Goal: Task Accomplishment & Management: Complete application form

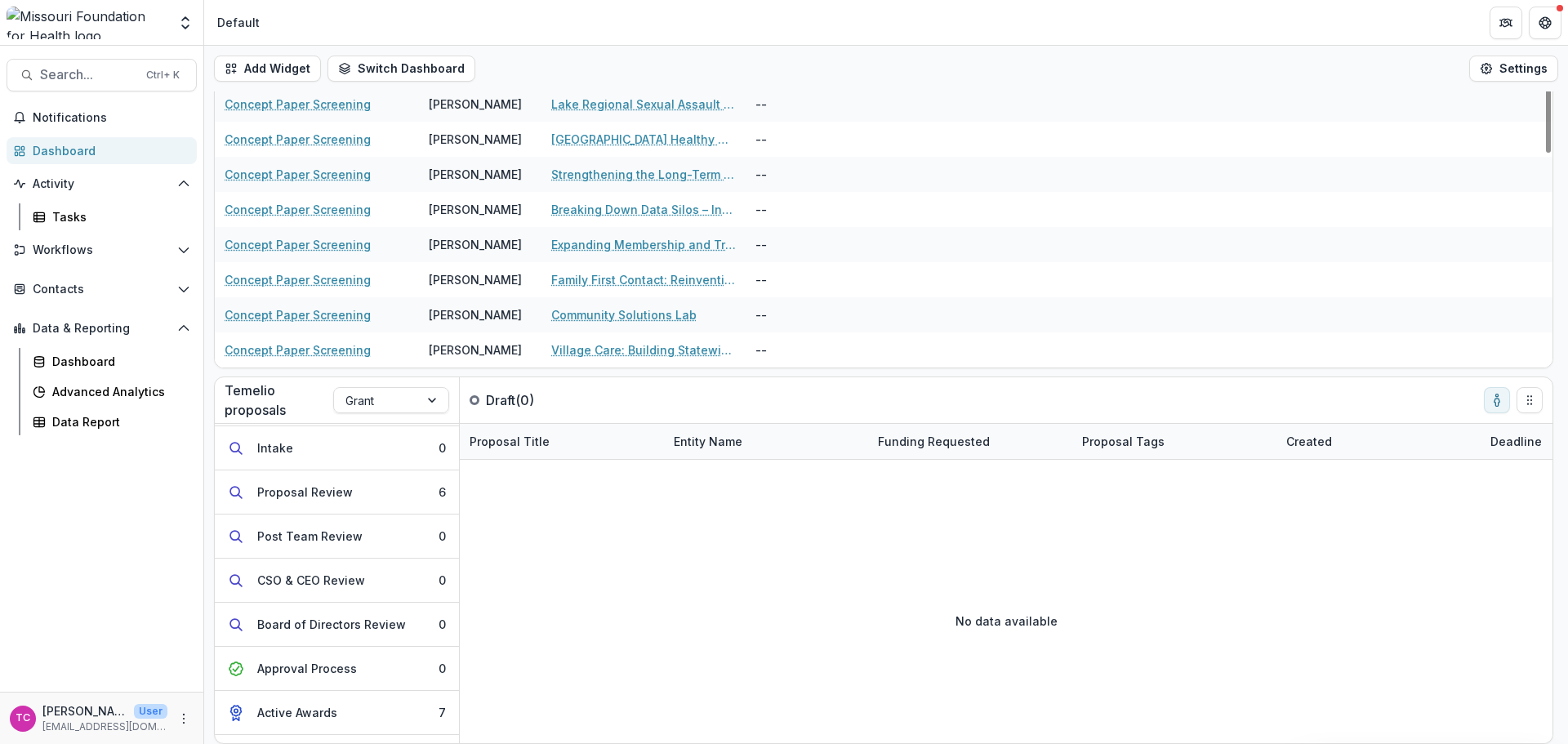
scroll to position [165, 0]
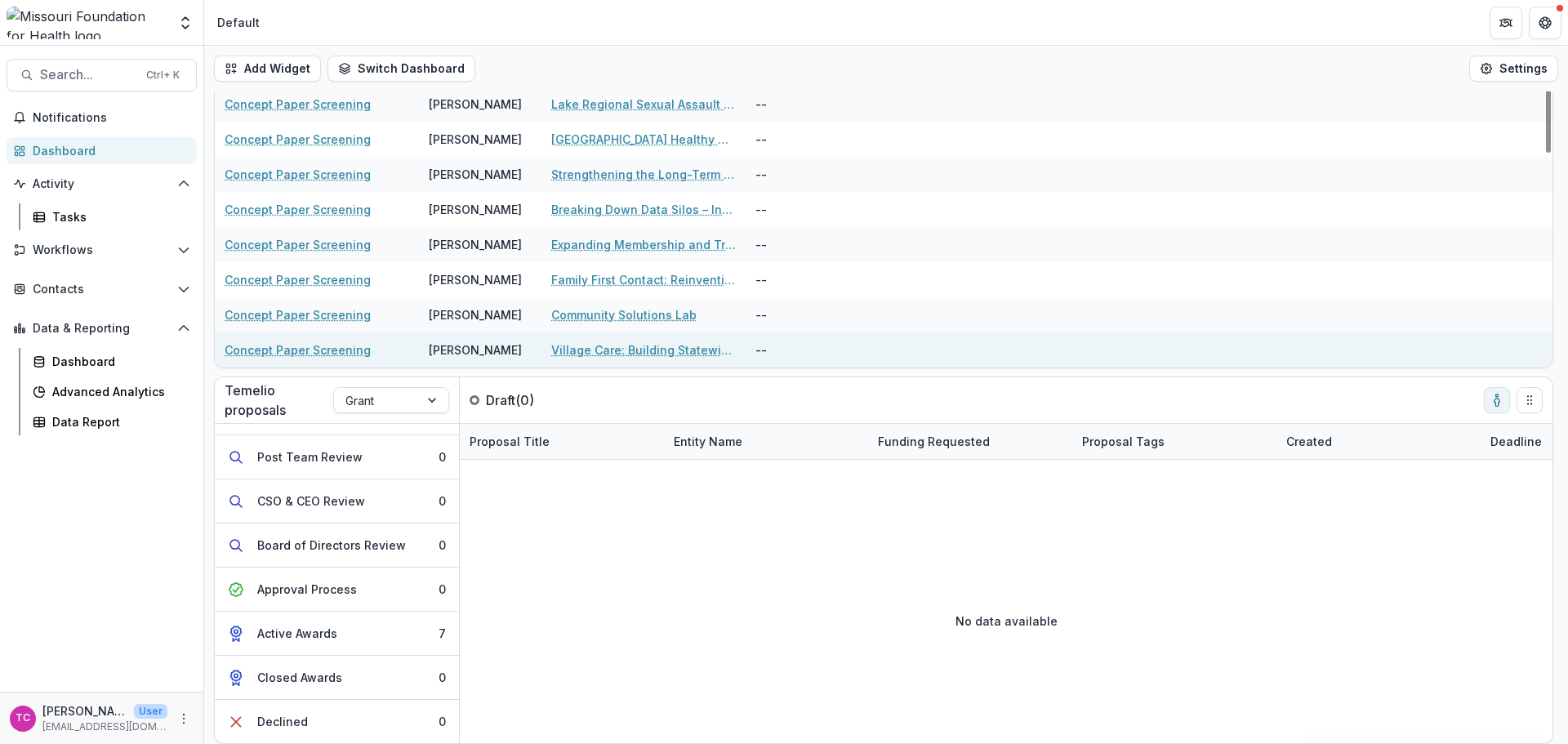
click at [615, 352] on link "Village Care: Building Statewide Infrastructure to Address [US_STATE]'s Lonelin…" at bounding box center [643, 351] width 184 height 17
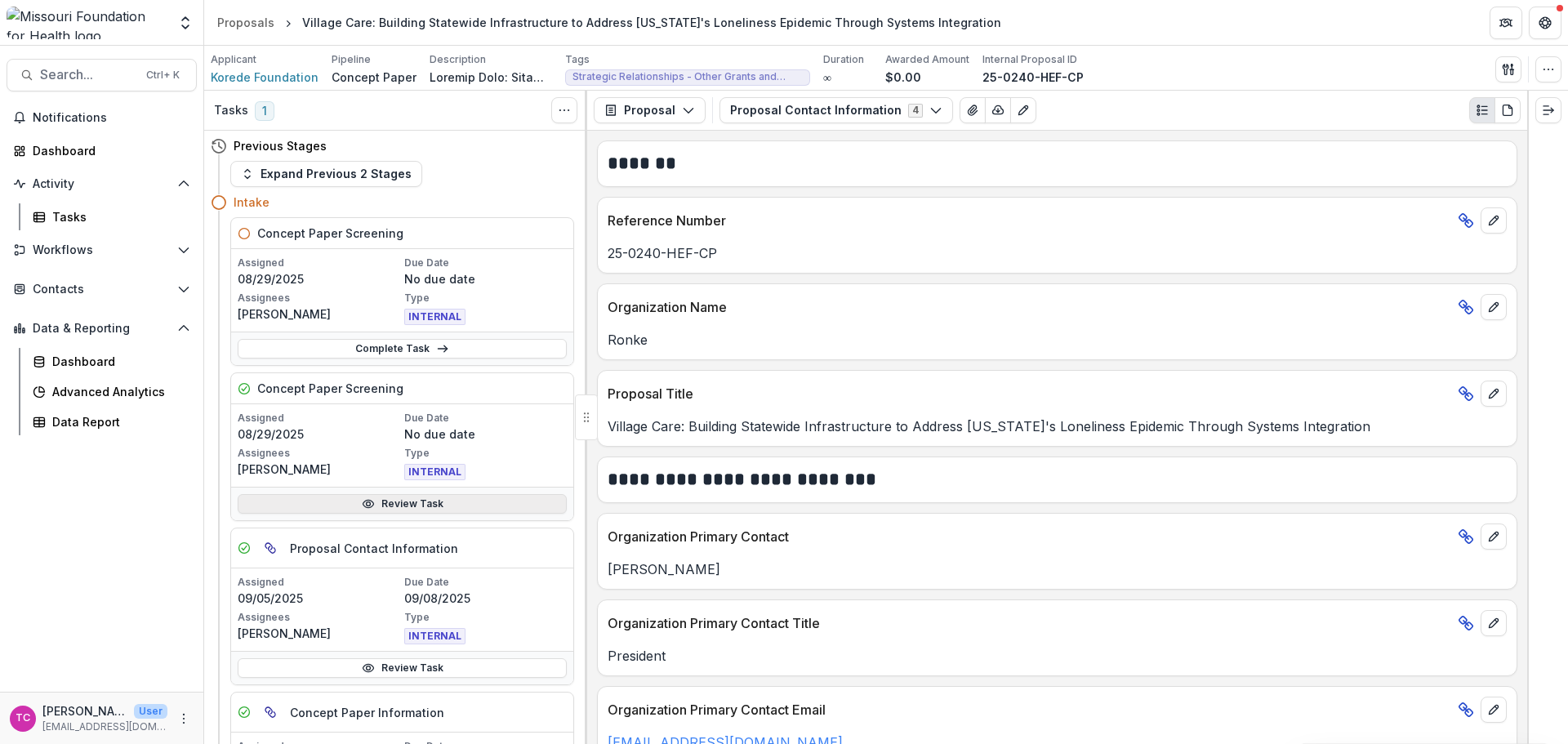
click at [354, 497] on link "Review Task" at bounding box center [402, 504] width 330 height 19
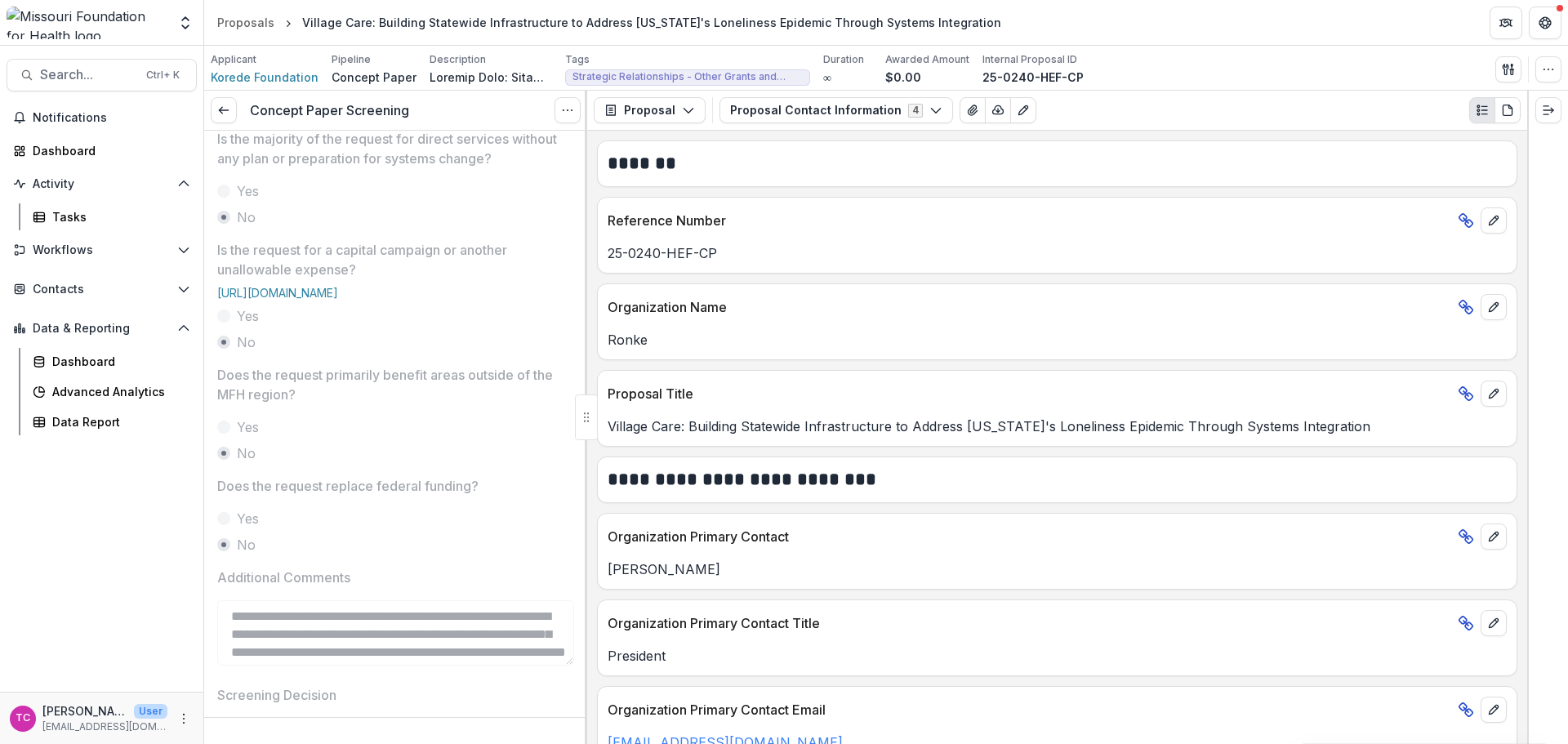
scroll to position [715, 0]
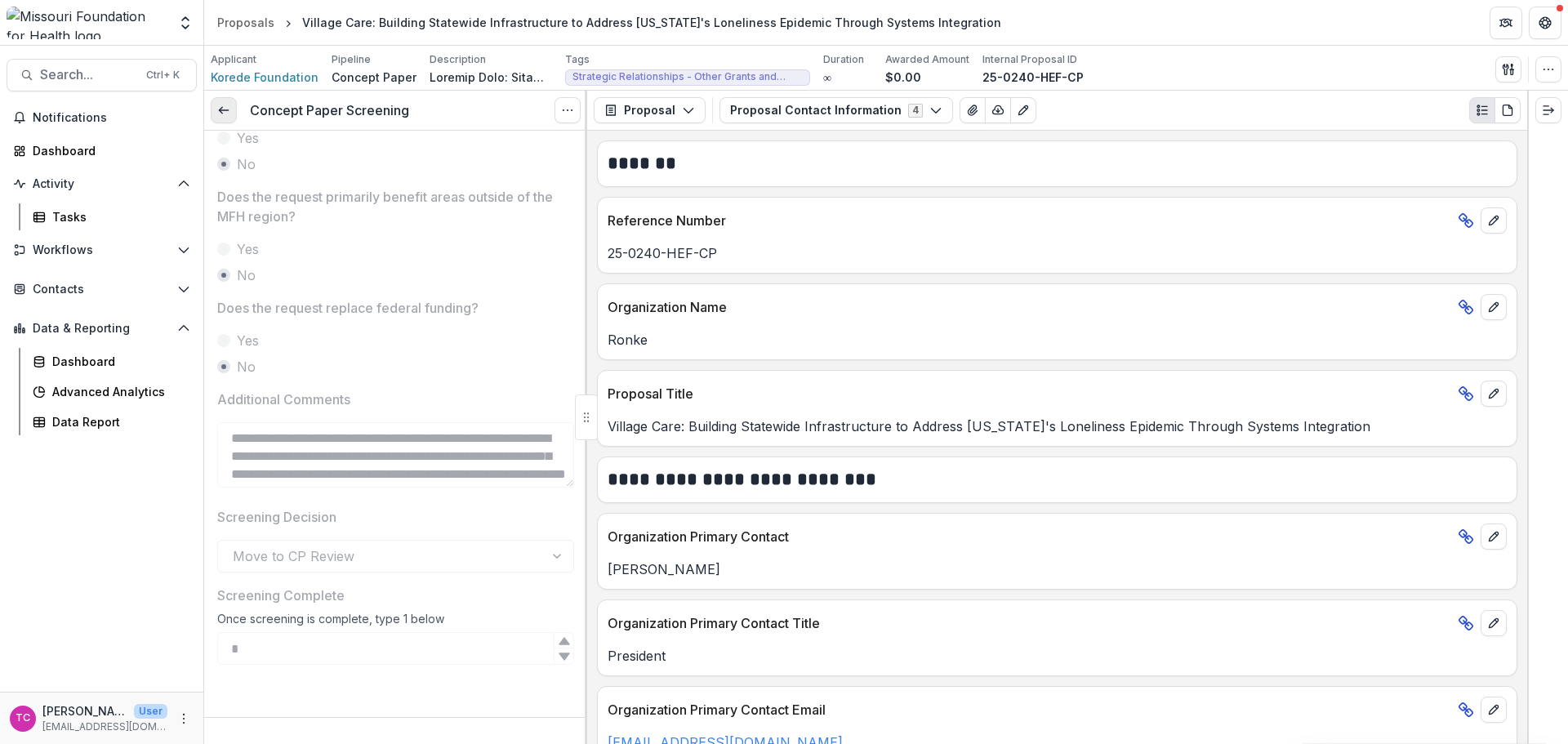
click at [219, 109] on icon at bounding box center [224, 110] width 13 height 13
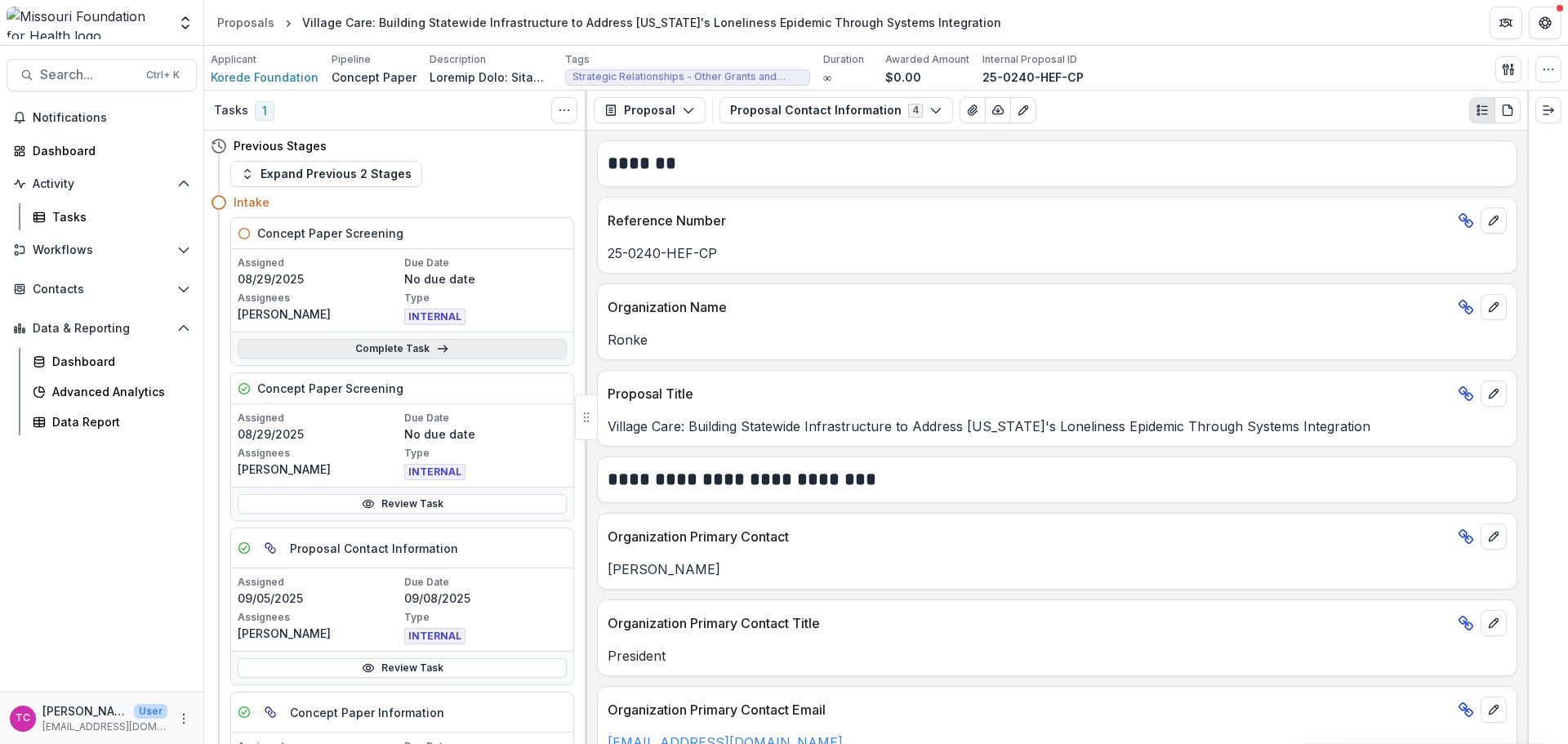
click at [436, 354] on icon at bounding box center [442, 348] width 13 height 13
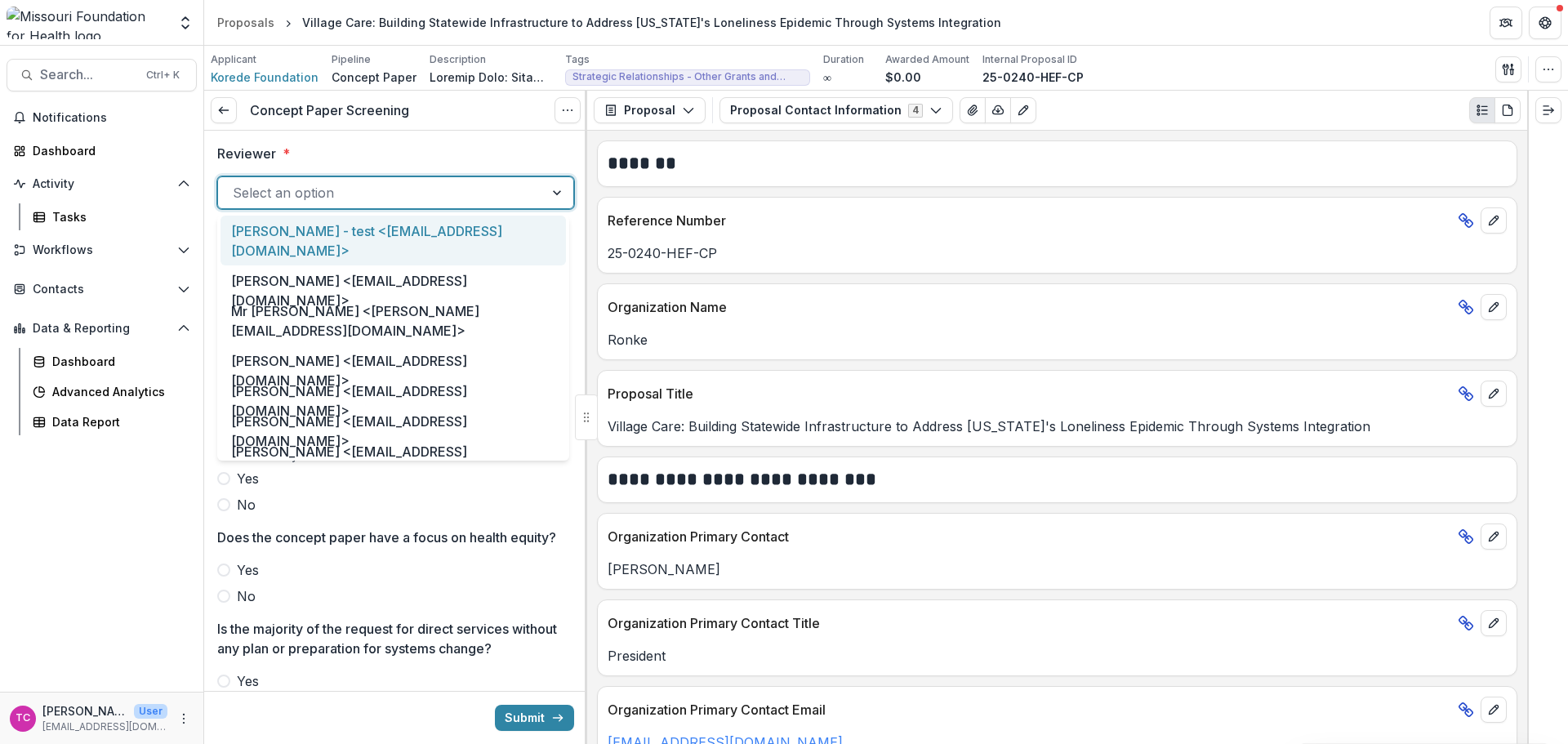
click at [295, 201] on div at bounding box center [380, 192] width 296 height 23
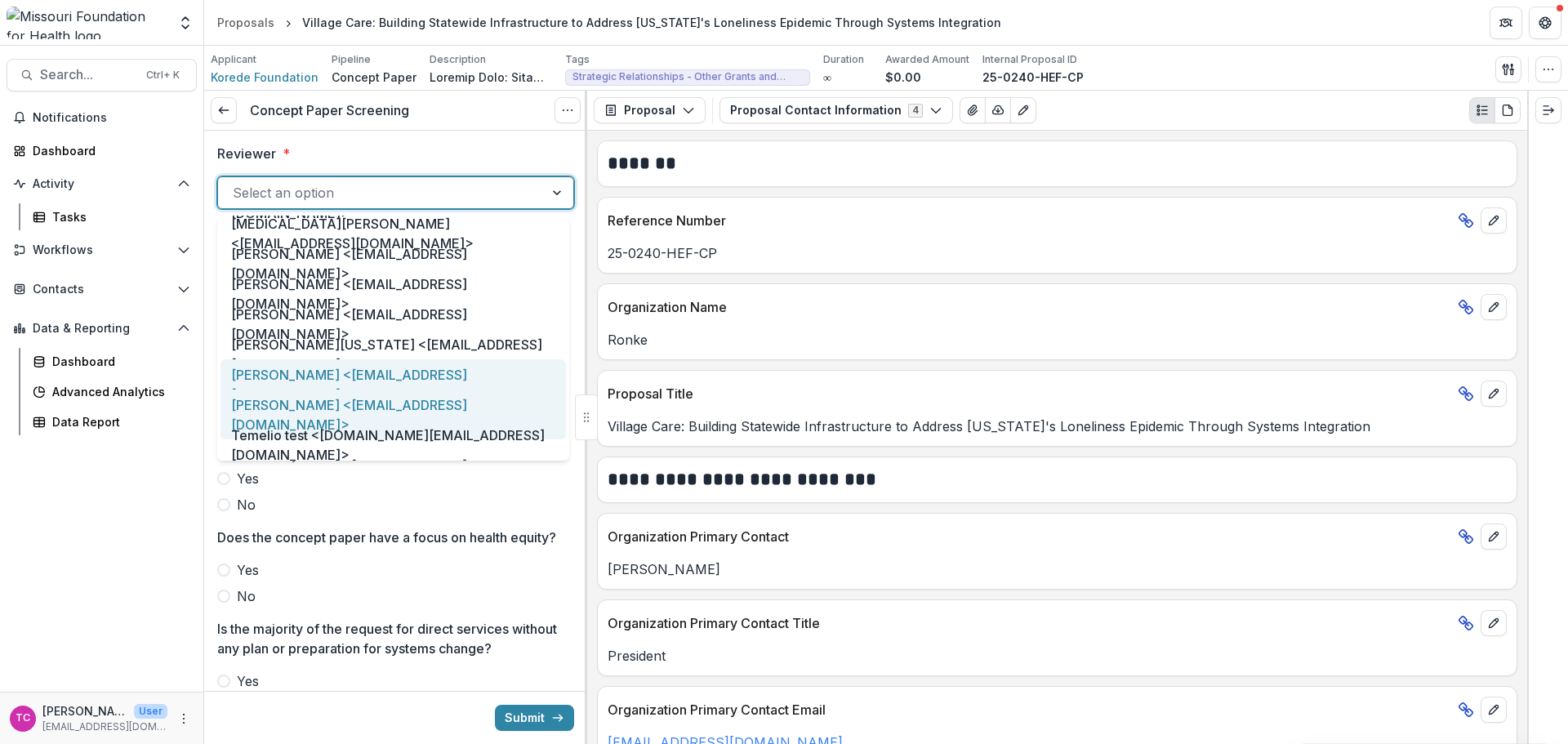
scroll to position [817, 0]
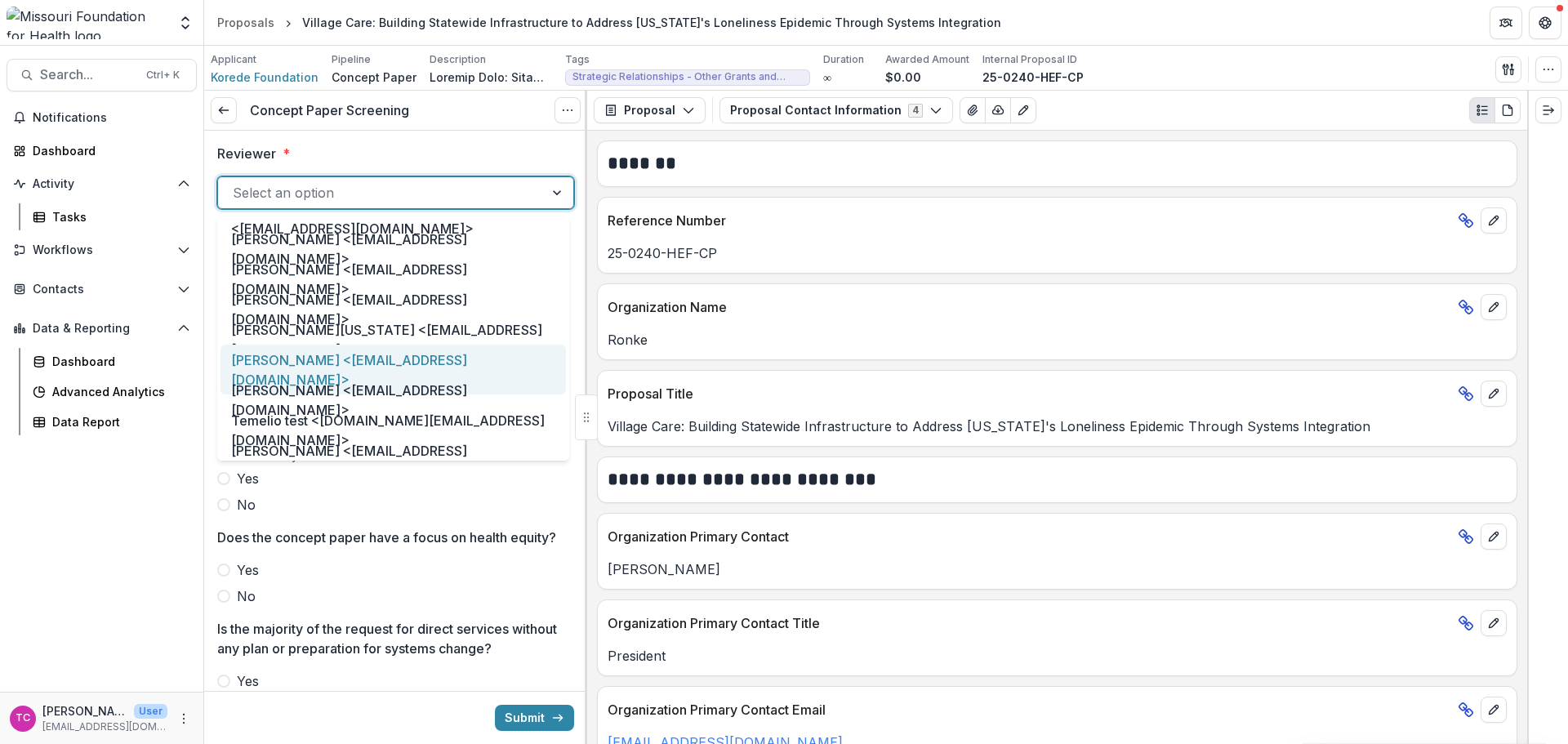
click at [293, 371] on div "[PERSON_NAME] <[EMAIL_ADDRESS][DOMAIN_NAME]>" at bounding box center [392, 369] width 345 height 50
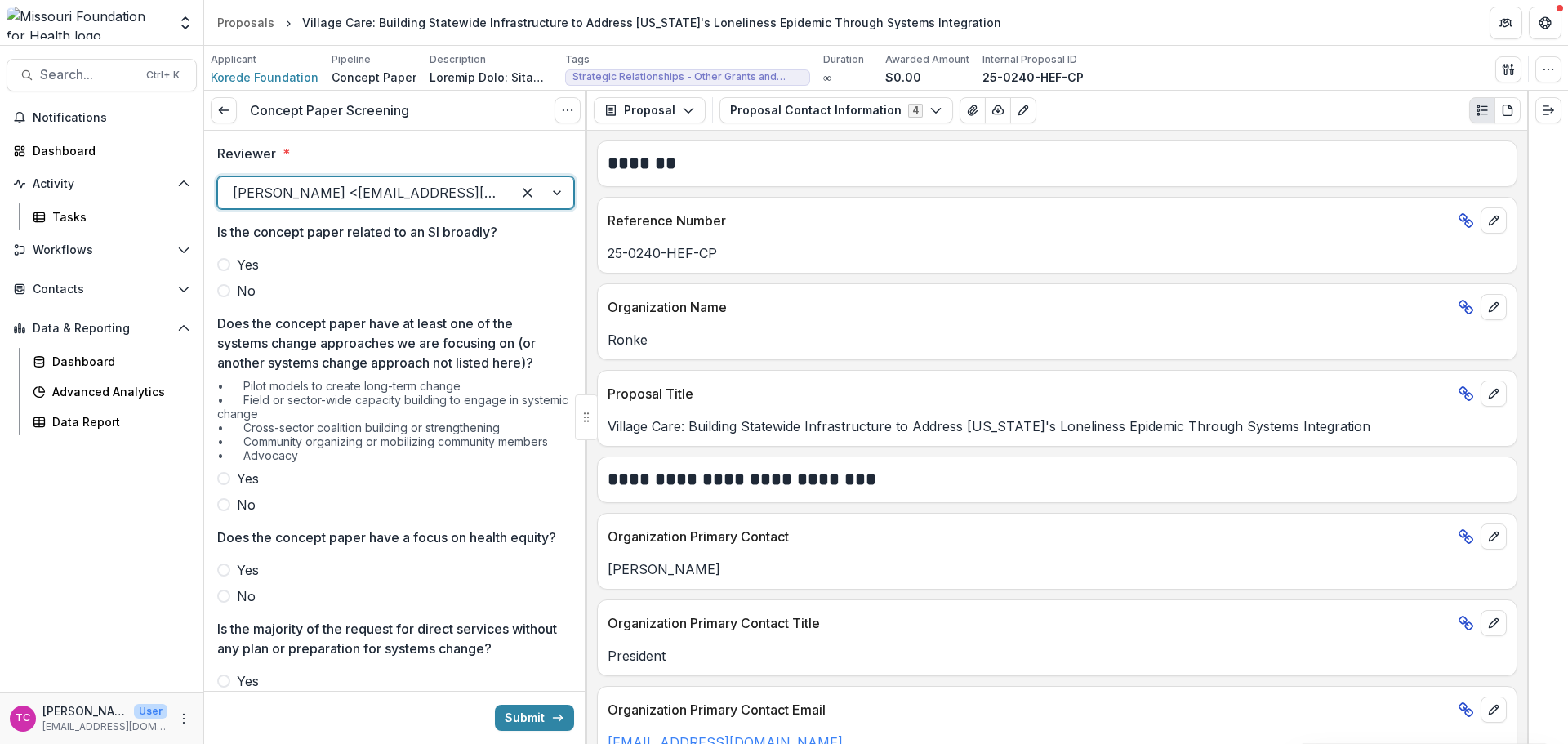
click at [248, 296] on span "No" at bounding box center [246, 290] width 18 height 19
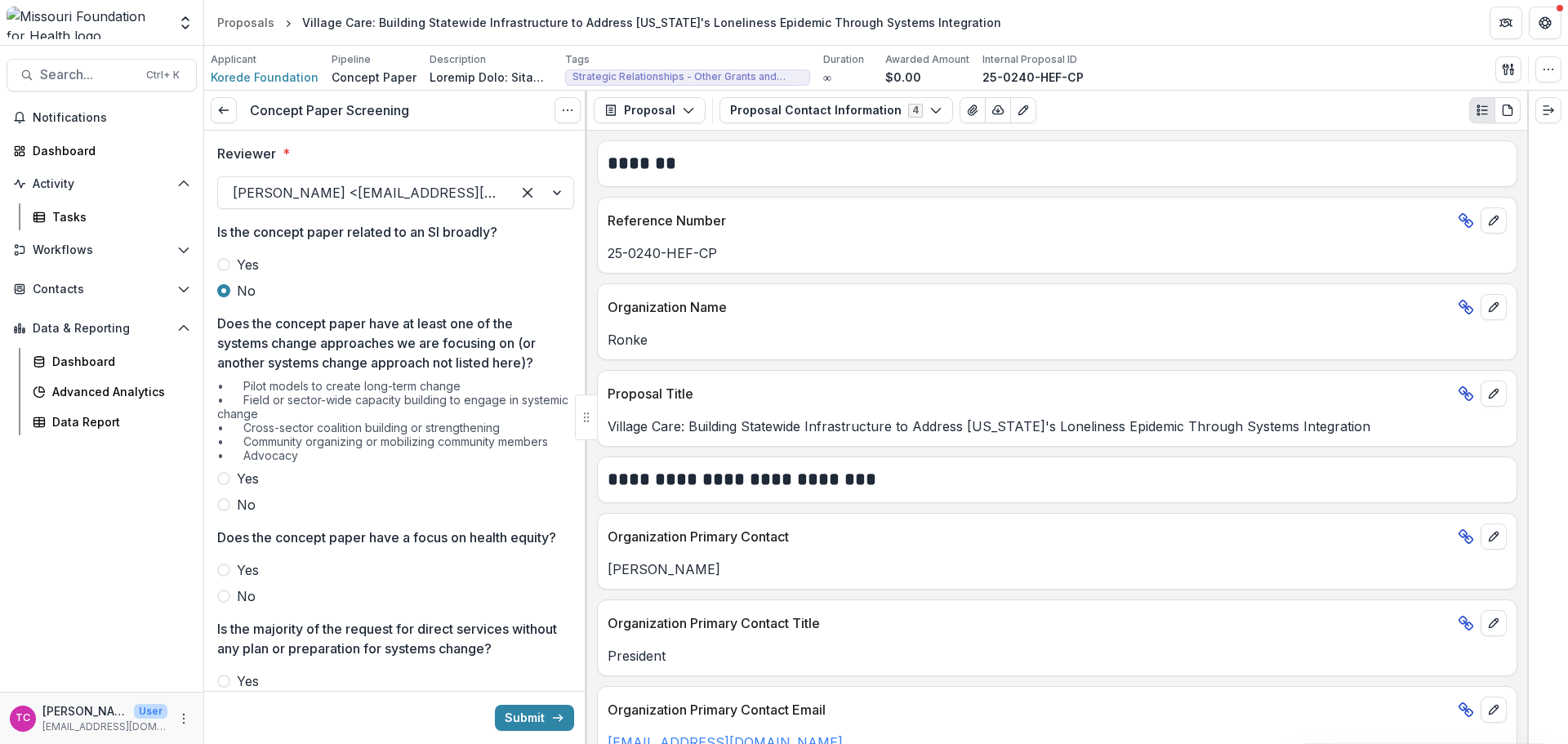
click at [258, 480] on span "Yes" at bounding box center [247, 478] width 22 height 19
click at [248, 580] on span "Yes" at bounding box center [247, 570] width 22 height 19
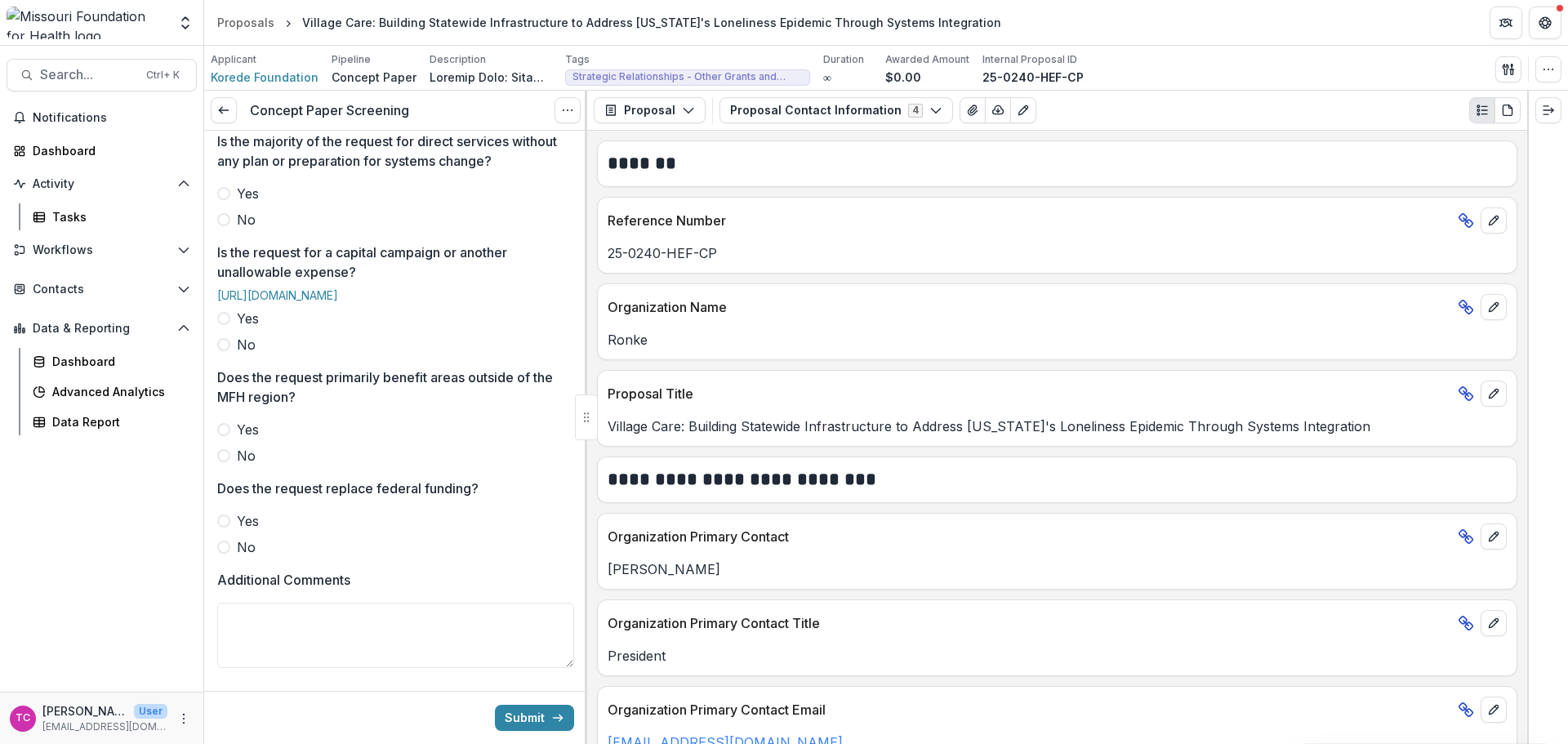
scroll to position [490, 0]
click at [258, 352] on label "No" at bounding box center [396, 342] width 357 height 19
click at [238, 253] on div "Reviewer * [PERSON_NAME] <[EMAIL_ADDRESS][DOMAIN_NAME]> Is the concept paper re…" at bounding box center [396, 254] width 357 height 1228
click at [239, 227] on span "No" at bounding box center [246, 217] width 18 height 19
click at [235, 463] on label "No" at bounding box center [396, 453] width 357 height 19
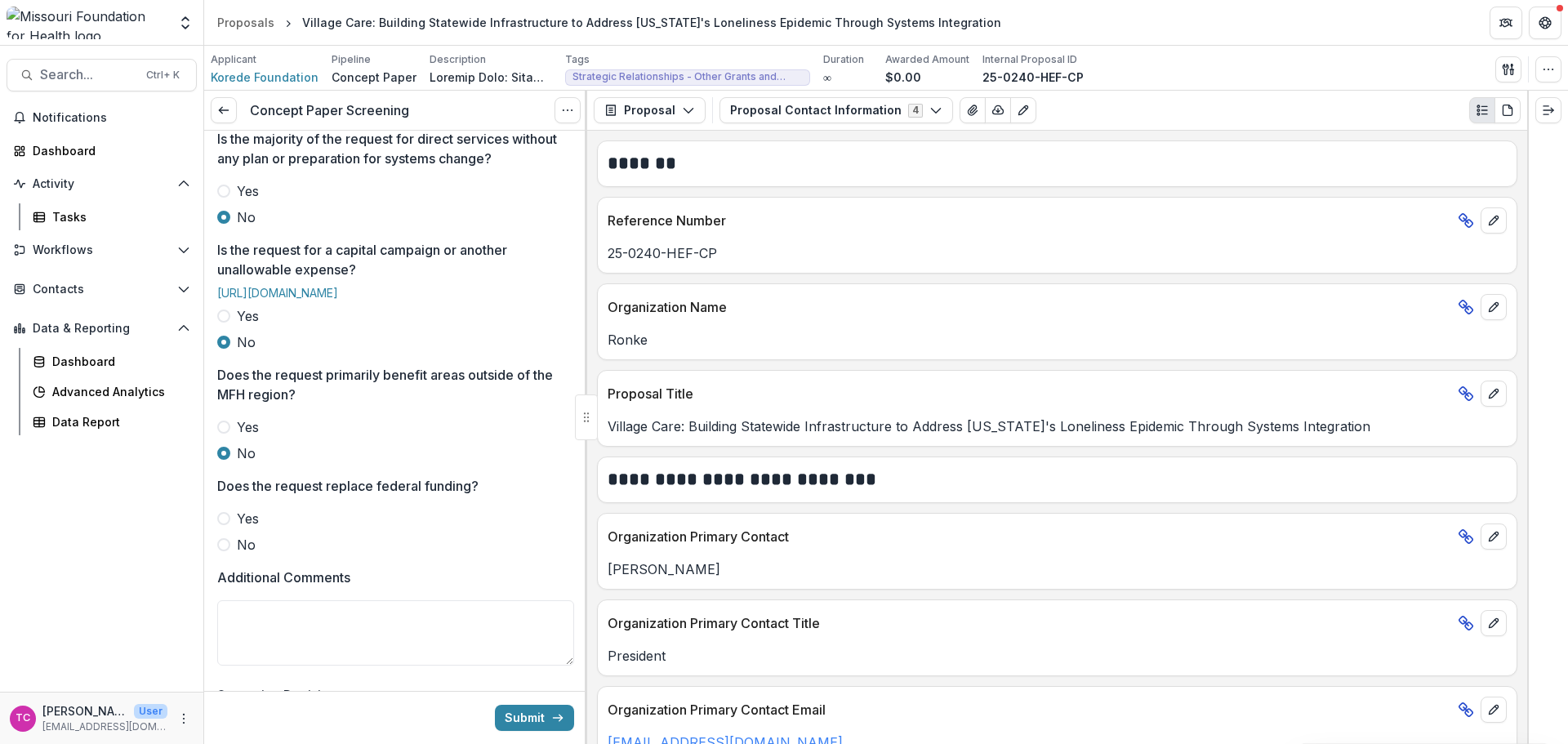
click at [228, 552] on span at bounding box center [224, 545] width 13 height 13
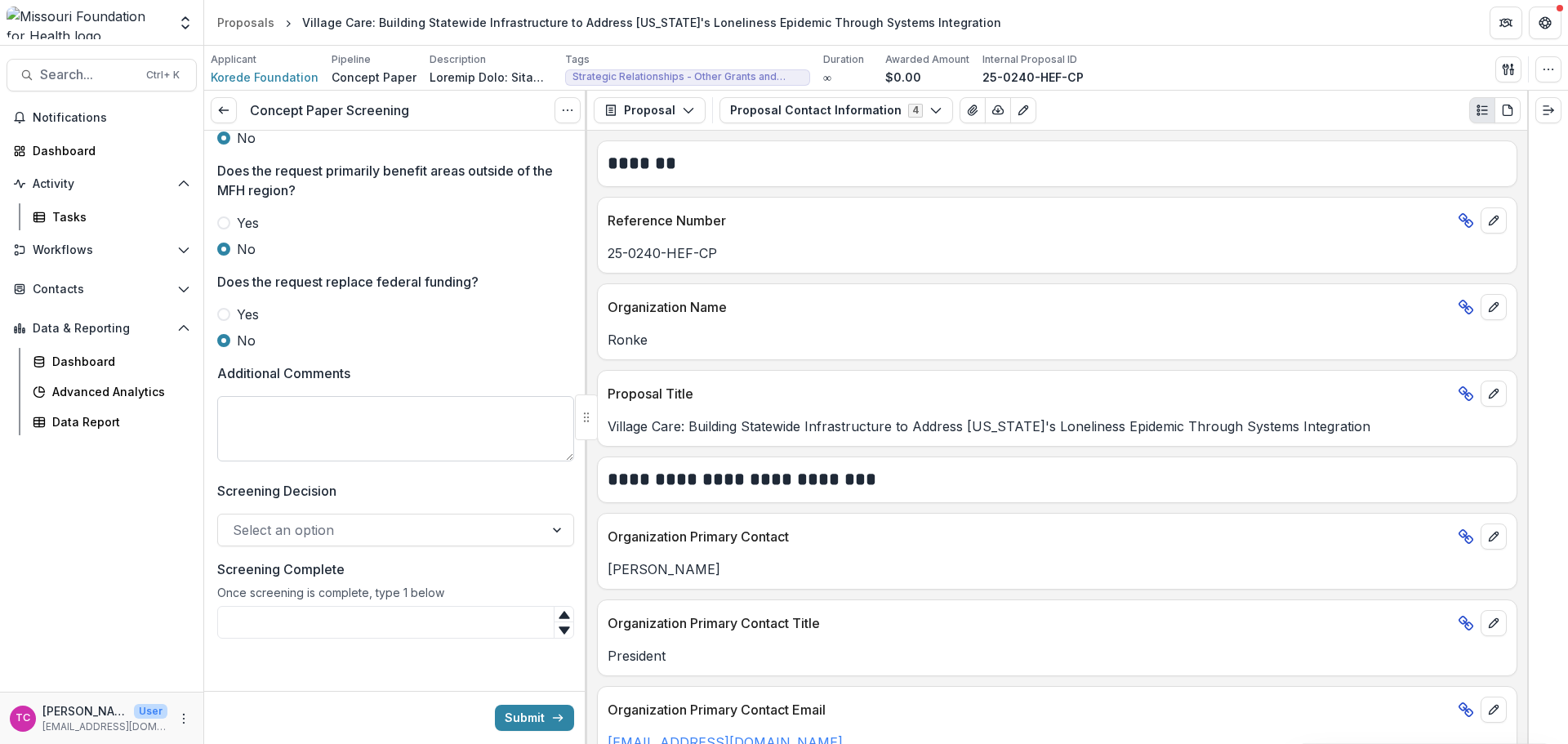
click at [312, 409] on textarea "Additional Comments" at bounding box center [396, 428] width 357 height 66
type textarea "*"
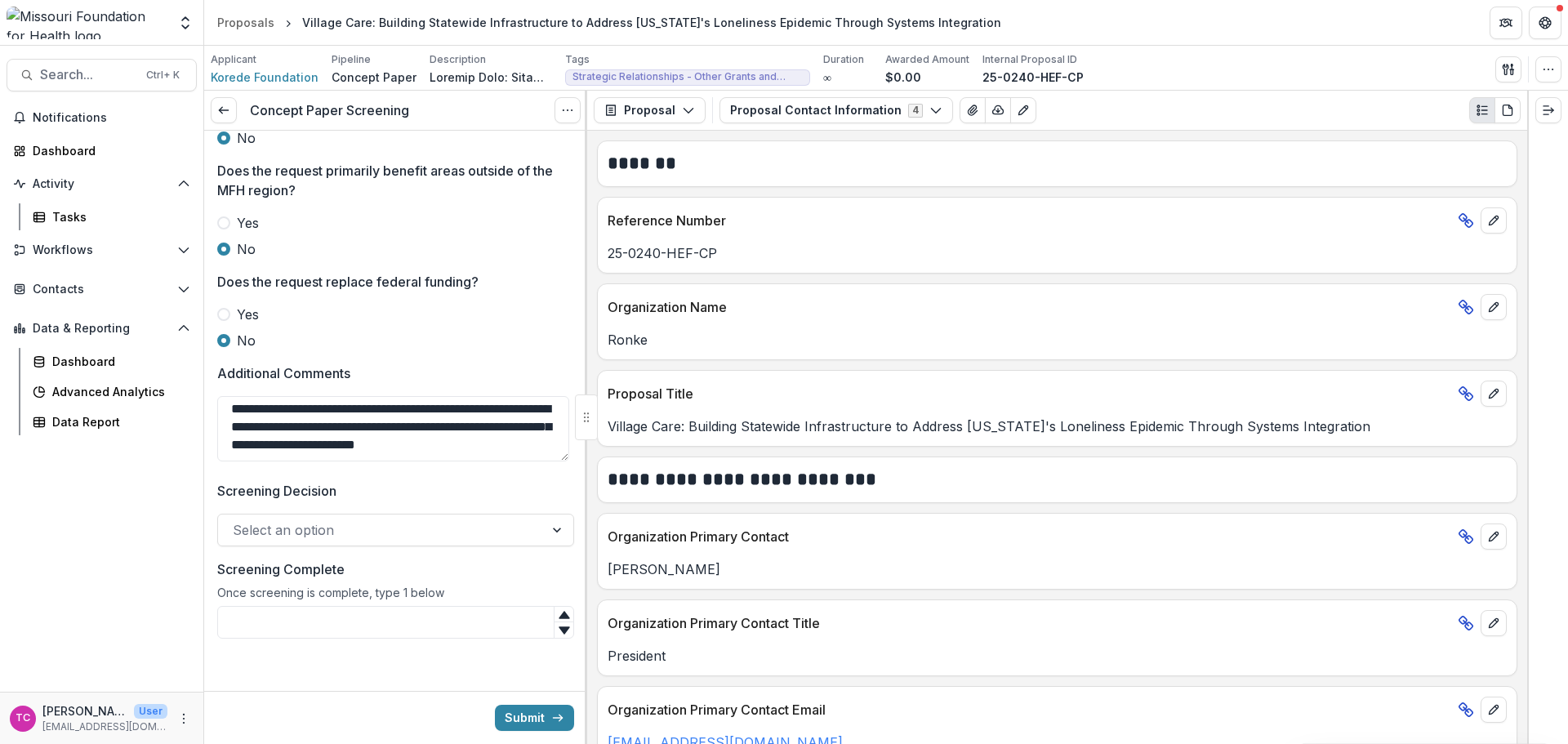
type textarea "**********"
click at [390, 533] on div at bounding box center [380, 530] width 296 height 23
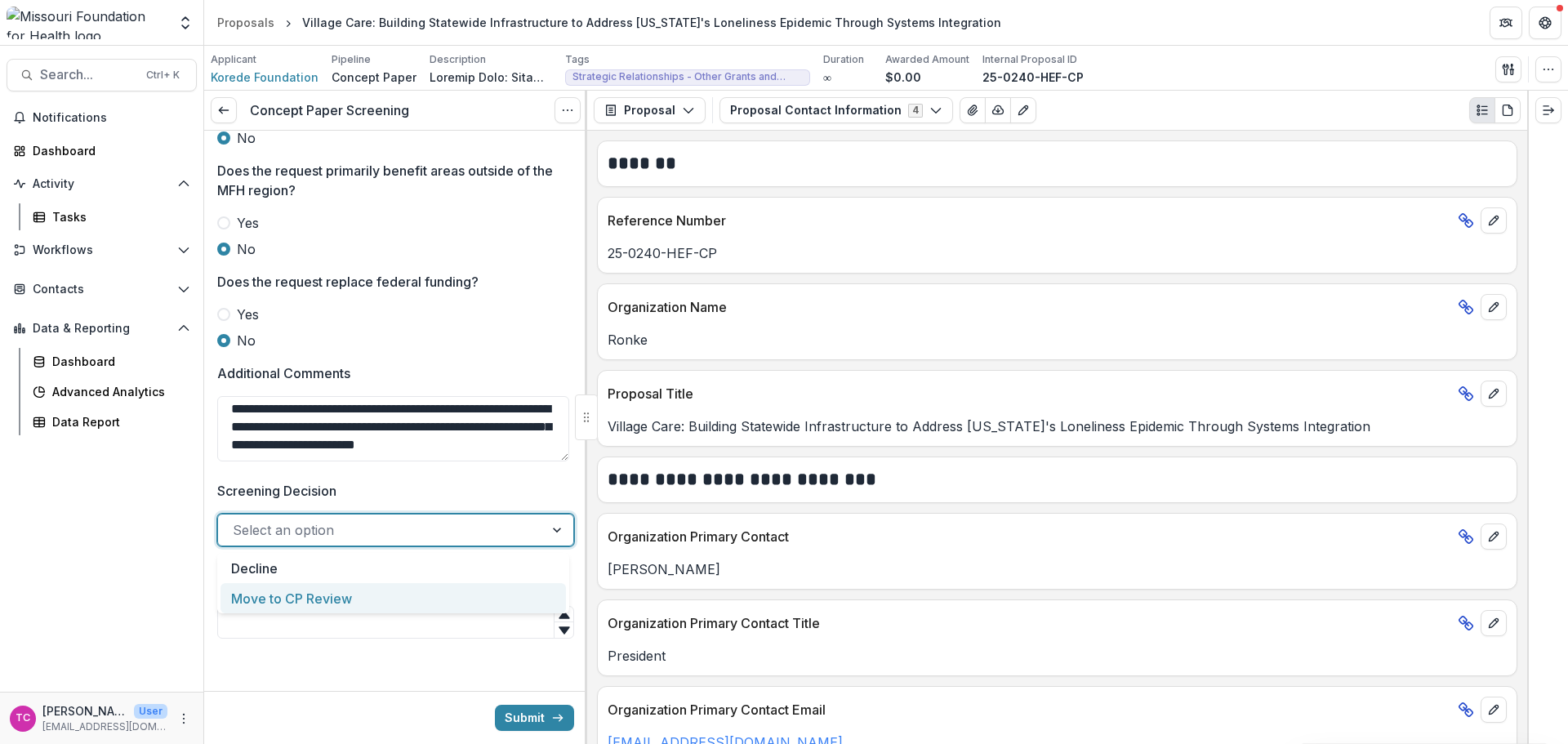
click at [357, 605] on div "Move to CP Review" at bounding box center [392, 598] width 345 height 31
click at [357, 605] on div "Once screening is complete, type 1 below" at bounding box center [396, 595] width 357 height 20
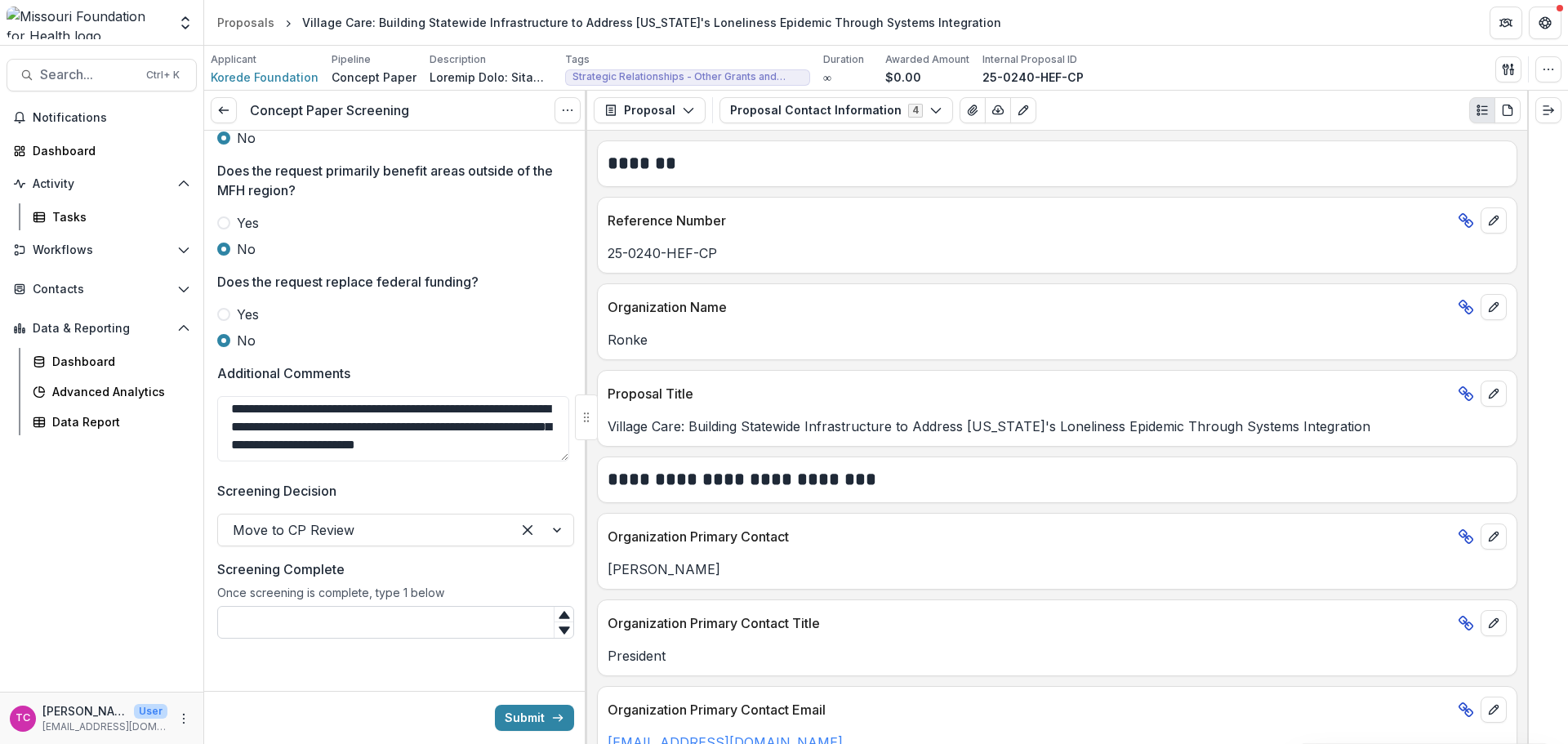
click at [354, 615] on input "Screening Complete" at bounding box center [396, 622] width 357 height 32
type input "*"
click at [521, 720] on button "Submit" at bounding box center [534, 718] width 80 height 26
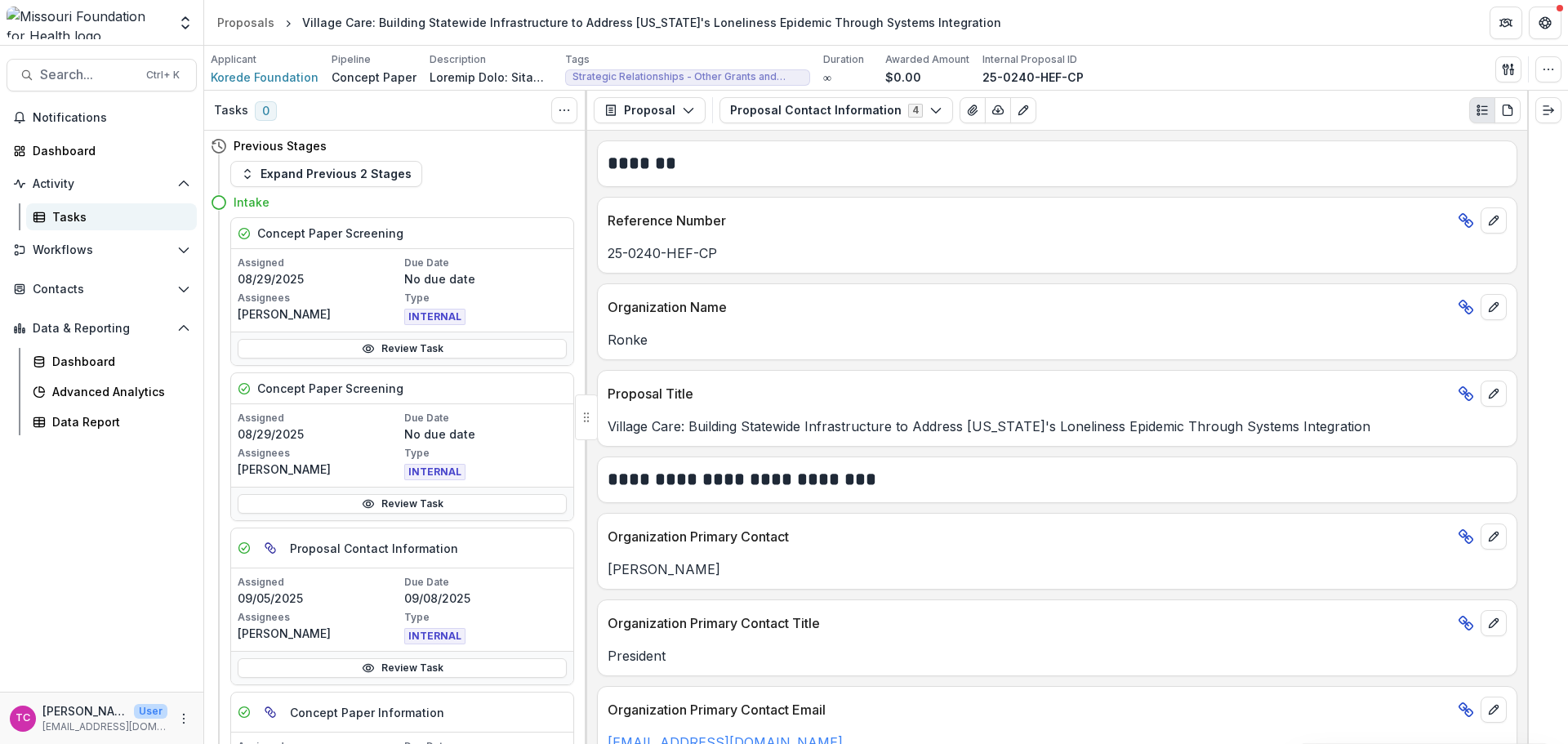
click at [57, 211] on div "Tasks" at bounding box center [118, 217] width 131 height 17
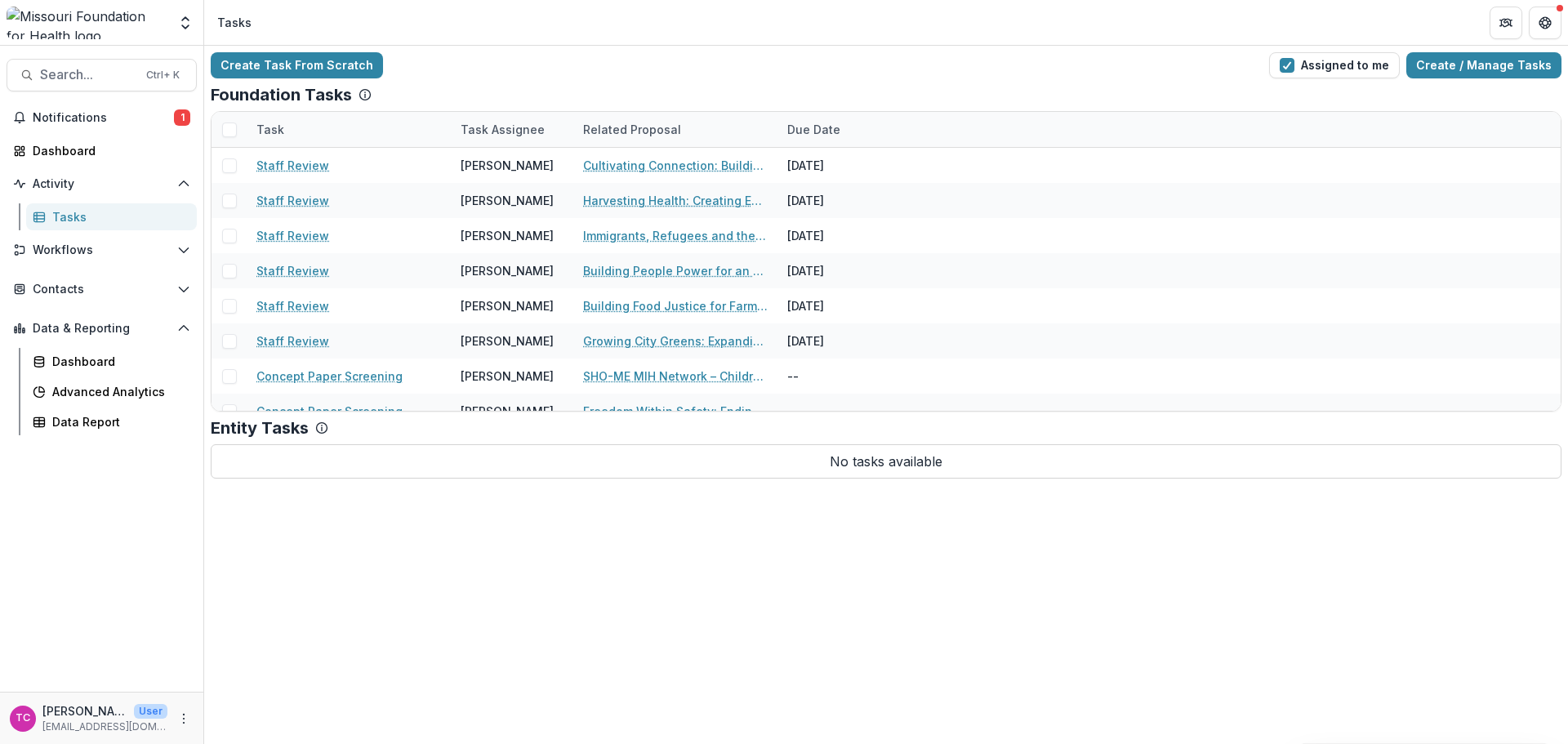
click at [57, 211] on div "Tasks" at bounding box center [118, 217] width 131 height 17
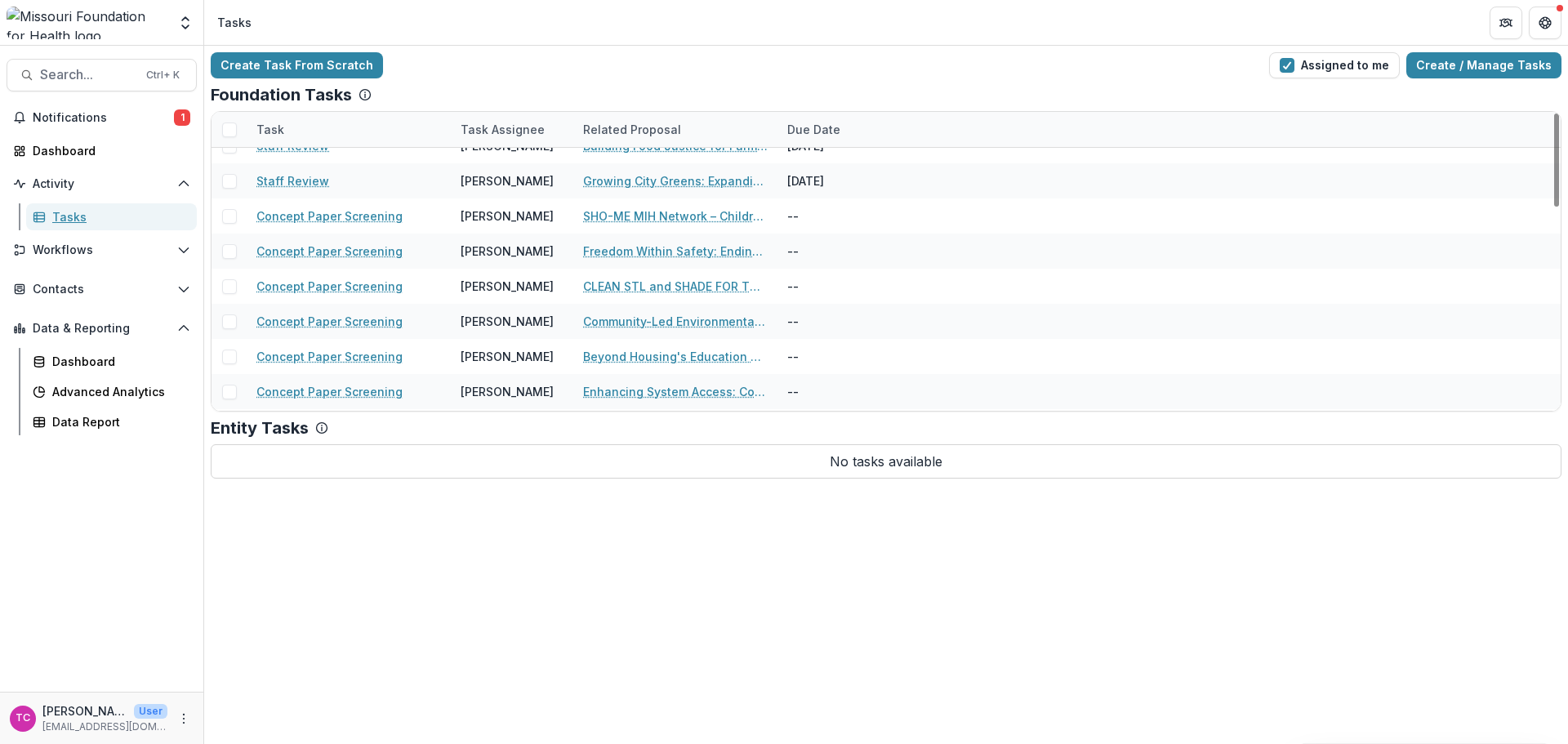
scroll to position [650, 0]
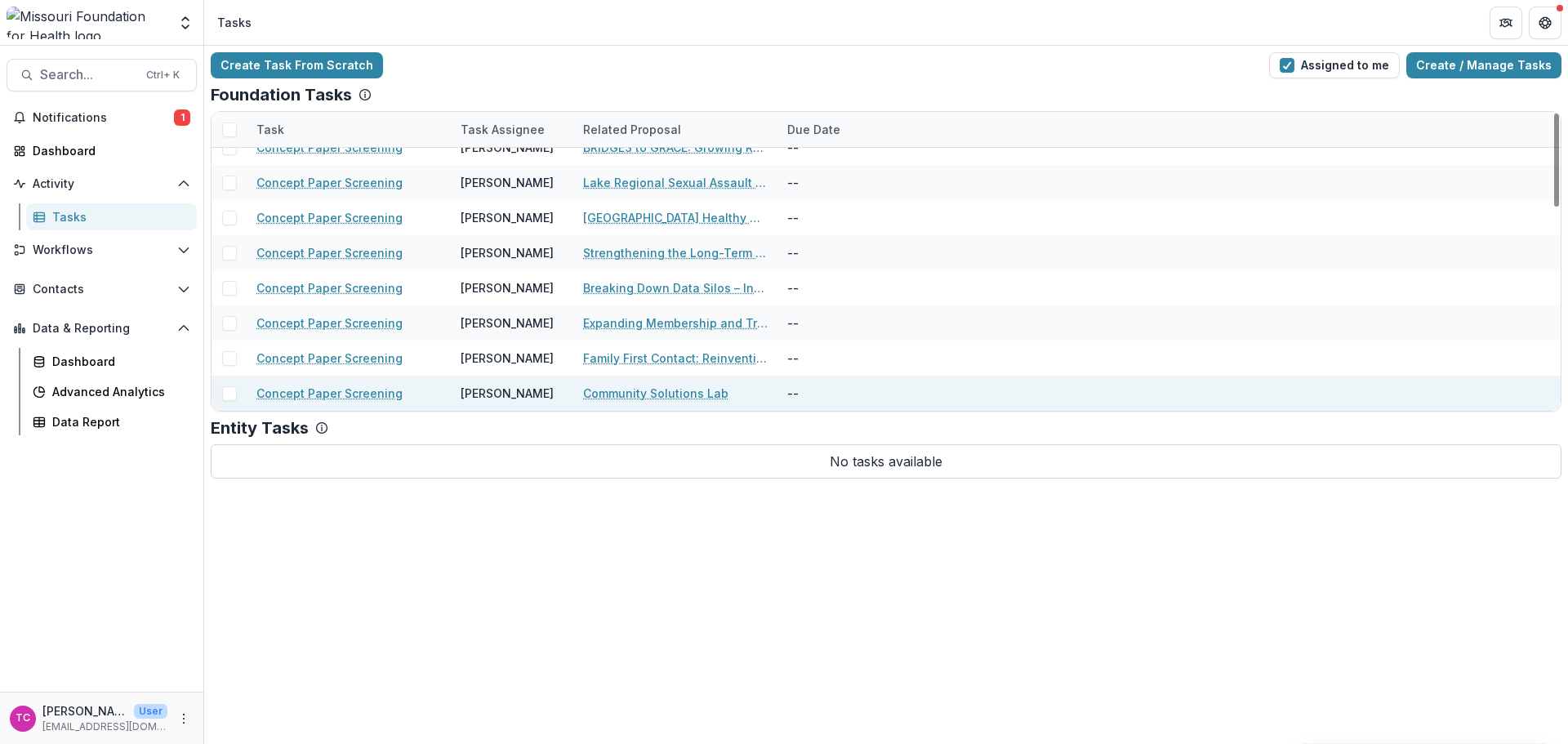
click at [592, 407] on div "Community Solutions Lab" at bounding box center [675, 393] width 184 height 35
click at [598, 397] on link "Community Solutions Lab" at bounding box center [656, 393] width 145 height 17
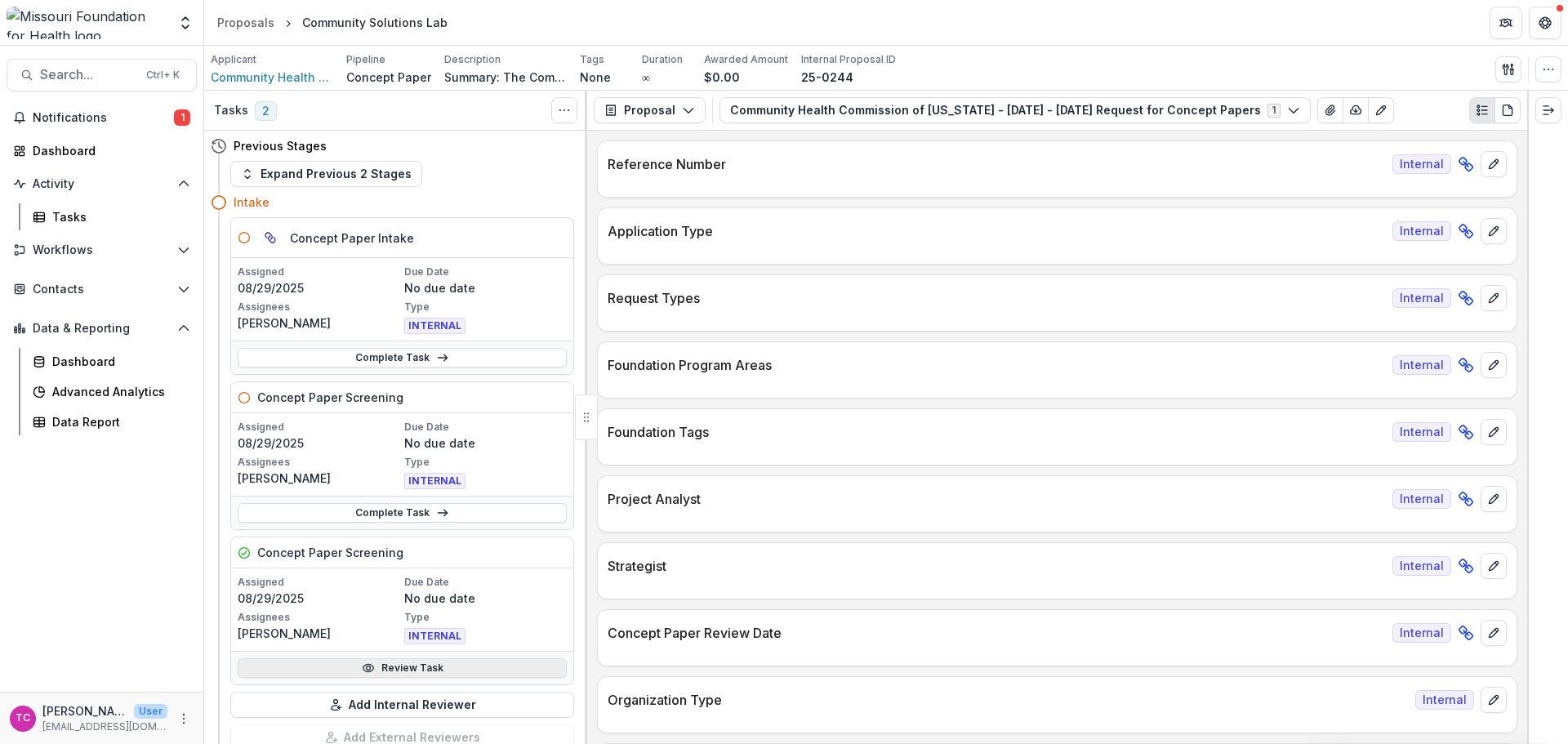
click at [354, 669] on link "Review Task" at bounding box center [402, 668] width 330 height 19
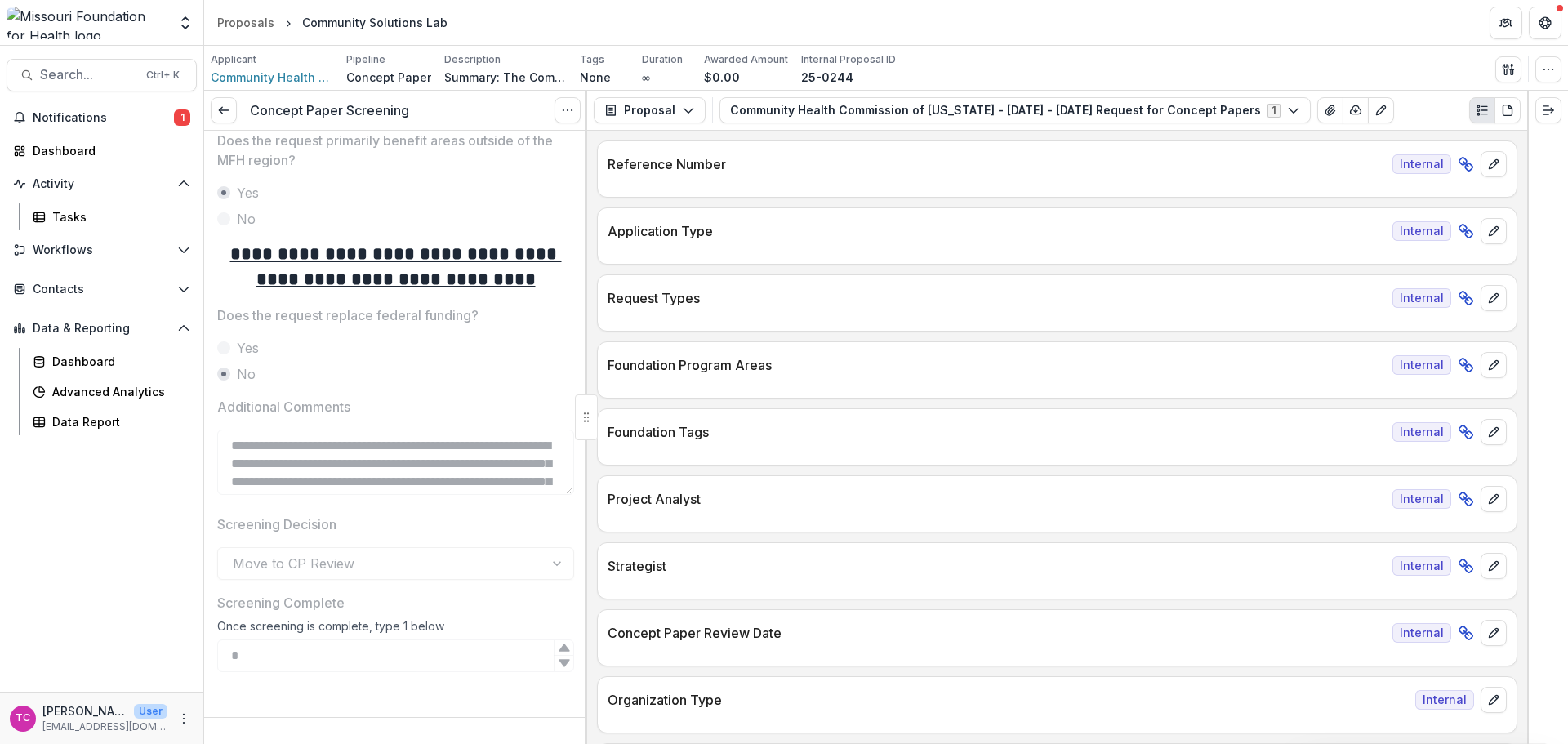
scroll to position [698, 0]
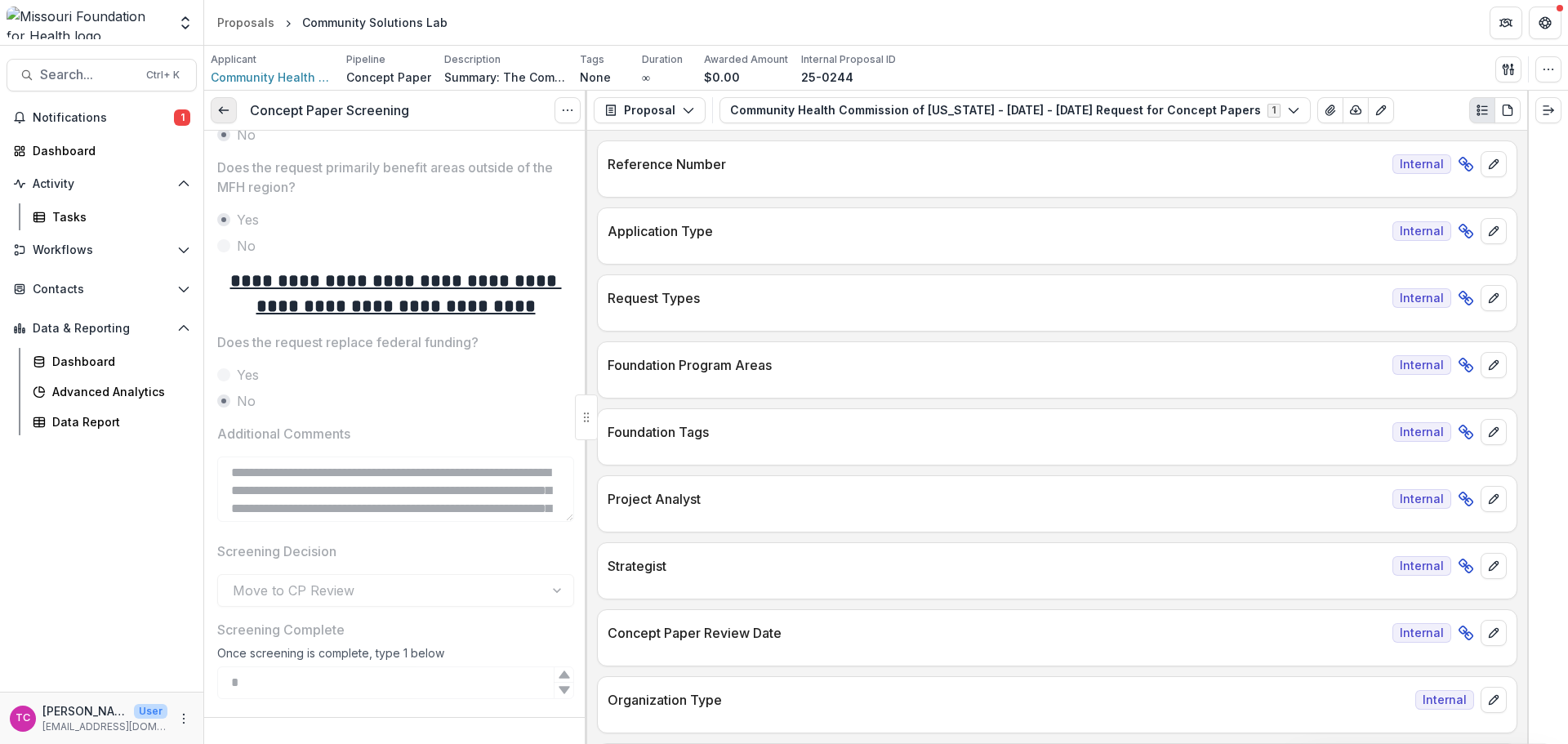
click at [212, 120] on link at bounding box center [224, 110] width 26 height 26
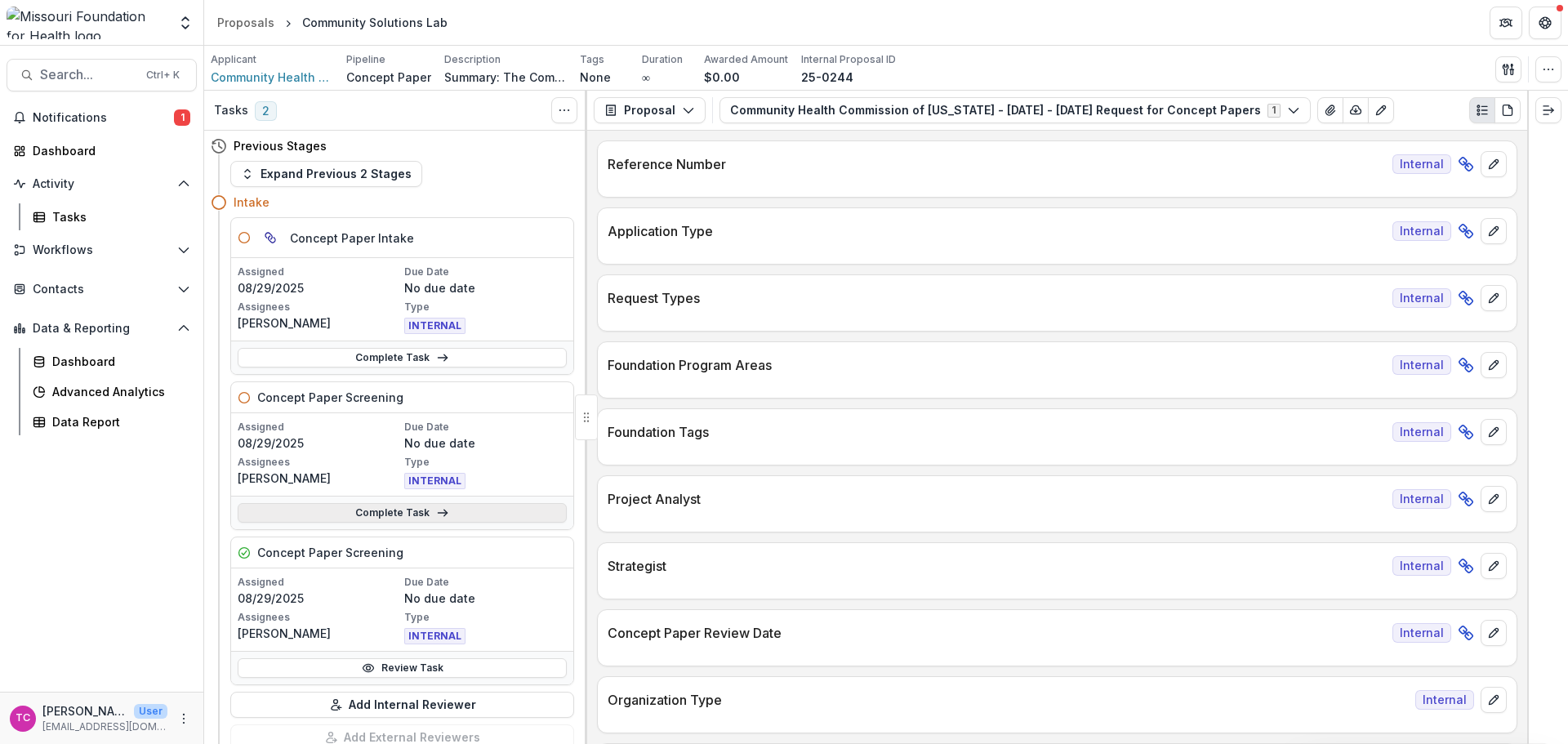
click at [314, 504] on link "Complete Task" at bounding box center [402, 513] width 330 height 19
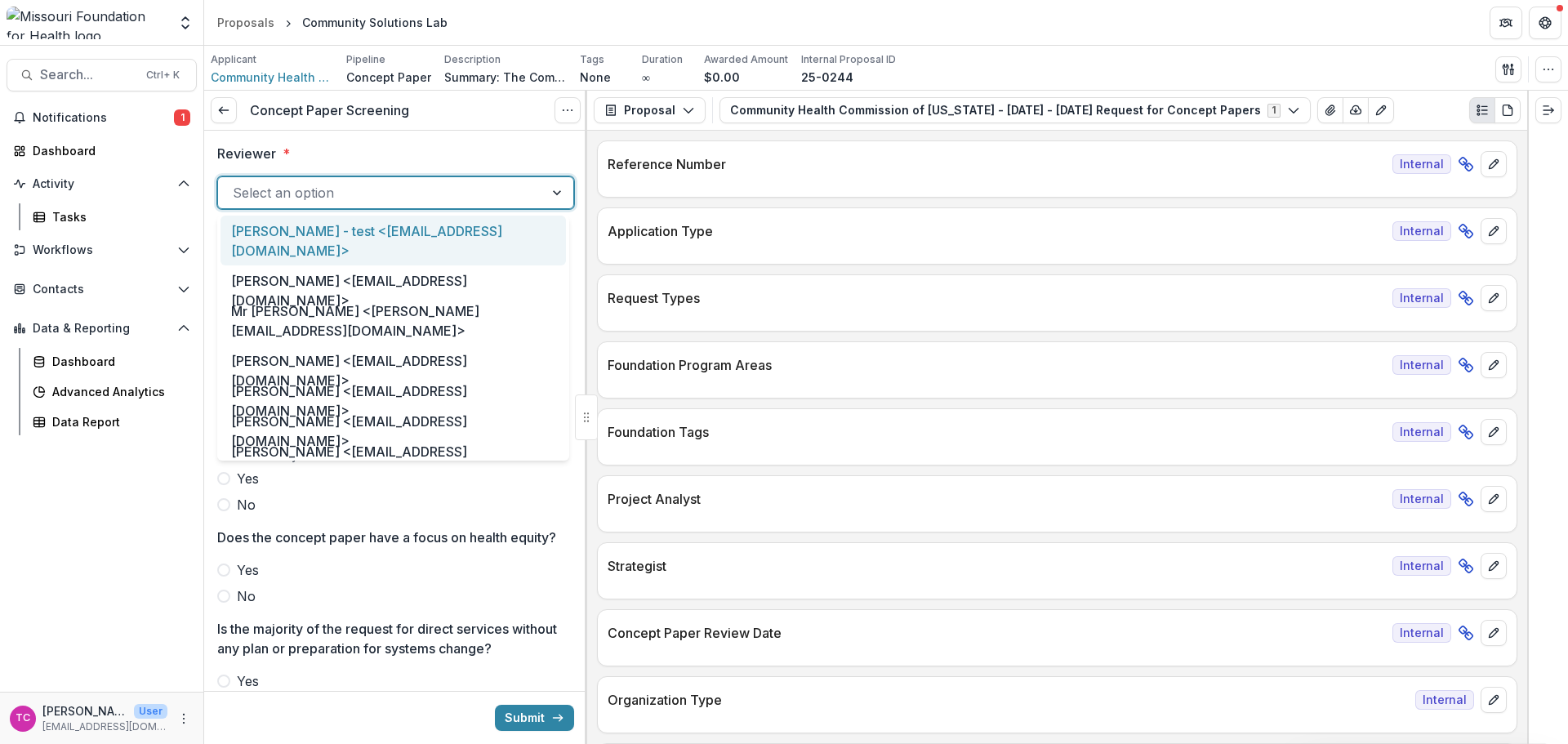
click at [316, 187] on div at bounding box center [380, 192] width 296 height 23
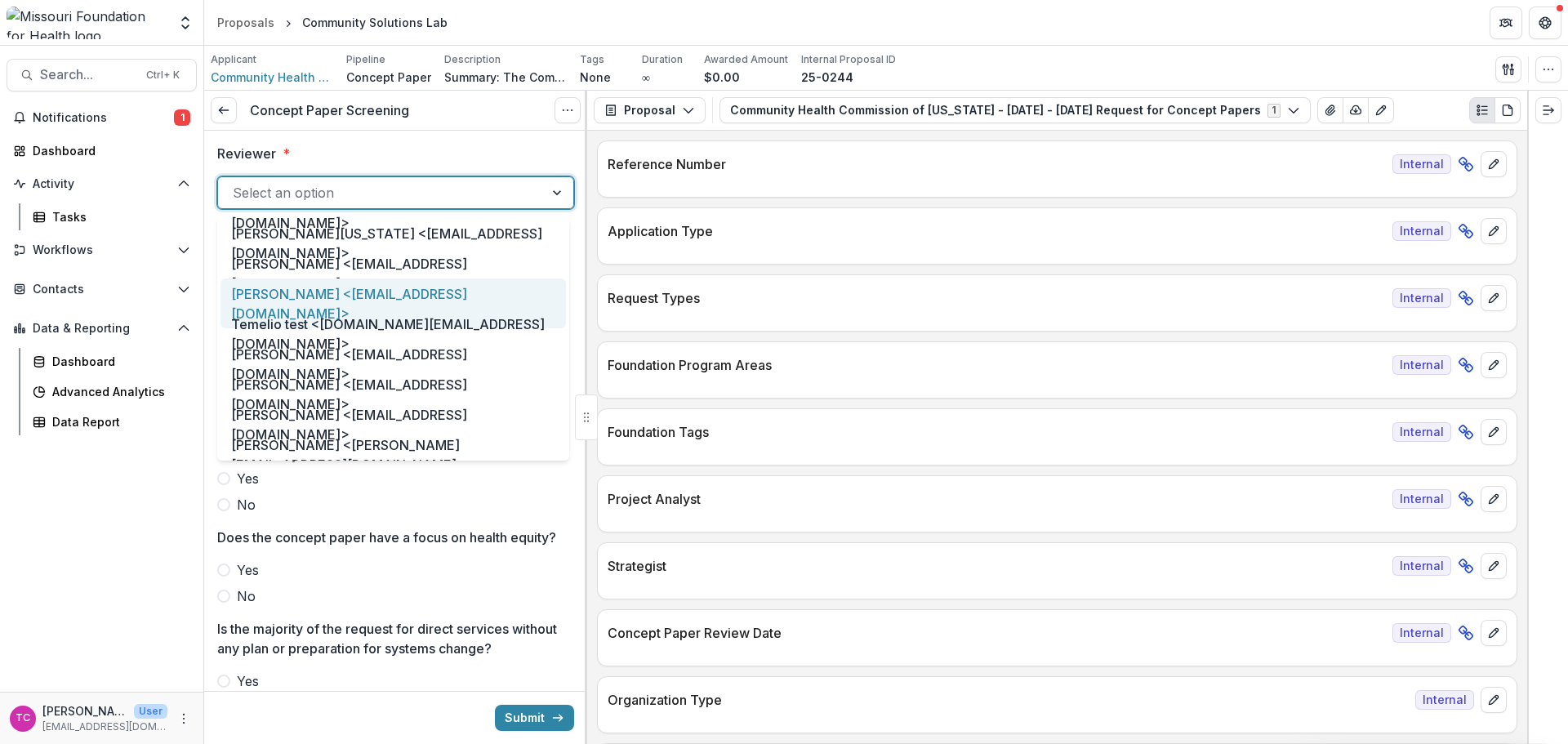
scroll to position [885, 0]
click at [381, 295] on div "[PERSON_NAME] <[EMAIL_ADDRESS][DOMAIN_NAME]>" at bounding box center [392, 302] width 345 height 50
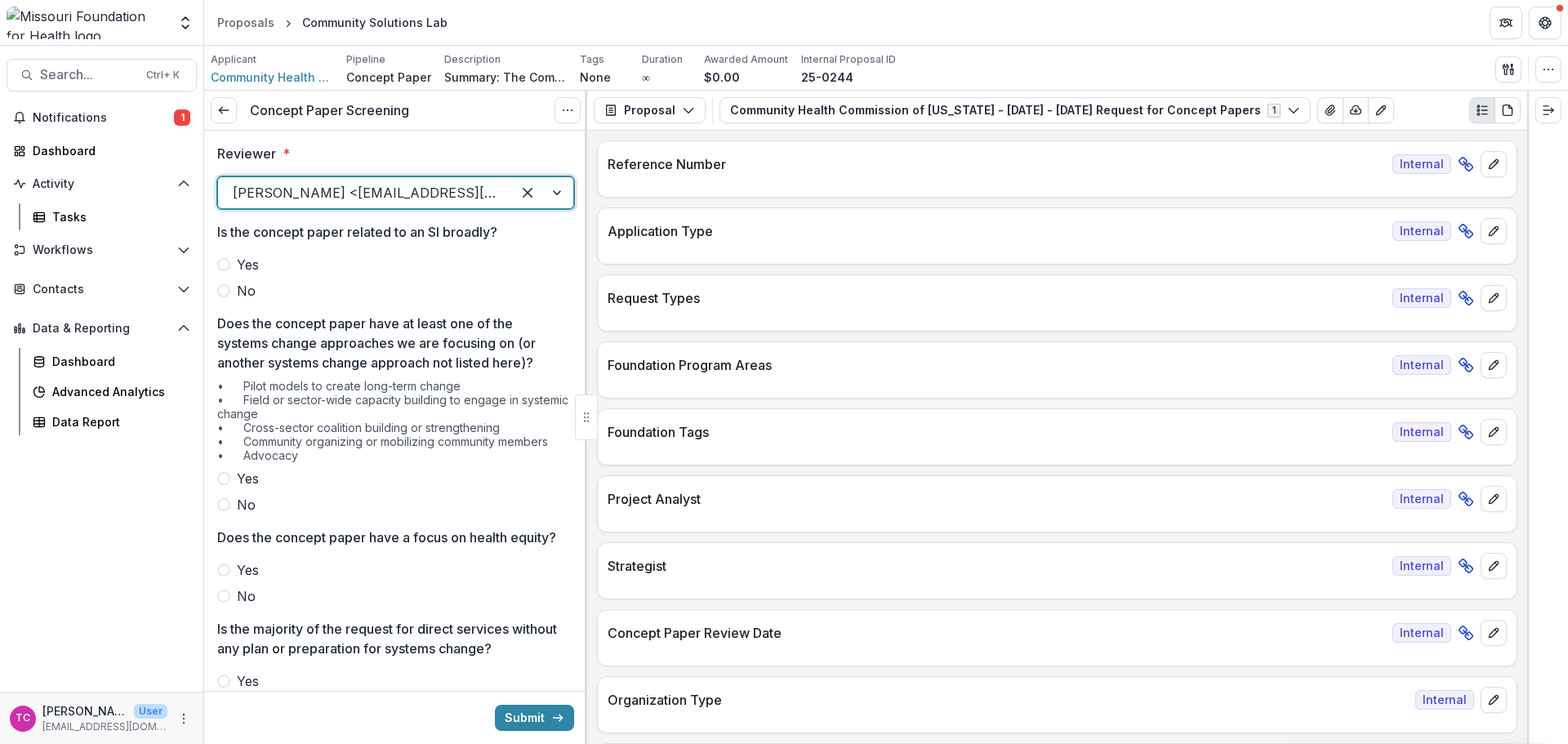
click at [252, 290] on span "No" at bounding box center [246, 290] width 18 height 19
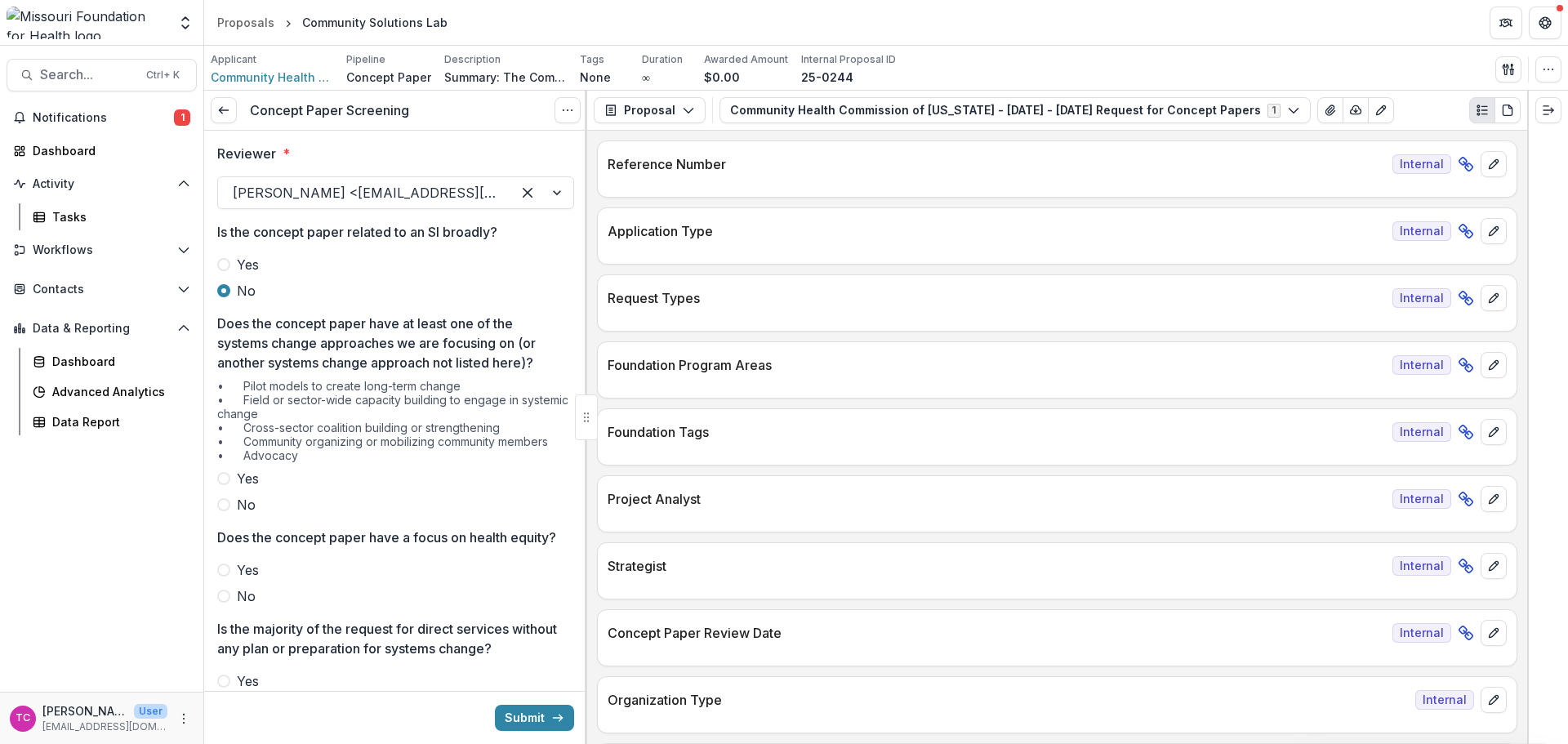
click at [223, 495] on label "No" at bounding box center [396, 504] width 357 height 19
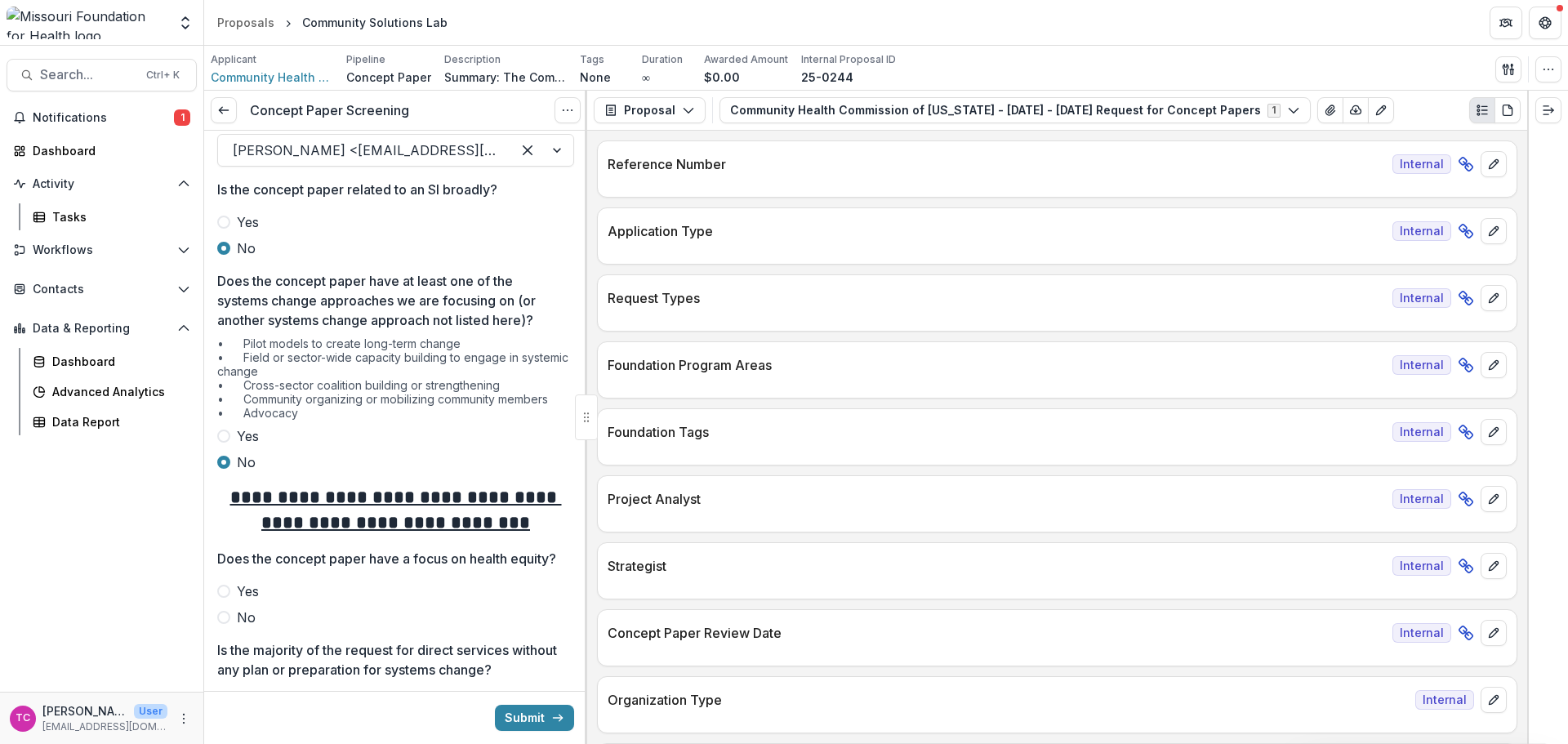
scroll to position [81, 0]
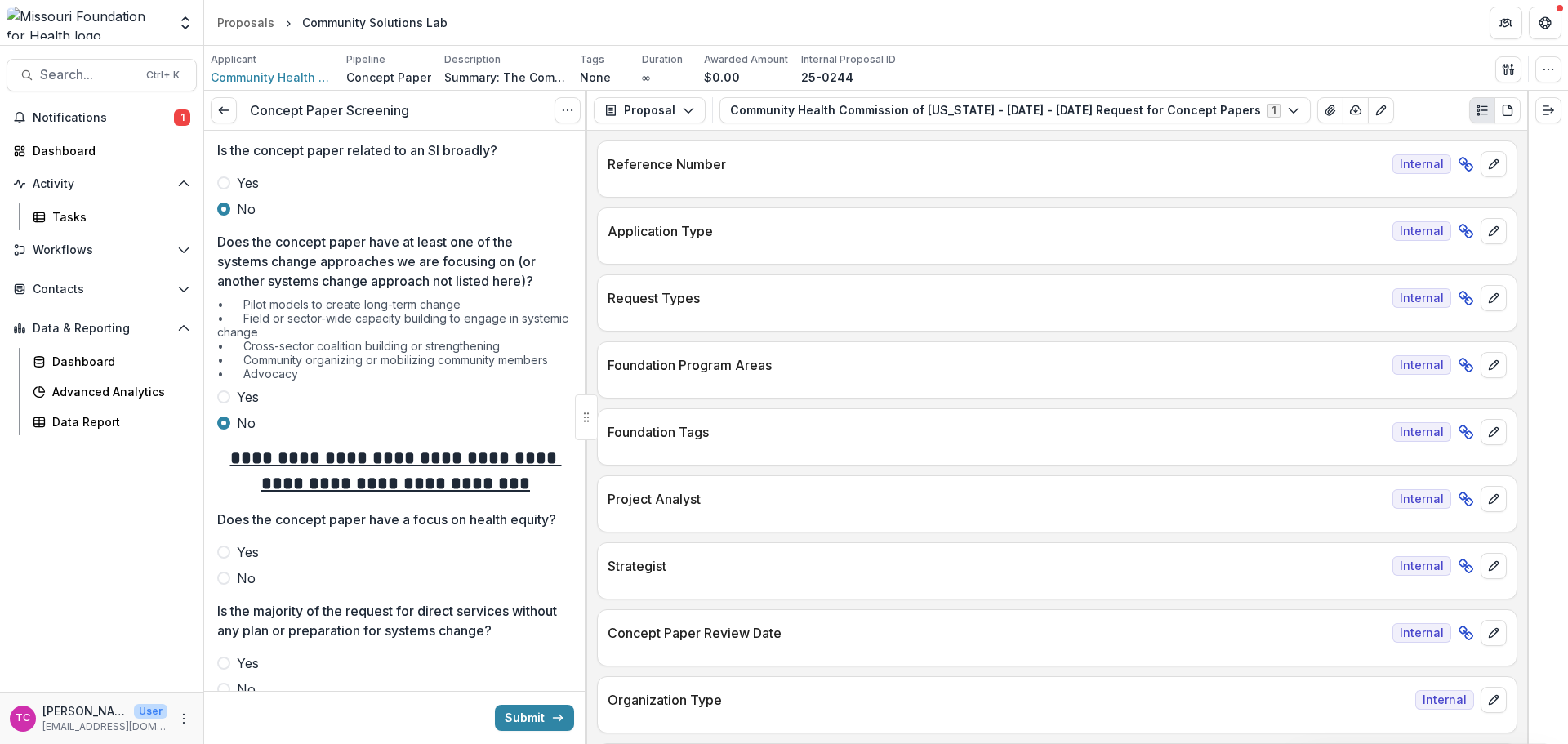
click at [265, 397] on label "Yes" at bounding box center [396, 397] width 357 height 19
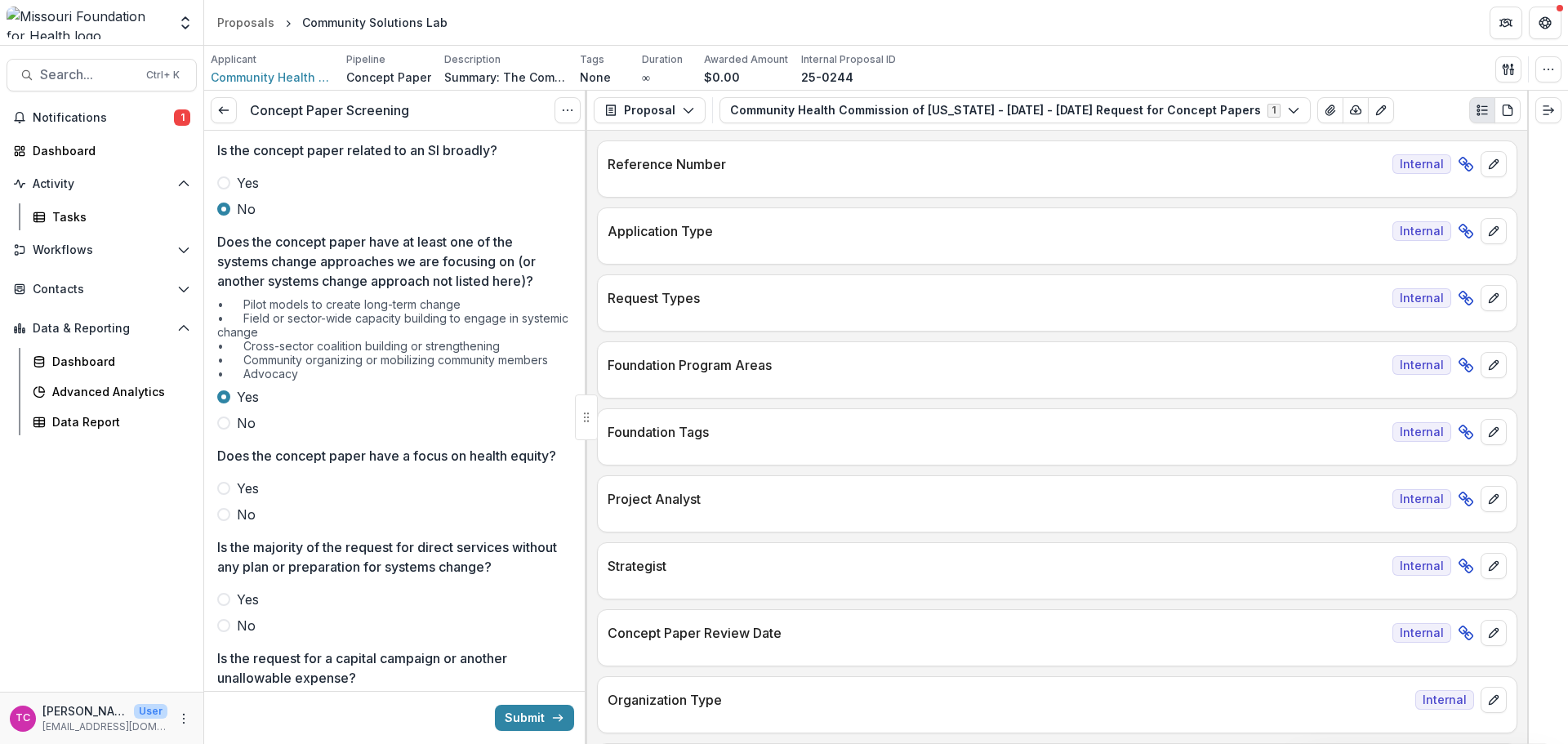
click at [233, 498] on label "Yes" at bounding box center [396, 489] width 357 height 19
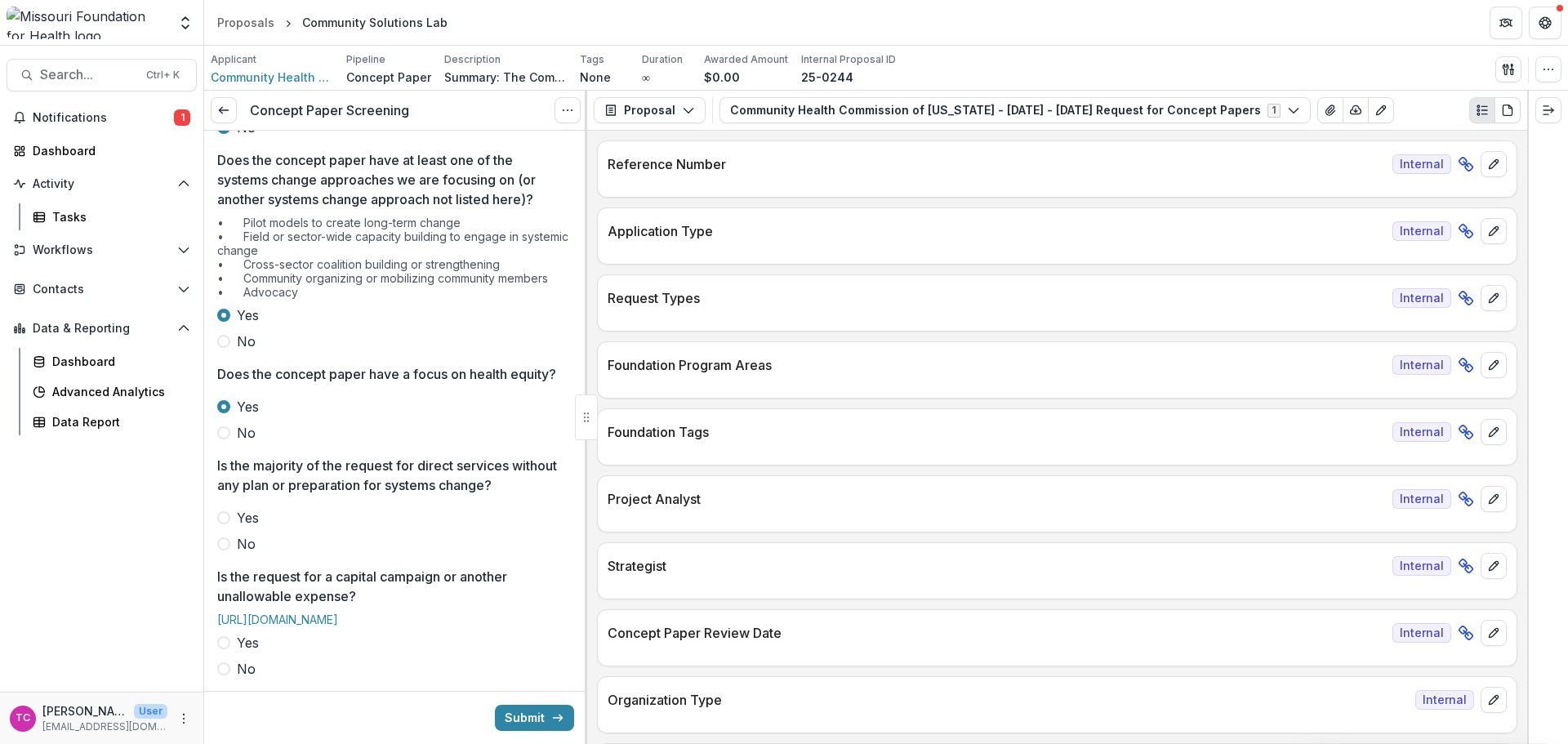
scroll to position [245, 0]
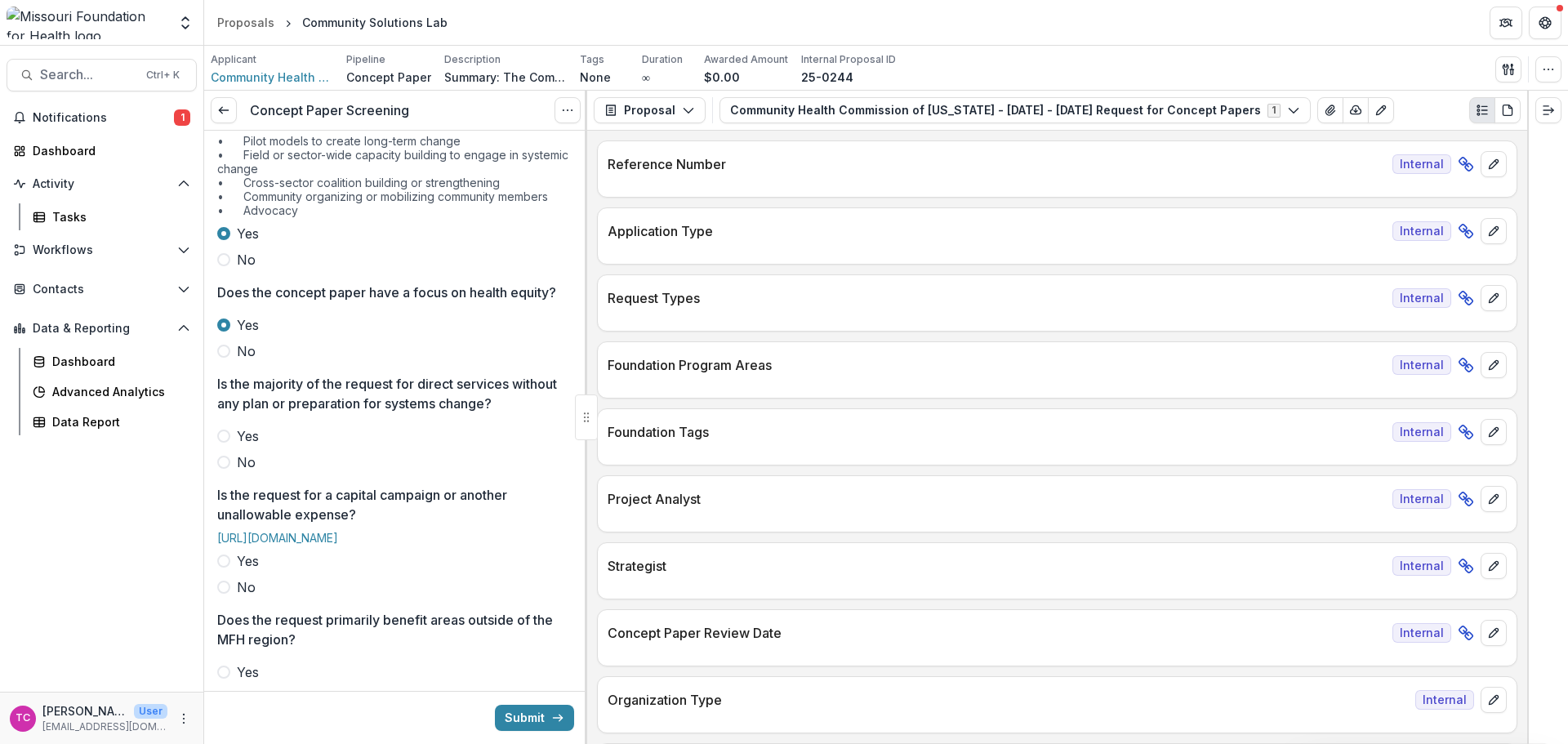
click at [223, 469] on span at bounding box center [224, 462] width 13 height 13
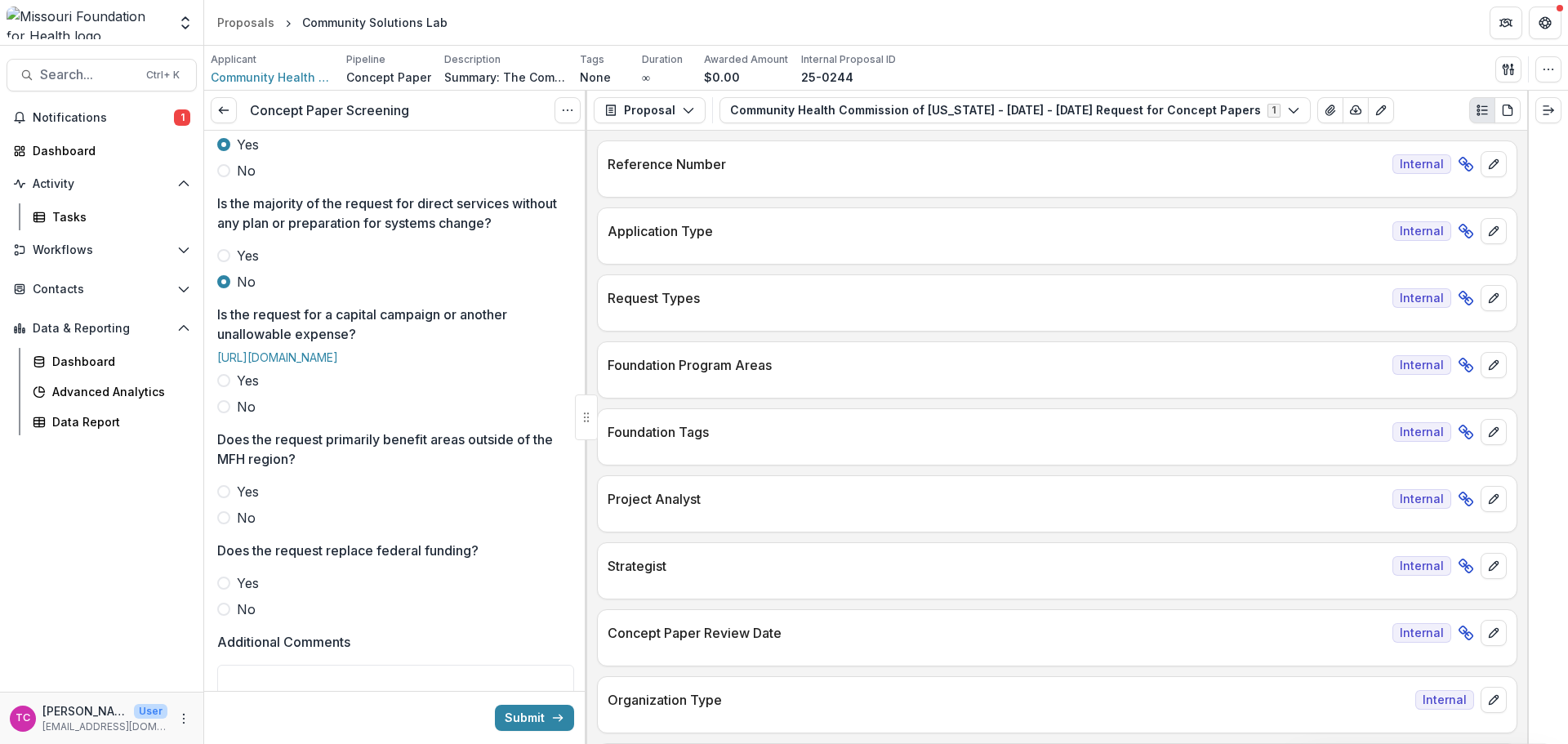
scroll to position [408, 0]
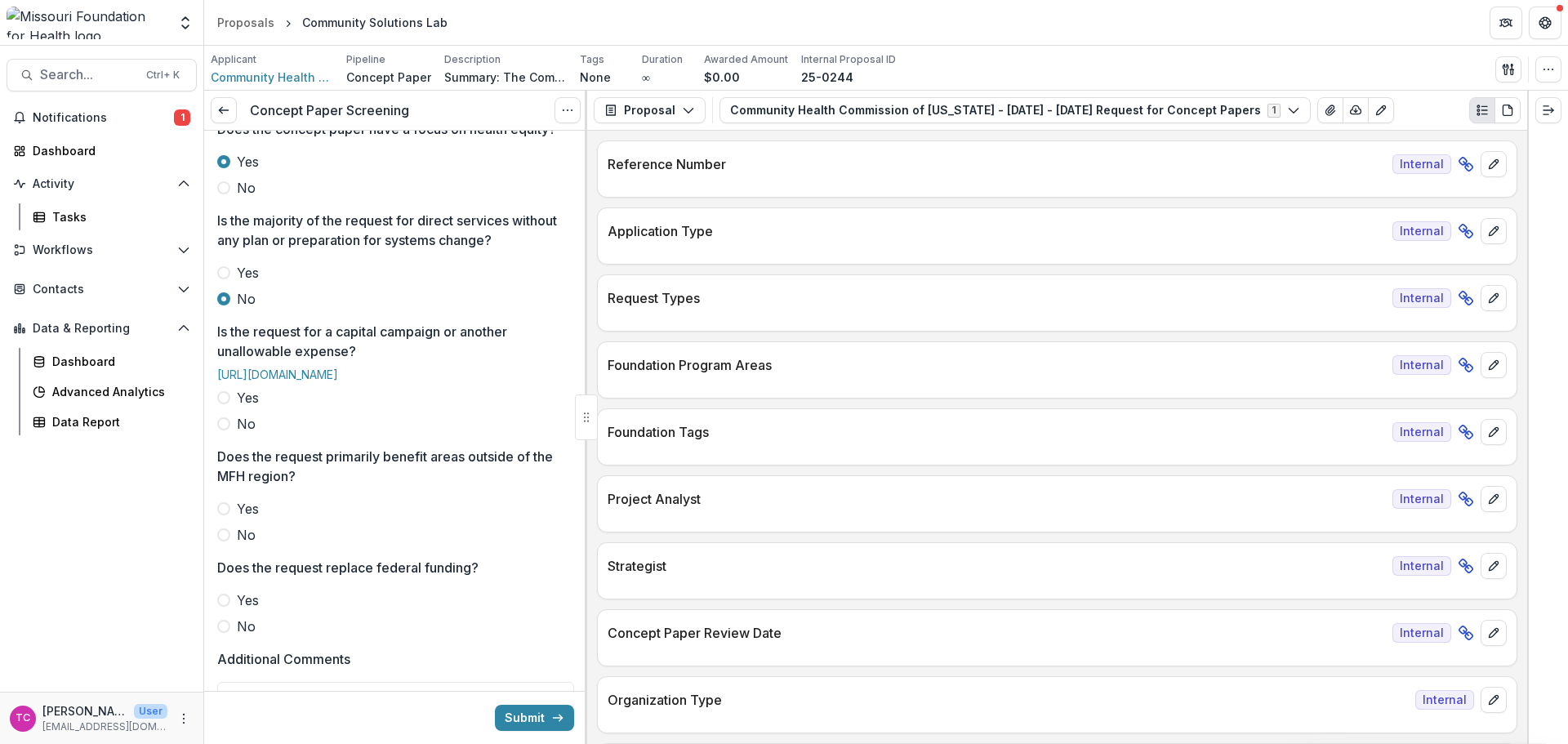
click at [221, 430] on span at bounding box center [224, 423] width 13 height 13
click at [225, 541] on span at bounding box center [224, 534] width 13 height 13
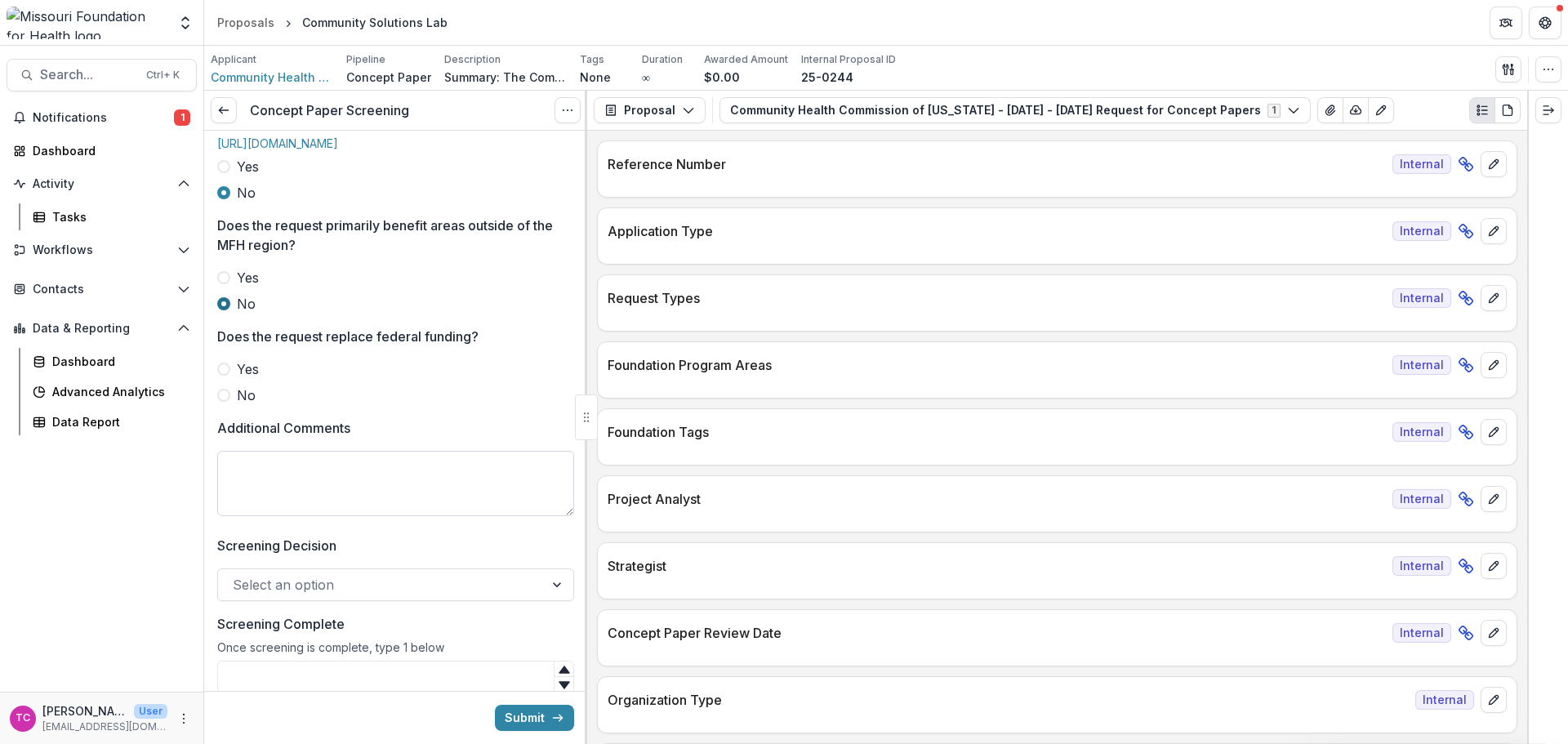
scroll to position [653, 0]
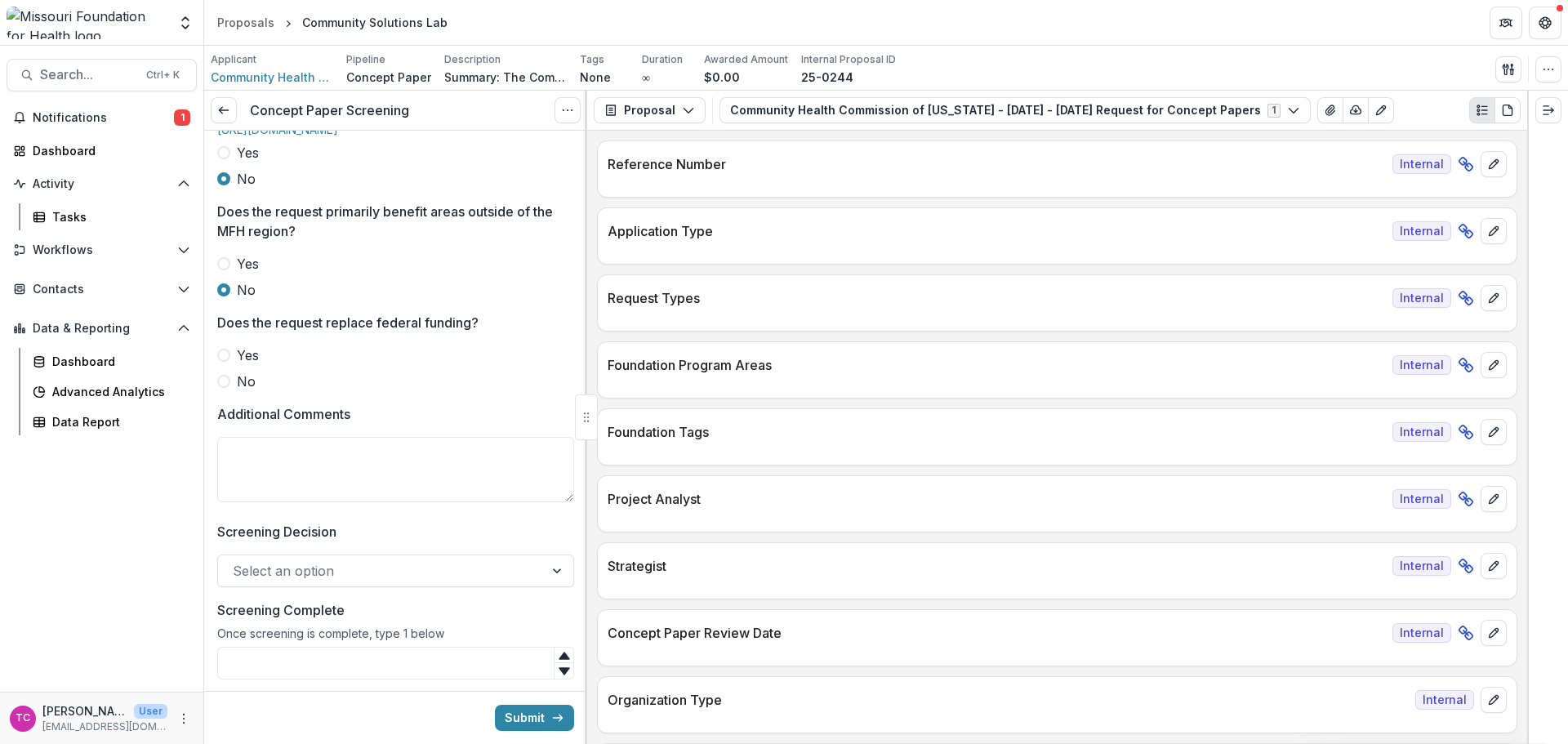
click at [248, 392] on span "No" at bounding box center [246, 381] width 18 height 19
click at [270, 503] on textarea "Additional Comments" at bounding box center [396, 469] width 357 height 66
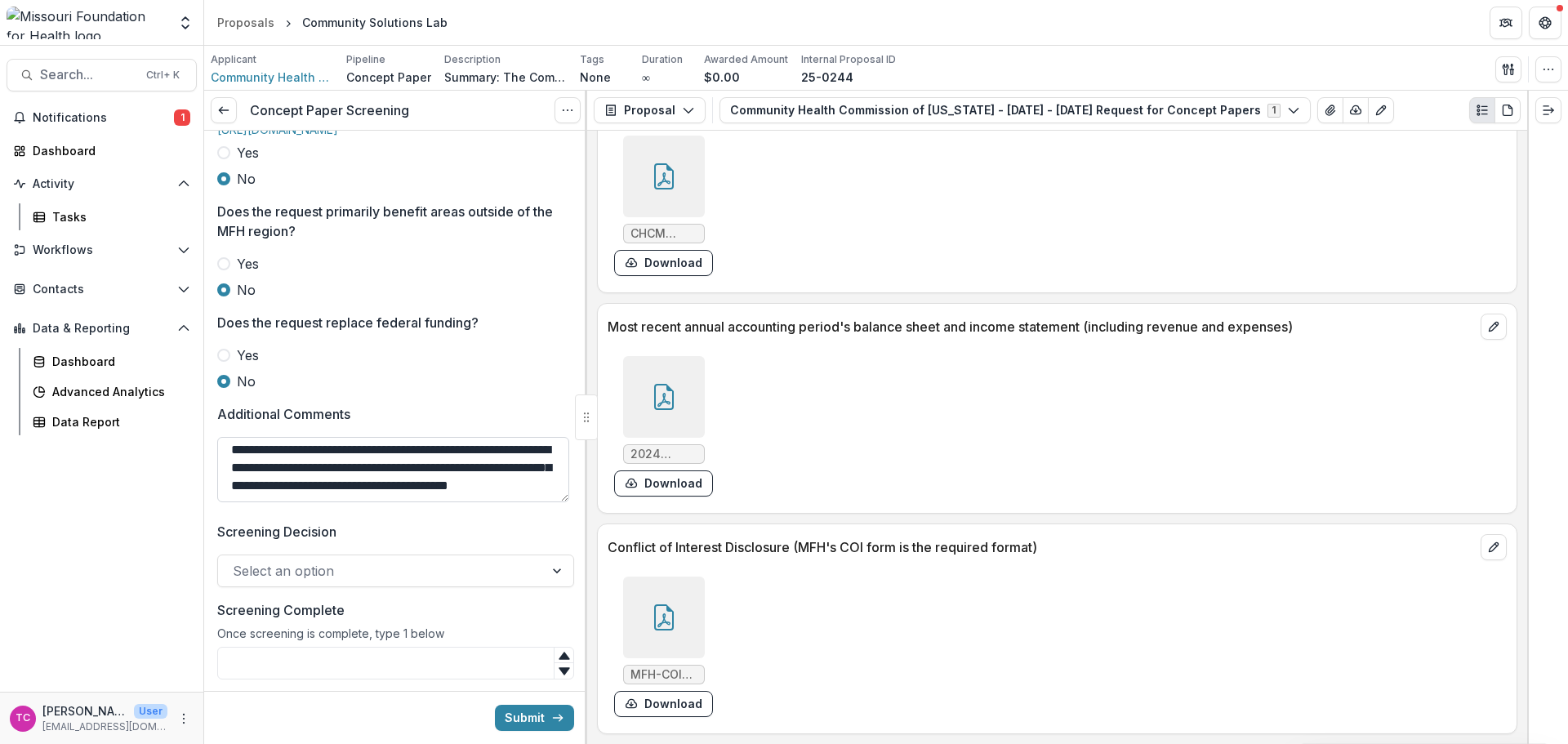
scroll to position [183, 0]
click at [501, 503] on textarea "**********" at bounding box center [393, 469] width 352 height 66
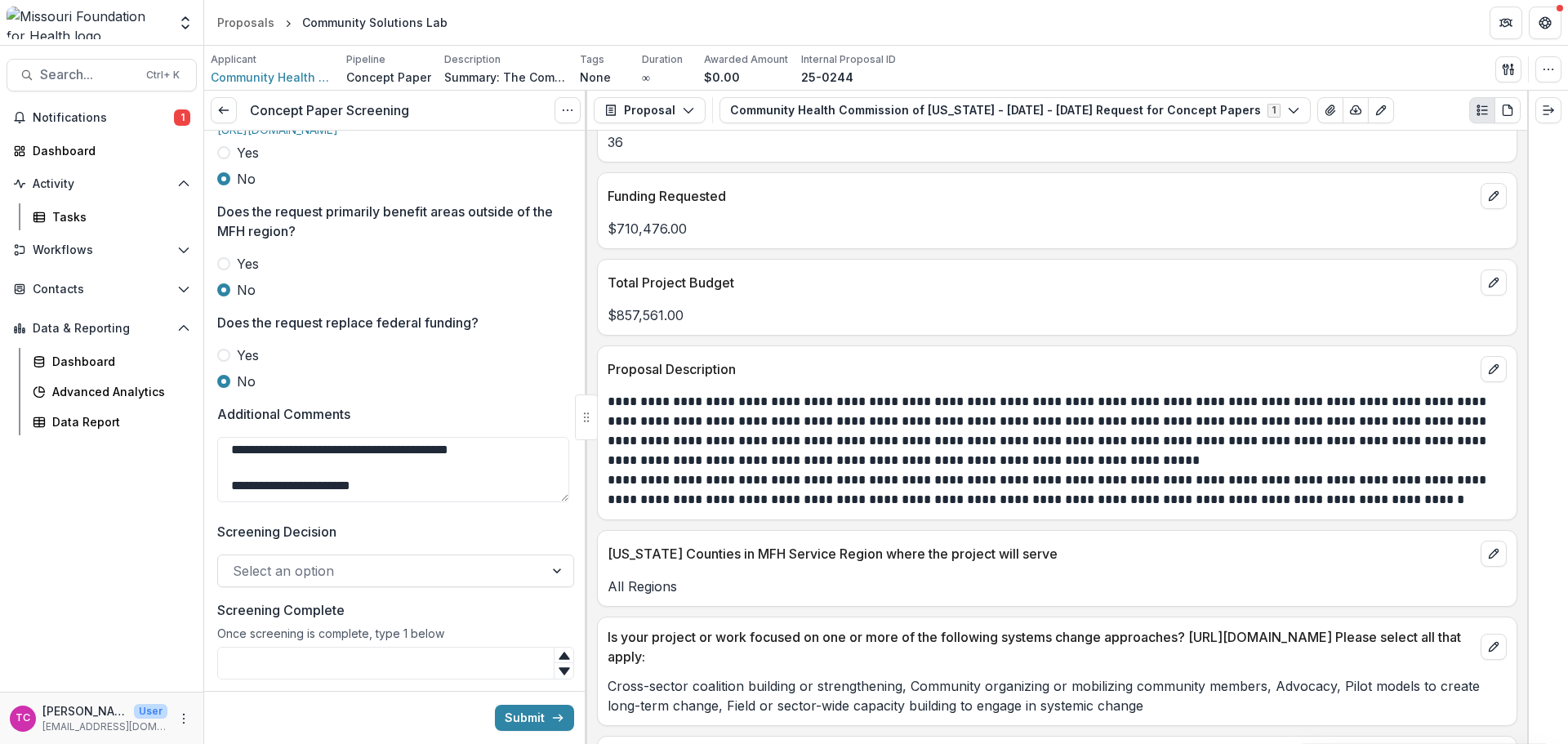
scroll to position [3711, 0]
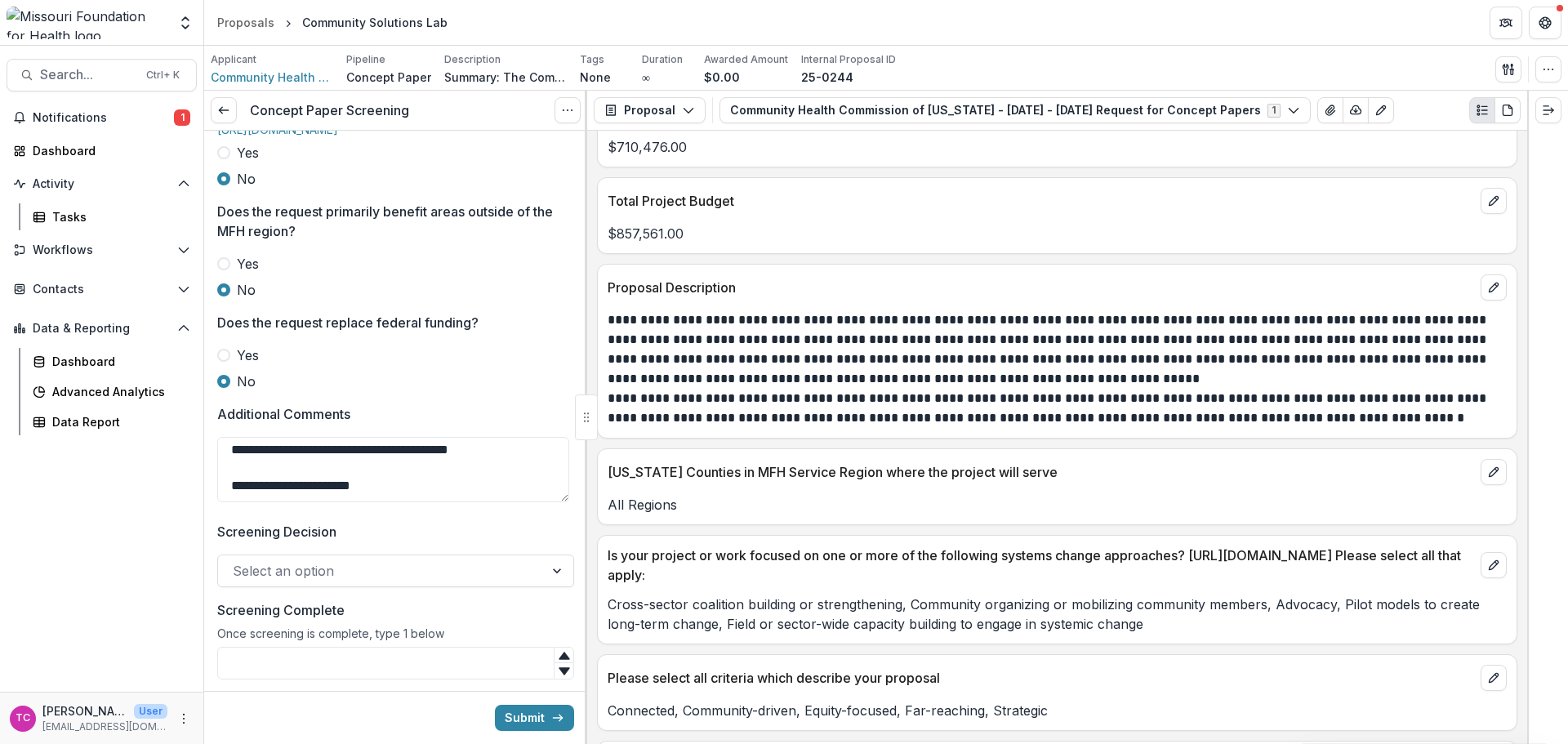
type textarea "**********"
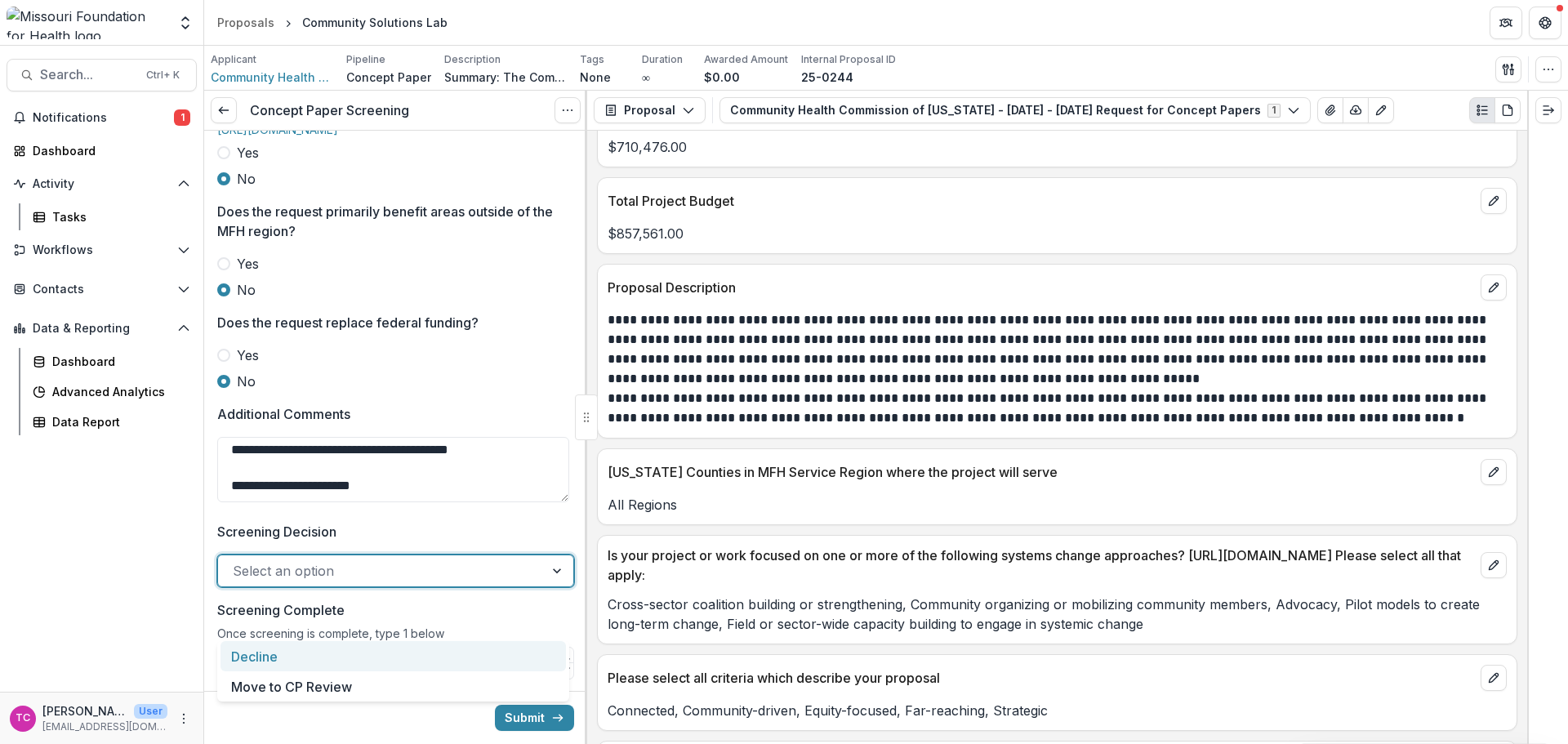
click at [280, 582] on div at bounding box center [380, 571] width 296 height 23
click at [301, 689] on div "Move to CP Review" at bounding box center [392, 686] width 345 height 31
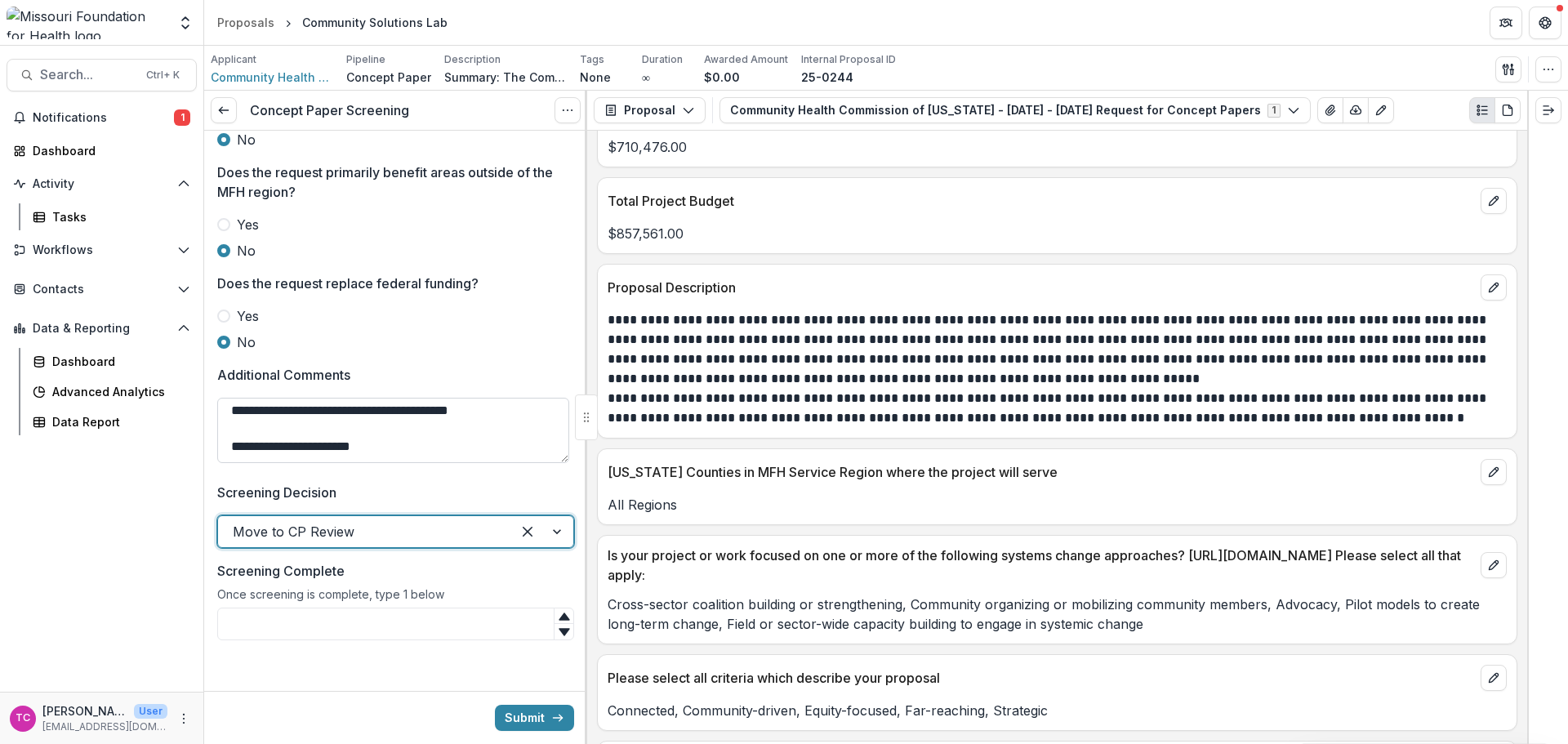
scroll to position [741, 0]
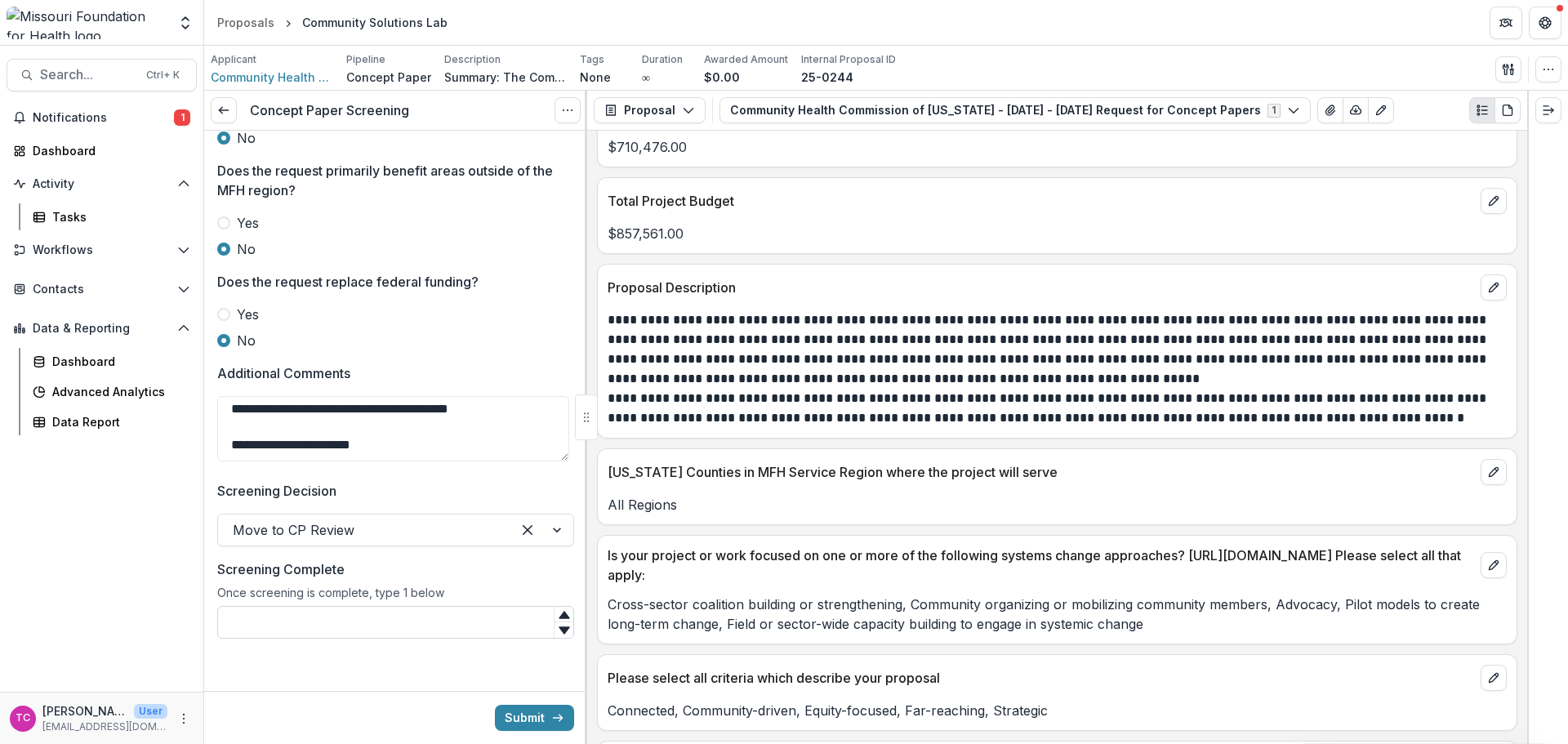
click at [364, 619] on input "Screening Complete" at bounding box center [396, 622] width 357 height 32
type input "*"
click at [424, 453] on textarea "**********" at bounding box center [393, 428] width 352 height 66
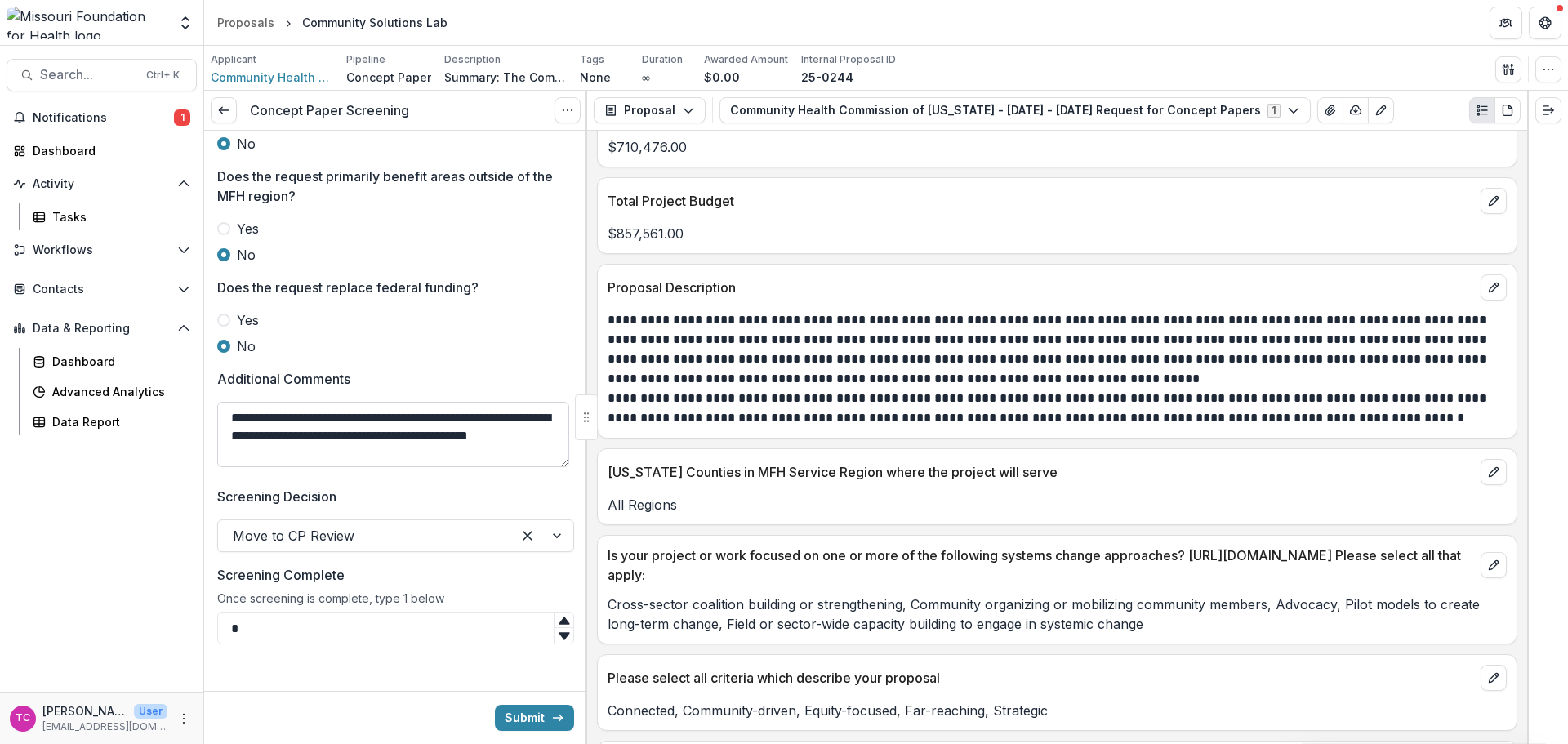
scroll to position [660, 0]
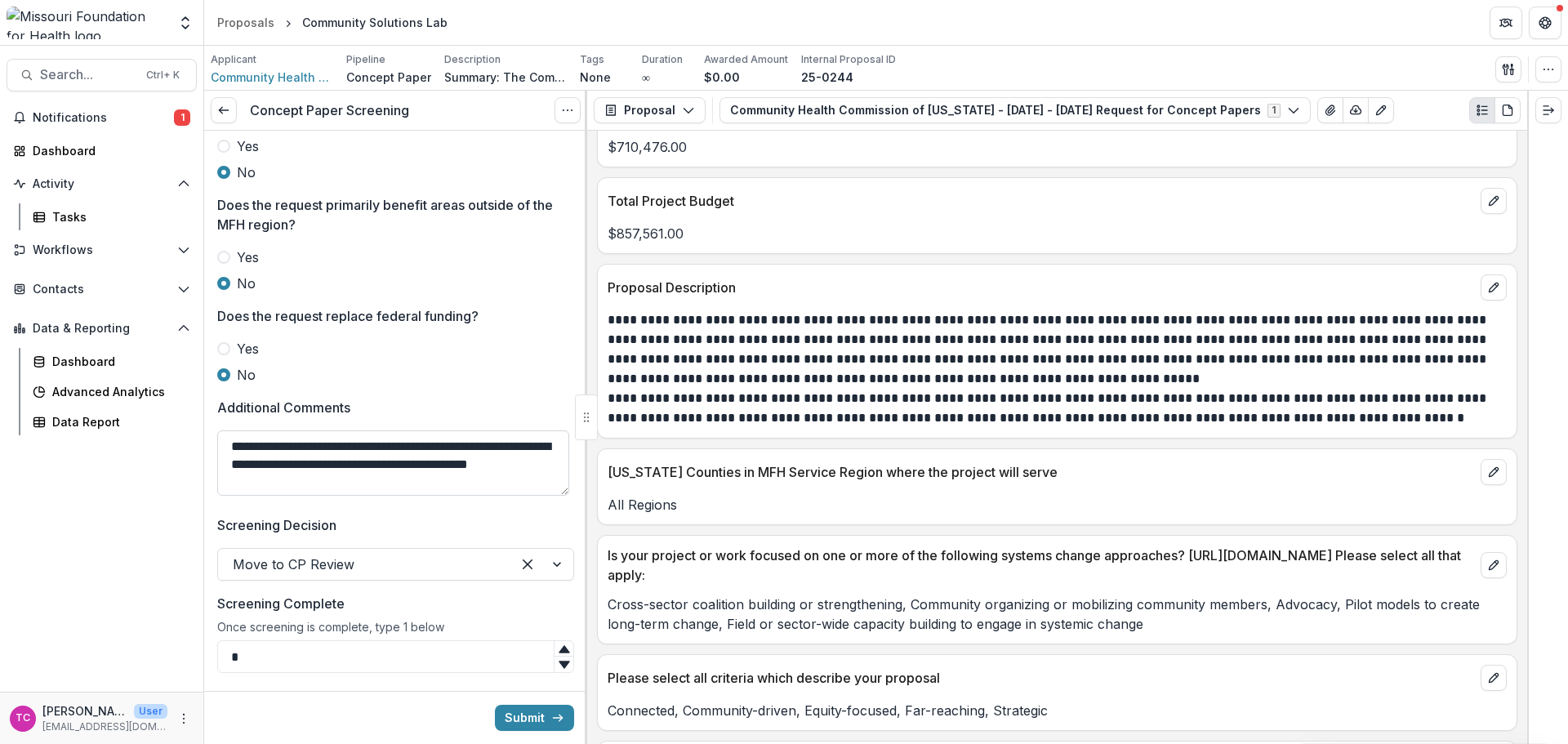
click at [426, 496] on textarea "**********" at bounding box center [393, 462] width 352 height 66
click at [441, 495] on textarea "**********" at bounding box center [393, 462] width 352 height 66
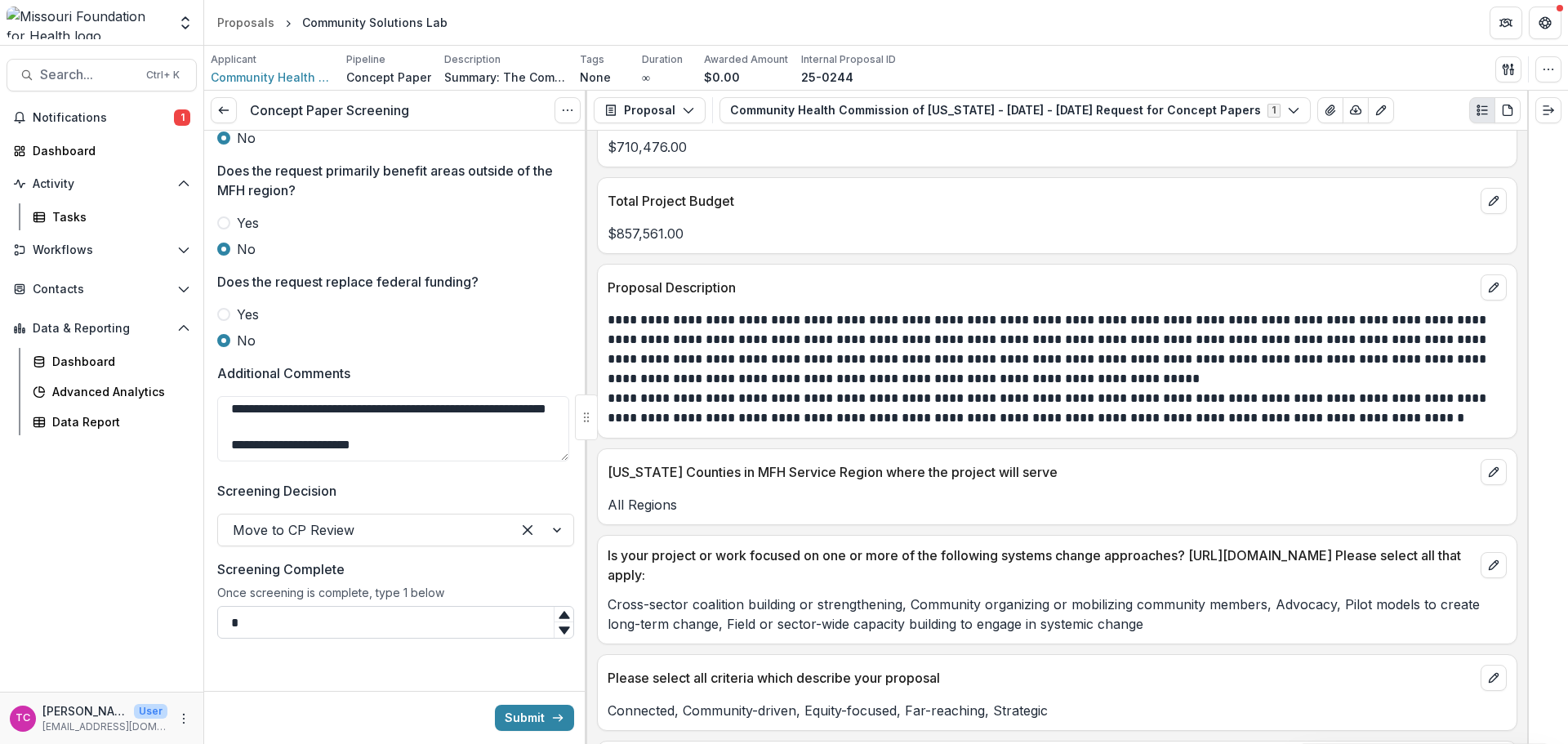
type textarea "**********"
click at [526, 630] on input "*" at bounding box center [396, 622] width 357 height 32
click at [529, 727] on button "Submit" at bounding box center [534, 718] width 80 height 26
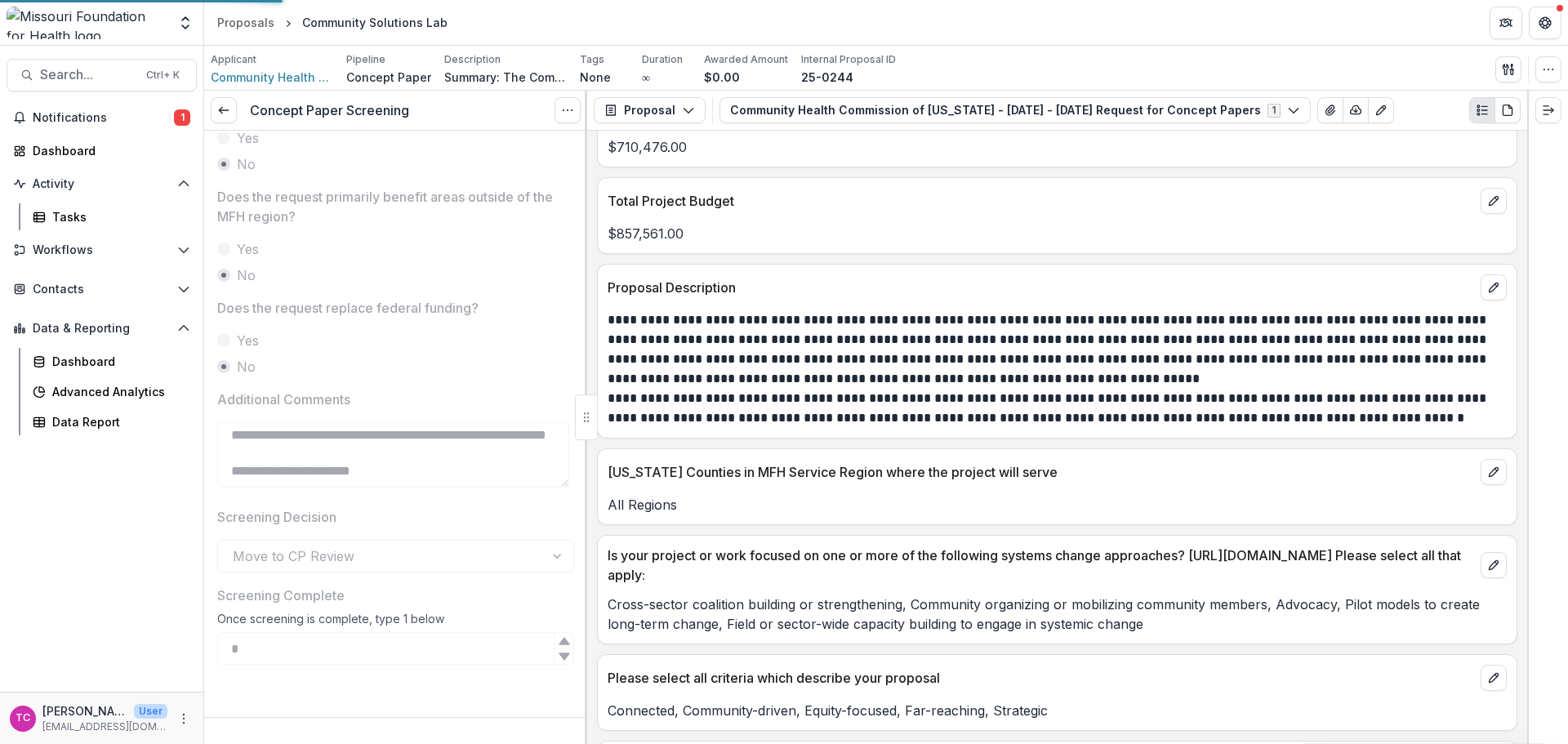
scroll to position [715, 0]
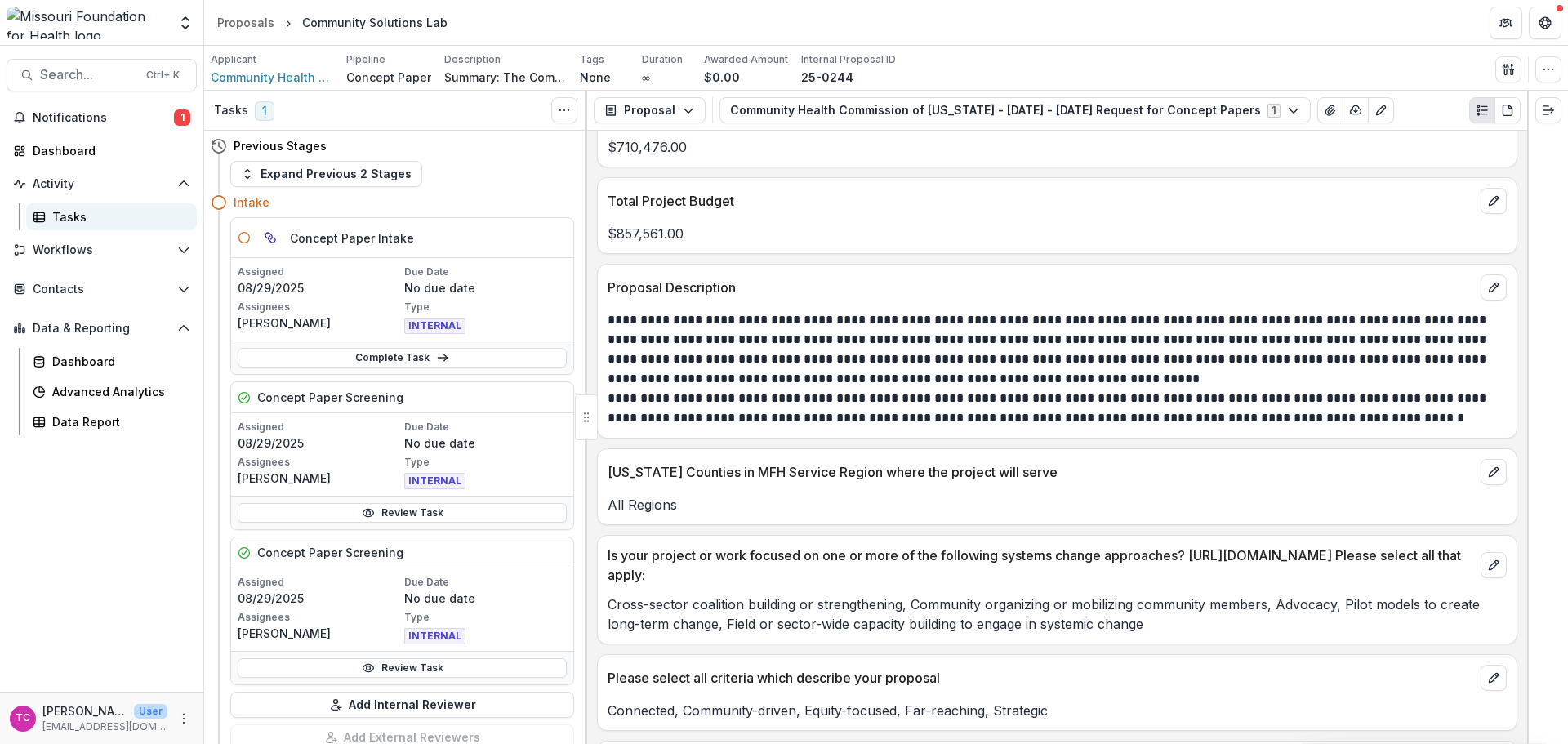
click at [83, 210] on div "Tasks" at bounding box center [118, 217] width 131 height 17
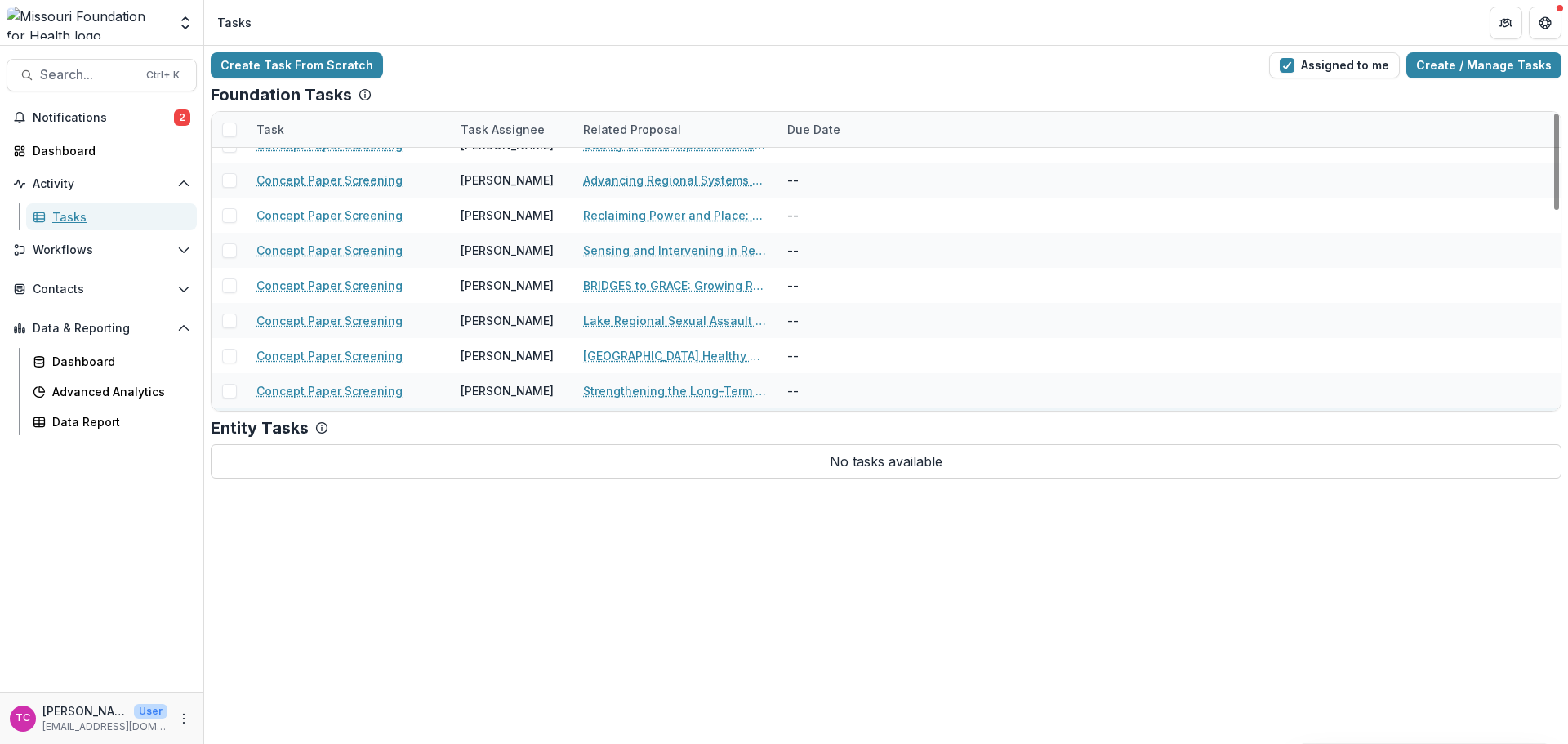
scroll to position [615, 0]
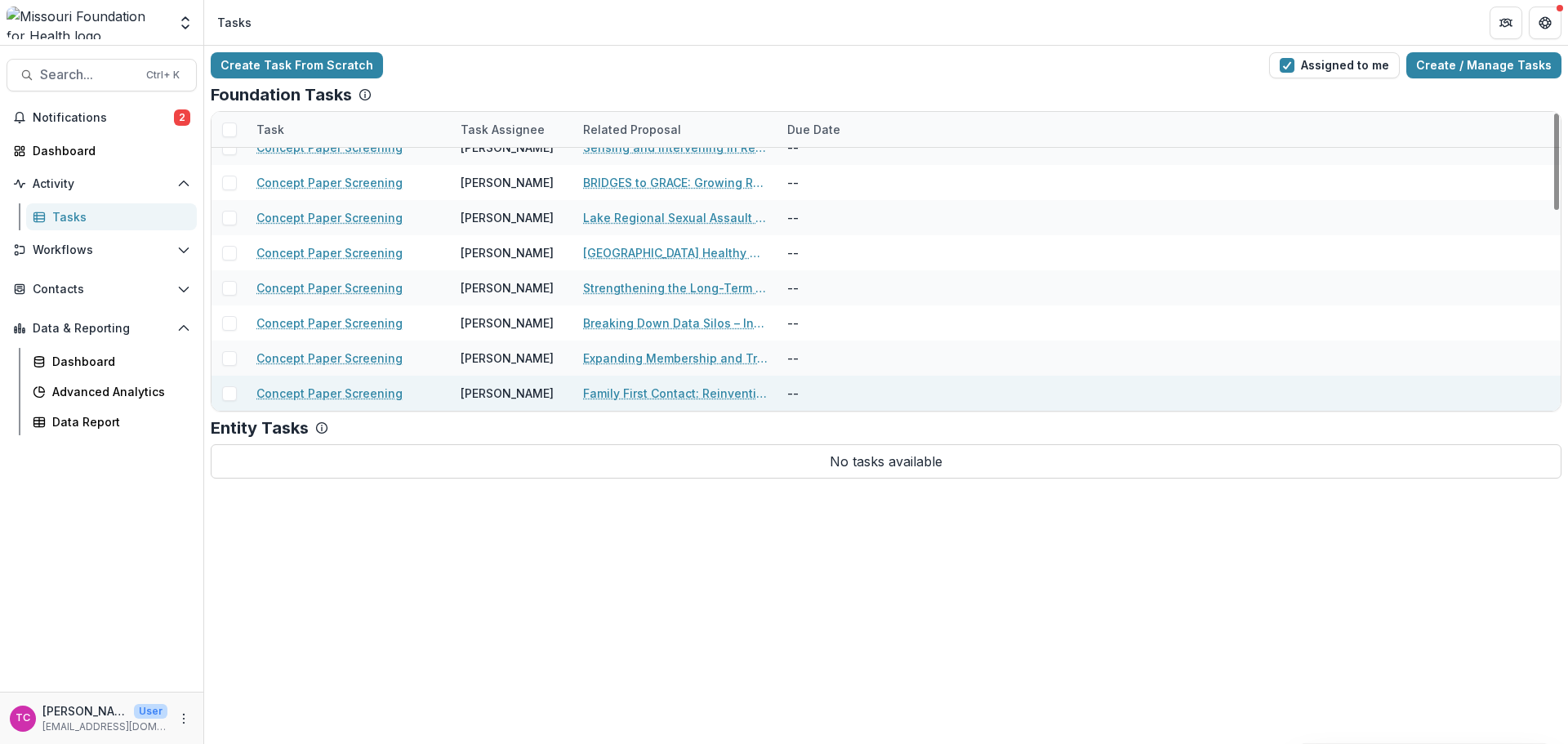
click at [600, 382] on div "Family First Contact: Reinventing Outreach for Whole-Person Care" at bounding box center [675, 393] width 184 height 35
click at [600, 390] on link "Family First Contact: Reinventing Outreach for Whole-Person Care" at bounding box center [675, 393] width 184 height 17
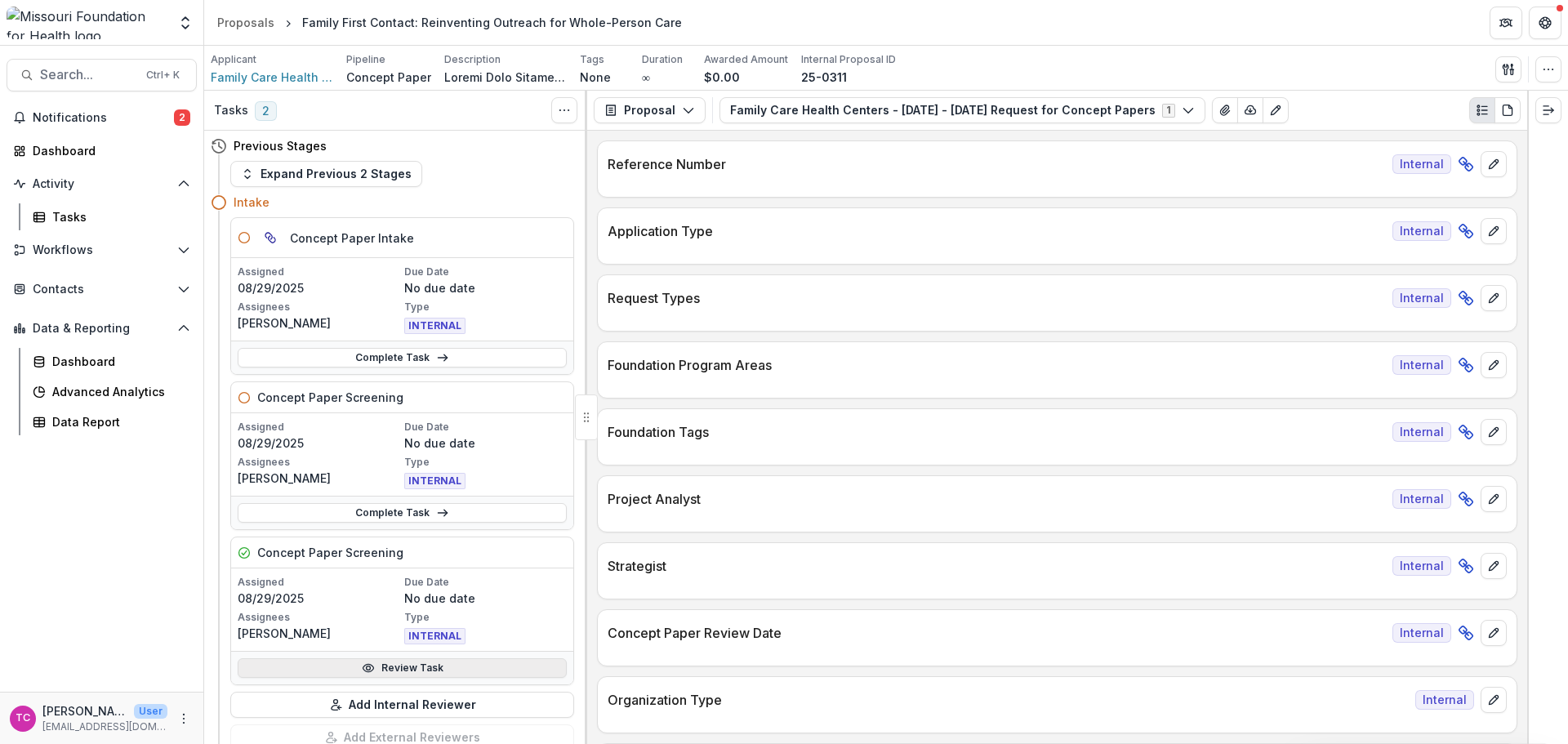
click at [362, 666] on icon at bounding box center [368, 668] width 13 height 13
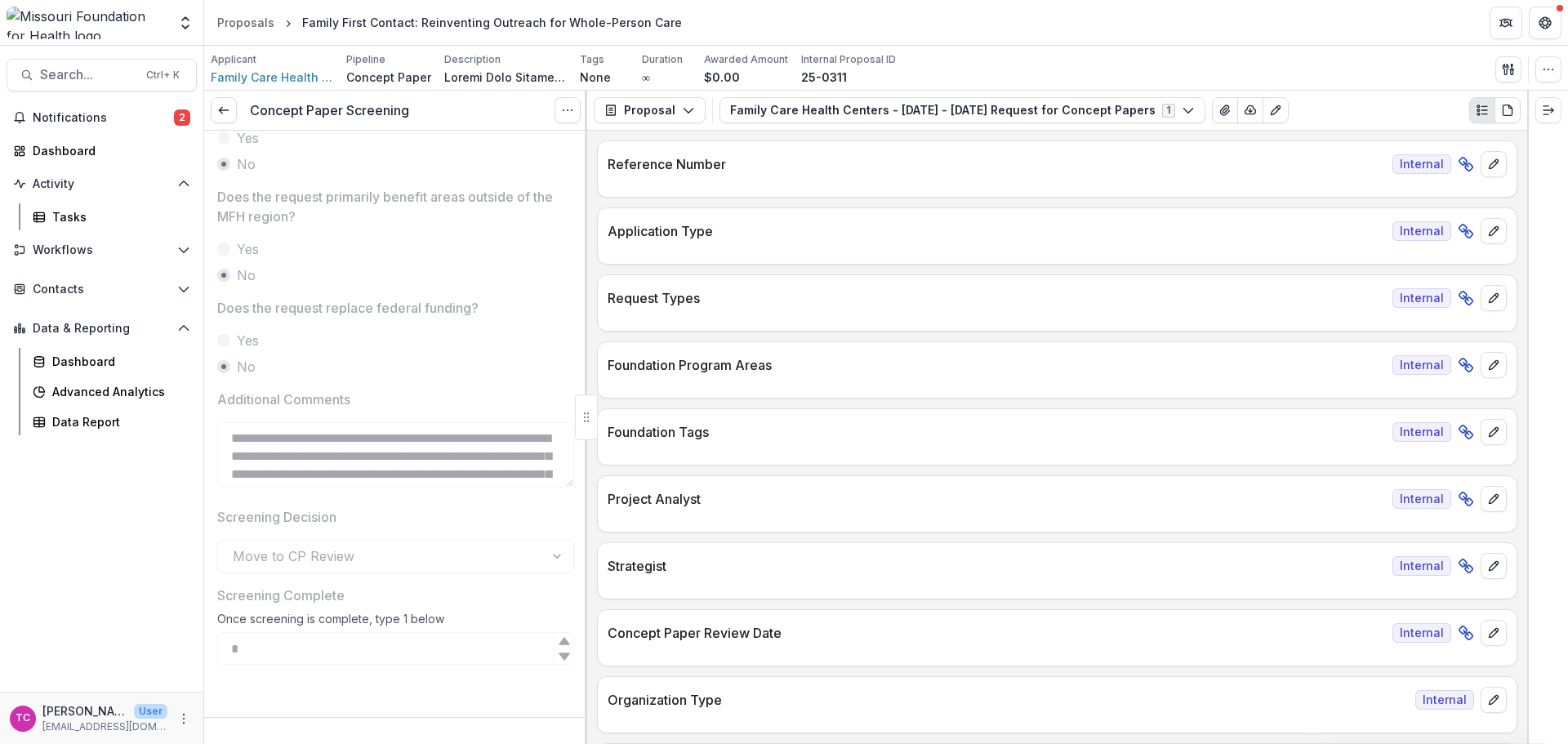
scroll to position [715, 0]
click at [222, 106] on icon at bounding box center [224, 110] width 13 height 13
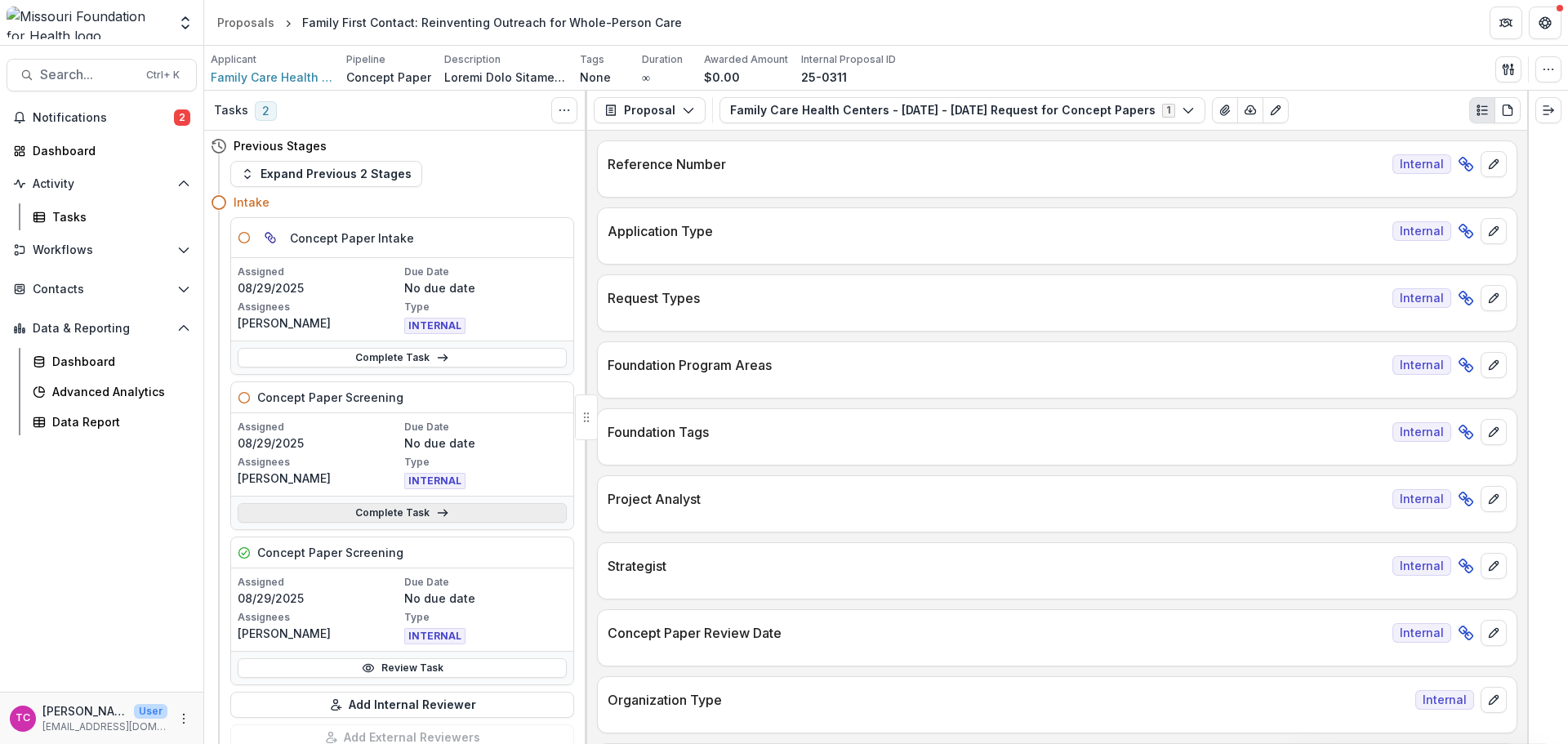
click at [378, 506] on link "Complete Task" at bounding box center [402, 513] width 330 height 19
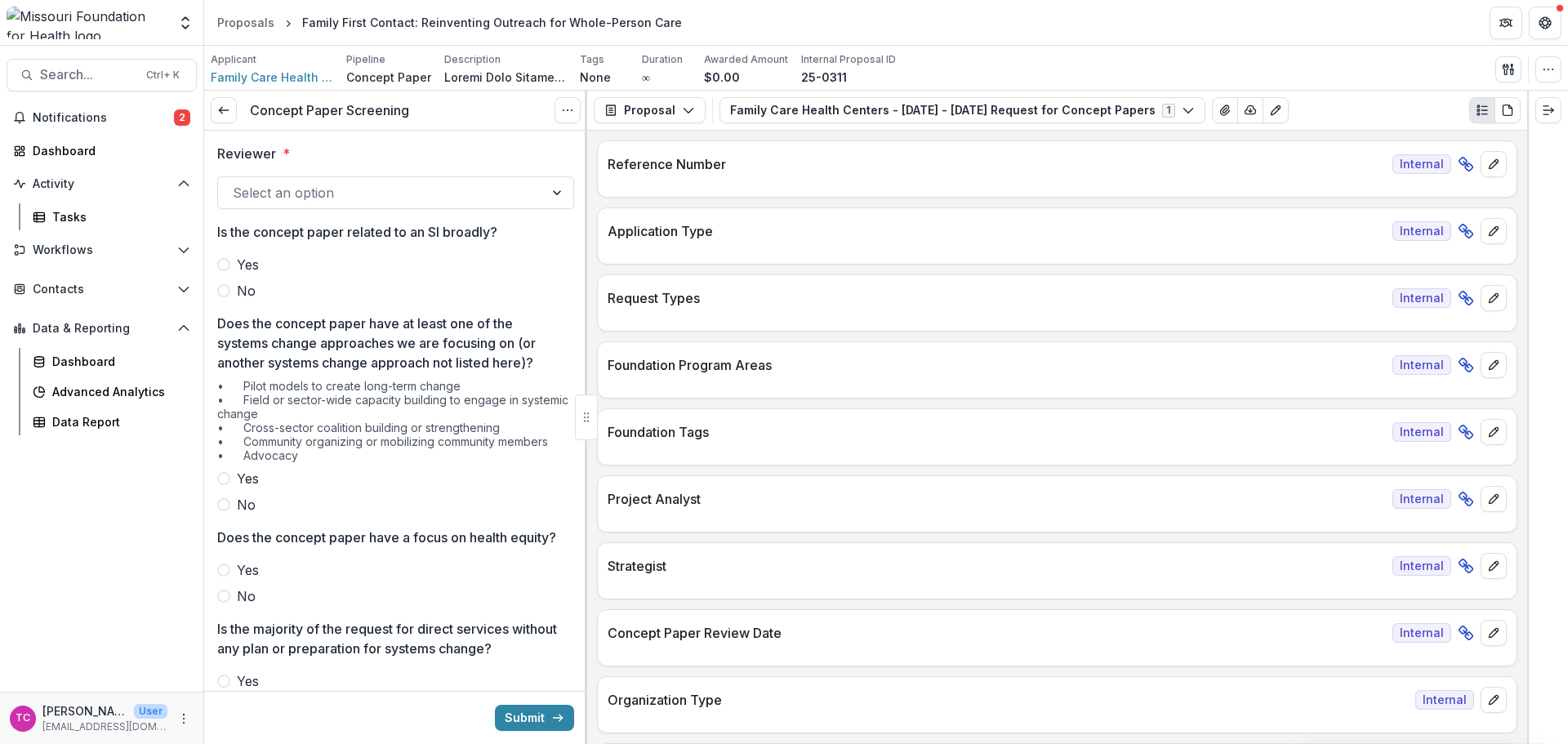
click at [318, 179] on div "Select an option" at bounding box center [396, 192] width 357 height 32
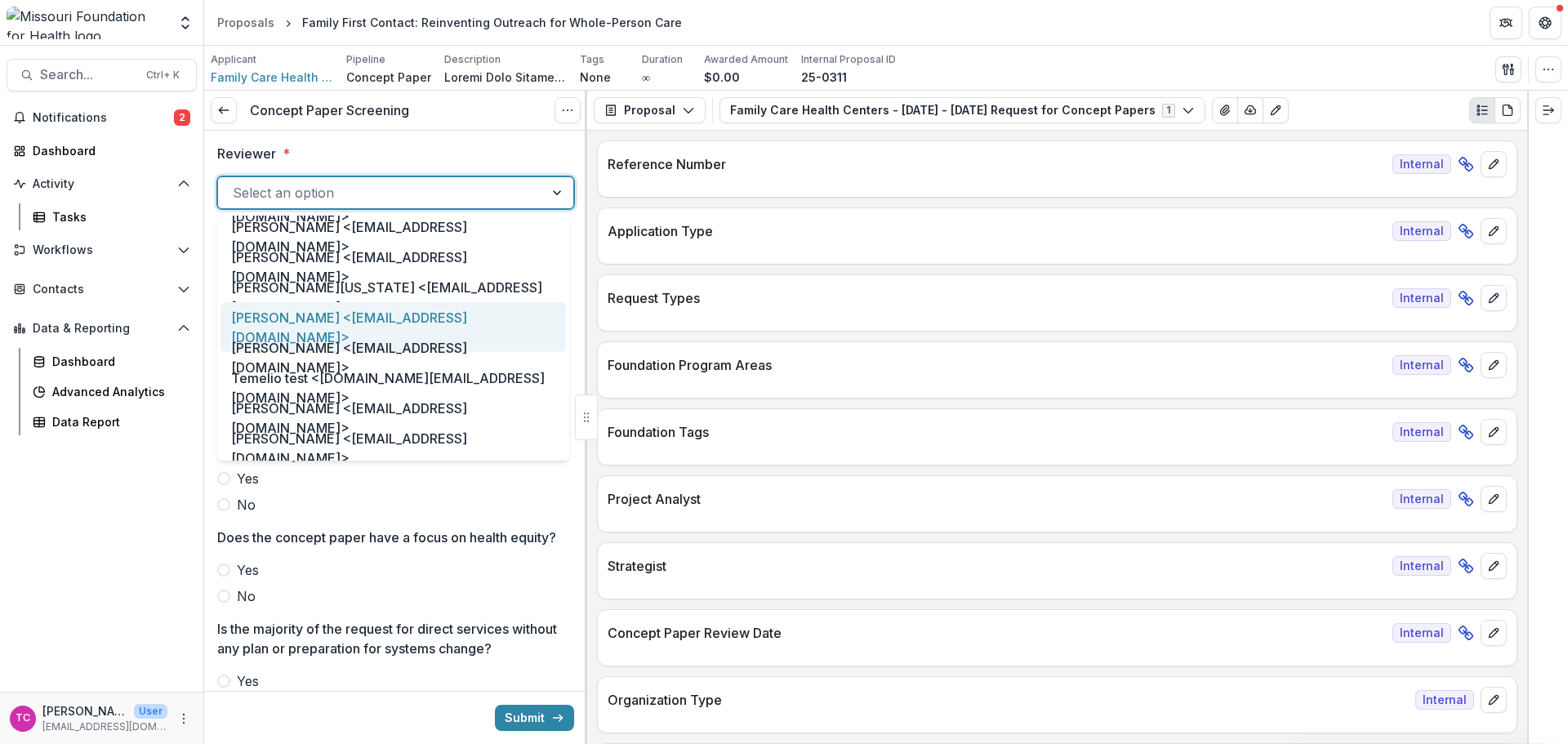
scroll to position [899, 0]
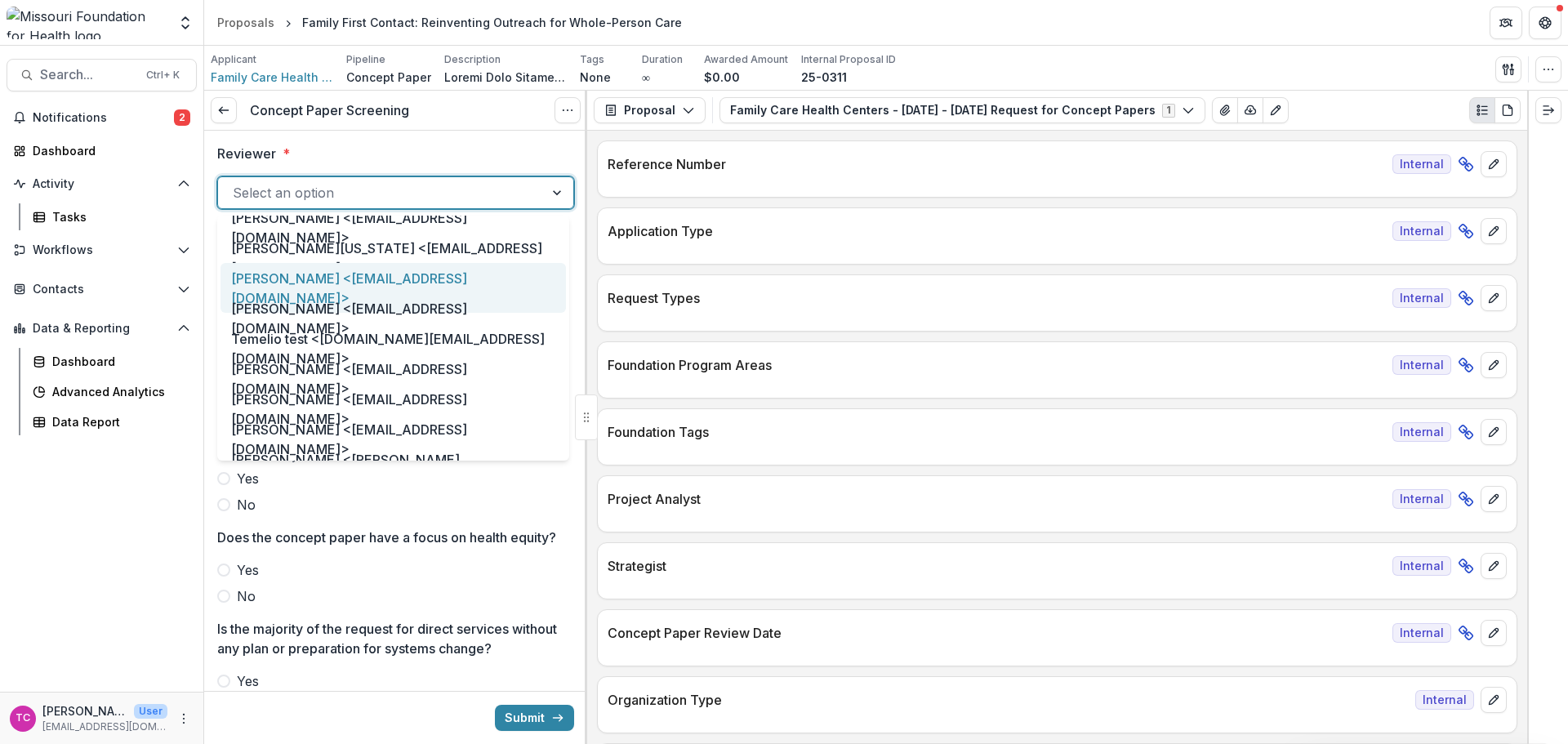
click at [342, 286] on div "[PERSON_NAME] <[EMAIL_ADDRESS][DOMAIN_NAME]>" at bounding box center [392, 288] width 345 height 50
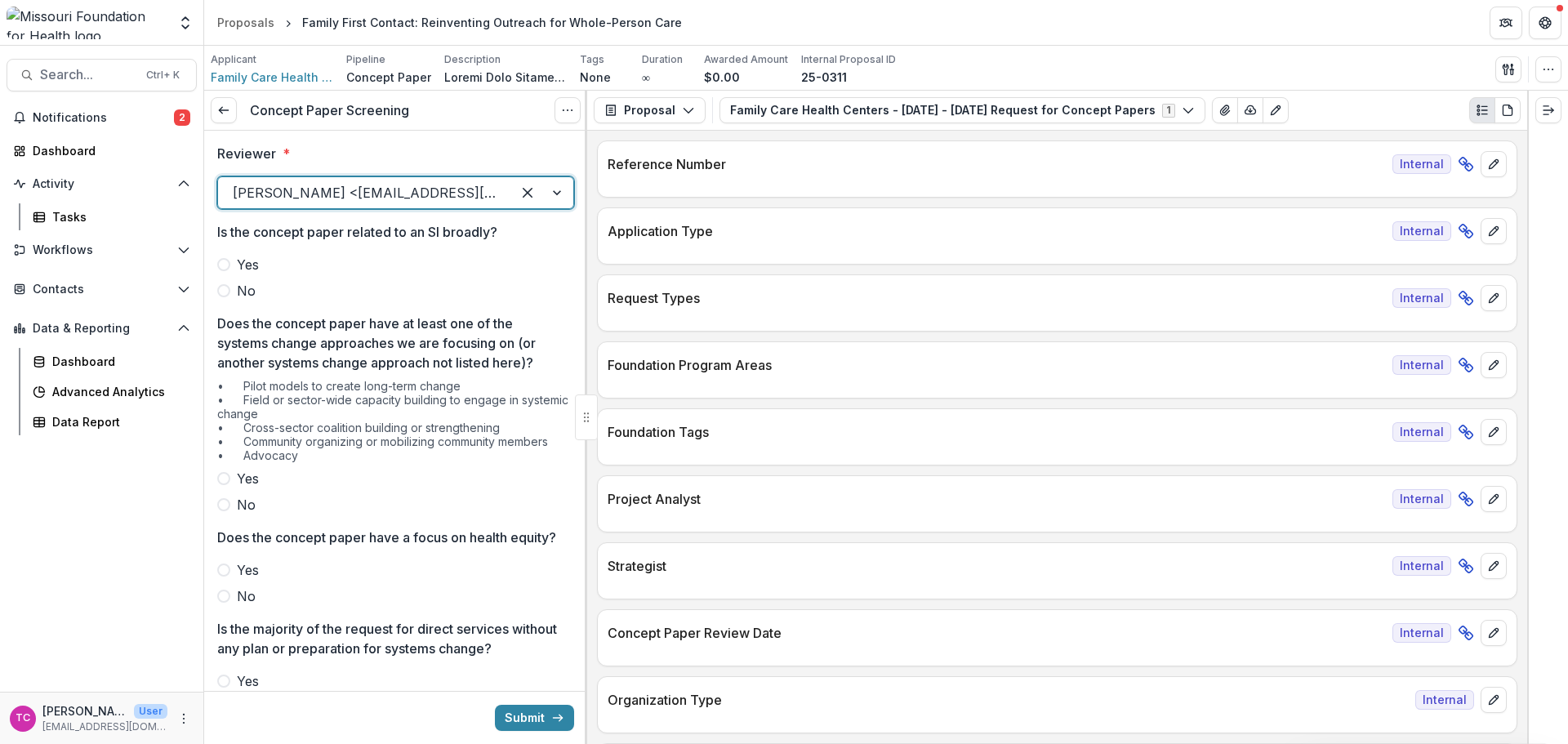
click at [244, 292] on span "No" at bounding box center [246, 290] width 18 height 19
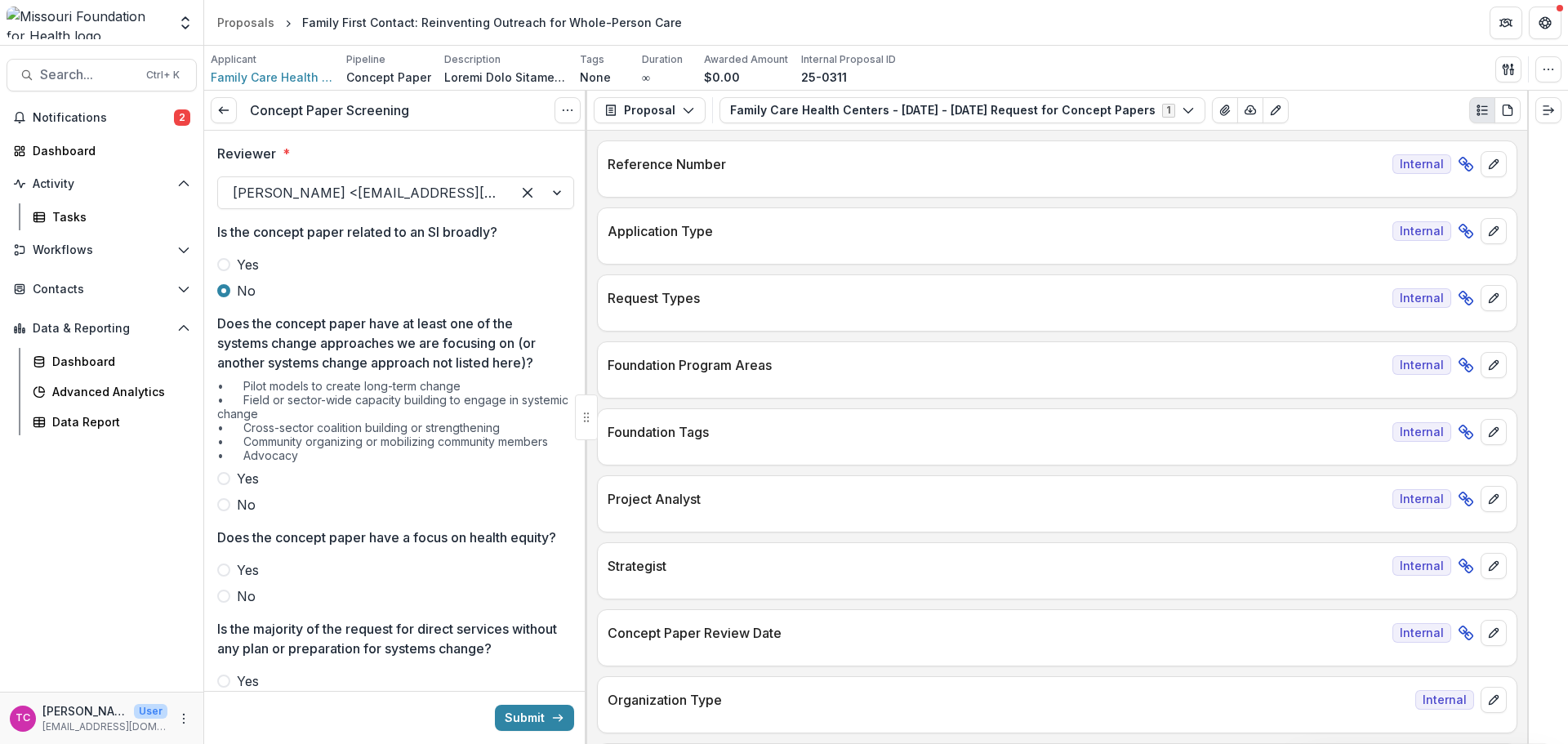
click at [231, 491] on div "Yes No" at bounding box center [396, 491] width 357 height 45
click at [246, 478] on span "Yes" at bounding box center [247, 478] width 22 height 19
click at [242, 580] on span "Yes" at bounding box center [247, 570] width 22 height 19
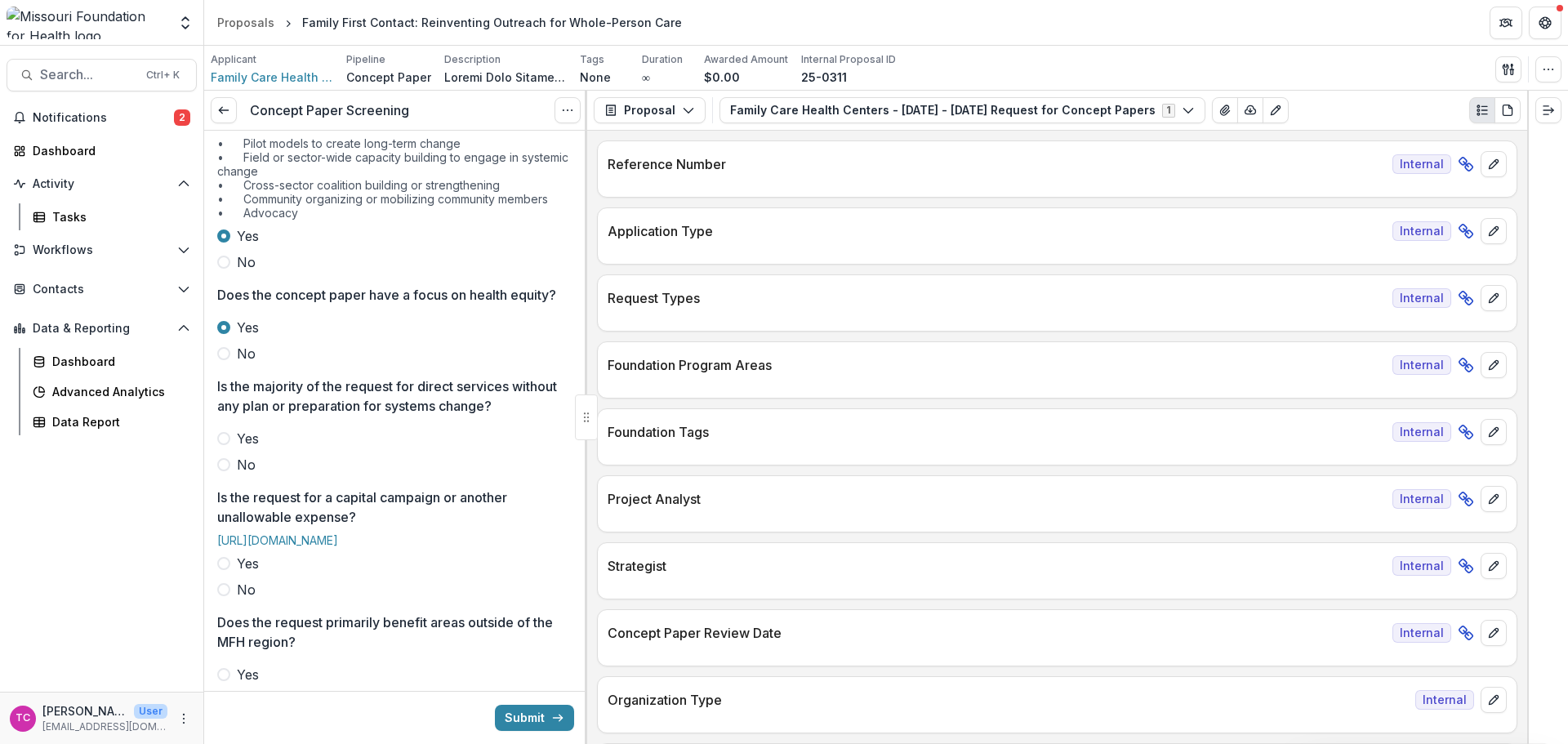
scroll to position [327, 0]
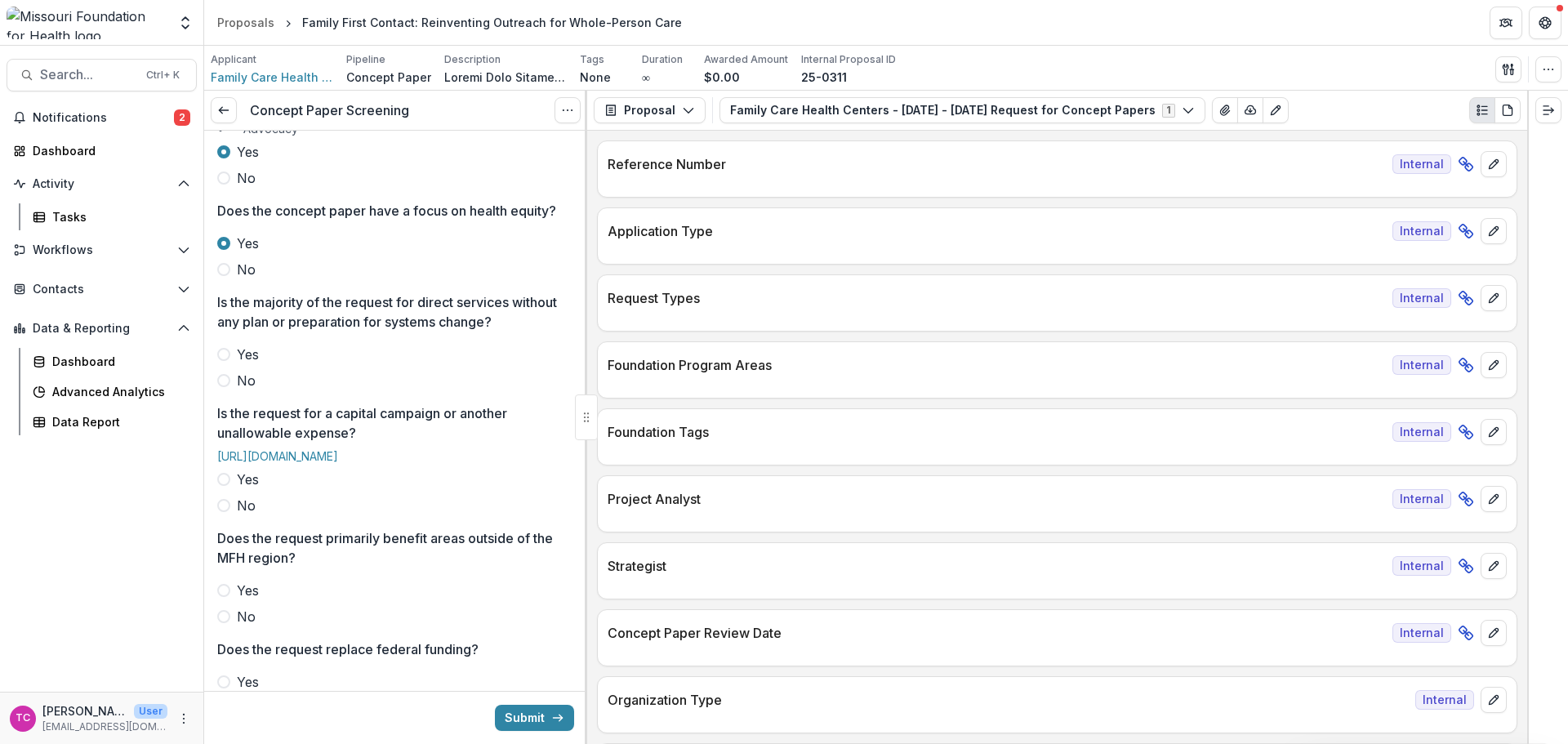
click at [250, 391] on span "No" at bounding box center [246, 380] width 18 height 19
click at [227, 512] on span at bounding box center [224, 505] width 13 height 13
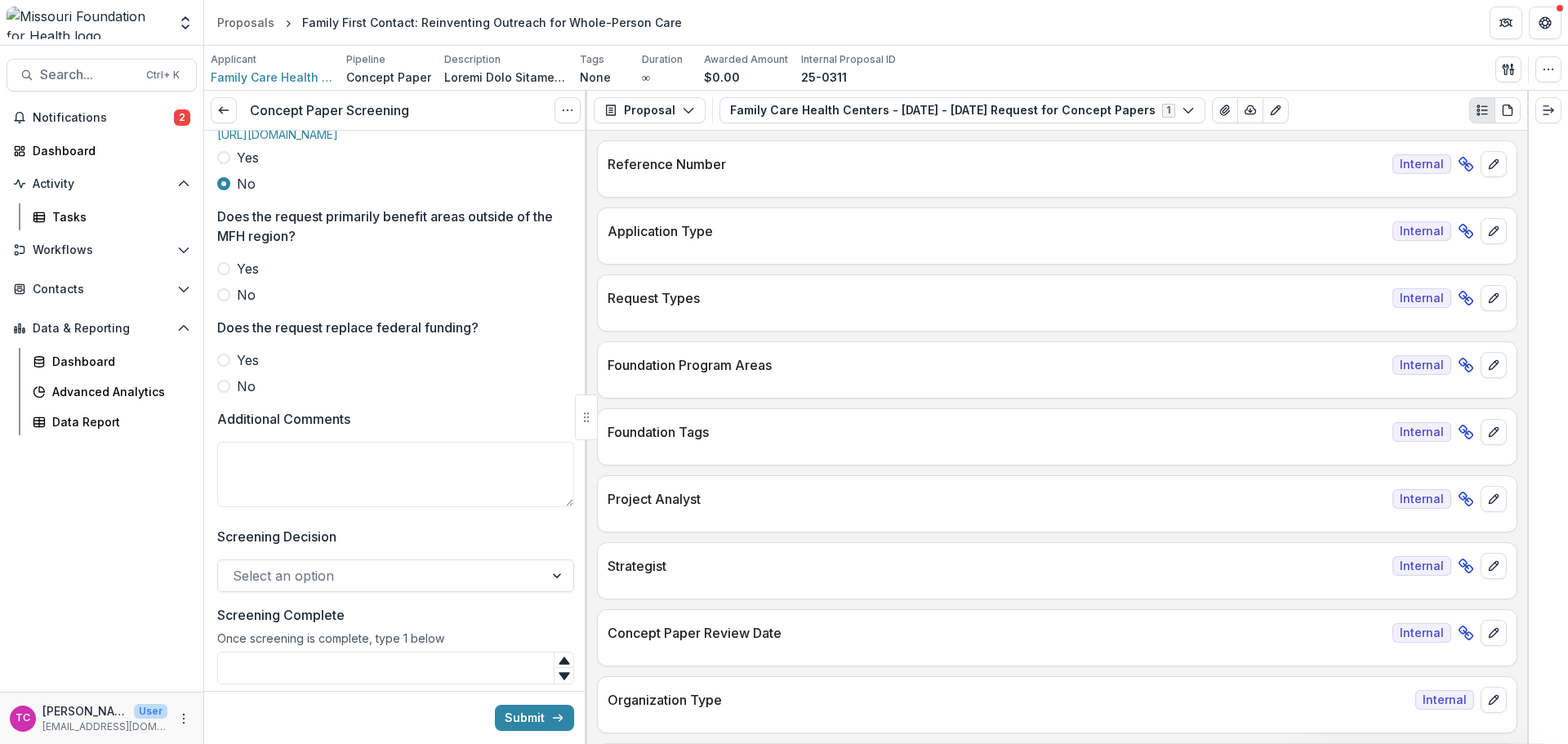
scroll to position [653, 0]
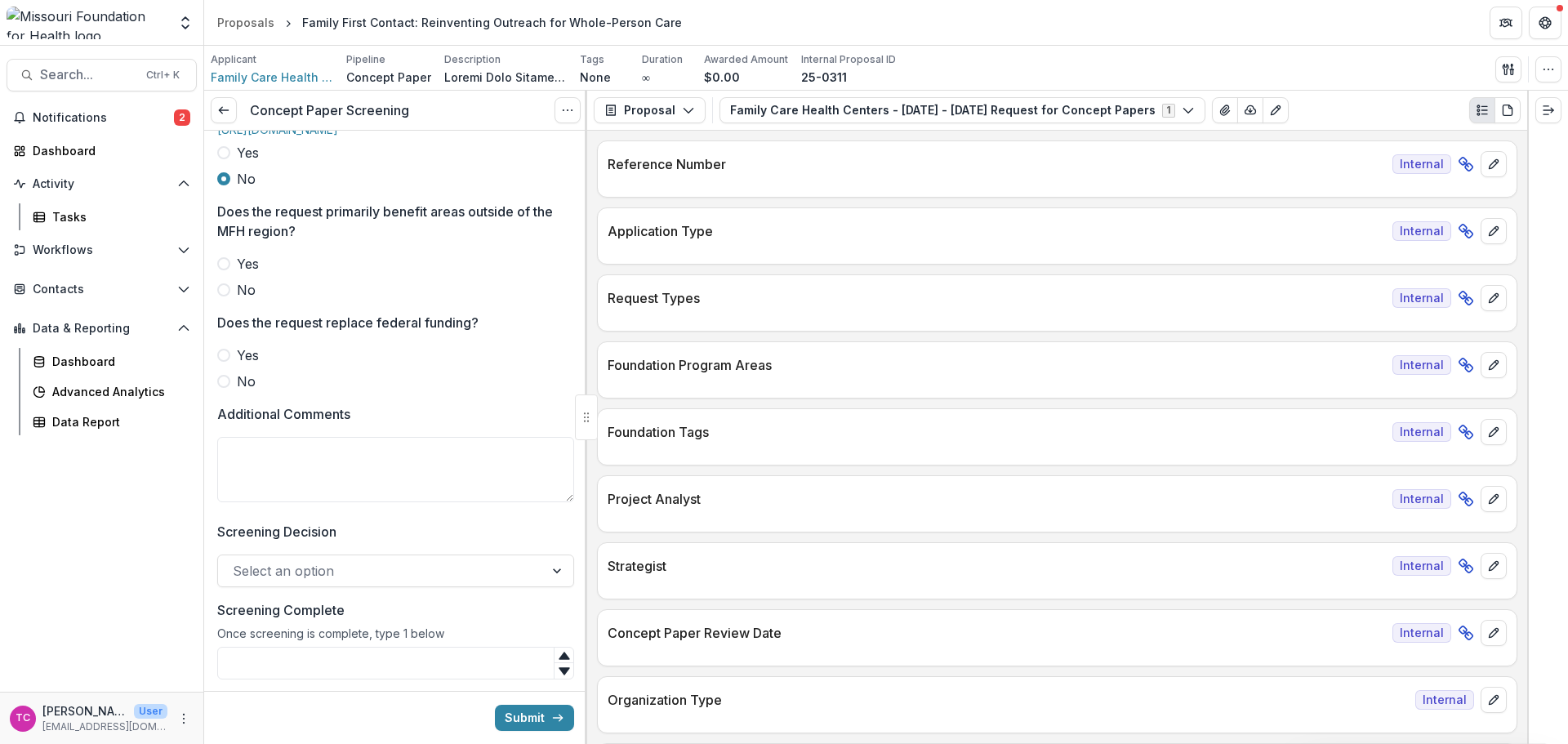
click at [239, 300] on div "Yes No" at bounding box center [396, 277] width 357 height 45
click at [230, 388] on span at bounding box center [224, 381] width 13 height 13
click at [228, 300] on label "No" at bounding box center [396, 289] width 357 height 19
click at [333, 582] on div at bounding box center [380, 571] width 296 height 23
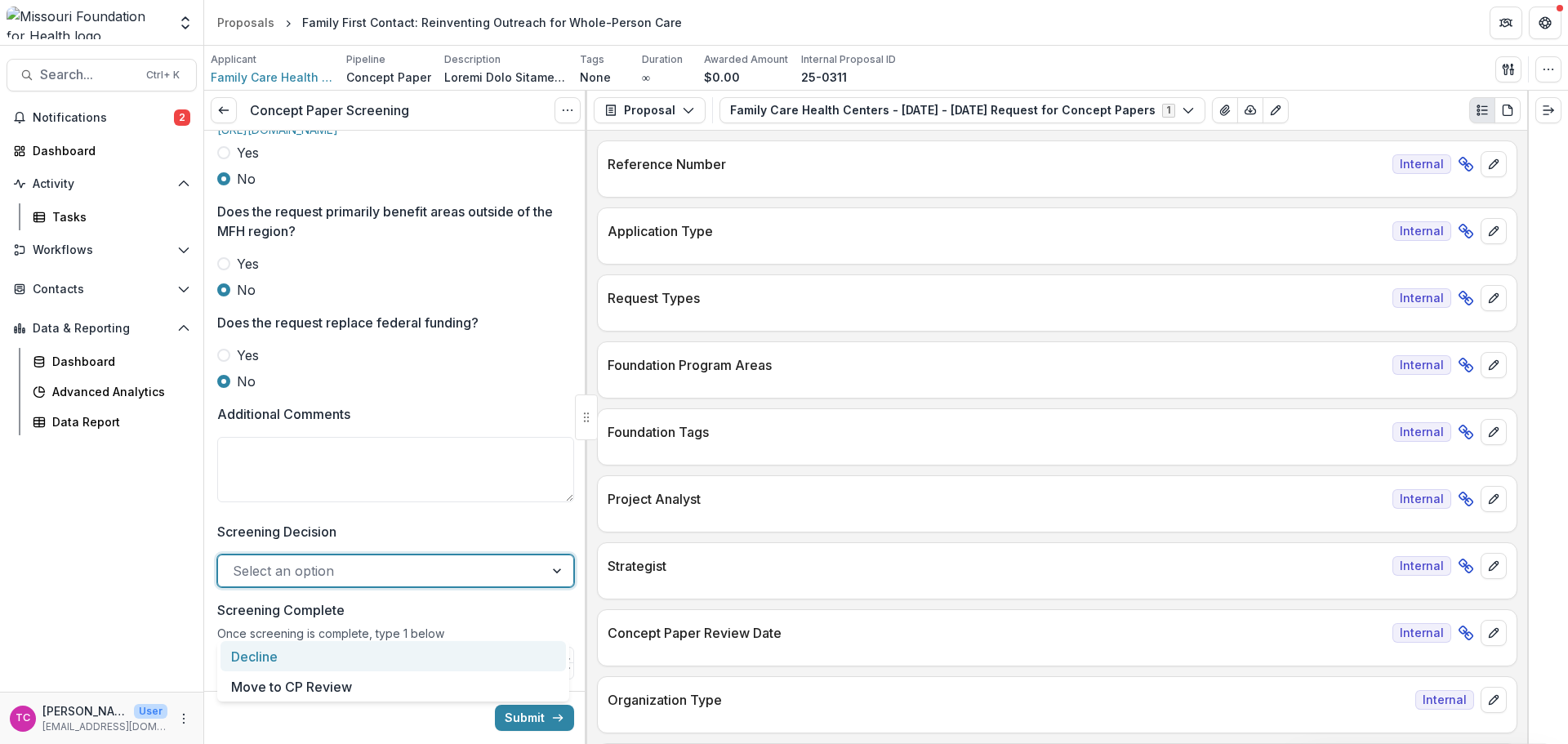
click at [311, 654] on div "Decline" at bounding box center [392, 656] width 345 height 31
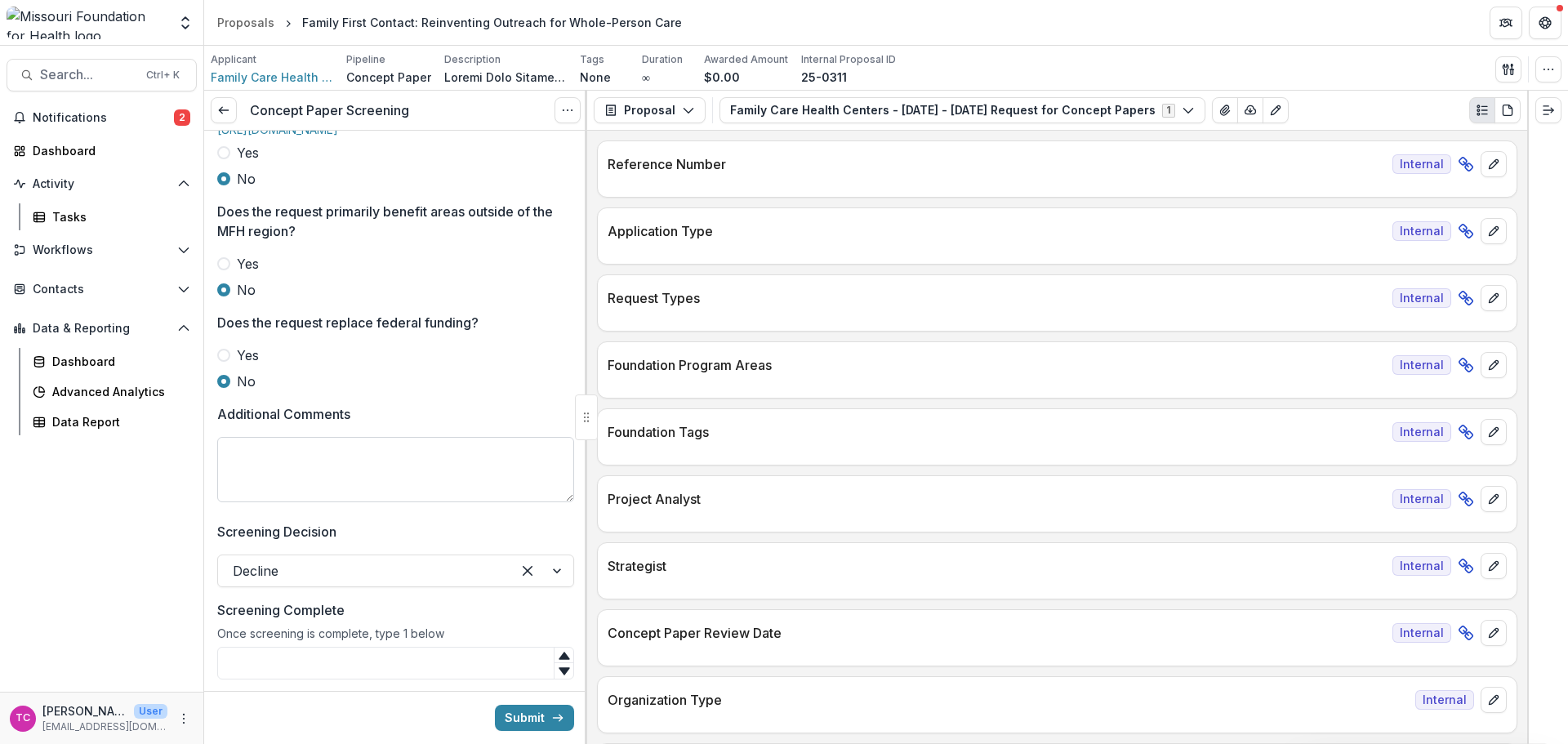
click at [297, 497] on textarea "Additional Comments" at bounding box center [396, 469] width 357 height 66
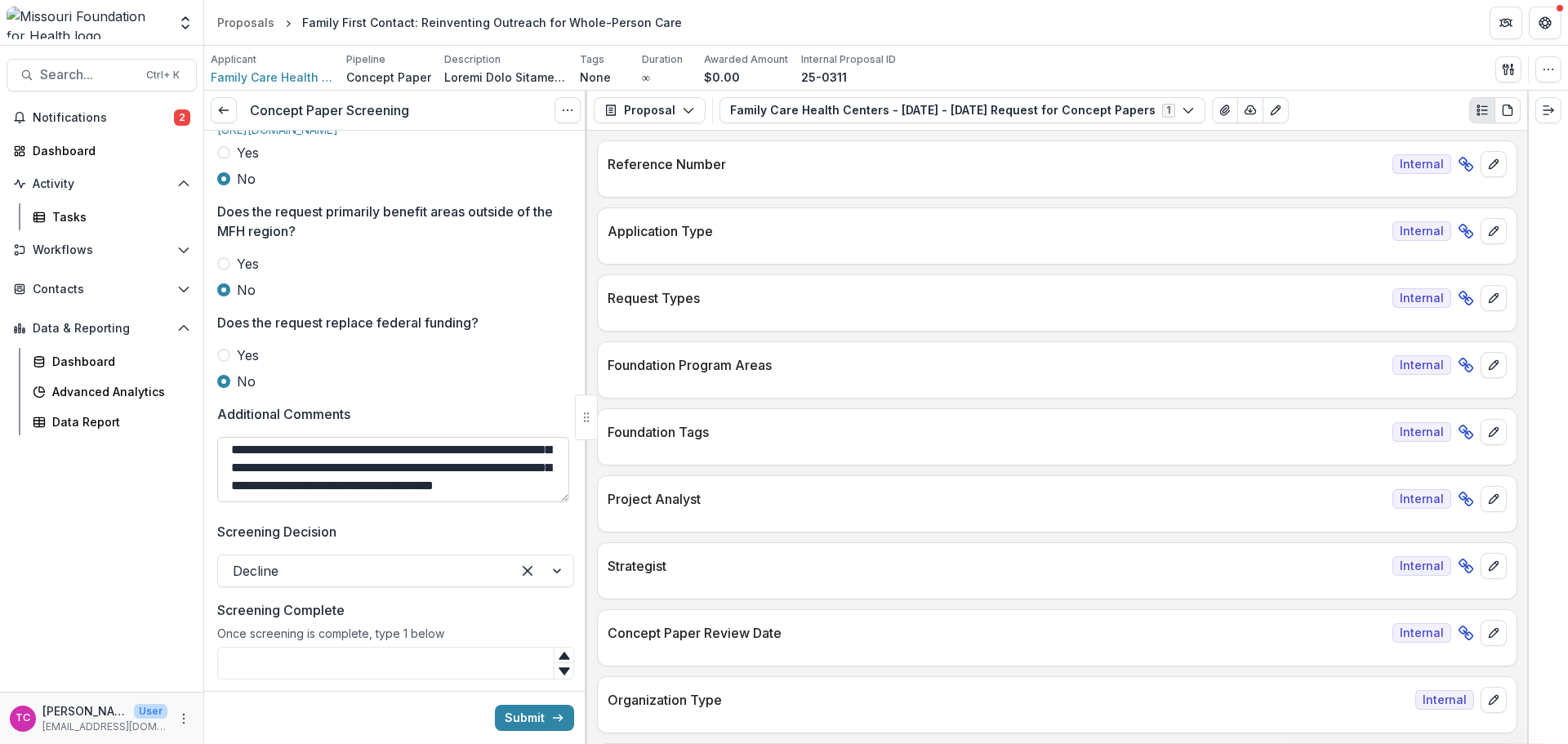
scroll to position [230, 0]
click at [310, 503] on textarea "**********" at bounding box center [393, 469] width 352 height 66
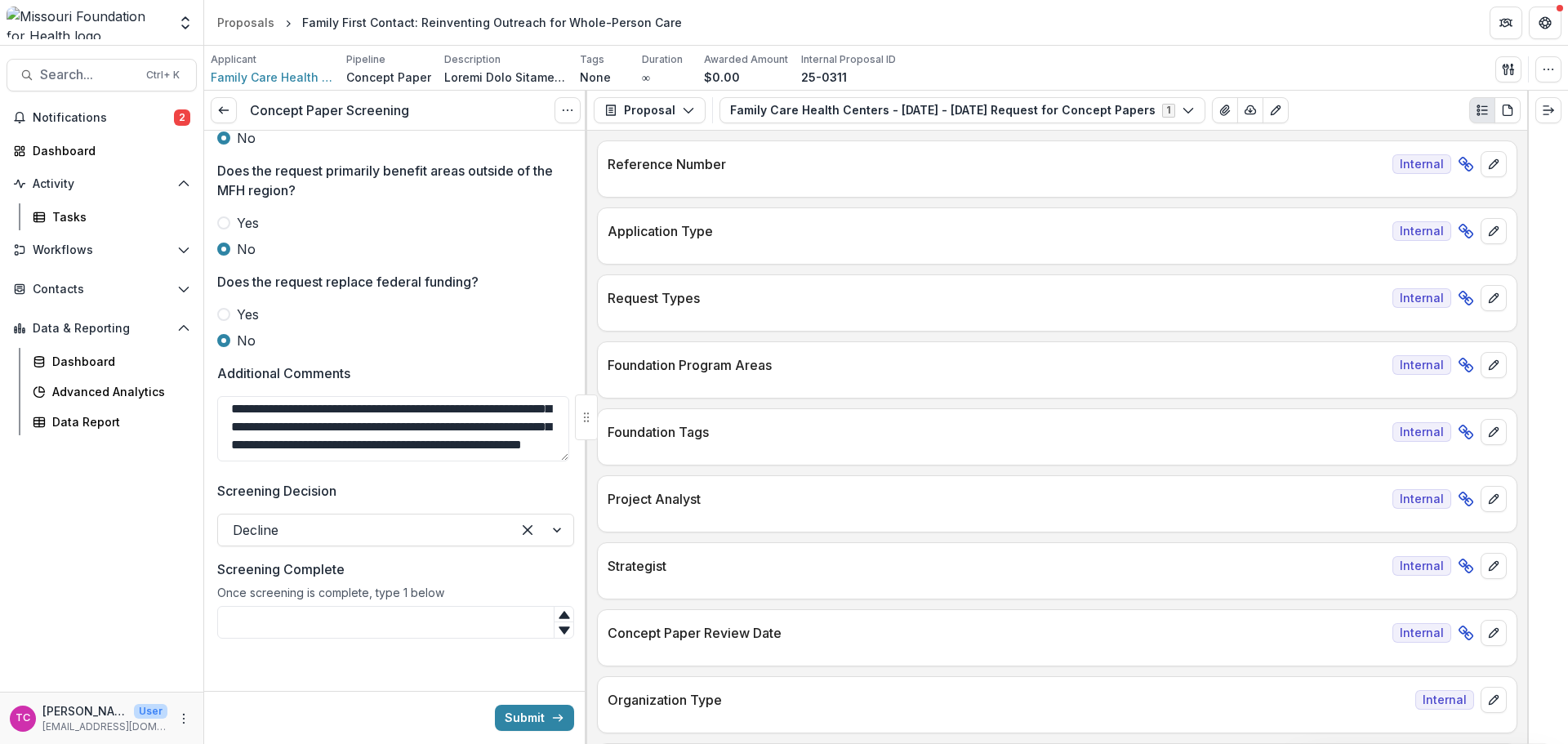
scroll to position [741, 0]
type textarea "**********"
click at [312, 629] on input "Screening Complete" at bounding box center [396, 622] width 357 height 32
type input "*"
click at [423, 454] on textarea "**********" at bounding box center [393, 428] width 352 height 66
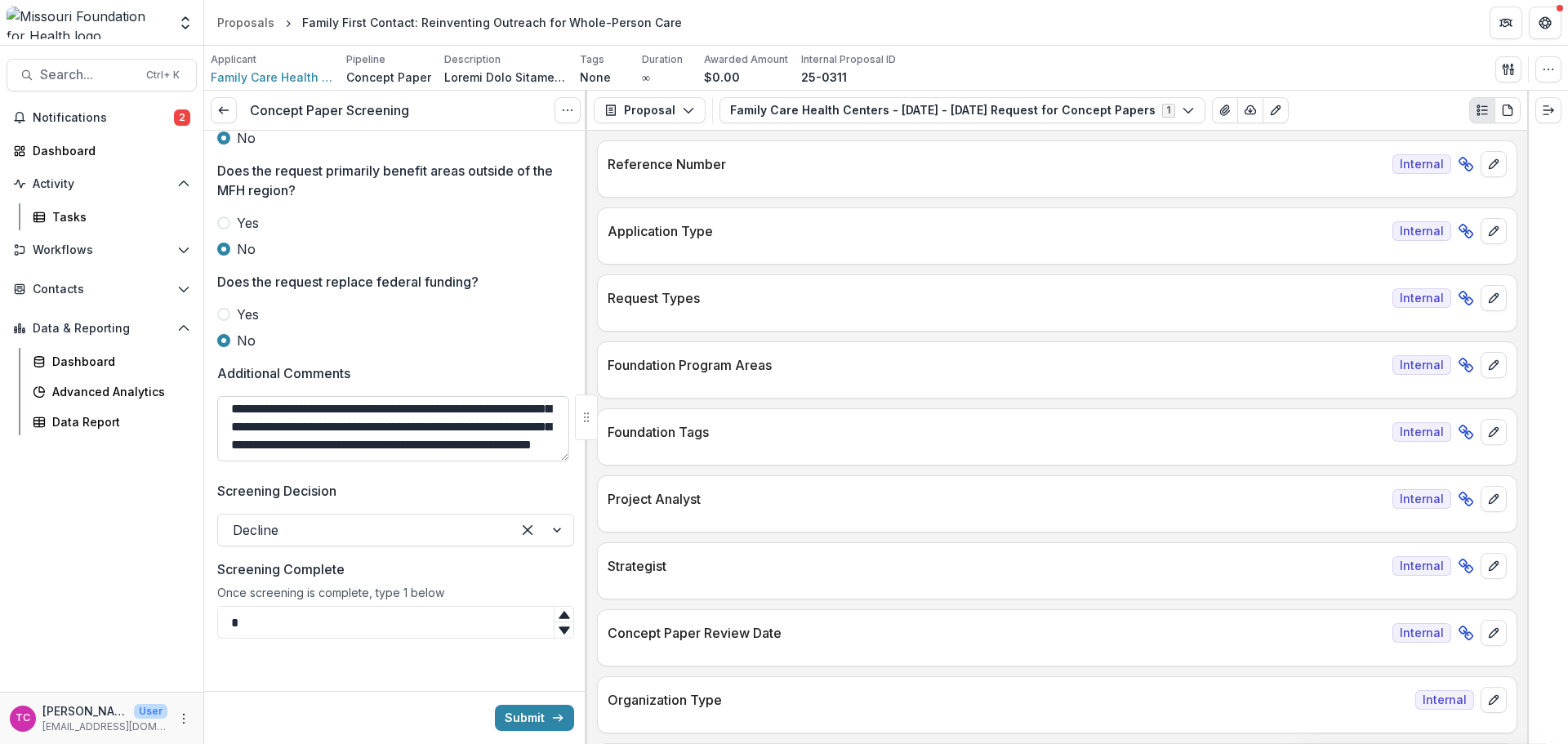
paste textarea "**********"
click at [375, 460] on textarea "**********" at bounding box center [393, 428] width 352 height 66
paste textarea "**********"
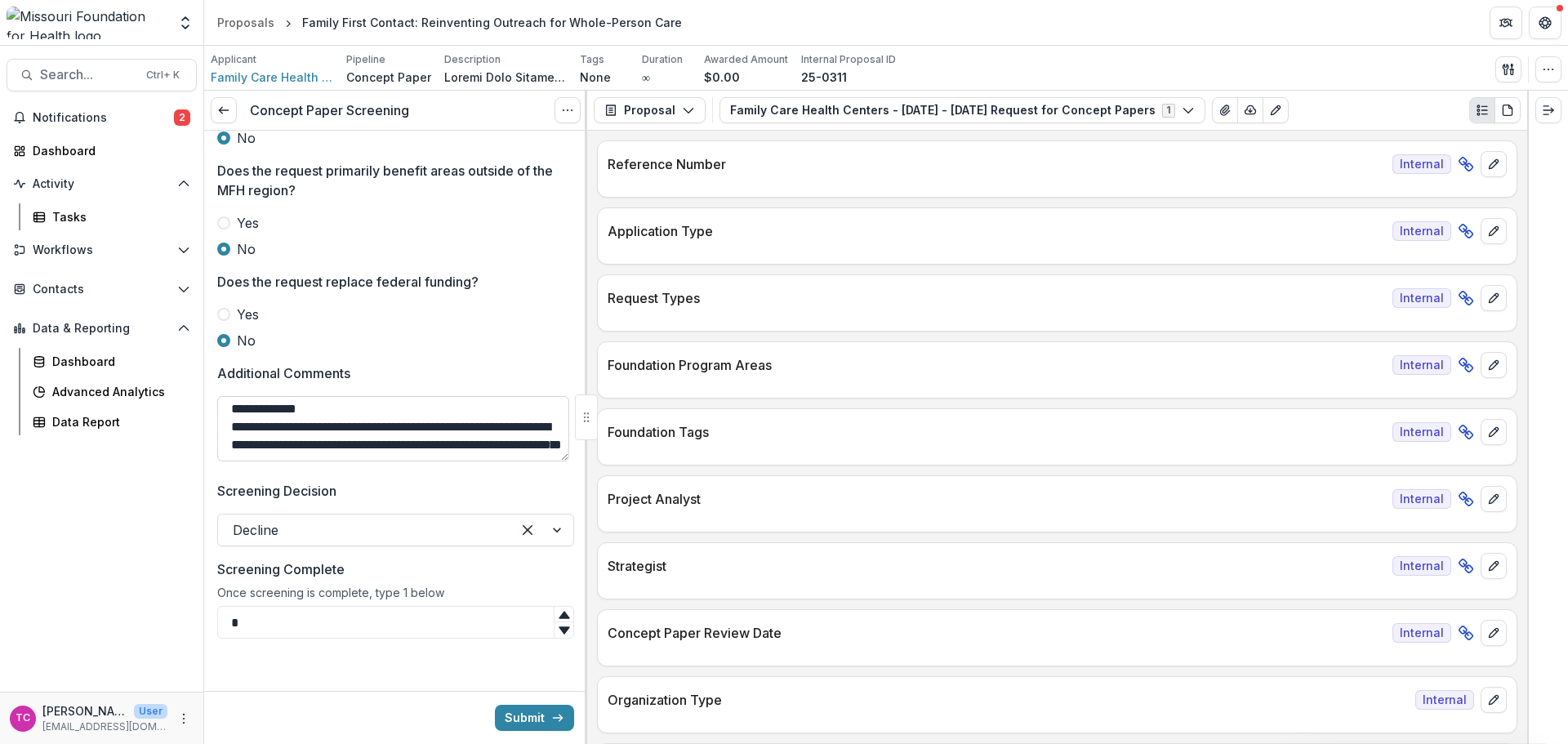
scroll to position [416, 0]
type textarea "**********"
click at [500, 711] on button "Submit" at bounding box center [534, 718] width 80 height 26
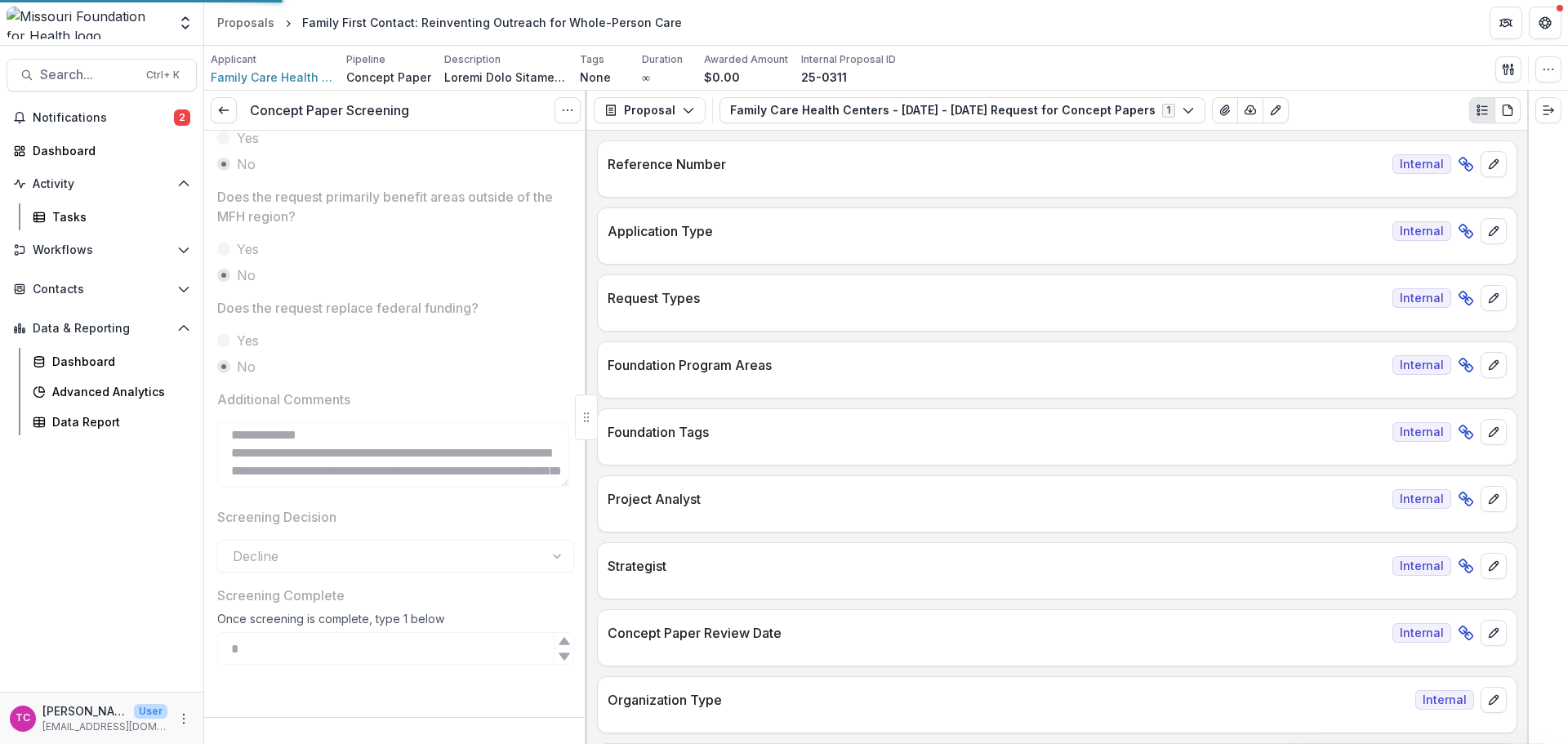
scroll to position [715, 0]
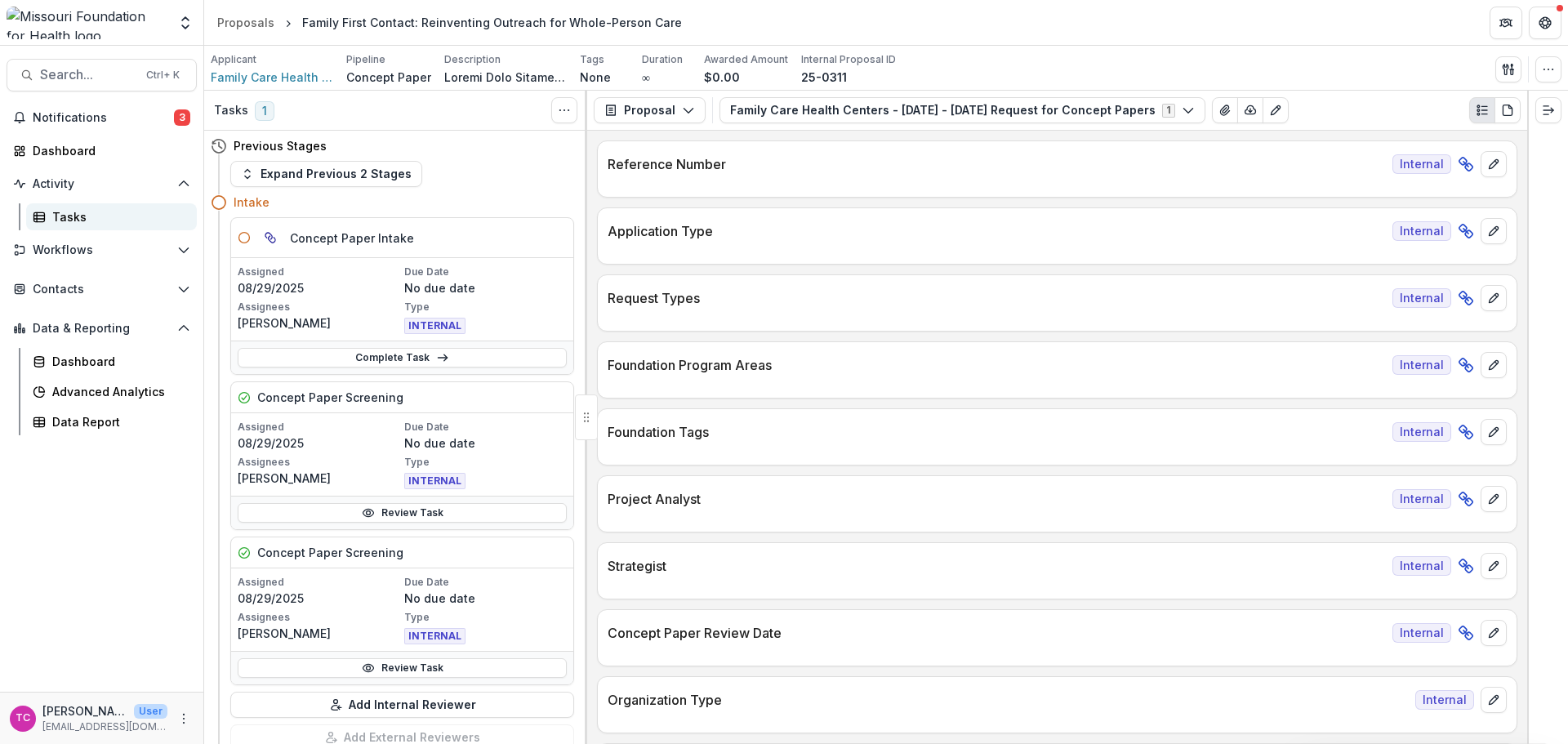
click at [73, 204] on link "Tasks" at bounding box center [111, 217] width 170 height 27
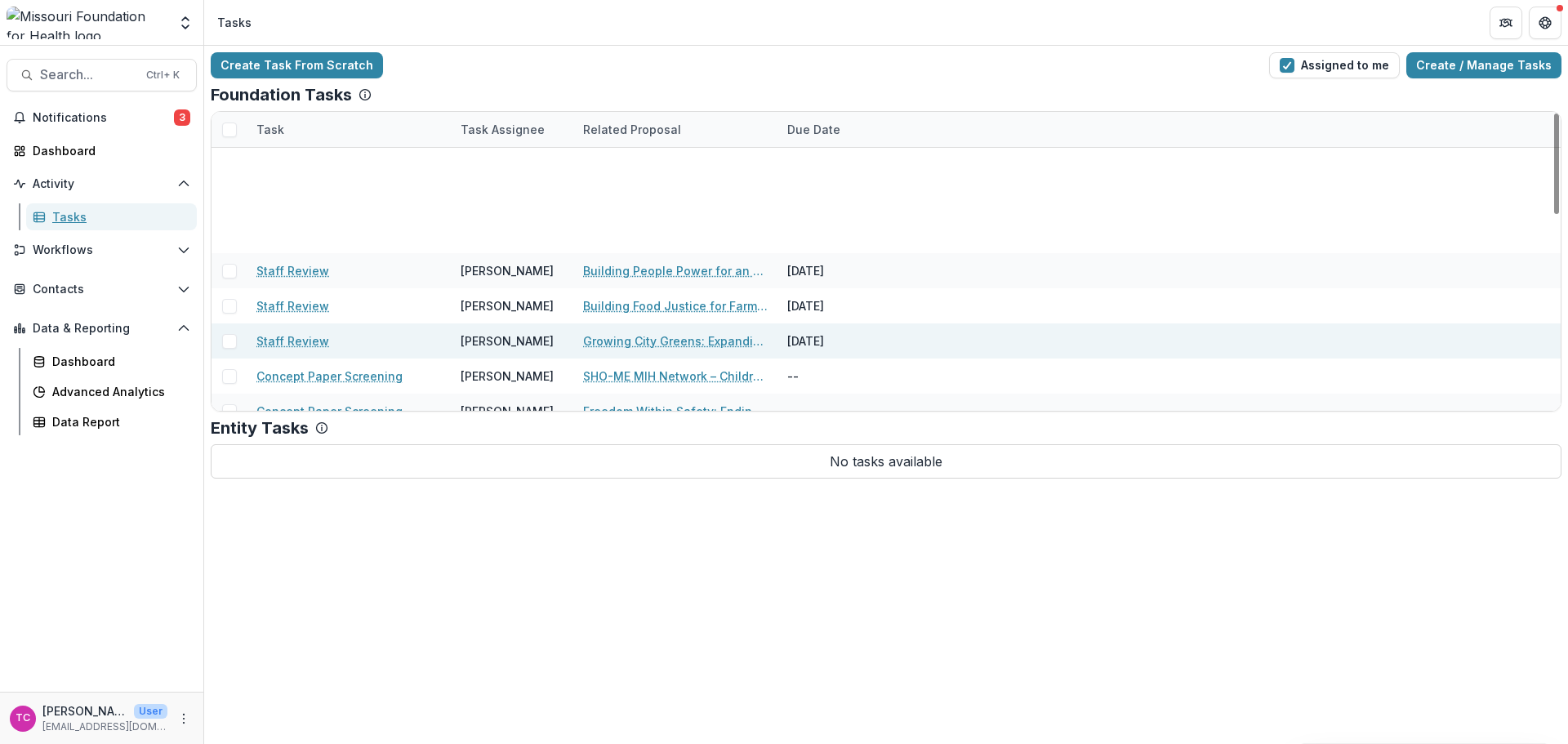
scroll to position [580, 0]
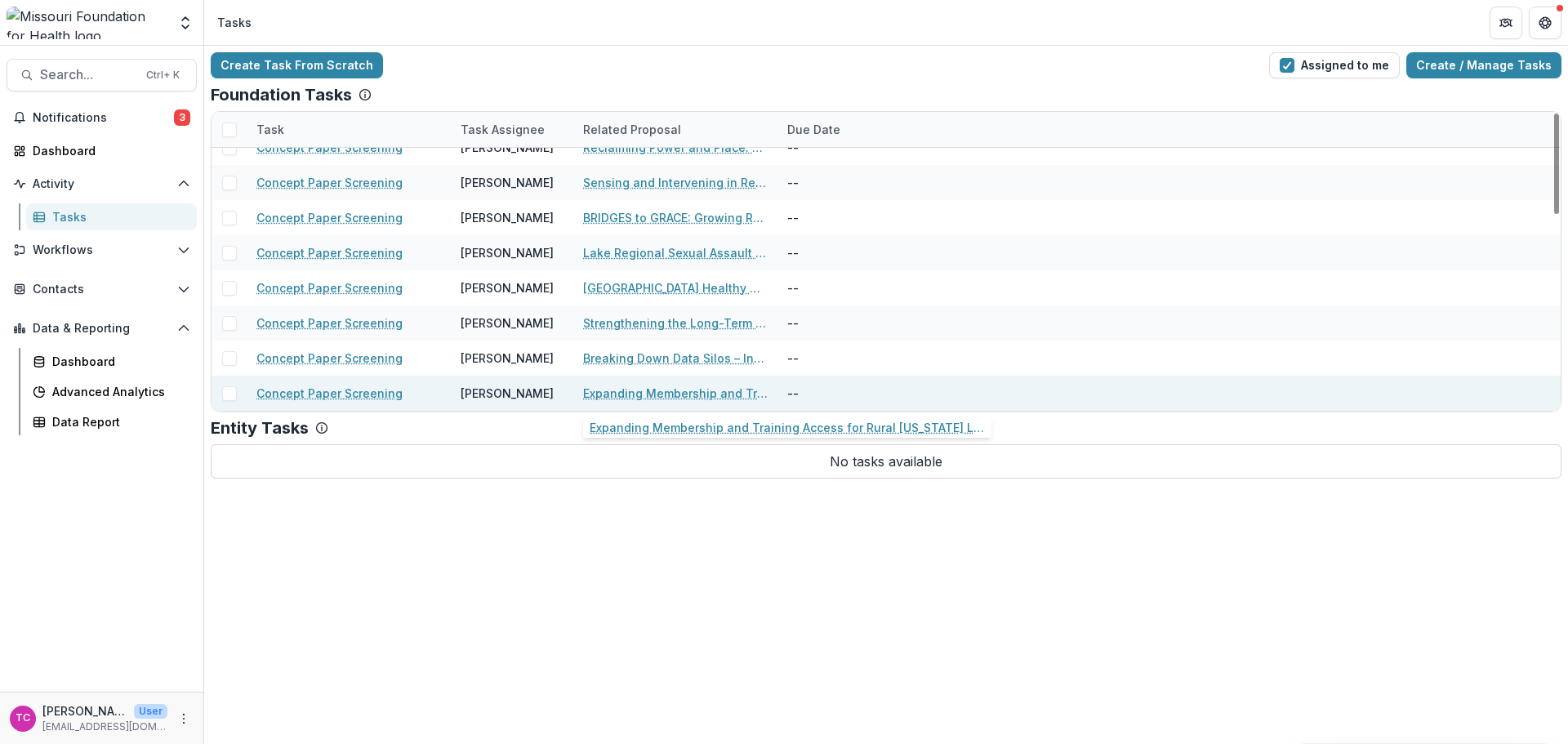
click at [607, 386] on link "Expanding Membership and Training Access for Rural [US_STATE] Long-Term Care Fa…" at bounding box center [675, 393] width 184 height 17
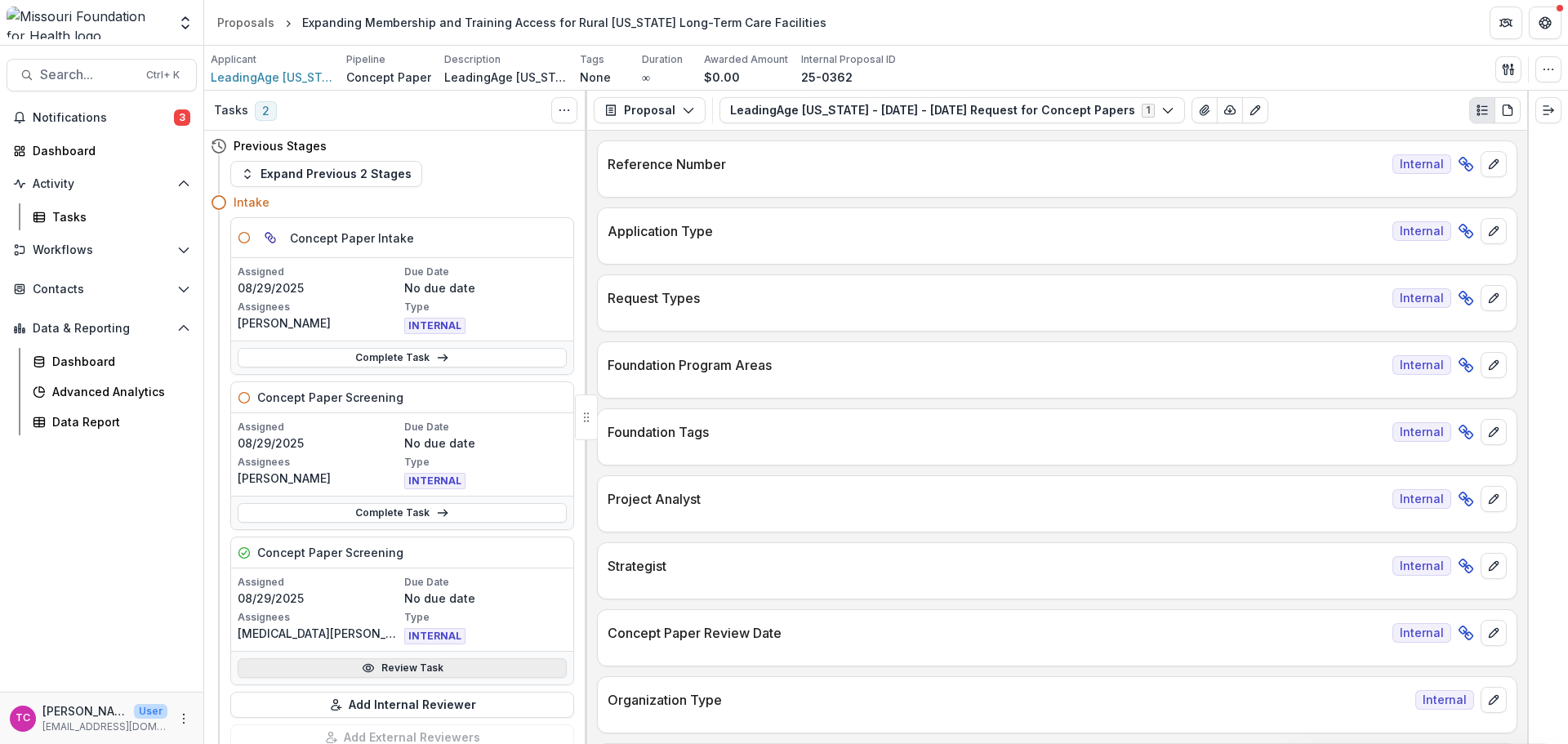
click at [367, 671] on circle at bounding box center [368, 668] width 4 height 4
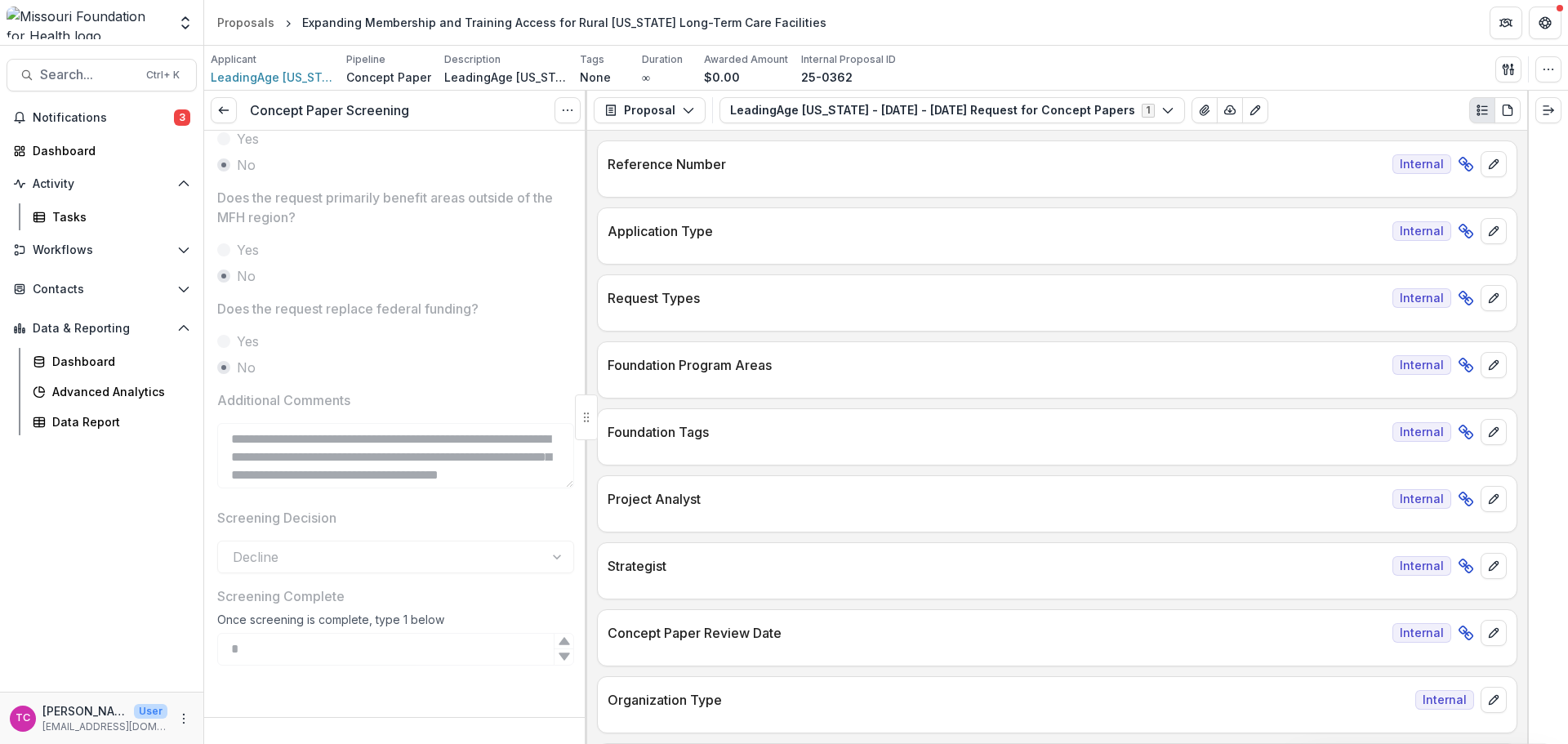
scroll to position [842, 0]
click at [229, 117] on icon at bounding box center [224, 110] width 13 height 13
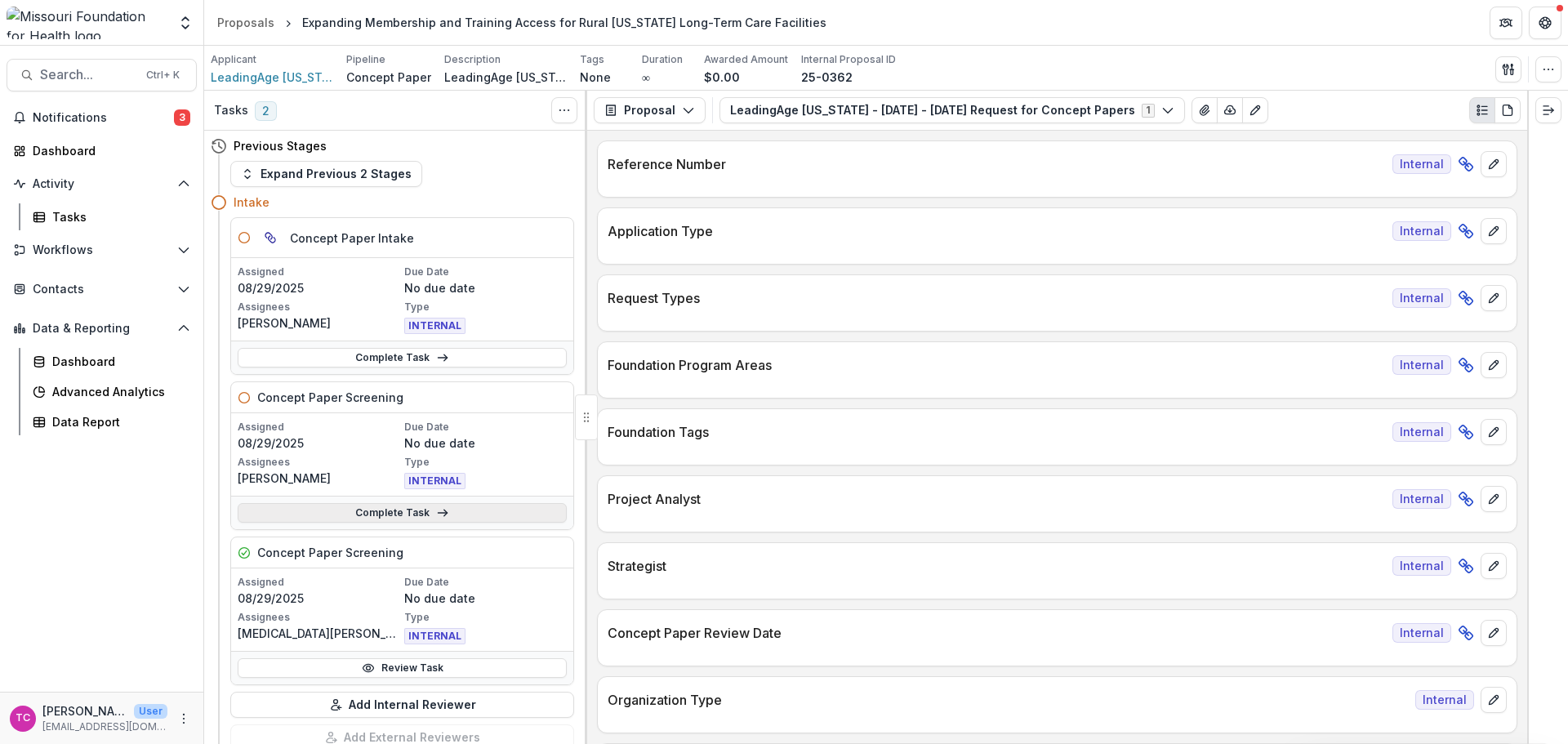
click at [339, 513] on link "Complete Task" at bounding box center [402, 513] width 330 height 19
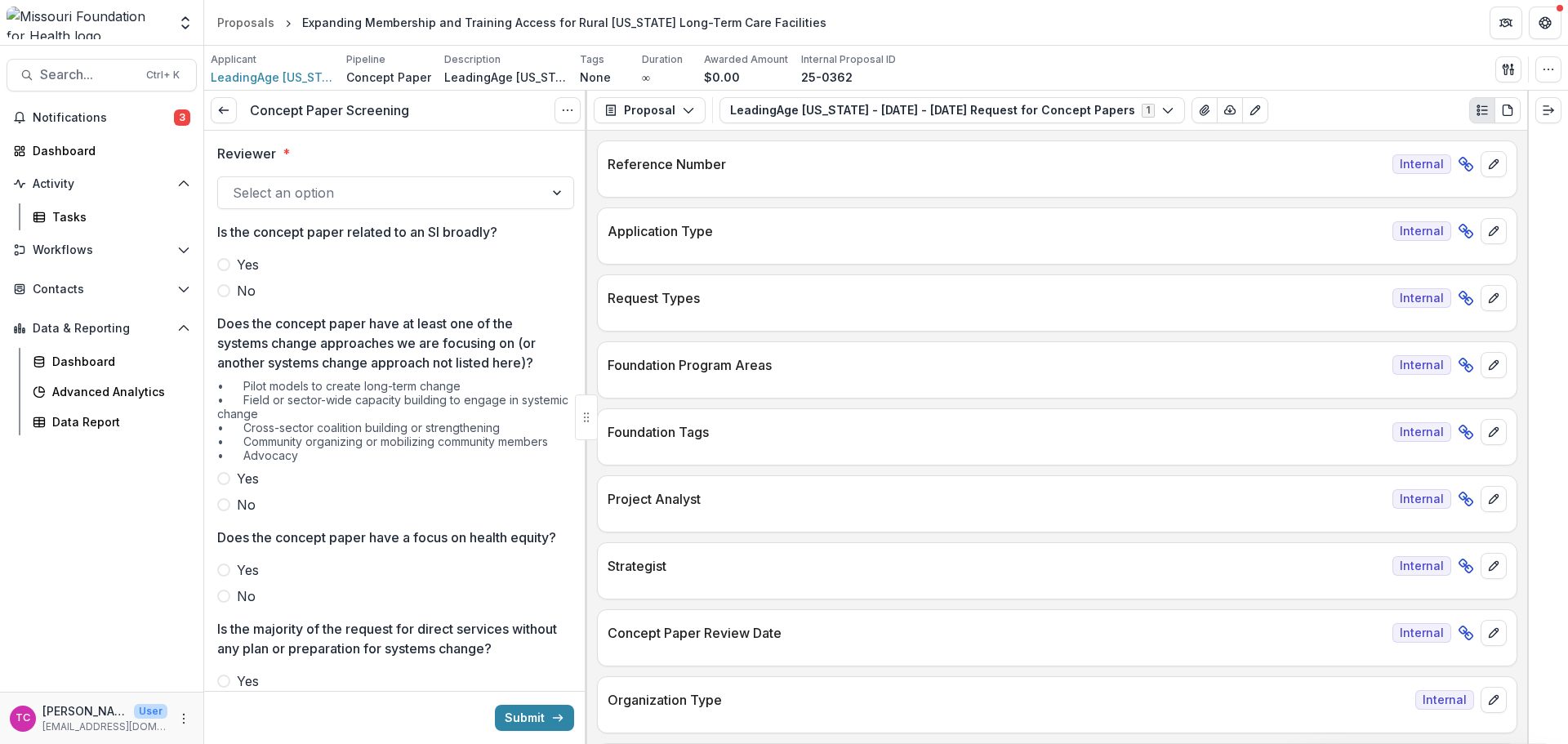
click at [253, 191] on div at bounding box center [380, 192] width 296 height 23
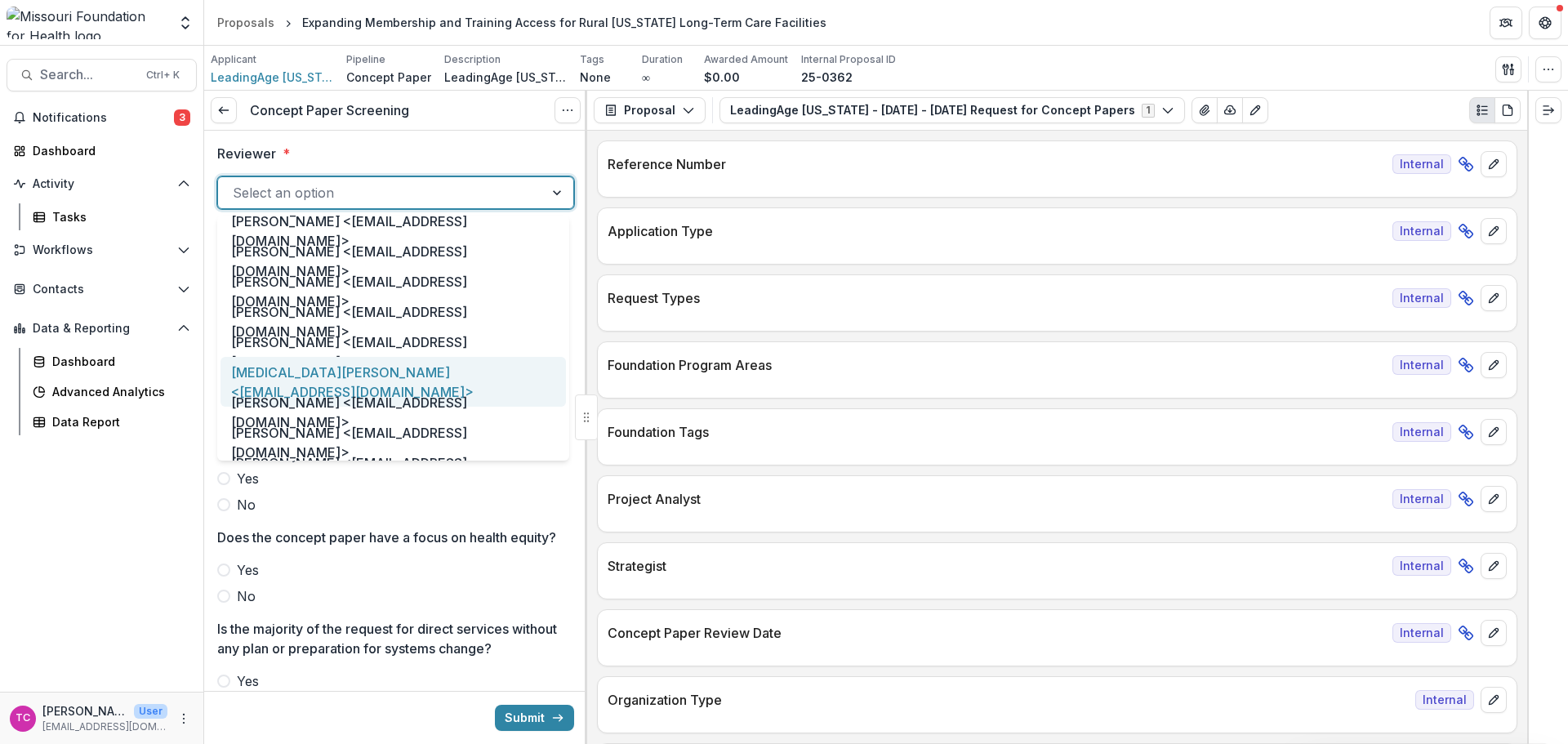
scroll to position [735, 0]
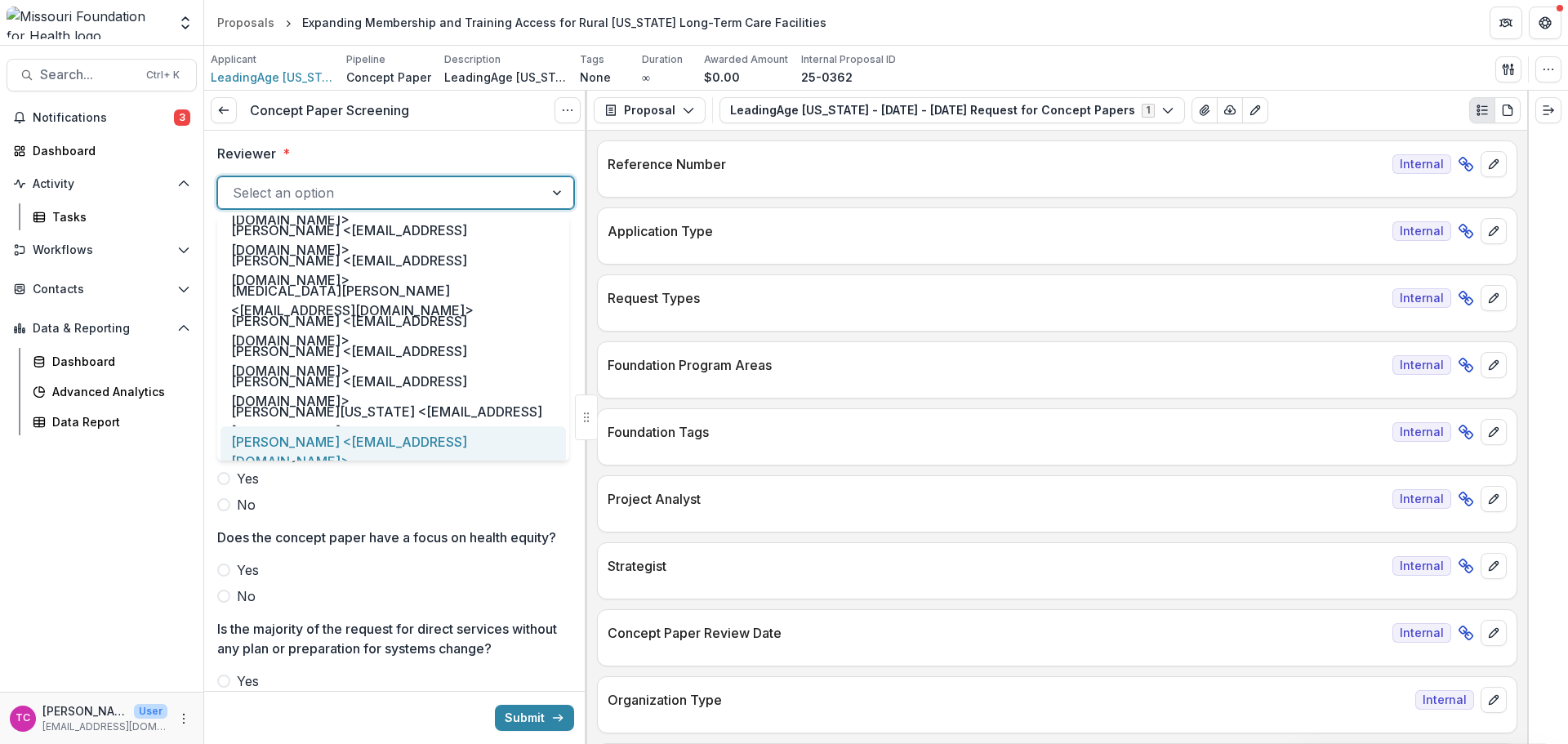
click at [287, 442] on div "[PERSON_NAME] <[EMAIL_ADDRESS][DOMAIN_NAME]>" at bounding box center [392, 451] width 345 height 50
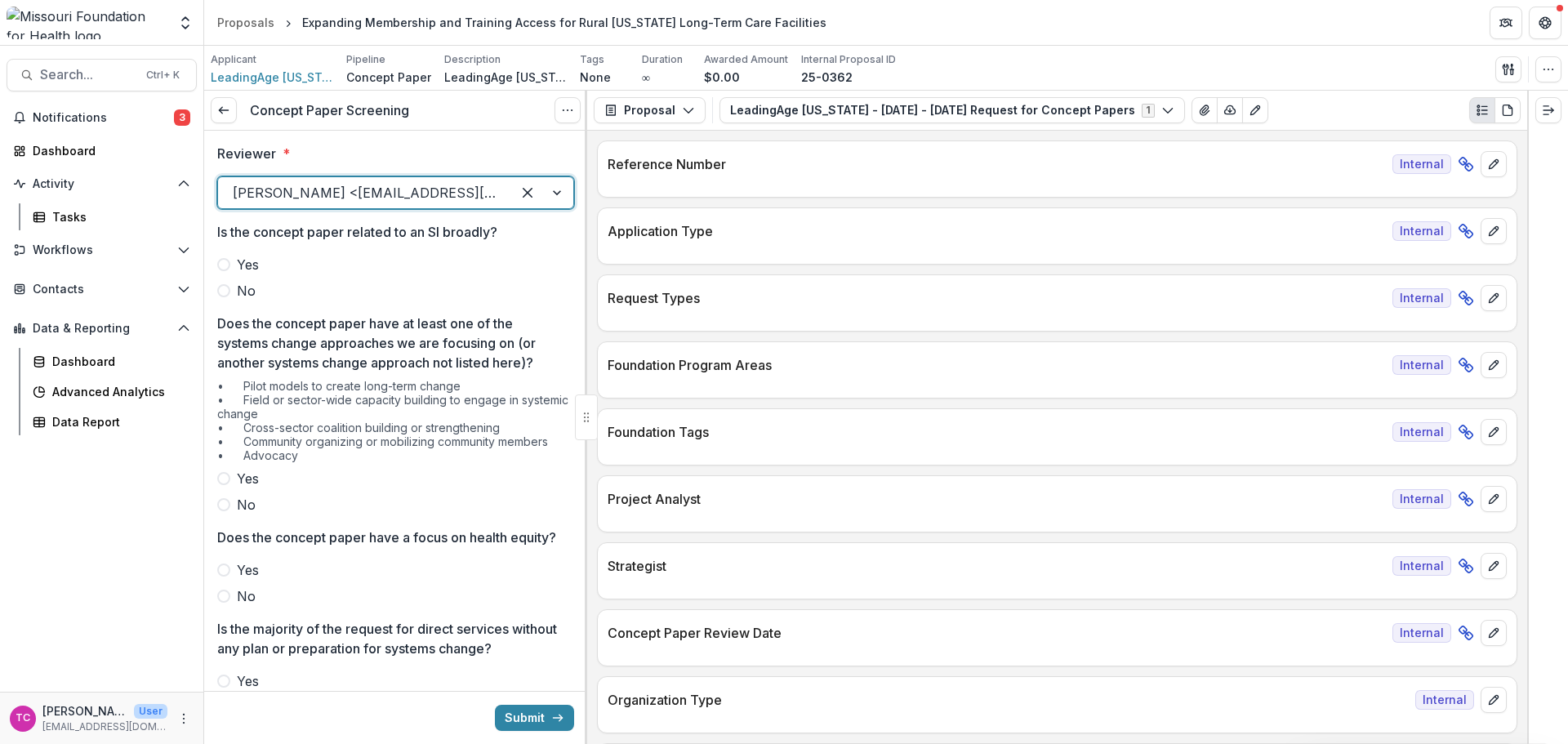
click at [229, 288] on span at bounding box center [224, 290] width 13 height 13
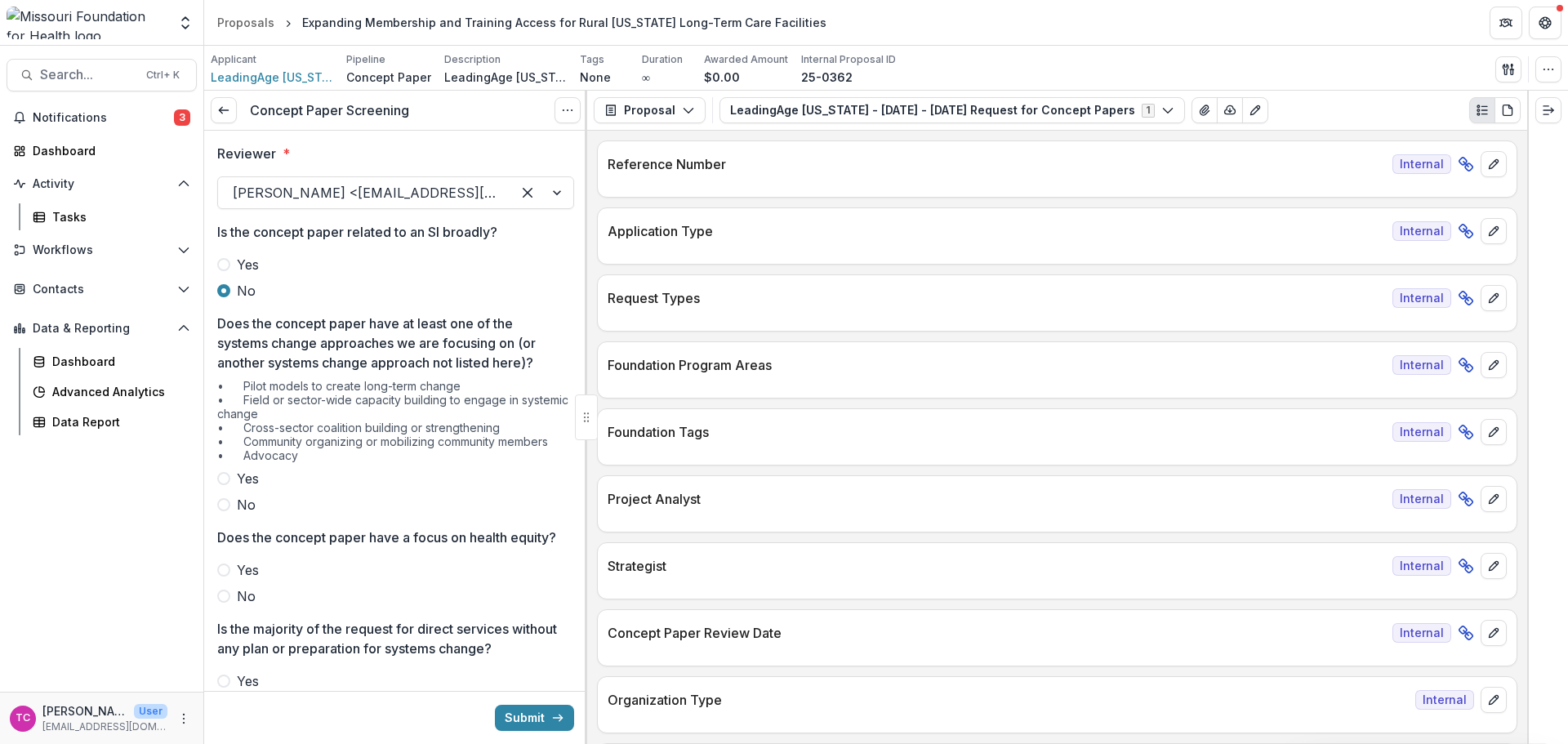
click at [238, 515] on span "No" at bounding box center [246, 504] width 18 height 19
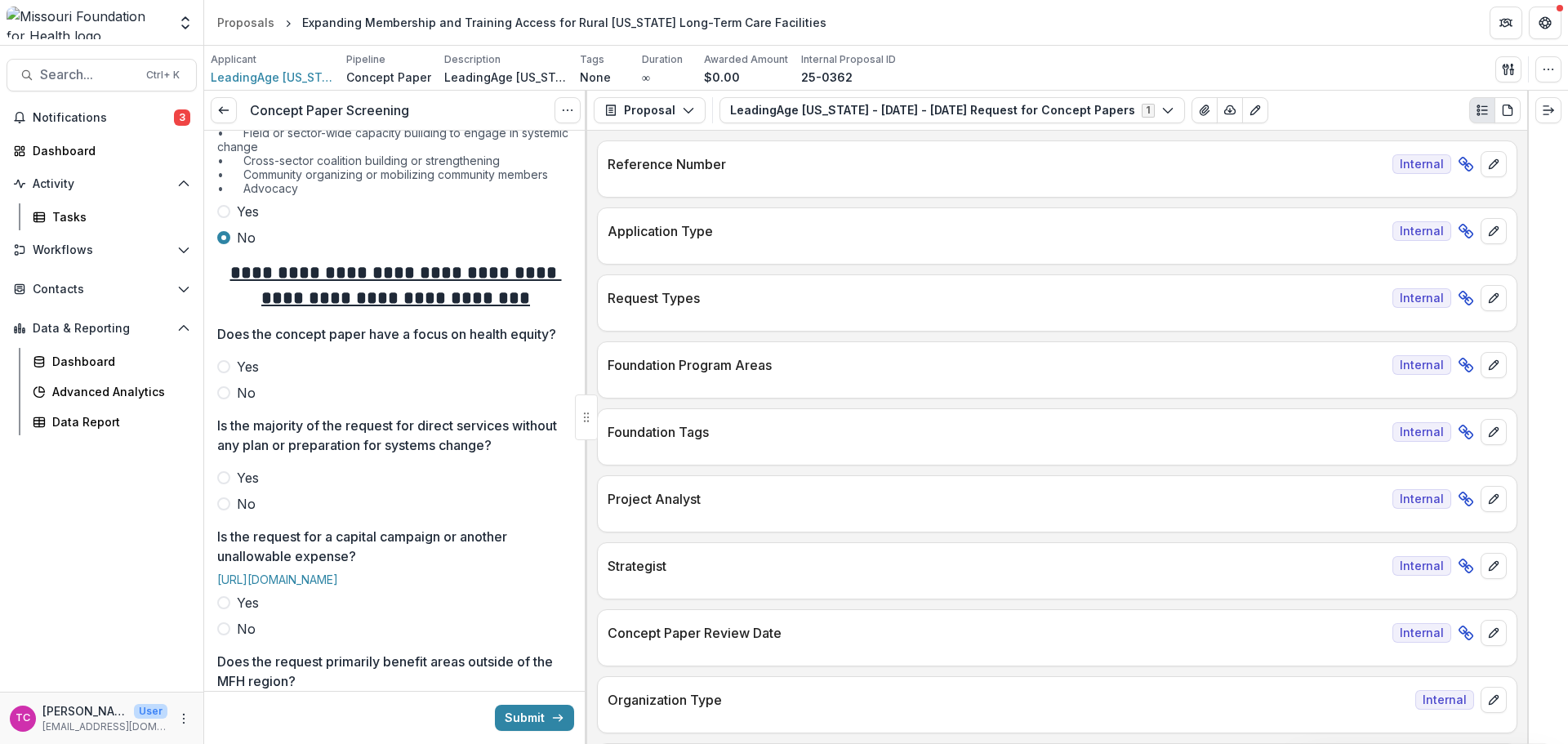
scroll to position [327, 0]
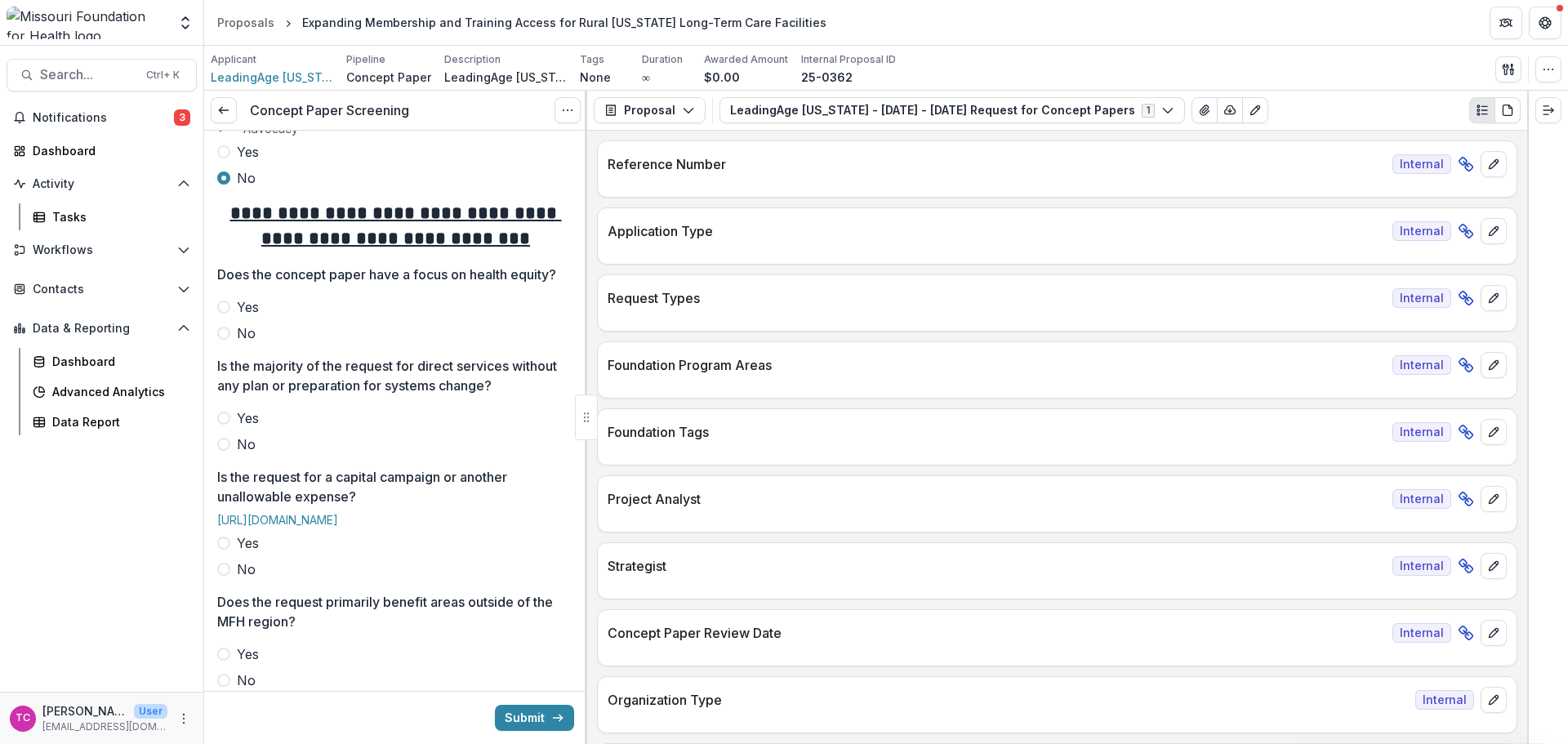
click at [236, 343] on label "No" at bounding box center [396, 333] width 357 height 19
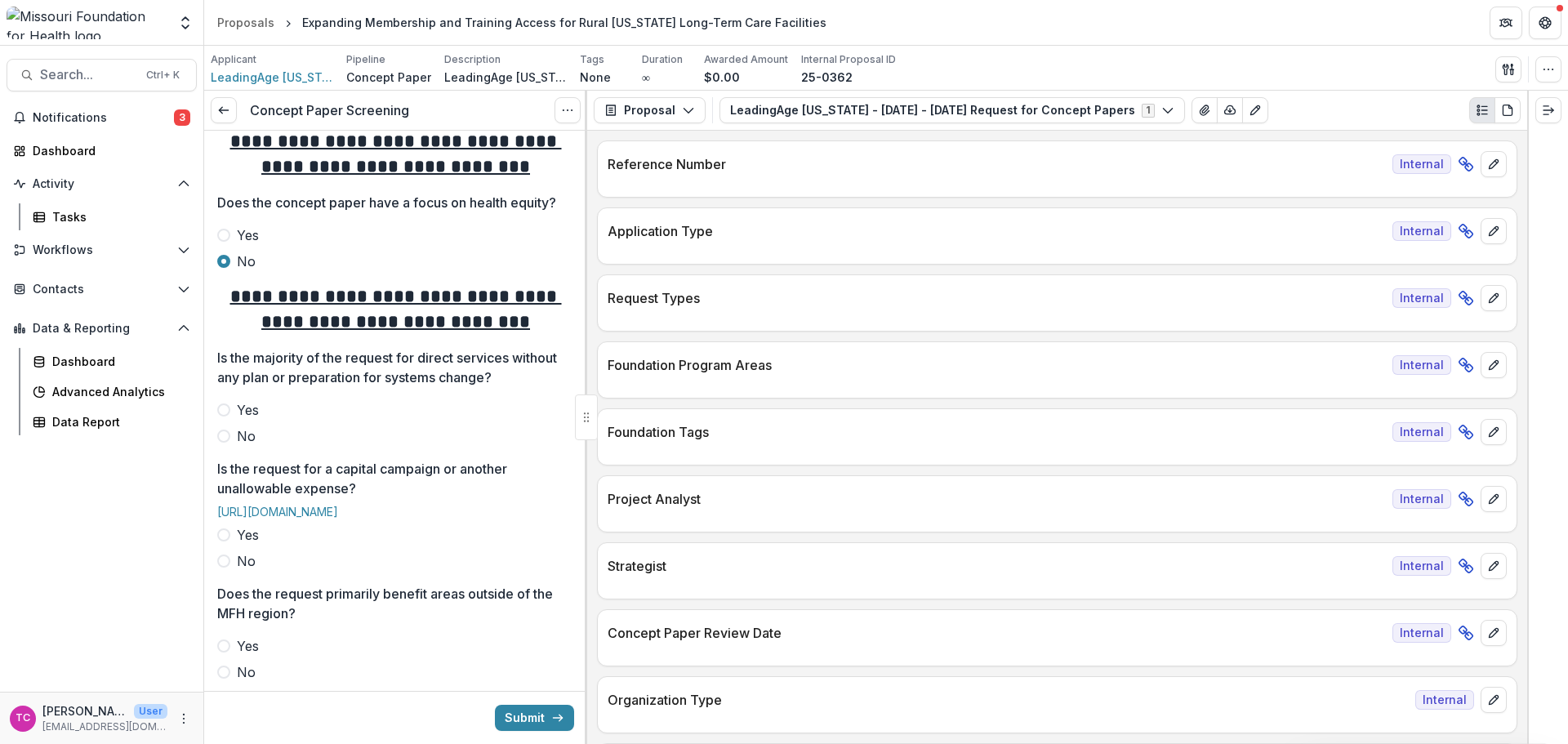
scroll to position [572, 0]
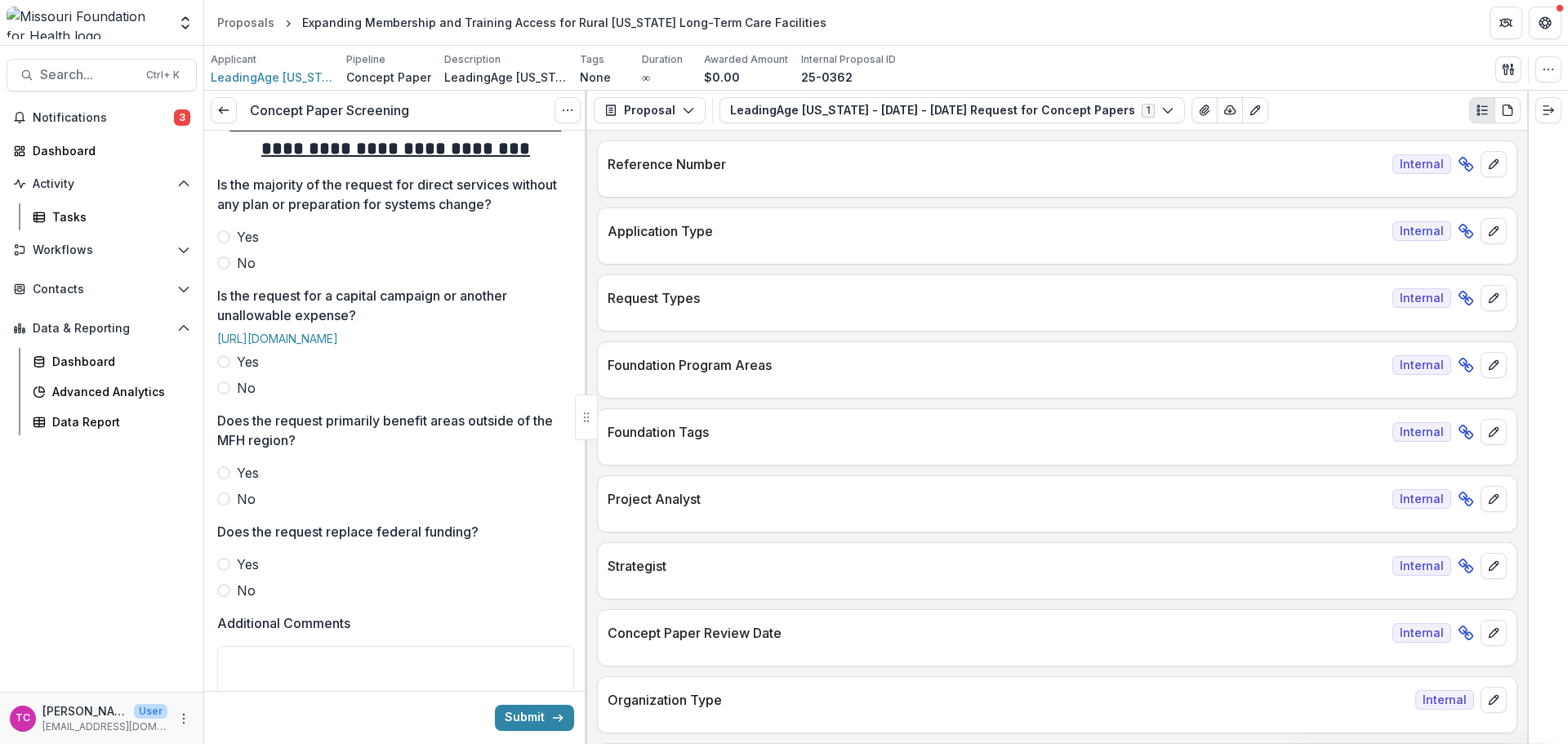
click at [239, 273] on span "No" at bounding box center [246, 263] width 18 height 19
click at [237, 398] on div "Yes No" at bounding box center [396, 375] width 357 height 45
click at [233, 509] on label "No" at bounding box center [396, 499] width 357 height 19
click at [239, 398] on span "No" at bounding box center [246, 388] width 18 height 19
click at [236, 601] on label "No" at bounding box center [396, 590] width 357 height 19
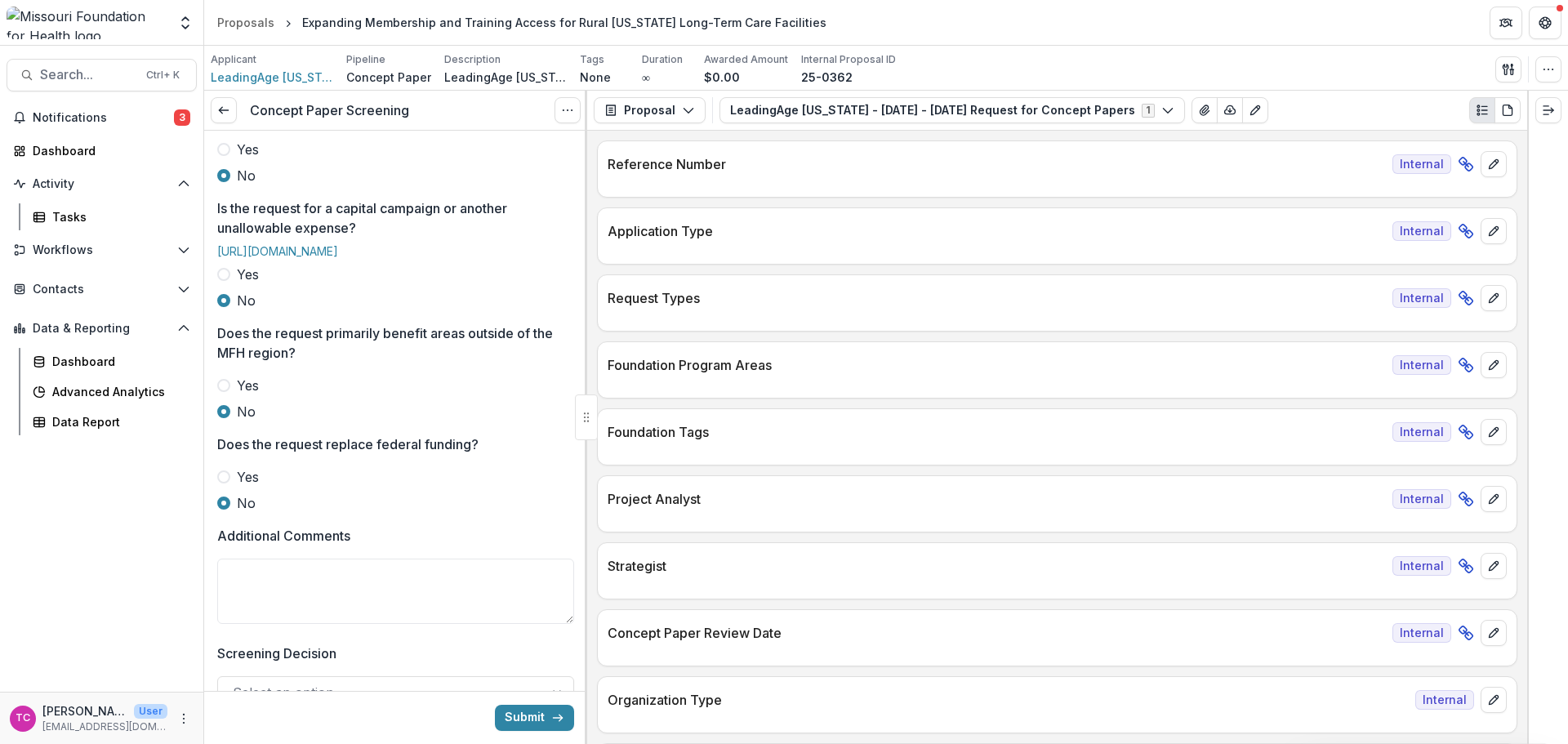
scroll to position [817, 0]
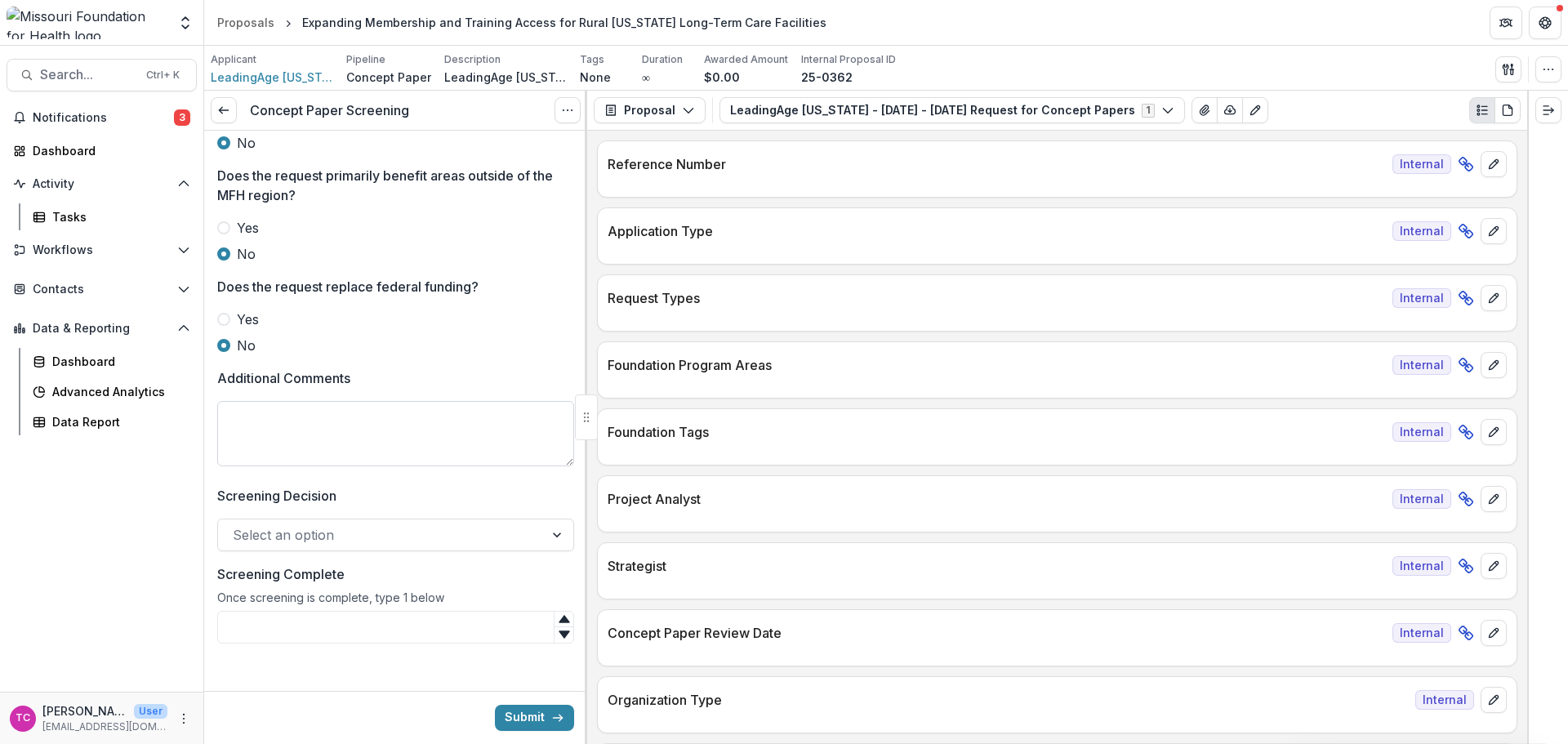
click at [302, 466] on textarea "Additional Comments" at bounding box center [396, 434] width 357 height 66
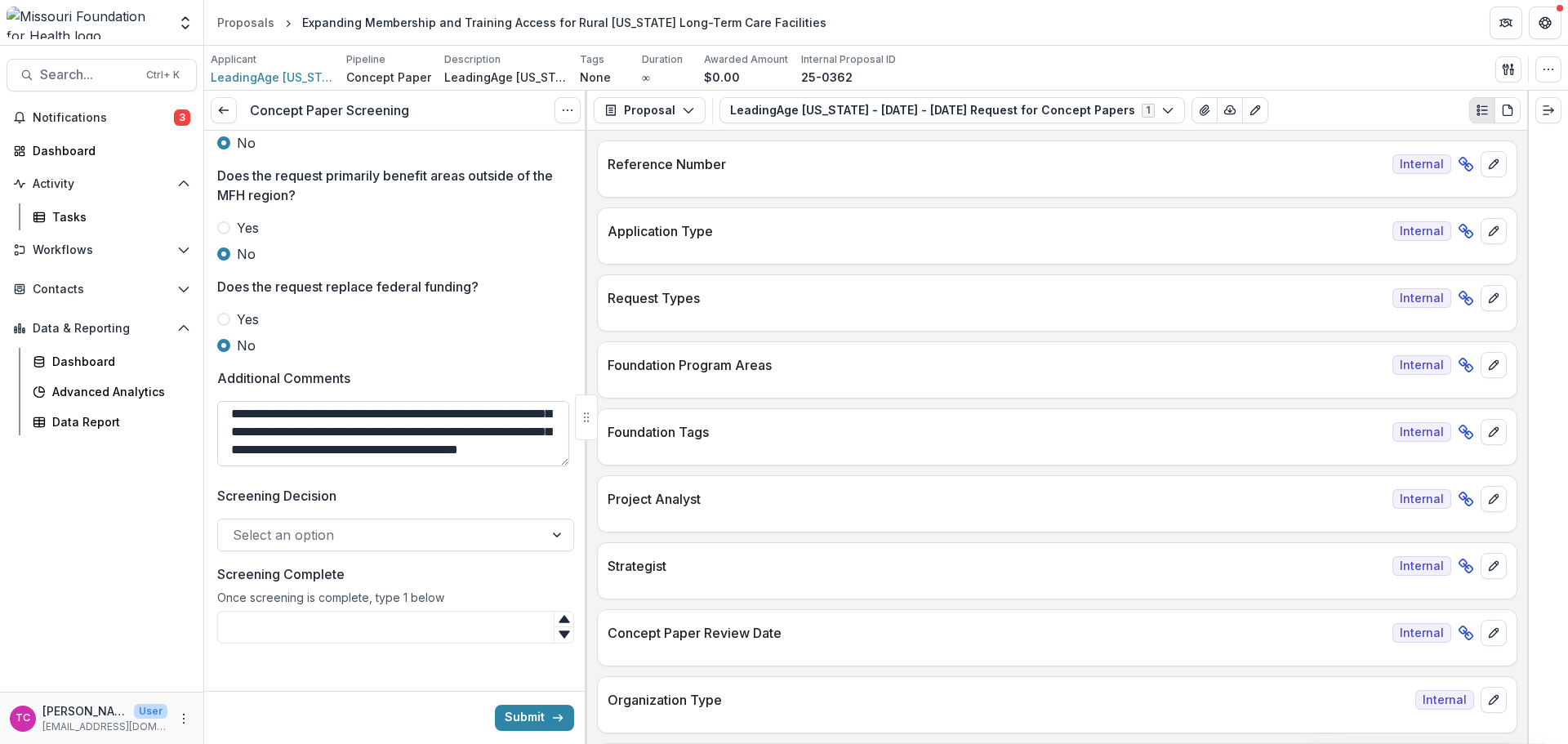
scroll to position [50, 0]
click at [516, 466] on textarea "**********" at bounding box center [393, 434] width 352 height 66
click at [477, 466] on textarea "**********" at bounding box center [393, 434] width 352 height 66
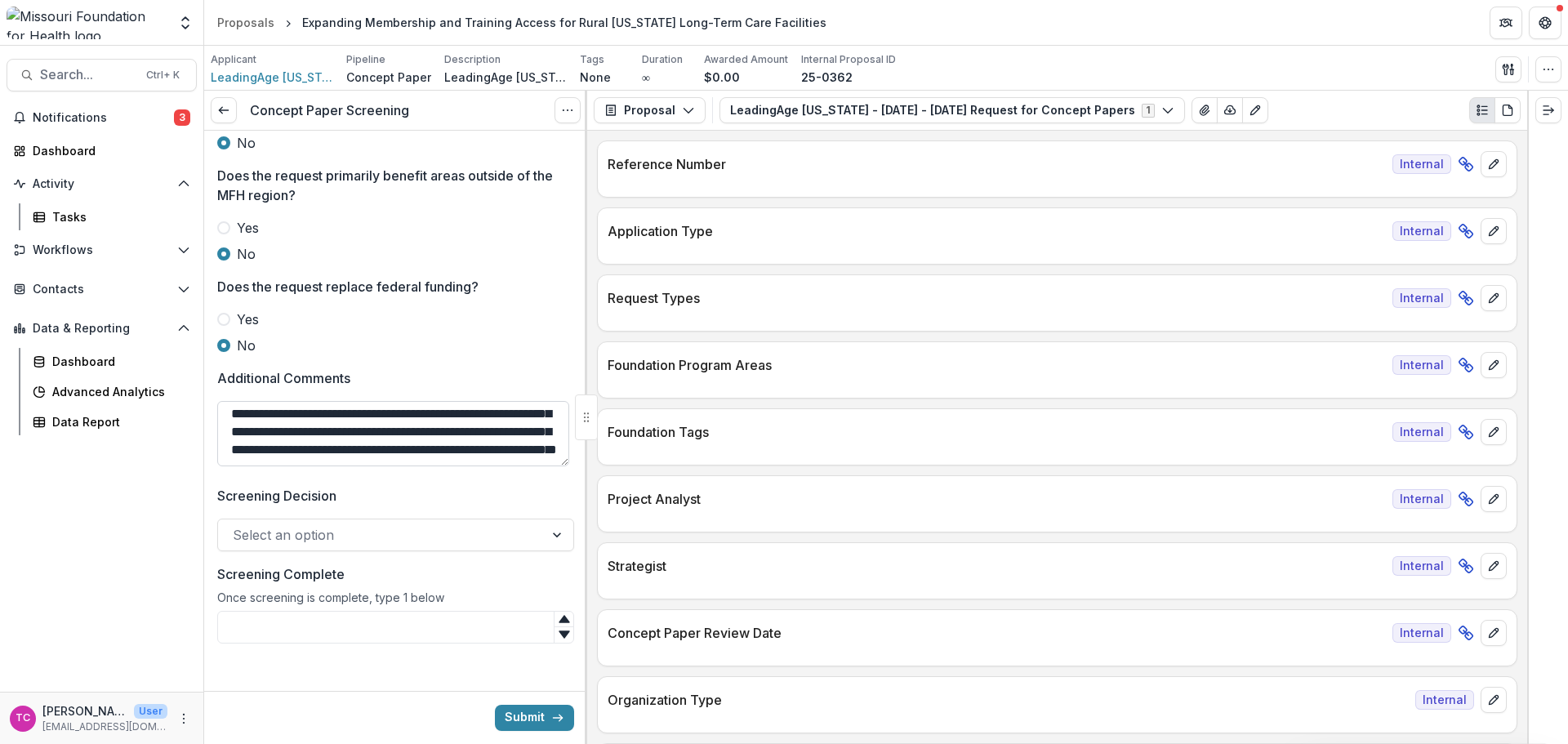
paste textarea "**********"
type textarea "**********"
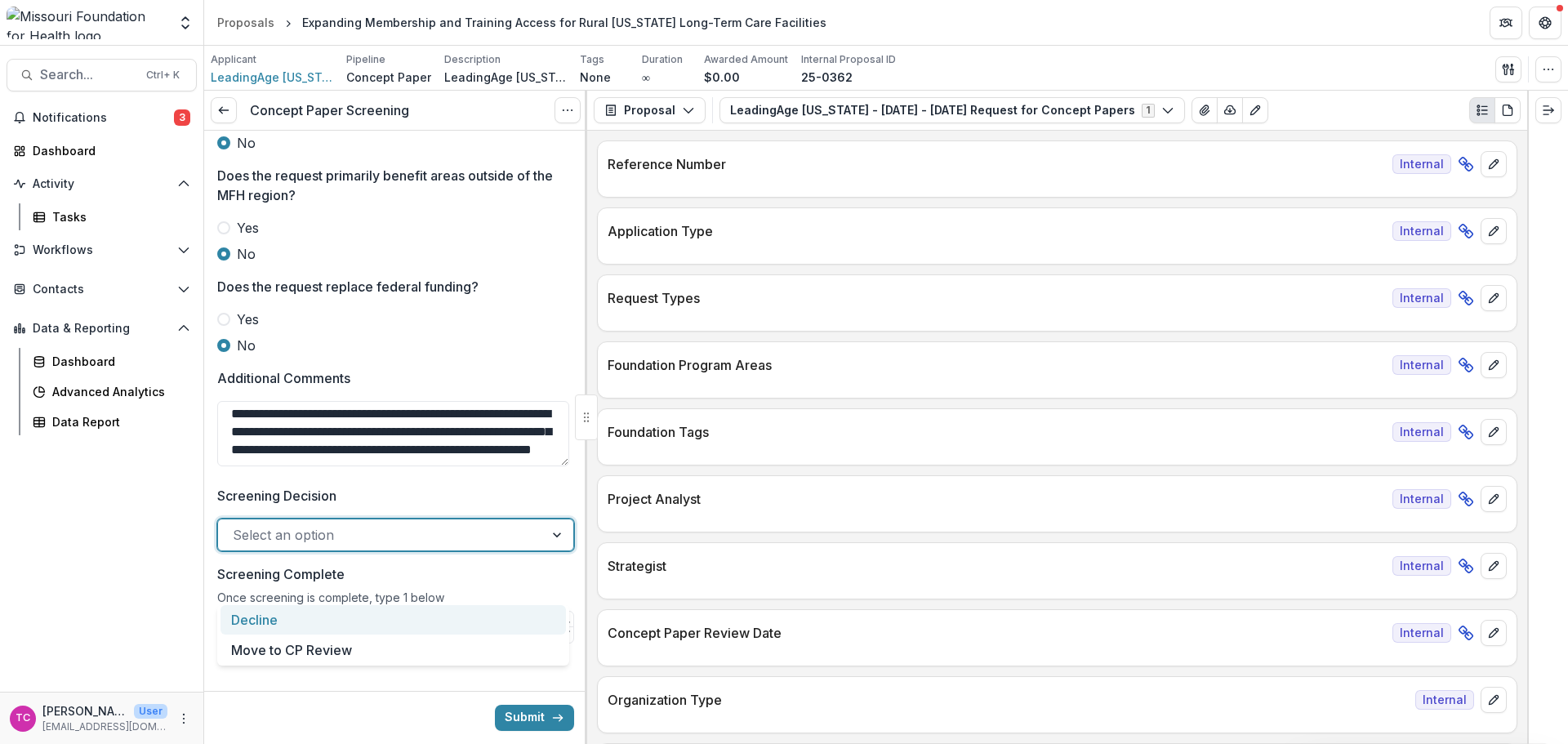
drag, startPoint x: 350, startPoint y: 574, endPoint x: 345, endPoint y: 604, distance: 30.4
click at [348, 546] on div at bounding box center [380, 535] width 296 height 23
click at [321, 618] on div "Decline" at bounding box center [392, 620] width 345 height 31
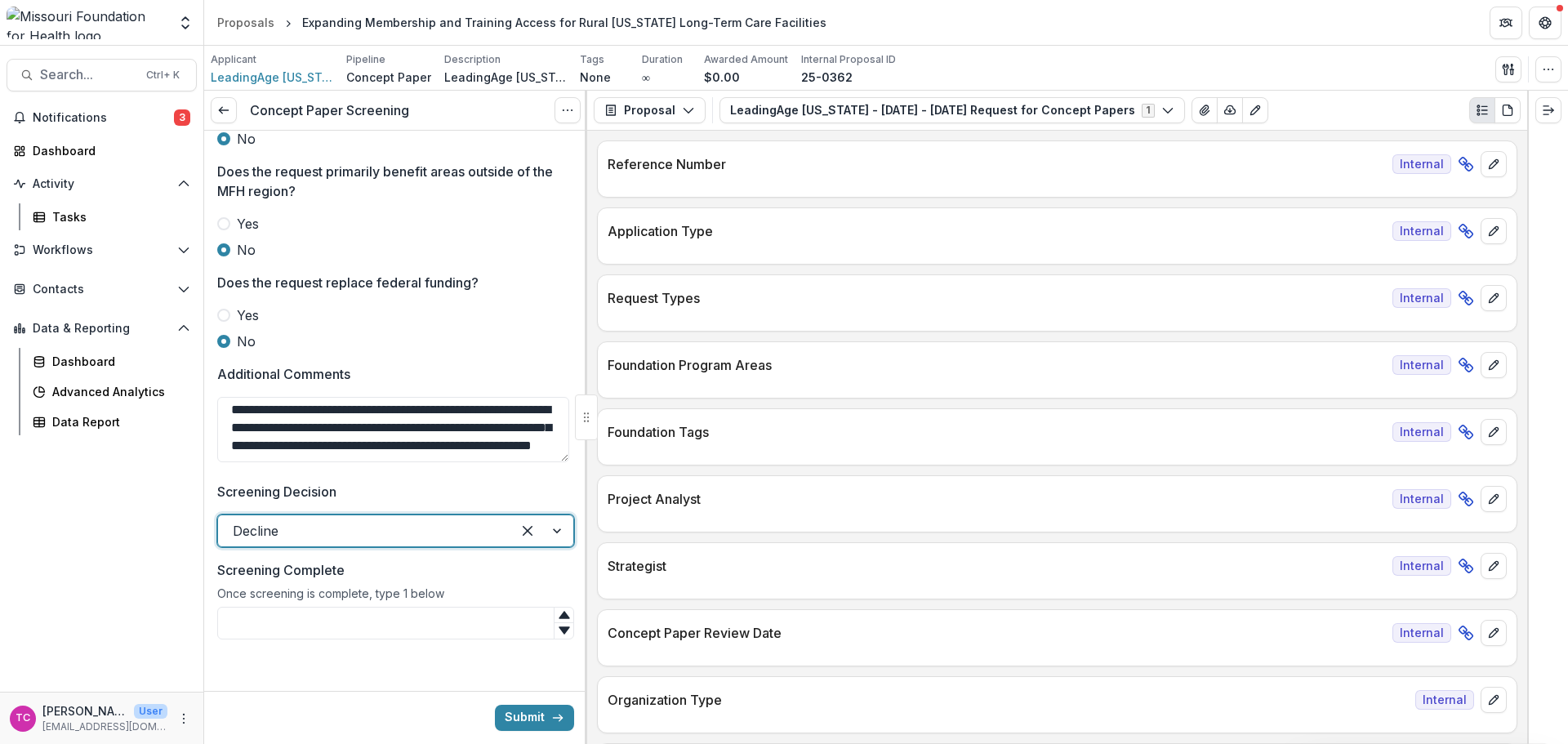
scroll to position [868, 0]
click at [325, 603] on div "Once screening is complete, type 1 below" at bounding box center [396, 596] width 357 height 20
click at [329, 619] on input "Screening Complete" at bounding box center [396, 622] width 357 height 32
type input "*"
click at [507, 720] on button "Submit" at bounding box center [534, 718] width 80 height 26
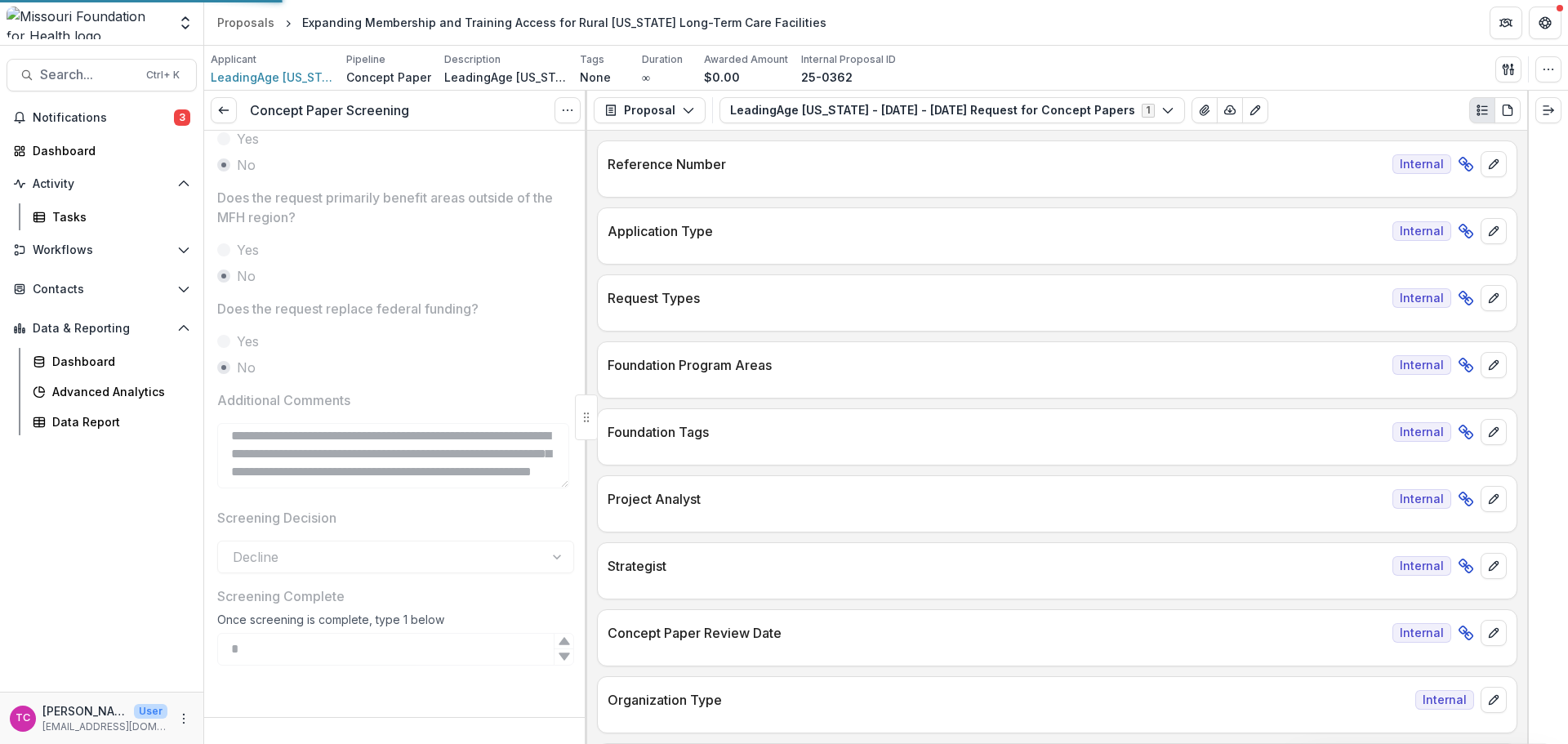
scroll to position [842, 0]
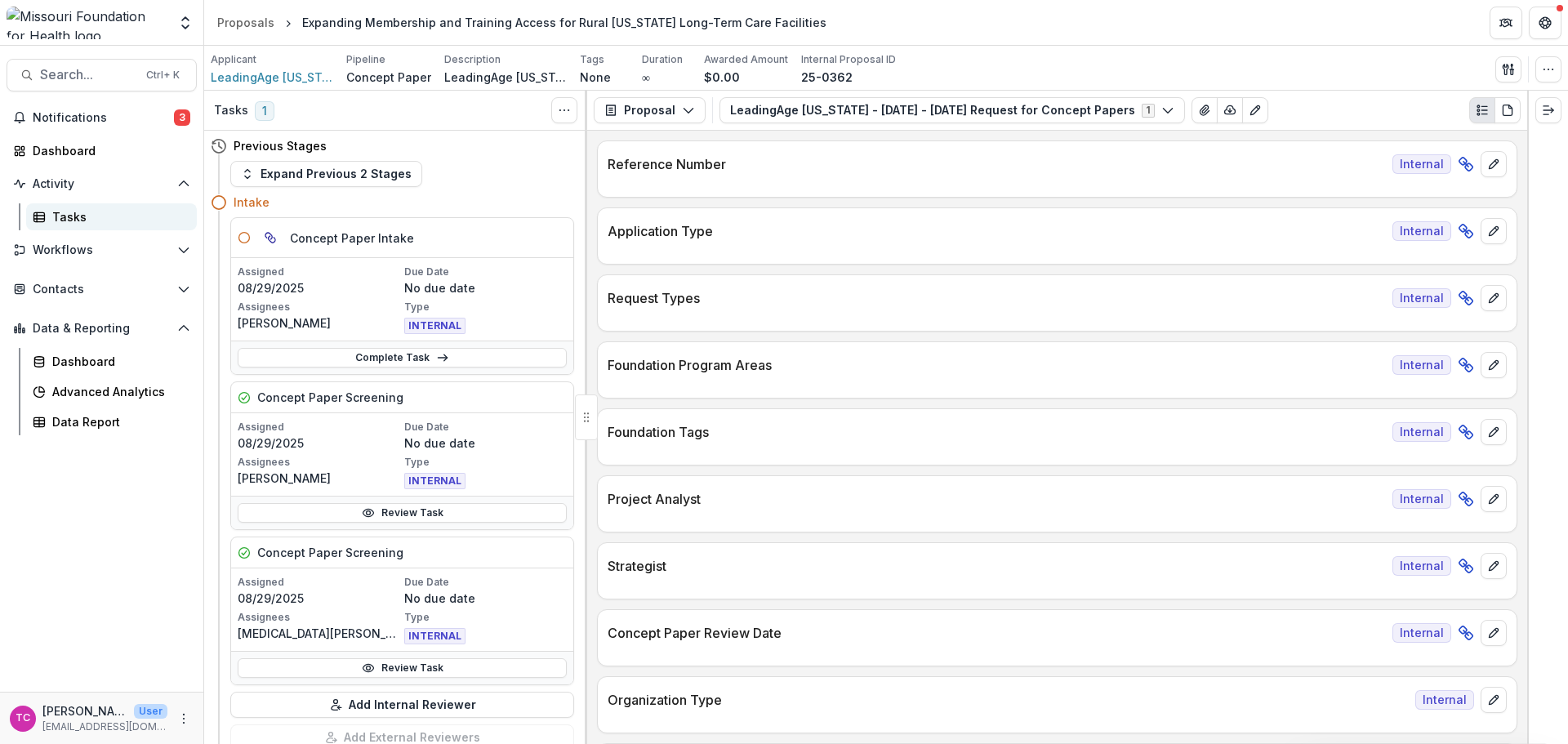
click at [72, 214] on div "Tasks" at bounding box center [118, 217] width 131 height 17
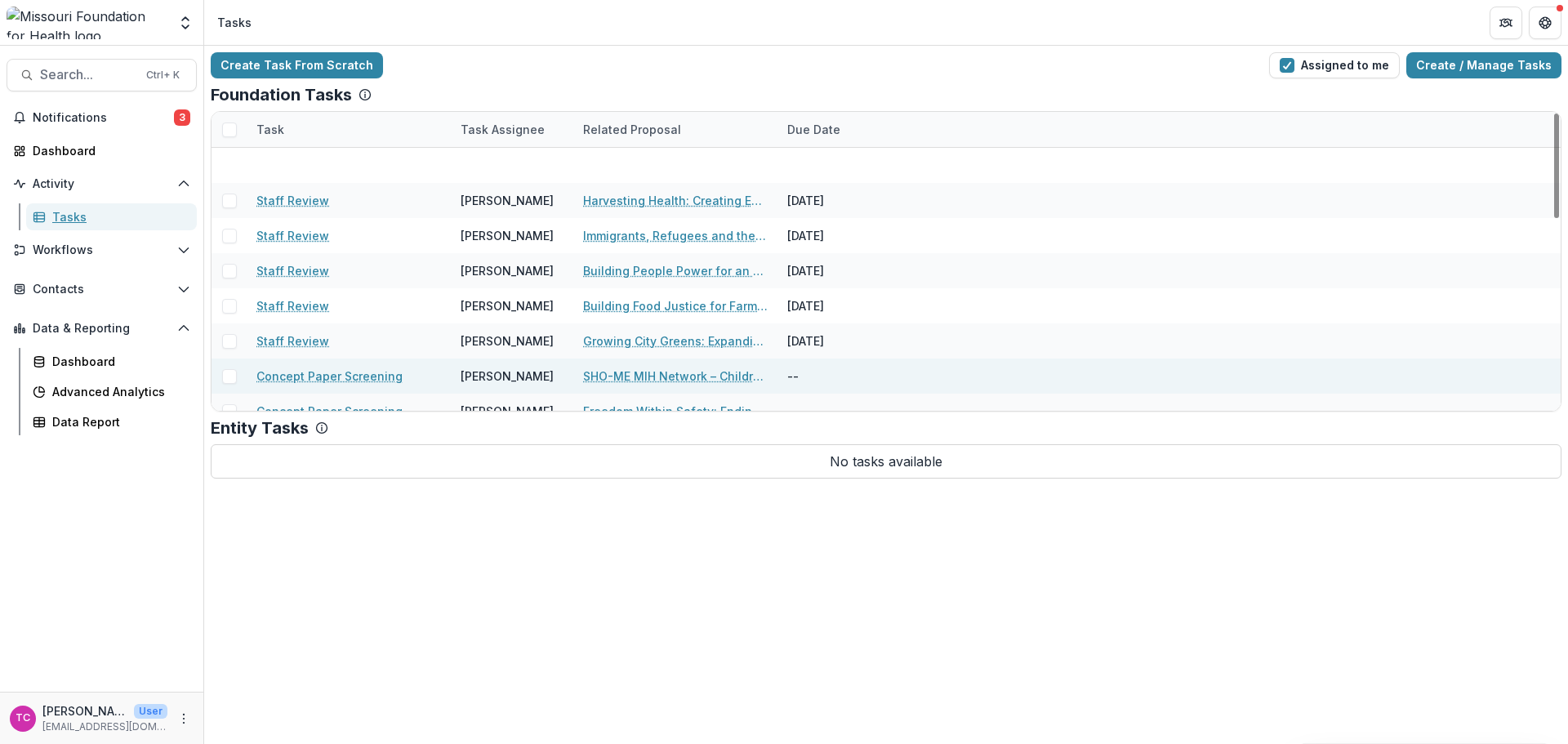
scroll to position [545, 0]
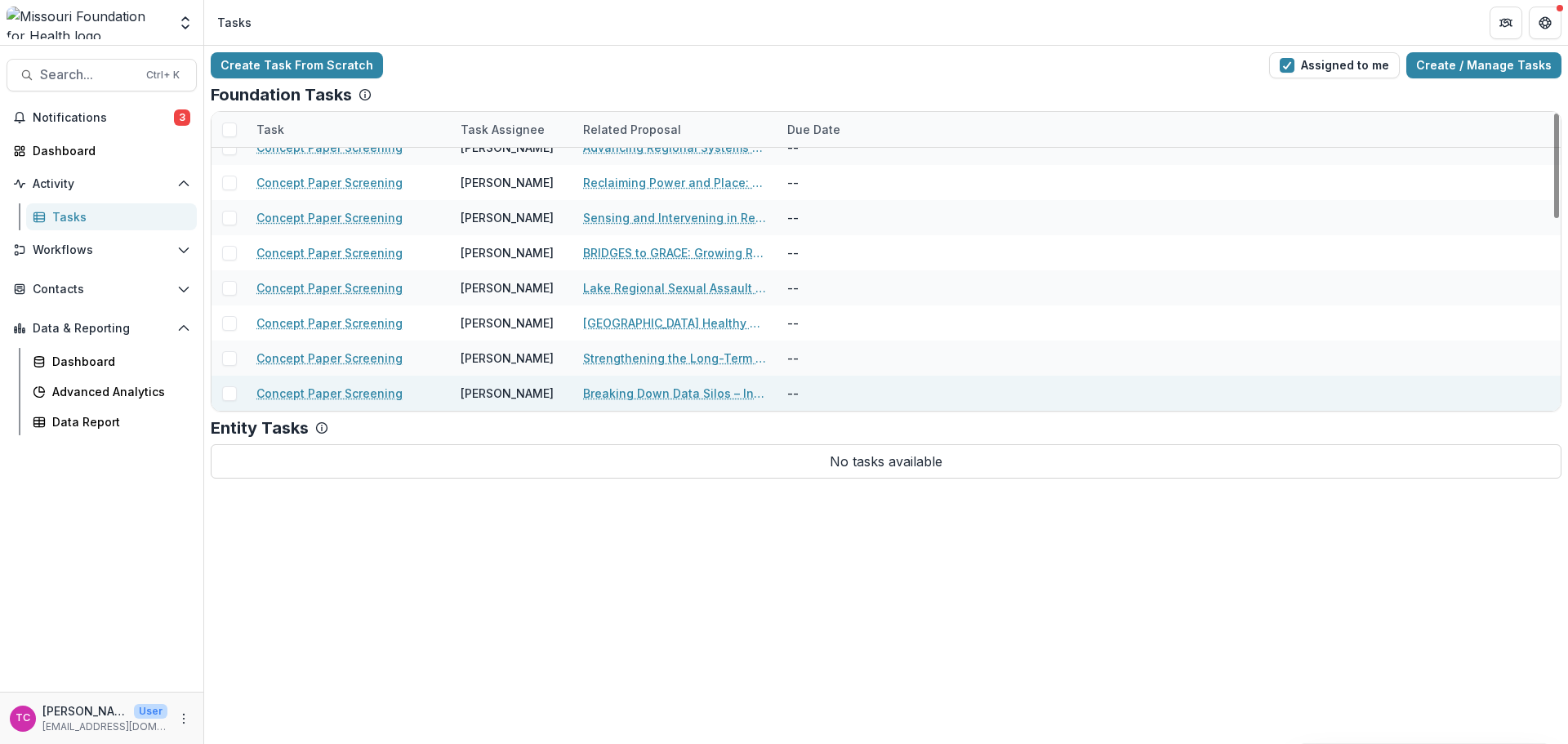
click at [607, 386] on link "Breaking Down Data Silos – Integrating LTC Resident Information Across Systems" at bounding box center [675, 393] width 184 height 17
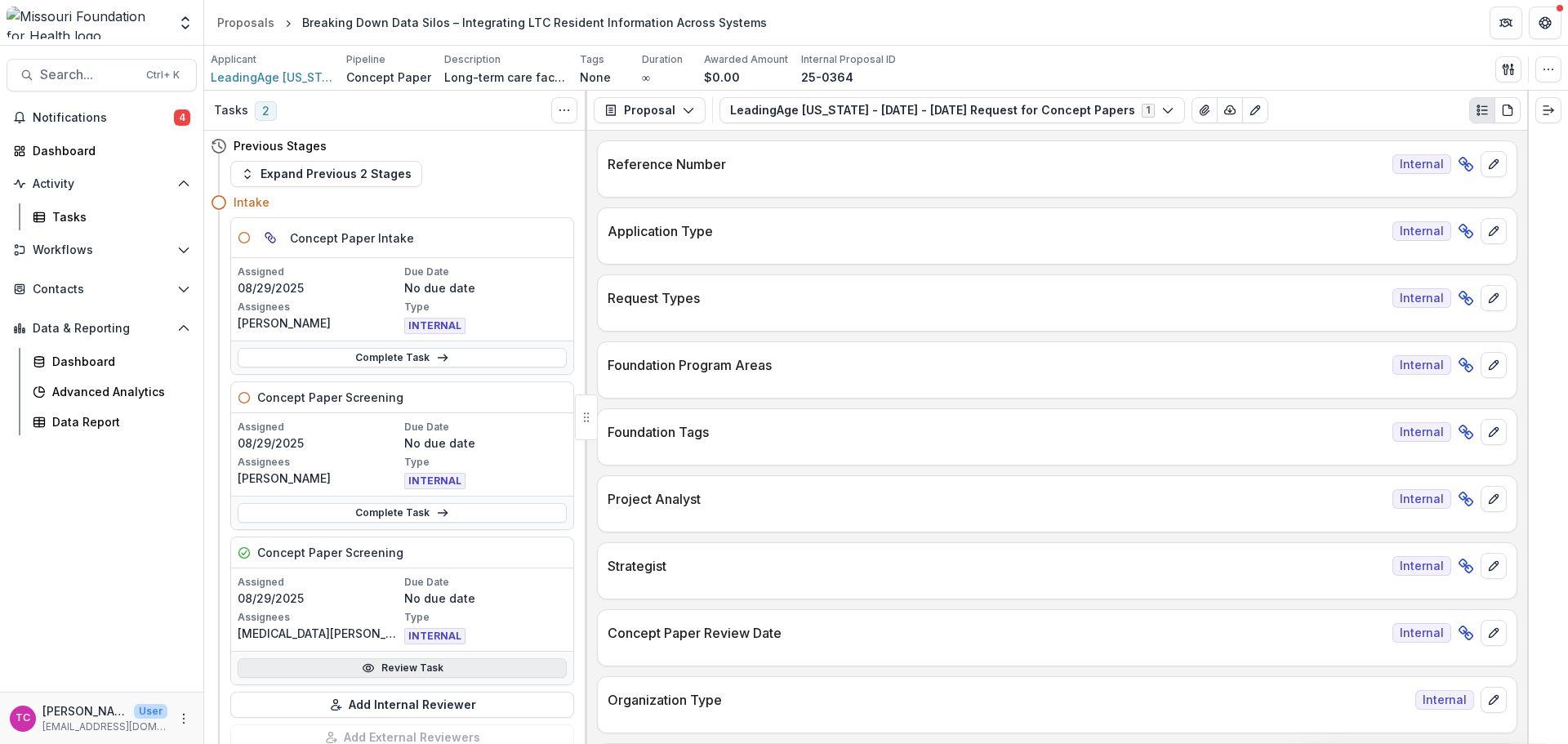
click at [416, 667] on link "Review Task" at bounding box center [402, 668] width 330 height 19
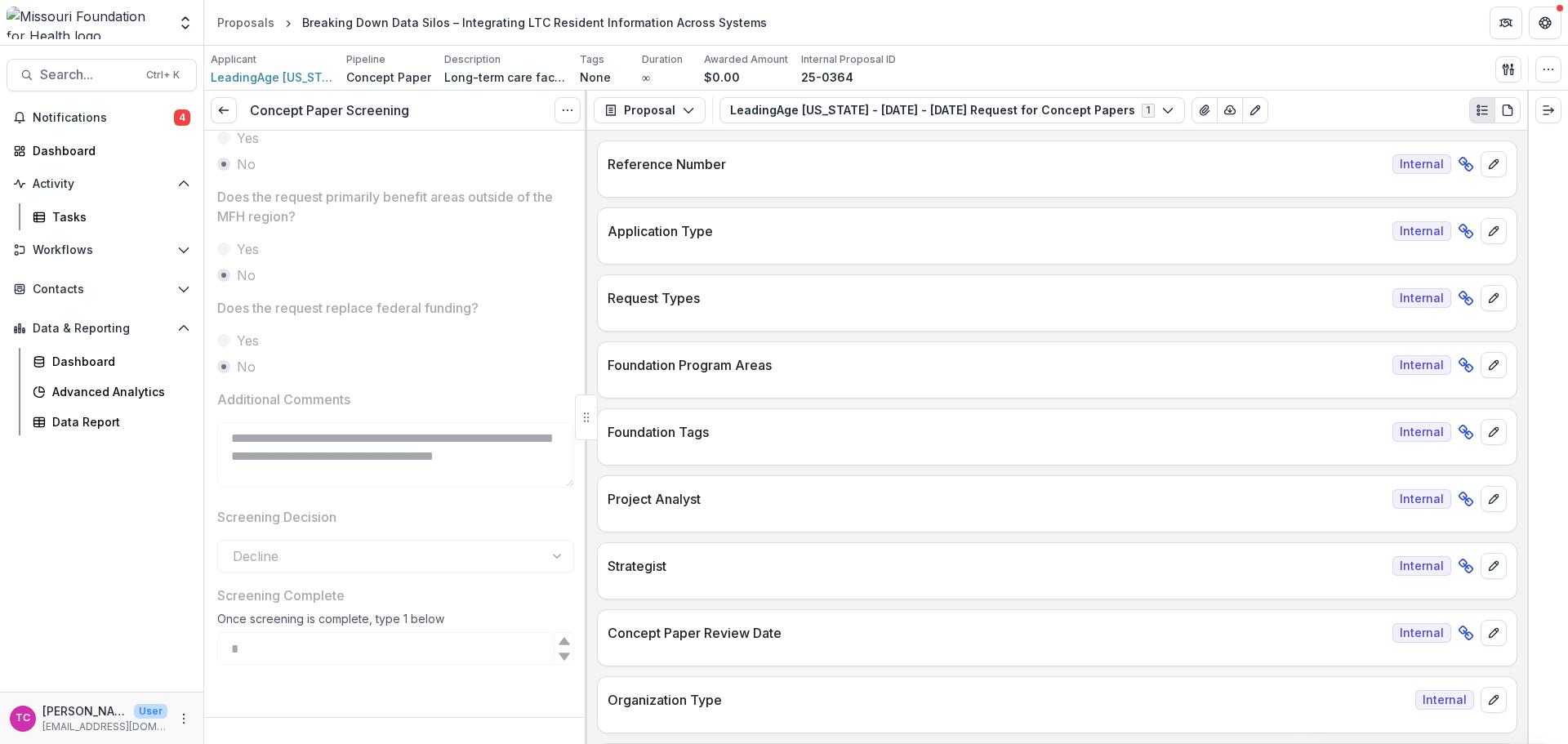
scroll to position [906, 0]
click at [218, 111] on icon at bounding box center [224, 110] width 13 height 13
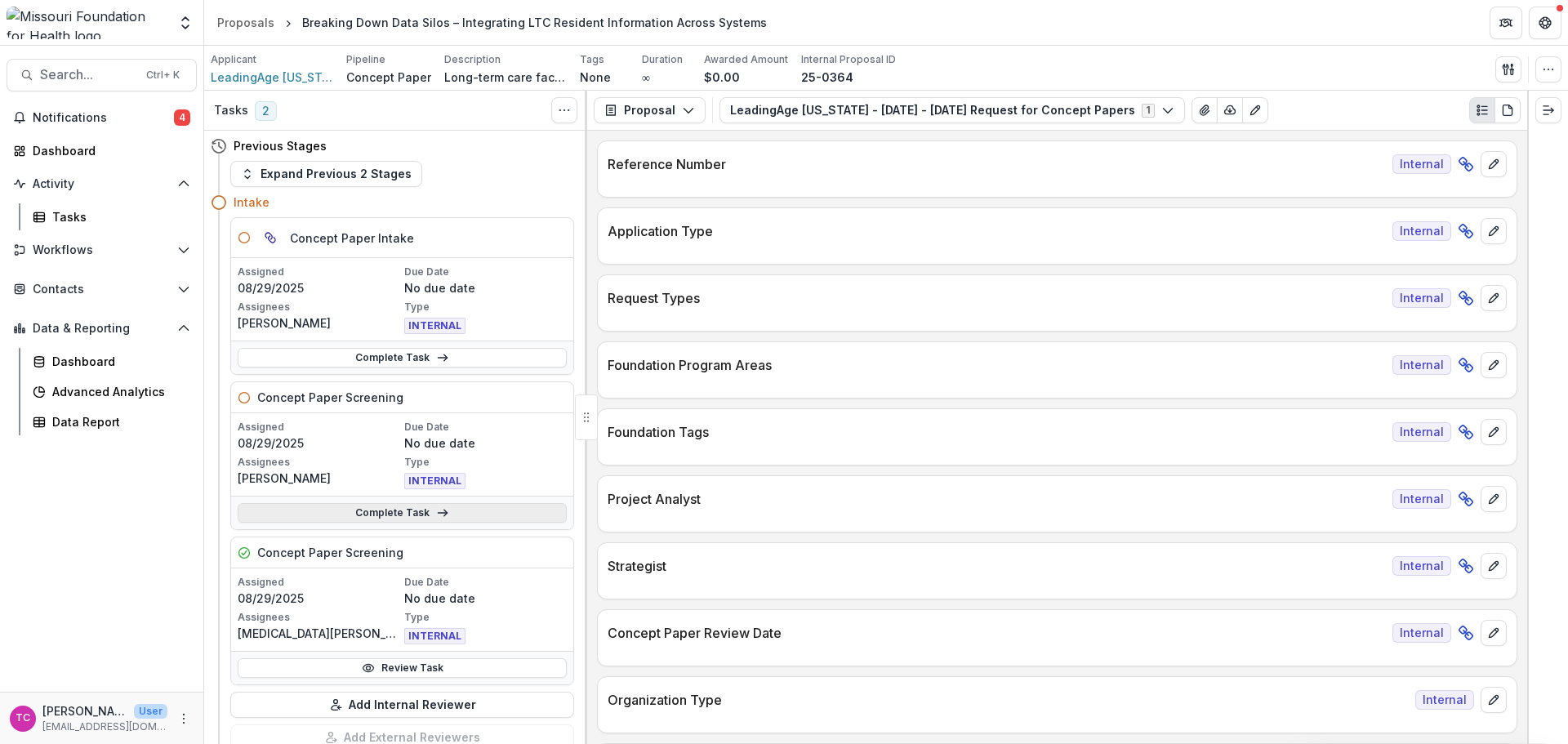
click at [378, 515] on link "Complete Task" at bounding box center [402, 513] width 330 height 19
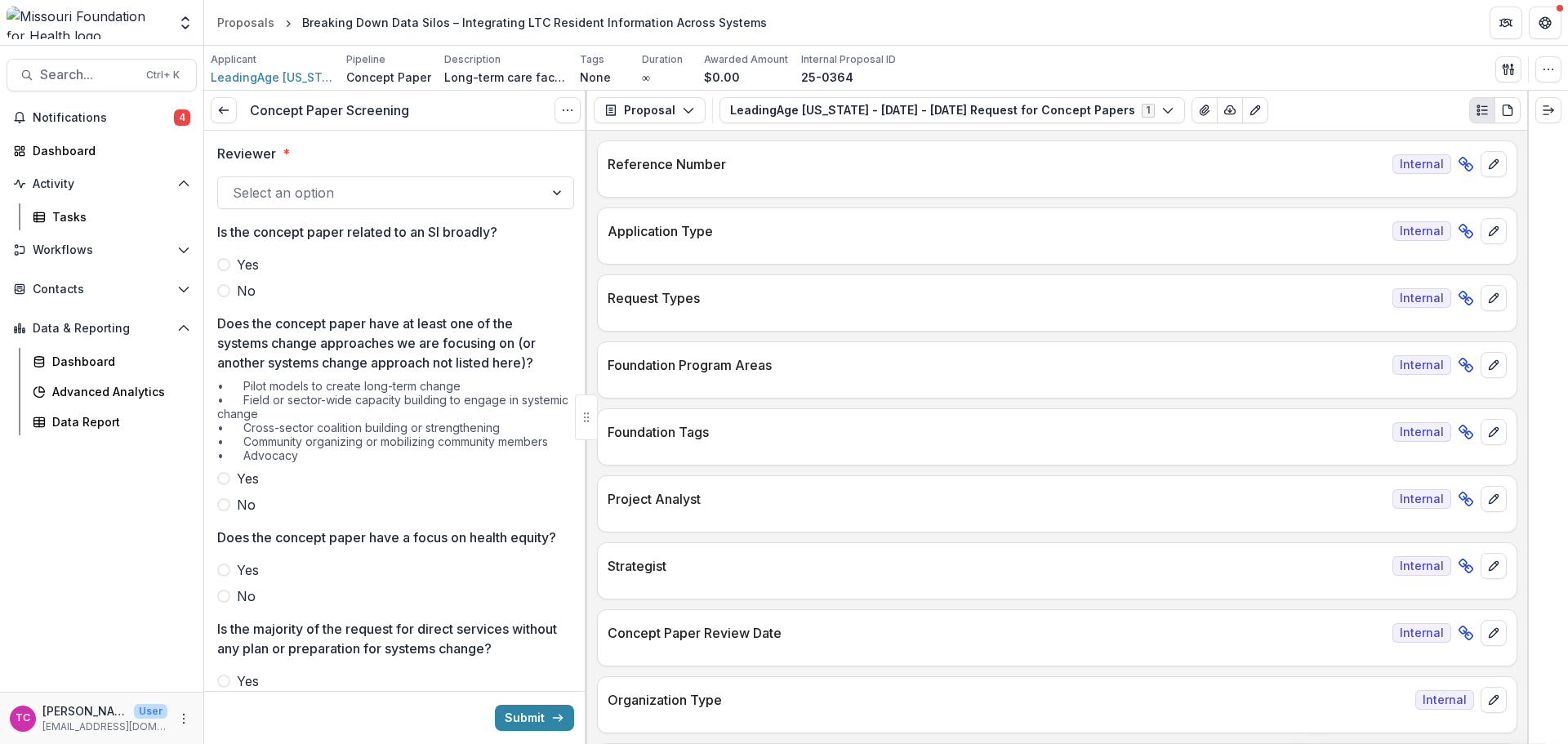
click at [310, 205] on div at bounding box center [380, 192] width 296 height 23
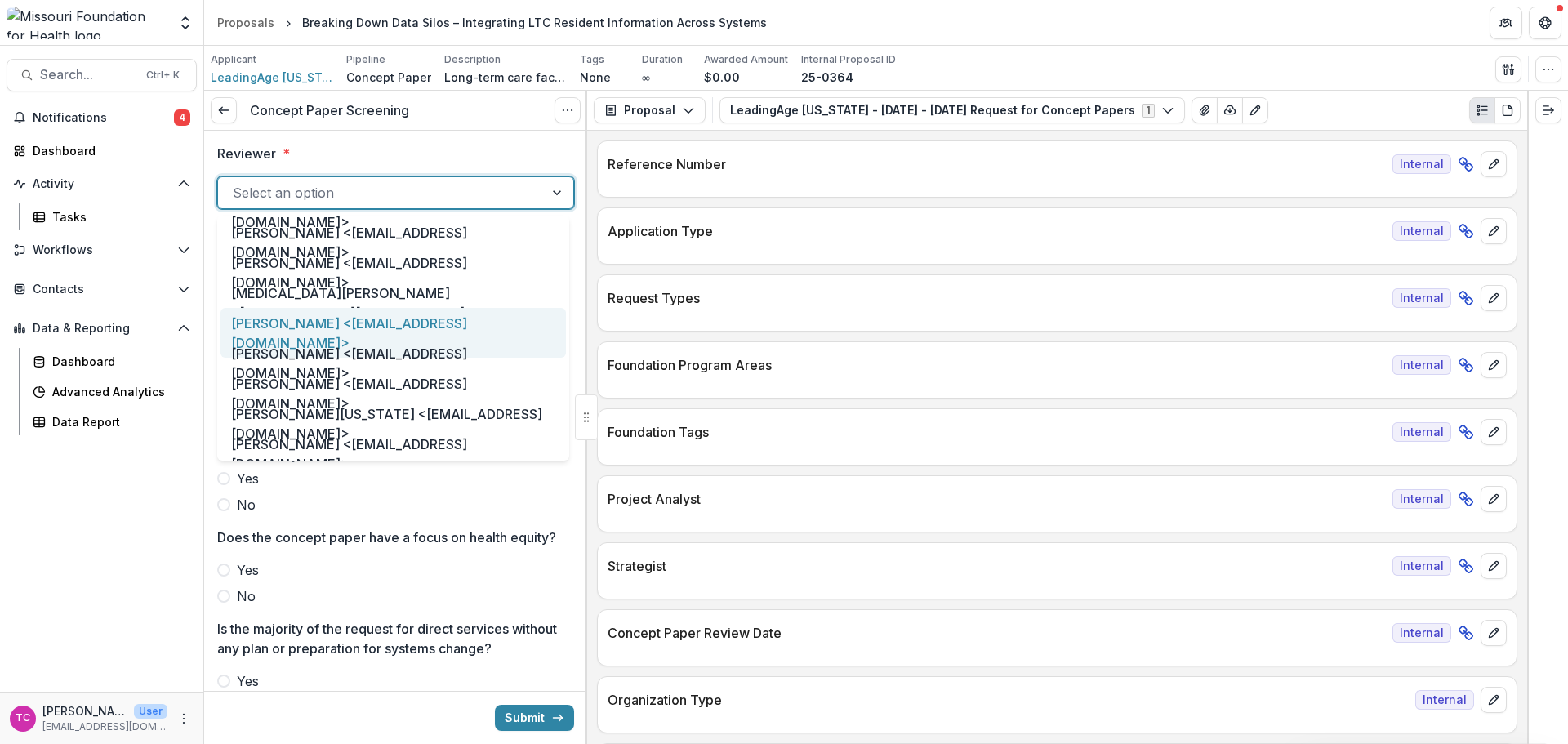
scroll to position [735, 0]
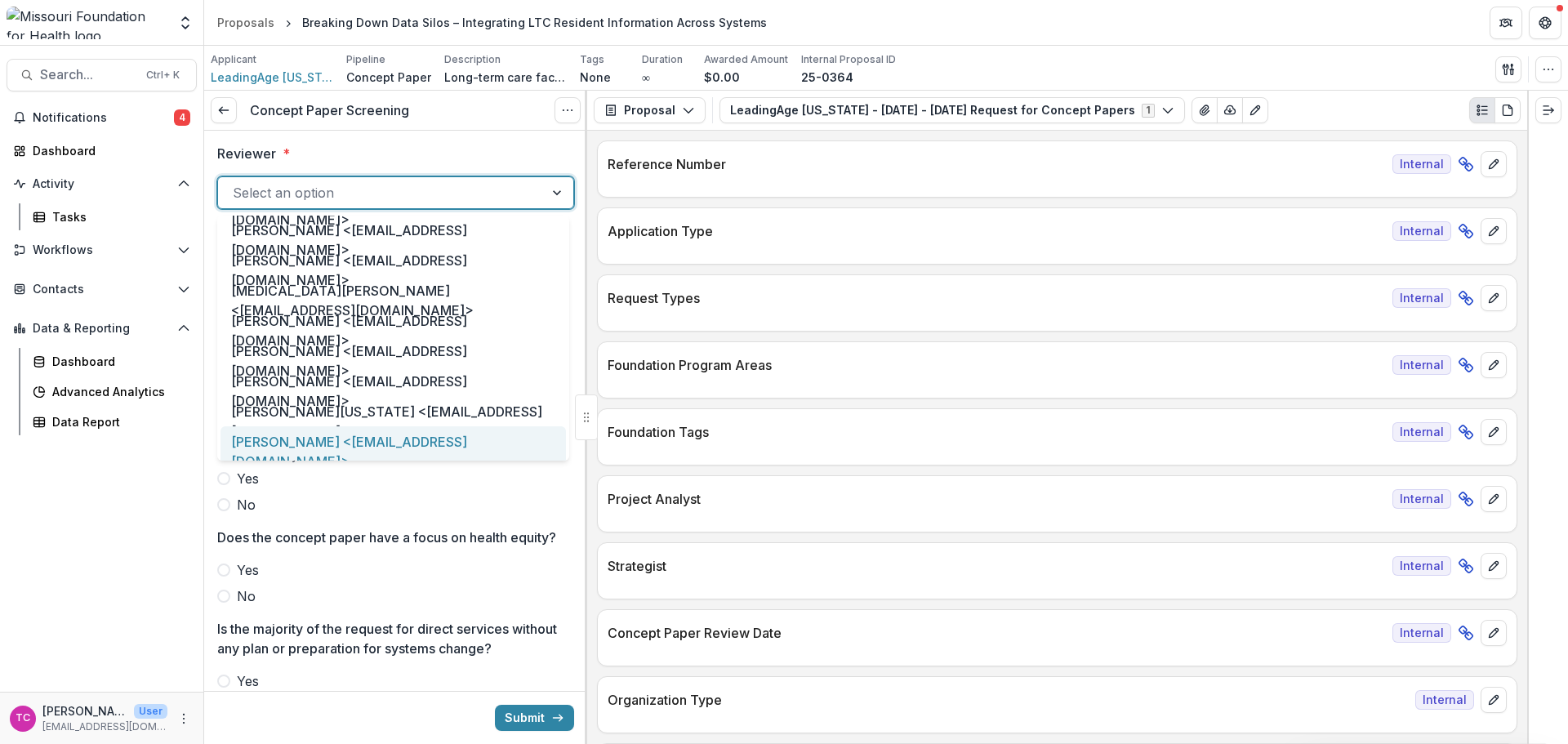
click at [315, 442] on div "[PERSON_NAME] <[EMAIL_ADDRESS][DOMAIN_NAME]>" at bounding box center [392, 451] width 345 height 50
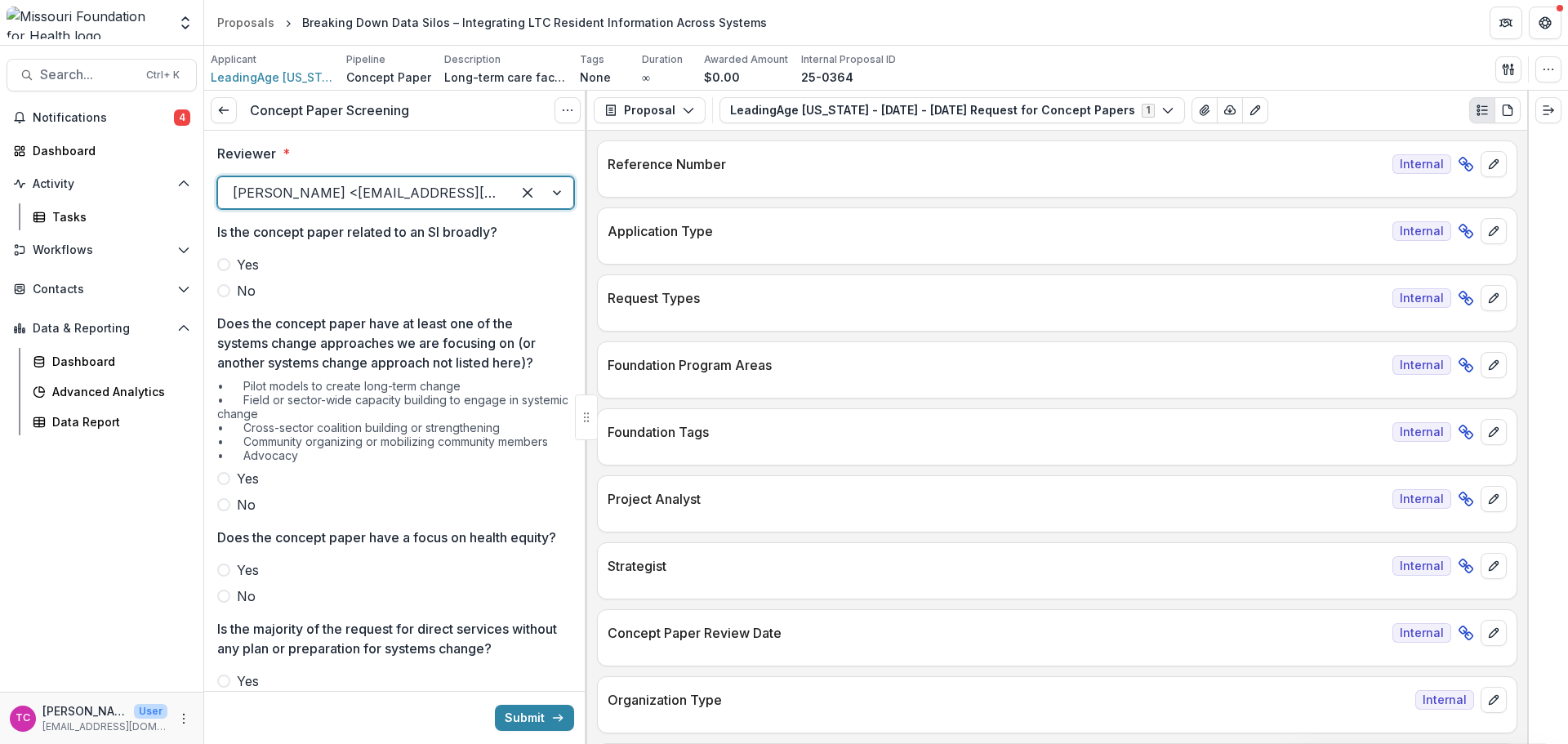
click at [232, 305] on div "Reviewer * option [PERSON_NAME] <[EMAIL_ADDRESS][DOMAIN_NAME]>, selected. [PERS…" at bounding box center [396, 744] width 357 height 1228
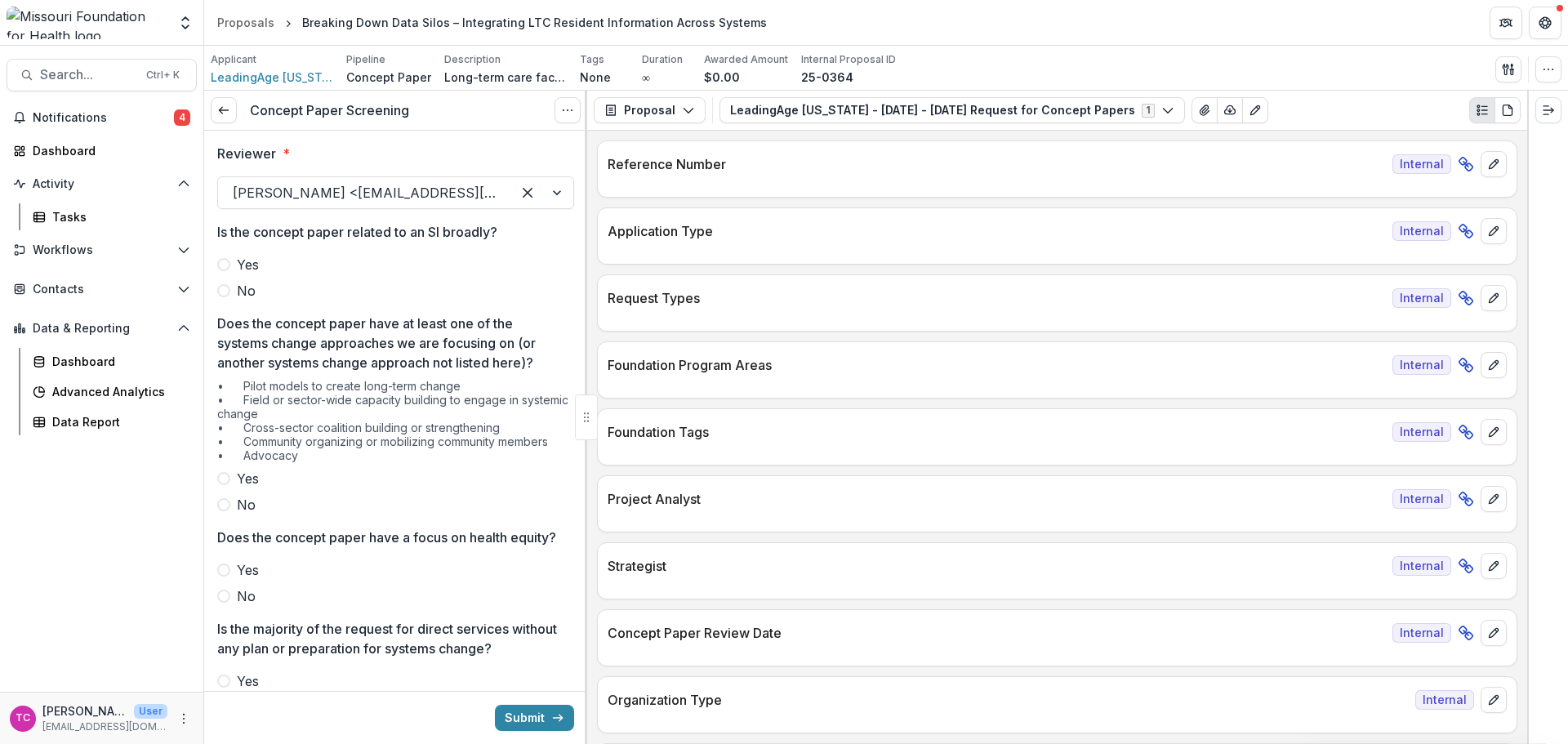
click at [246, 274] on span "Yes" at bounding box center [247, 265] width 22 height 19
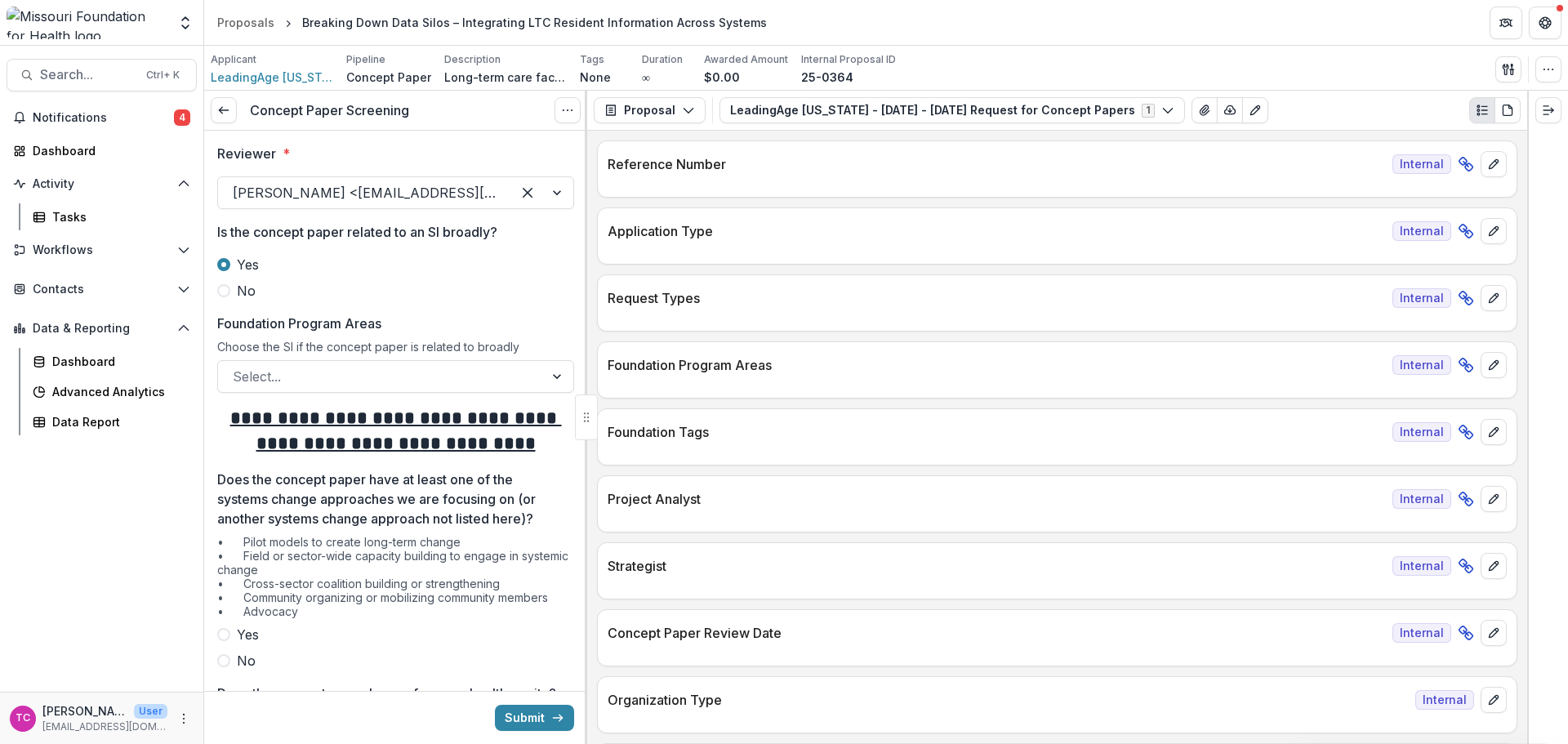
click at [249, 261] on span "Yes" at bounding box center [247, 265] width 22 height 19
click at [245, 290] on span "No" at bounding box center [246, 290] width 18 height 19
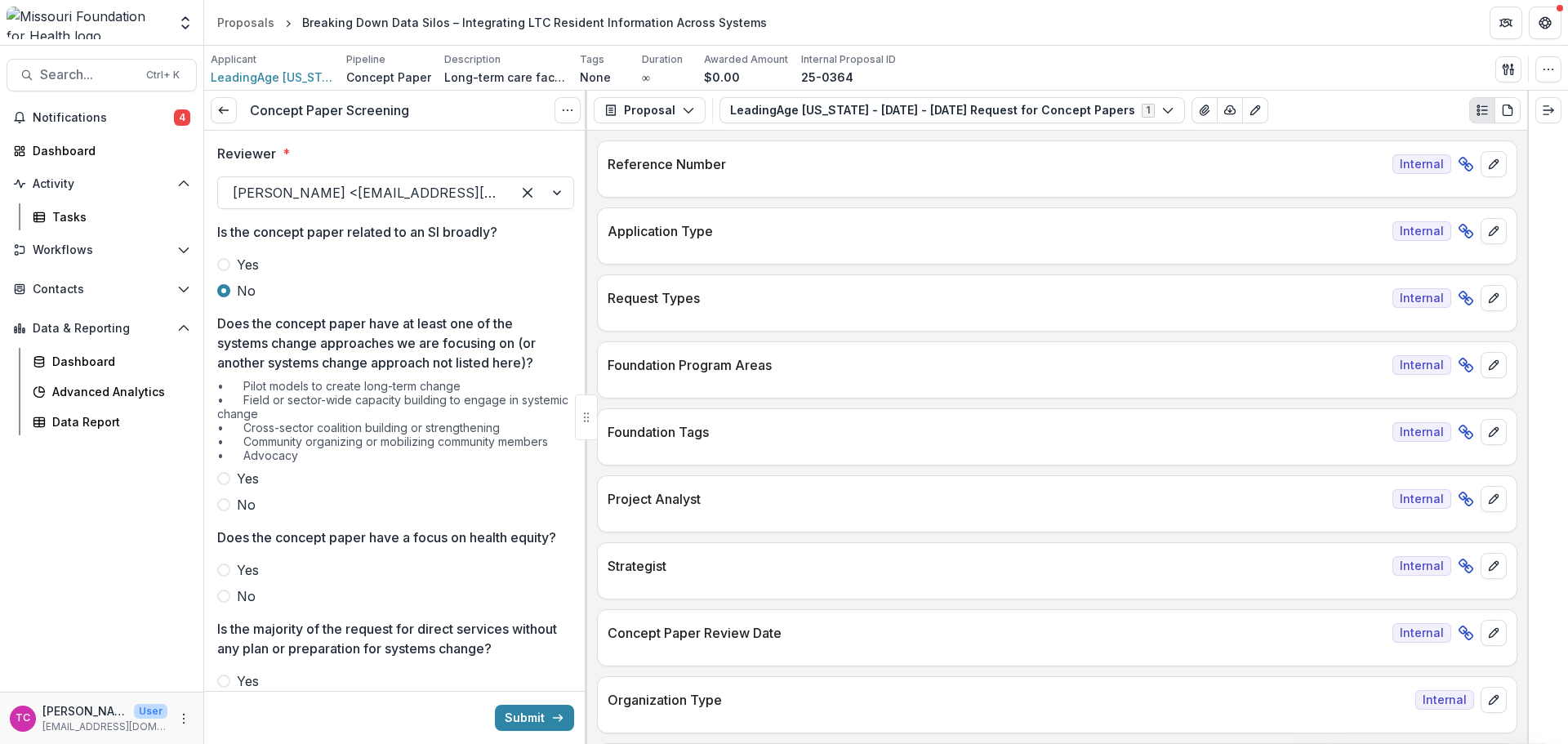
click at [248, 509] on span "No" at bounding box center [246, 504] width 18 height 19
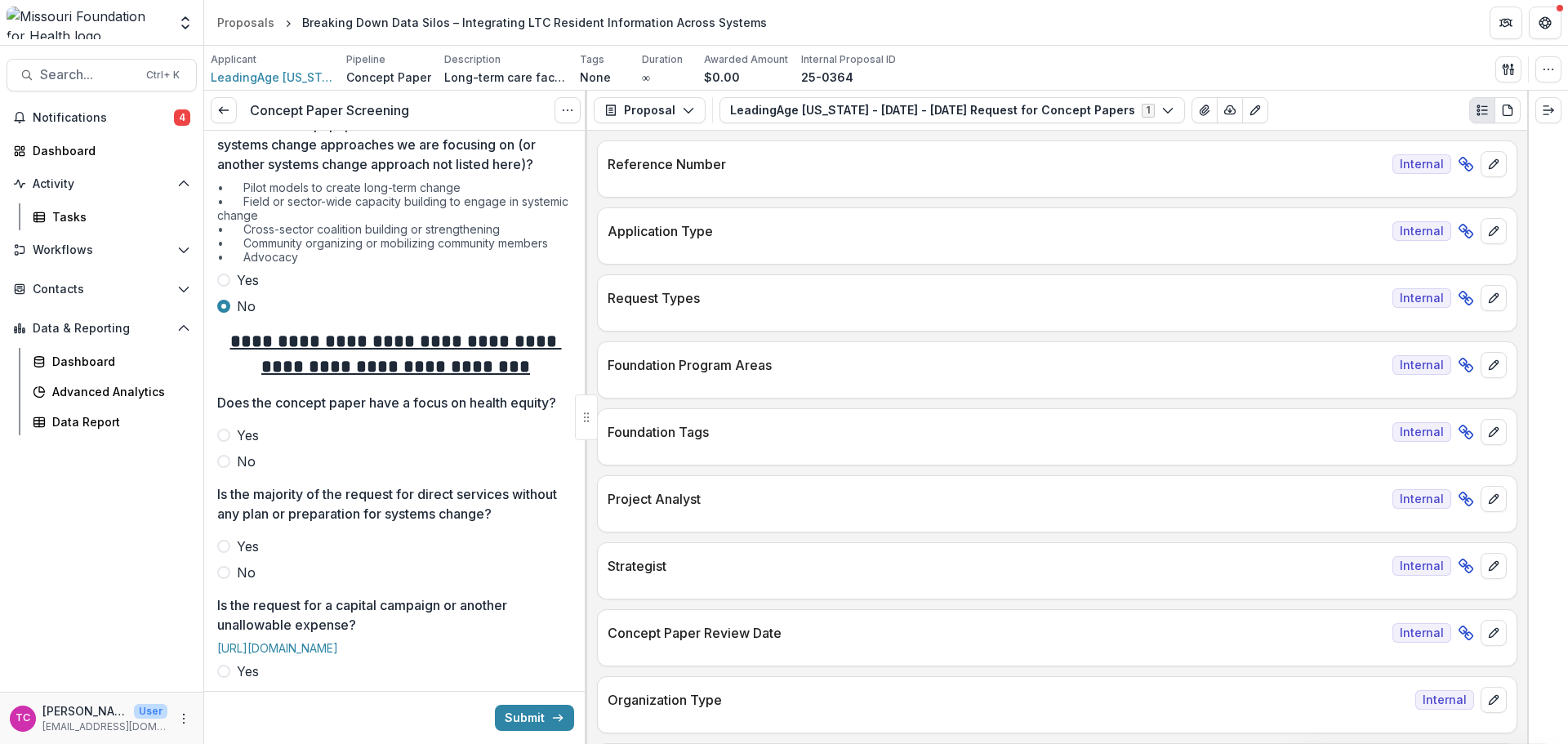
scroll to position [245, 0]
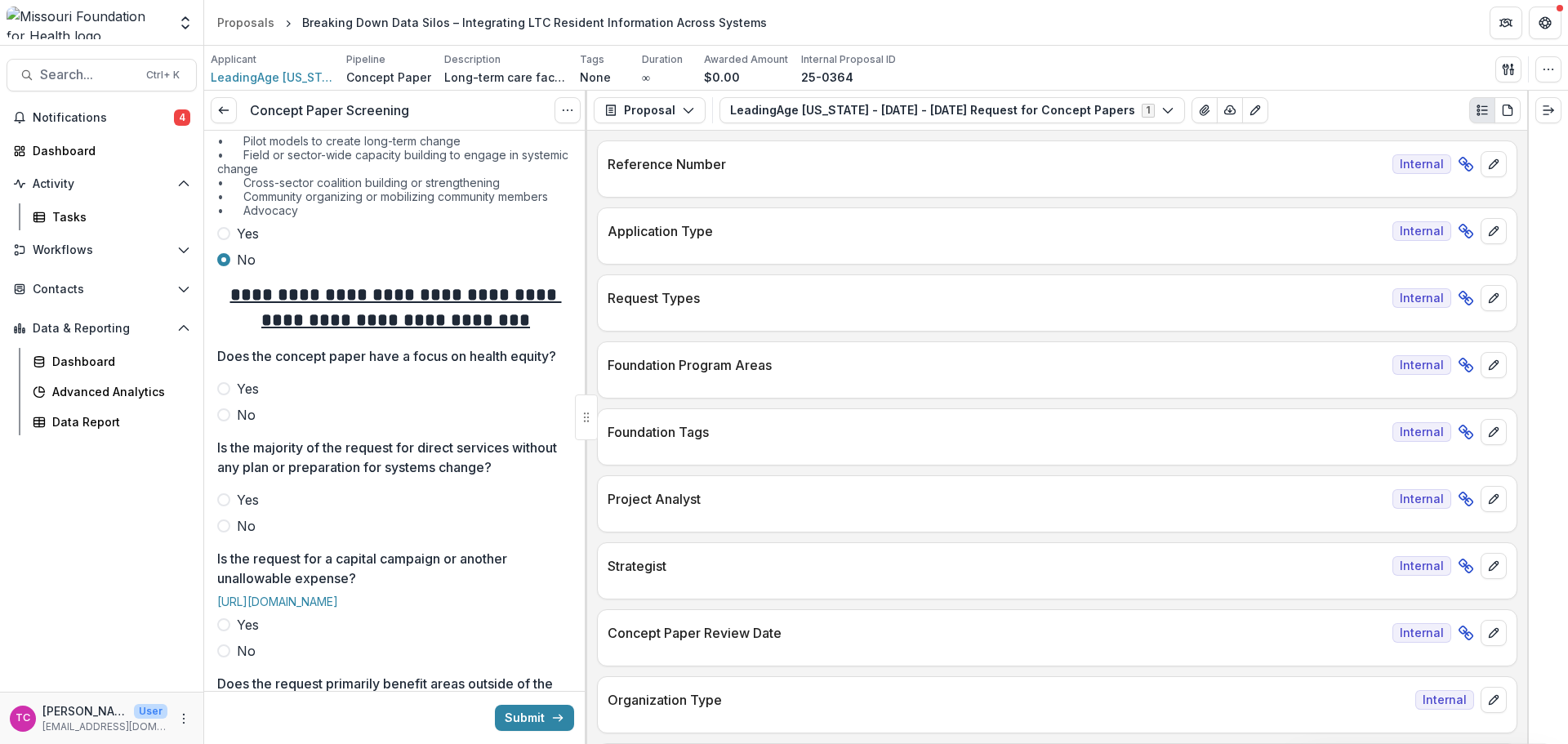
click at [243, 425] on span "No" at bounding box center [246, 414] width 18 height 19
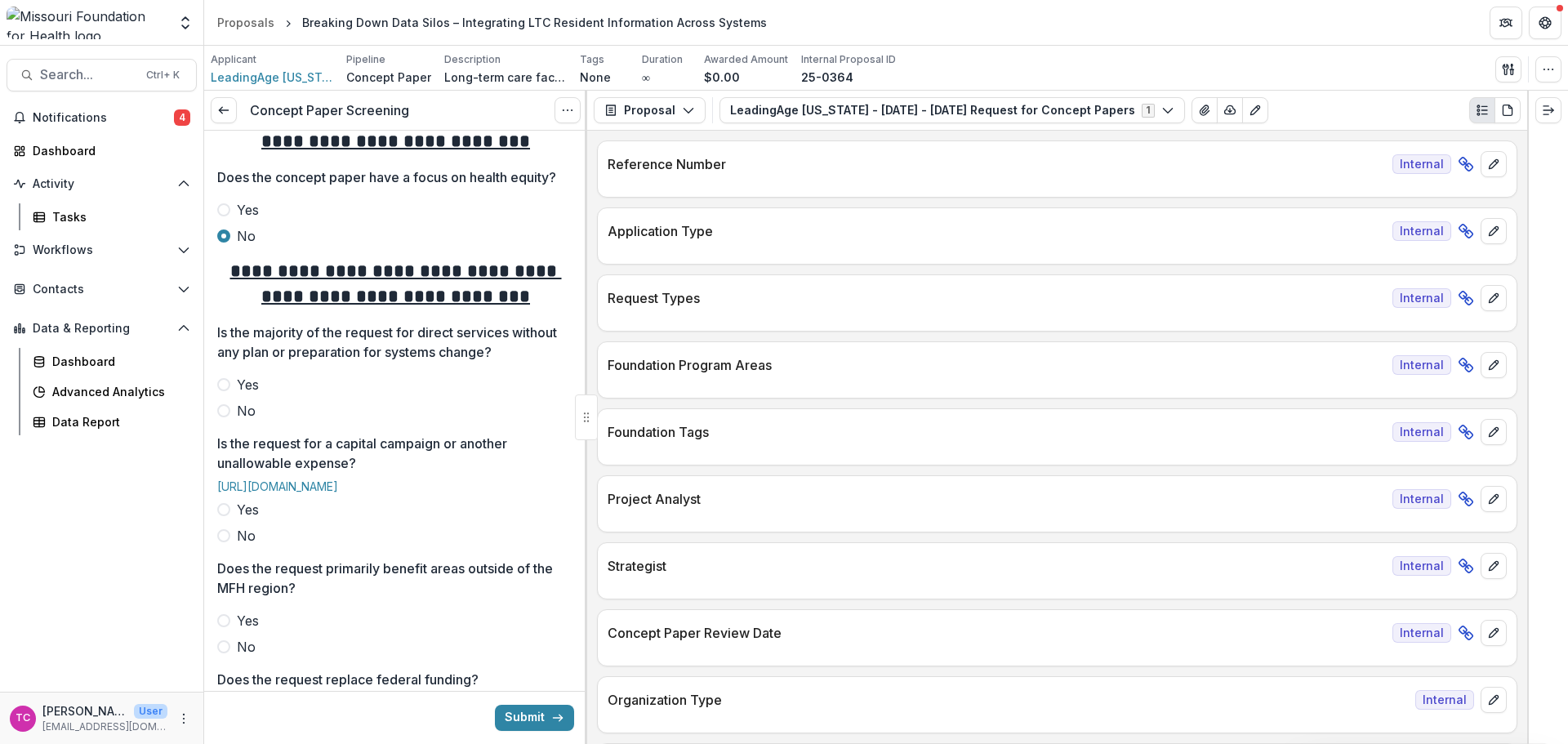
scroll to position [490, 0]
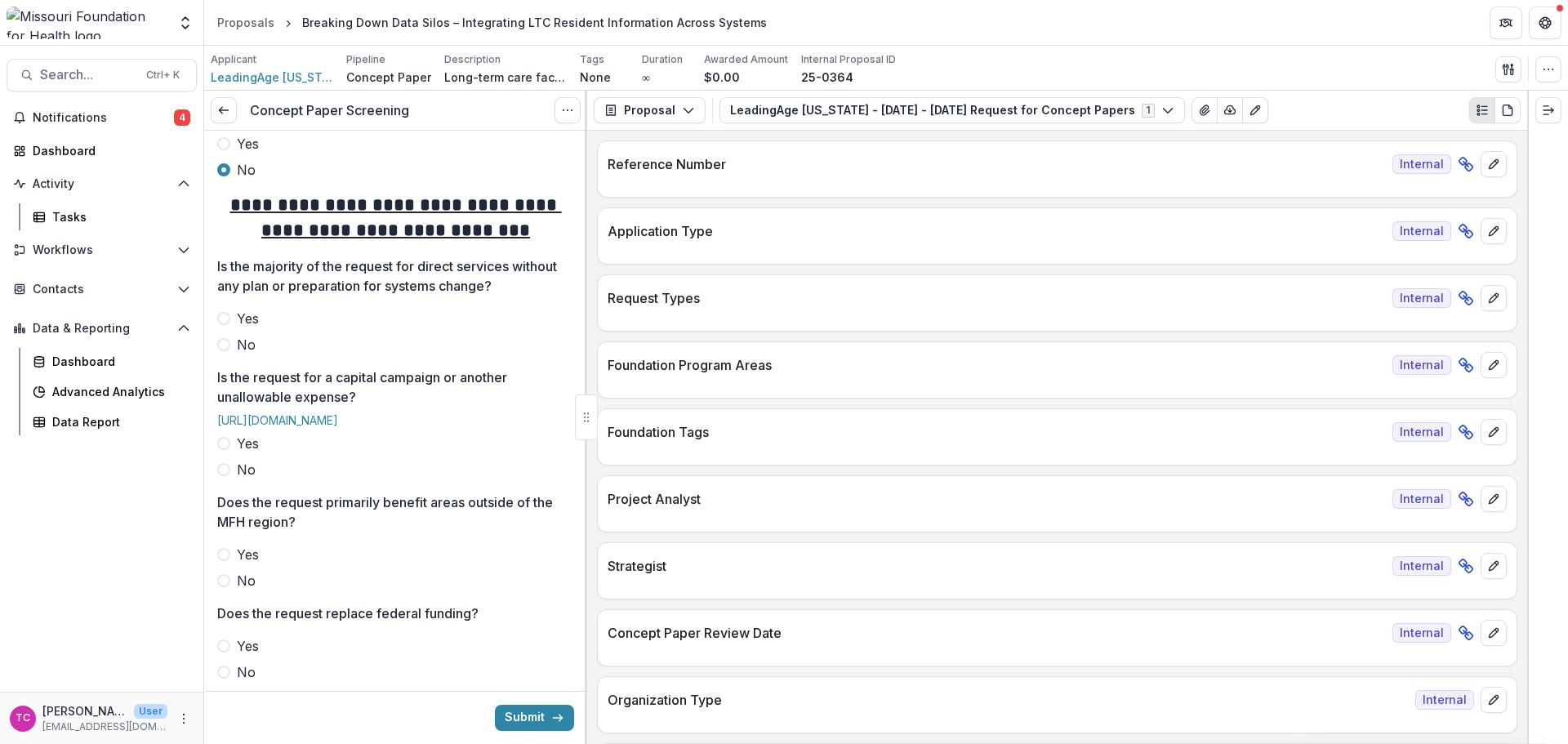
click at [255, 479] on label "No" at bounding box center [396, 469] width 357 height 19
click at [246, 354] on span "No" at bounding box center [246, 344] width 18 height 19
click at [255, 591] on label "No" at bounding box center [396, 581] width 357 height 19
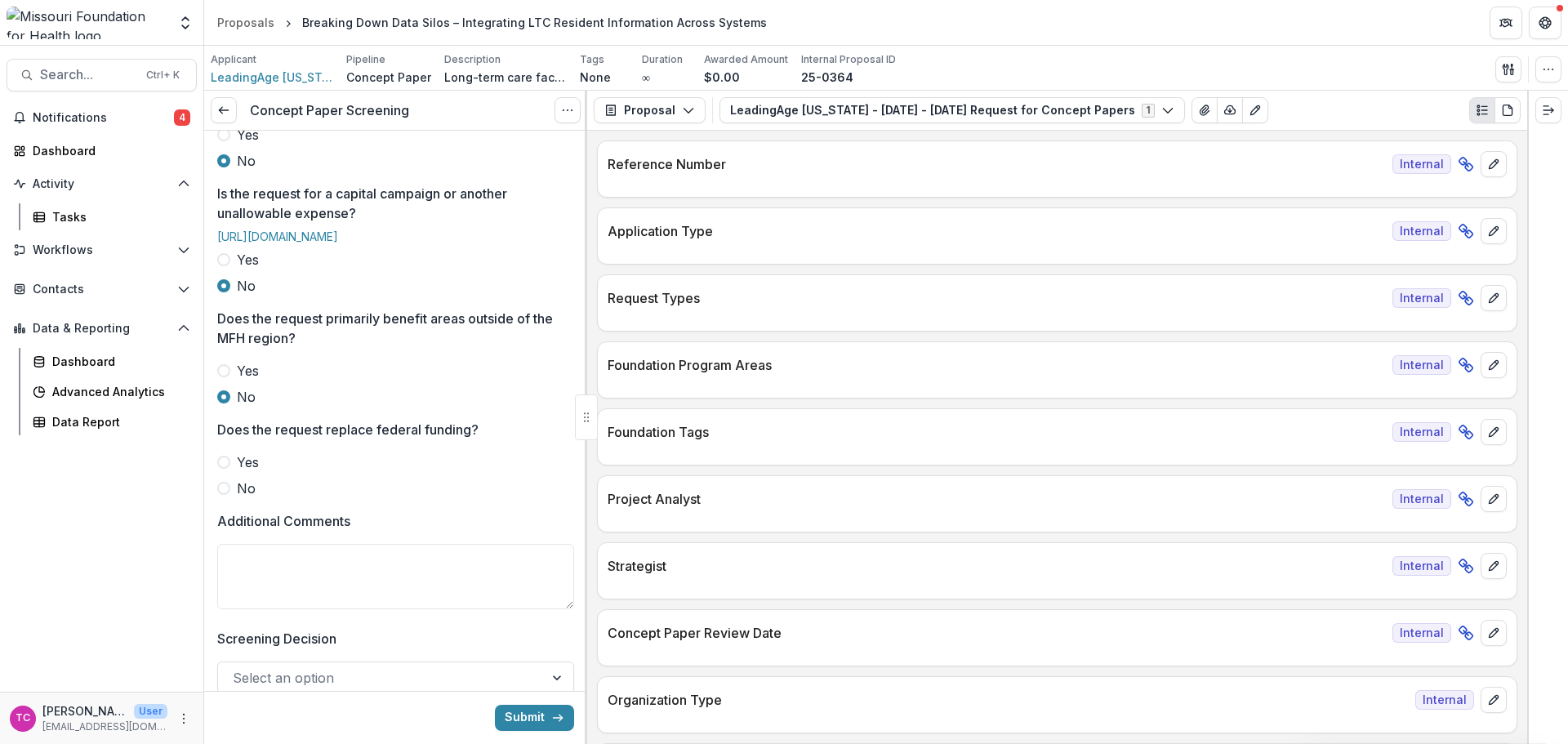
scroll to position [735, 0]
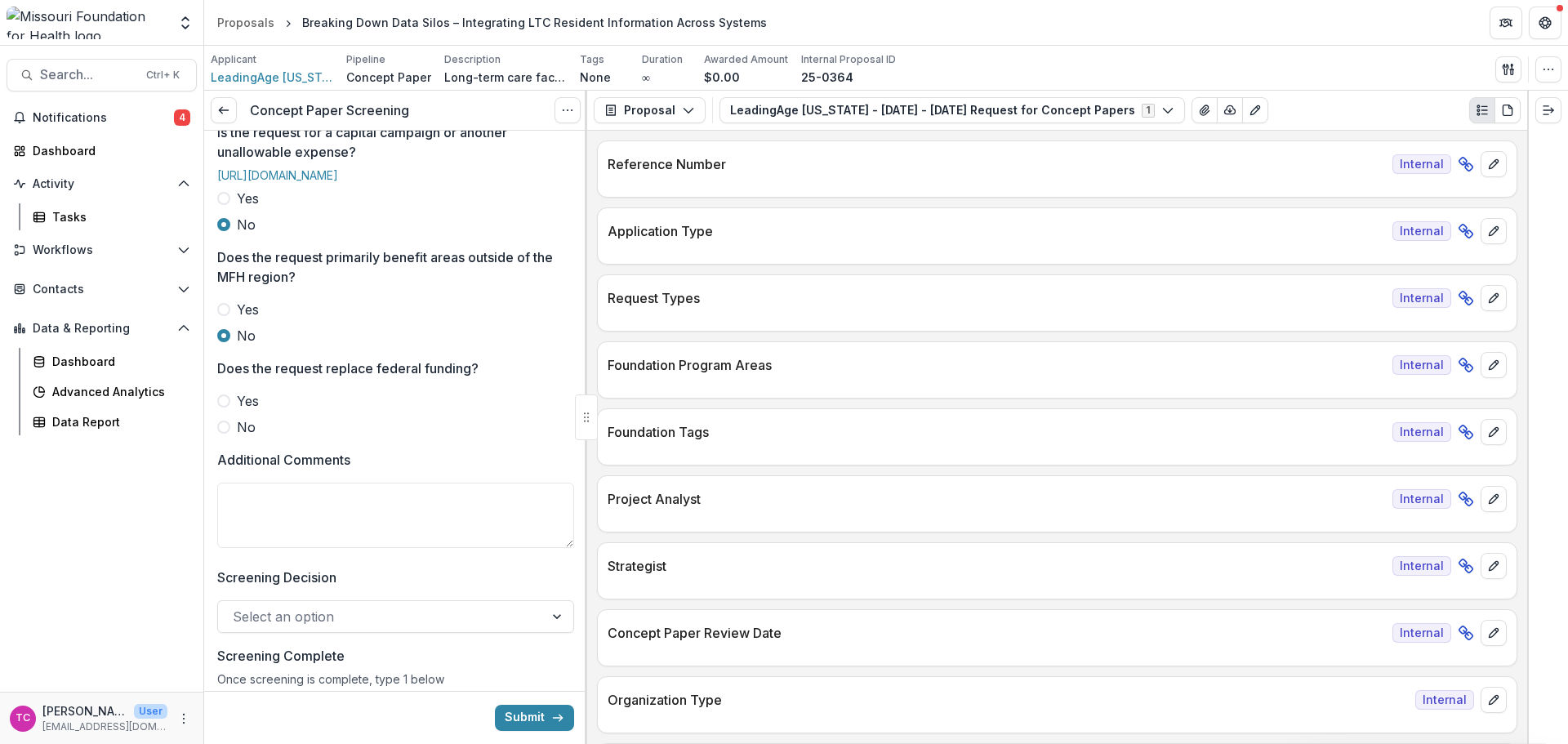
click at [247, 437] on span "No" at bounding box center [246, 427] width 18 height 19
click at [255, 545] on textarea "Additional Comments" at bounding box center [396, 515] width 357 height 66
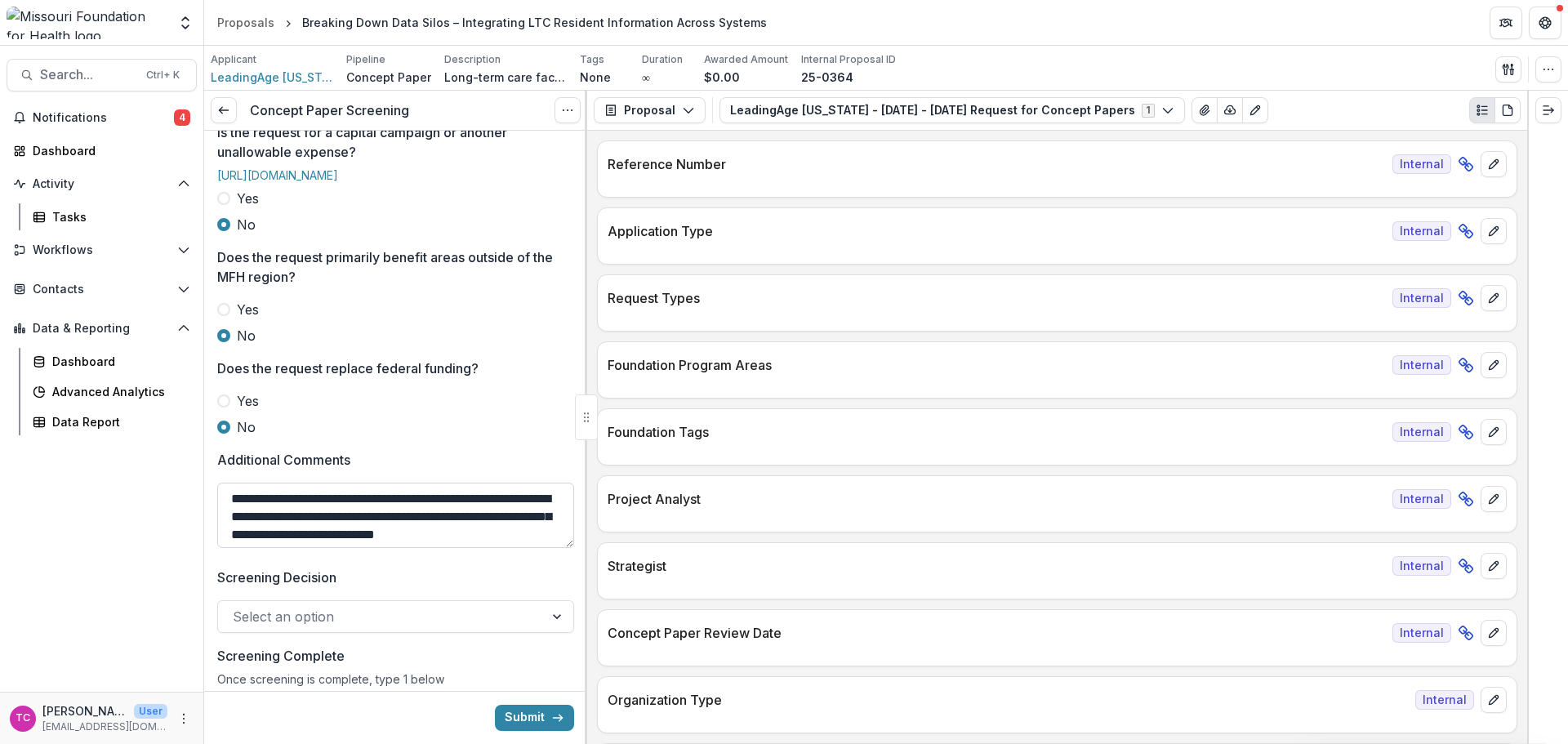
scroll to position [14, 0]
click at [404, 548] on textarea "**********" at bounding box center [393, 515] width 352 height 66
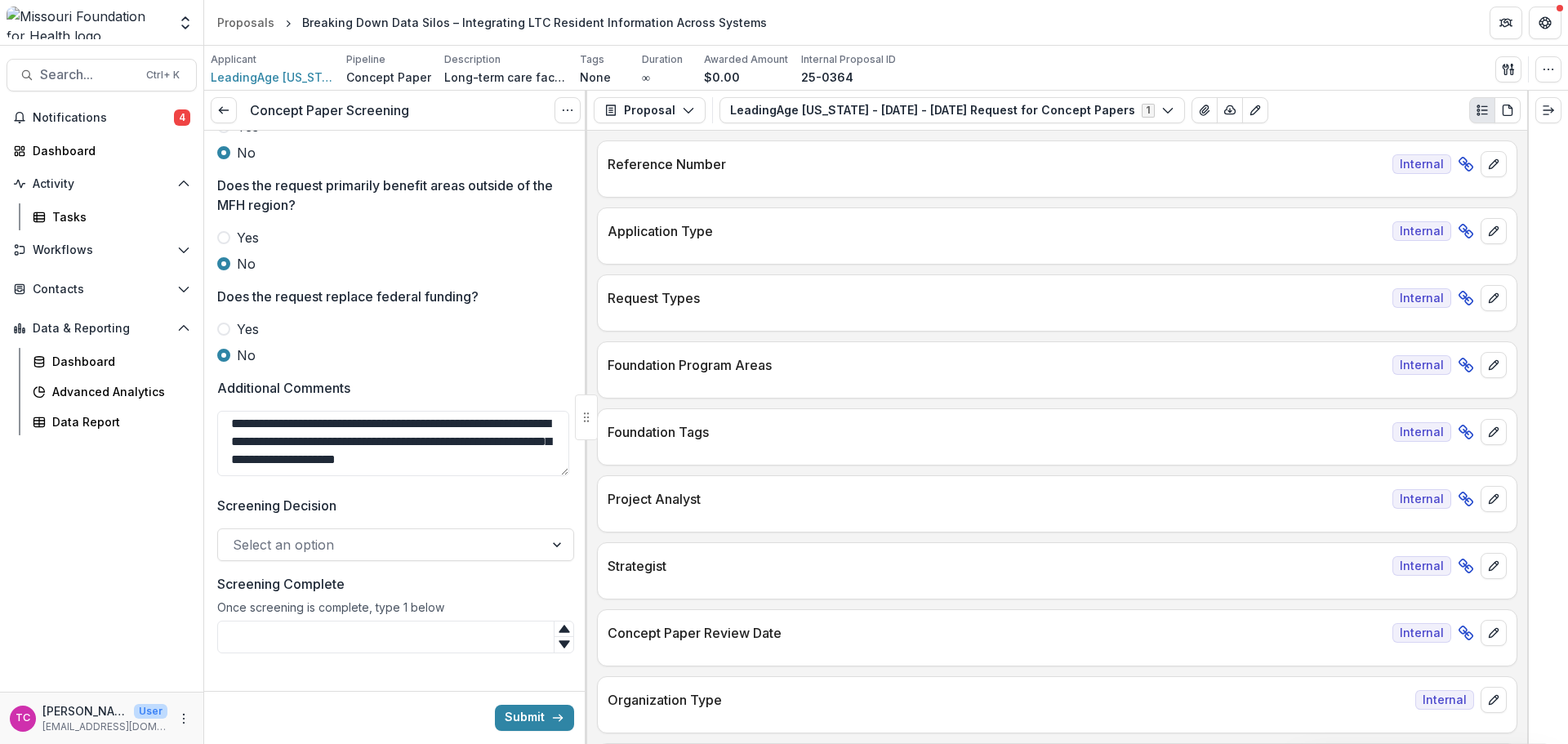
scroll to position [868, 0]
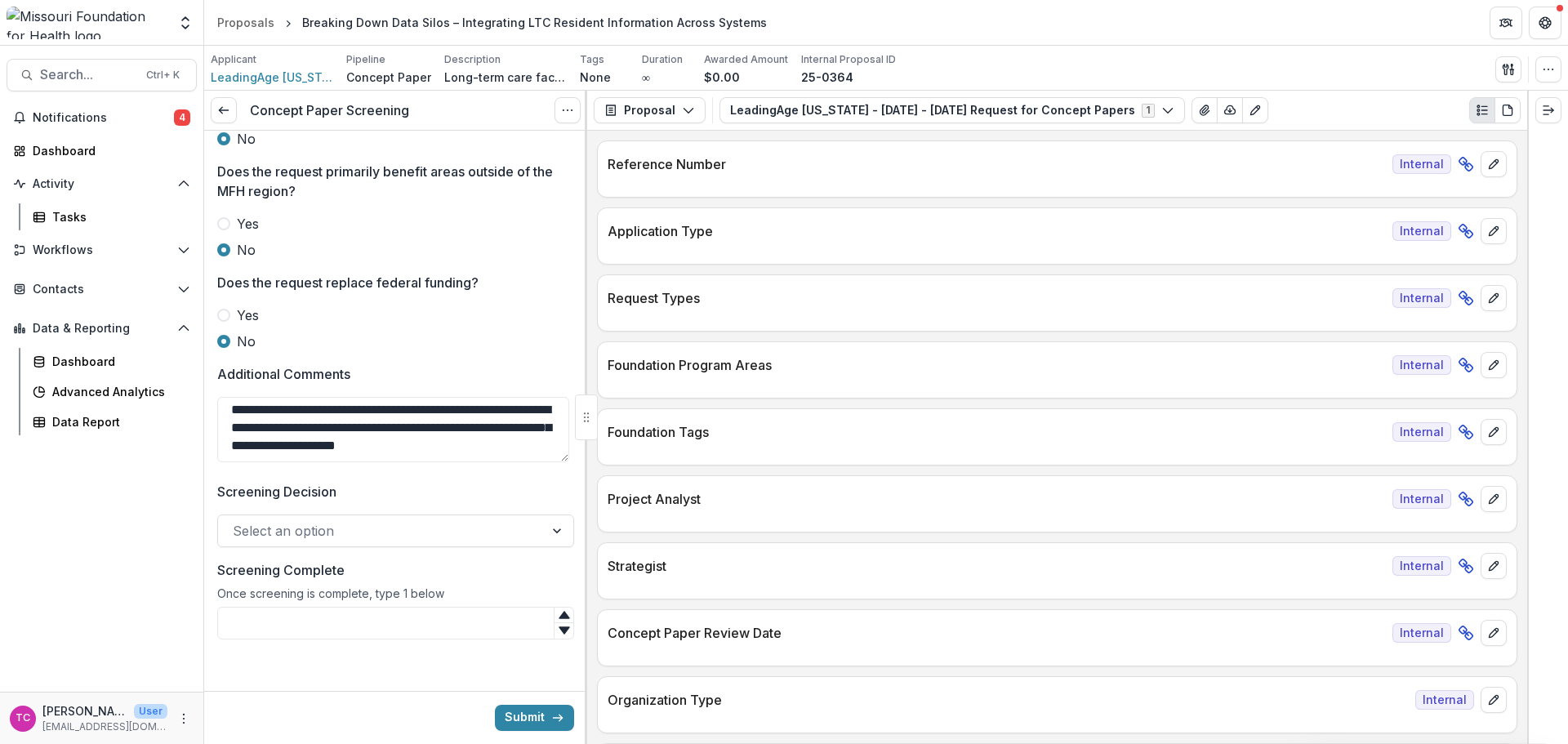
type textarea "**********"
click at [288, 546] on div "Select an option" at bounding box center [396, 531] width 357 height 32
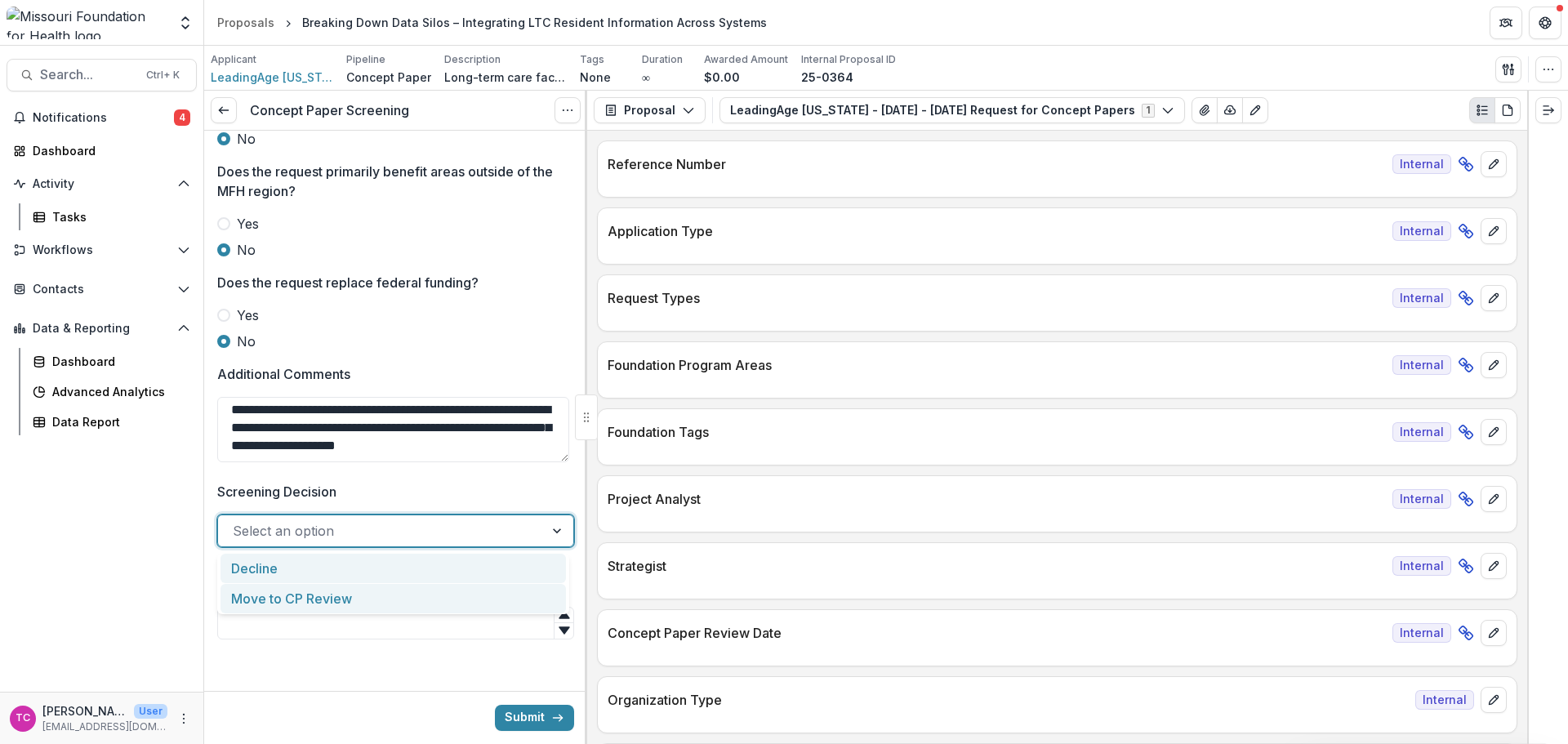
click at [281, 568] on div "Decline" at bounding box center [392, 568] width 345 height 31
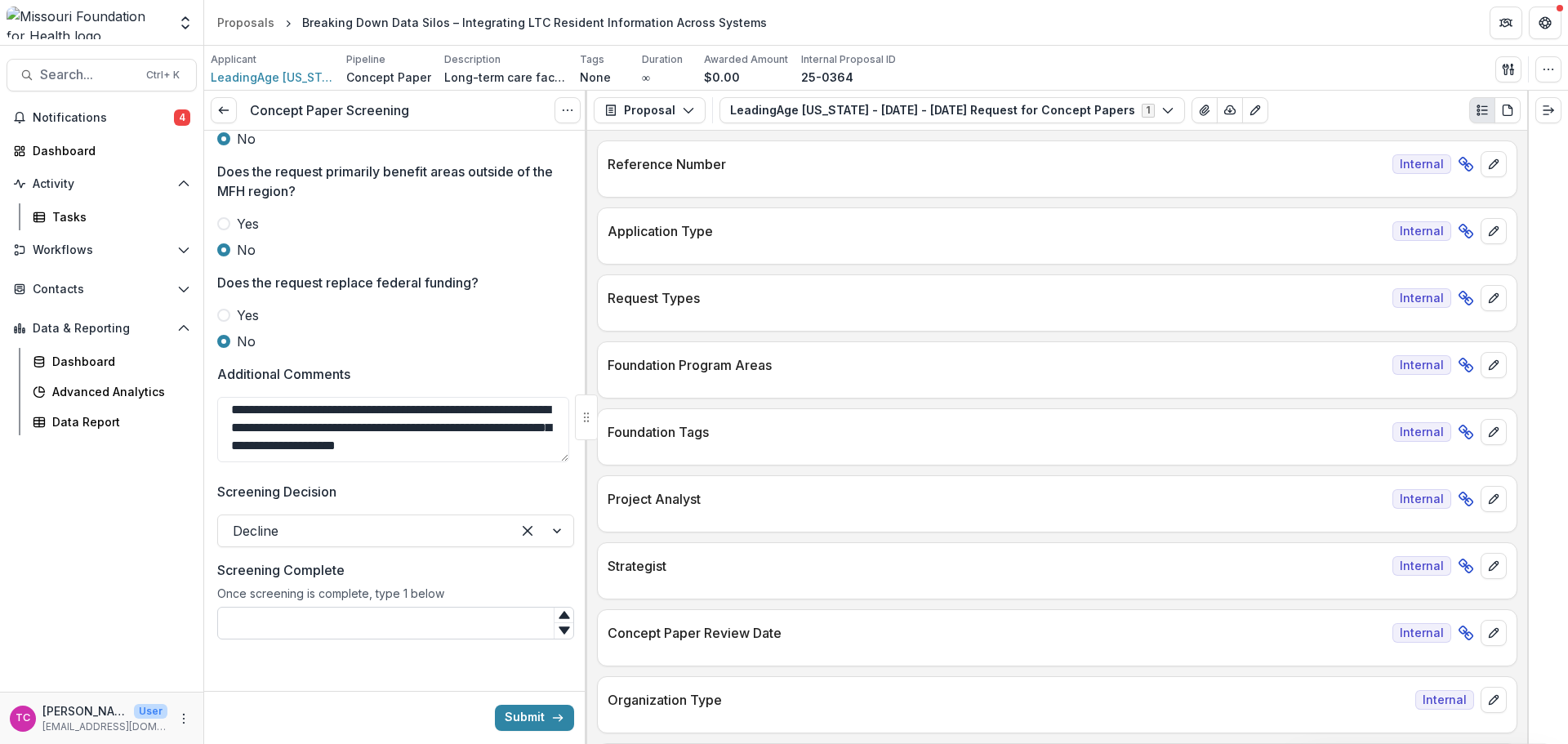
click at [283, 621] on input "Screening Complete" at bounding box center [396, 622] width 357 height 32
type input "*"
click at [516, 709] on button "Submit" at bounding box center [534, 718] width 80 height 26
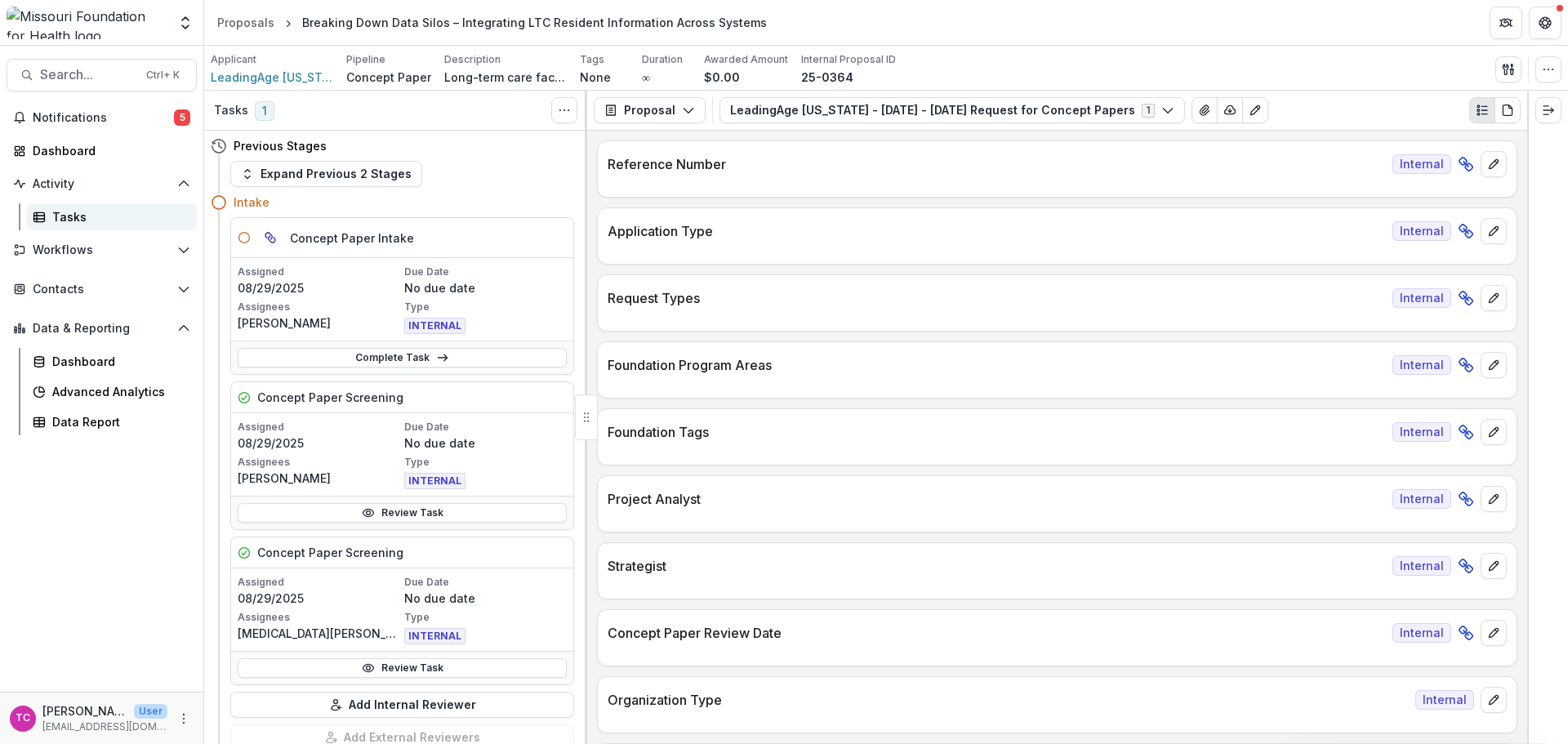
click at [52, 223] on link "Tasks" at bounding box center [111, 217] width 170 height 27
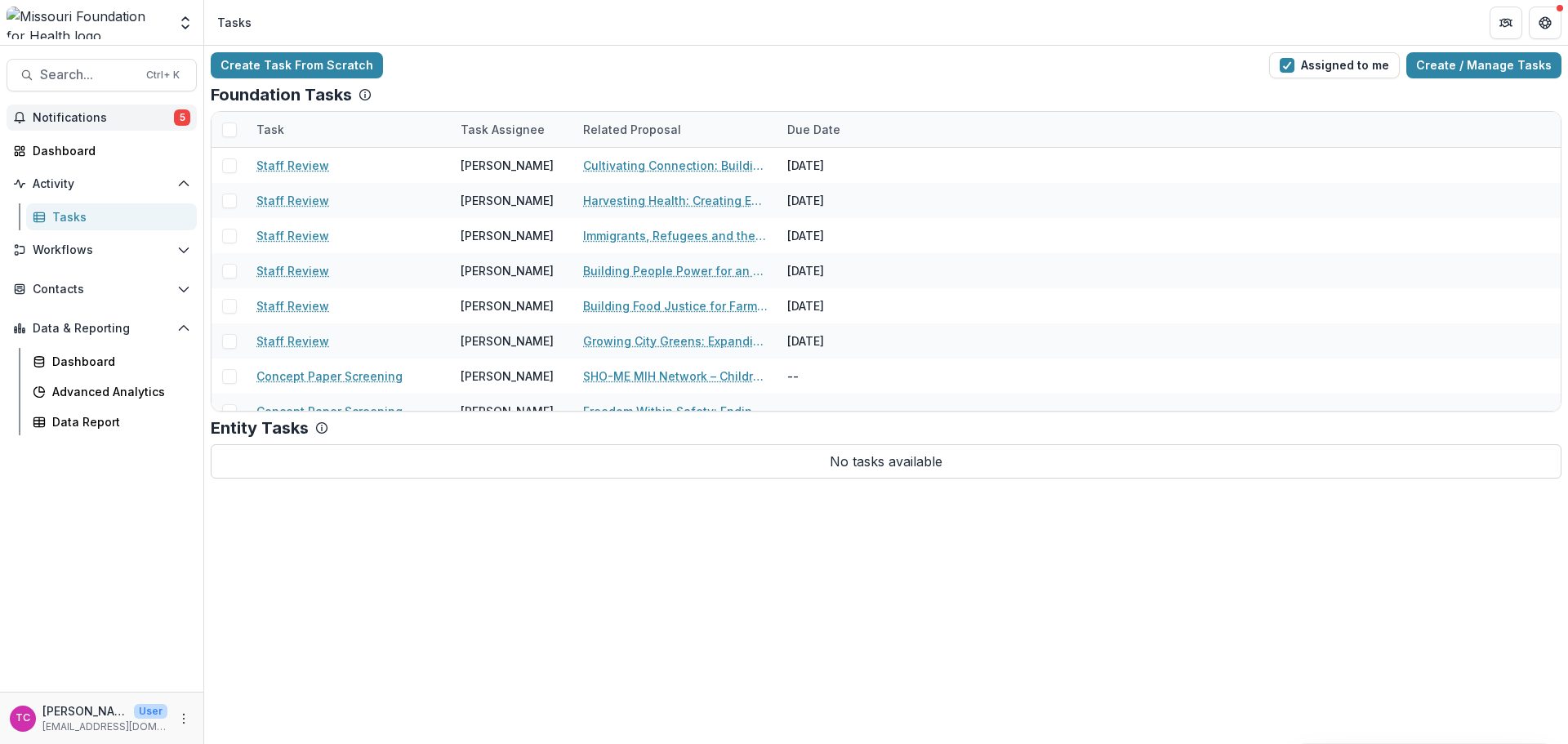
click at [179, 117] on span "5" at bounding box center [182, 117] width 17 height 17
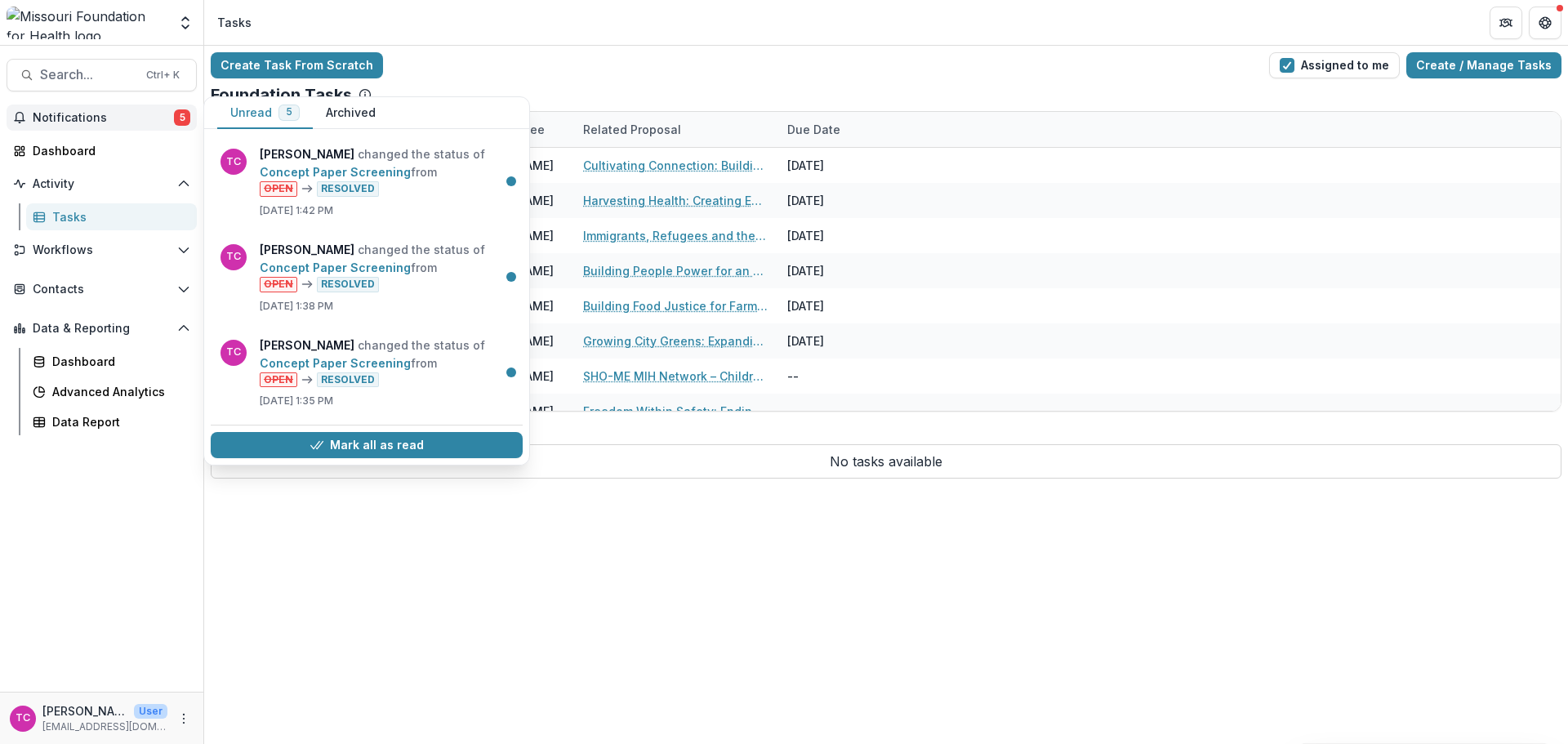
click at [179, 117] on span "5" at bounding box center [182, 117] width 17 height 17
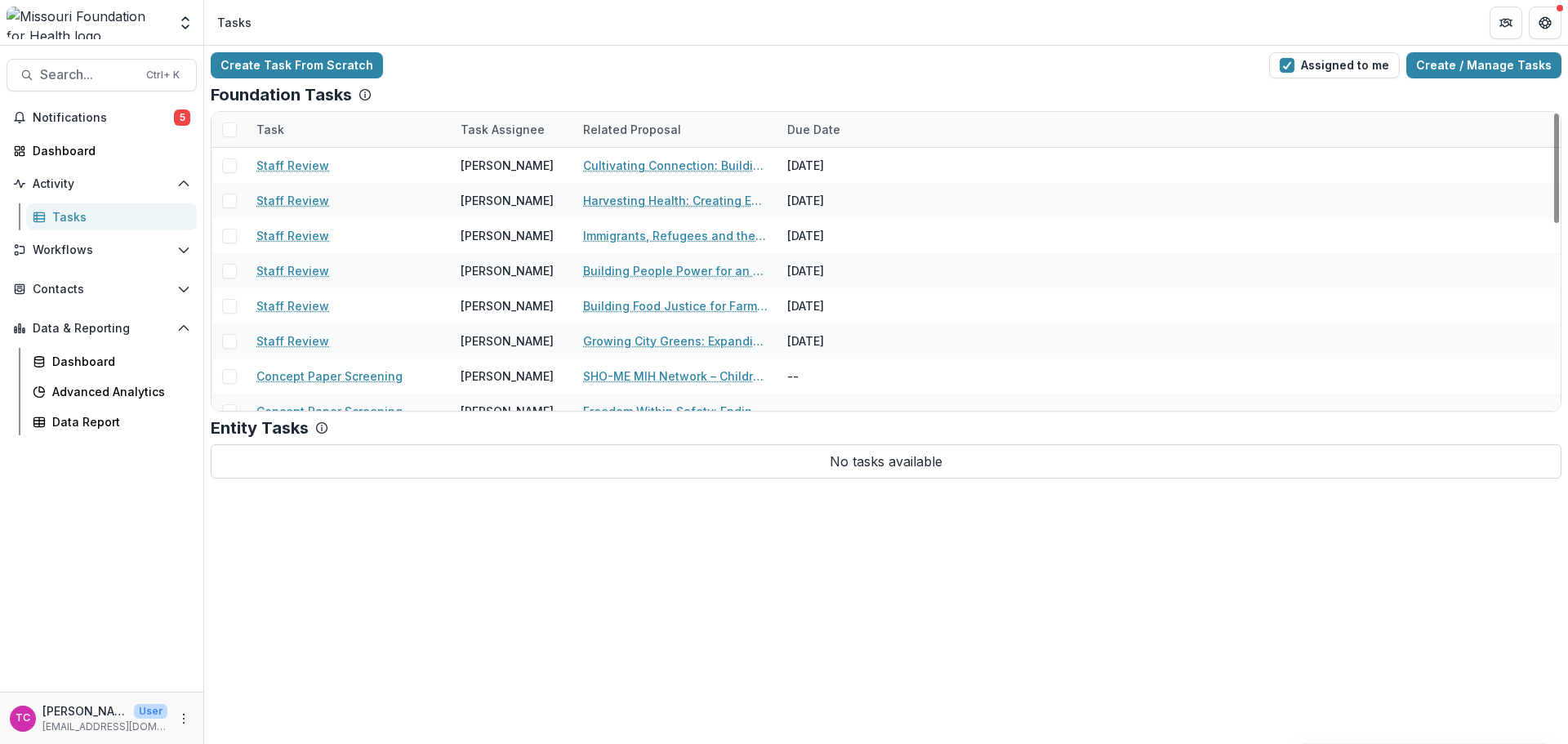
scroll to position [510, 0]
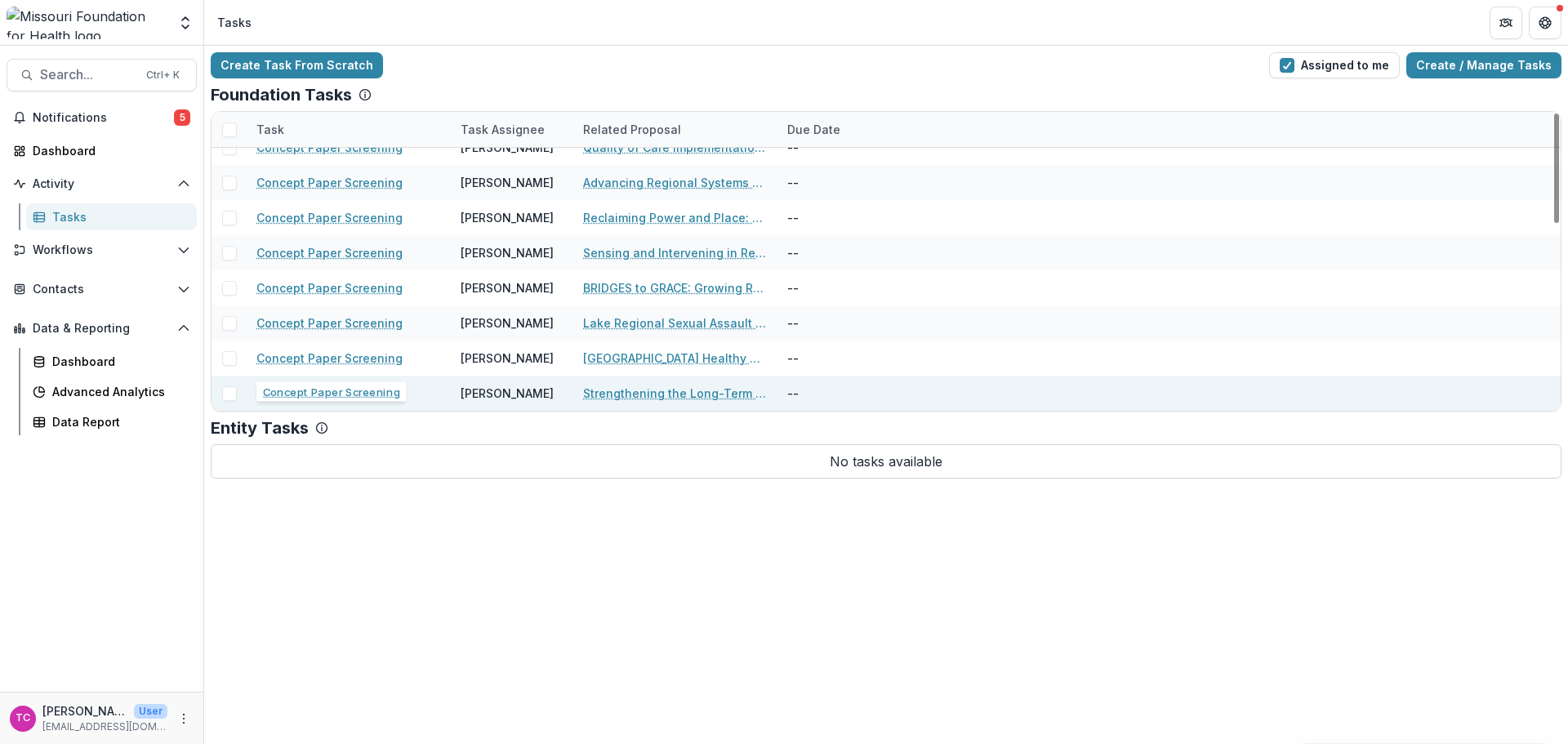
click at [371, 381] on div "Concept Paper Screening" at bounding box center [348, 393] width 184 height 35
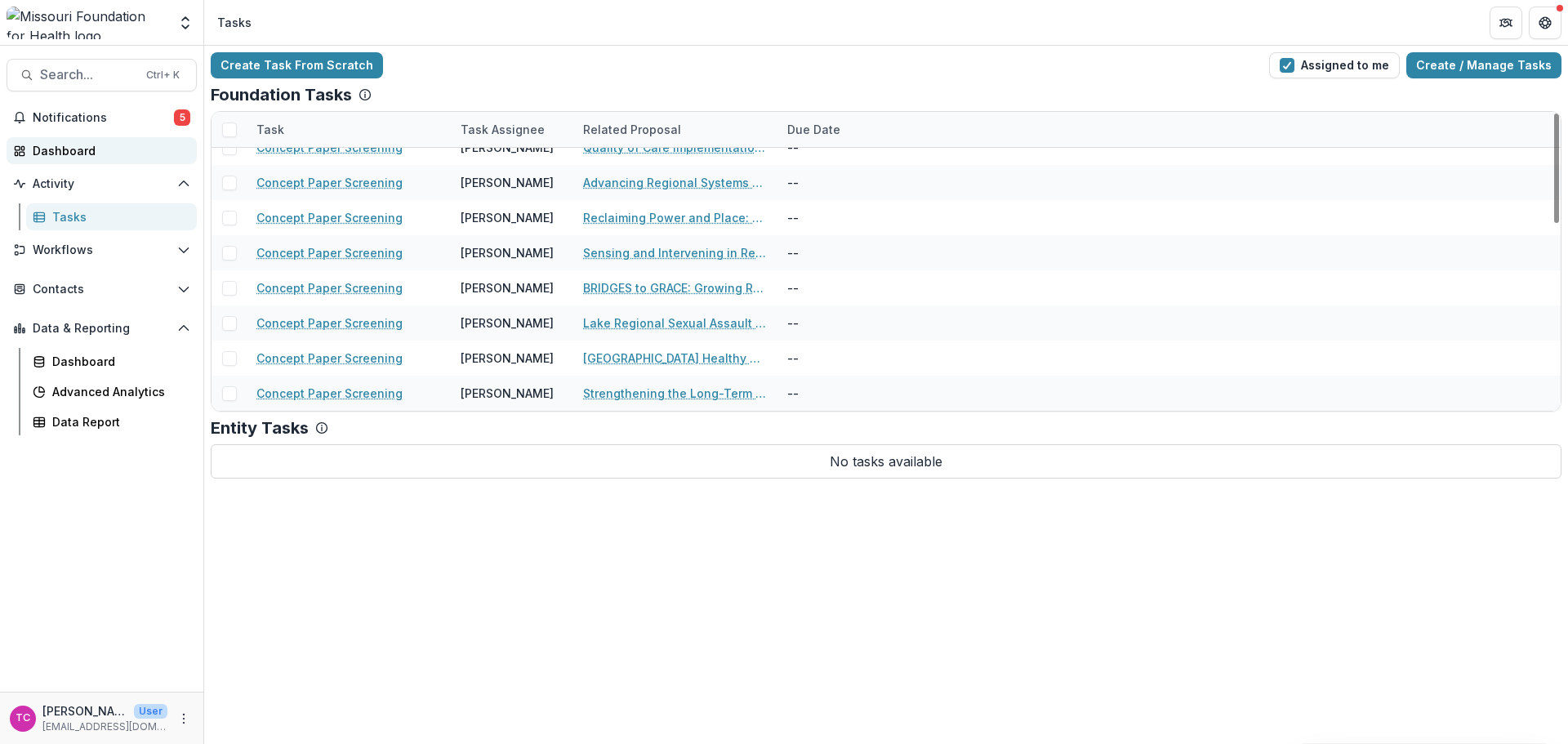
click at [182, 137] on link "Dashboard" at bounding box center [101, 150] width 191 height 27
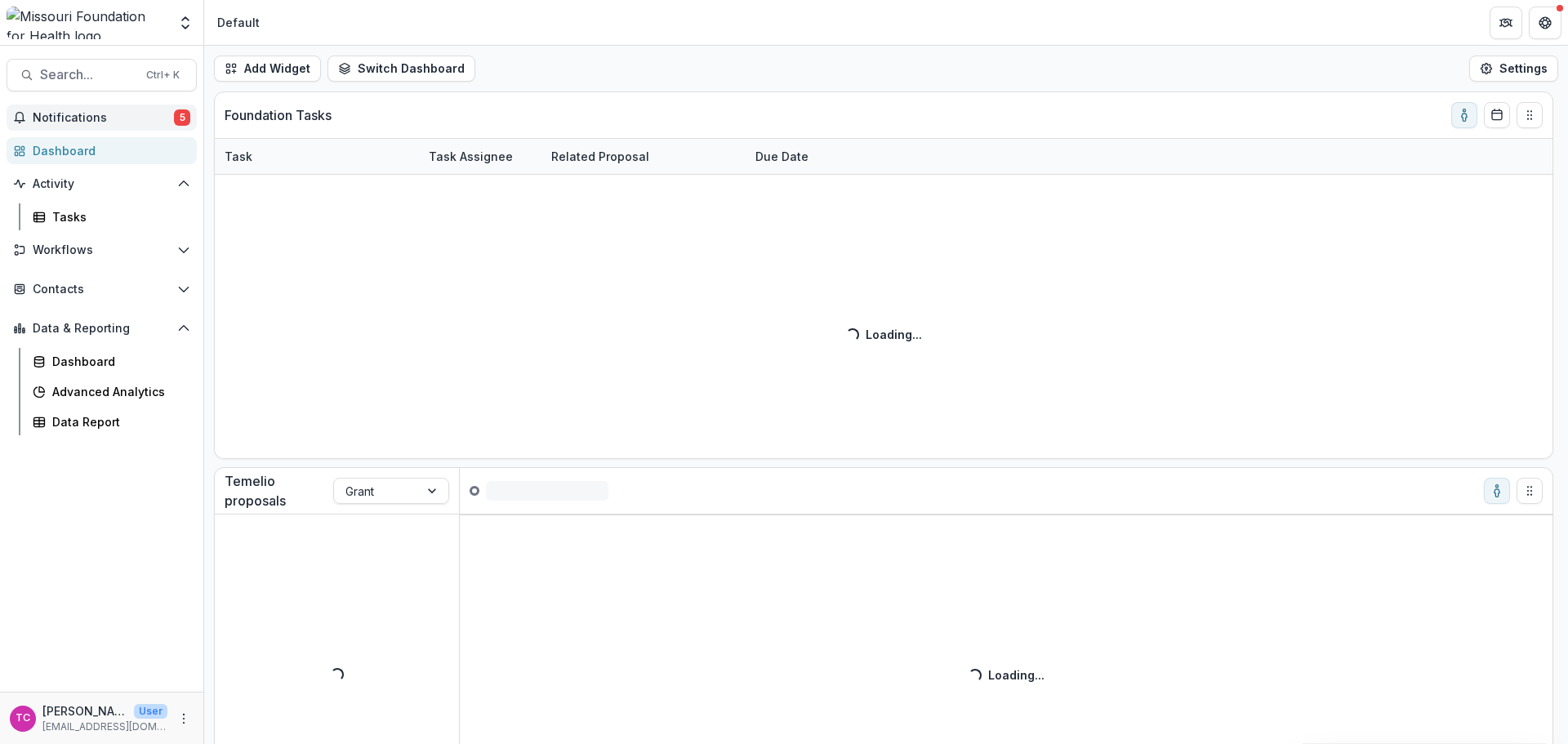
click at [178, 112] on span "5" at bounding box center [182, 117] width 17 height 17
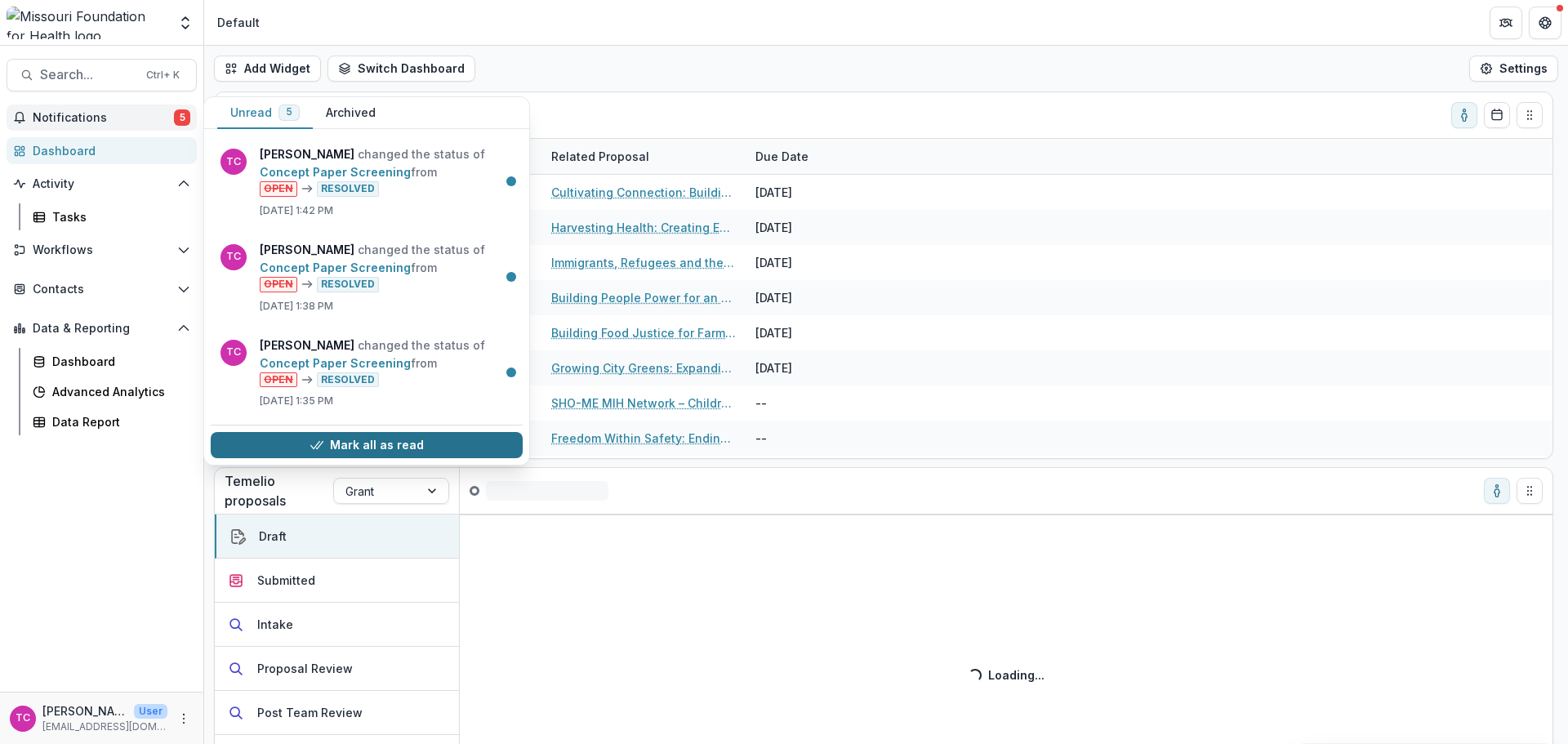
click at [327, 437] on button "Mark all as read" at bounding box center [366, 445] width 312 height 26
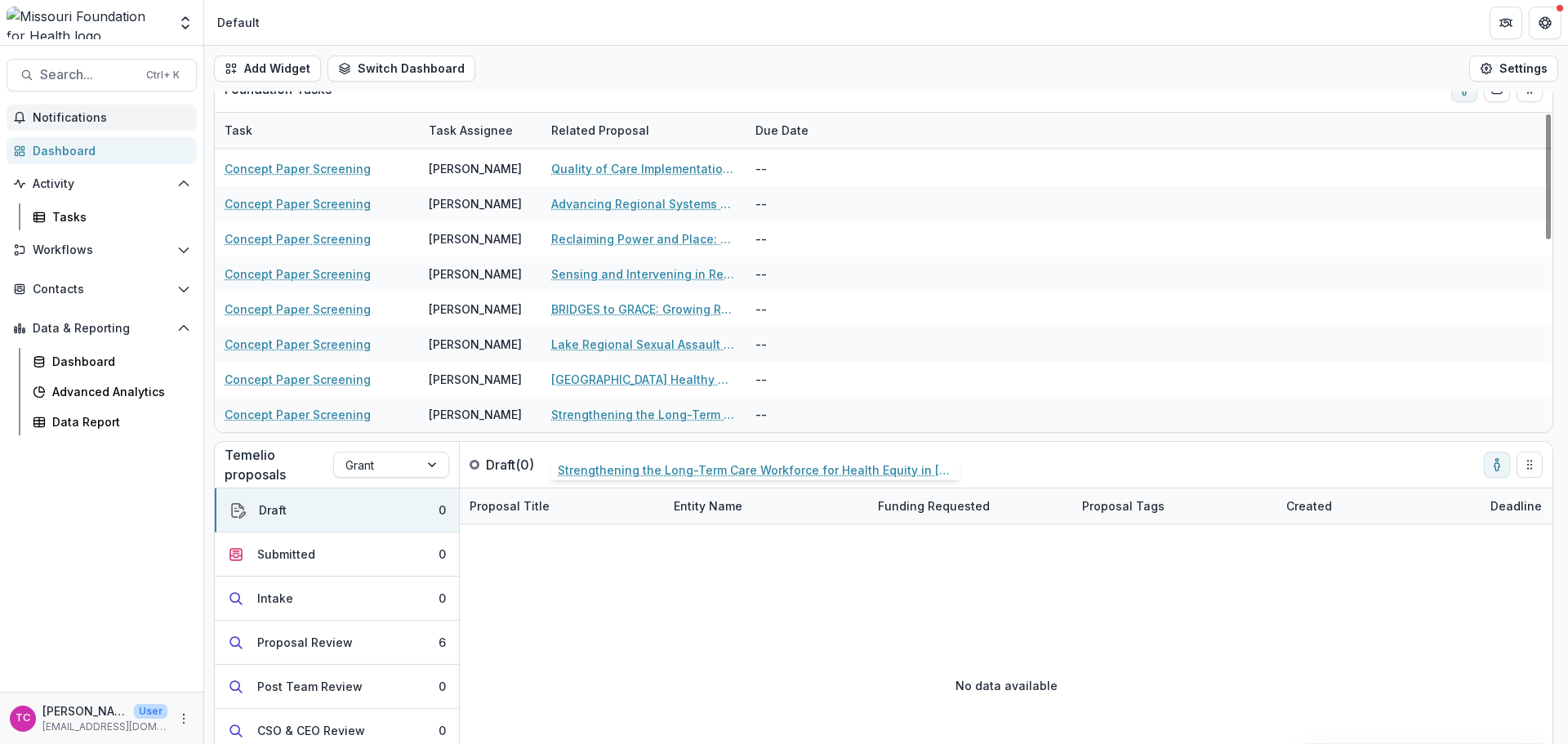
scroll to position [91, 0]
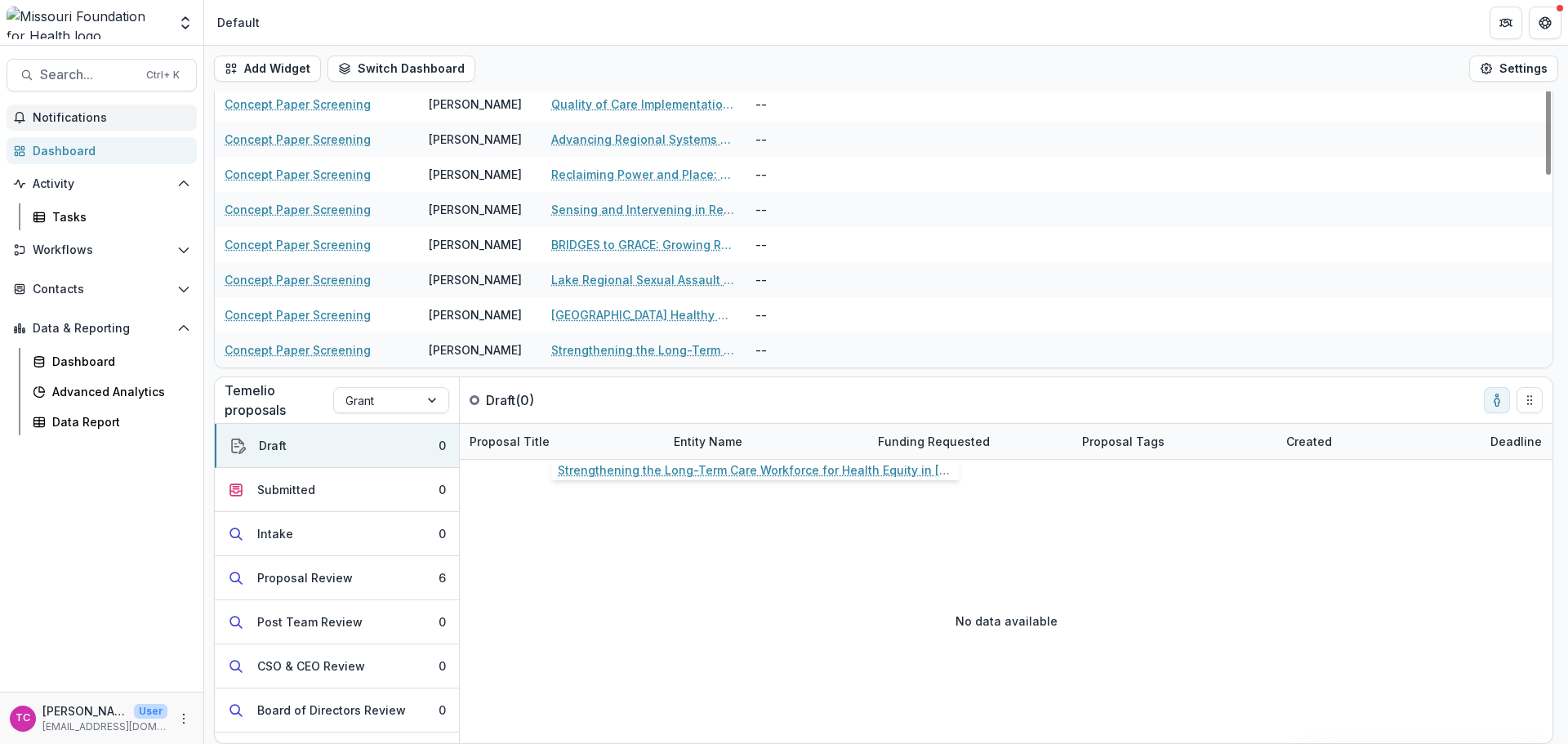
click at [598, 449] on div "Proposal Title" at bounding box center [562, 442] width 205 height 35
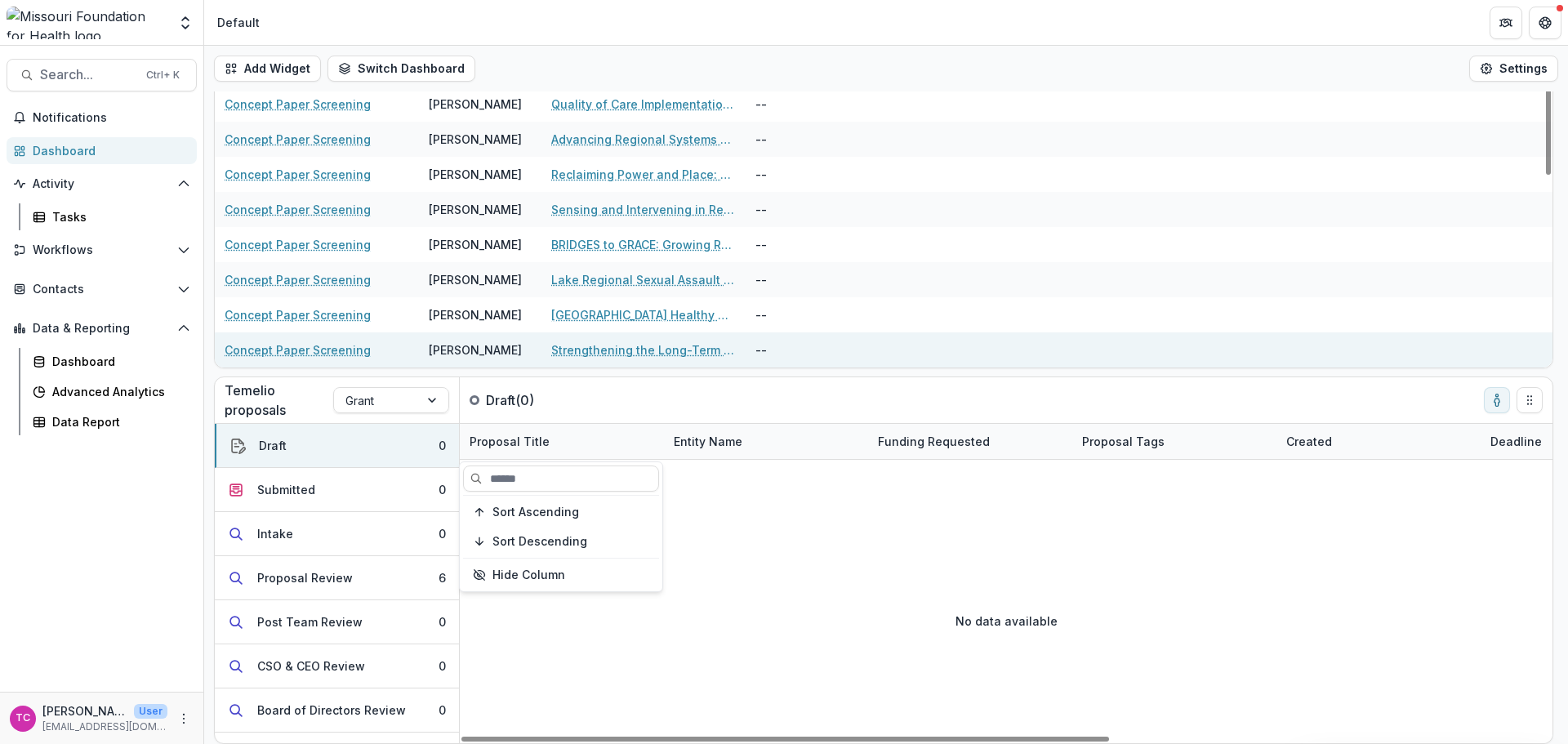
click at [600, 335] on div "Strengthening the Long-Term Care Workforce for Health Equity in [US_STATE]" at bounding box center [643, 350] width 184 height 35
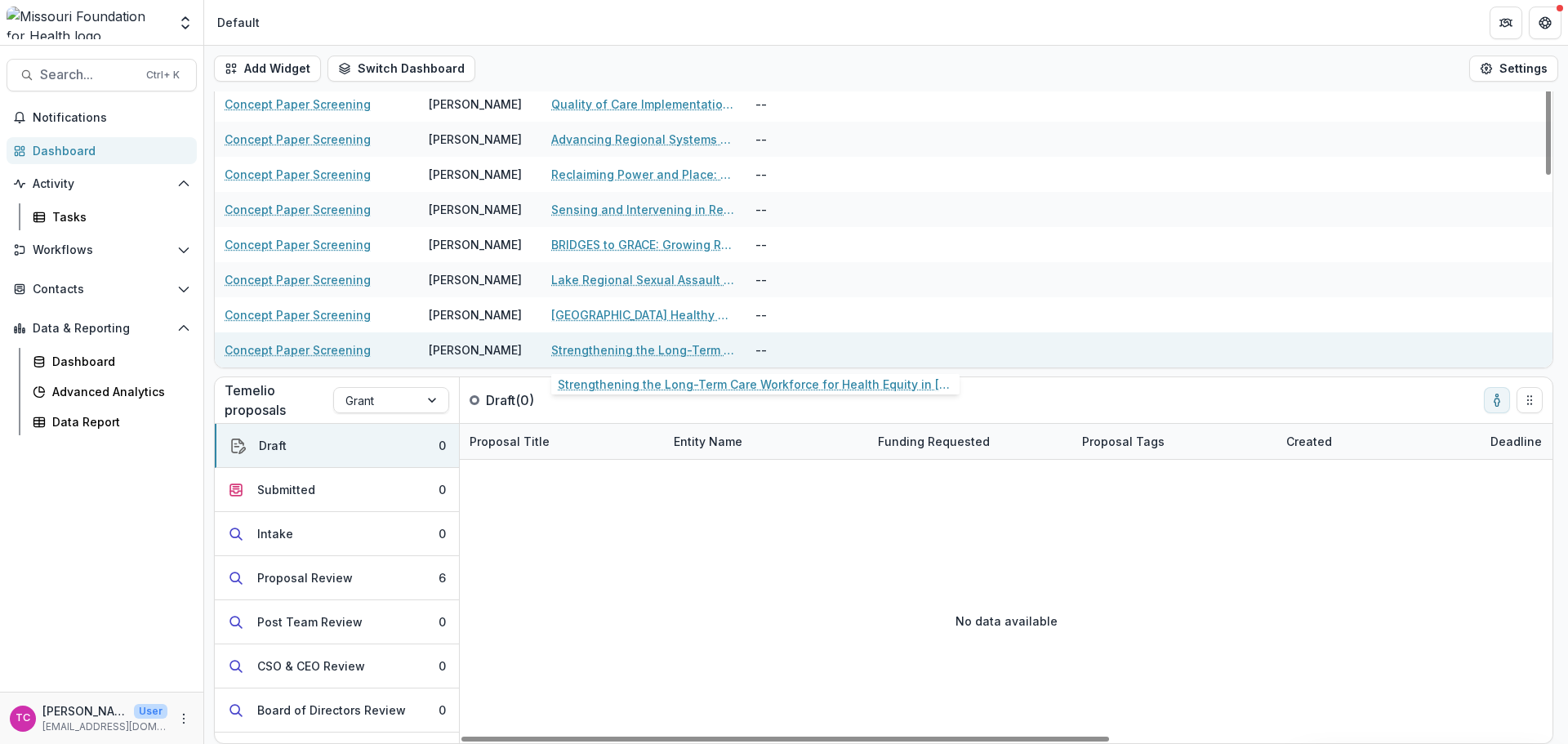
click at [596, 344] on link "Strengthening the Long-Term Care Workforce for Health Equity in [US_STATE]" at bounding box center [643, 351] width 184 height 17
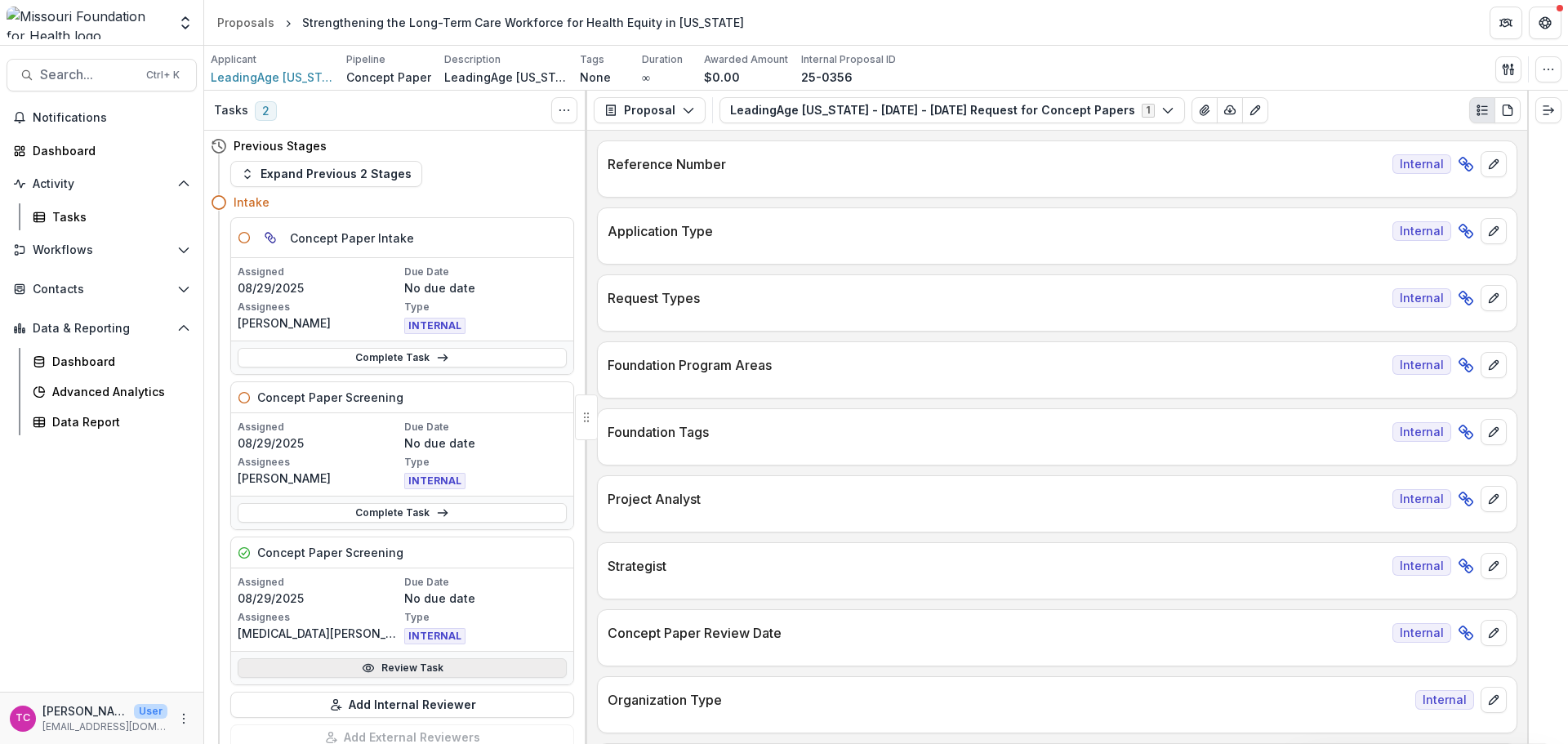
click at [418, 668] on link "Review Task" at bounding box center [402, 668] width 330 height 19
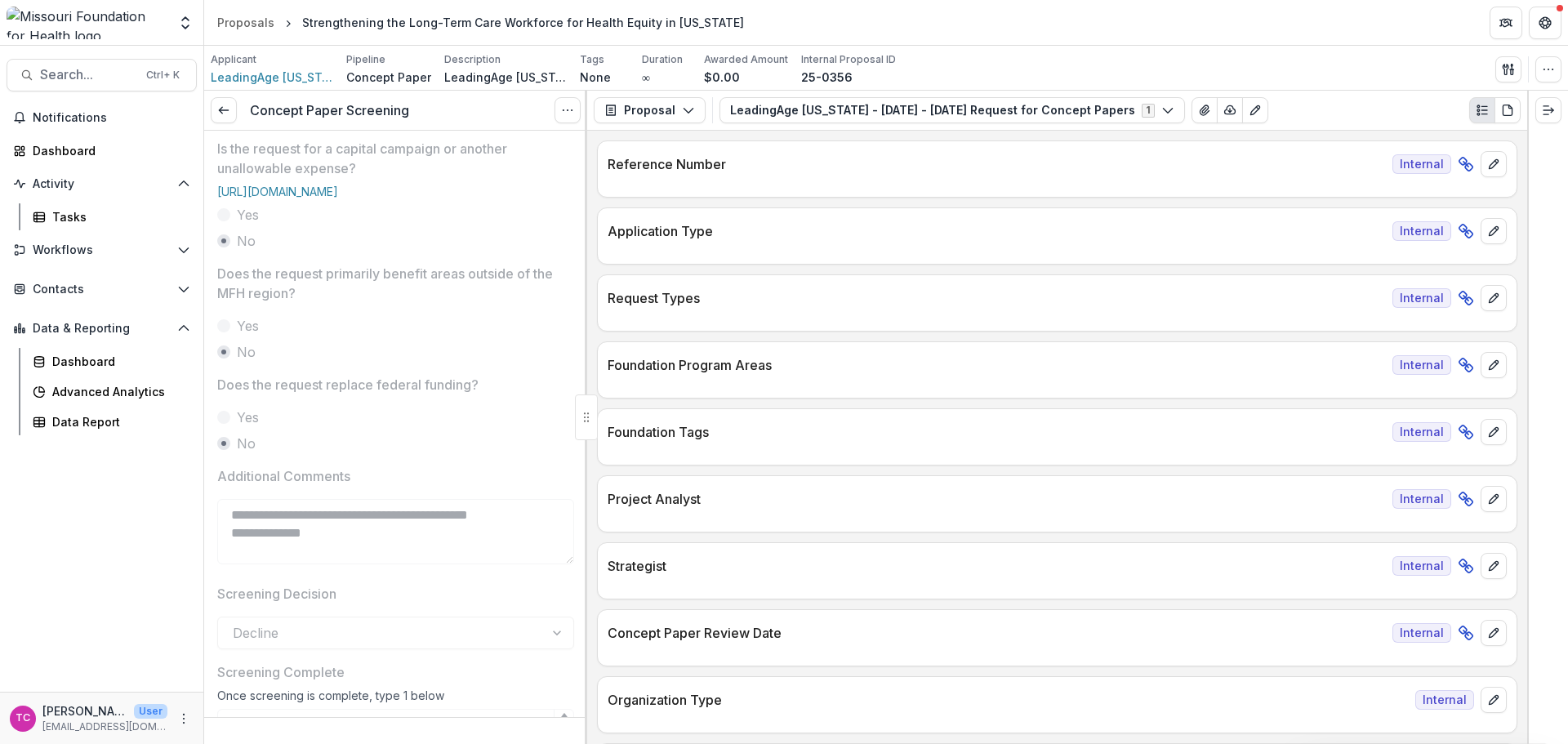
scroll to position [779, 0]
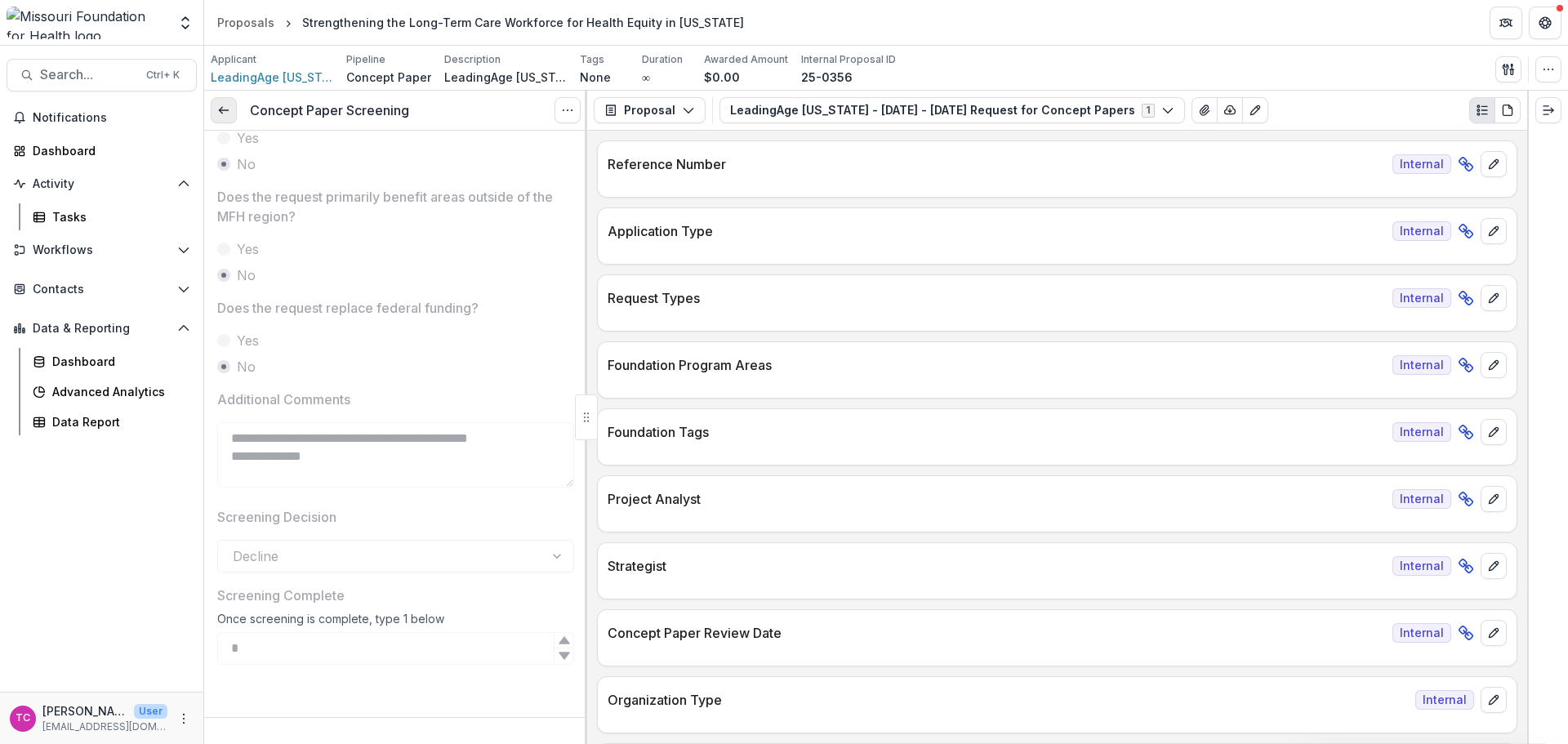
click at [226, 102] on link at bounding box center [224, 110] width 26 height 26
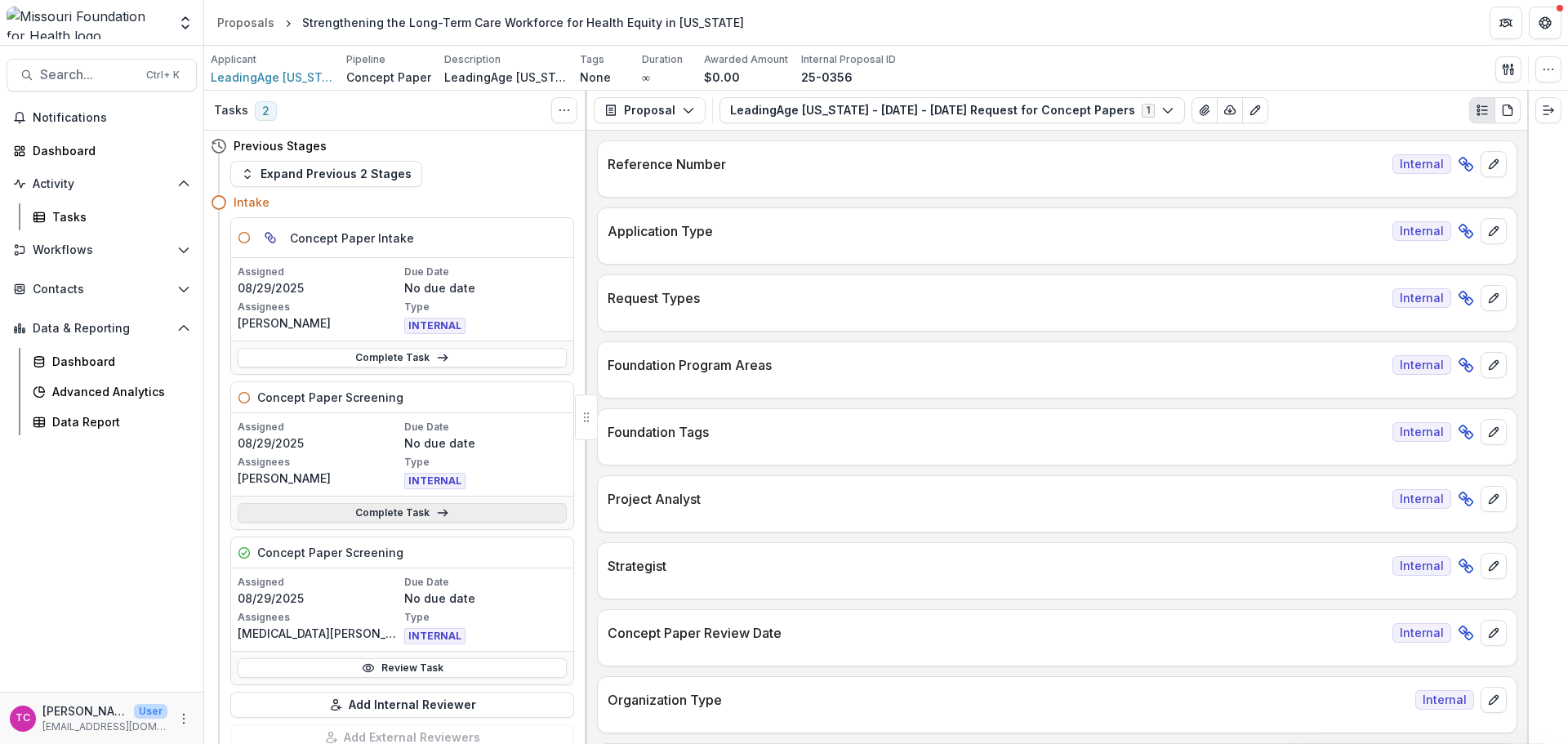
click at [327, 518] on link "Complete Task" at bounding box center [402, 513] width 330 height 19
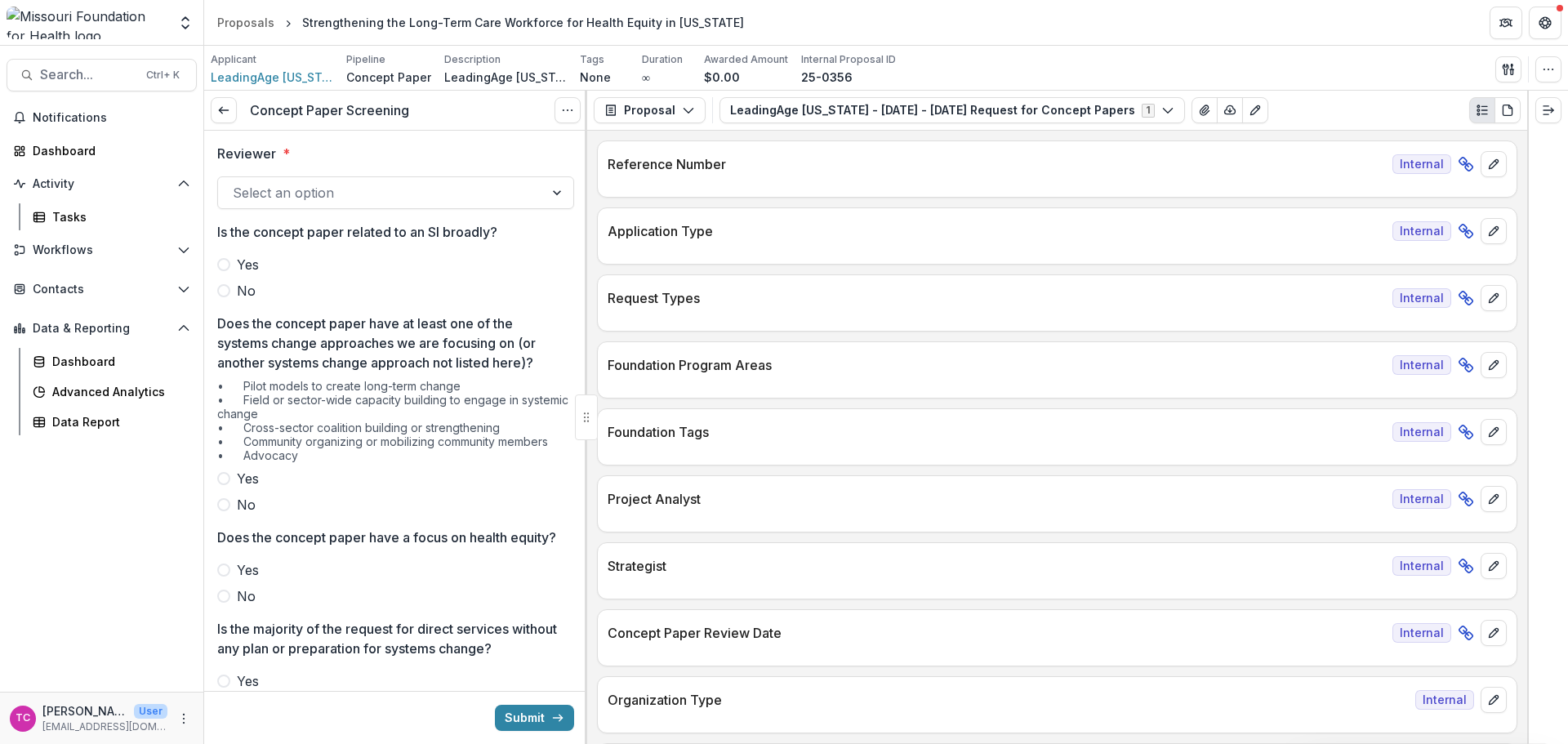
click at [288, 180] on div "Select an option" at bounding box center [380, 193] width 326 height 26
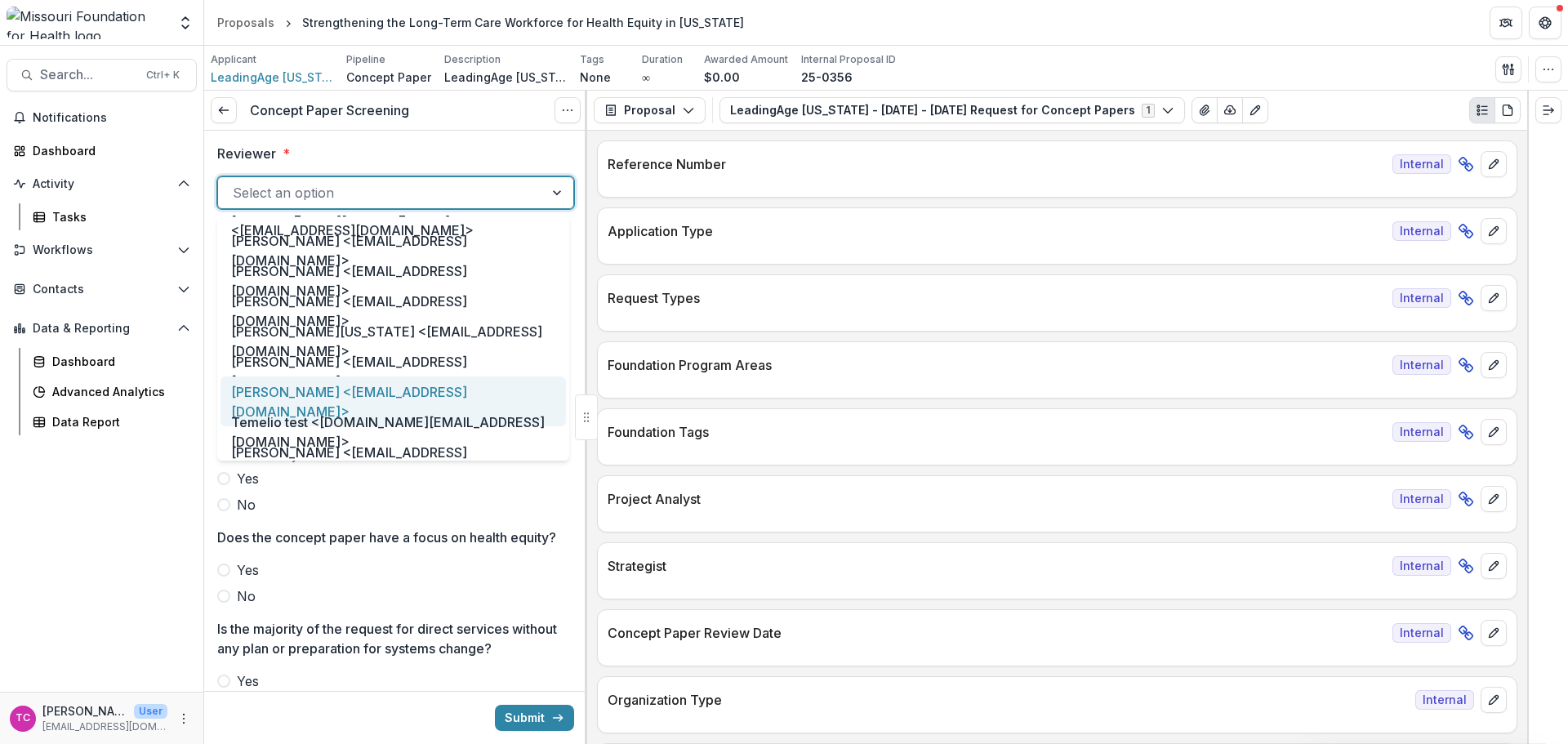
scroll to position [817, 0]
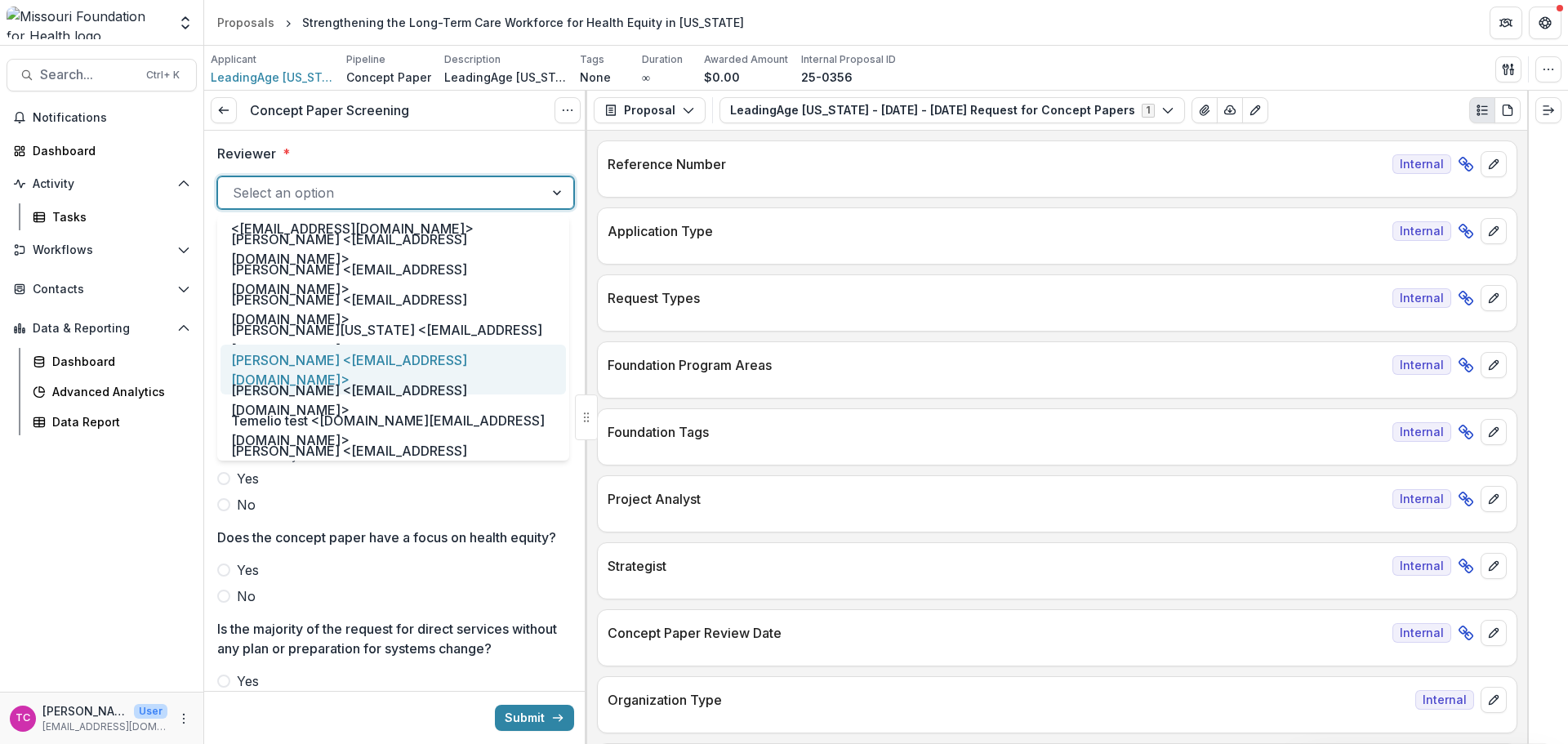
click at [289, 372] on div "[PERSON_NAME] <[EMAIL_ADDRESS][DOMAIN_NAME]>" at bounding box center [392, 369] width 345 height 50
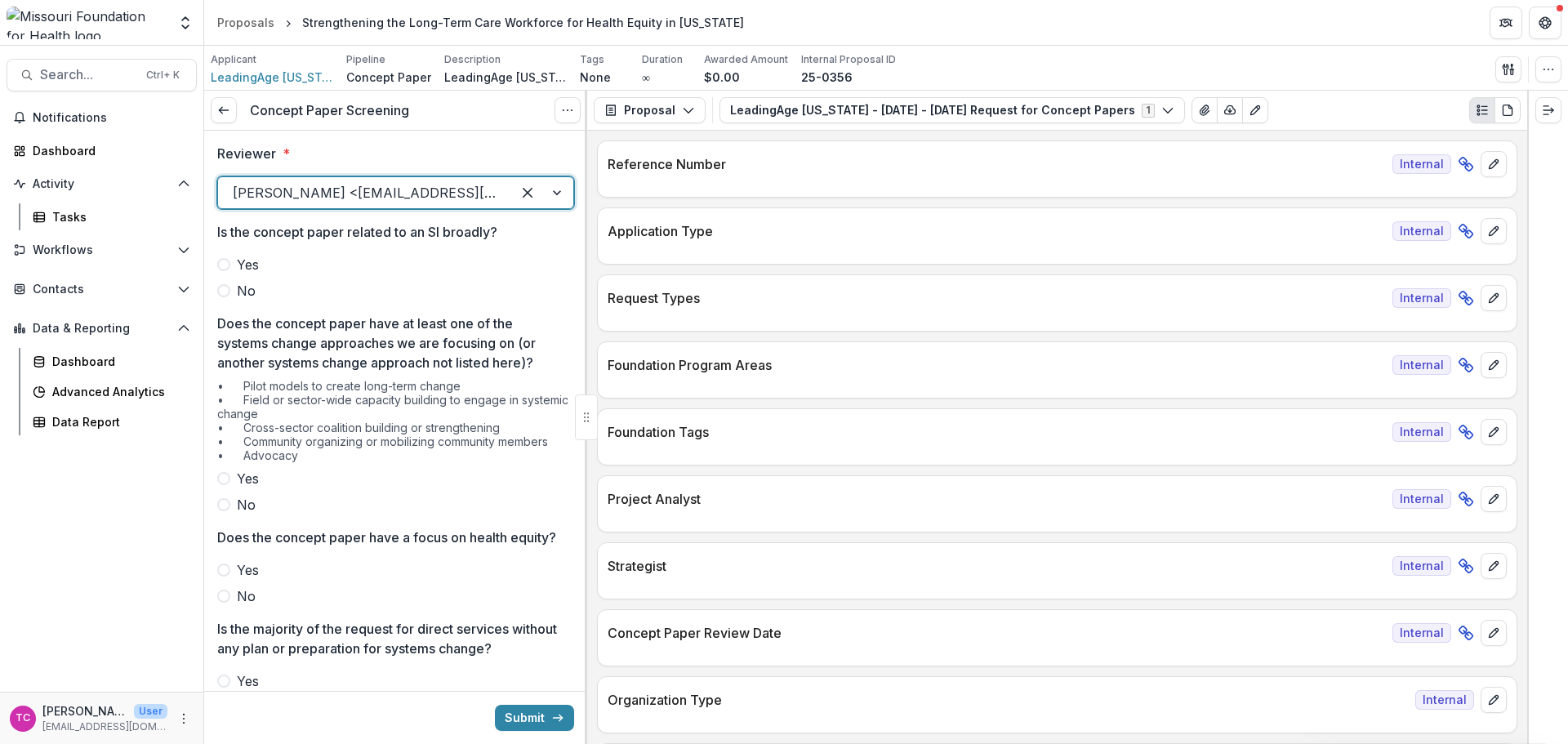
click at [257, 274] on span "Yes" at bounding box center [247, 265] width 22 height 19
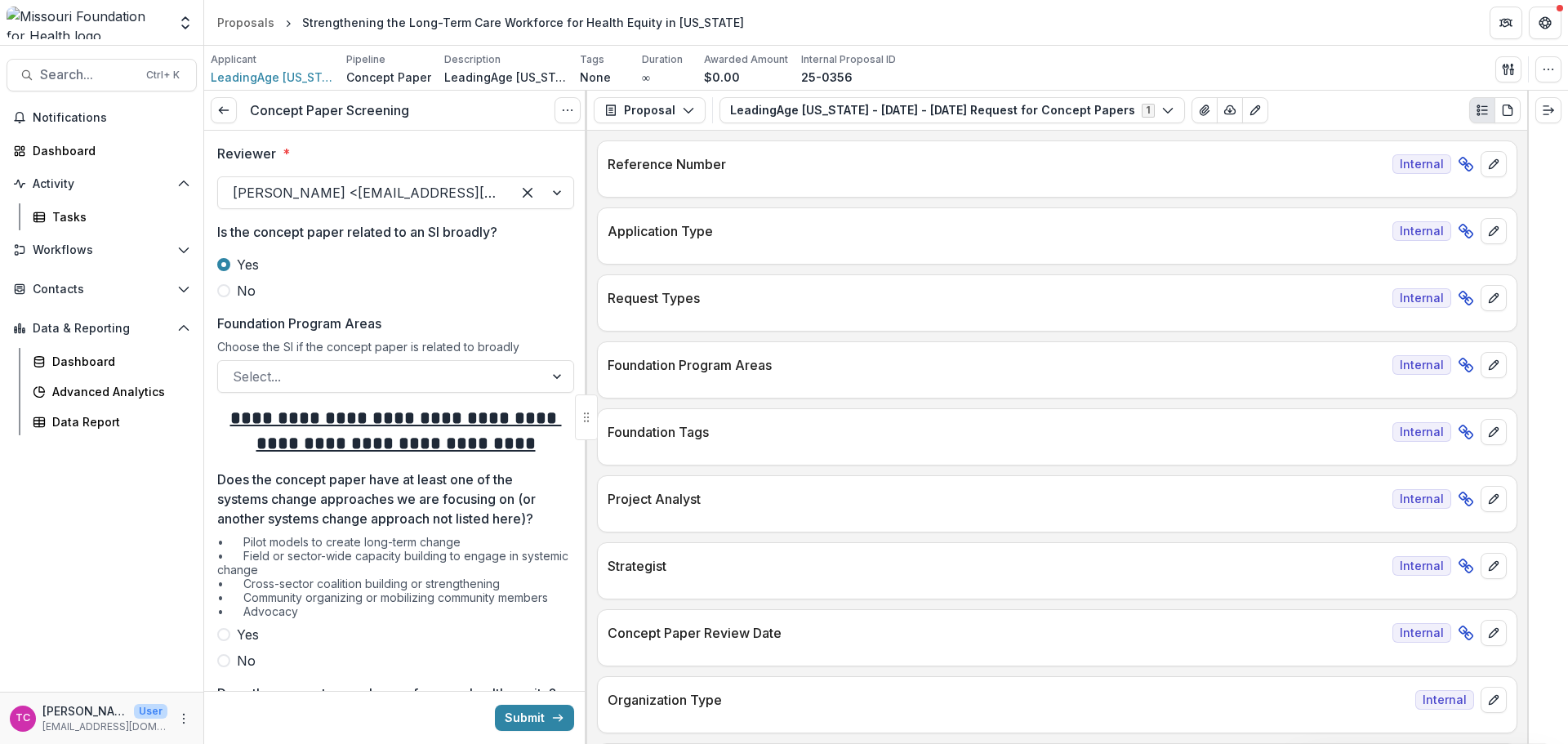
click at [244, 292] on span "No" at bounding box center [246, 290] width 18 height 19
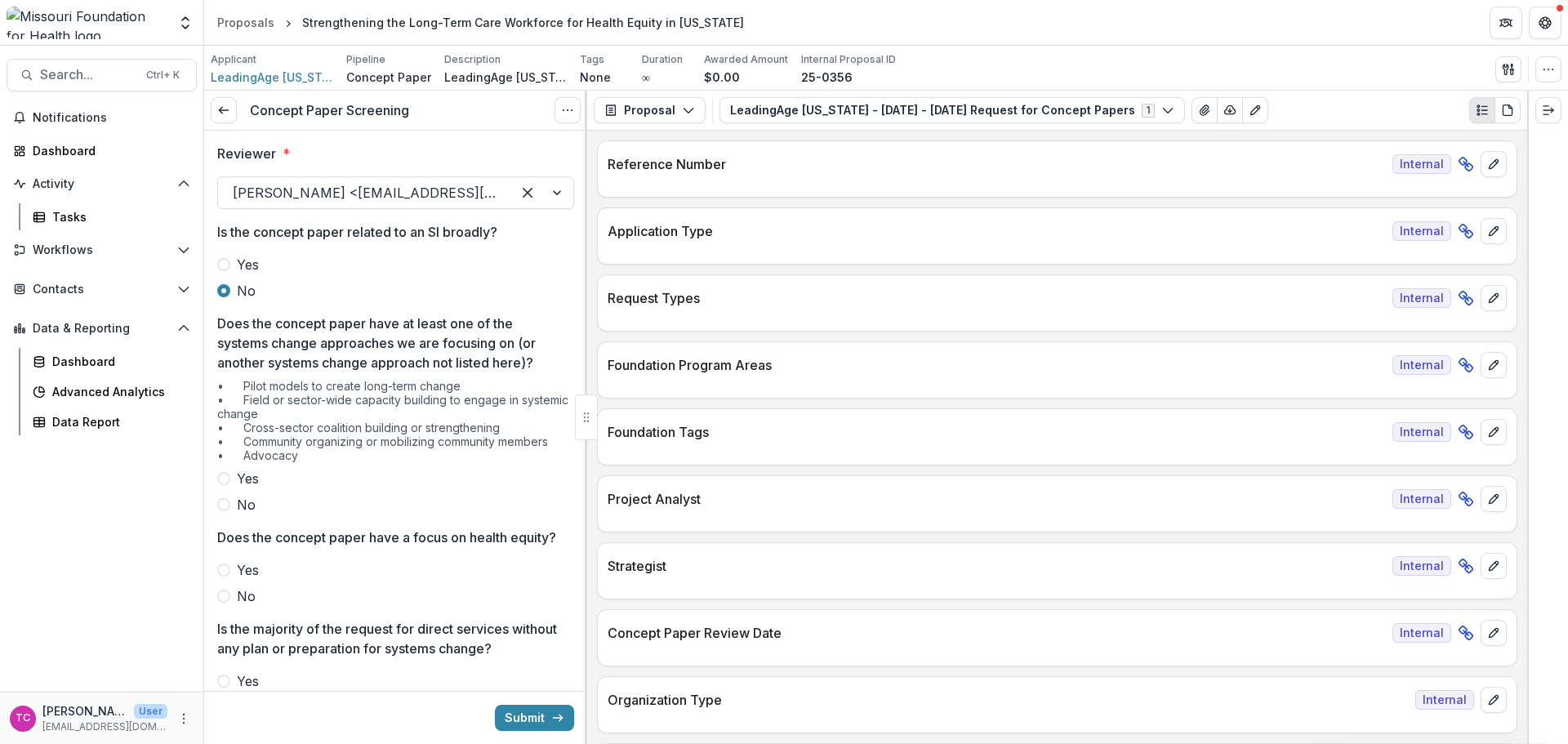
click at [228, 495] on label "No" at bounding box center [396, 504] width 357 height 19
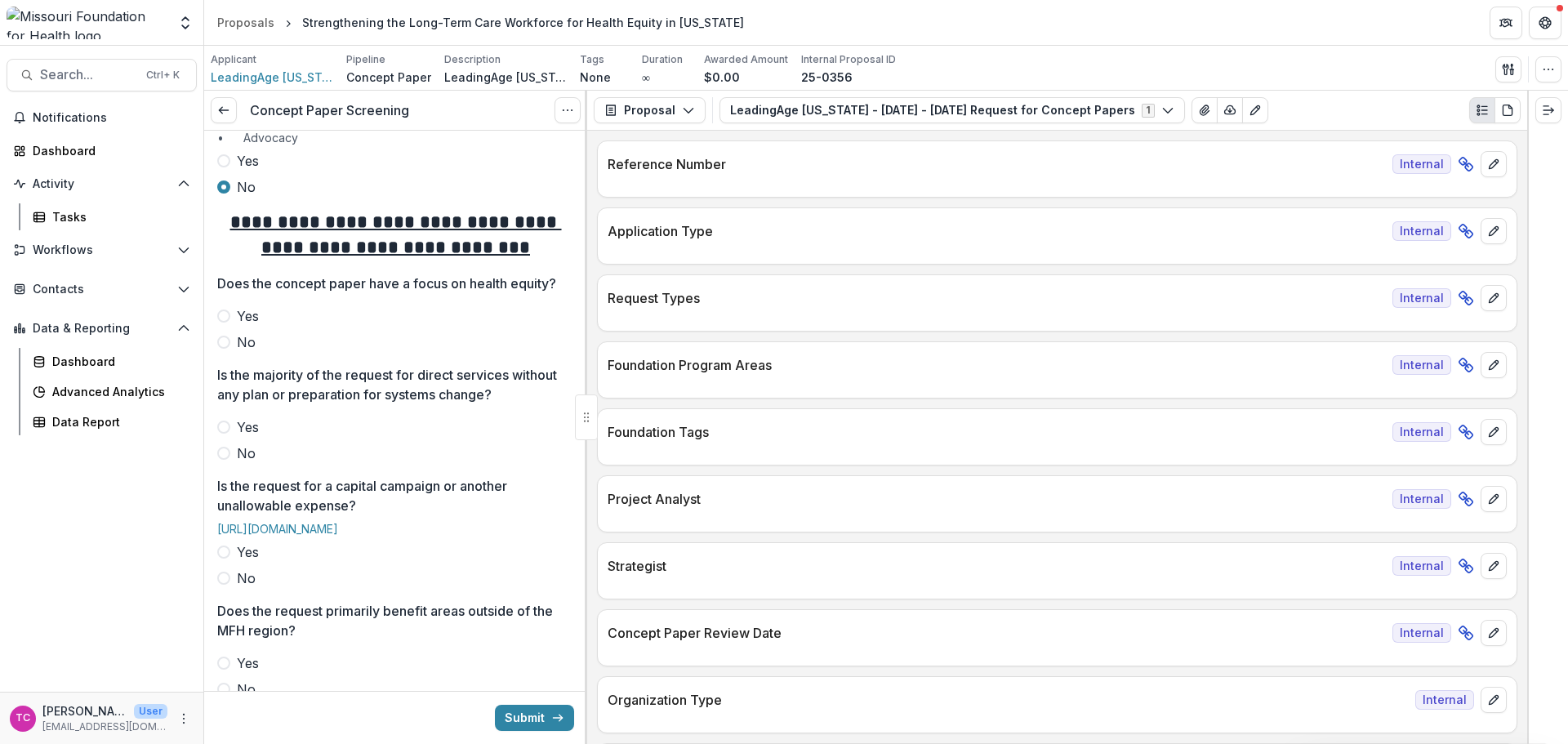
scroll to position [327, 0]
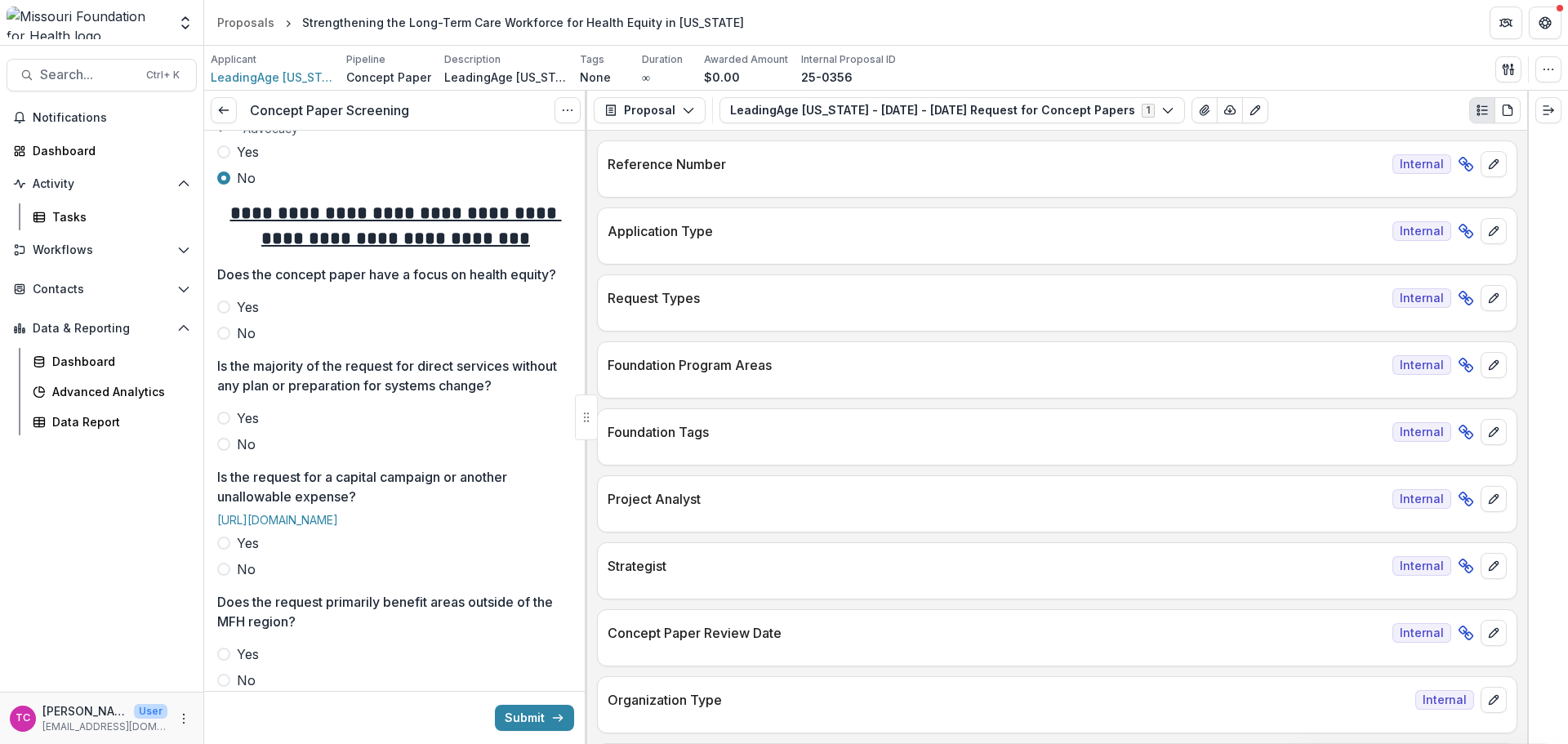
click at [230, 343] on label "No" at bounding box center [396, 333] width 357 height 19
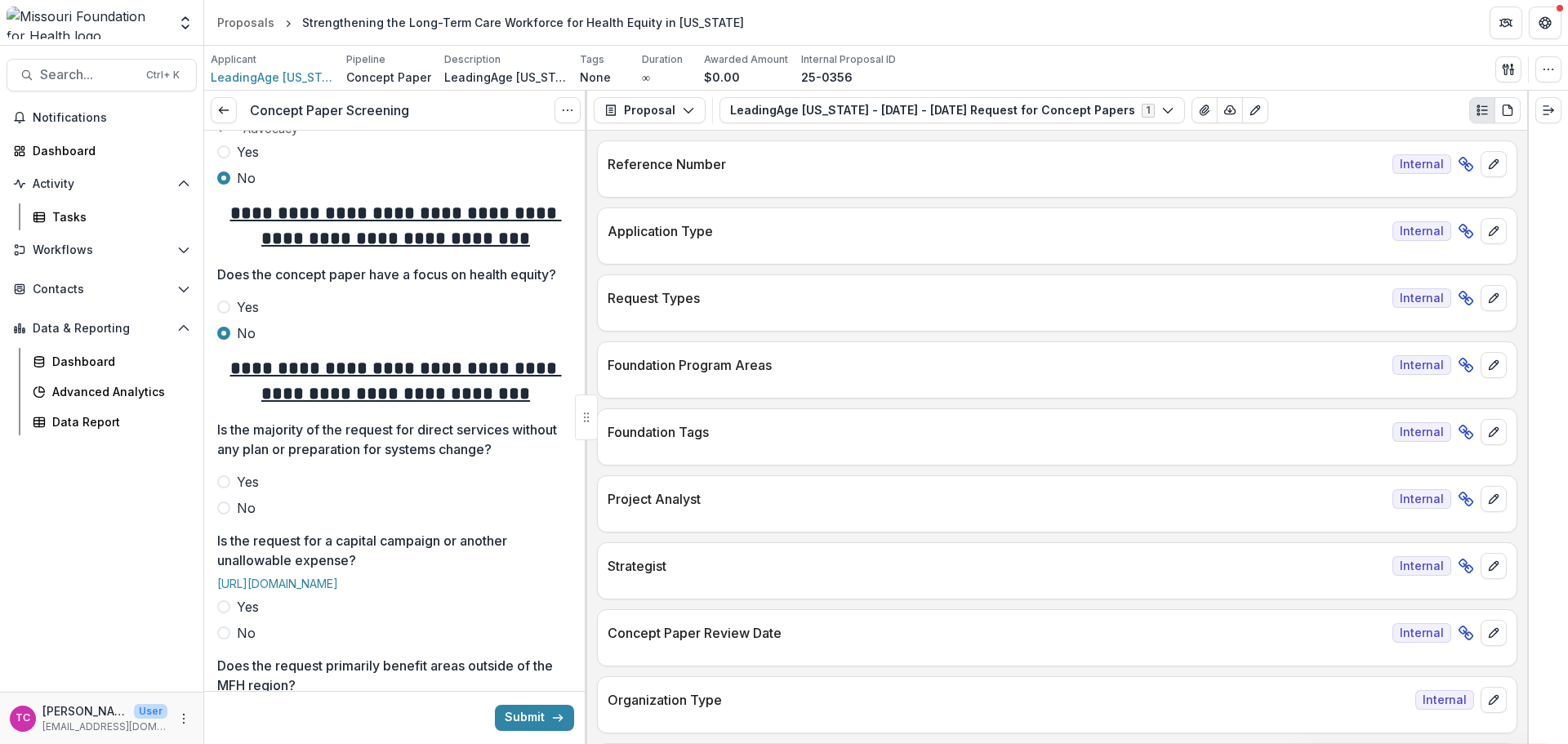
drag, startPoint x: 219, startPoint y: 540, endPoint x: 225, endPoint y: 528, distance: 13.4
click at [220, 537] on div "**********" at bounding box center [396, 482] width 357 height 1355
click at [229, 518] on label "No" at bounding box center [396, 508] width 357 height 19
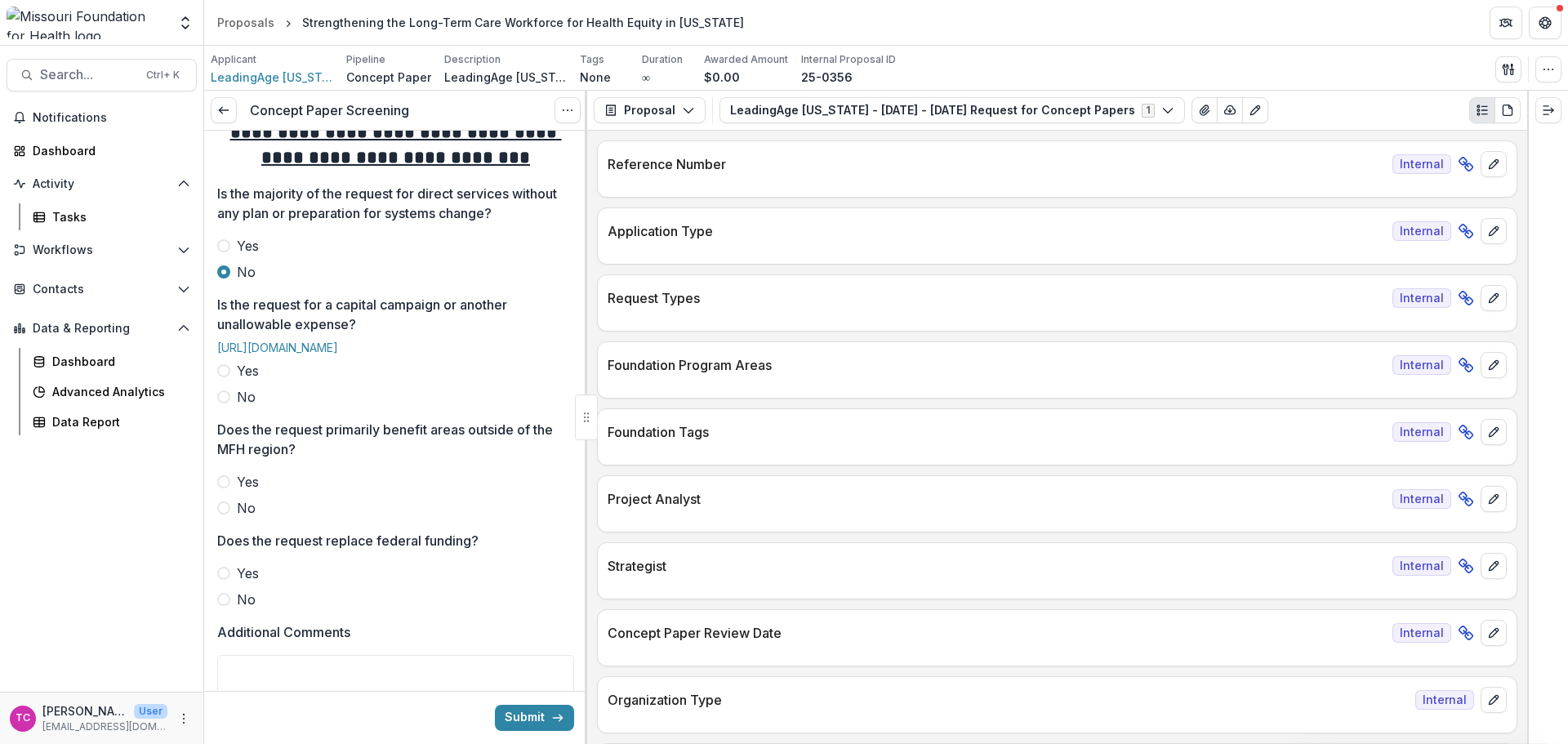
scroll to position [653, 0]
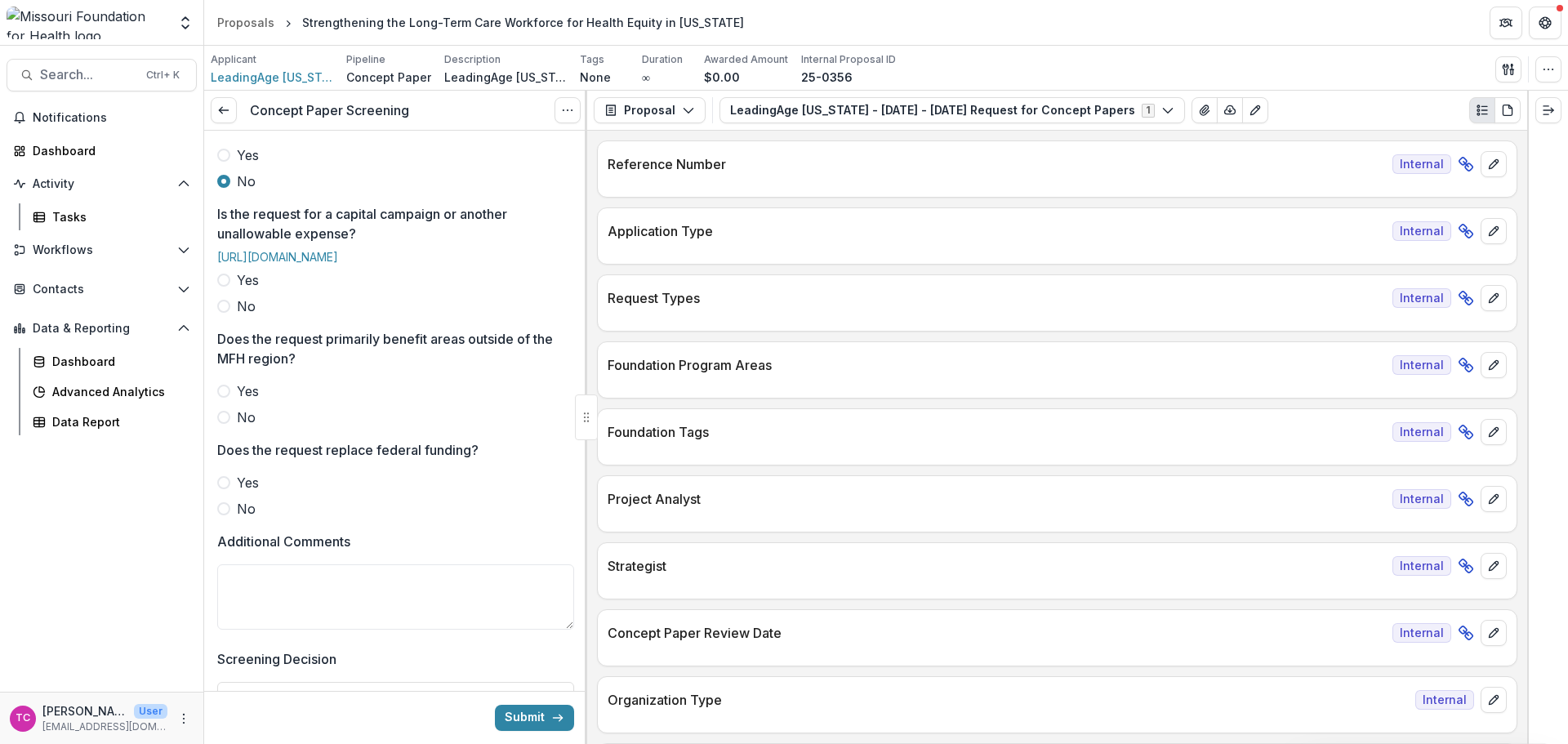
click at [242, 316] on span "No" at bounding box center [246, 306] width 18 height 19
click at [220, 478] on div "**********" at bounding box center [396, 155] width 357 height 1355
click at [228, 424] on span at bounding box center [224, 417] width 13 height 13
click at [224, 518] on label "No" at bounding box center [396, 509] width 357 height 19
click at [292, 627] on textarea "Additional Comments" at bounding box center [396, 597] width 357 height 66
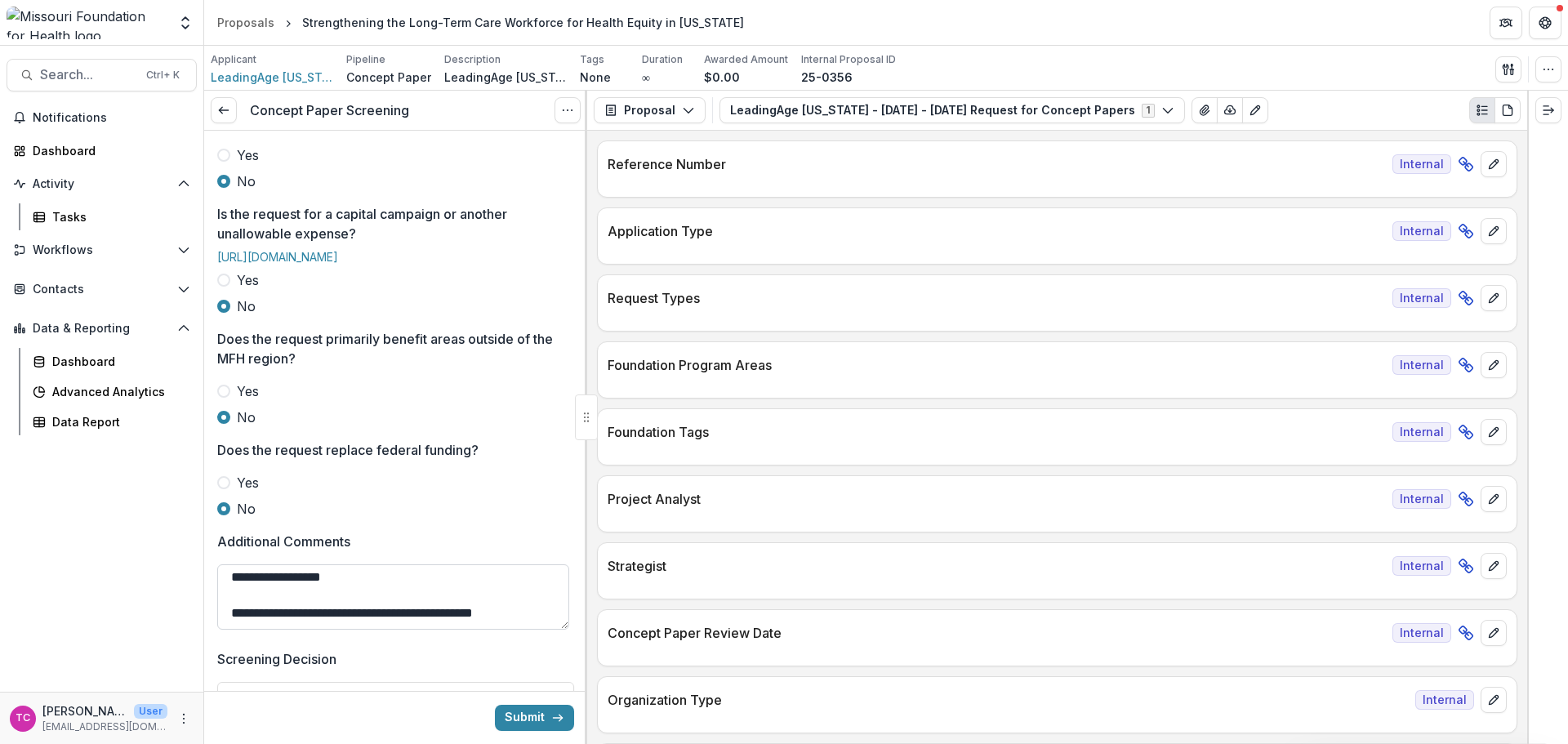
scroll to position [50, 0]
drag, startPoint x: 304, startPoint y: 668, endPoint x: 288, endPoint y: 650, distance: 24.1
click at [304, 629] on textarea "**********" at bounding box center [393, 597] width 352 height 66
paste textarea "**********"
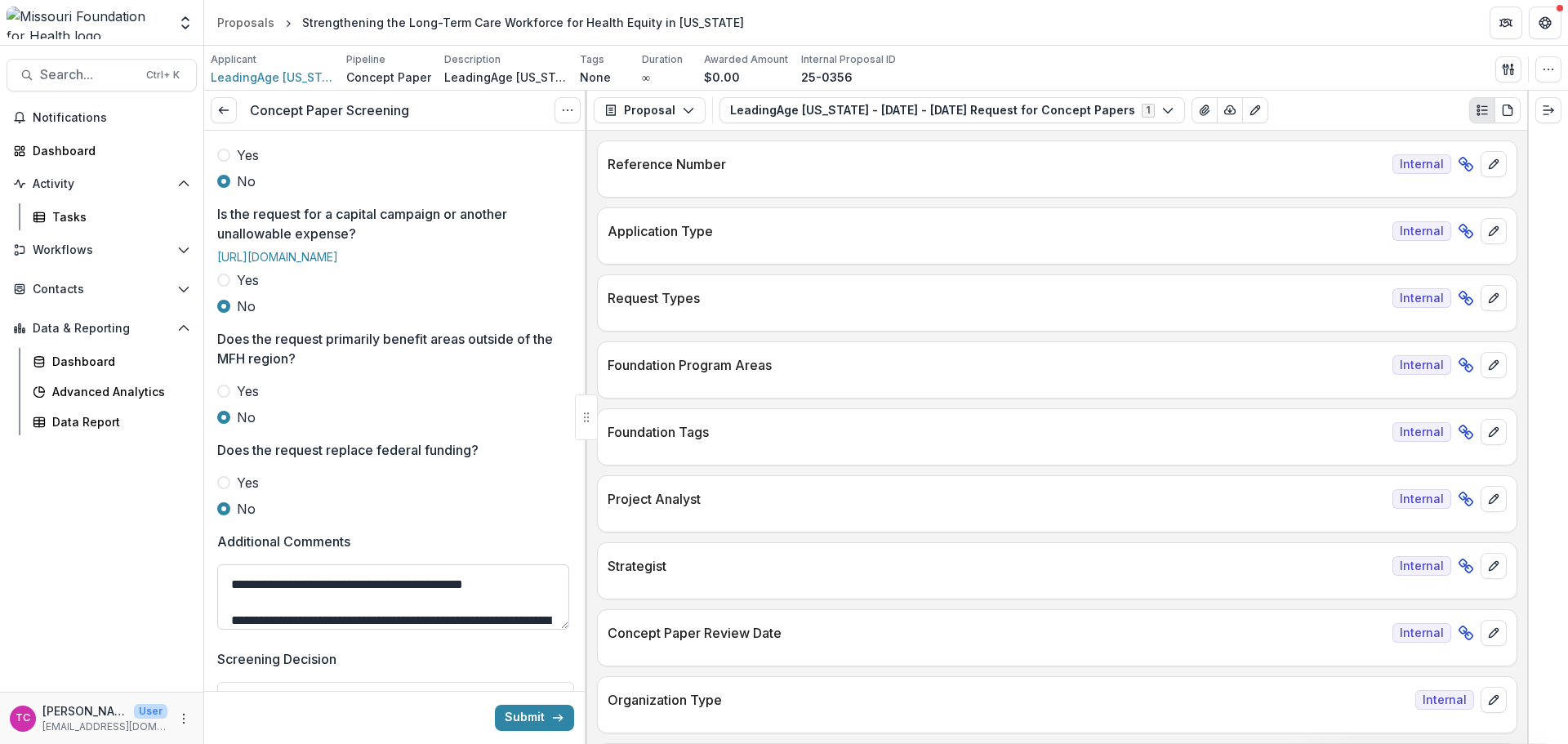
scroll to position [104, 0]
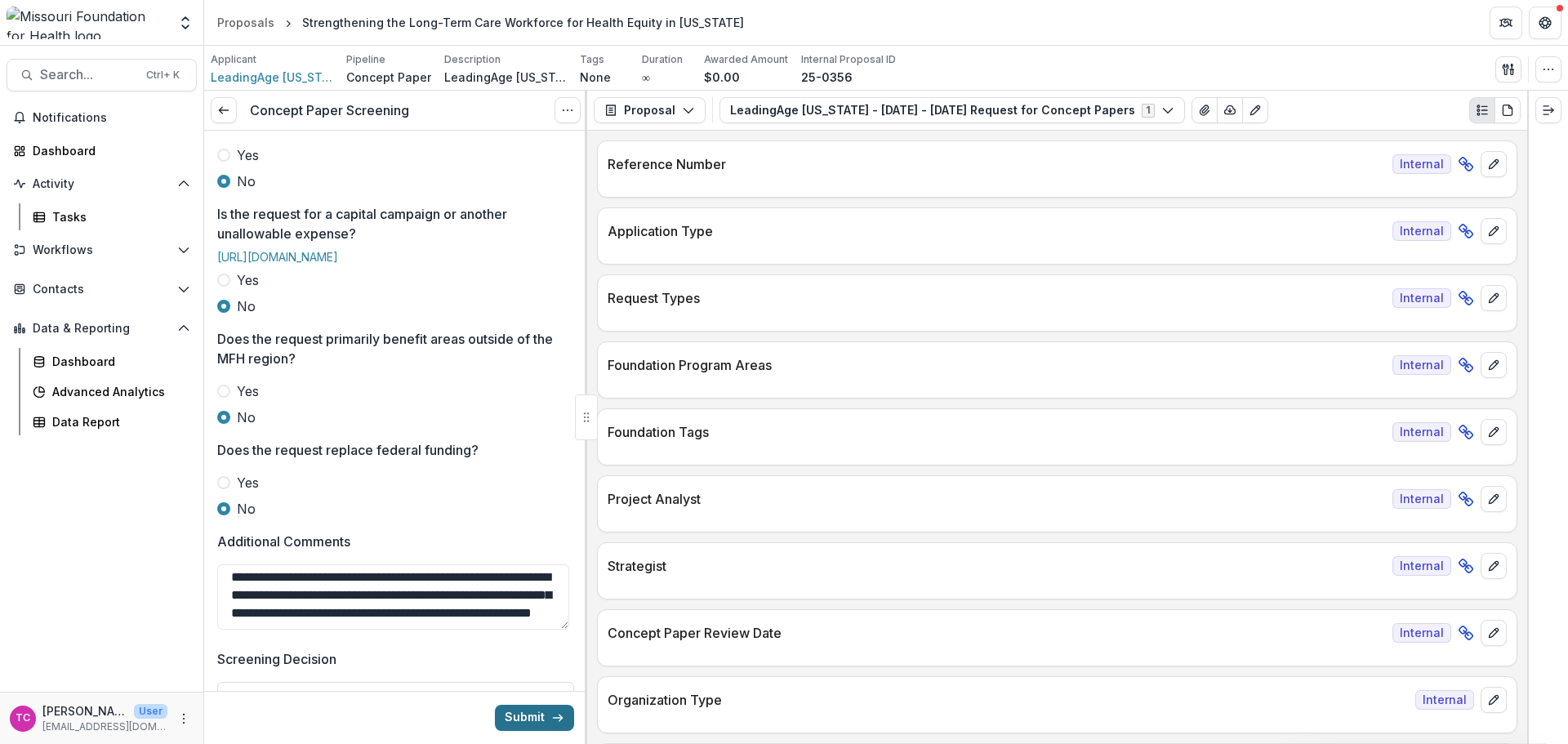
type textarea "**********"
click at [556, 715] on icon "submit" at bounding box center [558, 718] width 13 height 13
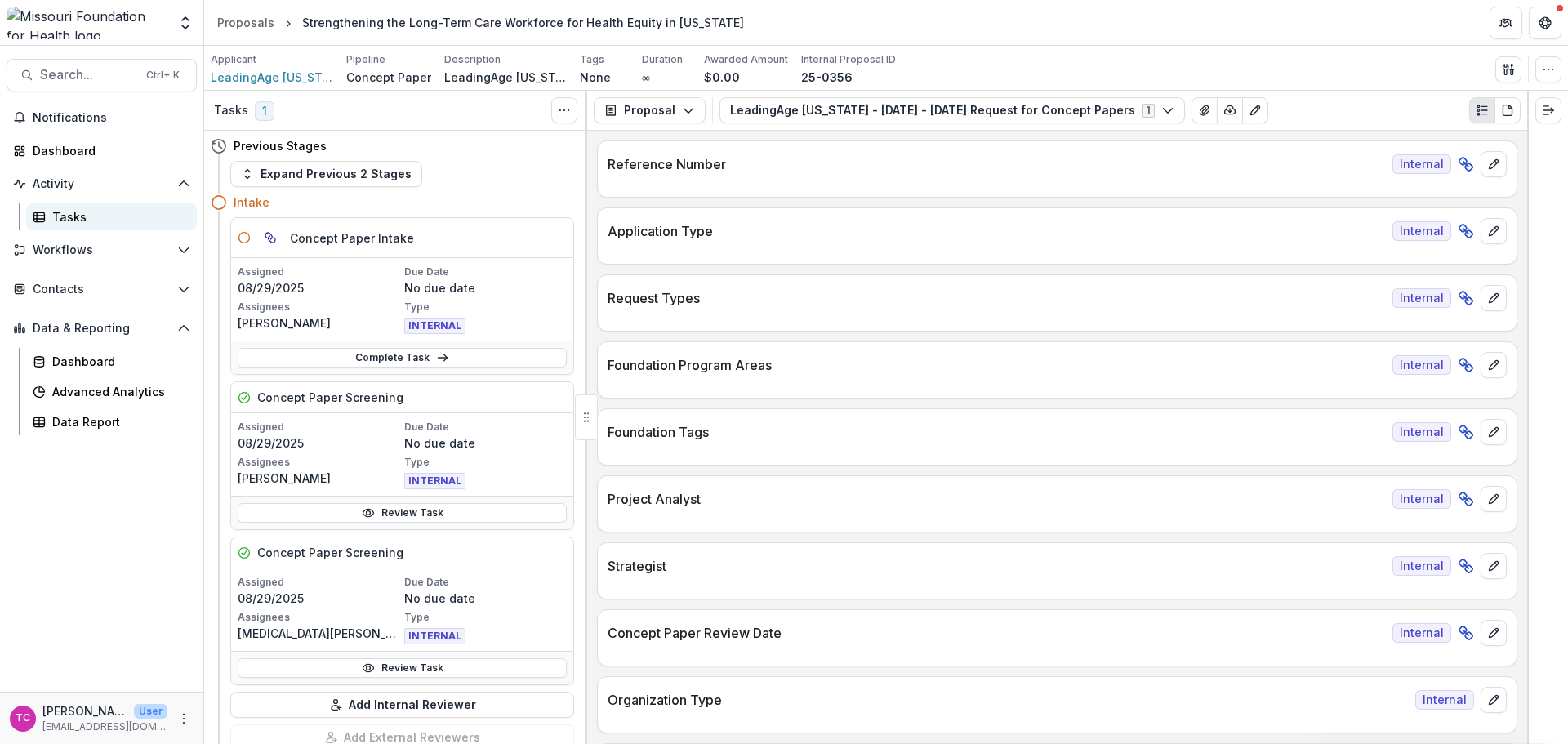
click at [69, 220] on div "Tasks" at bounding box center [118, 217] width 131 height 17
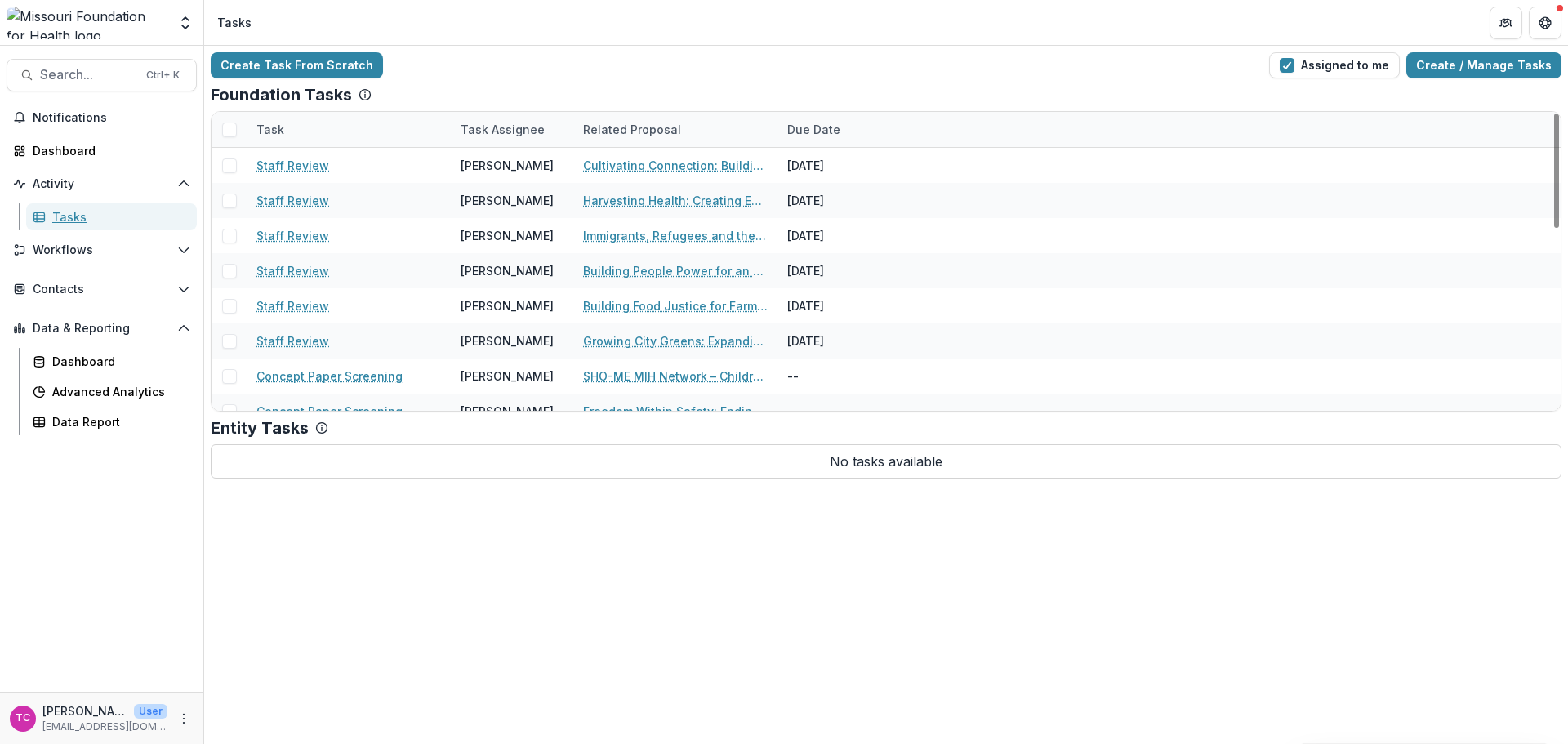
scroll to position [408, 0]
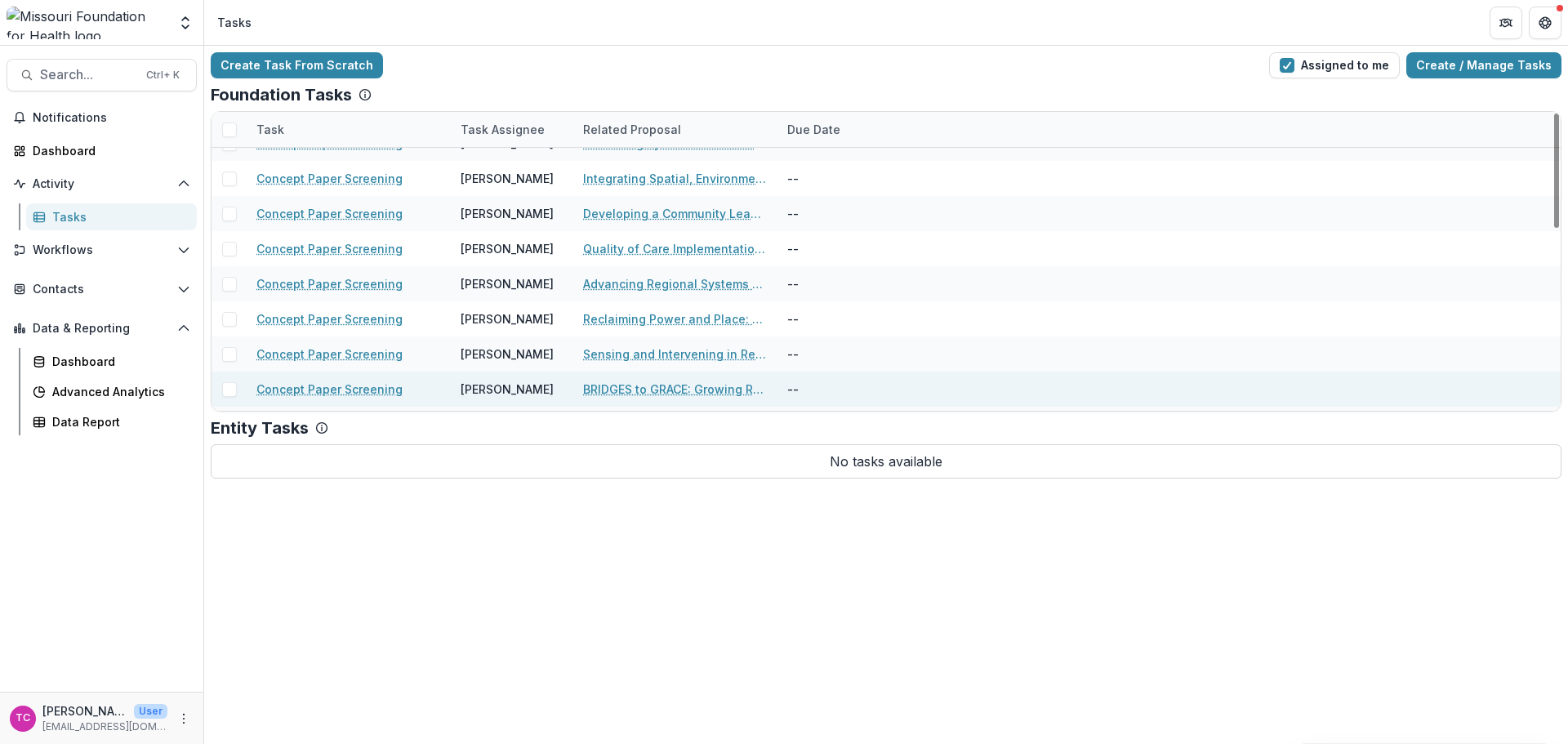
click at [632, 388] on link "BRIDGES to GRACE: Growing Resilient Aging Communities with Equity" at bounding box center [675, 389] width 184 height 17
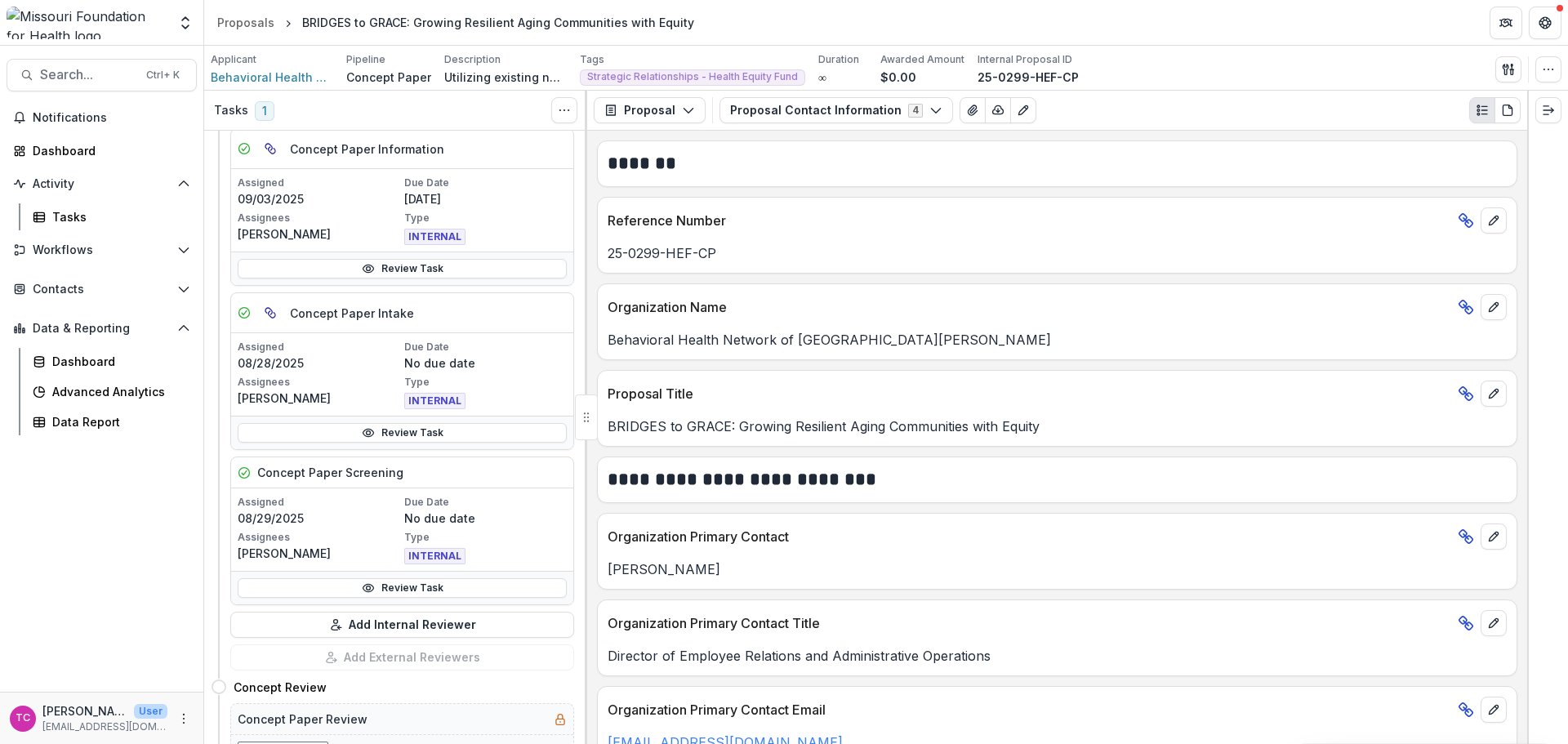
scroll to position [327, 0]
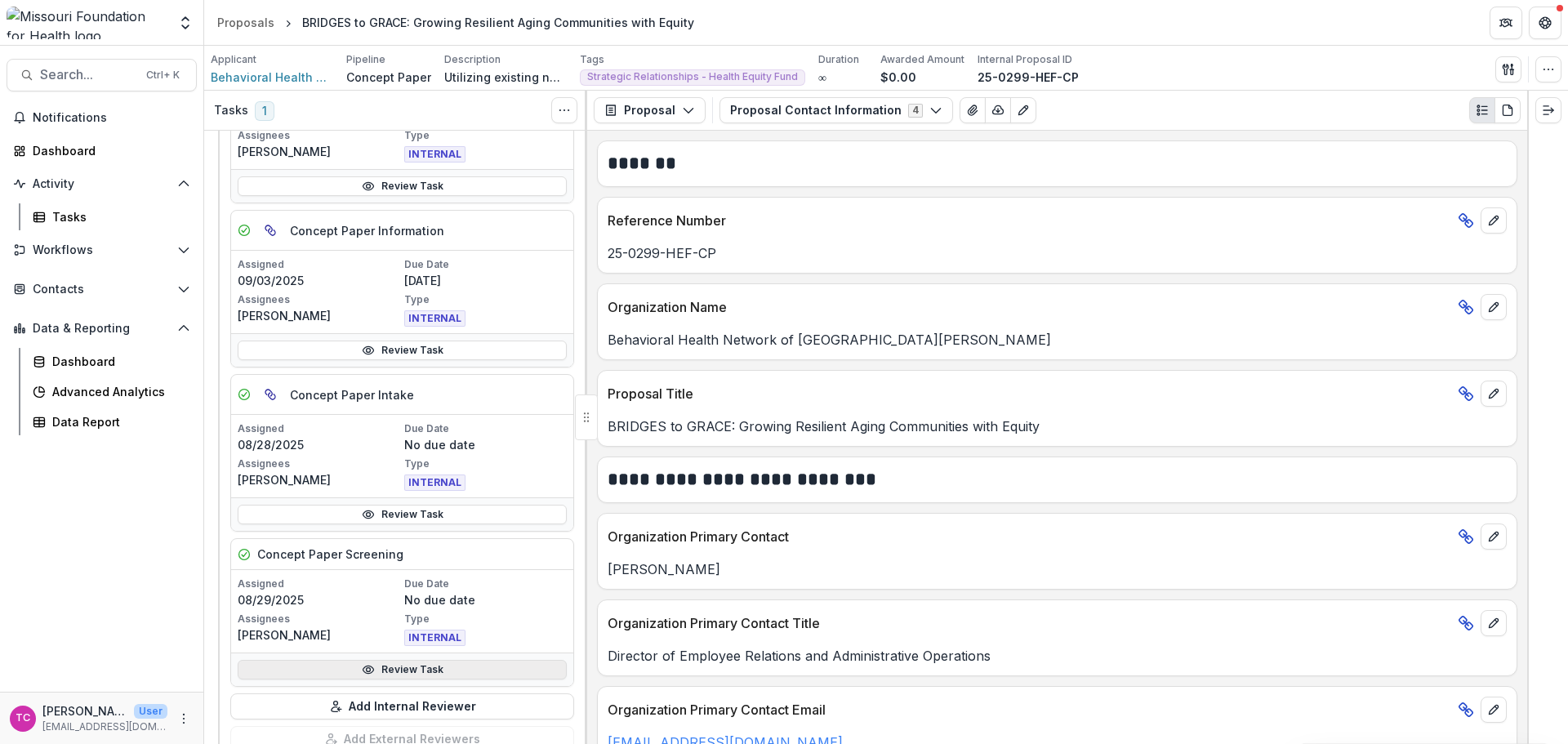
click at [357, 671] on link "Review Task" at bounding box center [402, 670] width 330 height 19
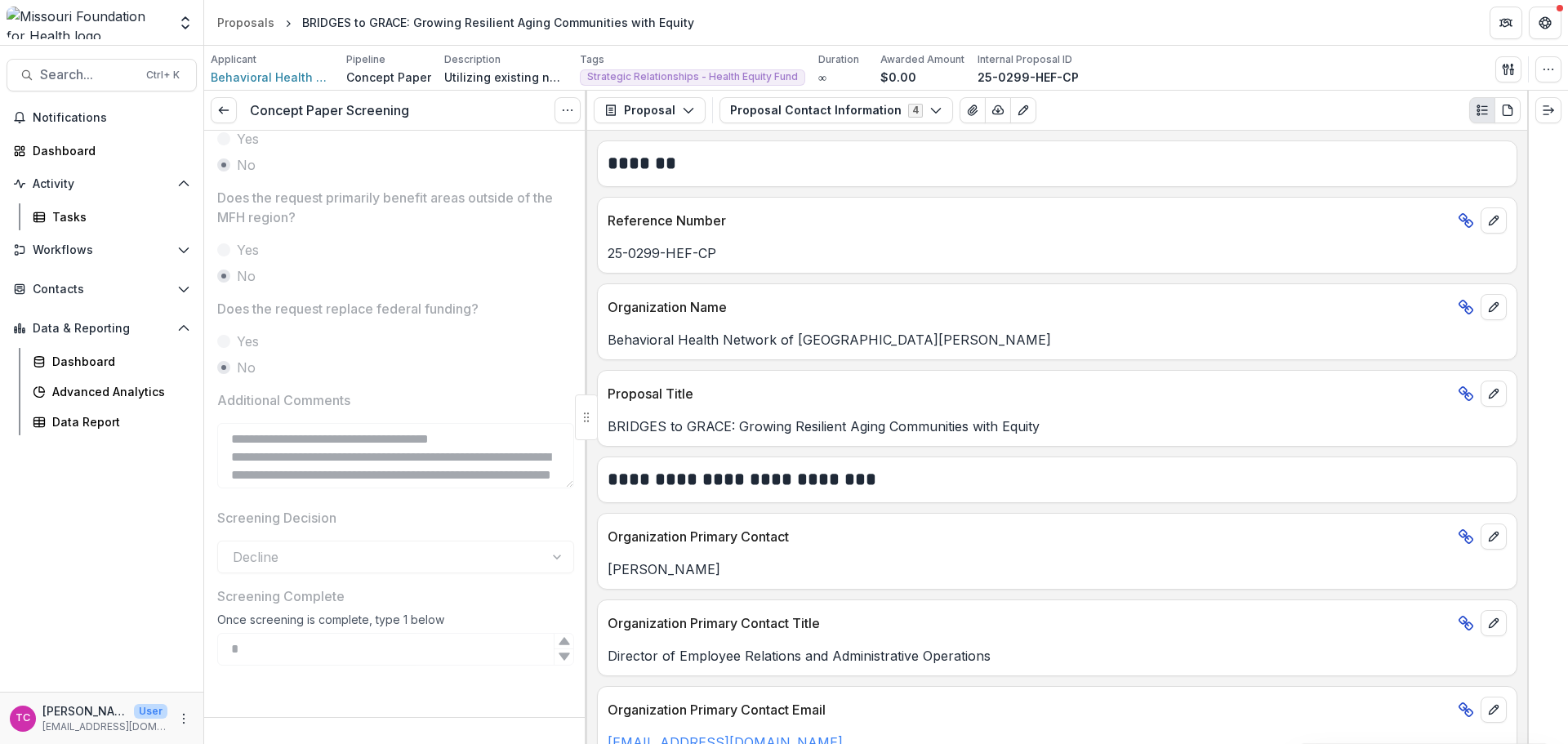
scroll to position [842, 0]
click at [227, 110] on line at bounding box center [223, 110] width 9 height 0
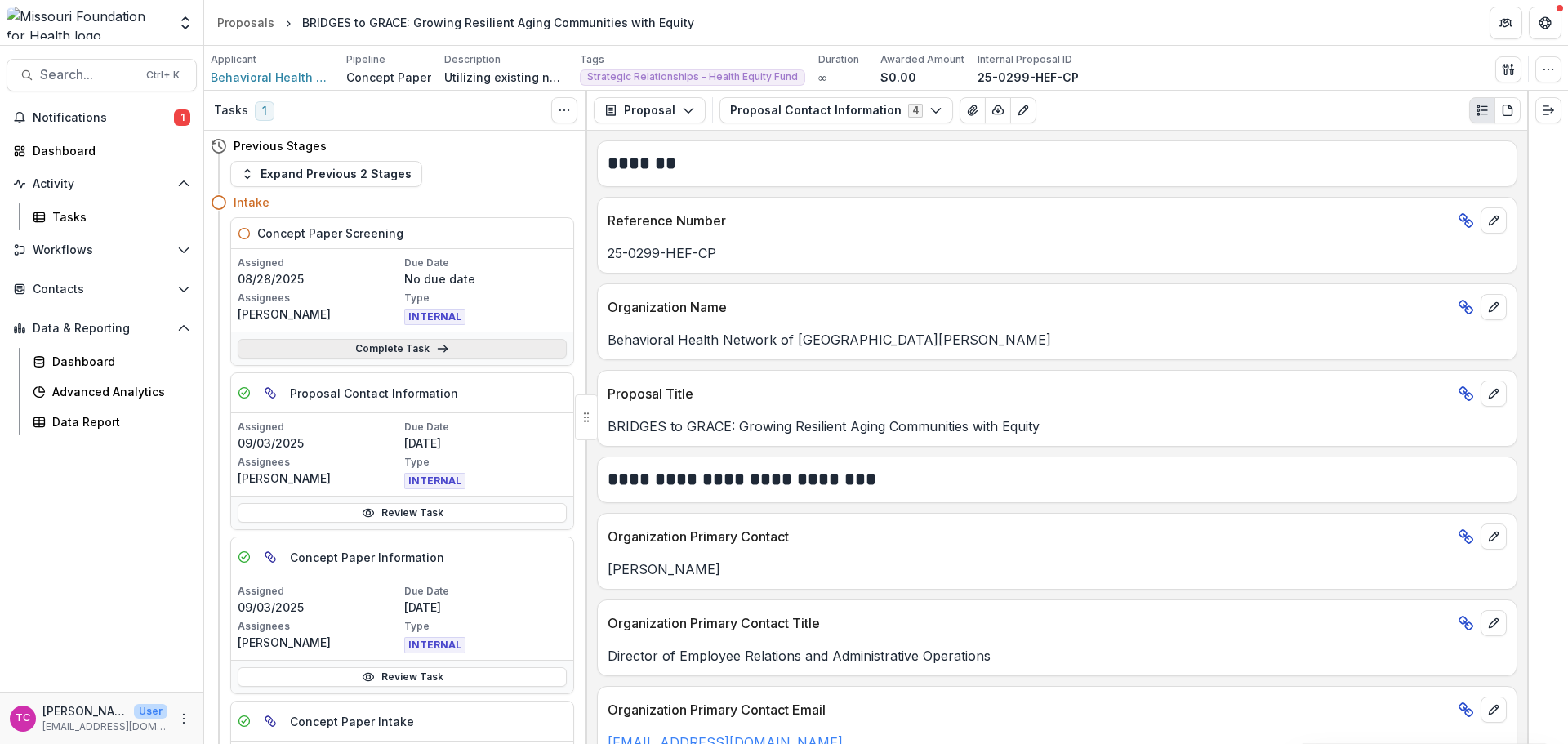
click at [310, 342] on link "Complete Task" at bounding box center [402, 349] width 330 height 19
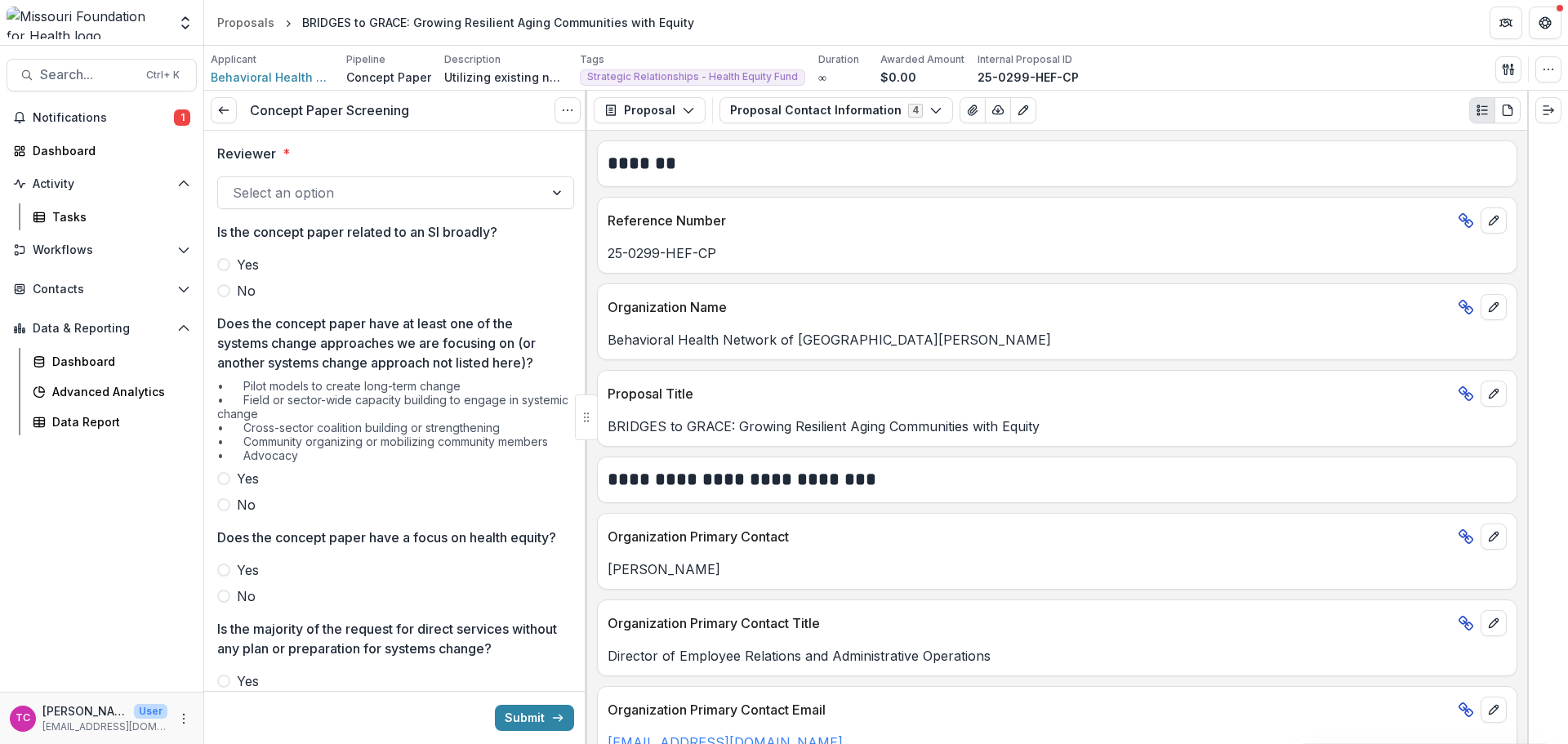
click at [317, 203] on div at bounding box center [380, 192] width 296 height 23
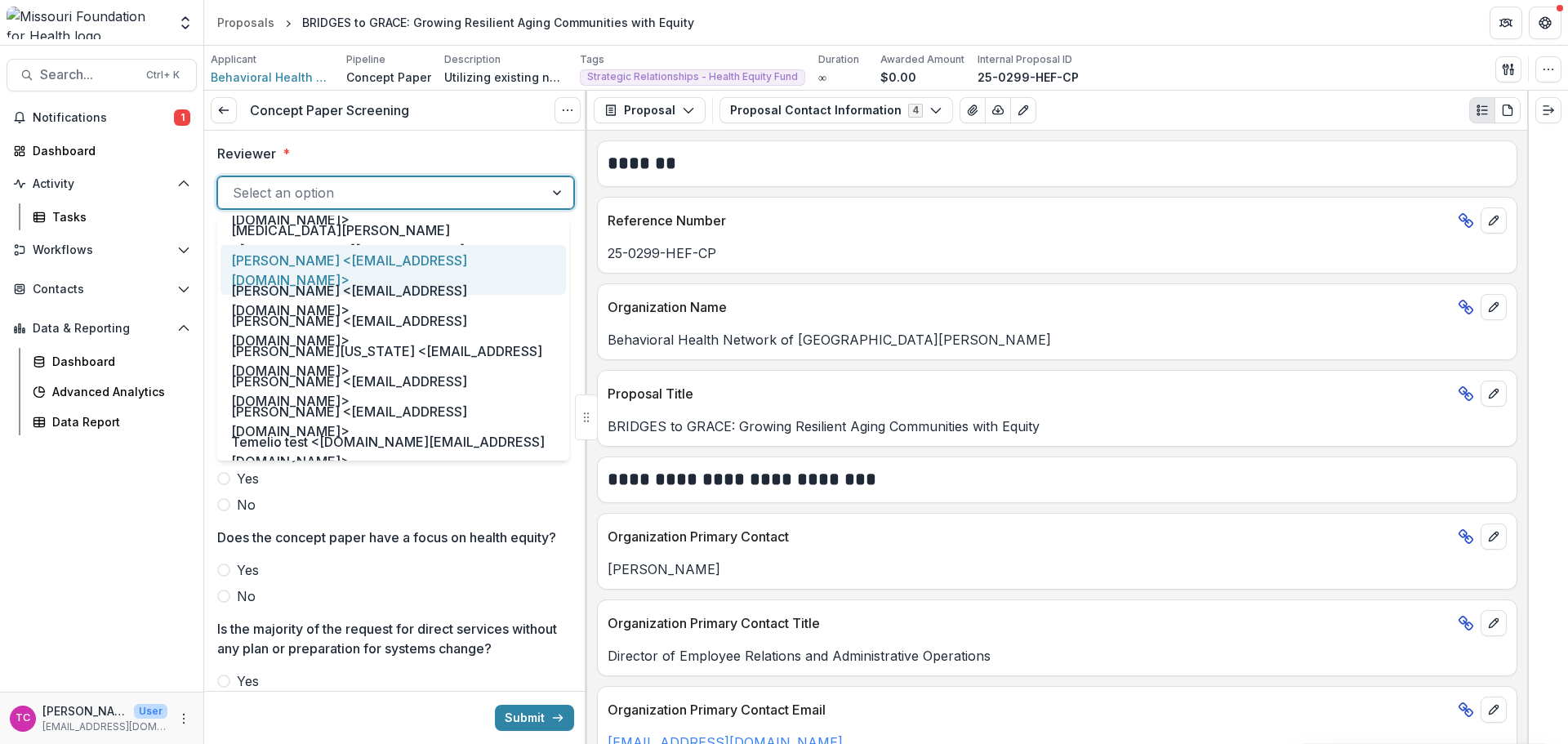
scroll to position [817, 0]
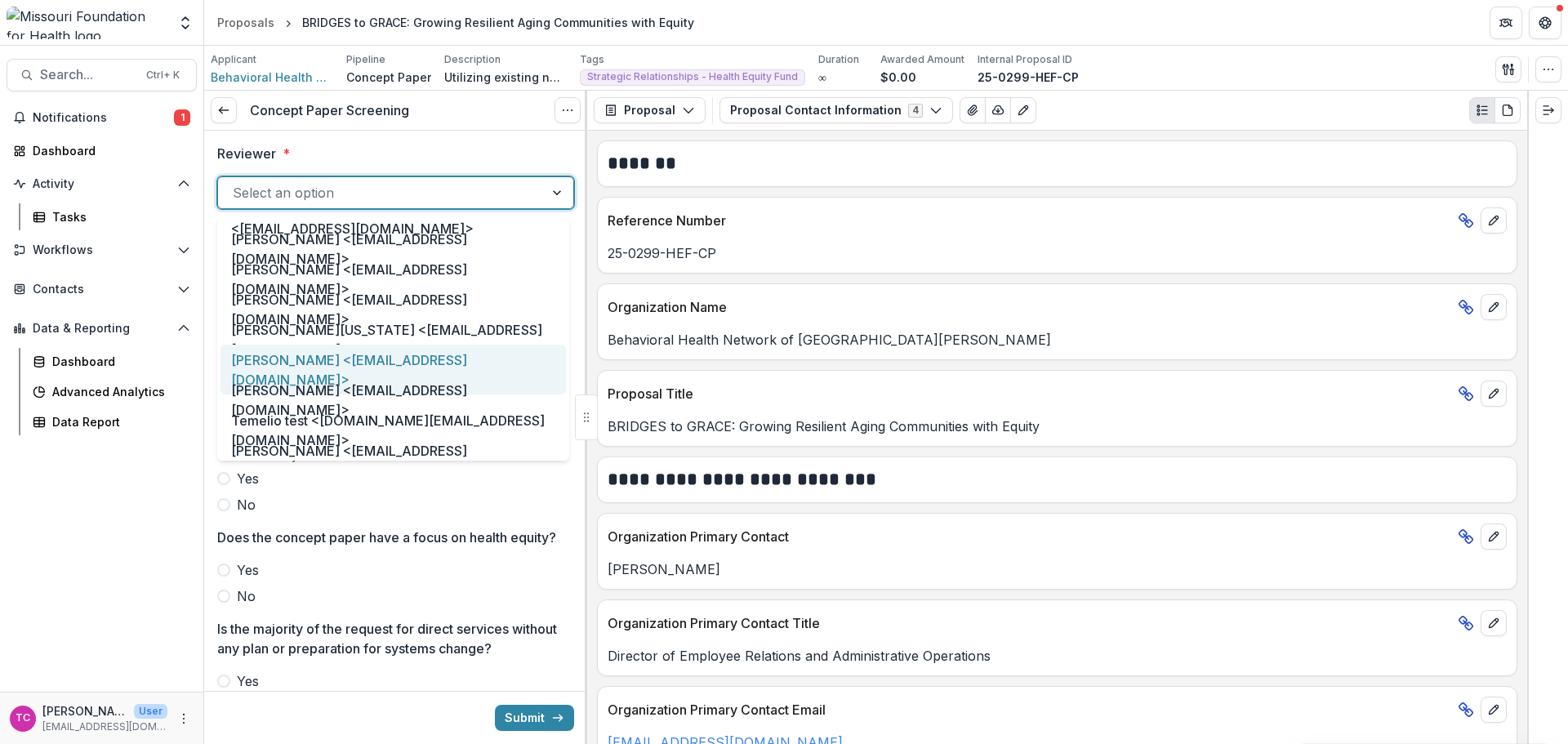
click at [305, 349] on div "[PERSON_NAME] <[EMAIL_ADDRESS][DOMAIN_NAME]>" at bounding box center [392, 369] width 345 height 50
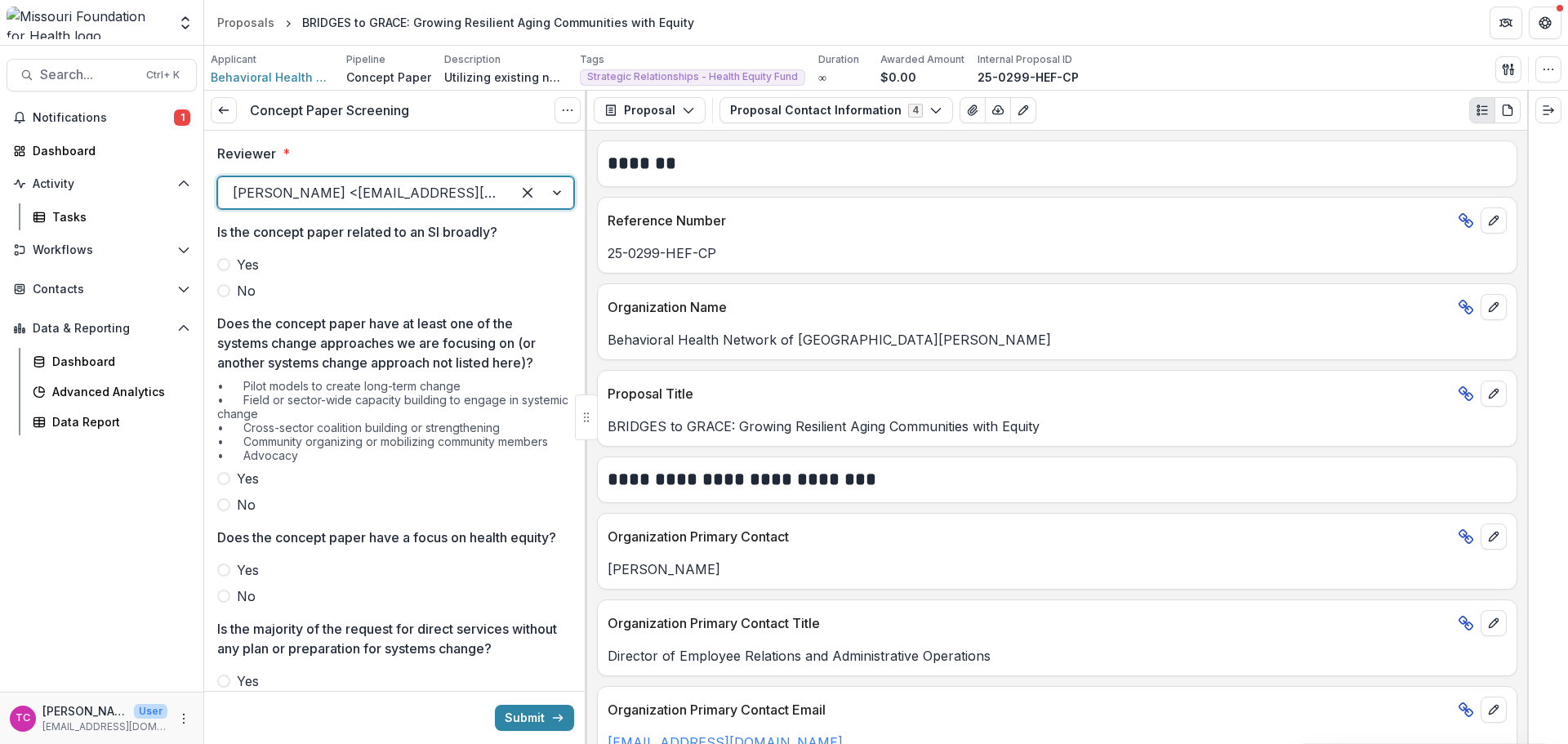
click at [242, 294] on span "No" at bounding box center [246, 290] width 18 height 19
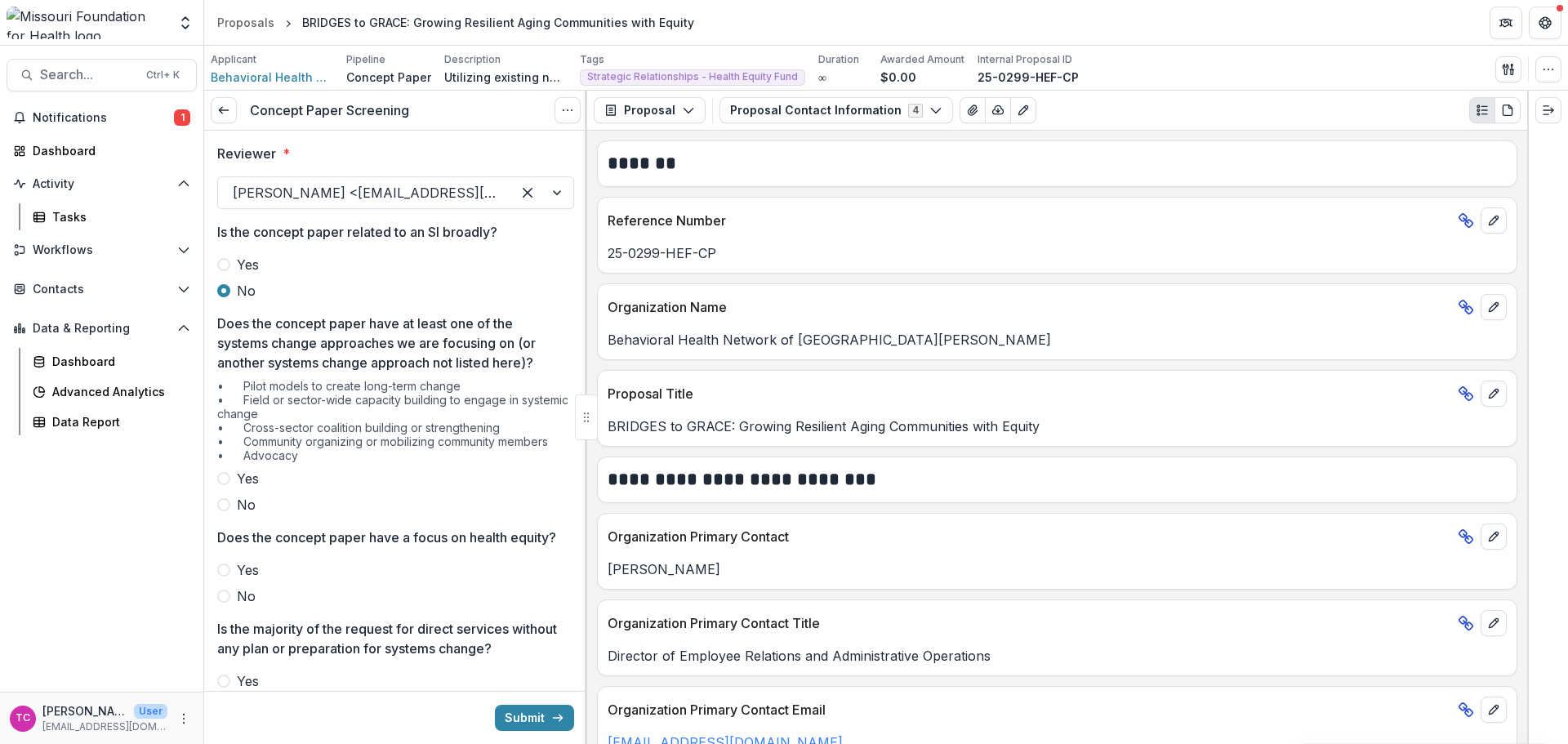
click at [238, 512] on span "No" at bounding box center [246, 504] width 18 height 19
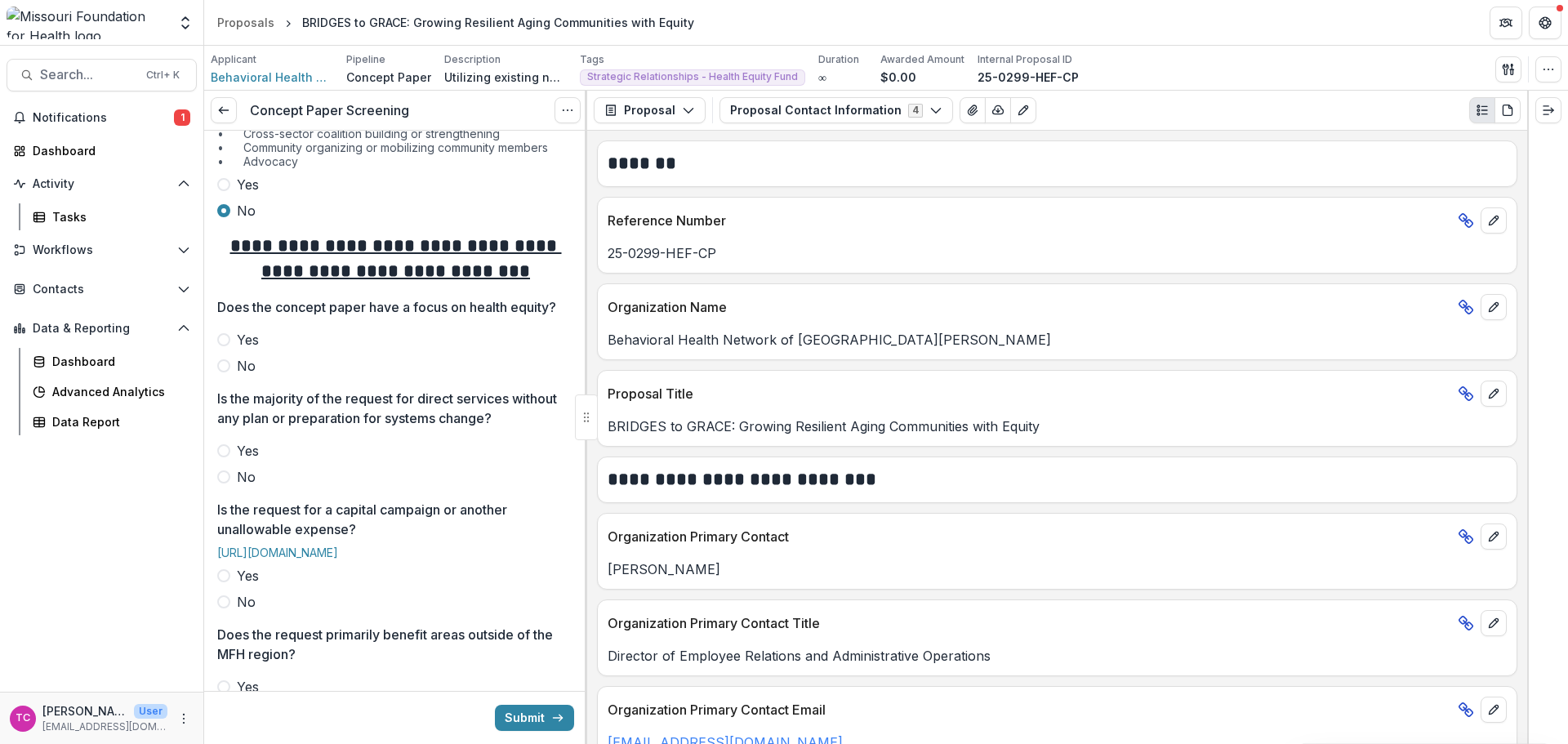
scroll to position [327, 0]
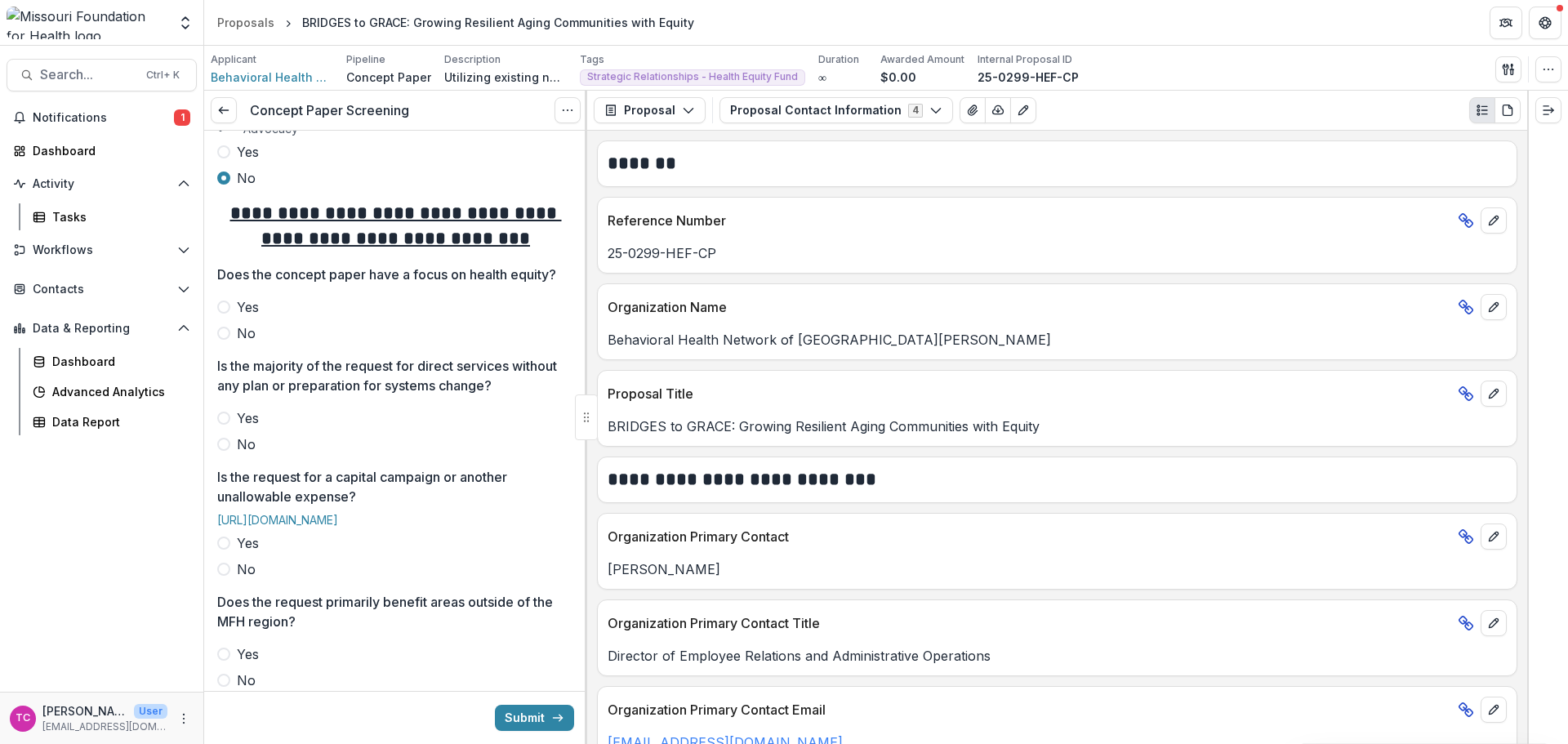
click at [230, 343] on label "No" at bounding box center [396, 333] width 357 height 19
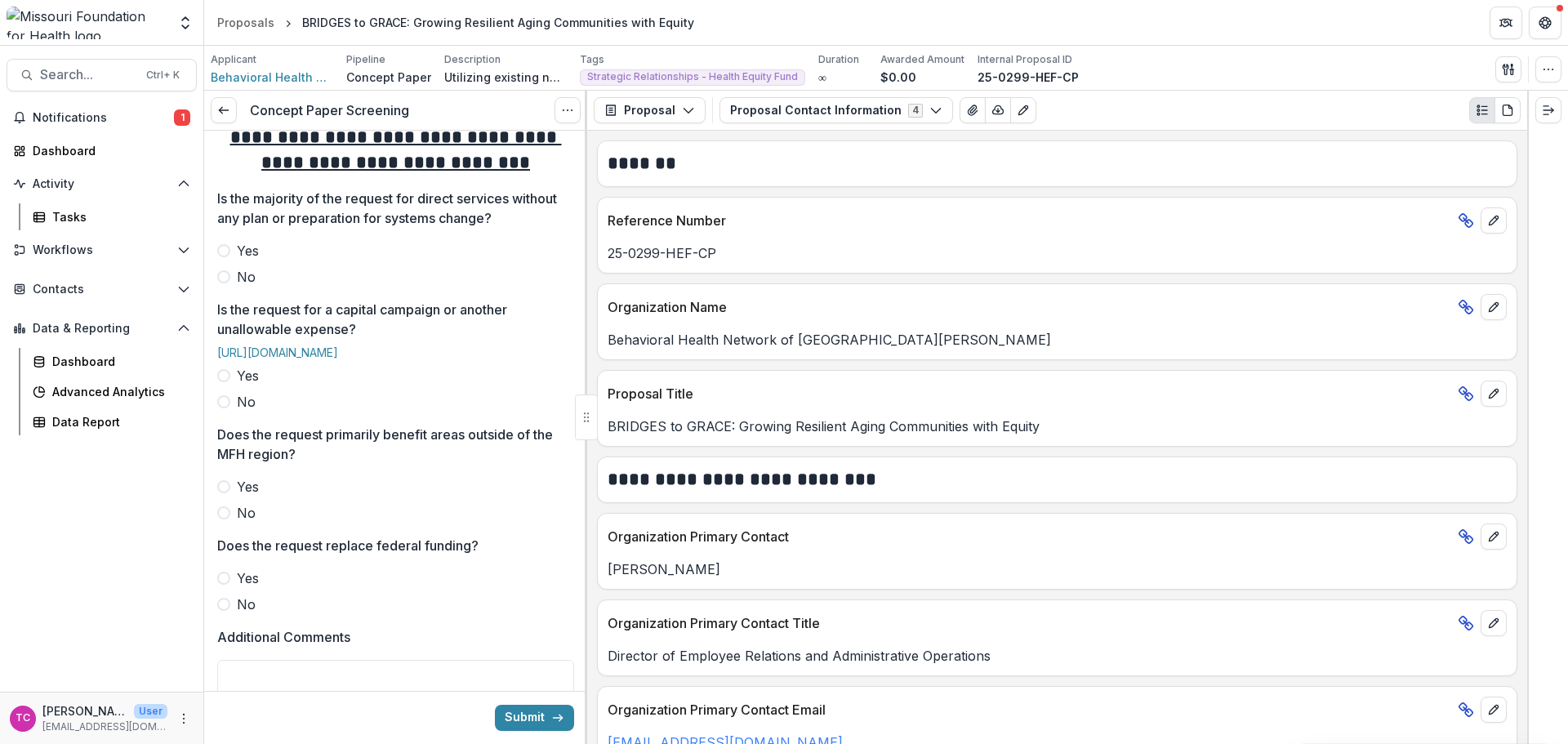
scroll to position [572, 0]
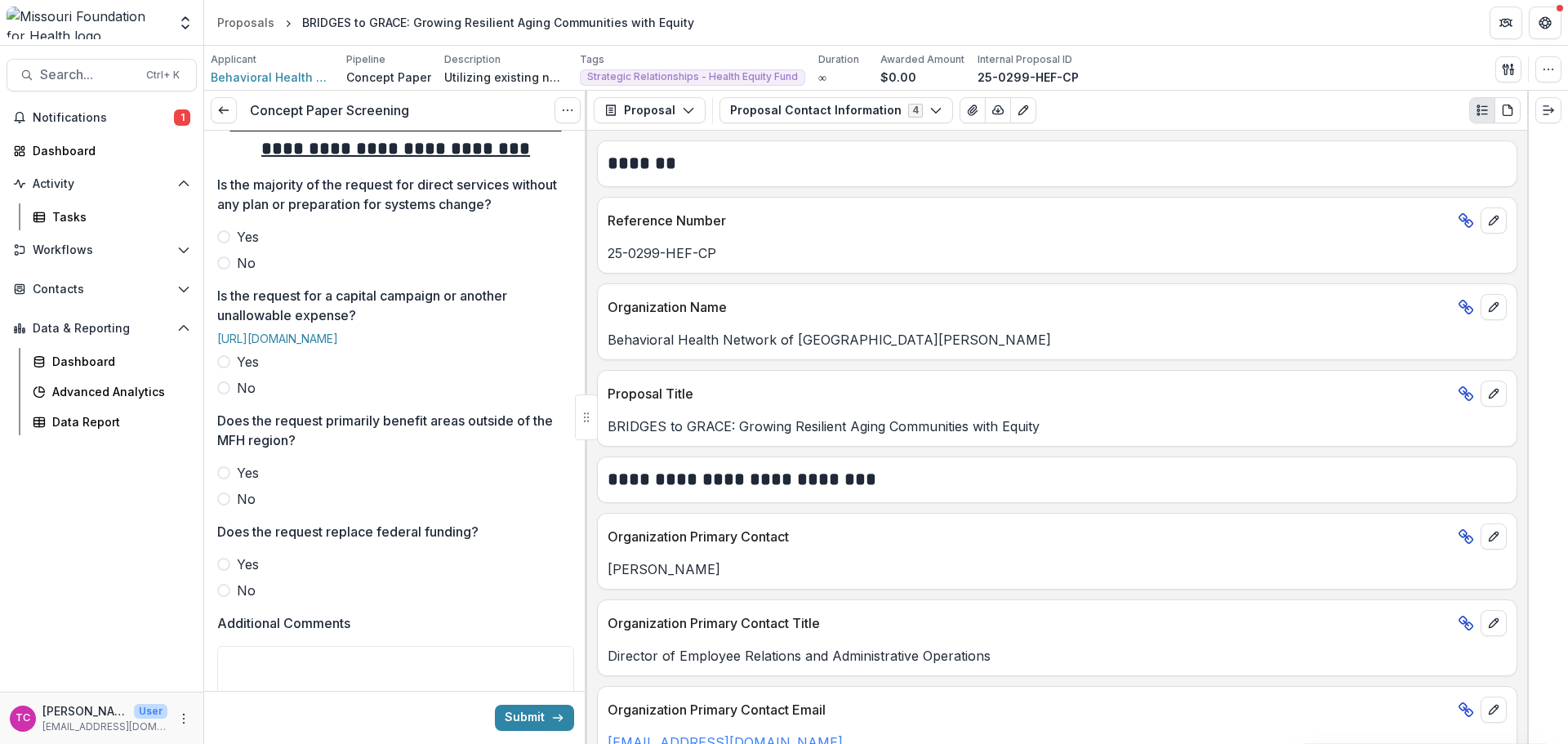
click at [237, 273] on span "No" at bounding box center [246, 263] width 18 height 19
click at [243, 247] on span "Yes" at bounding box center [247, 237] width 22 height 19
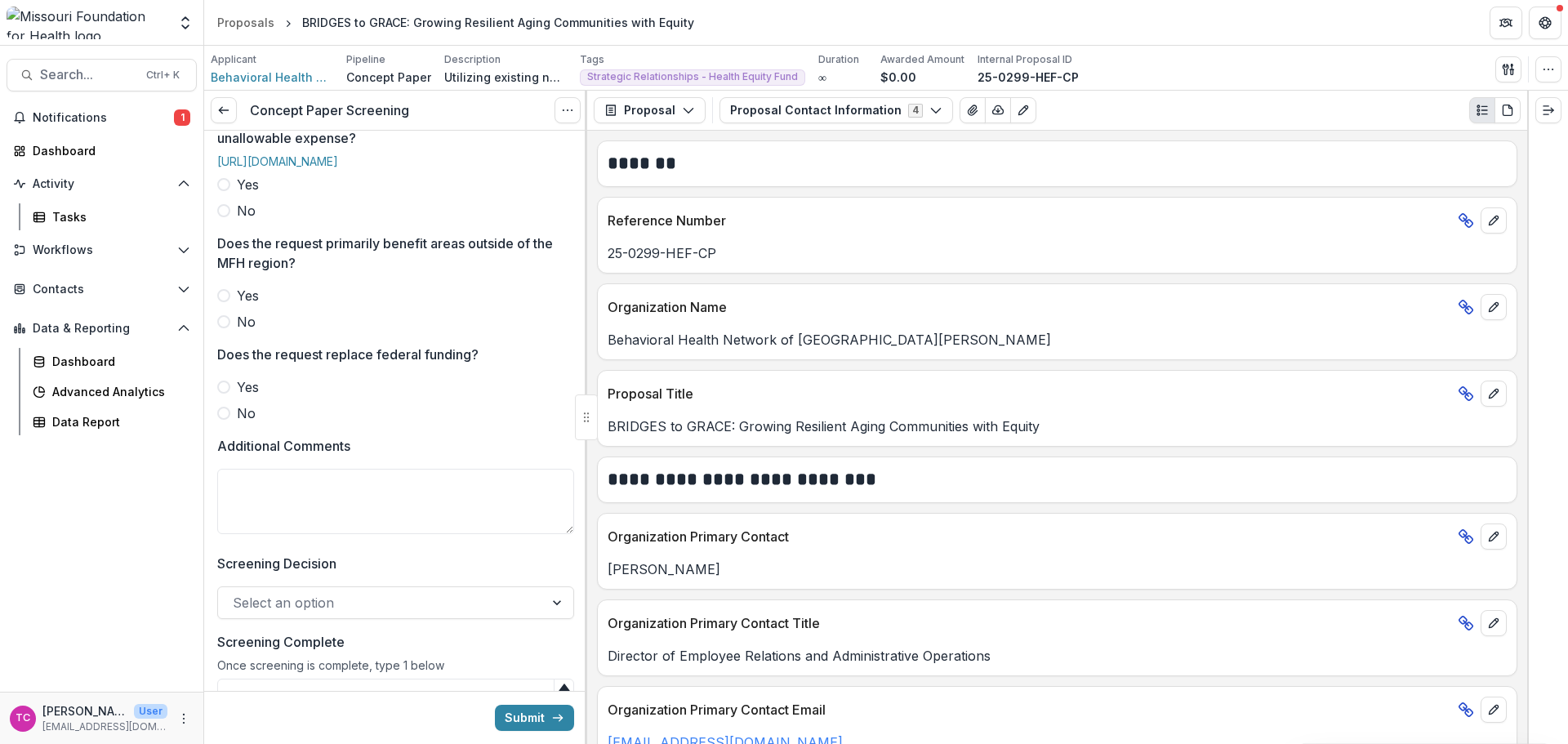
scroll to position [817, 0]
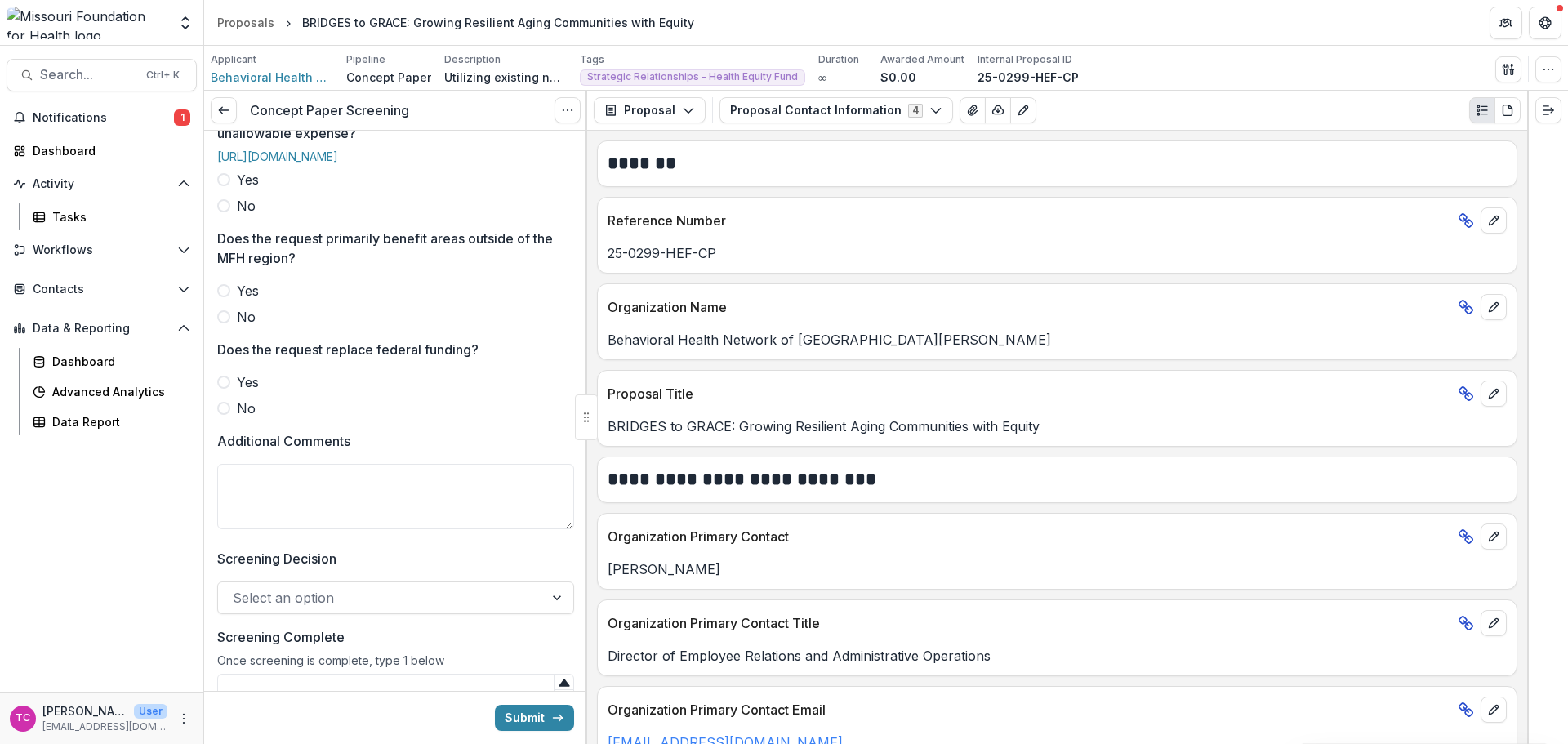
click at [245, 216] on span "No" at bounding box center [246, 205] width 18 height 19
click at [239, 327] on span "No" at bounding box center [246, 316] width 18 height 19
click at [240, 469] on div "**********" at bounding box center [396, 23] width 357 height 1419
click at [244, 418] on span "No" at bounding box center [246, 408] width 18 height 19
click at [265, 516] on textarea "Additional Comments" at bounding box center [396, 497] width 357 height 66
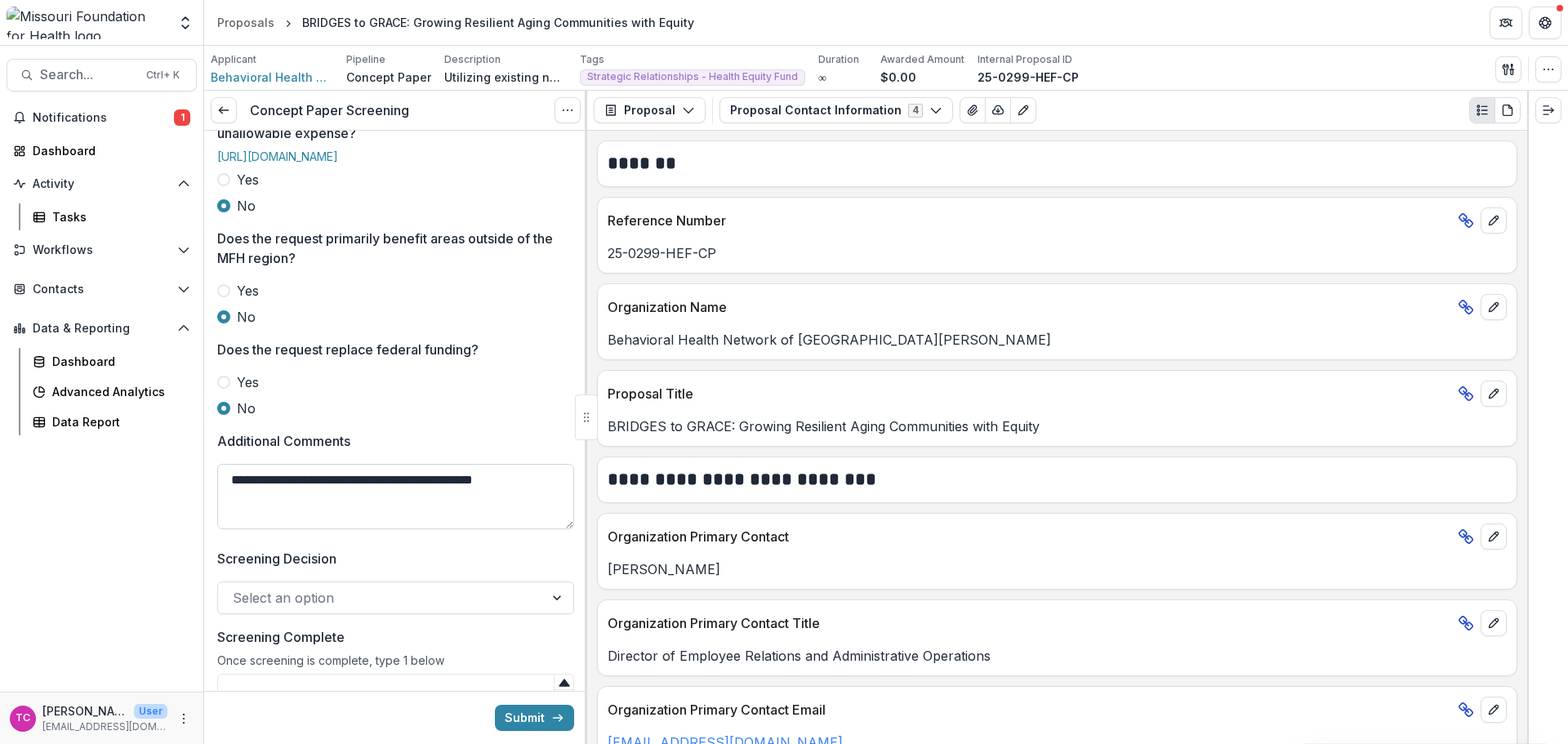
click at [349, 529] on textarea "**********" at bounding box center [396, 497] width 357 height 66
click at [572, 532] on div "**********" at bounding box center [396, 23] width 383 height 1419
click at [553, 529] on textarea "**********" at bounding box center [396, 497] width 357 height 66
paste textarea "**********"
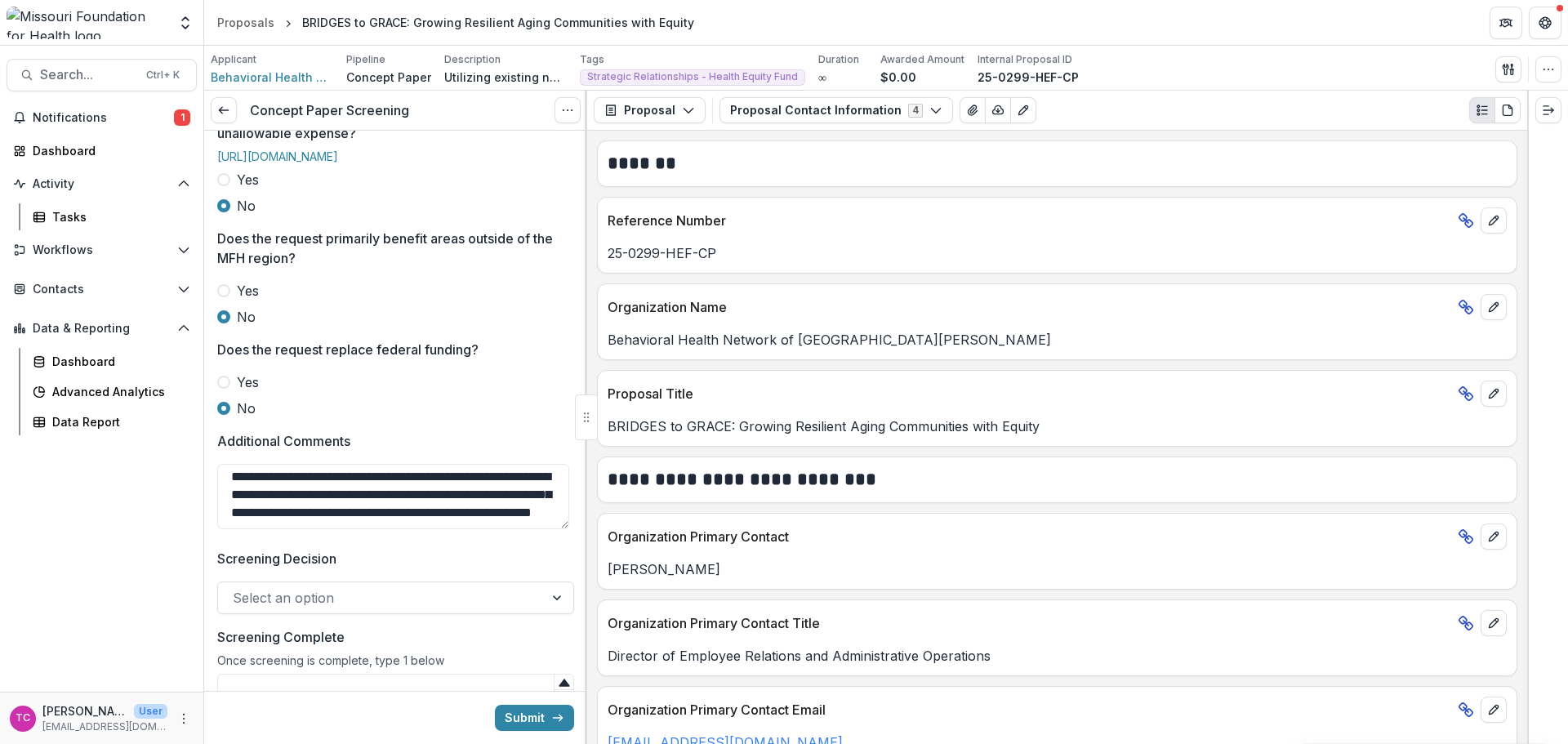
type textarea "**********"
click at [509, 615] on div "Select an option" at bounding box center [396, 597] width 357 height 32
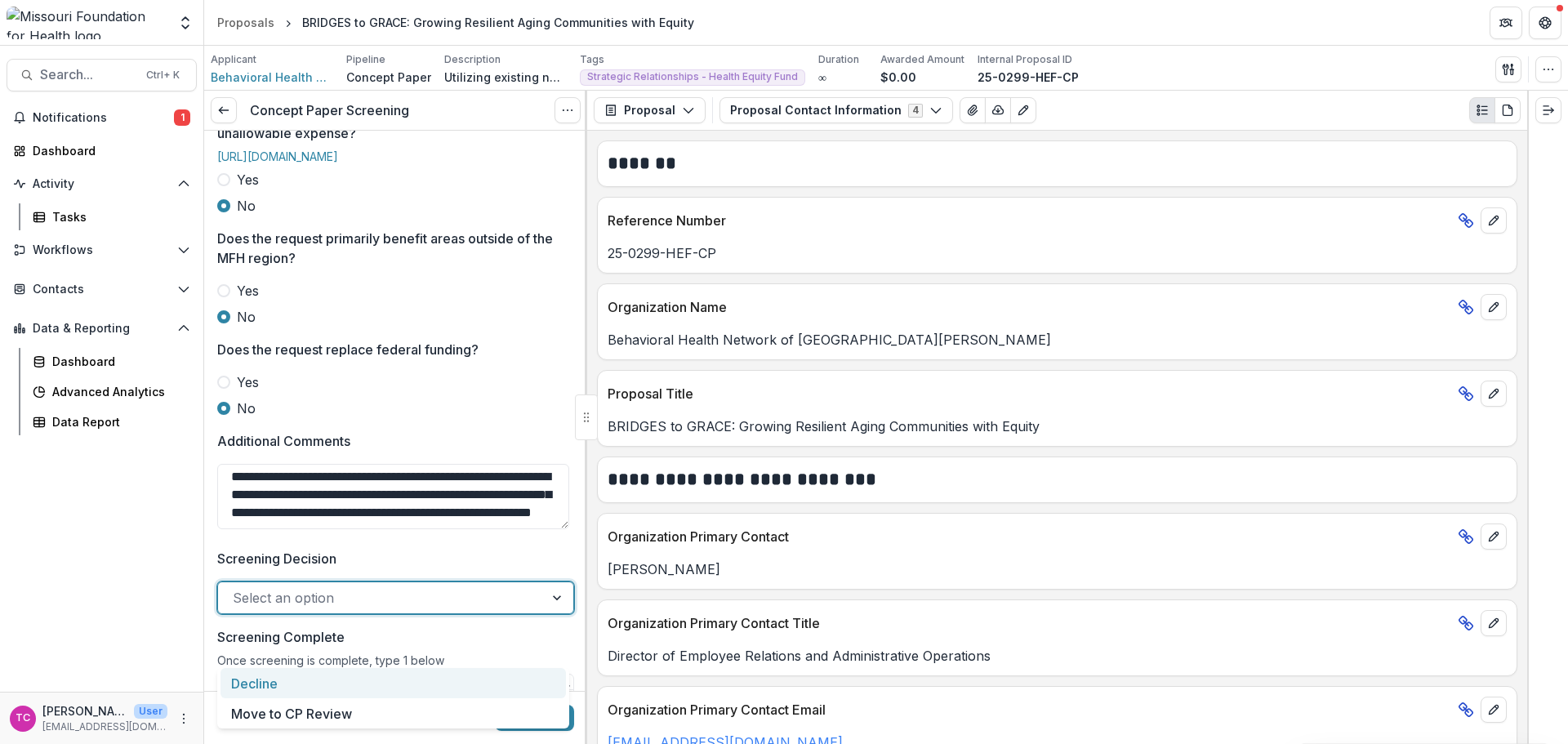
click at [330, 688] on div "Decline" at bounding box center [392, 683] width 345 height 31
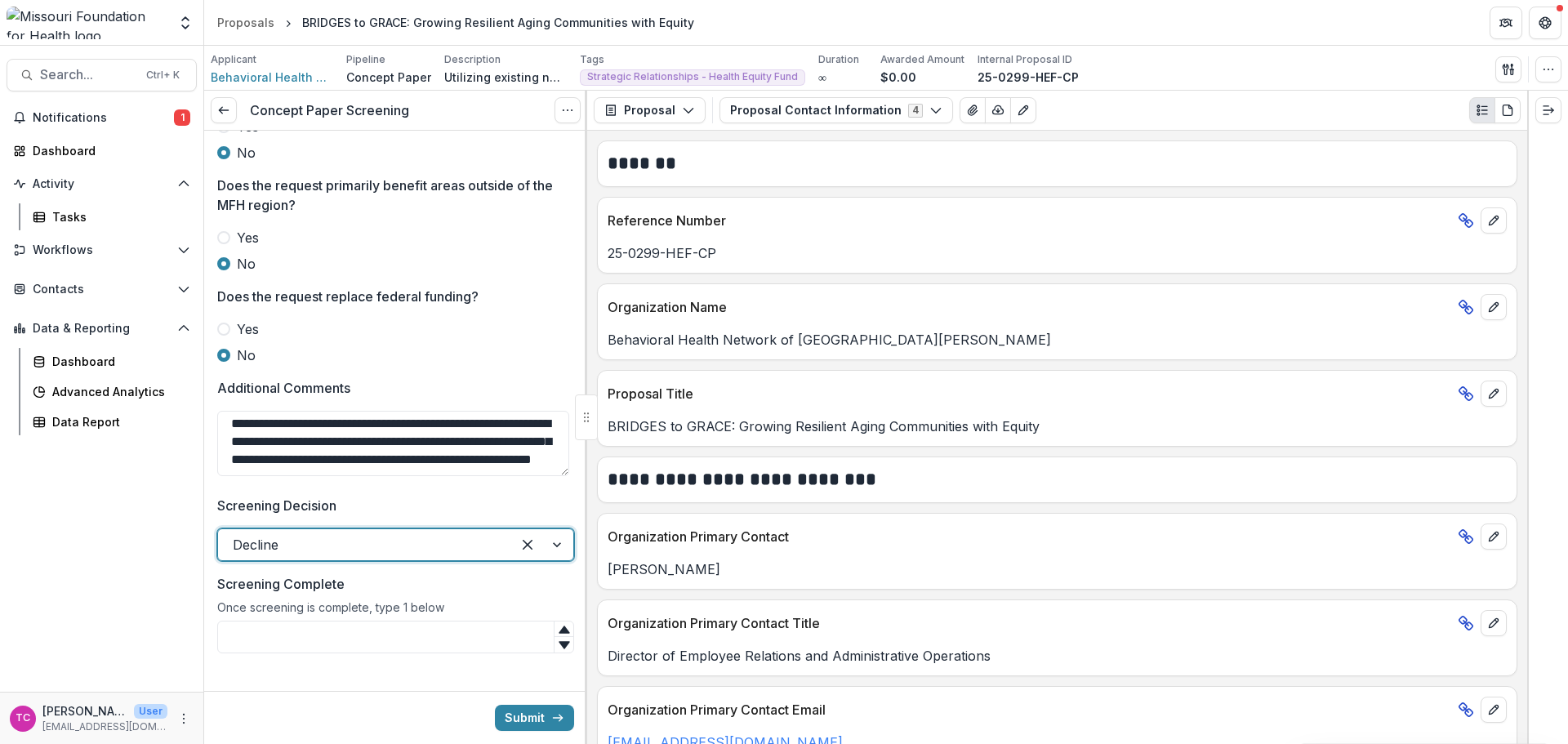
scroll to position [932, 0]
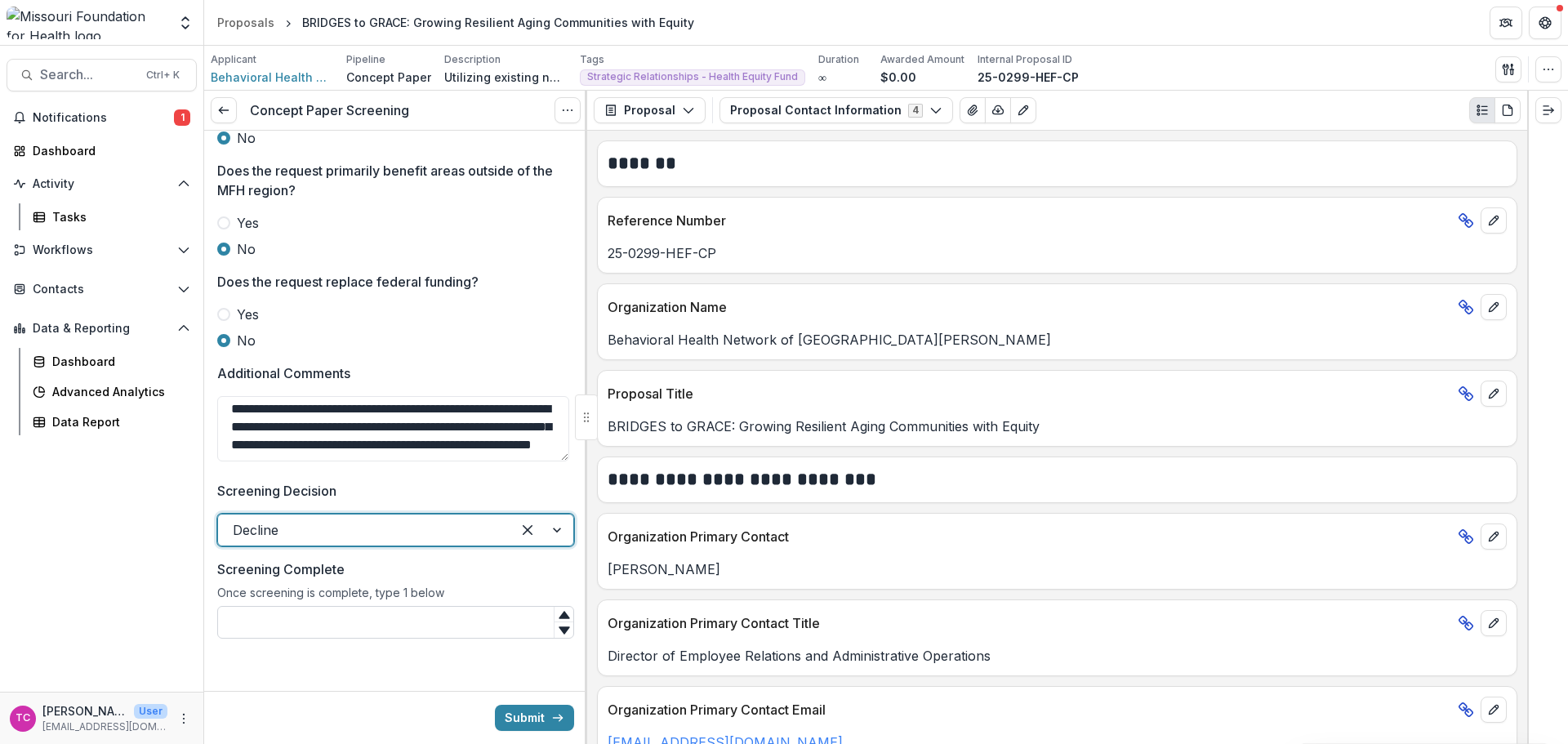
click at [331, 614] on input "Screening Complete" at bounding box center [396, 622] width 357 height 32
type input "*"
click at [525, 735] on div "Submit" at bounding box center [396, 717] width 383 height 53
click at [528, 724] on button "Submit" at bounding box center [534, 718] width 80 height 26
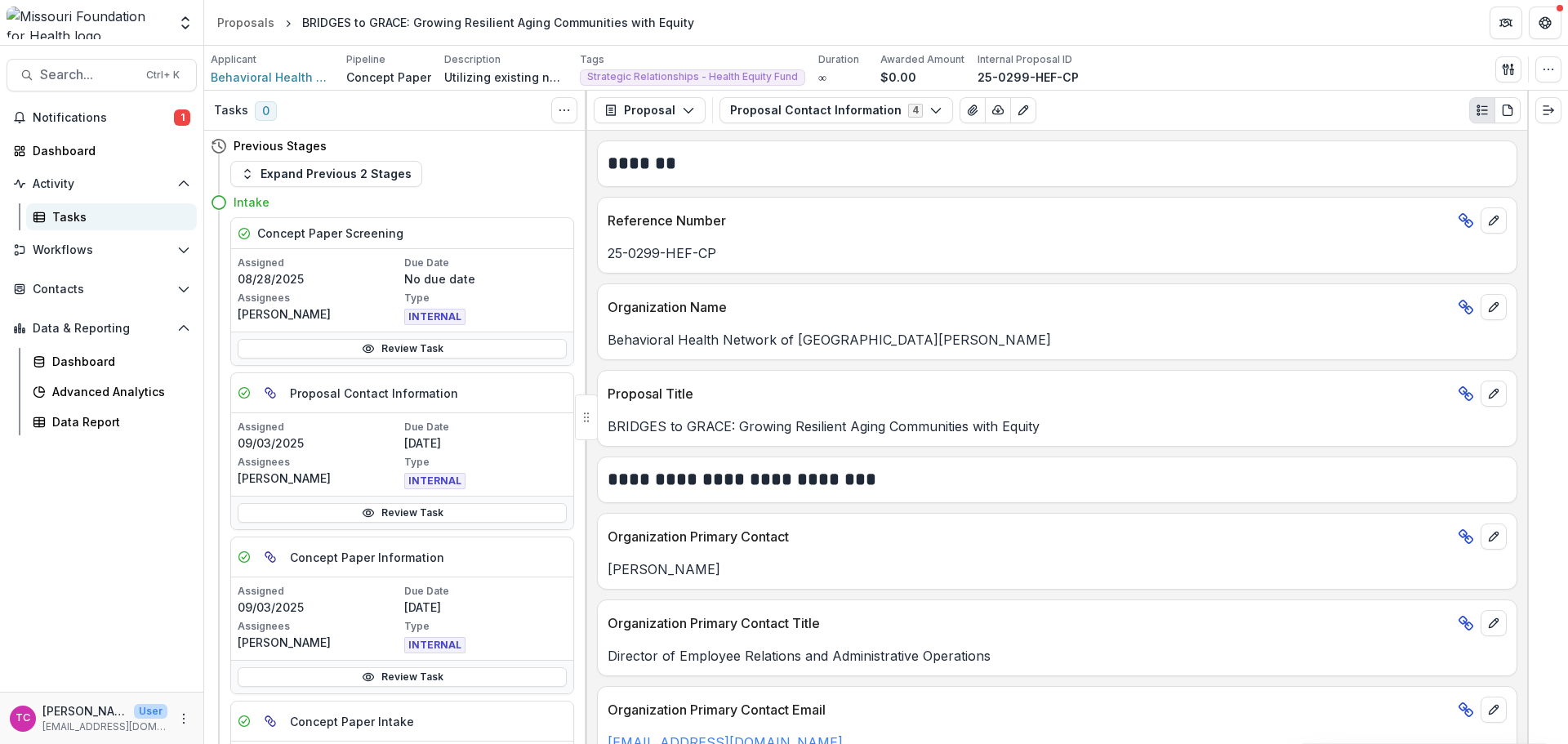
drag, startPoint x: 52, startPoint y: 213, endPoint x: 148, endPoint y: 223, distance: 96.5
click at [52, 213] on link "Tasks" at bounding box center [111, 217] width 170 height 27
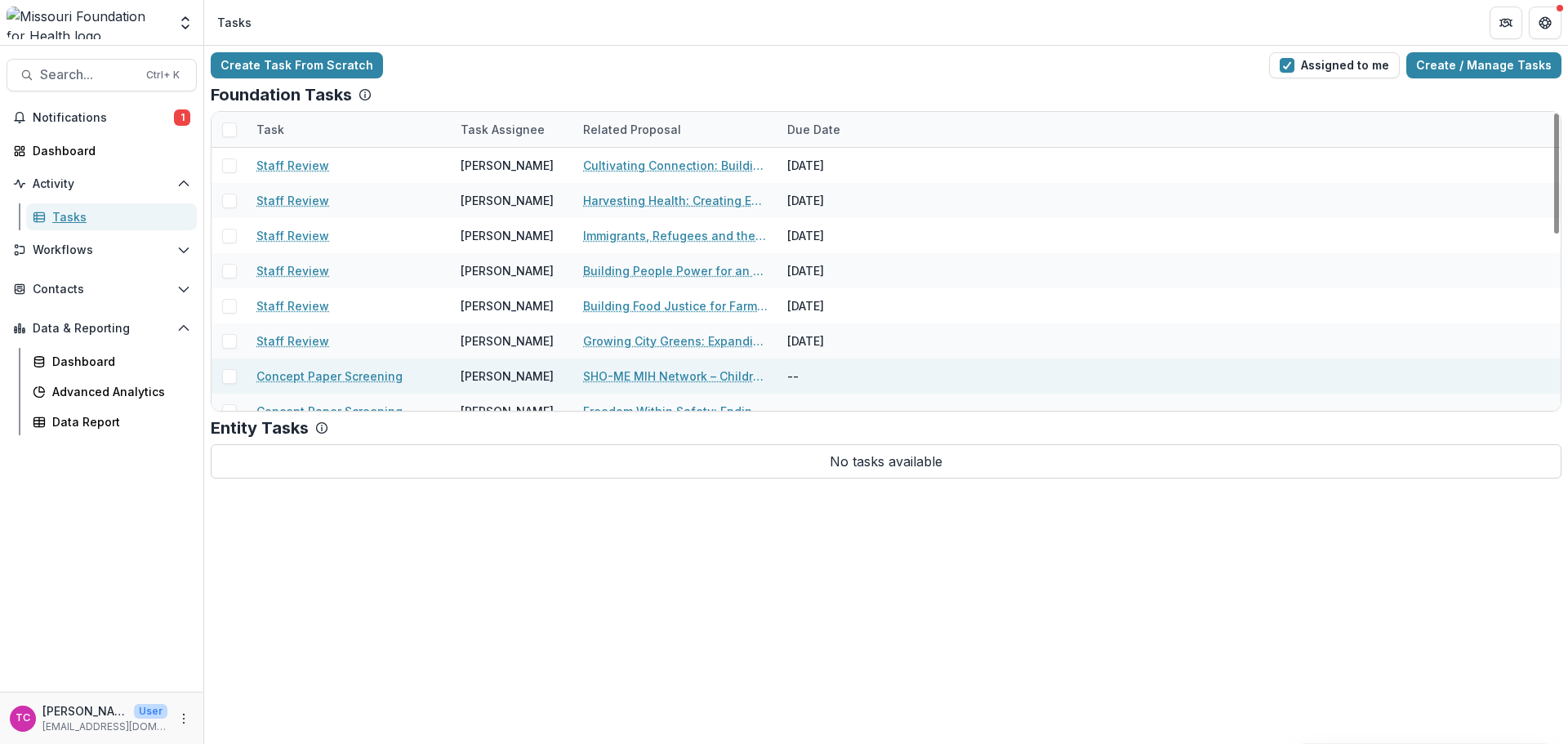
scroll to position [440, 0]
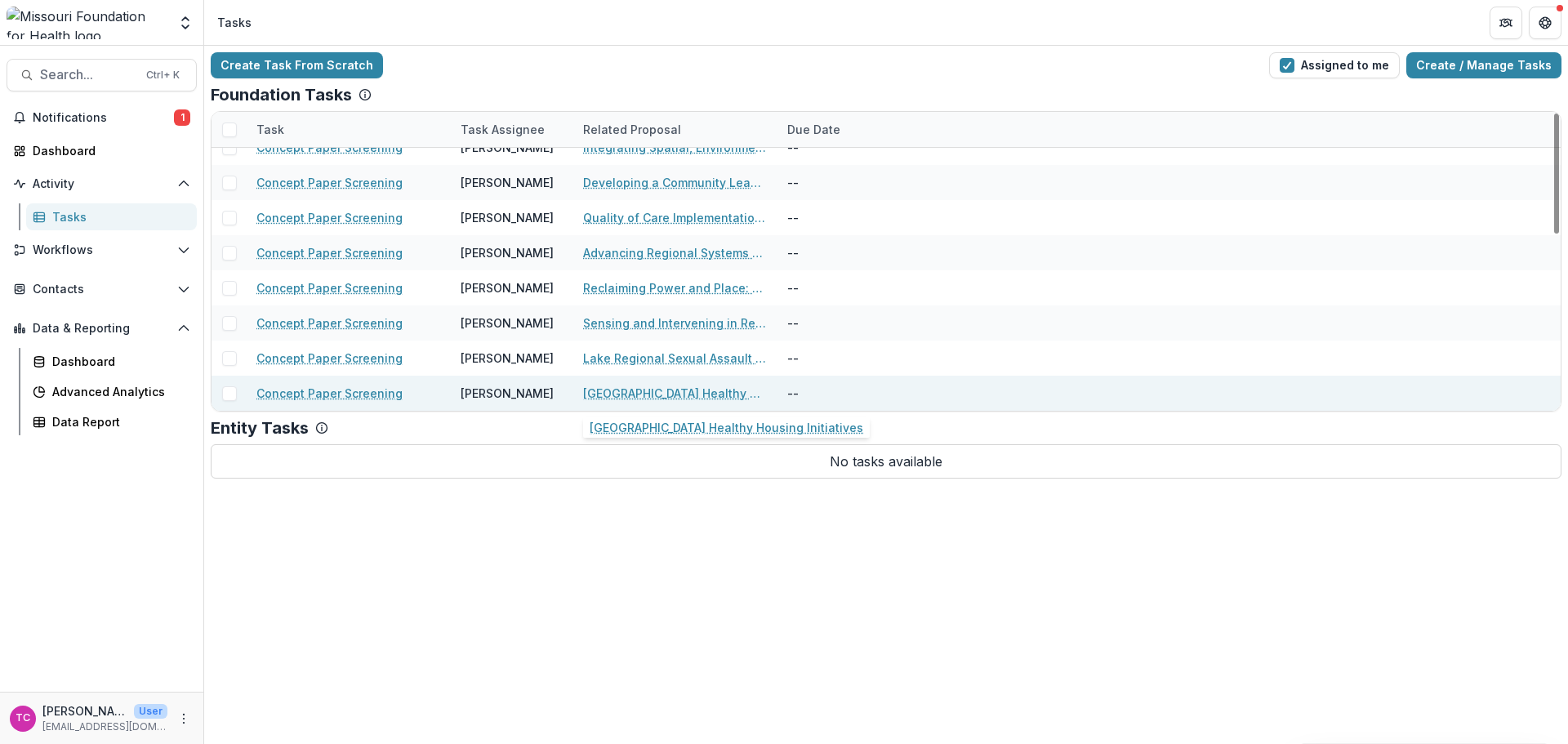
click at [603, 392] on link "[GEOGRAPHIC_DATA] Healthy Housing Initiatives" at bounding box center [675, 393] width 184 height 17
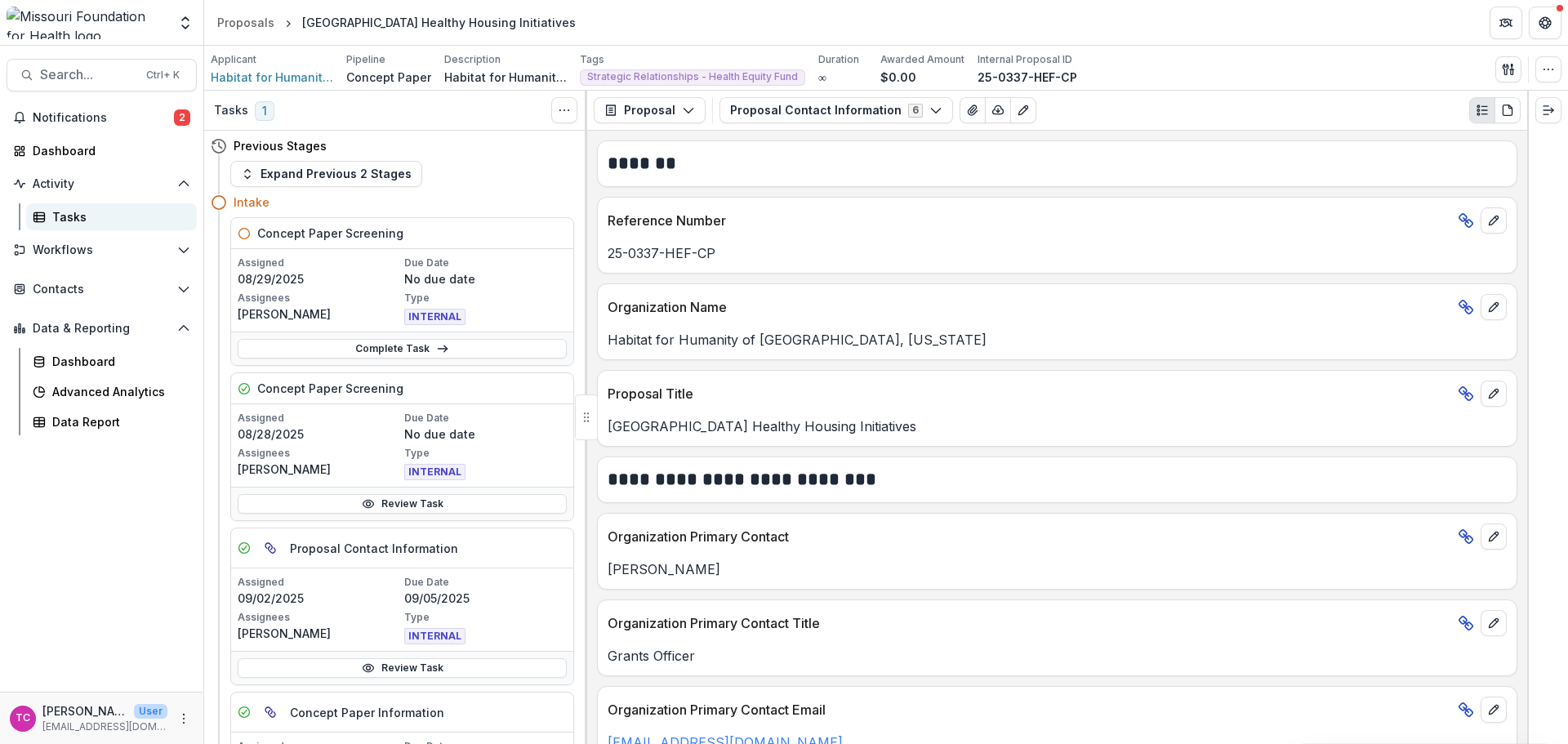
click at [50, 213] on link "Tasks" at bounding box center [111, 217] width 170 height 27
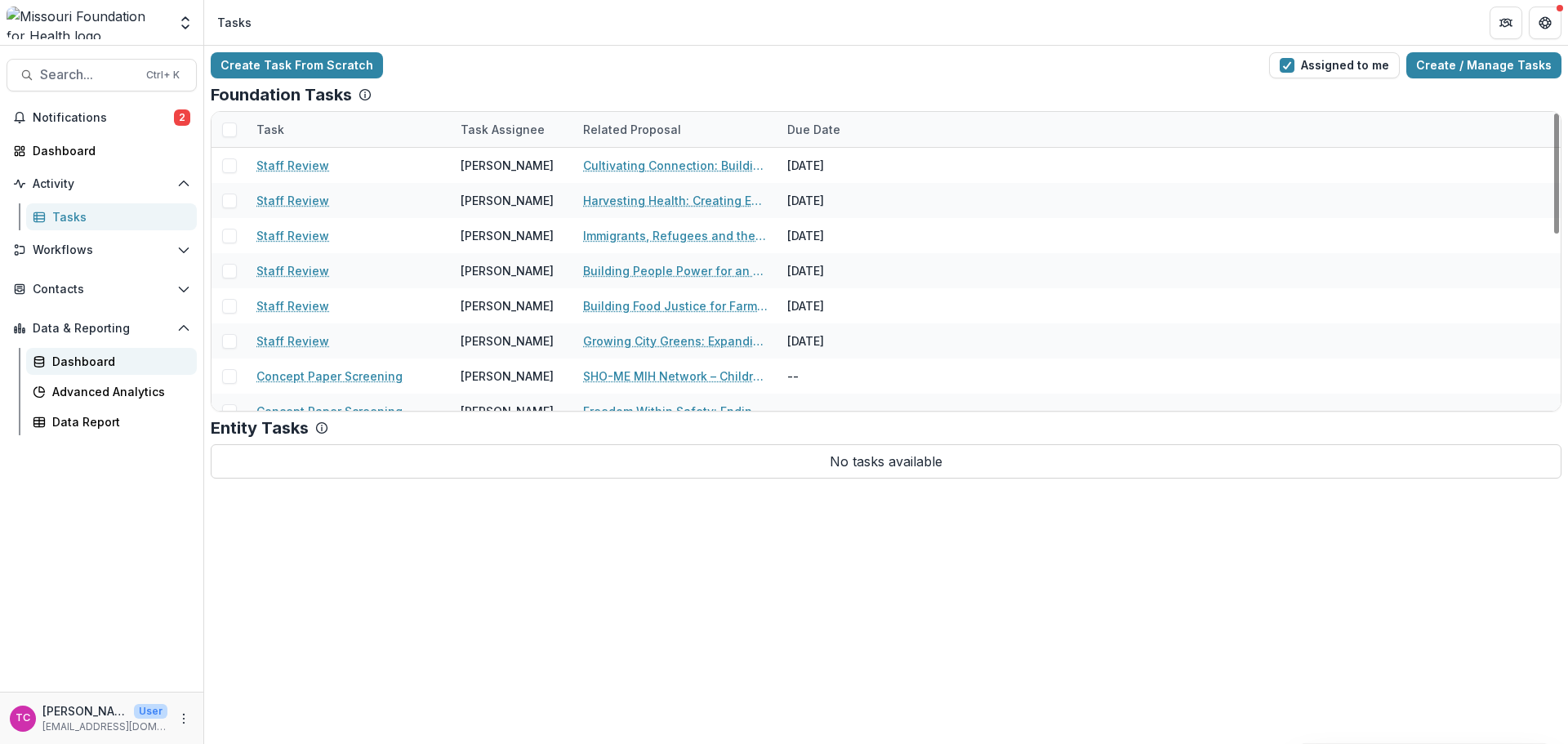
click at [79, 364] on div "Dashboard" at bounding box center [118, 362] width 131 height 17
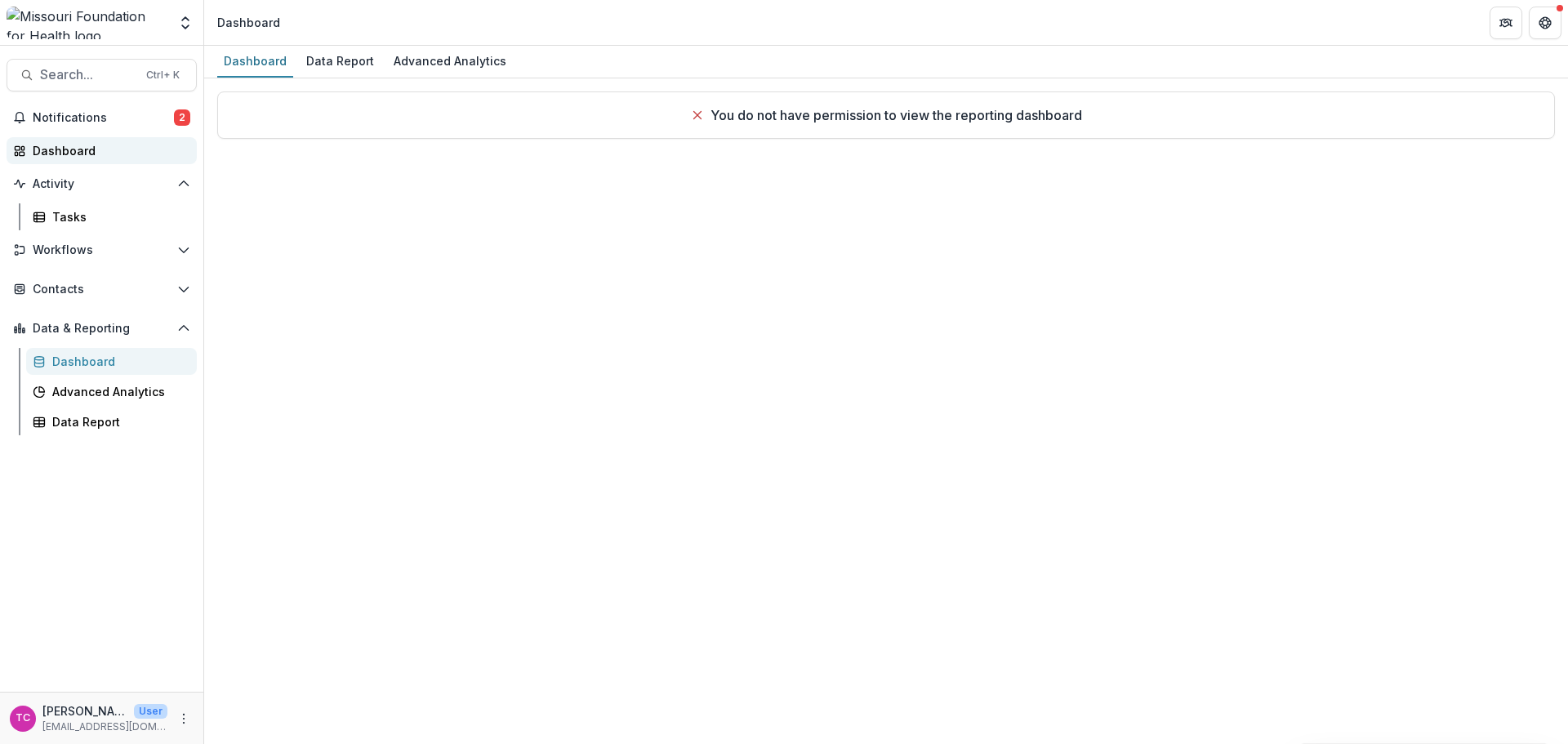
click at [80, 156] on div "Dashboard" at bounding box center [108, 151] width 151 height 17
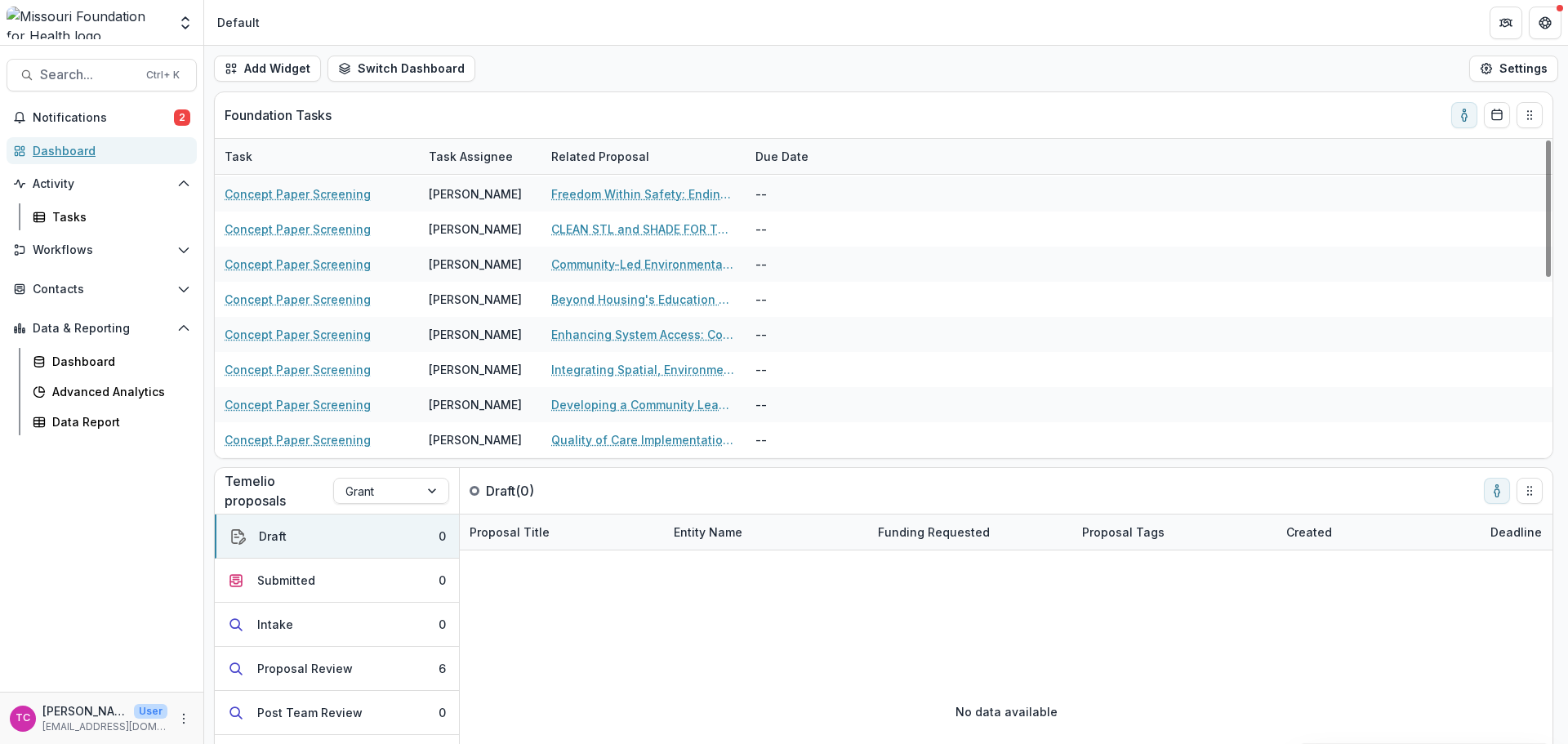
scroll to position [245, 0]
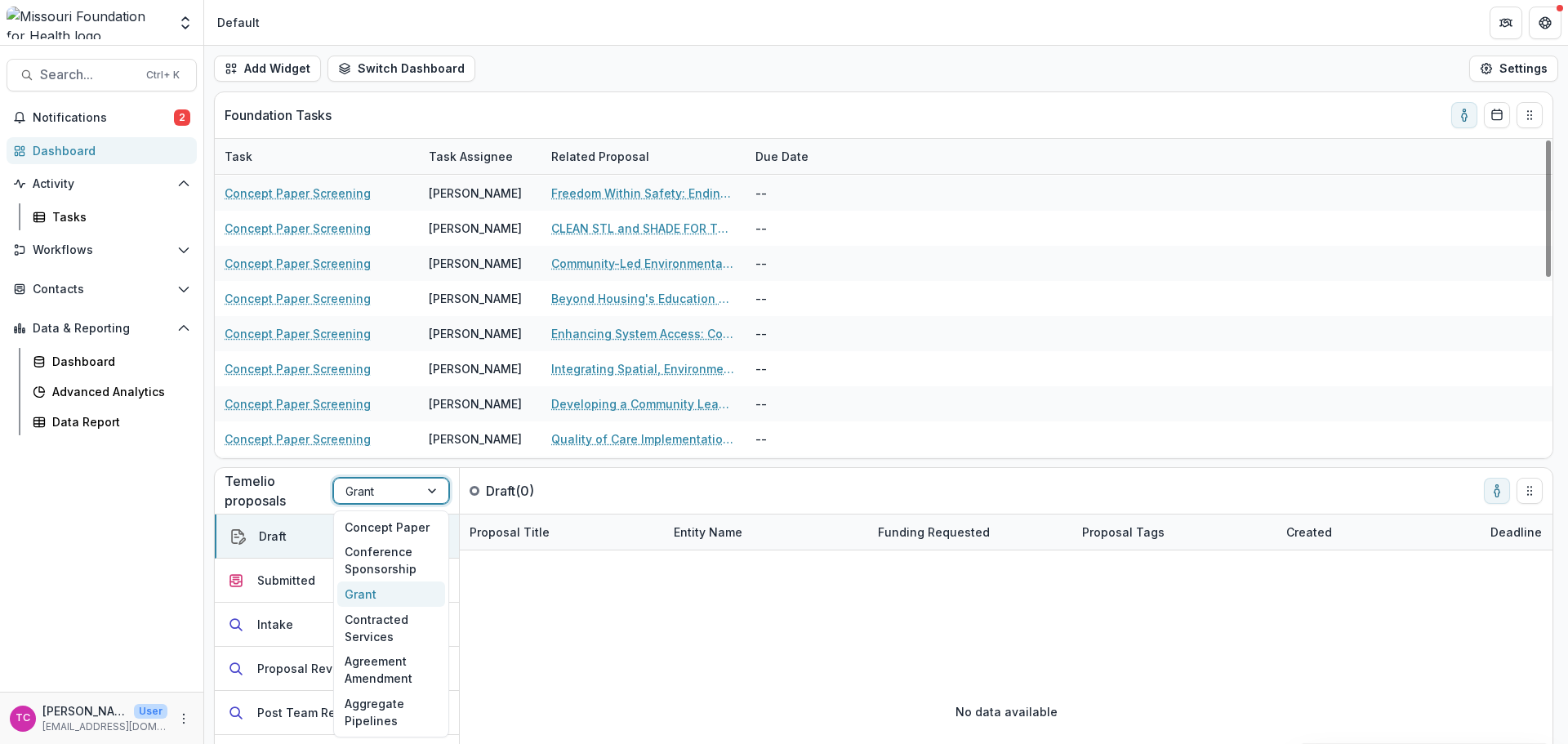
click at [382, 490] on div at bounding box center [376, 490] width 62 height 20
click at [372, 522] on div "Concept Paper" at bounding box center [391, 527] width 108 height 25
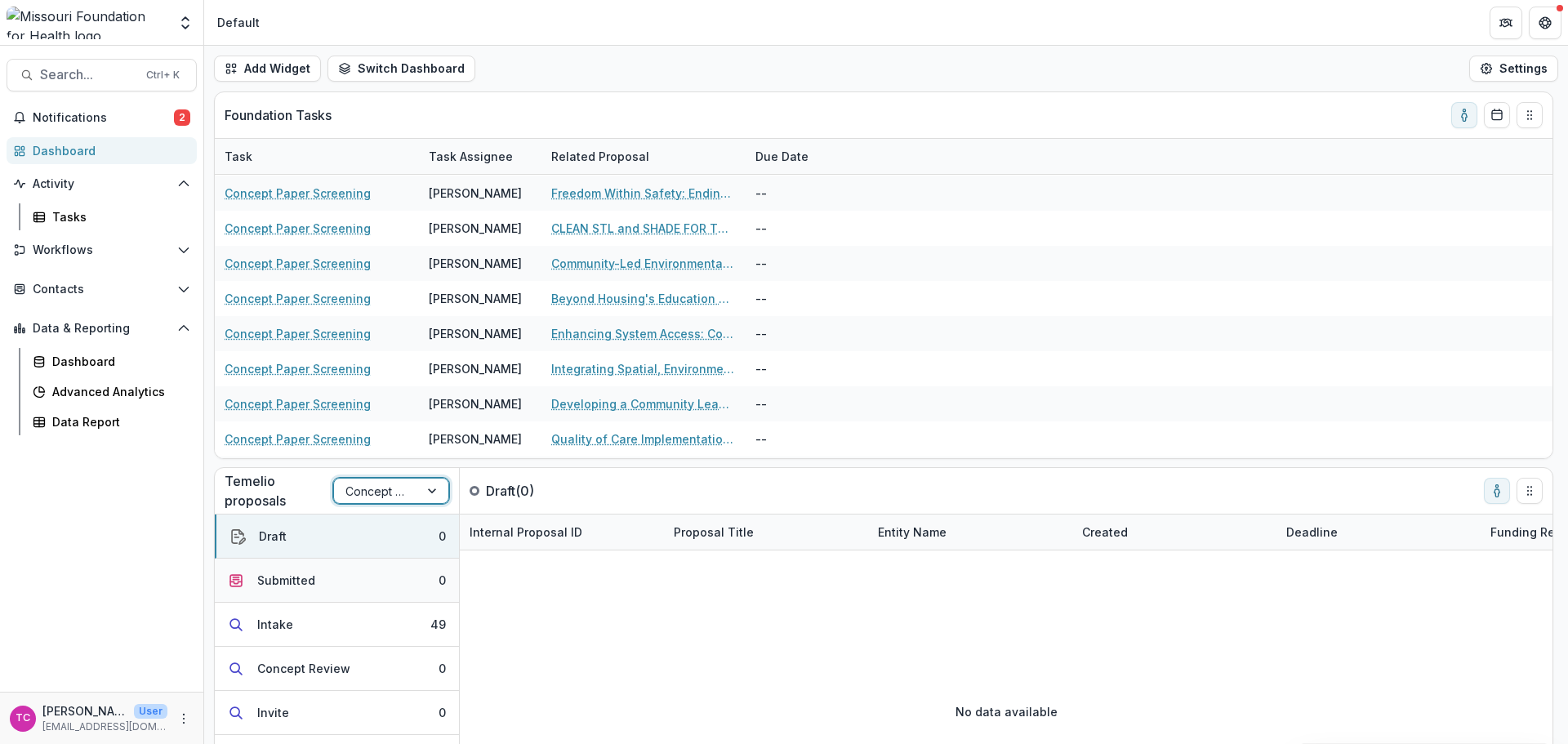
click at [396, 595] on button "Submitted 0" at bounding box center [336, 581] width 244 height 44
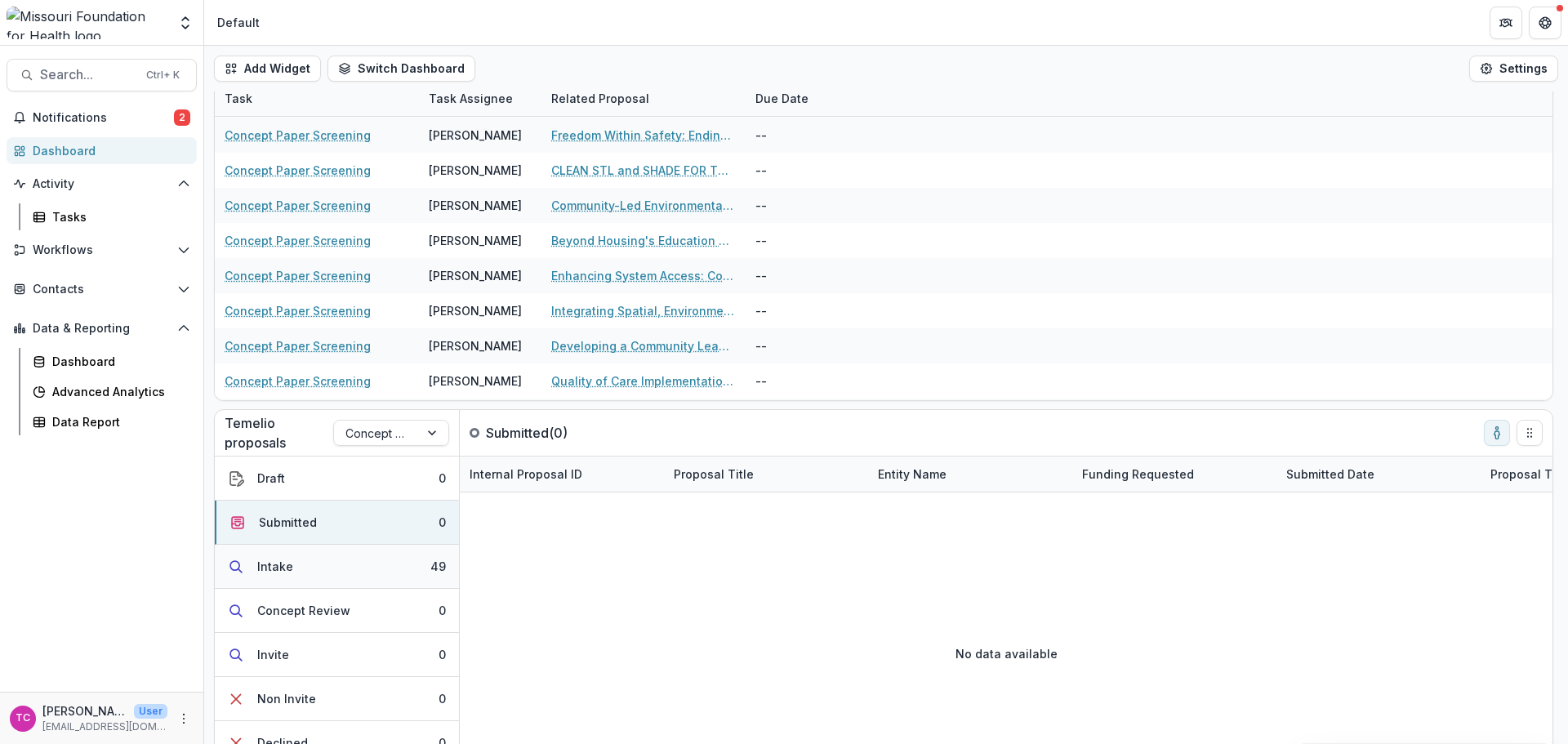
scroll to position [91, 0]
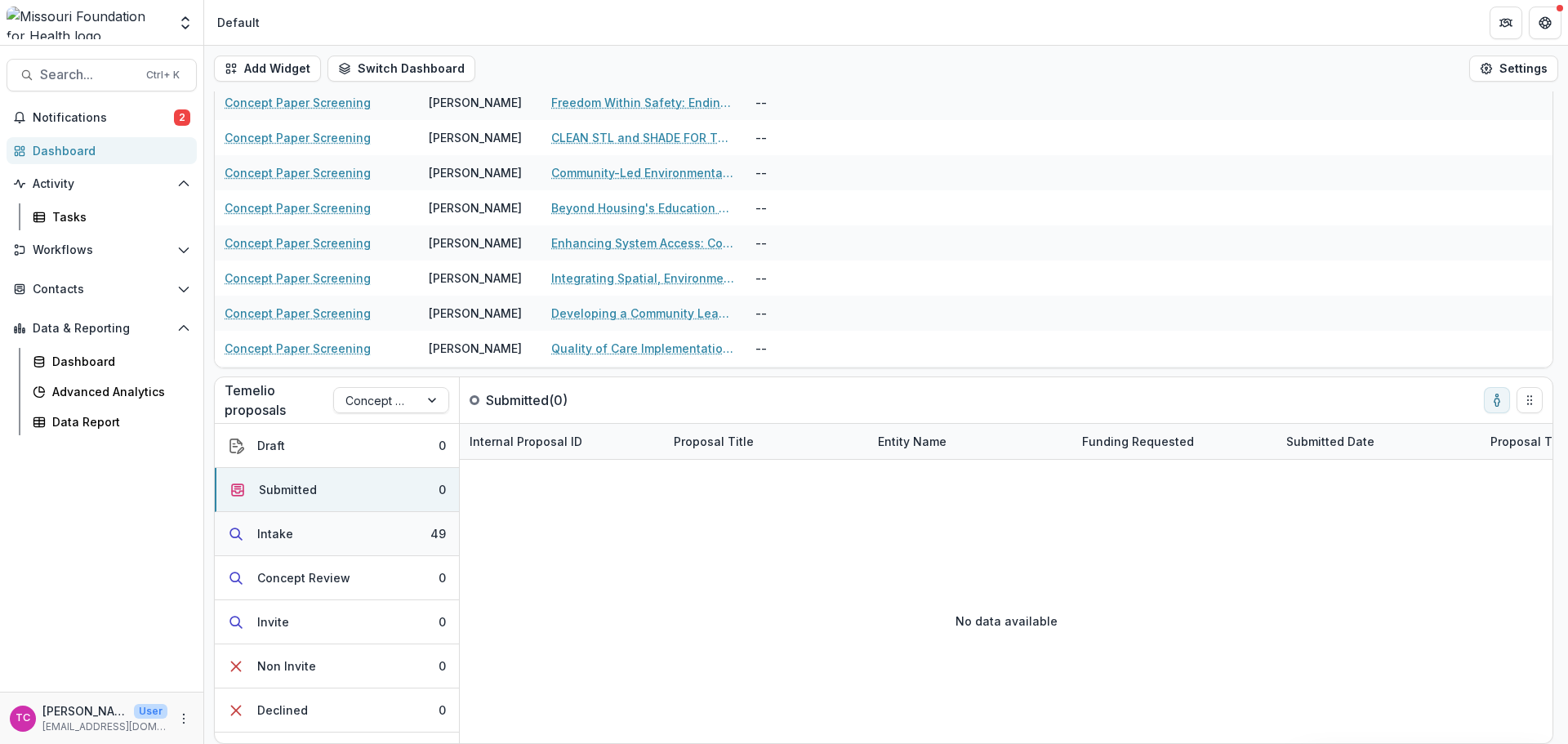
click at [343, 527] on button "Intake 49" at bounding box center [336, 534] width 244 height 44
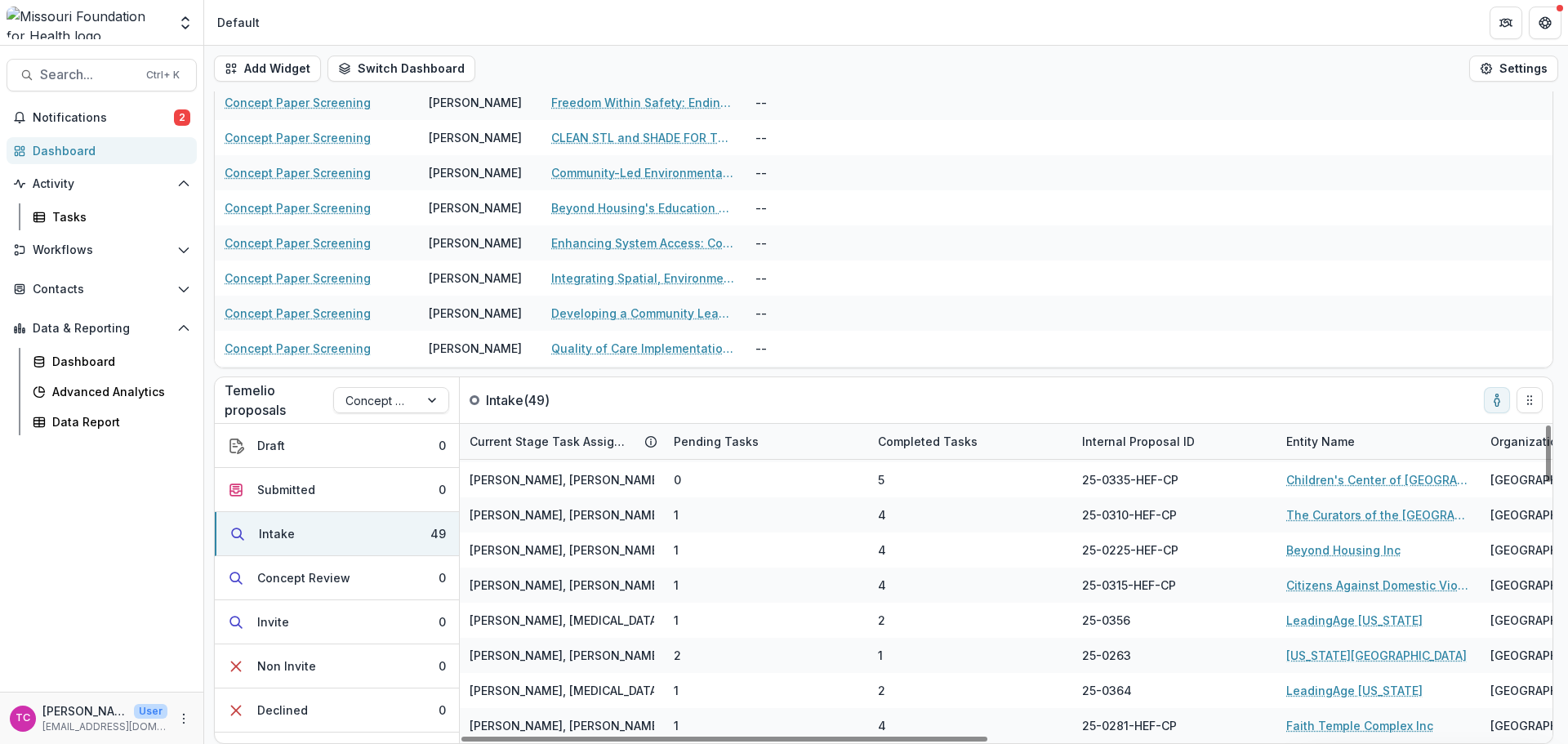
scroll to position [376, 0]
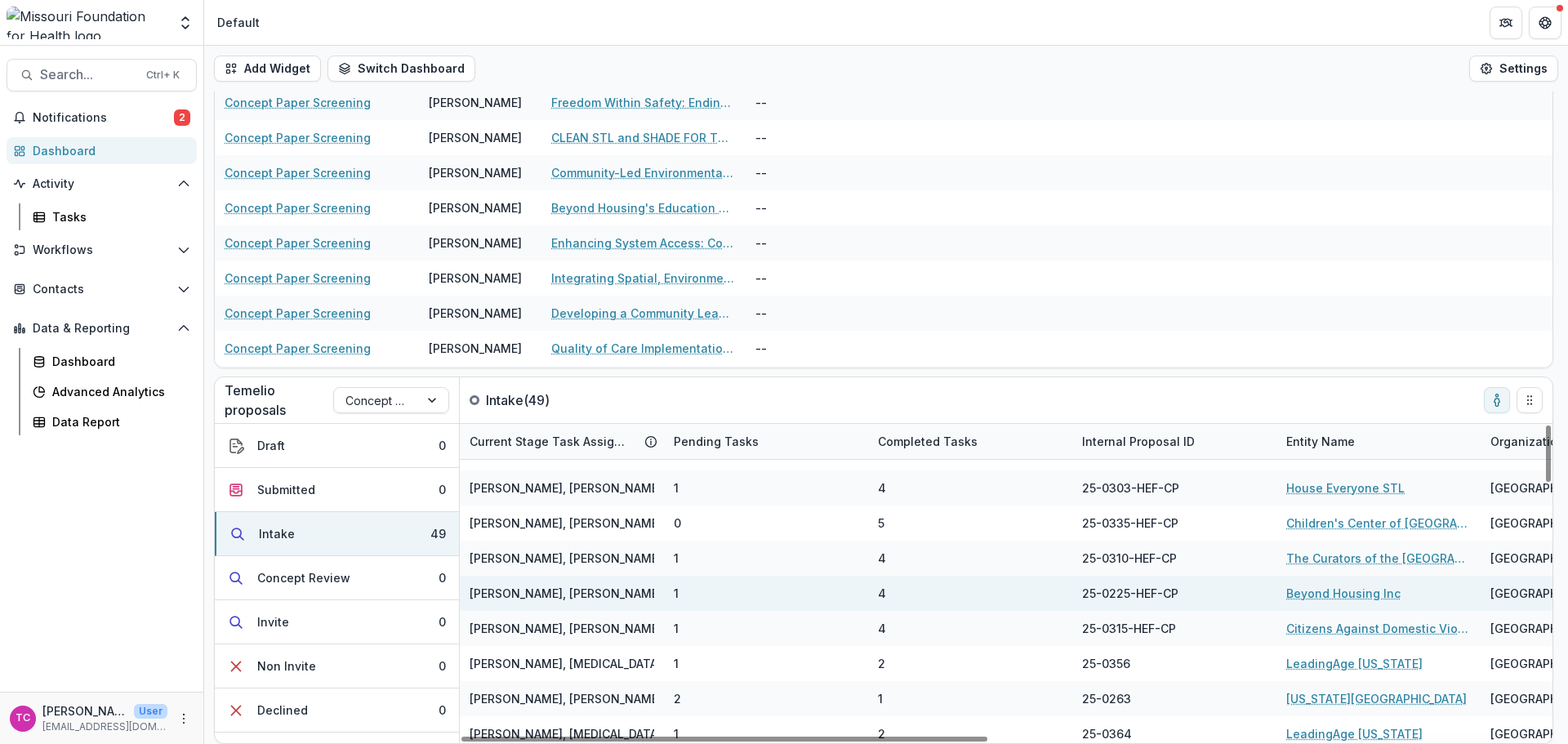
click at [1314, 601] on link "Beyond Housing Inc" at bounding box center [1343, 594] width 114 height 17
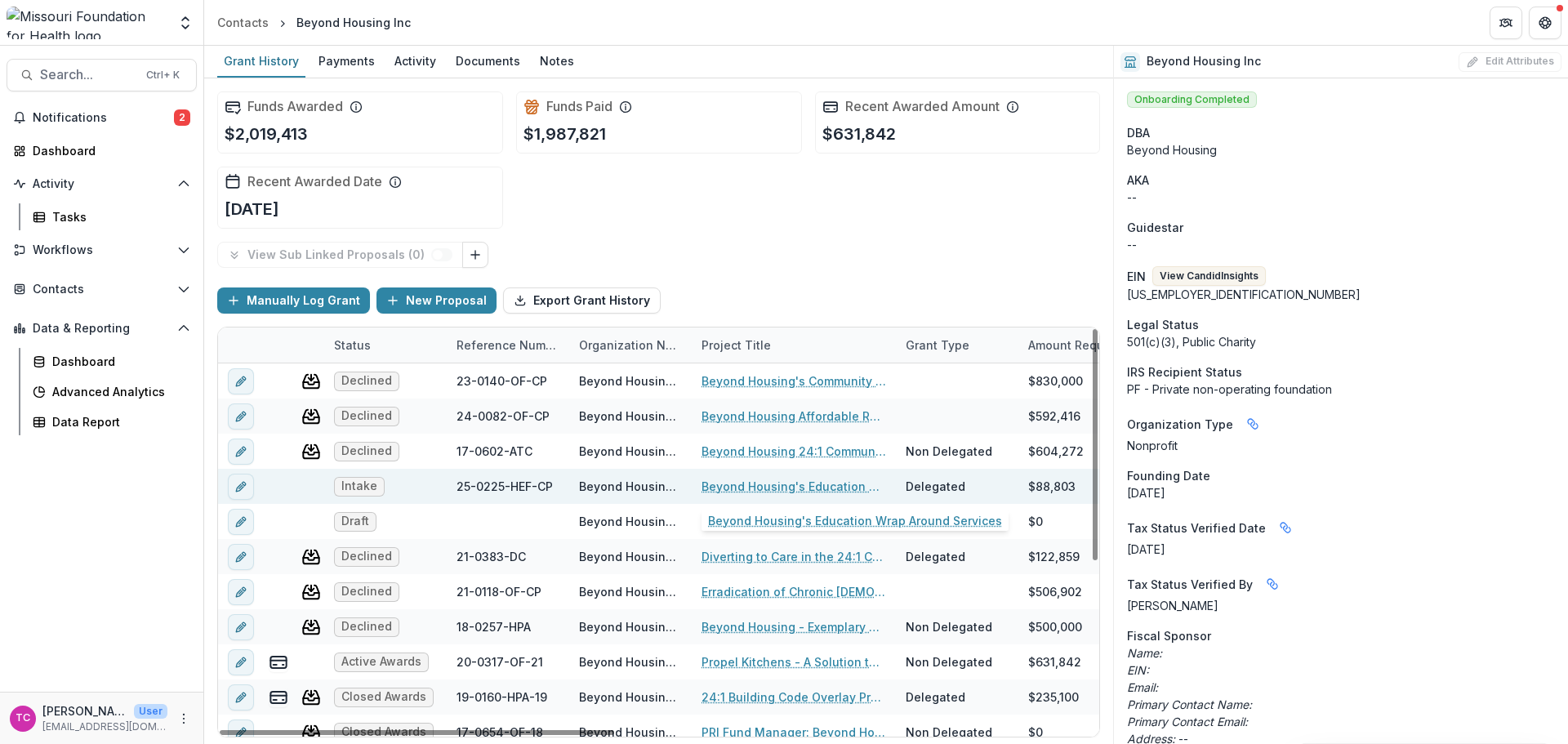
click at [734, 479] on link "Beyond Housing's Education Wrap Around Services" at bounding box center [794, 487] width 184 height 17
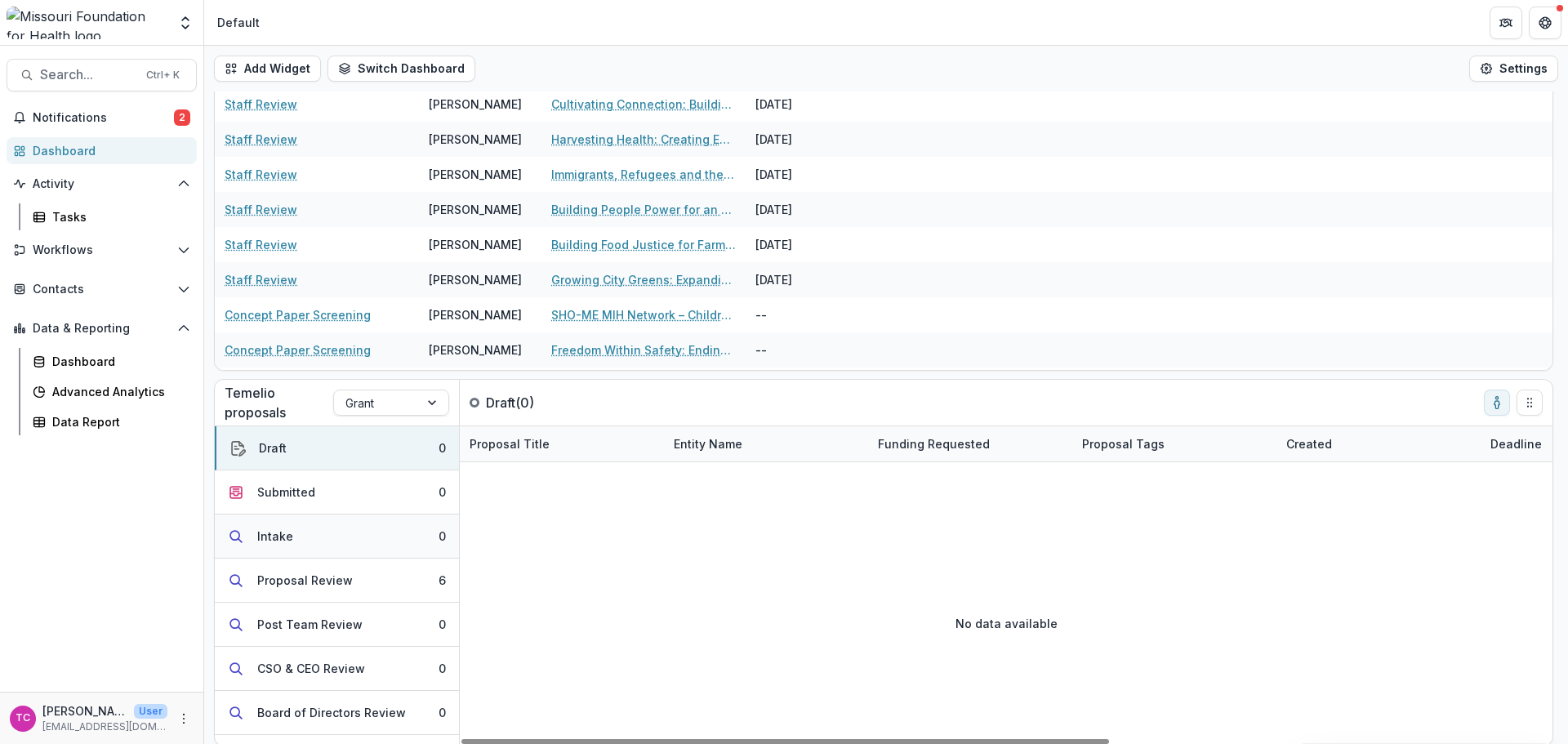
scroll to position [91, 0]
click at [333, 403] on div "Grant" at bounding box center [391, 400] width 116 height 26
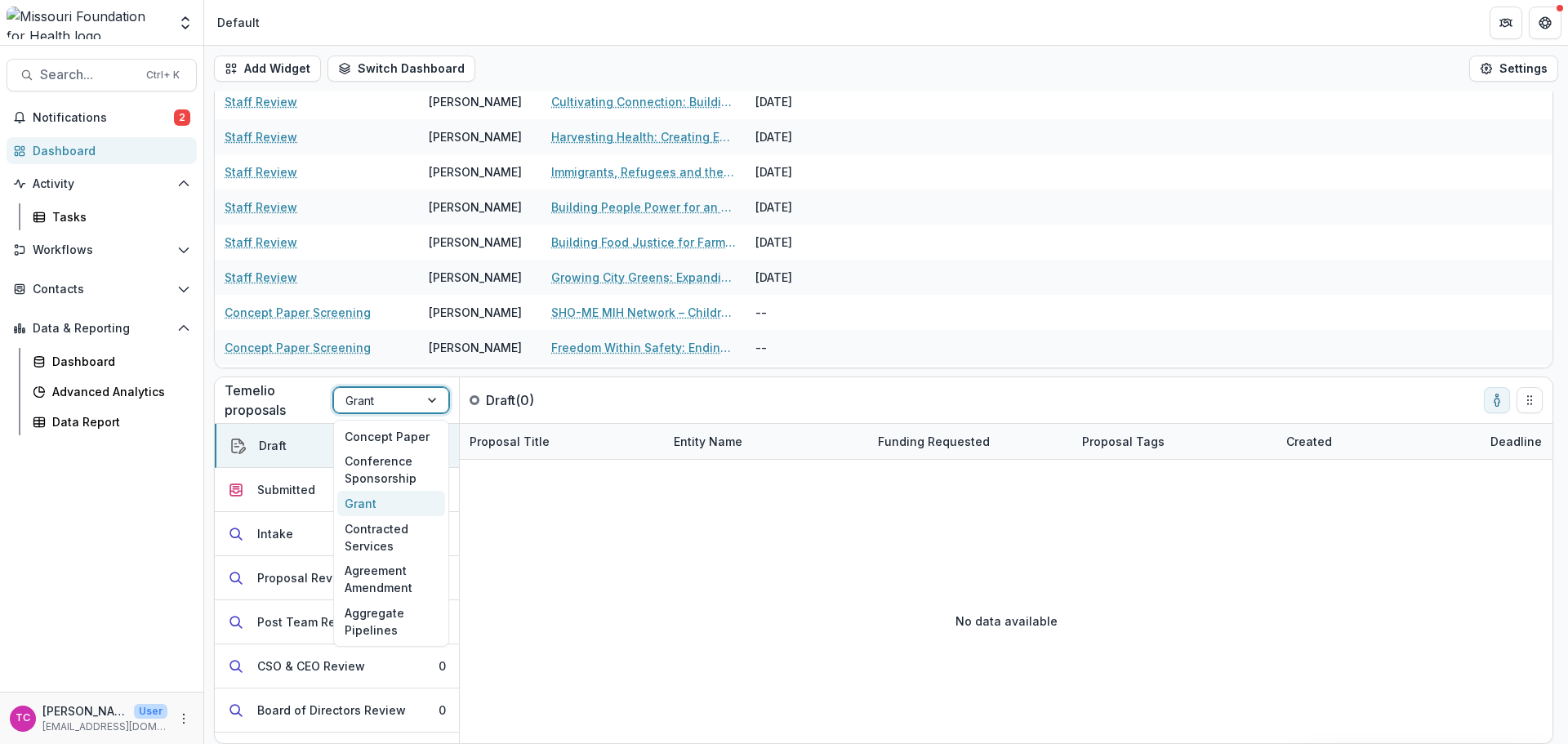
click at [348, 404] on input "text" at bounding box center [347, 400] width 3 height 17
click at [354, 440] on div "Concept Paper" at bounding box center [391, 436] width 108 height 25
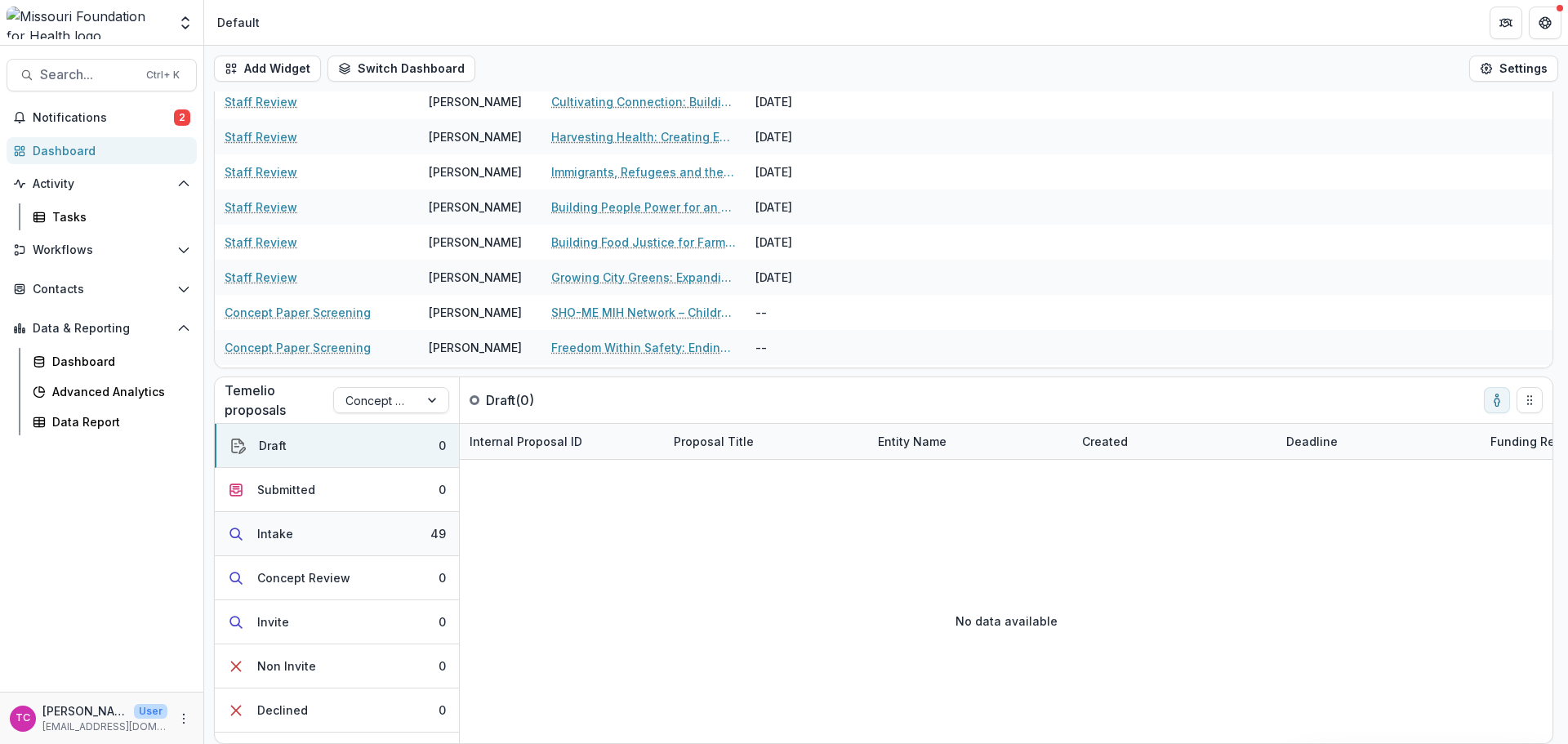
click at [334, 522] on button "Intake 49" at bounding box center [336, 534] width 244 height 44
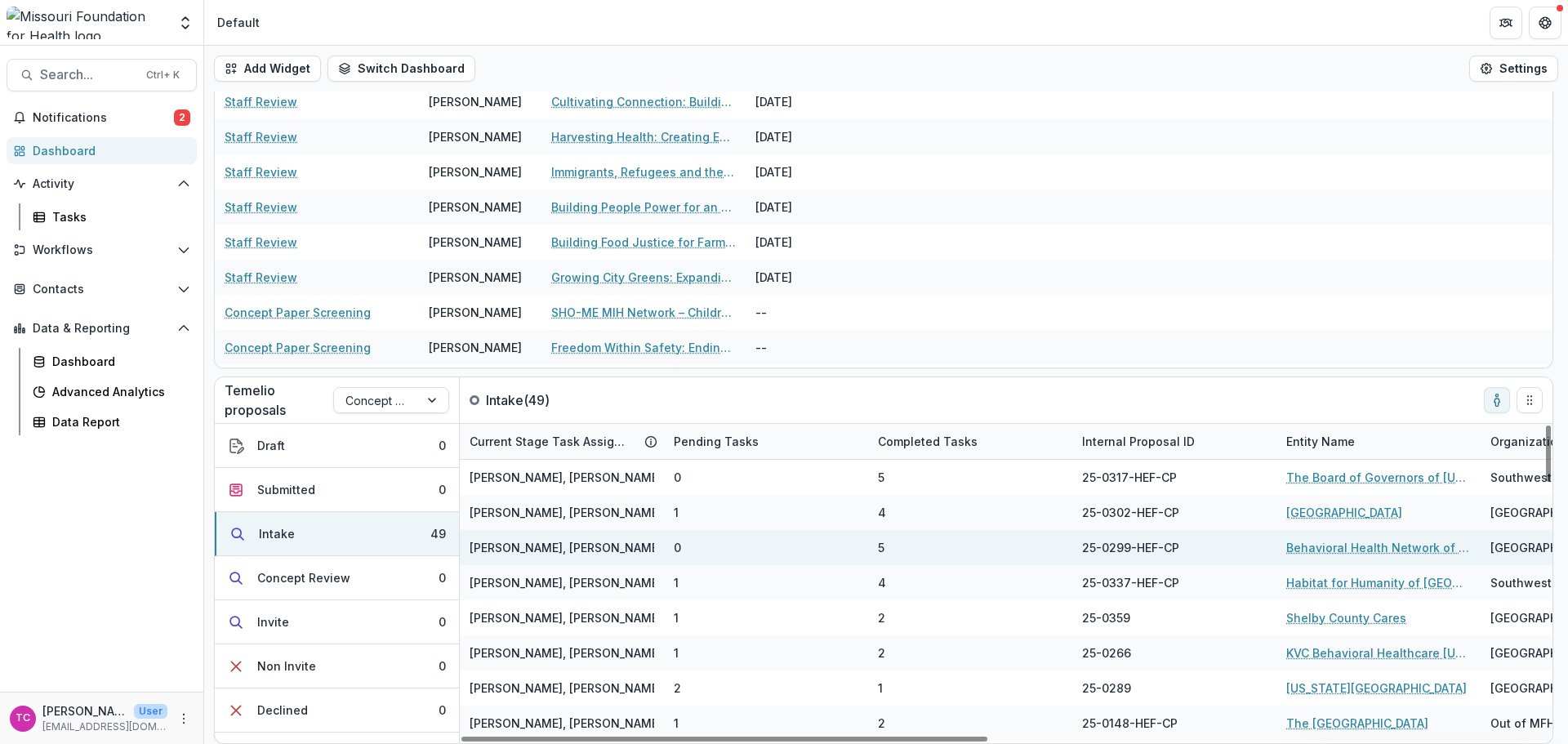
click at [1324, 545] on link "Behavioral Health Network of [GEOGRAPHIC_DATA][PERSON_NAME]" at bounding box center [1378, 548] width 184 height 17
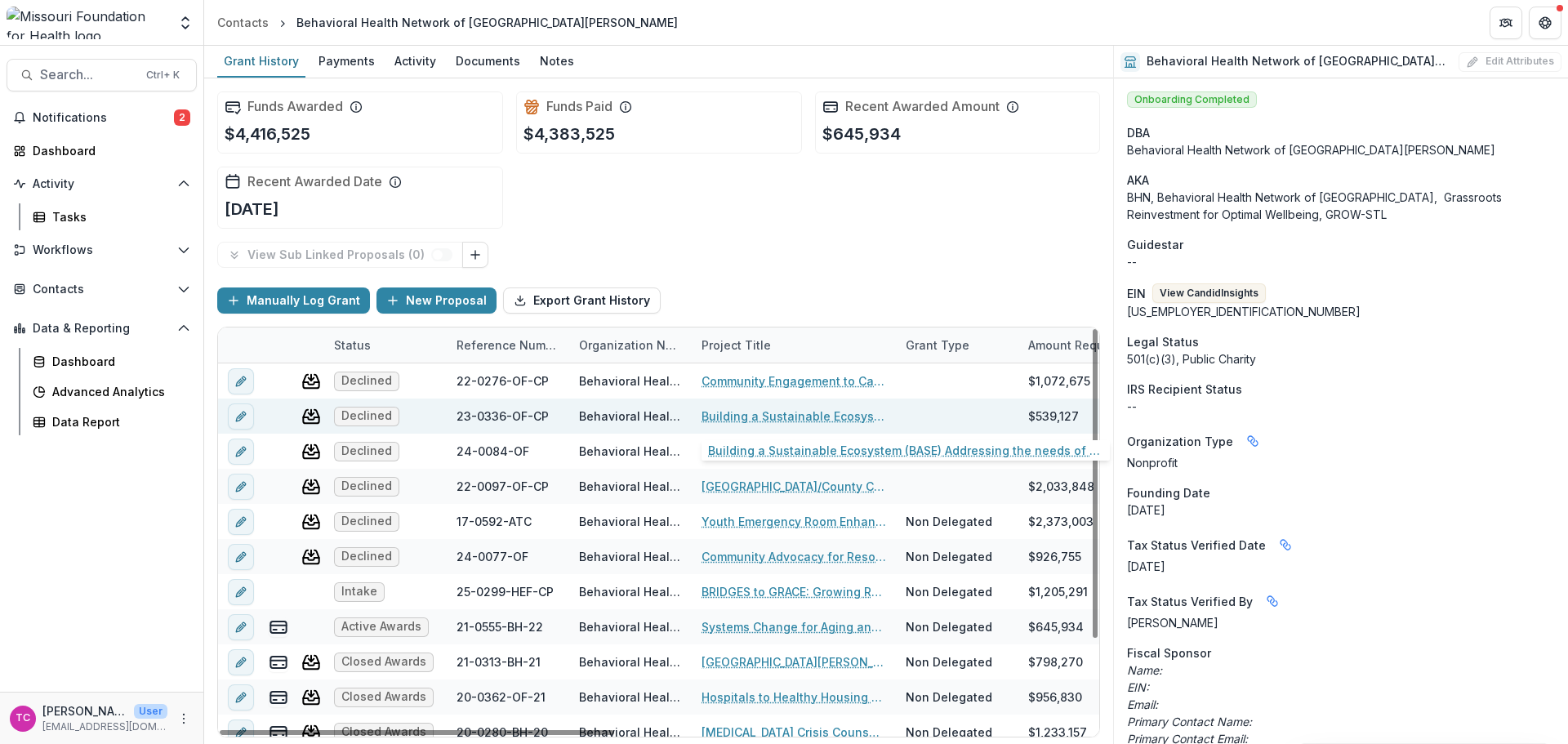
scroll to position [81, 0]
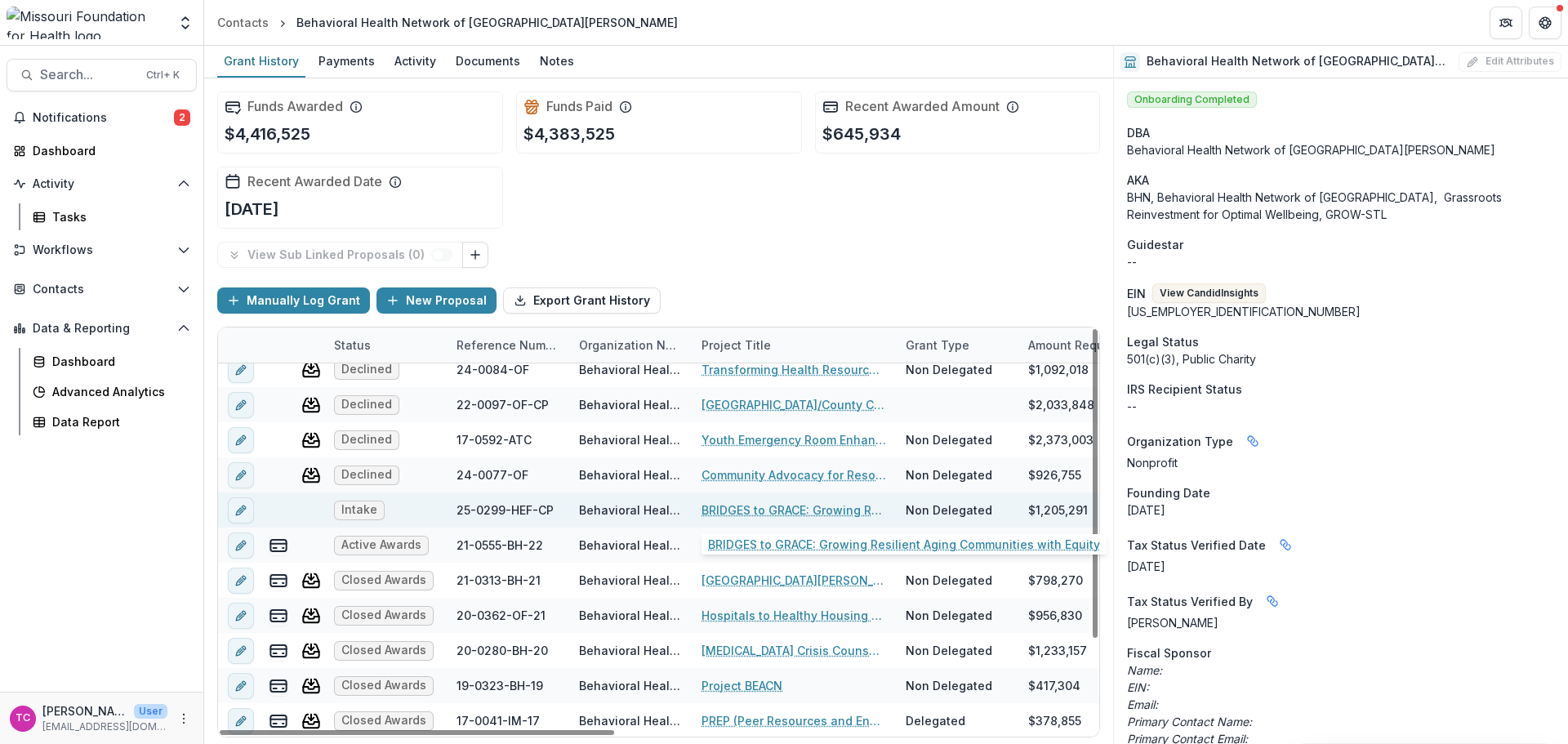
click at [753, 518] on link "BRIDGES to GRACE: Growing Resilient Aging Communities with Equity" at bounding box center [794, 511] width 184 height 17
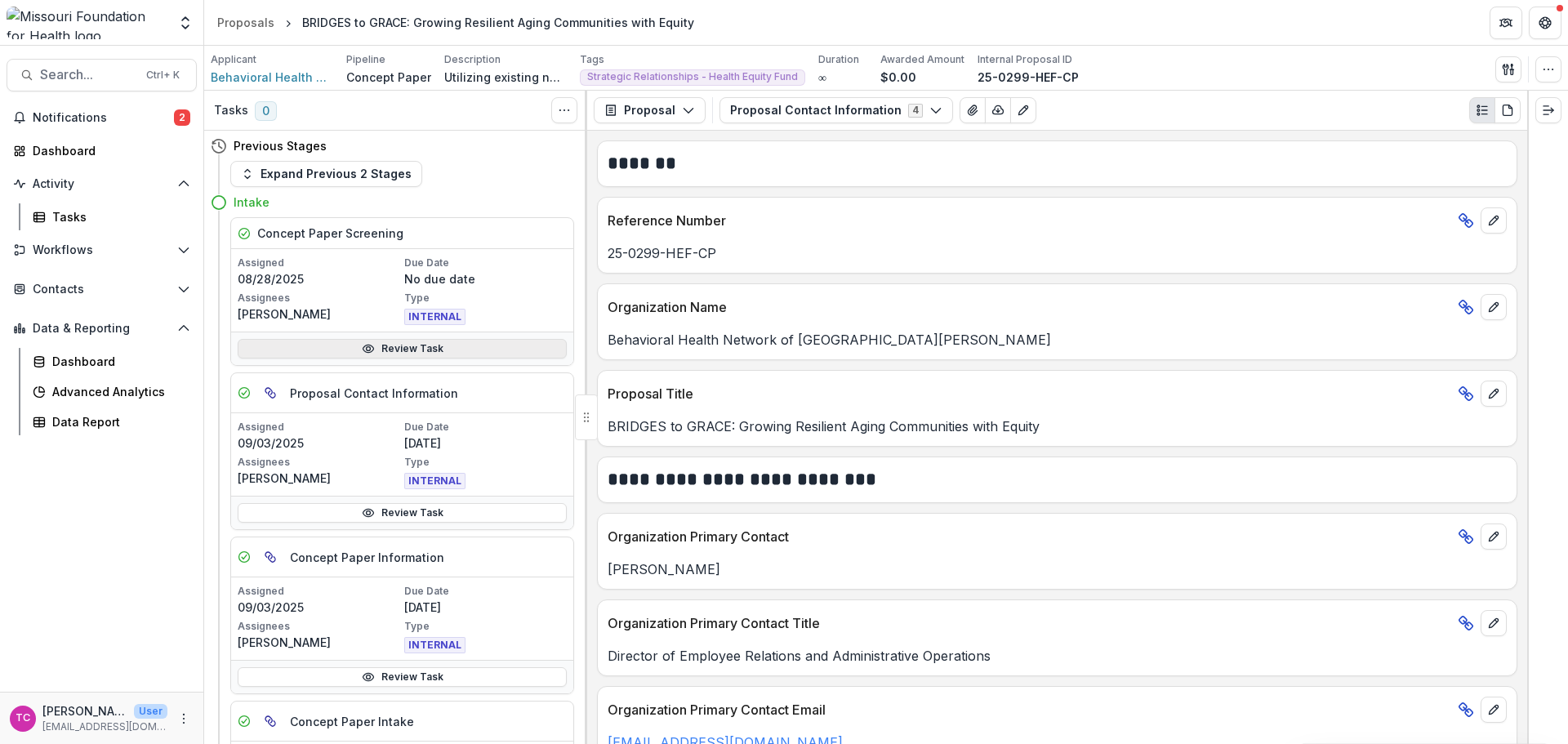
click at [425, 355] on link "Review Task" at bounding box center [402, 349] width 330 height 19
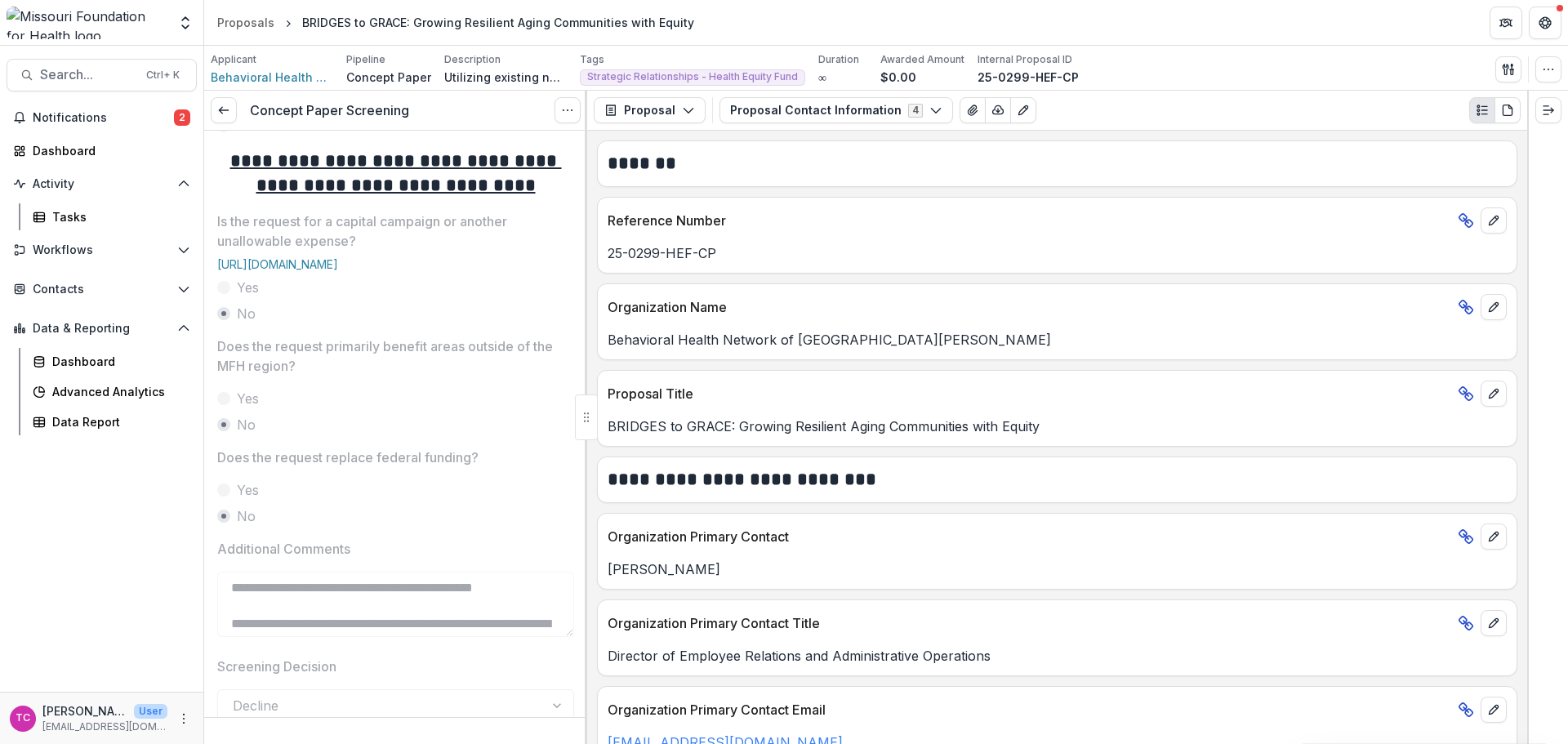
scroll to position [906, 0]
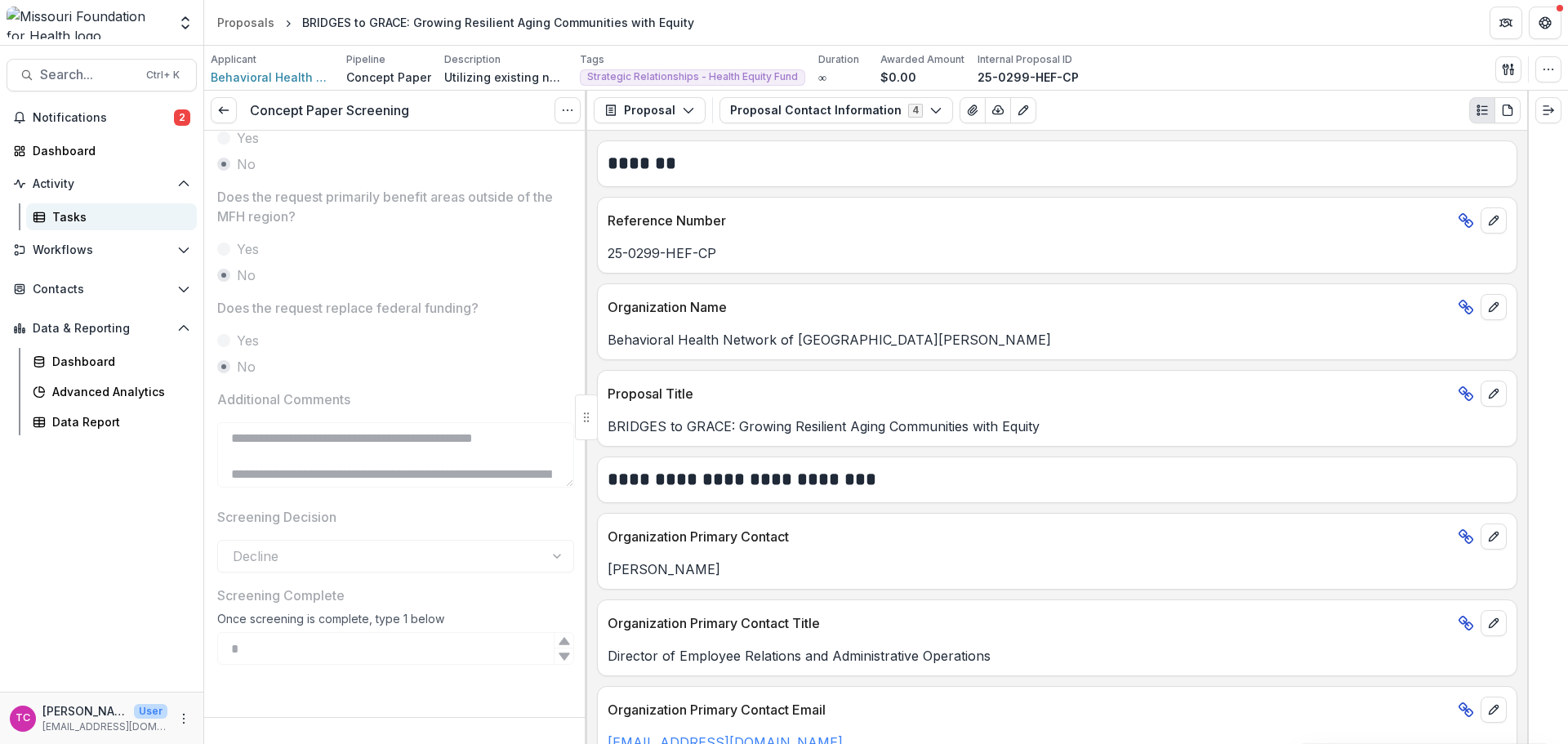
click at [48, 206] on link "Tasks" at bounding box center [111, 217] width 170 height 27
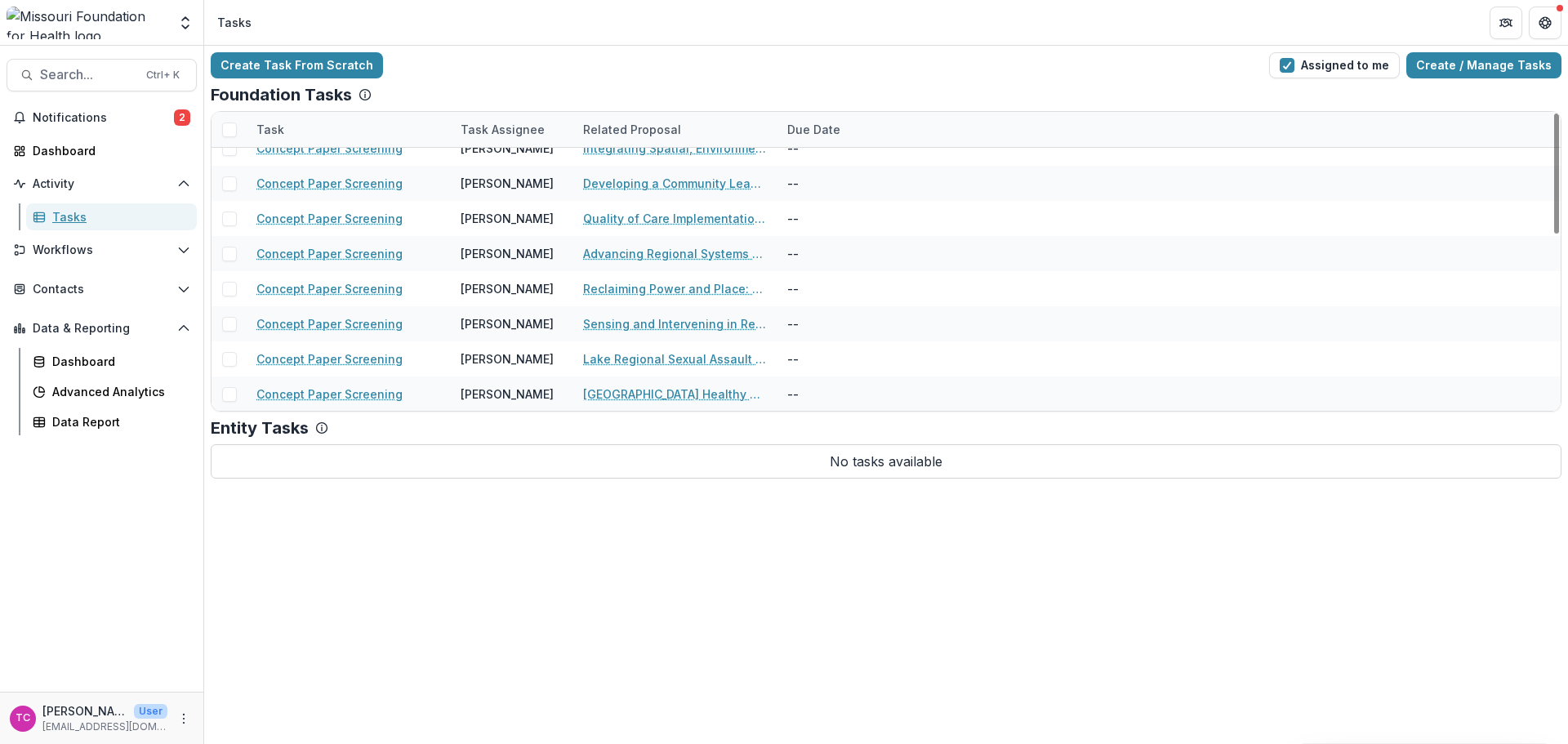
scroll to position [440, 0]
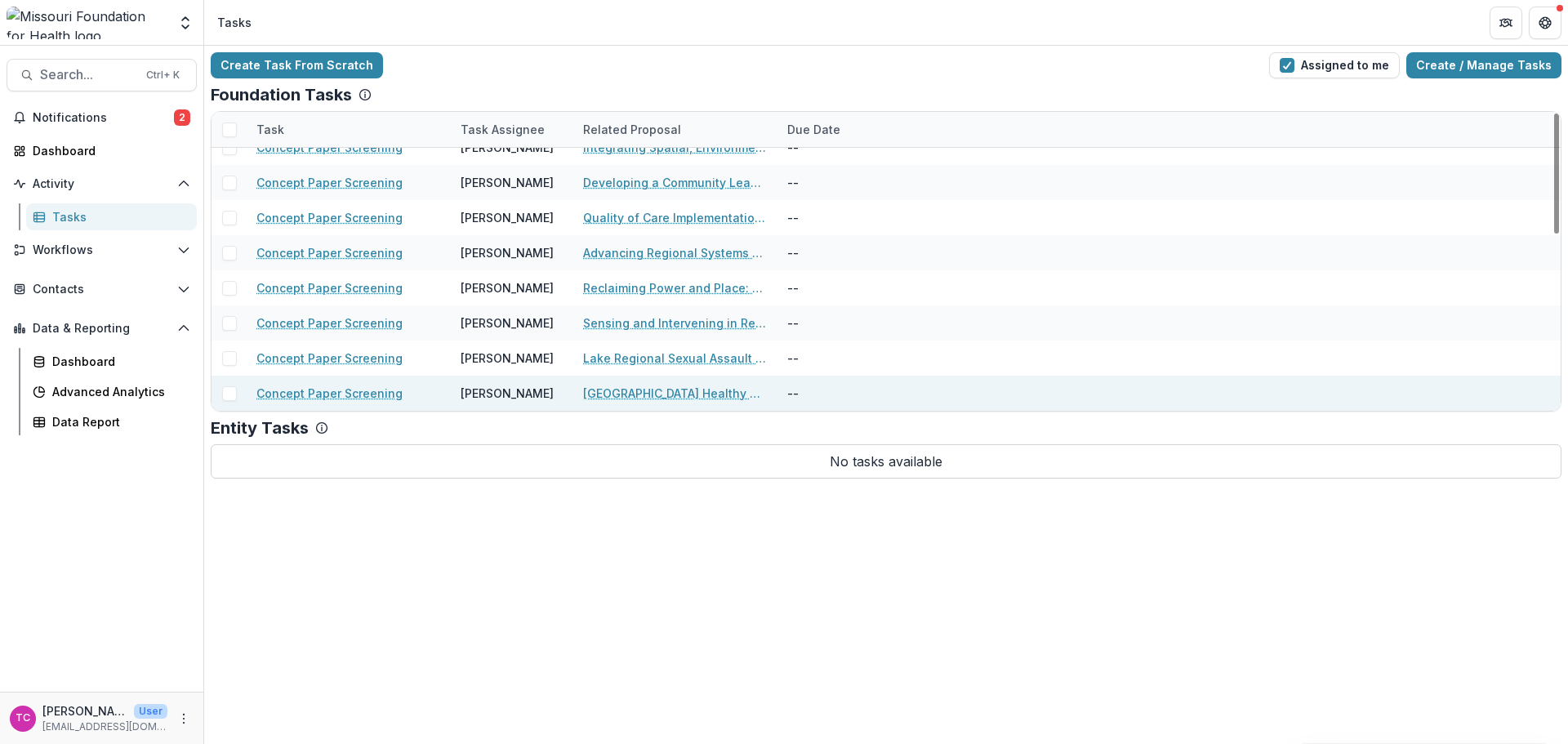
click at [625, 394] on link "[GEOGRAPHIC_DATA] Healthy Housing Initiatives" at bounding box center [675, 393] width 184 height 17
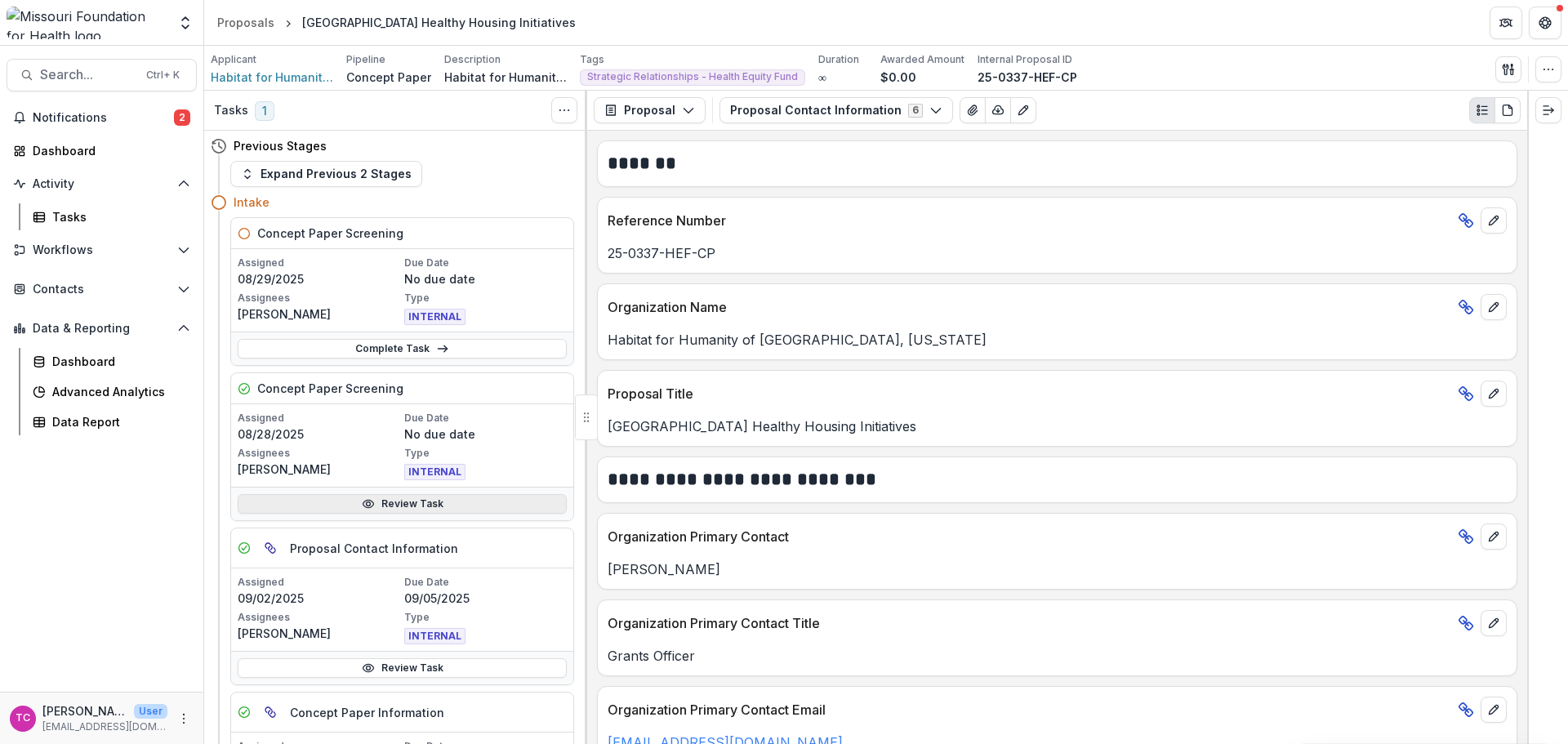
click at [344, 499] on link "Review Task" at bounding box center [402, 504] width 330 height 19
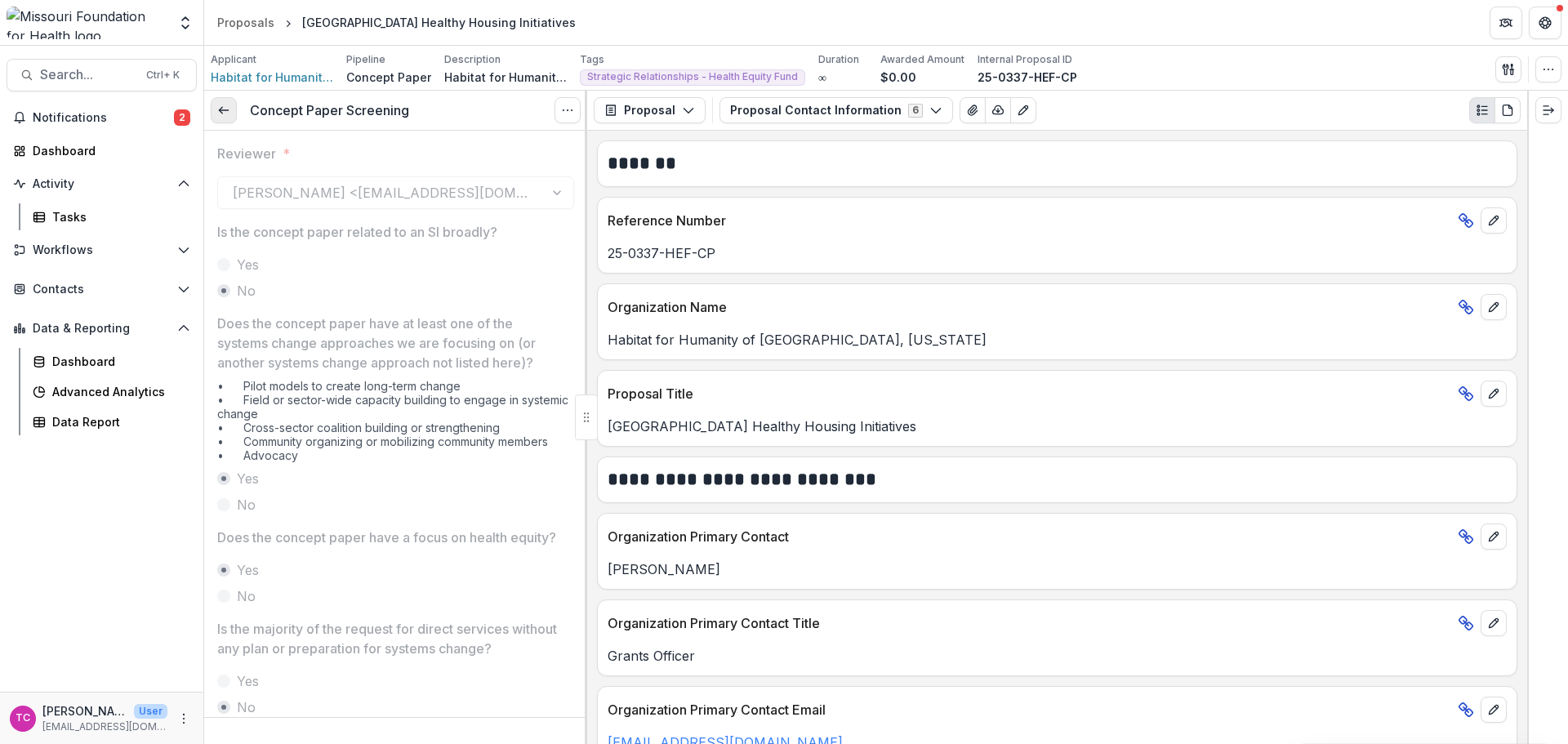
click at [236, 118] on link at bounding box center [224, 110] width 26 height 26
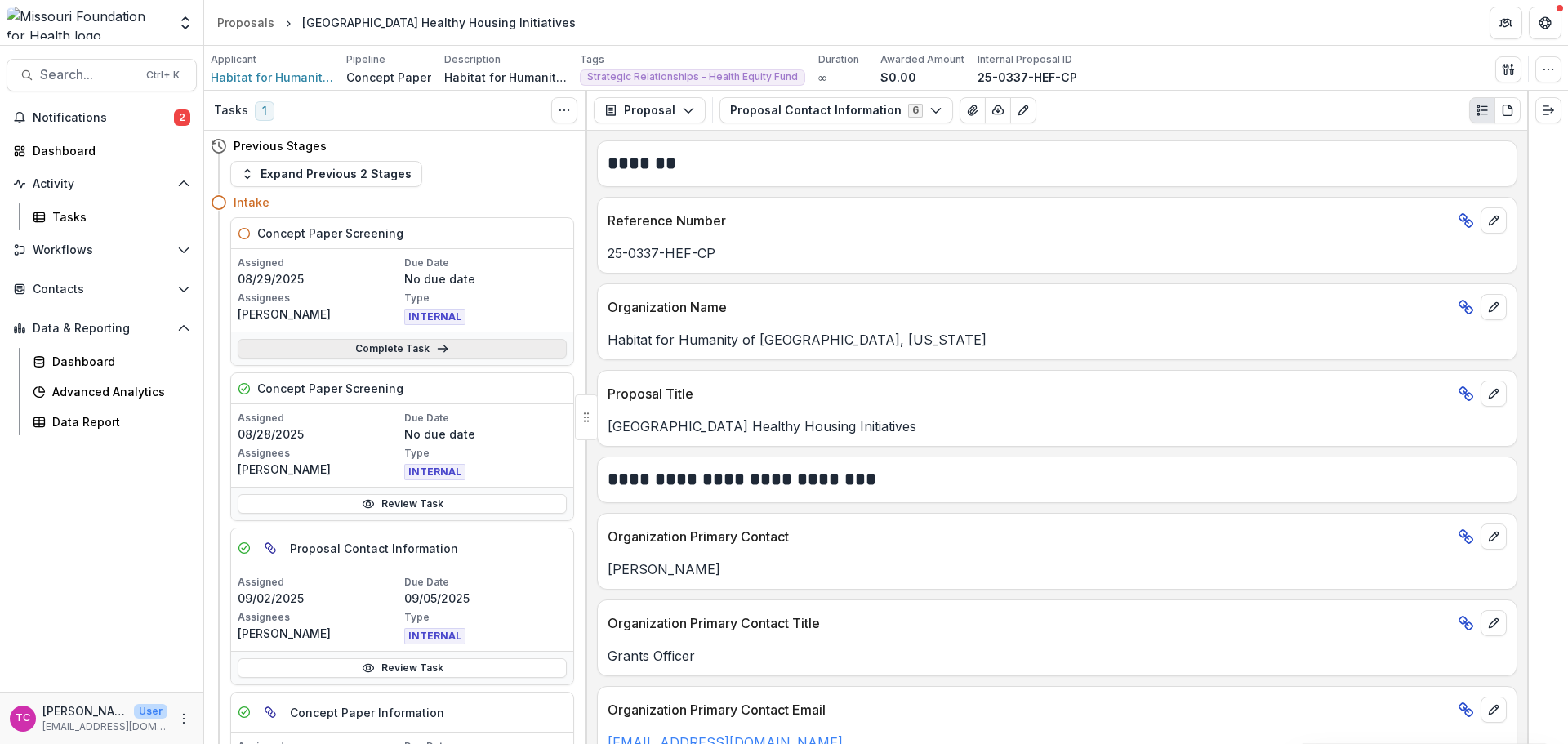
click at [310, 352] on link "Complete Task" at bounding box center [402, 349] width 330 height 19
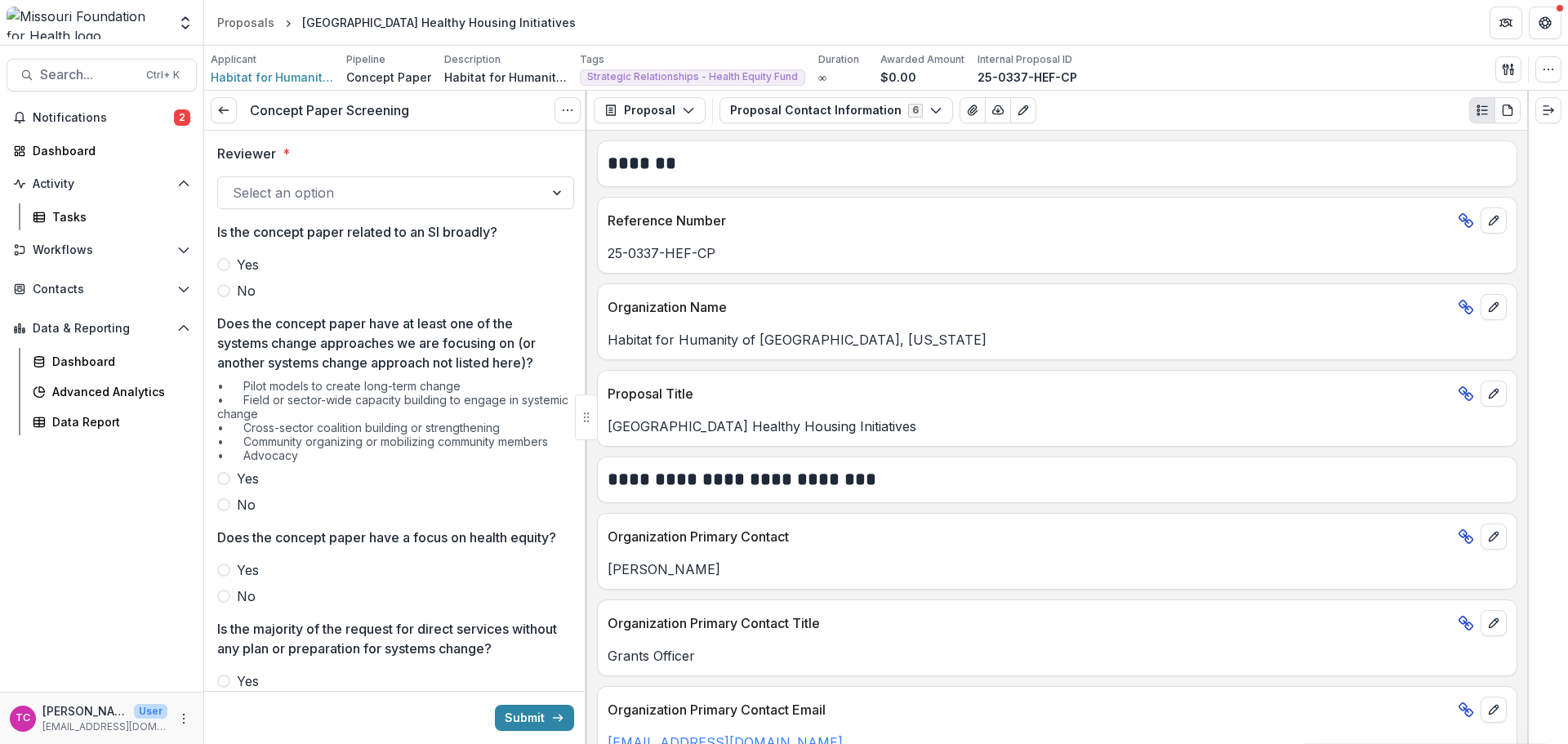
click at [336, 202] on div at bounding box center [380, 192] width 296 height 23
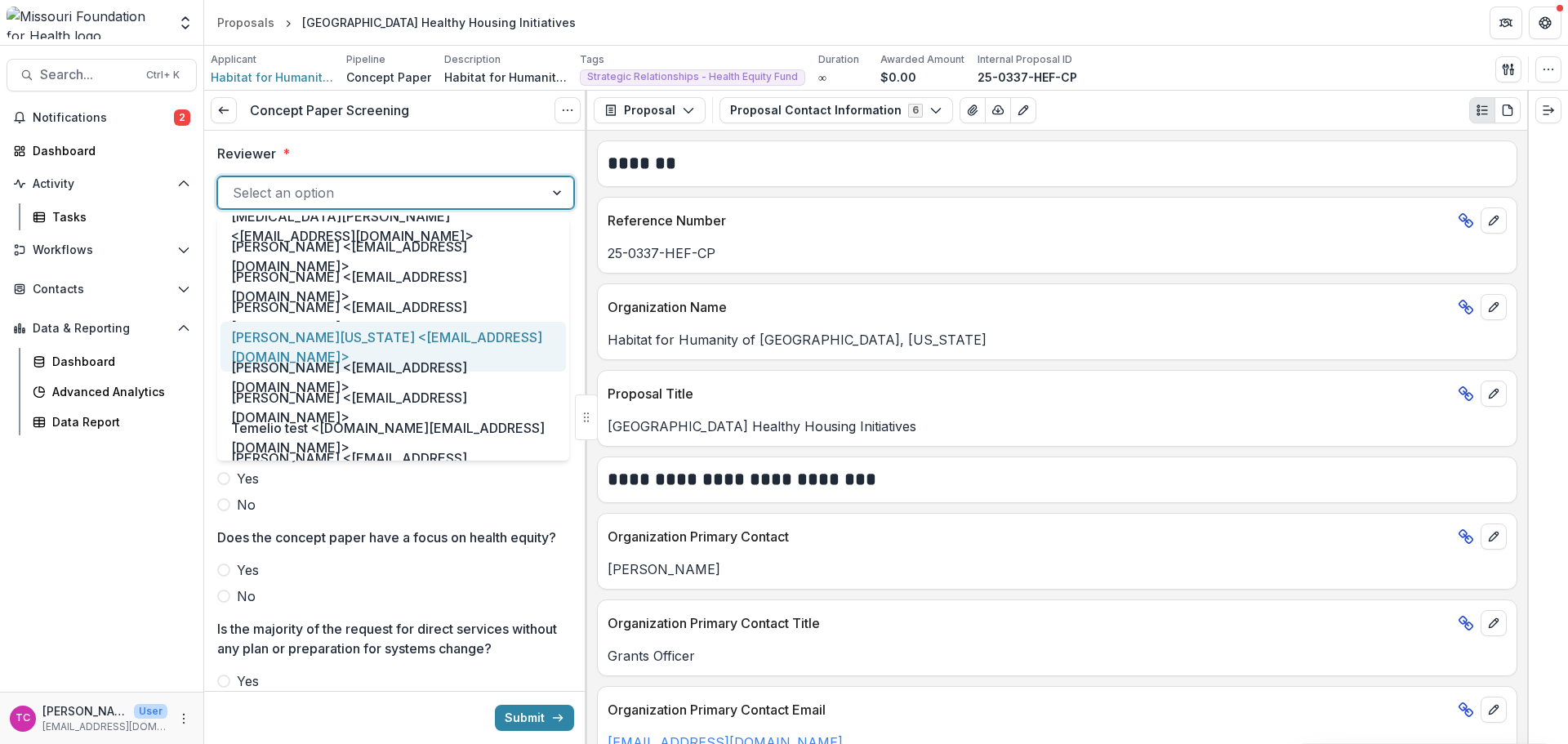
scroll to position [803, 0]
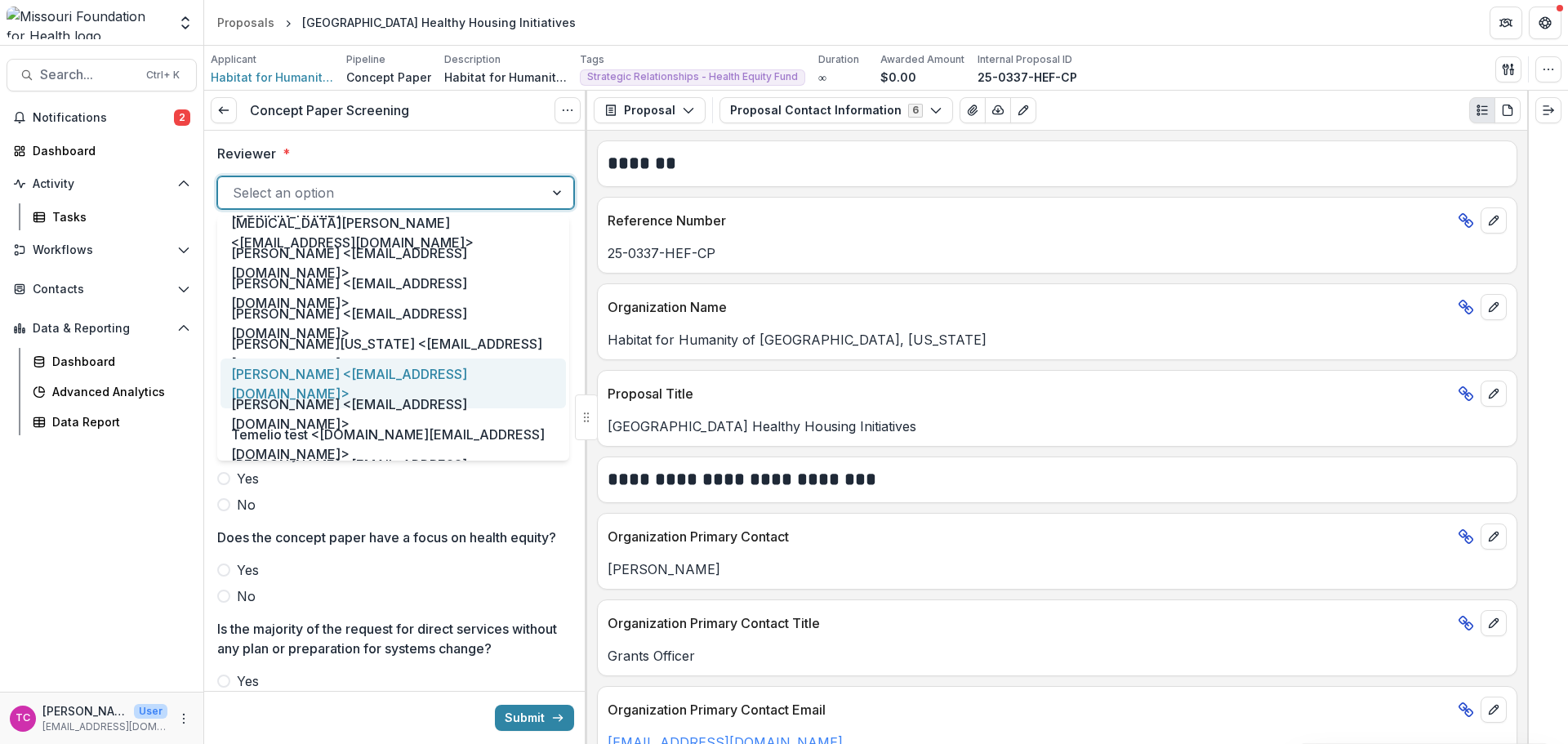
click at [327, 365] on div "[PERSON_NAME] <[EMAIL_ADDRESS][DOMAIN_NAME]>" at bounding box center [392, 383] width 345 height 50
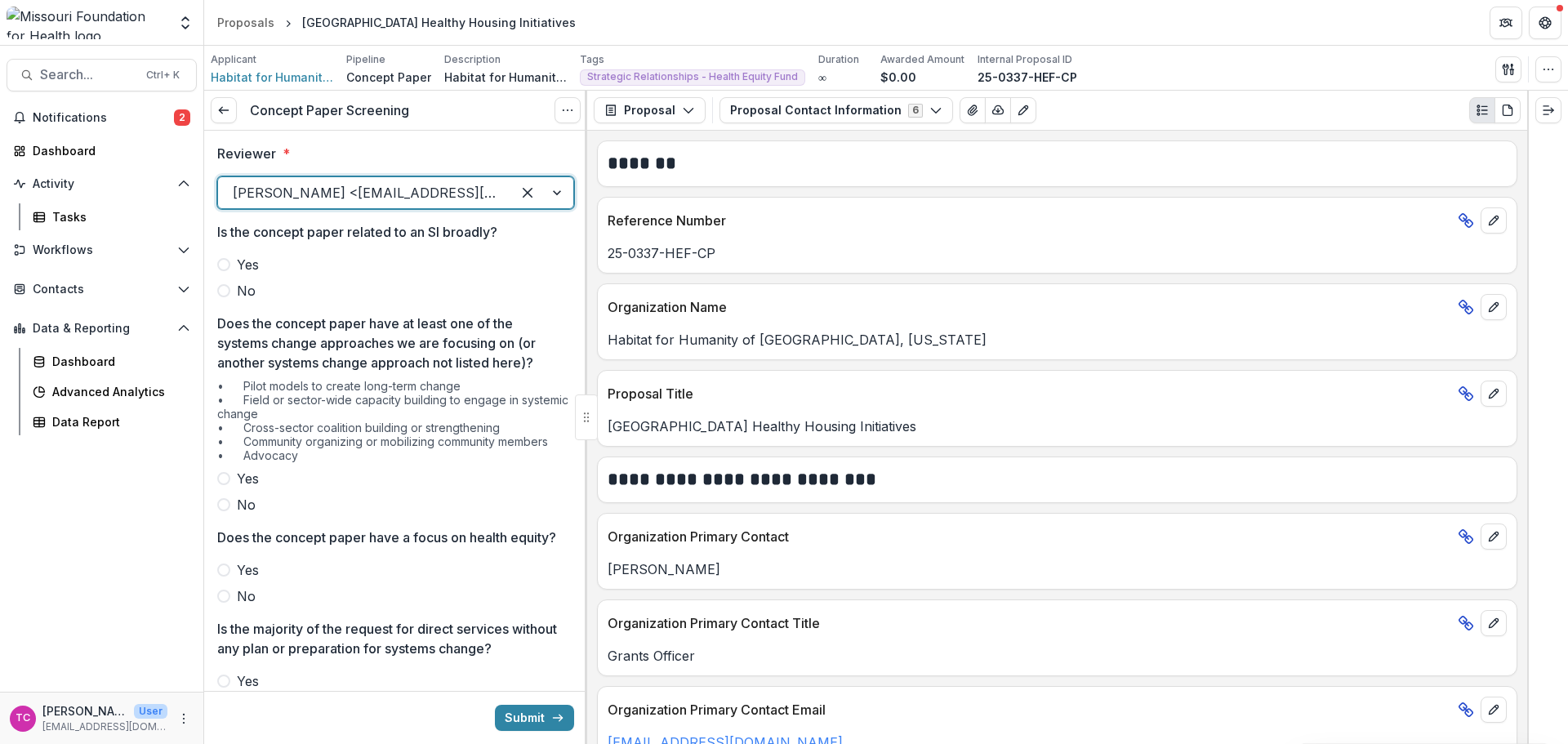
click at [241, 293] on span "No" at bounding box center [246, 290] width 18 height 19
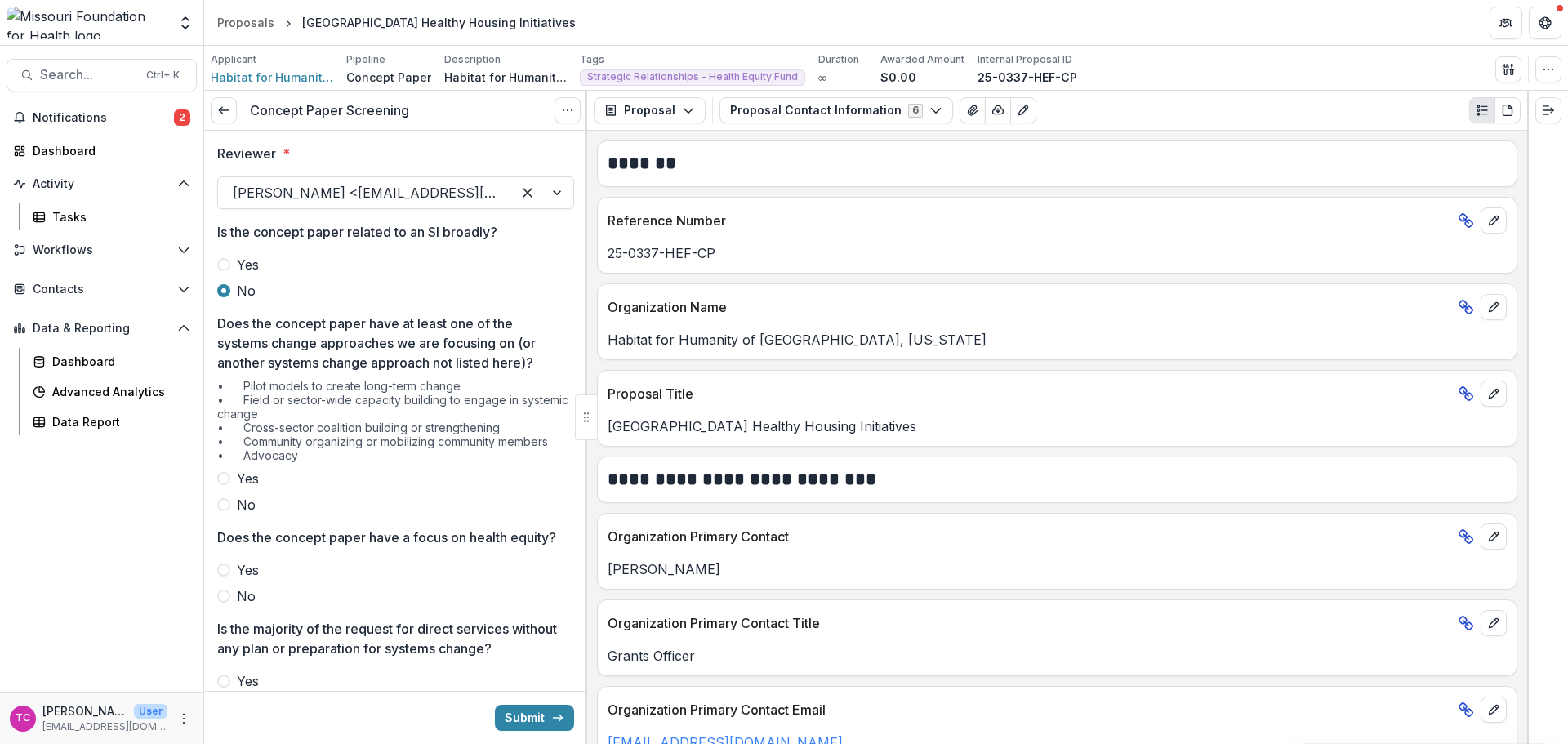
click at [230, 504] on label "No" at bounding box center [396, 504] width 357 height 19
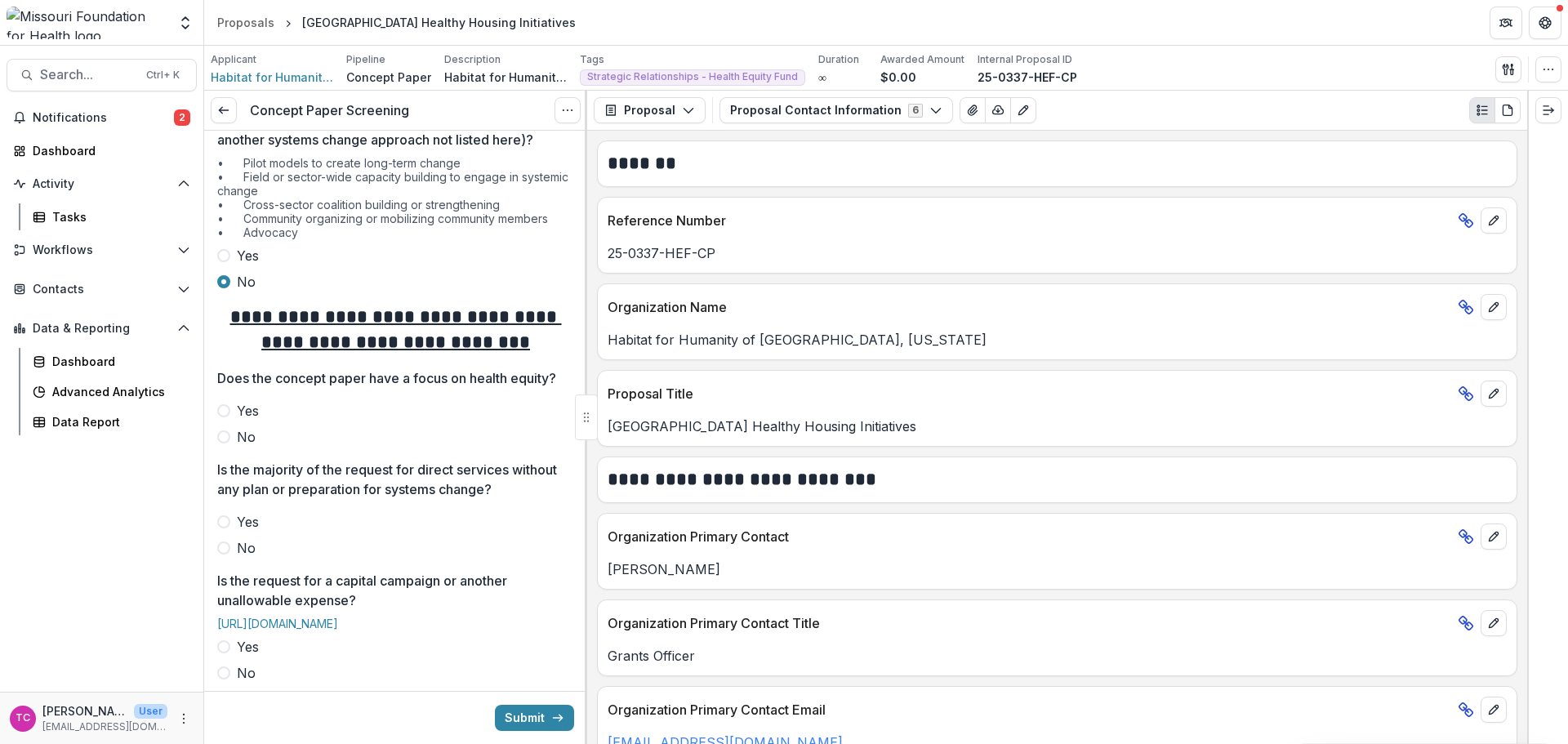
scroll to position [245, 0]
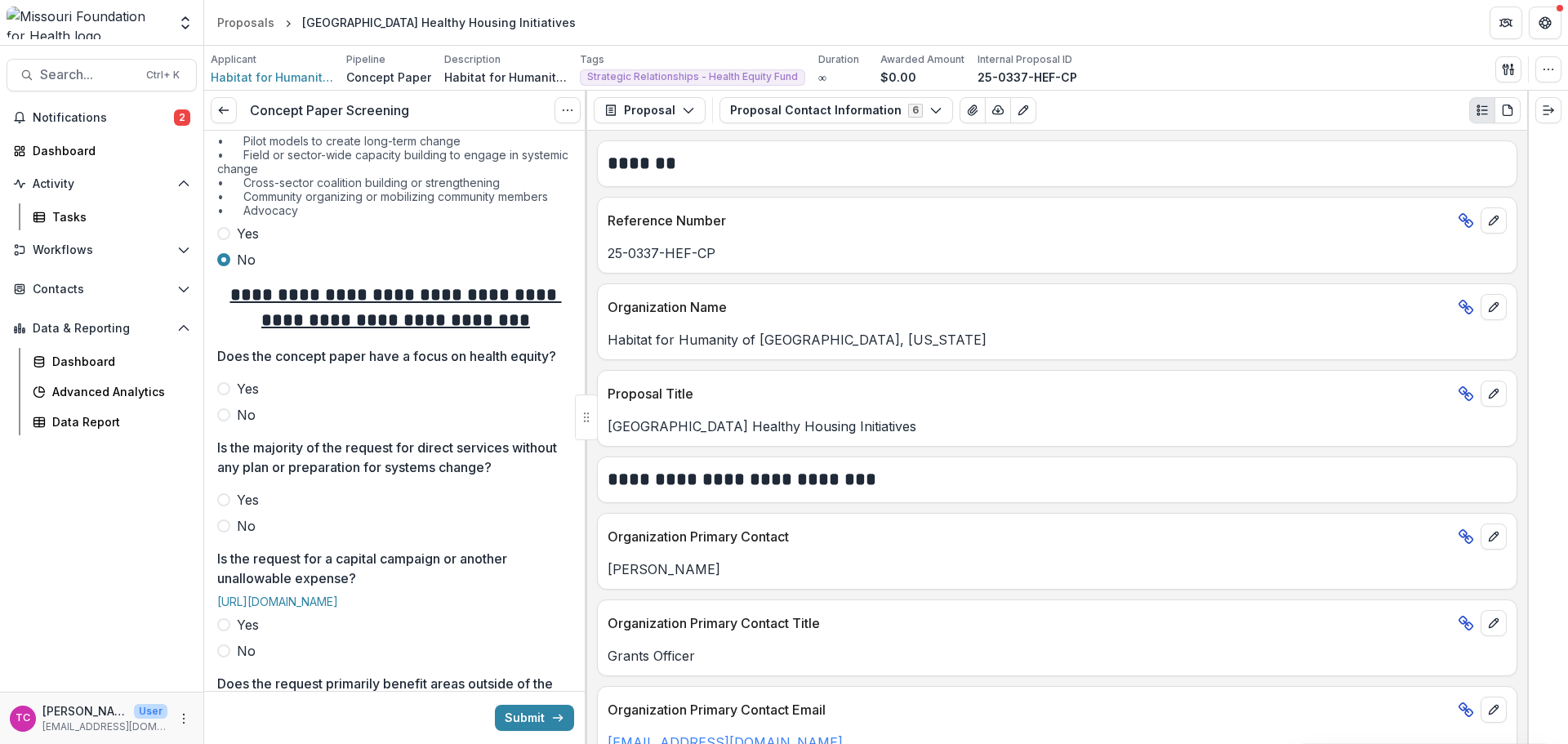
click at [237, 399] on span "Yes" at bounding box center [247, 389] width 22 height 19
click at [246, 510] on span "Yes" at bounding box center [247, 500] width 22 height 19
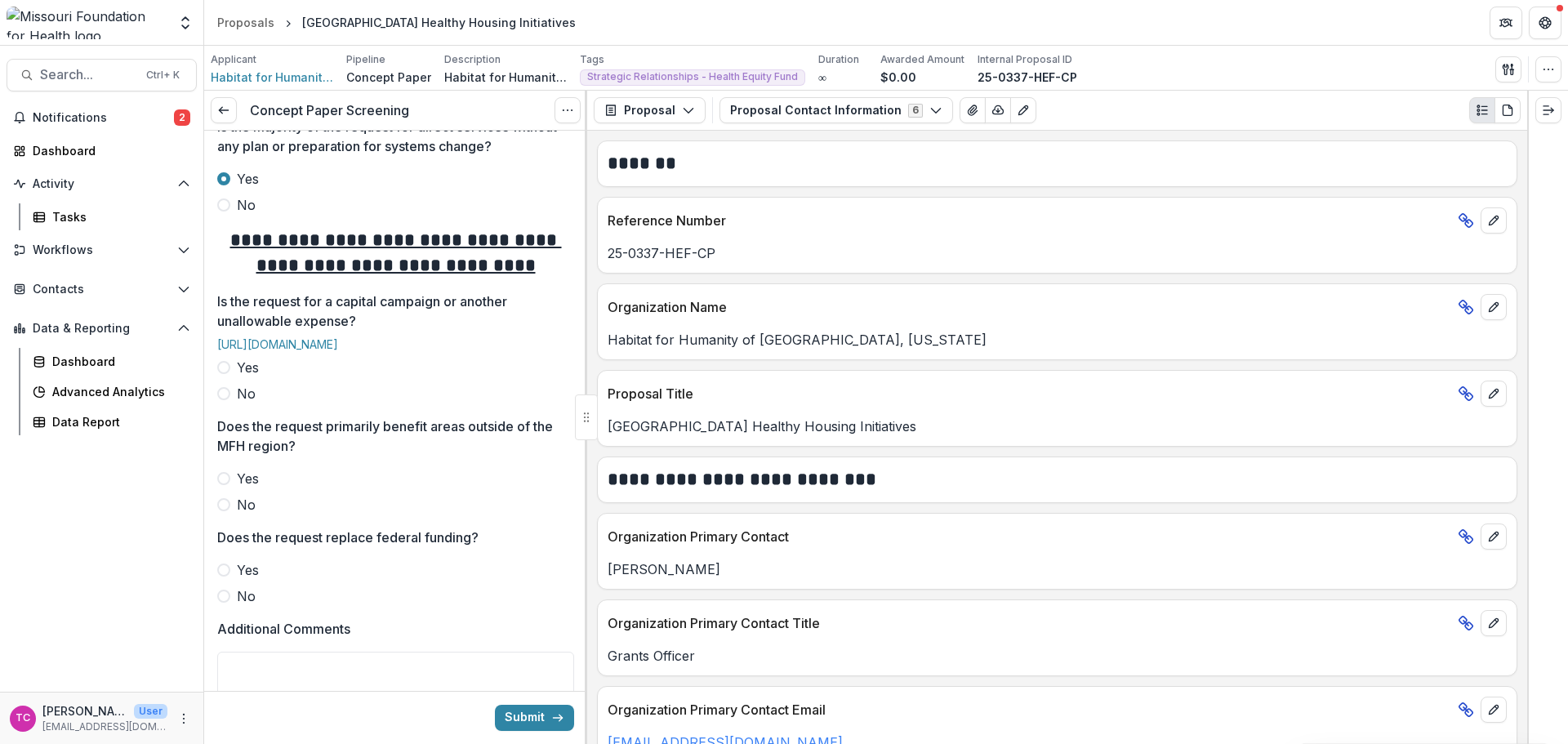
scroll to position [572, 0]
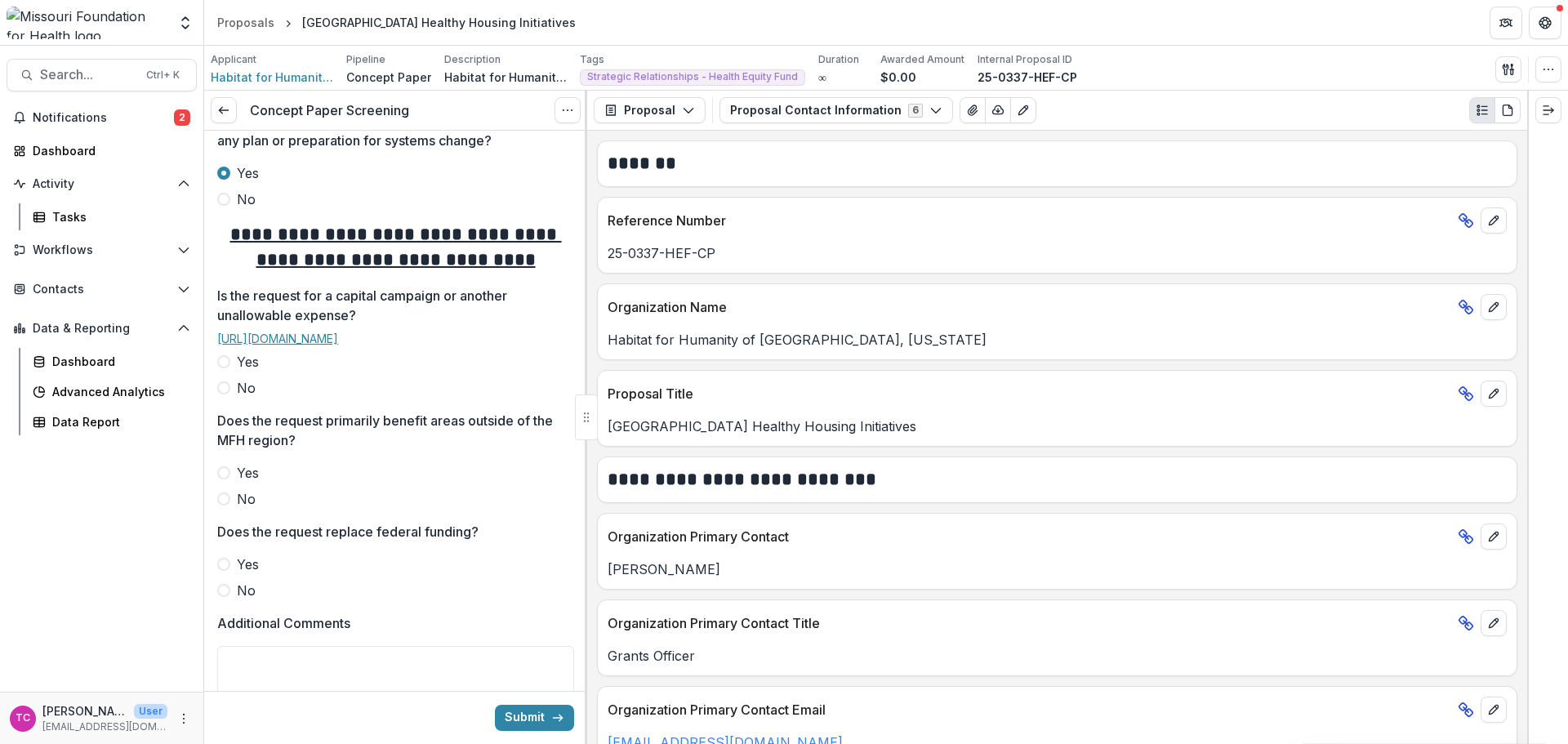
click at [319, 345] on link "[URL][DOMAIN_NAME]" at bounding box center [278, 338] width 121 height 14
click at [249, 372] on span "Yes" at bounding box center [247, 362] width 22 height 19
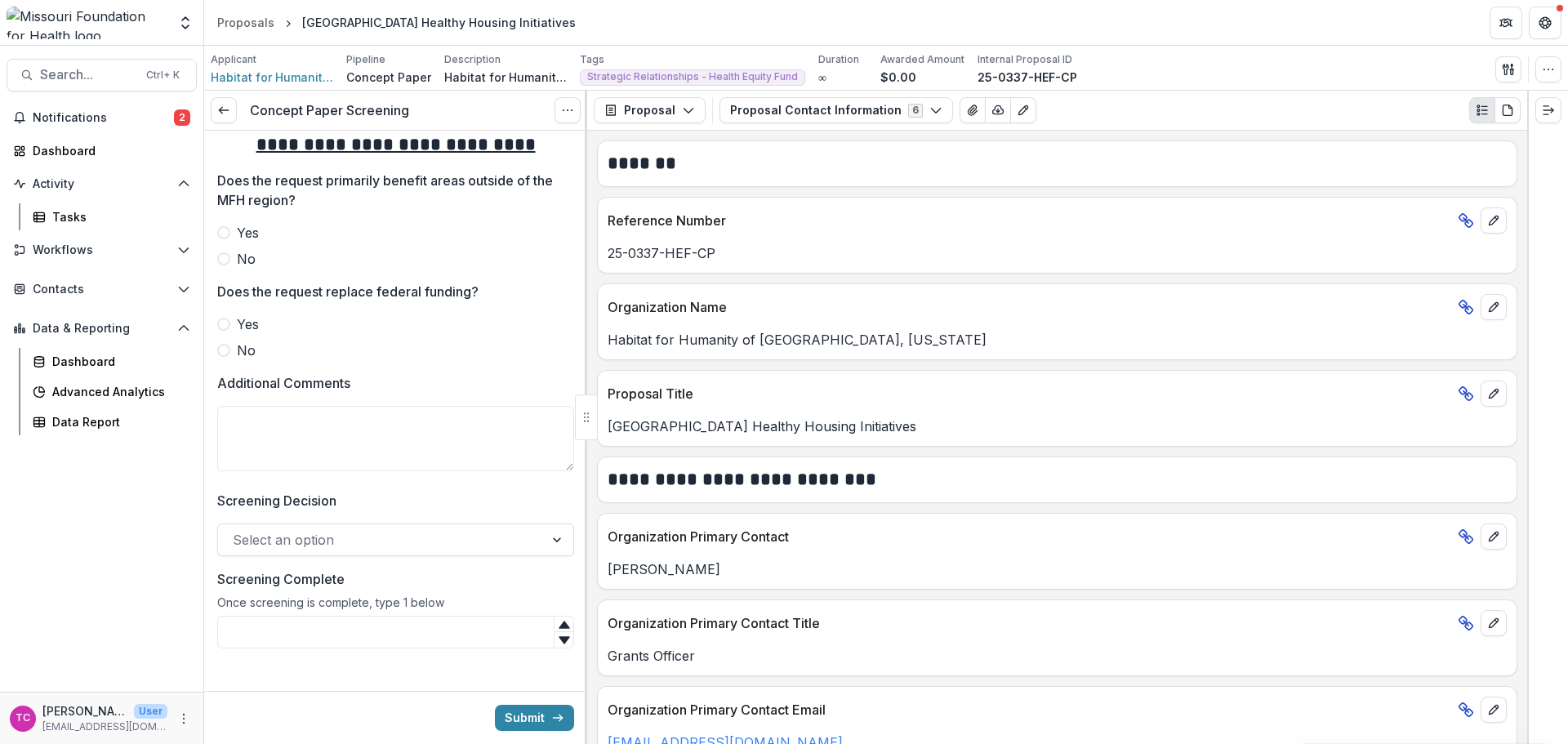
scroll to position [899, 0]
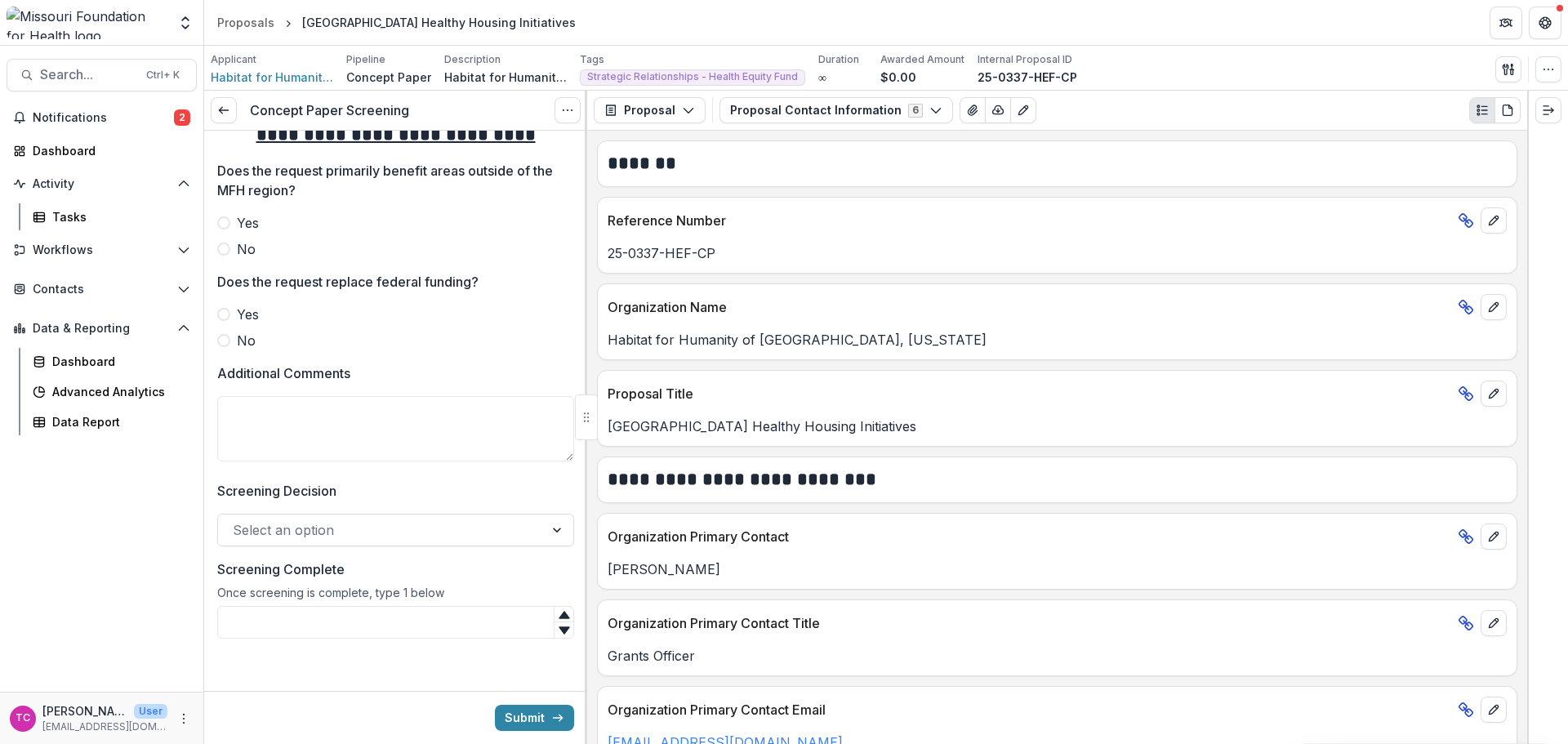
click at [236, 259] on label "No" at bounding box center [396, 249] width 357 height 19
click at [234, 351] on label "No" at bounding box center [396, 340] width 357 height 19
click at [267, 455] on textarea "Additional Comments" at bounding box center [396, 428] width 357 height 66
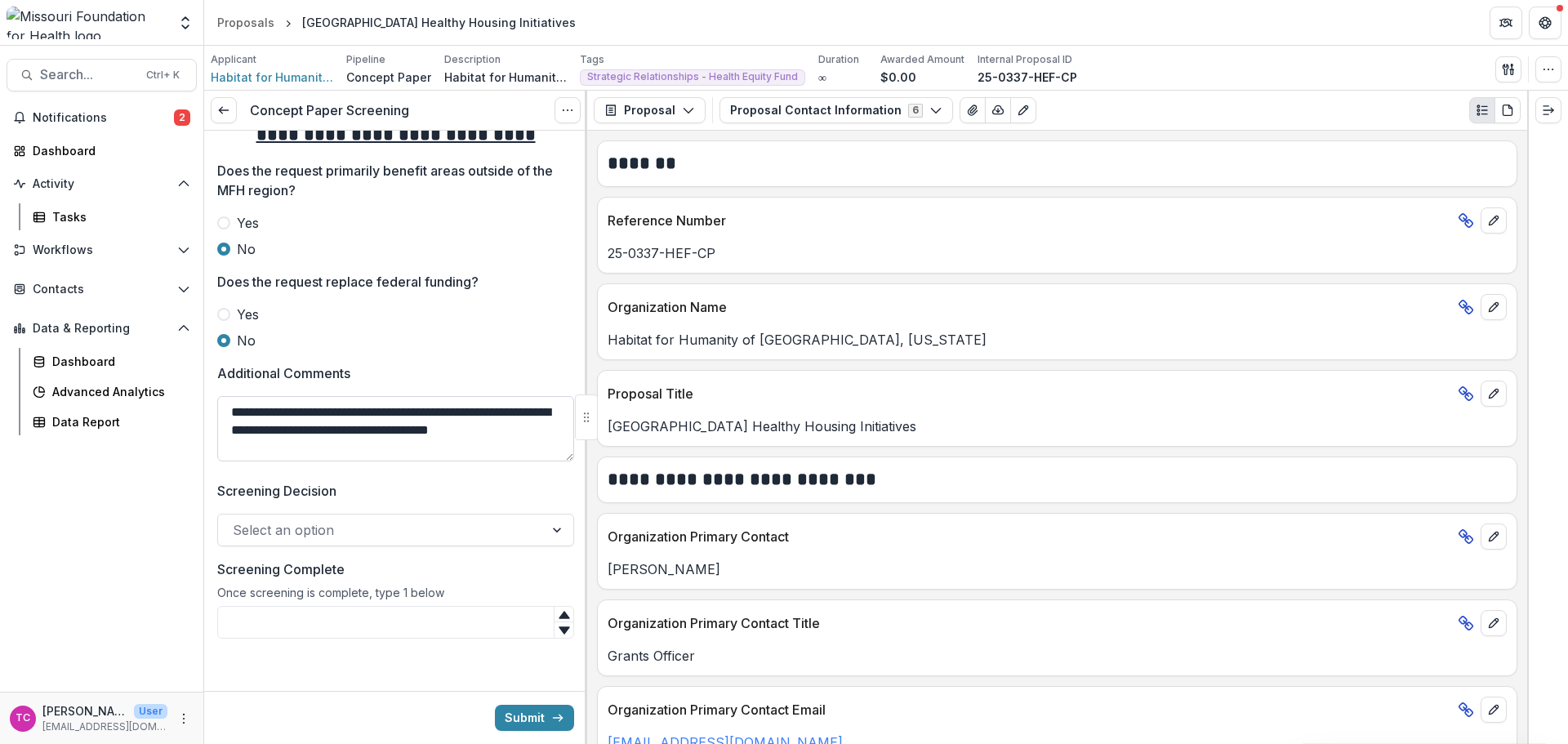
click at [307, 437] on textarea "**********" at bounding box center [396, 428] width 357 height 66
paste textarea "**********"
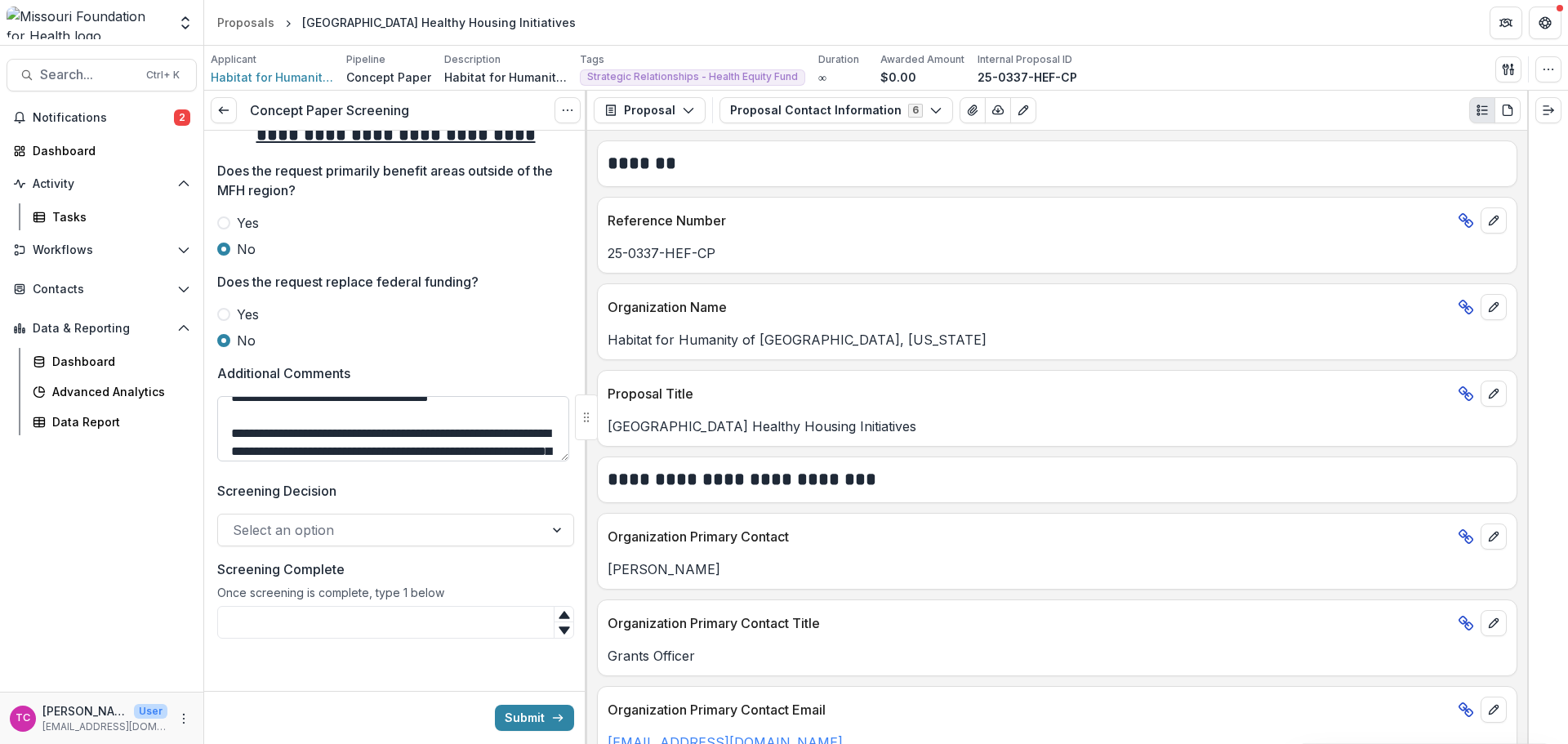
scroll to position [68, 0]
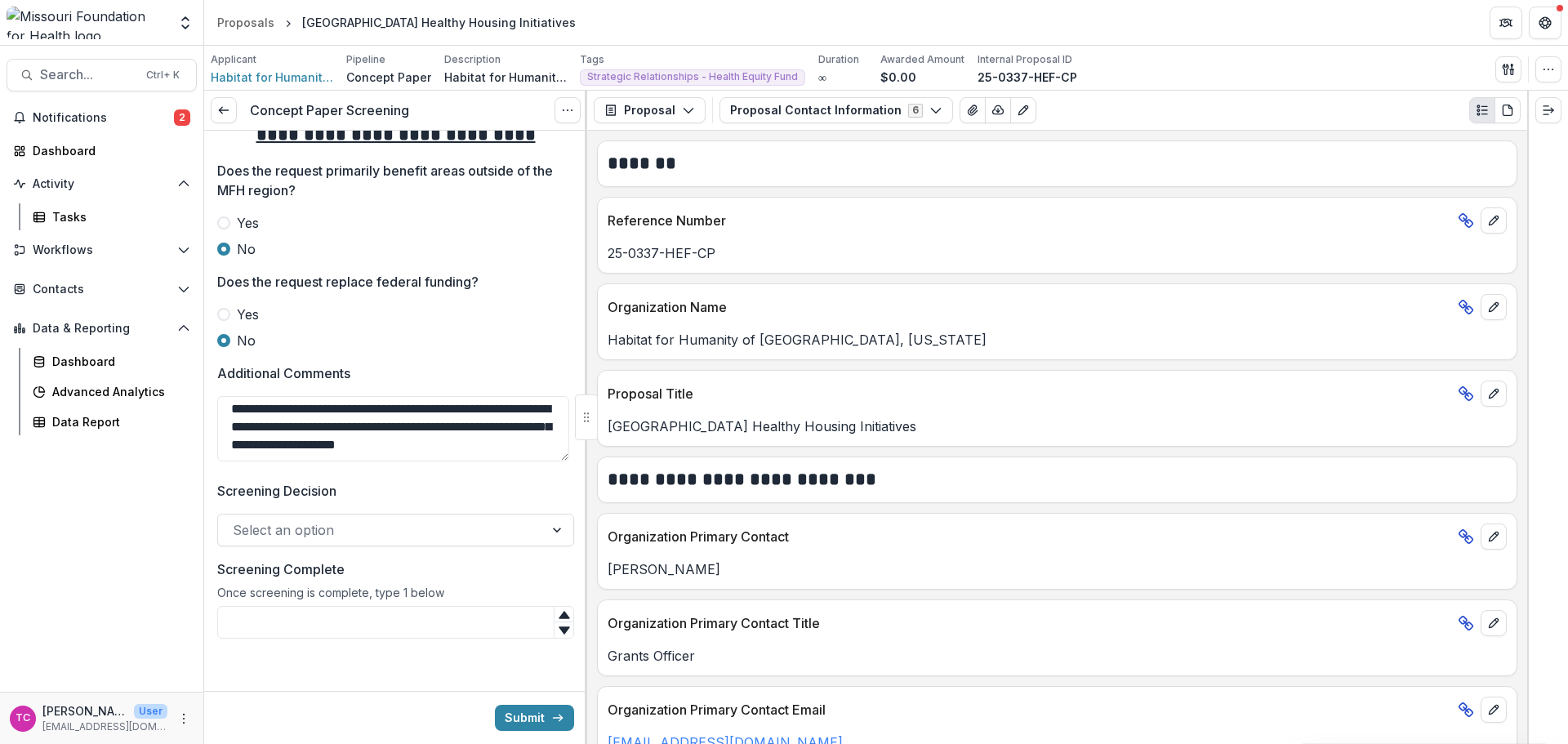
type textarea "**********"
click at [405, 532] on div at bounding box center [380, 530] width 296 height 23
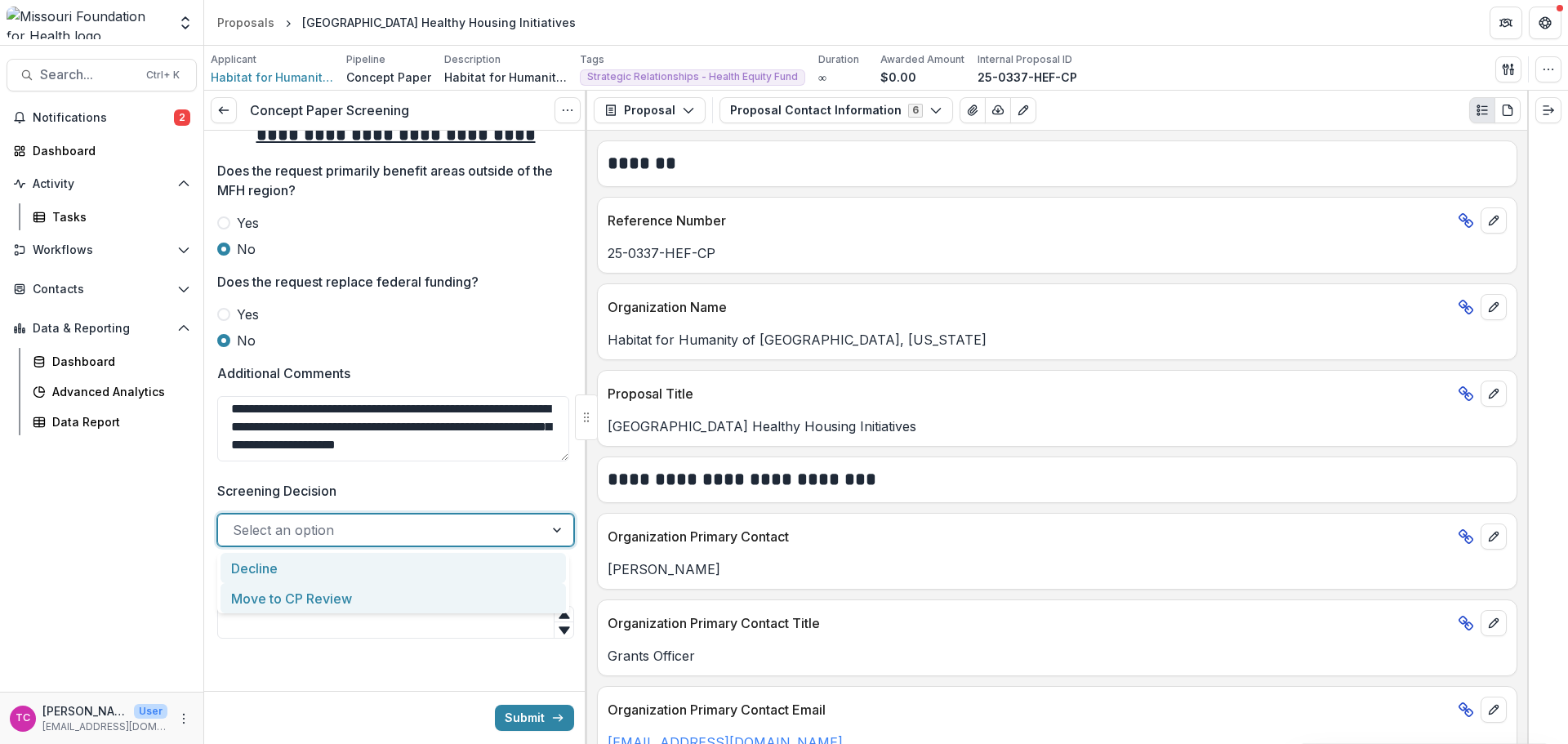
click at [379, 580] on div "Decline" at bounding box center [392, 568] width 345 height 31
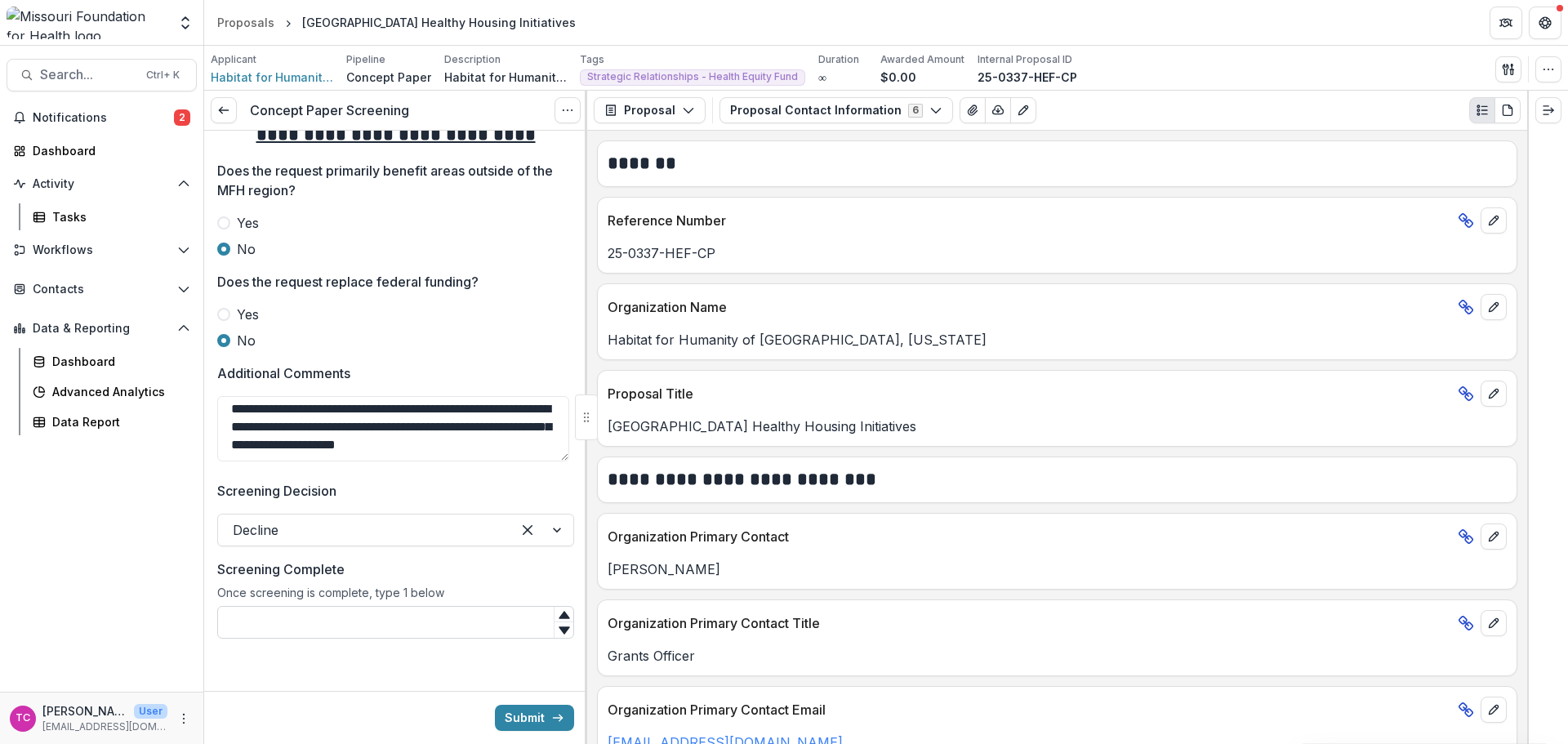
click at [349, 630] on input "Screening Complete" at bounding box center [396, 622] width 357 height 32
type input "*"
click at [552, 721] on icon "submit" at bounding box center [558, 718] width 13 height 13
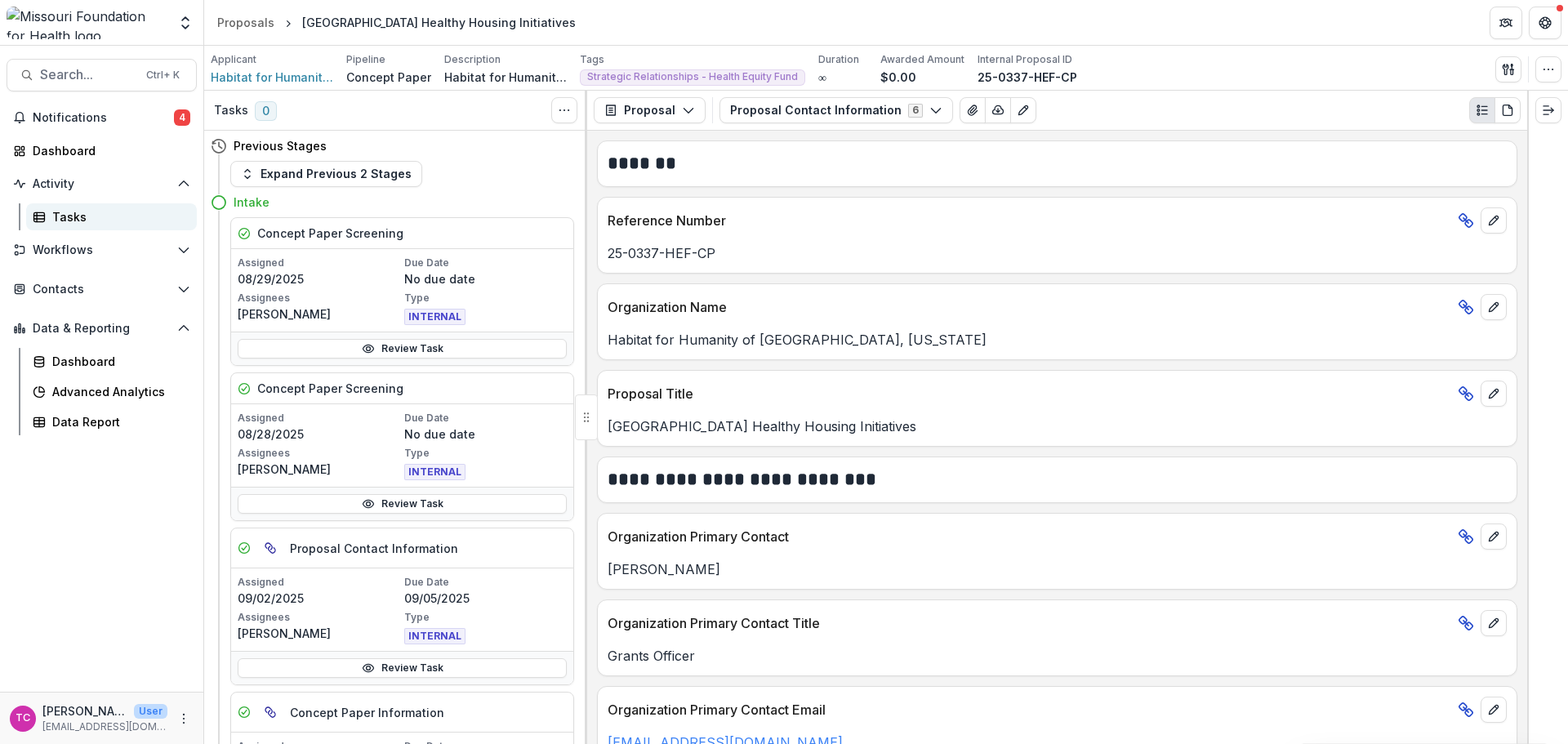
click at [64, 225] on div "Tasks" at bounding box center [118, 217] width 131 height 17
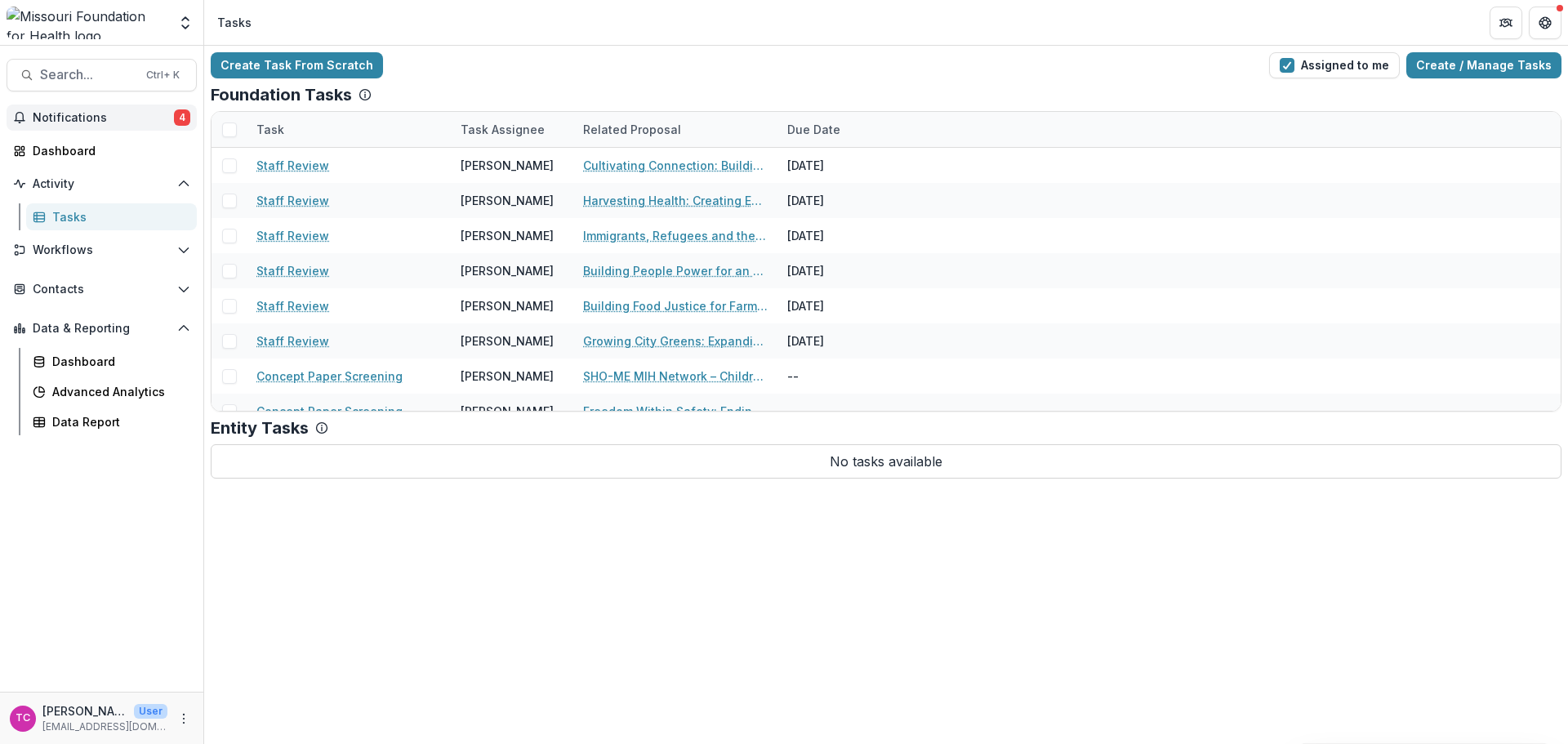
click at [156, 109] on button "Notifications 4" at bounding box center [101, 118] width 191 height 26
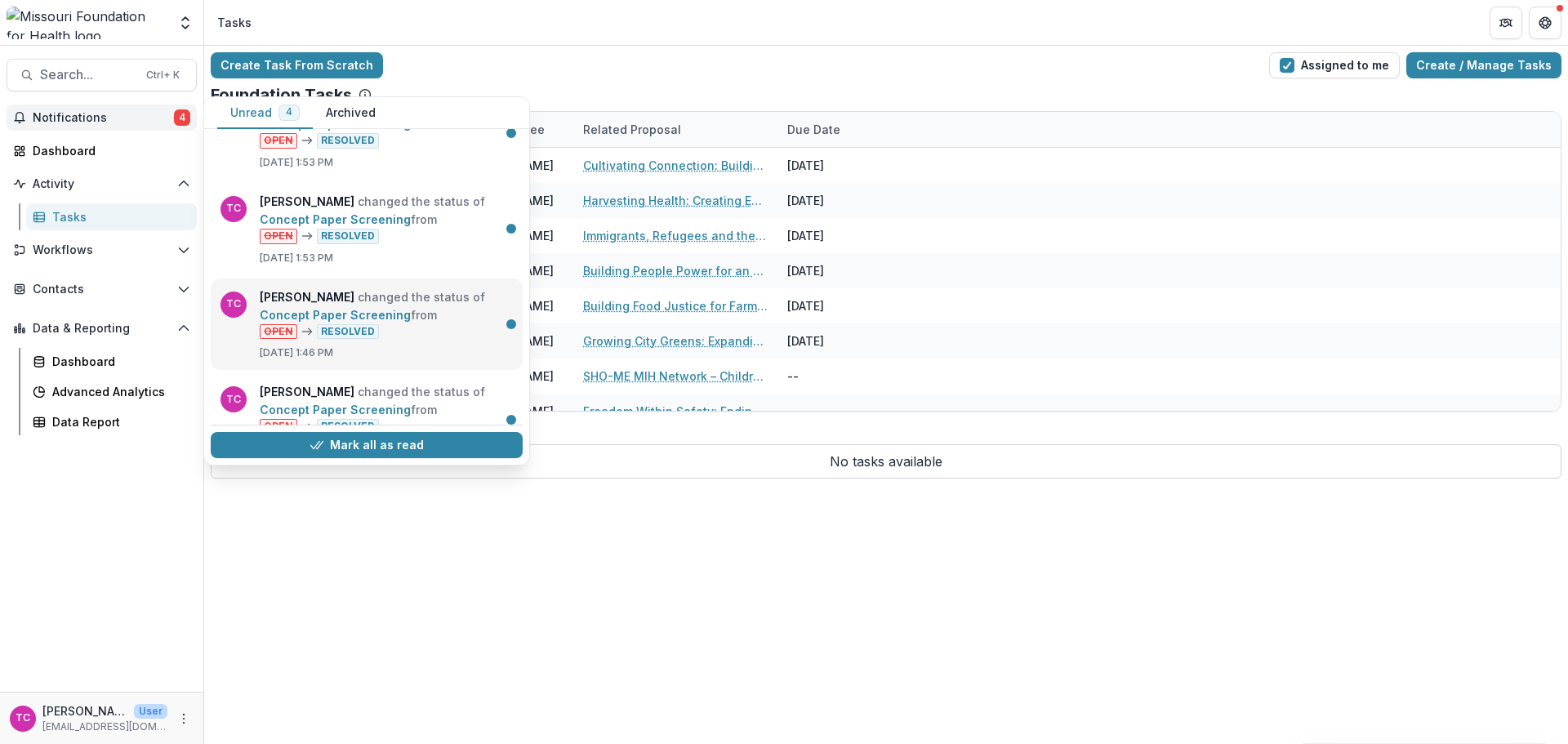
scroll to position [93, 0]
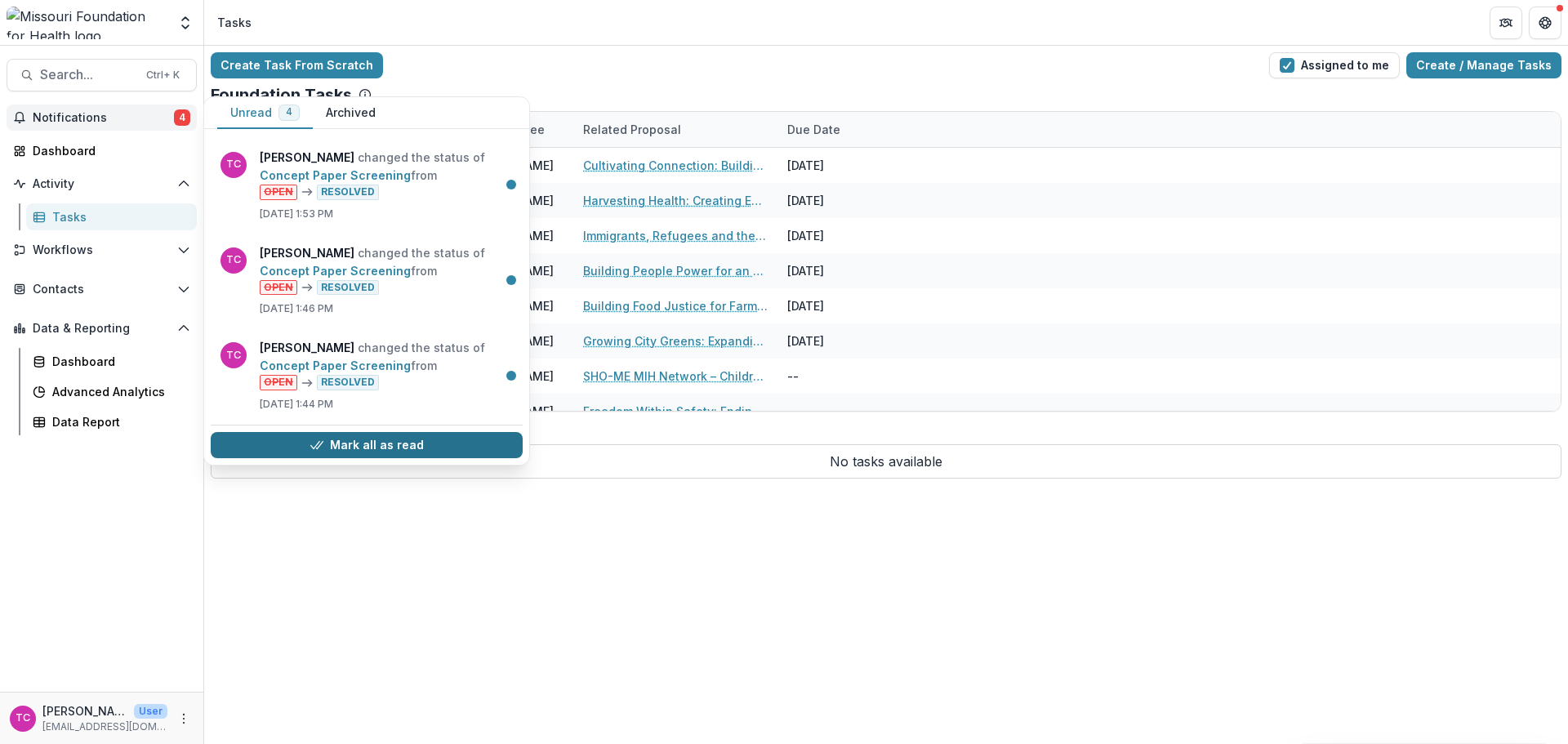
click at [397, 435] on button "Mark all as read" at bounding box center [366, 445] width 312 height 26
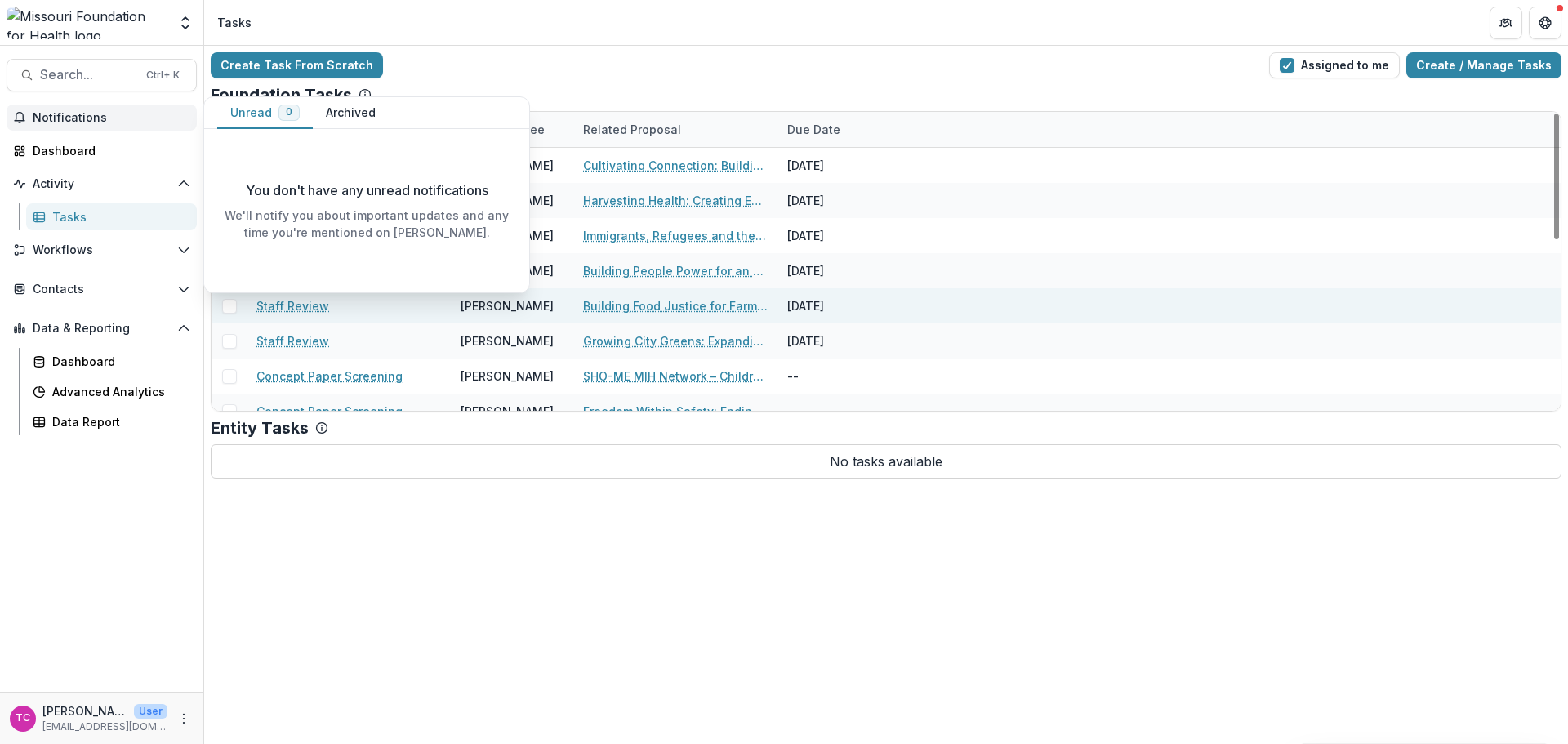
scroll to position [0, 0]
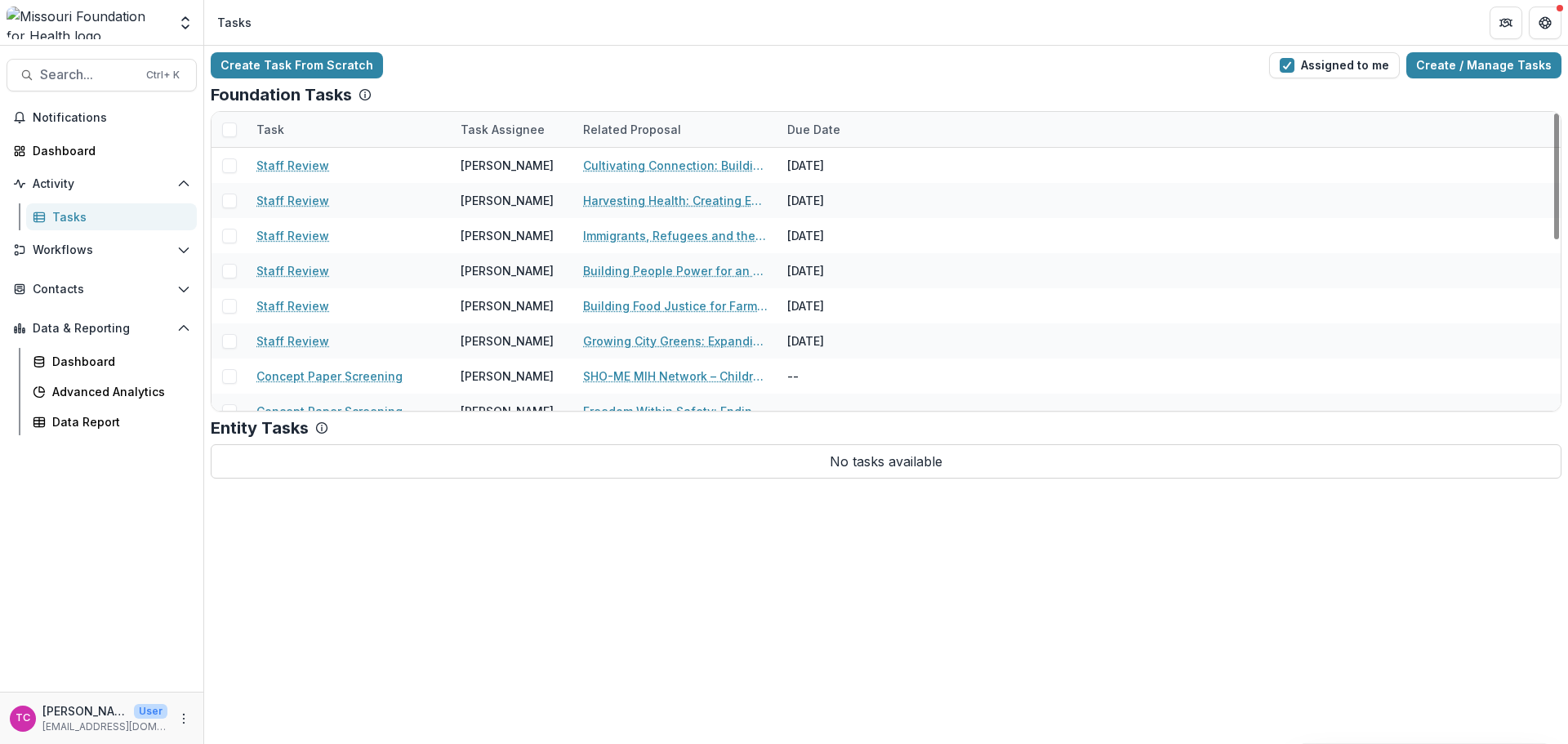
click at [587, 95] on div "Foundation Tasks" at bounding box center [885, 94] width 1350 height 19
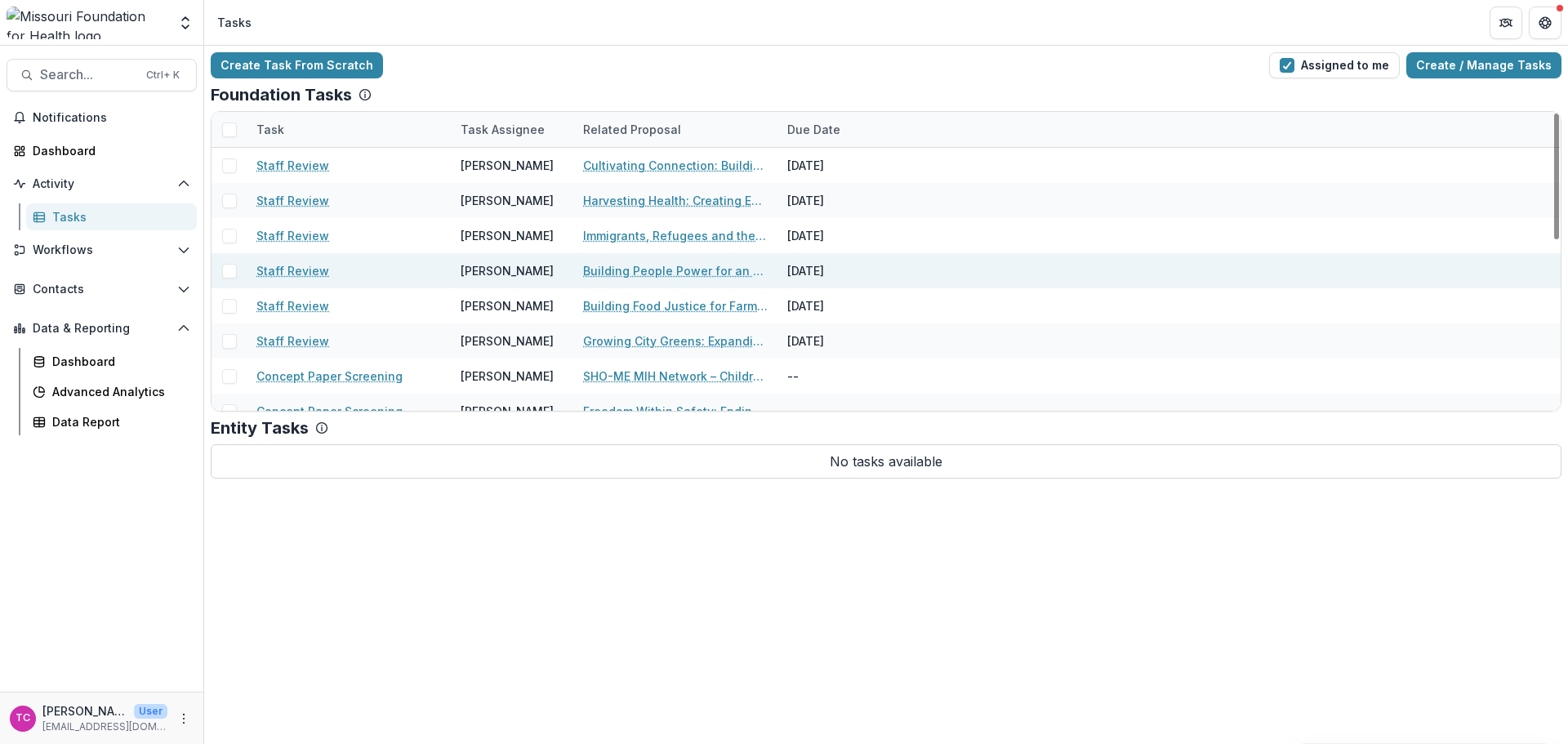
scroll to position [404, 0]
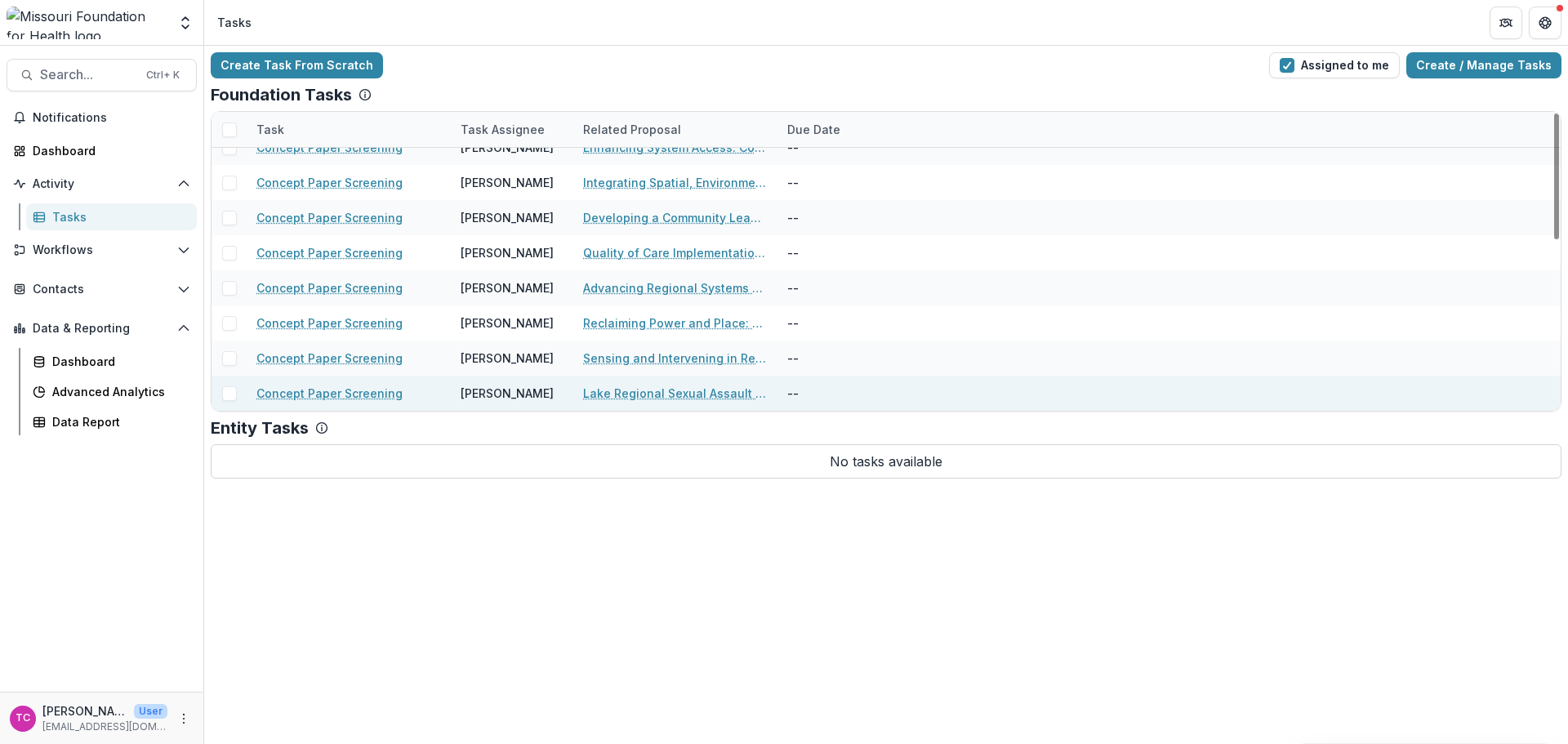
click at [614, 391] on link "Lake Regional Sexual Assault Prevention Partnership" at bounding box center [675, 393] width 184 height 17
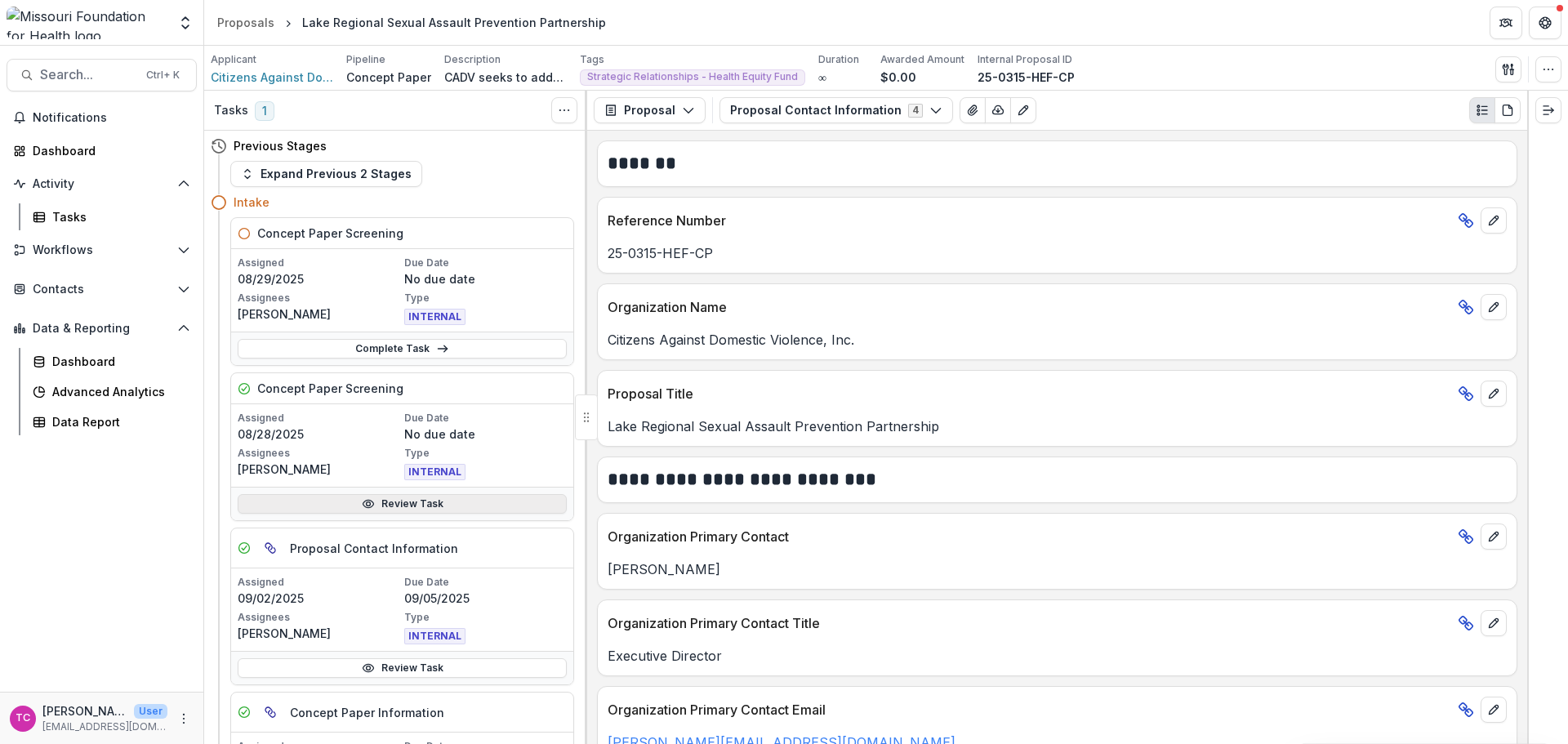
click at [403, 503] on link "Review Task" at bounding box center [402, 504] width 330 height 19
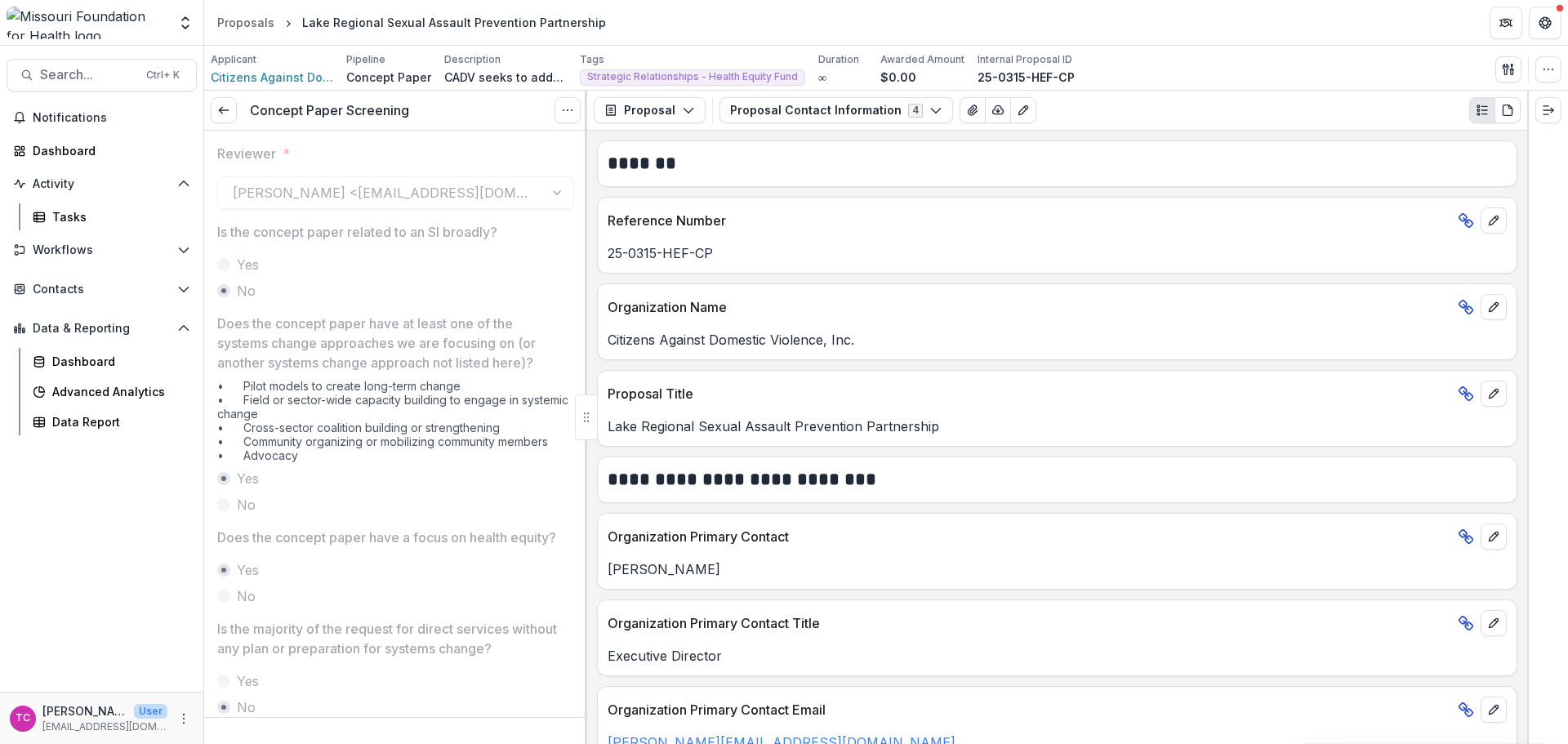
click at [230, 125] on div "Concept Paper Screening View task Reopen Task" at bounding box center [396, 111] width 383 height 40
click at [229, 115] on icon at bounding box center [224, 110] width 13 height 13
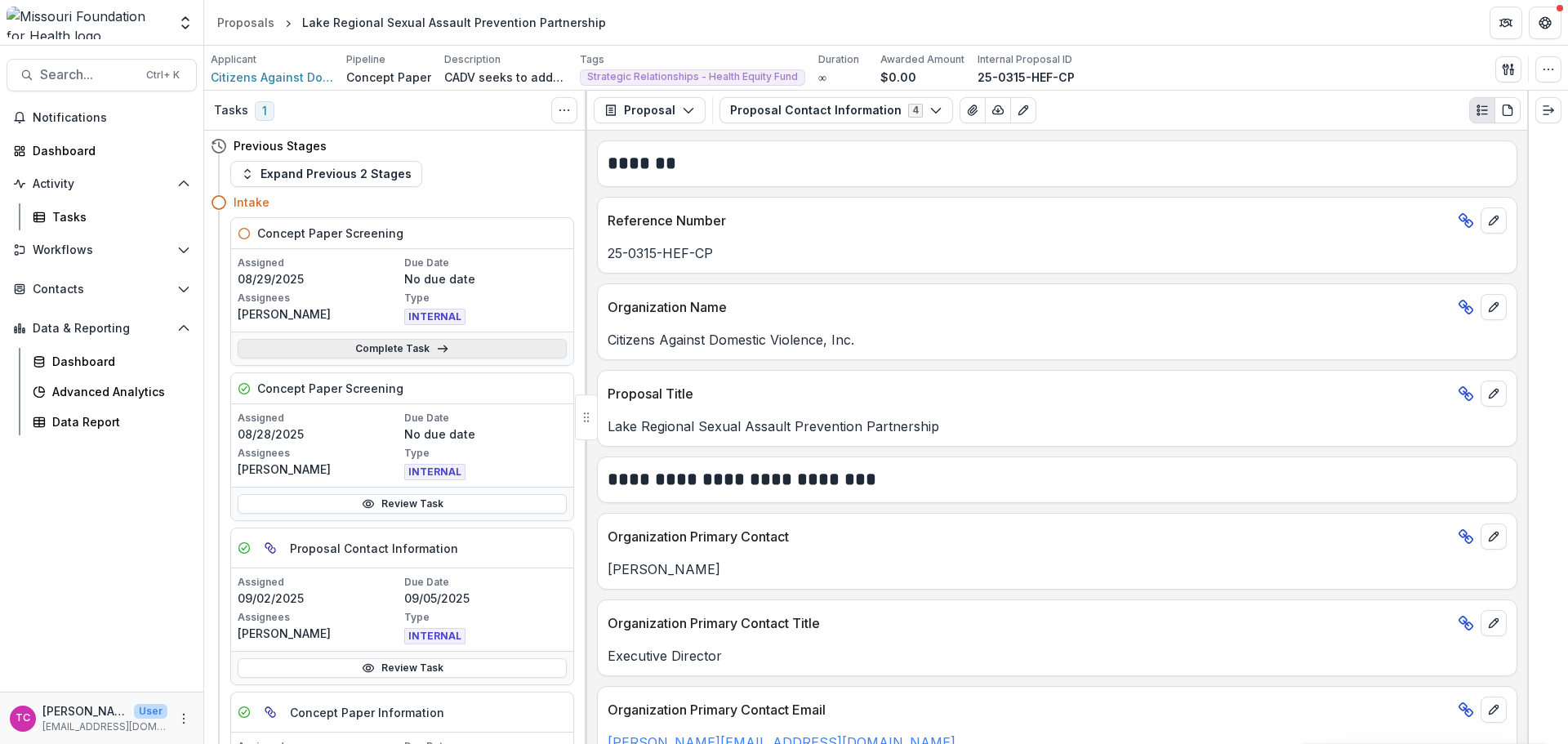
click at [409, 346] on link "Complete Task" at bounding box center [402, 349] width 330 height 19
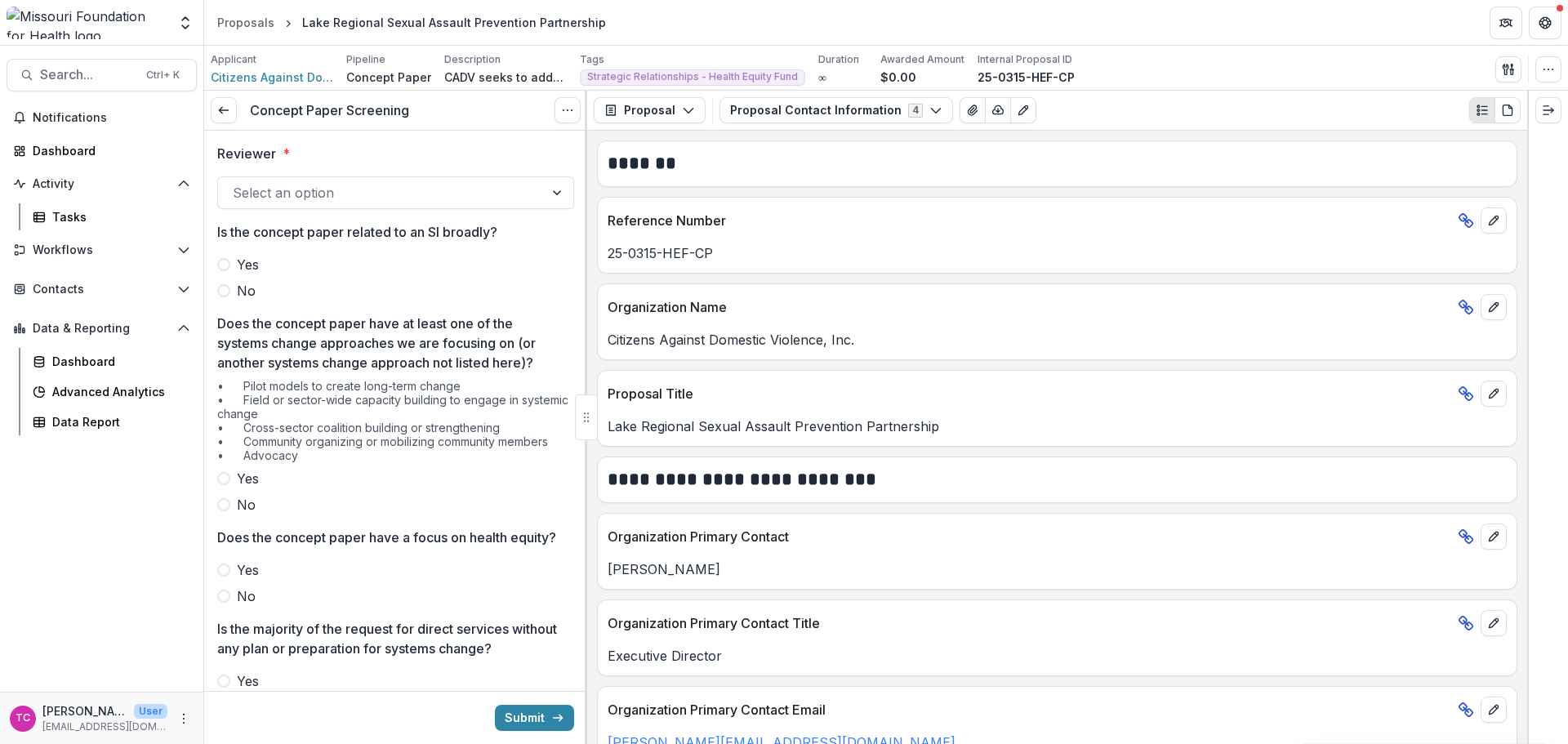
click at [288, 183] on div at bounding box center [380, 192] width 296 height 23
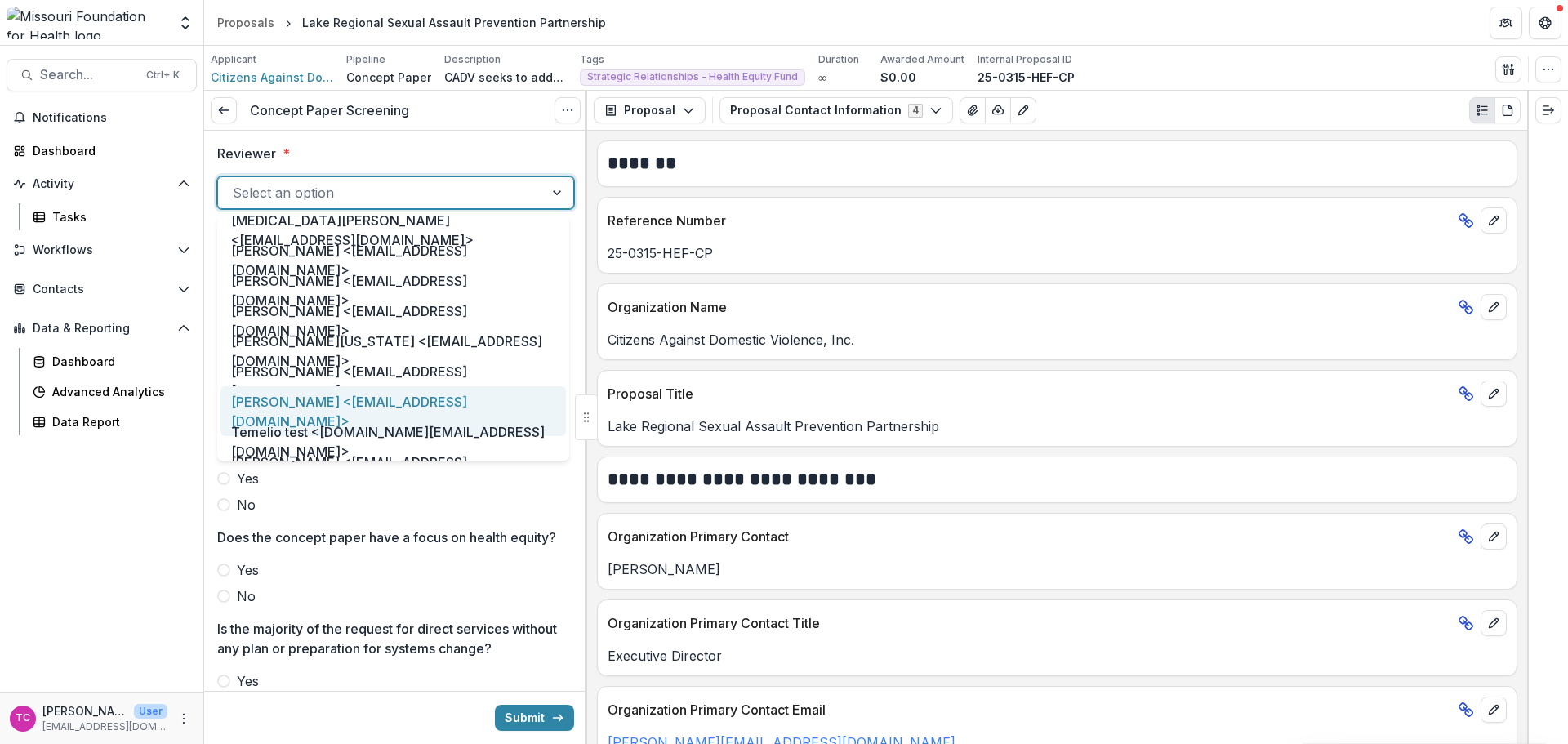
scroll to position [817, 0]
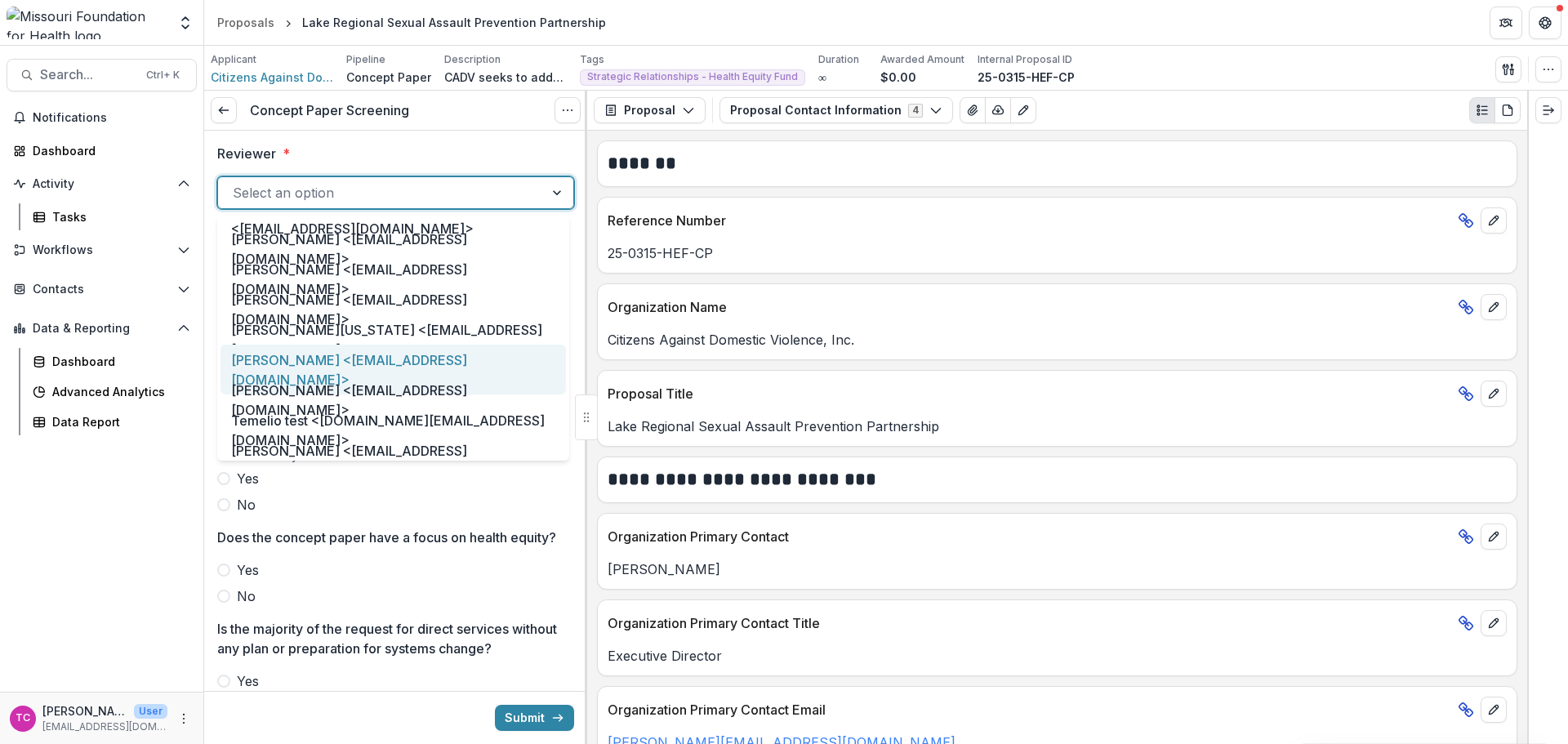
click at [304, 369] on div "[PERSON_NAME] <[EMAIL_ADDRESS][DOMAIN_NAME]>" at bounding box center [392, 369] width 345 height 50
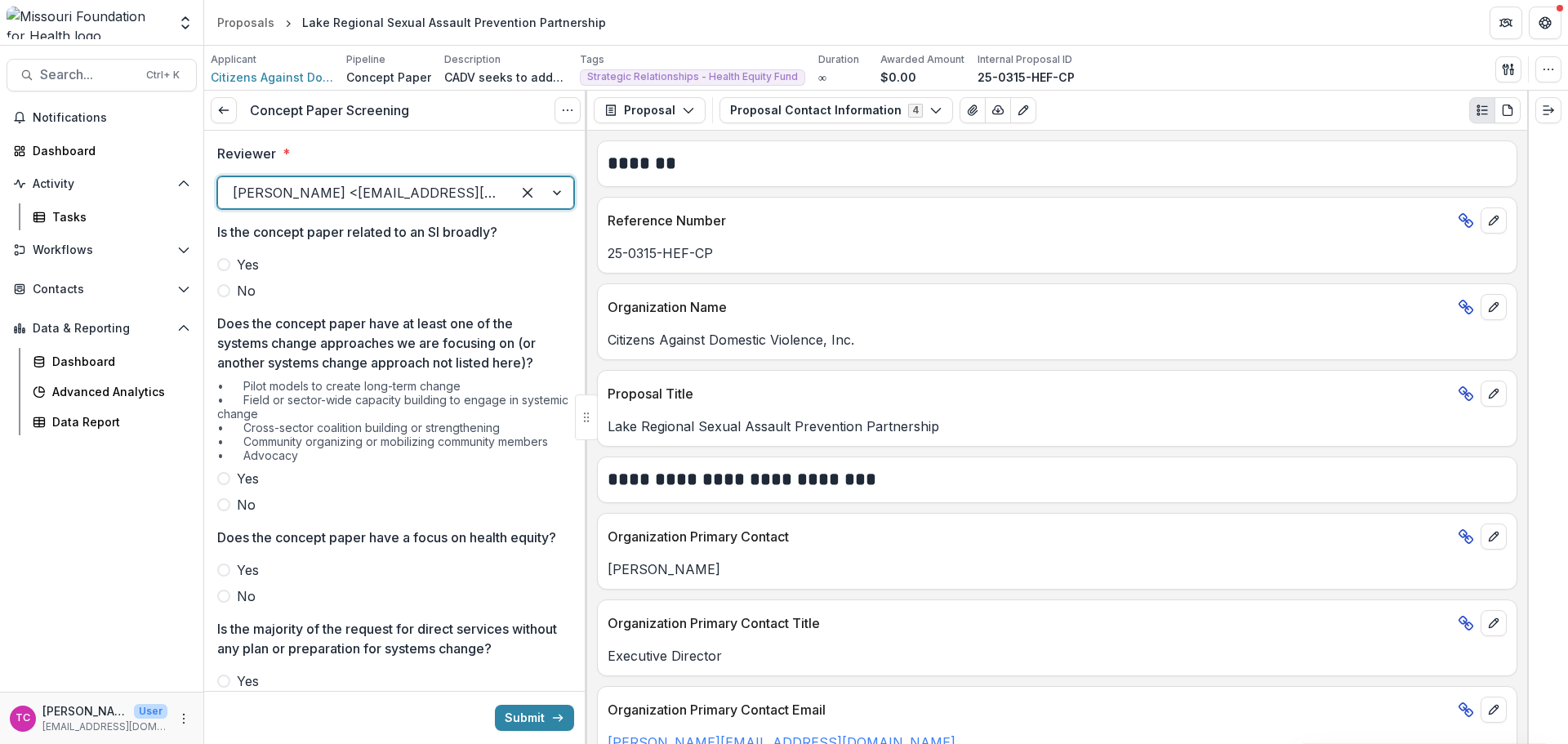
click at [235, 305] on div "Reviewer * option [PERSON_NAME] <[EMAIL_ADDRESS][DOMAIN_NAME]>, selected. [PERS…" at bounding box center [396, 744] width 357 height 1228
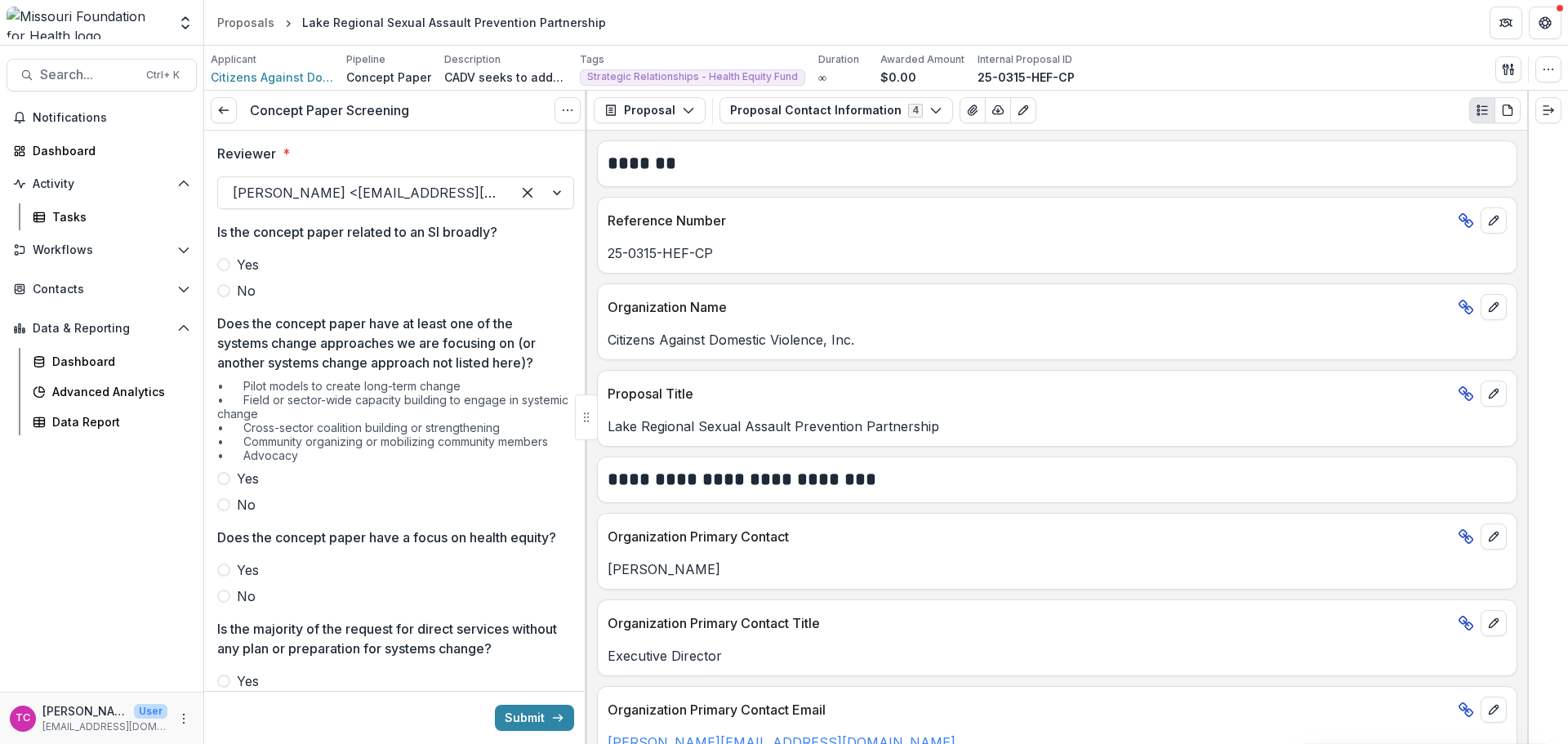
click at [237, 293] on span "No" at bounding box center [246, 290] width 18 height 19
click at [241, 476] on span "Yes" at bounding box center [247, 478] width 22 height 19
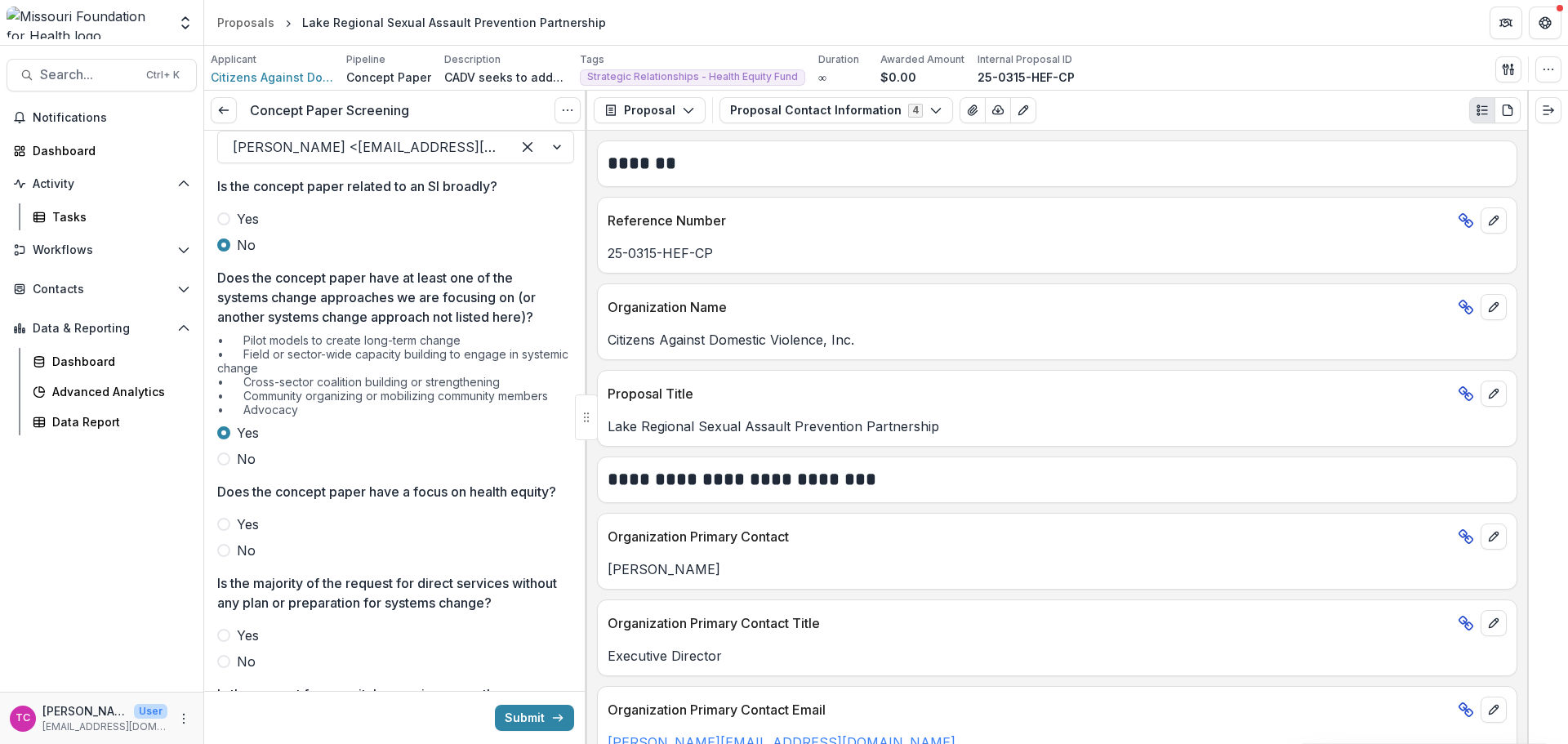
scroll to position [81, 0]
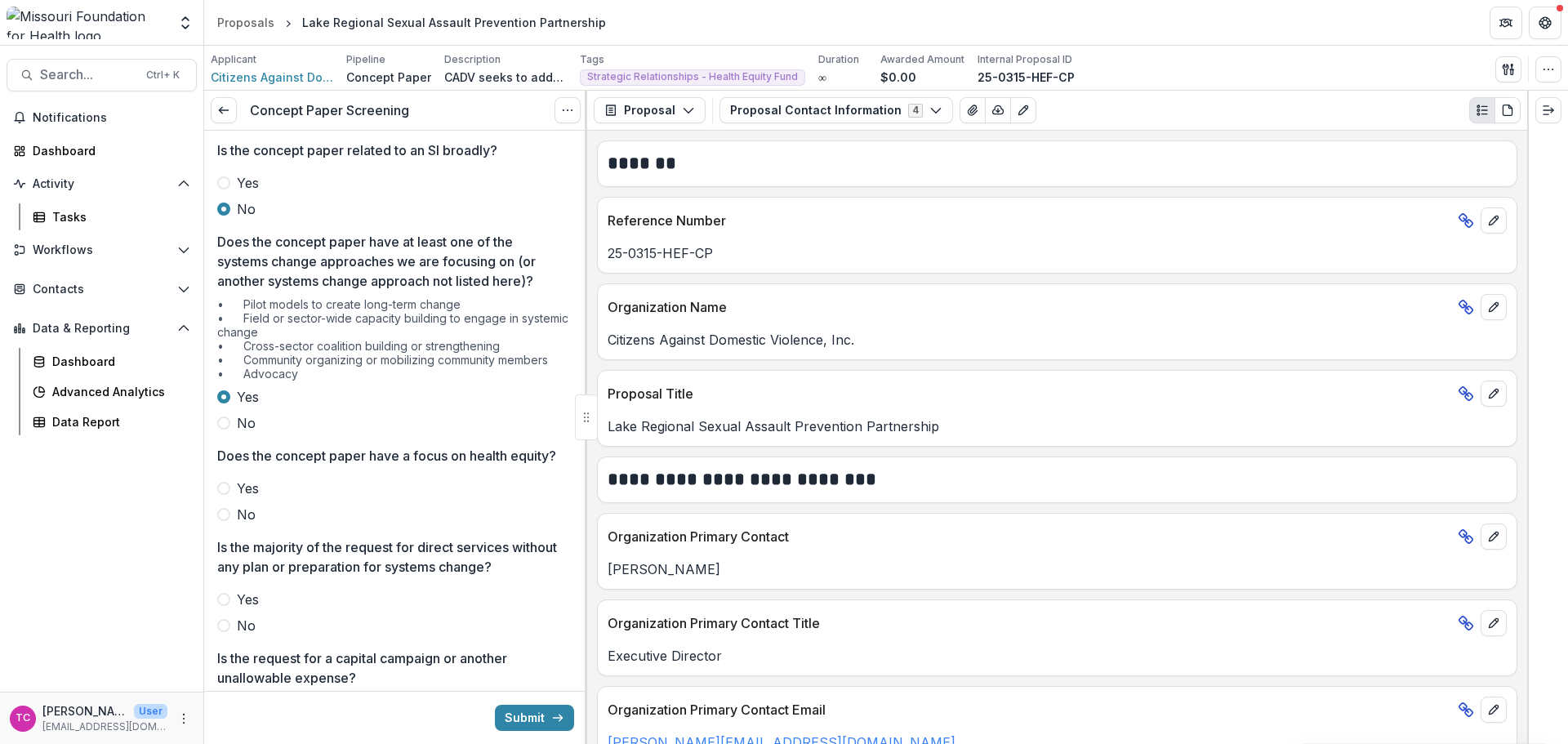
click at [241, 498] on span "Yes" at bounding box center [247, 489] width 22 height 19
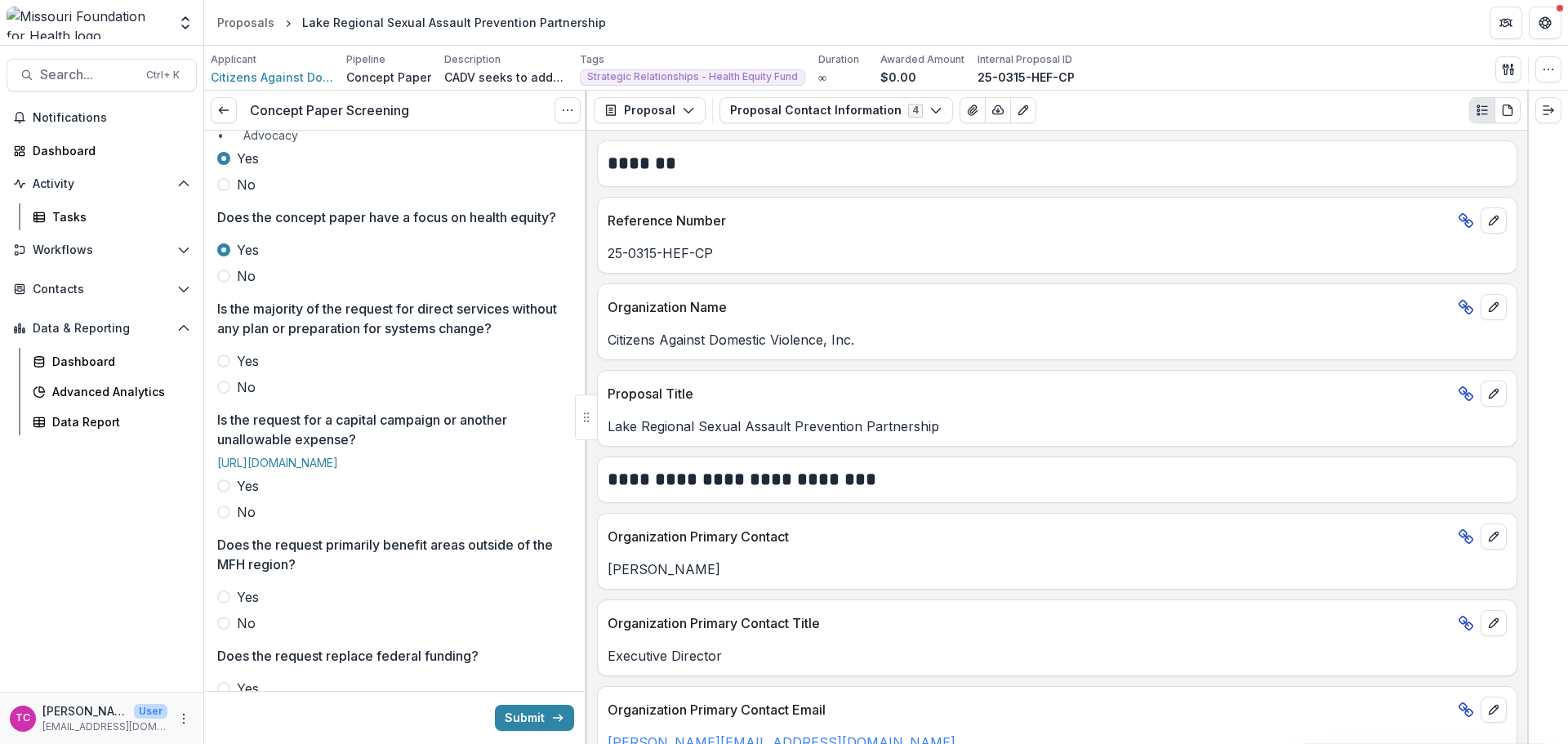
scroll to position [327, 0]
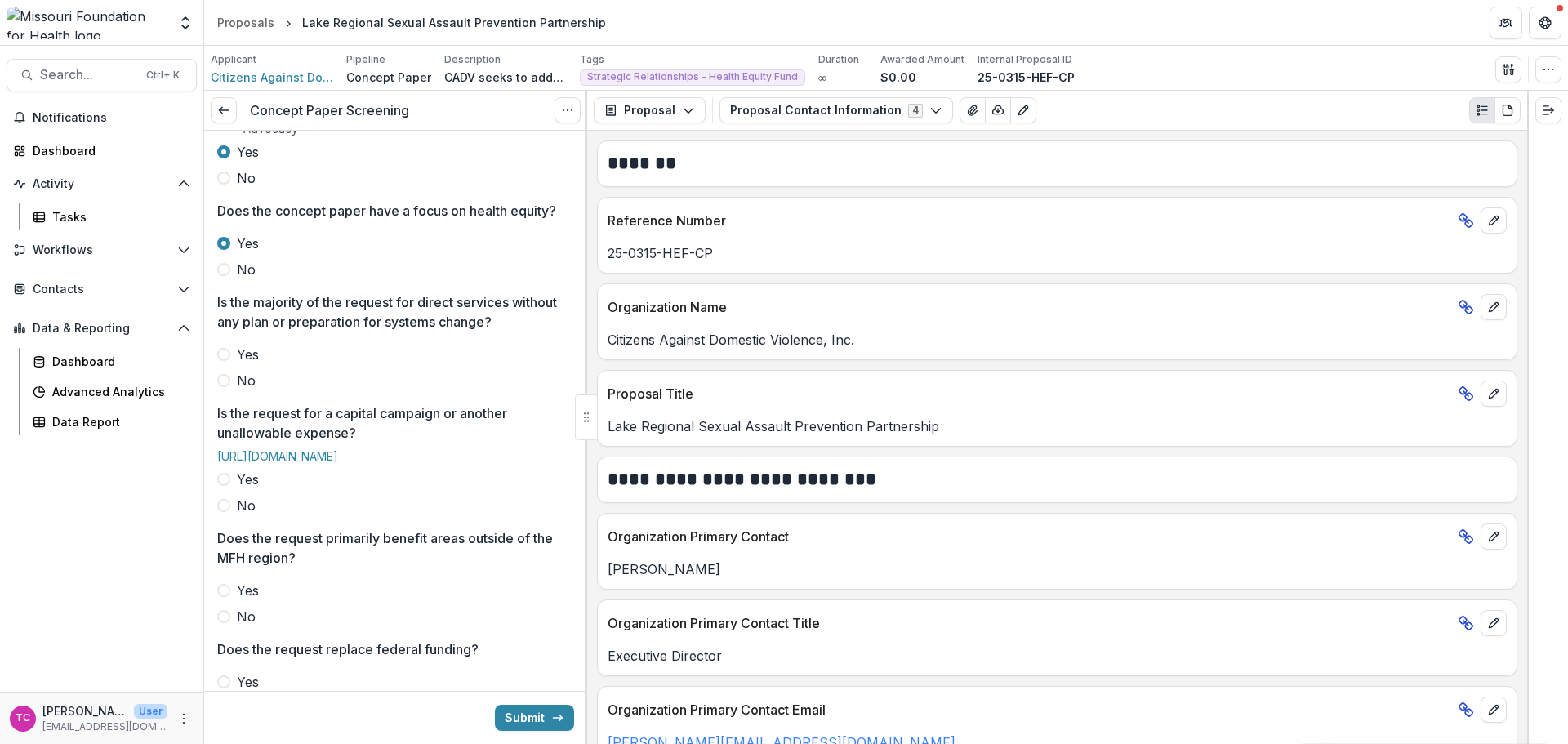
click at [239, 391] on span "No" at bounding box center [246, 380] width 18 height 19
click at [225, 516] on label "No" at bounding box center [396, 505] width 357 height 19
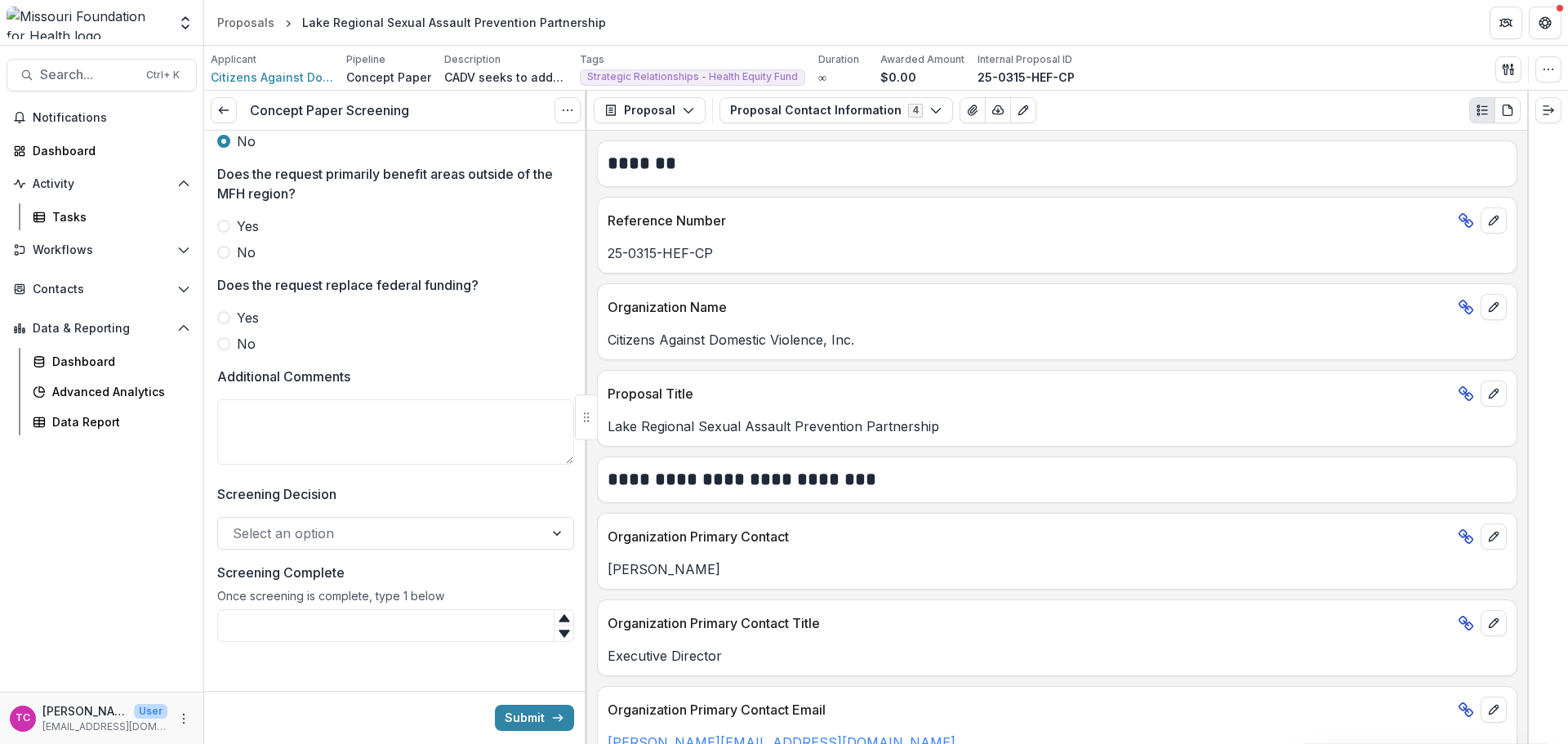
scroll to position [735, 0]
click at [231, 259] on label "No" at bounding box center [396, 249] width 357 height 19
click at [241, 342] on span "No" at bounding box center [246, 340] width 18 height 19
click at [279, 543] on div "Select an option" at bounding box center [380, 530] width 326 height 26
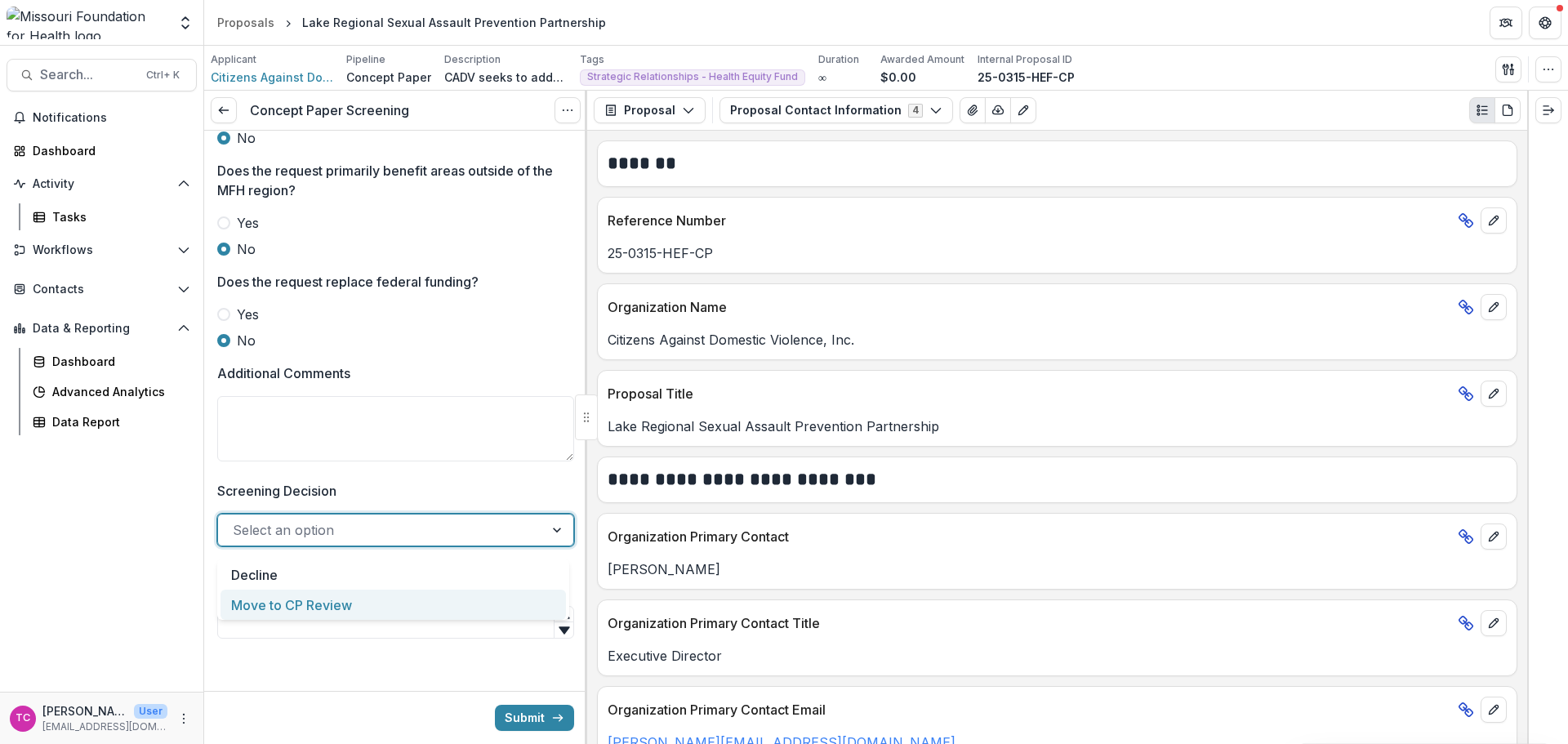
click at [279, 605] on div "Move to CP Review" at bounding box center [392, 605] width 345 height 31
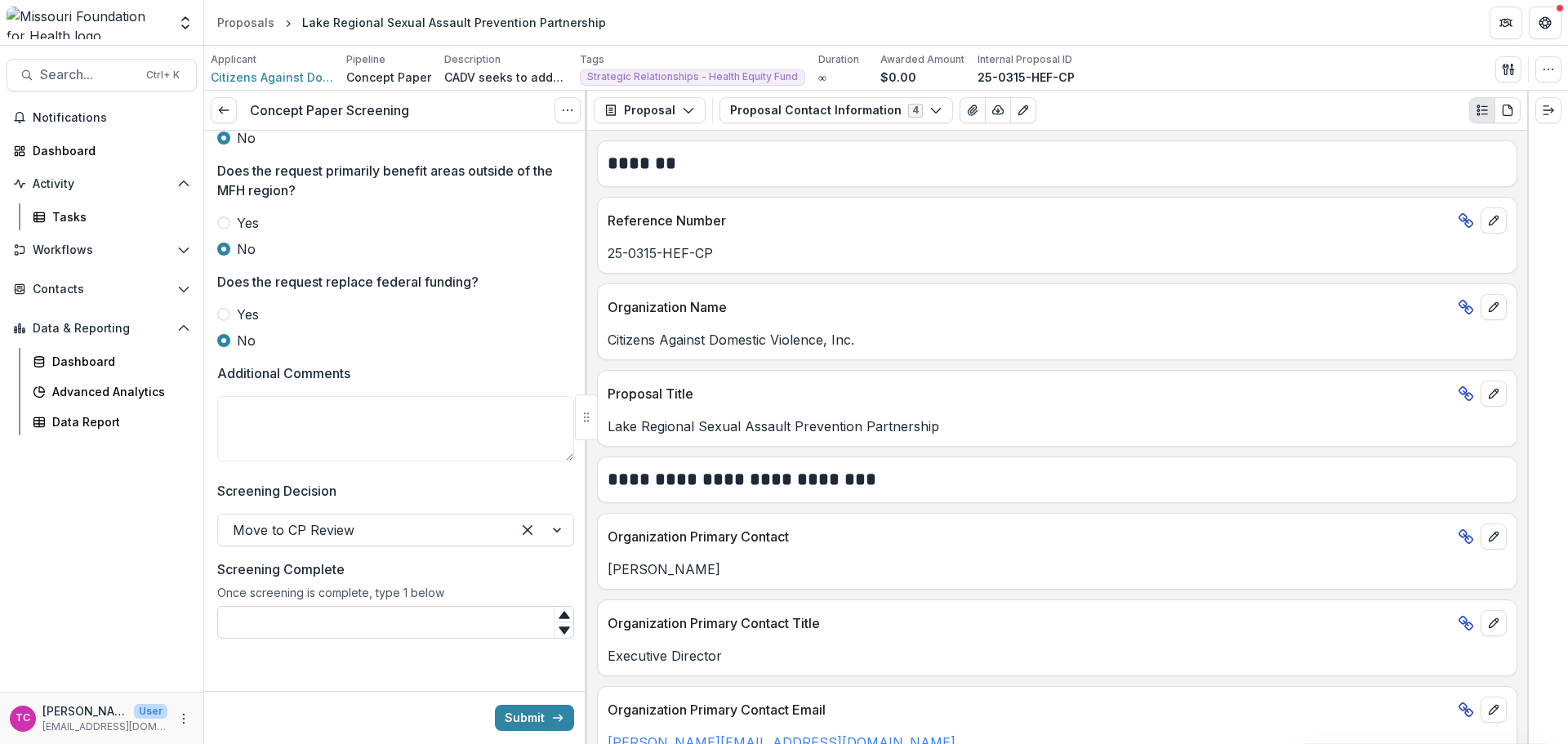
click at [319, 627] on input "Screening Complete" at bounding box center [396, 622] width 357 height 32
type input "*"
click at [528, 711] on button "Submit" at bounding box center [534, 718] width 80 height 26
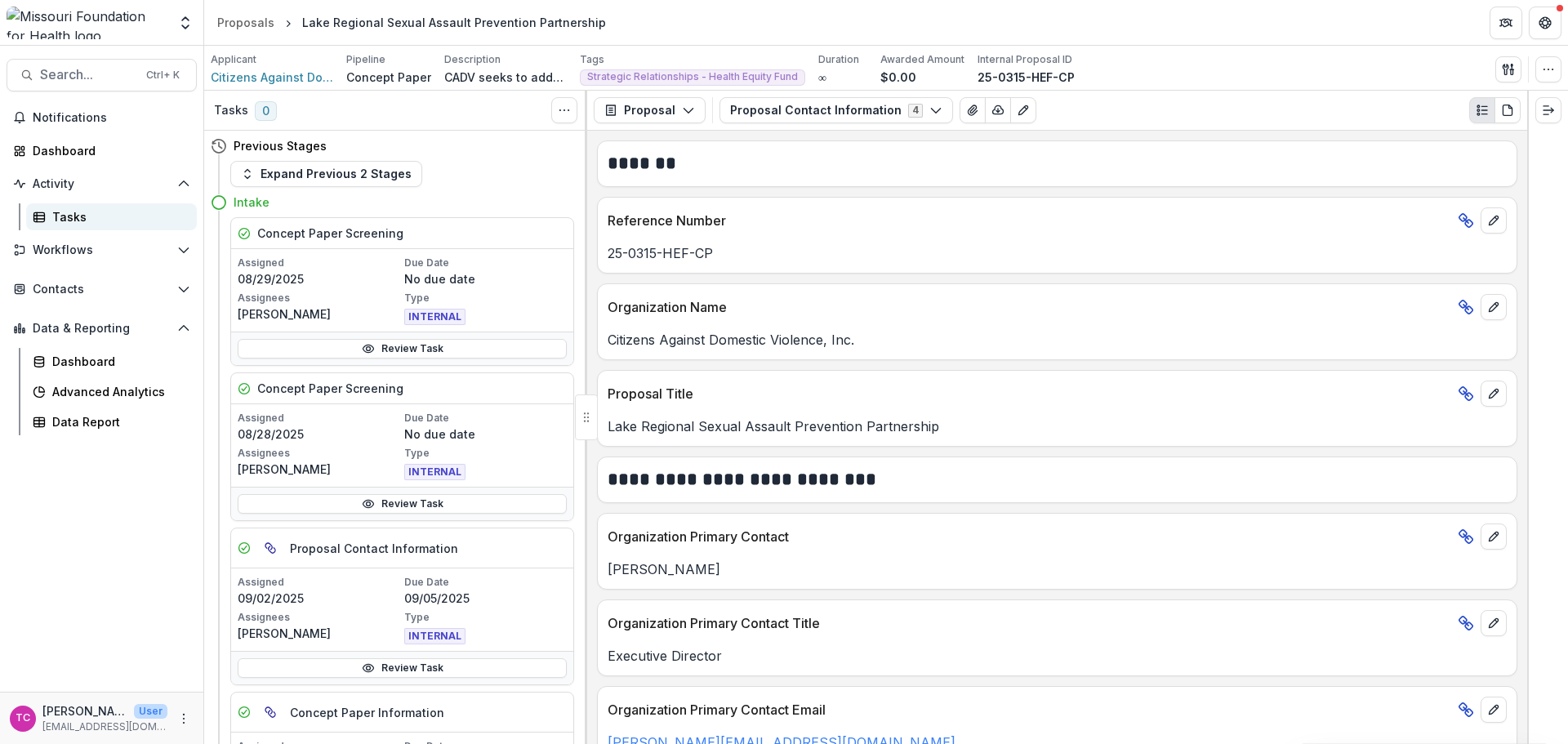
click at [80, 209] on div "Tasks" at bounding box center [118, 217] width 131 height 17
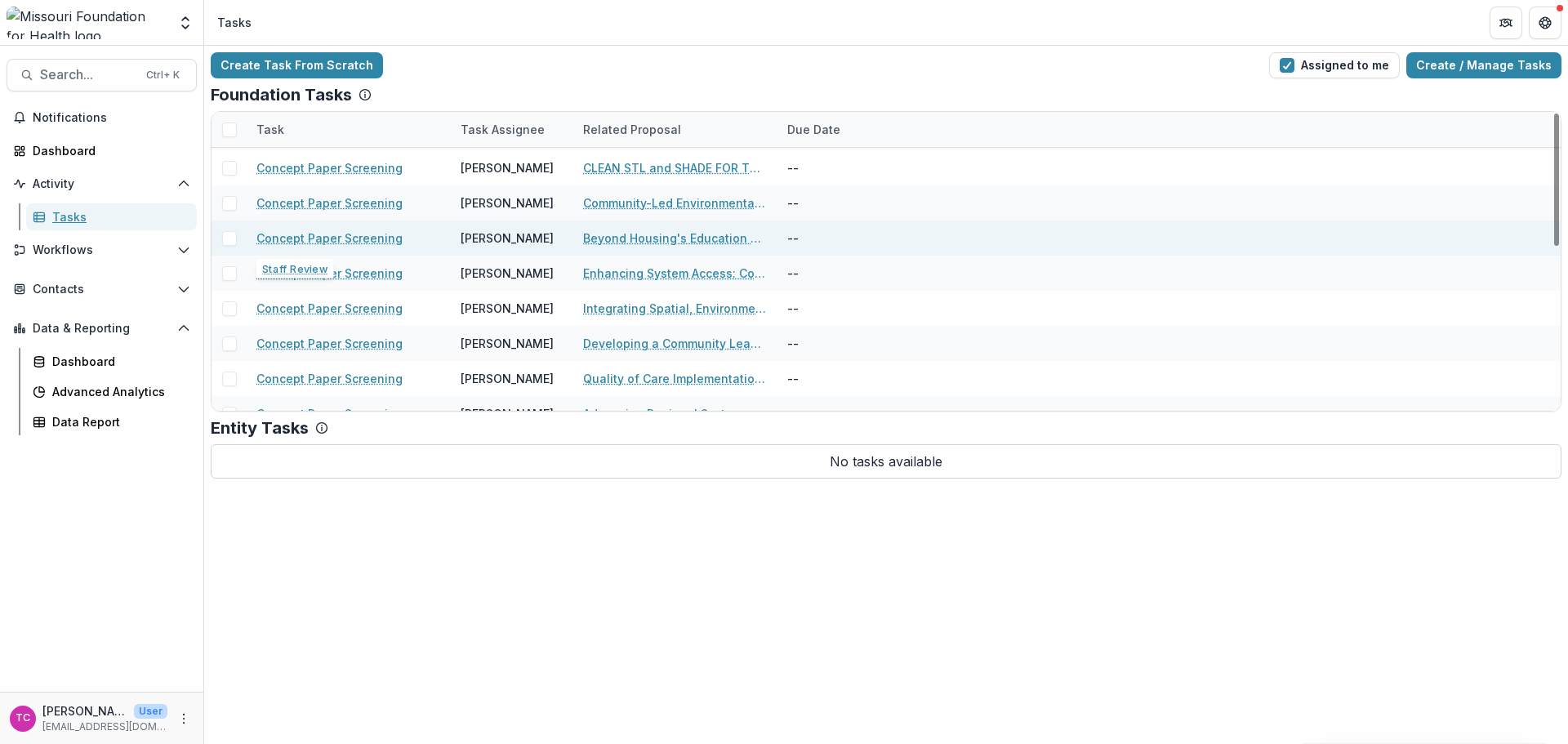
scroll to position [369, 0]
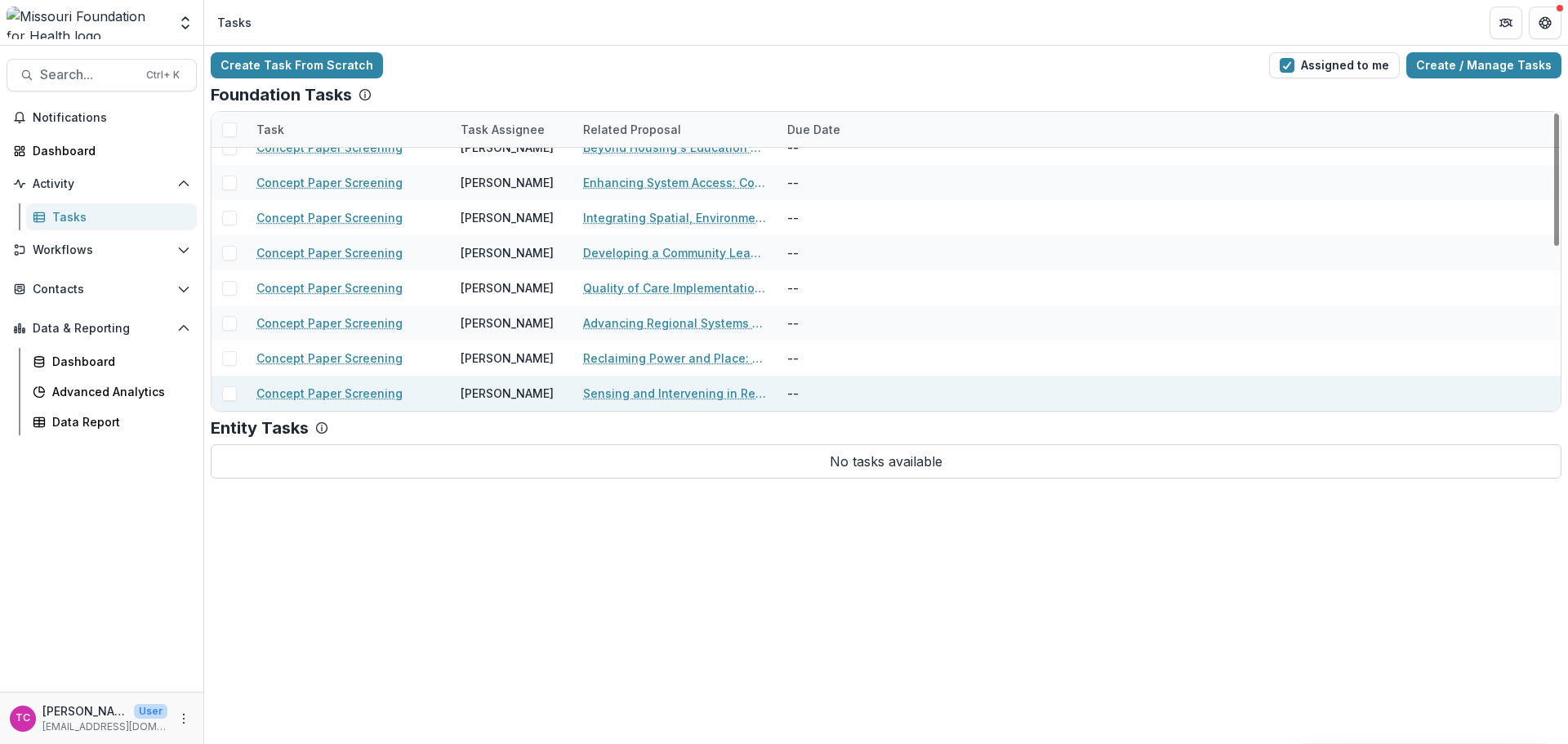
click at [629, 397] on link "Sensing and Intervening in Real-Time for Climate Change, Inequity, and Health C…" at bounding box center [675, 393] width 184 height 17
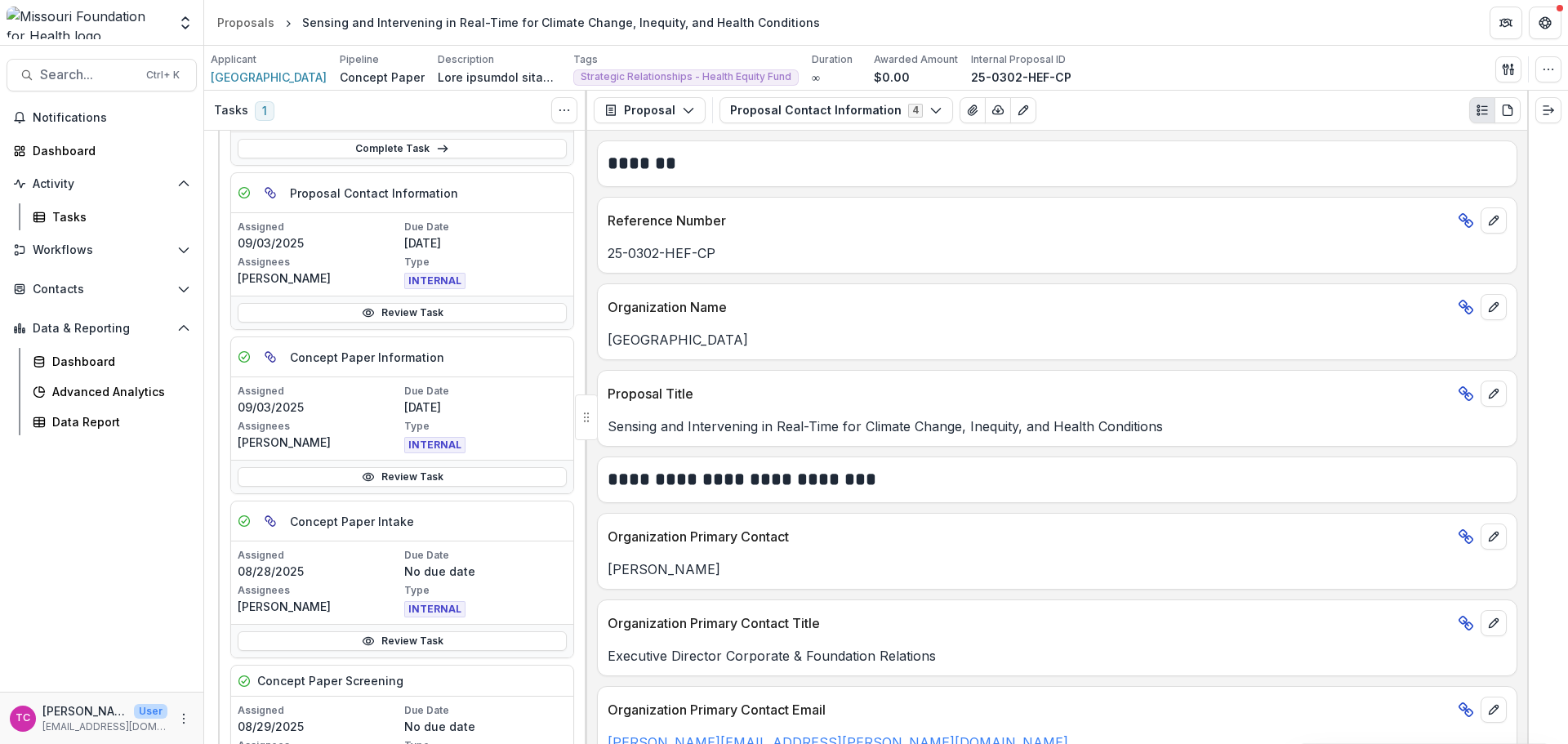
scroll to position [327, 0]
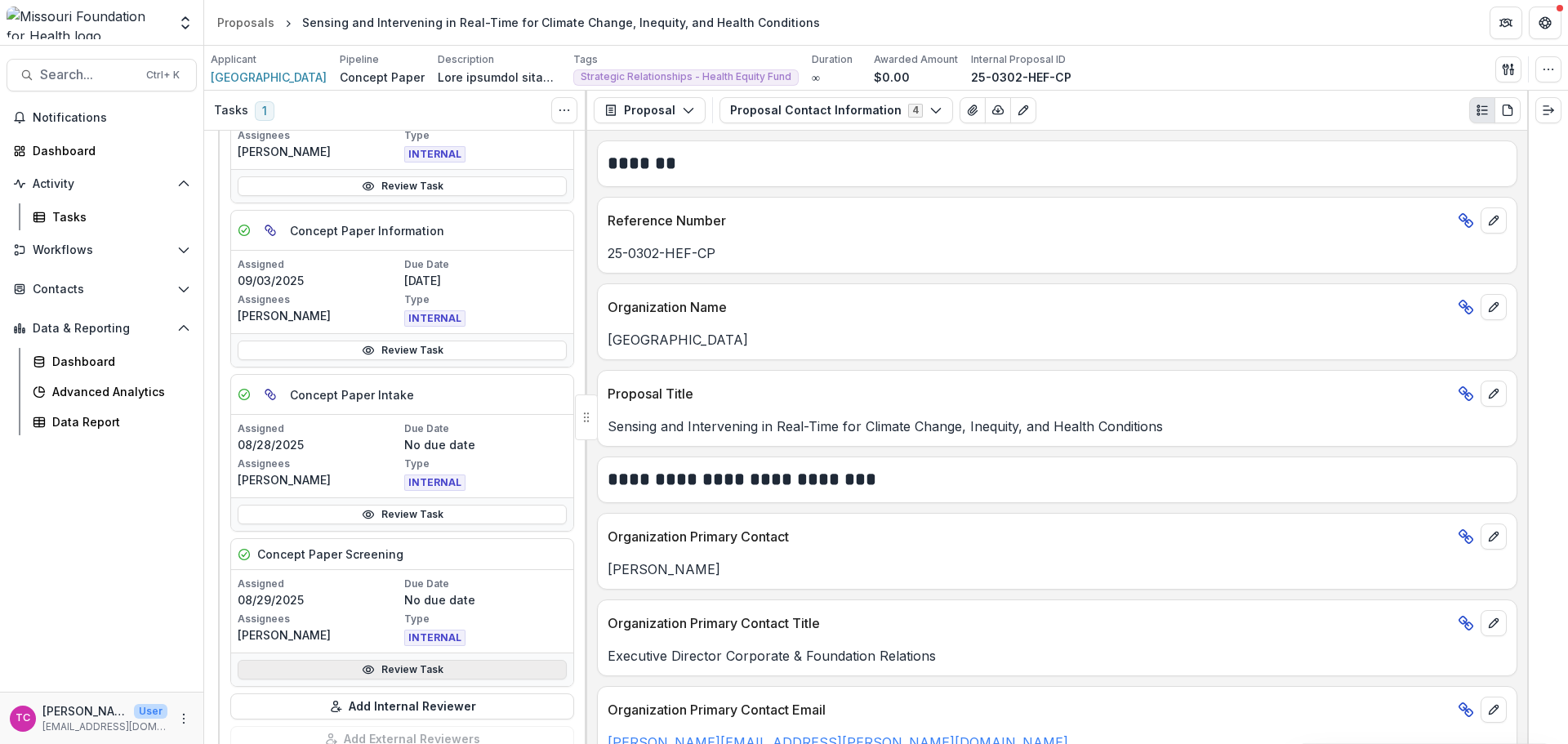
click at [293, 675] on link "Review Task" at bounding box center [402, 670] width 330 height 19
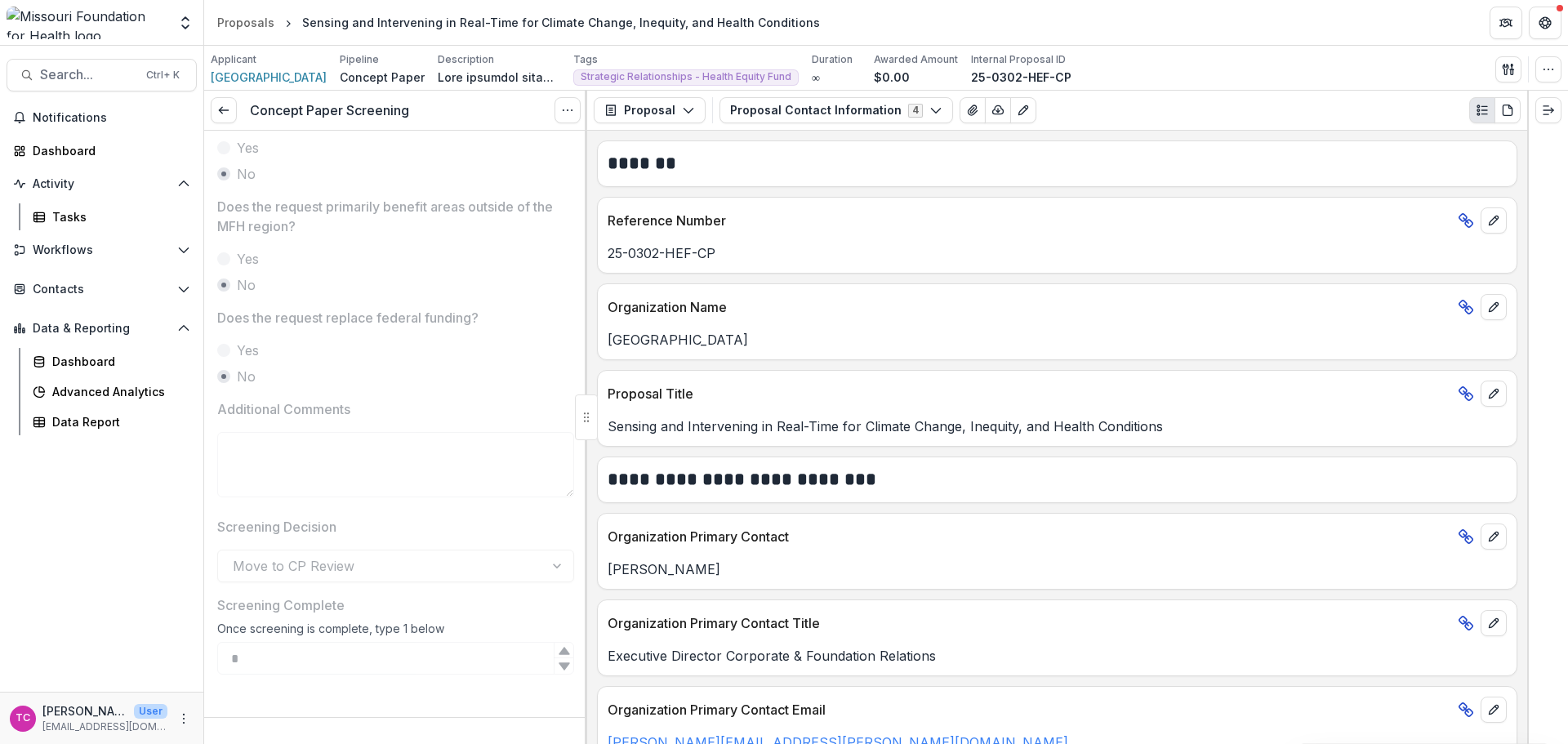
scroll to position [553, 0]
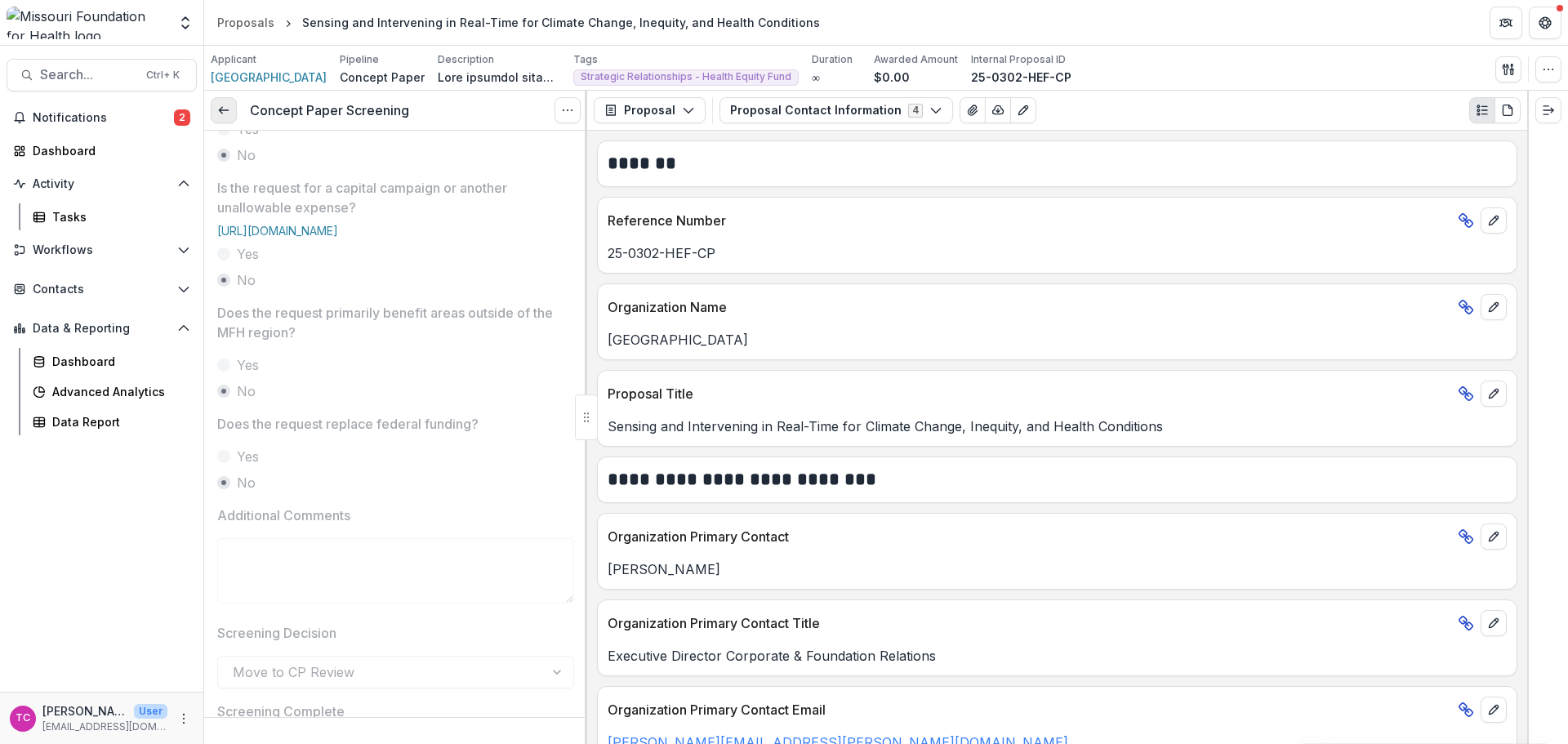
click at [226, 108] on icon at bounding box center [224, 110] width 13 height 13
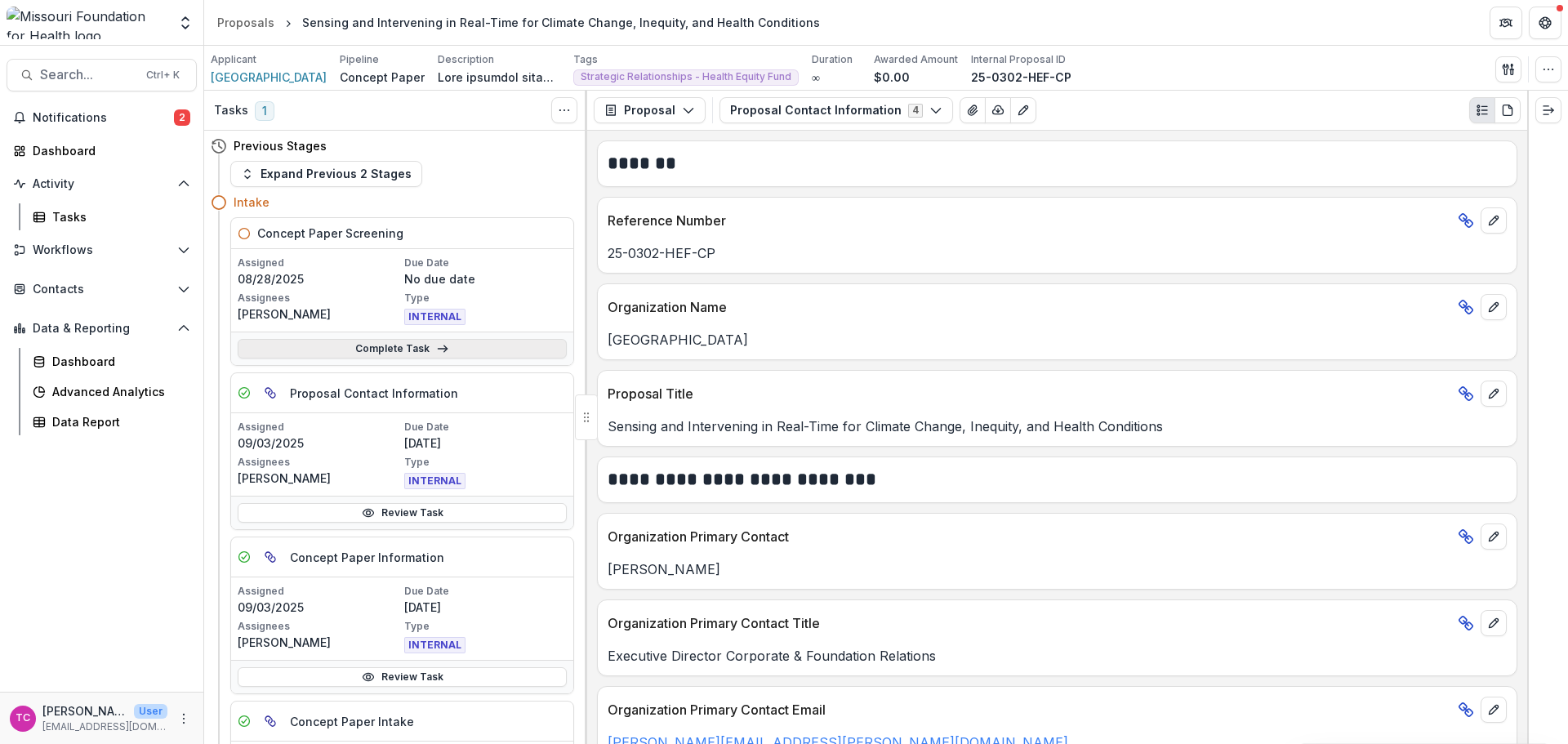
click at [380, 344] on link "Complete Task" at bounding box center [402, 349] width 330 height 19
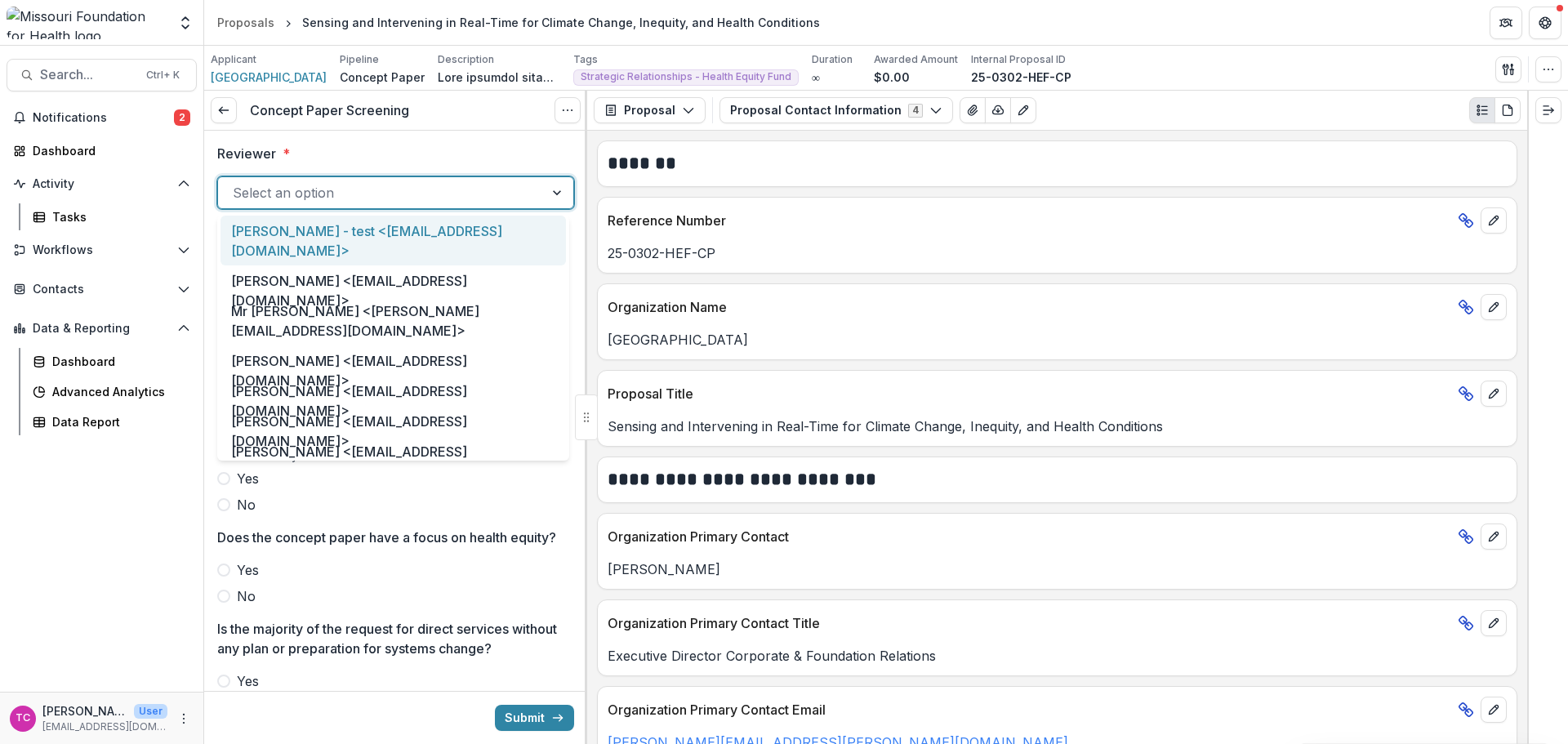
click at [350, 180] on div "Select an option" at bounding box center [380, 193] width 326 height 26
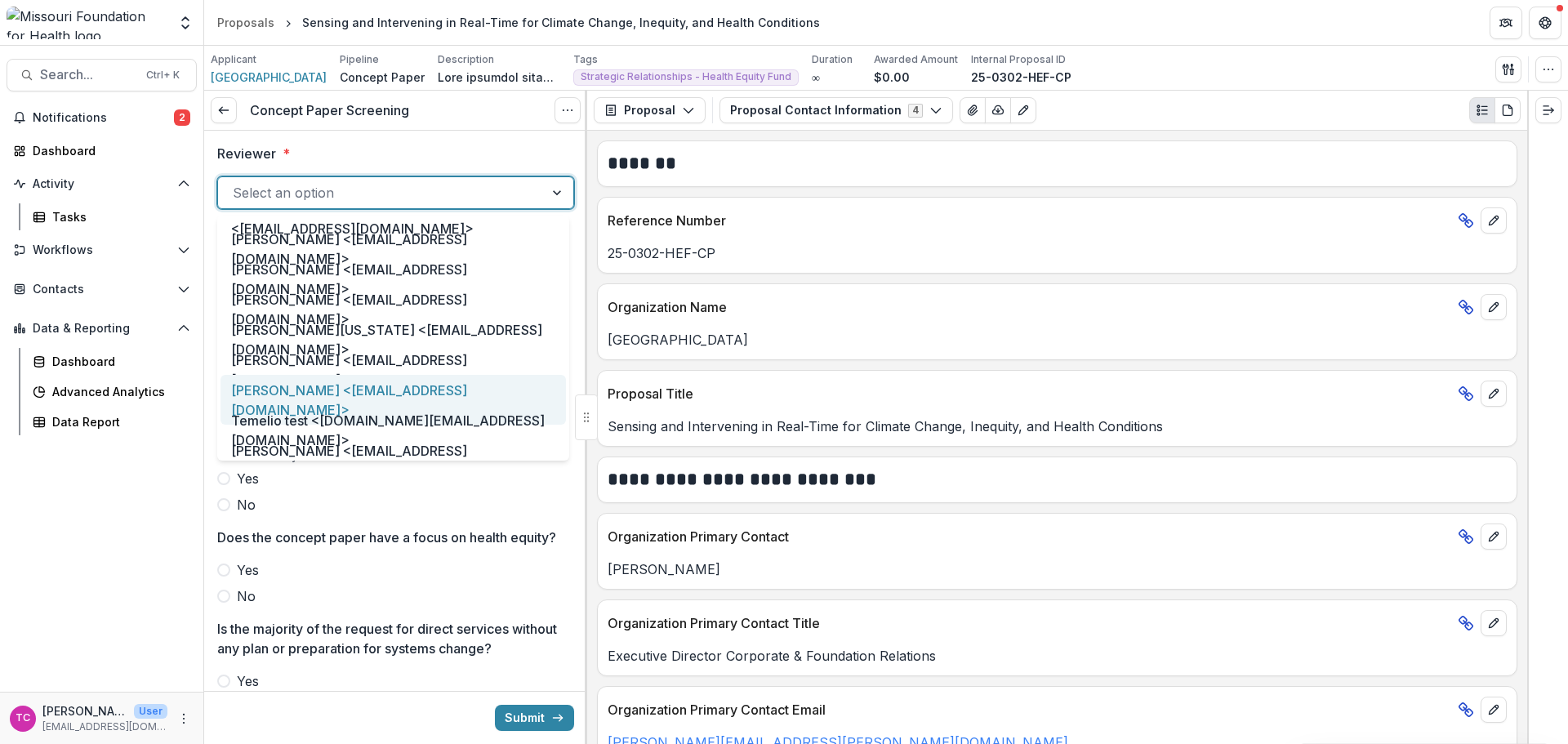
scroll to position [735, 0]
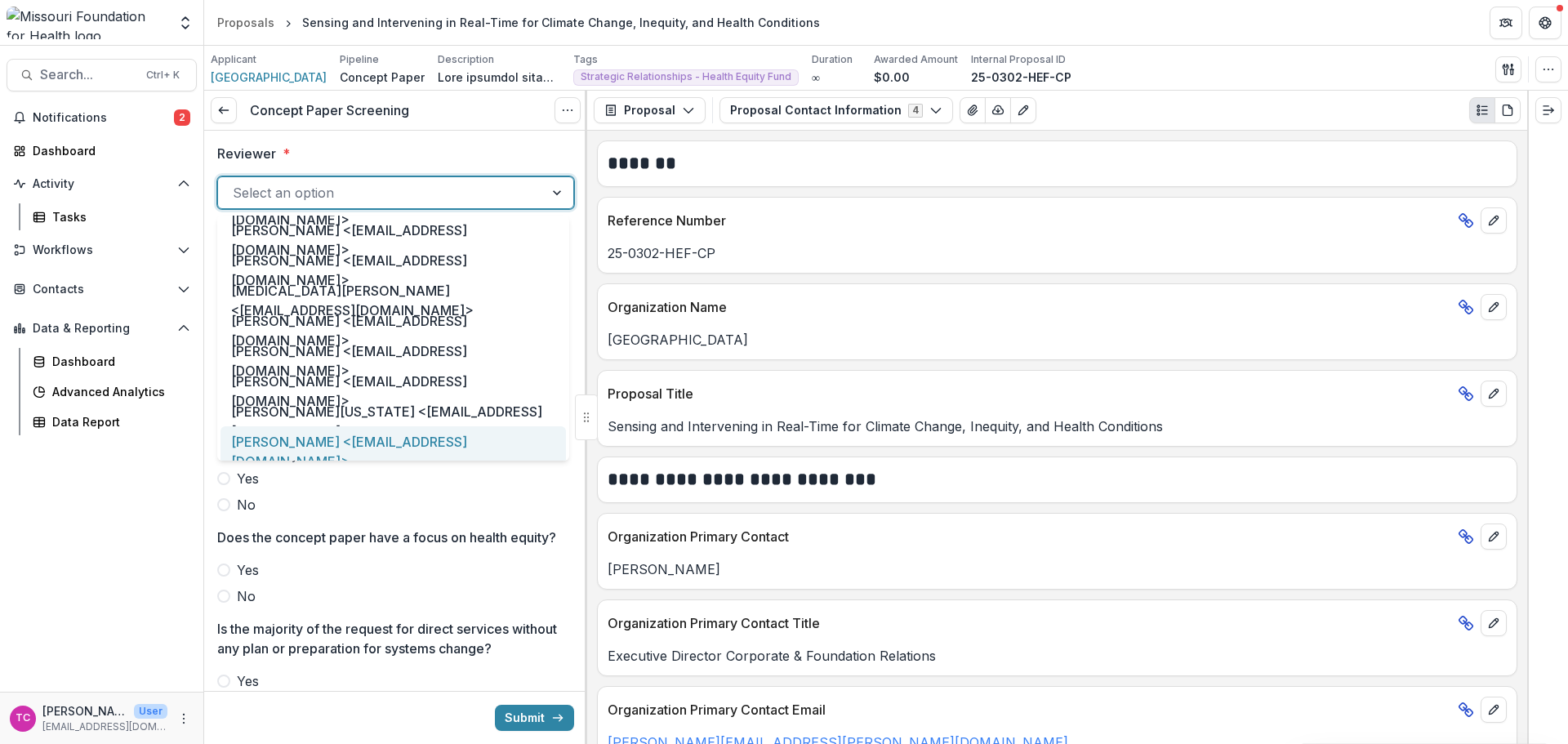
click at [329, 435] on div "[PERSON_NAME] <[EMAIL_ADDRESS][DOMAIN_NAME]>" at bounding box center [392, 451] width 345 height 50
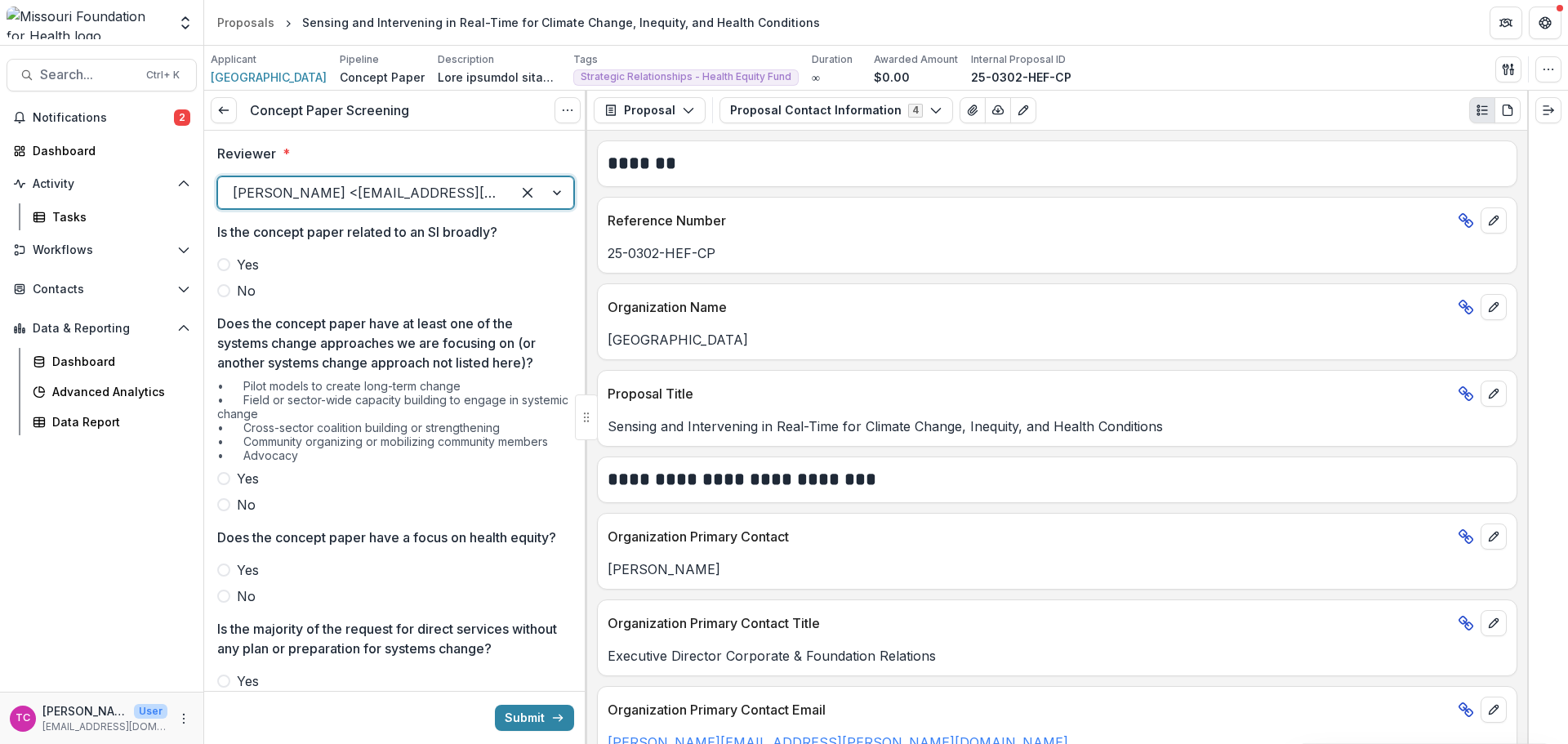
click at [257, 289] on label "No" at bounding box center [396, 290] width 357 height 19
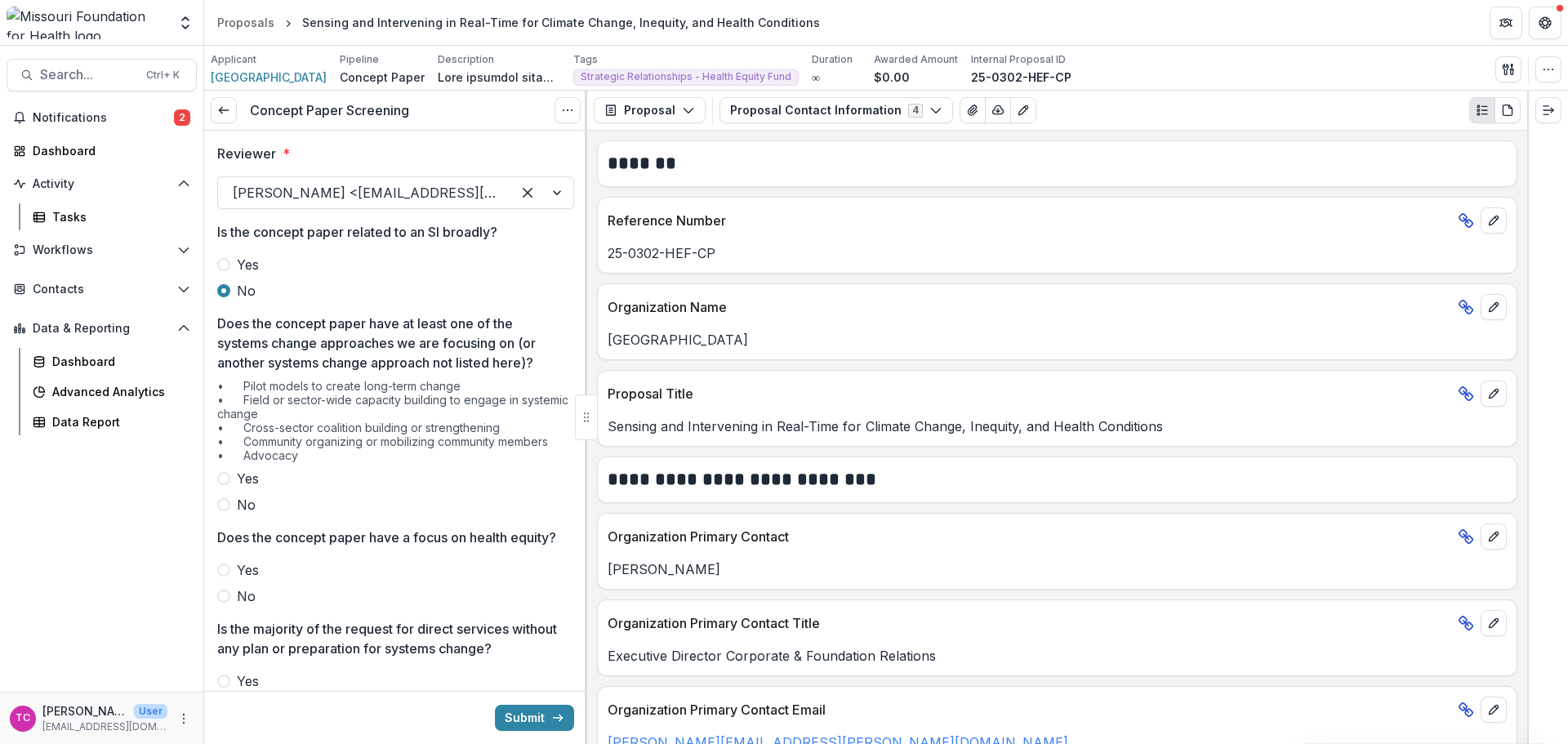
click at [239, 476] on span "Yes" at bounding box center [247, 478] width 22 height 19
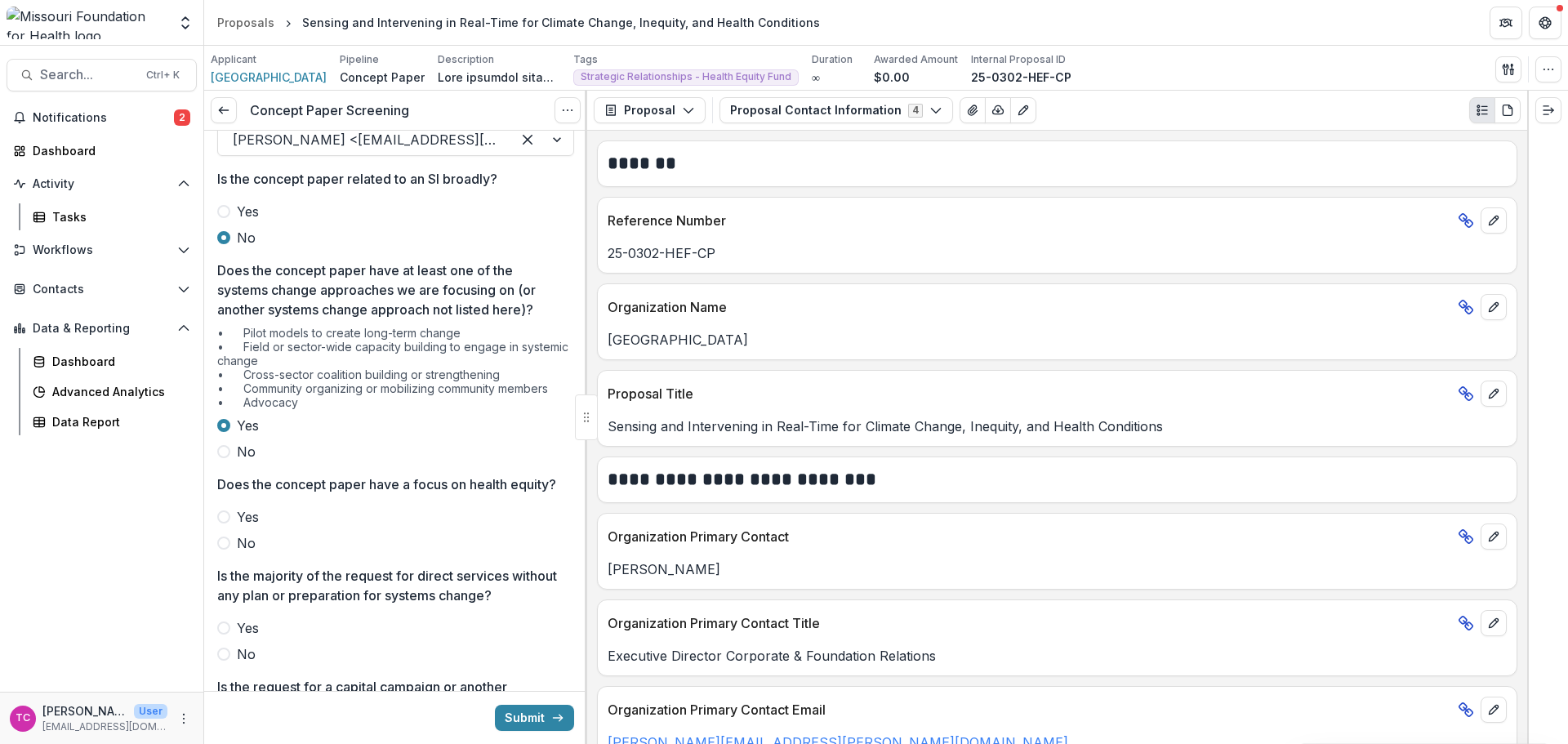
scroll to position [81, 0]
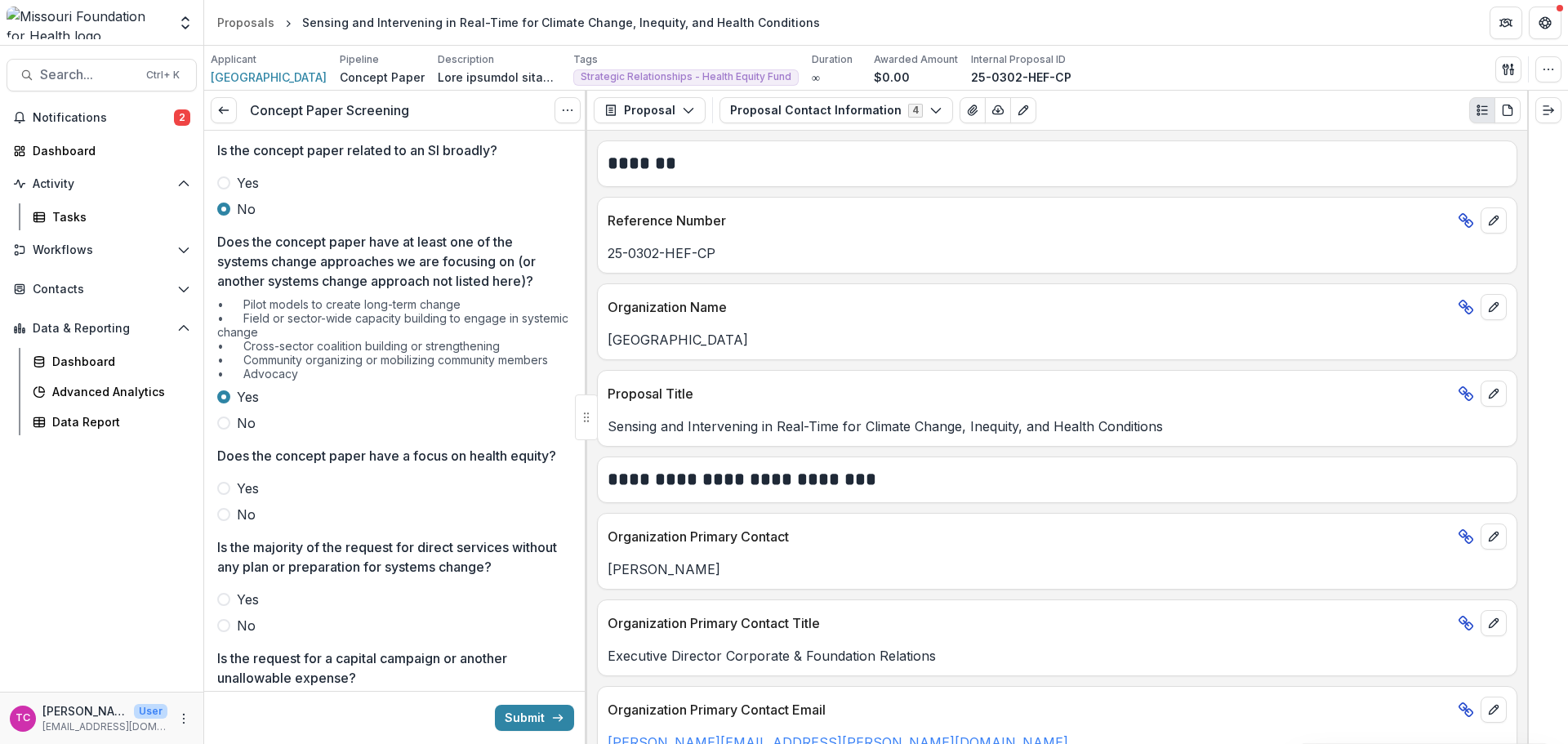
click at [242, 498] on span "Yes" at bounding box center [247, 489] width 22 height 19
click at [246, 636] on span "No" at bounding box center [246, 625] width 18 height 19
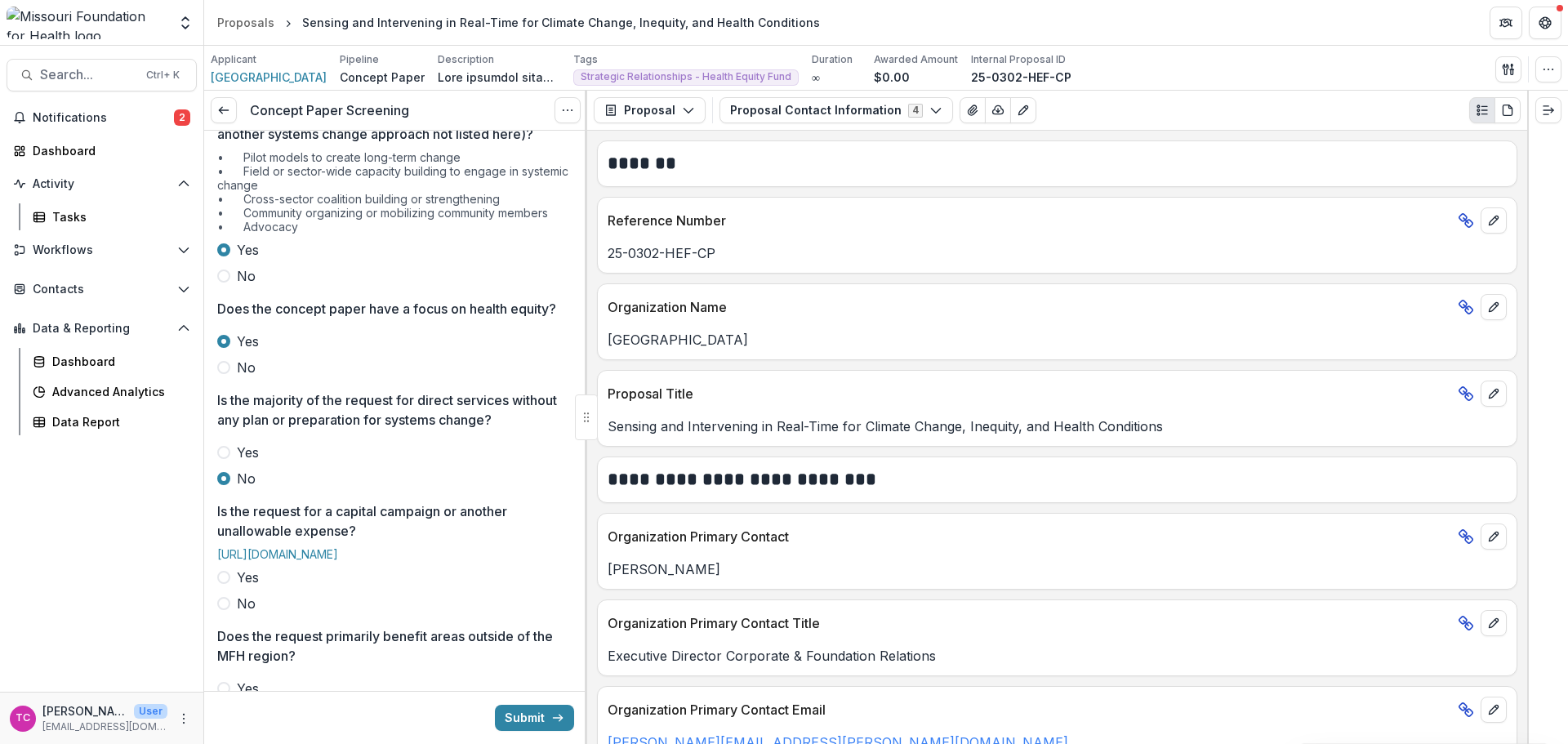
scroll to position [490, 0]
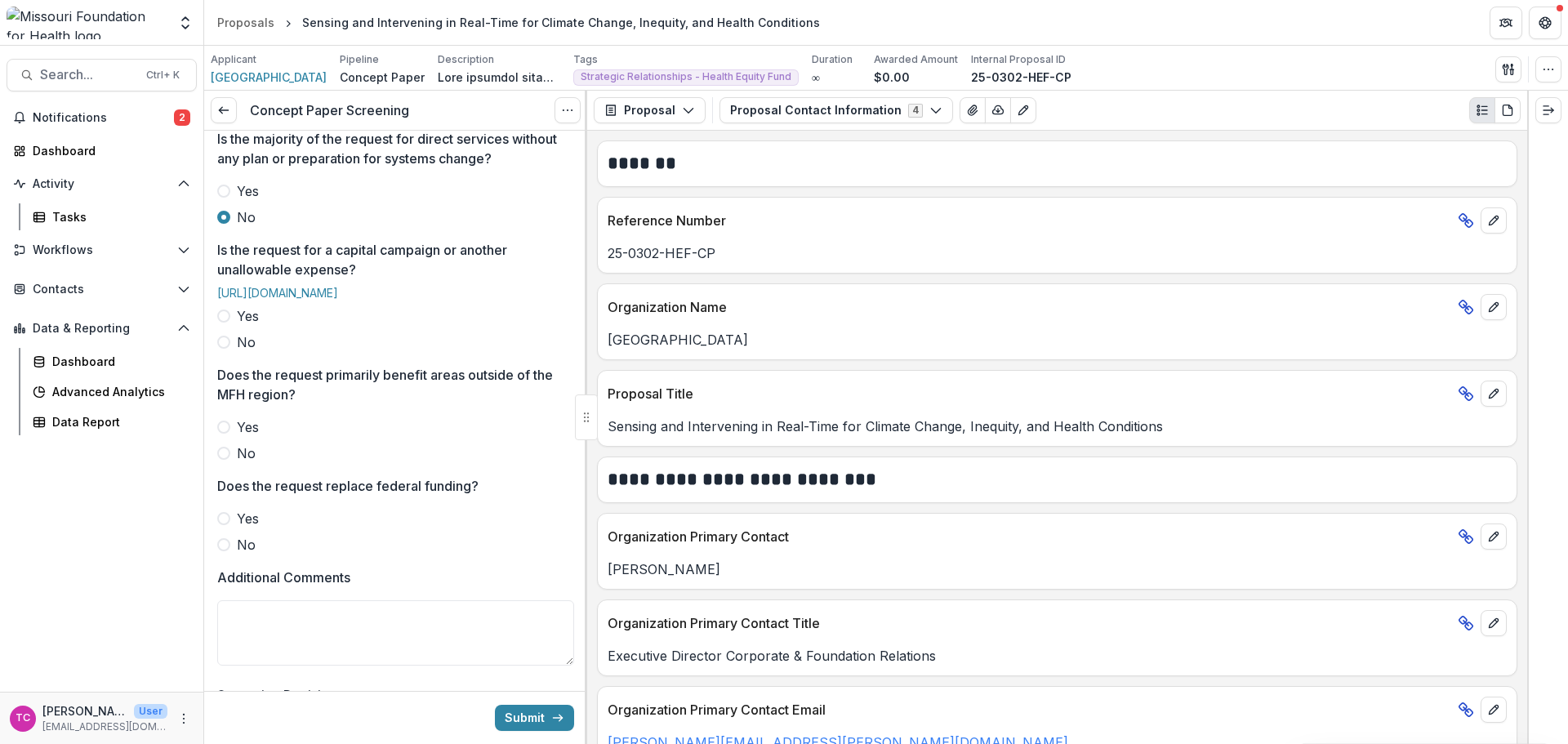
click at [237, 463] on span "No" at bounding box center [246, 453] width 18 height 19
click at [238, 352] on span "No" at bounding box center [246, 342] width 18 height 19
click at [234, 554] on label "No" at bounding box center [396, 545] width 357 height 19
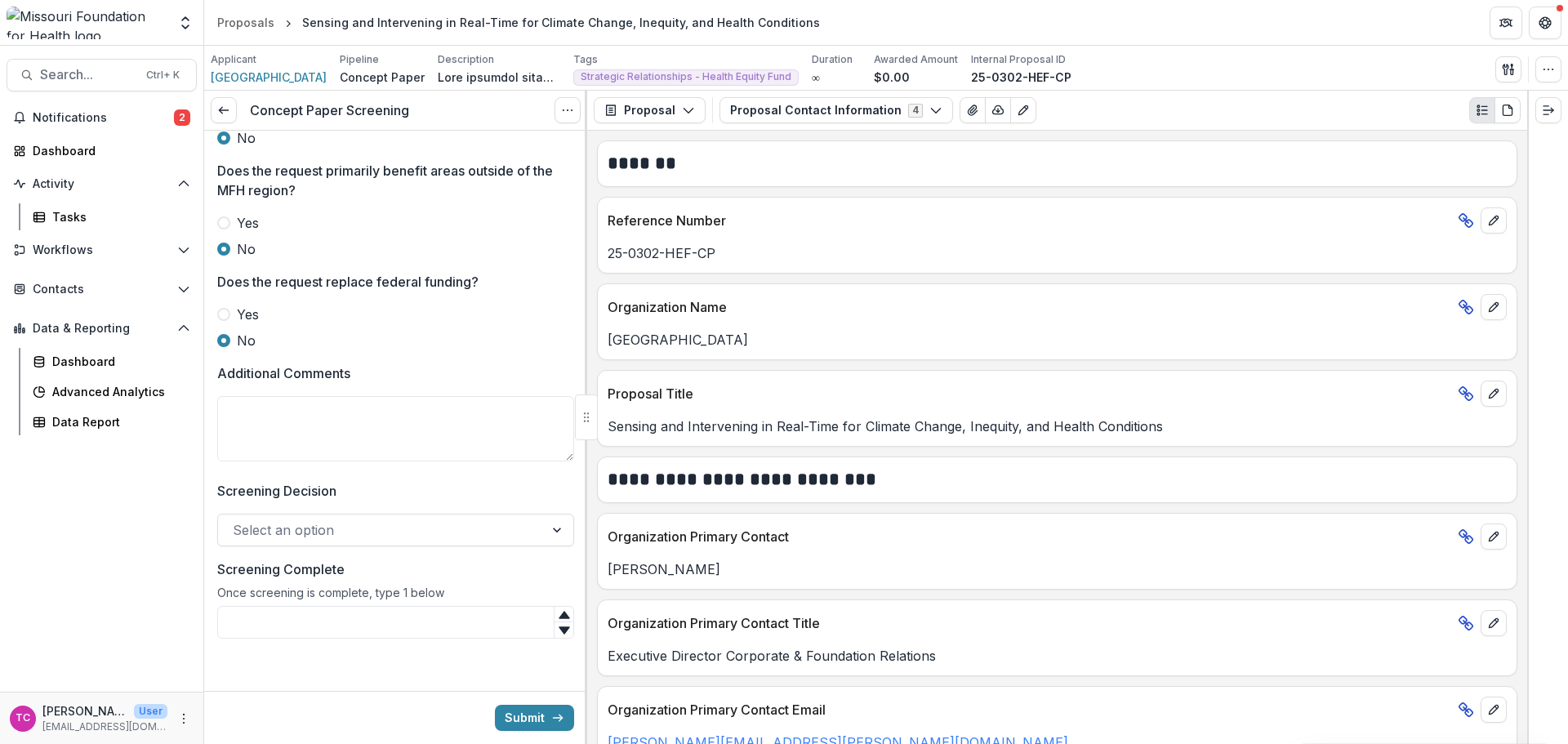
scroll to position [741, 0]
click at [280, 413] on textarea "Additional Comments" at bounding box center [396, 428] width 357 height 66
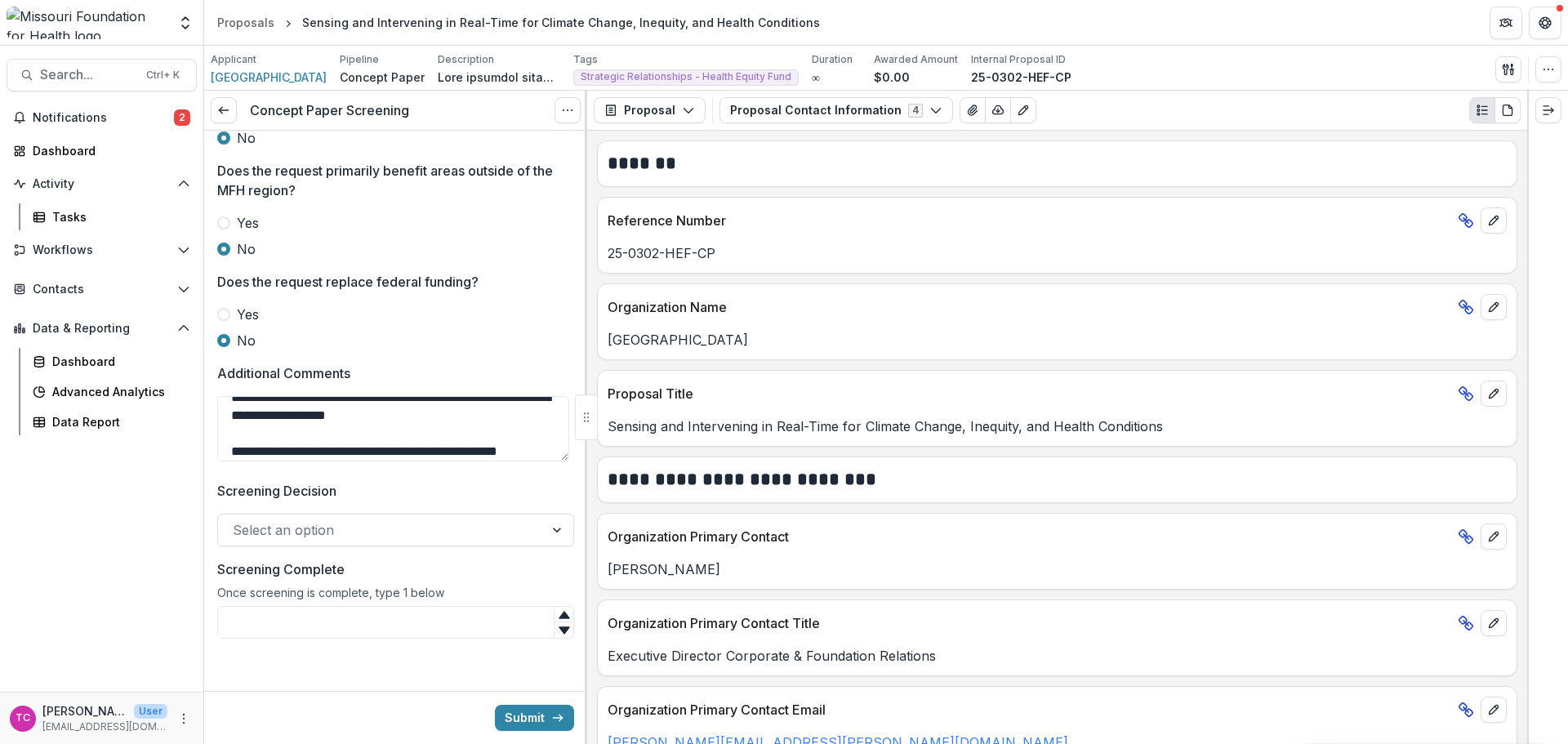
scroll to position [32, 0]
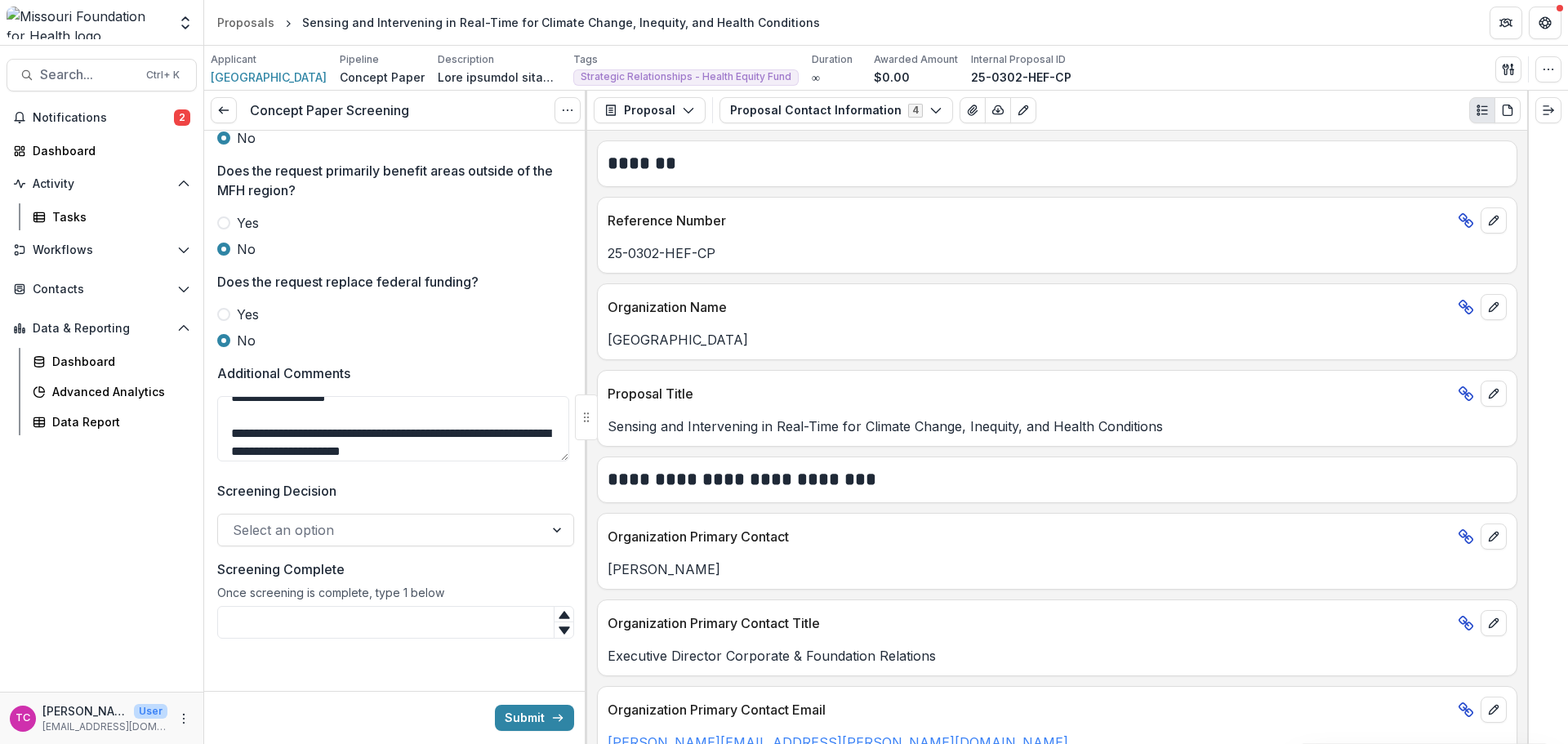
type textarea "**********"
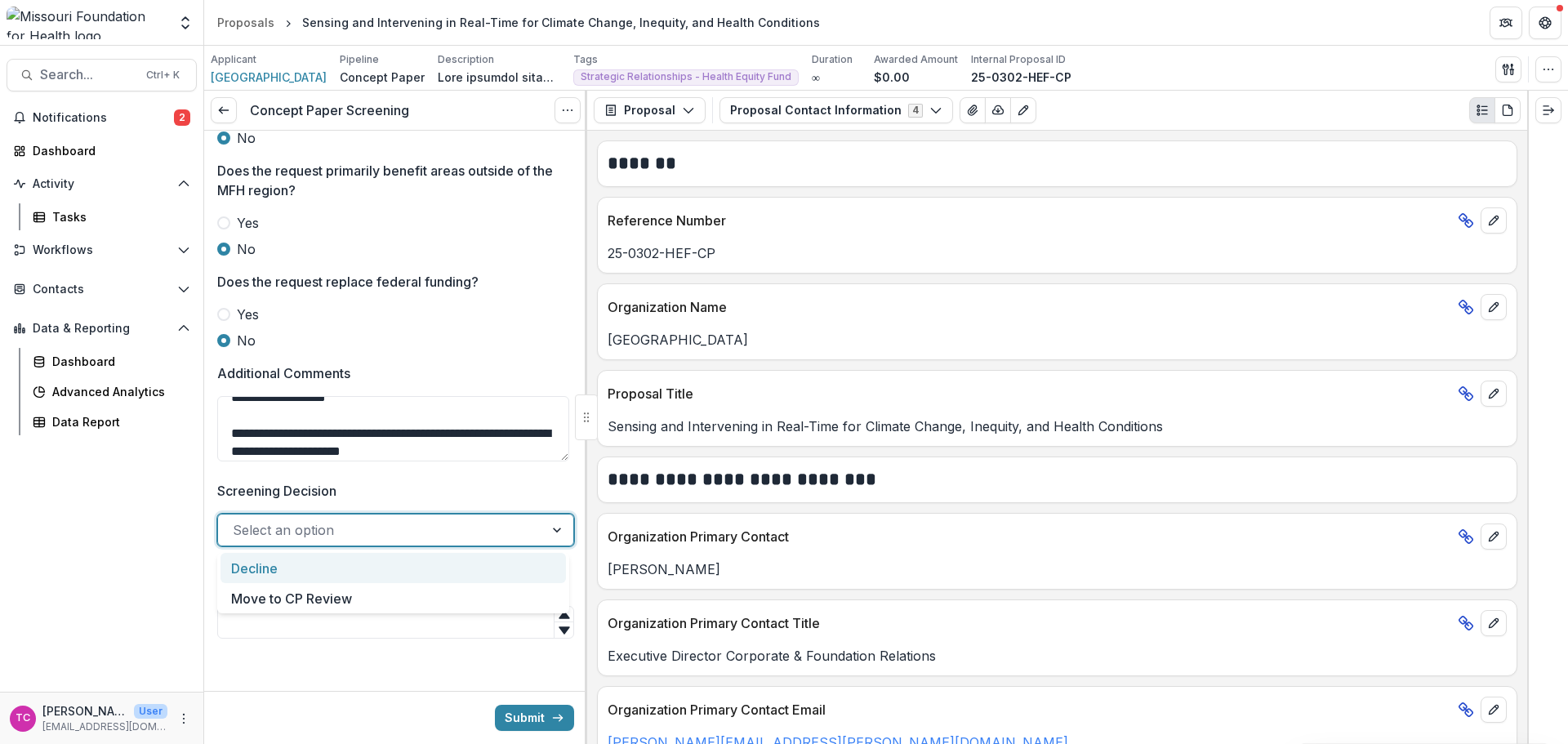
click at [234, 537] on input "Screening Decision" at bounding box center [234, 530] width 4 height 19
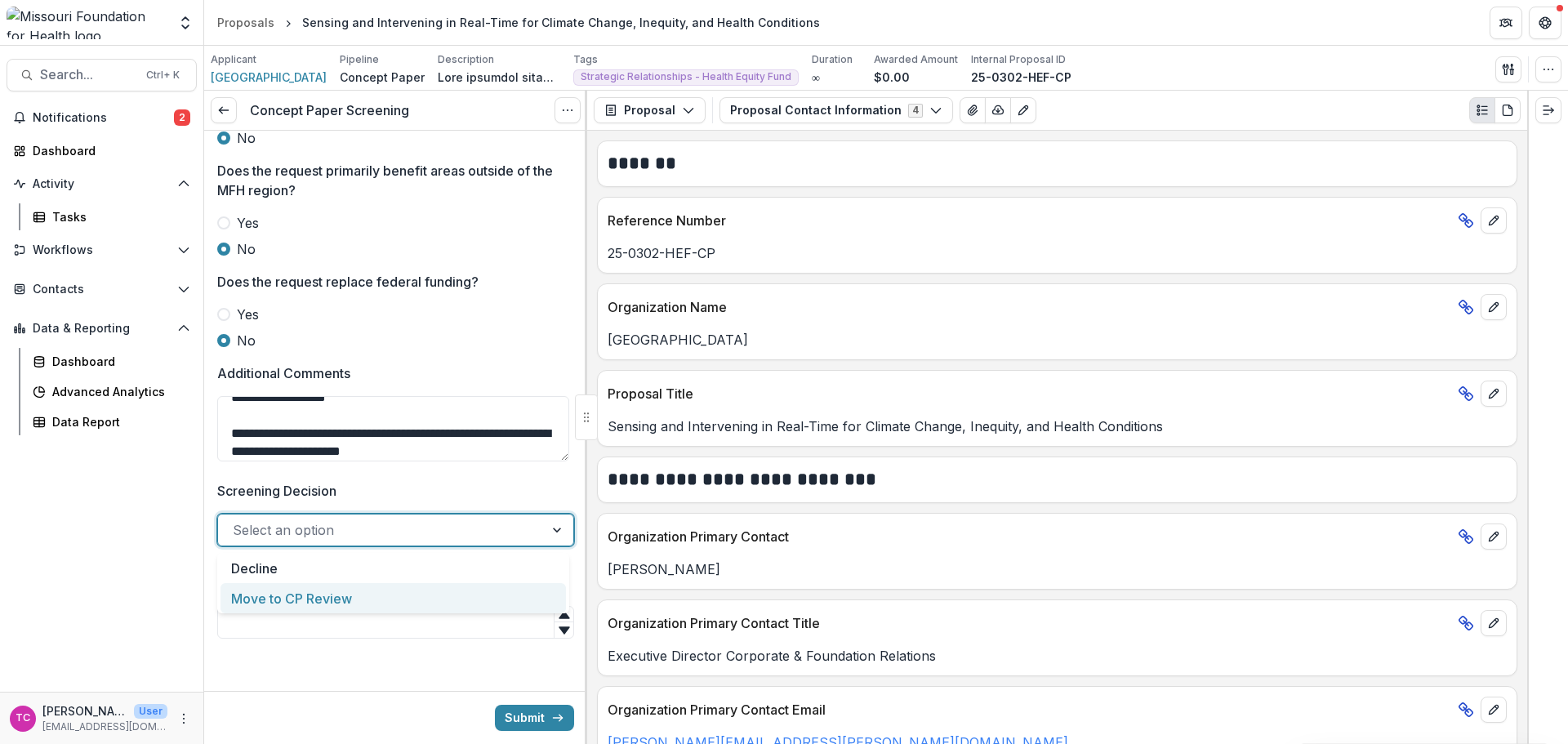
click at [235, 603] on div "Move to CP Review" at bounding box center [392, 598] width 345 height 31
click at [242, 619] on input "Screening Complete" at bounding box center [396, 622] width 357 height 32
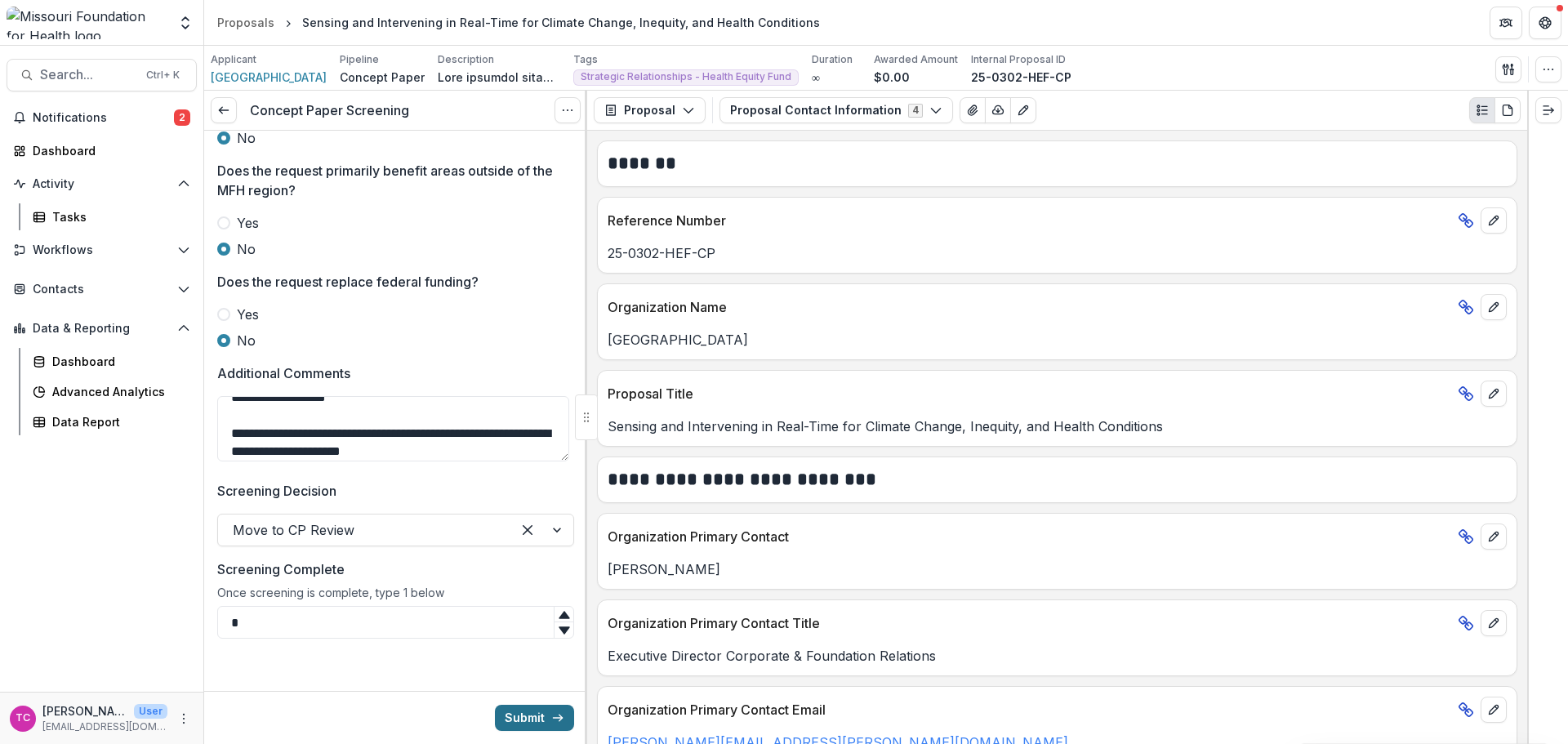
type input "*"
click at [534, 706] on button "Submit" at bounding box center [534, 718] width 80 height 26
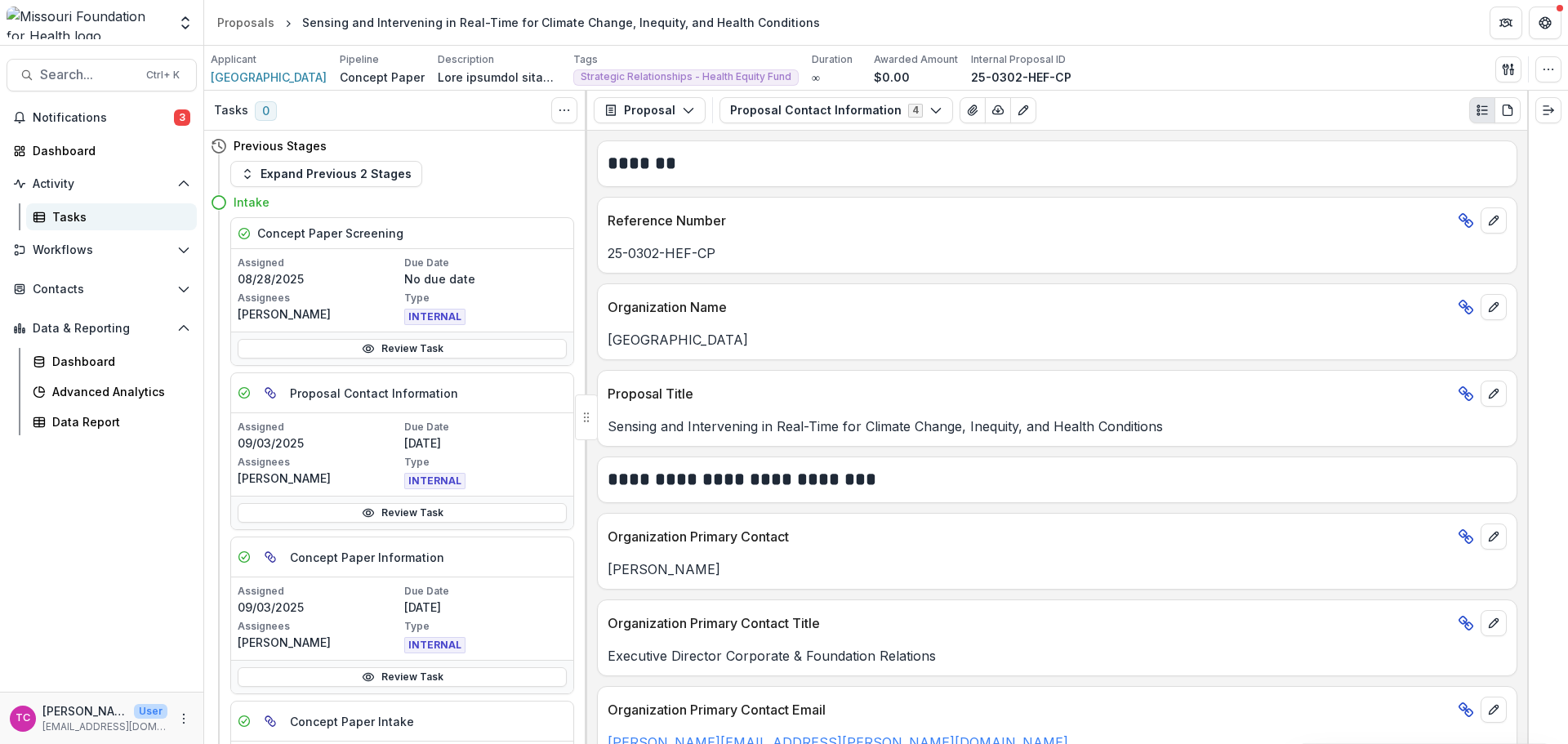
click at [64, 205] on link "Tasks" at bounding box center [111, 217] width 170 height 27
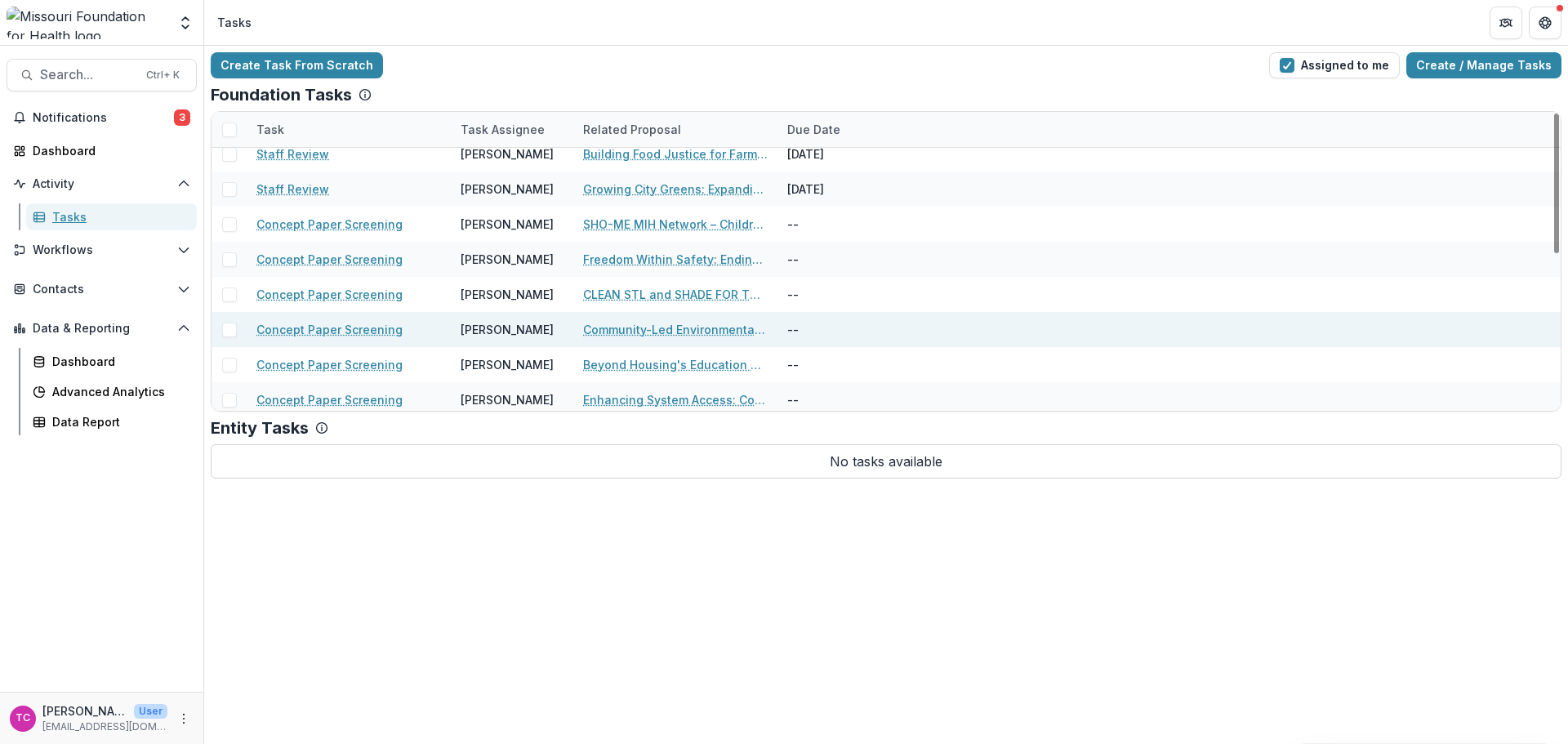
scroll to position [334, 0]
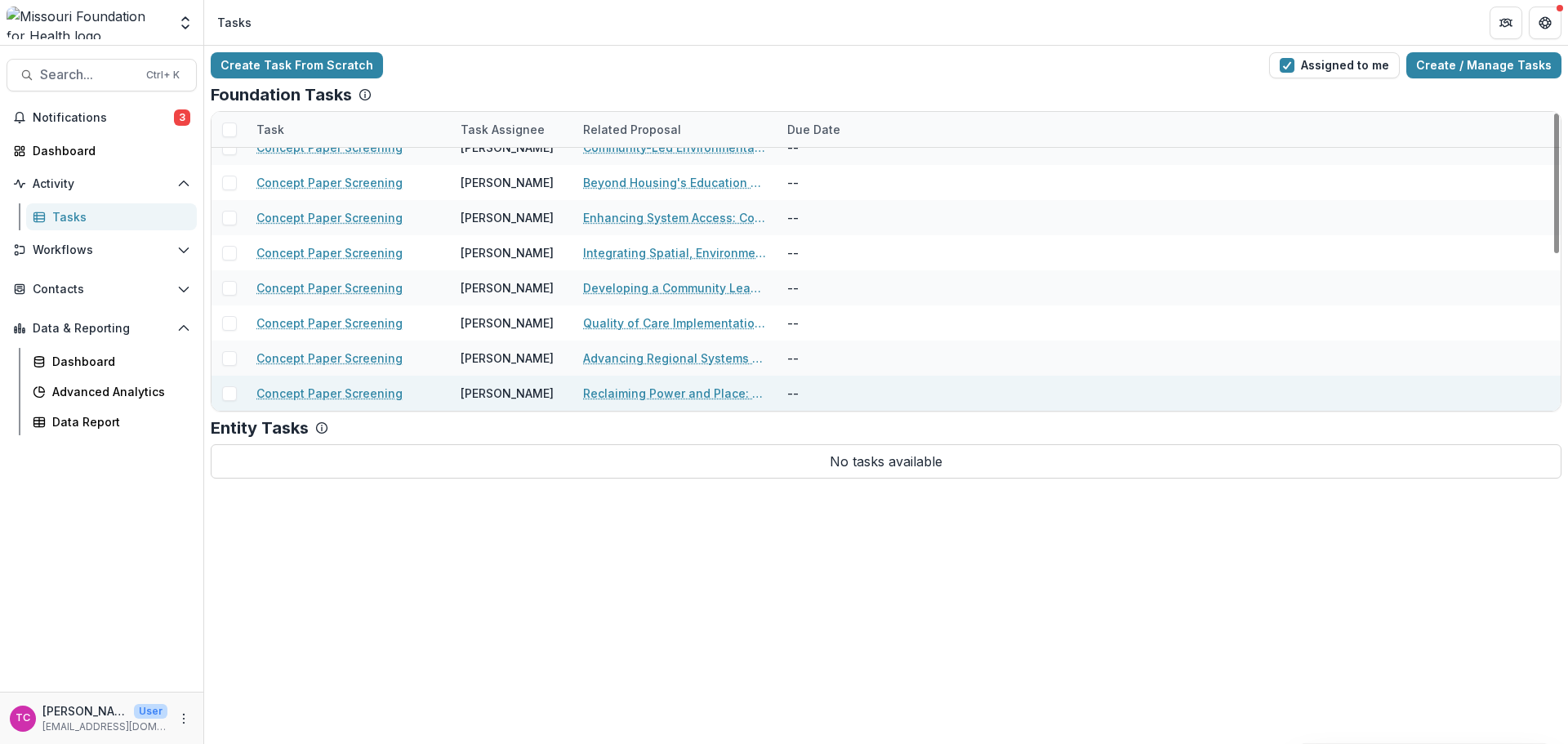
click at [620, 398] on link "Reclaiming Power and Place: A Community-Driven Green Space in [GEOGRAPHIC_DATA]…" at bounding box center [675, 393] width 184 height 17
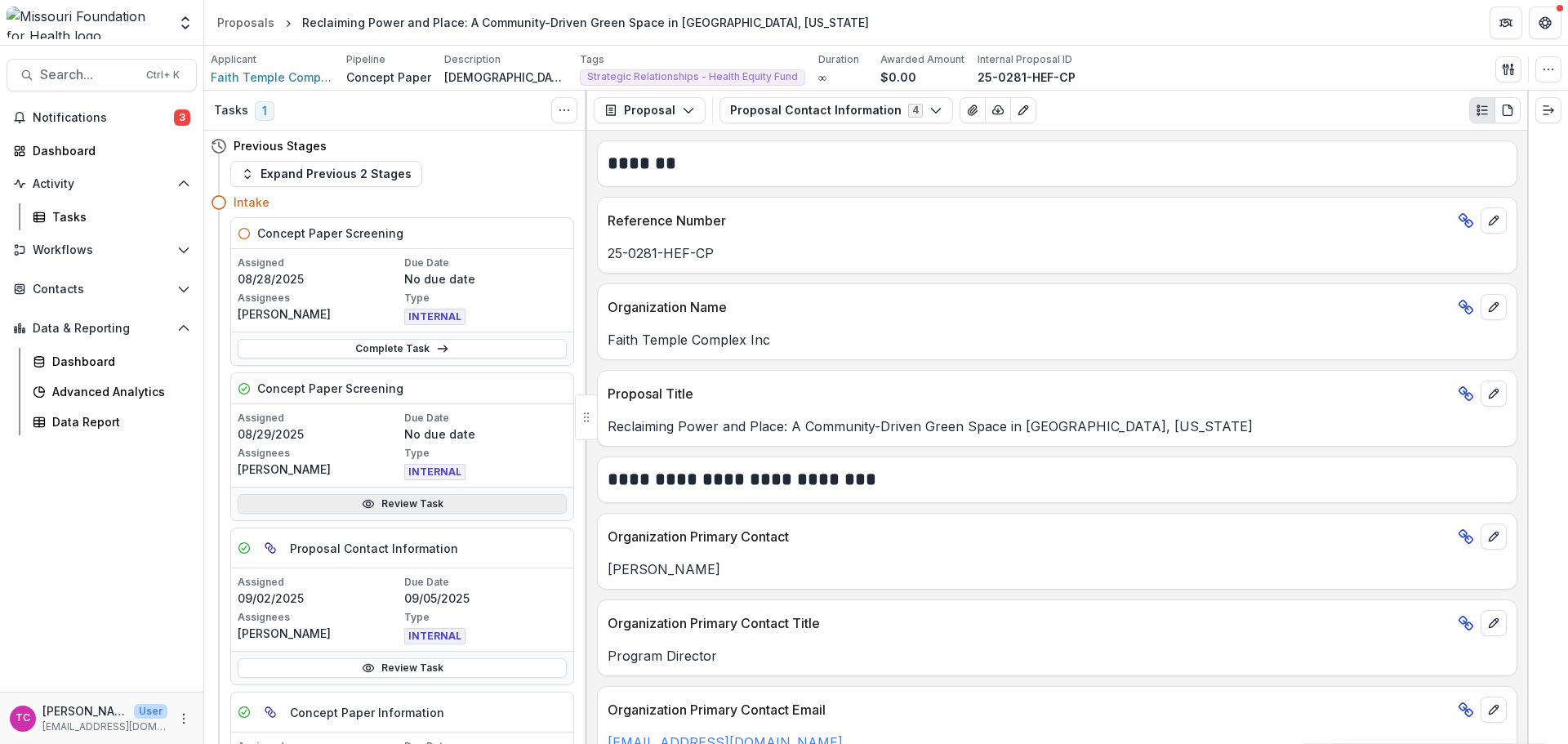
click at [372, 501] on icon at bounding box center [368, 504] width 13 height 13
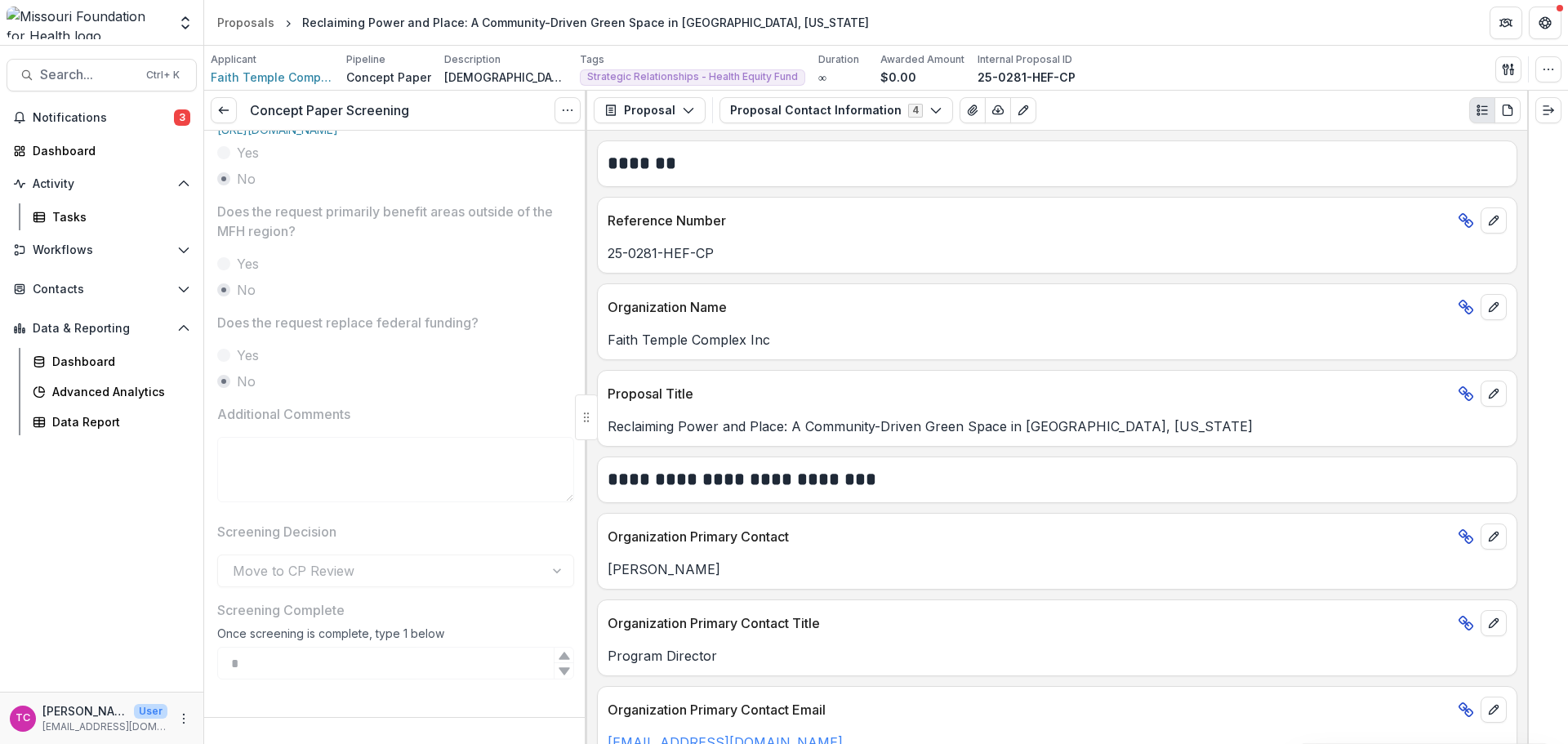
scroll to position [715, 0]
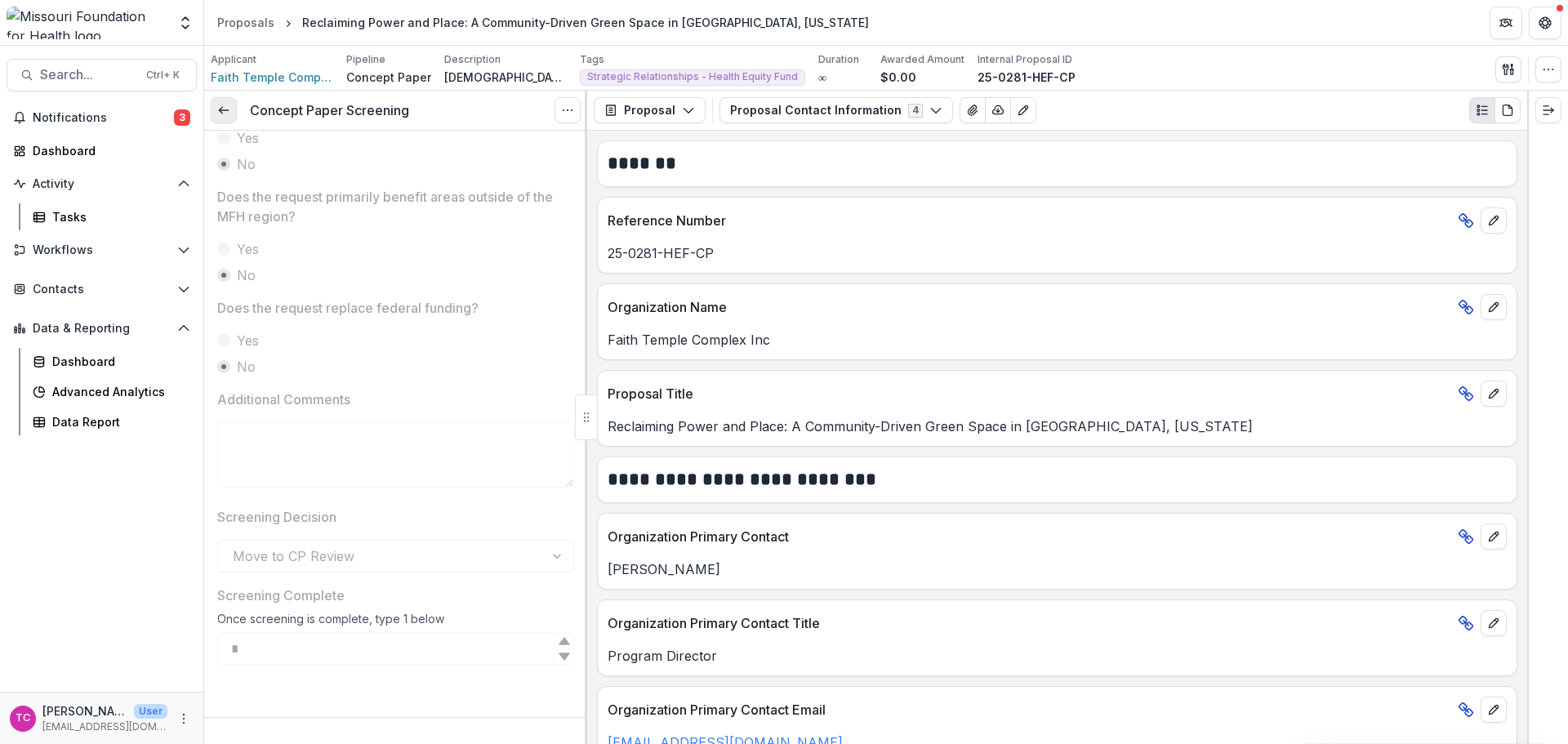
click at [218, 98] on link at bounding box center [224, 110] width 26 height 26
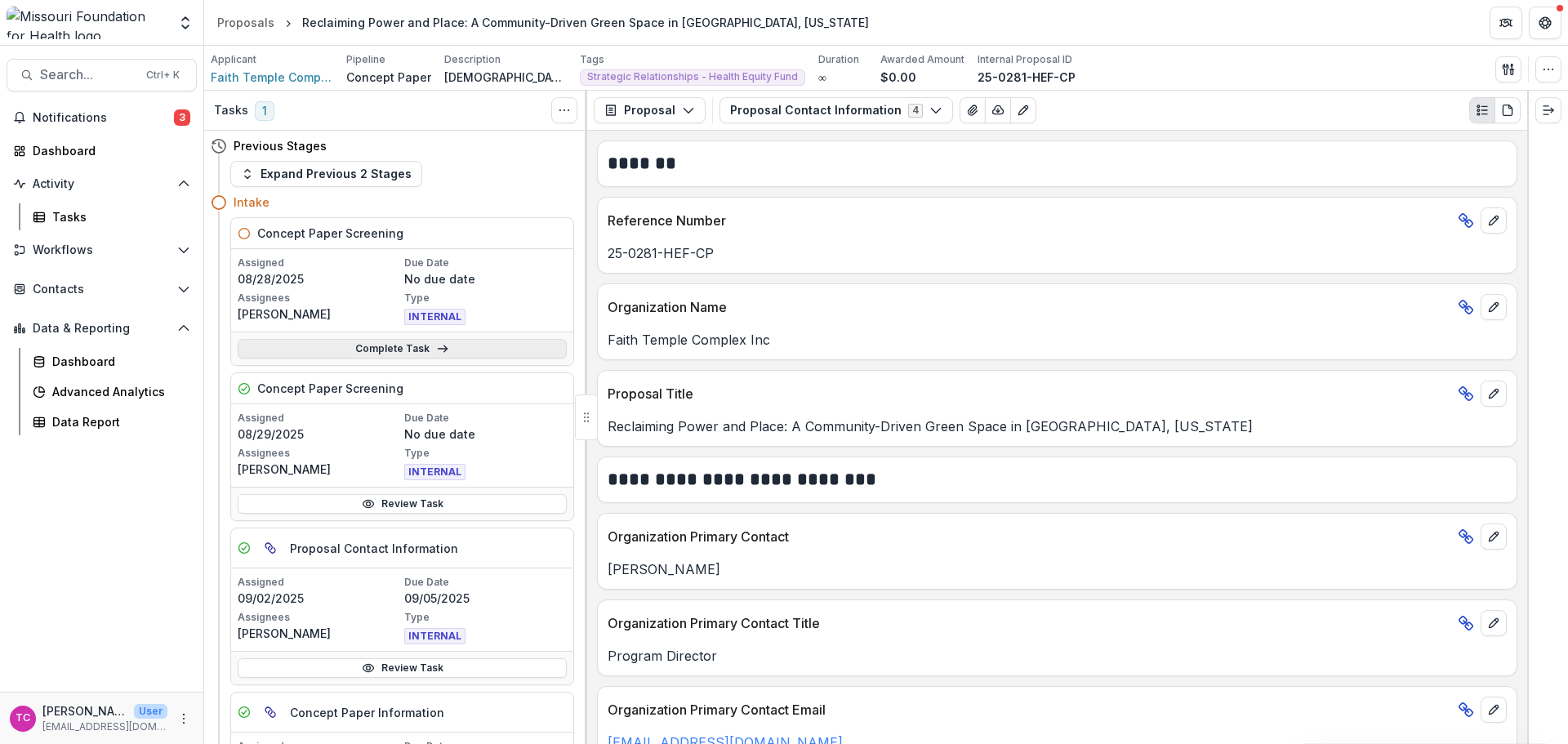
click at [325, 342] on link "Complete Task" at bounding box center [402, 349] width 330 height 19
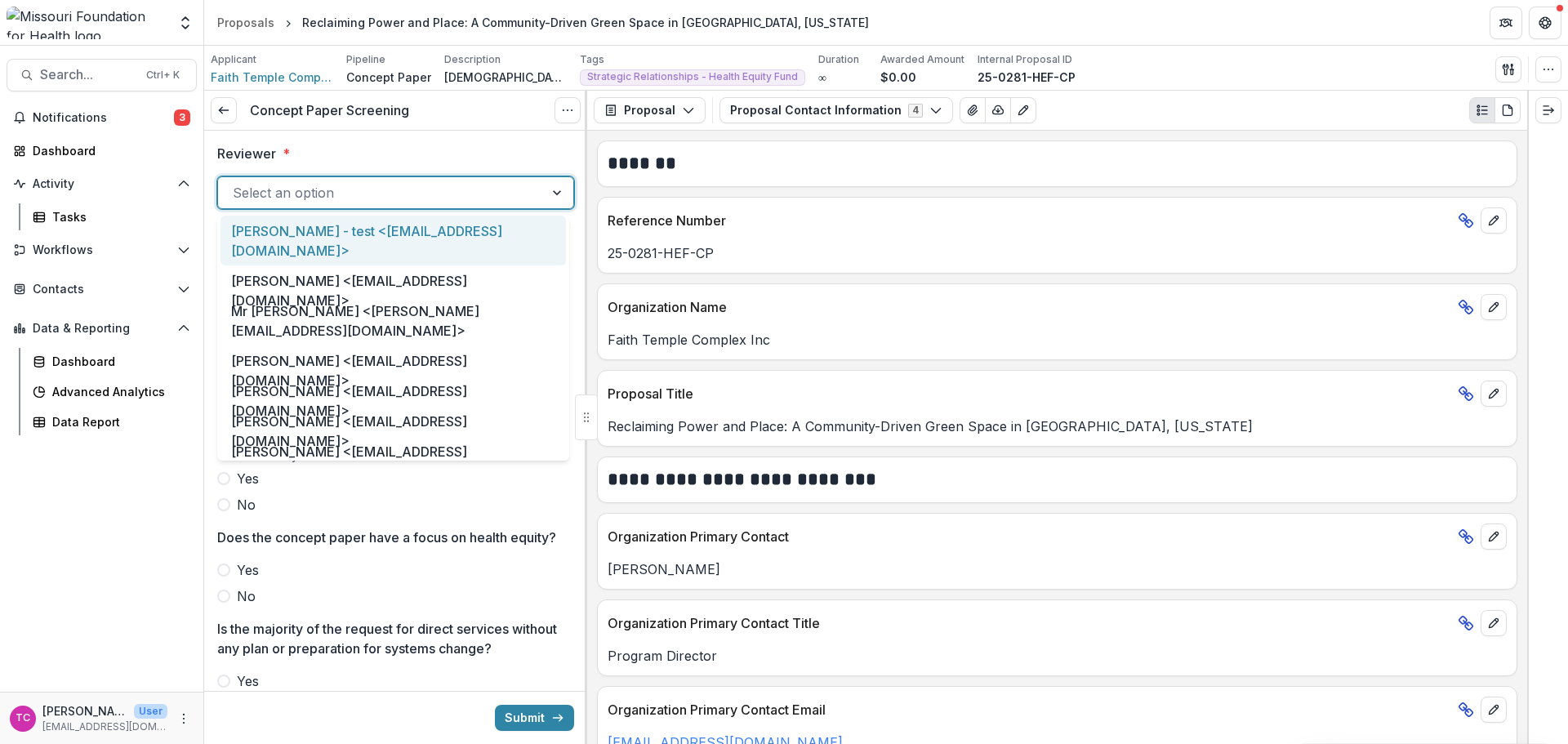
click at [270, 199] on div at bounding box center [380, 192] width 296 height 23
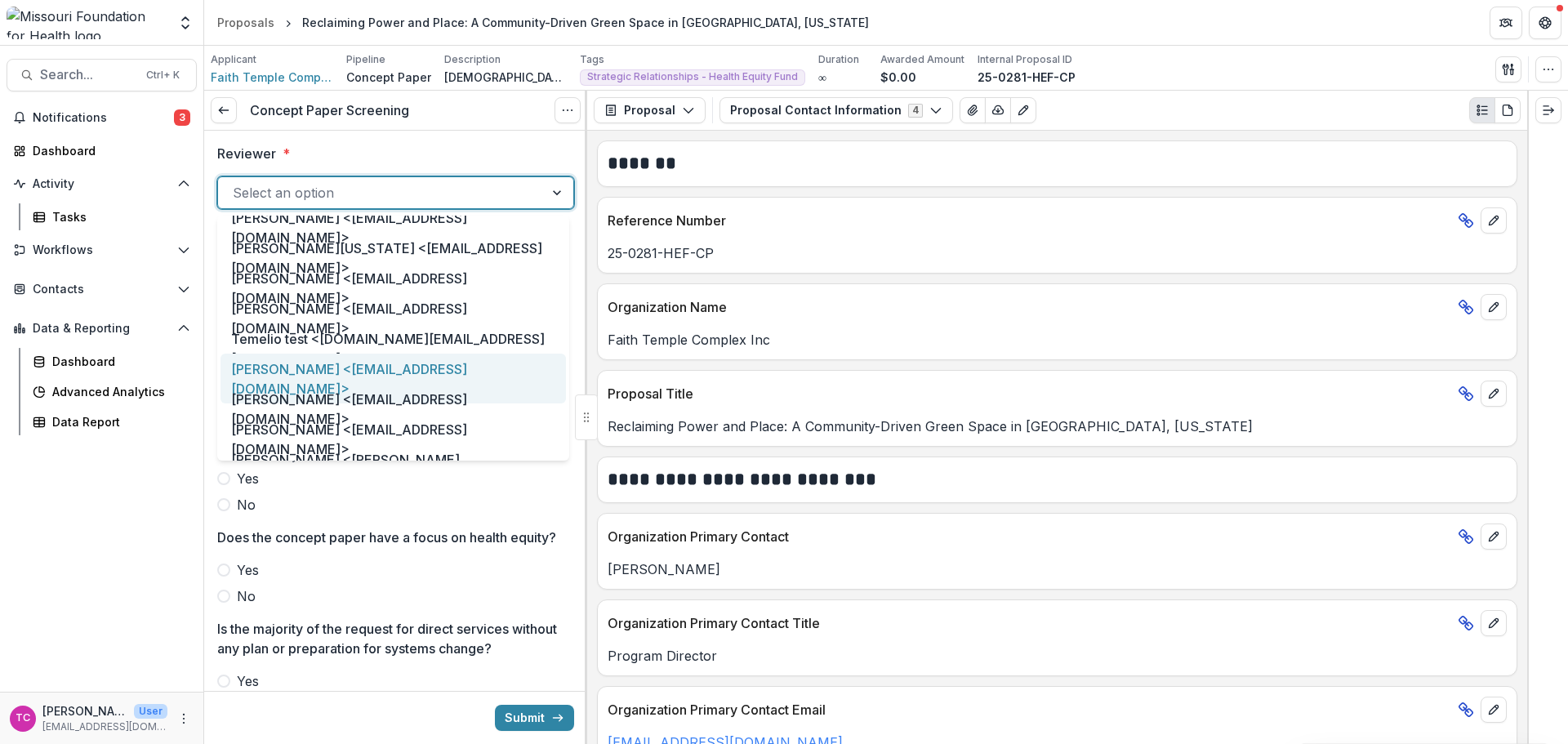
scroll to position [817, 0]
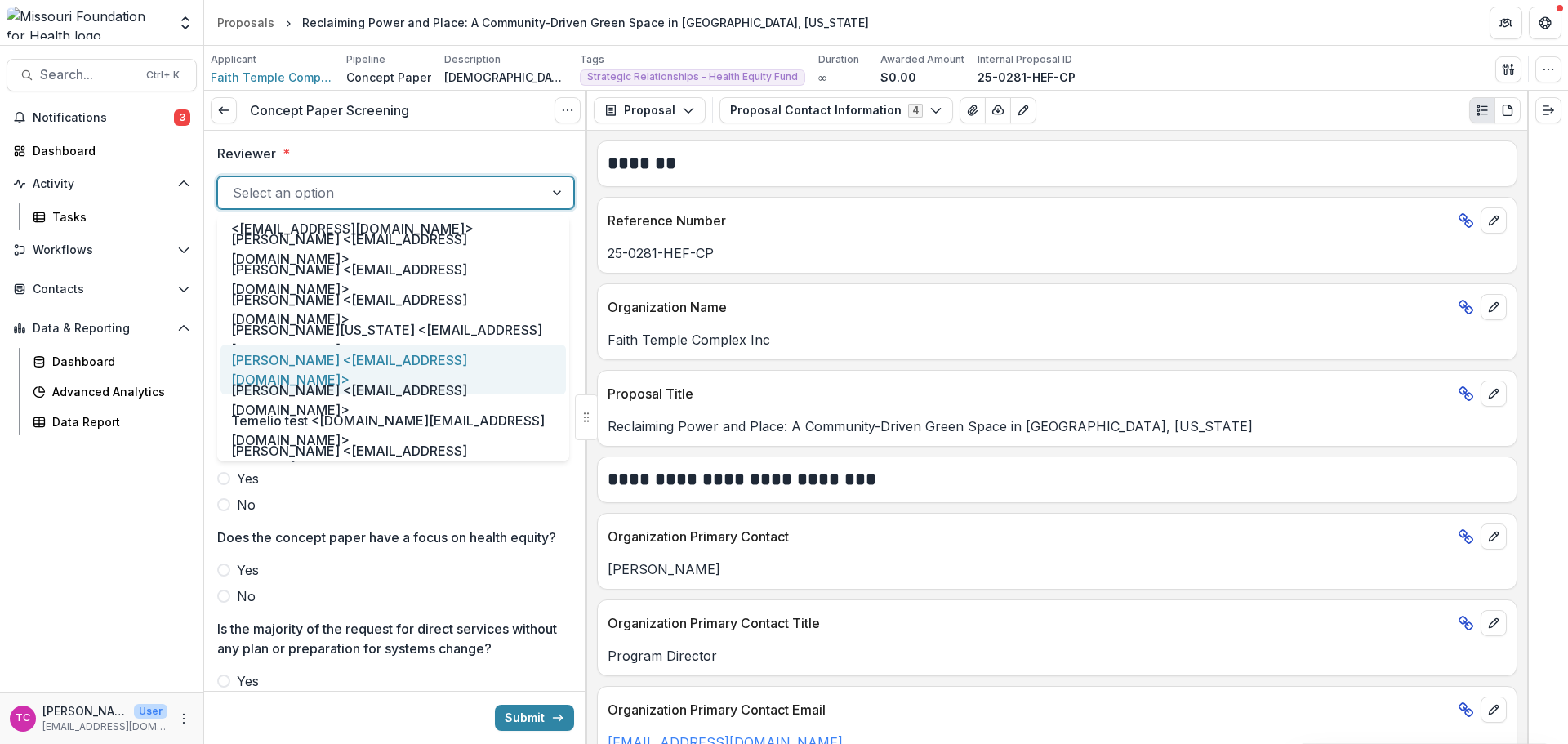
click at [286, 365] on div "[PERSON_NAME] <[EMAIL_ADDRESS][DOMAIN_NAME]>" at bounding box center [392, 369] width 345 height 50
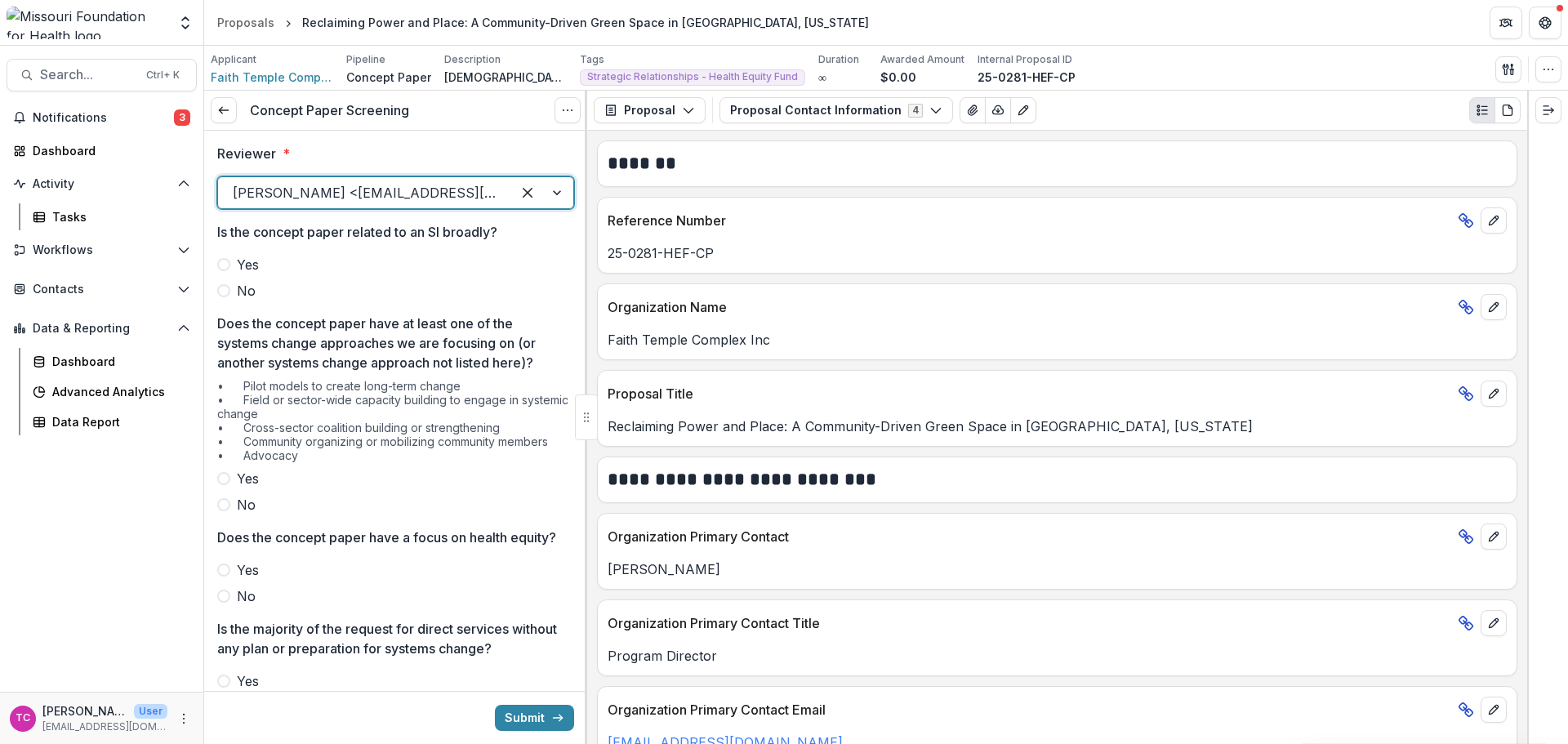
click at [236, 314] on p "Does the concept paper have at least one of the systems change approaches we ar…" at bounding box center [391, 343] width 347 height 59
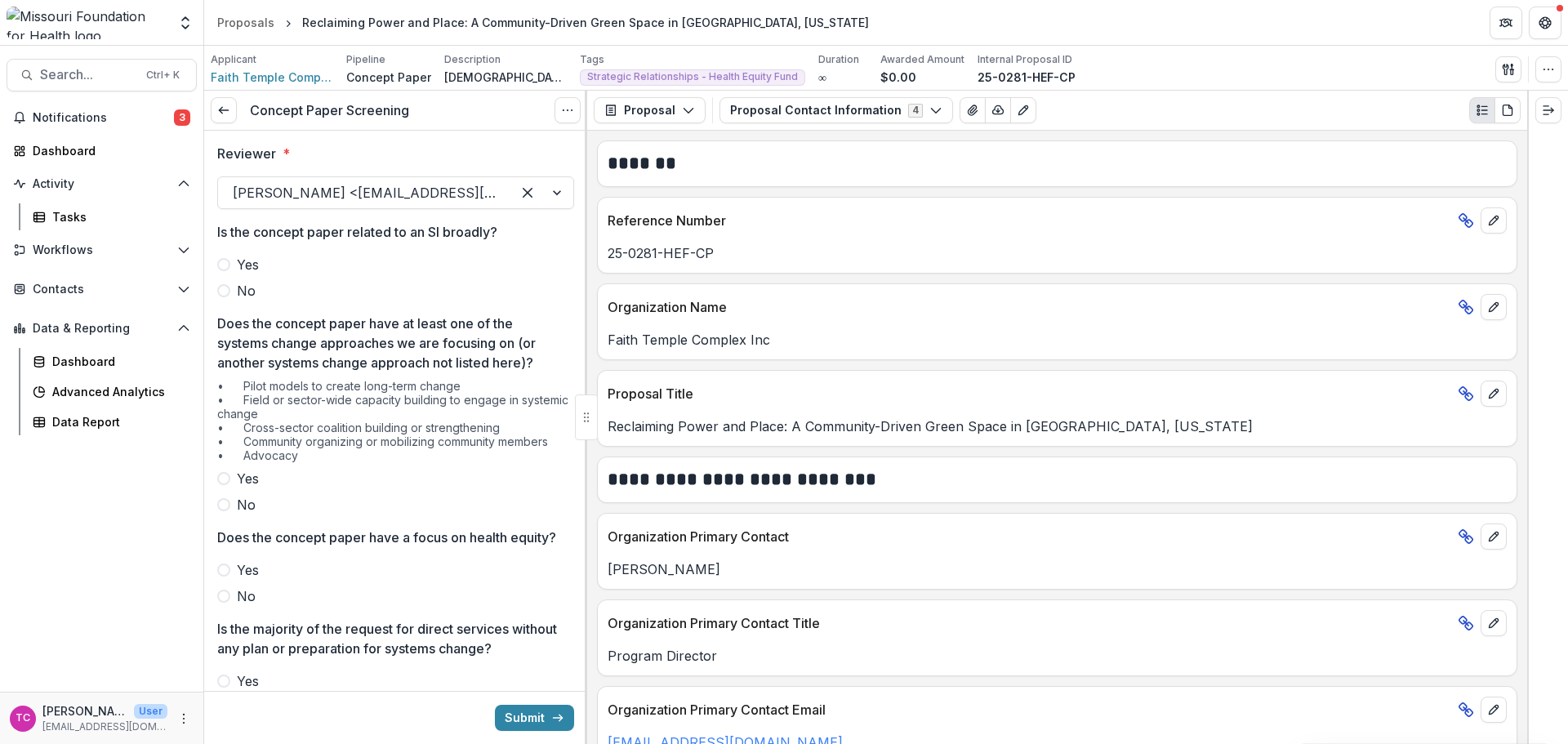
click at [238, 294] on span "No" at bounding box center [246, 290] width 18 height 19
click at [251, 467] on div "• Pilot models to create long-term change • Field or sector-wide capacity build…" at bounding box center [396, 424] width 357 height 90
click at [246, 469] on span "Yes" at bounding box center [247, 478] width 22 height 19
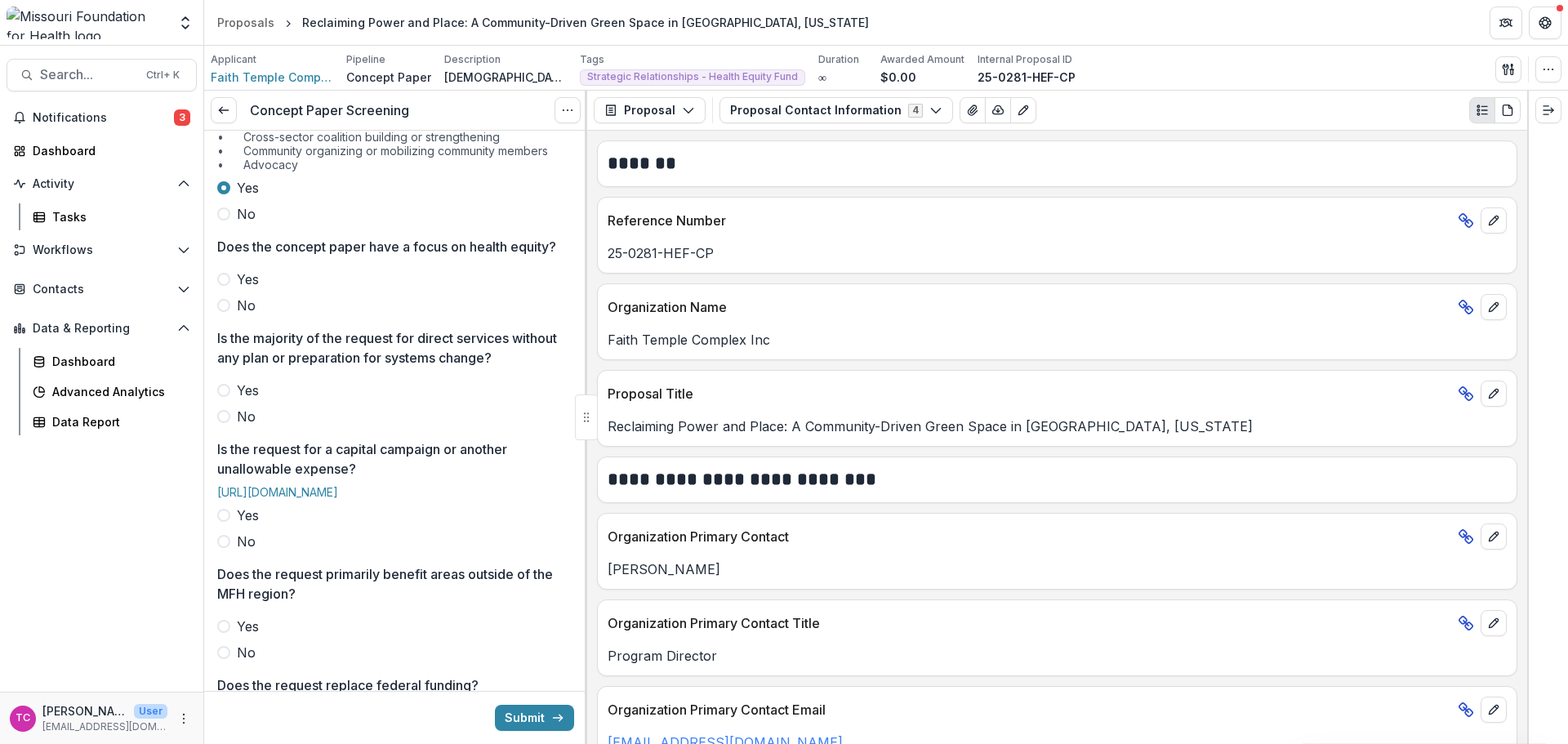
scroll to position [327, 0]
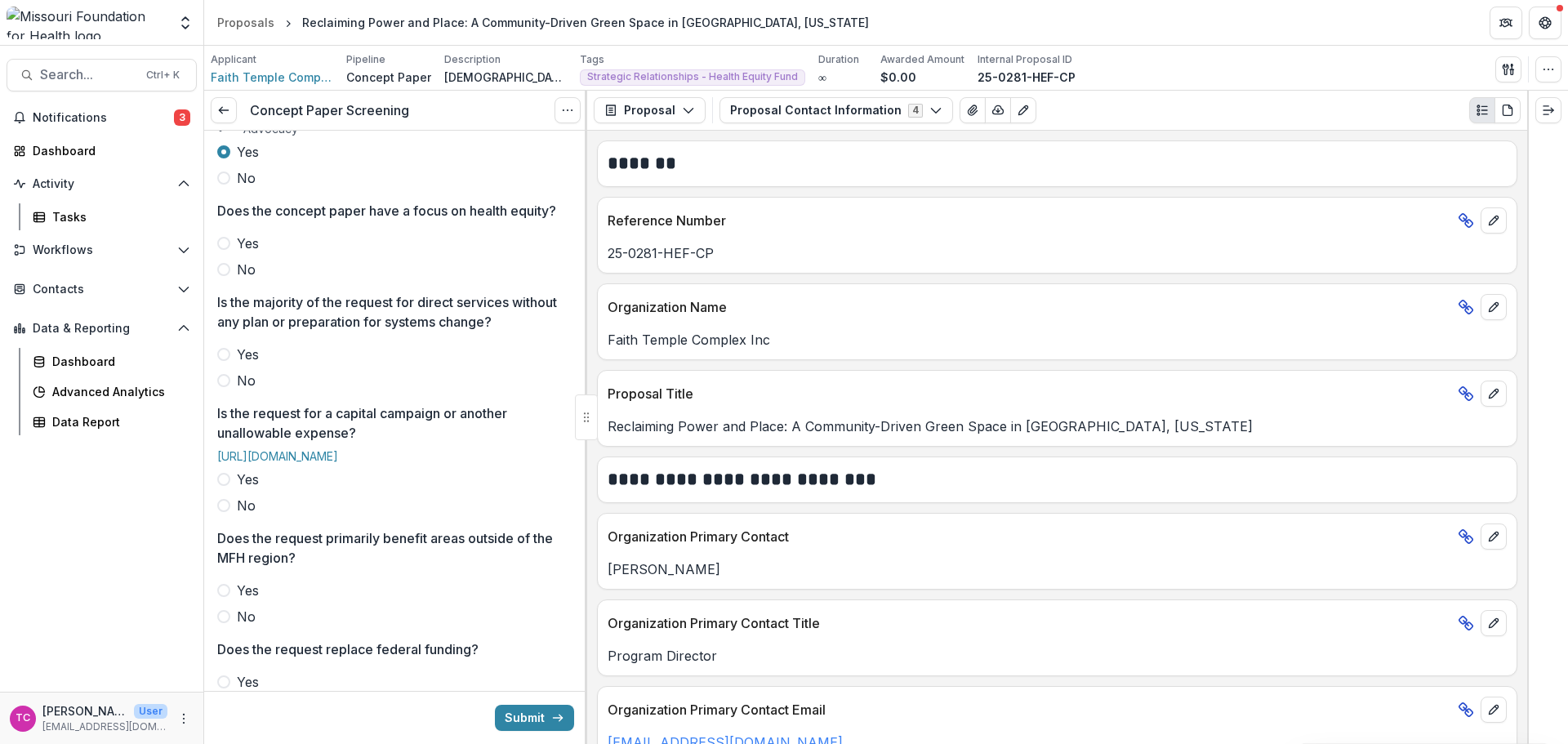
click at [242, 254] on span "Yes" at bounding box center [247, 243] width 22 height 19
click at [249, 391] on span "No" at bounding box center [246, 380] width 18 height 19
click at [244, 516] on span "No" at bounding box center [246, 505] width 18 height 19
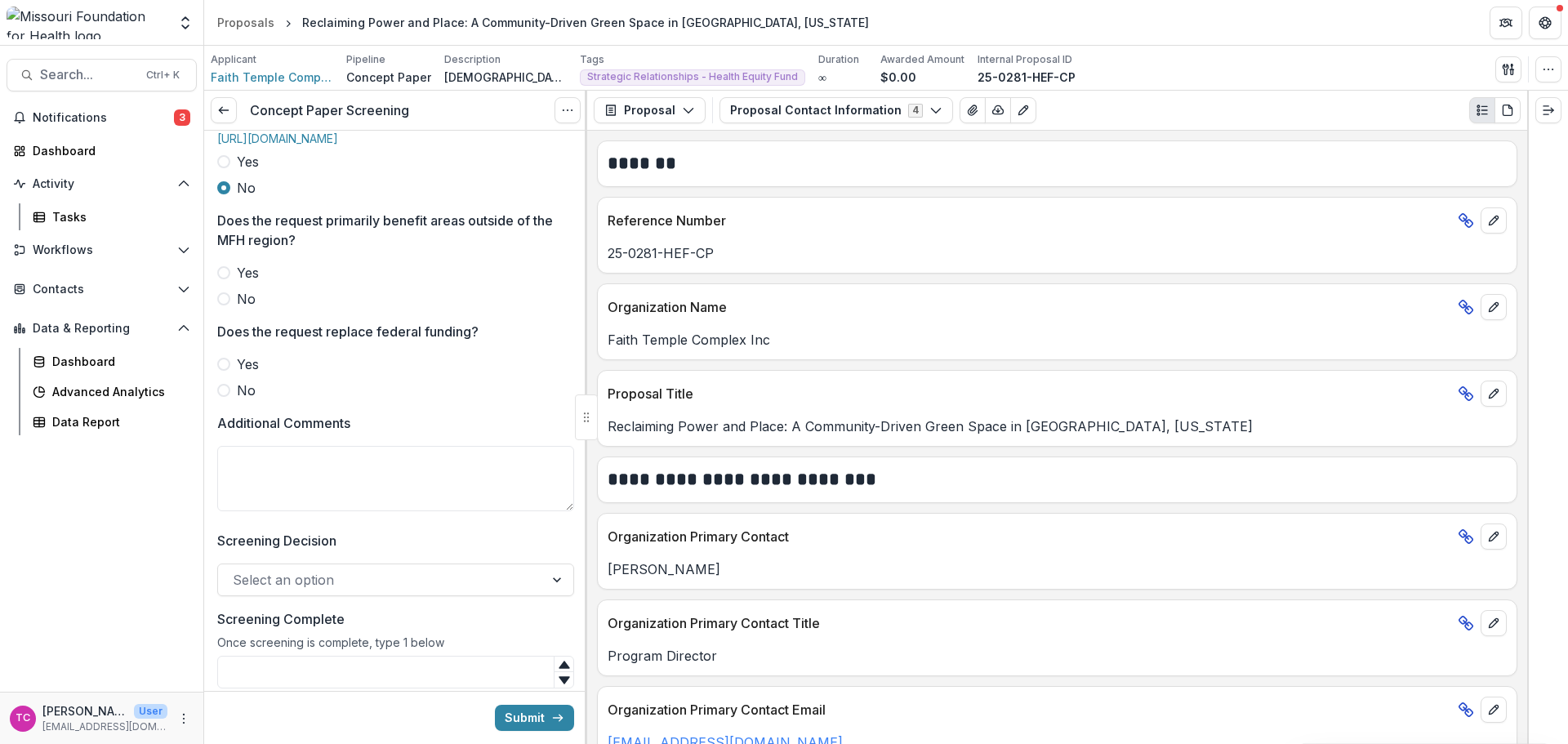
scroll to position [653, 0]
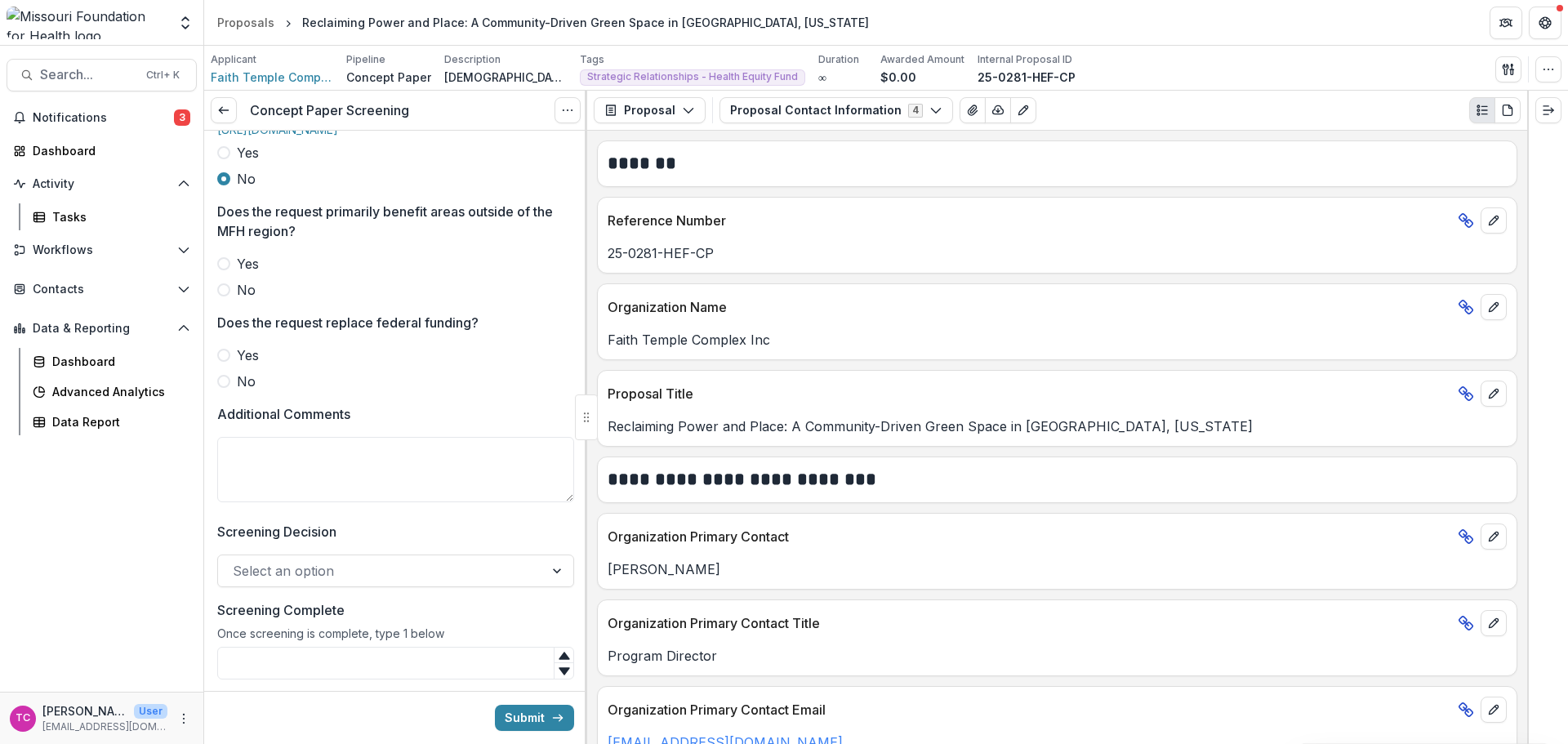
click at [249, 300] on span "No" at bounding box center [246, 289] width 18 height 19
click at [233, 392] on label "No" at bounding box center [396, 381] width 357 height 19
click at [294, 502] on textarea "Additional Comments" at bounding box center [396, 469] width 357 height 66
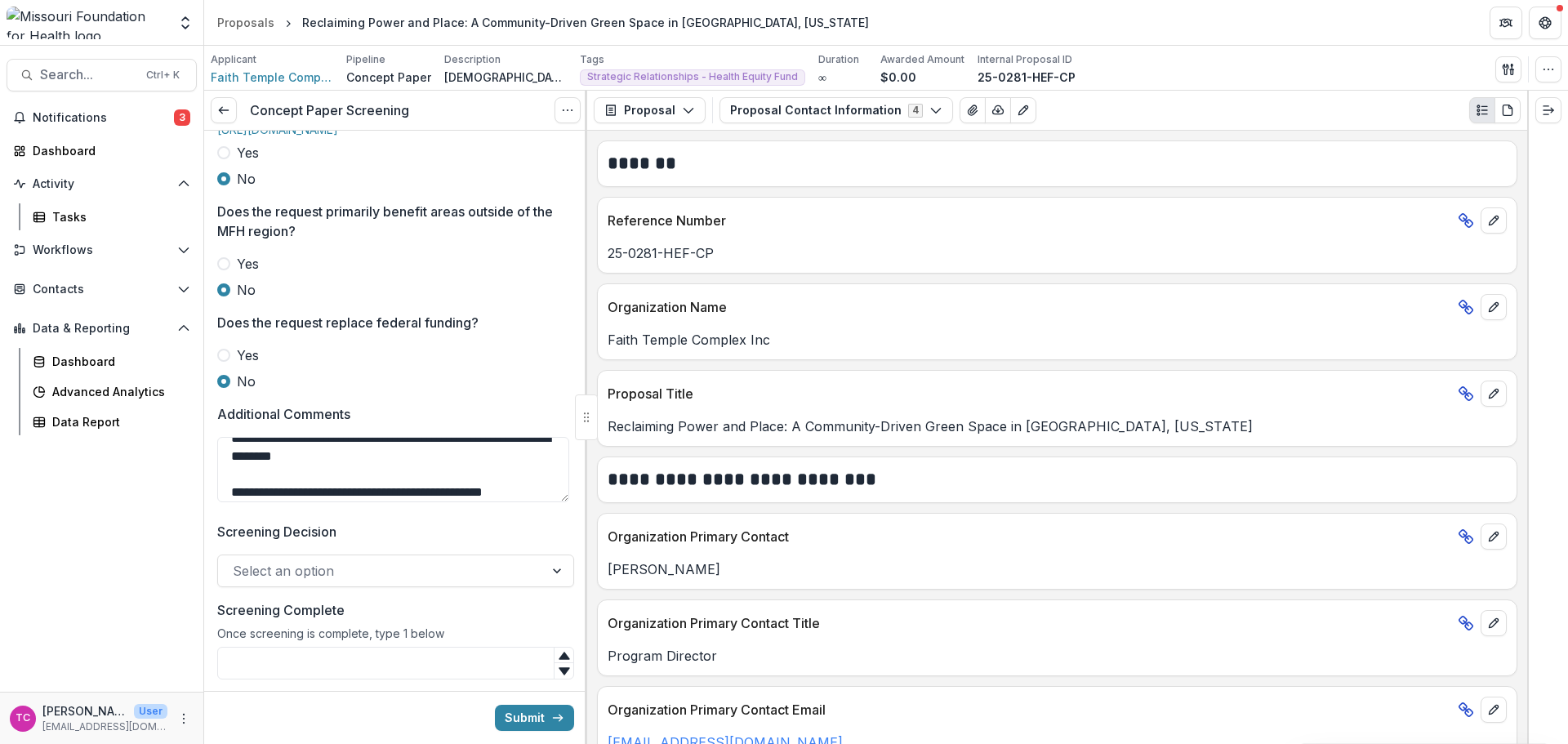
scroll to position [32, 0]
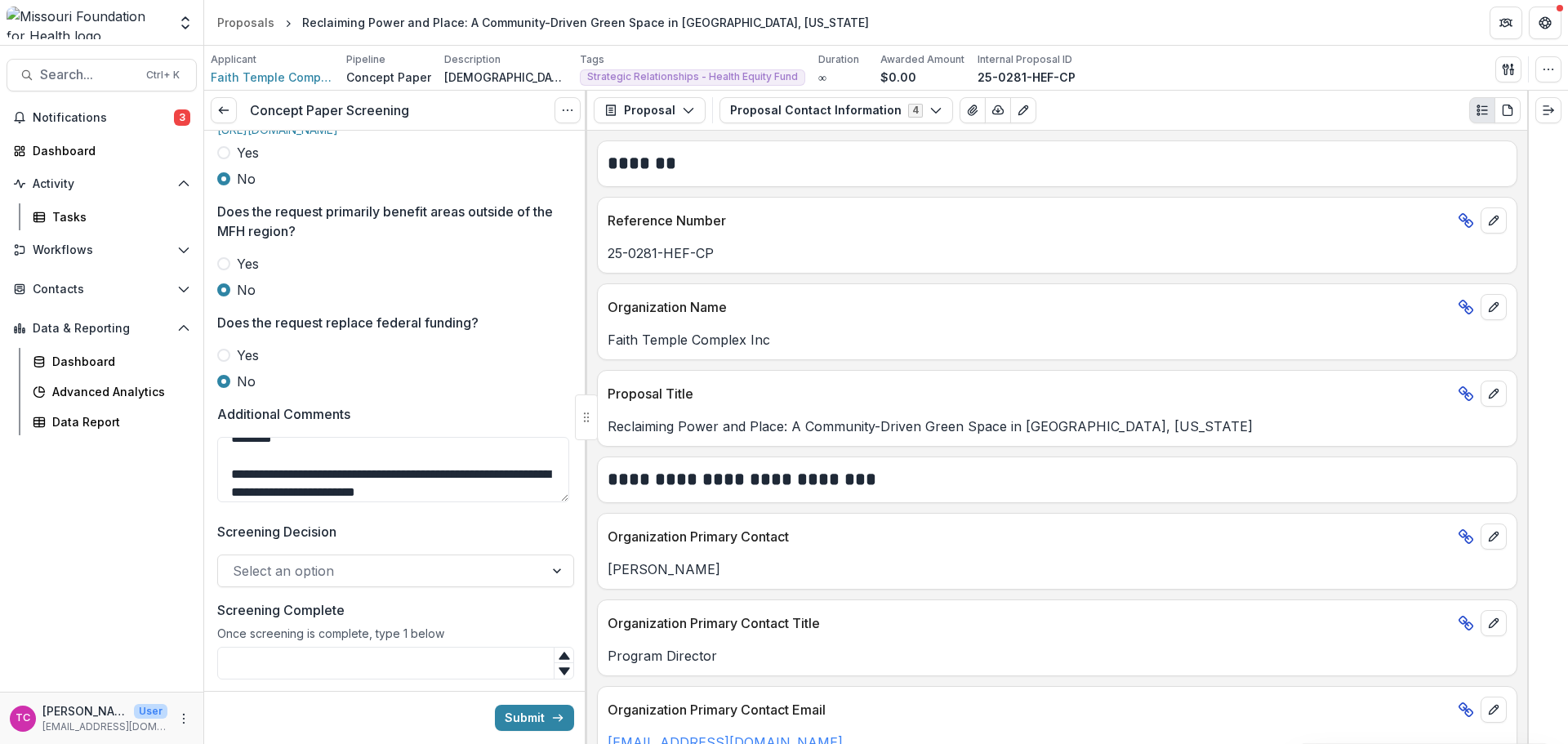
type textarea "**********"
click at [431, 582] on div at bounding box center [380, 571] width 296 height 23
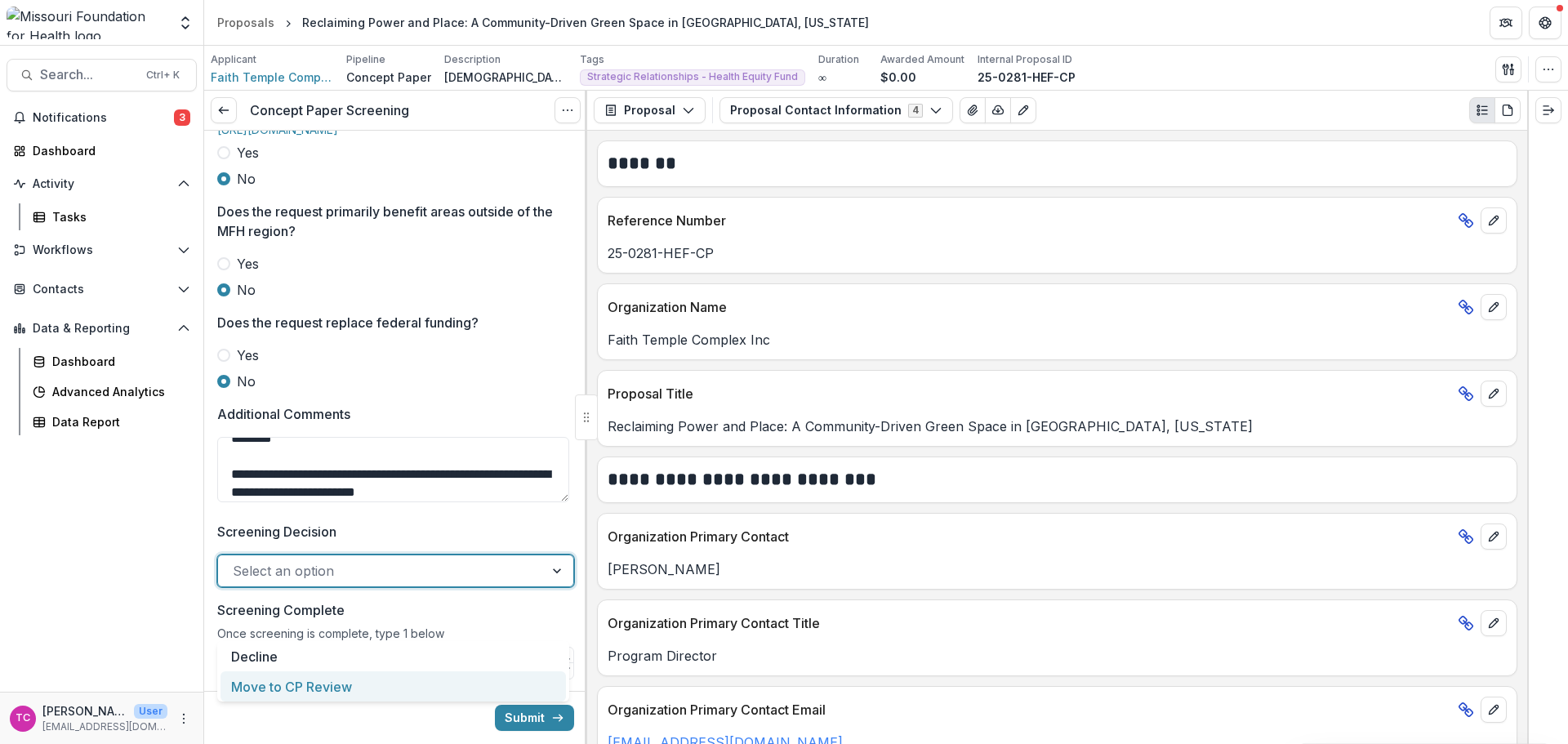
click at [371, 687] on div "Move to CP Review" at bounding box center [392, 686] width 345 height 31
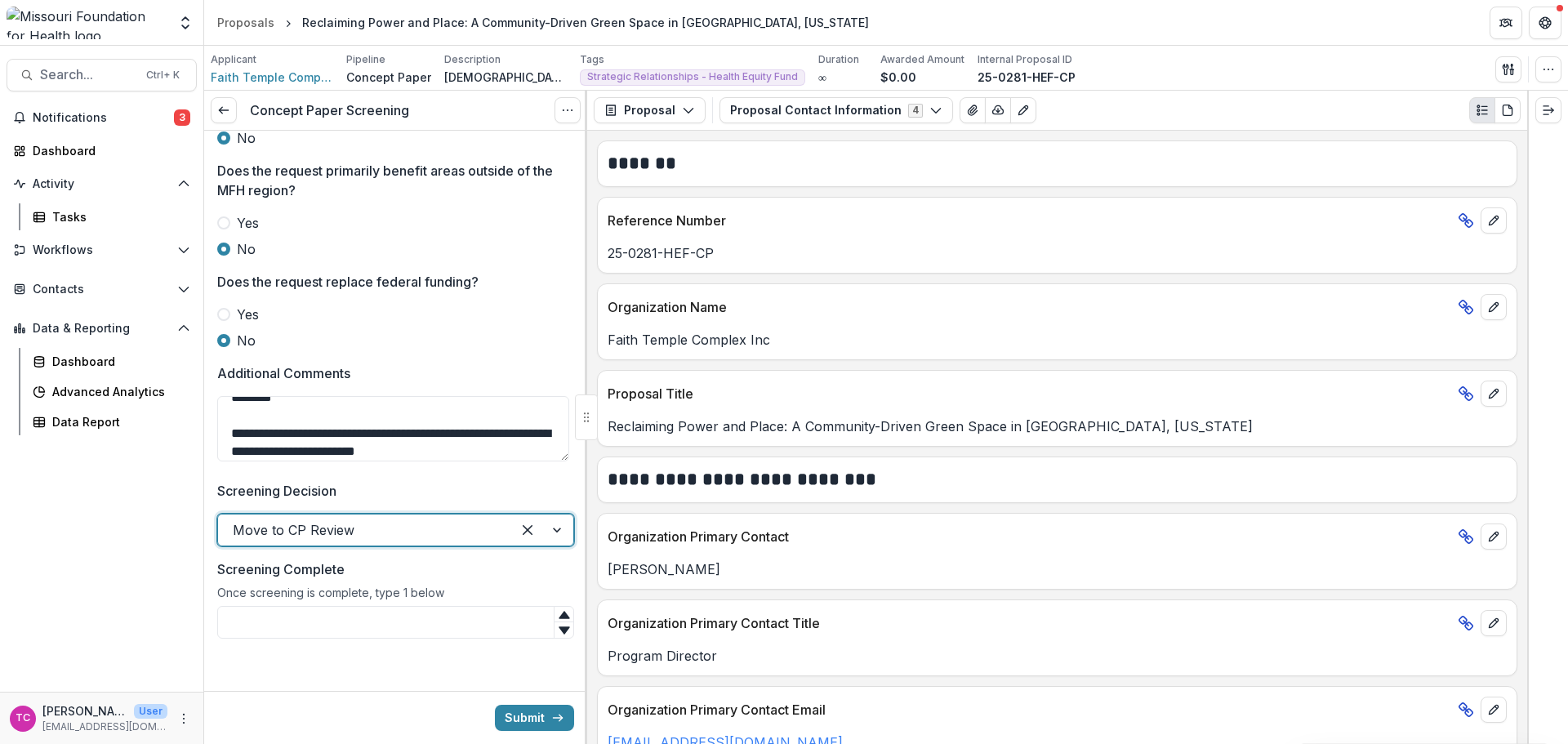
scroll to position [741, 0]
click at [375, 616] on input "Screening Complete" at bounding box center [396, 622] width 357 height 32
type input "*"
click at [519, 727] on button "Submit" at bounding box center [534, 718] width 80 height 26
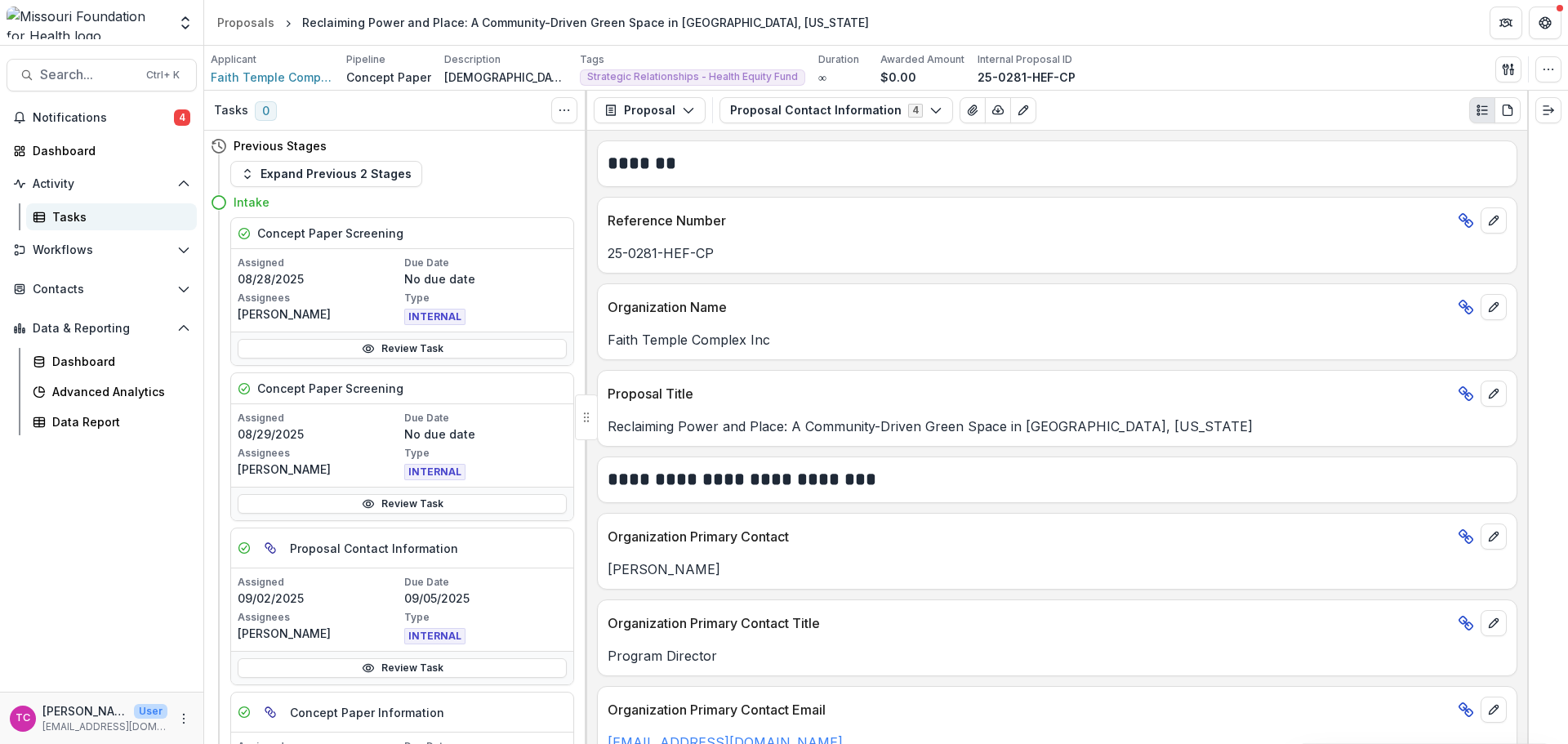
click at [69, 223] on div "Tasks" at bounding box center [118, 217] width 131 height 17
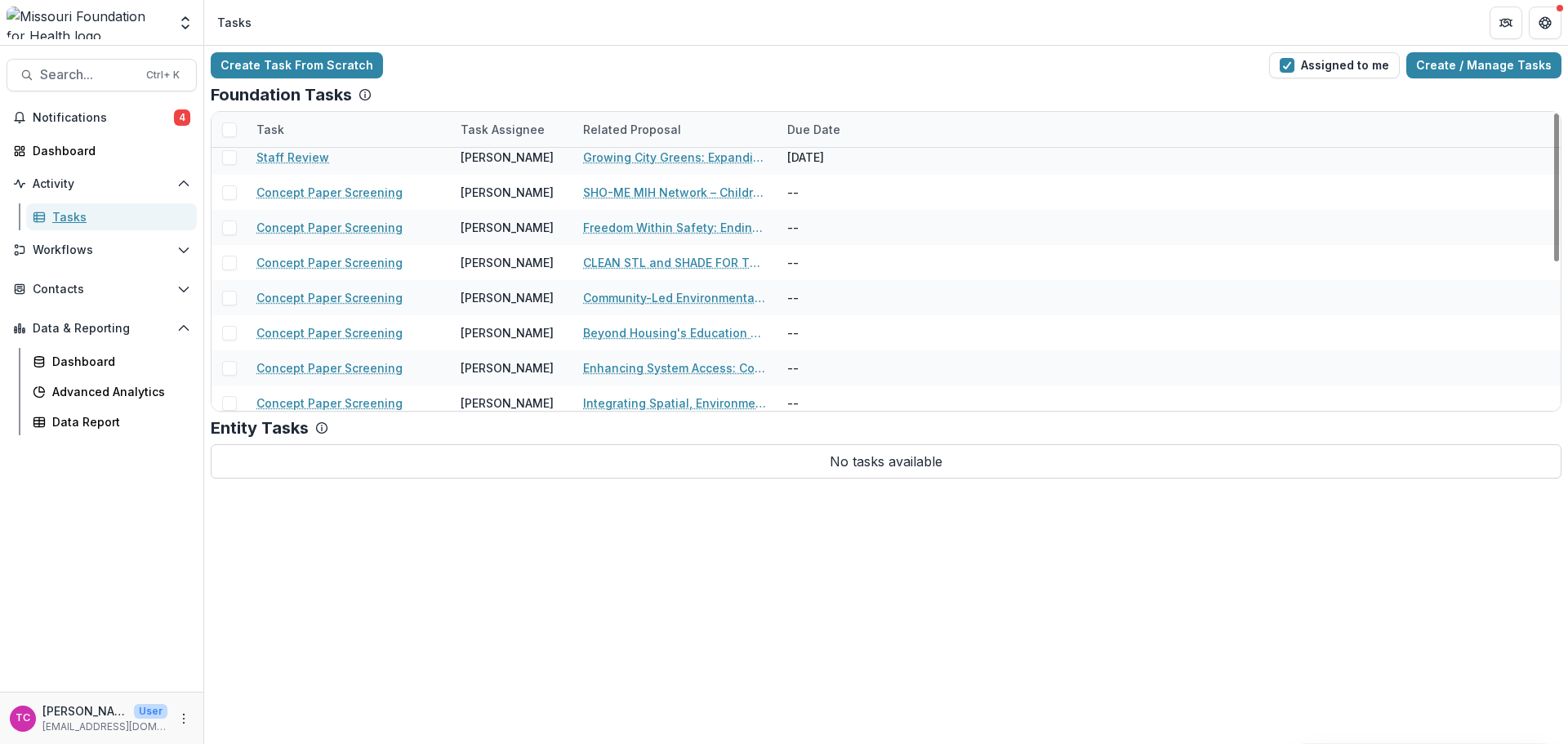
scroll to position [299, 0]
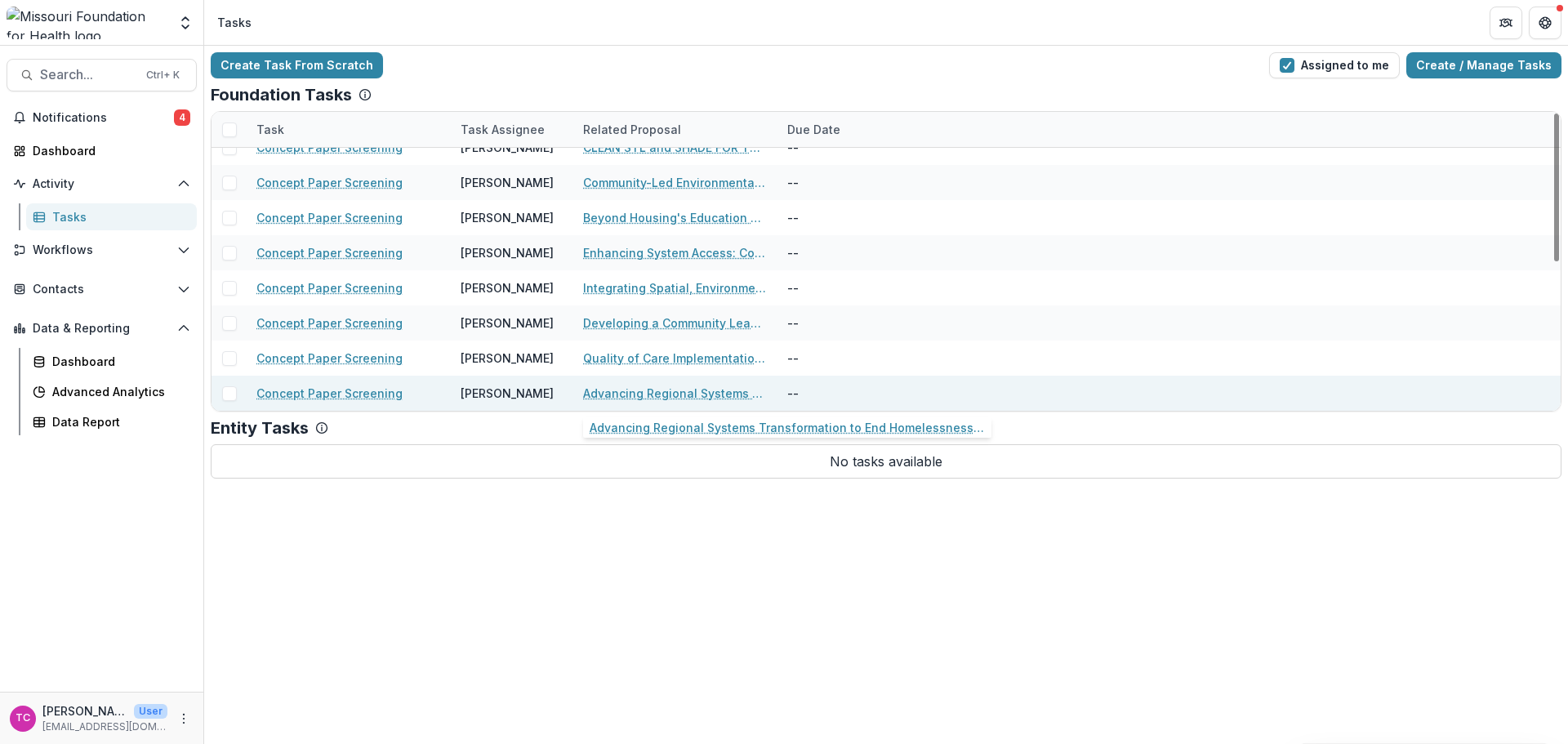
click at [629, 391] on link "Advancing Regional Systems Transformation to End Homelessness in the [GEOGRAPHI…" at bounding box center [675, 393] width 184 height 17
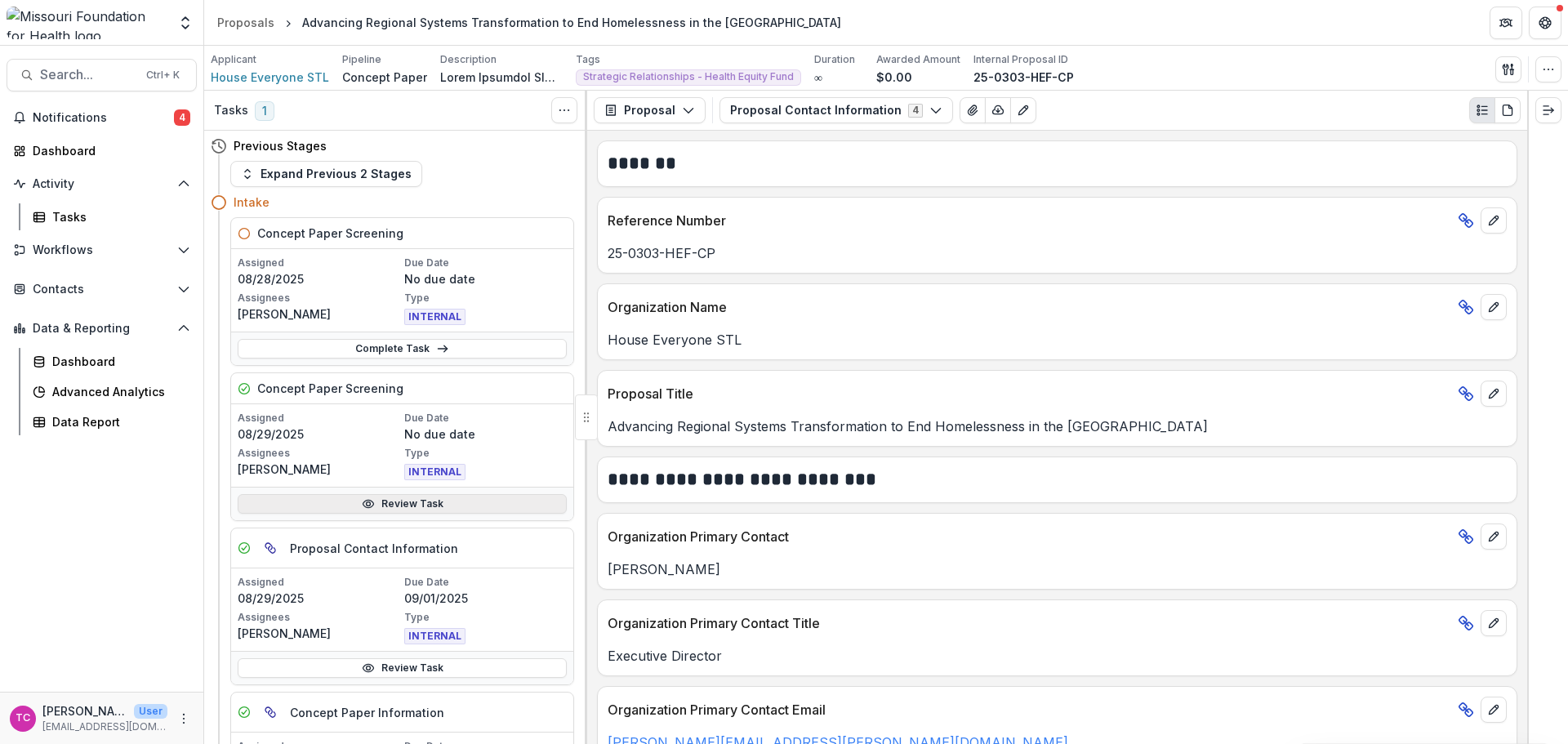
click at [291, 502] on link "Review Task" at bounding box center [402, 504] width 330 height 19
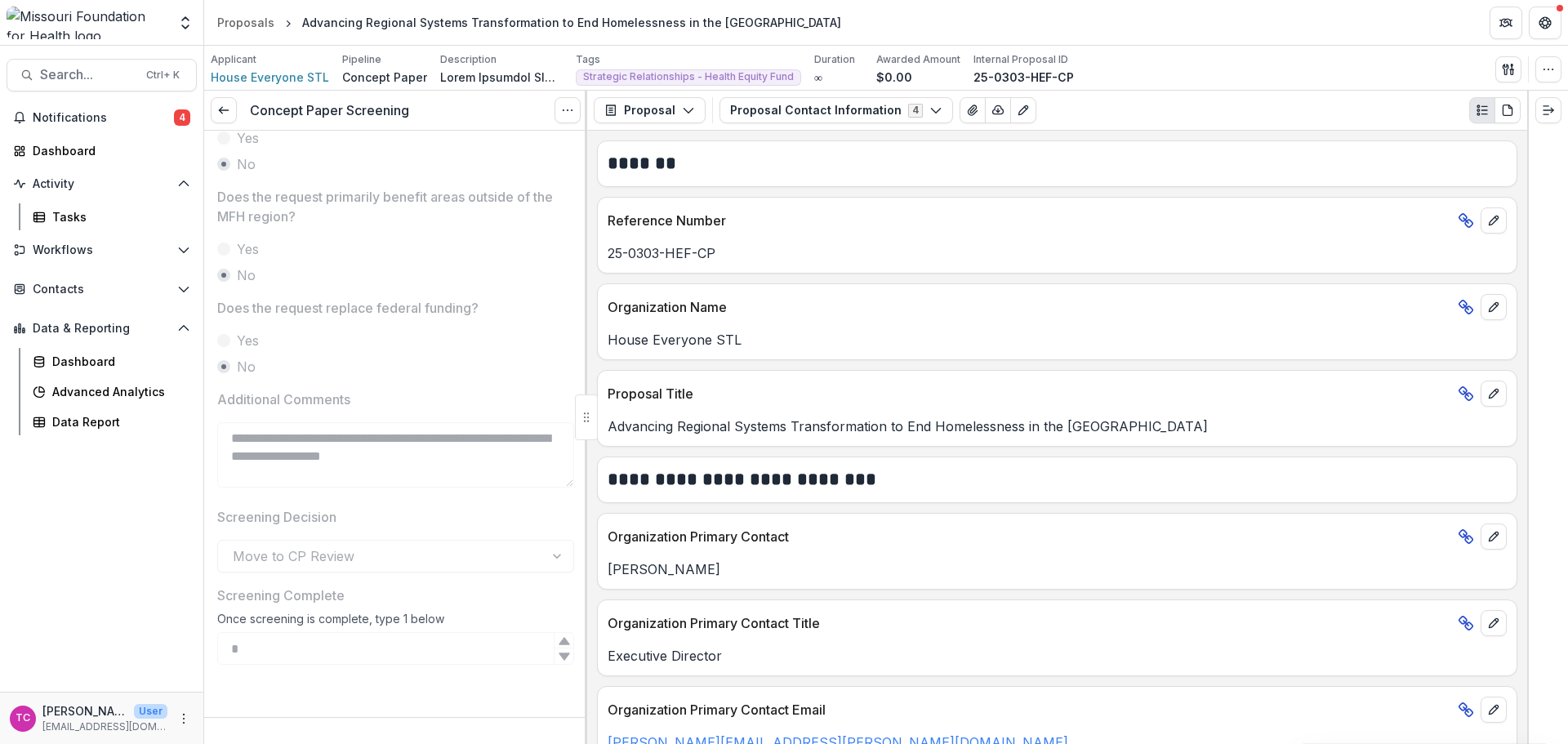
scroll to position [715, 0]
click at [225, 104] on icon at bounding box center [224, 110] width 13 height 13
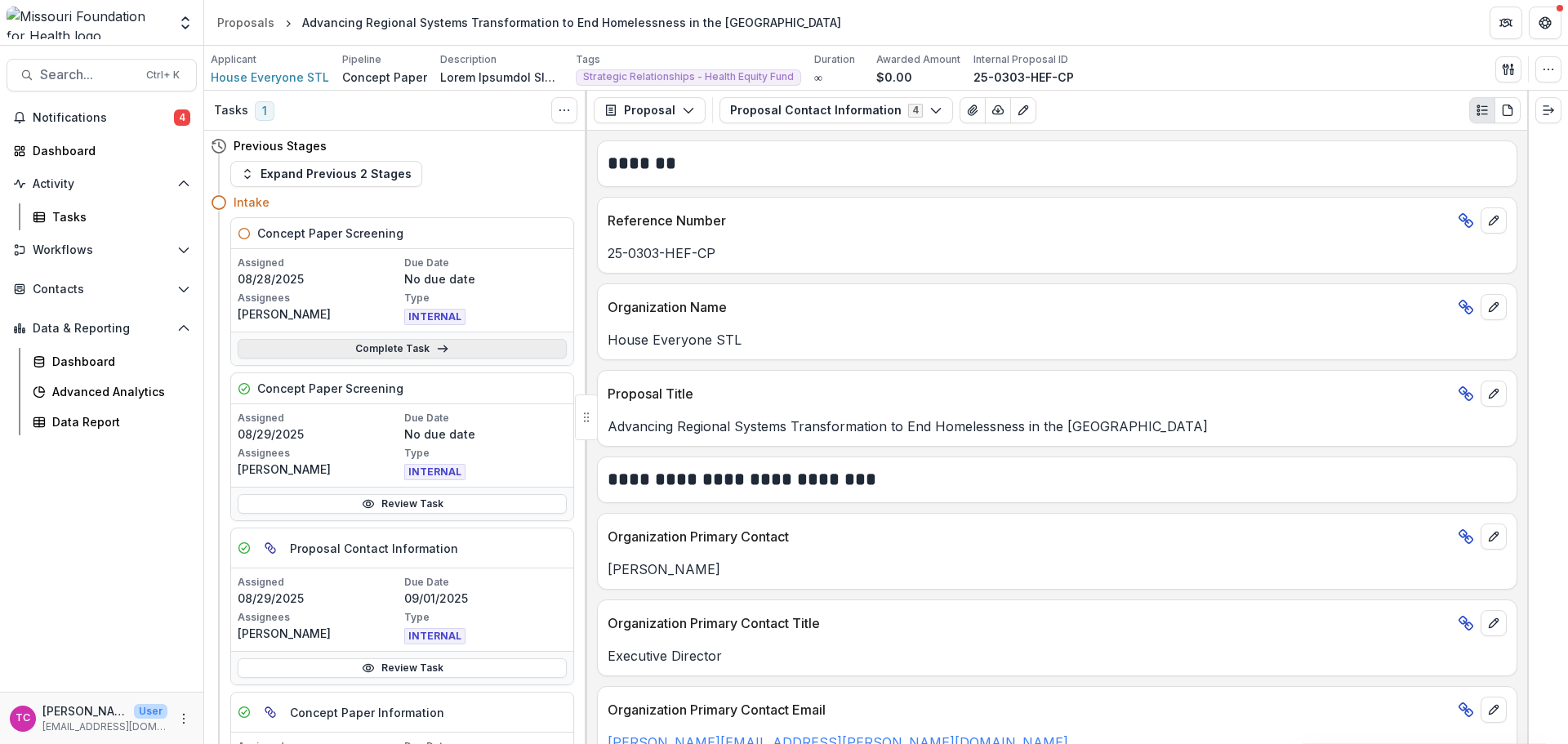
click at [266, 354] on link "Complete Task" at bounding box center [402, 349] width 330 height 19
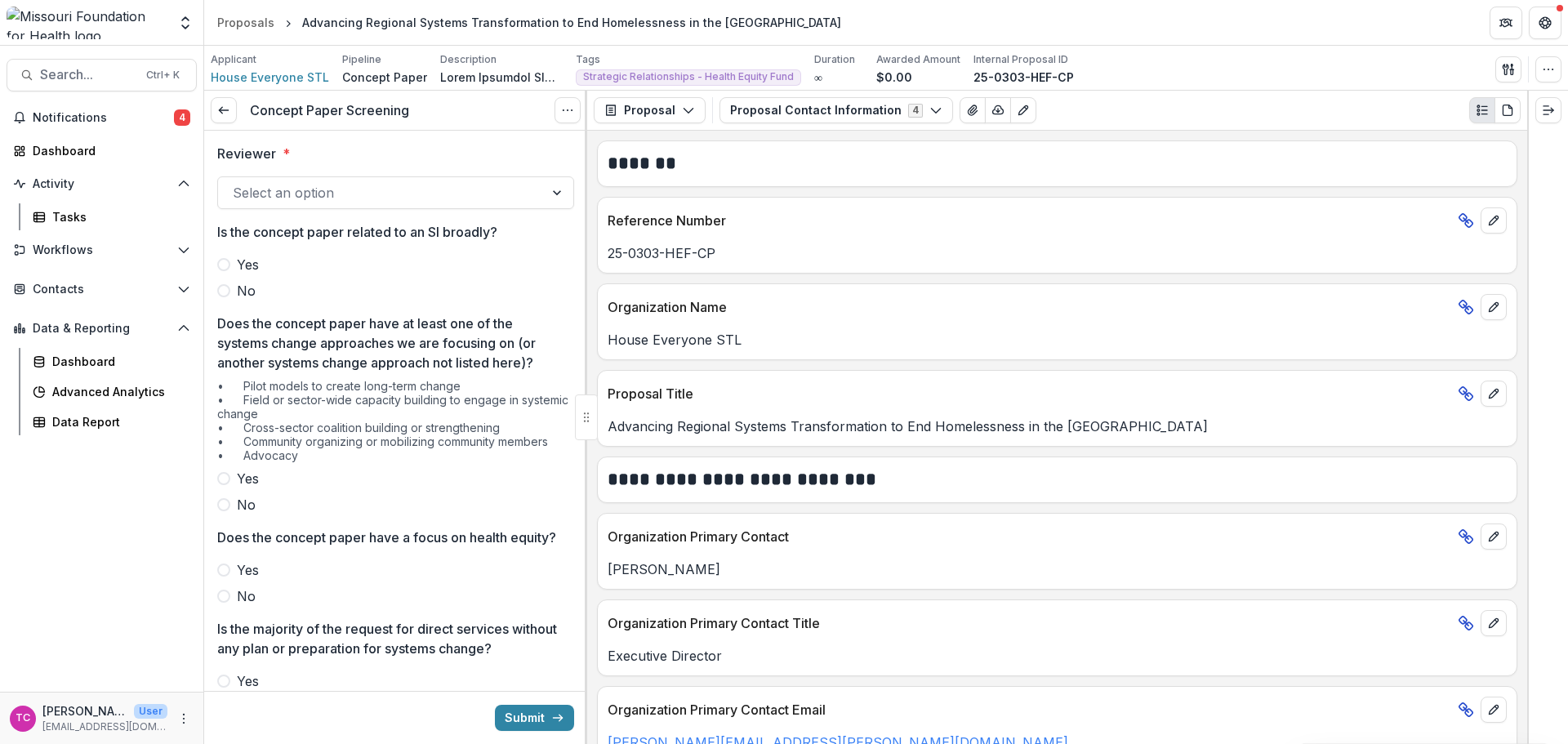
click at [260, 196] on div at bounding box center [380, 192] width 296 height 23
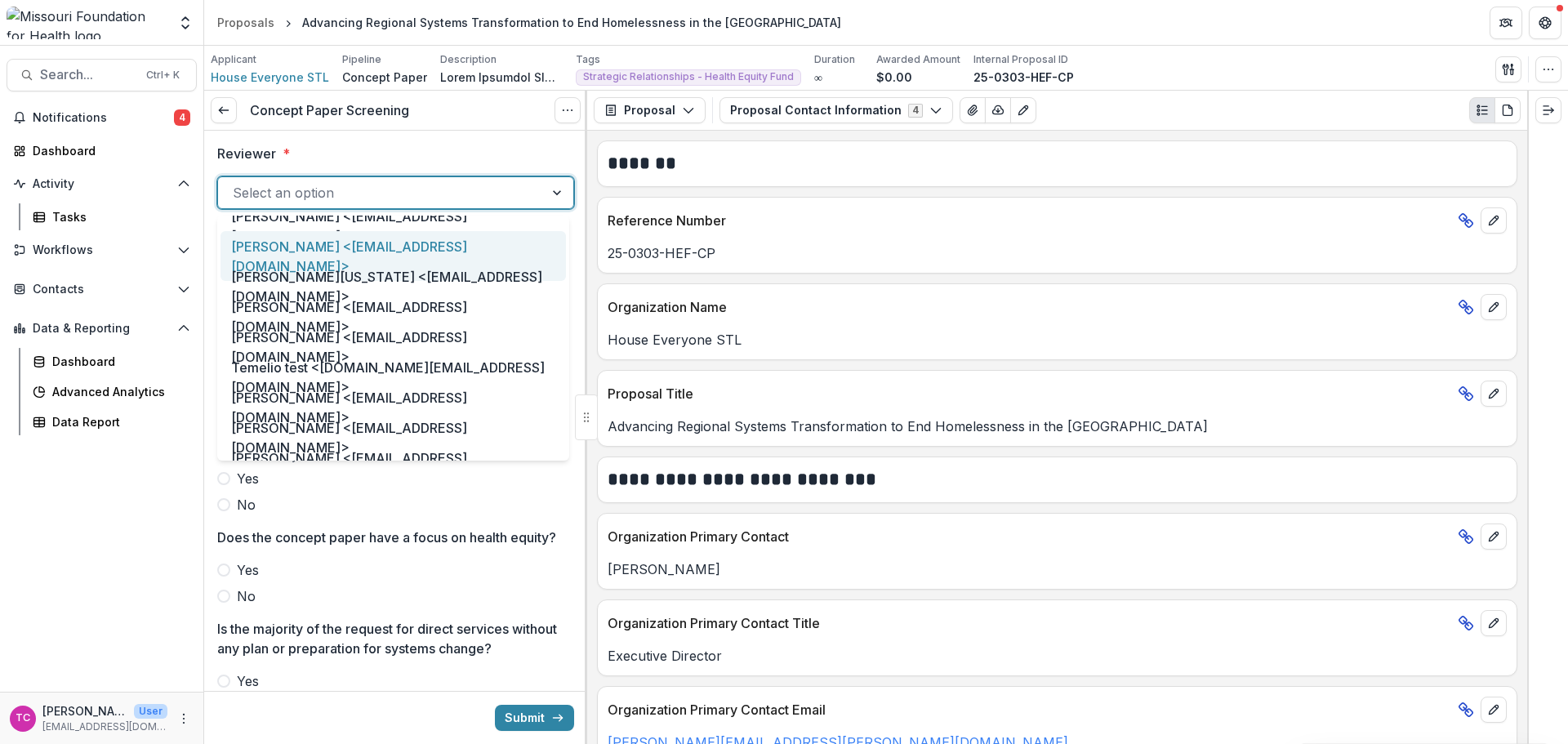
scroll to position [899, 0]
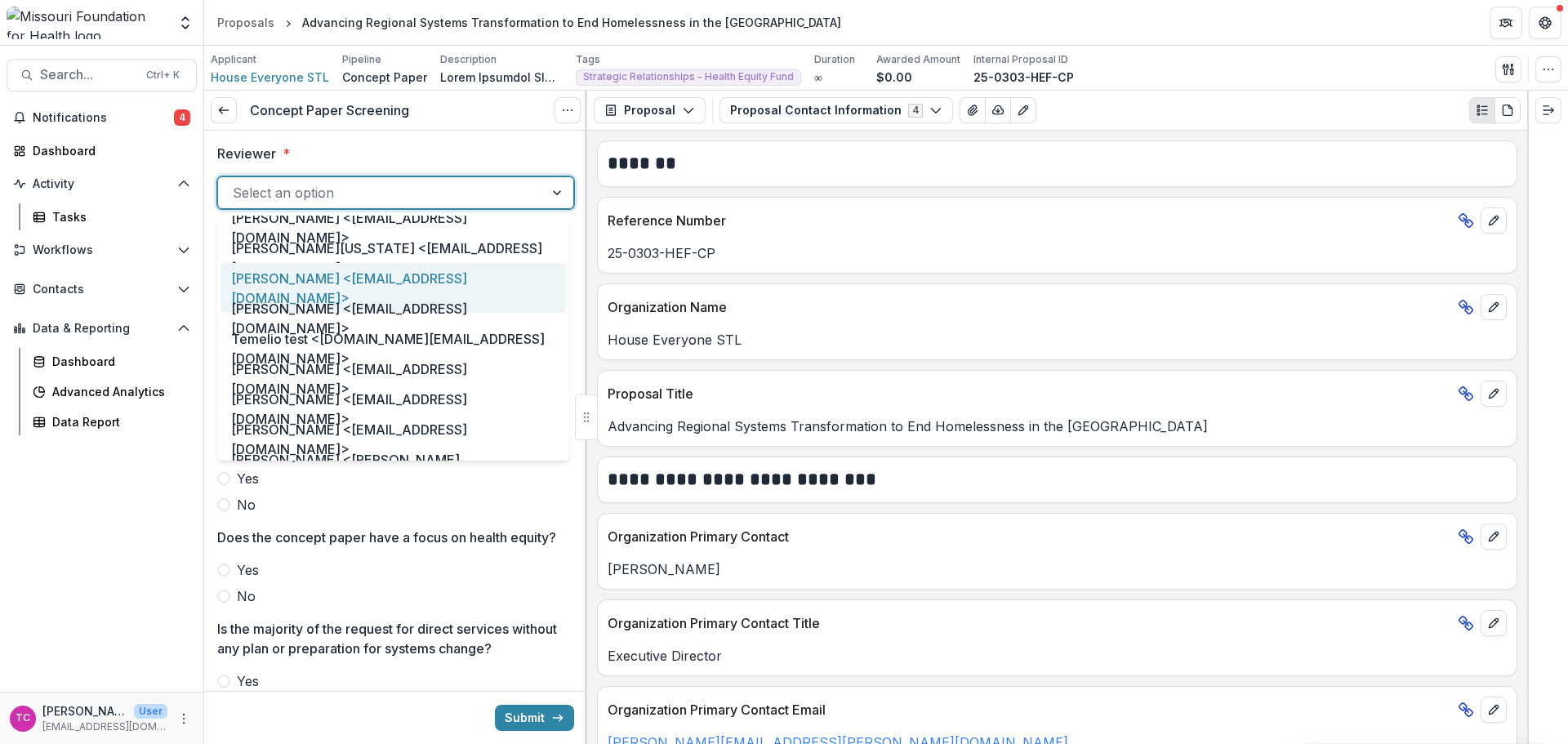
click at [268, 285] on div "[PERSON_NAME] <[EMAIL_ADDRESS][DOMAIN_NAME]>" at bounding box center [392, 288] width 345 height 50
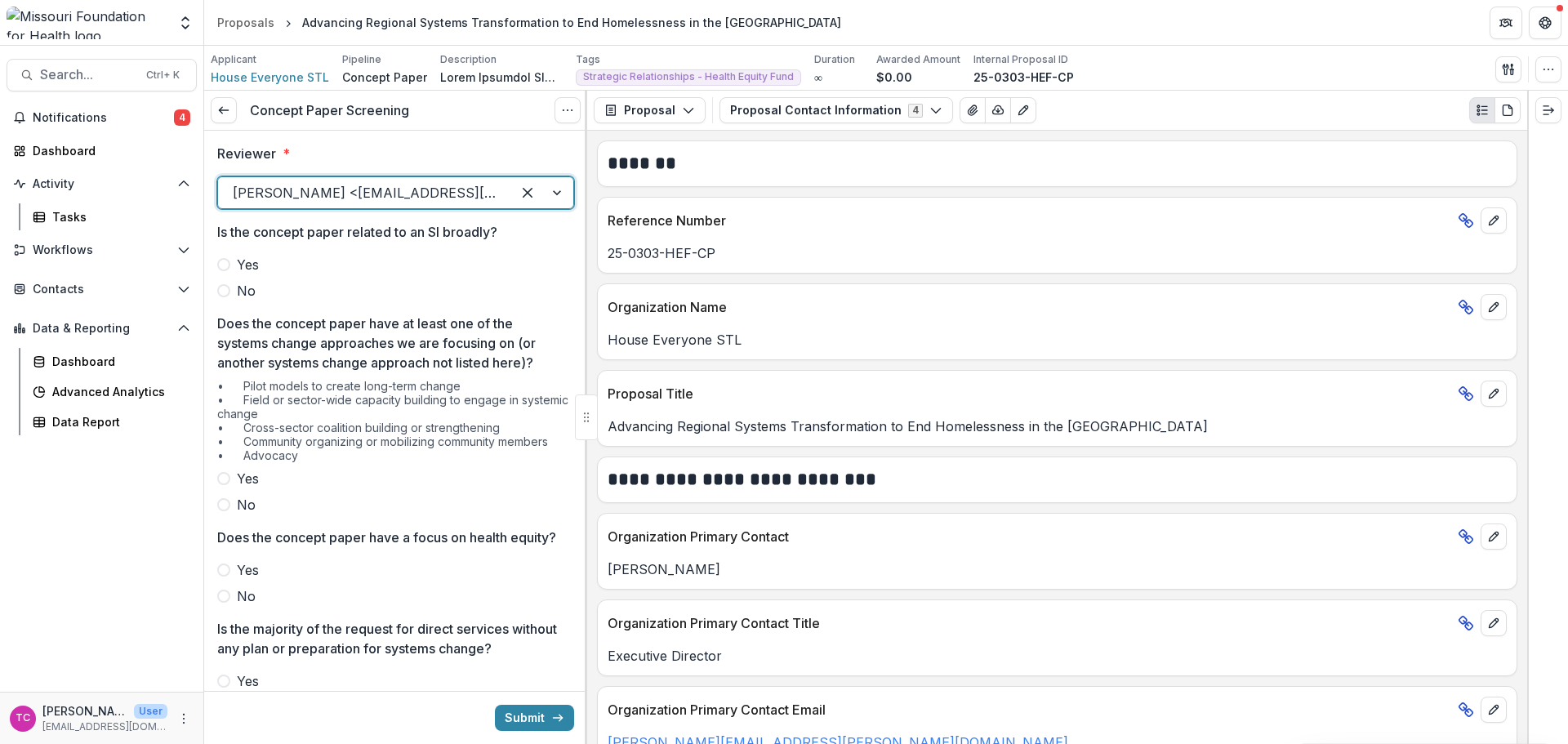
click at [244, 290] on span "No" at bounding box center [246, 290] width 18 height 19
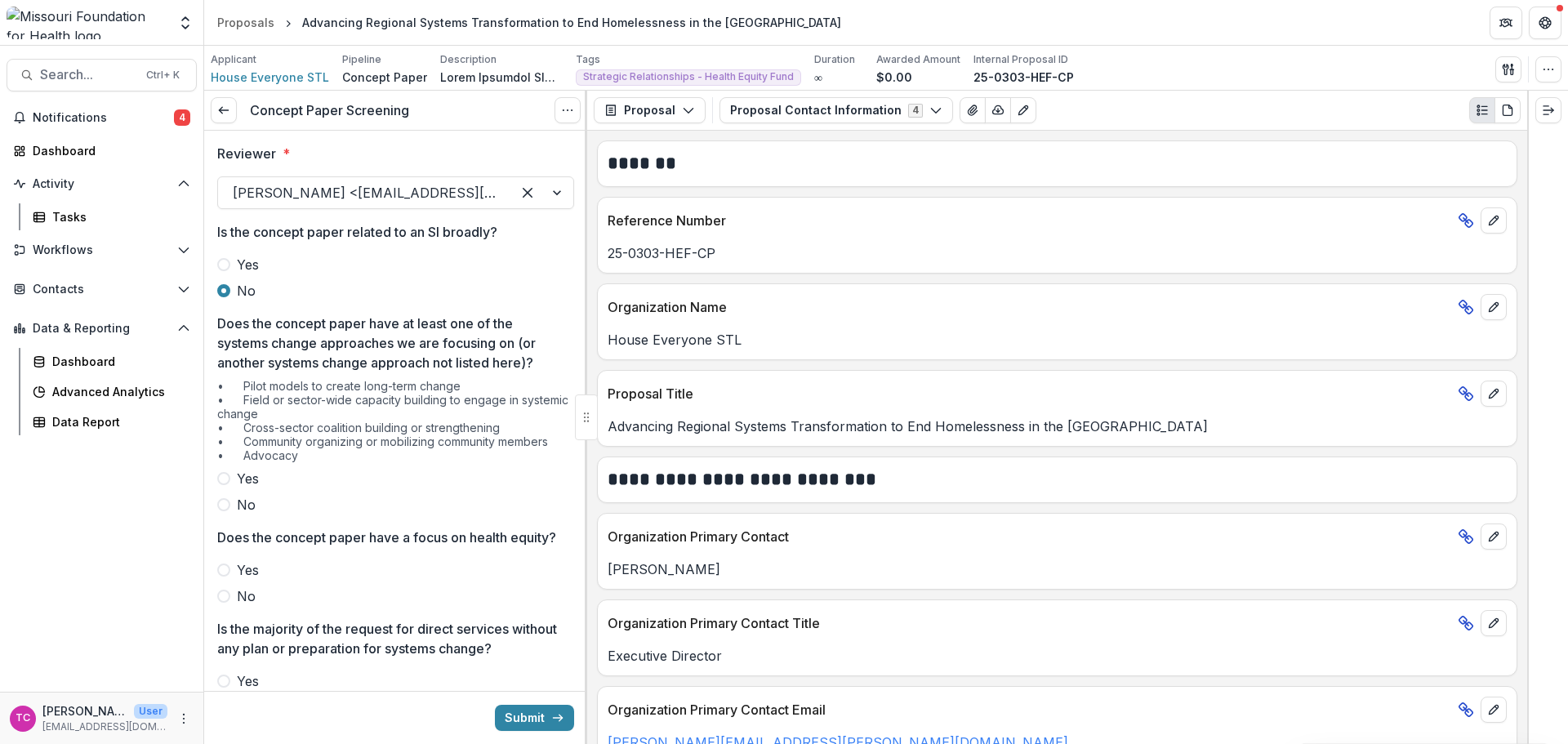
click at [234, 476] on label "Yes" at bounding box center [396, 478] width 357 height 19
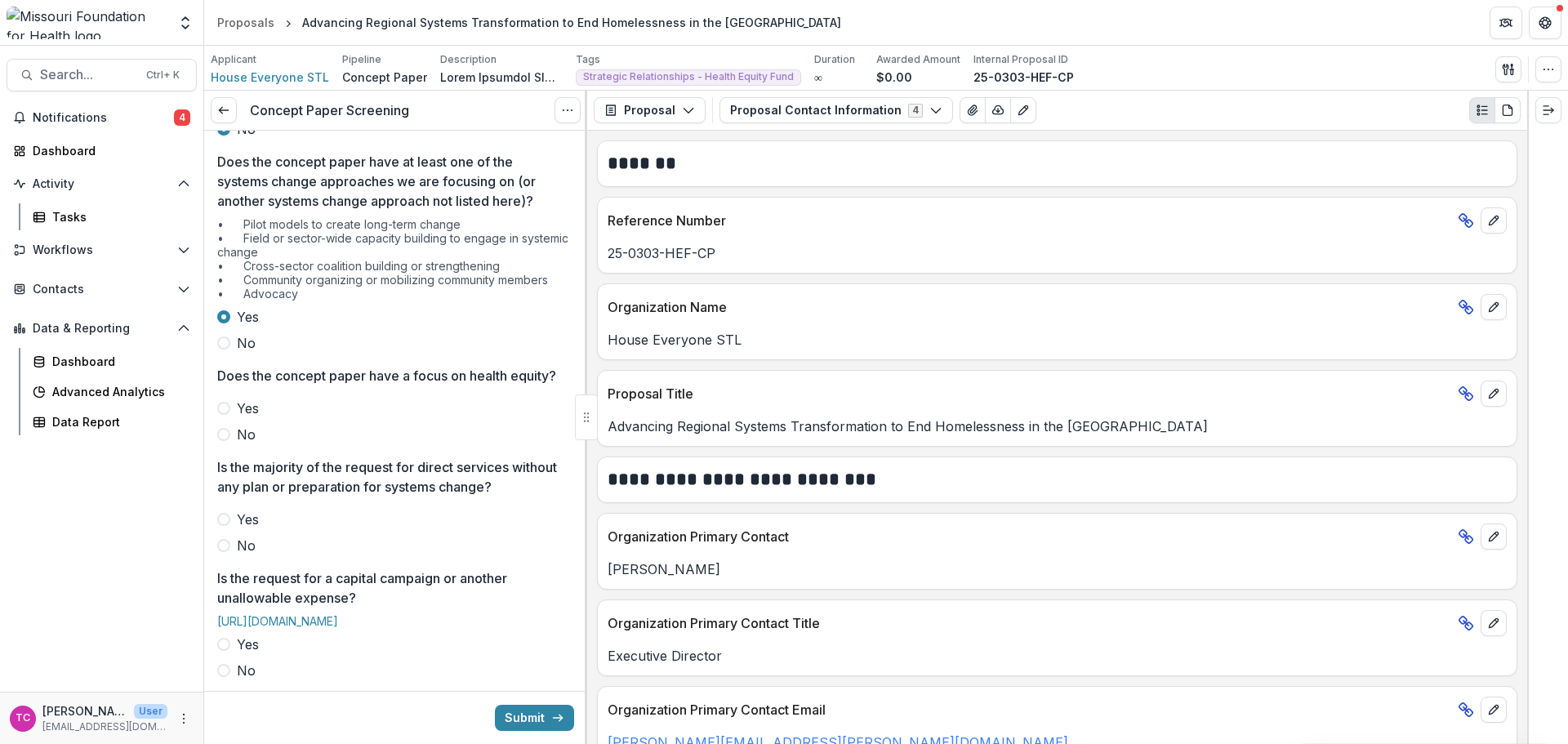
scroll to position [163, 0]
click at [260, 416] on label "Yes" at bounding box center [396, 407] width 357 height 19
click at [230, 553] on label "No" at bounding box center [396, 544] width 357 height 19
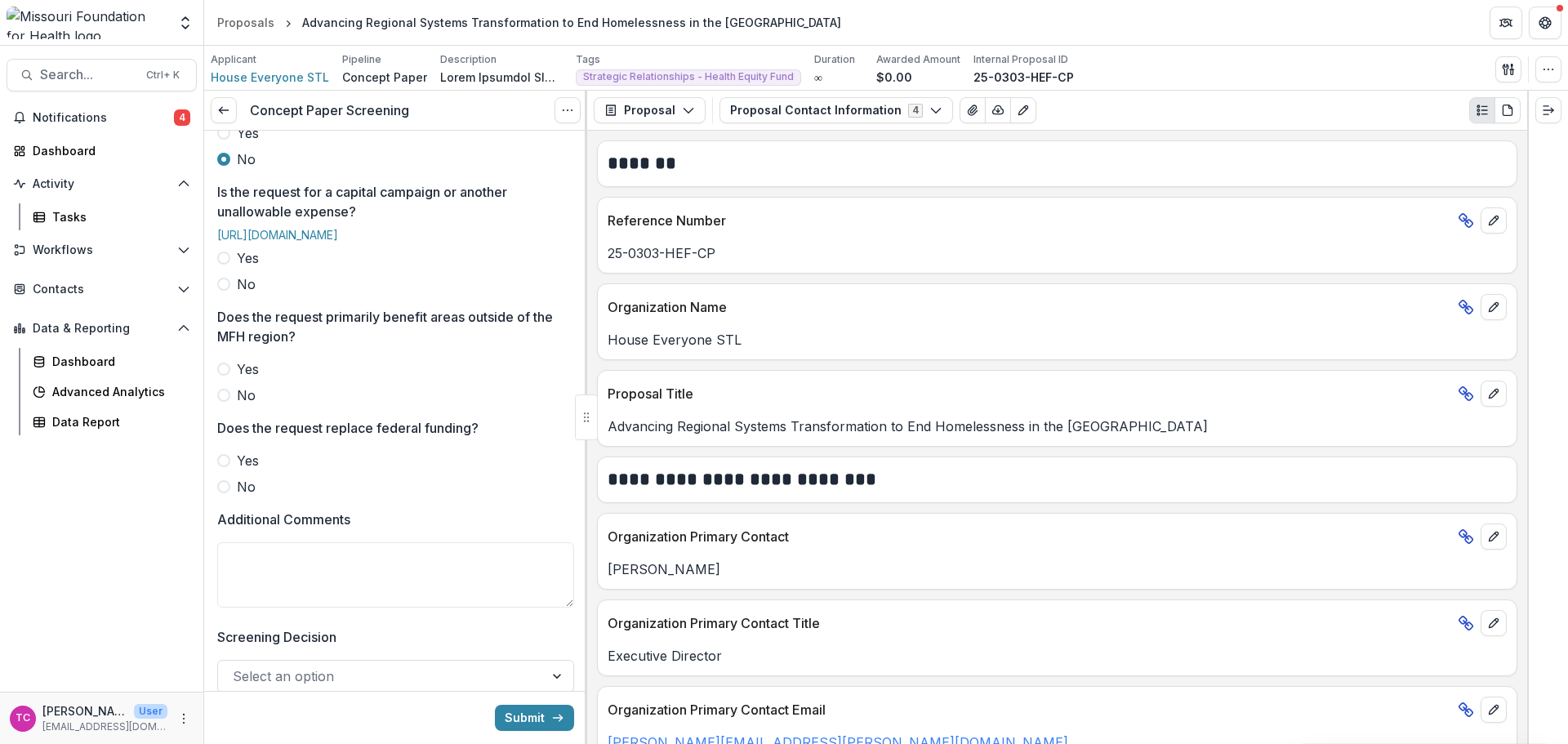
scroll to position [572, 0]
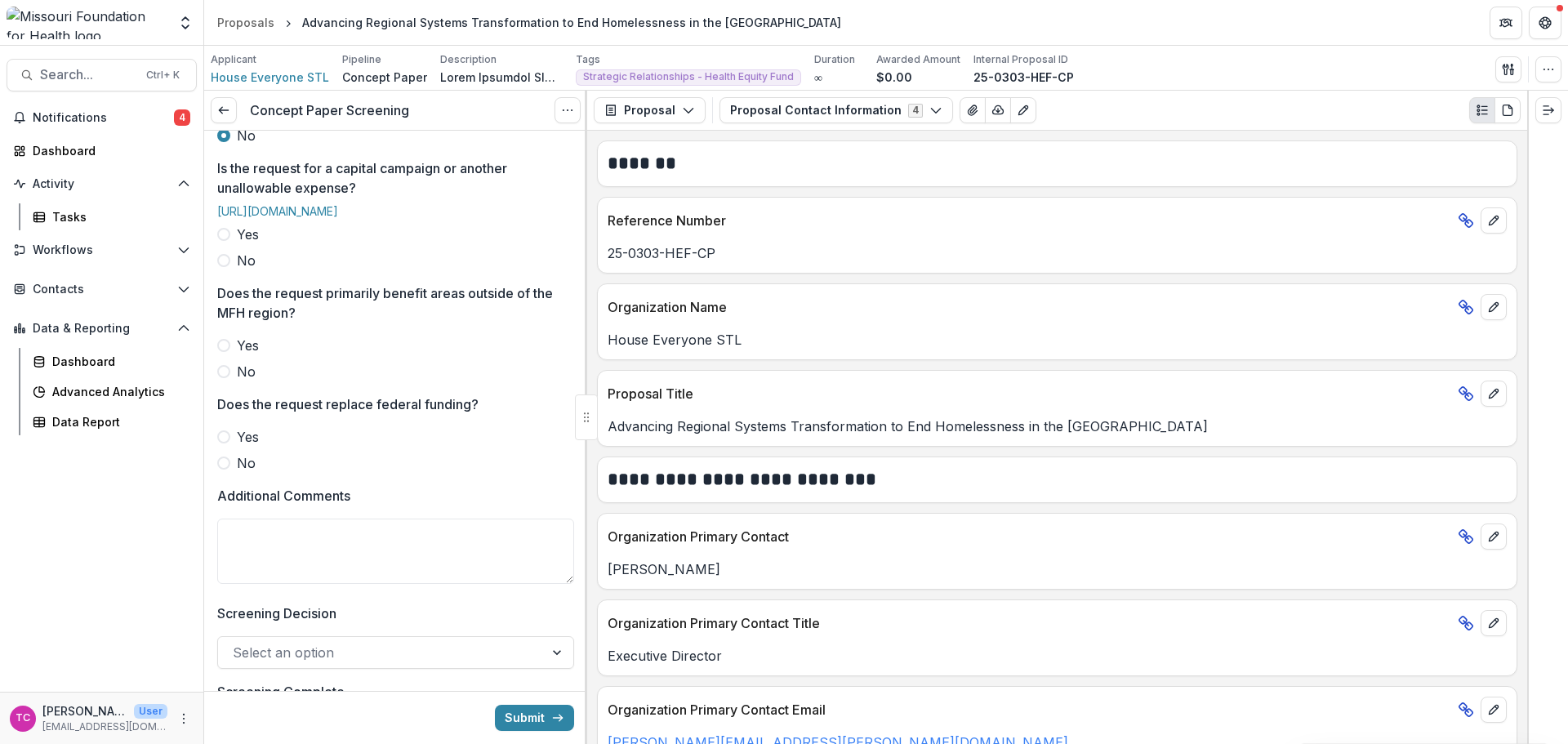
click at [248, 270] on span "No" at bounding box center [246, 261] width 18 height 19
click at [228, 381] on label "No" at bounding box center [396, 372] width 357 height 19
click at [221, 469] on span at bounding box center [224, 462] width 13 height 13
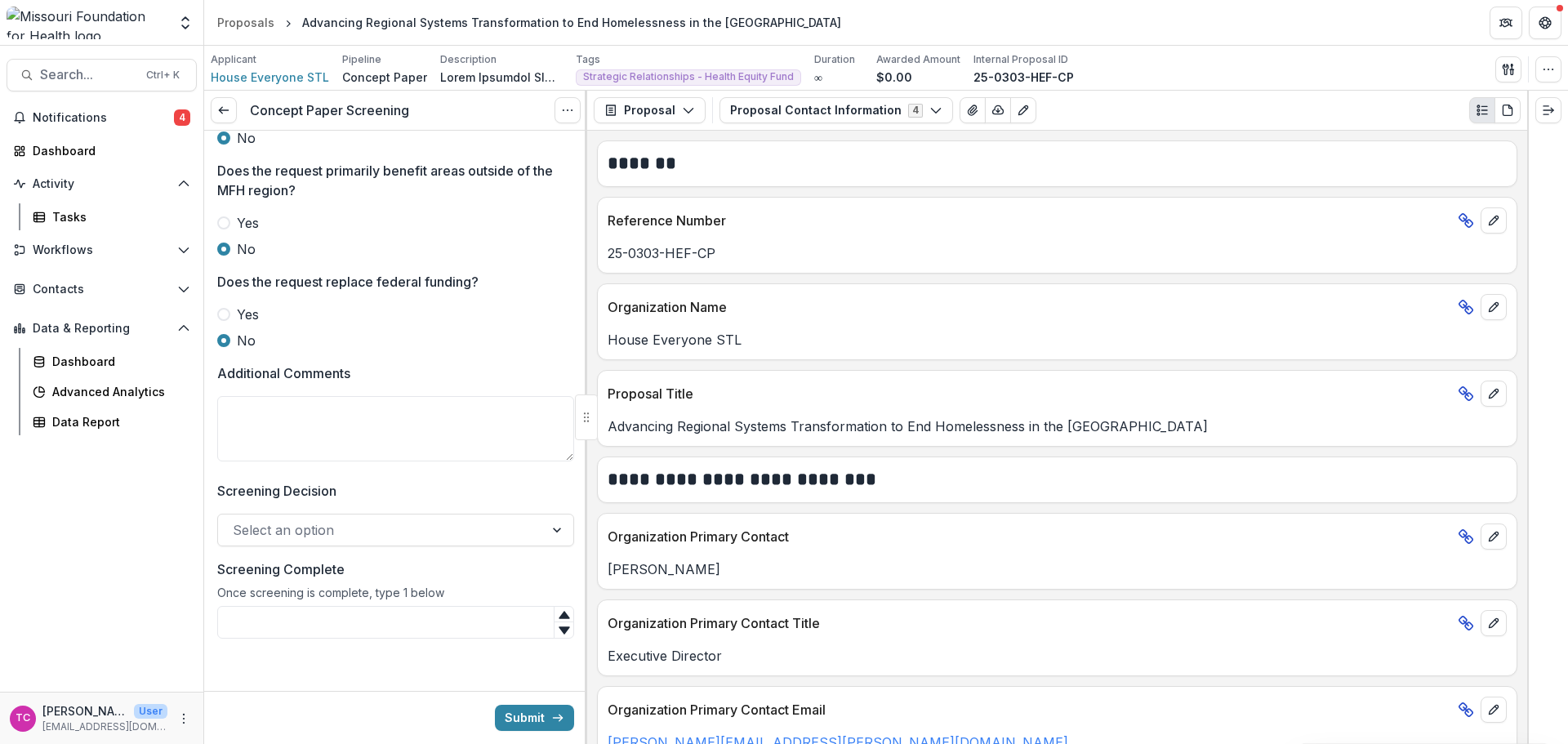
scroll to position [741, 0]
click at [345, 536] on div at bounding box center [380, 530] width 296 height 23
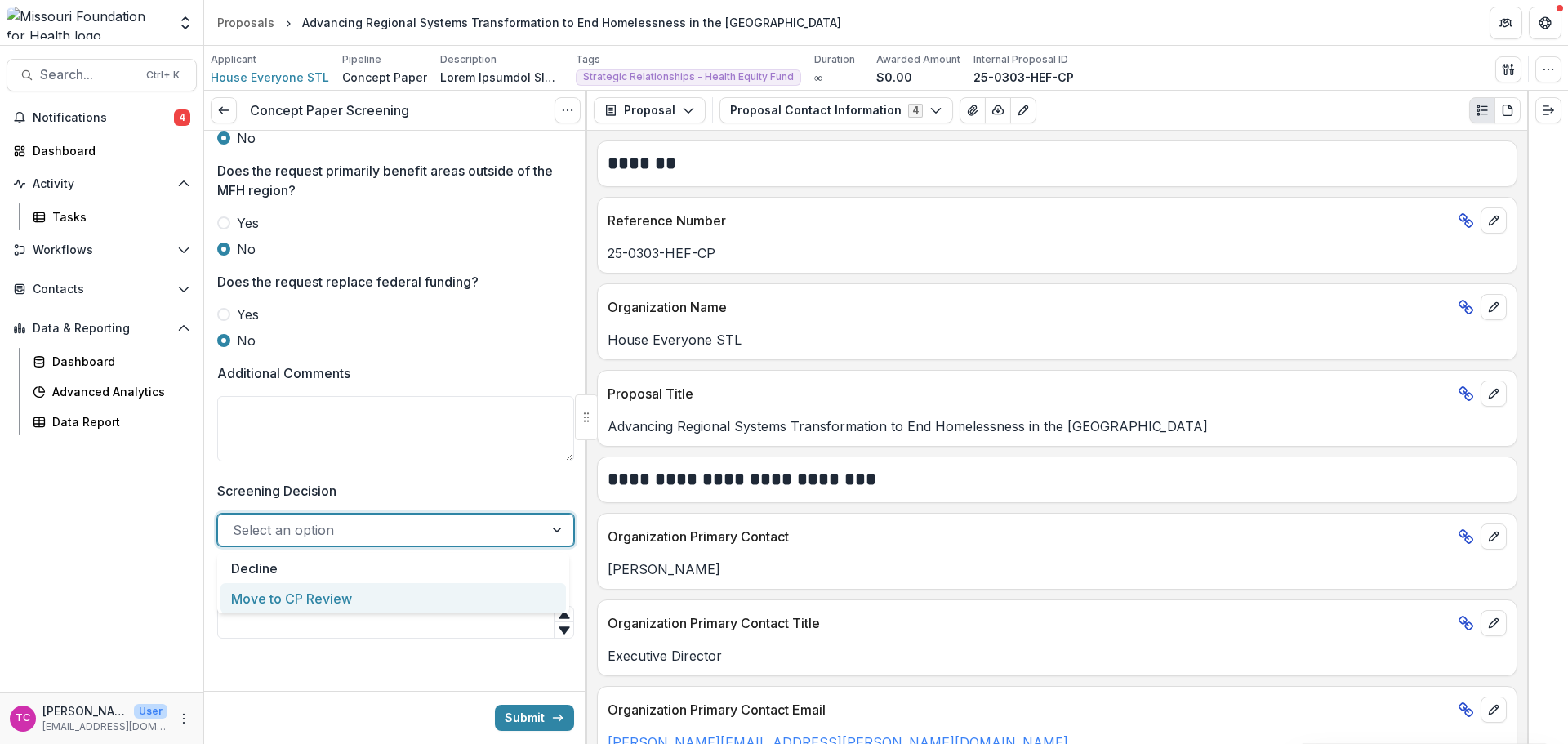
click at [325, 593] on div "Move to CP Review" at bounding box center [392, 598] width 345 height 31
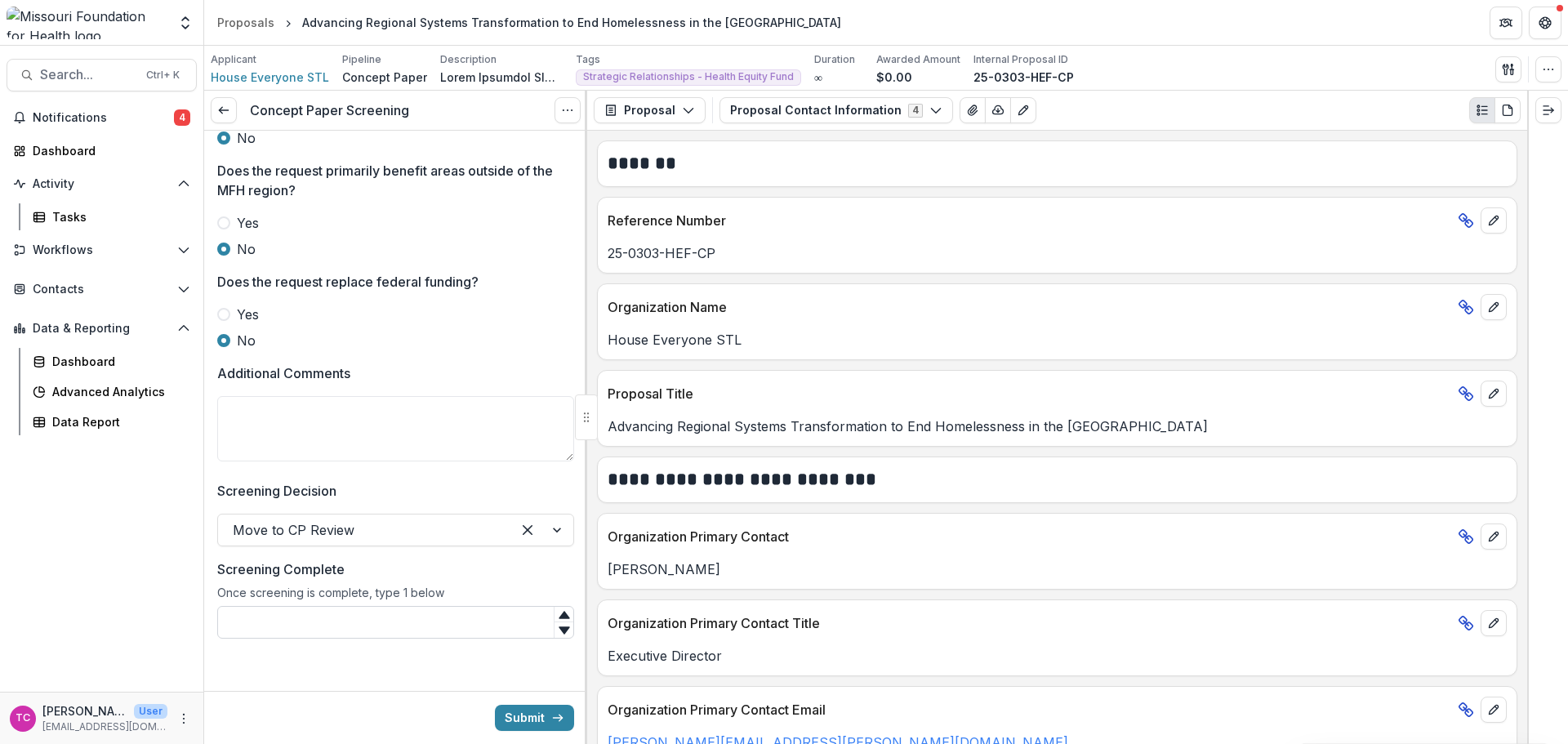
click at [319, 617] on input "Screening Complete" at bounding box center [396, 622] width 357 height 32
type input "*"
click at [559, 716] on polyline "submit" at bounding box center [561, 718] width 3 height 6
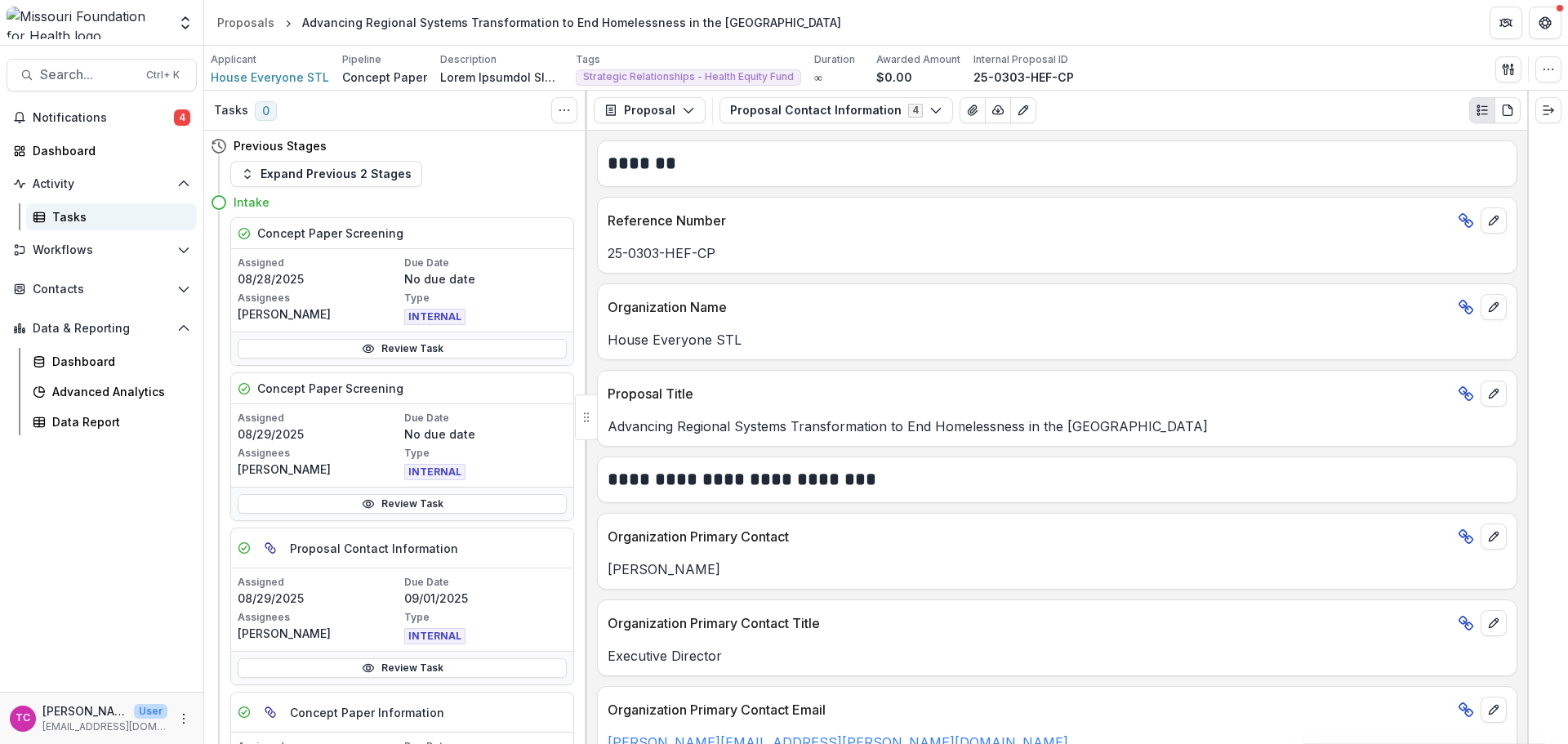
click at [64, 221] on div "Tasks" at bounding box center [118, 217] width 131 height 17
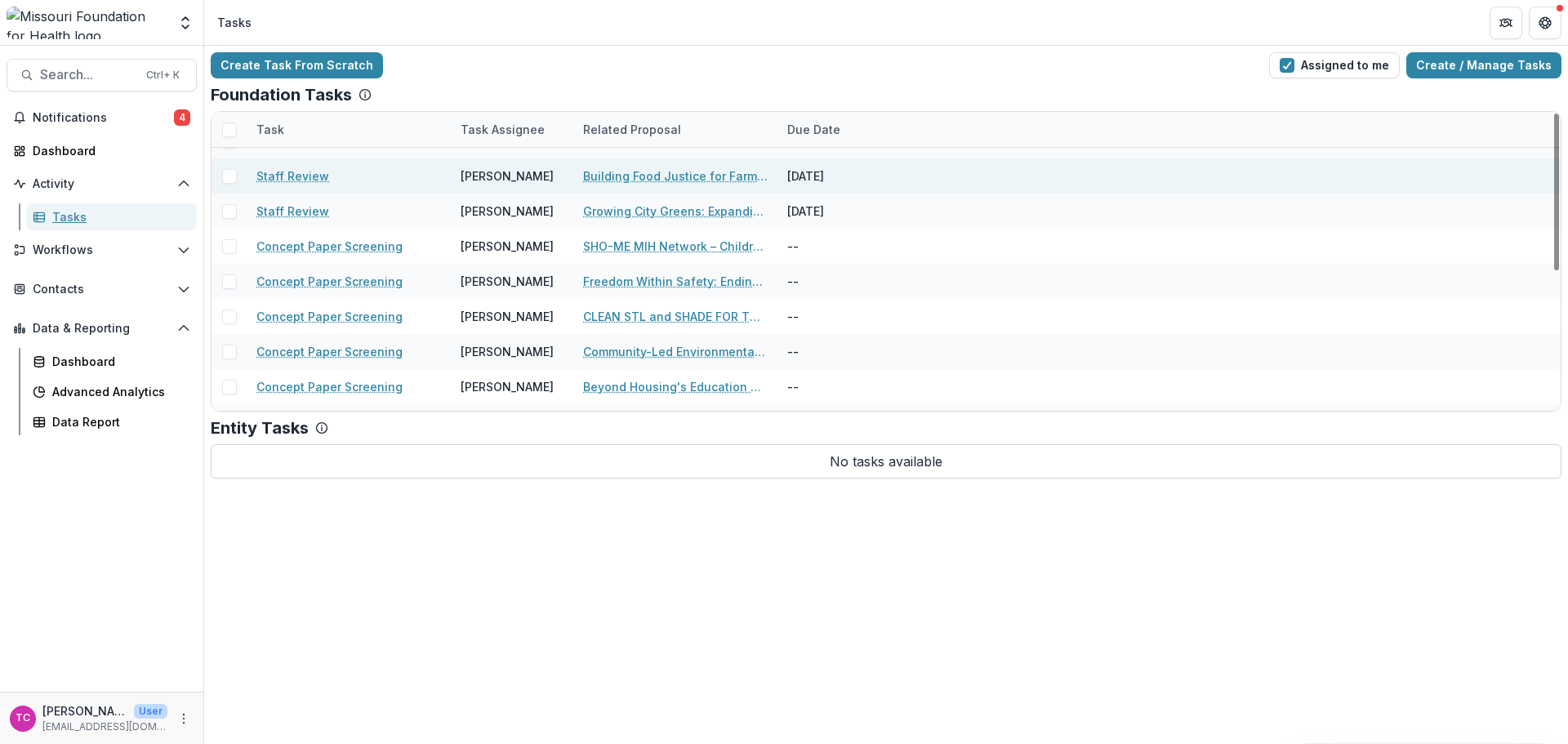
scroll to position [264, 0]
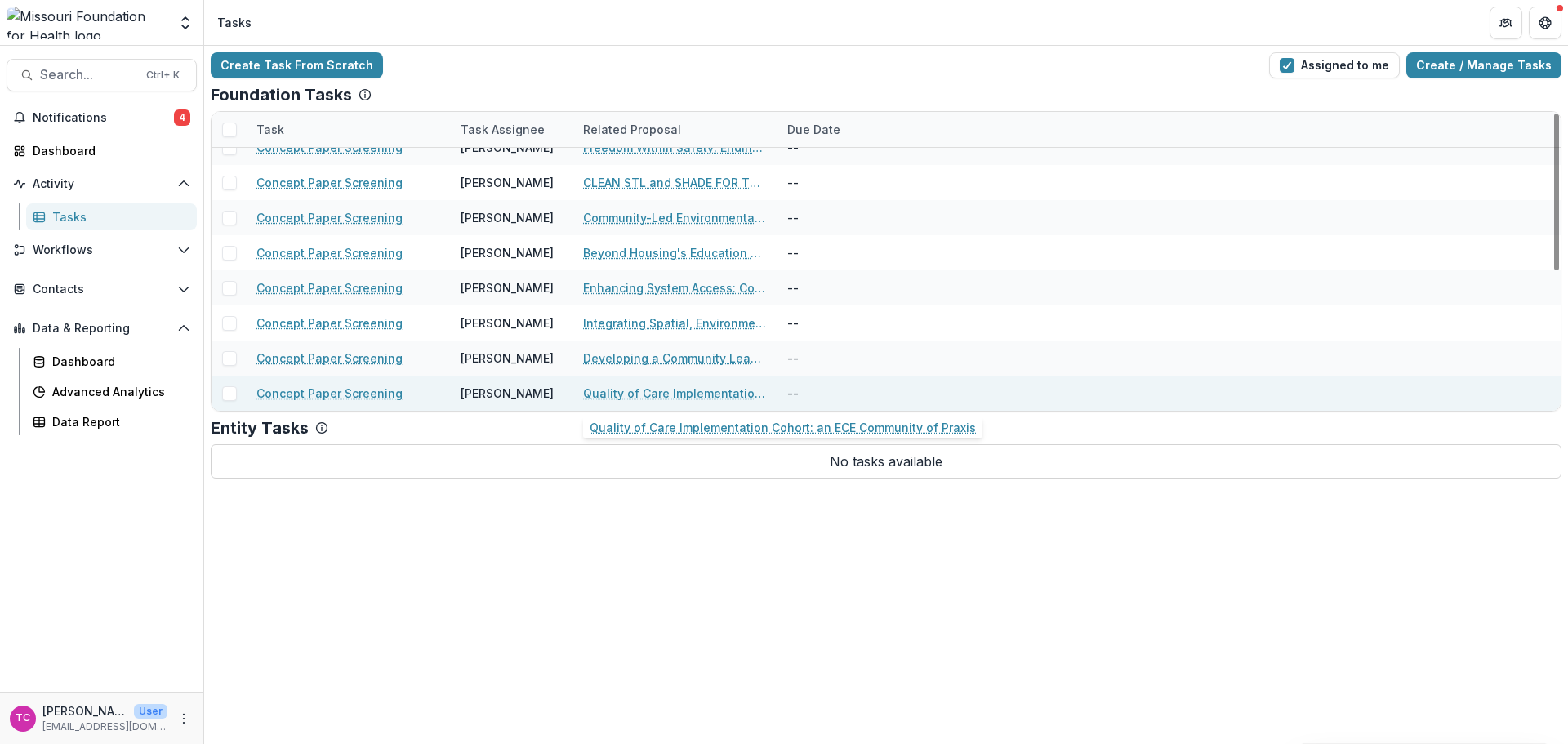
click at [596, 392] on link "Quality of Care Implementation Cohort: an ECE Community of Praxis" at bounding box center [675, 393] width 184 height 17
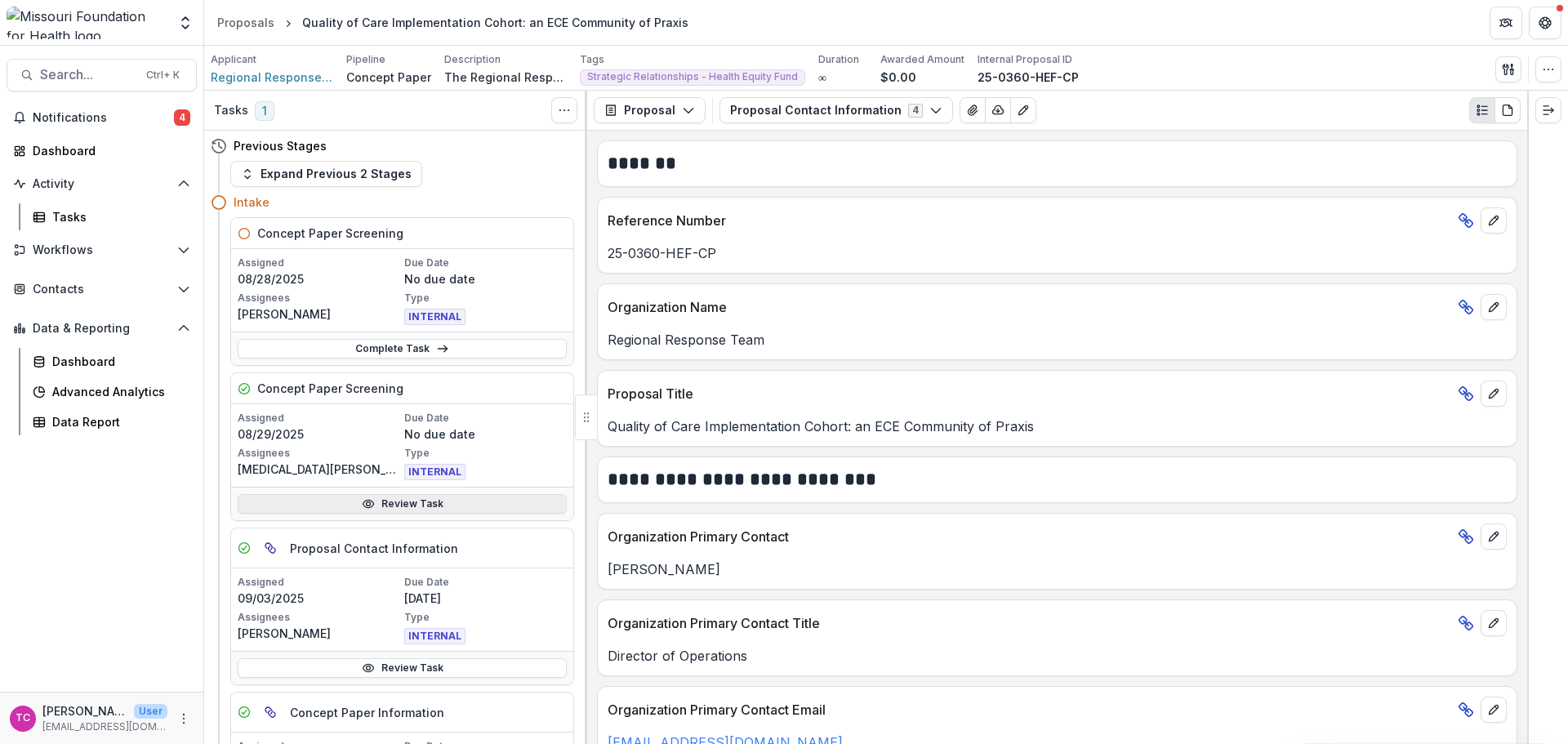
click at [383, 497] on link "Review Task" at bounding box center [402, 504] width 330 height 19
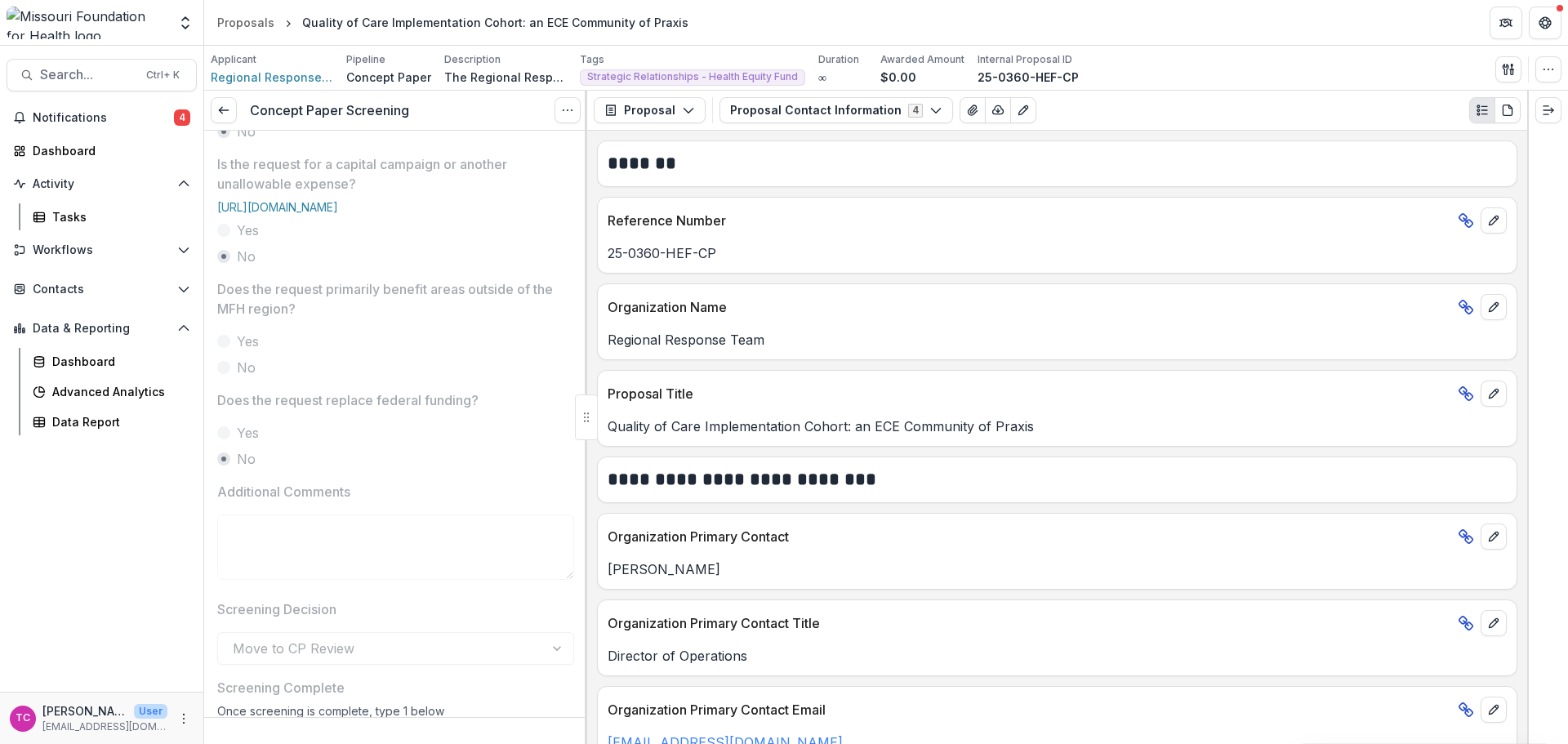
scroll to position [715, 0]
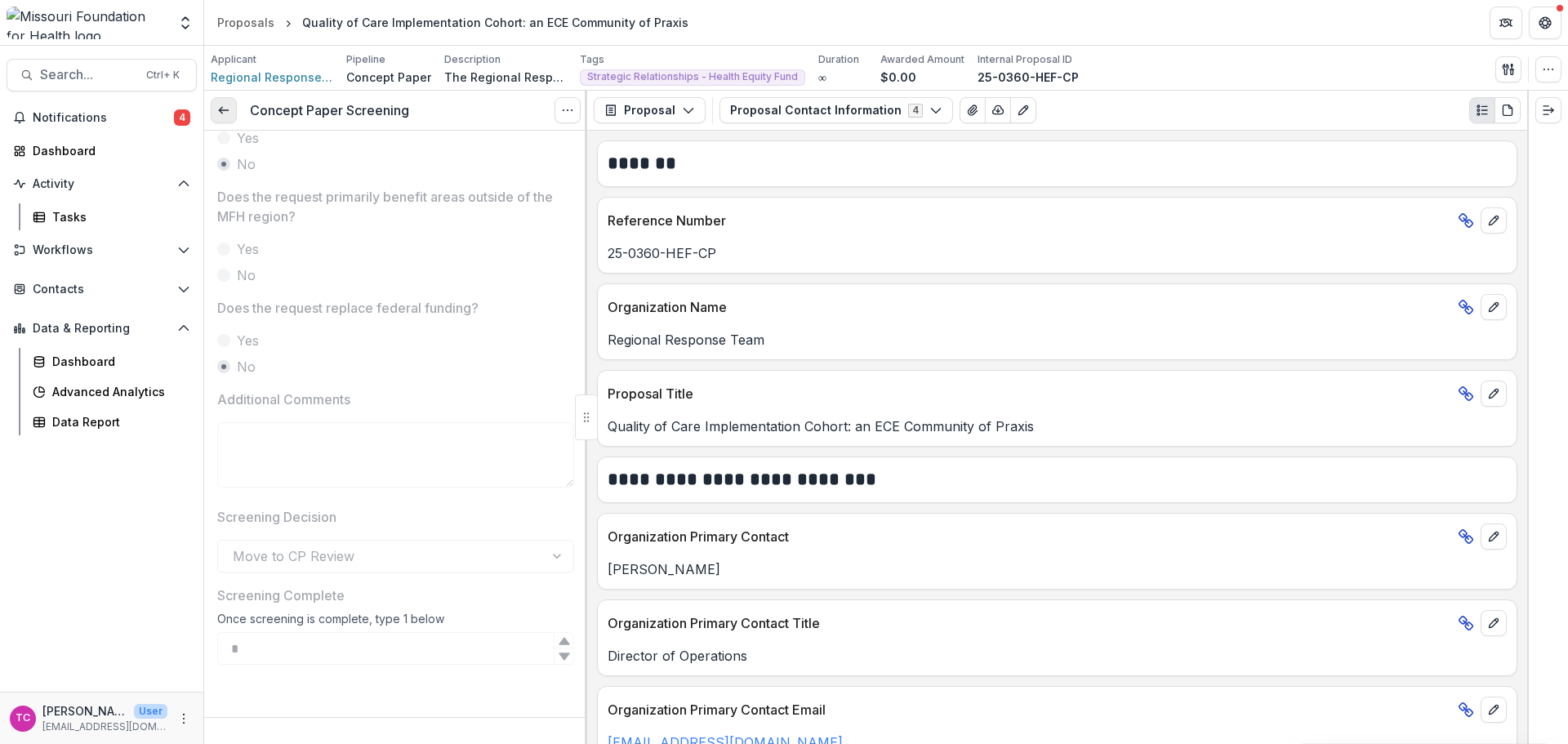
click at [229, 107] on icon at bounding box center [224, 110] width 13 height 13
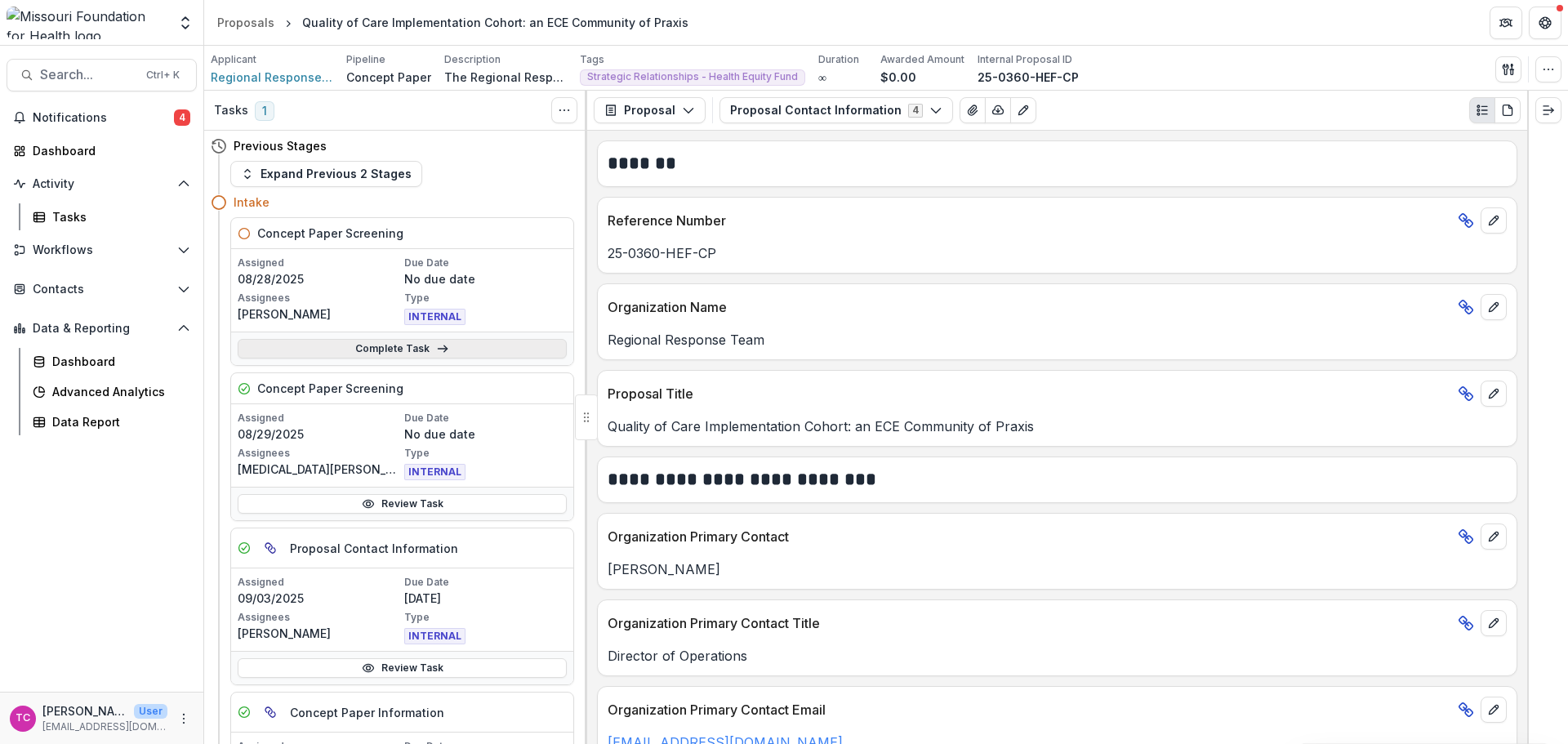
click at [339, 350] on link "Complete Task" at bounding box center [402, 349] width 330 height 19
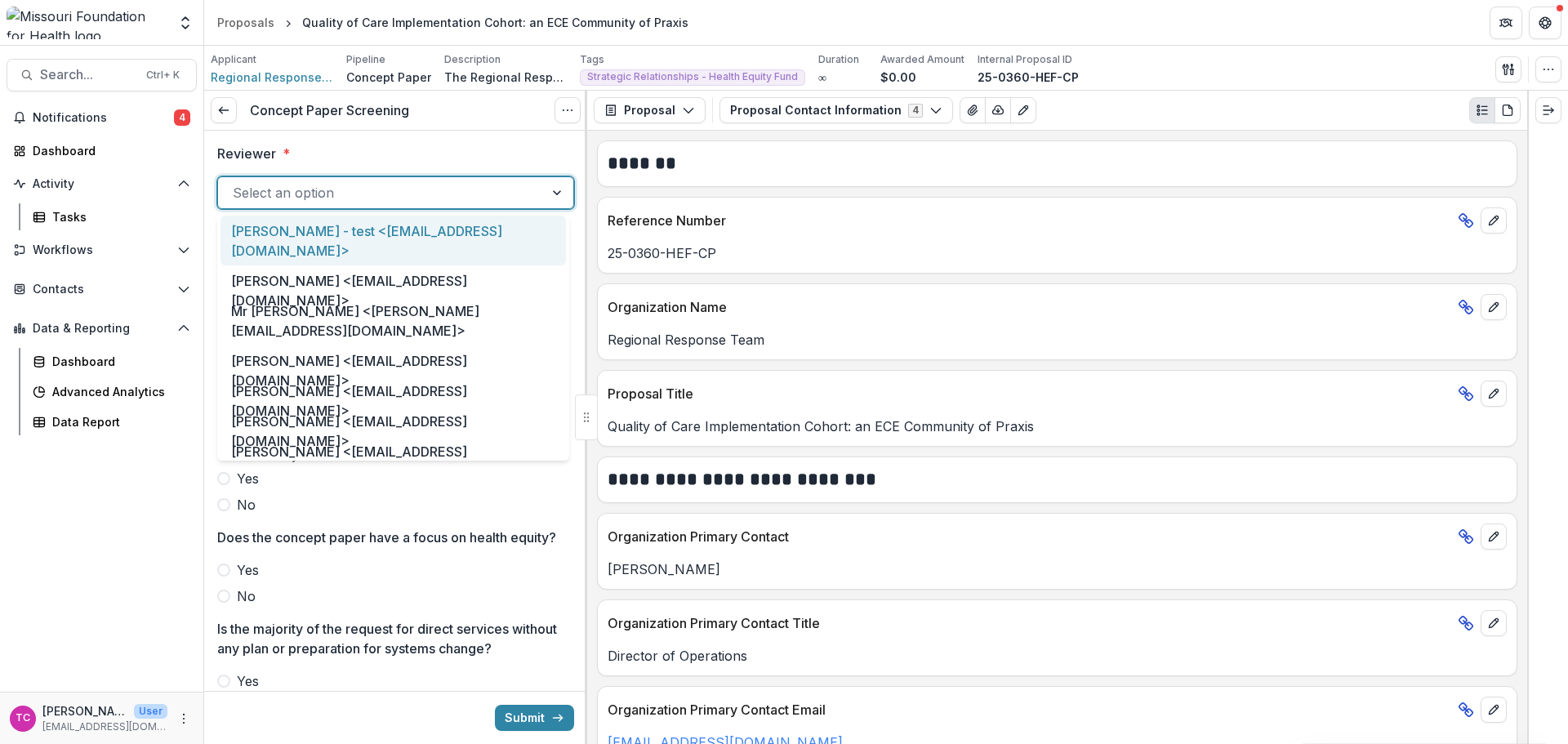
click at [336, 204] on div at bounding box center [380, 192] width 296 height 23
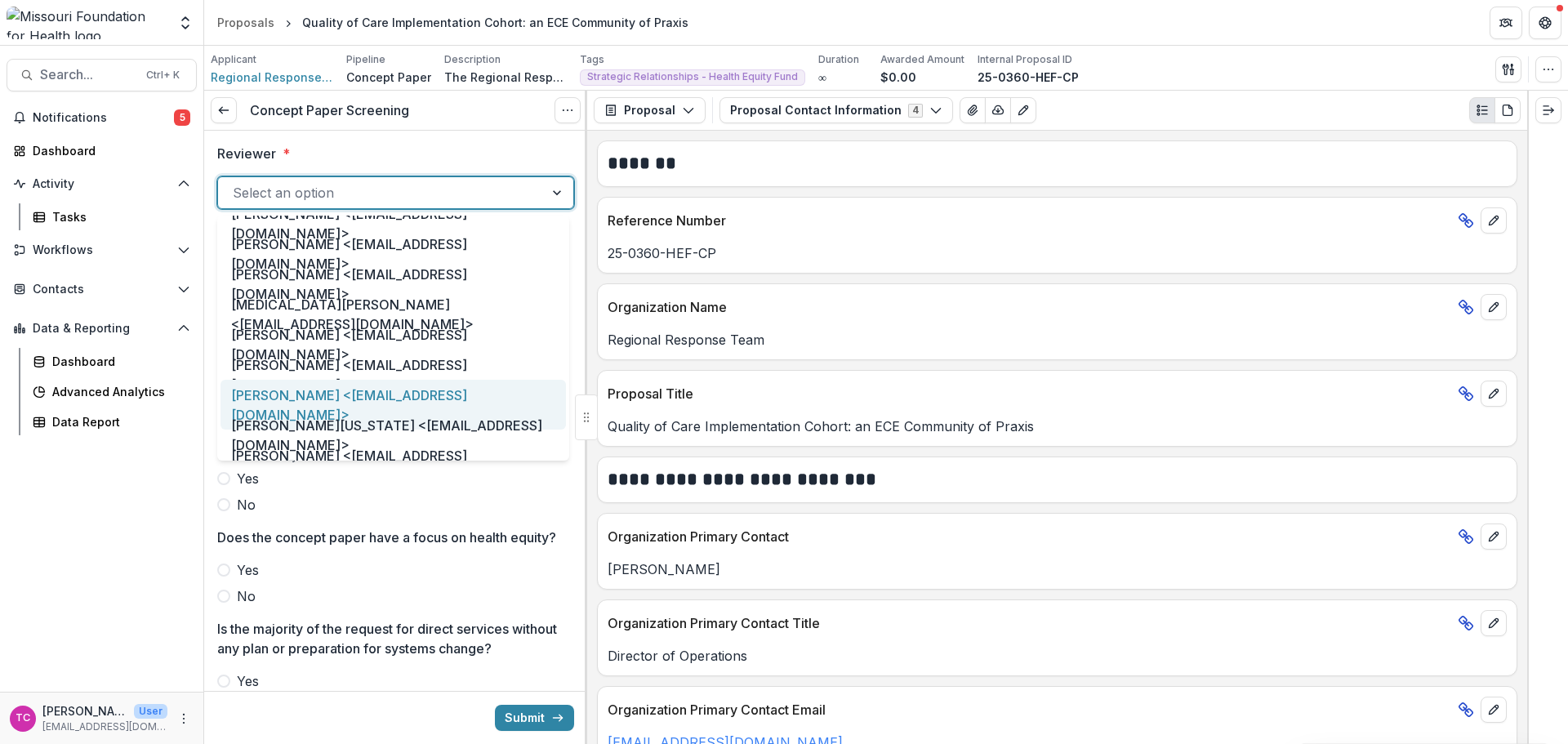
scroll to position [735, 0]
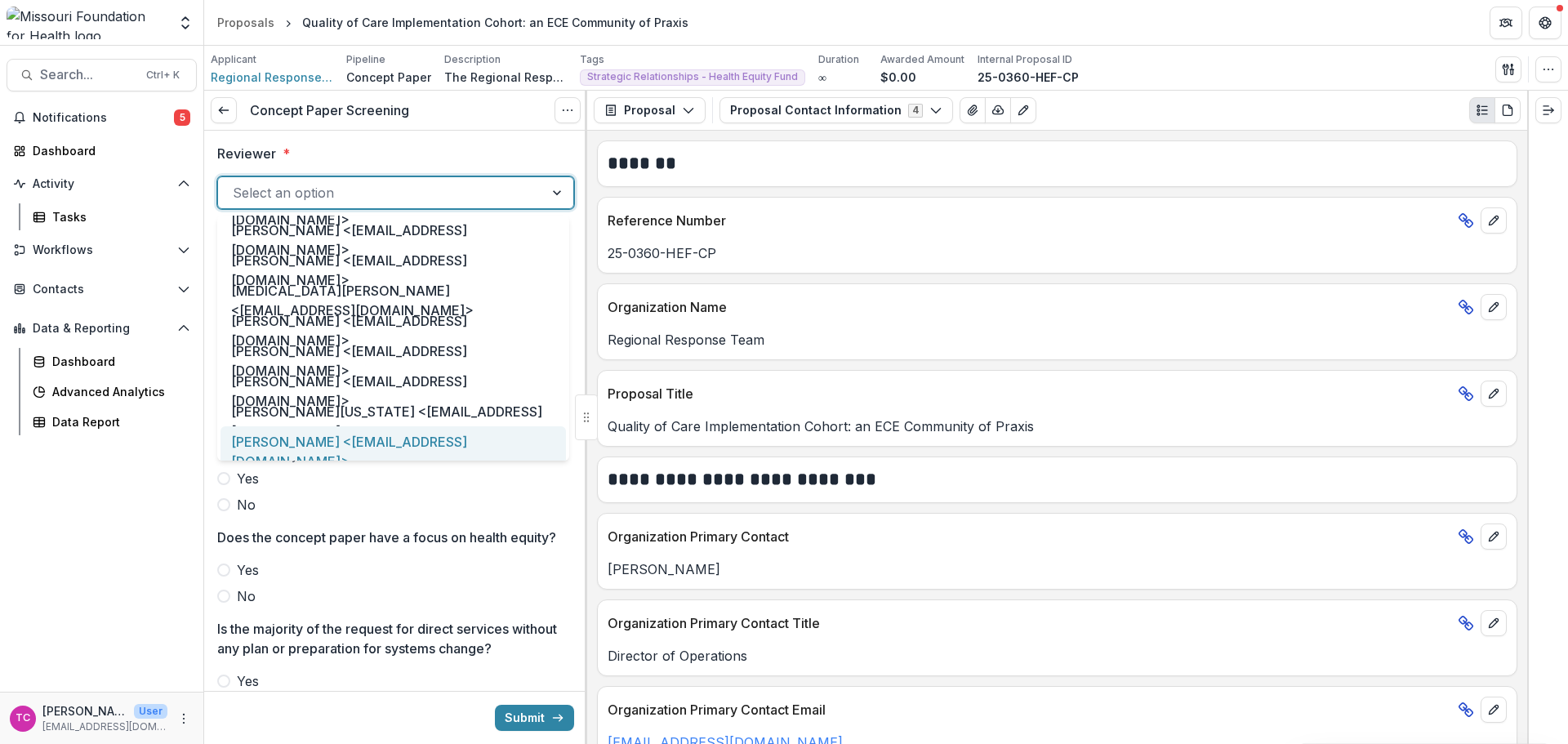
click at [334, 448] on div "[PERSON_NAME] <[EMAIL_ADDRESS][DOMAIN_NAME]>" at bounding box center [392, 451] width 345 height 50
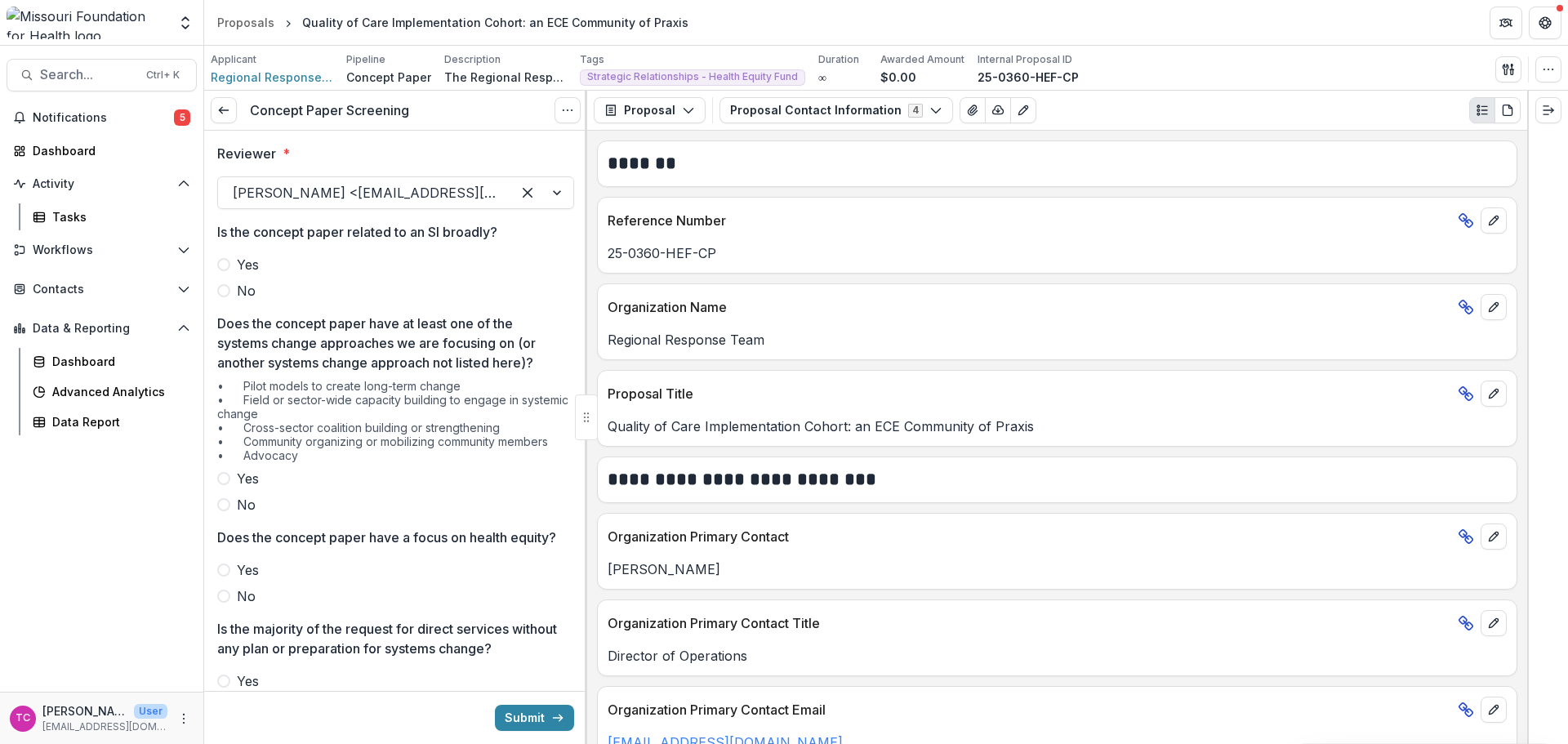
click at [245, 302] on div "Reviewer * [PERSON_NAME] <[EMAIL_ADDRESS][DOMAIN_NAME]> Is the concept paper re…" at bounding box center [396, 744] width 357 height 1228
click at [244, 292] on span "No" at bounding box center [246, 290] width 18 height 19
click at [237, 470] on span "Yes" at bounding box center [247, 478] width 22 height 19
click at [252, 580] on span "Yes" at bounding box center [247, 570] width 22 height 19
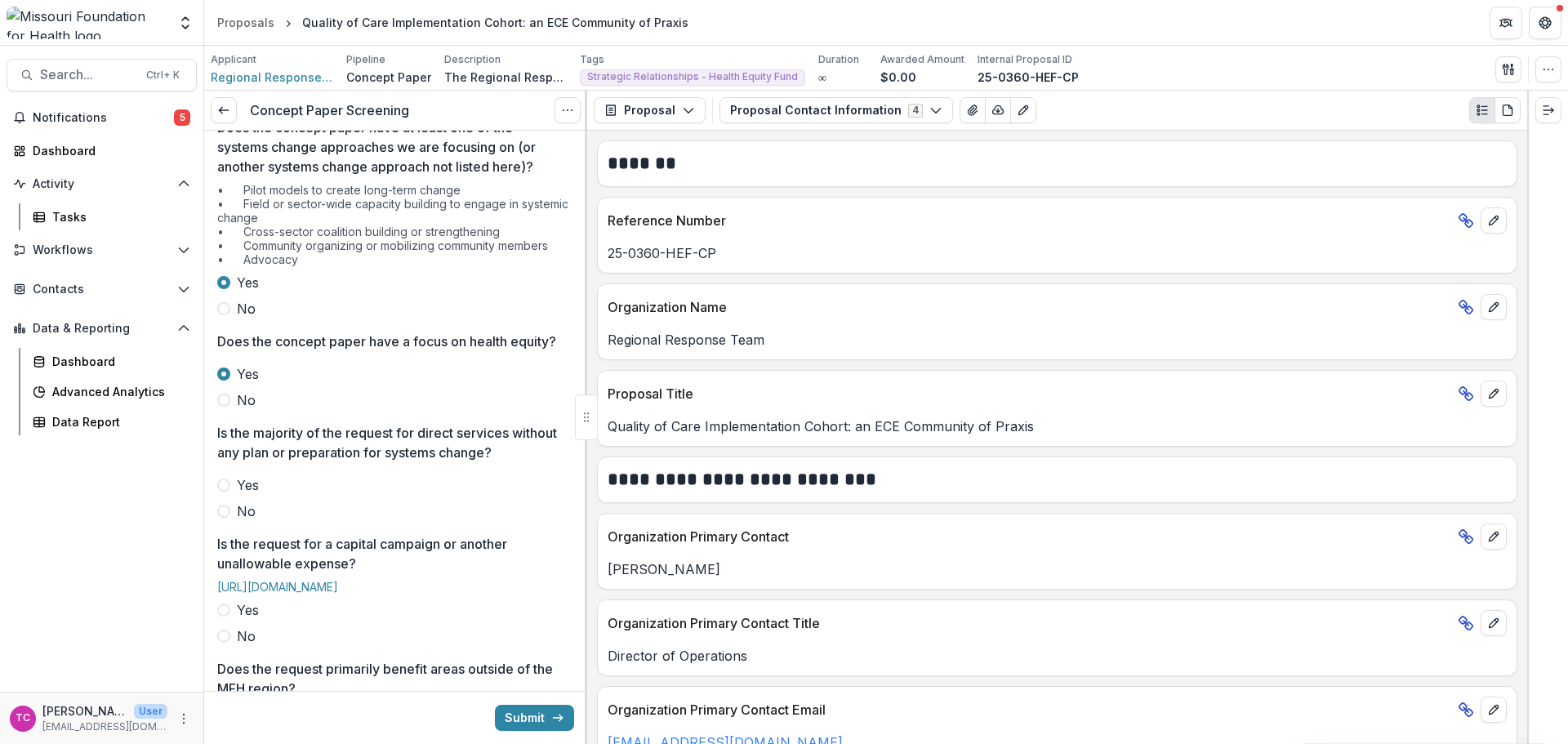
scroll to position [245, 0]
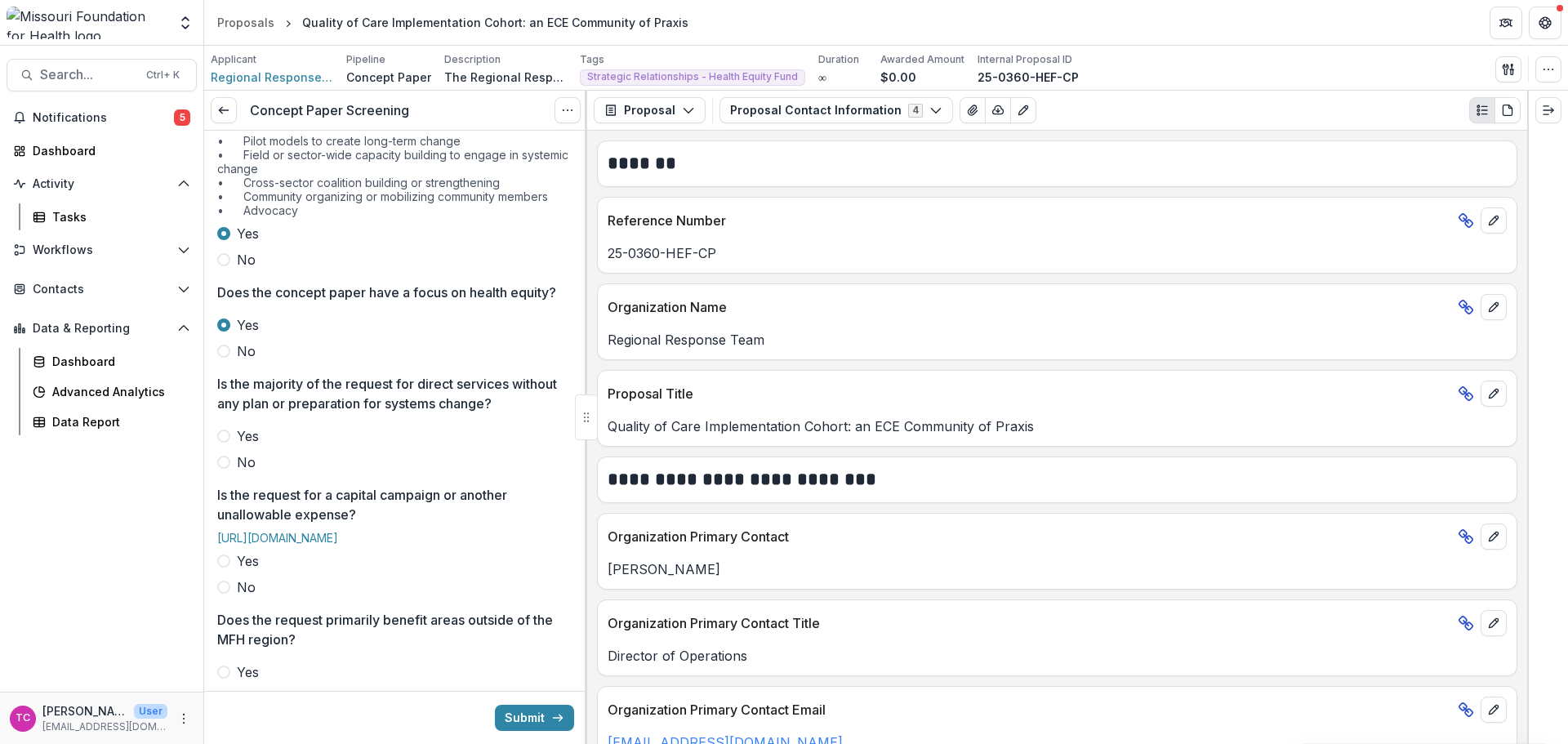
click at [235, 472] on label "No" at bounding box center [396, 462] width 357 height 19
drag, startPoint x: 219, startPoint y: 628, endPoint x: 231, endPoint y: 631, distance: 12.4
click at [219, 597] on label "No" at bounding box center [396, 588] width 357 height 19
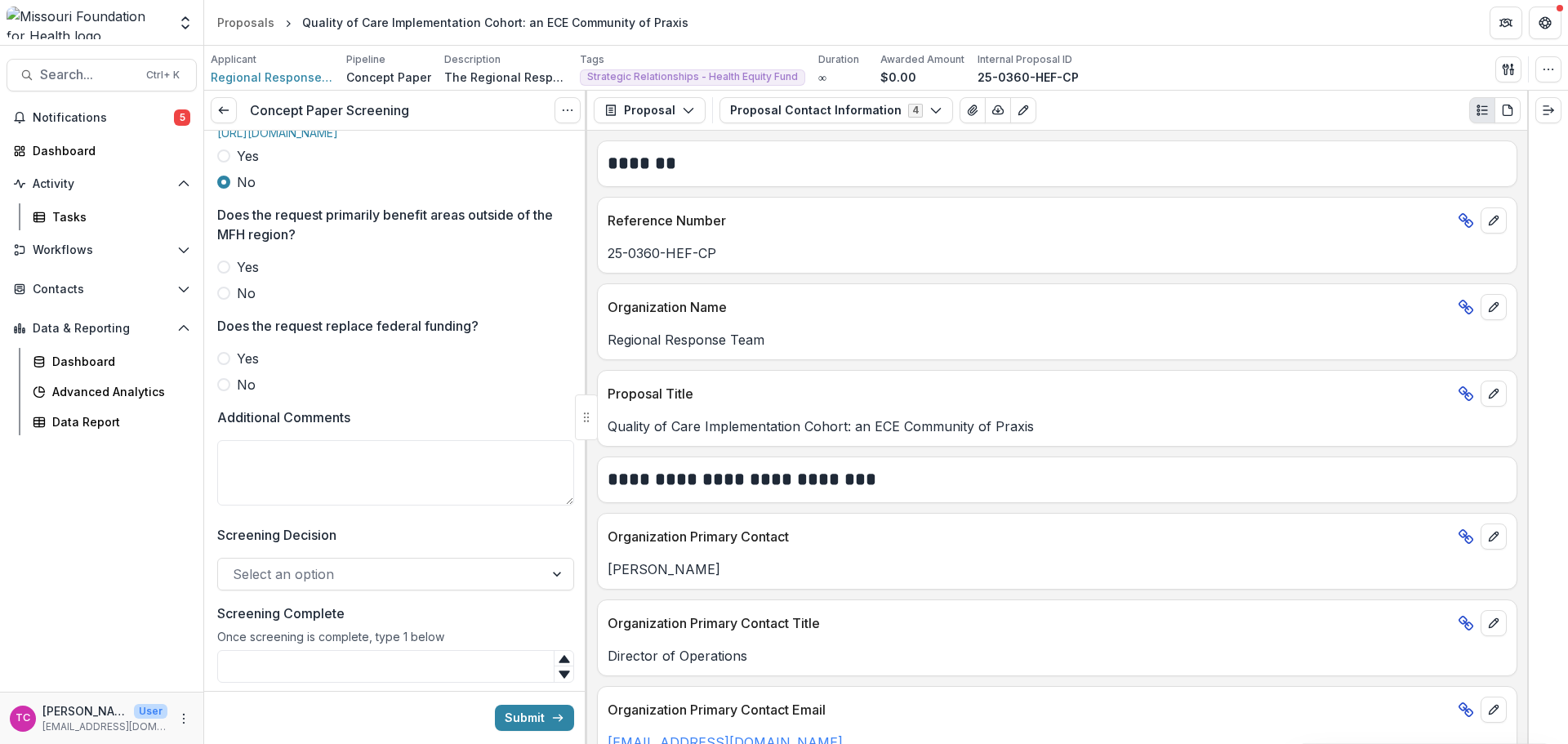
scroll to position [653, 0]
click at [233, 300] on label "No" at bounding box center [396, 289] width 357 height 19
click at [239, 392] on div "Yes No" at bounding box center [396, 368] width 357 height 45
click at [244, 392] on span "No" at bounding box center [246, 381] width 18 height 19
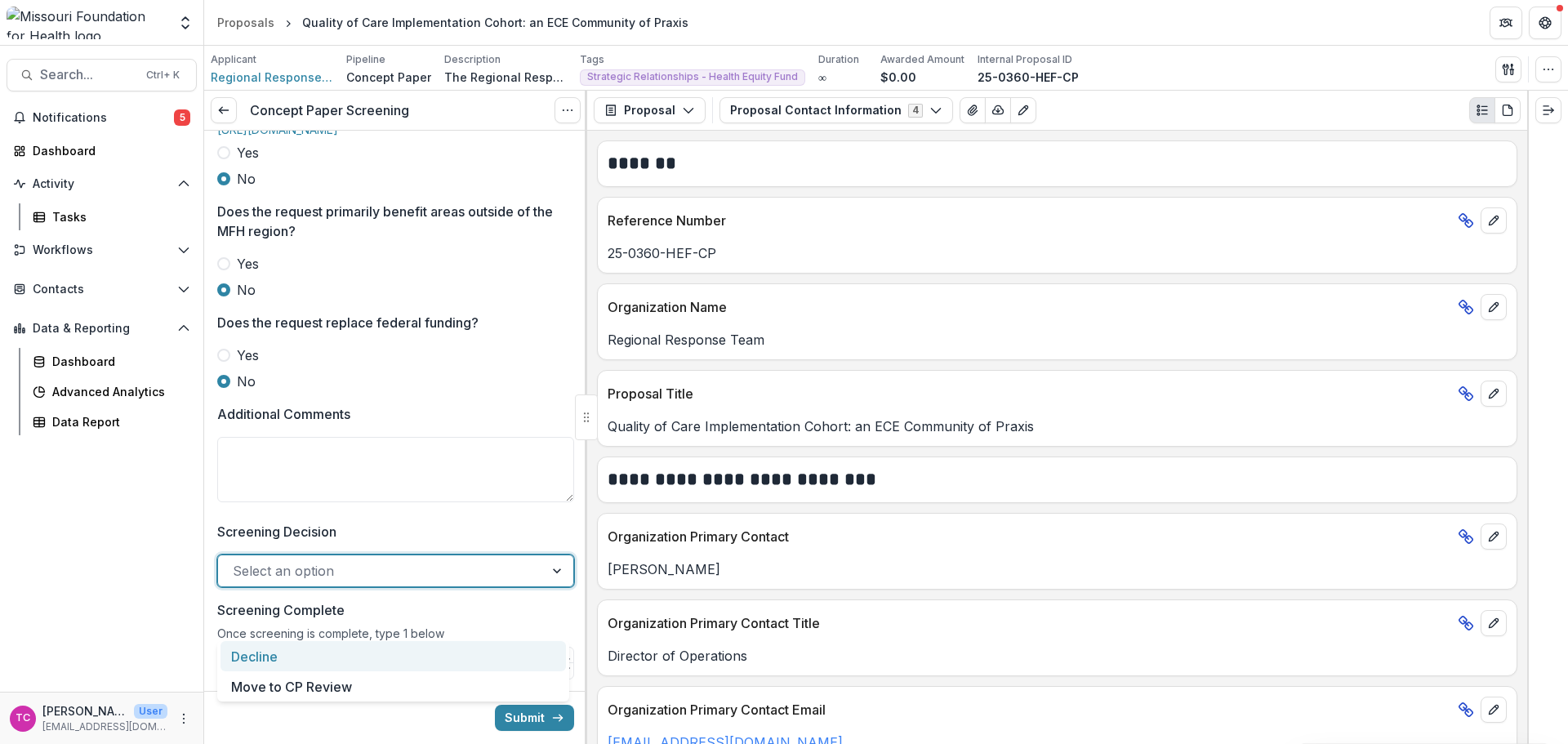
click at [271, 584] on div "Select an option" at bounding box center [380, 571] width 326 height 26
drag, startPoint x: 287, startPoint y: 683, endPoint x: 282, endPoint y: 591, distance: 92.1
click at [288, 683] on div "Move to CP Review" at bounding box center [392, 686] width 345 height 31
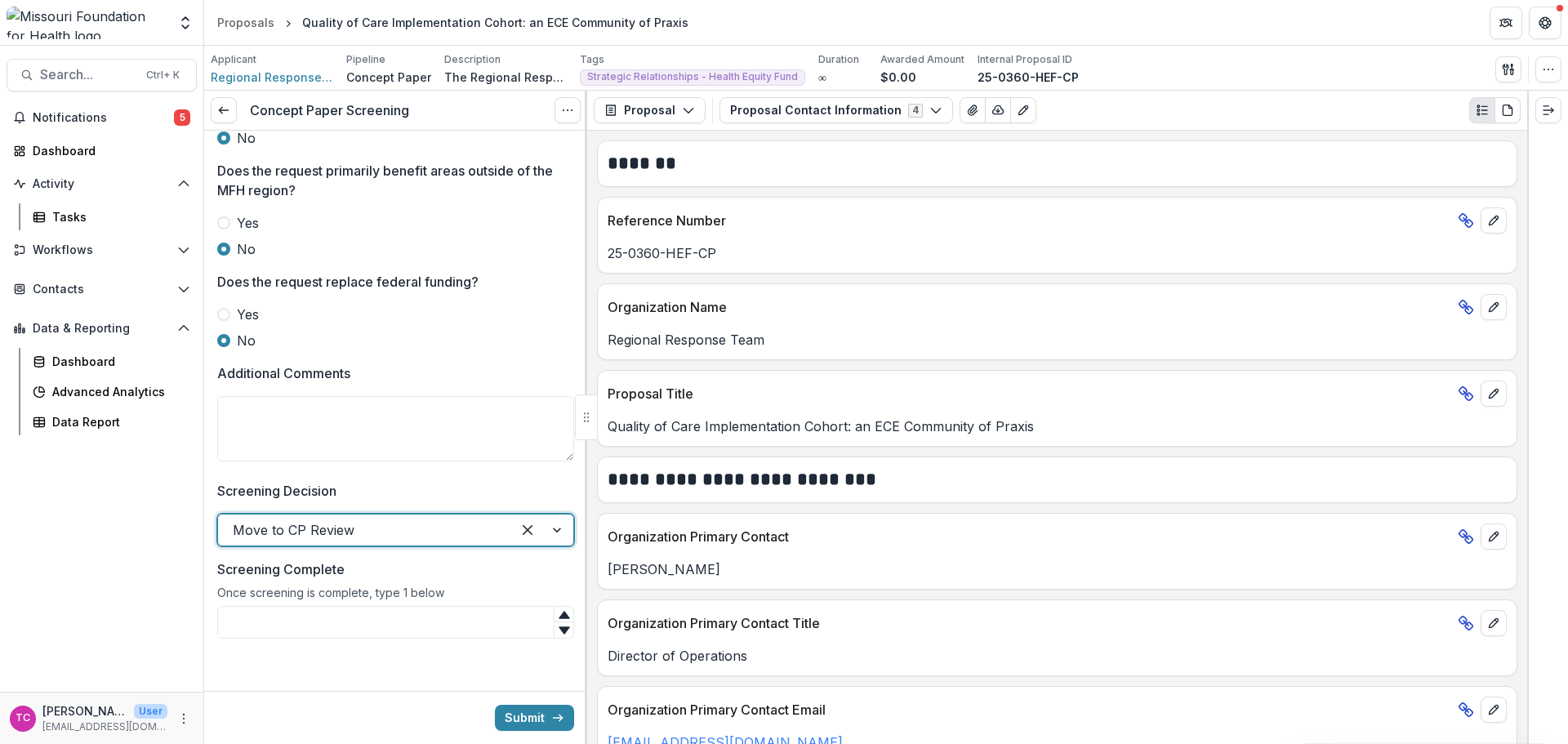
scroll to position [741, 0]
click at [280, 615] on input "Screening Complete" at bounding box center [396, 622] width 357 height 32
type input "*"
click at [509, 720] on button "Submit" at bounding box center [534, 718] width 80 height 26
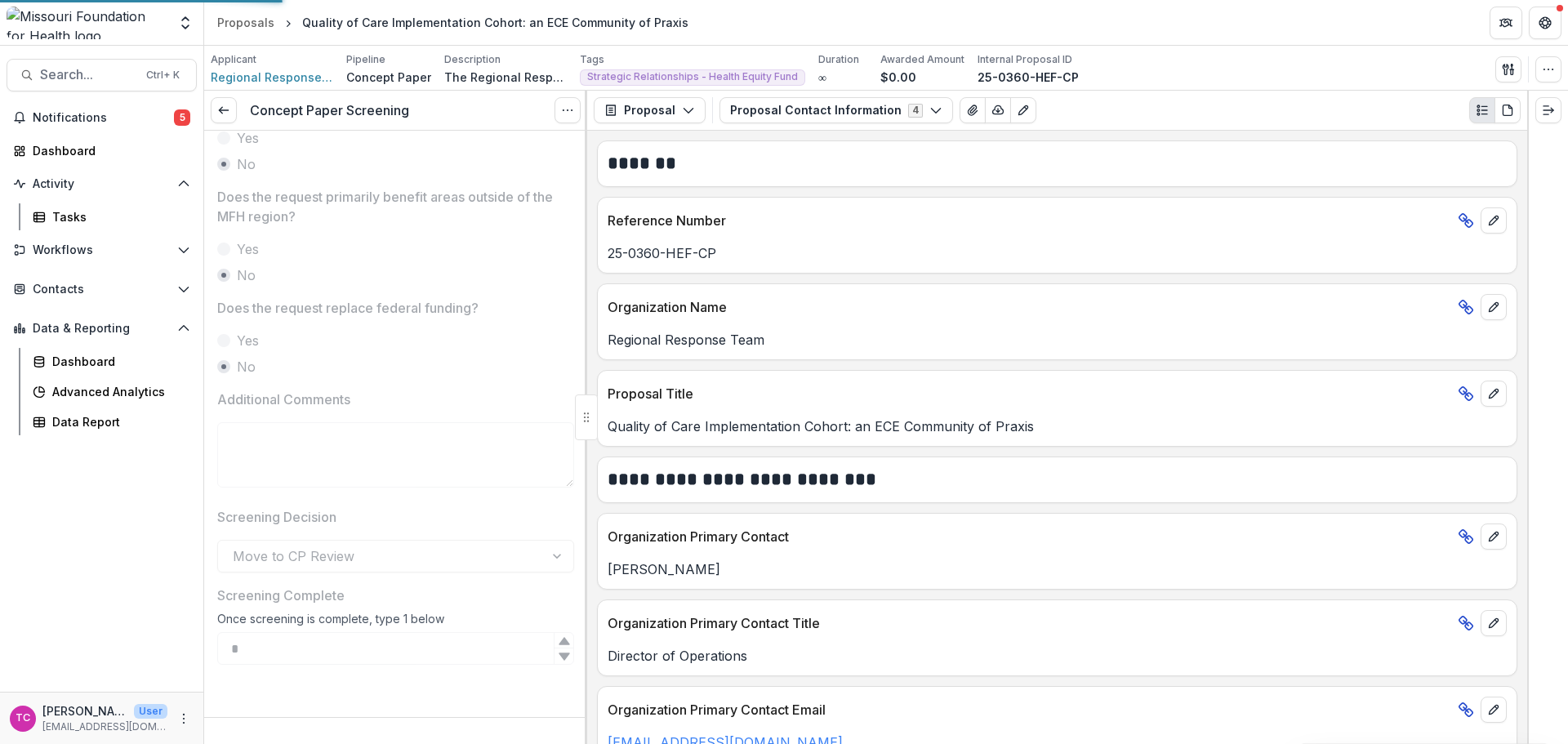
scroll to position [715, 0]
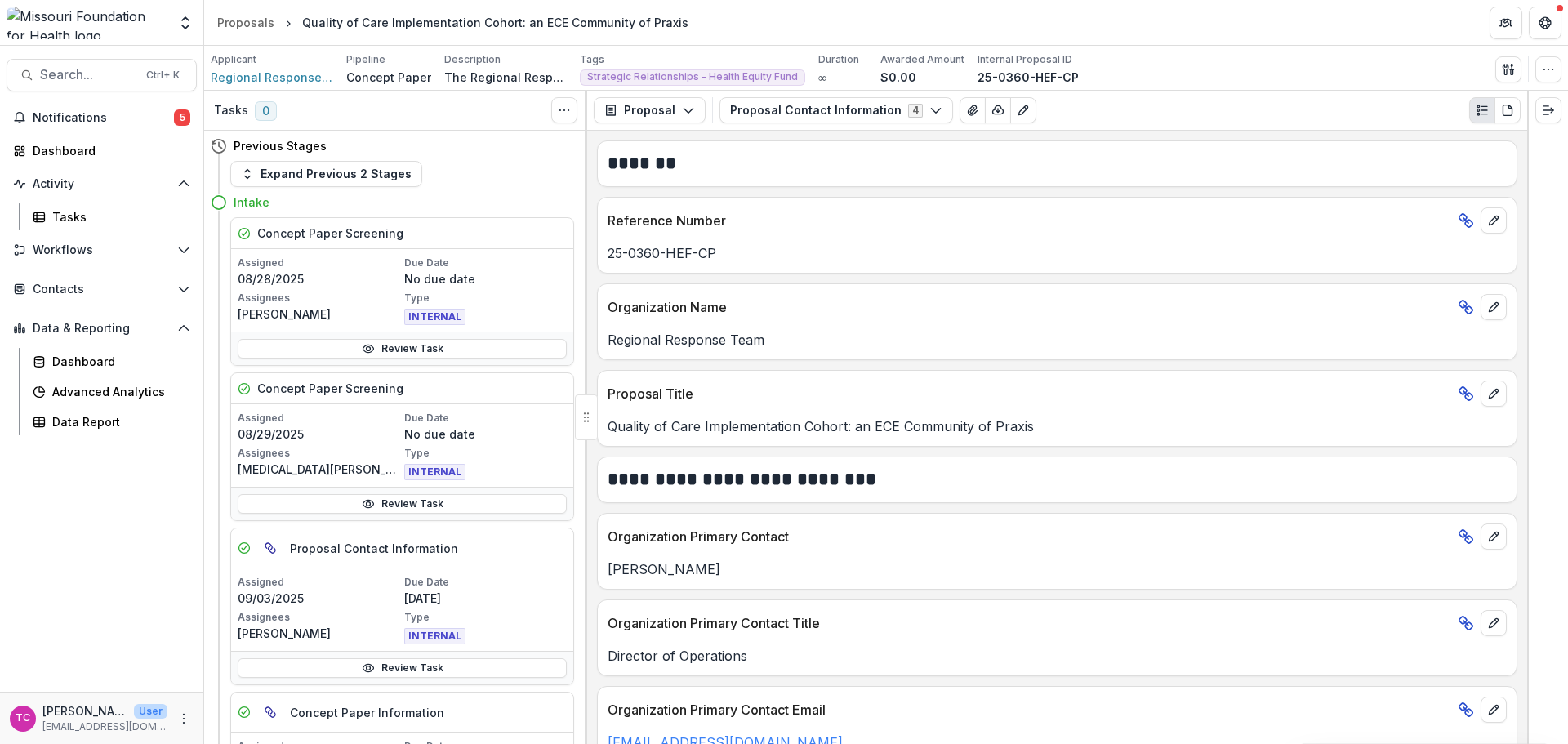
click at [73, 203] on div "Activity Tasks" at bounding box center [101, 200] width 204 height 59
click at [72, 206] on link "Tasks" at bounding box center [111, 217] width 170 height 27
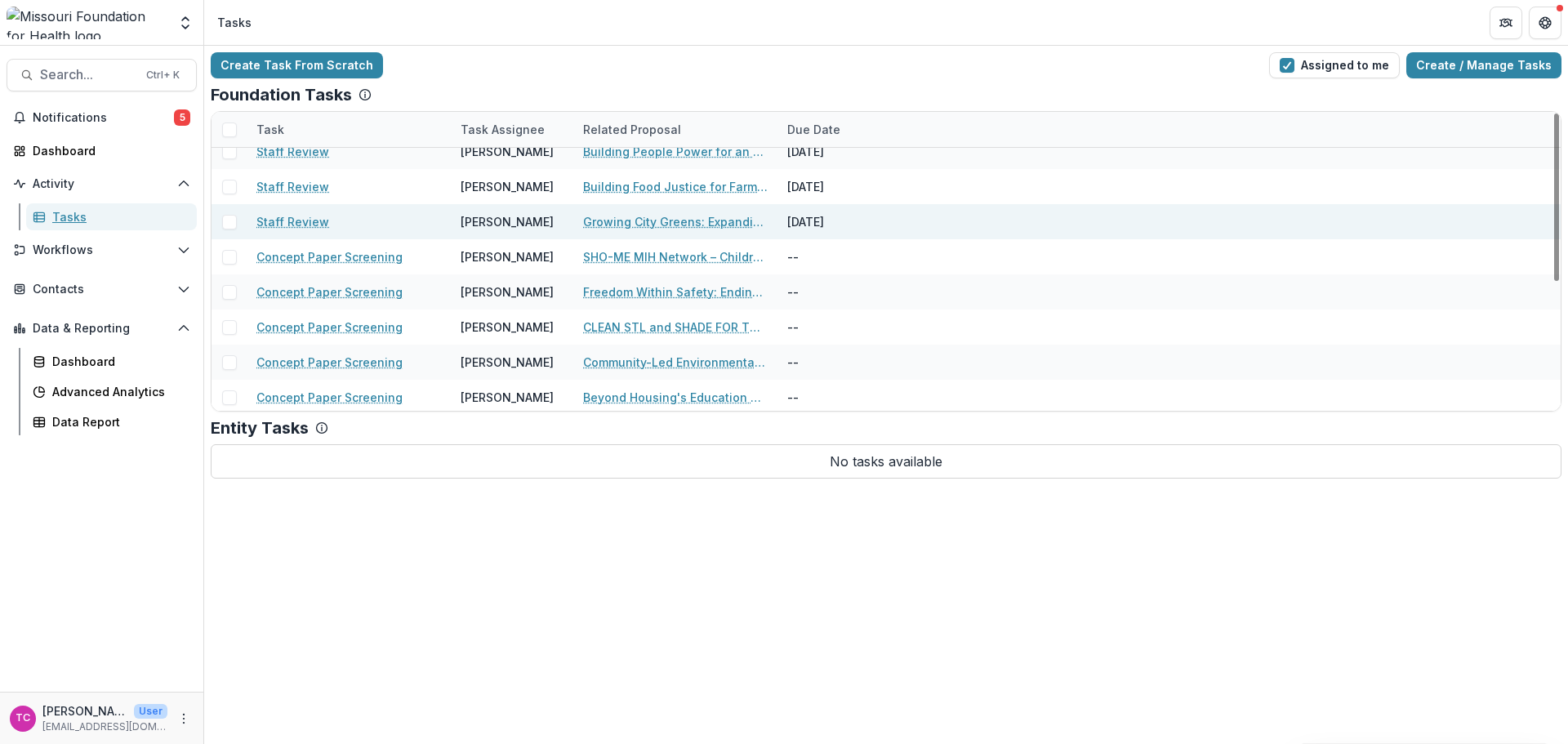
scroll to position [229, 0]
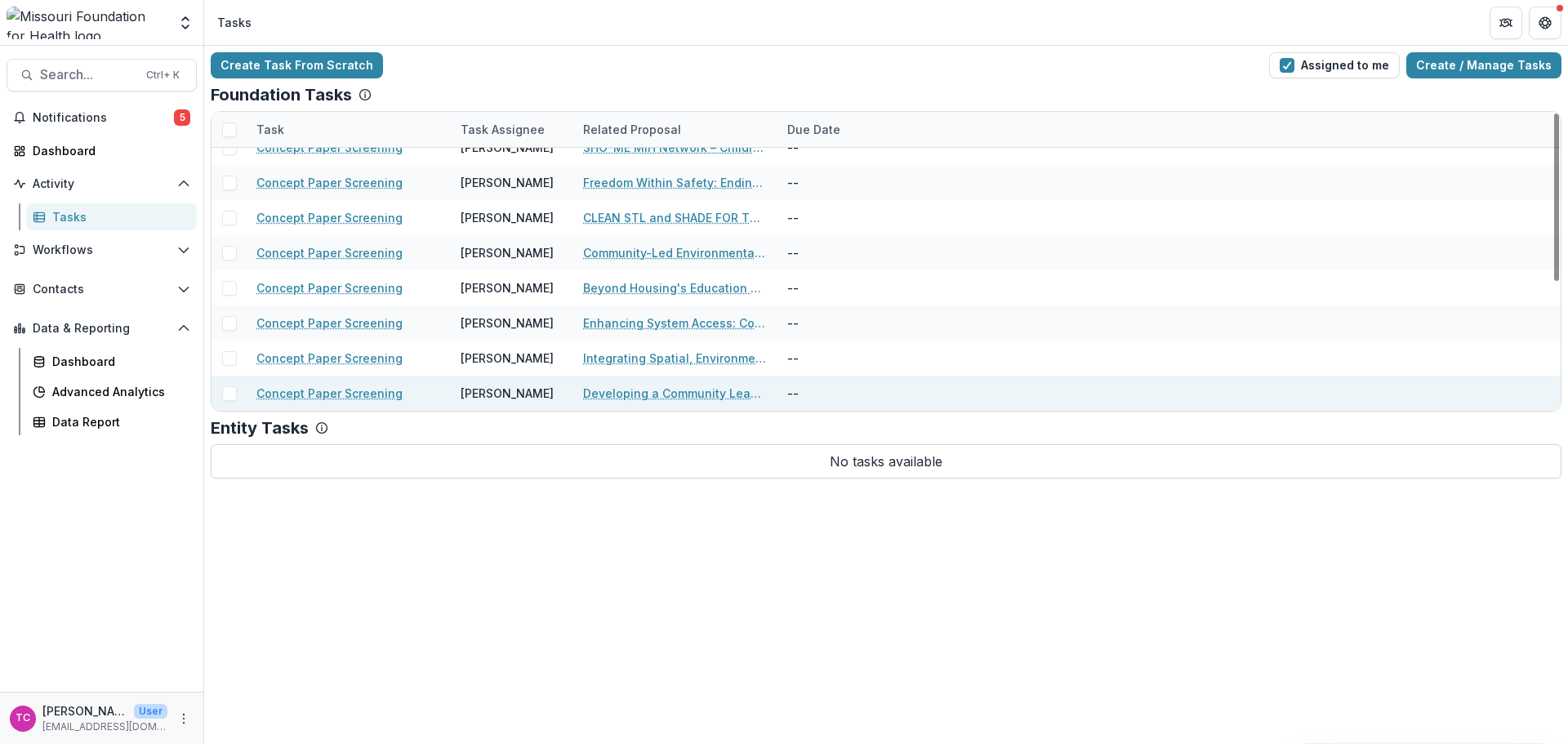
click at [606, 397] on link "Developing a Community Leadership Collaborative for [US_STATE]" at bounding box center [675, 393] width 184 height 17
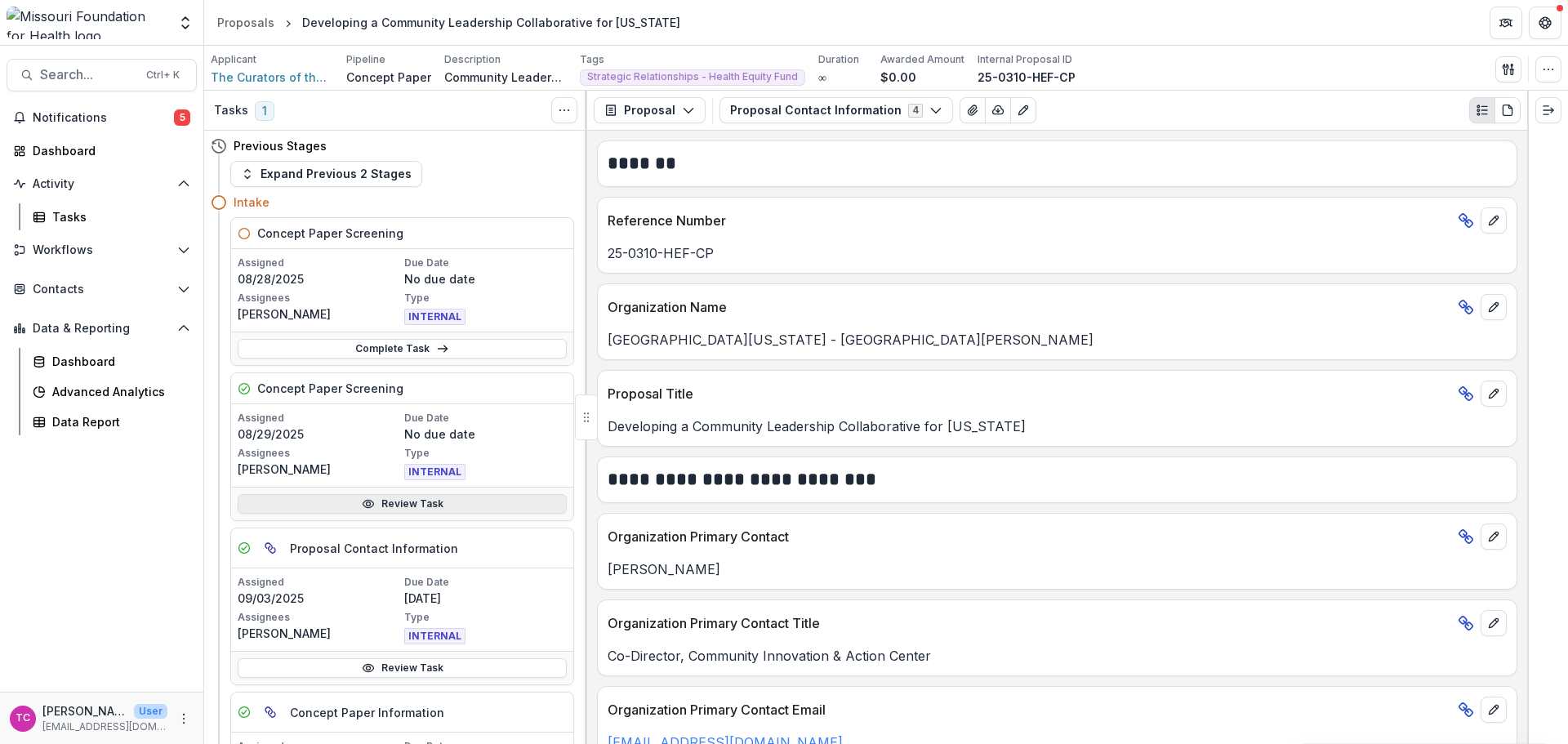
click at [454, 496] on link "Review Task" at bounding box center [402, 504] width 330 height 19
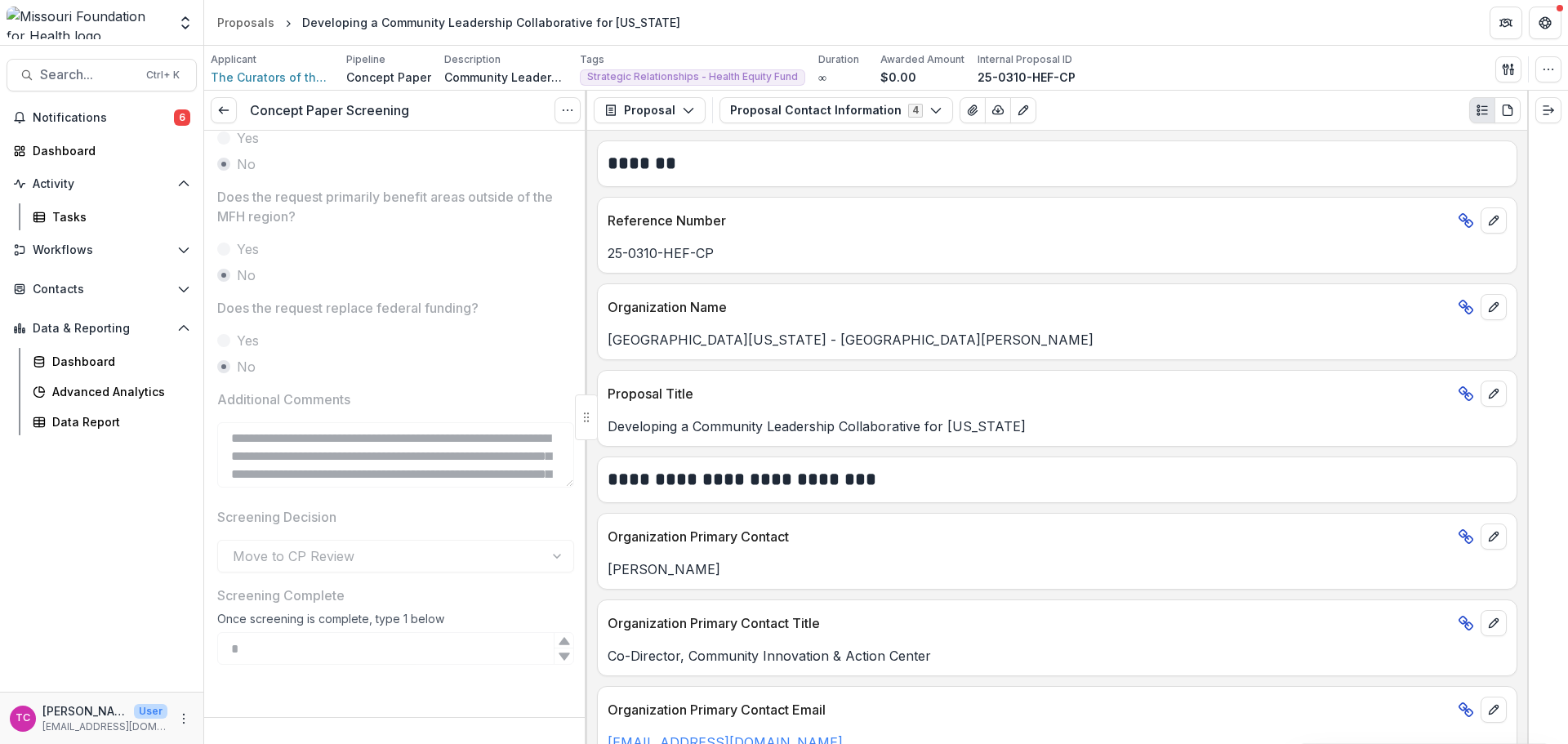
scroll to position [715, 0]
click at [231, 106] on link at bounding box center [224, 110] width 26 height 26
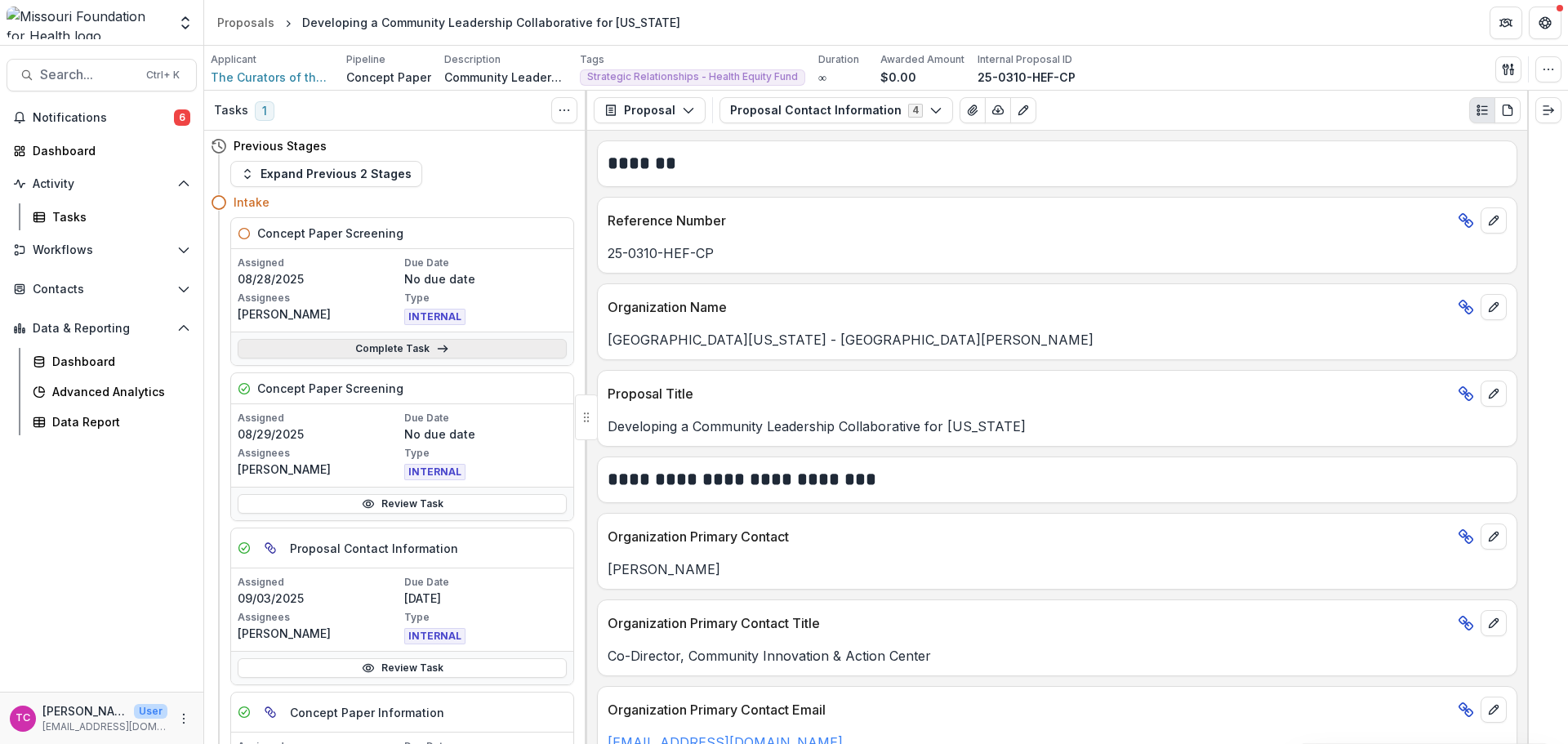
click at [369, 356] on link "Complete Task" at bounding box center [402, 349] width 330 height 19
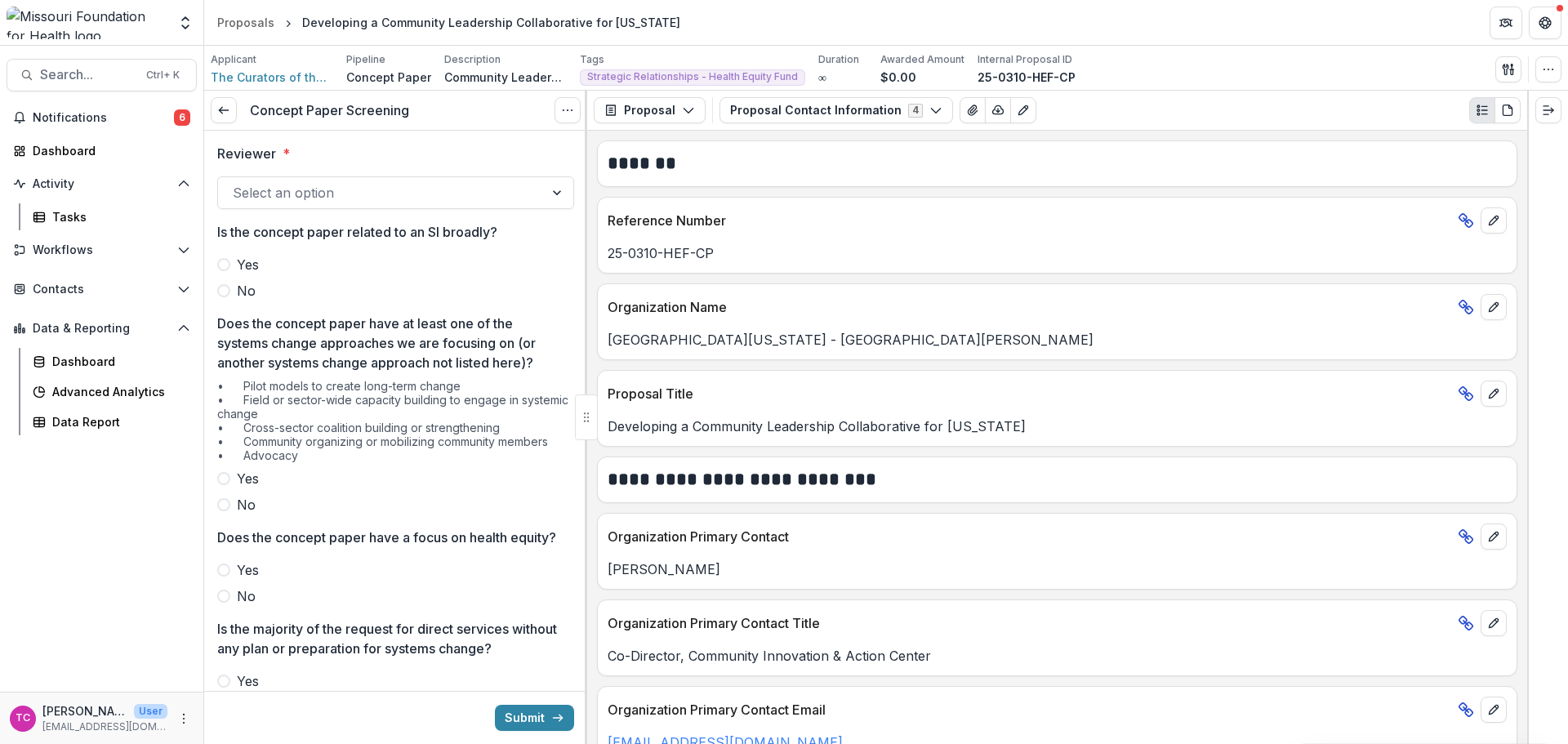
click at [319, 198] on div at bounding box center [380, 192] width 296 height 23
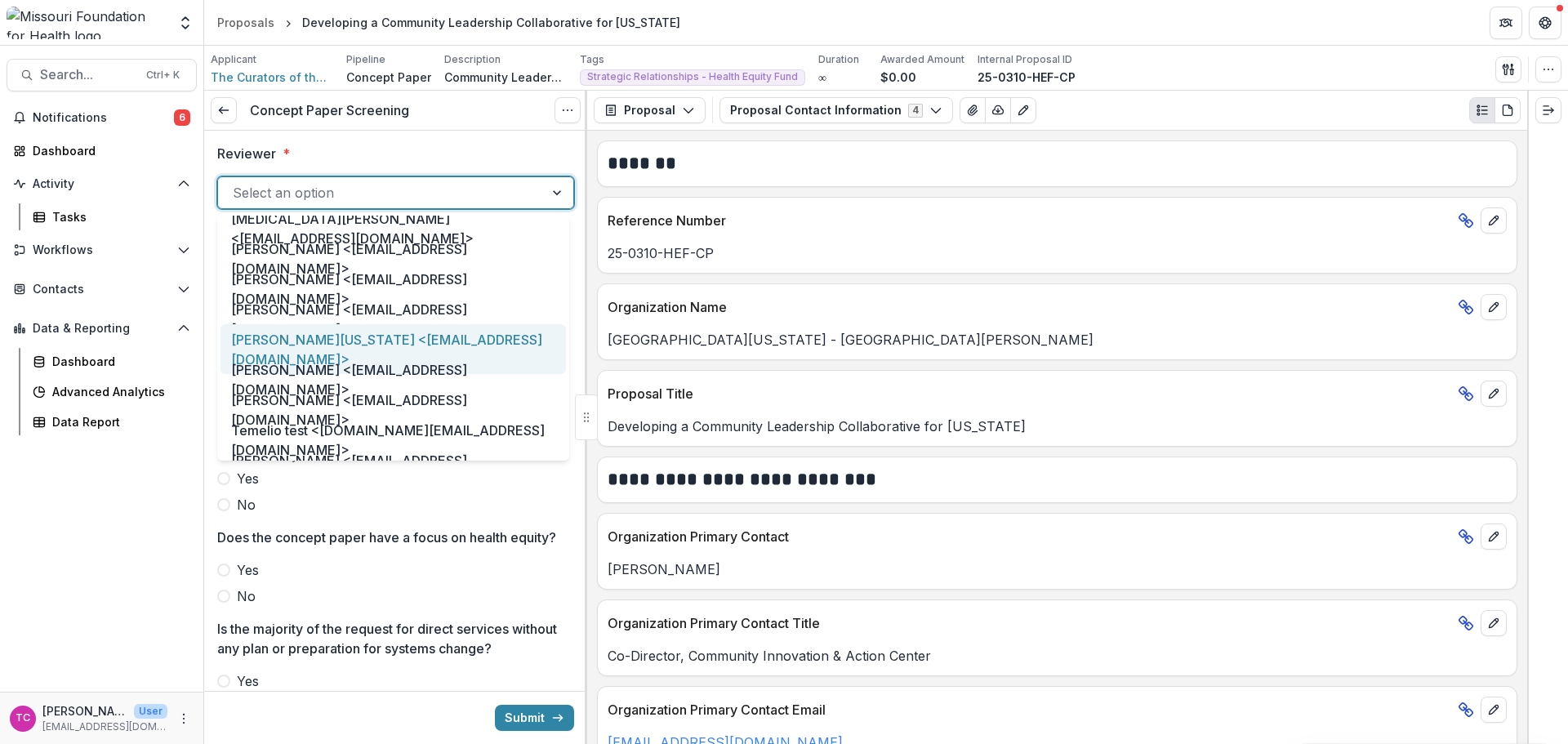
scroll to position [817, 0]
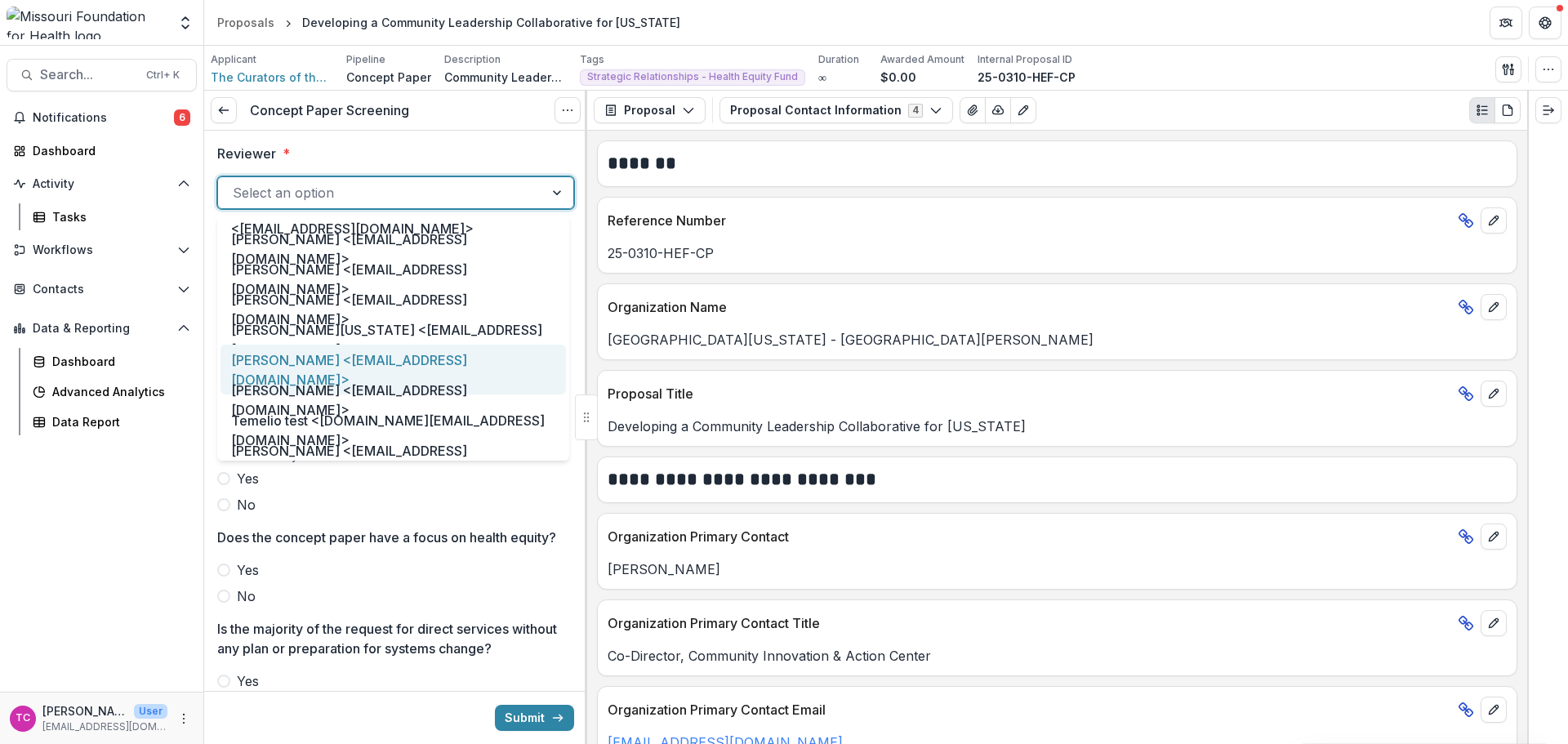
click at [332, 349] on div "[PERSON_NAME] <[EMAIL_ADDRESS][DOMAIN_NAME]>" at bounding box center [392, 369] width 345 height 50
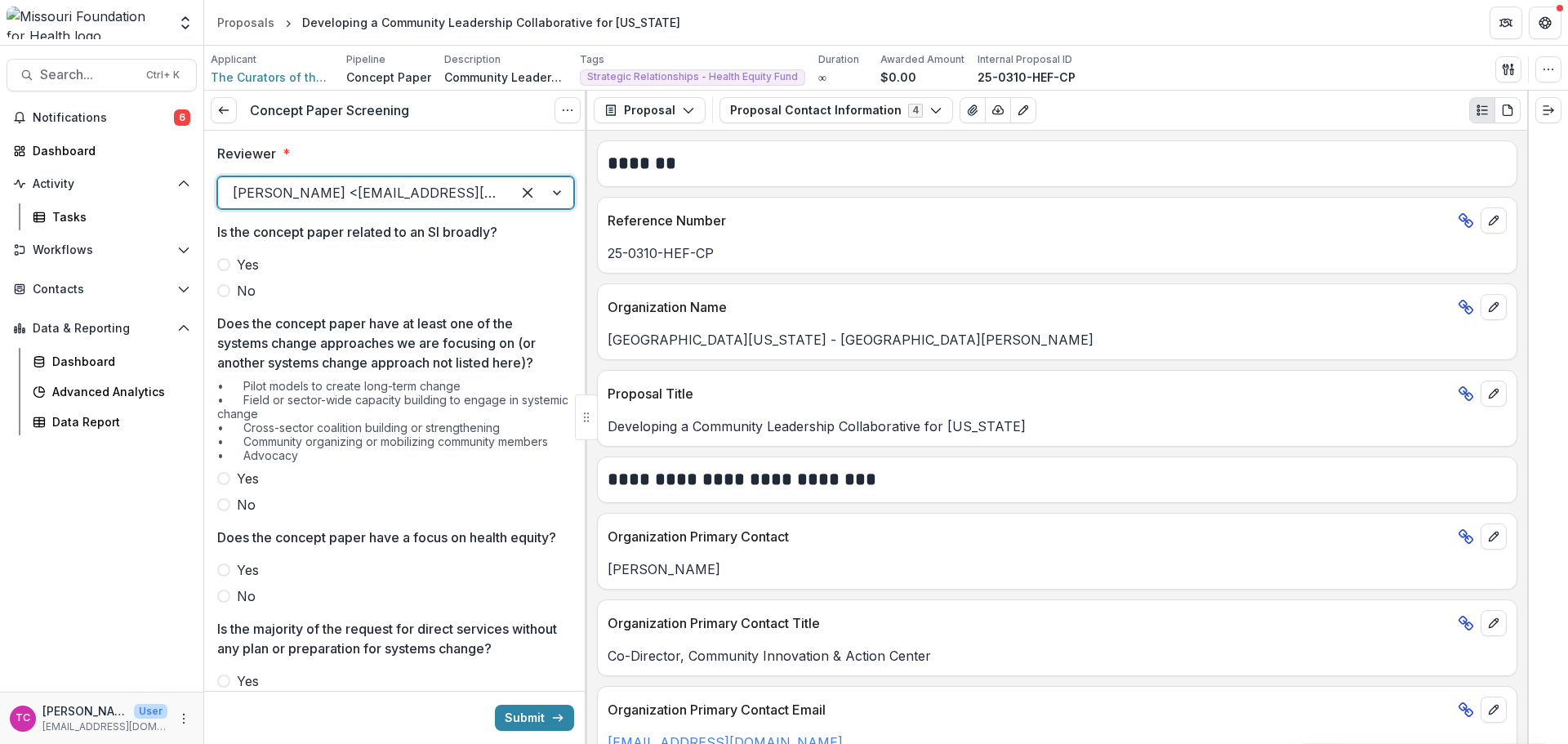
click at [239, 287] on span "No" at bounding box center [246, 290] width 18 height 19
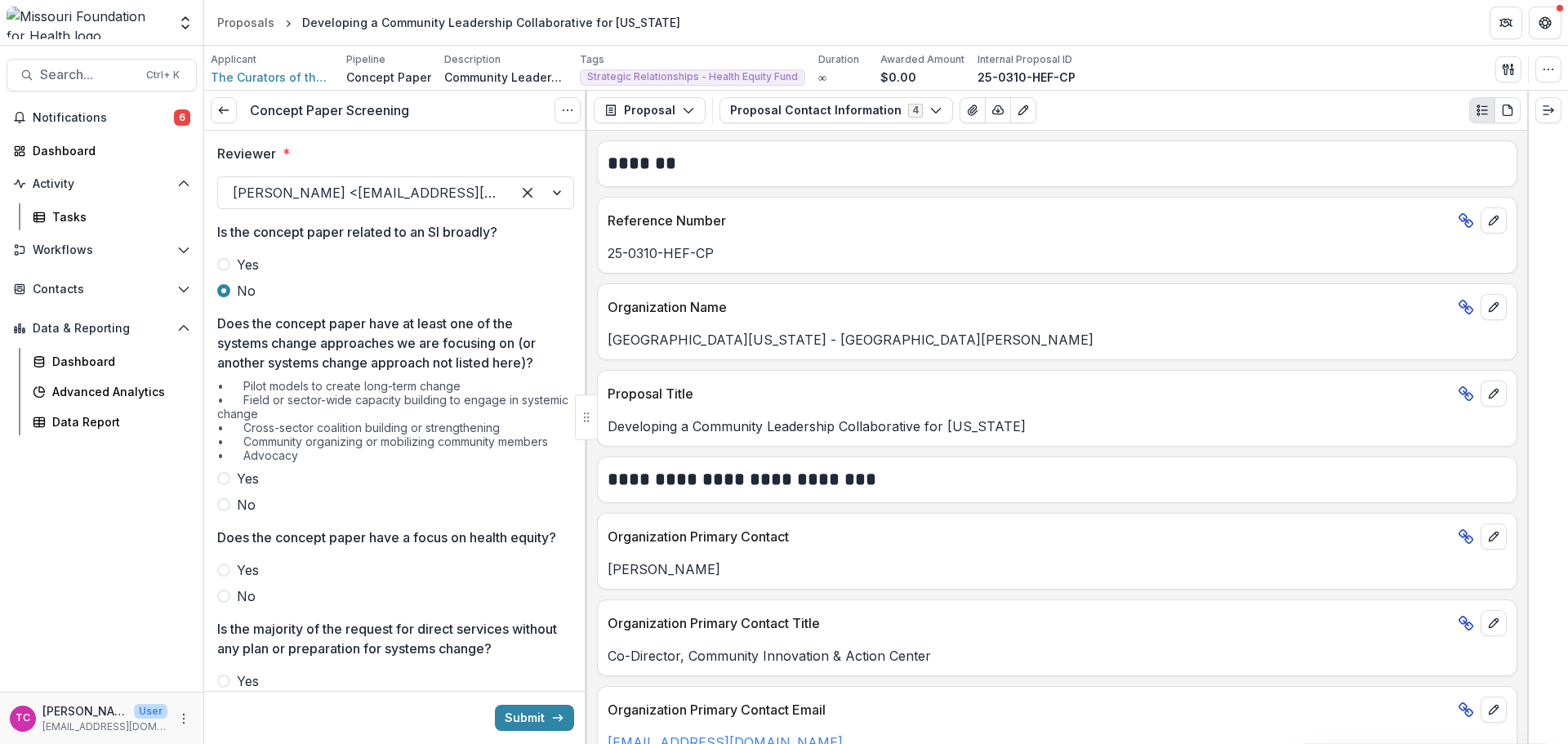
click at [239, 473] on span "Yes" at bounding box center [247, 478] width 22 height 19
click at [244, 580] on span "Yes" at bounding box center [247, 570] width 22 height 19
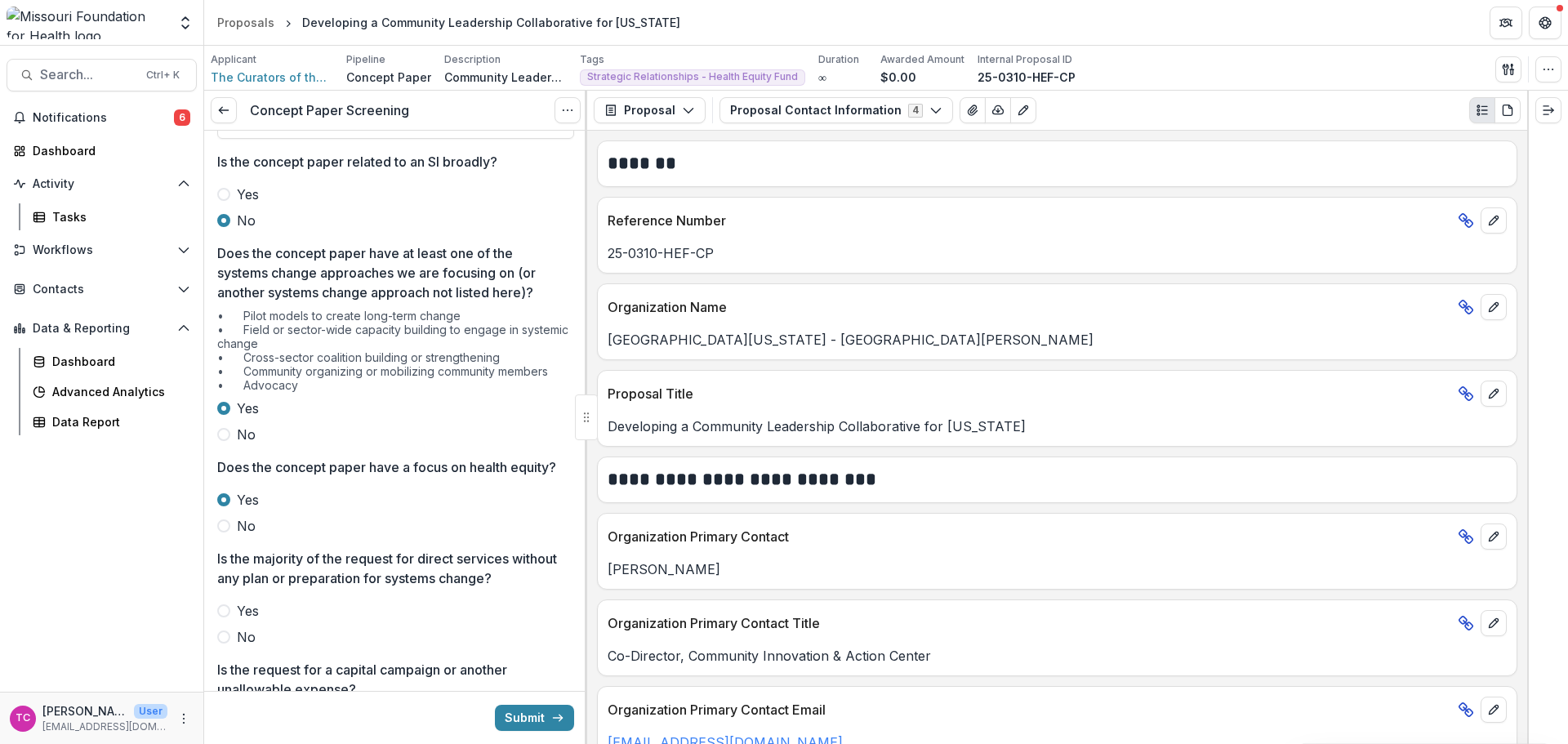
scroll to position [327, 0]
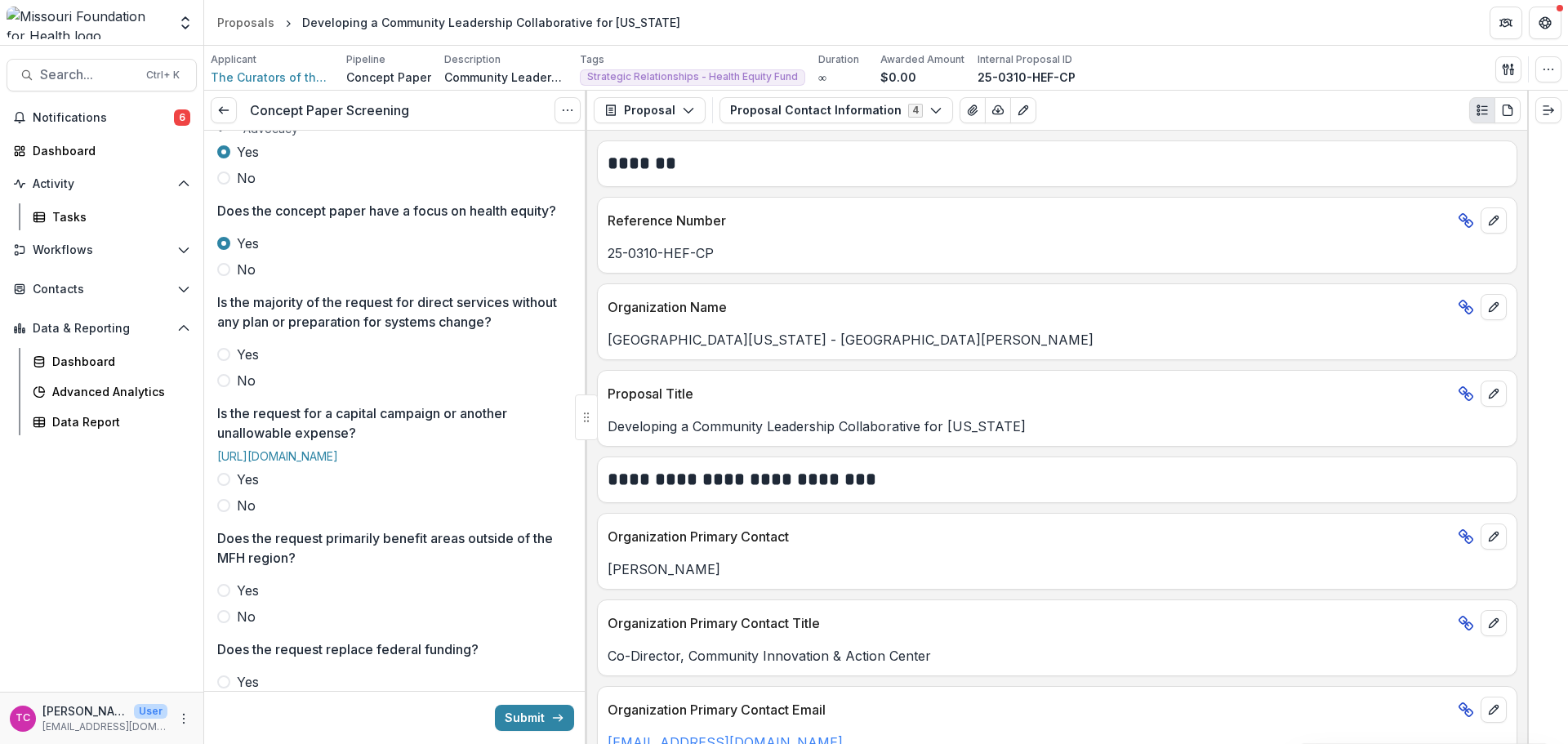
click at [240, 391] on span "No" at bounding box center [246, 380] width 18 height 19
click at [242, 516] on span "No" at bounding box center [246, 505] width 18 height 19
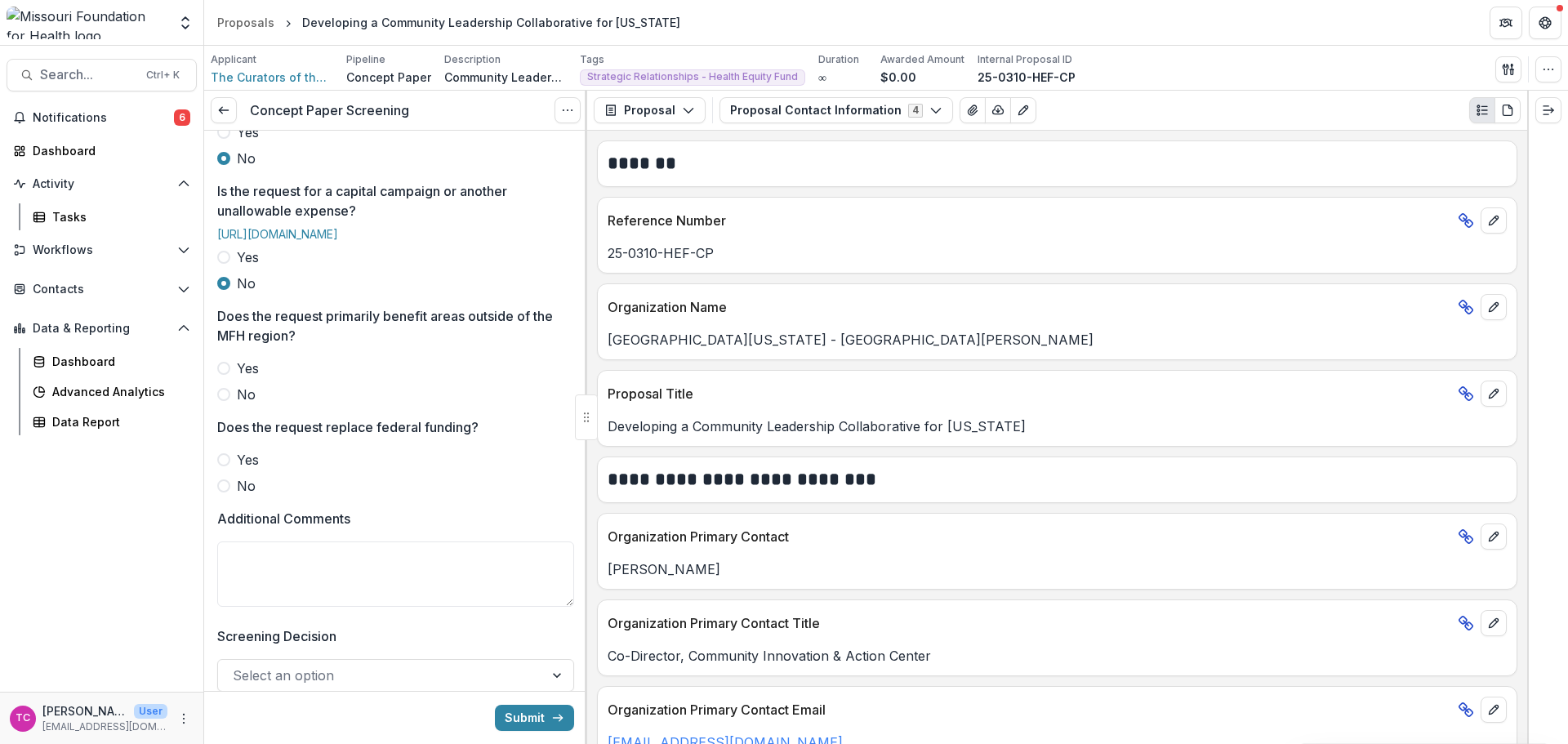
scroll to position [572, 0]
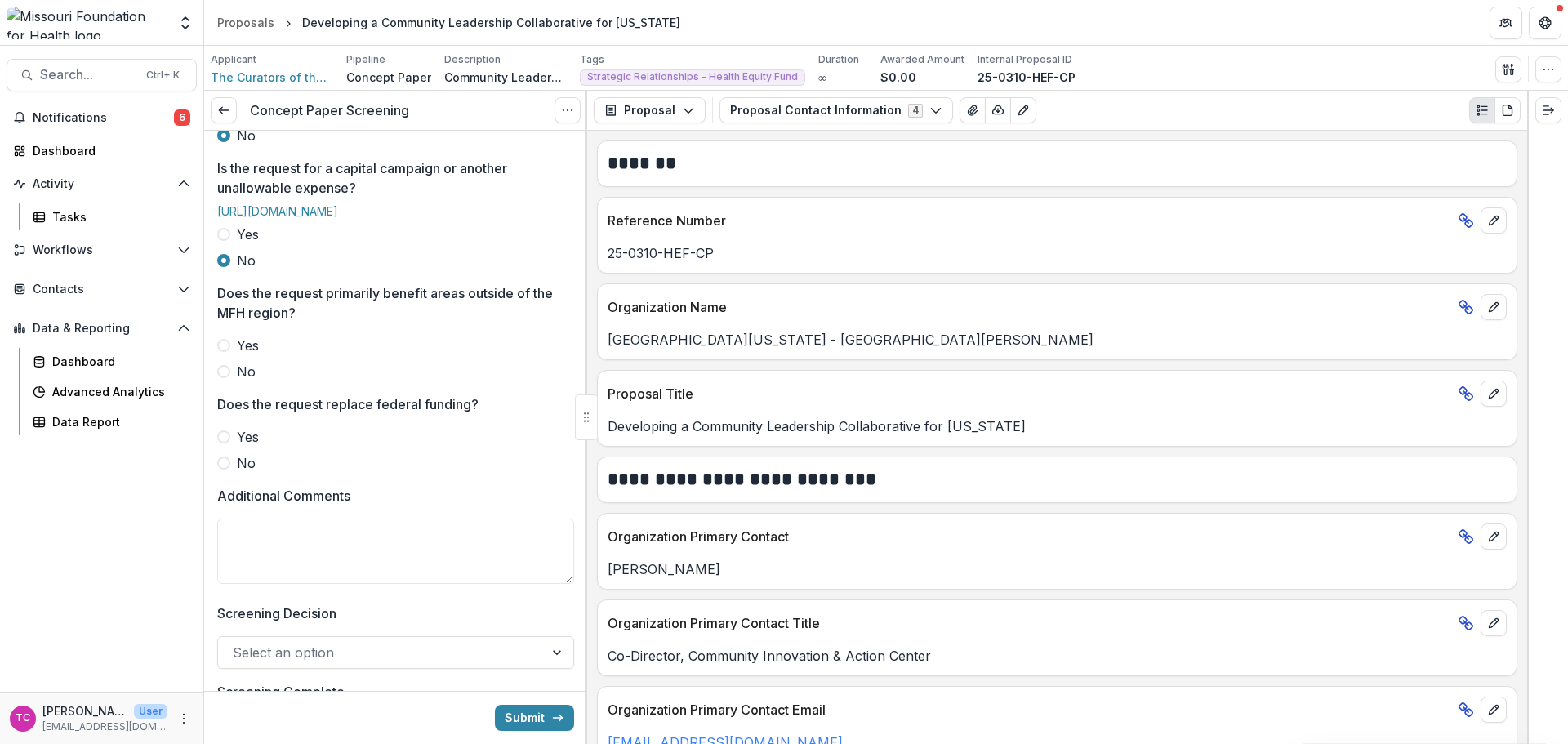
click at [229, 379] on span at bounding box center [224, 372] width 13 height 13
click at [240, 527] on div "Reviewer * [PERSON_NAME] <[EMAIL_ADDRESS][DOMAIN_NAME]> Is the concept paper re…" at bounding box center [396, 172] width 357 height 1228
click at [242, 473] on span "No" at bounding box center [246, 463] width 18 height 19
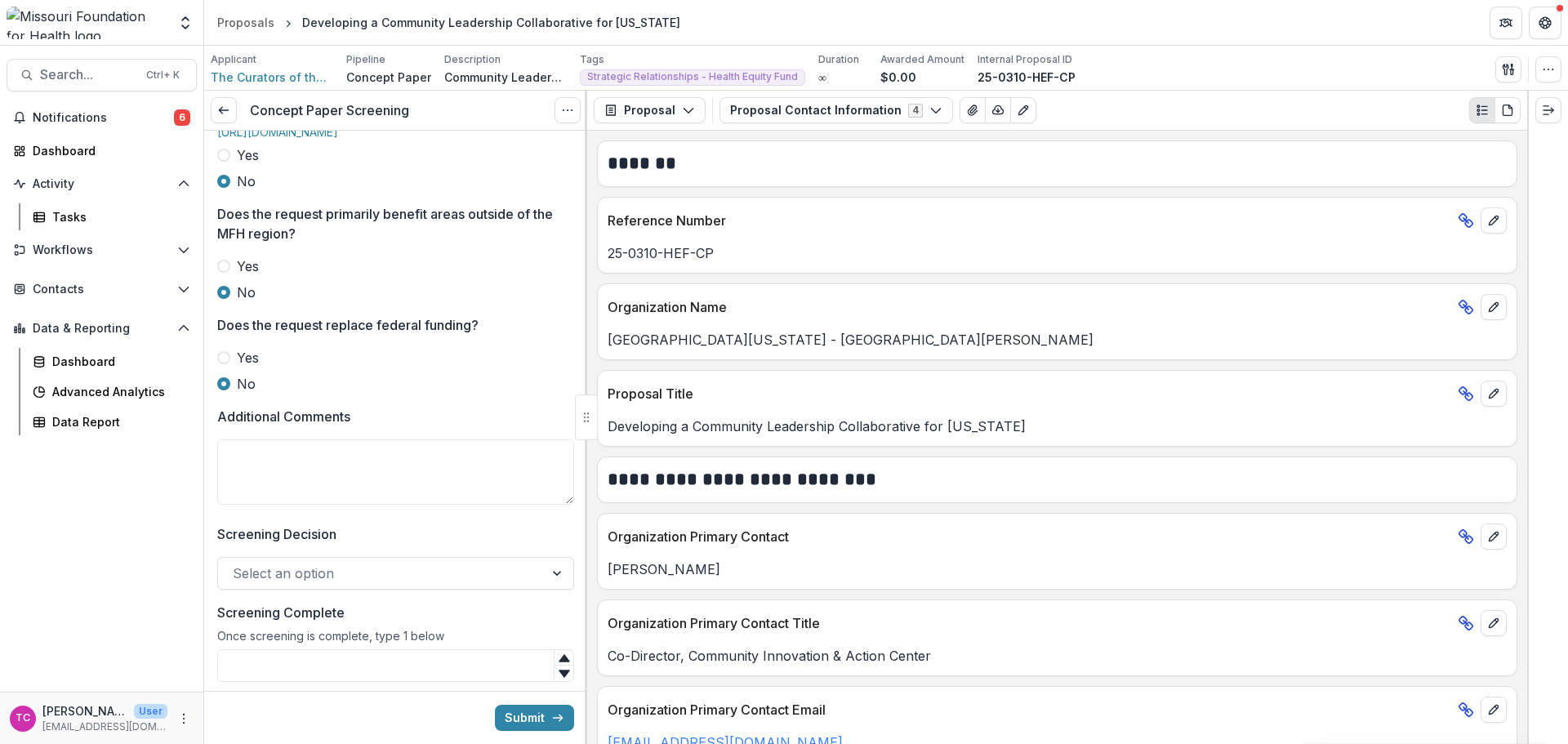
scroll to position [741, 0]
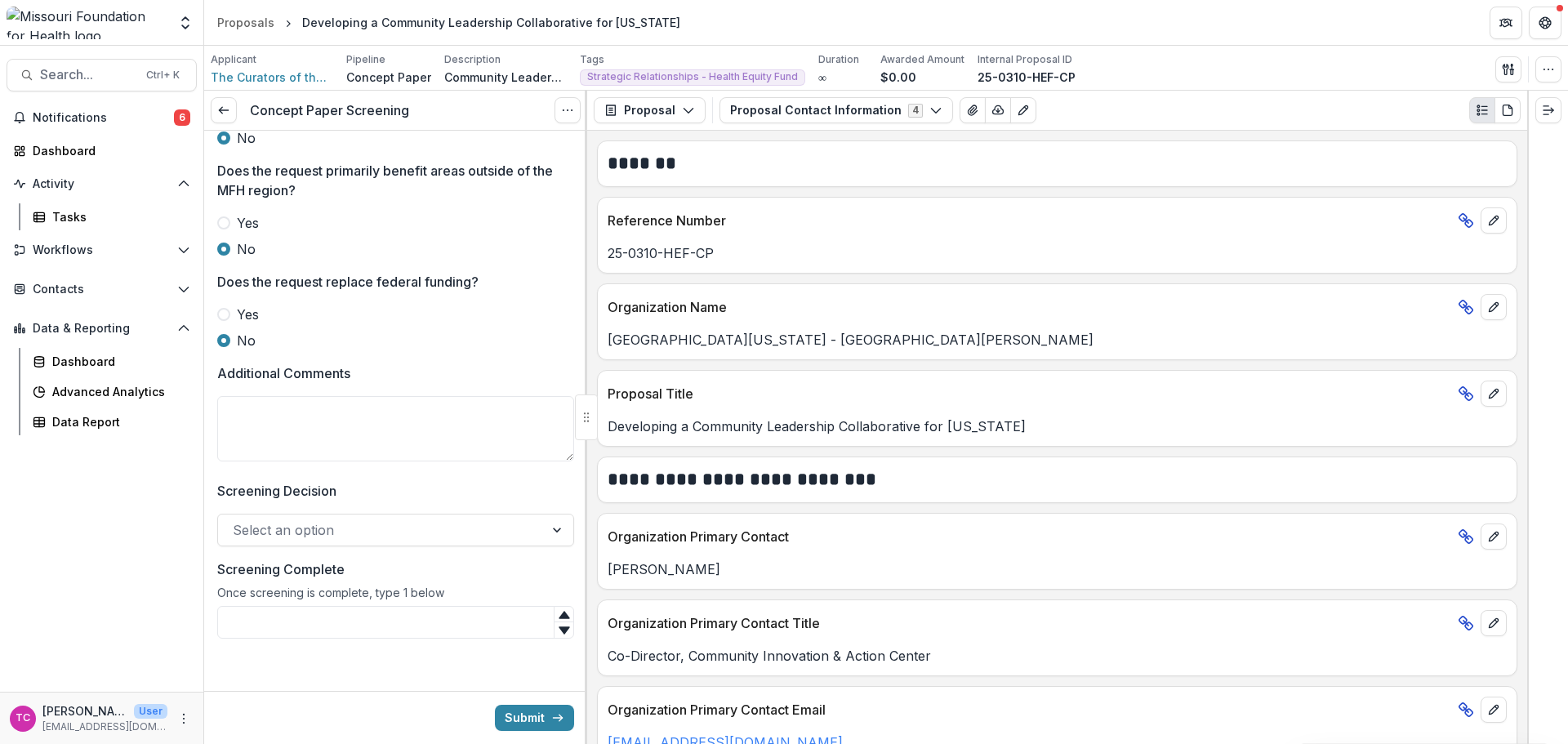
click at [342, 519] on div at bounding box center [380, 530] width 296 height 23
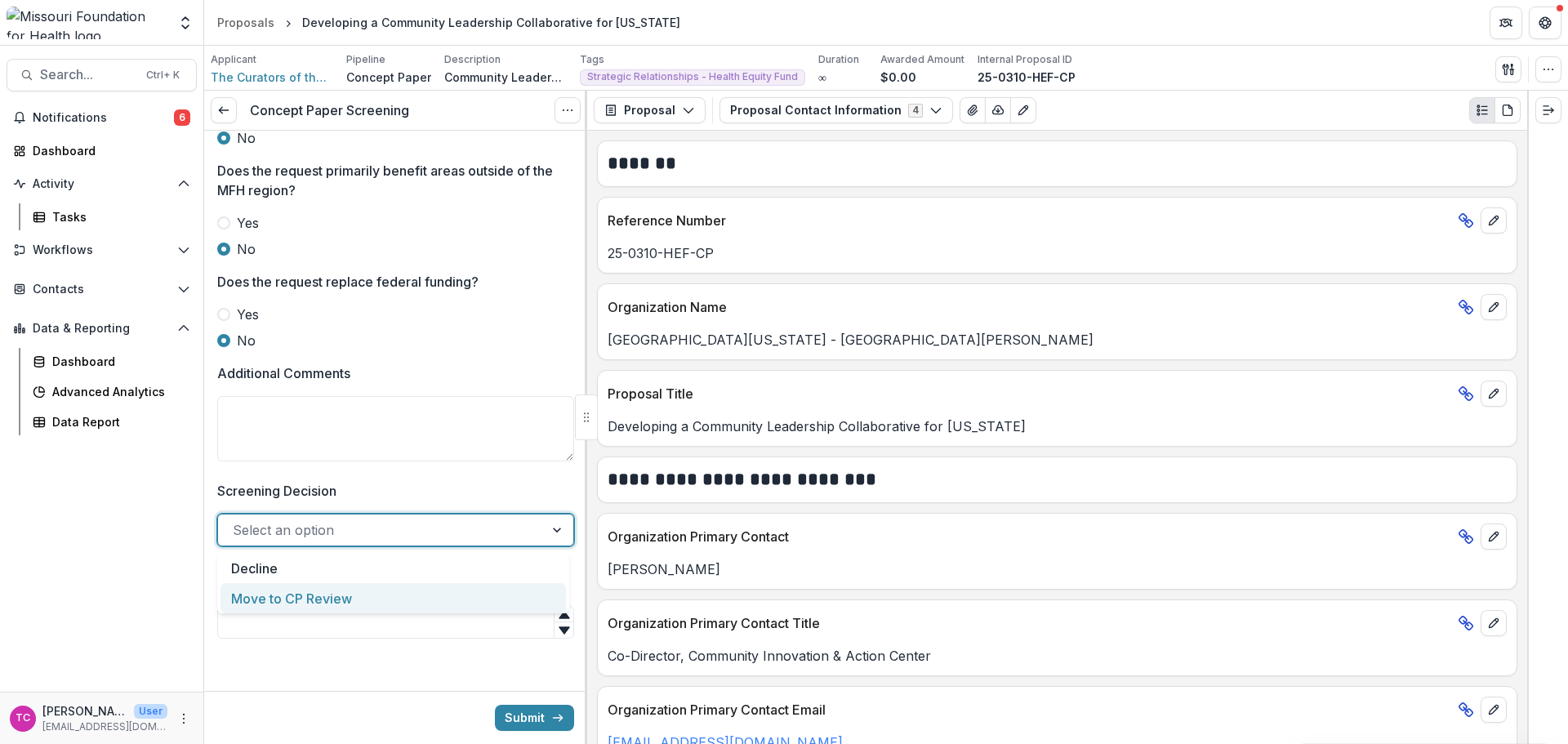
click at [312, 599] on div "Move to CP Review" at bounding box center [392, 598] width 345 height 31
click at [301, 618] on input "Screening Complete" at bounding box center [396, 622] width 357 height 32
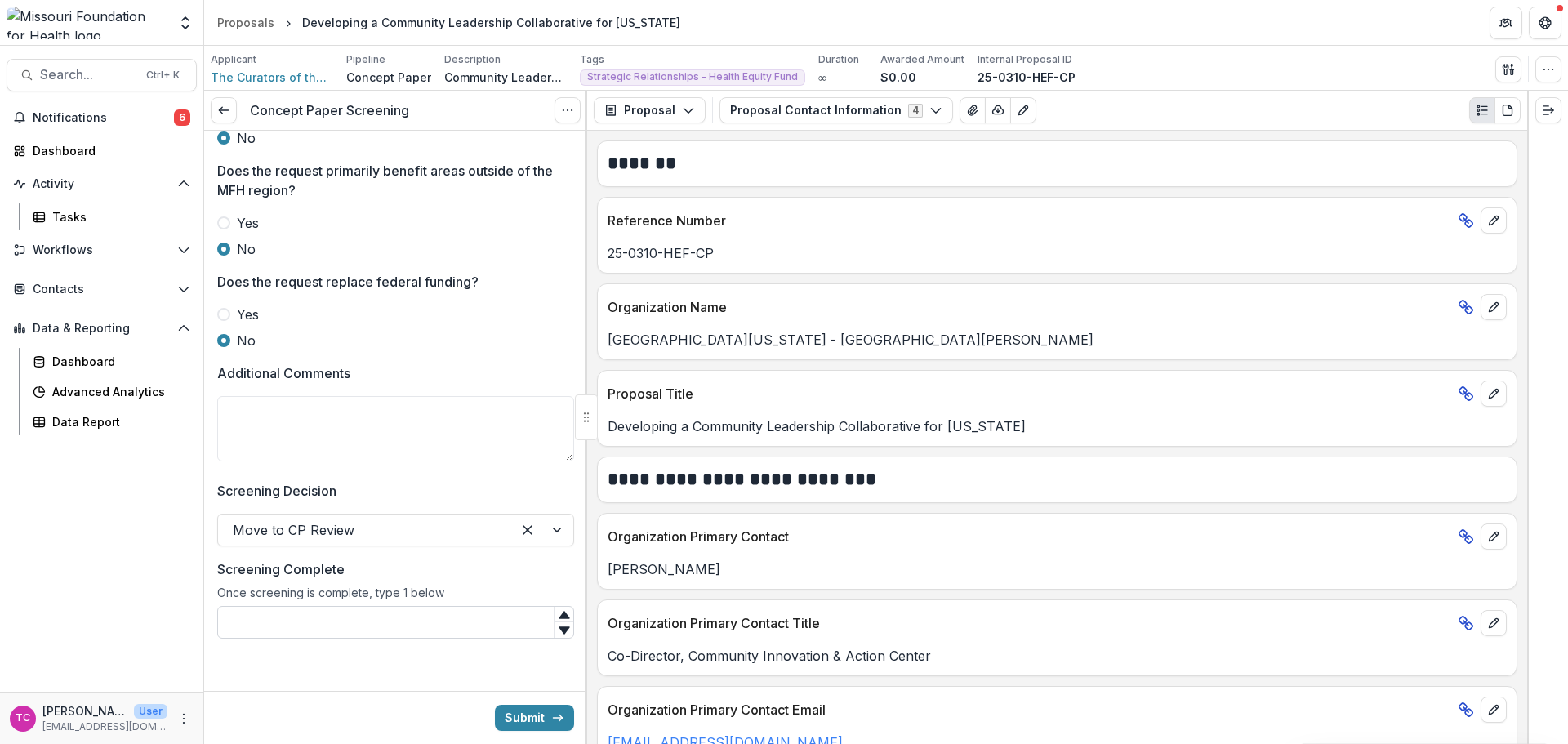
click at [528, 630] on input "Screening Complete" at bounding box center [396, 622] width 357 height 32
click at [508, 613] on input "Screening Complete" at bounding box center [396, 622] width 357 height 32
type input "*"
click at [528, 713] on button "Submit" at bounding box center [534, 718] width 80 height 26
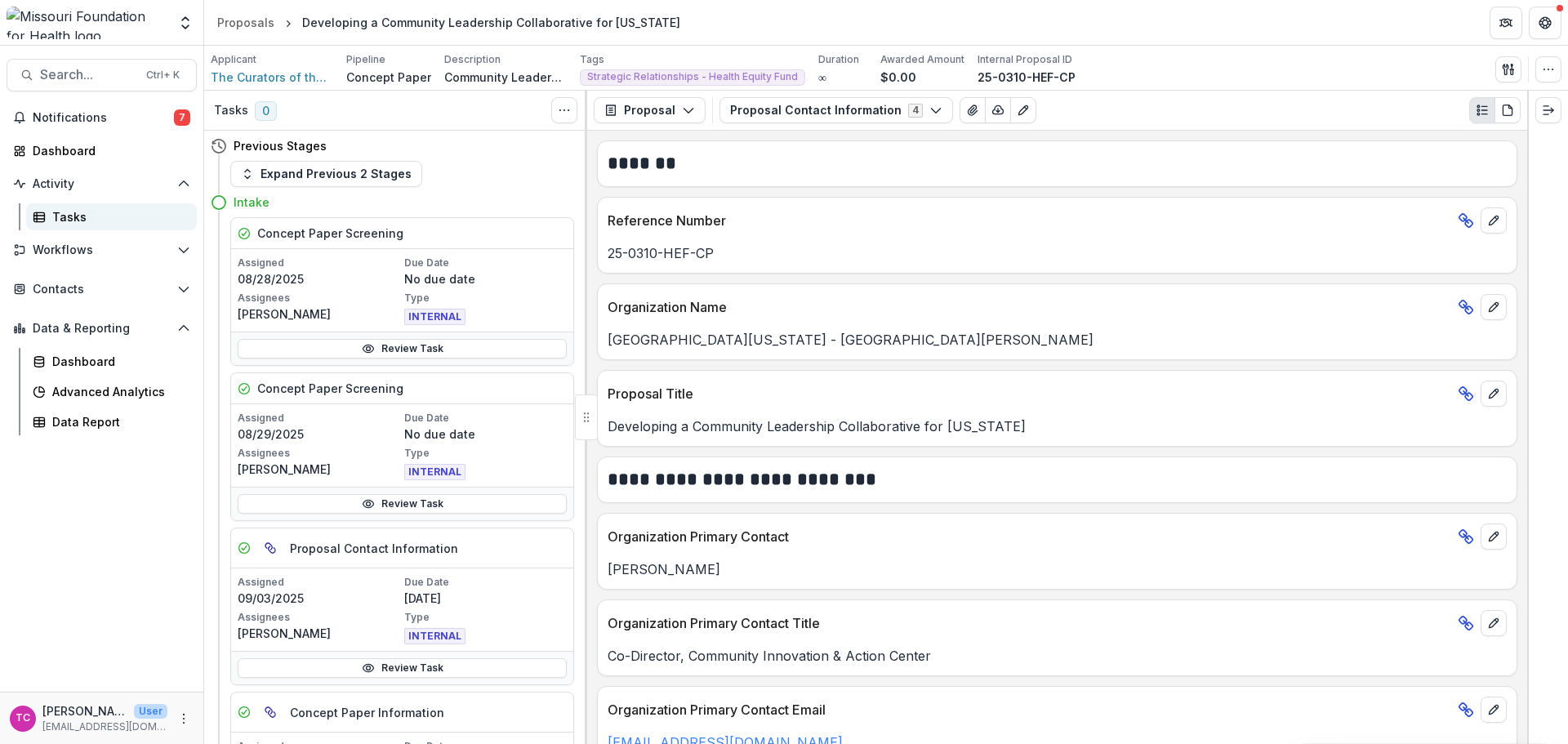
click at [49, 205] on link "Tasks" at bounding box center [111, 217] width 170 height 27
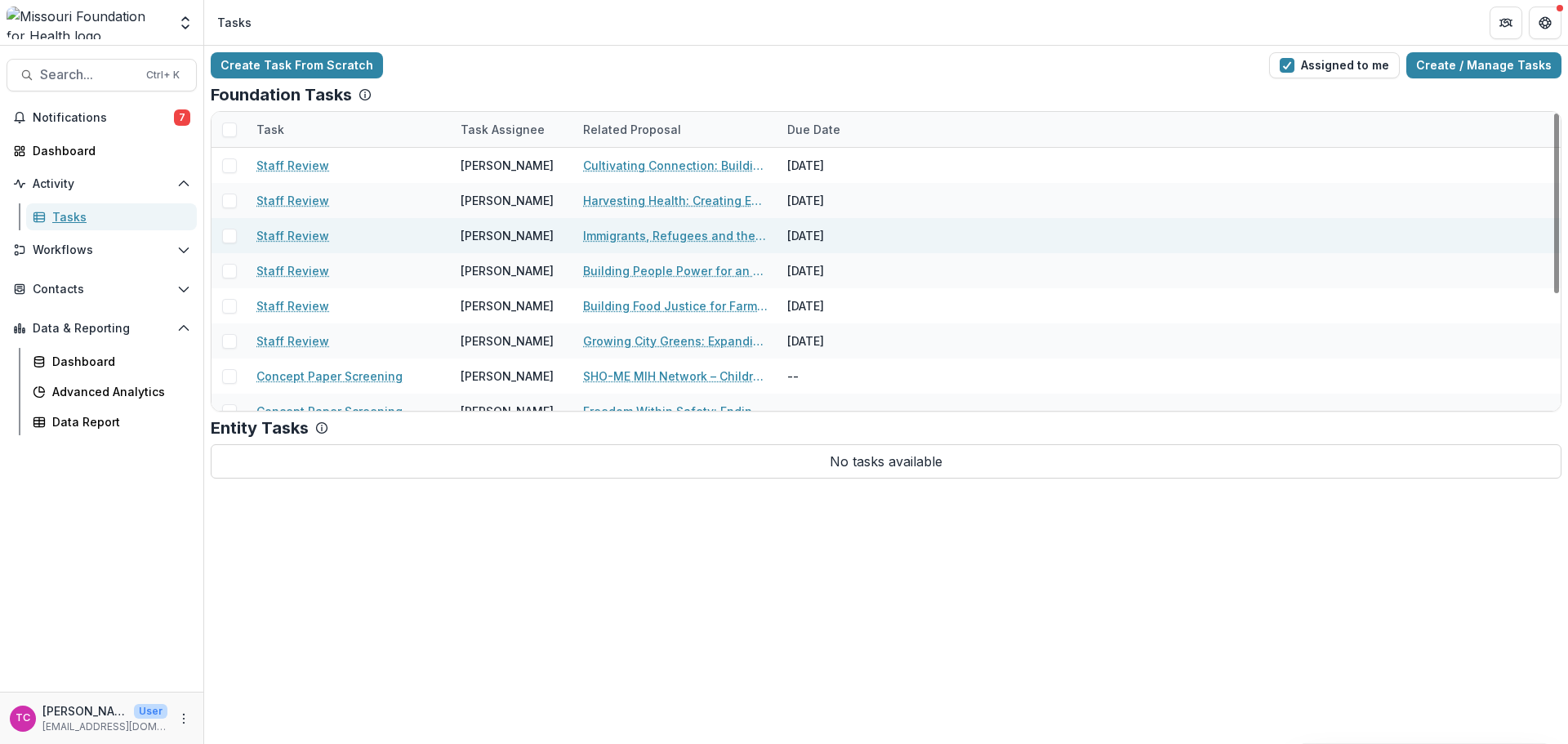
scroll to position [193, 0]
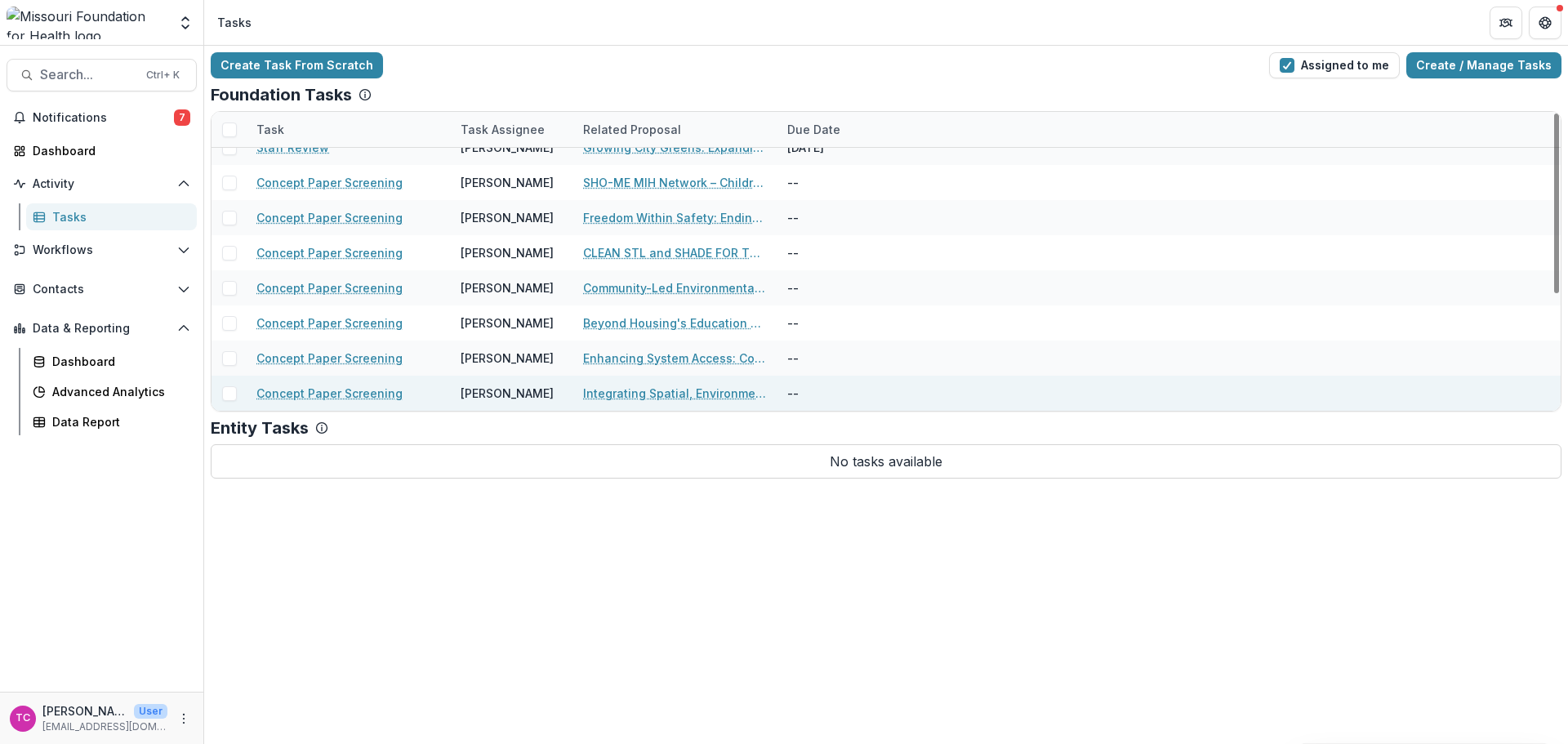
click at [670, 386] on link "Integrating Spatial, Environmental, and Experiential Data to Identify Health In…" at bounding box center [675, 393] width 184 height 17
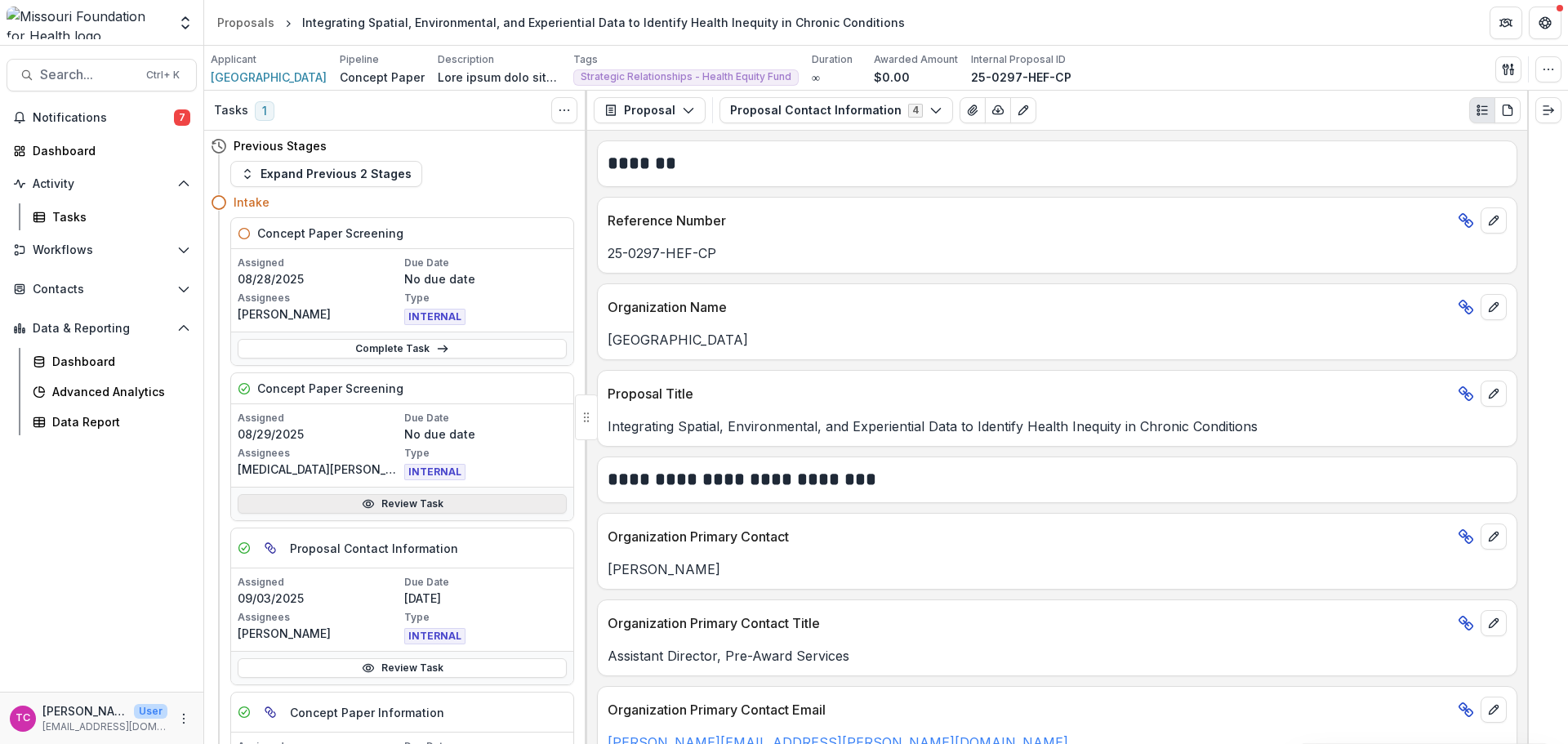
click at [381, 500] on link "Review Task" at bounding box center [402, 504] width 330 height 19
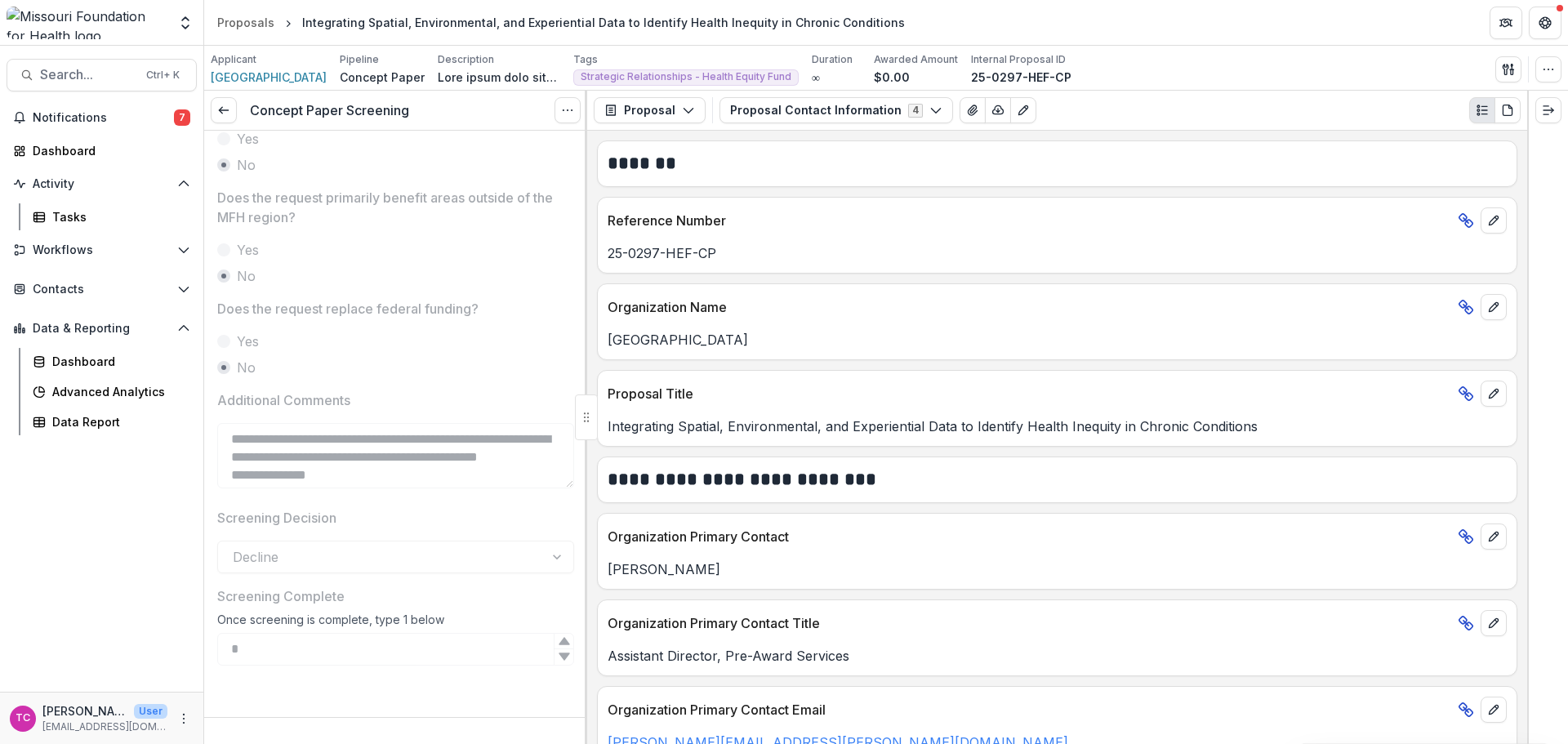
scroll to position [842, 0]
click at [223, 95] on div "Concept Paper Screening View task Reopen Task" at bounding box center [396, 111] width 383 height 40
click at [226, 112] on icon at bounding box center [224, 110] width 13 height 13
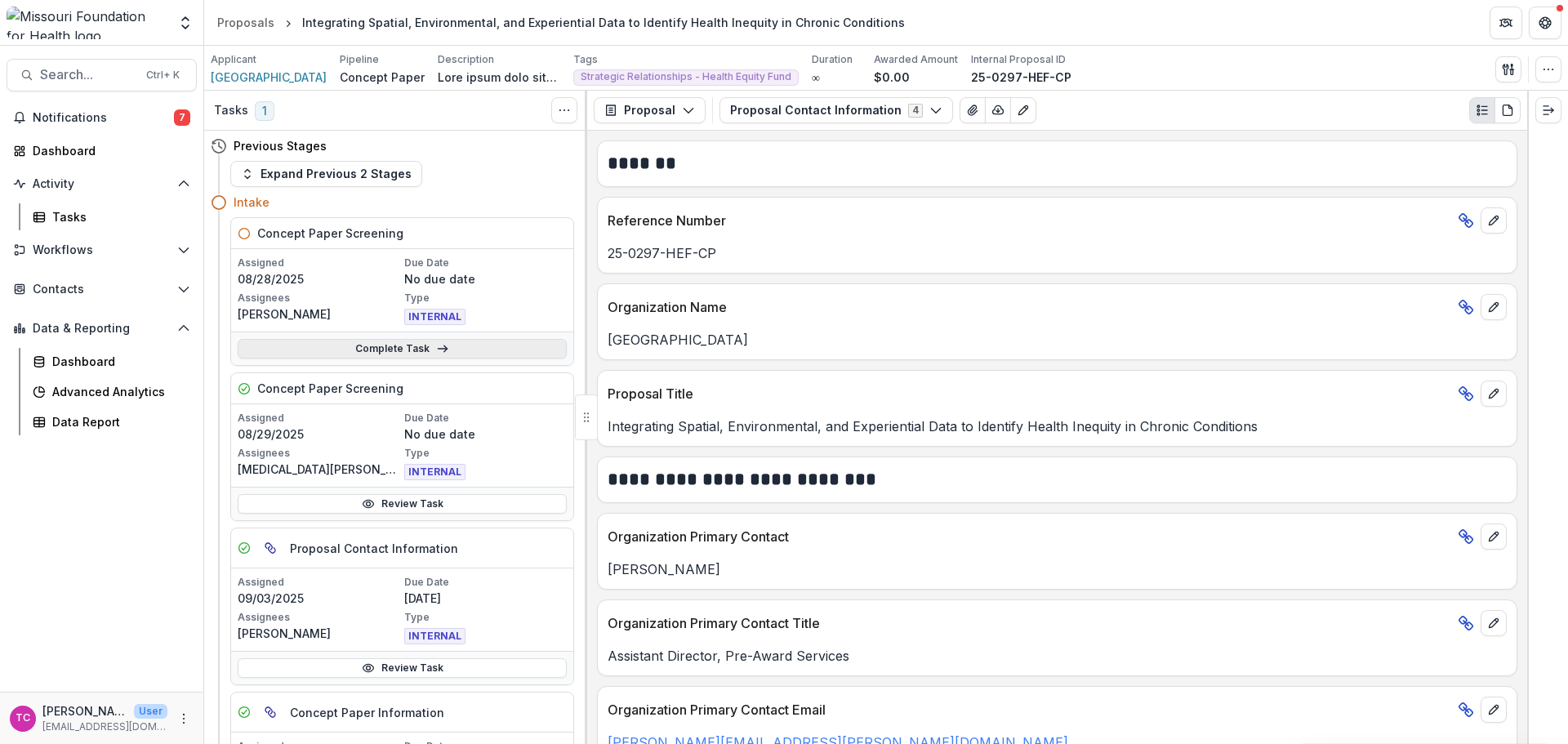
click at [302, 351] on link "Complete Task" at bounding box center [402, 349] width 330 height 19
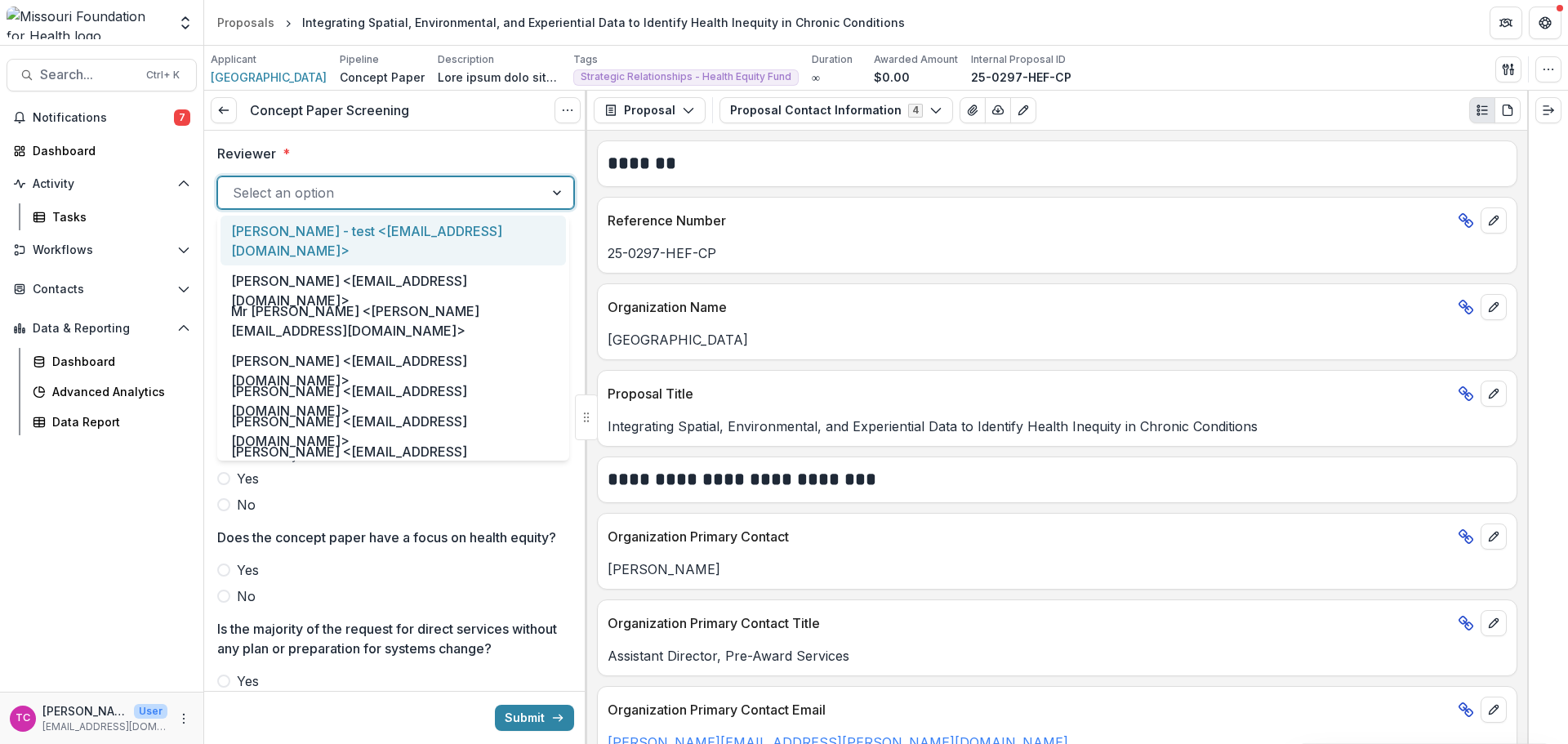
click at [291, 202] on div at bounding box center [380, 192] width 296 height 23
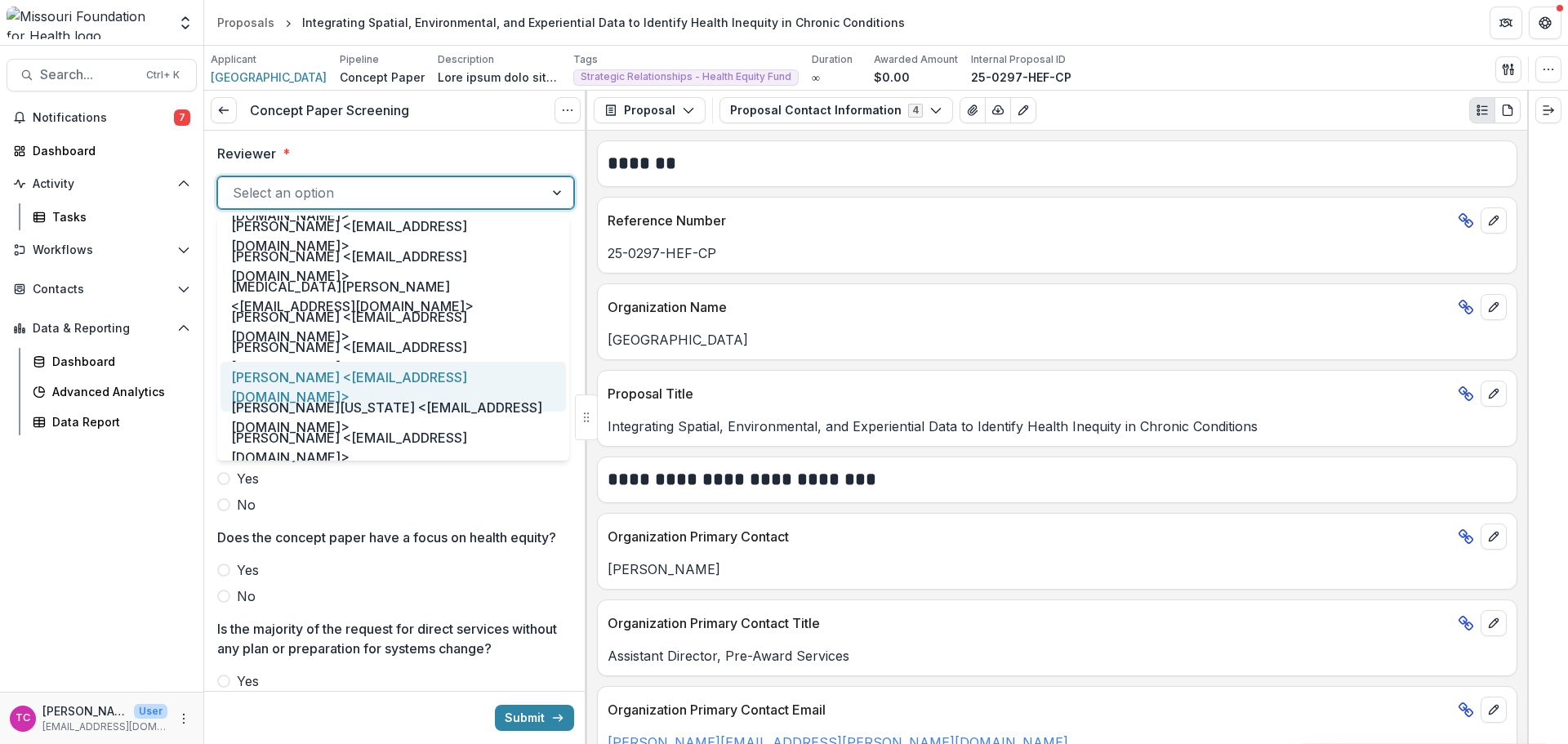
scroll to position [817, 0]
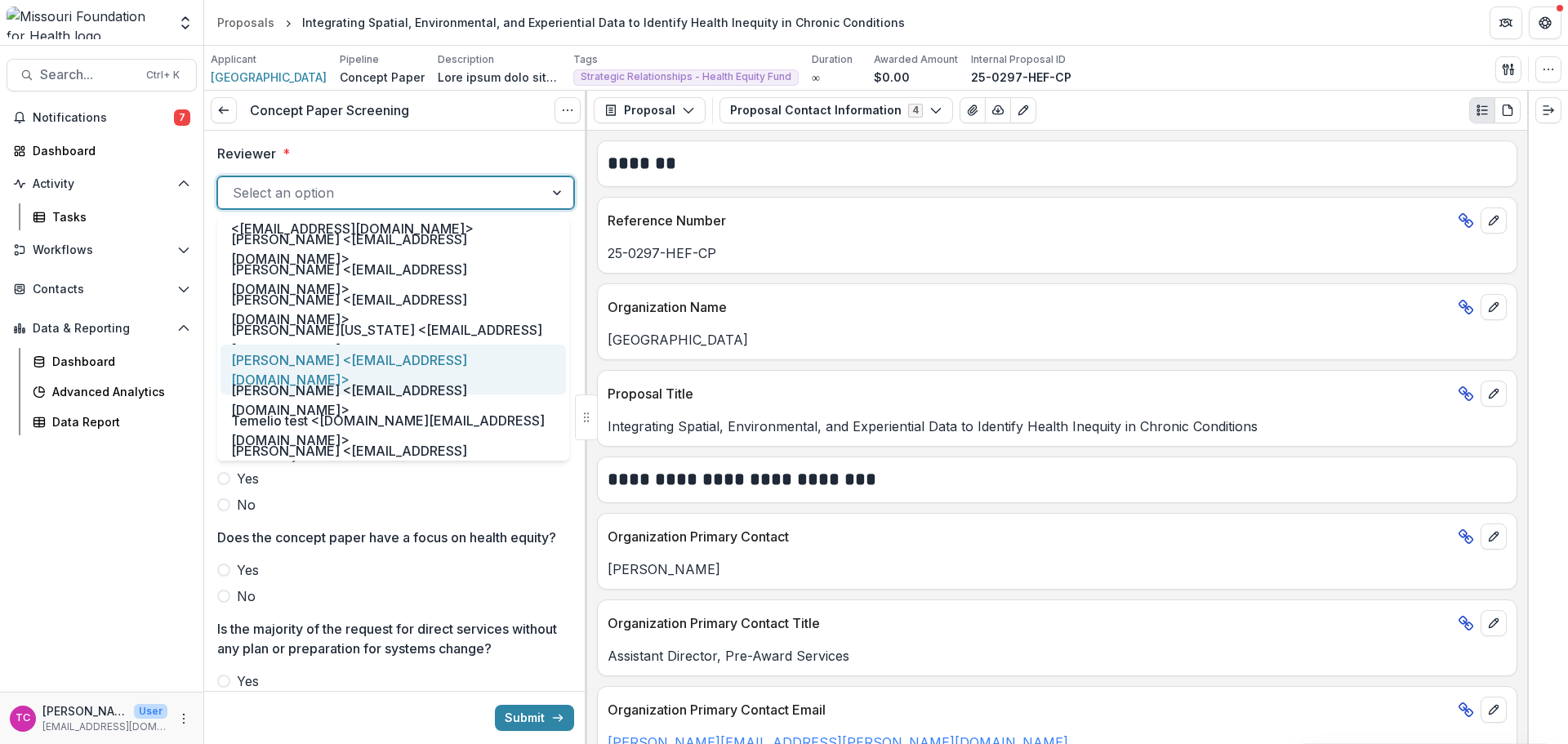
click at [379, 349] on div "[PERSON_NAME] <[EMAIL_ADDRESS][DOMAIN_NAME]>" at bounding box center [392, 369] width 345 height 50
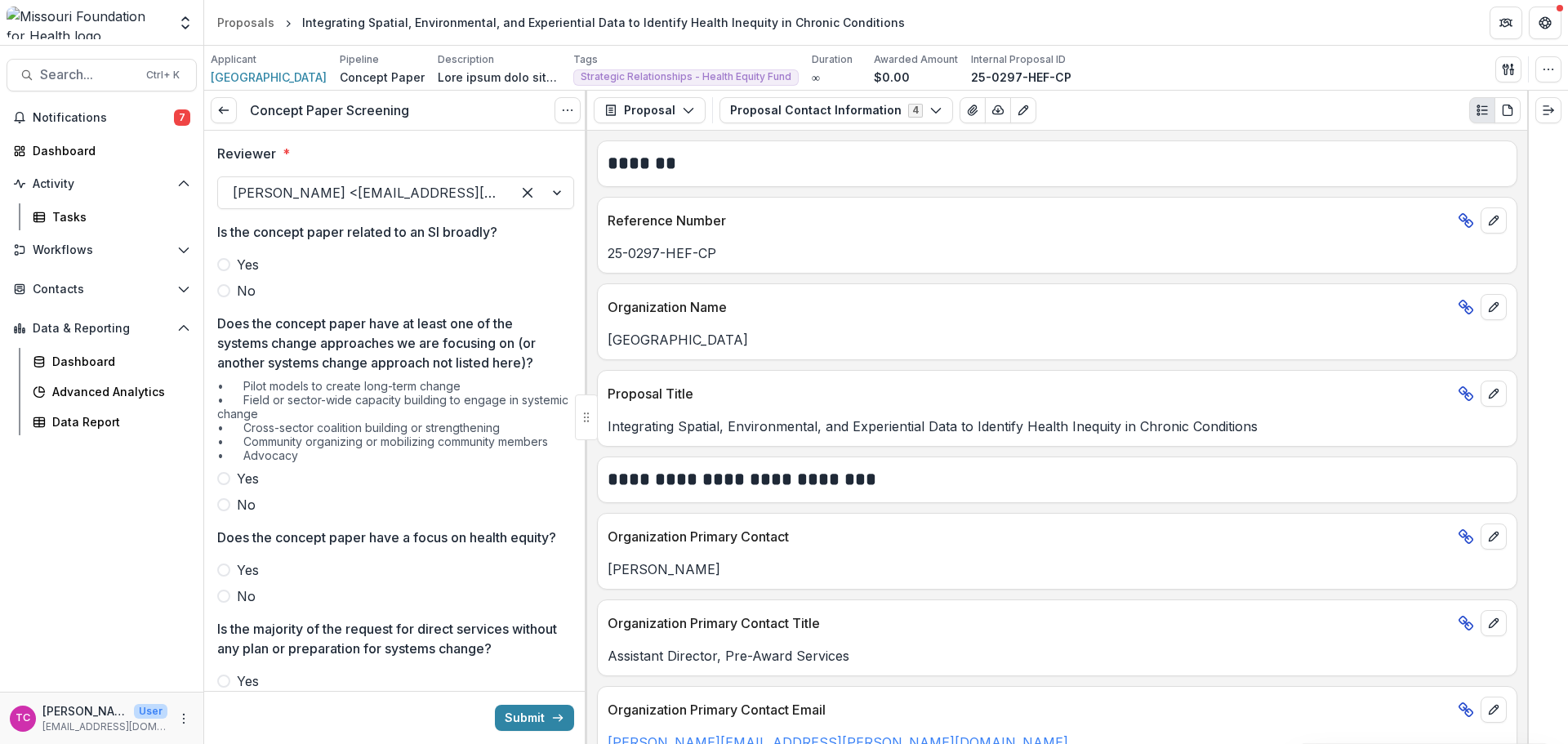
click at [263, 282] on label "No" at bounding box center [396, 290] width 357 height 19
click at [234, 498] on label "No" at bounding box center [396, 504] width 357 height 19
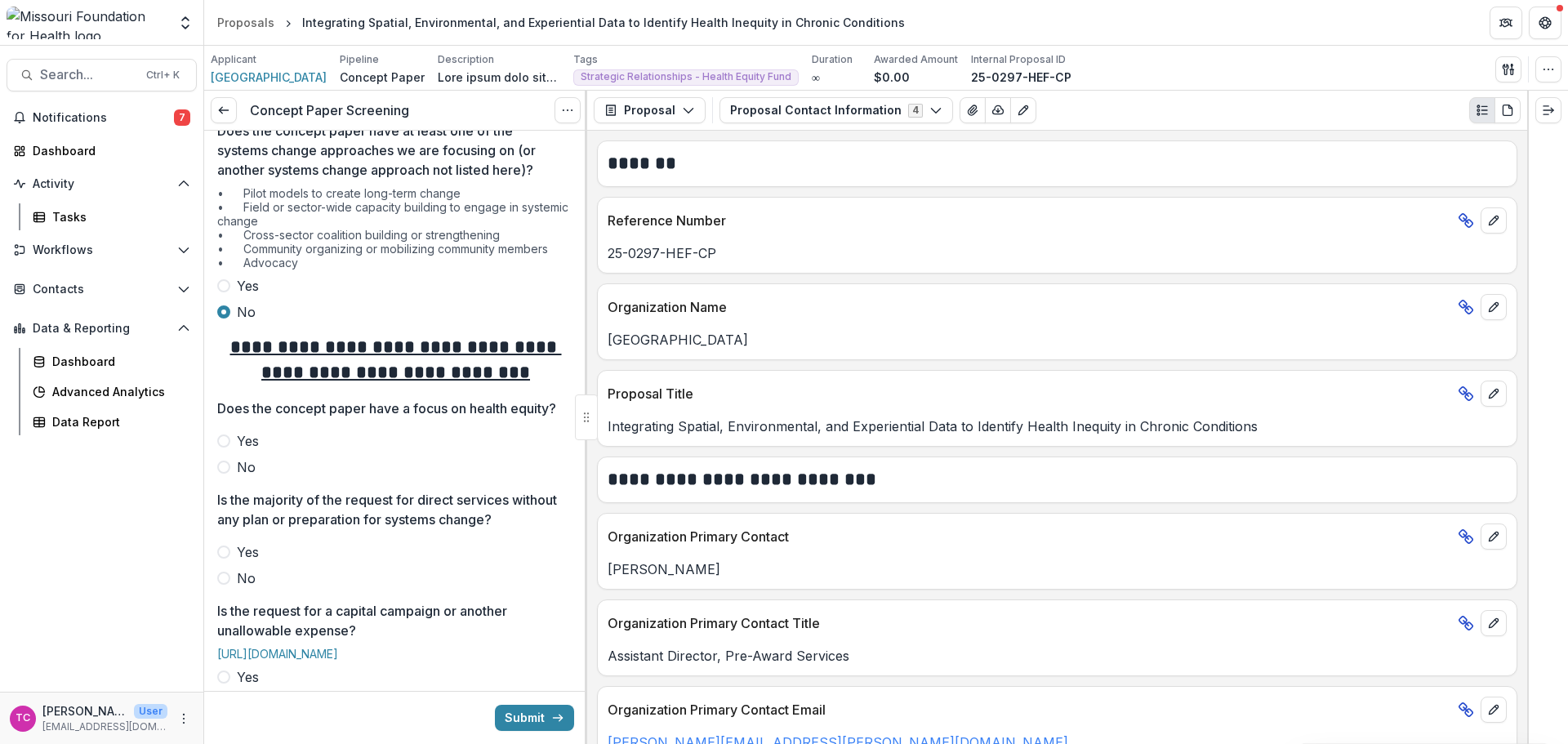
scroll to position [245, 0]
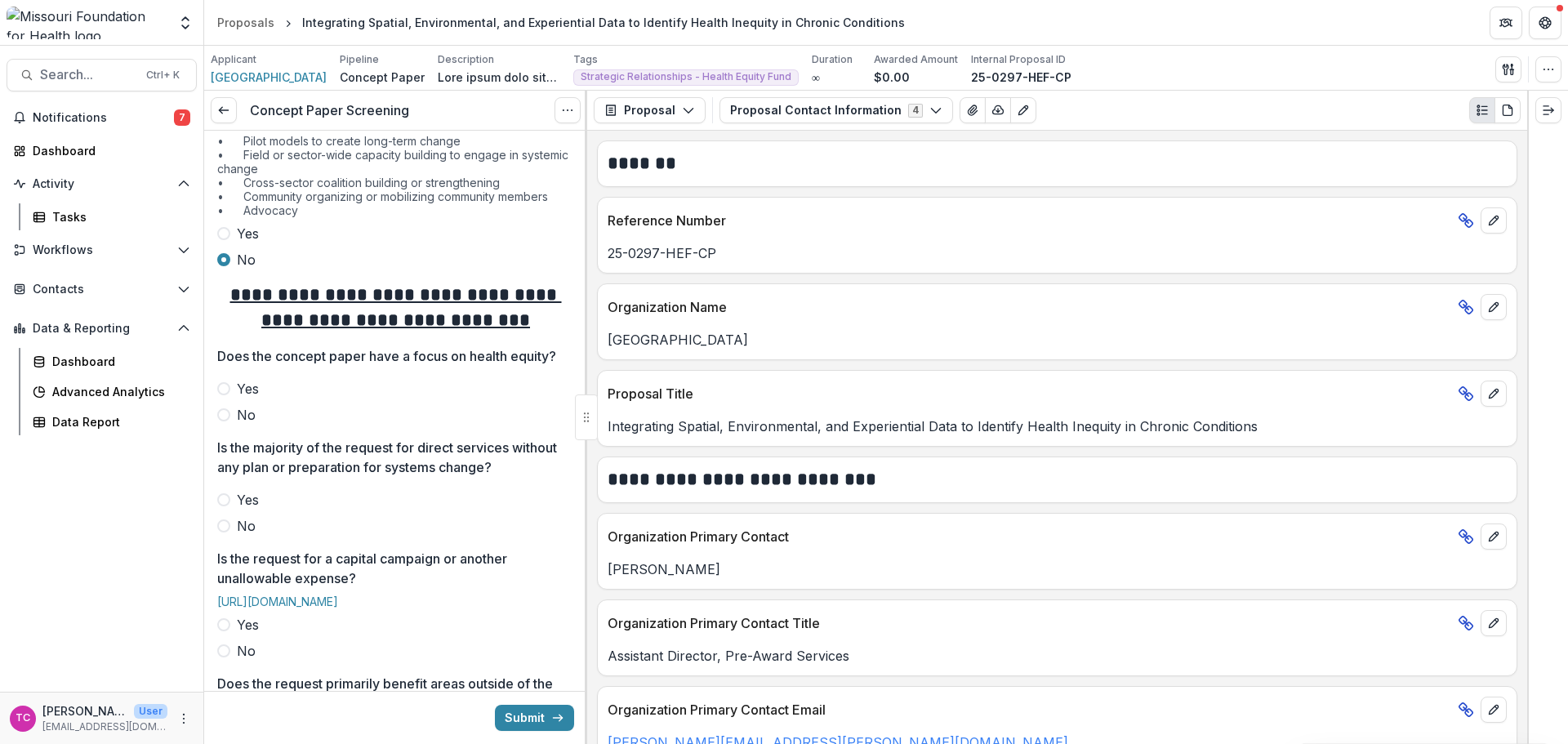
click at [241, 425] on span "No" at bounding box center [246, 414] width 18 height 19
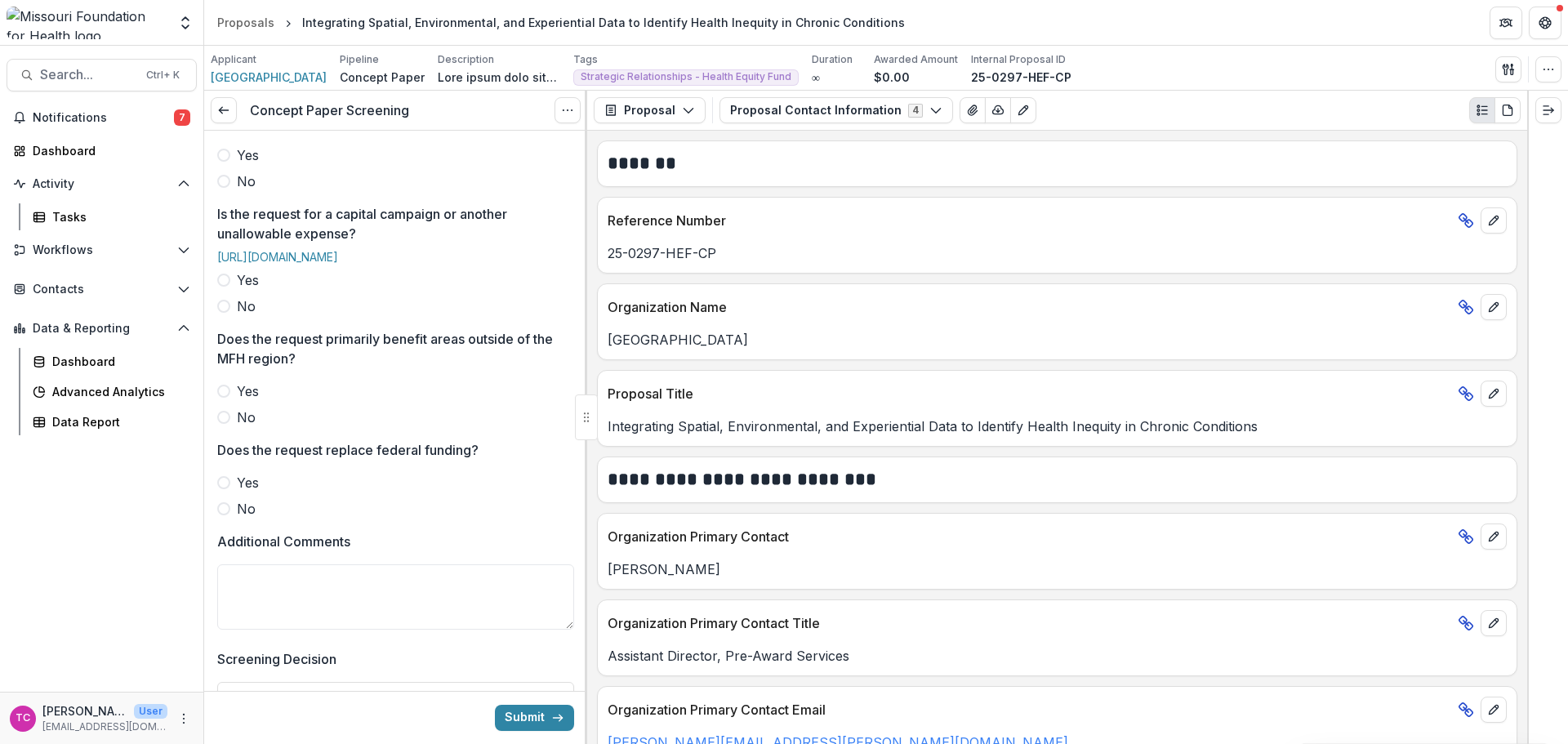
scroll to position [572, 0]
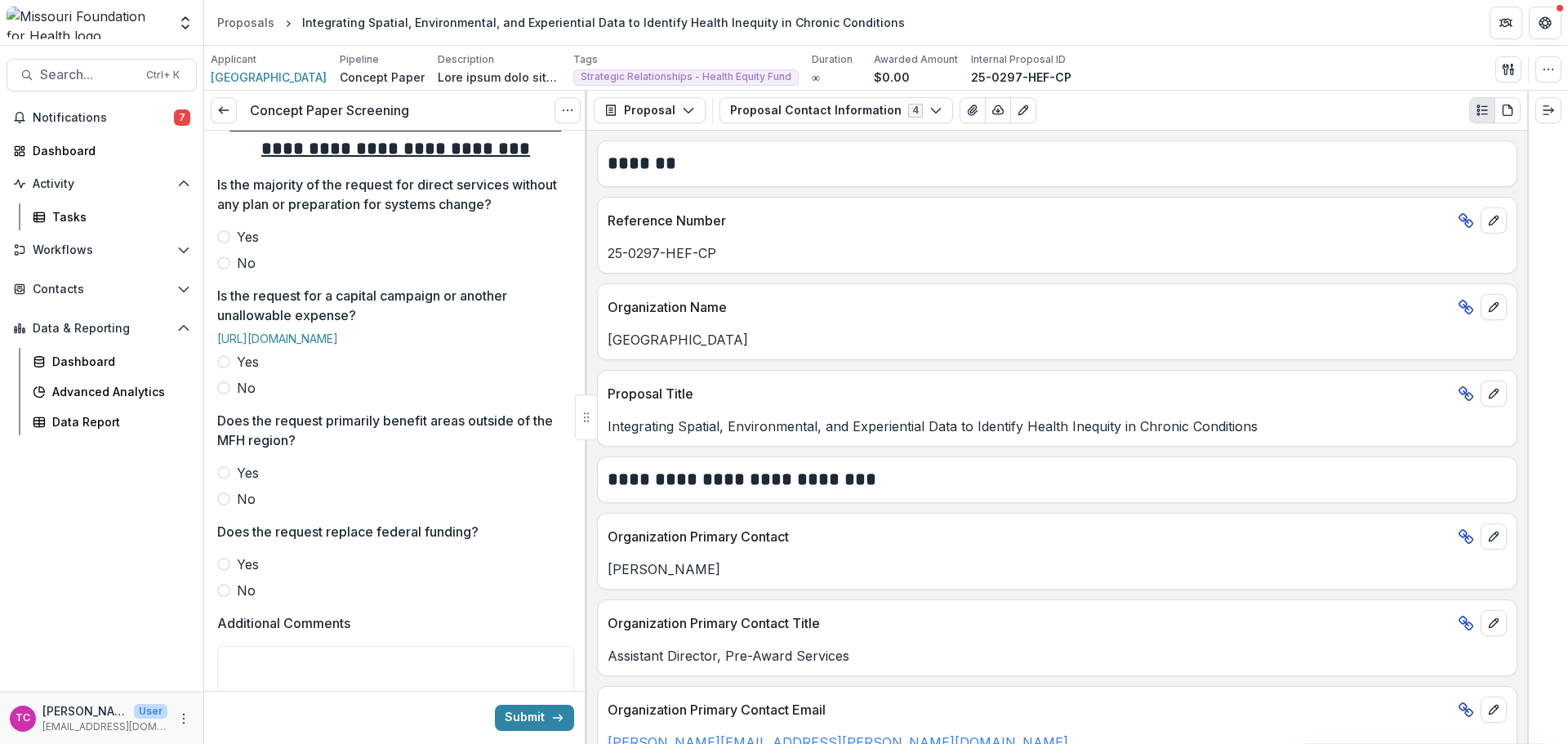
click at [244, 273] on span "No" at bounding box center [246, 263] width 18 height 19
click at [251, 398] on span "No" at bounding box center [246, 388] width 18 height 19
click at [247, 509] on span "No" at bounding box center [246, 499] width 18 height 19
drag, startPoint x: 239, startPoint y: 636, endPoint x: 267, endPoint y: 629, distance: 28.9
click at [246, 601] on span "No" at bounding box center [246, 590] width 18 height 19
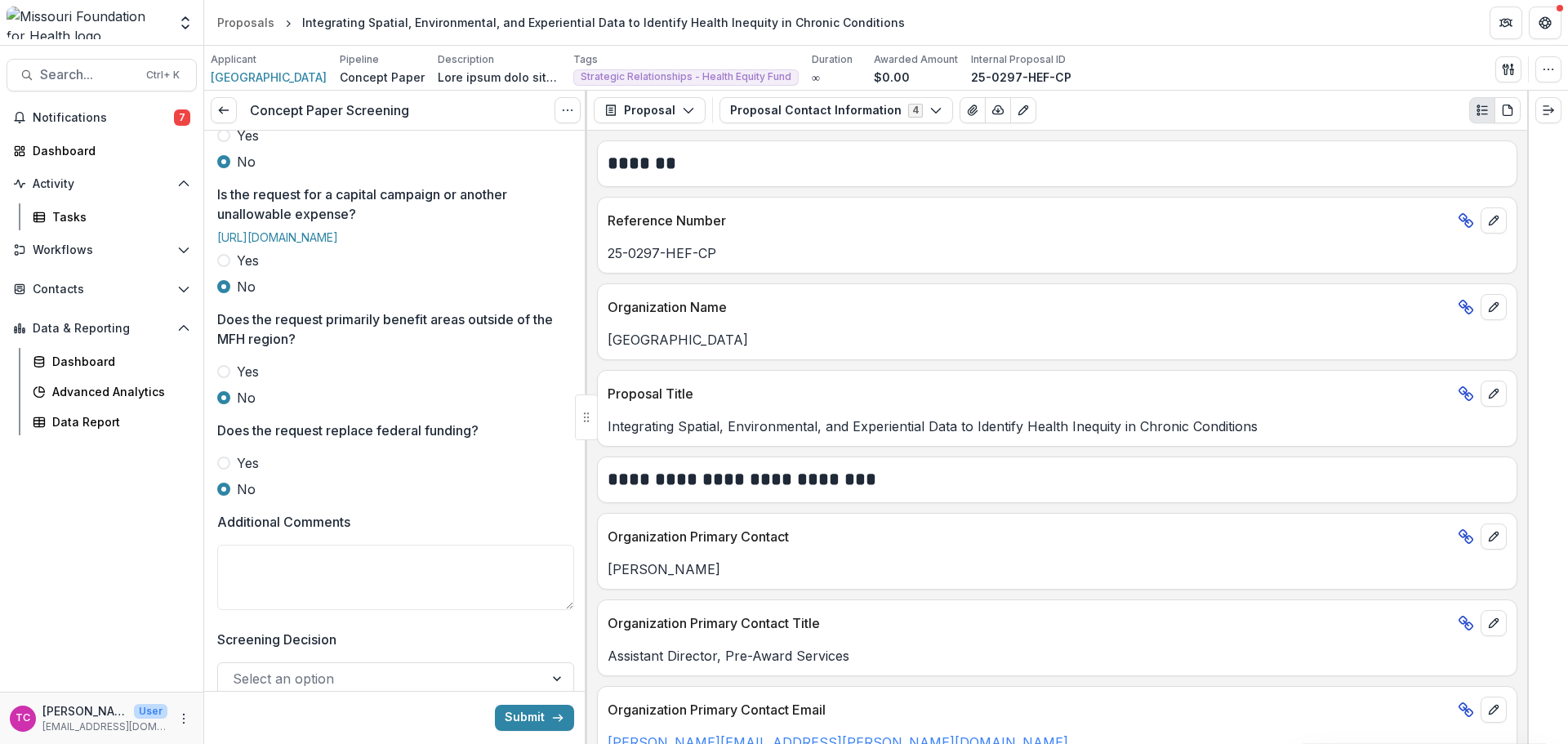
scroll to position [817, 0]
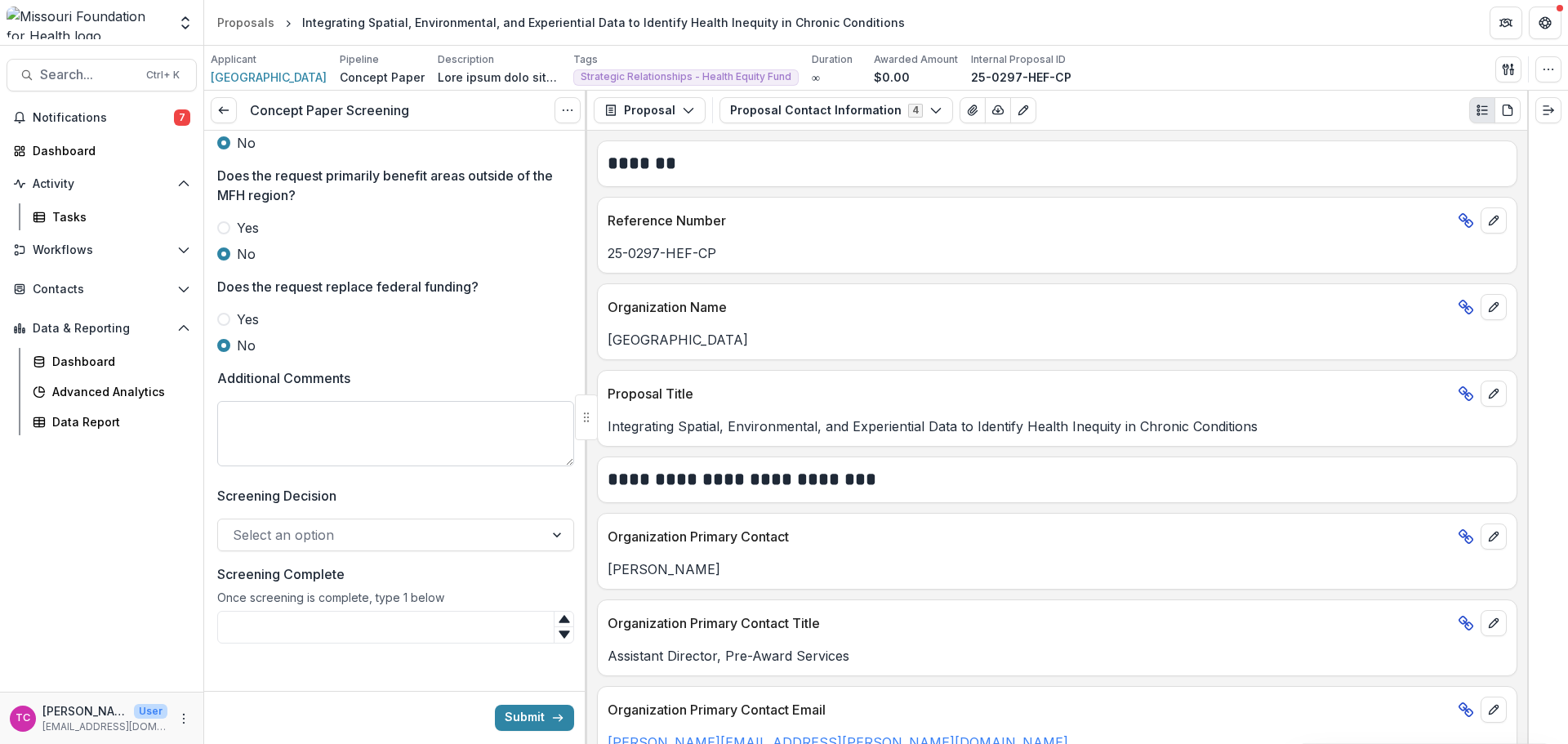
drag, startPoint x: 272, startPoint y: 496, endPoint x: 244, endPoint y: 475, distance: 35.0
click at [271, 466] on textarea "Additional Comments" at bounding box center [396, 434] width 357 height 66
type textarea "*"
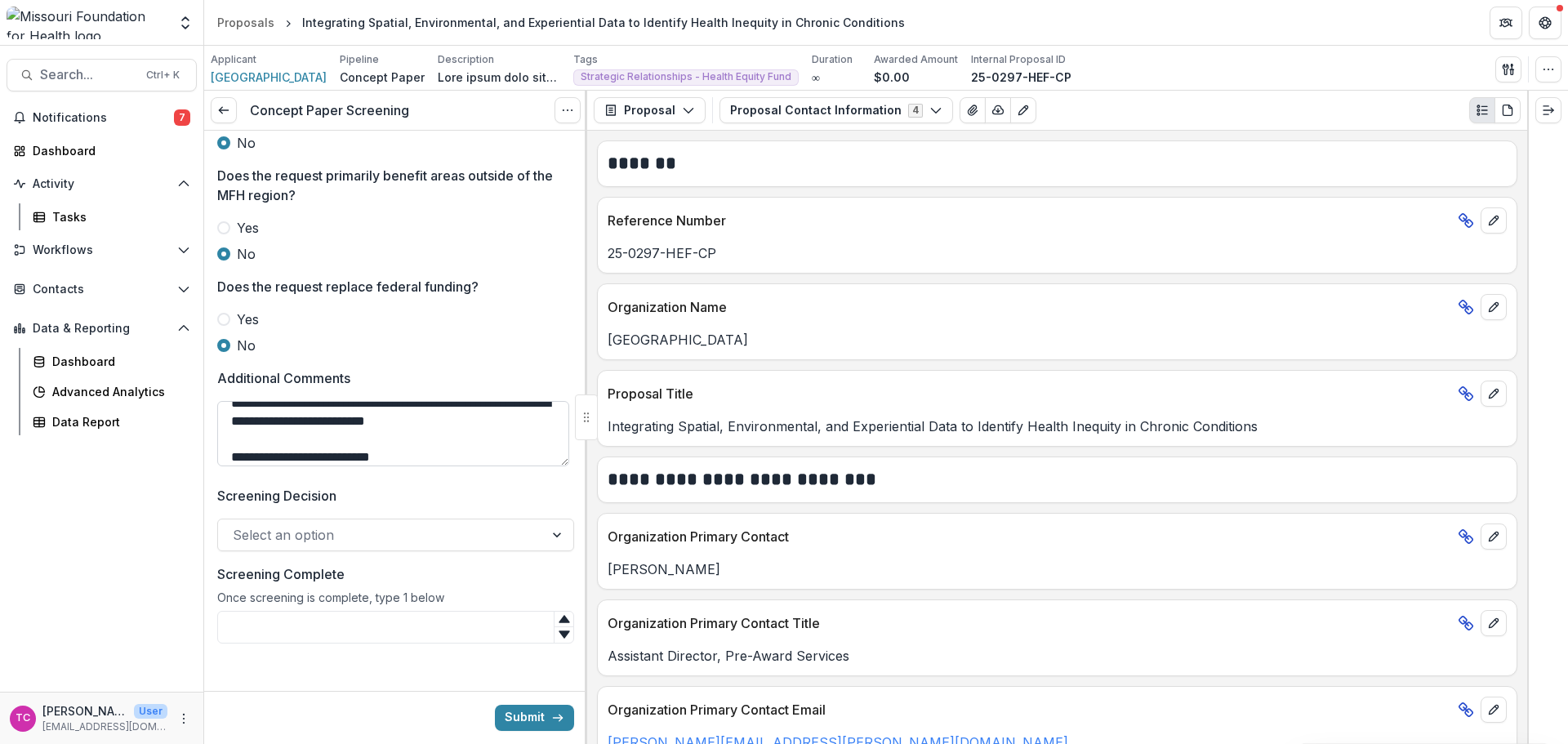
click at [420, 466] on textarea "**********" at bounding box center [393, 434] width 352 height 66
paste textarea "**********"
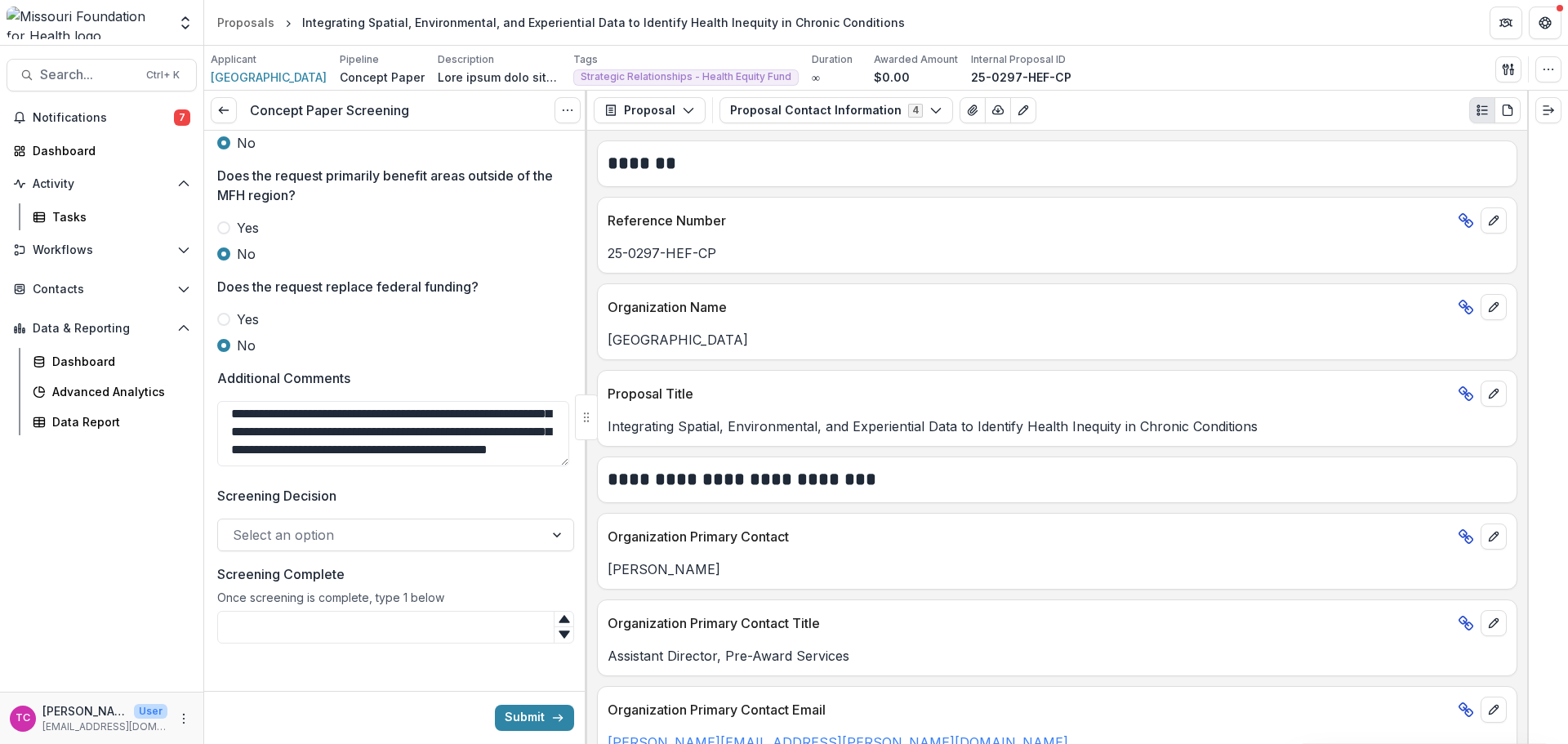
type textarea "**********"
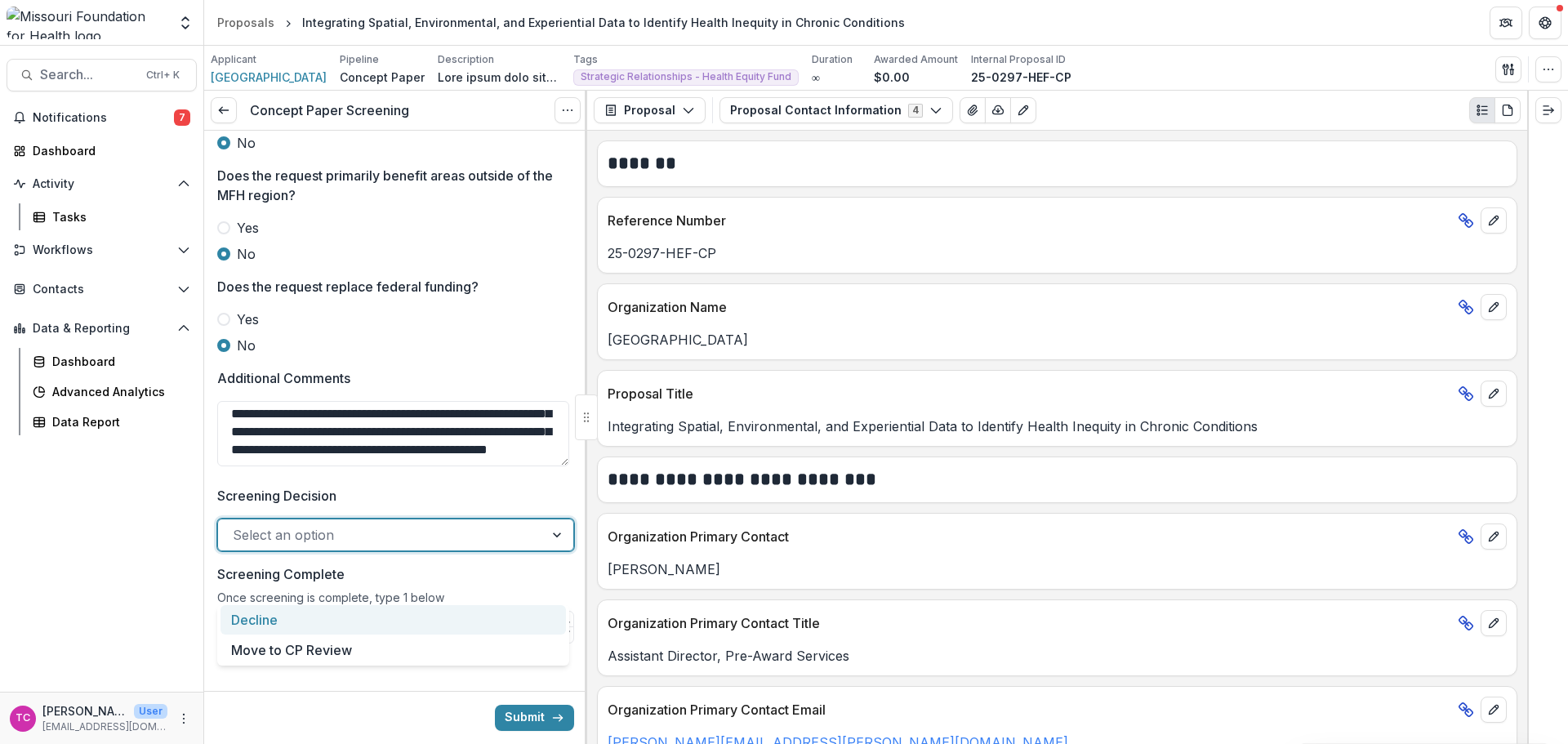
click at [400, 546] on div at bounding box center [380, 535] width 296 height 23
click at [396, 621] on div "Decline" at bounding box center [392, 620] width 345 height 31
click at [384, 643] on input "Screening Complete" at bounding box center [396, 627] width 357 height 32
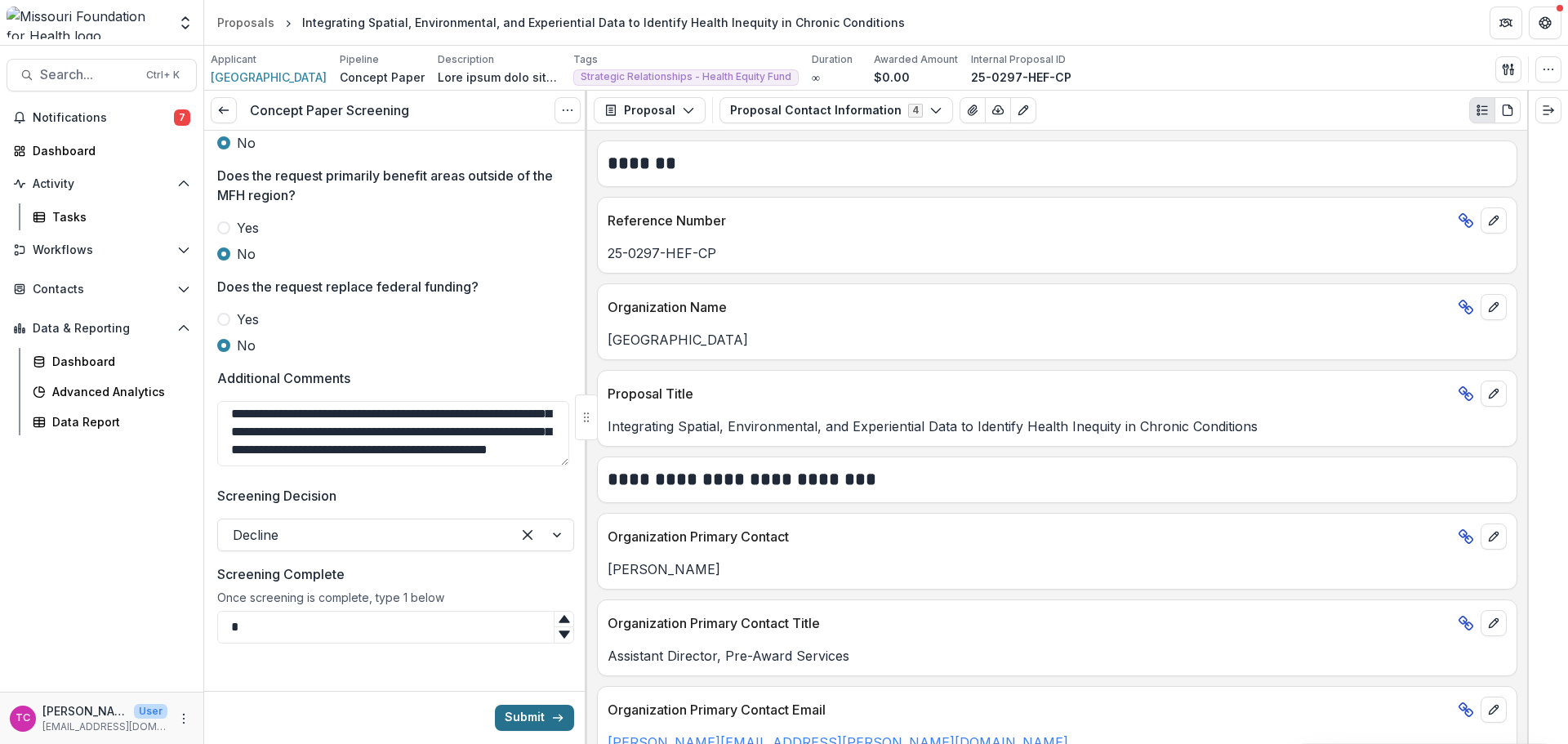
type input "*"
click at [516, 718] on button "Submit" at bounding box center [534, 718] width 80 height 26
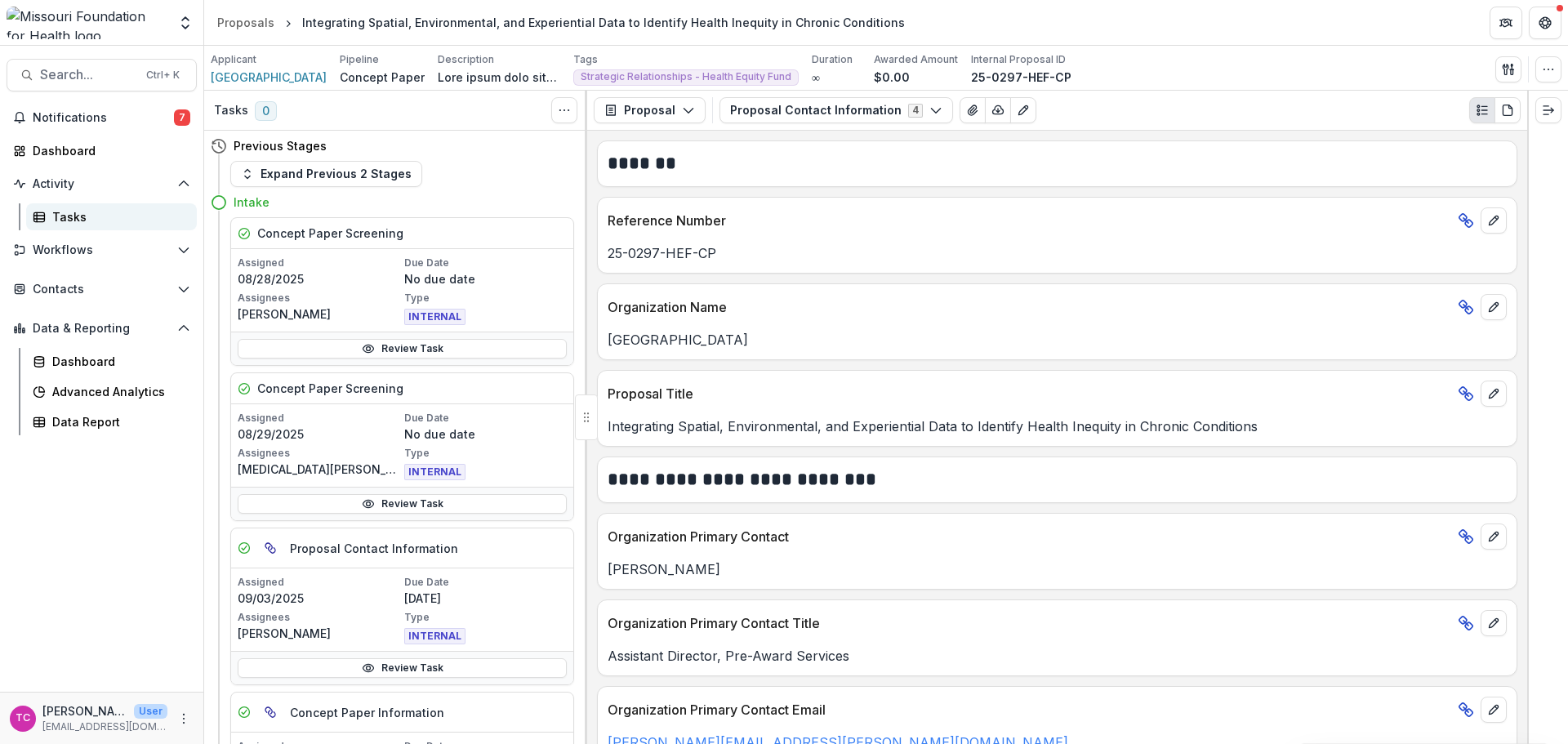
click at [56, 230] on link "Tasks" at bounding box center [111, 217] width 170 height 27
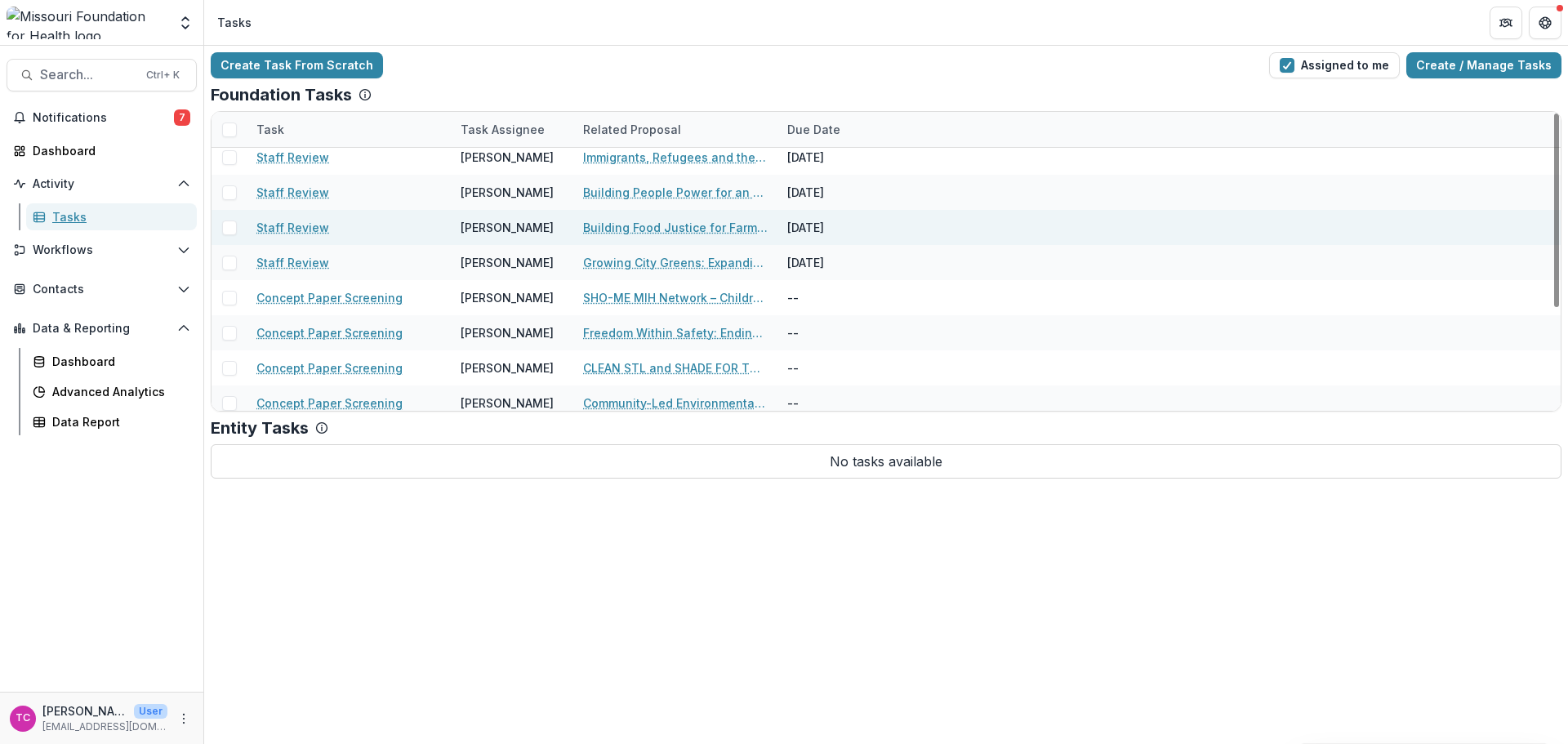
scroll to position [158, 0]
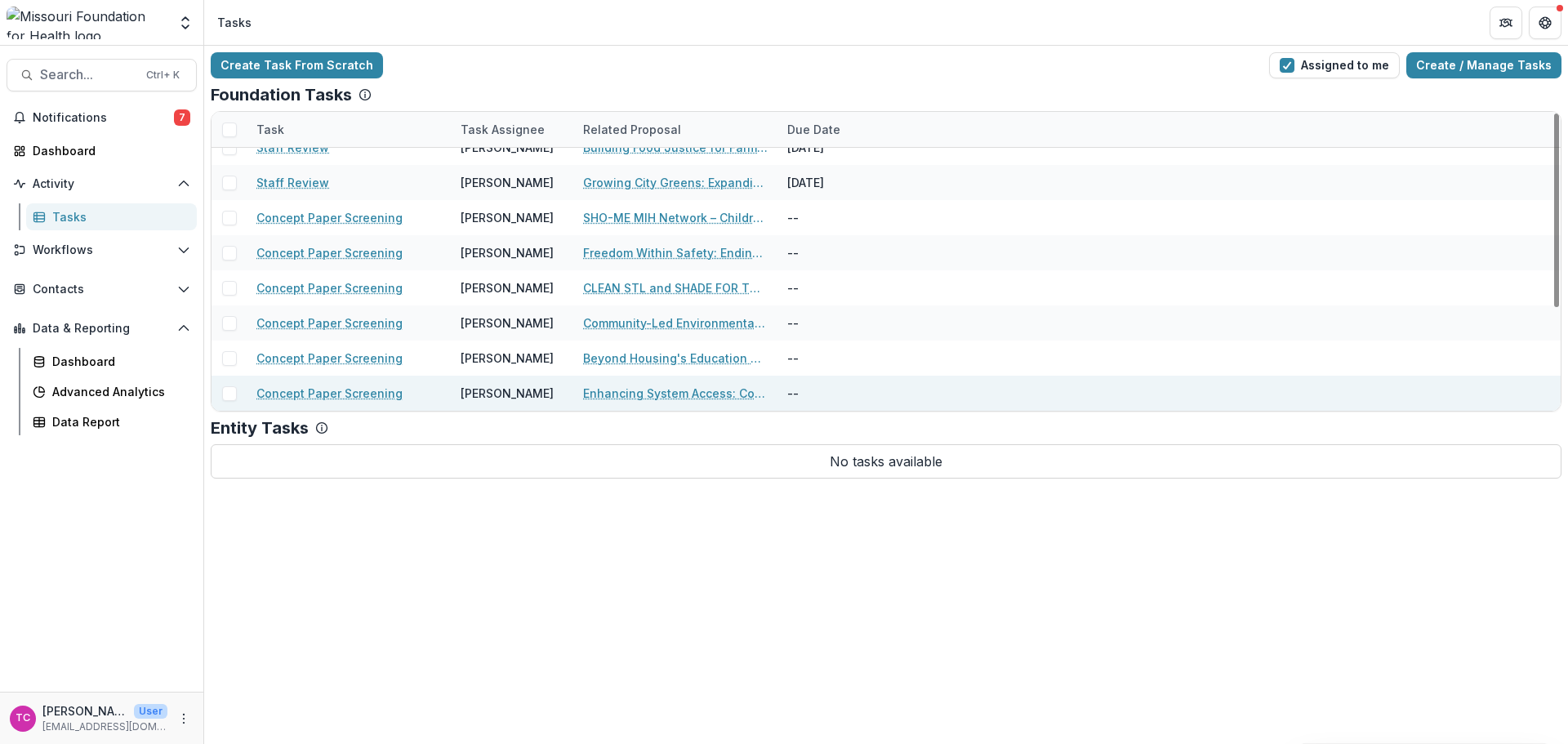
click at [681, 393] on link "Enhancing System Access: Community-Driven Models for Integrated Health Care in …" at bounding box center [675, 393] width 184 height 17
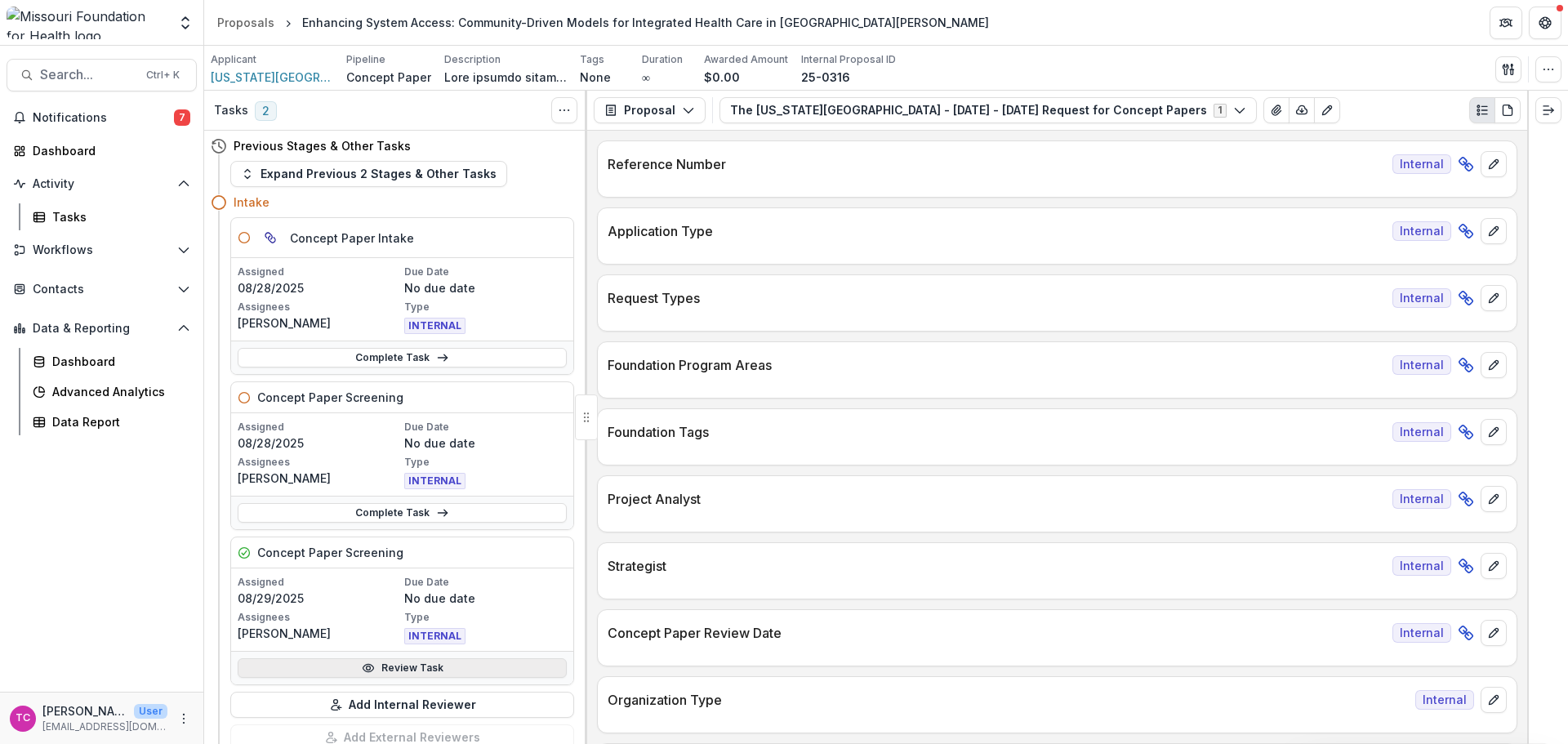
click at [322, 673] on link "Review Task" at bounding box center [402, 668] width 330 height 19
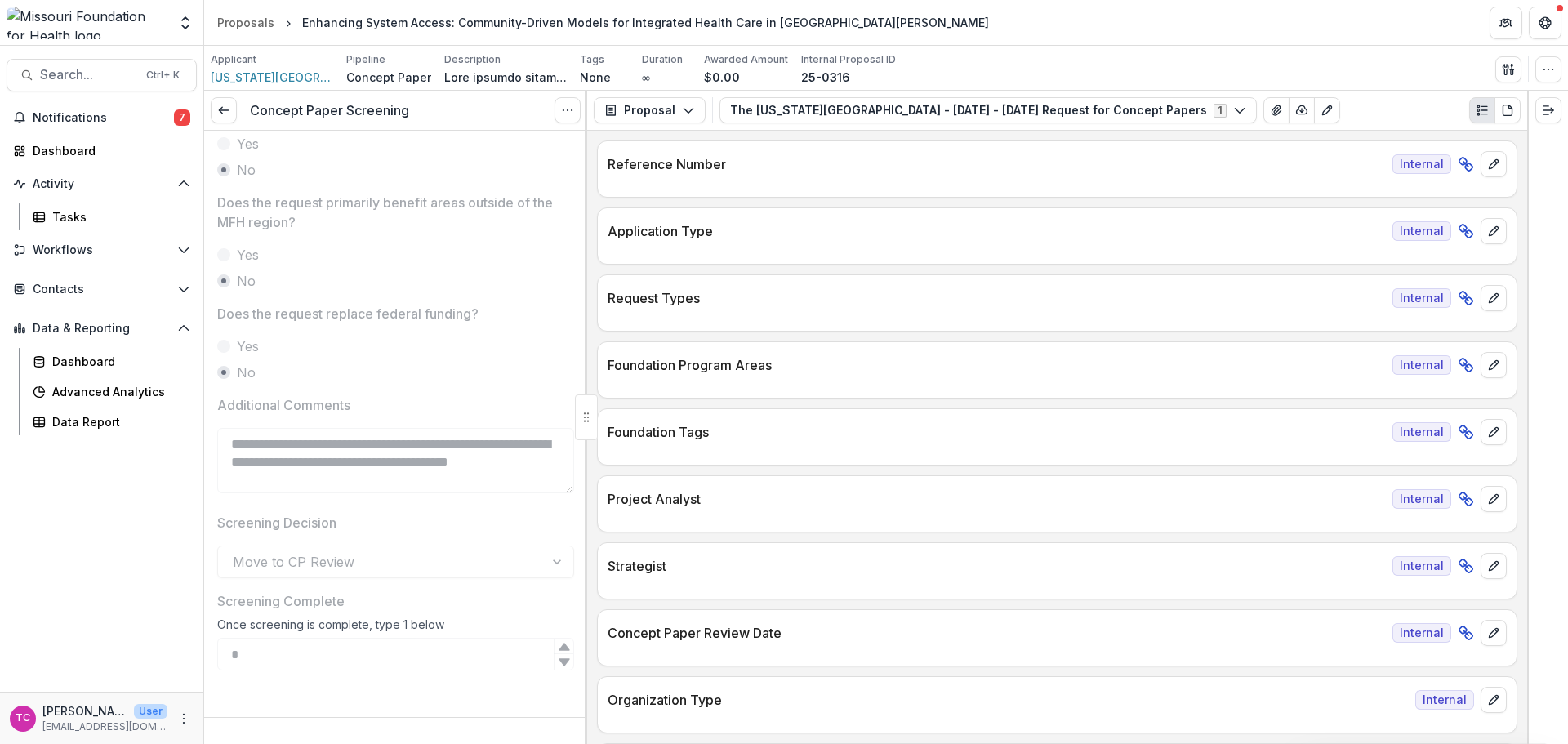
scroll to position [634, 0]
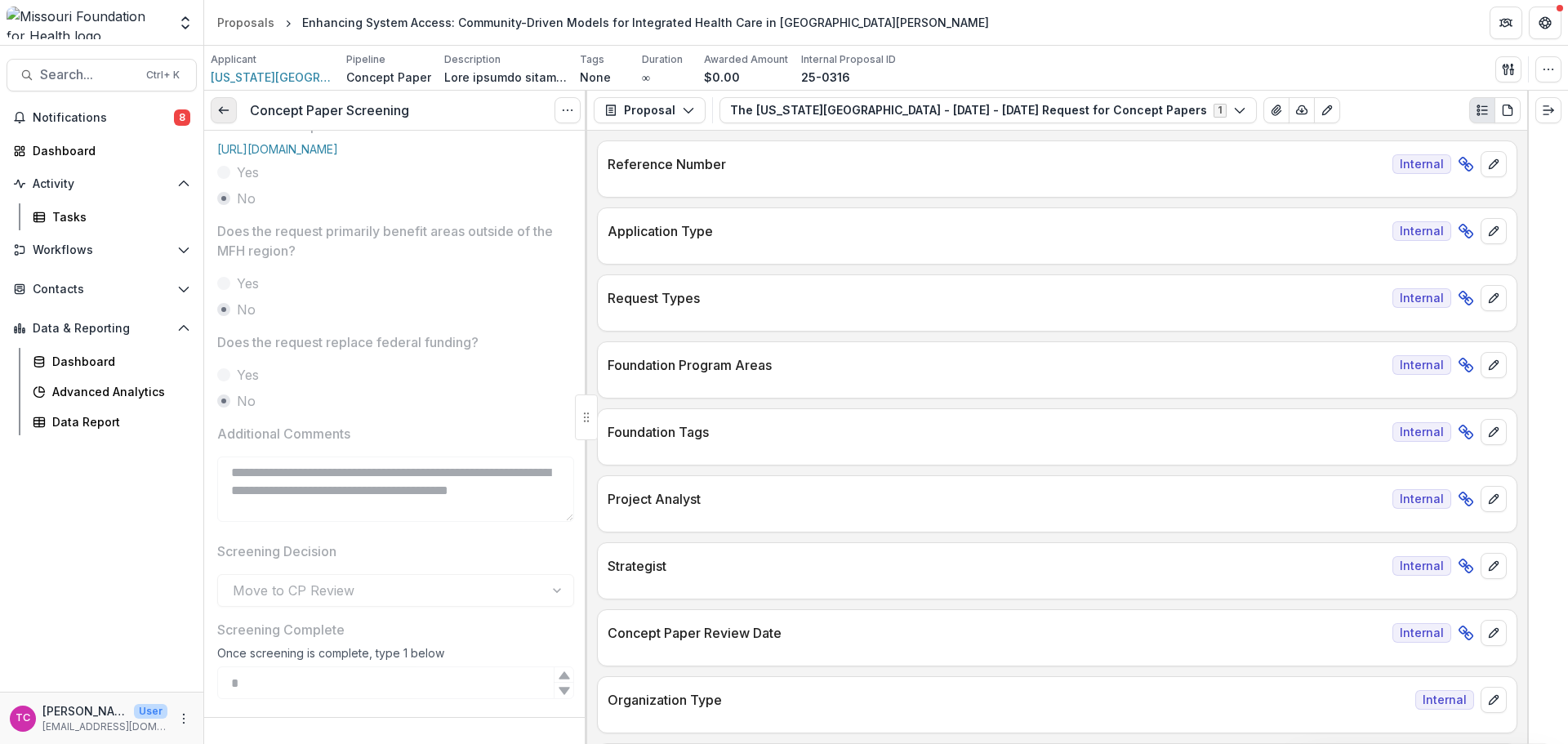
click at [219, 106] on icon at bounding box center [224, 110] width 13 height 13
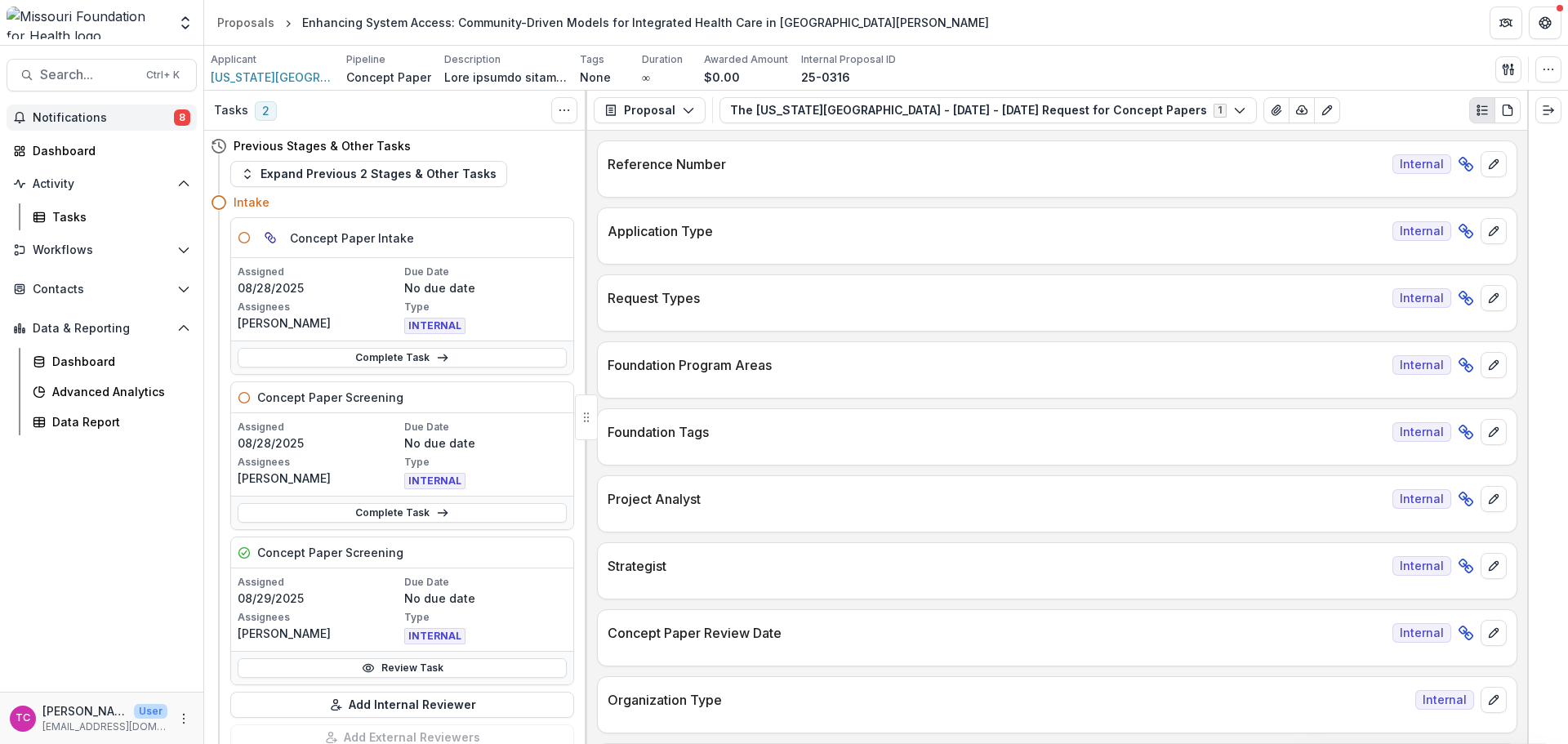
click at [159, 118] on span "Notifications" at bounding box center [103, 118] width 142 height 14
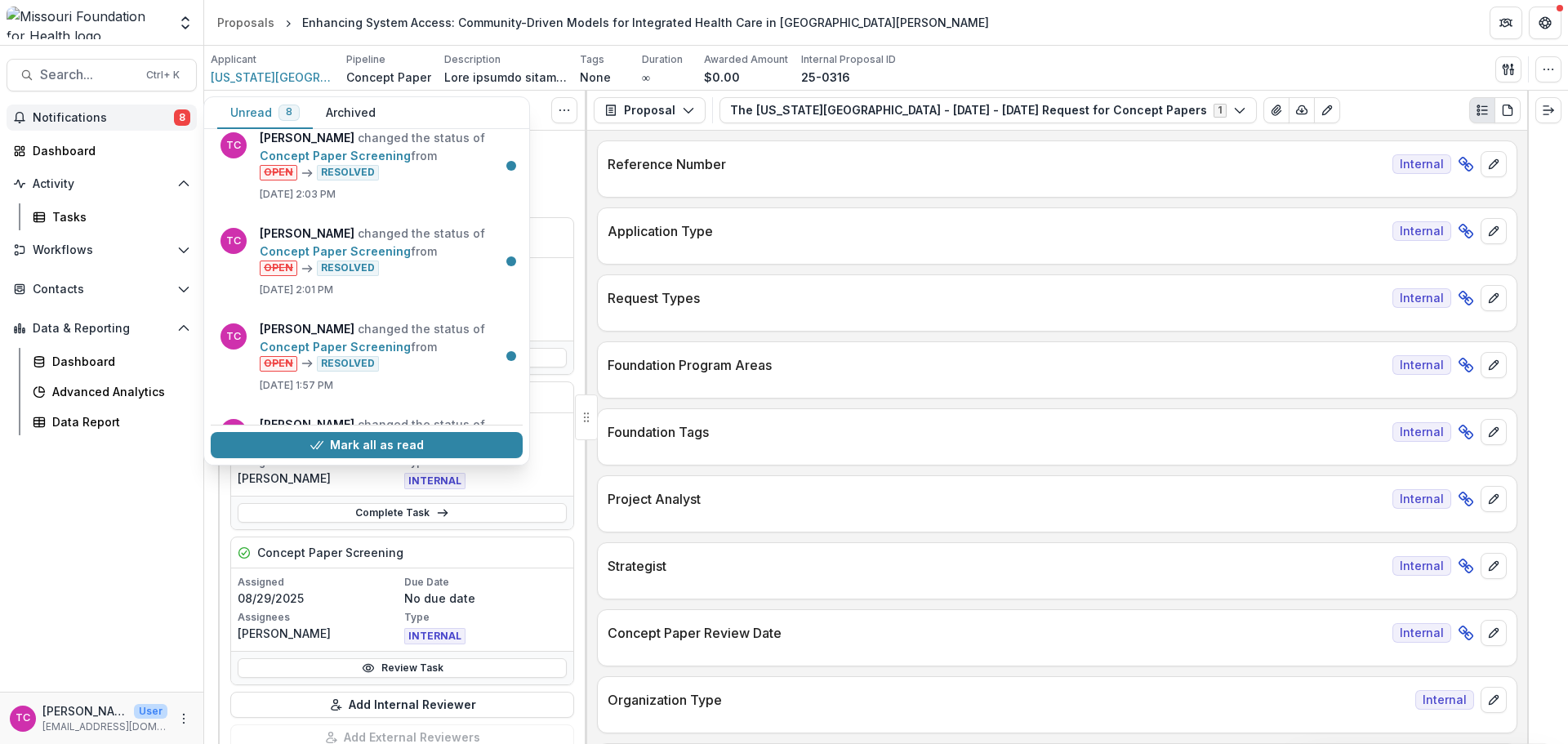
scroll to position [474, 0]
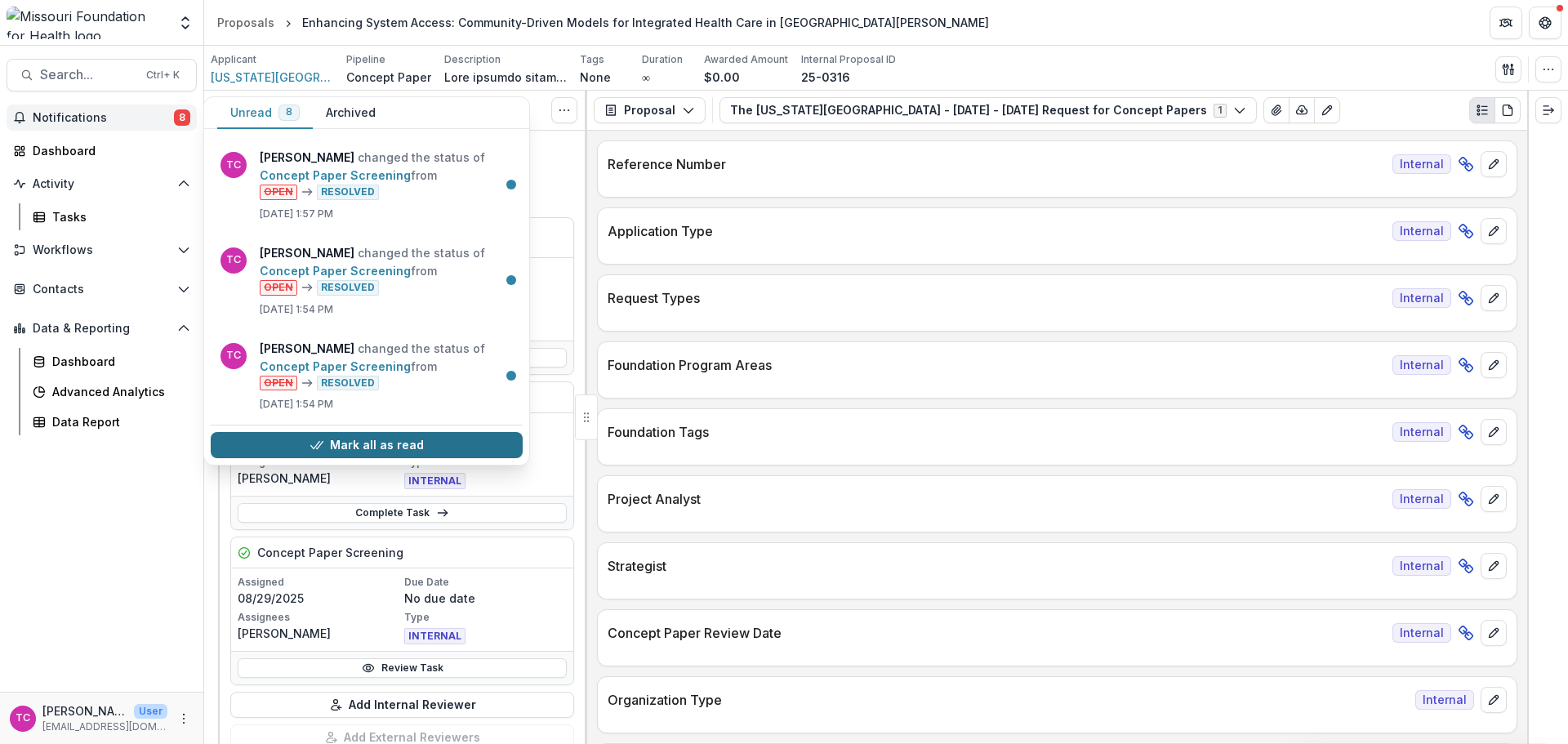
click at [388, 454] on button "Mark all as read" at bounding box center [366, 445] width 312 height 26
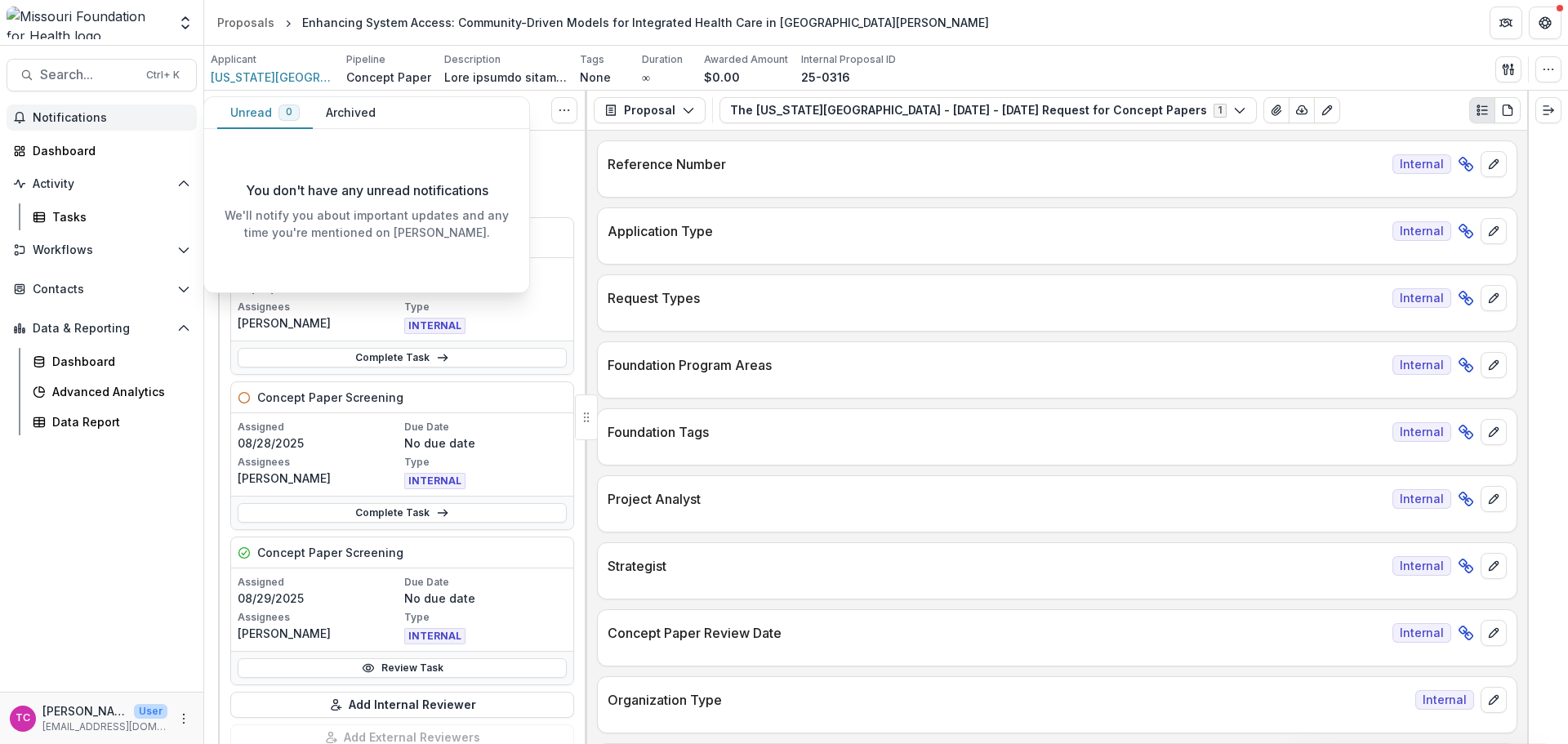
scroll to position [0, 0]
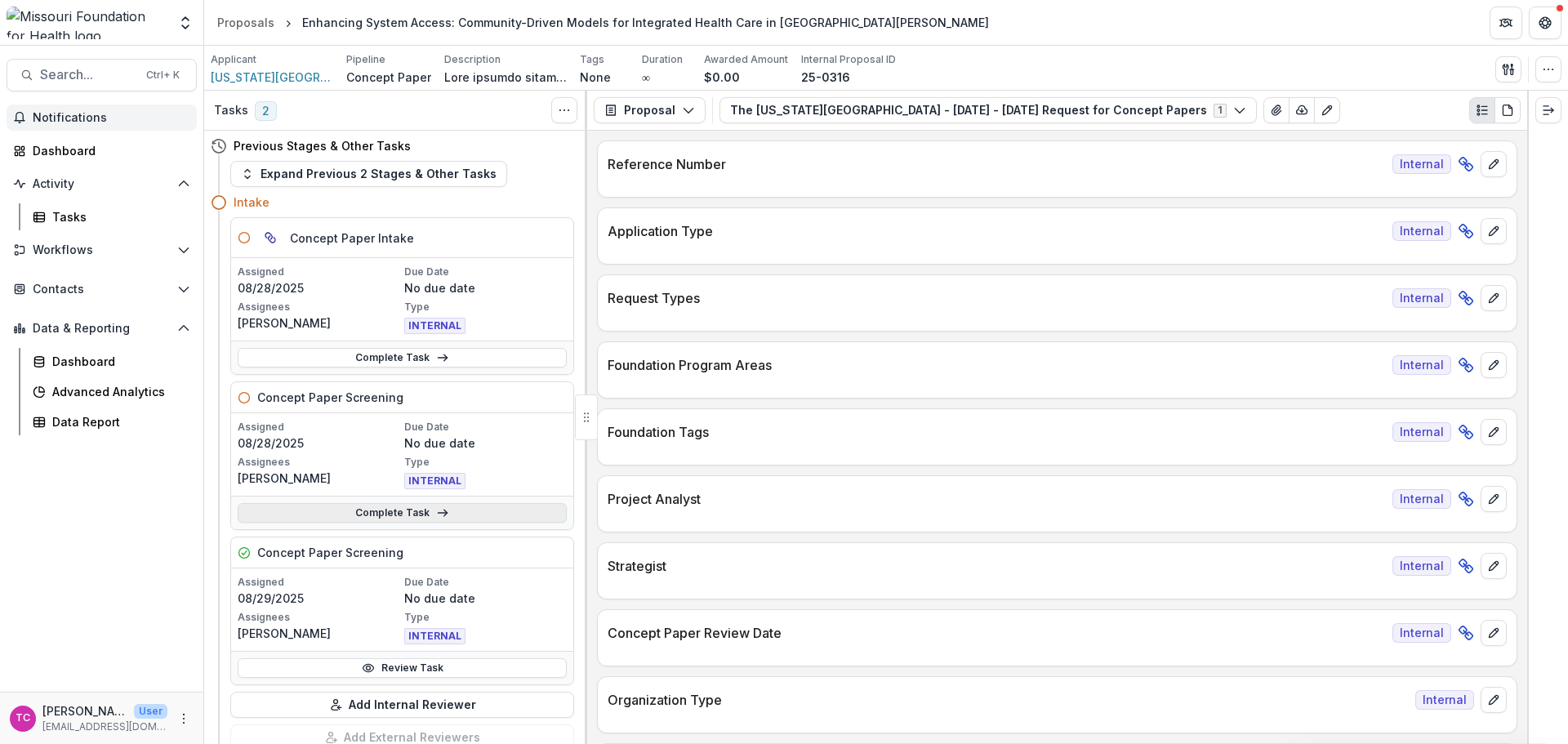
click at [311, 516] on link "Complete Task" at bounding box center [402, 513] width 330 height 19
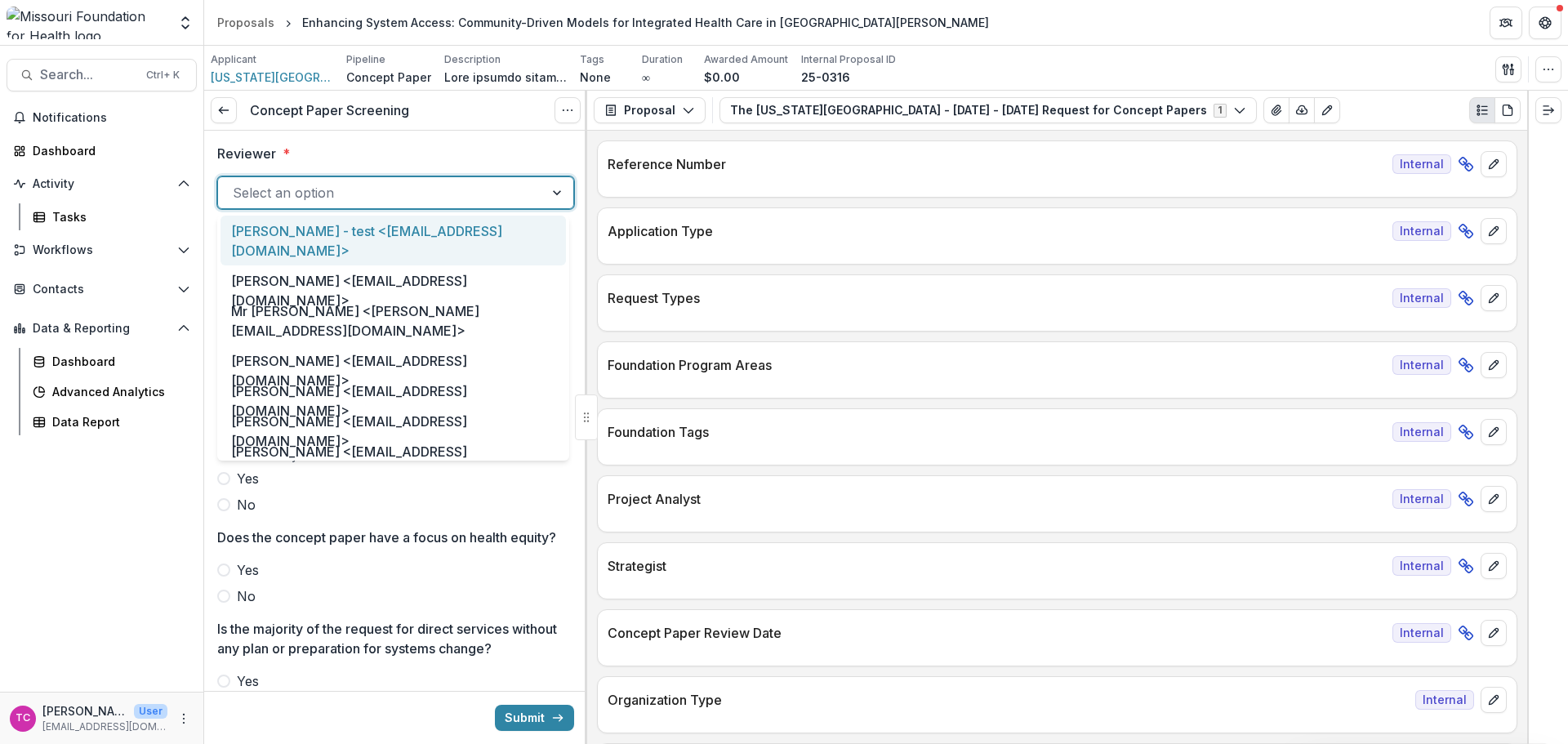
click at [357, 202] on div at bounding box center [380, 192] width 296 height 23
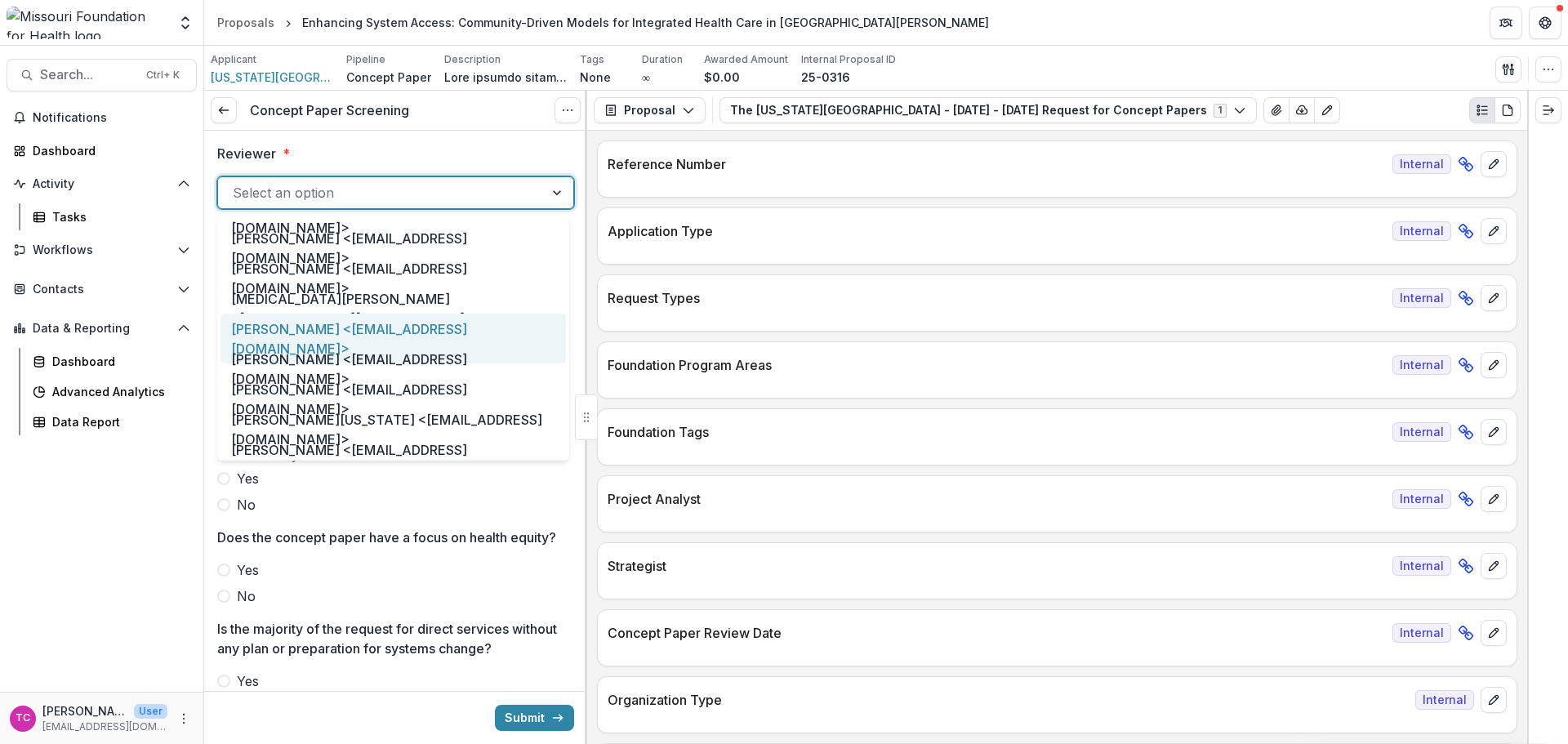
scroll to position [817, 0]
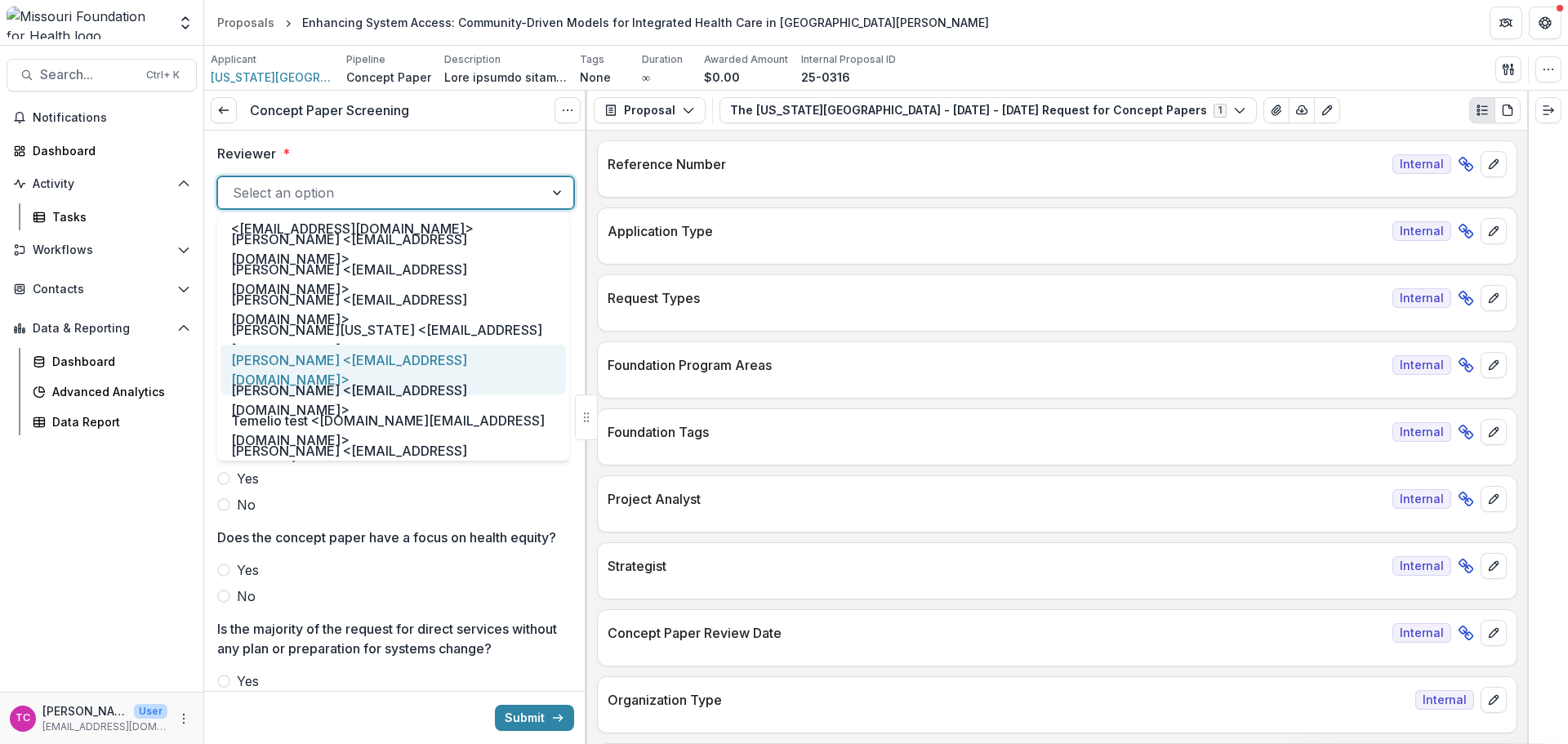
click at [338, 357] on div "[PERSON_NAME] <[EMAIL_ADDRESS][DOMAIN_NAME]>" at bounding box center [392, 369] width 345 height 50
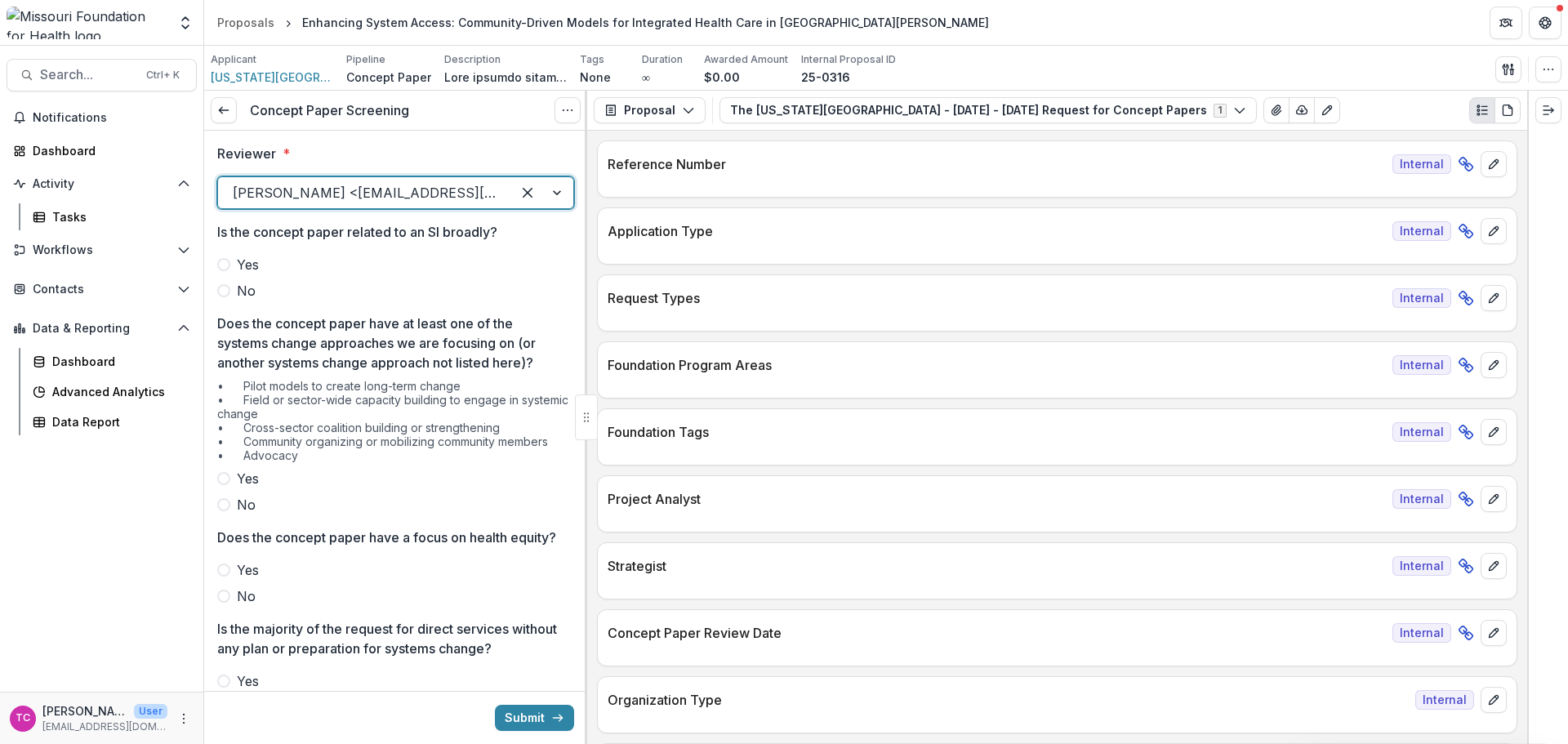
click at [225, 266] on span at bounding box center [224, 264] width 13 height 13
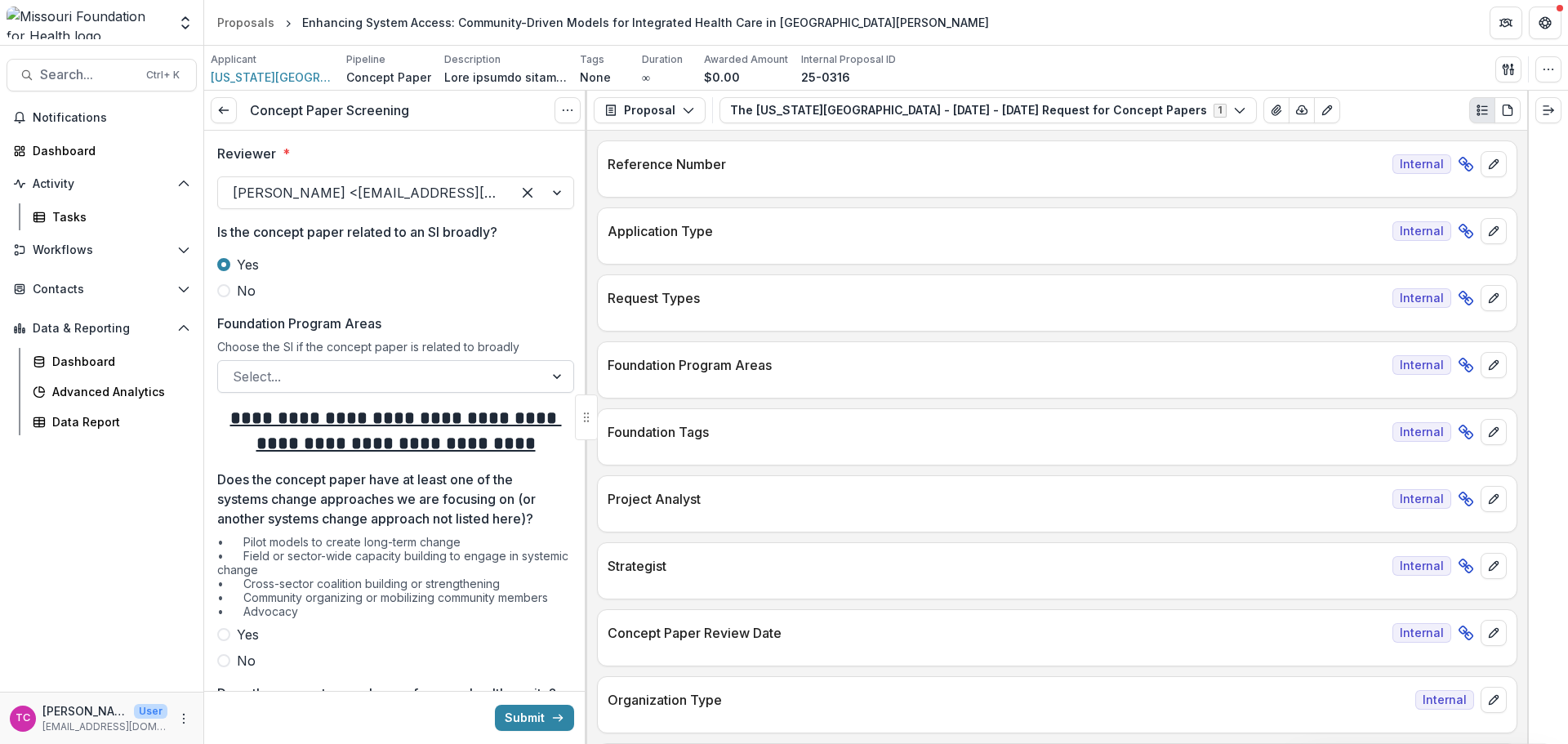
click at [295, 368] on div at bounding box center [380, 377] width 296 height 23
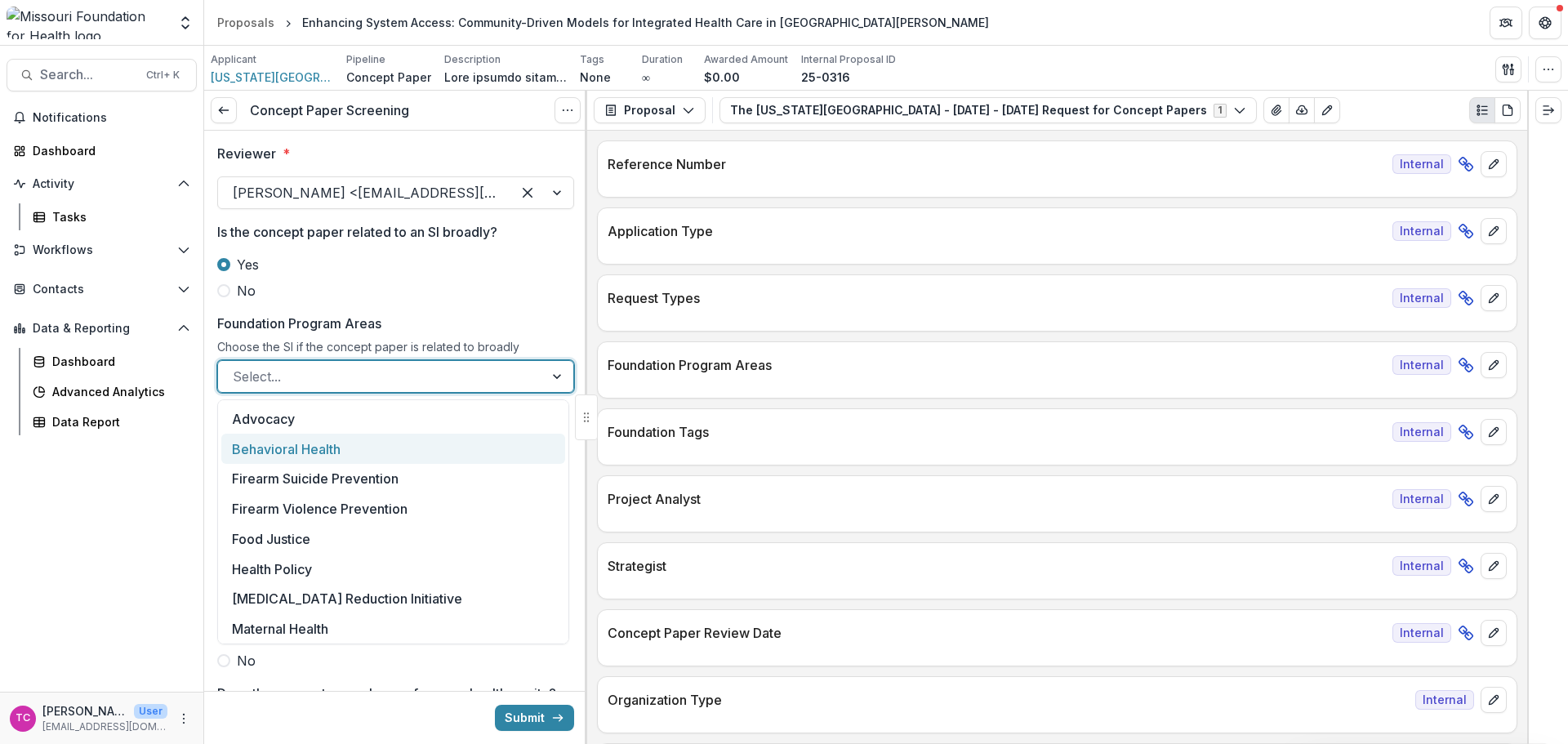
click at [287, 448] on div "Behavioral Health" at bounding box center [392, 448] width 343 height 31
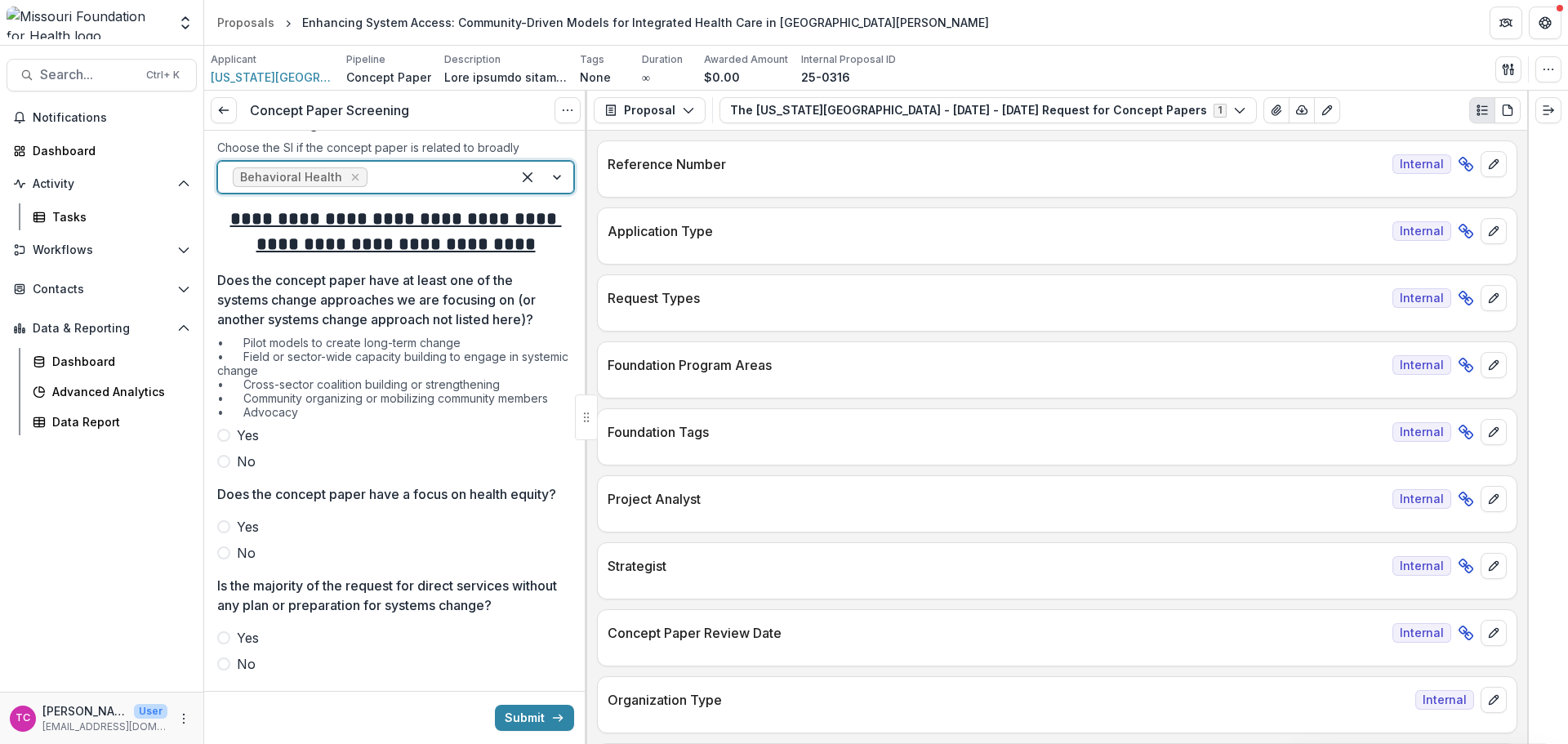
scroll to position [245, 0]
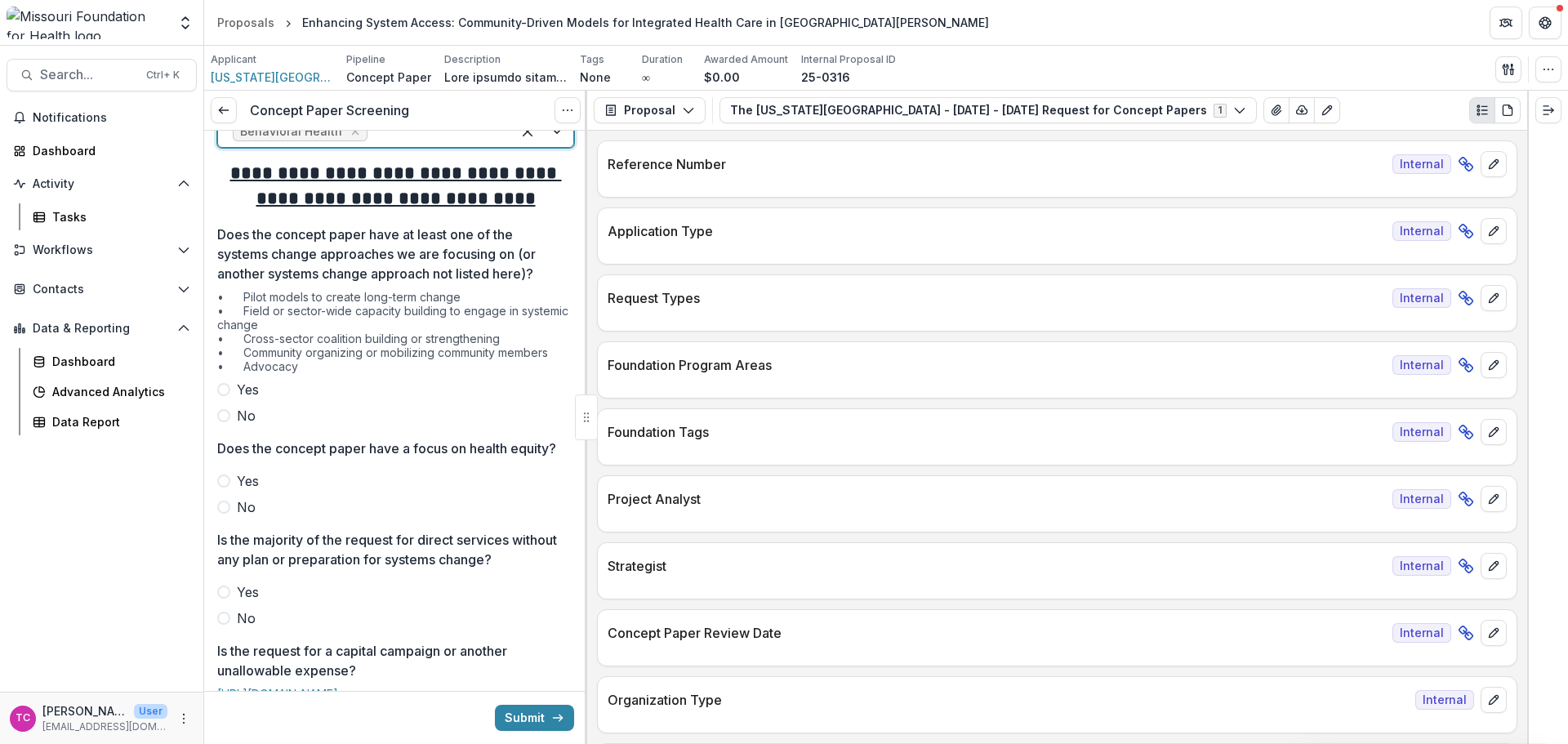
click at [226, 413] on span at bounding box center [224, 415] width 13 height 13
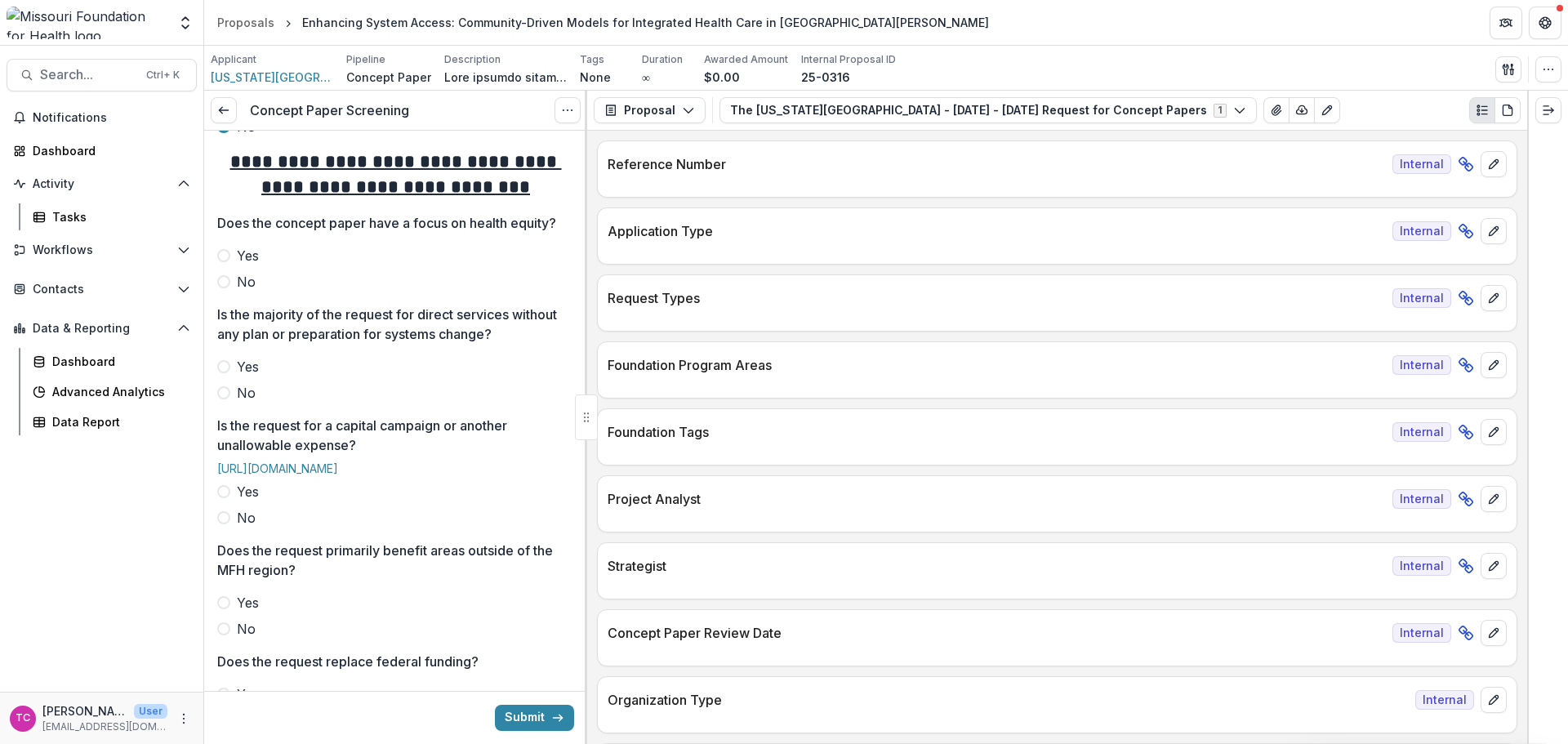
scroll to position [572, 0]
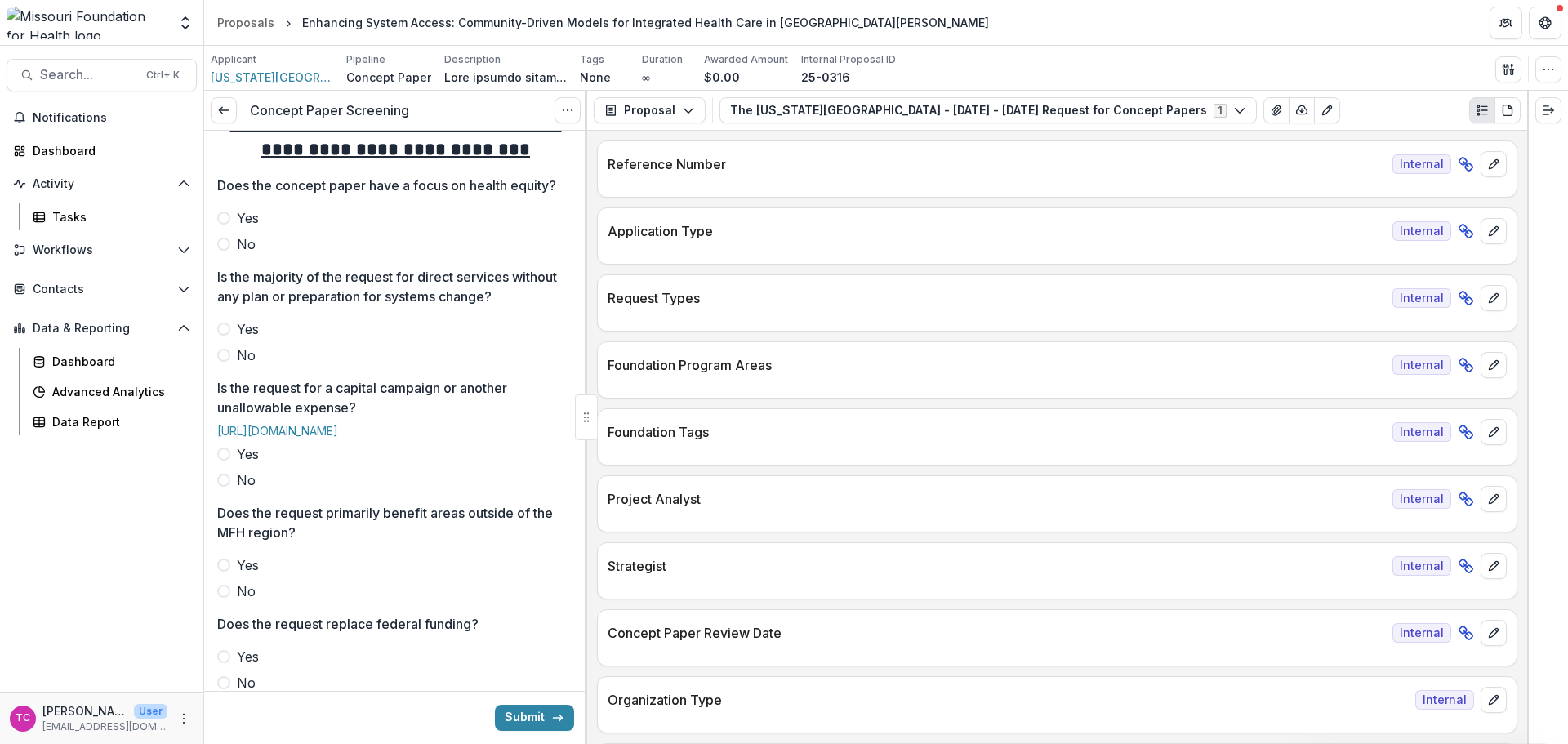
click at [247, 228] on span "Yes" at bounding box center [247, 218] width 22 height 19
click at [242, 365] on span "No" at bounding box center [246, 355] width 18 height 19
click at [234, 490] on label "No" at bounding box center [396, 480] width 357 height 19
click at [227, 598] on span at bounding box center [224, 591] width 13 height 13
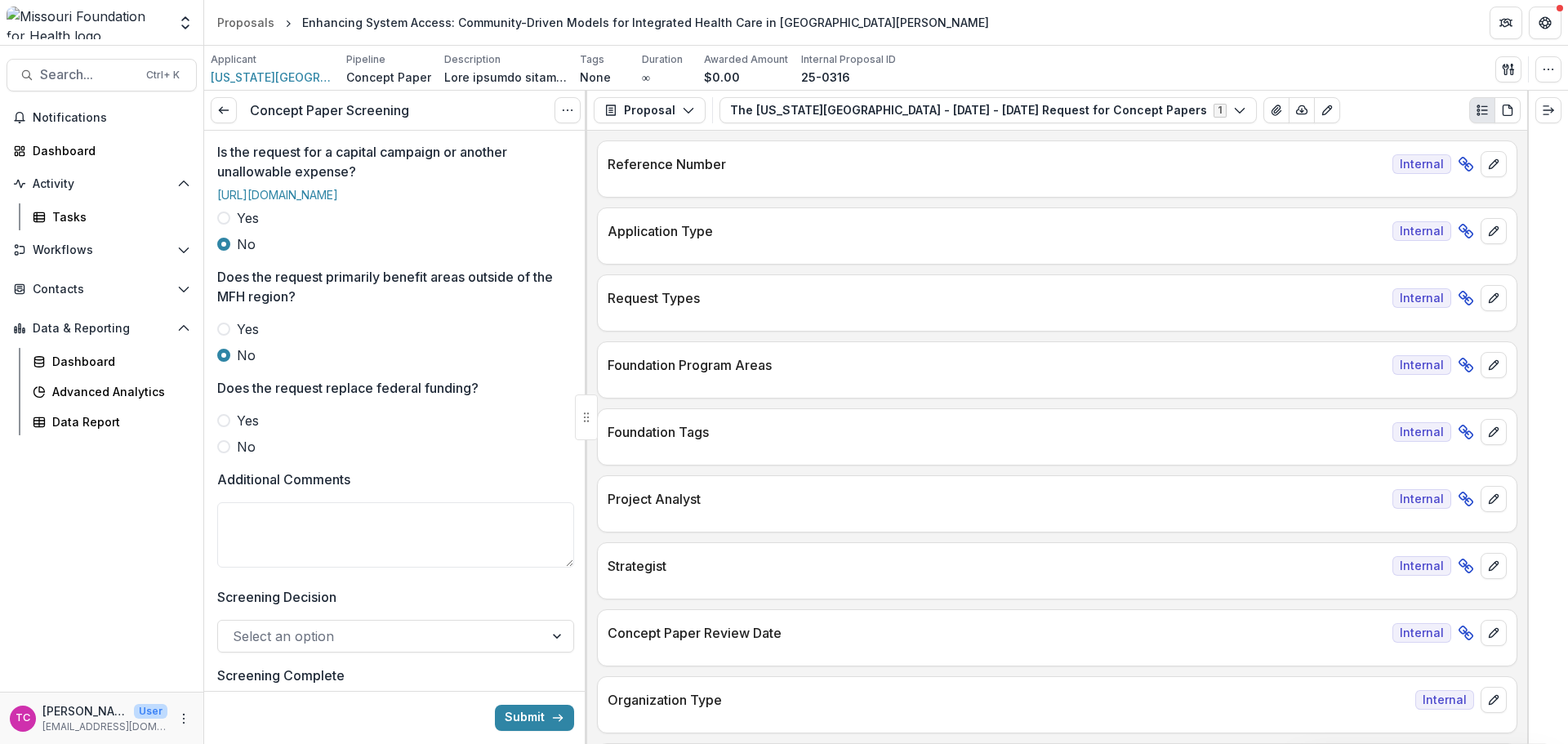
scroll to position [817, 0]
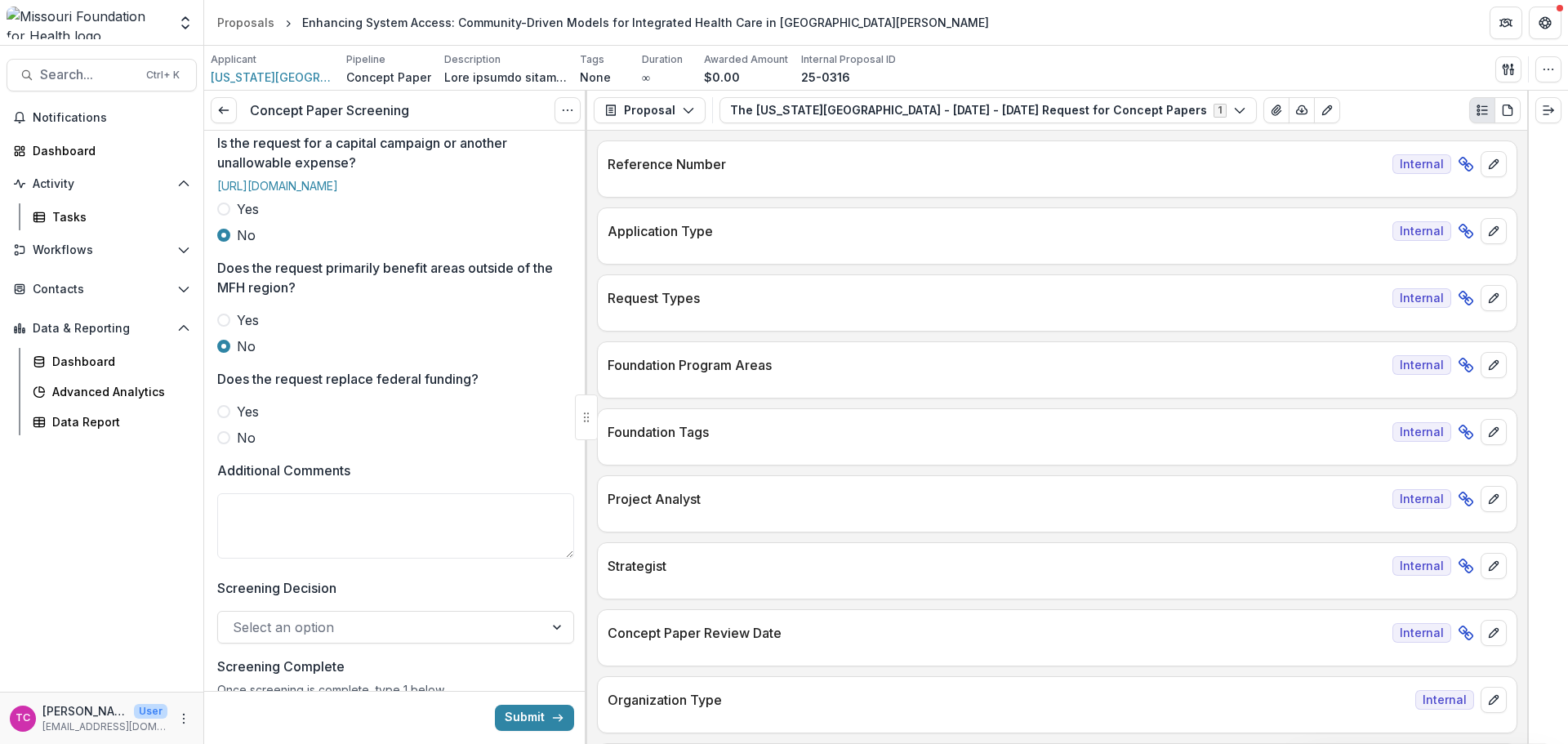
click at [245, 448] on span "No" at bounding box center [246, 438] width 18 height 19
click at [295, 559] on textarea "Additional Comments" at bounding box center [396, 525] width 357 height 66
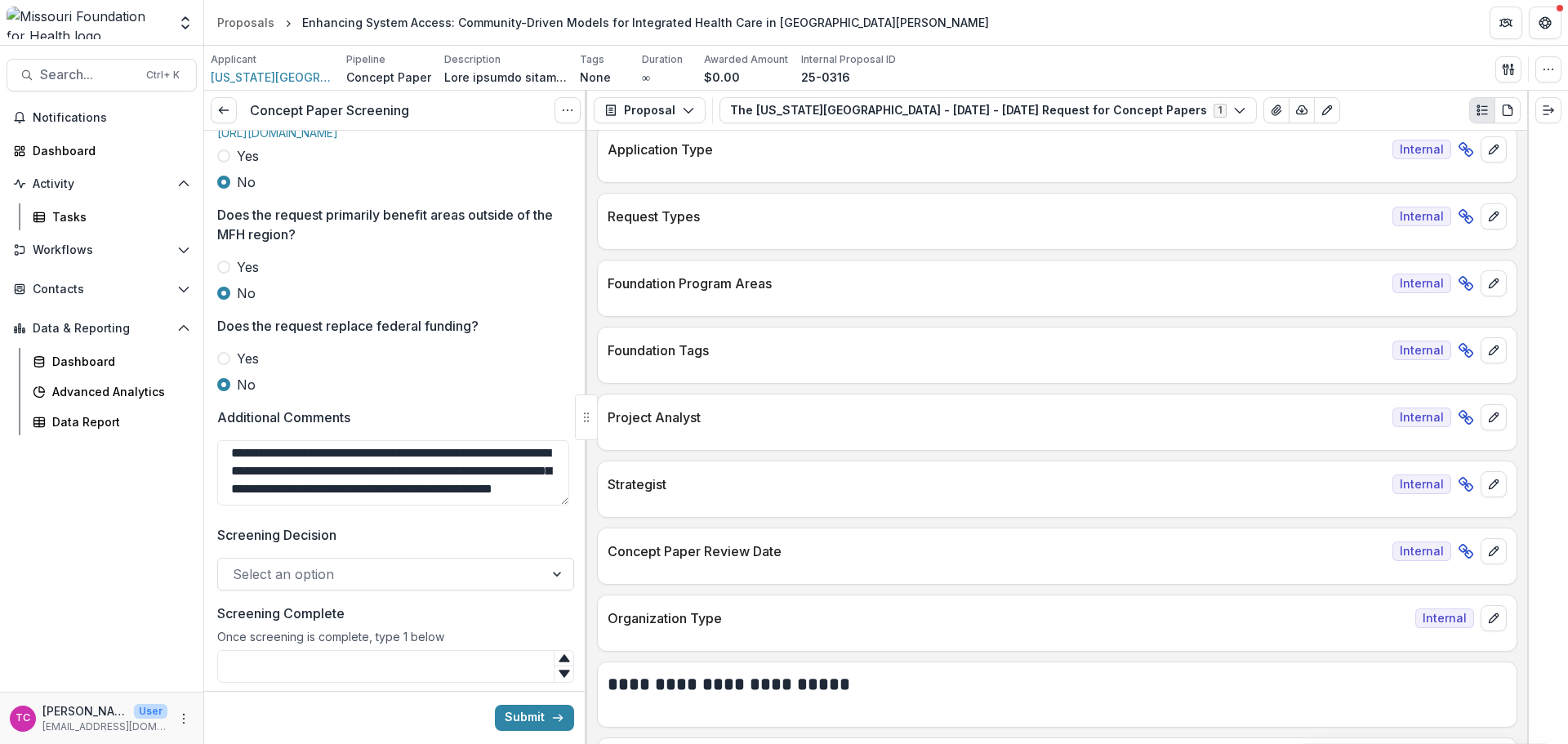
scroll to position [899, 0]
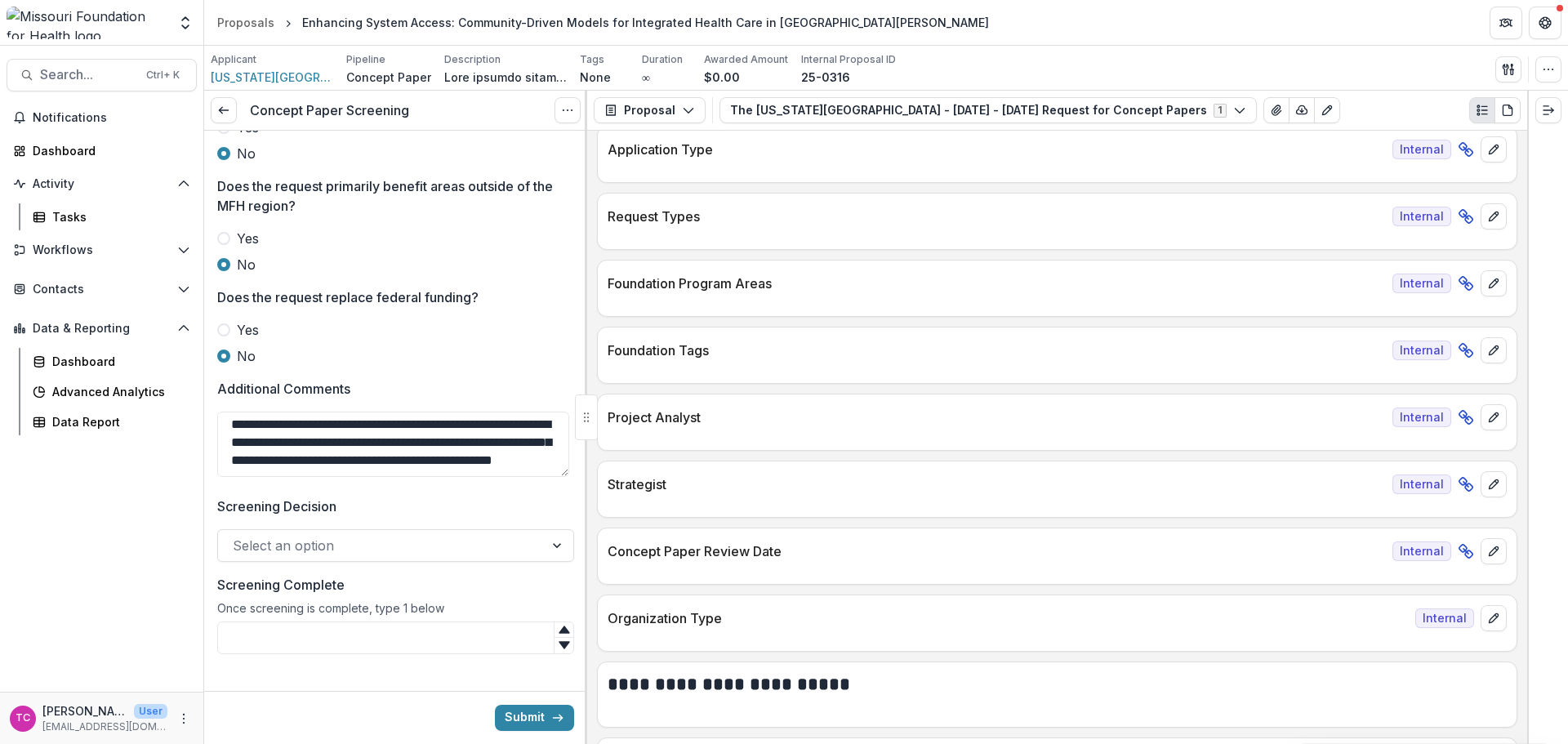
type textarea "**********"
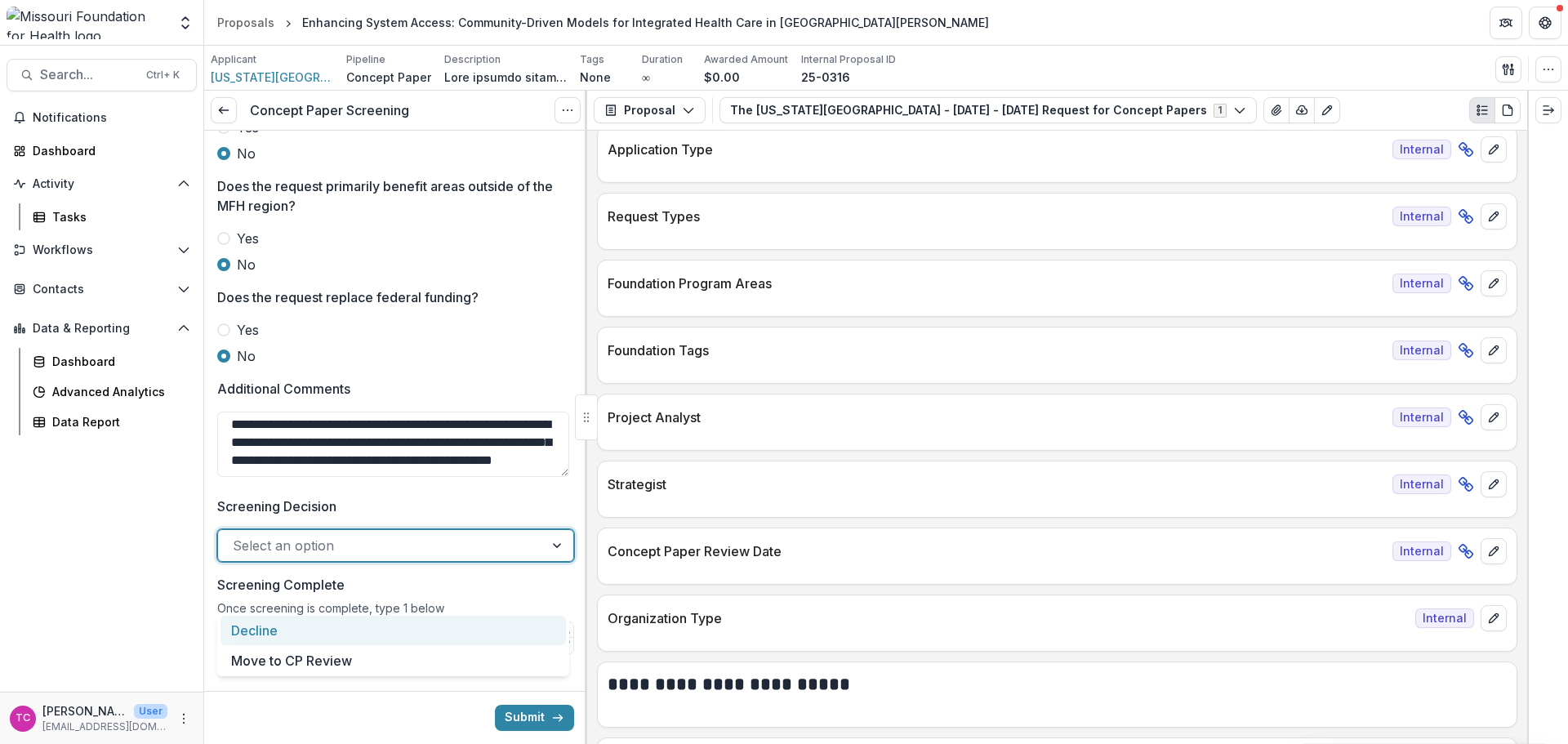
click at [434, 557] on div at bounding box center [380, 546] width 296 height 23
click at [394, 636] on div "Decline" at bounding box center [392, 630] width 345 height 31
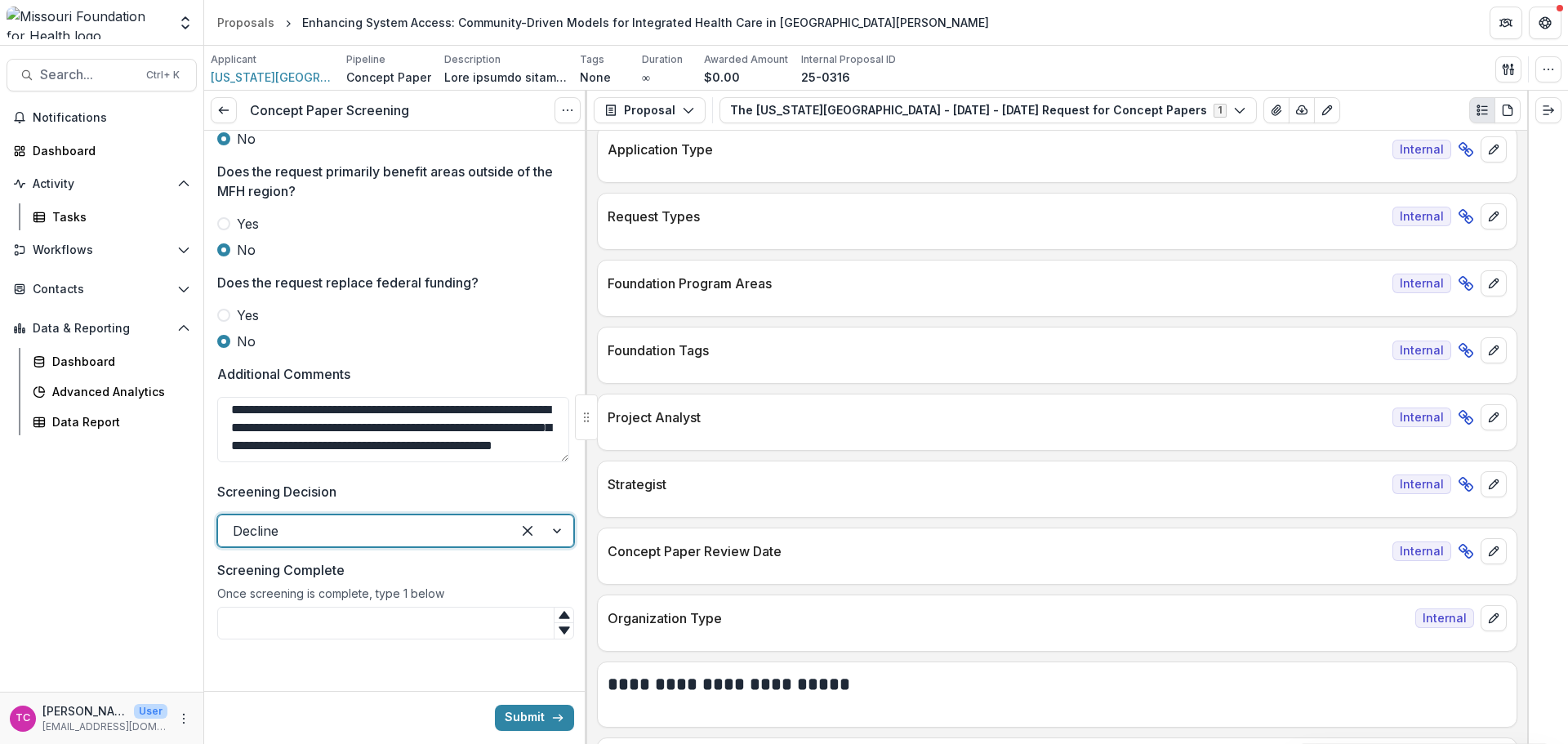
click at [388, 602] on div "Once screening is complete, type 1 below" at bounding box center [396, 596] width 357 height 20
click at [379, 611] on input "Screening Complete" at bounding box center [396, 622] width 357 height 32
type input "*"
click at [529, 720] on button "Submit" at bounding box center [534, 718] width 80 height 26
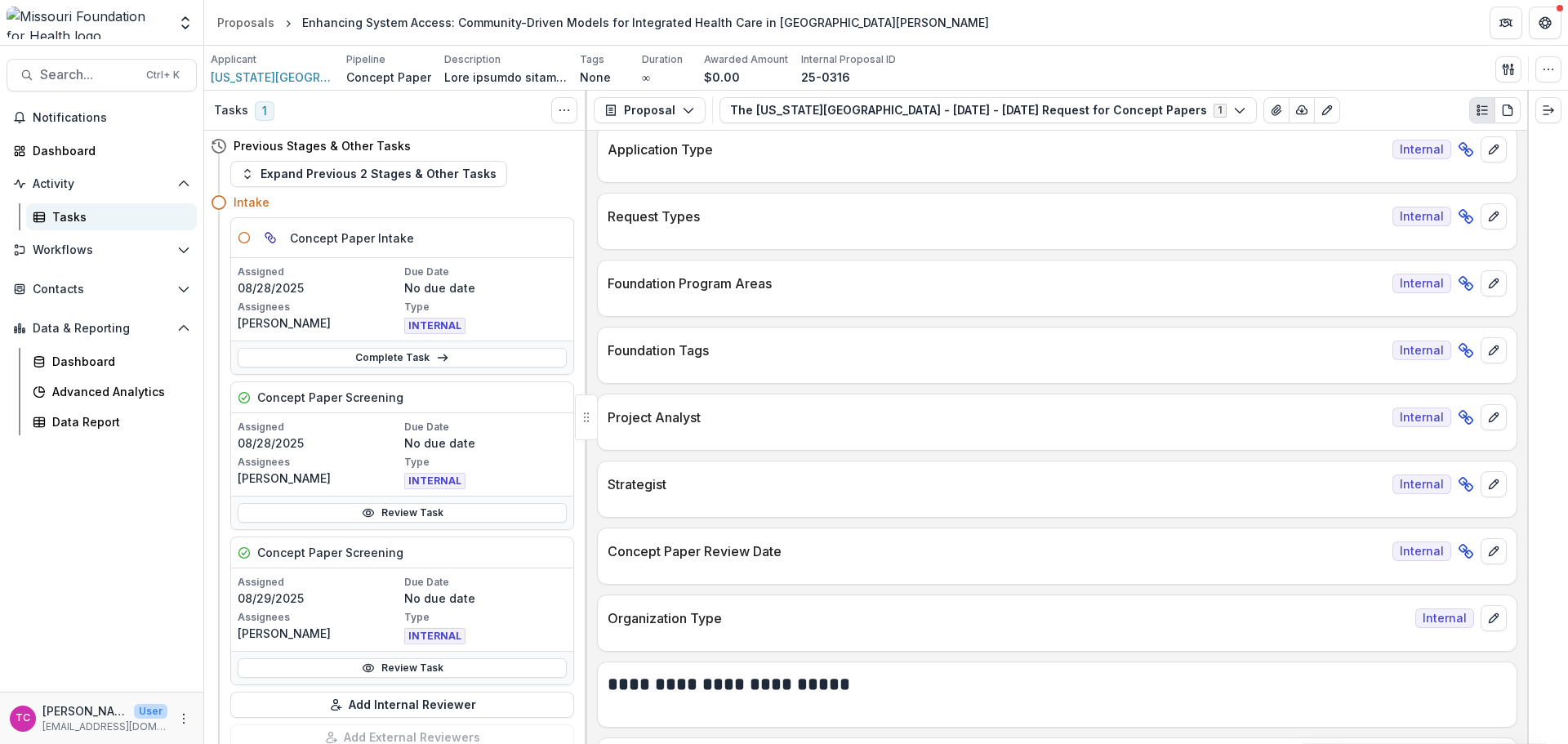
click at [72, 219] on div "Tasks" at bounding box center [118, 217] width 131 height 17
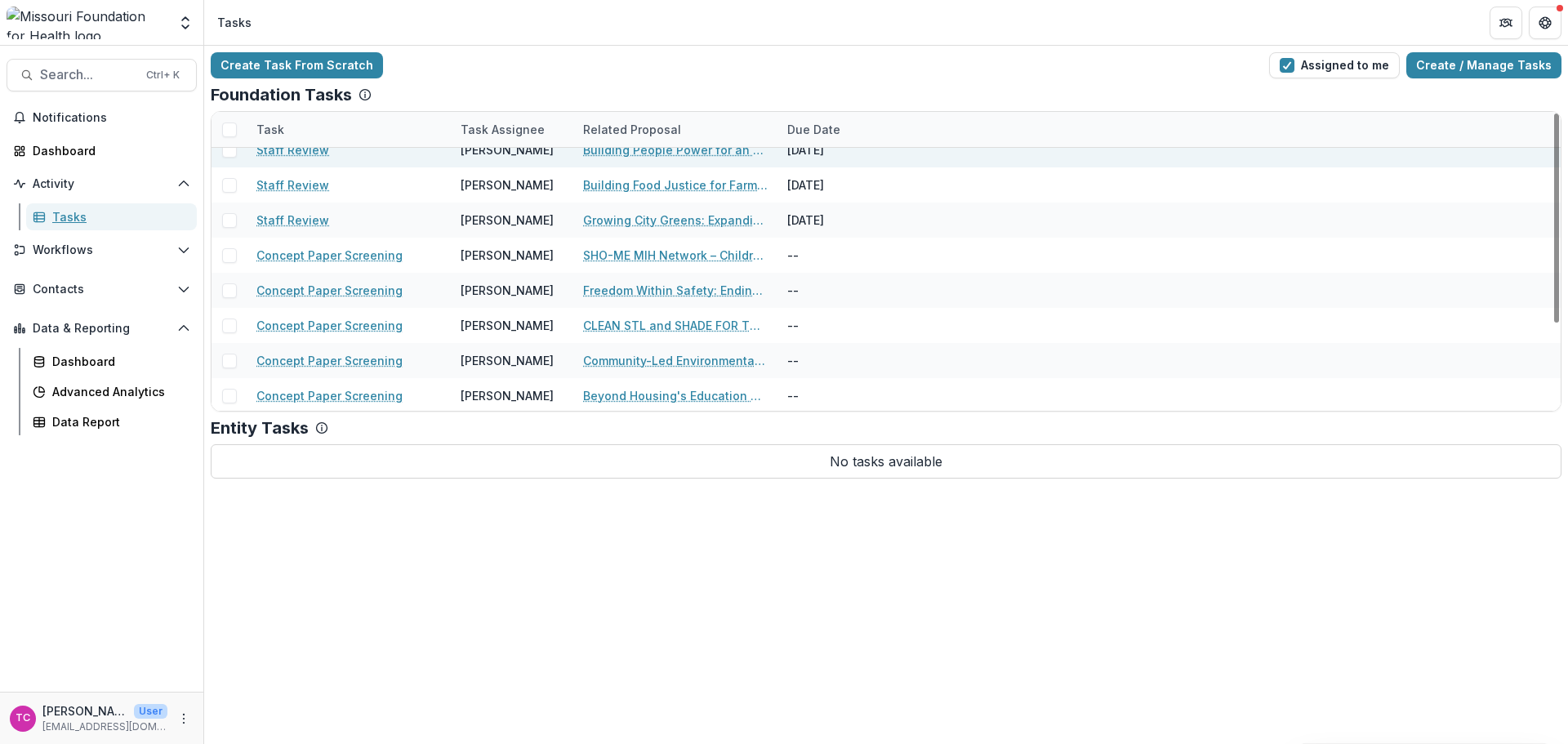
scroll to position [123, 0]
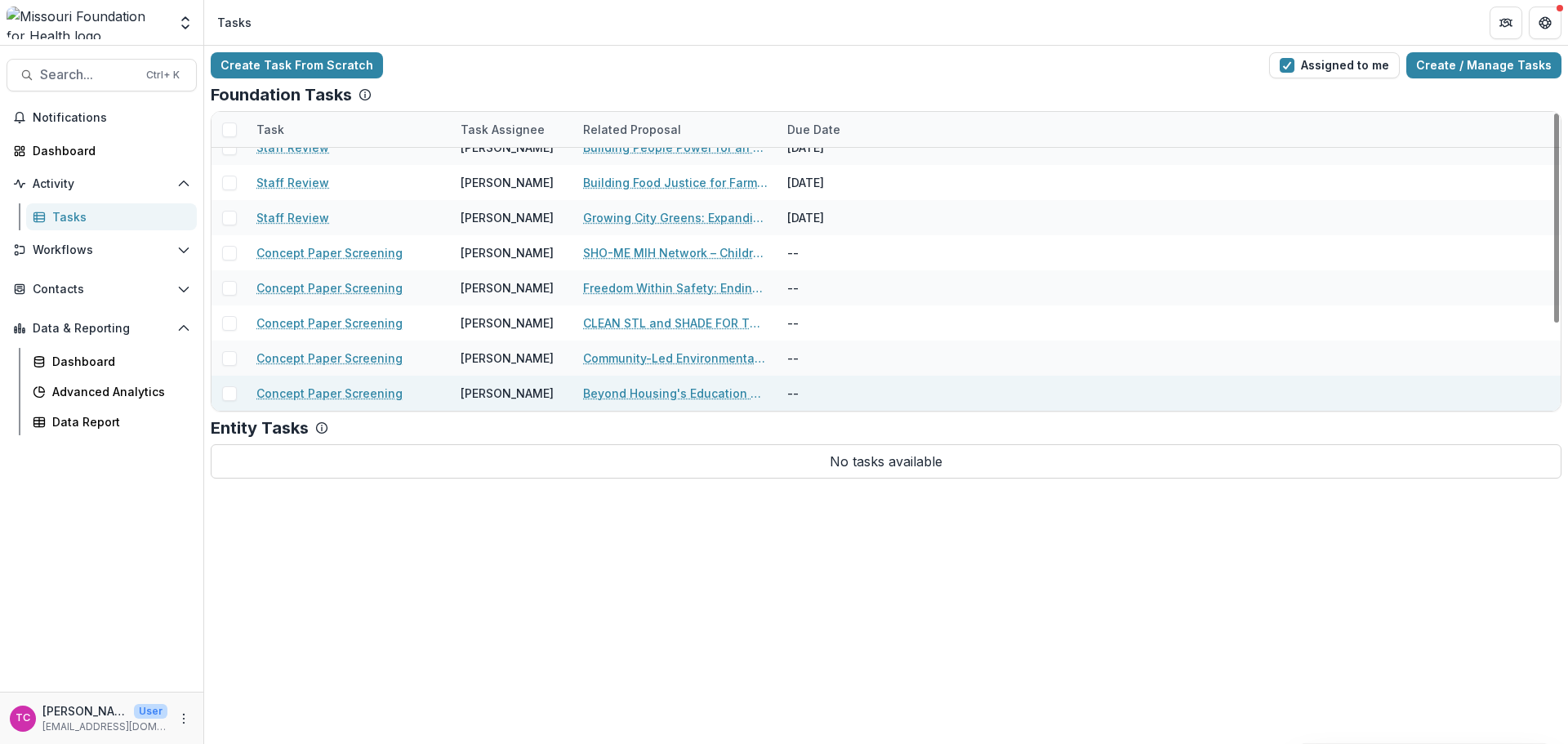
click at [627, 386] on link "Beyond Housing's Education Wrap Around Services" at bounding box center [675, 393] width 184 height 17
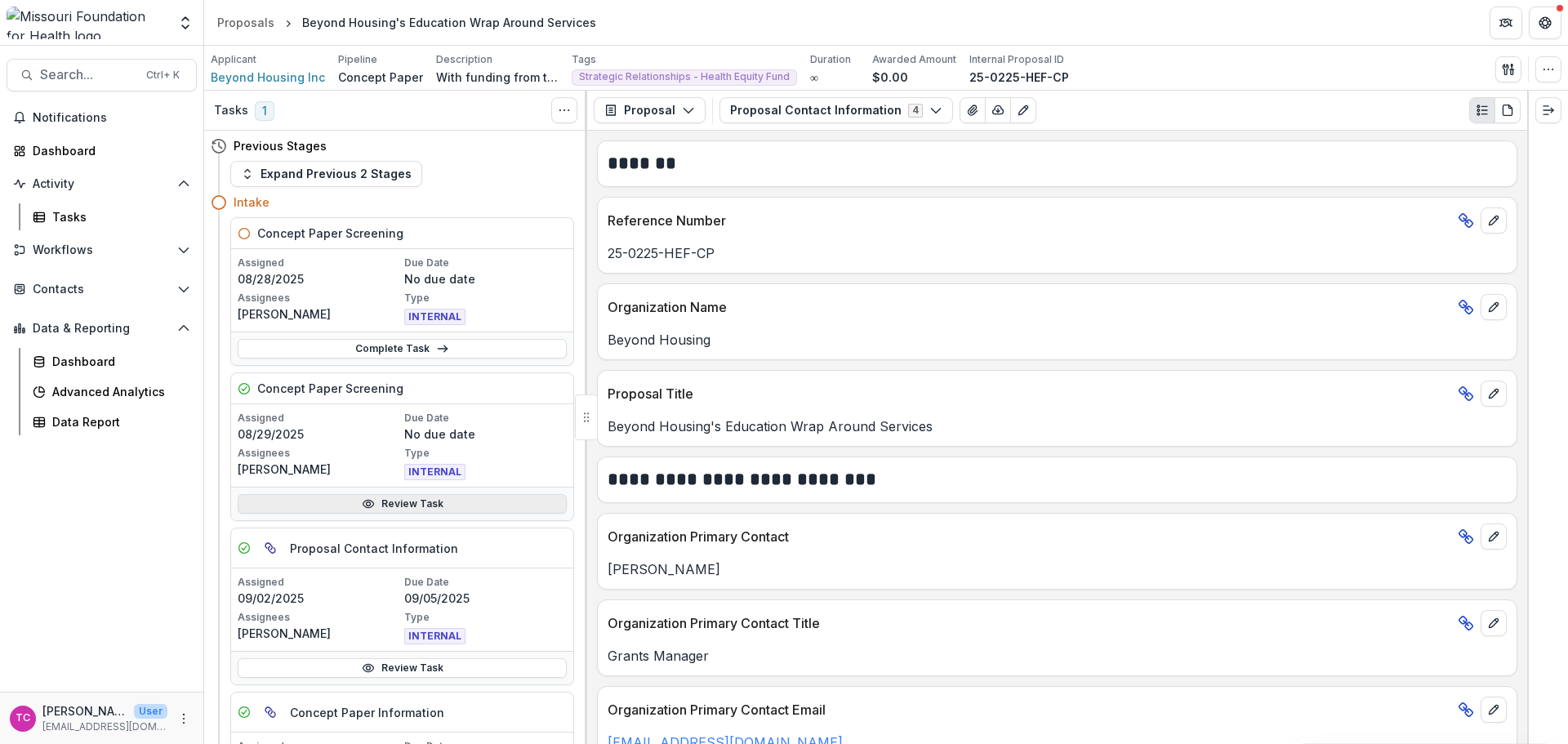
click at [316, 504] on link "Review Task" at bounding box center [402, 504] width 330 height 19
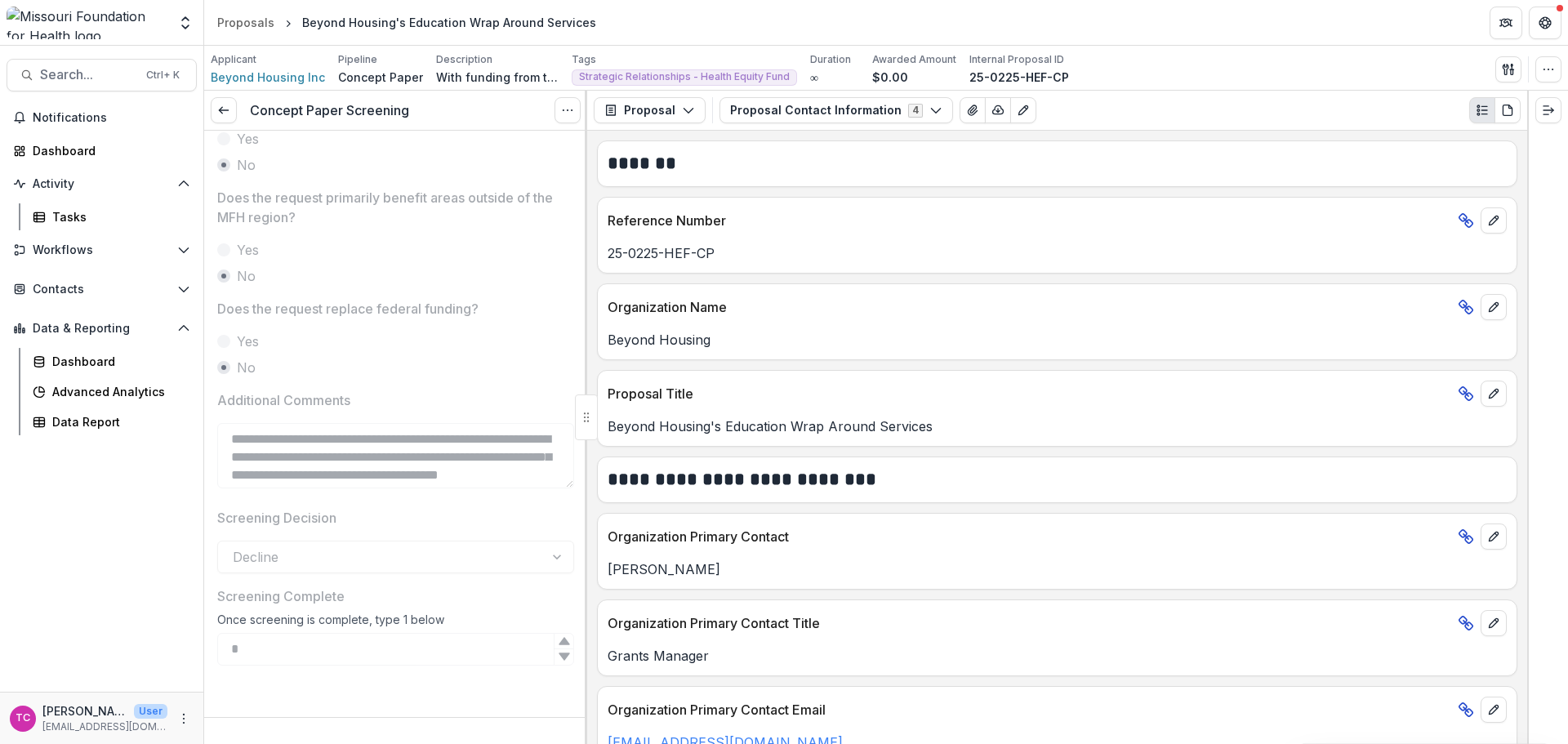
scroll to position [842, 0]
click at [225, 119] on link at bounding box center [224, 110] width 26 height 26
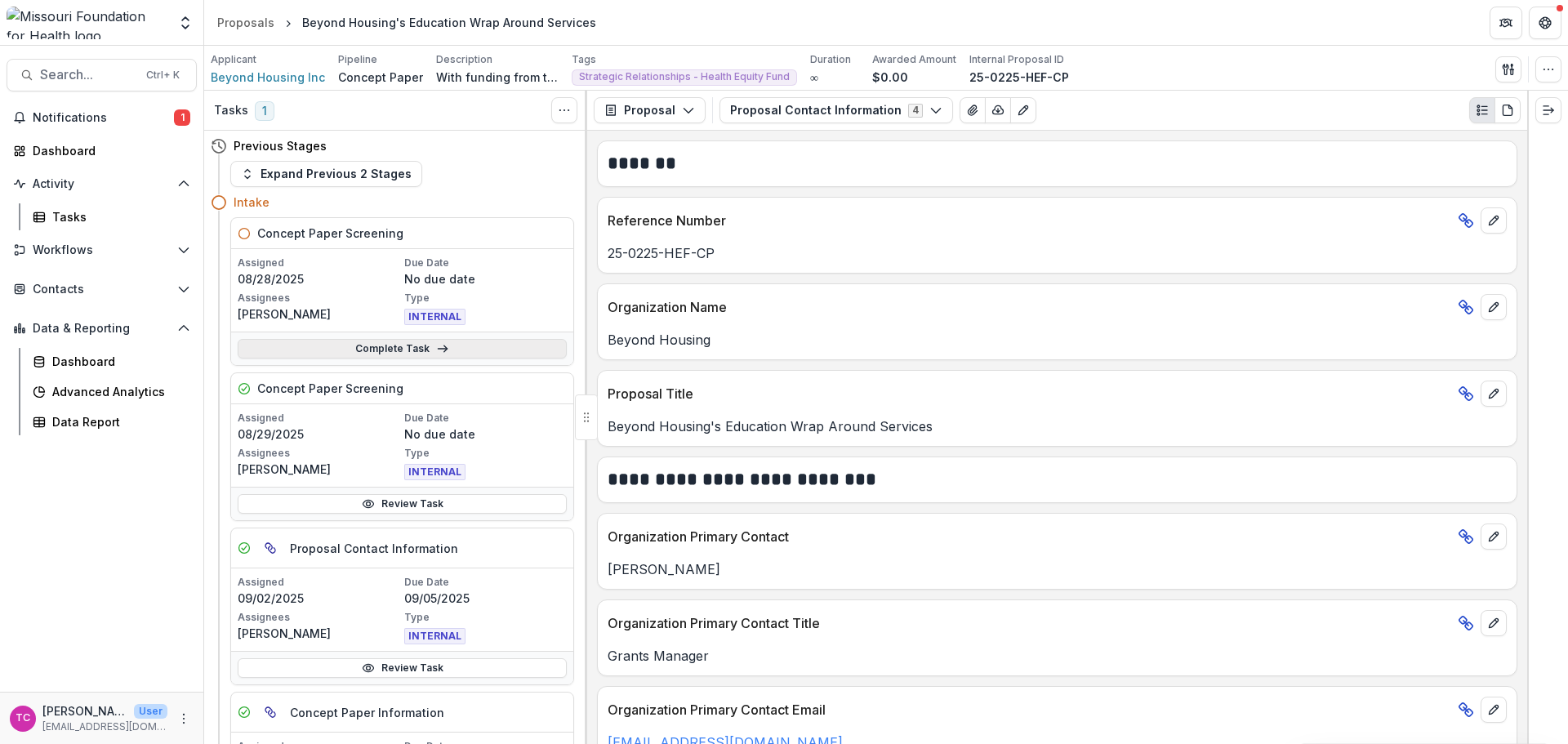
click at [308, 351] on link "Complete Task" at bounding box center [402, 349] width 330 height 19
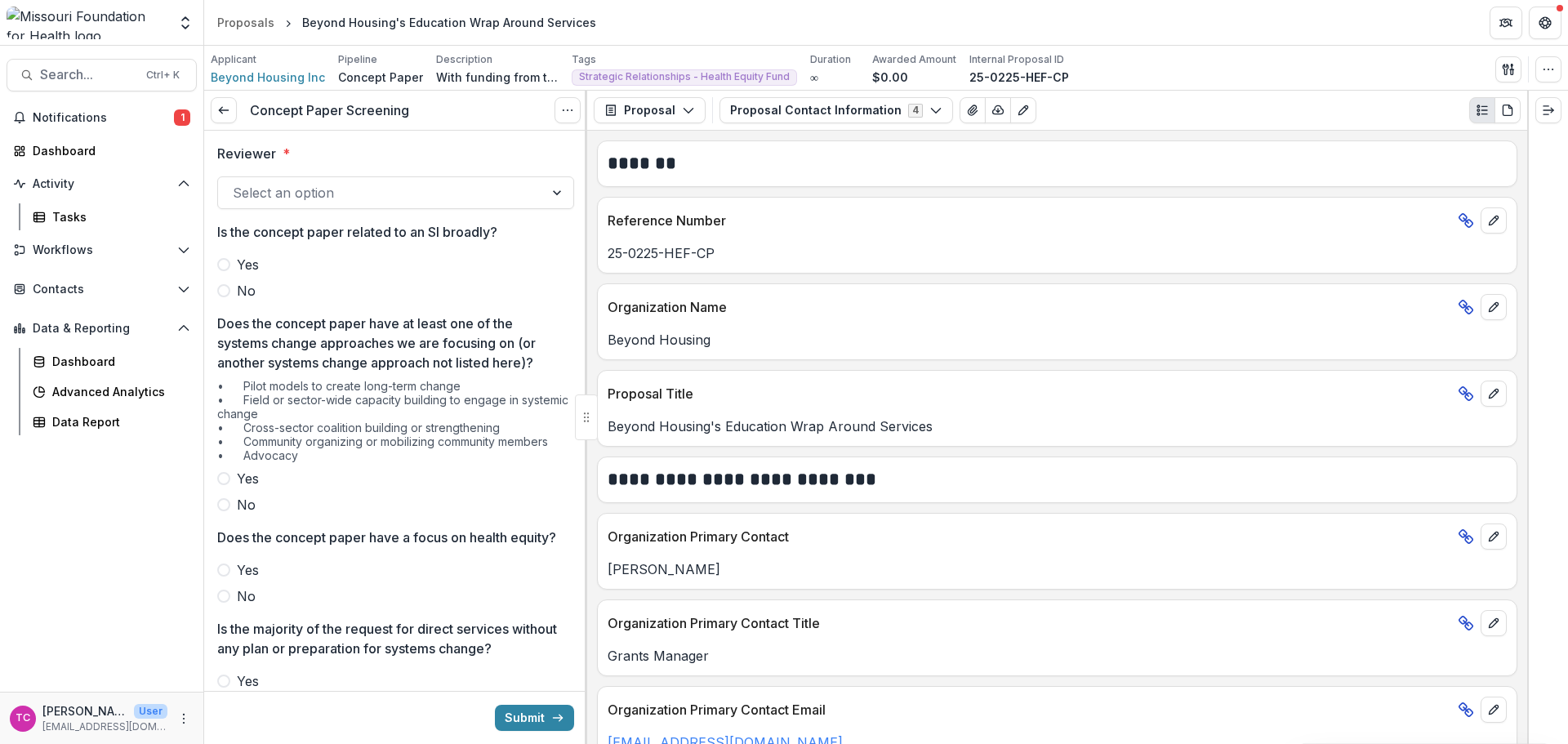
click at [279, 198] on div at bounding box center [380, 192] width 296 height 23
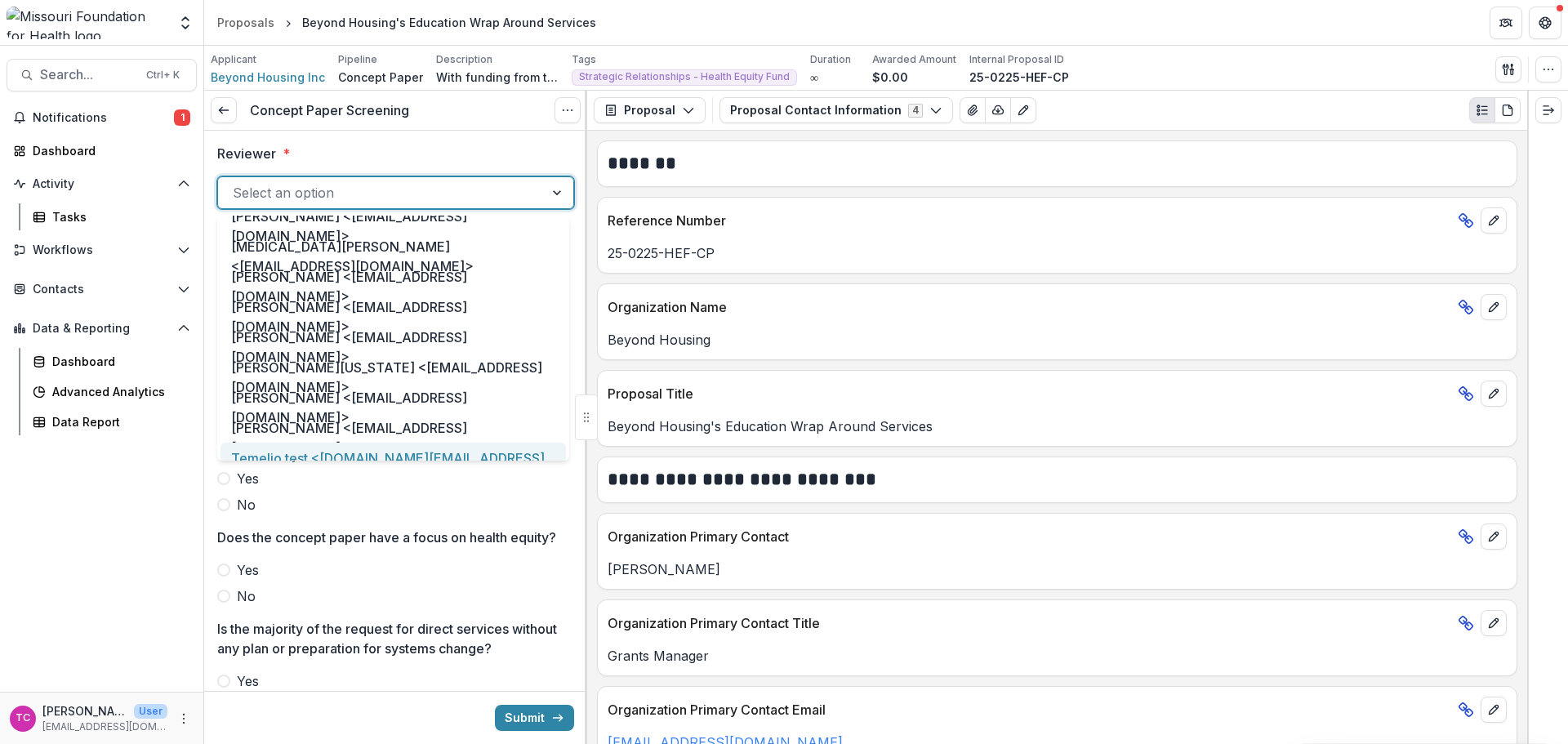
scroll to position [817, 0]
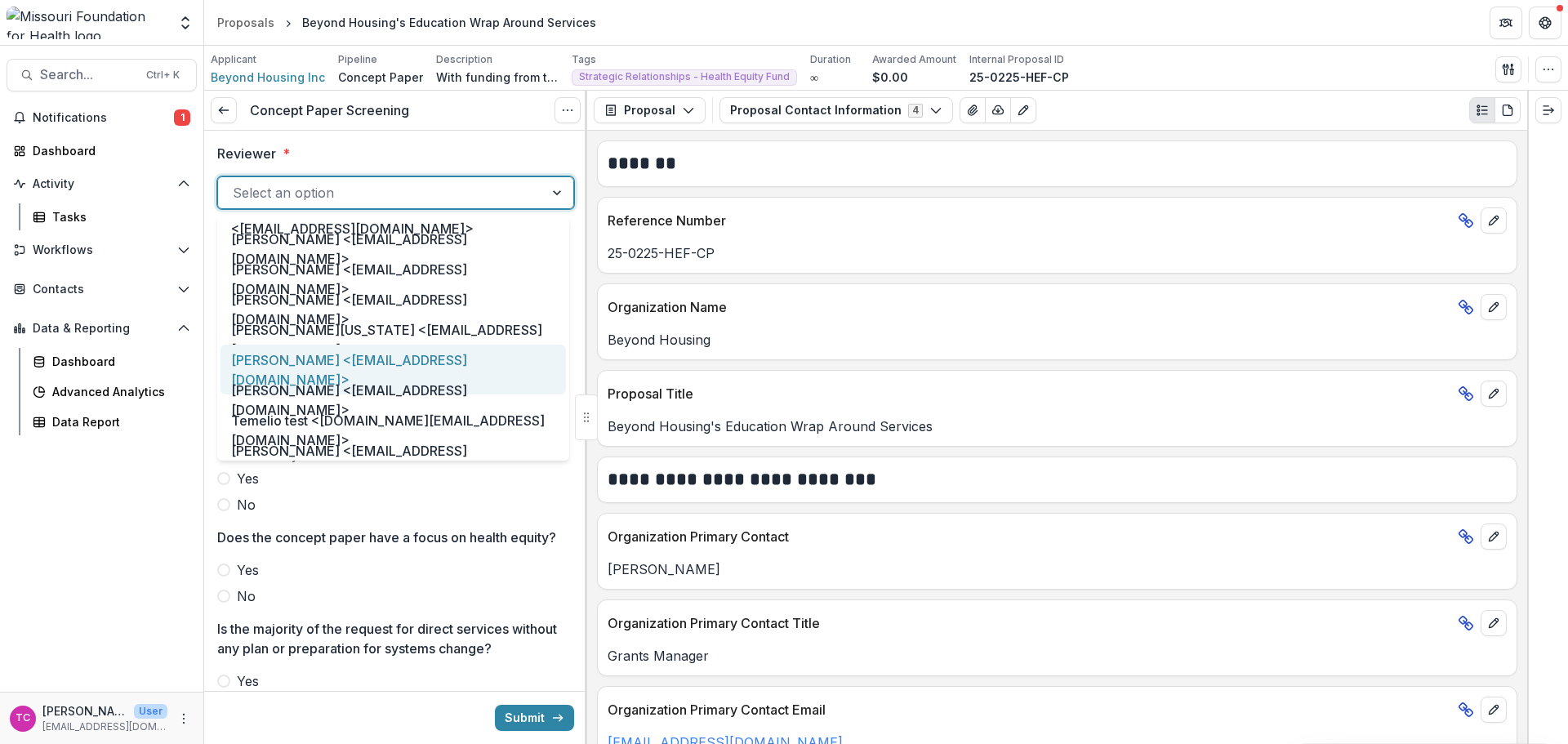
click at [343, 355] on div "[PERSON_NAME] <[EMAIL_ADDRESS][DOMAIN_NAME]>" at bounding box center [392, 369] width 345 height 50
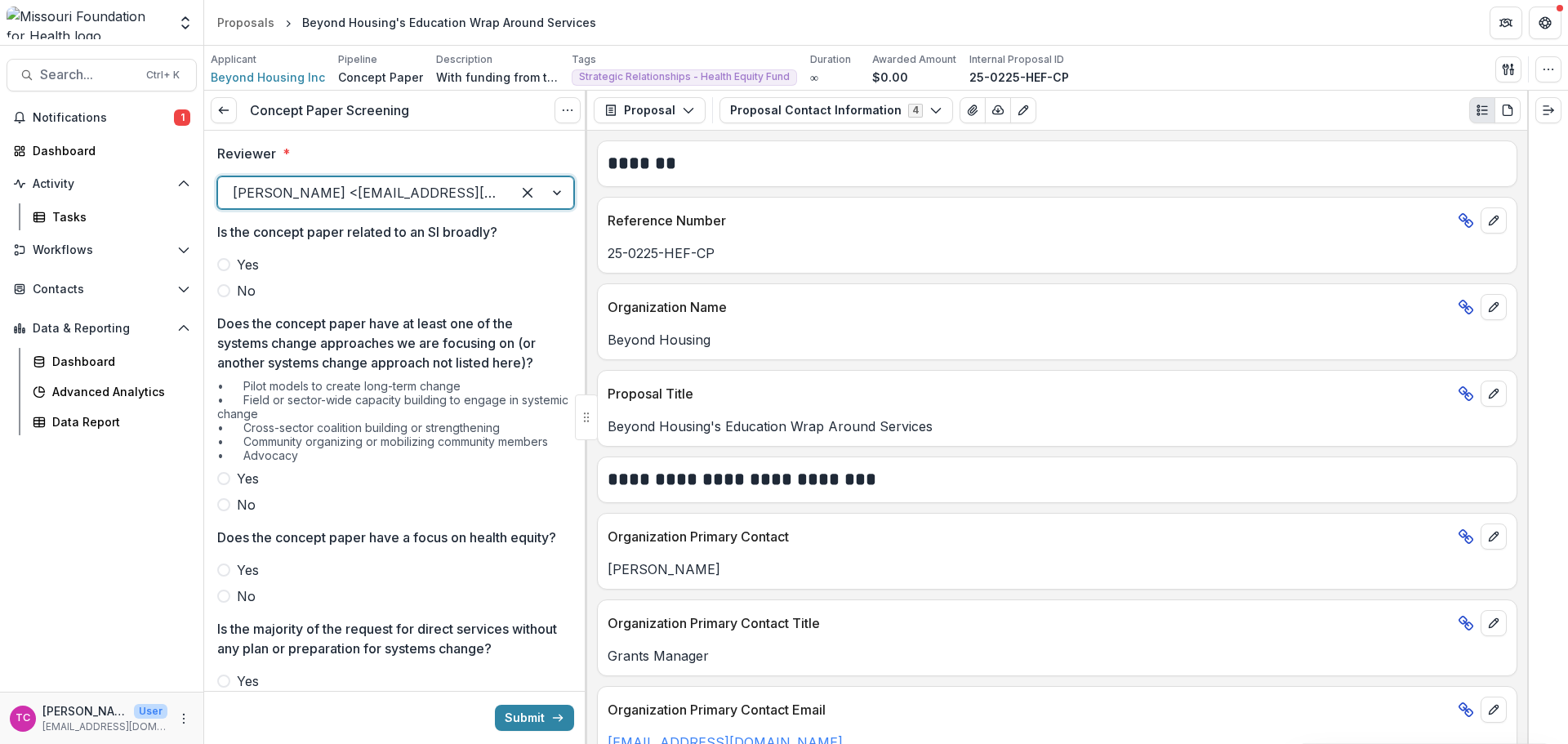
click at [239, 292] on span "No" at bounding box center [246, 290] width 18 height 19
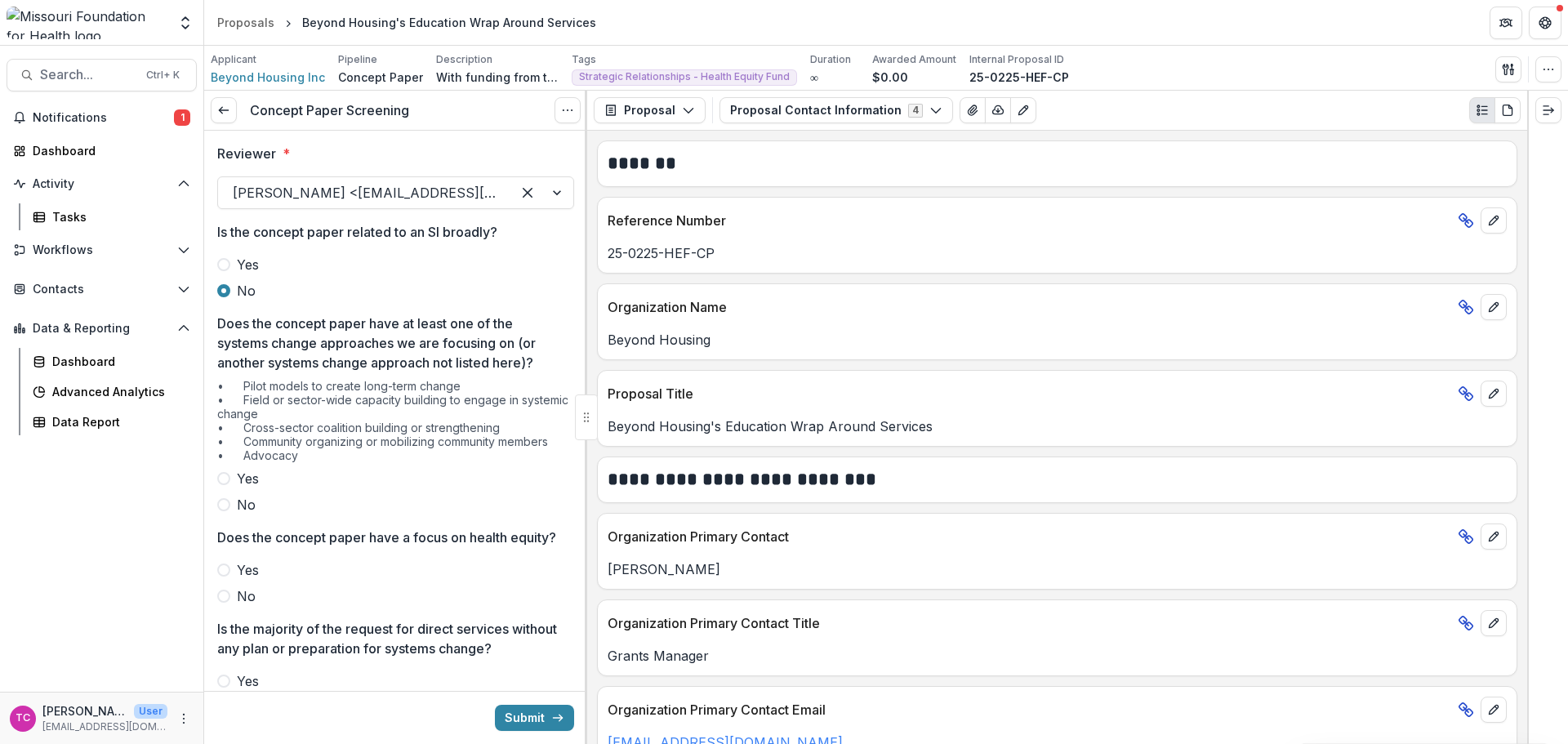
click at [230, 501] on label "No" at bounding box center [396, 504] width 357 height 19
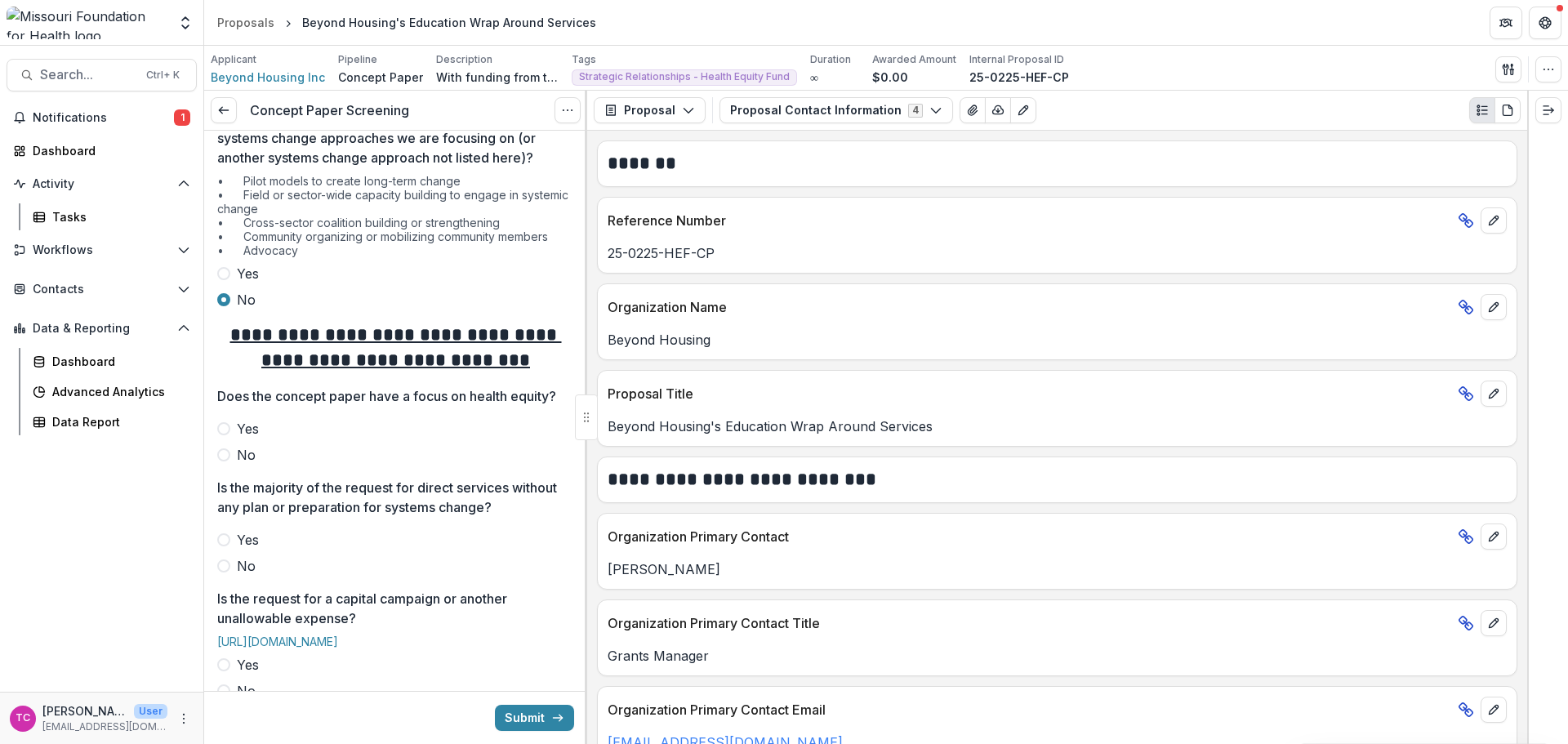
scroll to position [245, 0]
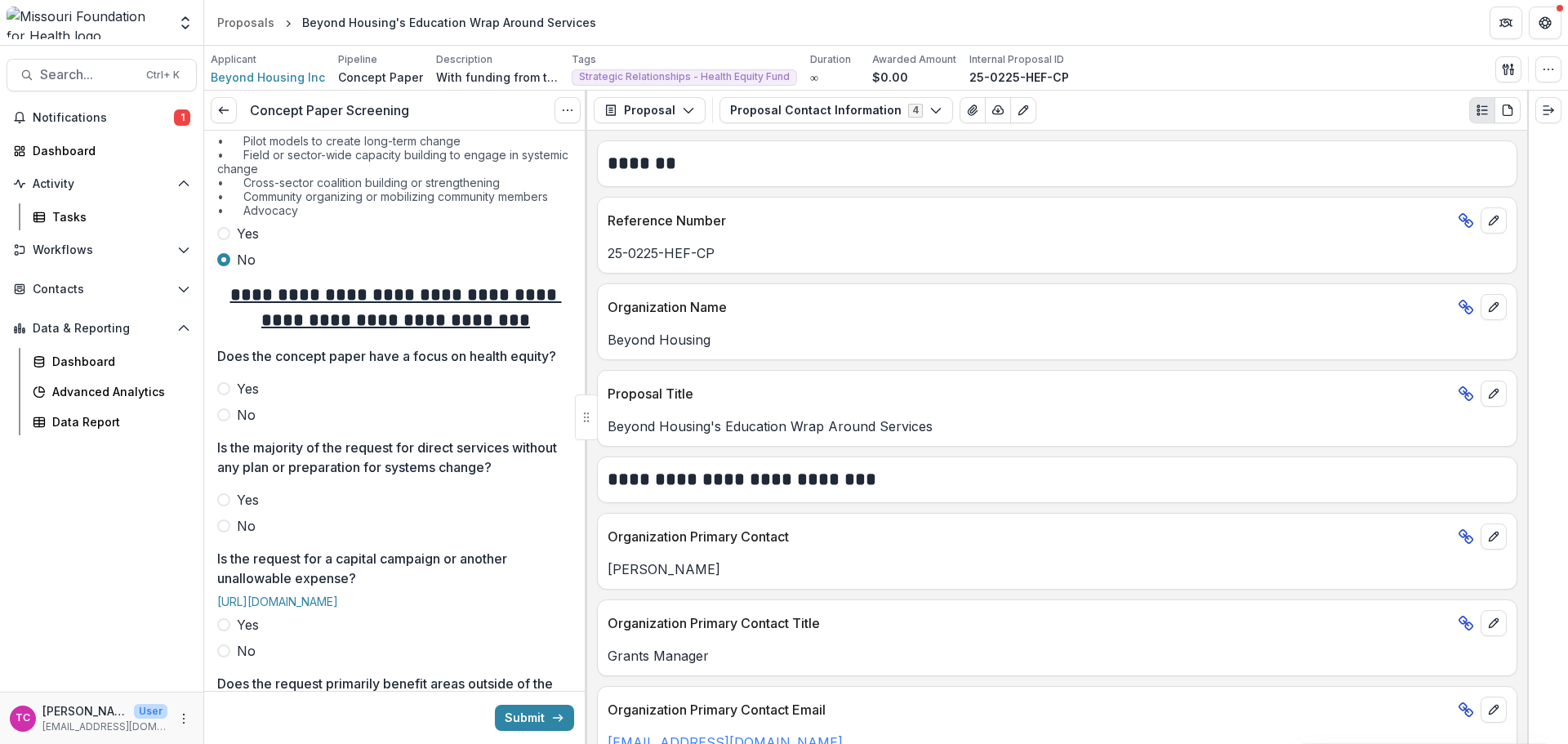
click at [251, 425] on span "No" at bounding box center [246, 414] width 18 height 19
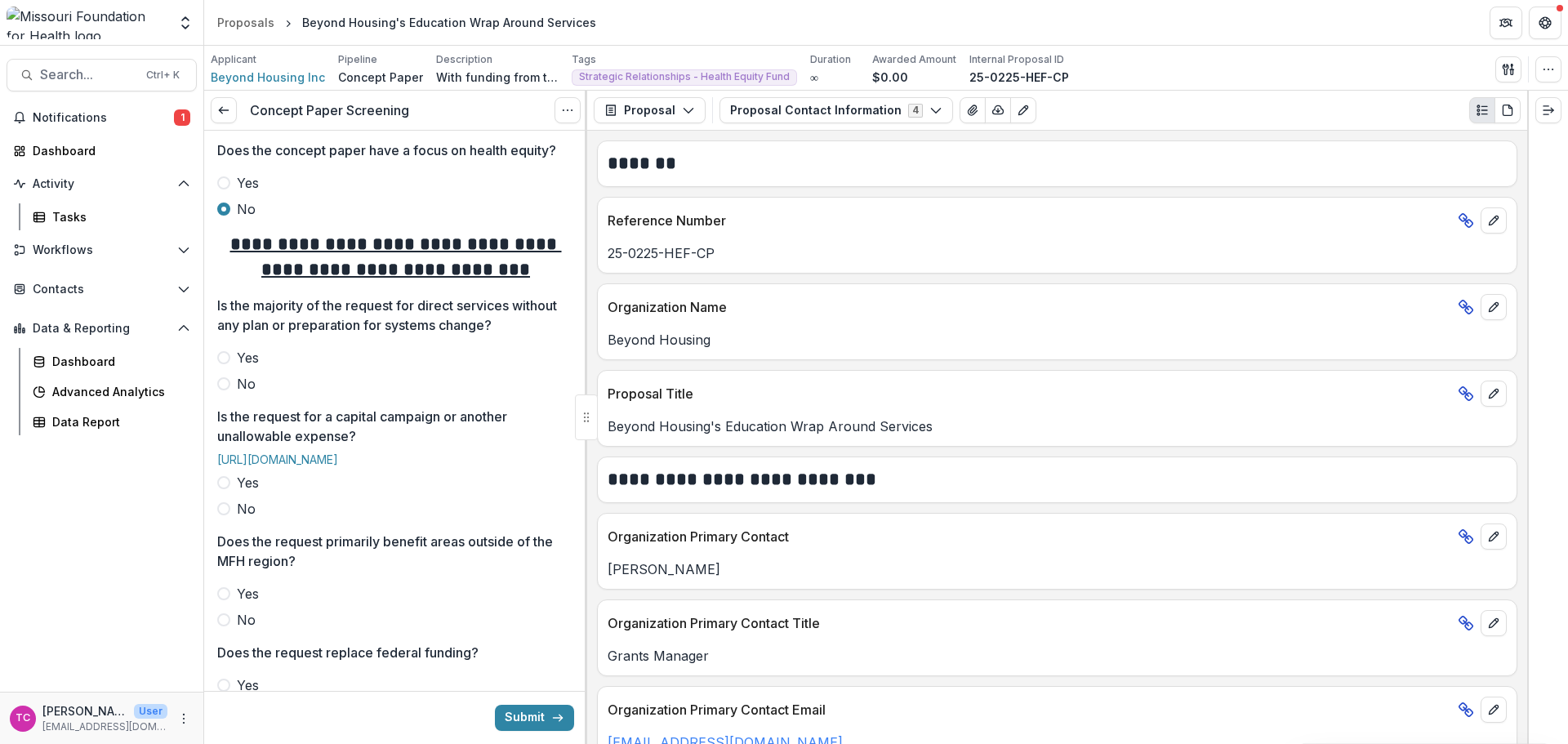
scroll to position [490, 0]
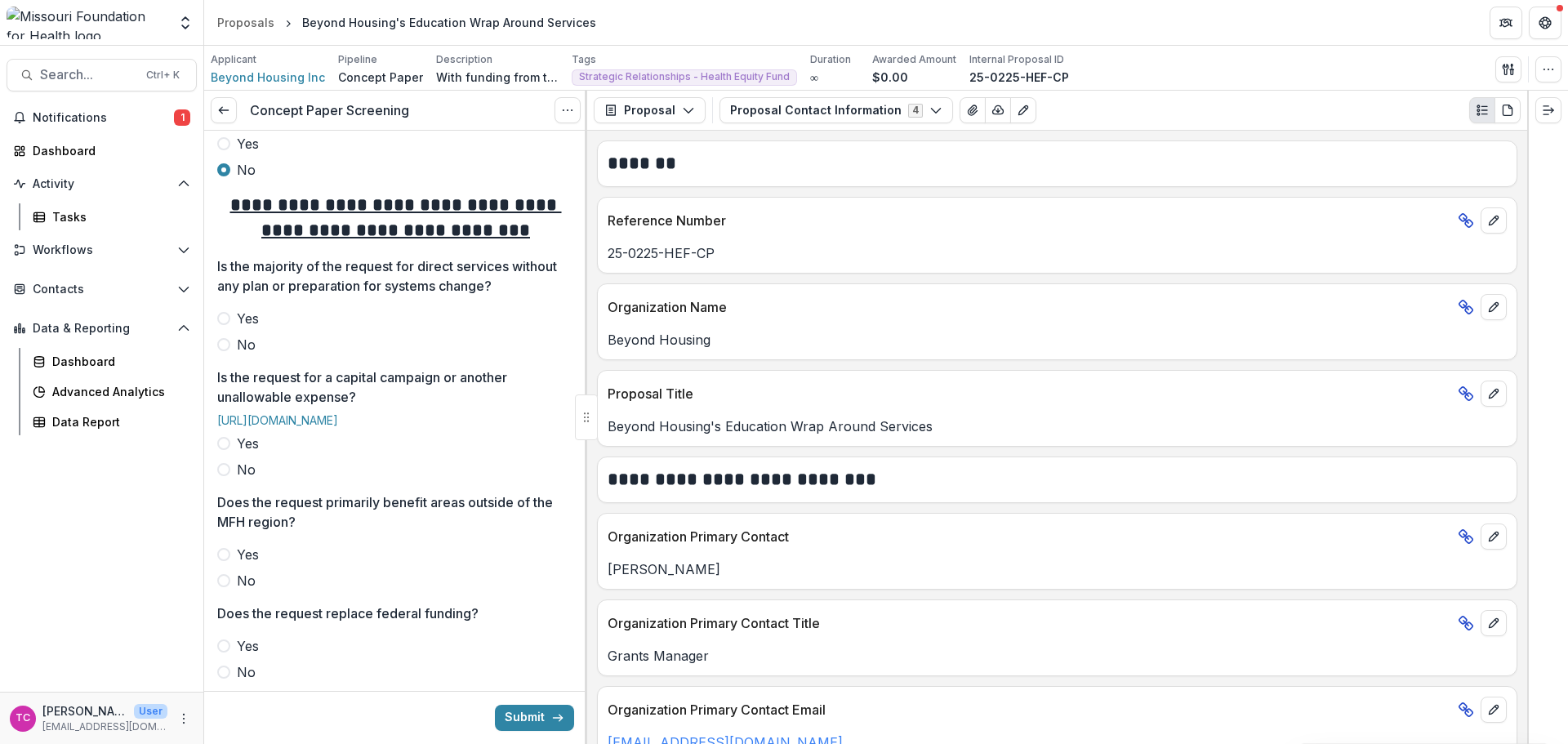
click at [241, 354] on span "No" at bounding box center [246, 344] width 18 height 19
click at [248, 309] on div at bounding box center [396, 305] width 357 height 6
click at [249, 329] on span "Yes" at bounding box center [247, 318] width 22 height 19
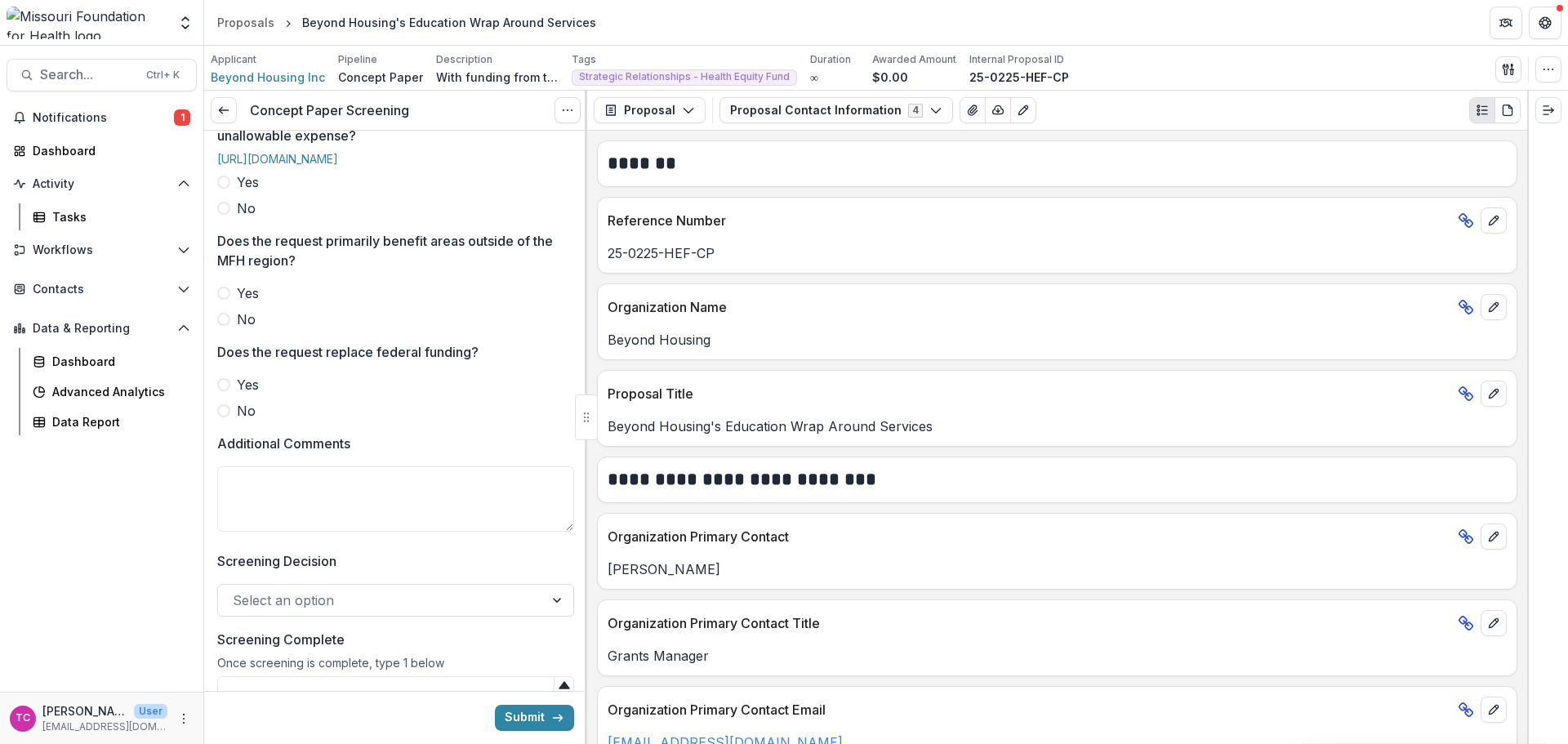
scroll to position [817, 0]
click at [239, 216] on span "No" at bounding box center [246, 205] width 18 height 19
click at [245, 327] on span "No" at bounding box center [246, 316] width 18 height 19
click at [239, 467] on div "**********" at bounding box center [396, 23] width 357 height 1419
click at [242, 418] on span "No" at bounding box center [246, 408] width 18 height 19
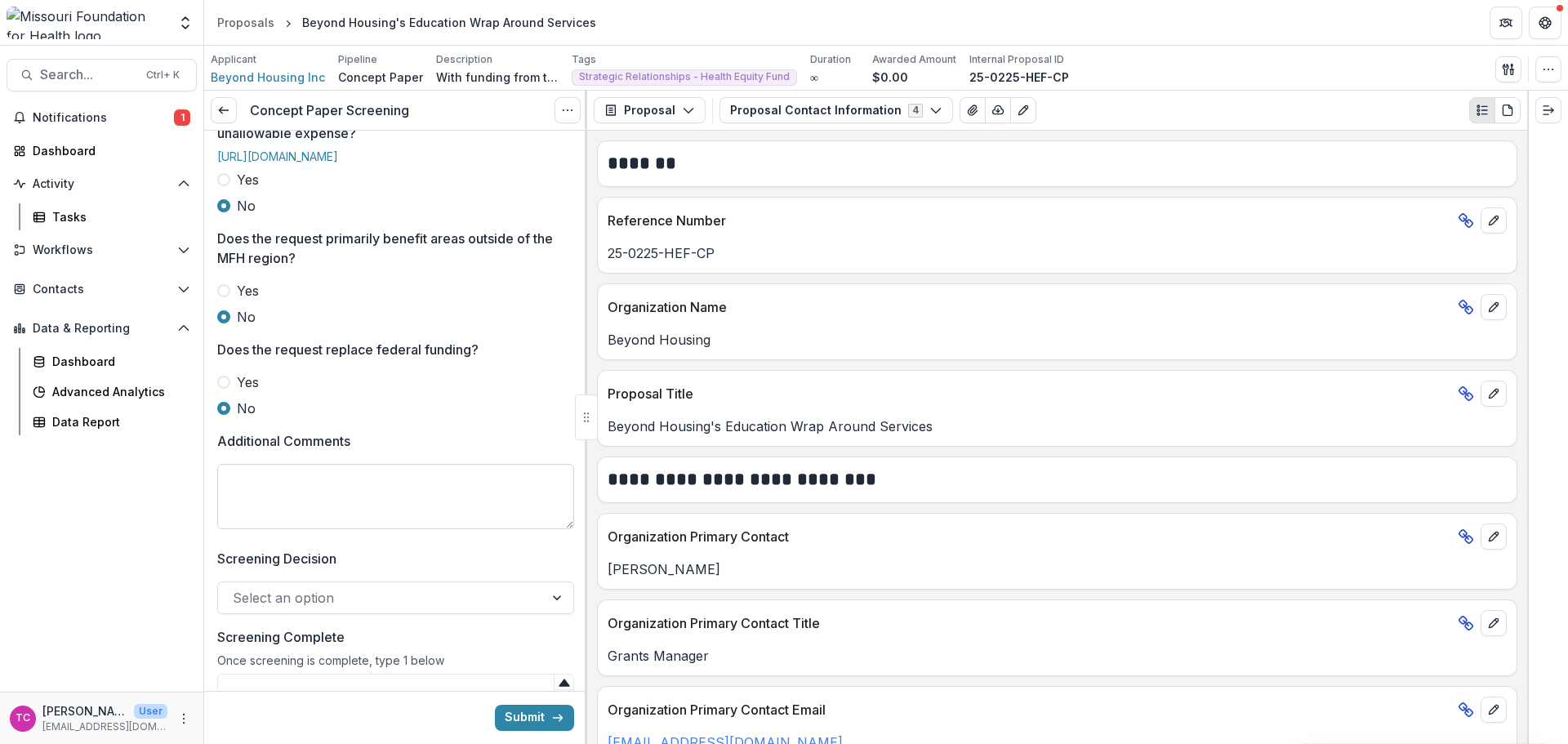
click at [296, 529] on textarea "Additional Comments" at bounding box center [396, 497] width 357 height 66
click at [349, 529] on textarea "**********" at bounding box center [396, 497] width 357 height 66
click at [350, 529] on textarea "**********" at bounding box center [396, 497] width 357 height 66
click at [387, 523] on textarea "**********" at bounding box center [396, 497] width 357 height 66
paste textarea "**********"
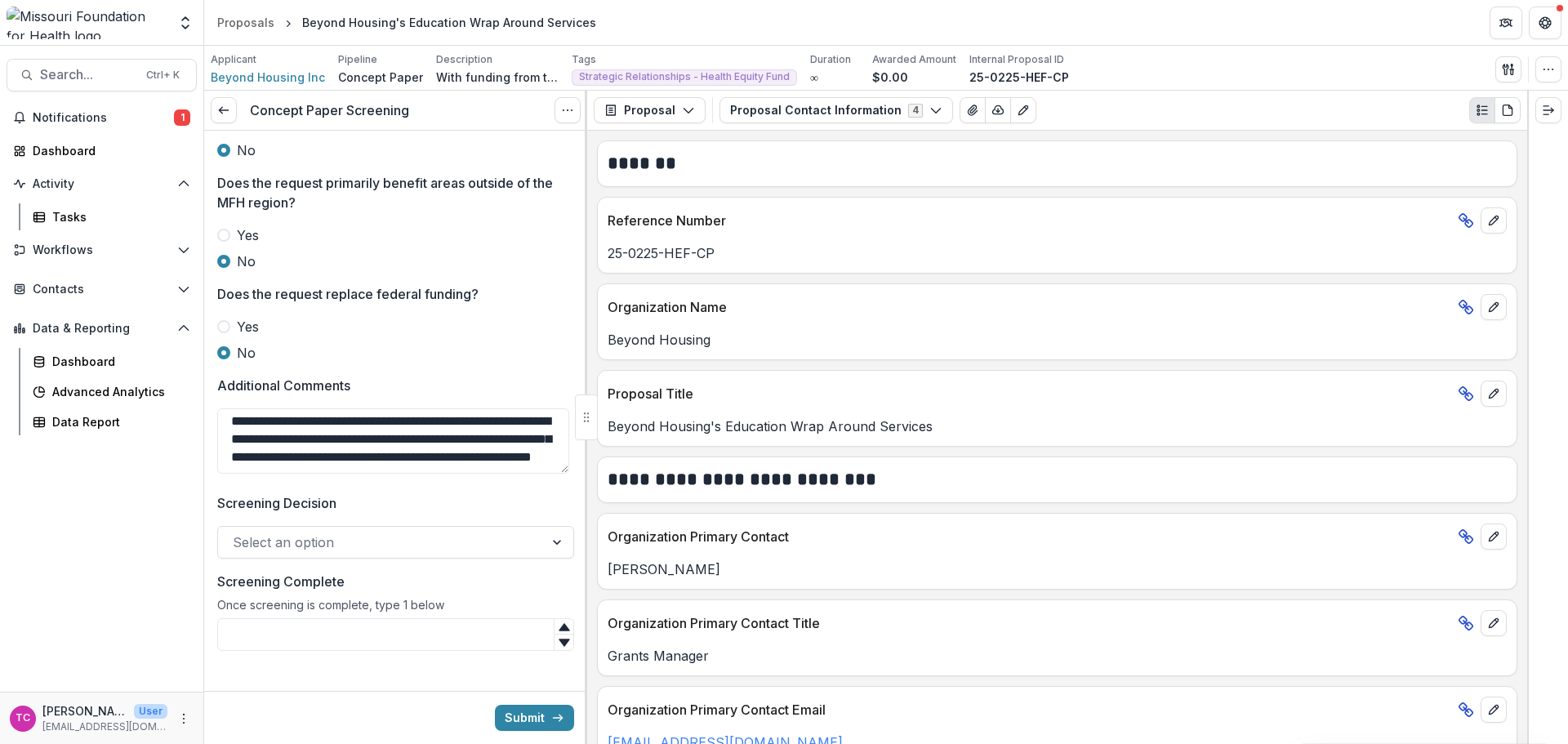
scroll to position [932, 0]
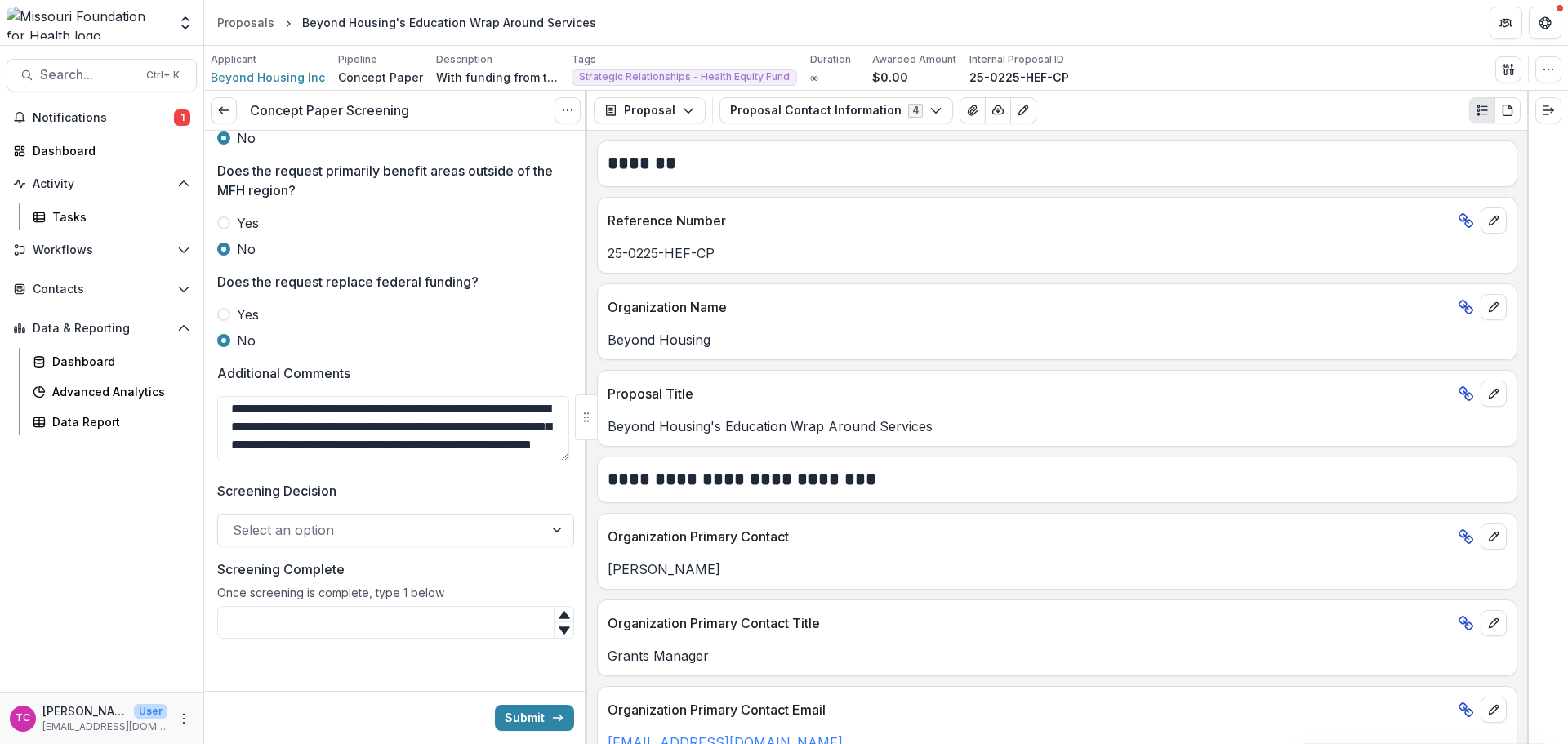
type textarea "**********"
click at [366, 530] on div at bounding box center [380, 530] width 296 height 23
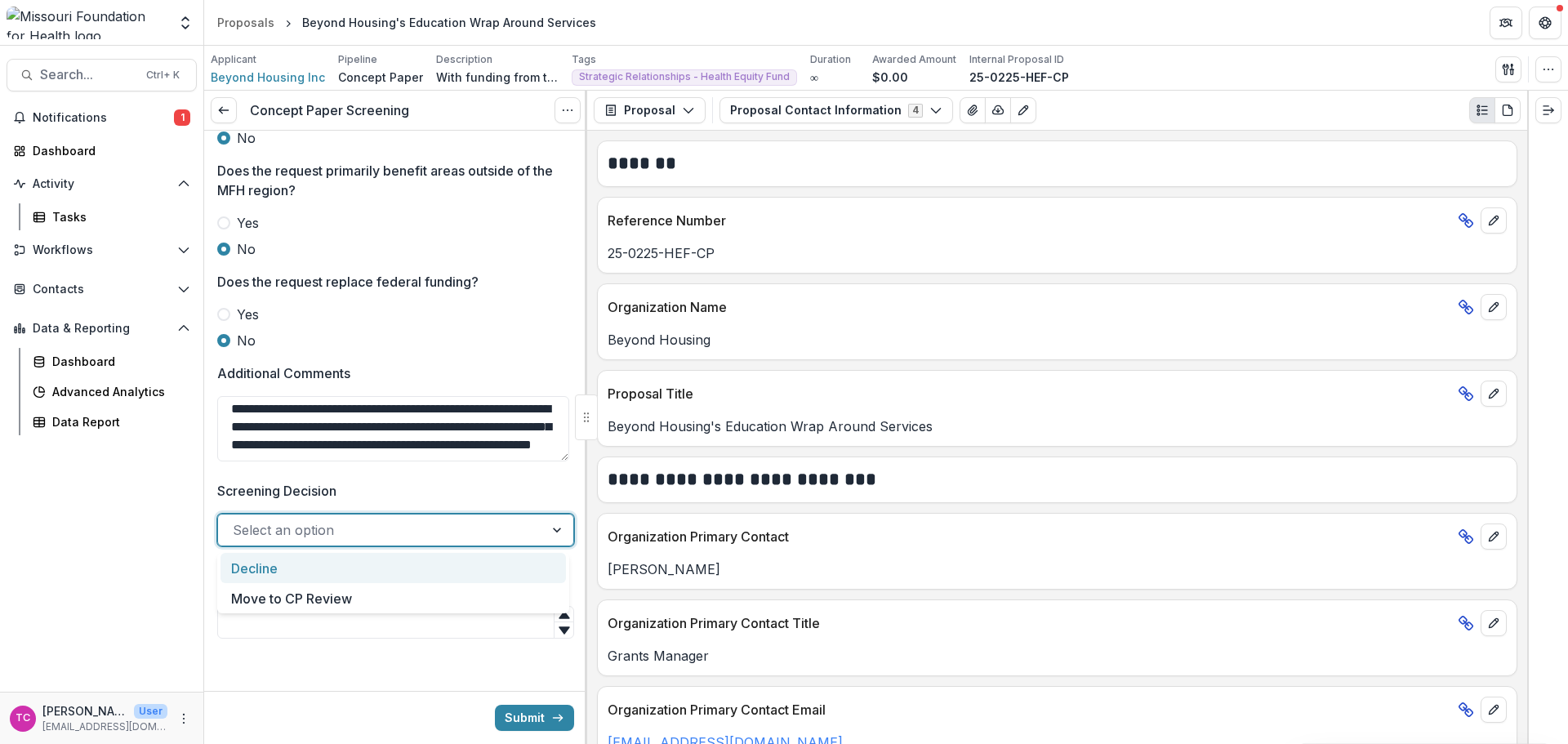
click at [338, 574] on div "Decline" at bounding box center [392, 568] width 345 height 31
click at [330, 636] on input "Screening Complete" at bounding box center [396, 622] width 357 height 32
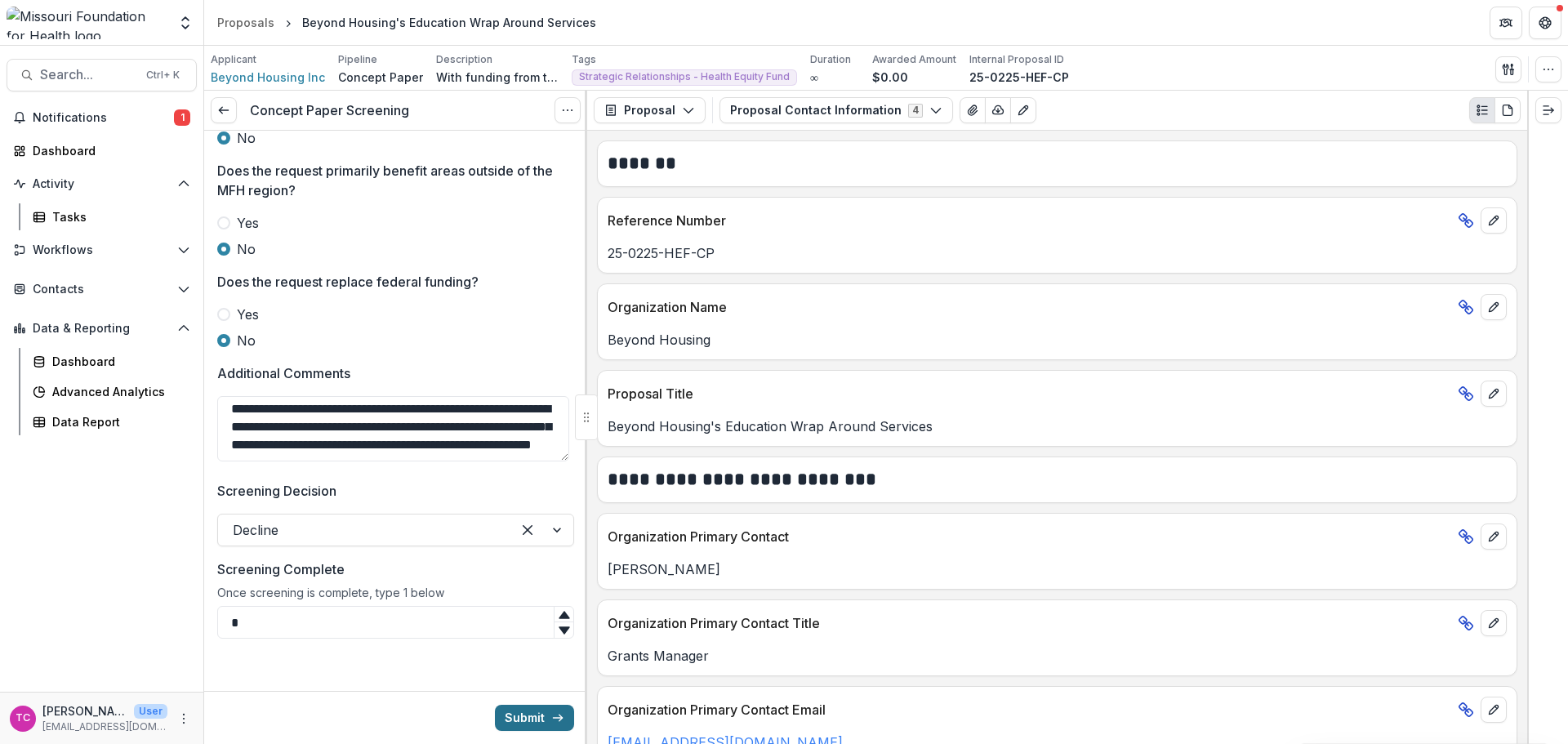
type input "*"
click at [542, 715] on button "Submit" at bounding box center [534, 718] width 80 height 26
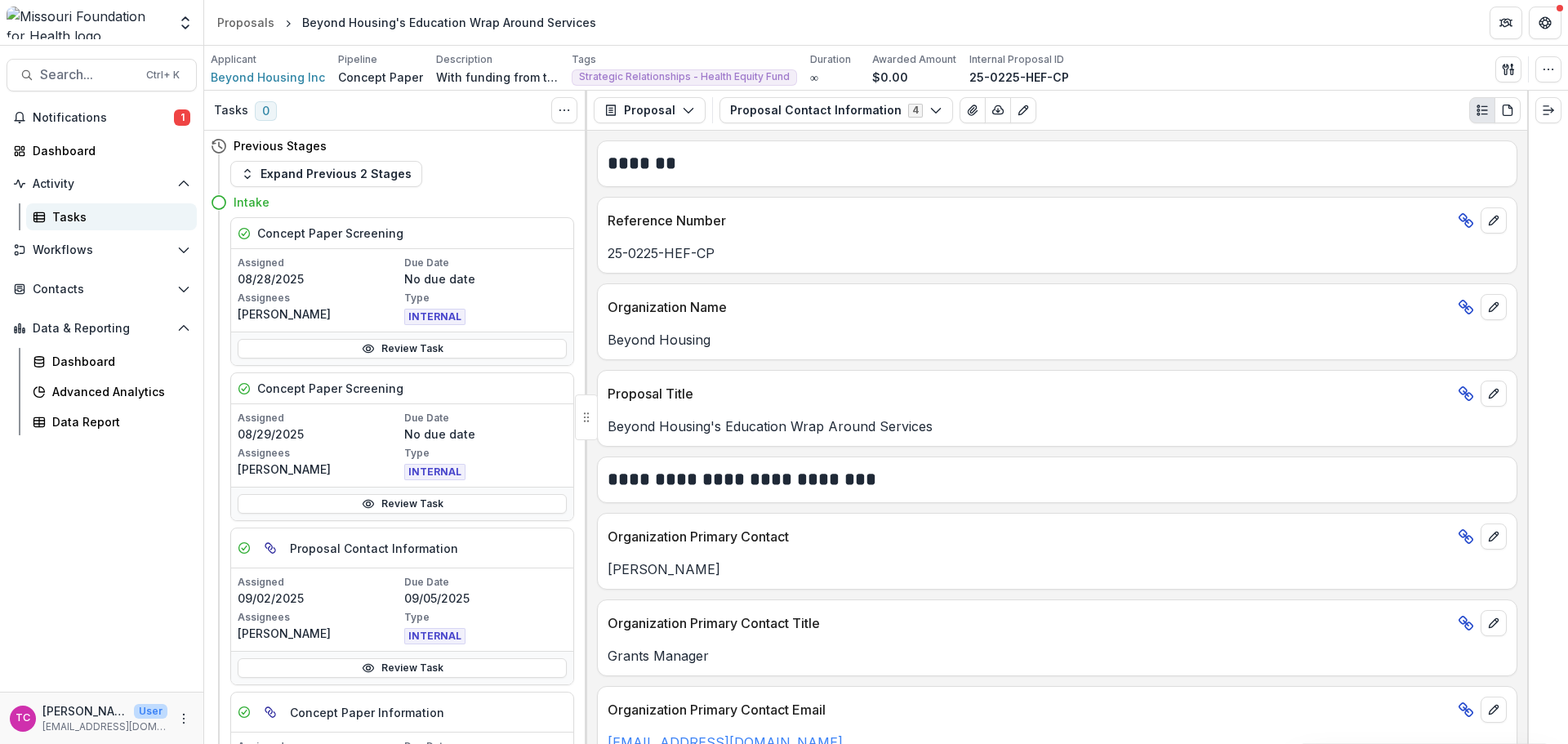
click at [65, 218] on div "Tasks" at bounding box center [118, 217] width 131 height 17
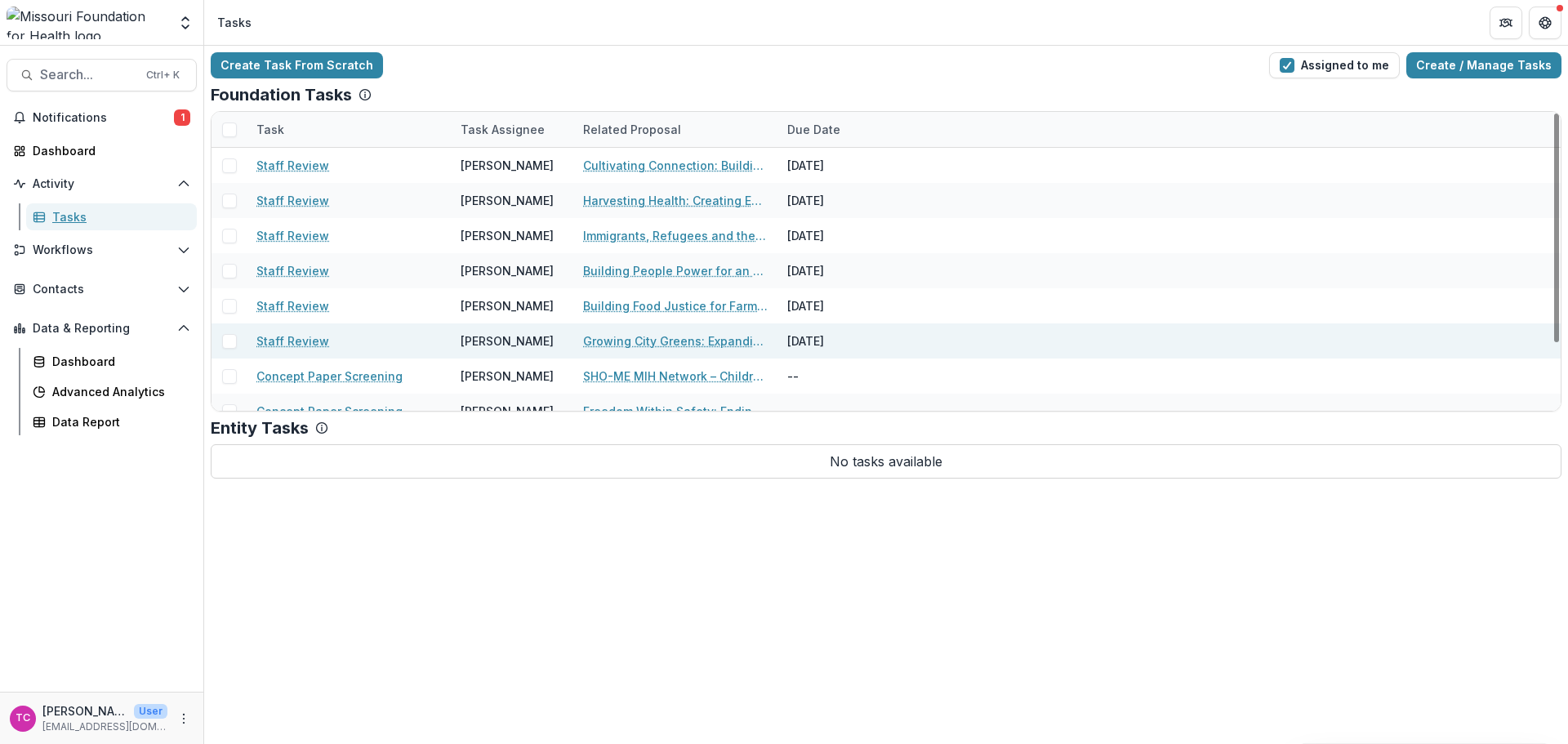
scroll to position [88, 0]
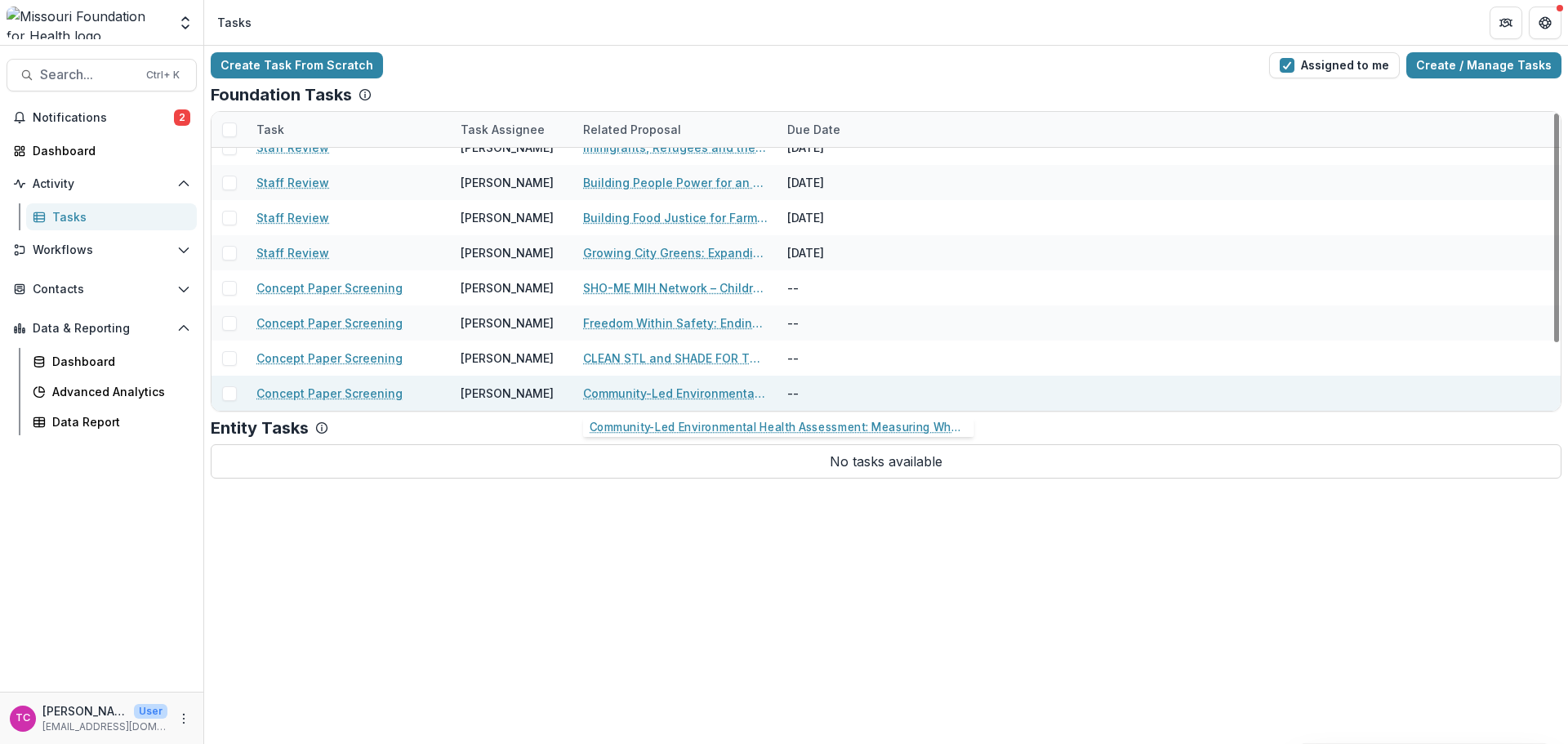
click at [643, 386] on link "Community-Led Environmental Health Assessment: Measuring What Matters in Post-T…" at bounding box center [675, 393] width 184 height 17
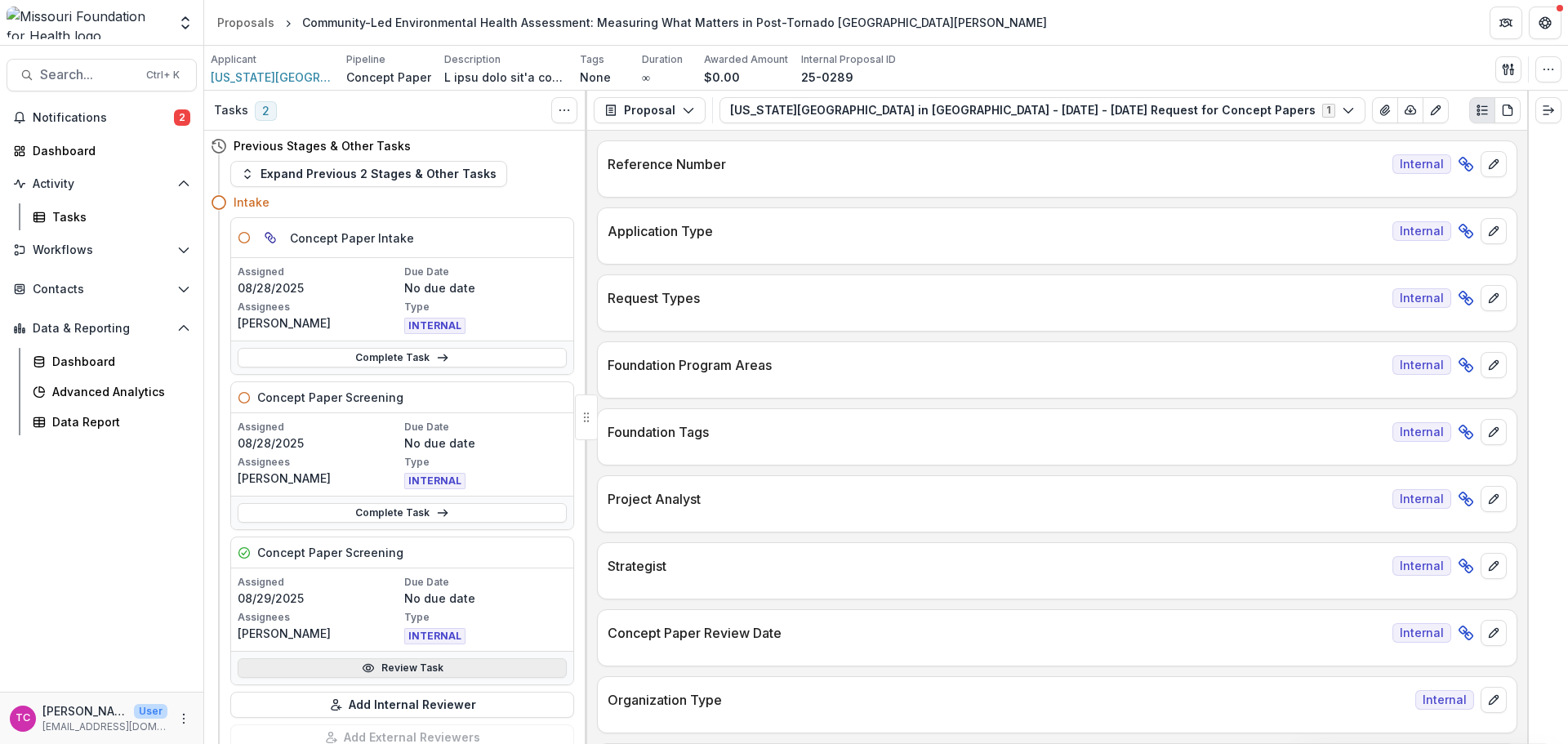
click at [282, 662] on link "Review Task" at bounding box center [402, 668] width 330 height 19
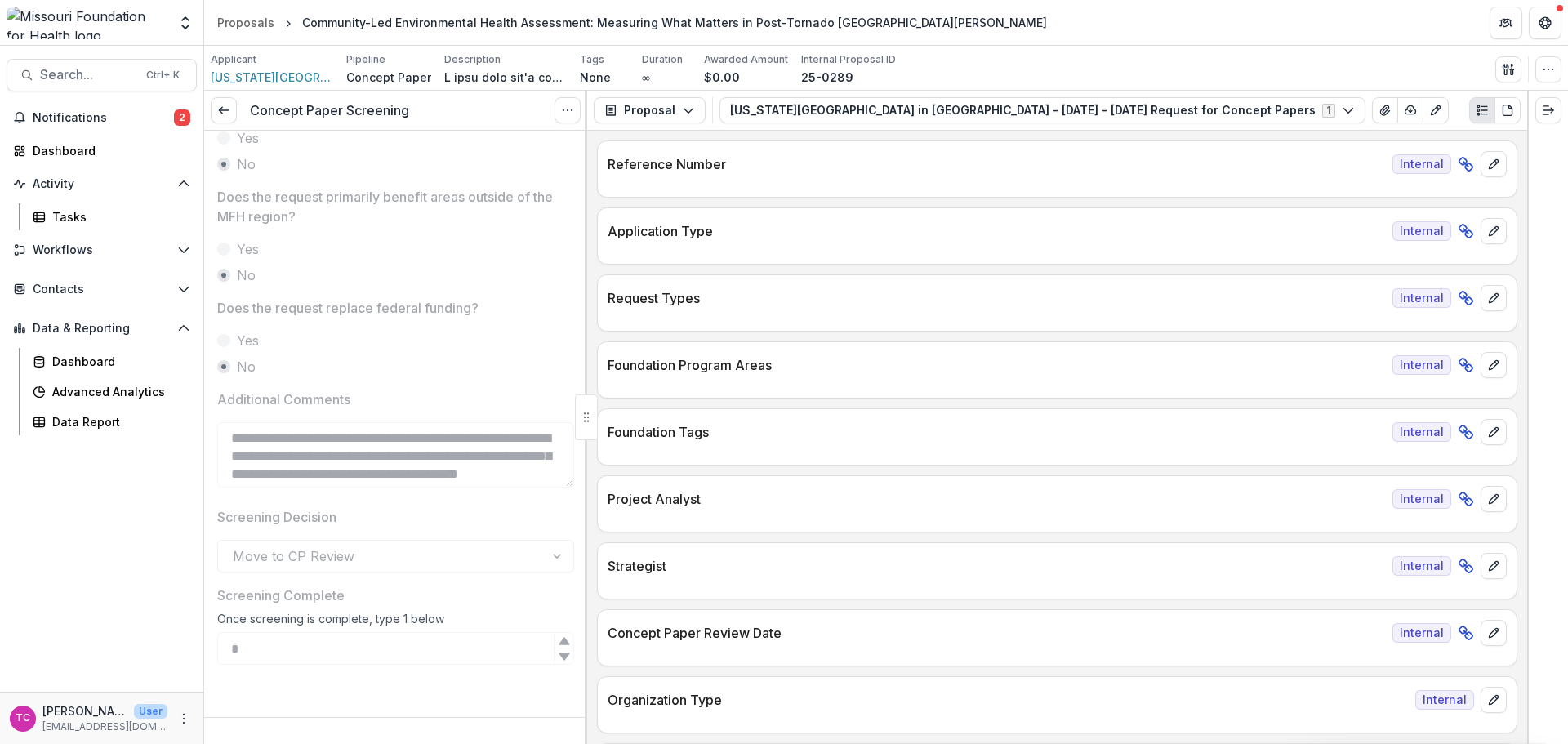
scroll to position [715, 0]
click at [232, 114] on link at bounding box center [224, 110] width 26 height 26
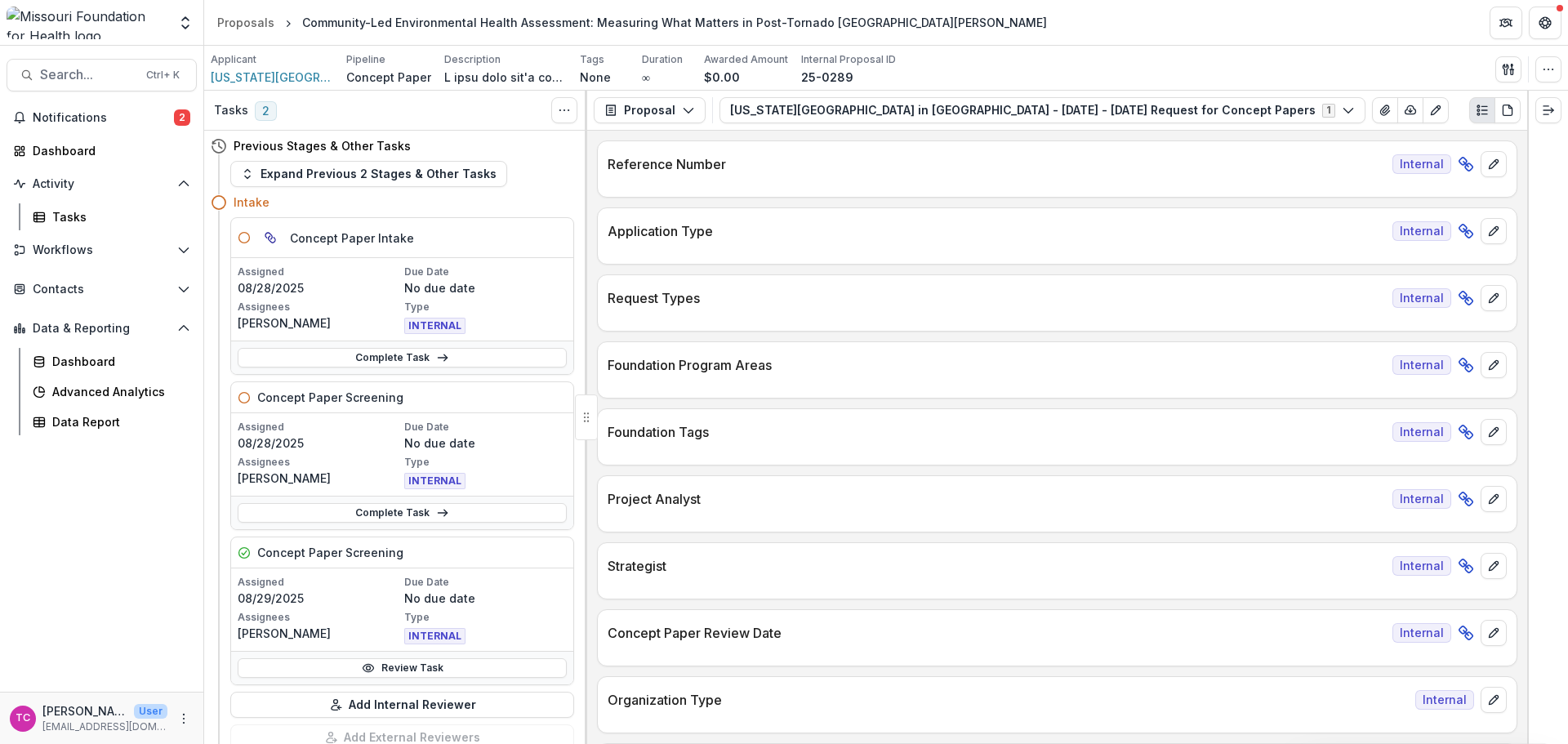
click at [365, 503] on div "Complete Task" at bounding box center [401, 512] width 342 height 33
click at [365, 508] on link "Complete Task" at bounding box center [402, 513] width 330 height 19
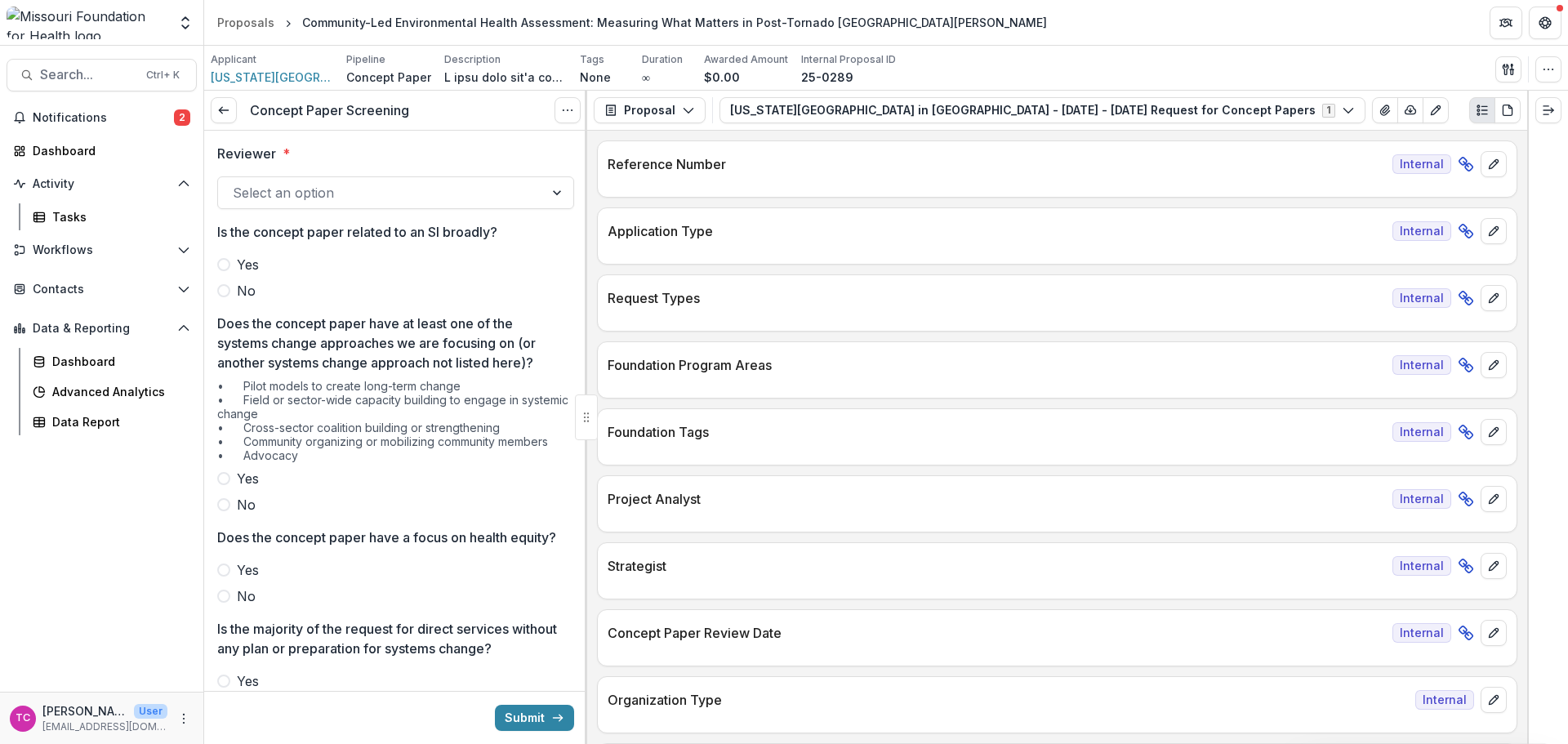
click at [288, 182] on div at bounding box center [380, 192] width 296 height 23
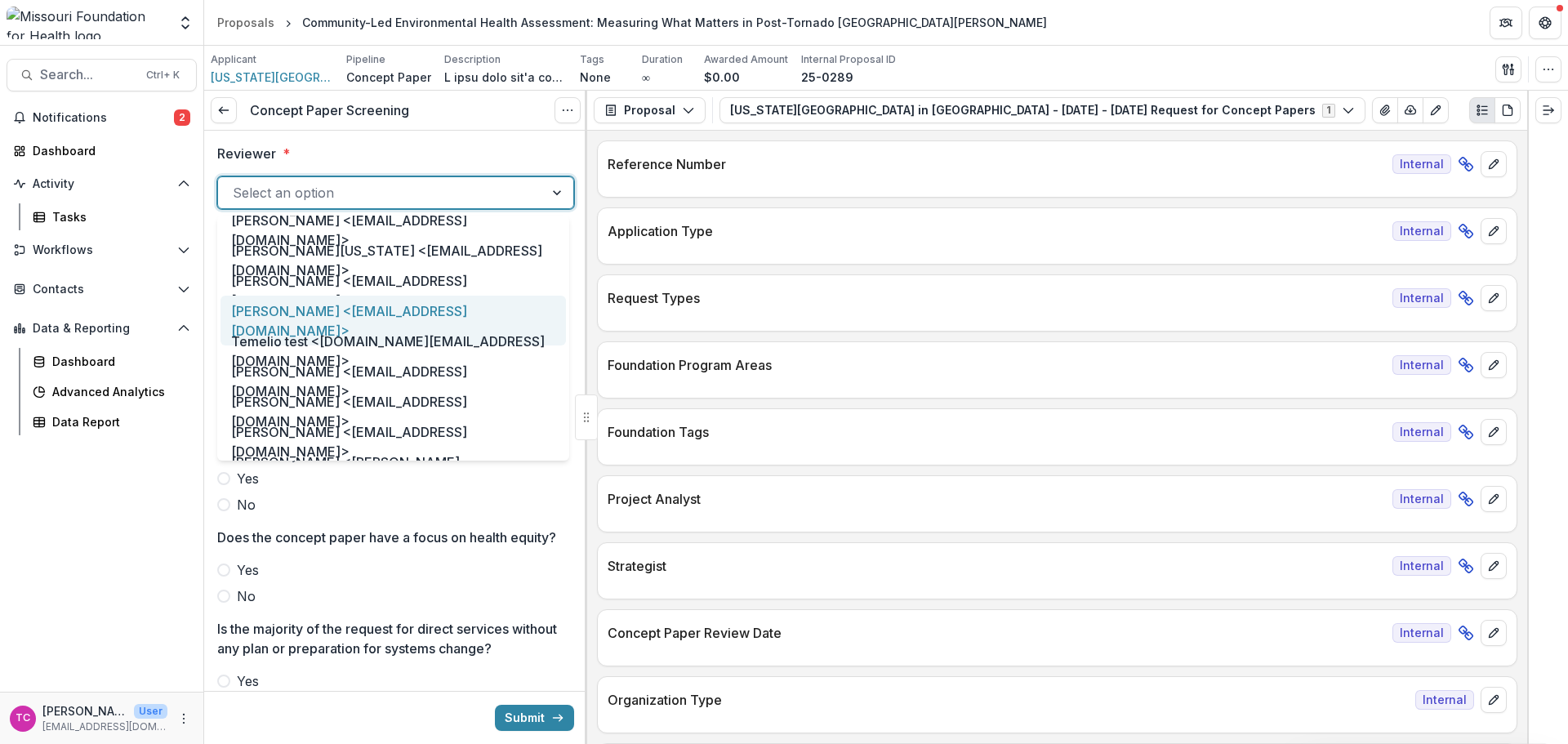
scroll to position [899, 0]
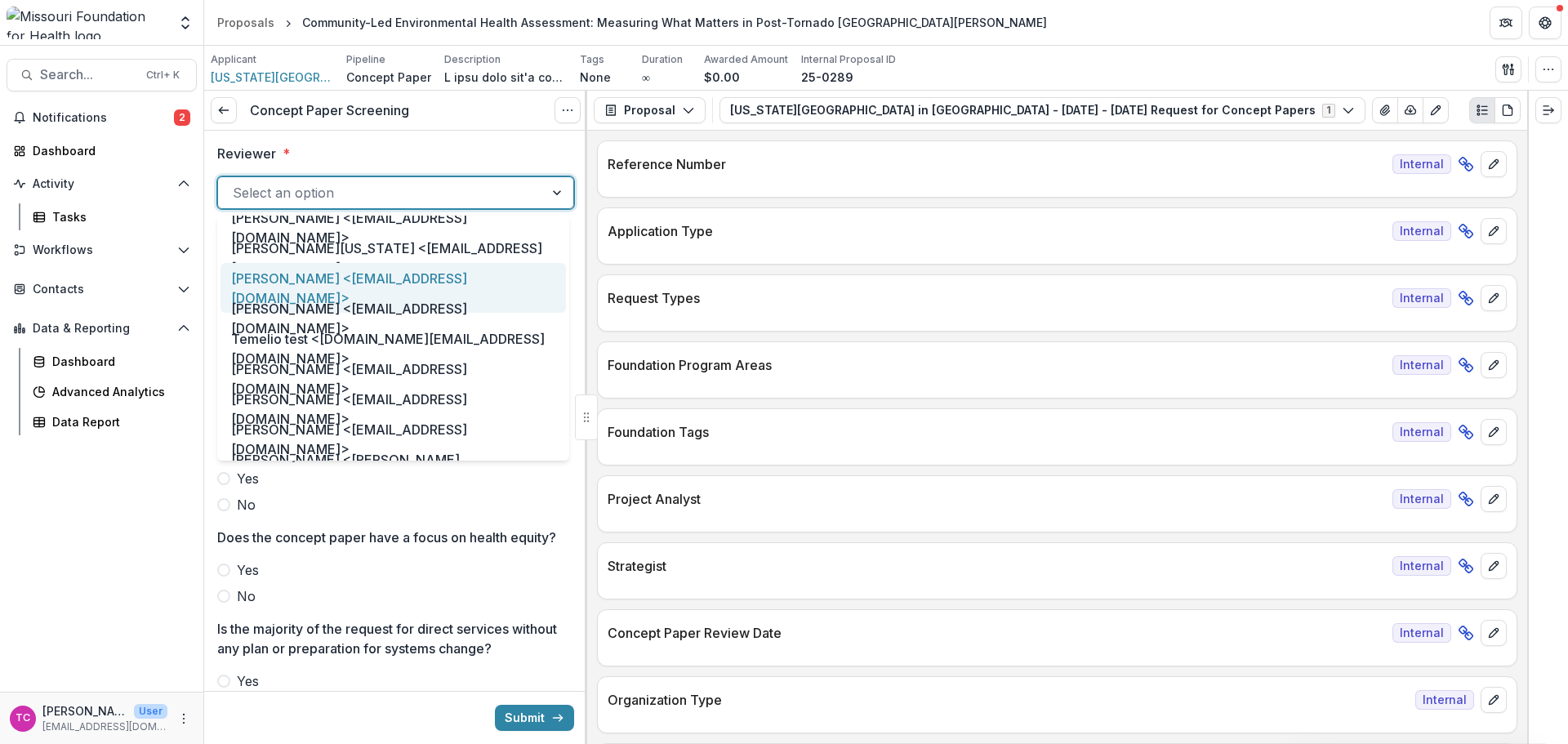
click at [350, 282] on div "[PERSON_NAME] <[EMAIL_ADDRESS][DOMAIN_NAME]>" at bounding box center [392, 288] width 345 height 50
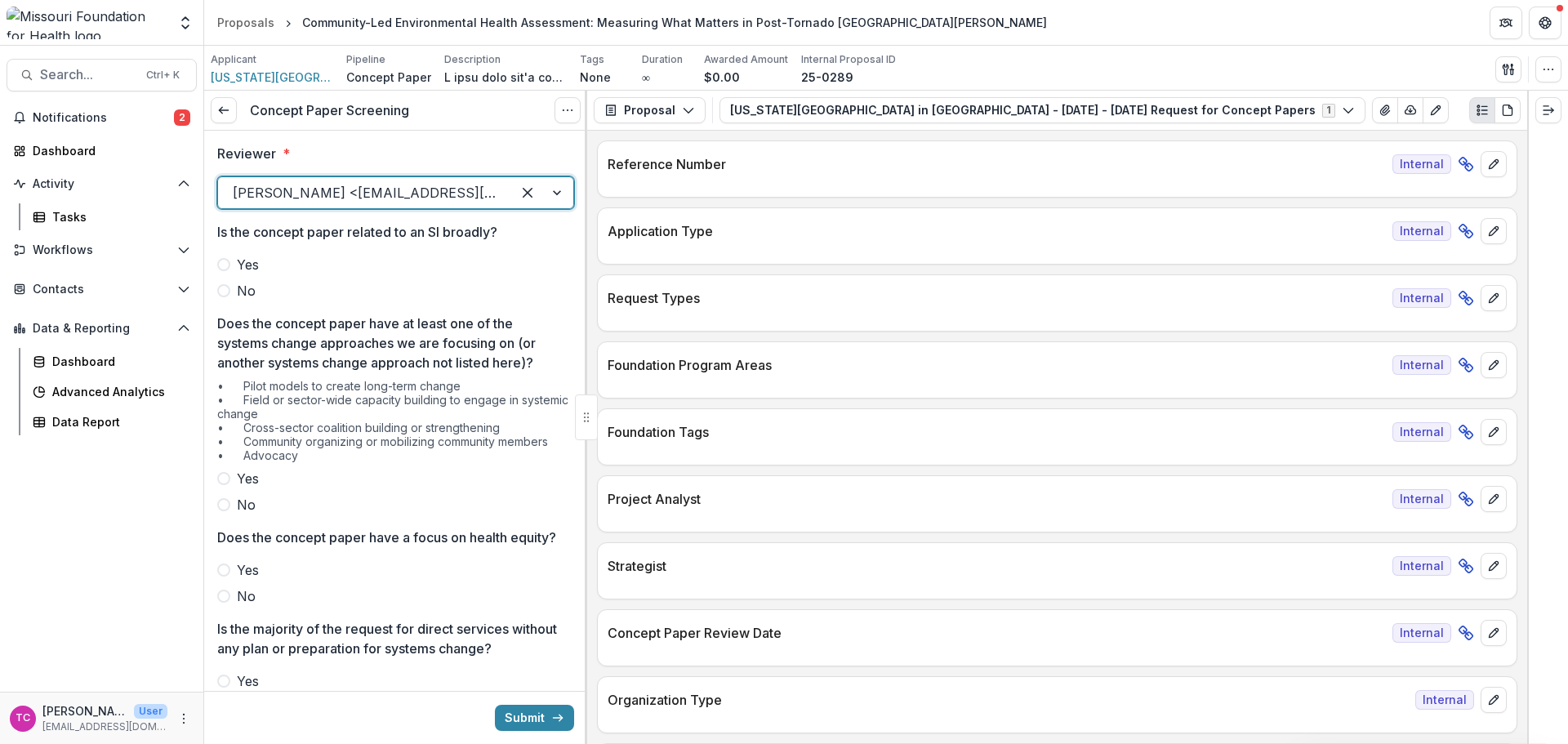
click at [253, 292] on span "No" at bounding box center [246, 290] width 18 height 19
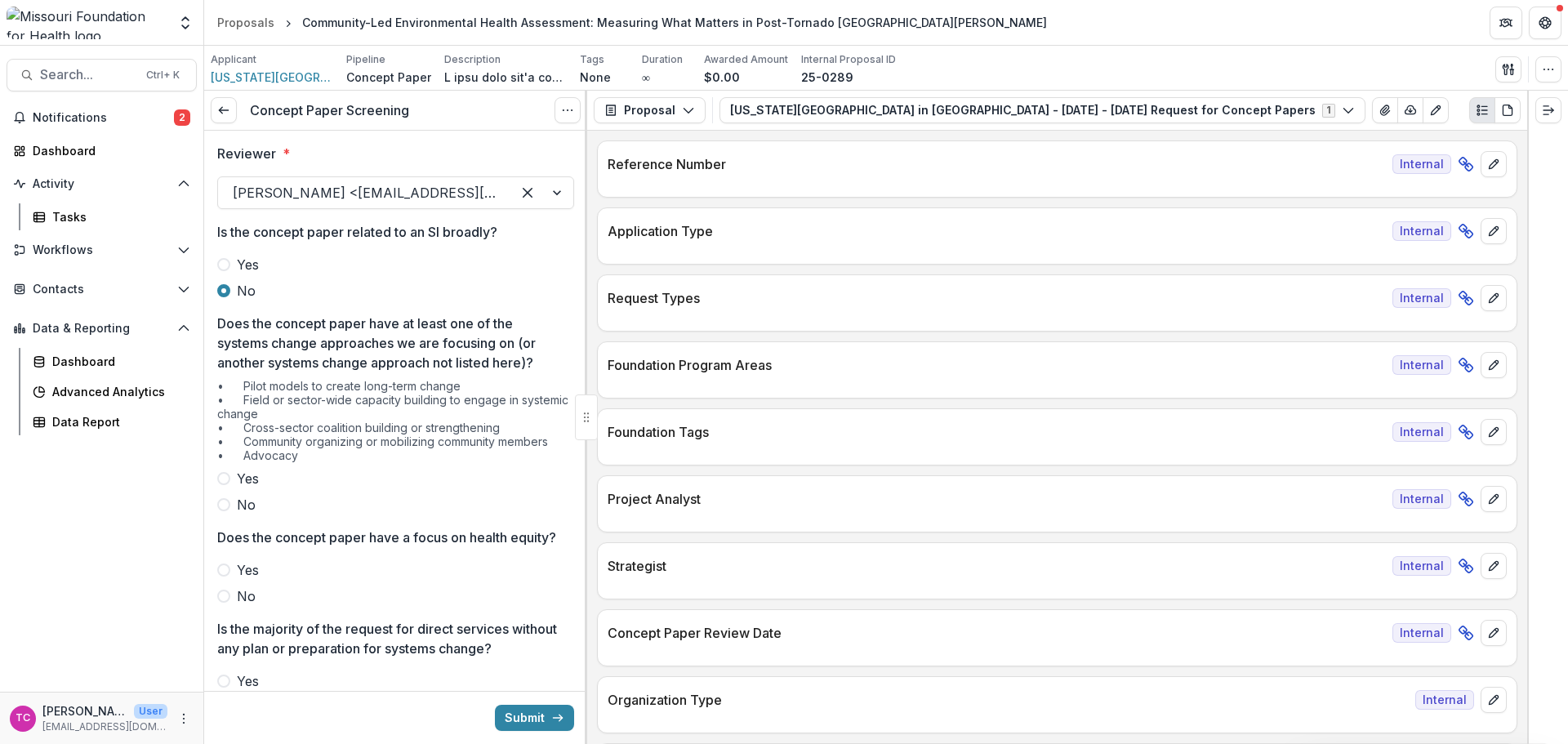
click at [236, 481] on label "Yes" at bounding box center [396, 478] width 357 height 19
click at [242, 580] on span "Yes" at bounding box center [247, 570] width 22 height 19
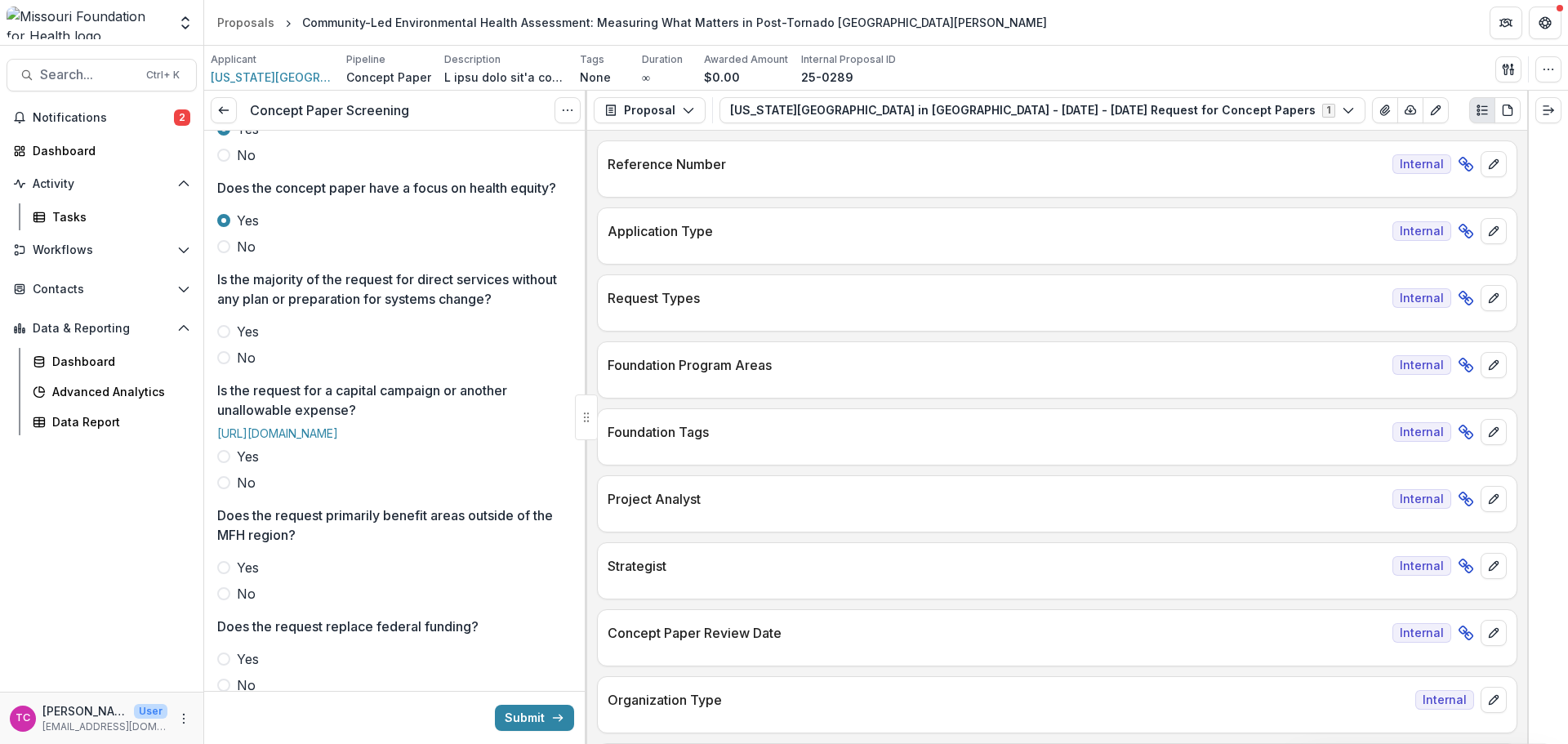
scroll to position [408, 0]
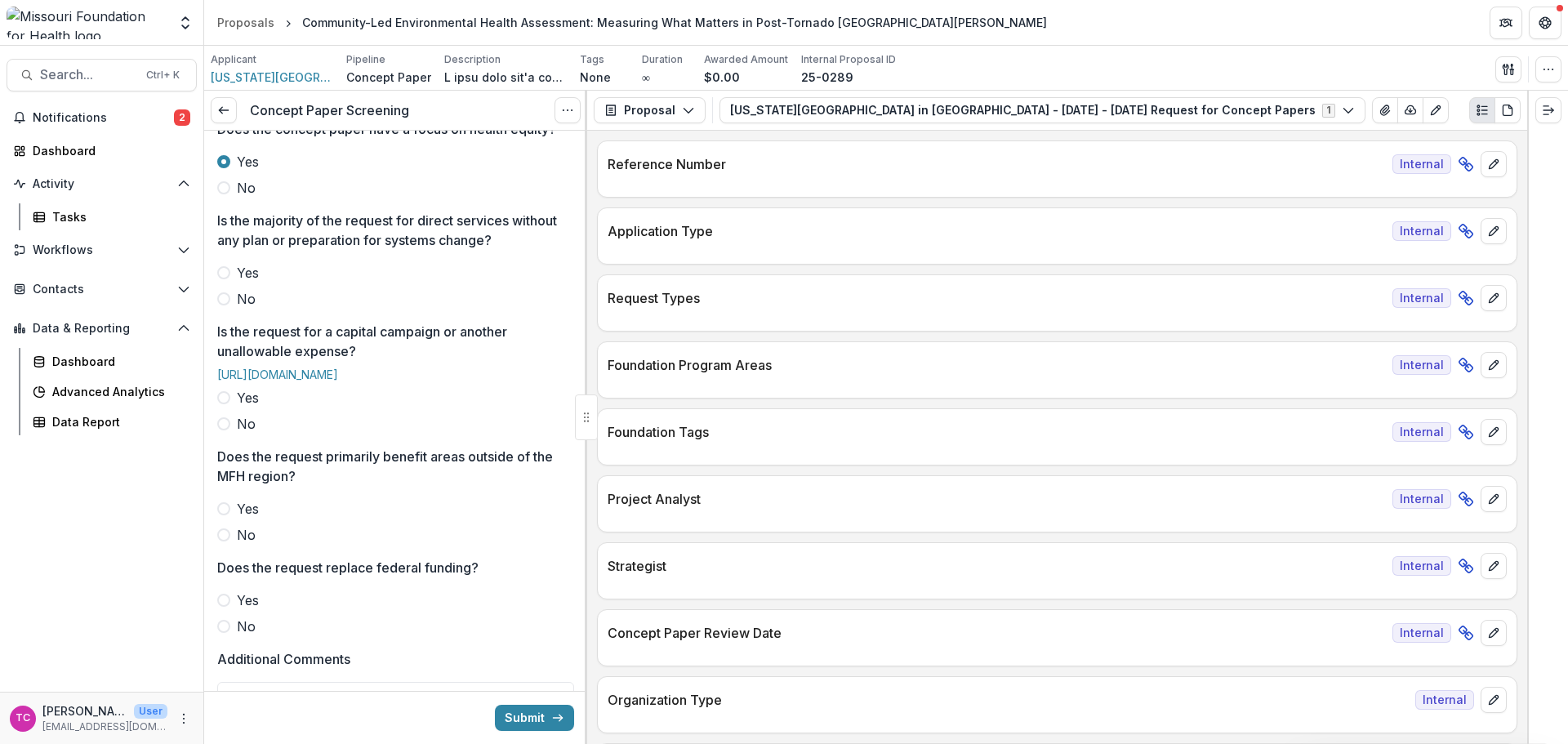
click at [236, 309] on label "No" at bounding box center [396, 299] width 357 height 19
click at [248, 434] on span "No" at bounding box center [246, 424] width 18 height 19
click at [240, 545] on span "No" at bounding box center [246, 535] width 18 height 19
click at [242, 636] on span "No" at bounding box center [246, 626] width 18 height 19
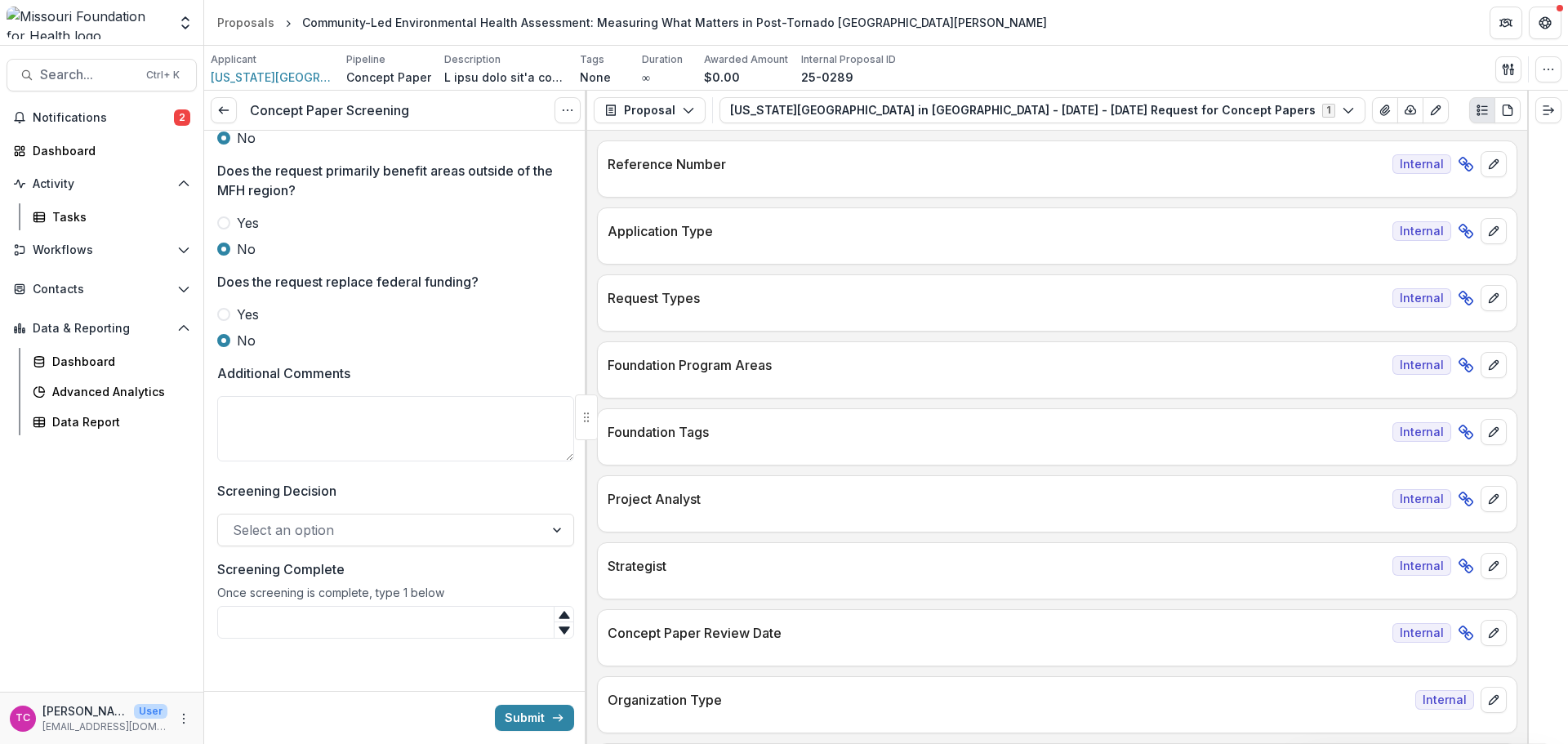
click at [263, 466] on div "Additional Comments" at bounding box center [396, 416] width 357 height 105
click at [248, 428] on textarea "Additional Comments" at bounding box center [396, 428] width 357 height 66
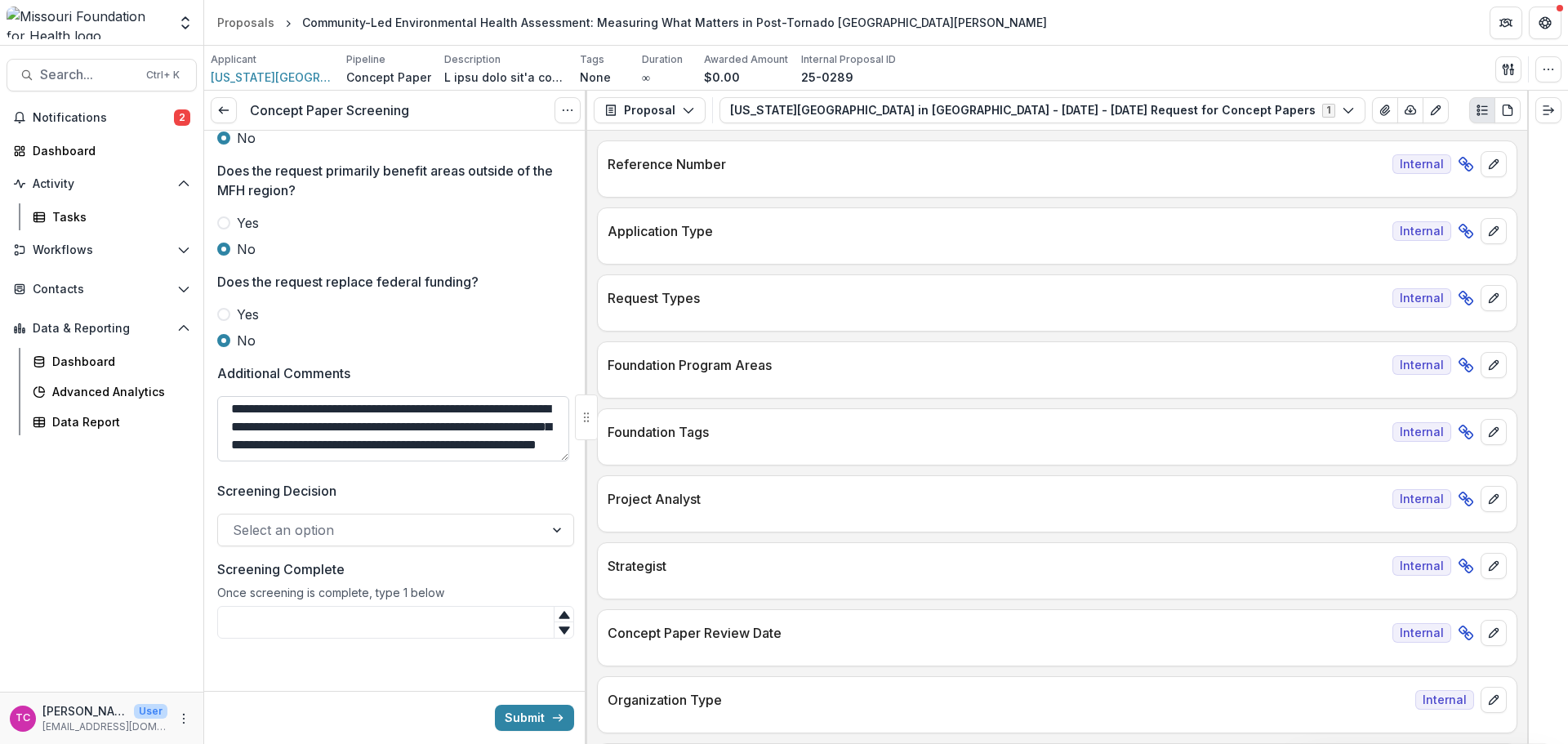
scroll to position [32, 0]
type textarea "**********"
drag, startPoint x: 343, startPoint y: 526, endPoint x: 360, endPoint y: 533, distance: 18.4
click at [343, 528] on div at bounding box center [380, 530] width 296 height 23
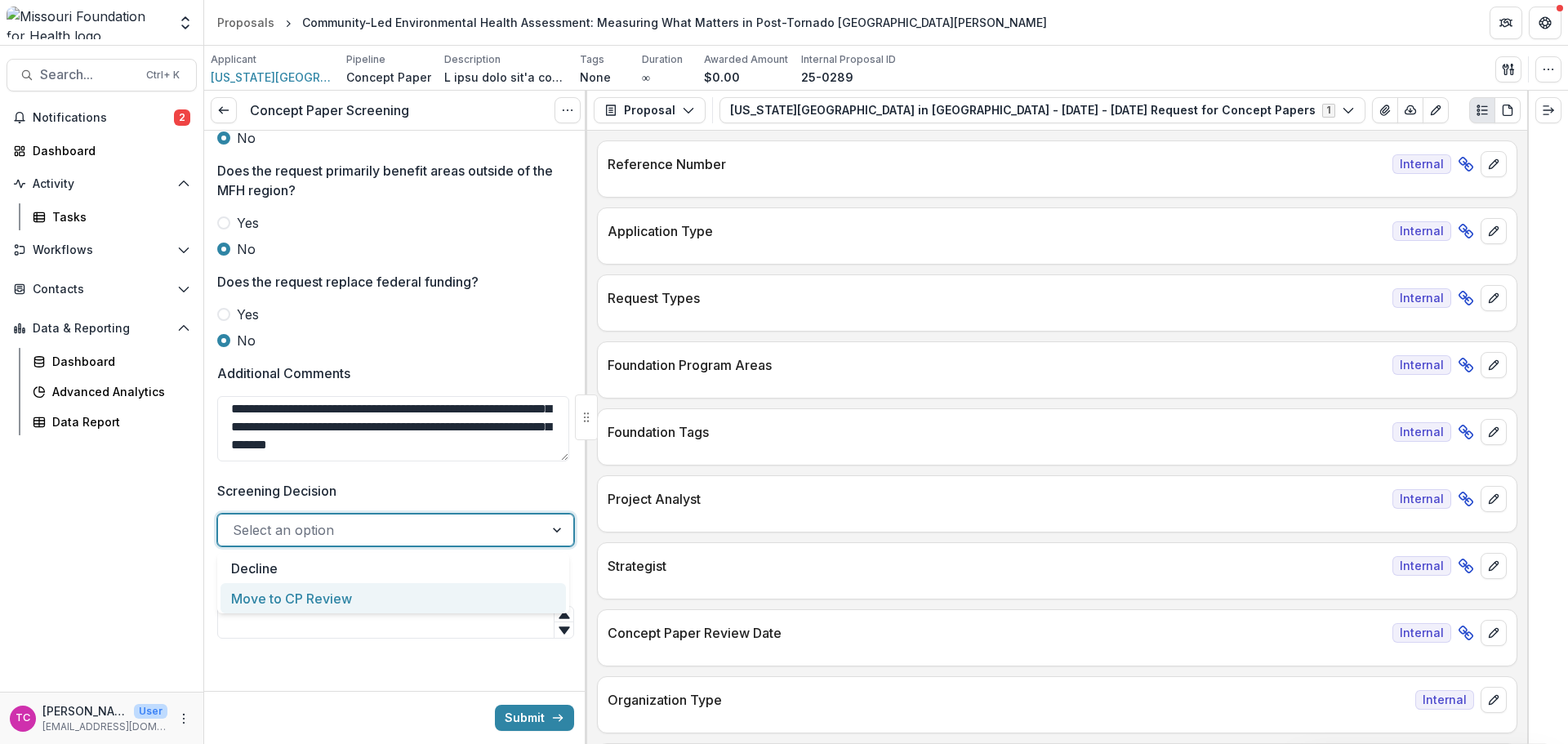
click at [370, 603] on div "Move to CP Review" at bounding box center [392, 598] width 345 height 31
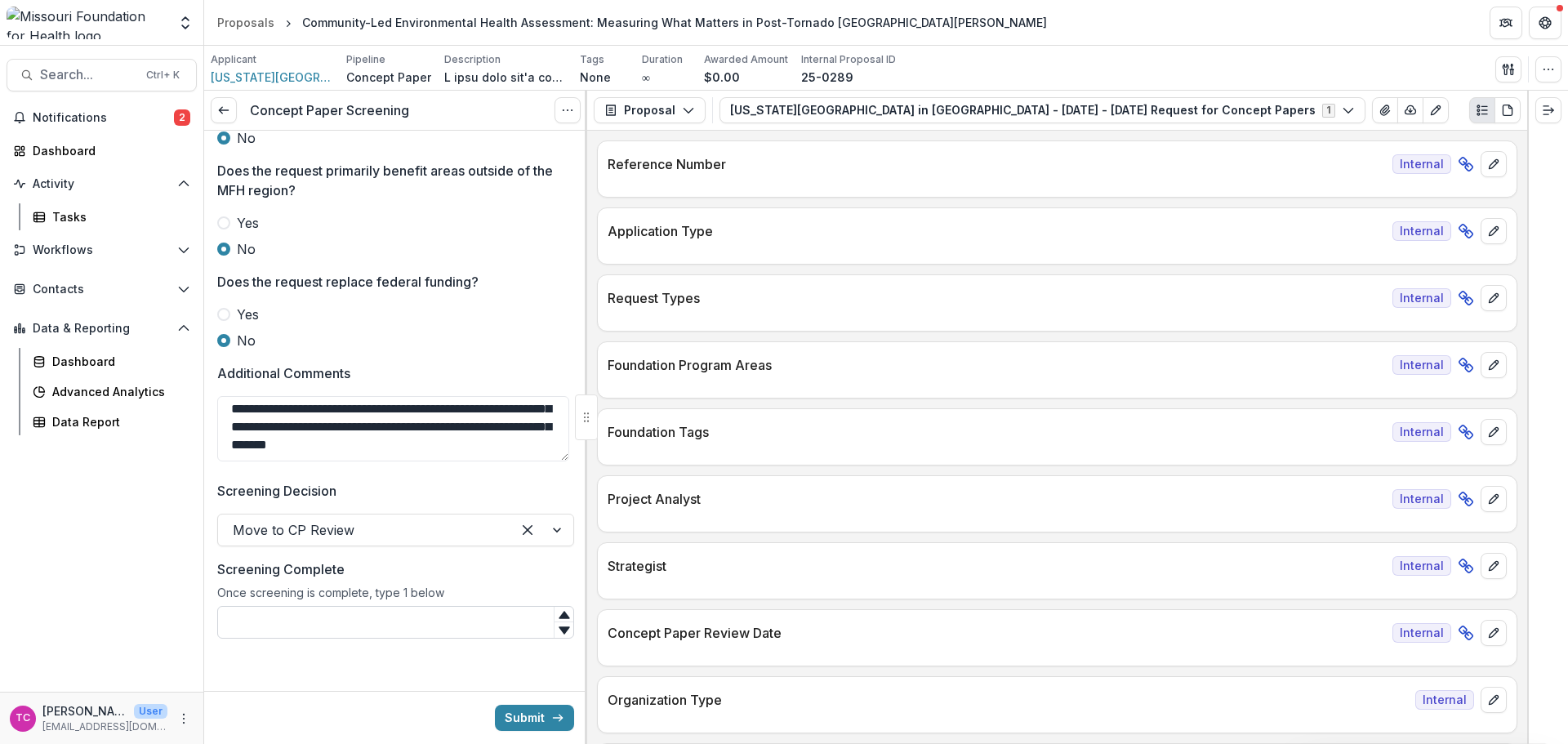
click at [362, 615] on input "Screening Complete" at bounding box center [396, 622] width 357 height 32
type input "*"
click at [538, 721] on button "Submit" at bounding box center [534, 718] width 80 height 26
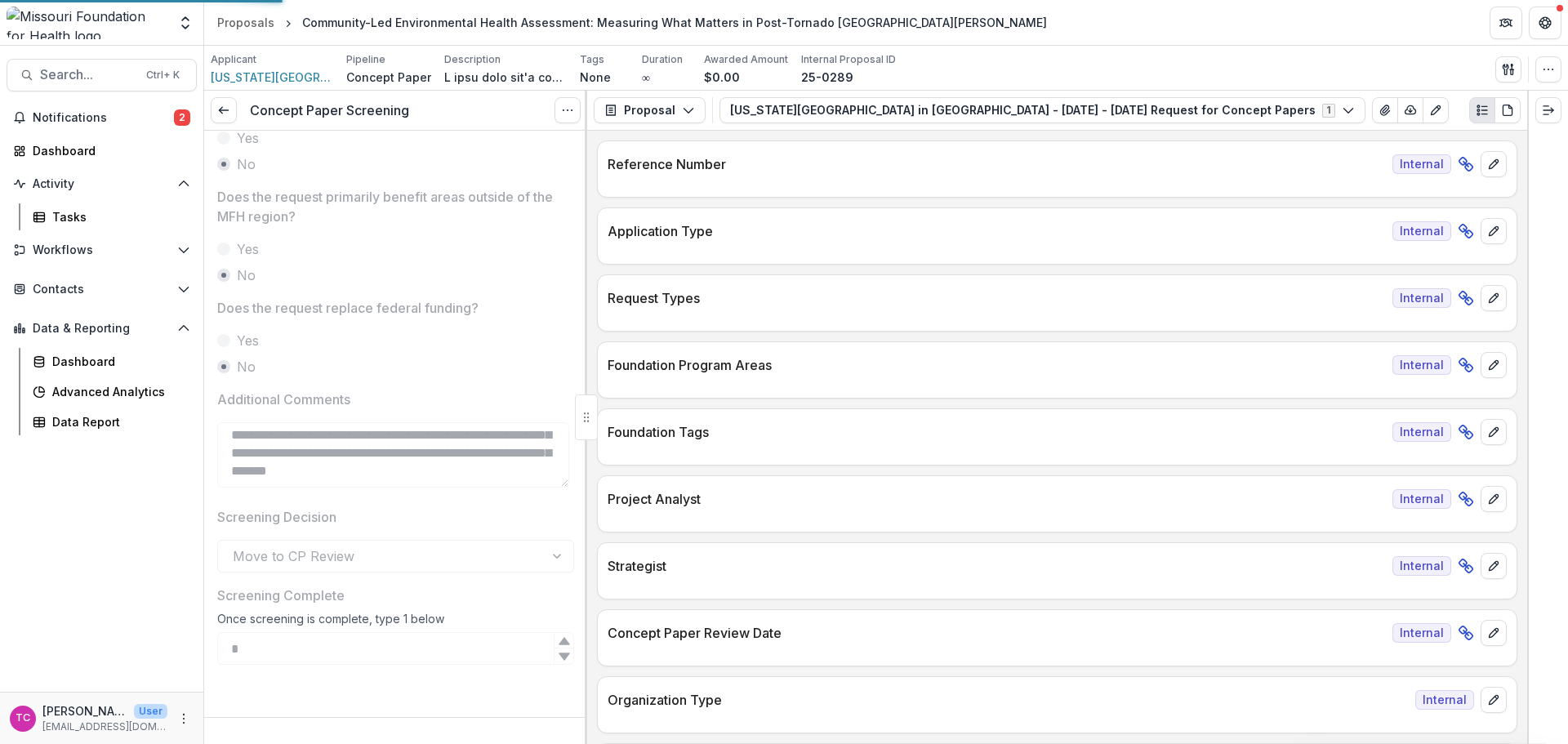
scroll to position [715, 0]
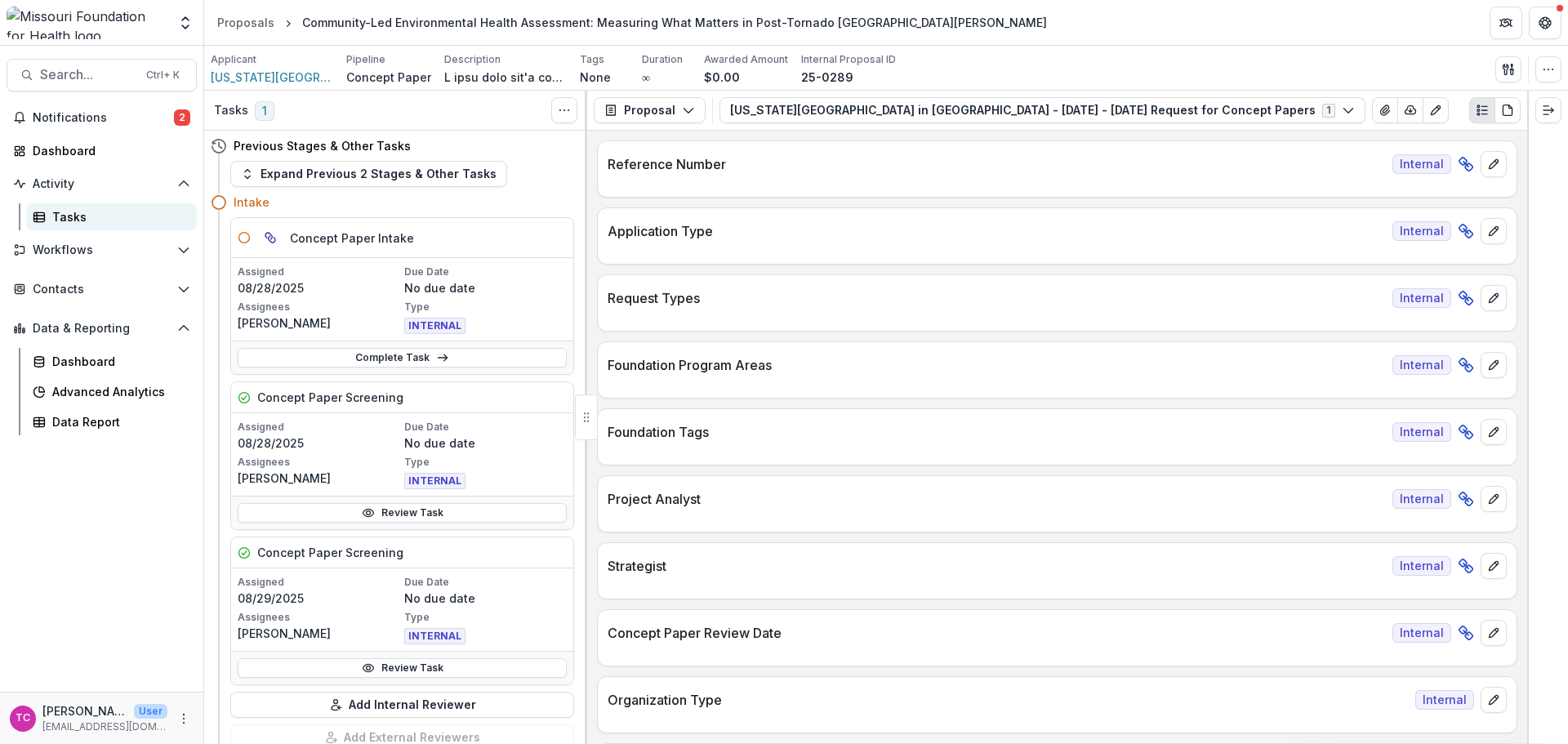
click at [115, 211] on div "Tasks" at bounding box center [118, 217] width 131 height 17
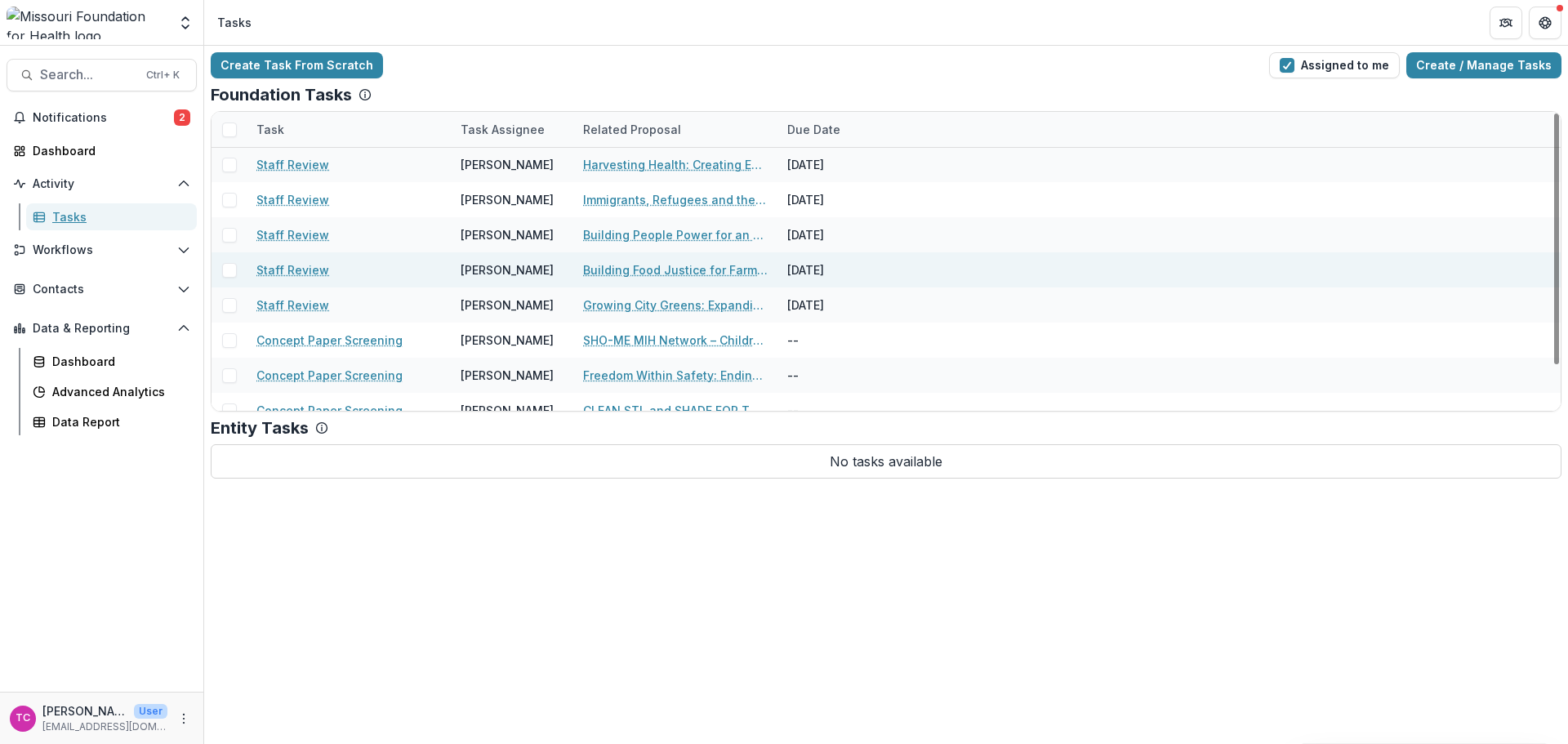
scroll to position [53, 0]
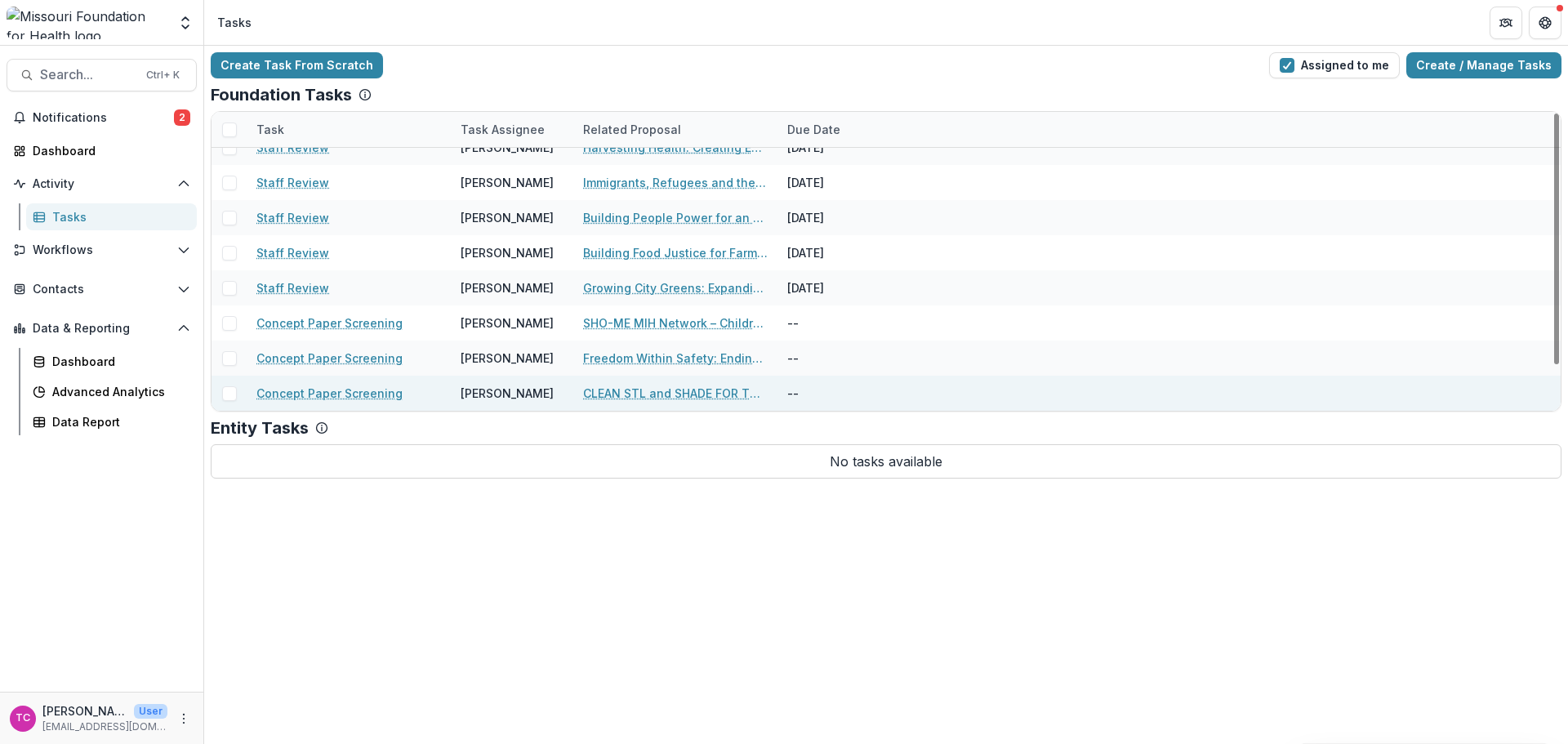
click at [627, 394] on link "CLEAN STL and SHADE FOR THE FUTURE: Community Engagement in Post-tornado Soil/A…" at bounding box center [675, 393] width 184 height 17
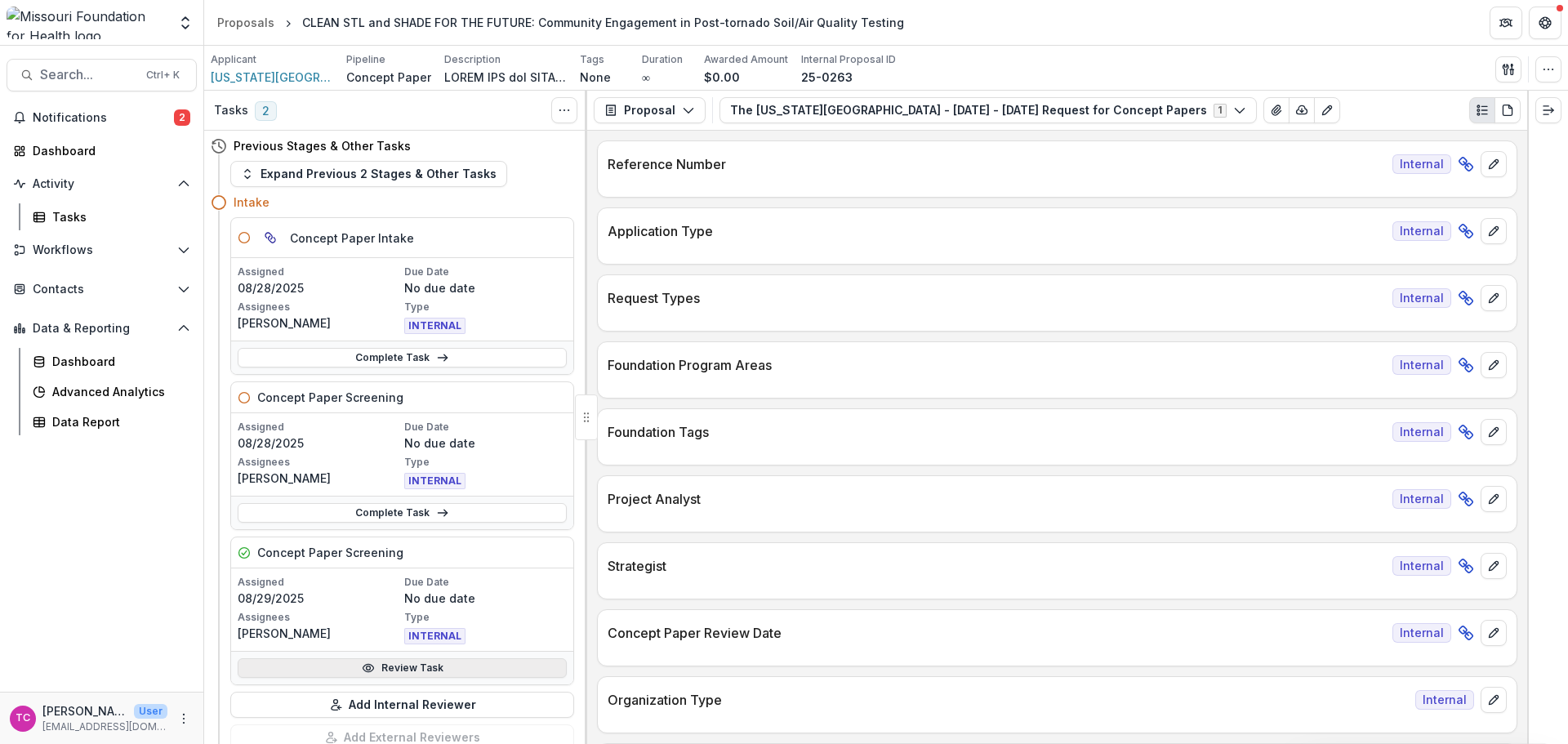
click at [422, 668] on link "Review Task" at bounding box center [402, 668] width 330 height 19
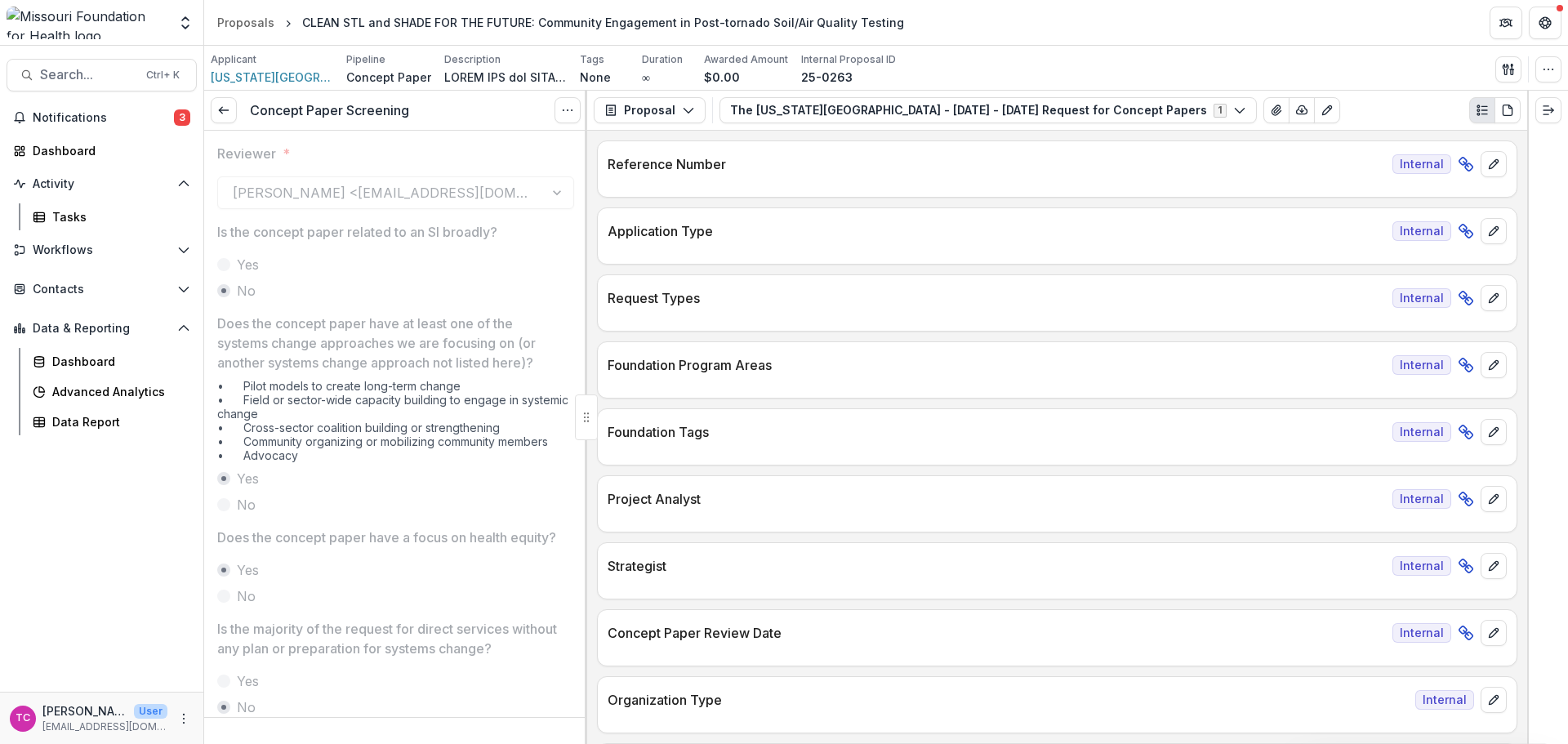
drag, startPoint x: 230, startPoint y: 115, endPoint x: 235, endPoint y: 127, distance: 13.0
click at [230, 115] on icon at bounding box center [224, 110] width 13 height 13
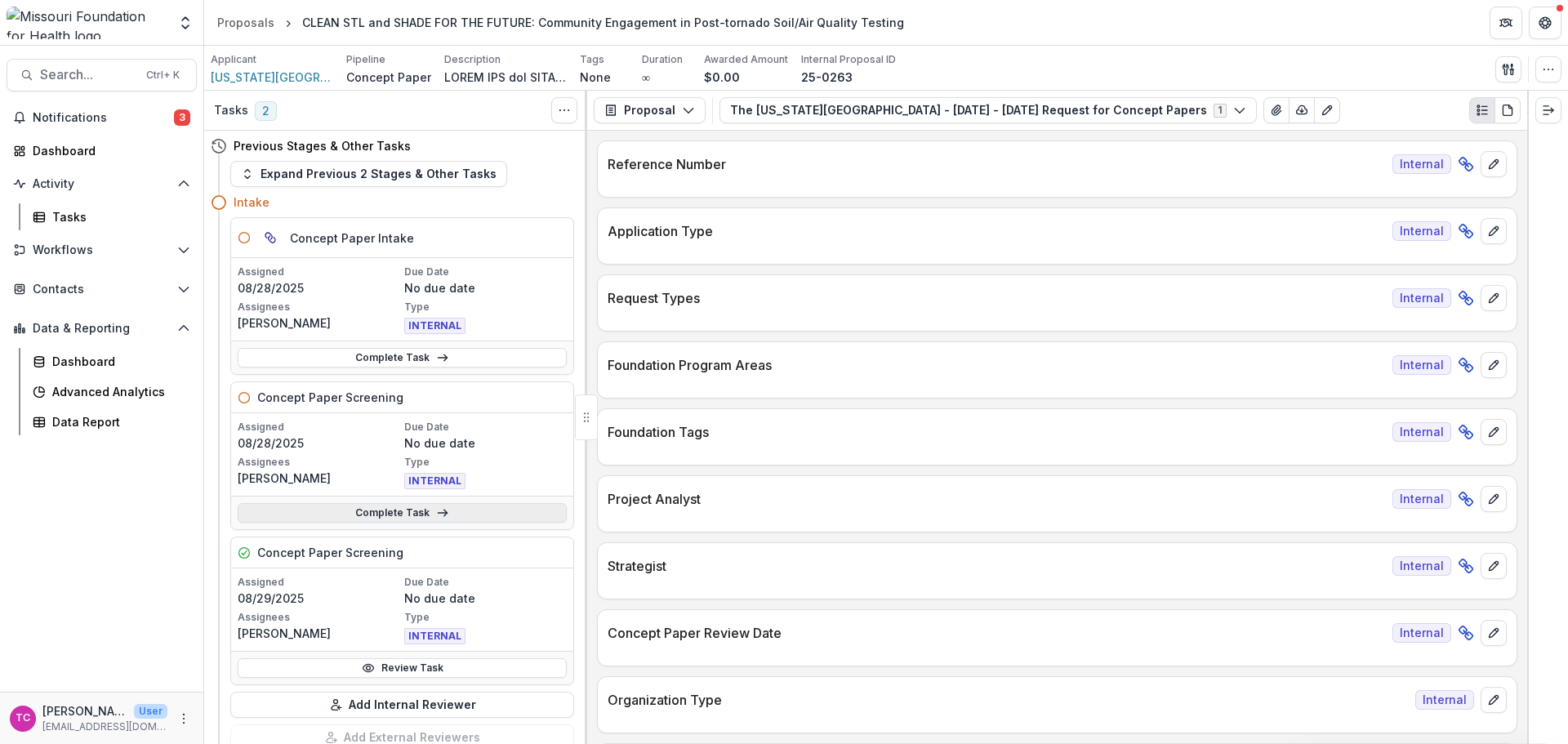
click at [323, 513] on link "Complete Task" at bounding box center [402, 513] width 330 height 19
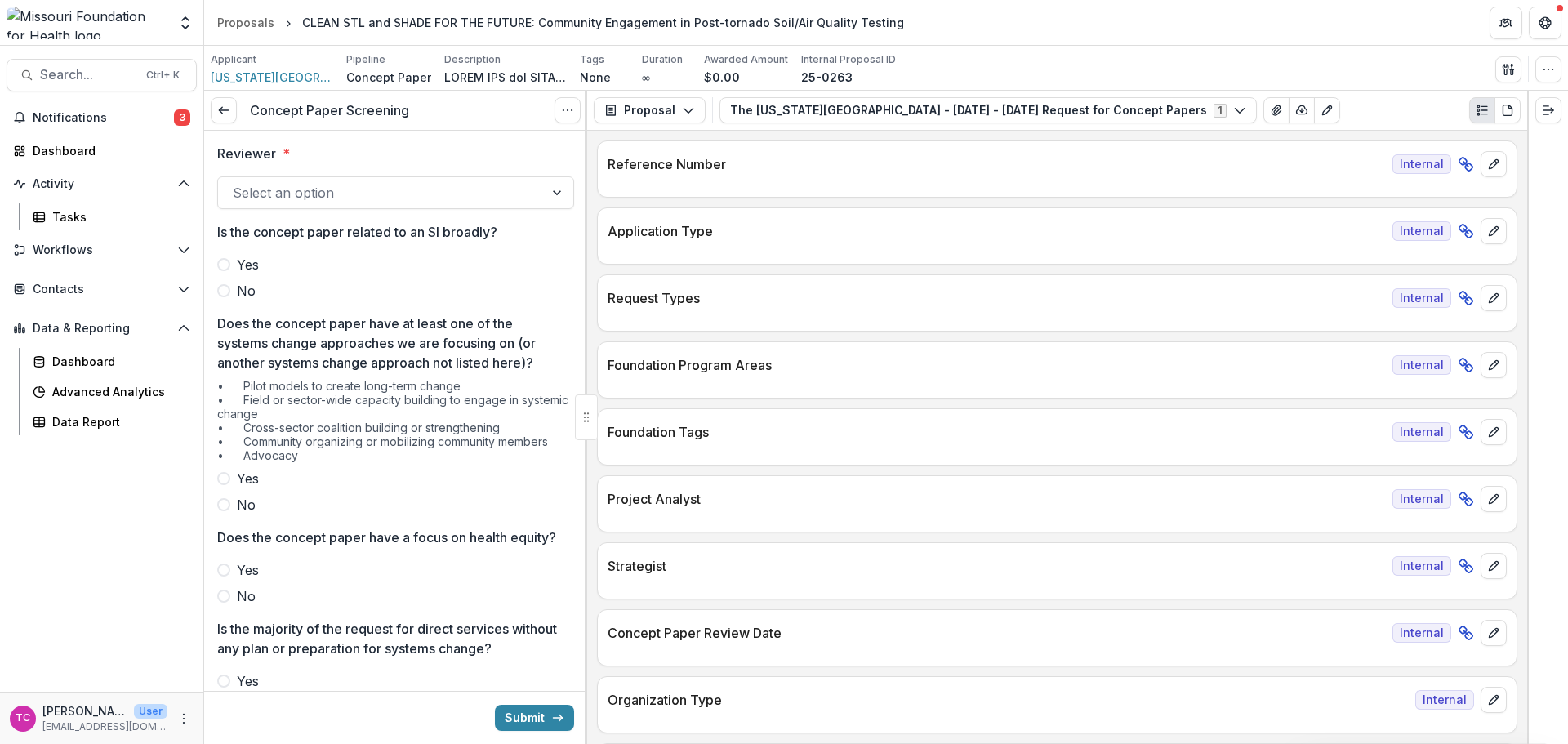
click at [277, 193] on div at bounding box center [380, 192] width 296 height 23
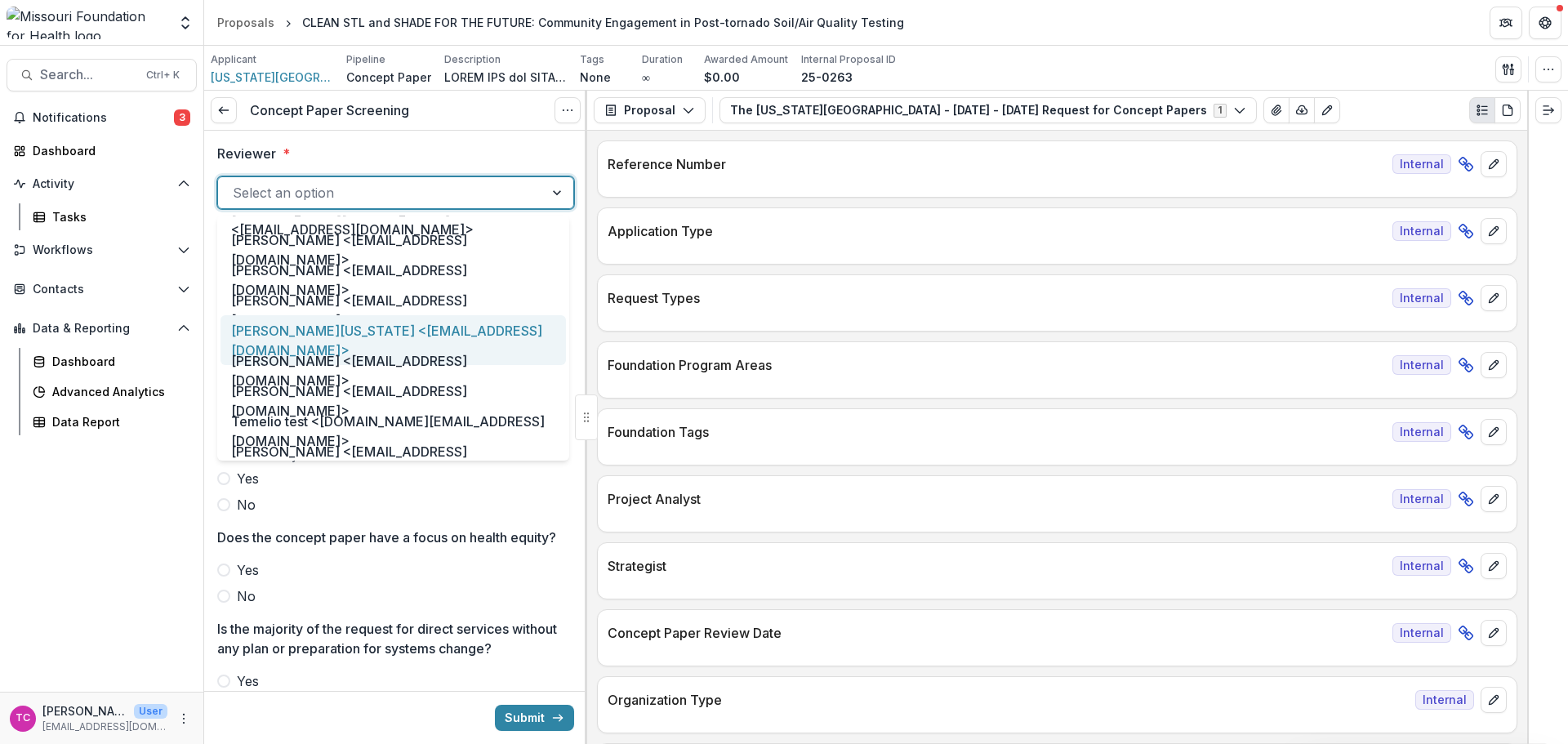
scroll to position [817, 0]
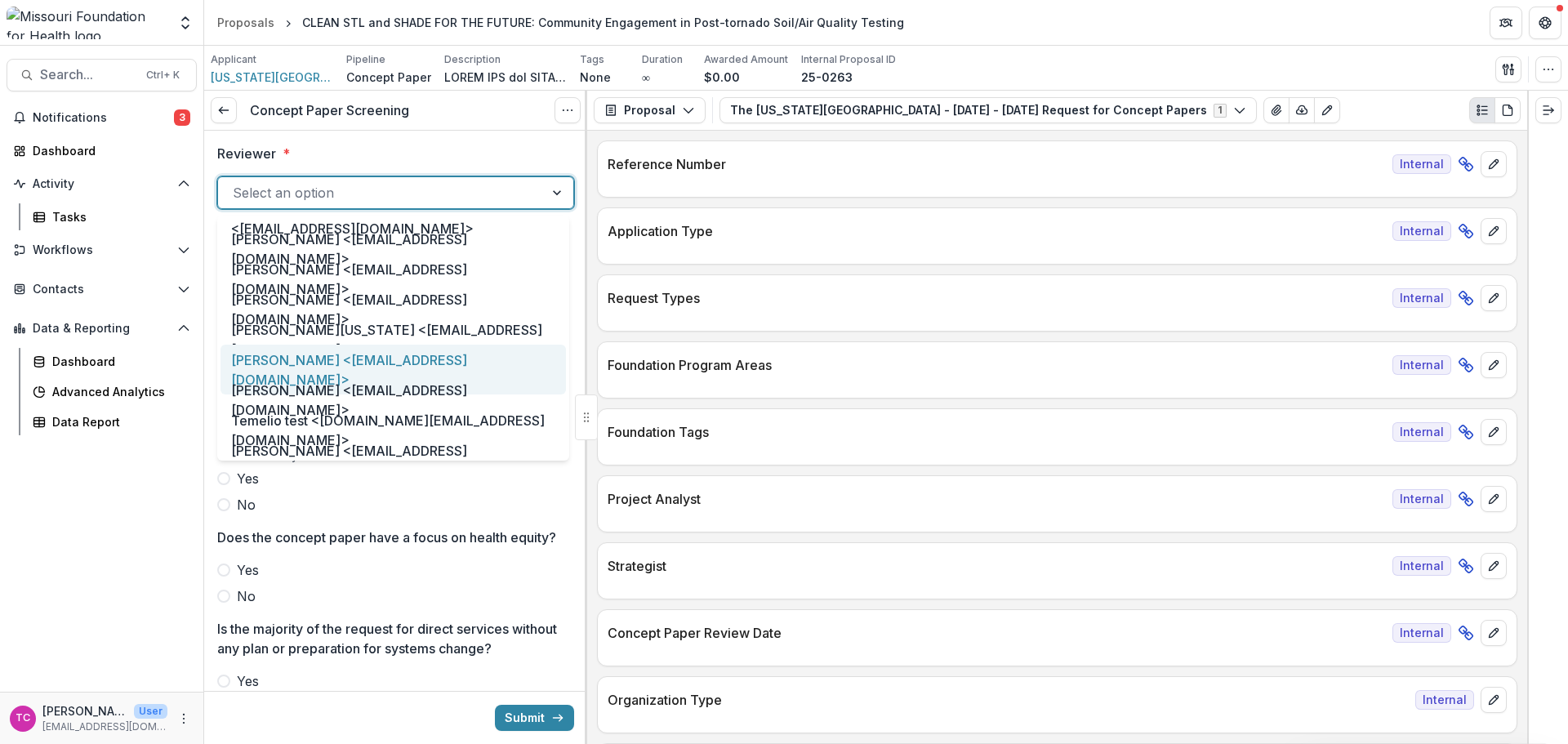
click at [279, 363] on div "[PERSON_NAME] <[EMAIL_ADDRESS][DOMAIN_NAME]>" at bounding box center [392, 369] width 345 height 50
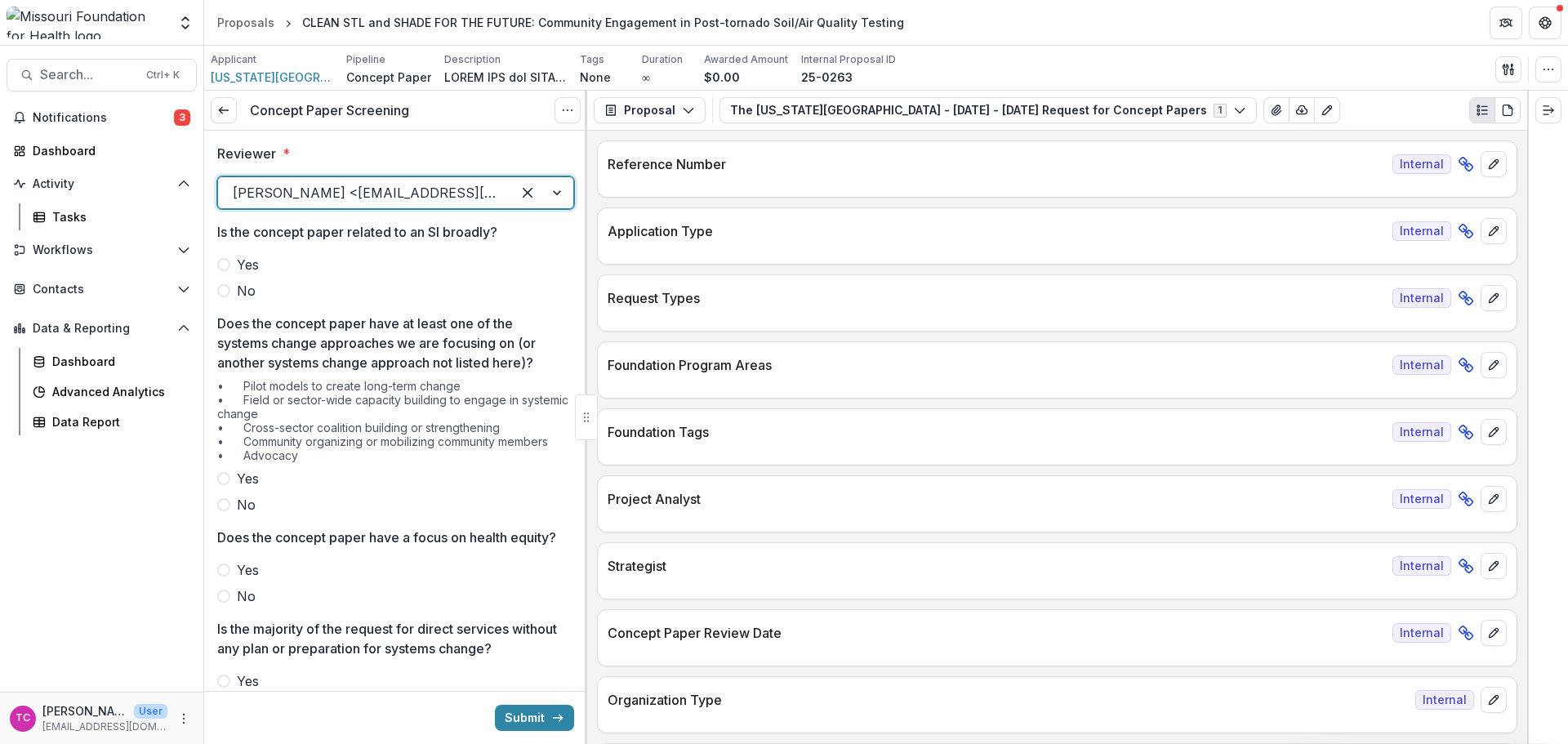
click at [246, 289] on span "No" at bounding box center [246, 290] width 18 height 19
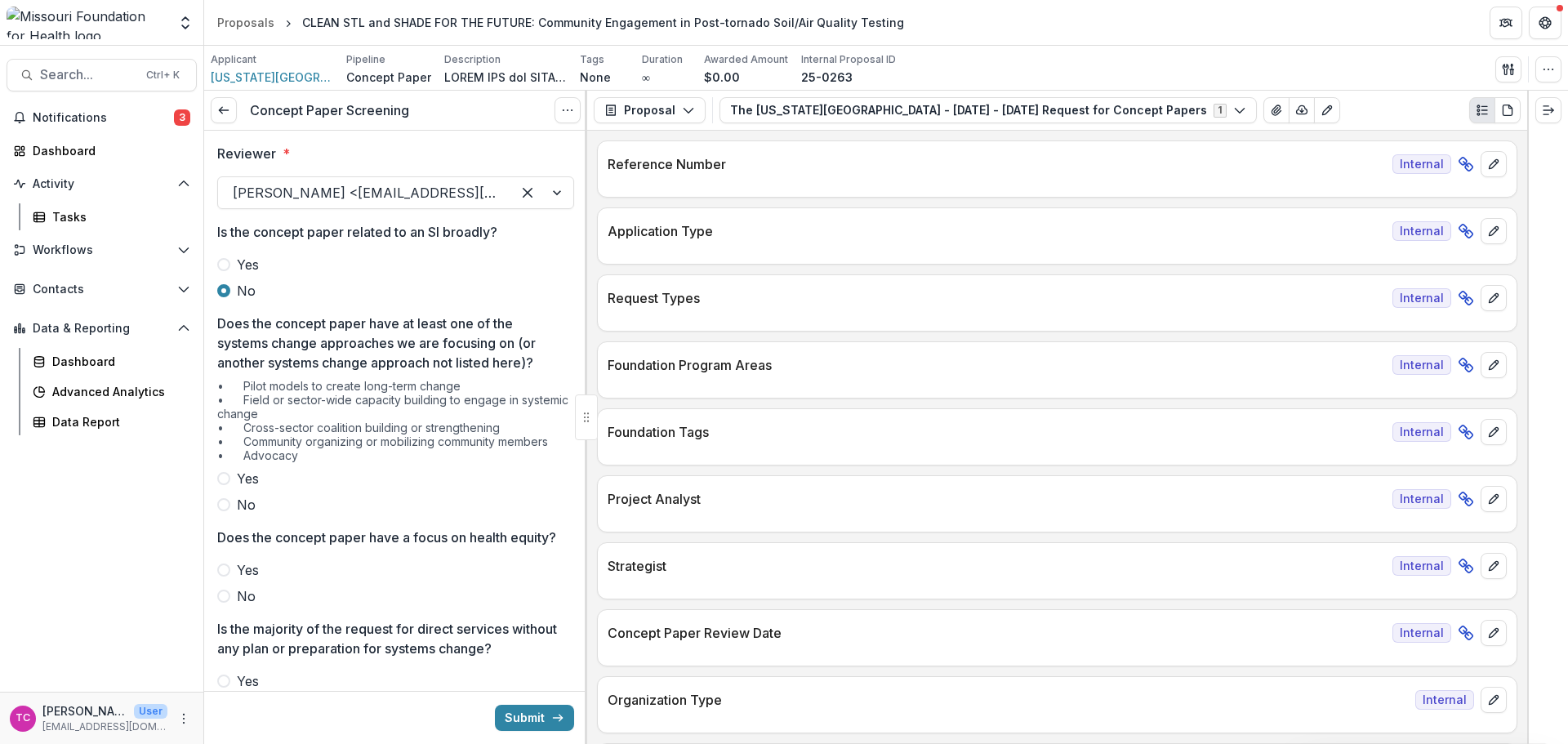
click at [253, 497] on span "No" at bounding box center [246, 504] width 18 height 19
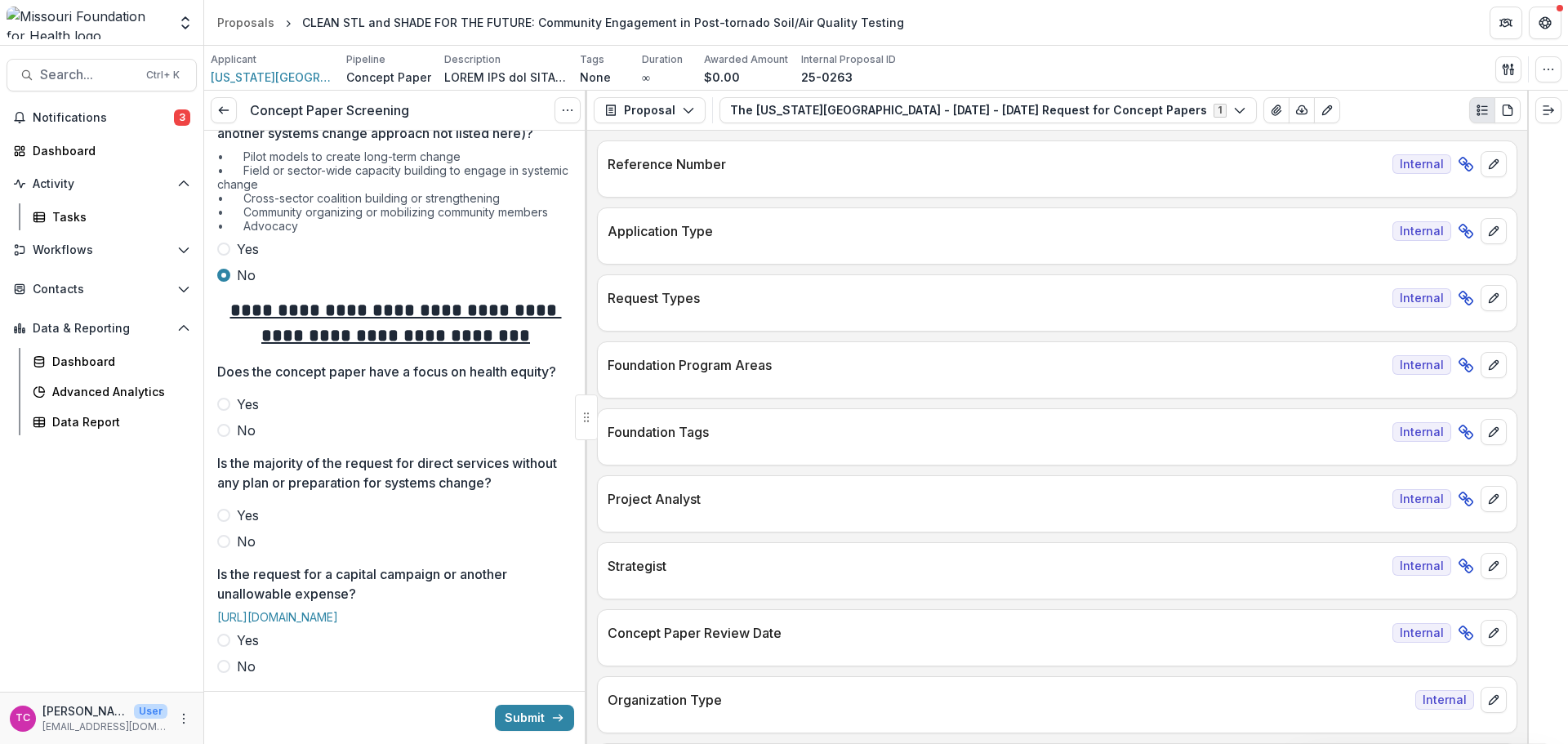
scroll to position [327, 0]
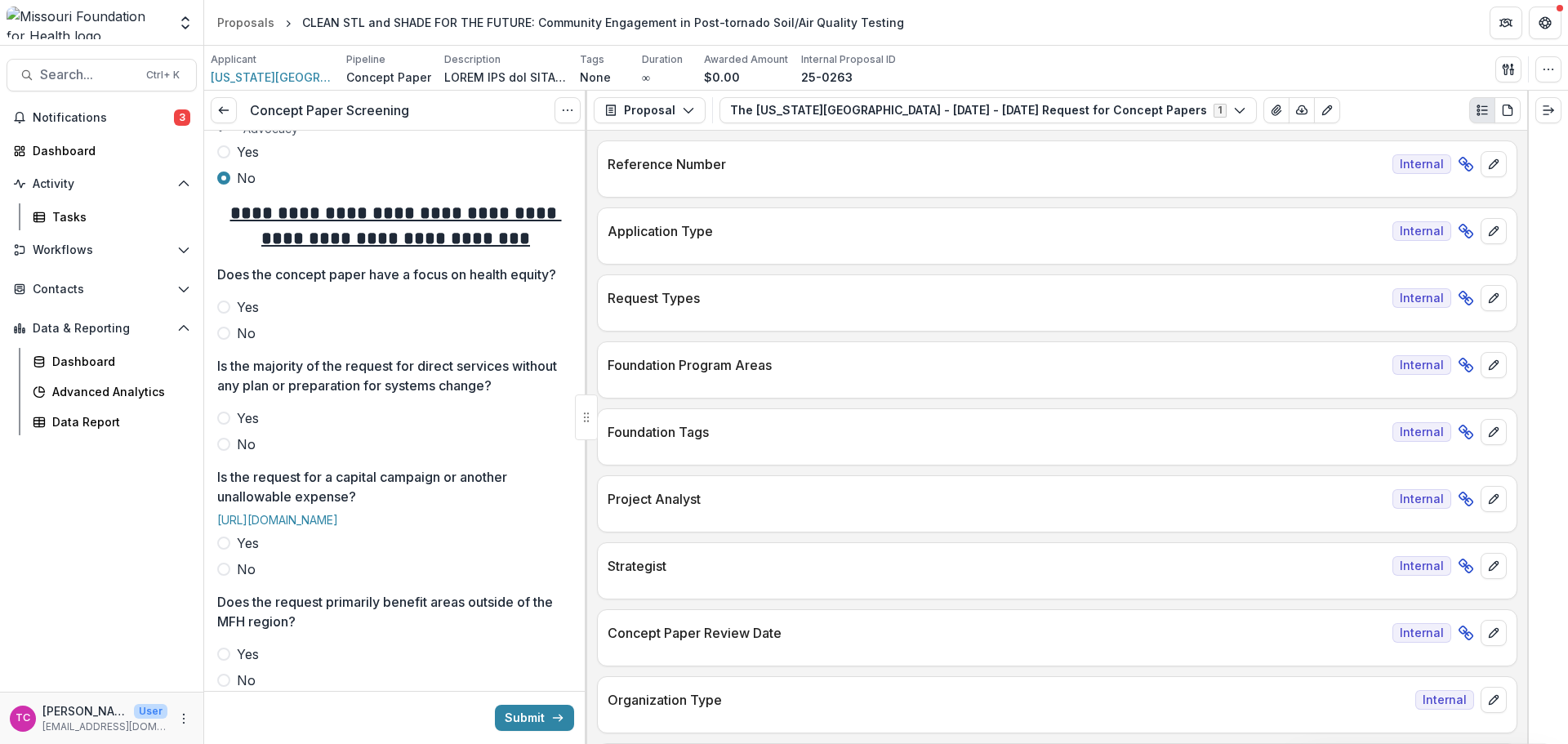
click at [231, 317] on label "Yes" at bounding box center [396, 307] width 357 height 19
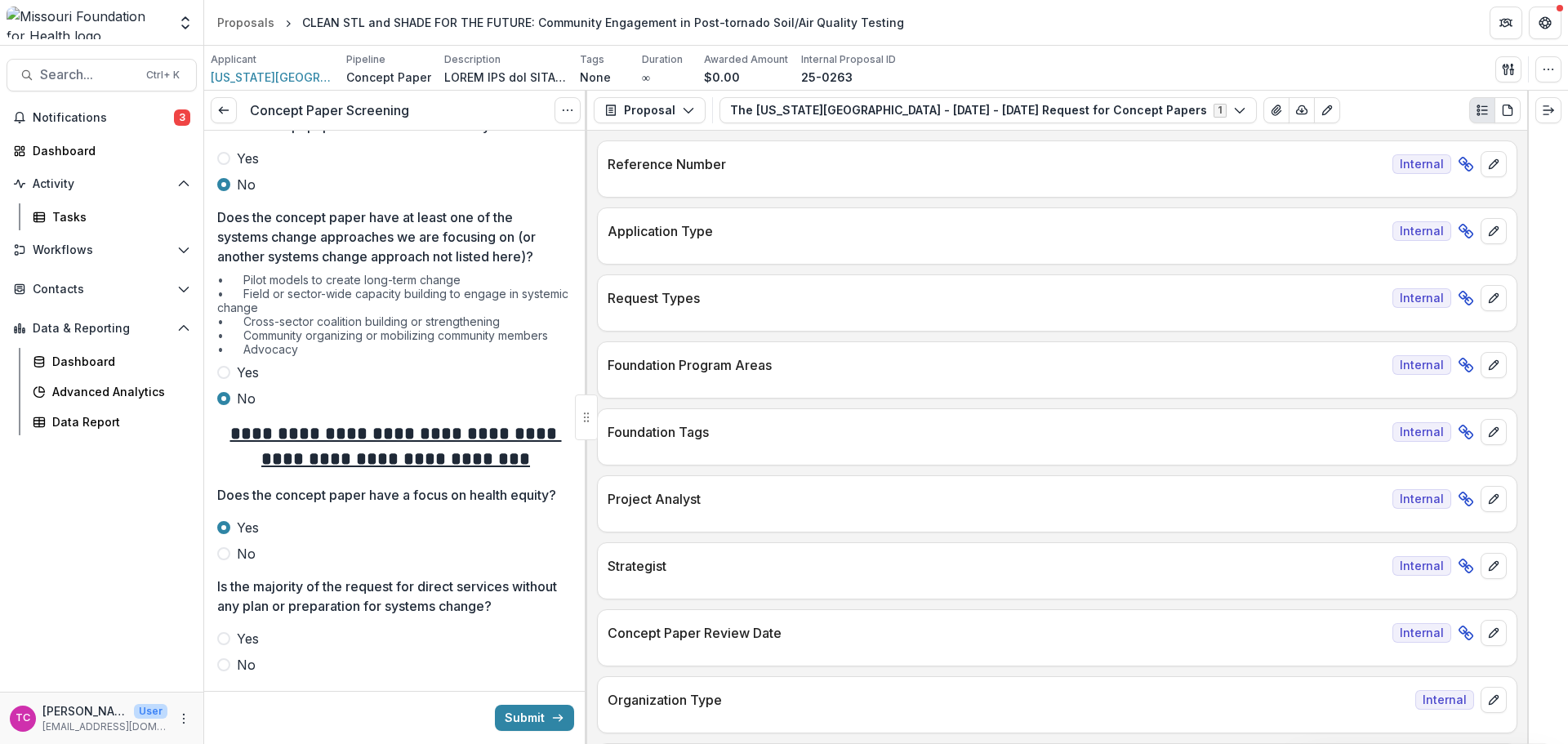
scroll to position [81, 0]
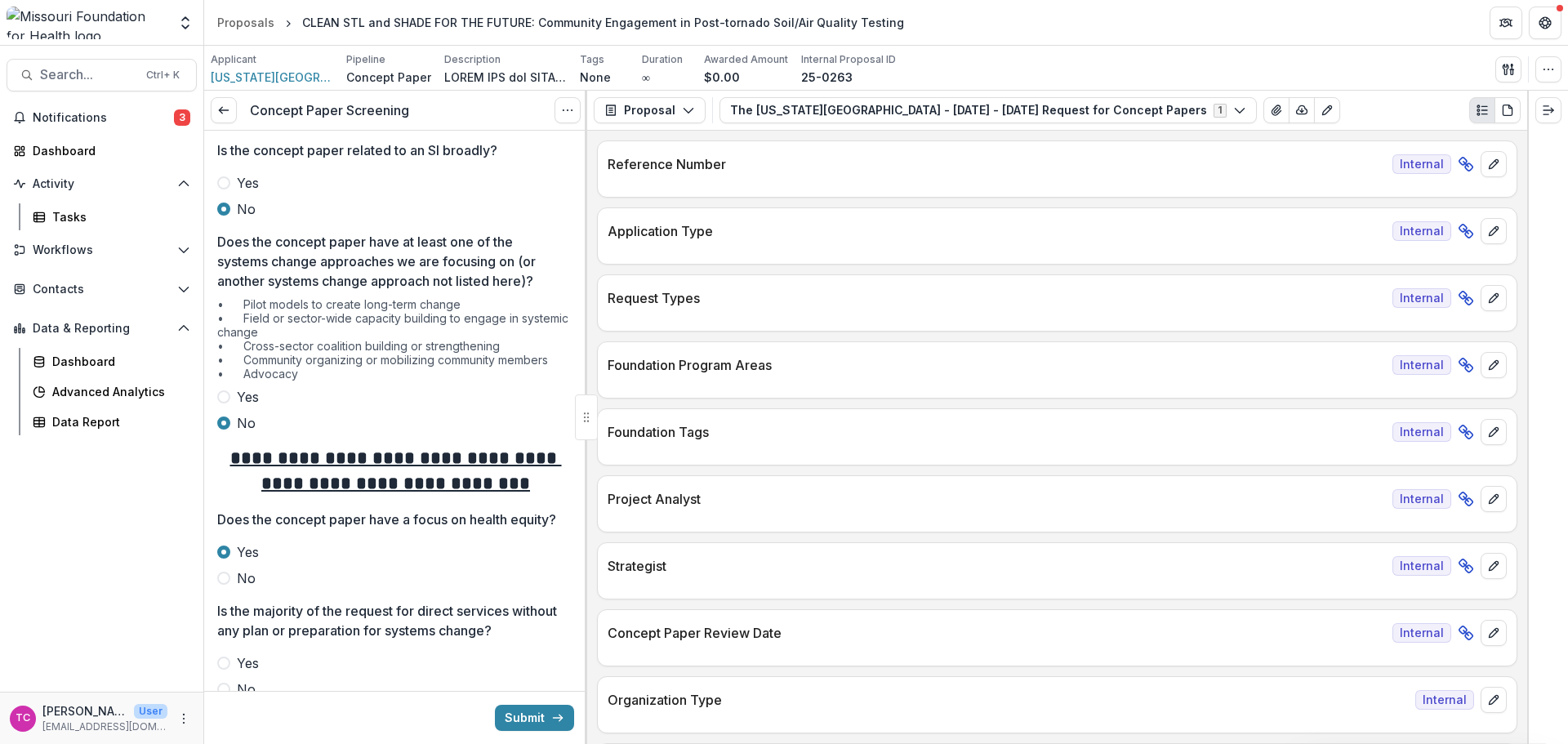
click at [239, 394] on span "Yes" at bounding box center [247, 397] width 22 height 19
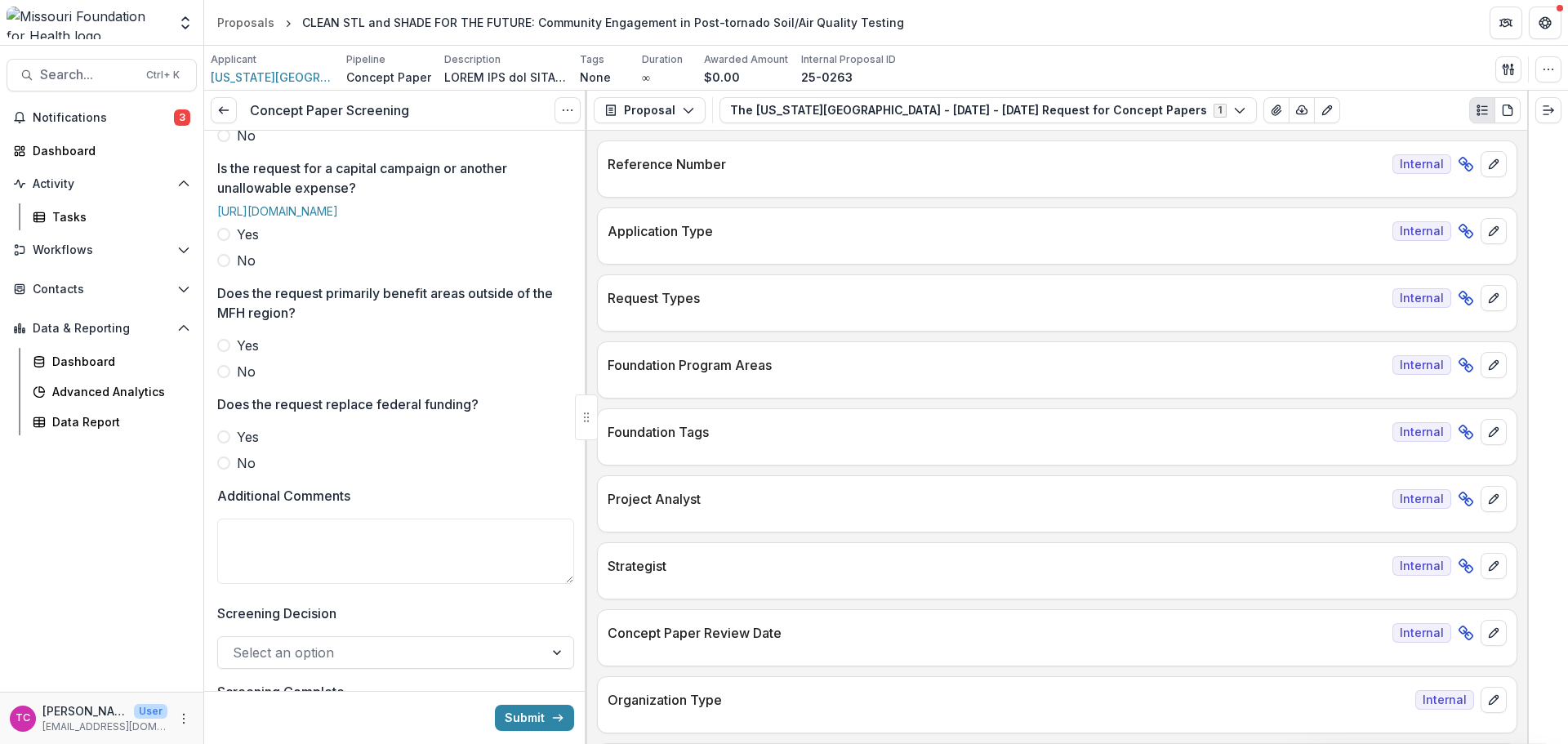
scroll to position [327, 0]
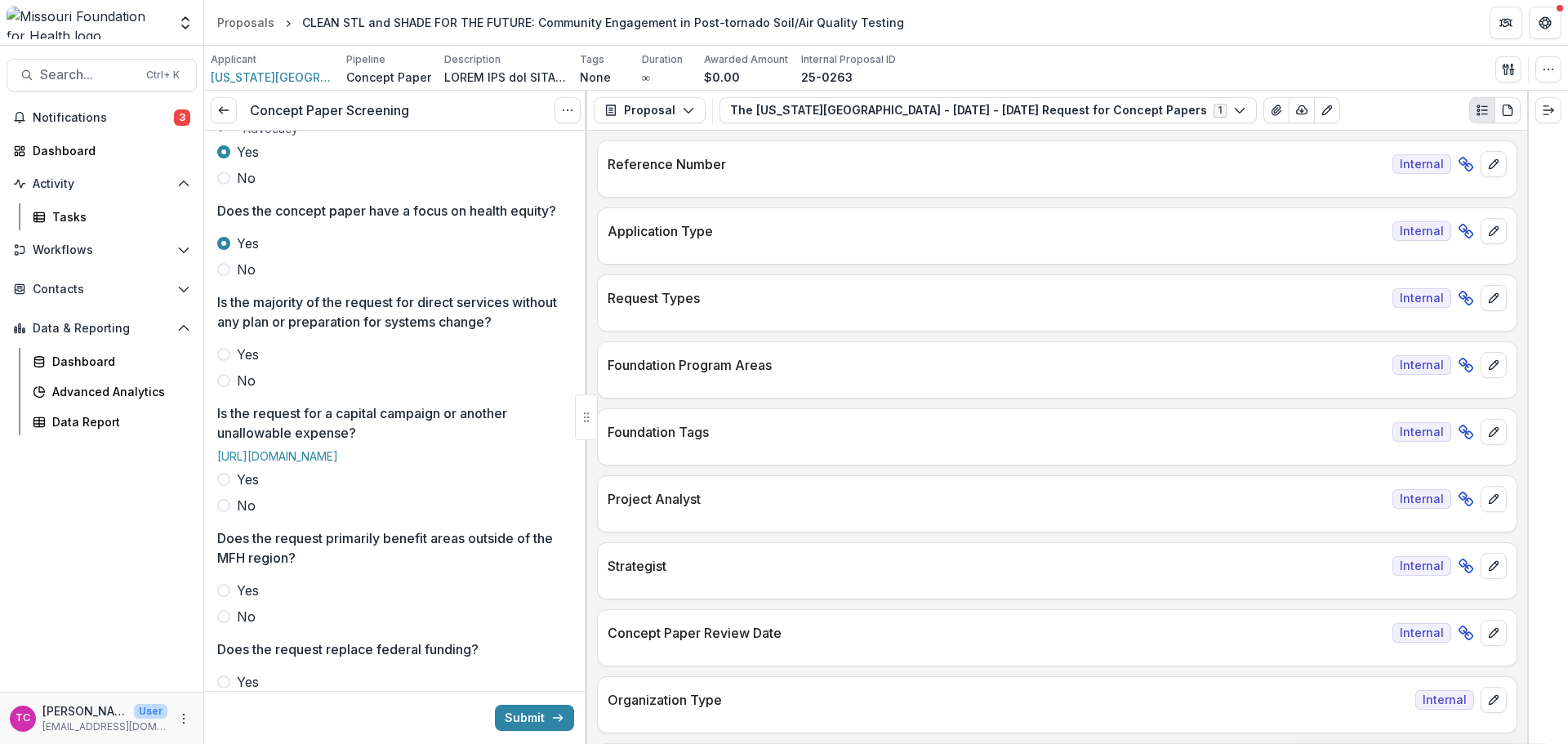
click at [261, 391] on label "No" at bounding box center [396, 380] width 357 height 19
click at [232, 516] on label "No" at bounding box center [396, 505] width 357 height 19
click at [221, 623] on span at bounding box center [224, 616] width 13 height 13
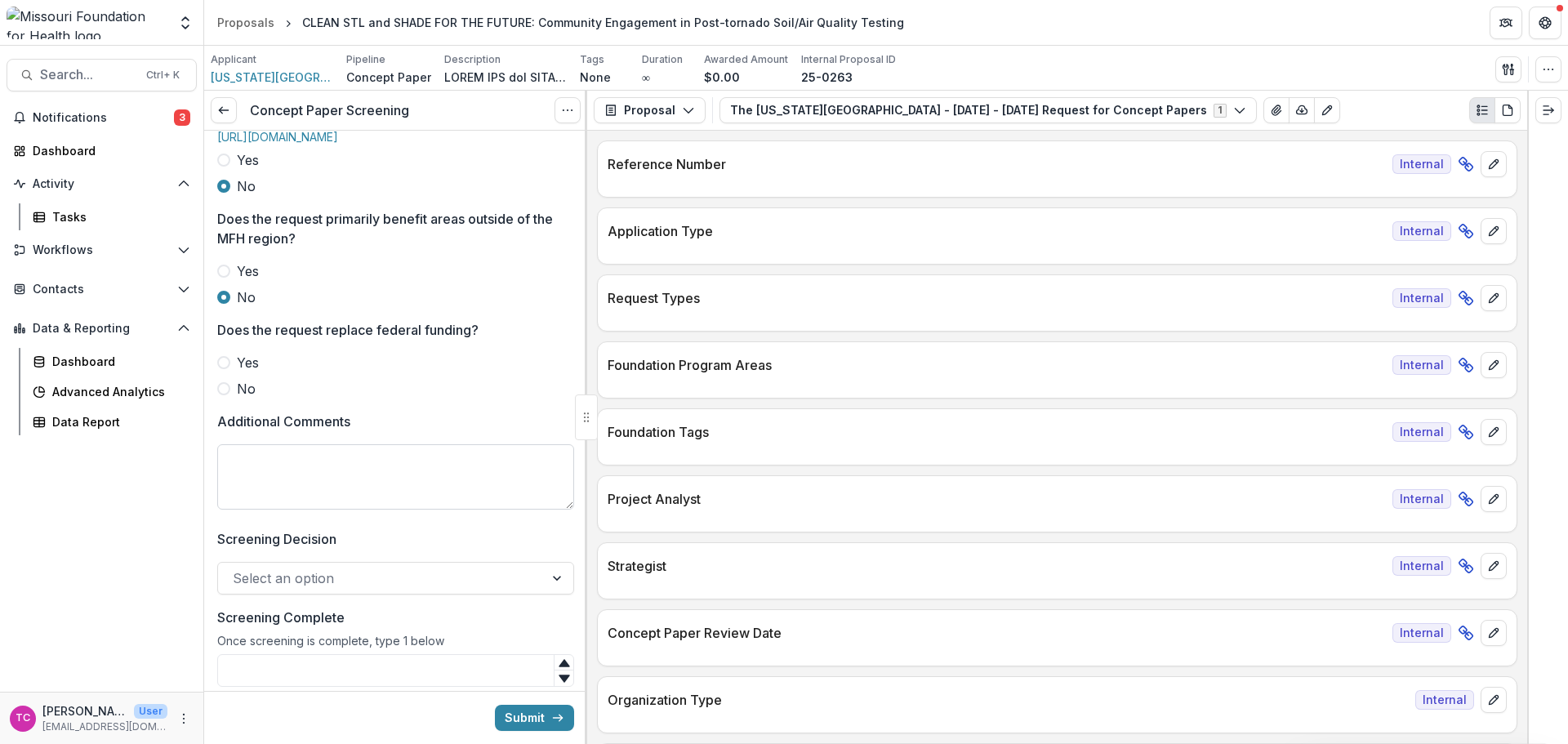
scroll to position [653, 0]
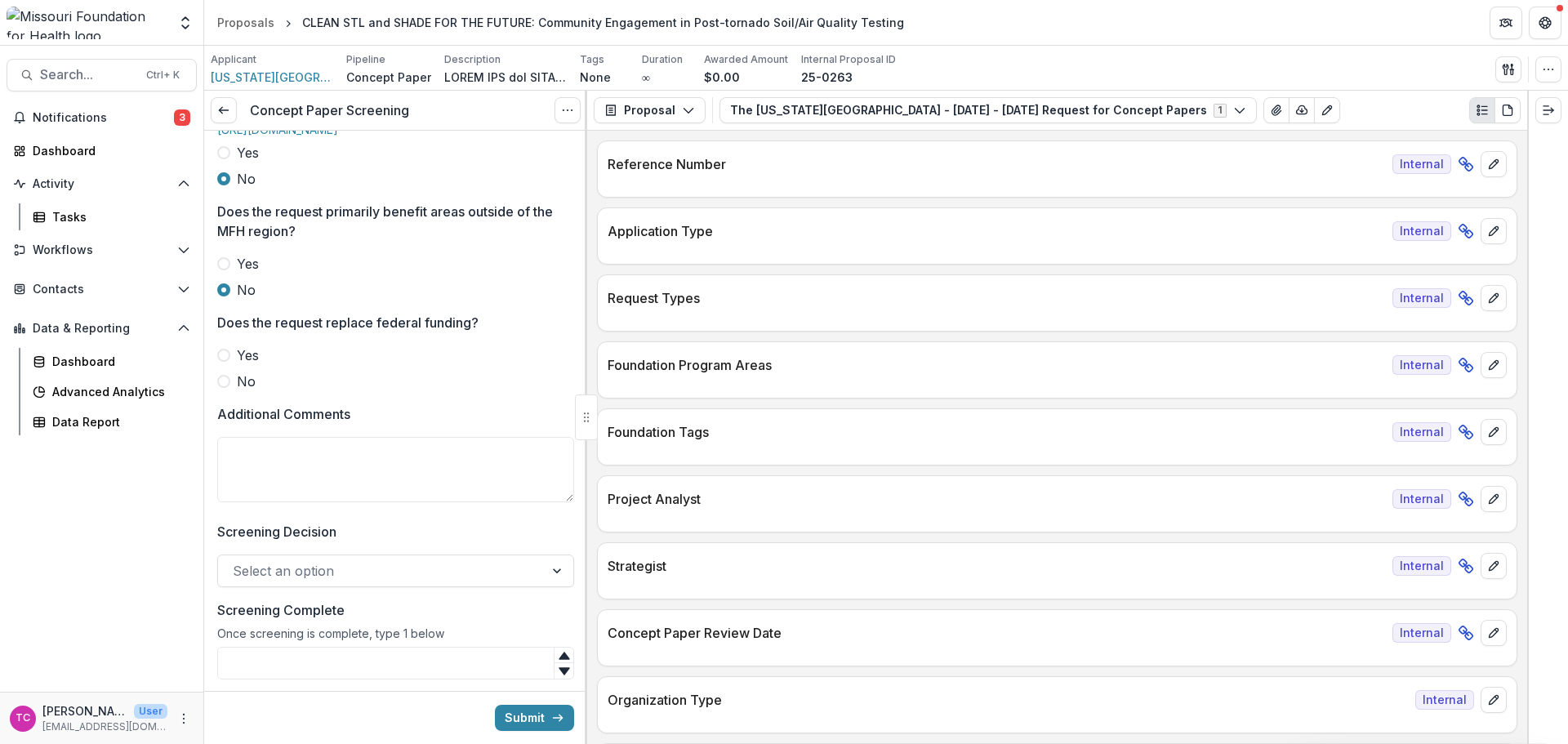
click at [226, 388] on span at bounding box center [224, 381] width 13 height 13
click at [274, 503] on textarea "Additional Comments" at bounding box center [396, 469] width 357 height 66
type textarea "**********"
click at [267, 582] on div at bounding box center [380, 571] width 296 height 23
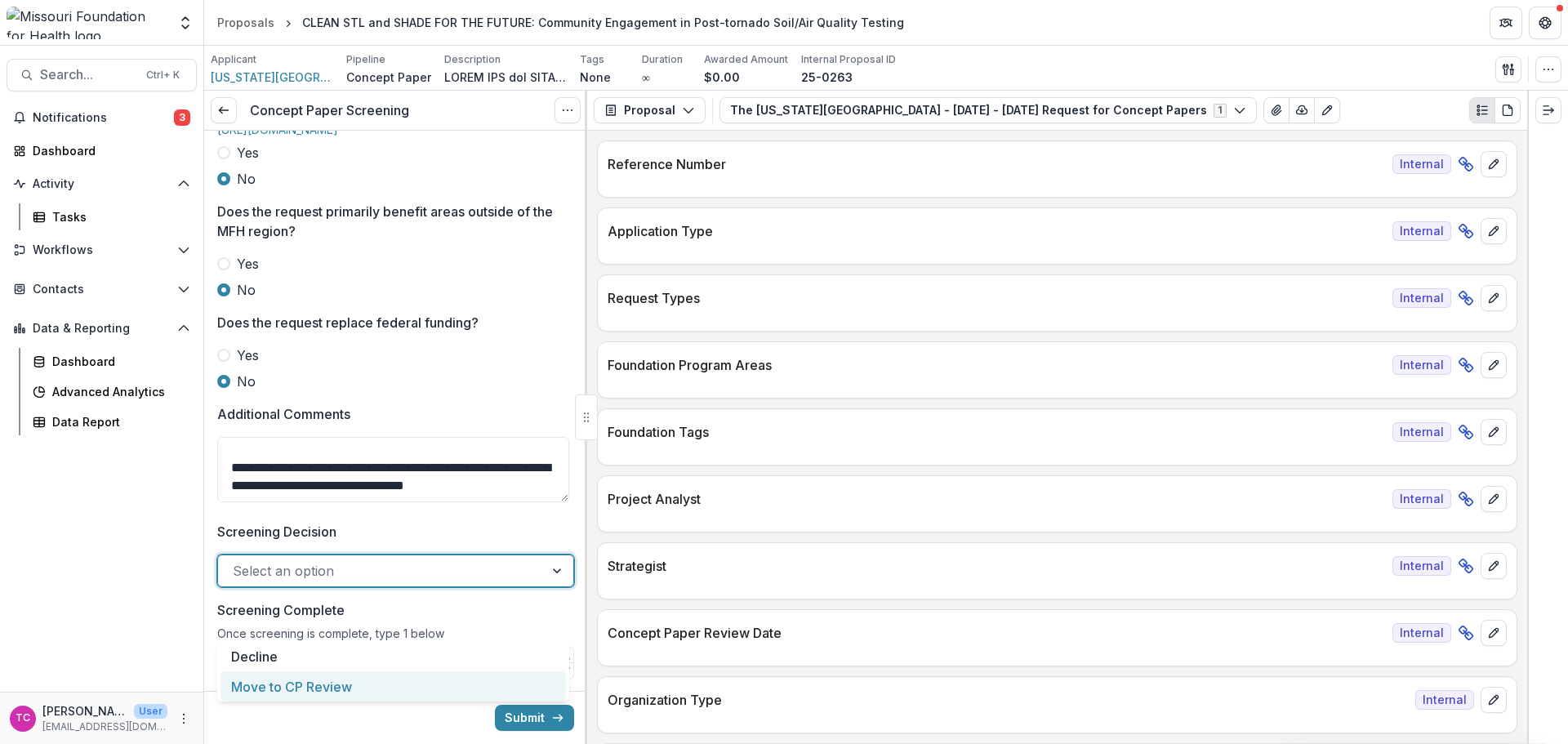
click at [295, 698] on div "Move to CP Review" at bounding box center [392, 686] width 345 height 31
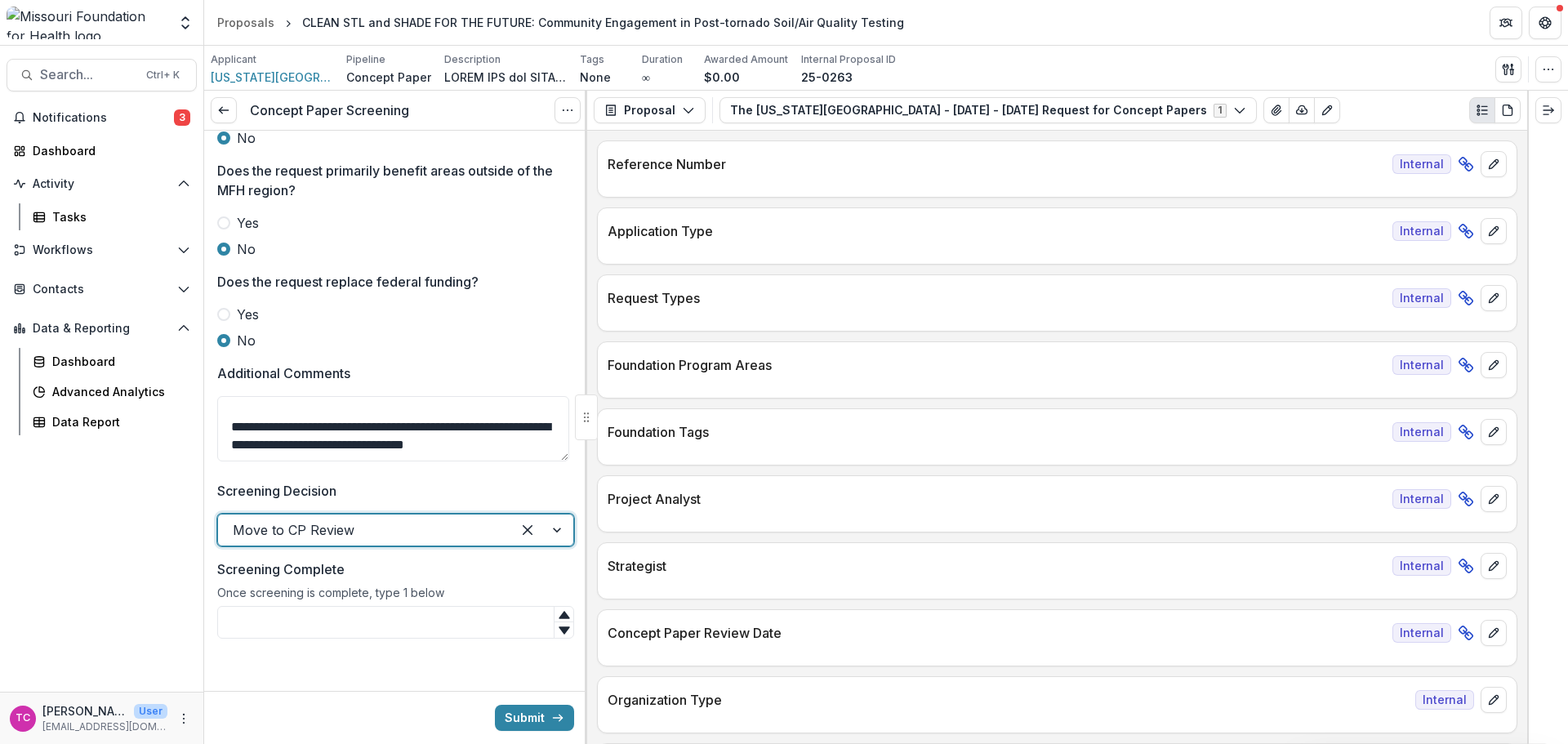
scroll to position [741, 0]
click at [305, 628] on input "Screening Complete" at bounding box center [396, 622] width 357 height 32
type input "*"
click at [541, 715] on button "Submit" at bounding box center [534, 718] width 80 height 26
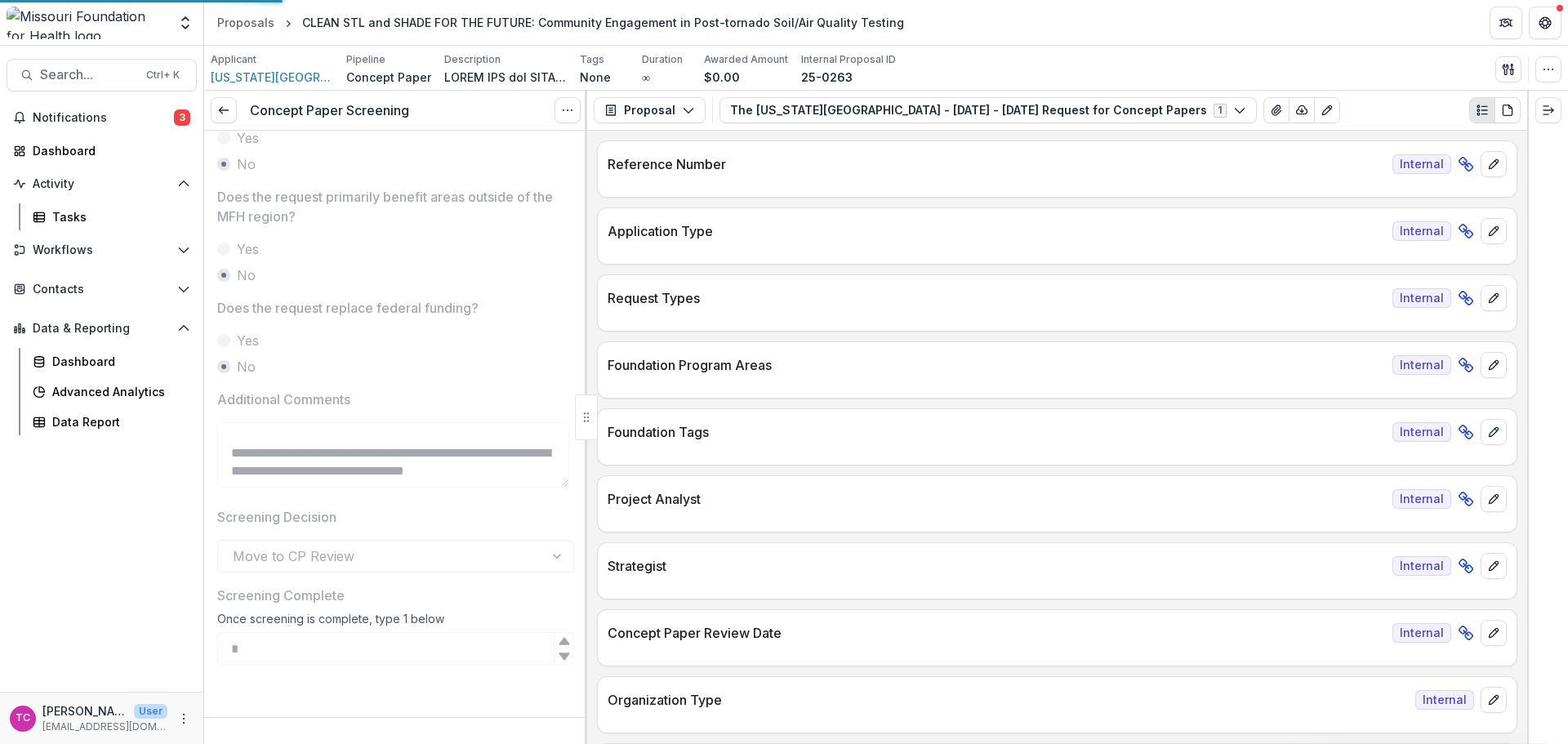
scroll to position [715, 0]
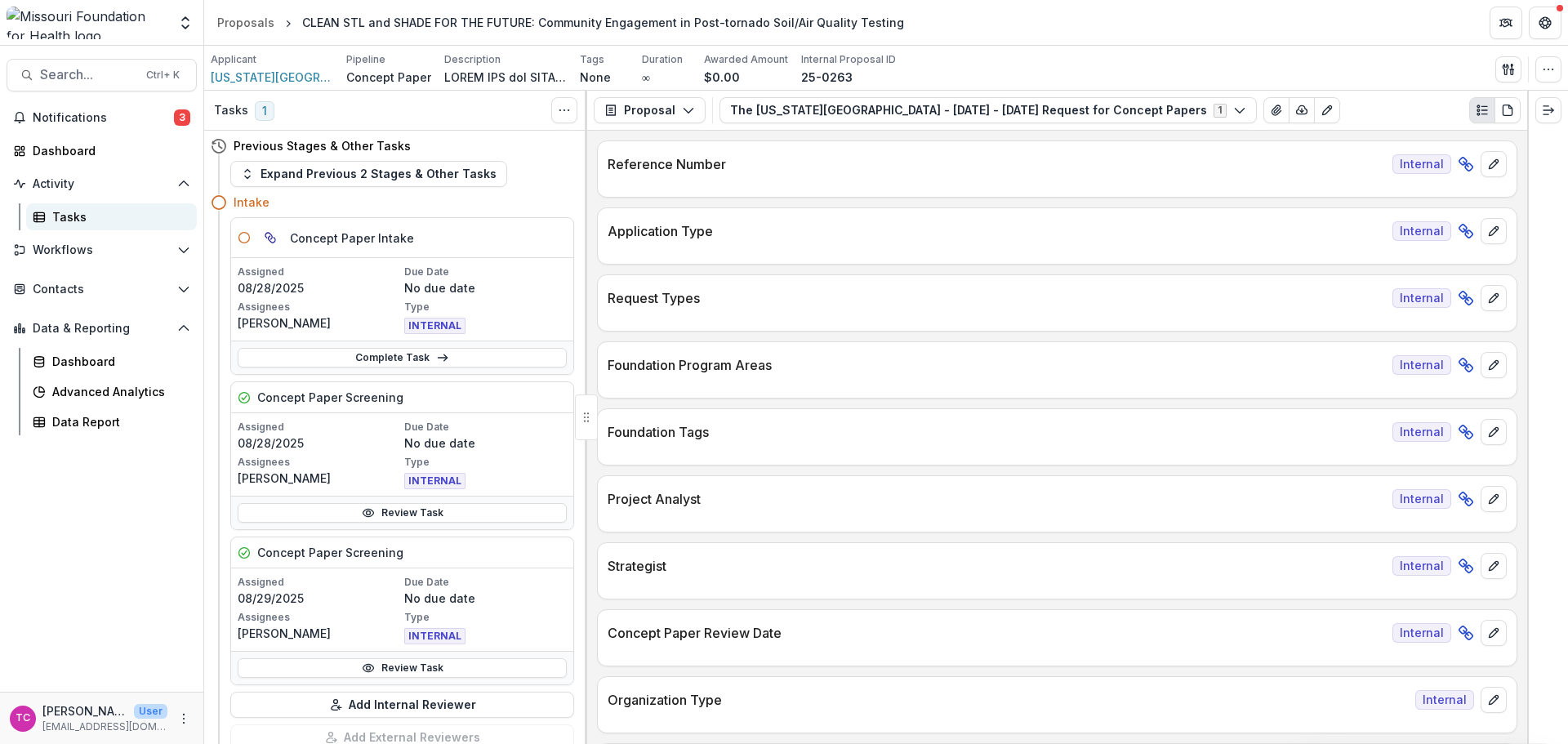
click at [116, 204] on link "Tasks" at bounding box center [111, 217] width 170 height 27
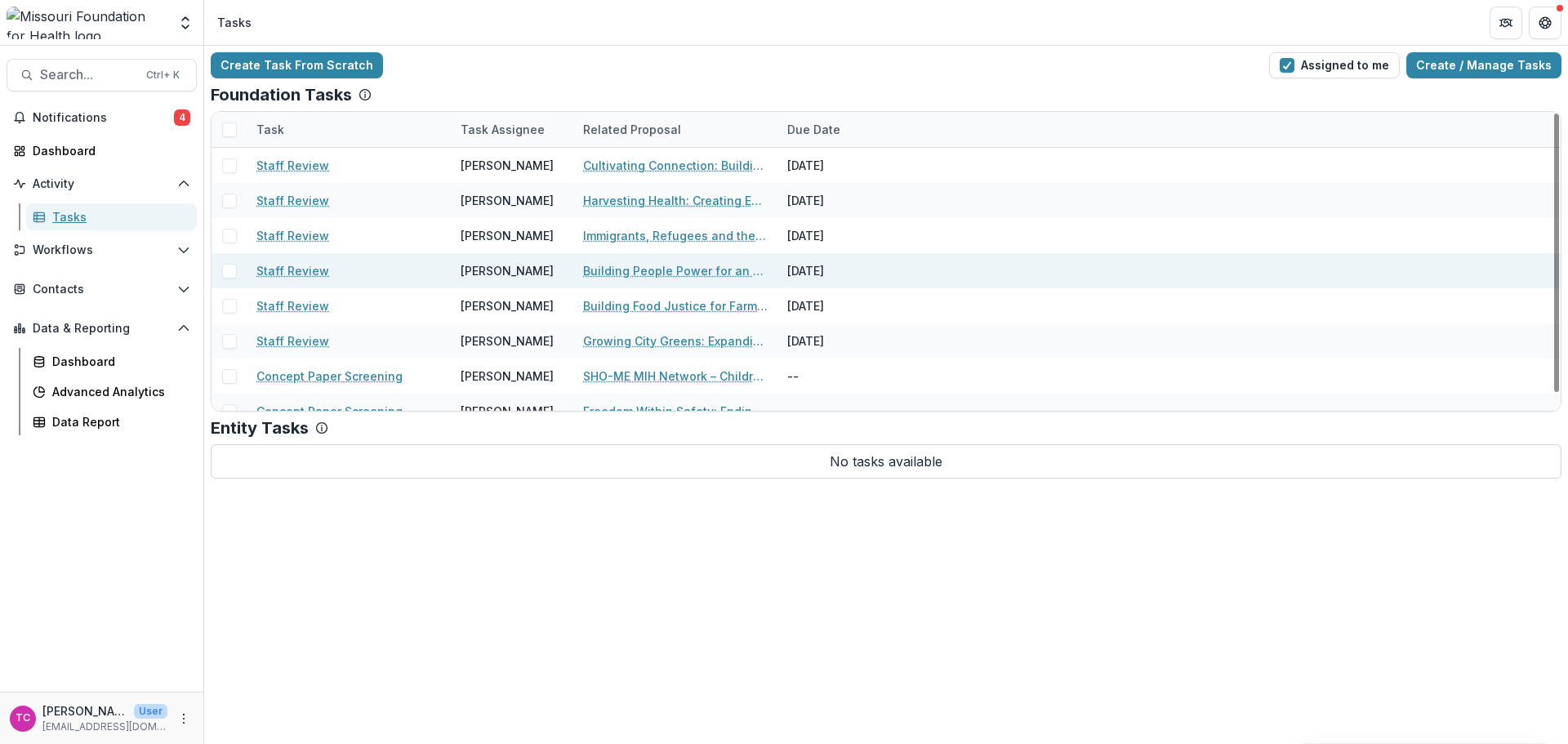
scroll to position [18, 0]
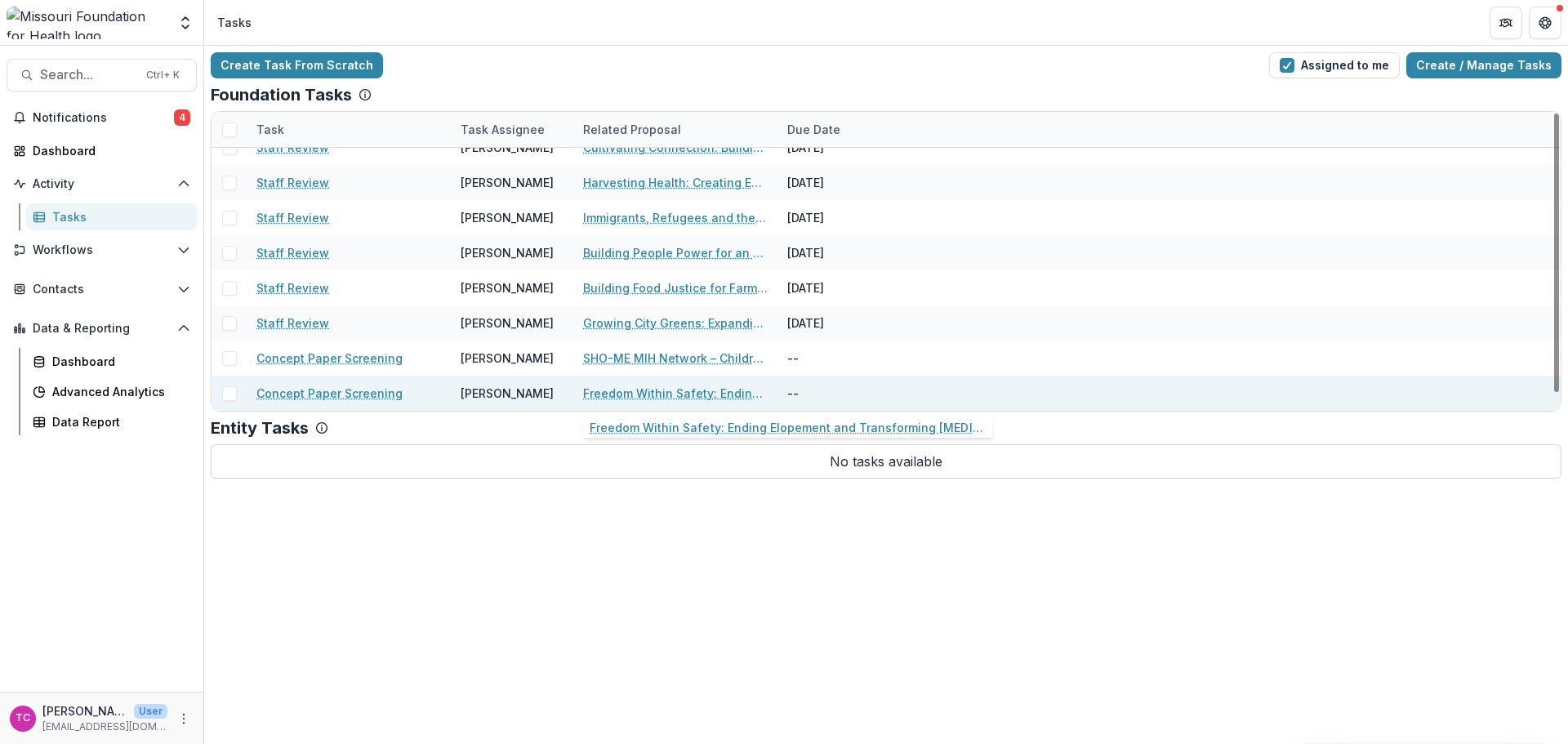
click at [623, 386] on link "Freedom Within Safety: Ending Elopement and Transforming [MEDICAL_DATA] Care in…" at bounding box center [675, 393] width 184 height 17
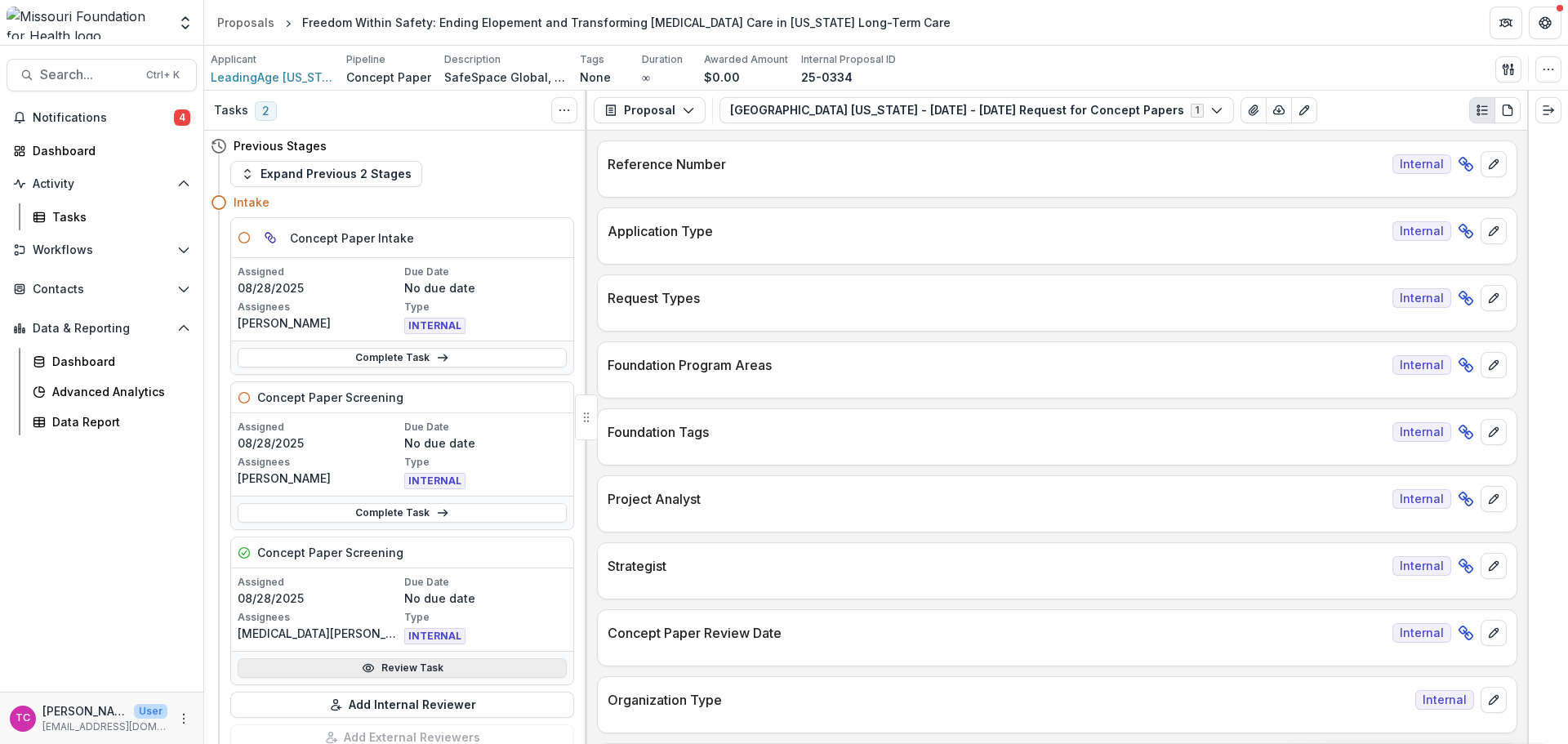
click at [382, 671] on link "Review Task" at bounding box center [402, 668] width 330 height 19
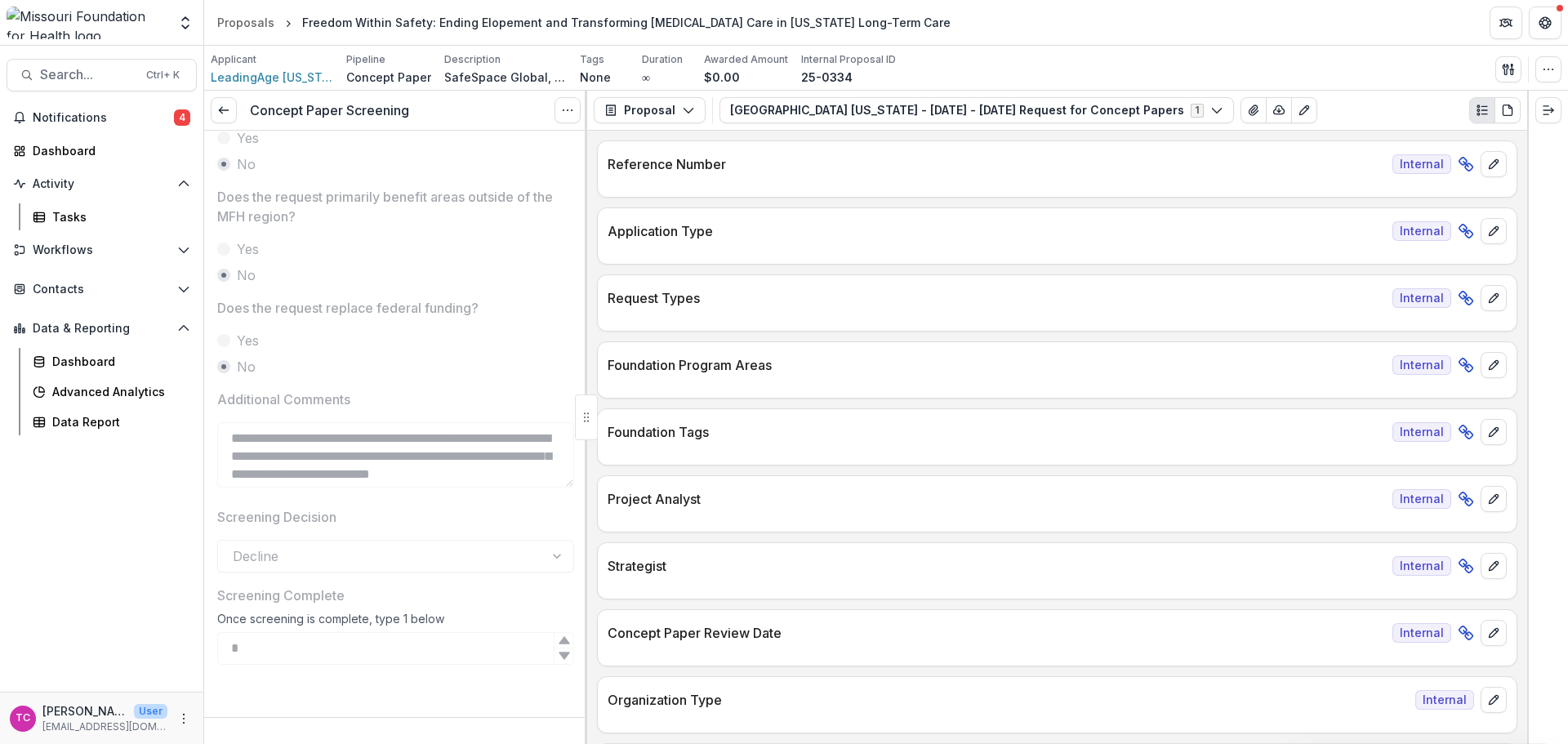
scroll to position [779, 0]
click at [212, 118] on link at bounding box center [224, 110] width 26 height 26
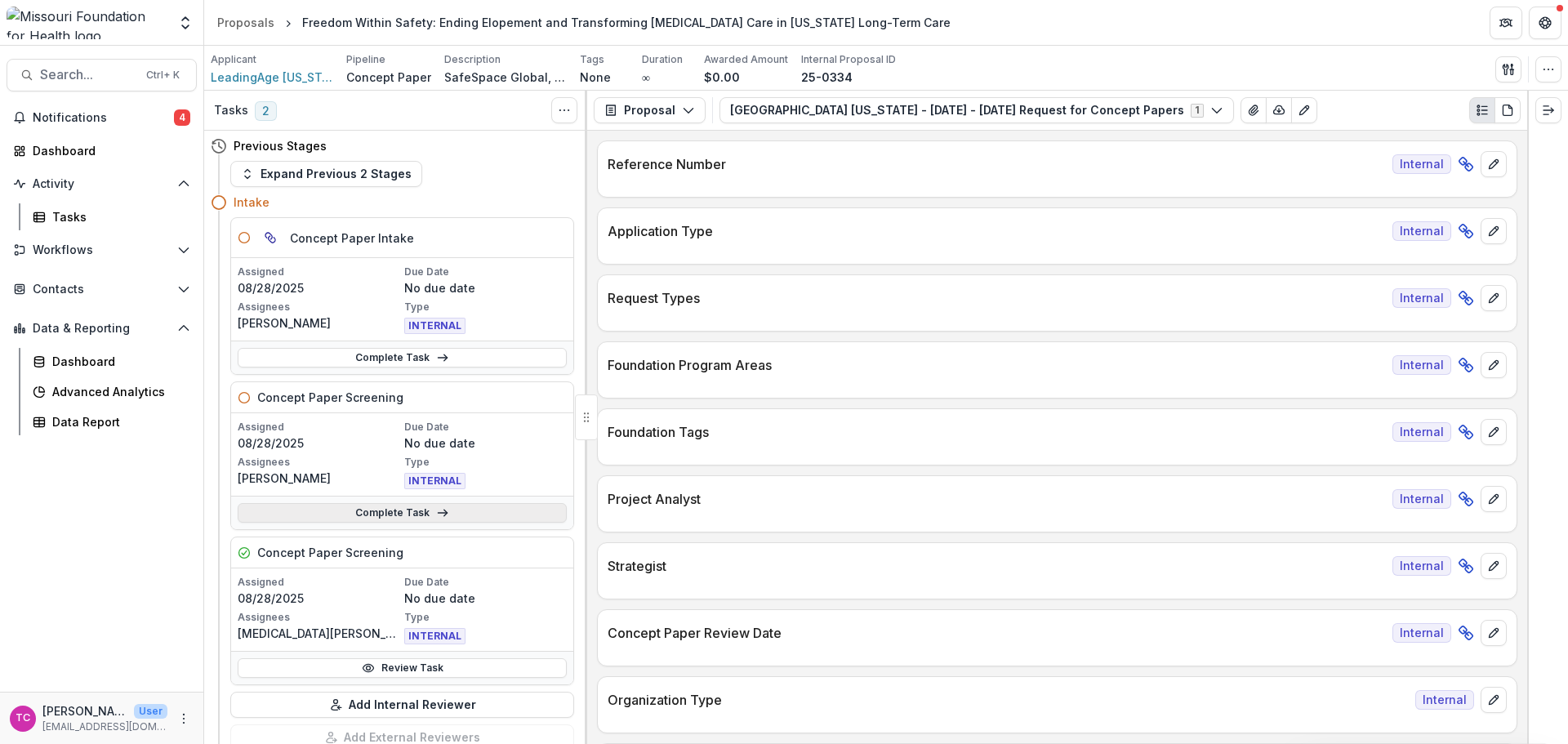
click at [314, 514] on link "Complete Task" at bounding box center [402, 513] width 330 height 19
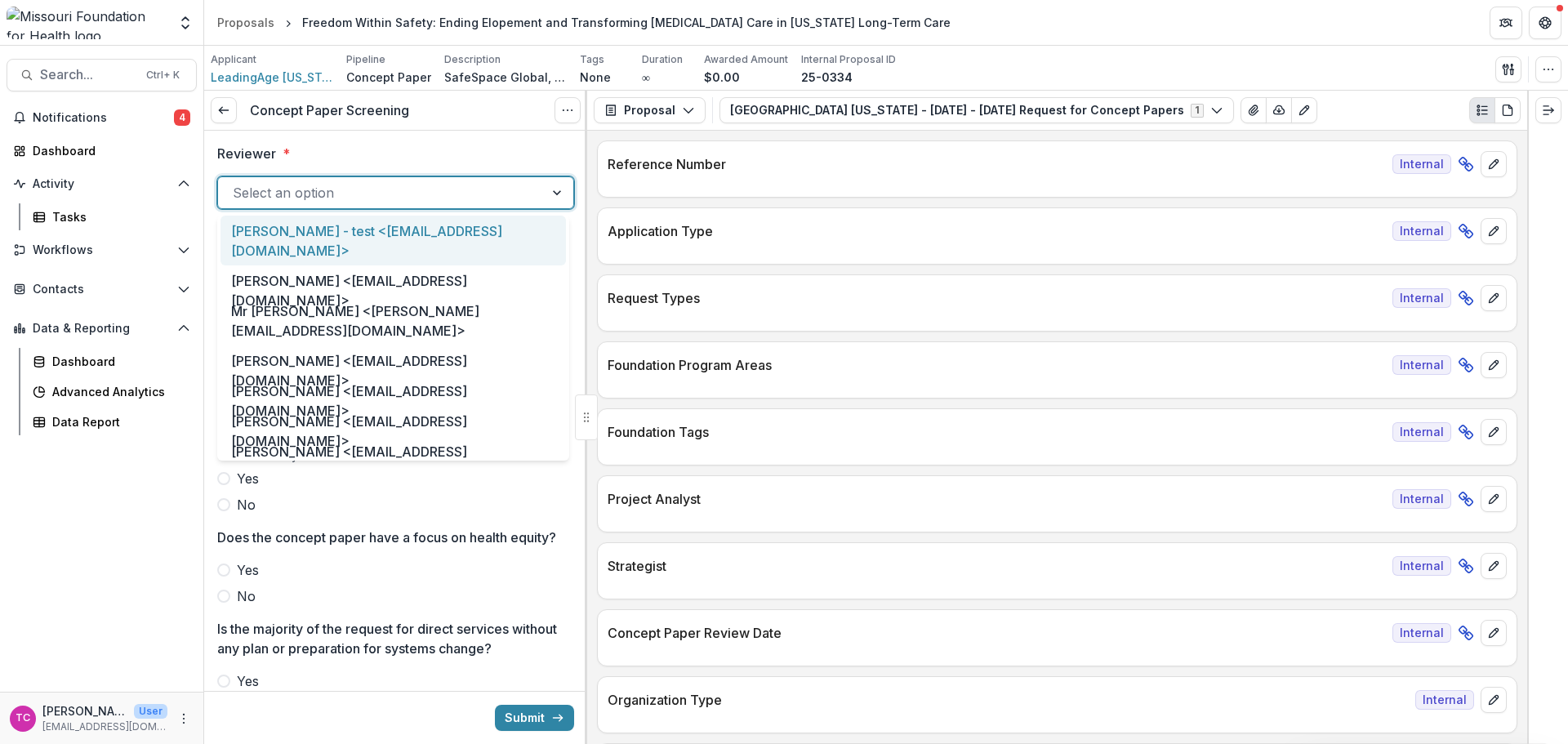
click at [255, 198] on div at bounding box center [380, 192] width 296 height 23
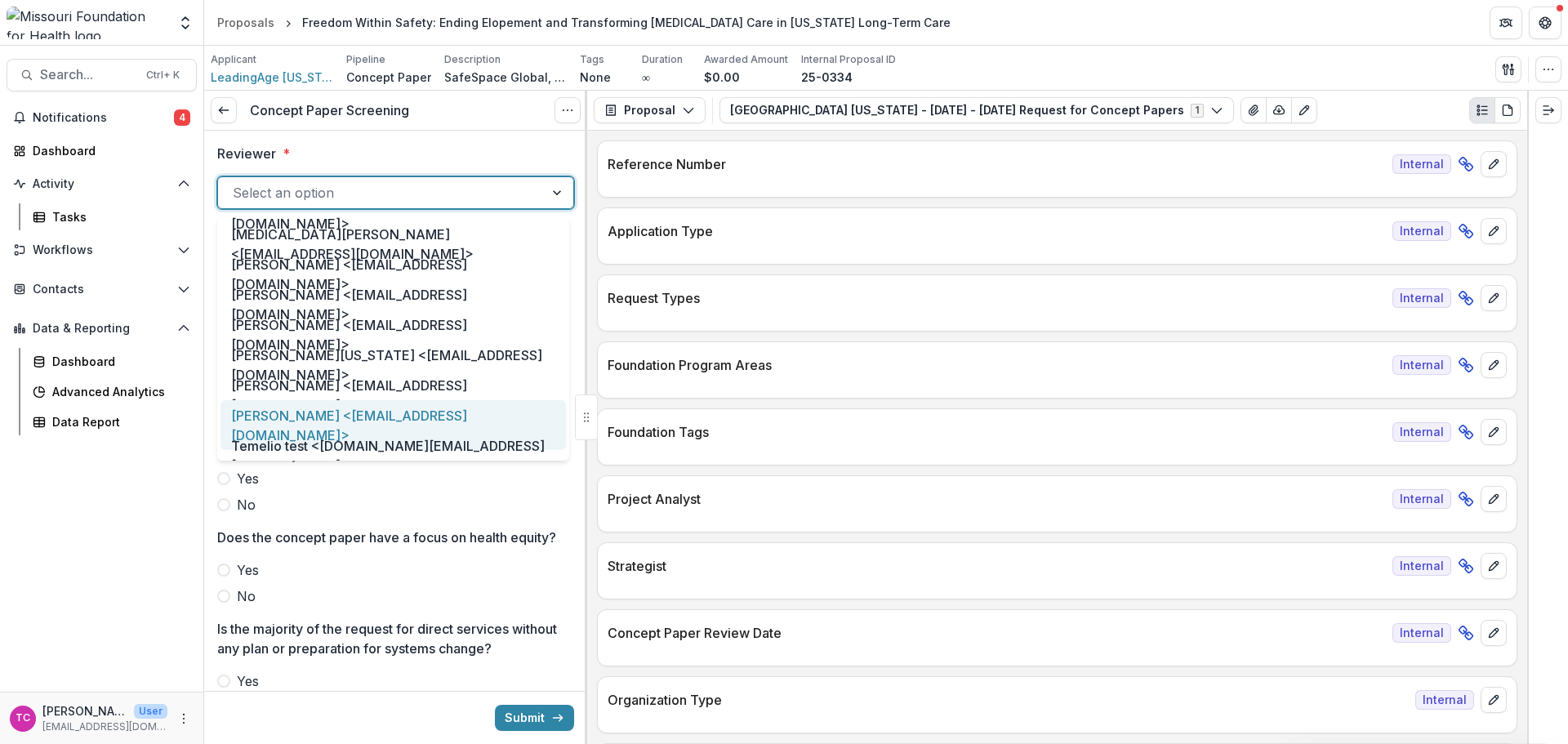
scroll to position [817, 0]
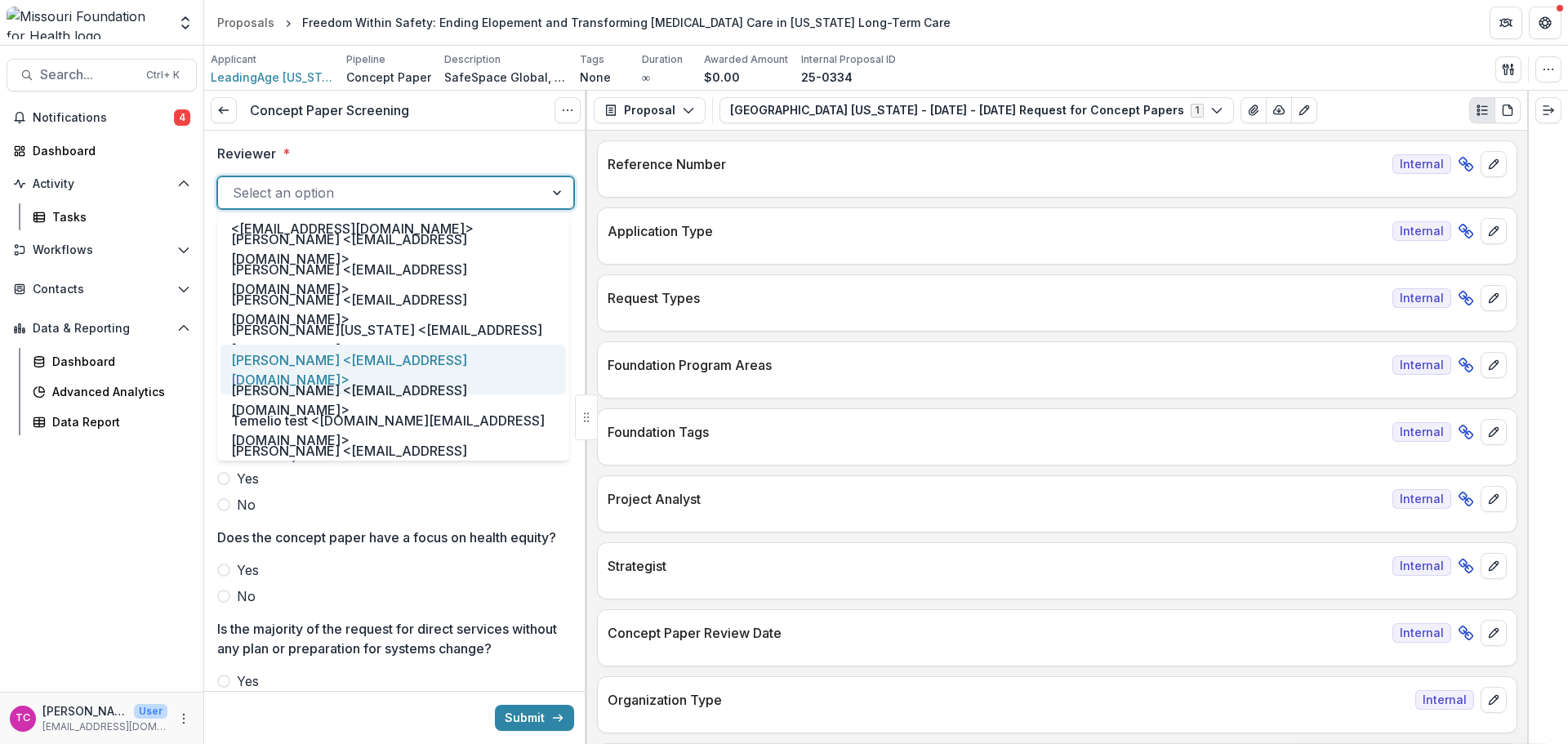
click at [291, 366] on div "[PERSON_NAME] <[EMAIL_ADDRESS][DOMAIN_NAME]>" at bounding box center [392, 369] width 345 height 50
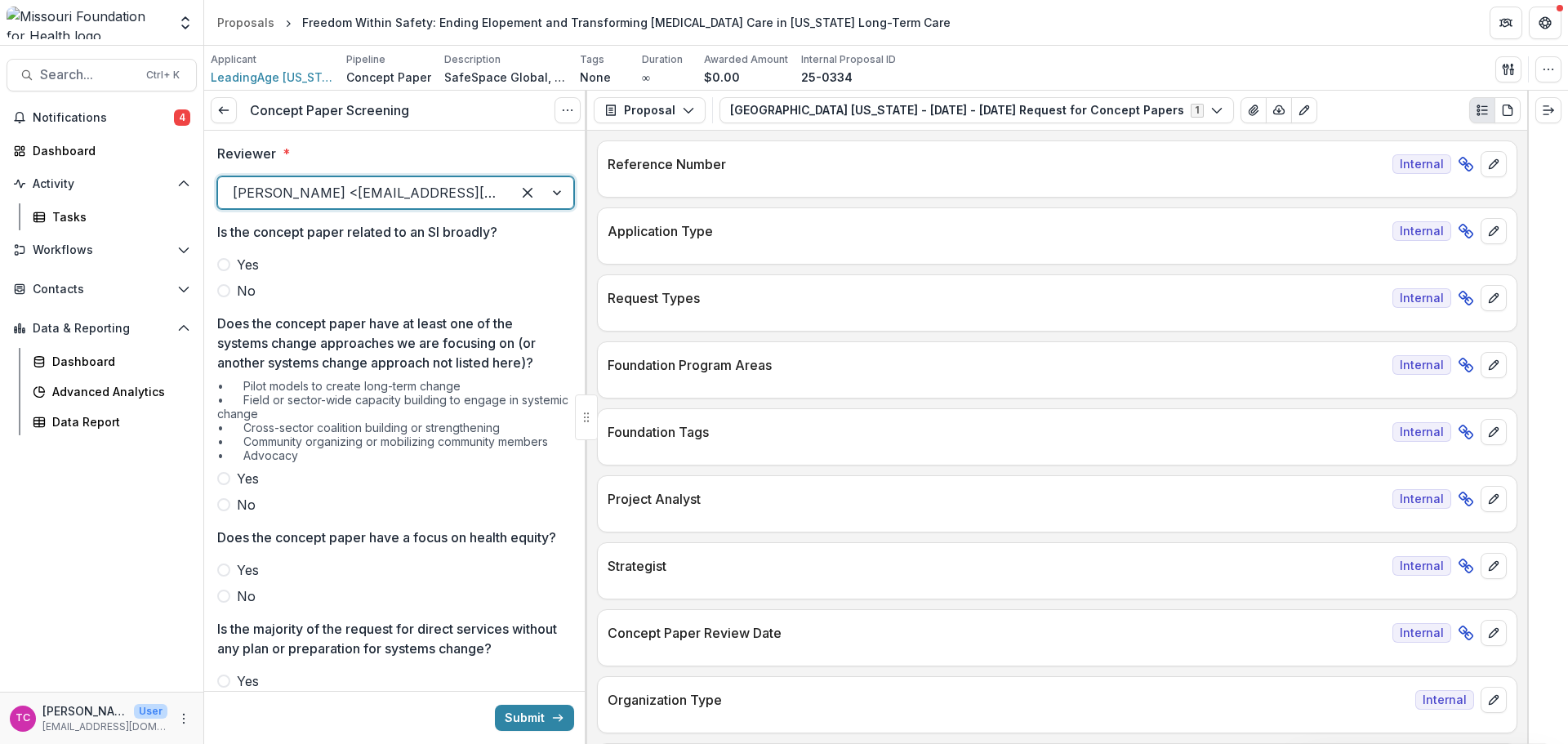
click at [247, 292] on span "No" at bounding box center [246, 290] width 18 height 19
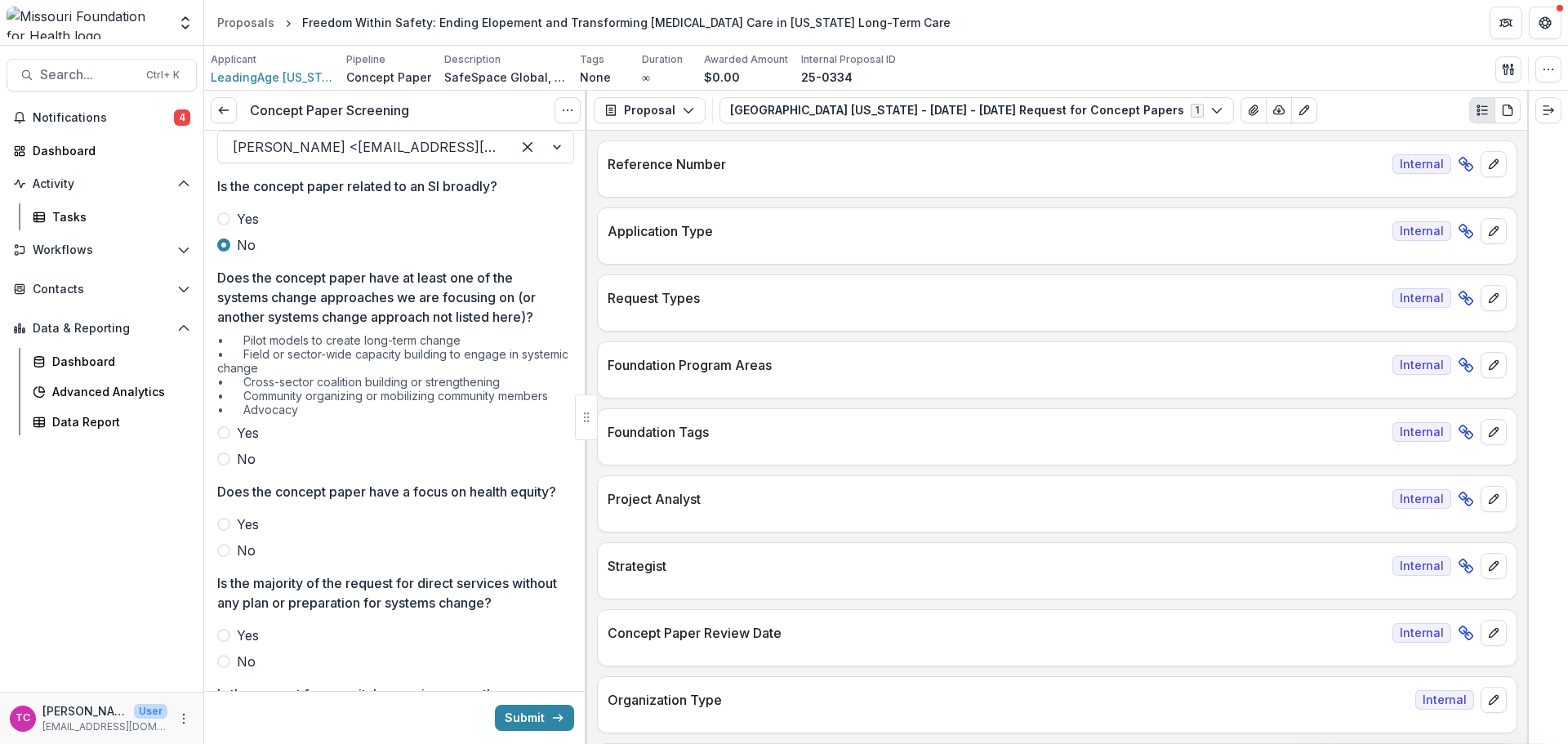
scroll to position [81, 0]
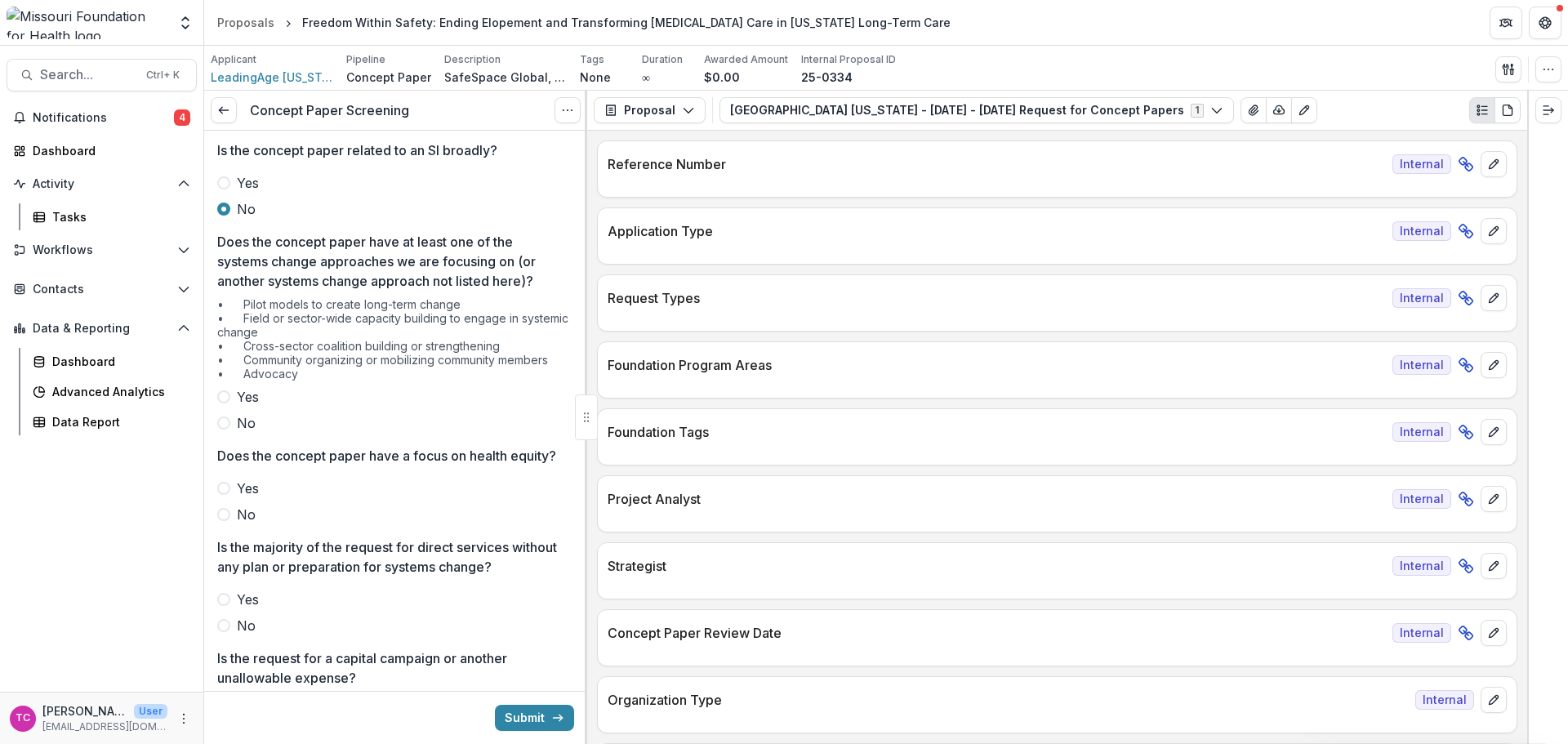
click at [267, 423] on label "No" at bounding box center [396, 423] width 357 height 19
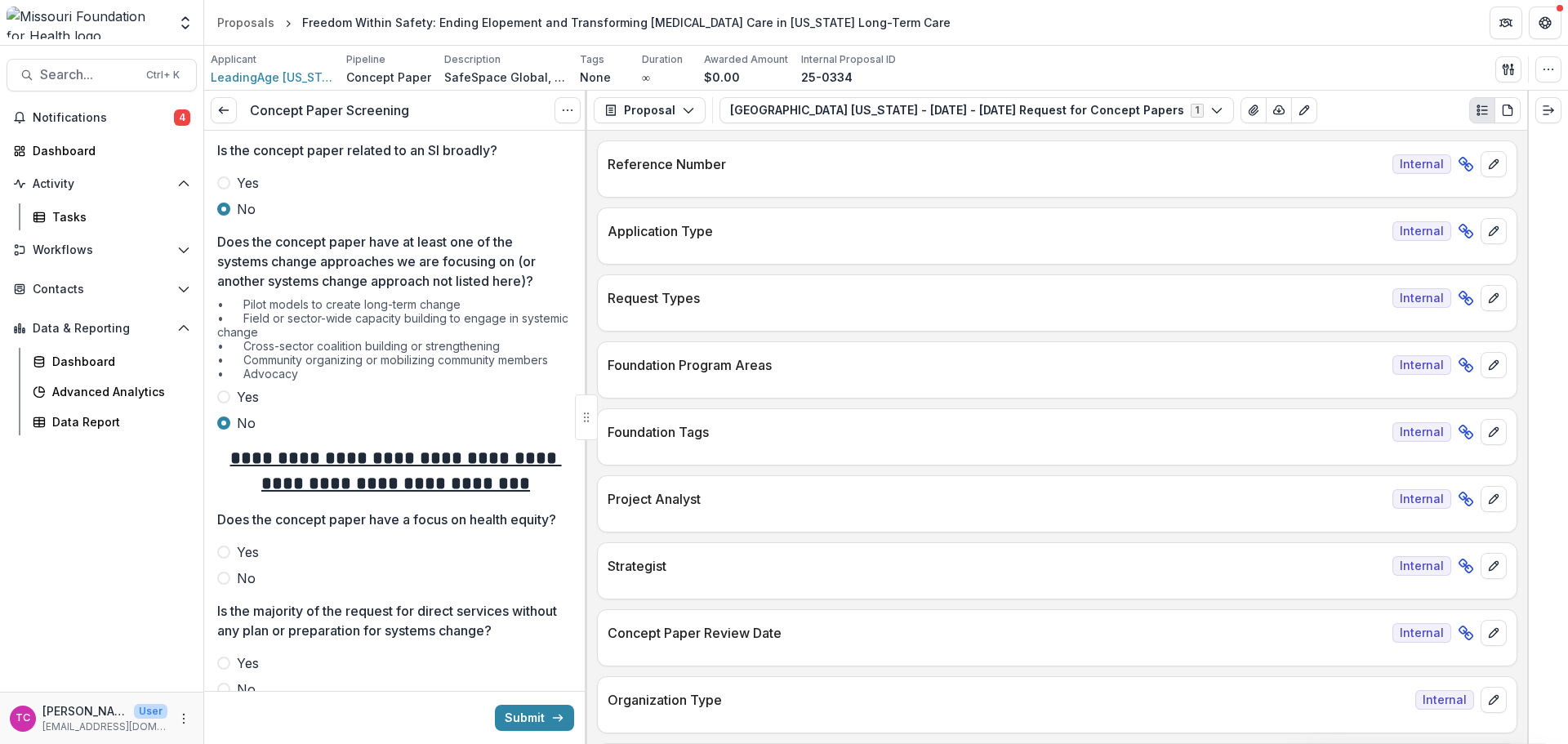
scroll to position [163, 0]
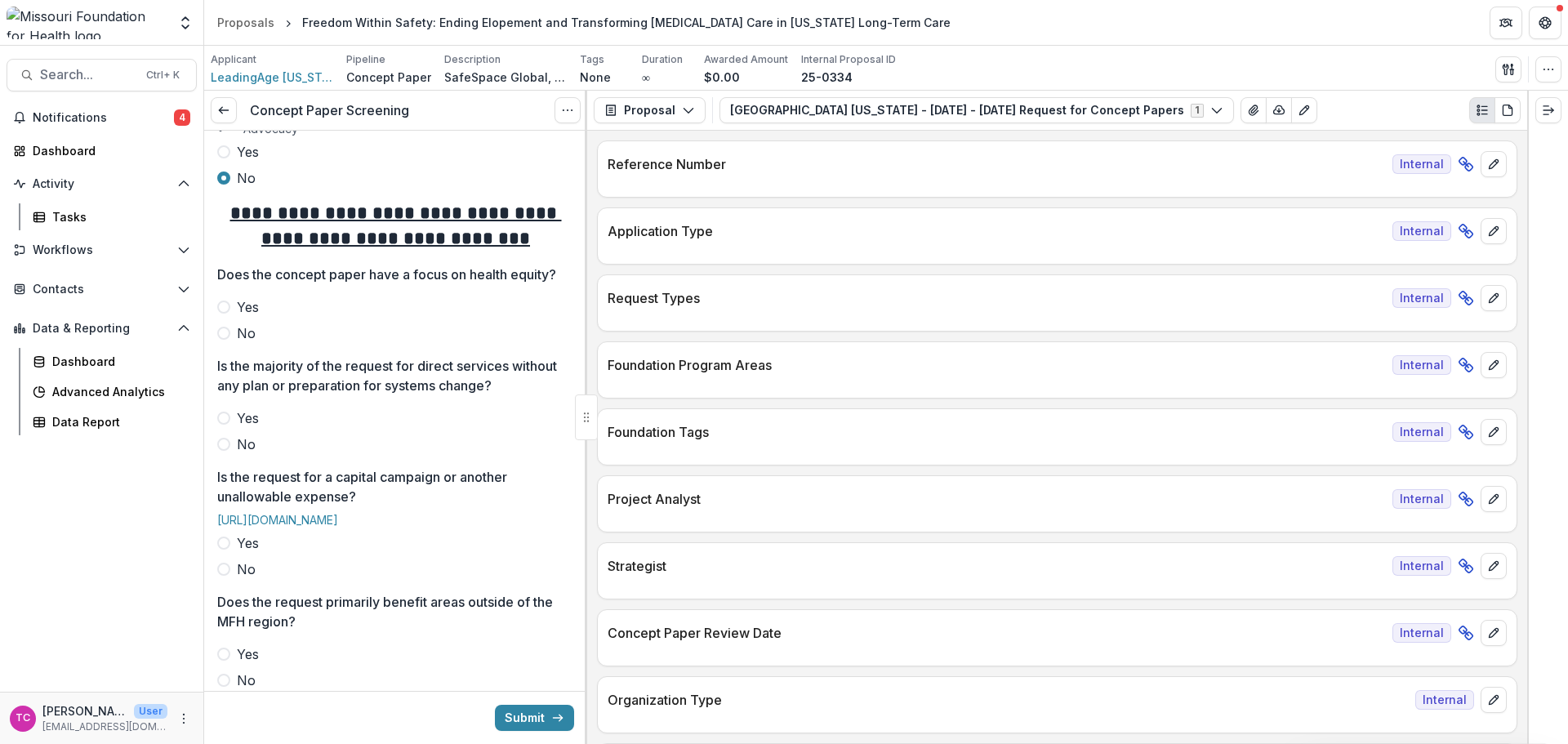
click at [255, 343] on label "No" at bounding box center [396, 333] width 357 height 19
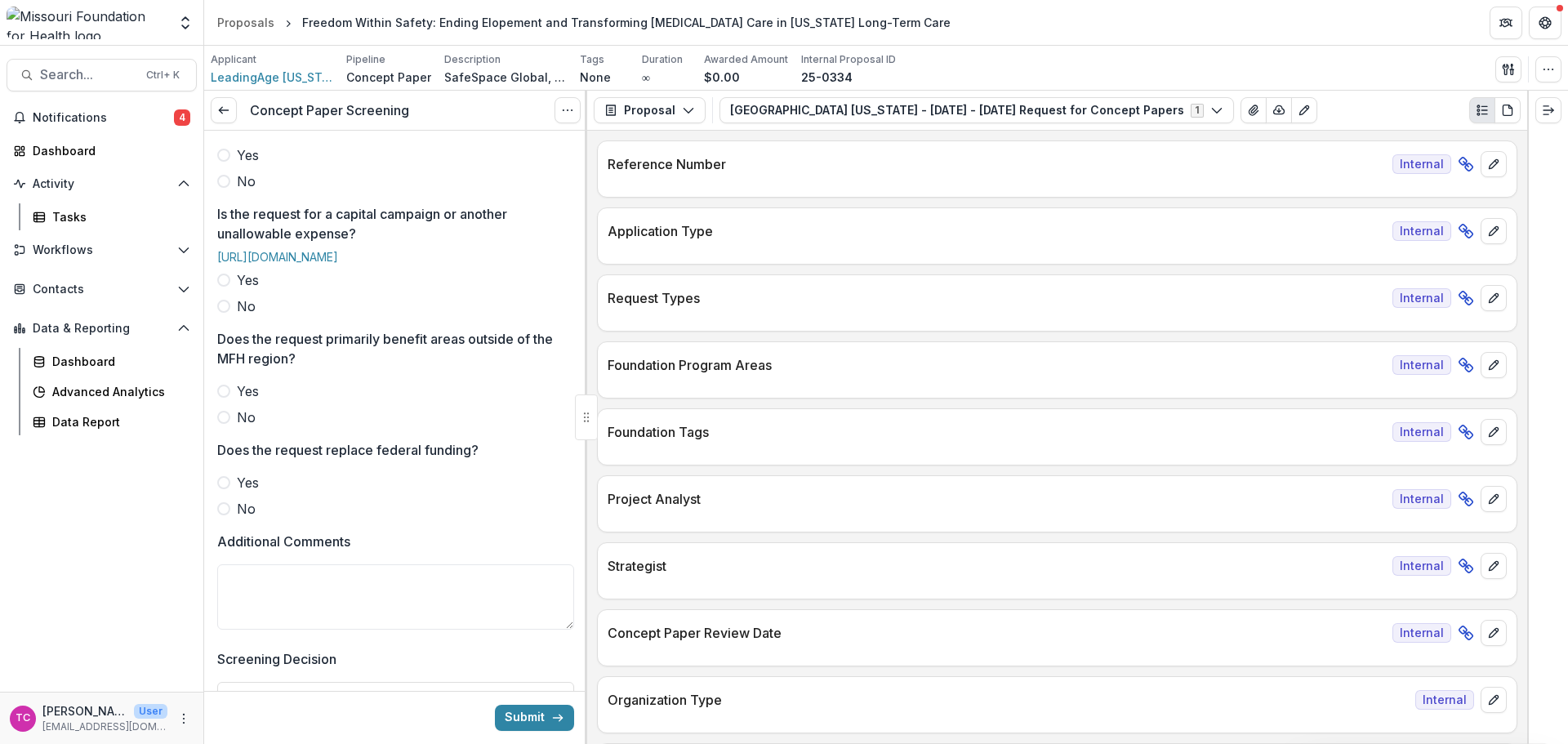
scroll to position [572, 0]
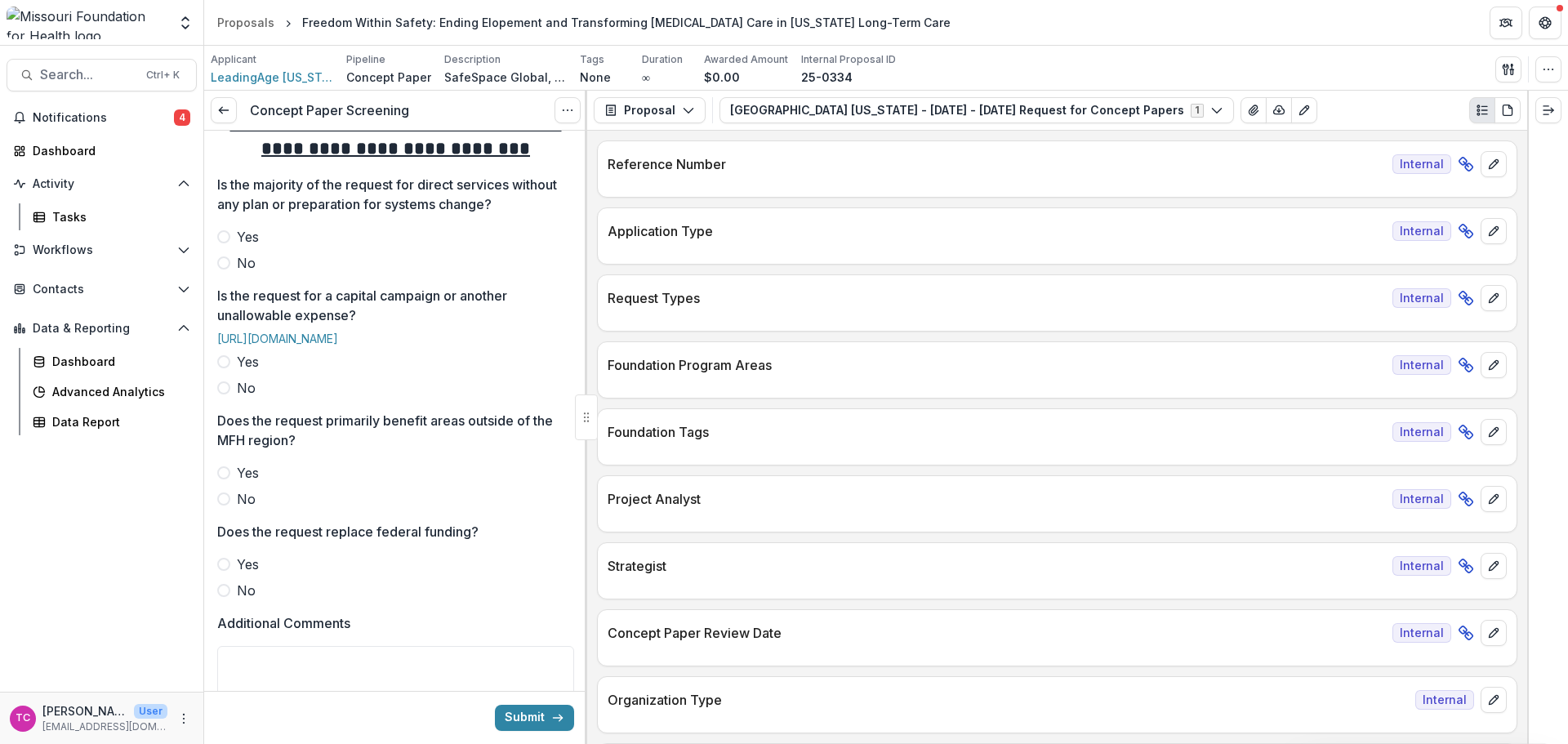
click at [242, 273] on span "No" at bounding box center [246, 263] width 18 height 19
click at [241, 398] on span "No" at bounding box center [246, 388] width 18 height 19
click at [231, 509] on label "No" at bounding box center [396, 499] width 357 height 19
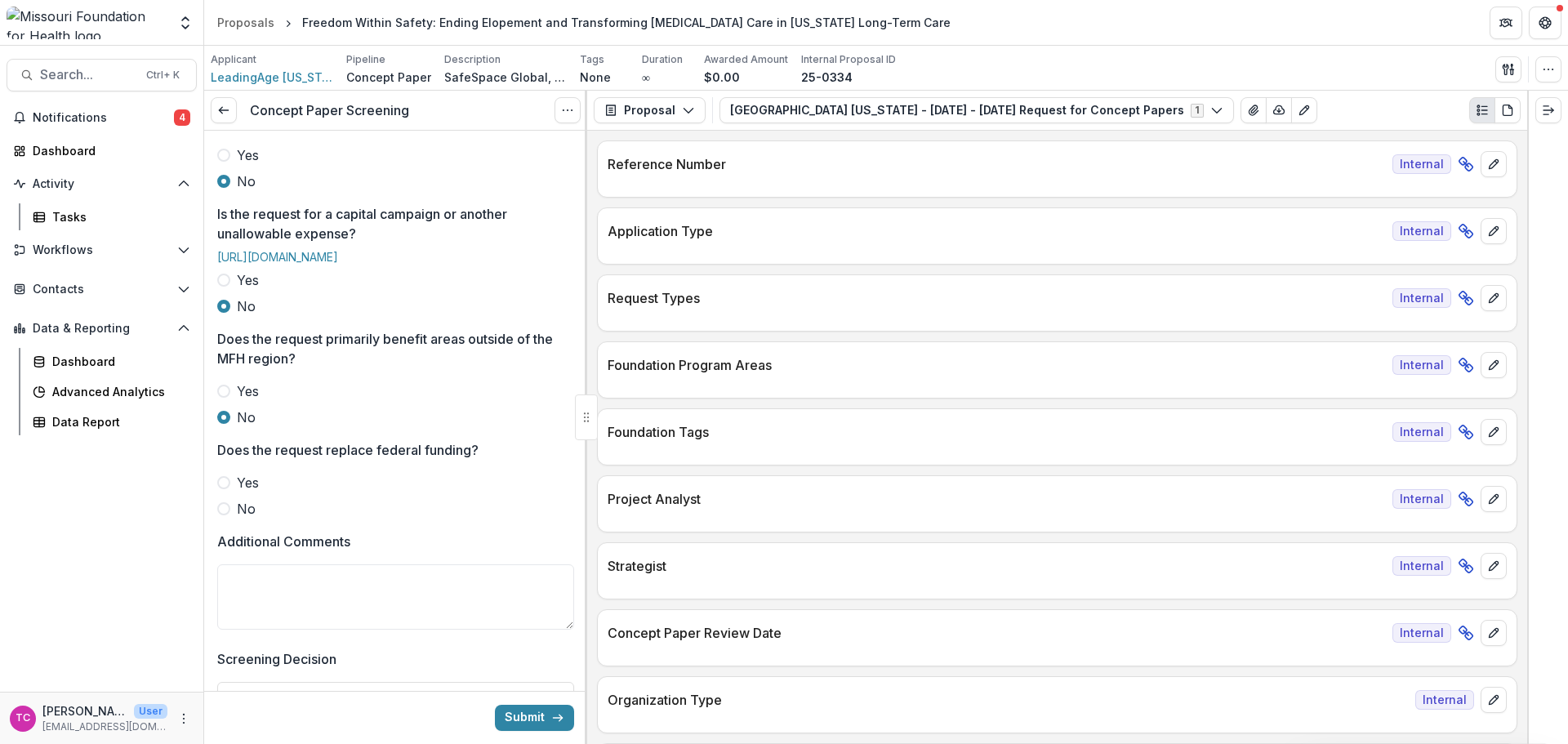
click at [233, 518] on label "No" at bounding box center [396, 509] width 357 height 19
click at [263, 629] on textarea "Additional Comments" at bounding box center [396, 597] width 357 height 66
type textarea "*"
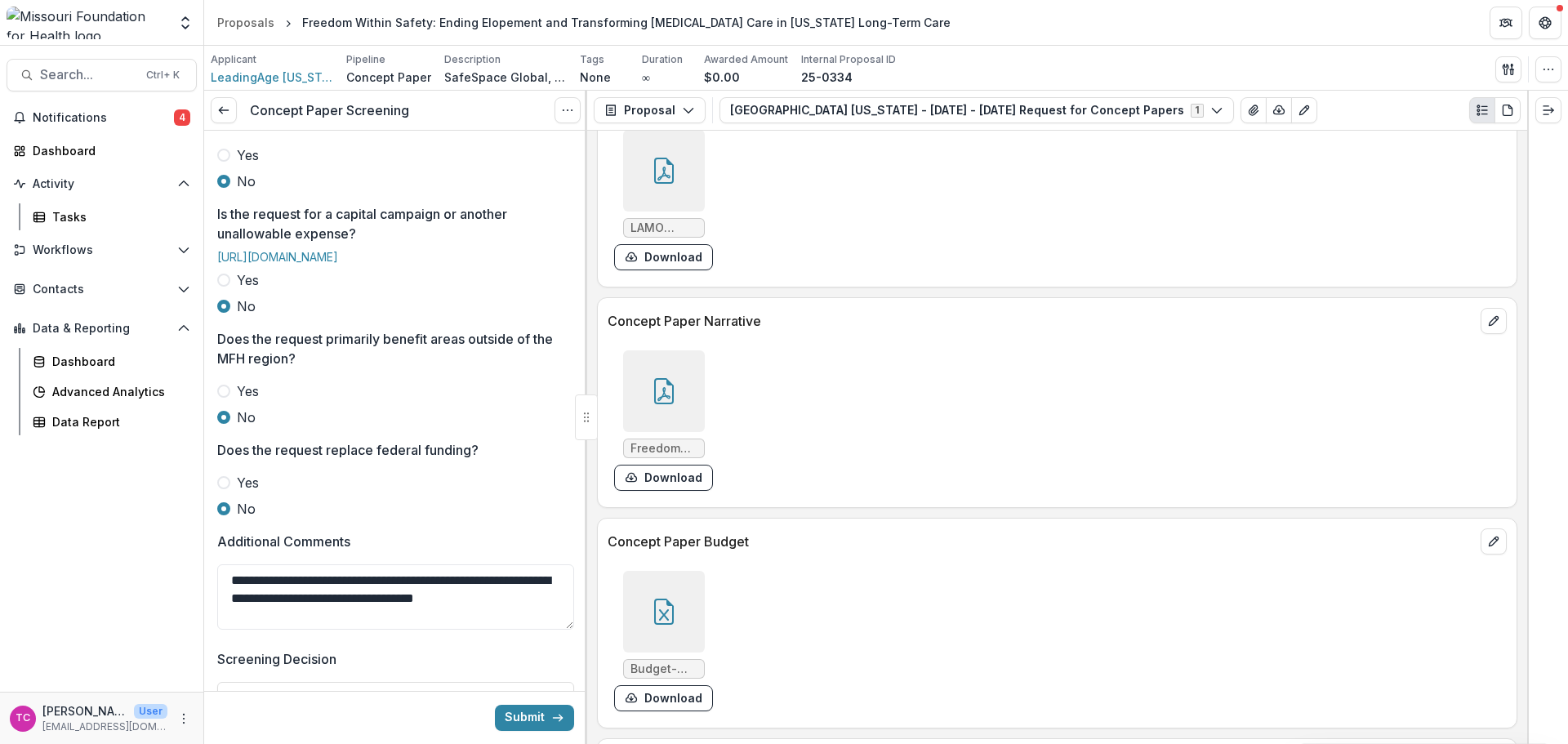
scroll to position [4166, 0]
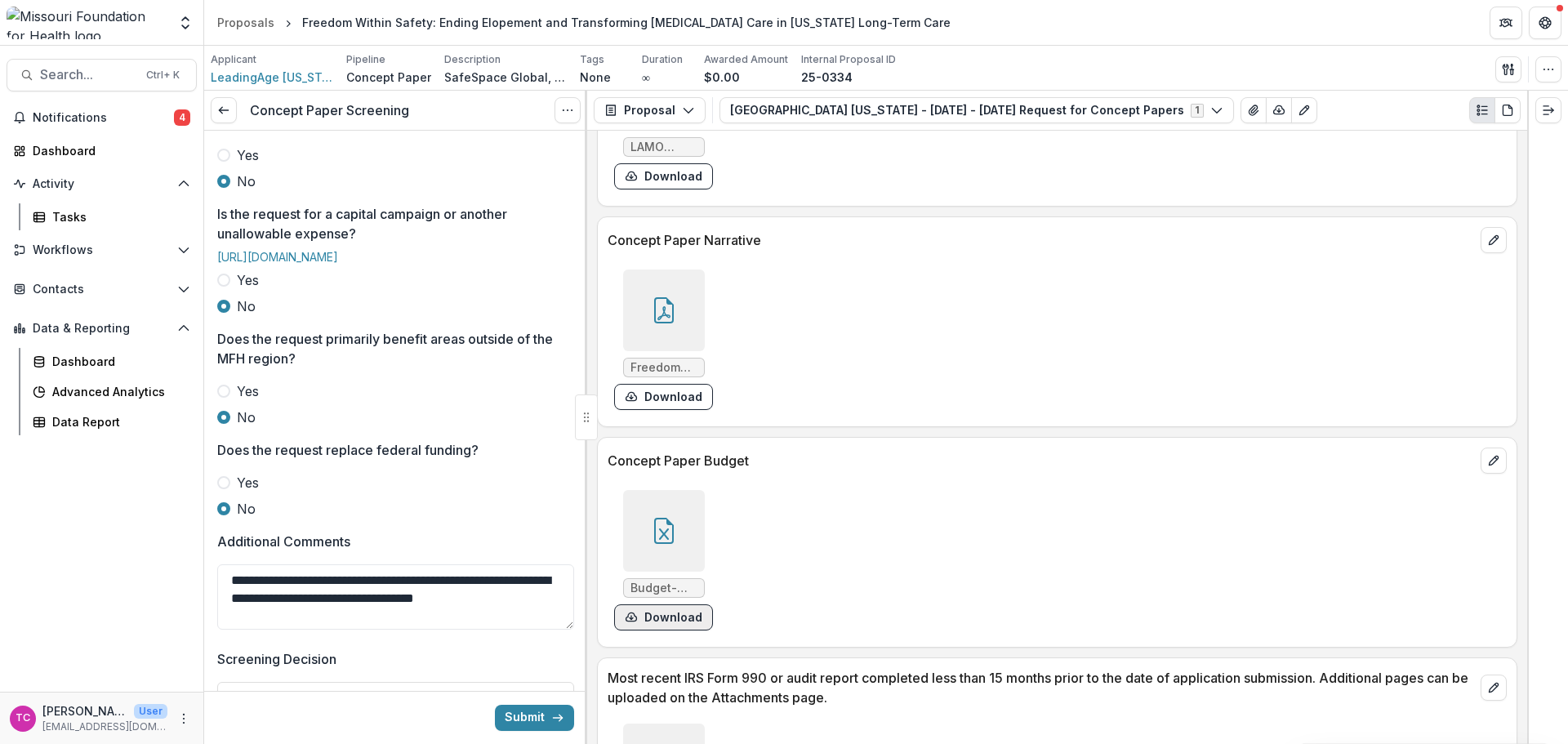
click at [653, 620] on button "Download" at bounding box center [663, 617] width 99 height 26
click at [323, 629] on textarea "**********" at bounding box center [396, 597] width 357 height 66
drag, startPoint x: 407, startPoint y: 627, endPoint x: 365, endPoint y: 624, distance: 42.1
click at [365, 624] on textarea "**********" at bounding box center [396, 597] width 357 height 66
click at [288, 629] on textarea "**********" at bounding box center [396, 597] width 357 height 66
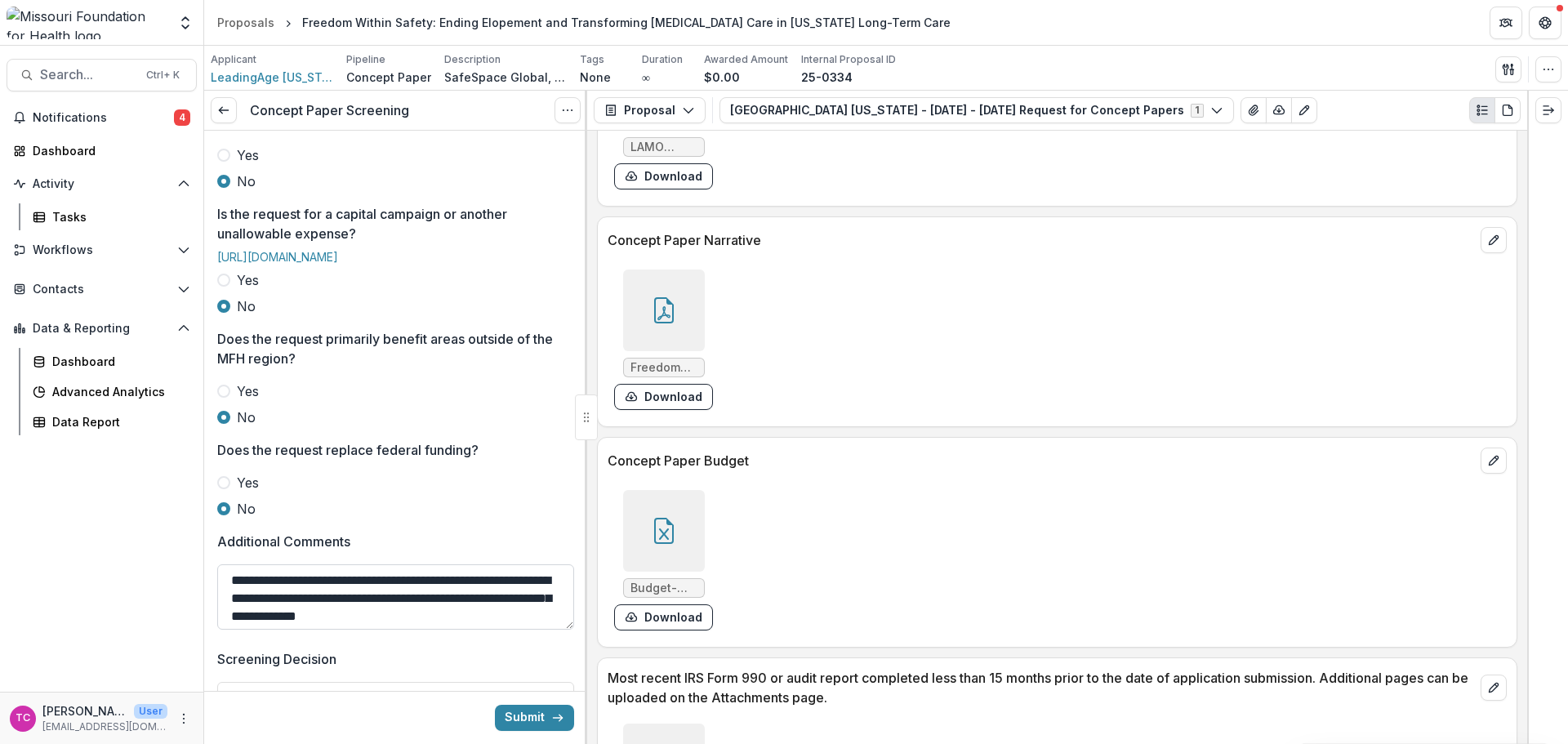
click at [519, 629] on textarea "**********" at bounding box center [396, 597] width 357 height 66
click at [522, 629] on textarea "**********" at bounding box center [396, 597] width 357 height 66
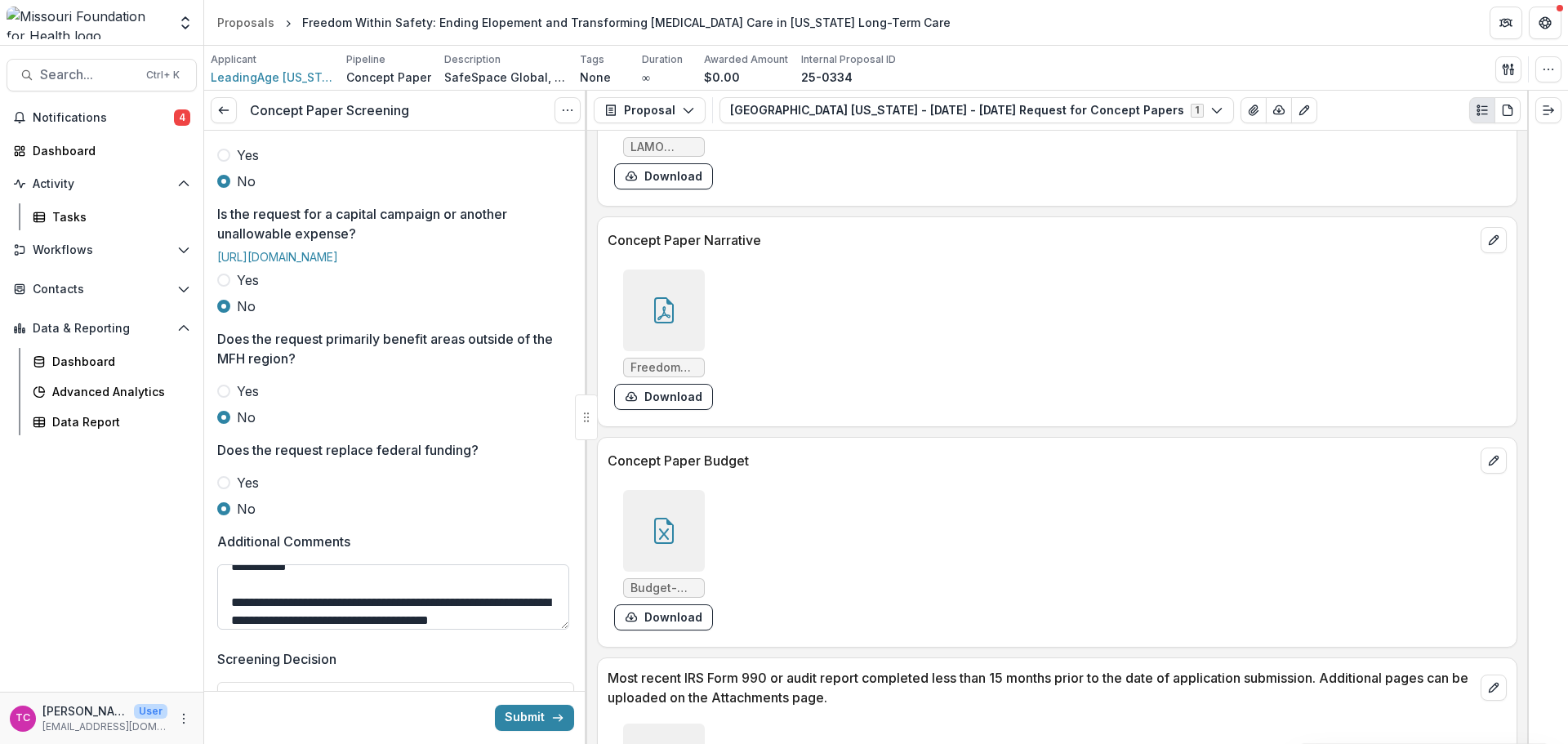
scroll to position [122, 0]
type textarea "**********"
click at [538, 718] on button "Submit" at bounding box center [534, 718] width 80 height 26
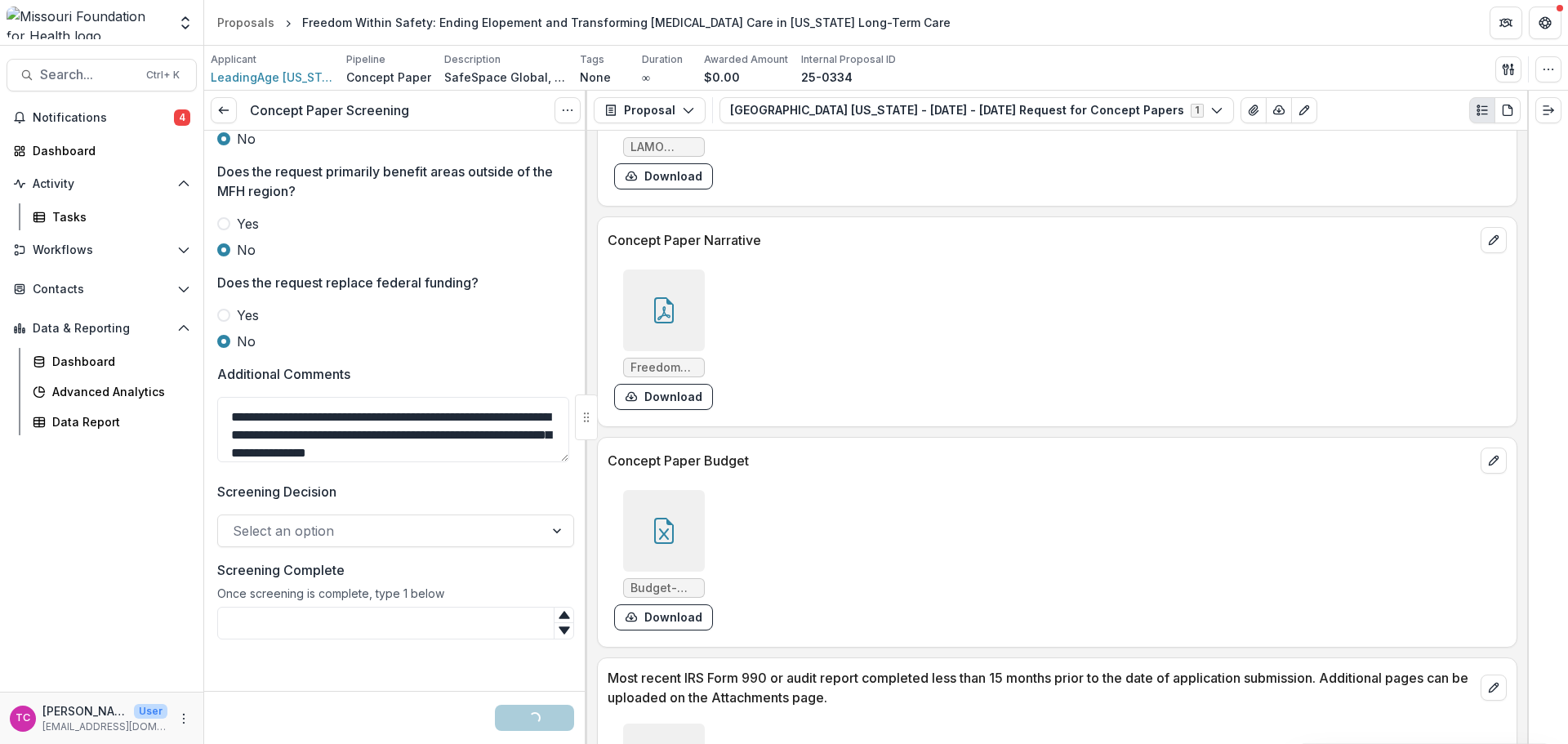
scroll to position [868, 0]
click at [435, 544] on div "Select an option" at bounding box center [396, 531] width 357 height 32
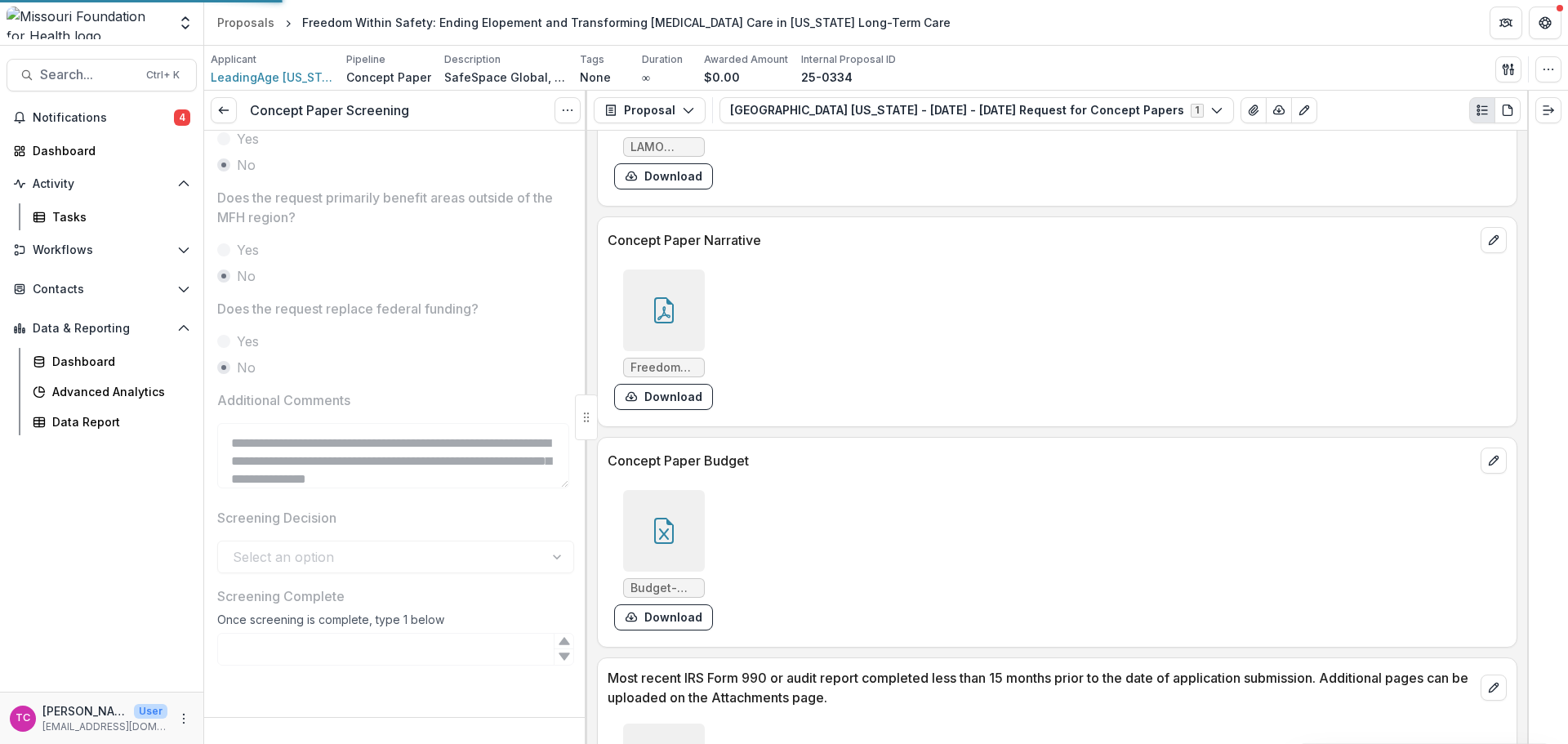
scroll to position [842, 0]
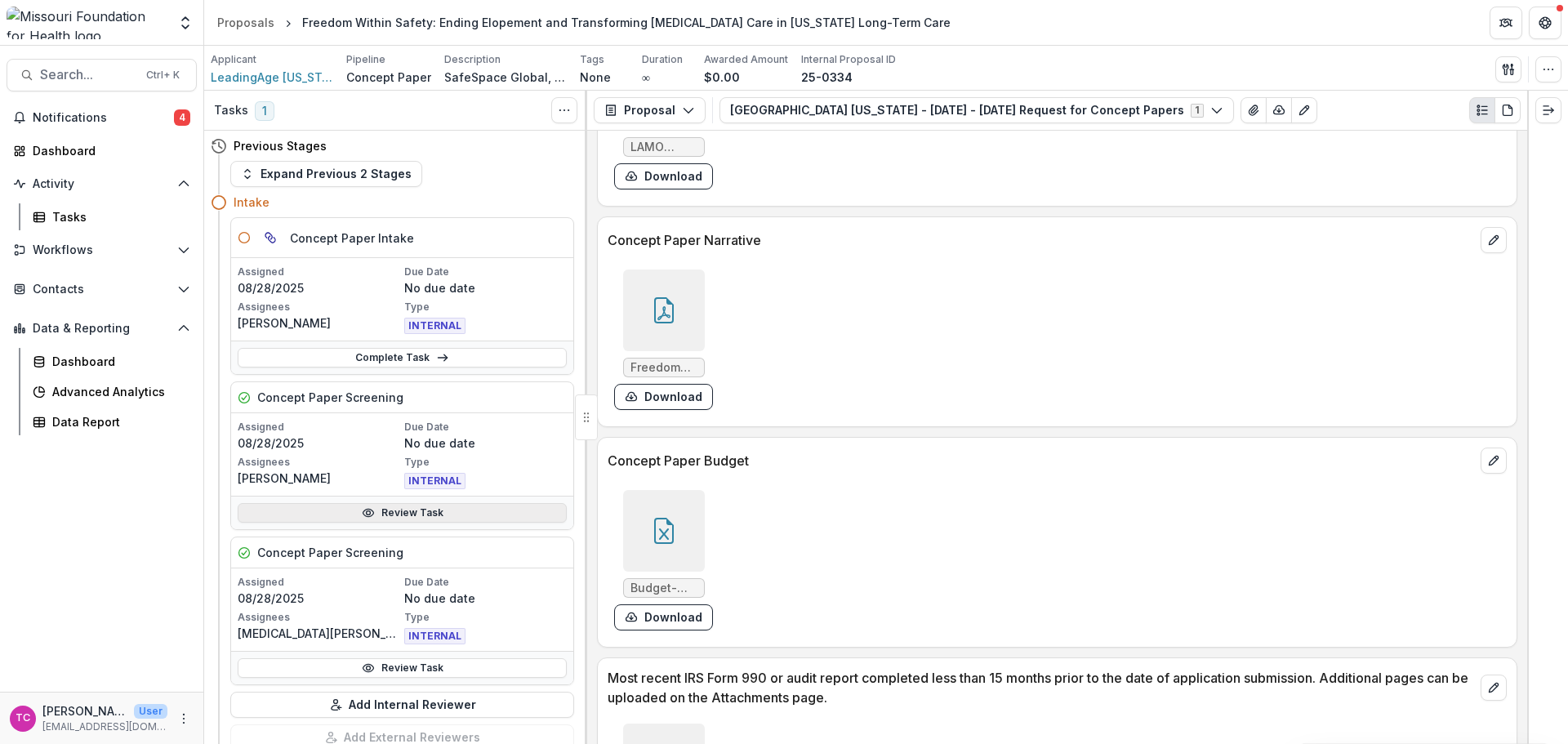
click at [391, 507] on link "Review Task" at bounding box center [402, 513] width 330 height 19
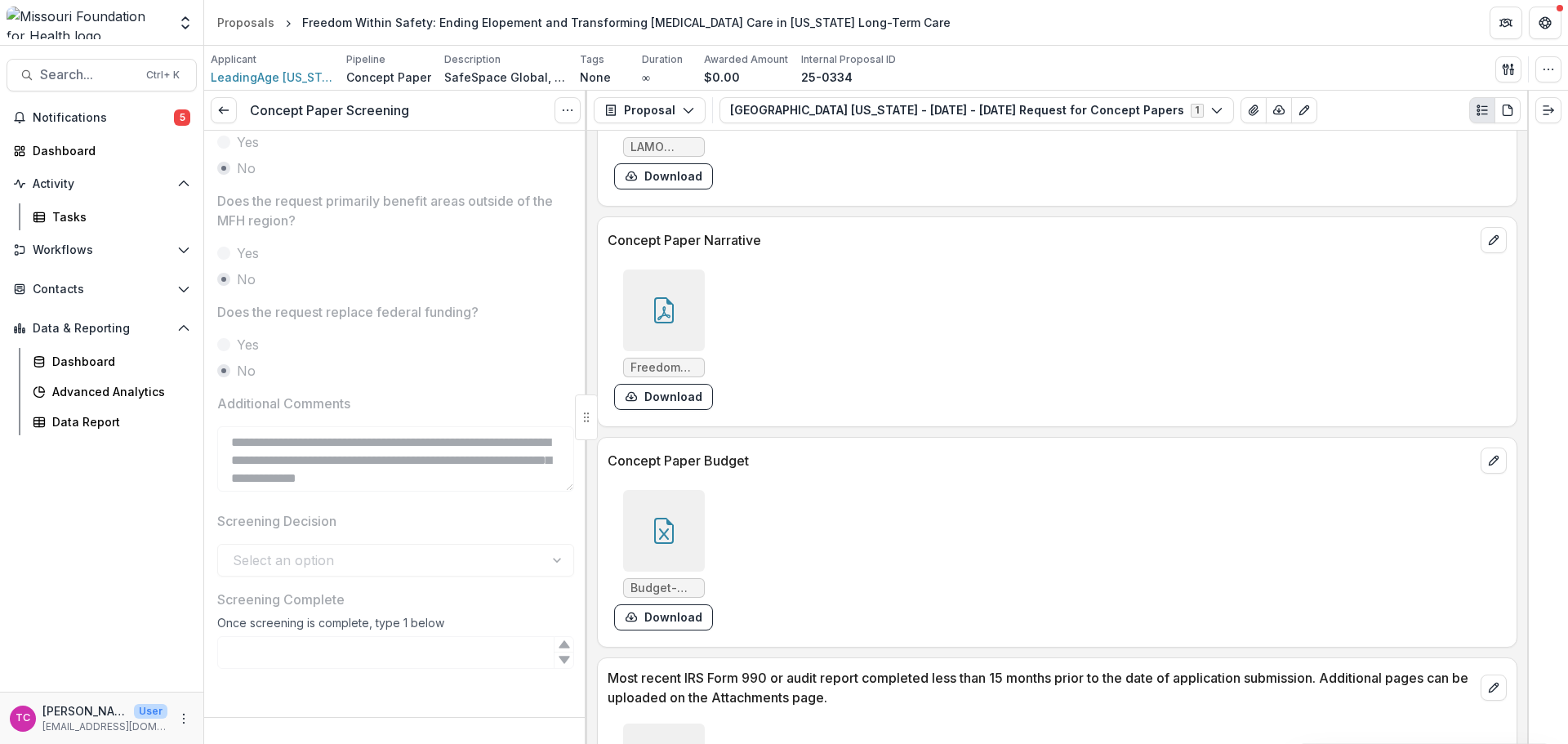
scroll to position [842, 0]
click at [399, 560] on div "Select an option" at bounding box center [396, 557] width 357 height 32
click at [562, 118] on button "Options" at bounding box center [567, 110] width 26 height 26
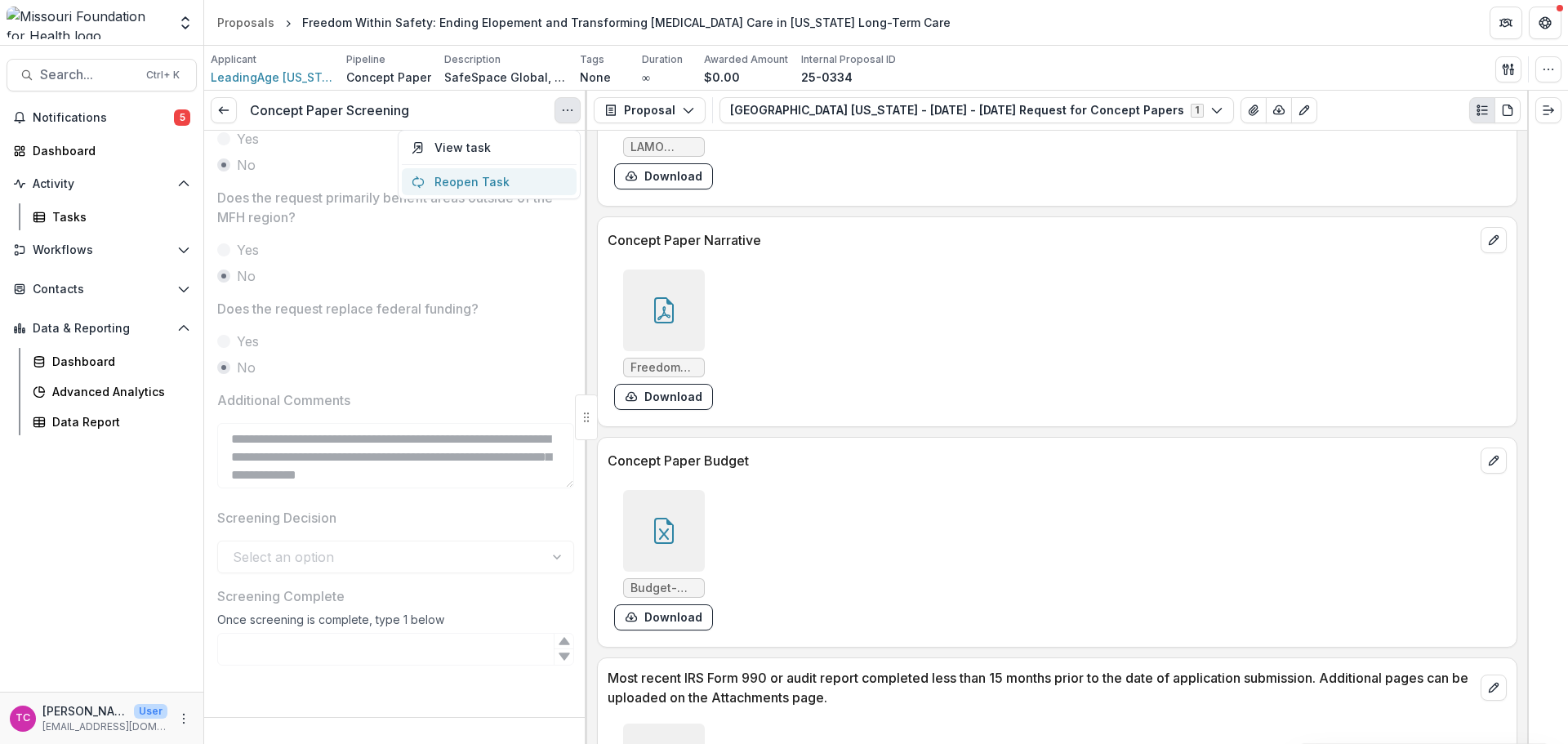
click at [515, 191] on button "Reopen Task" at bounding box center [489, 181] width 175 height 27
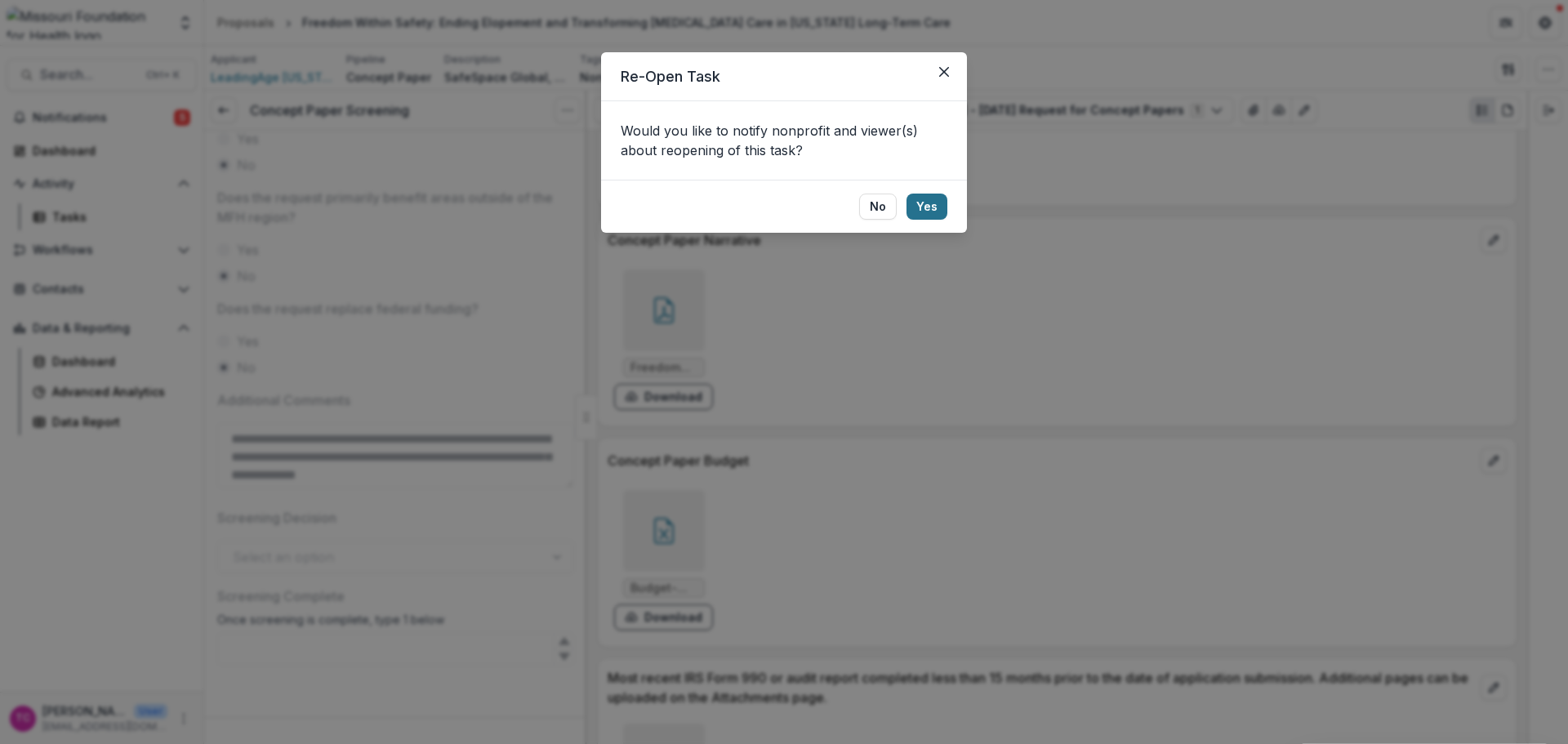
click at [921, 204] on button "Yes" at bounding box center [926, 206] width 41 height 26
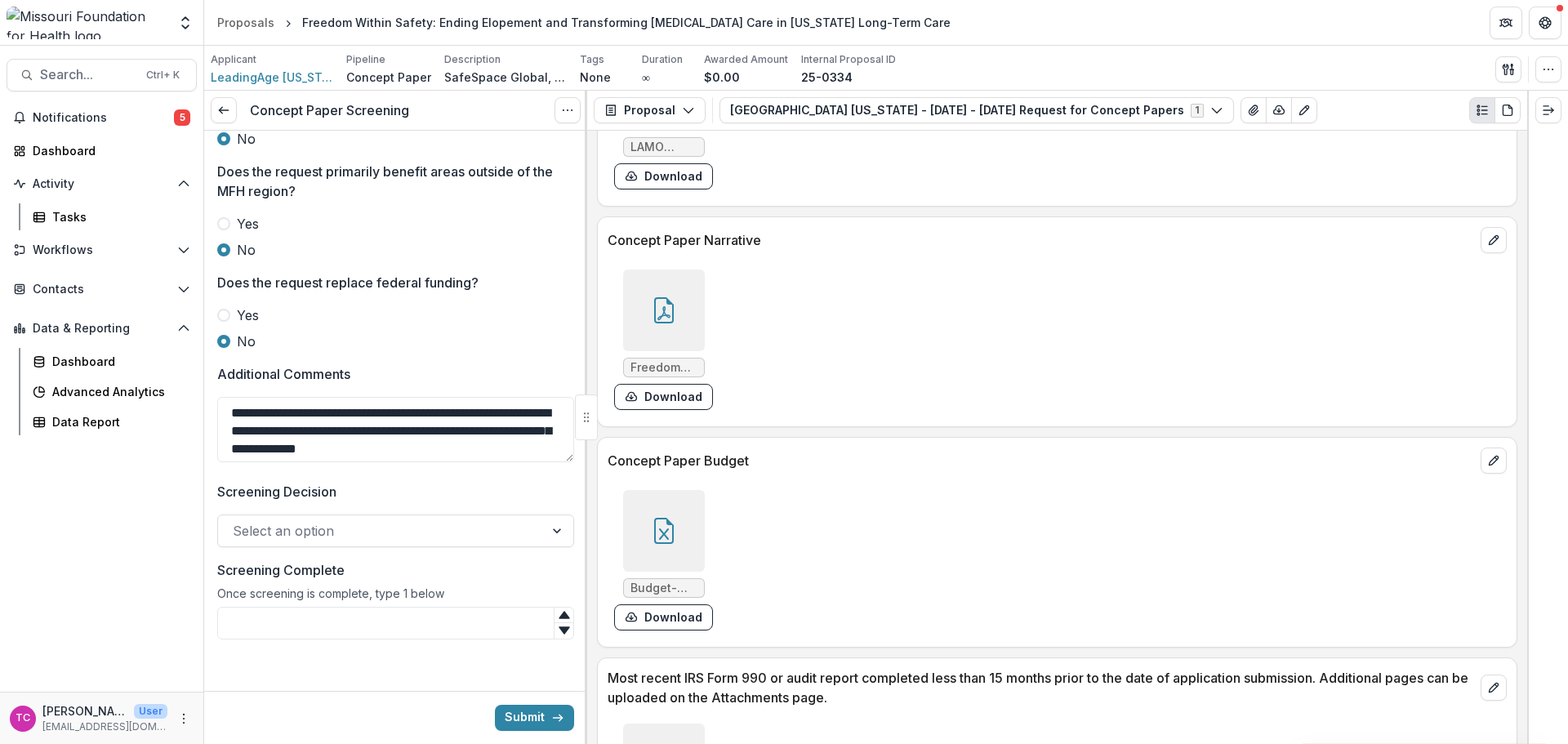
click at [420, 543] on div "Select an option" at bounding box center [380, 531] width 326 height 26
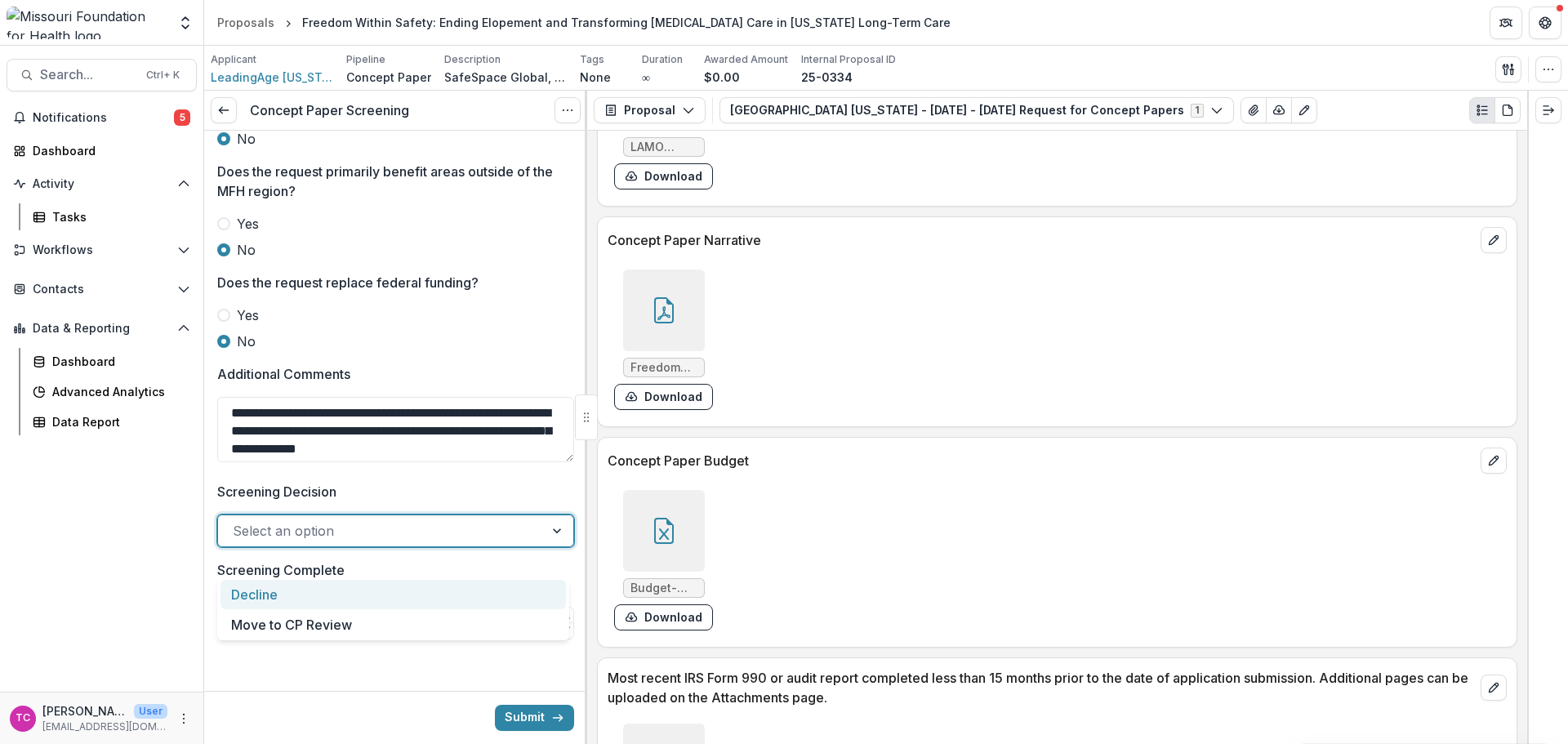
click at [328, 598] on div "Decline" at bounding box center [392, 595] width 345 height 31
click at [432, 640] on input "Screening Complete" at bounding box center [396, 622] width 357 height 32
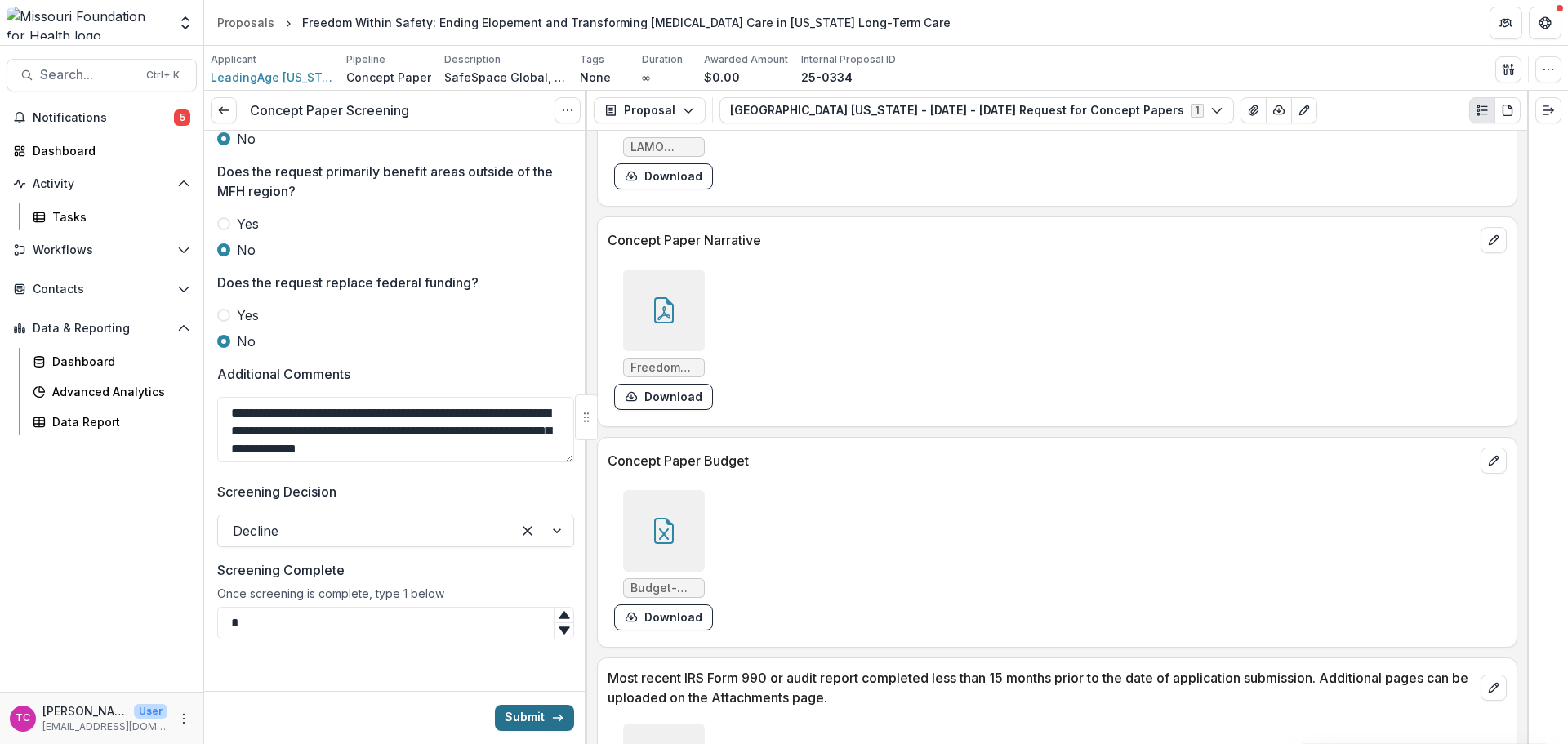
type input "*"
click at [503, 720] on button "Submit" at bounding box center [534, 718] width 80 height 26
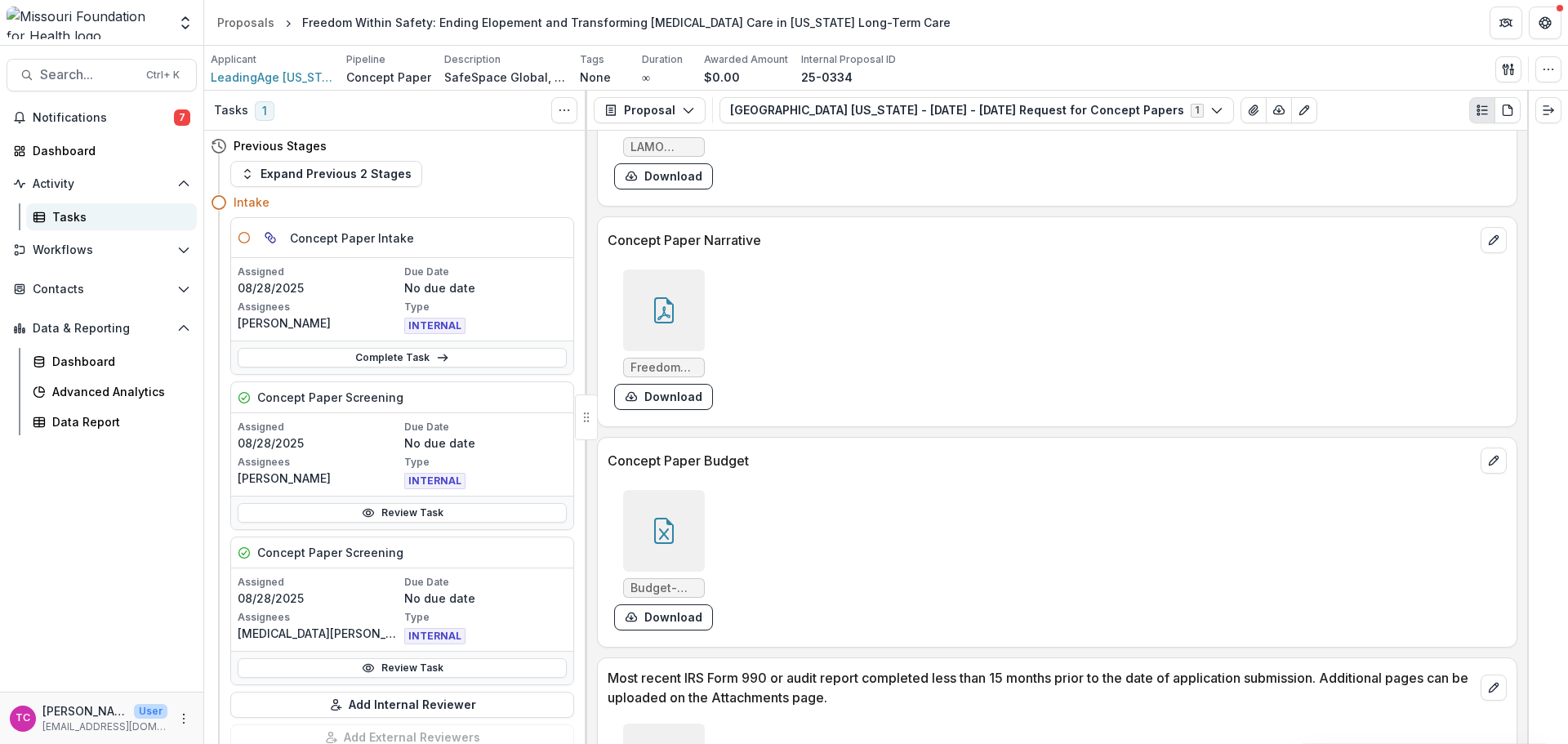
click at [80, 226] on link "Tasks" at bounding box center [111, 217] width 170 height 27
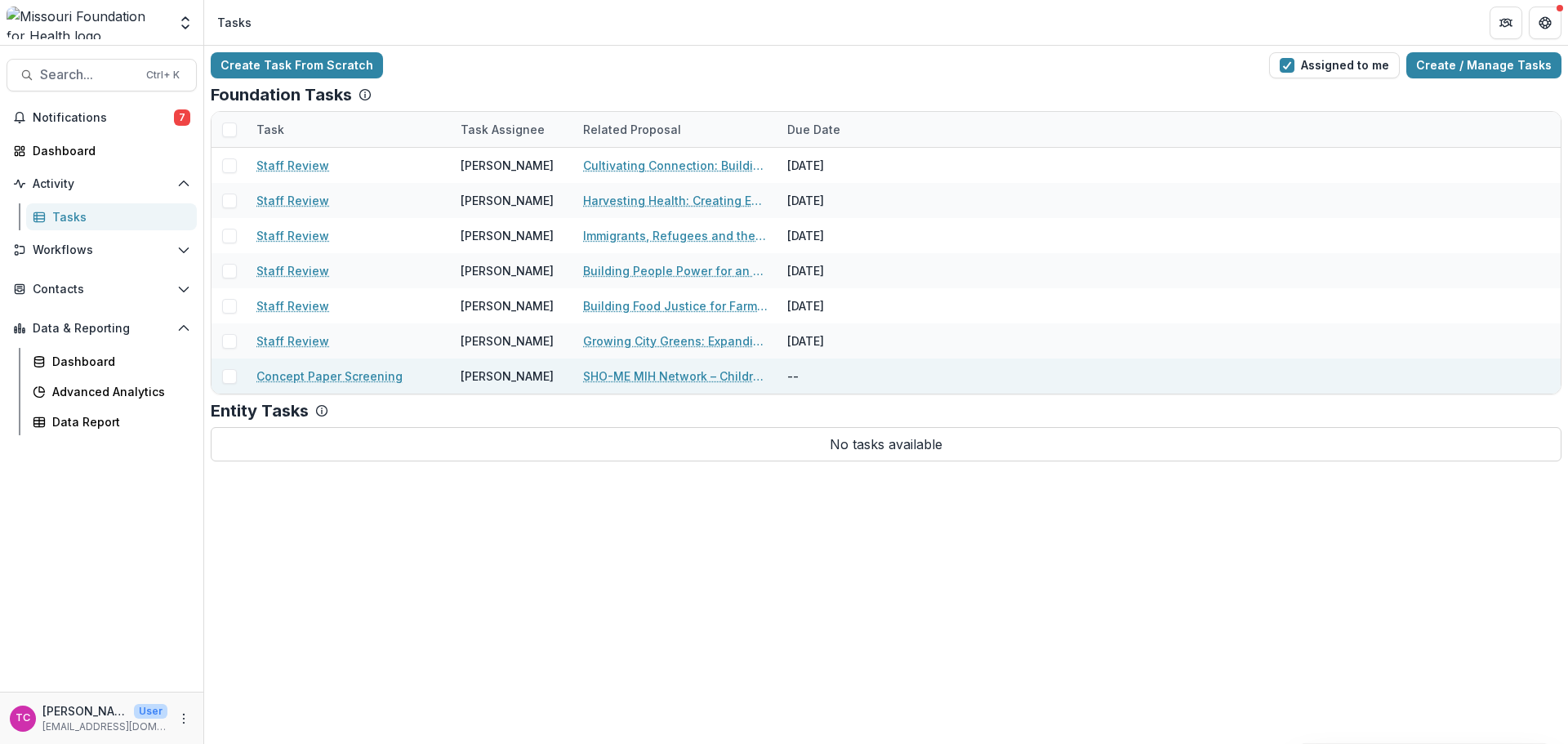
click at [703, 379] on link "SHO-ME MIH Network – Children with Medical Complexities (CMC) Pilot" at bounding box center [675, 376] width 184 height 17
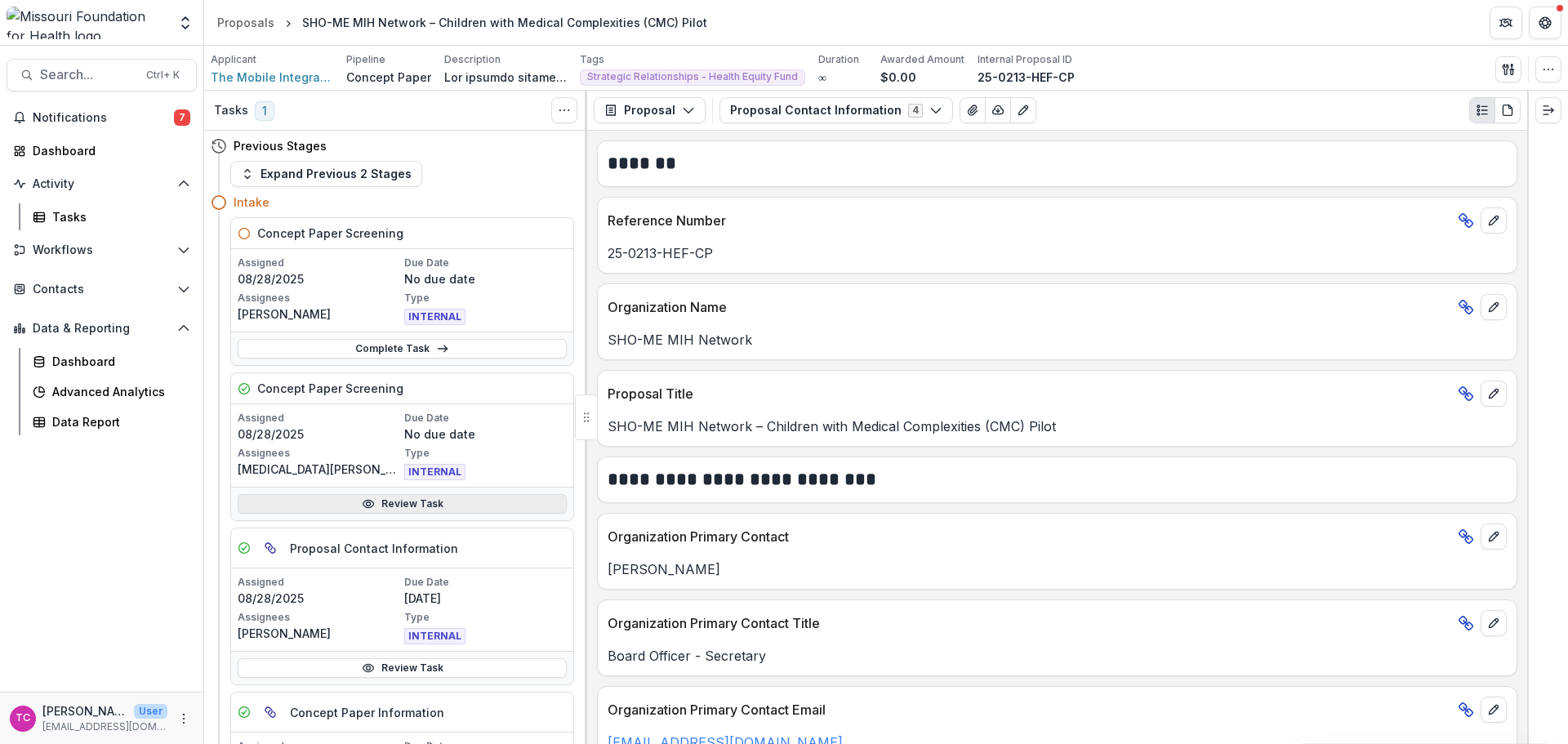
click at [403, 510] on link "Review Task" at bounding box center [402, 504] width 330 height 19
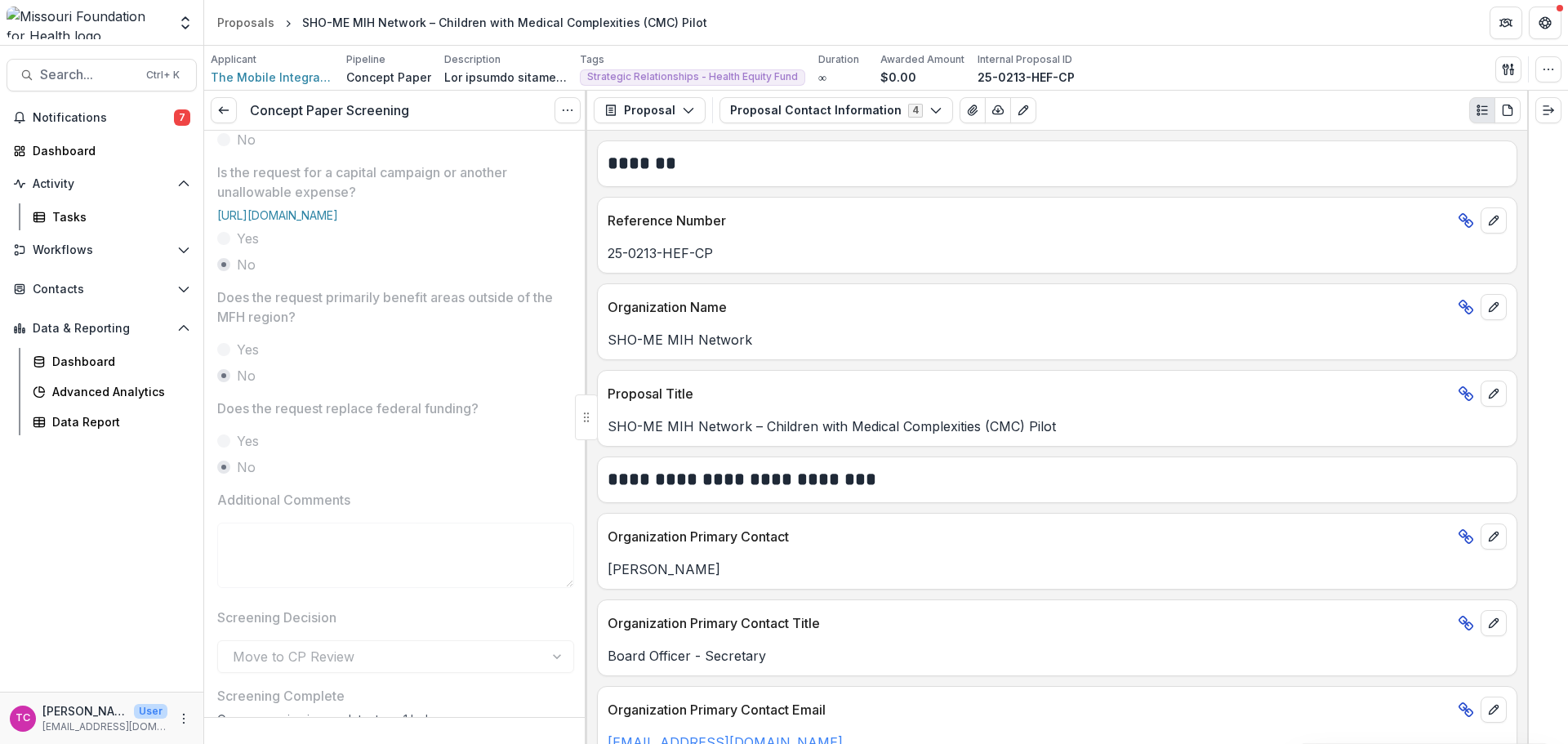
scroll to position [572, 0]
click at [216, 111] on link at bounding box center [224, 110] width 26 height 26
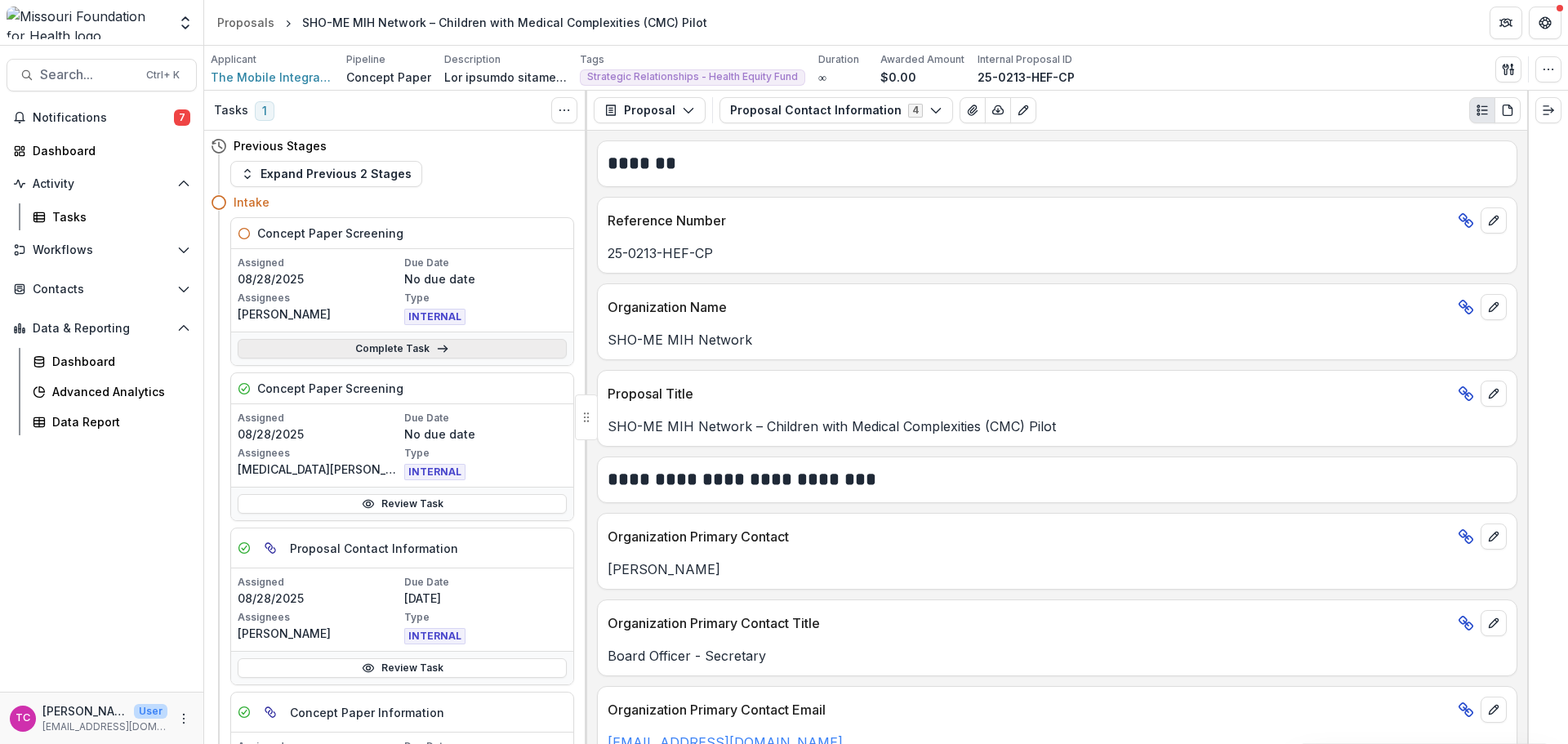
click at [348, 349] on link "Complete Task" at bounding box center [402, 349] width 330 height 19
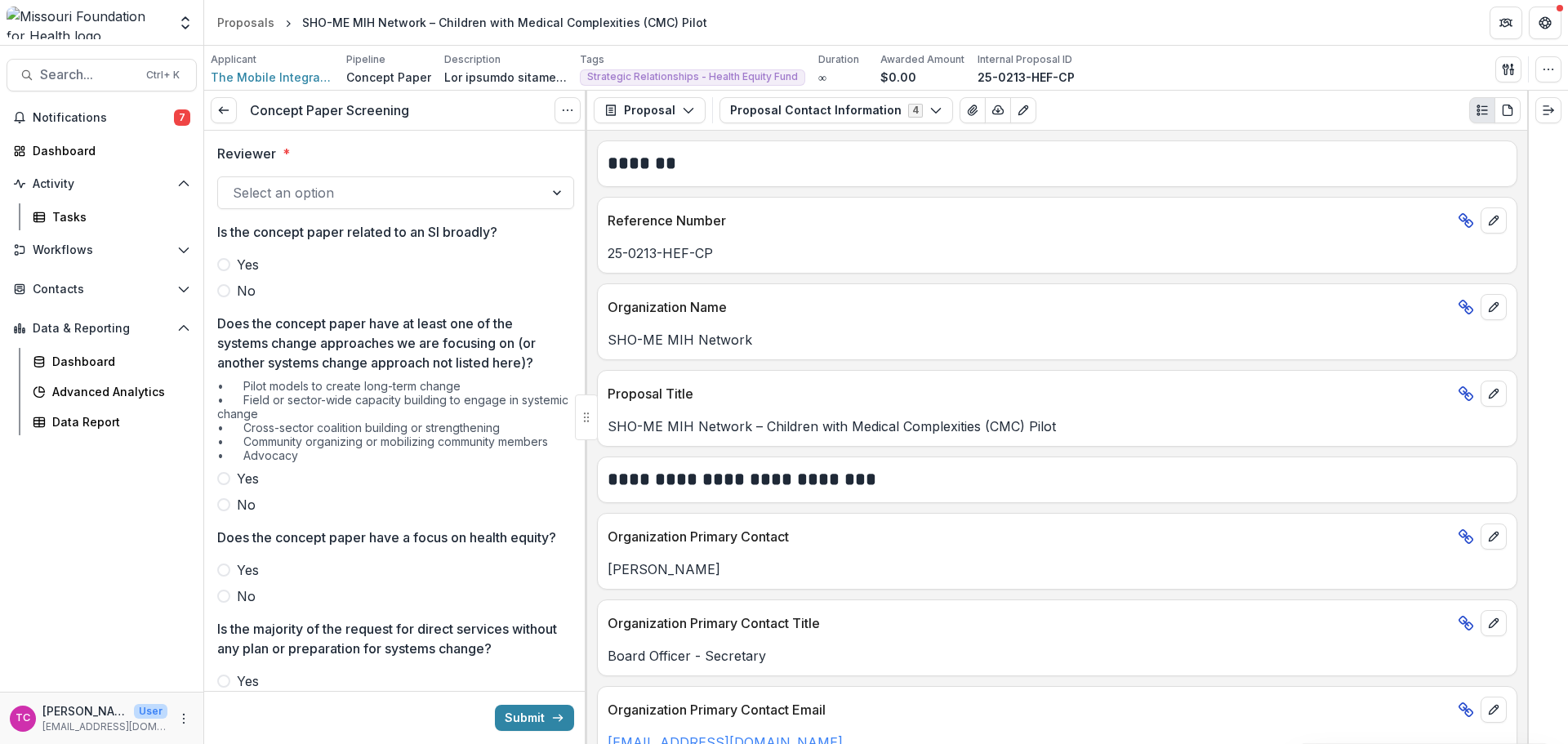
click at [378, 199] on div at bounding box center [380, 192] width 296 height 23
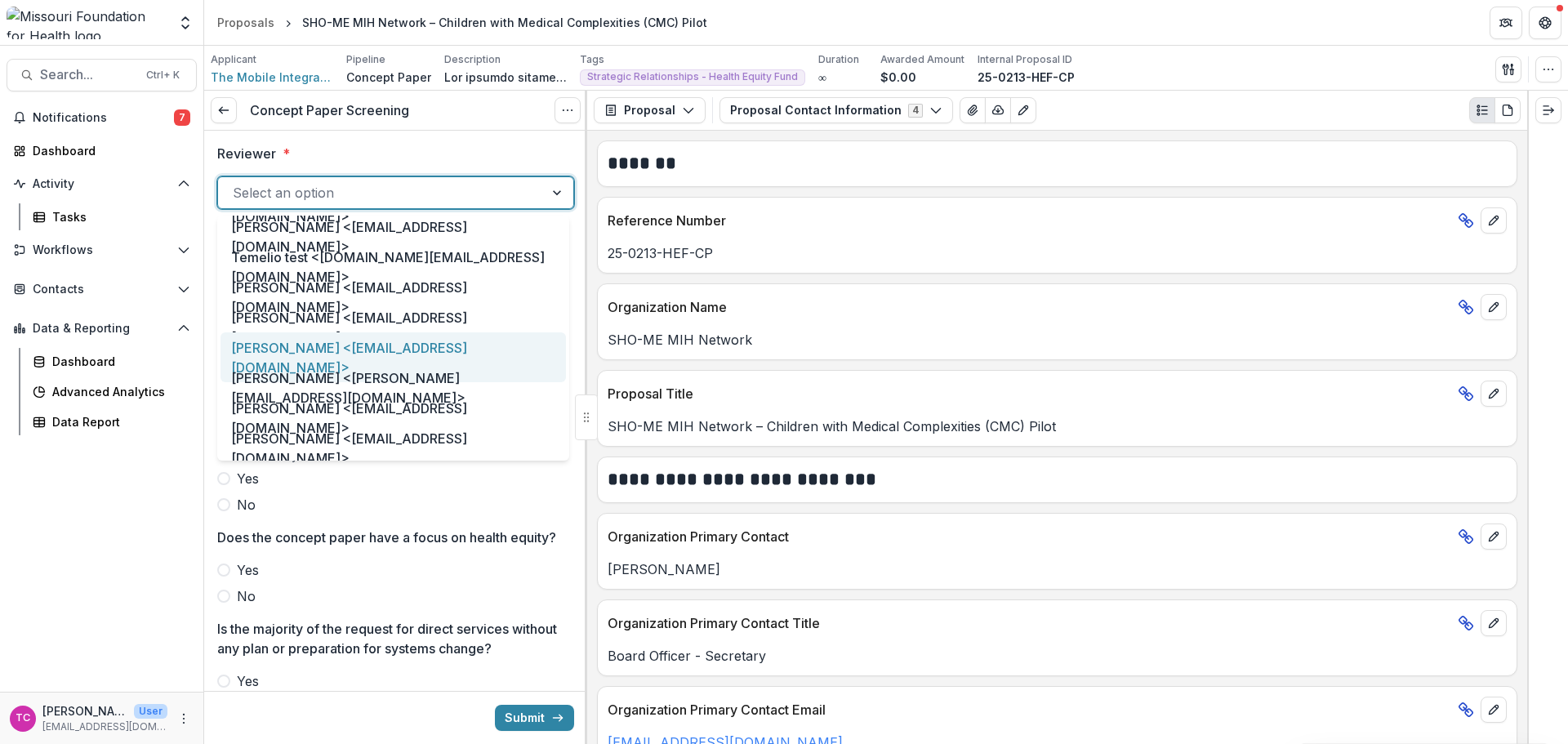
scroll to position [899, 0]
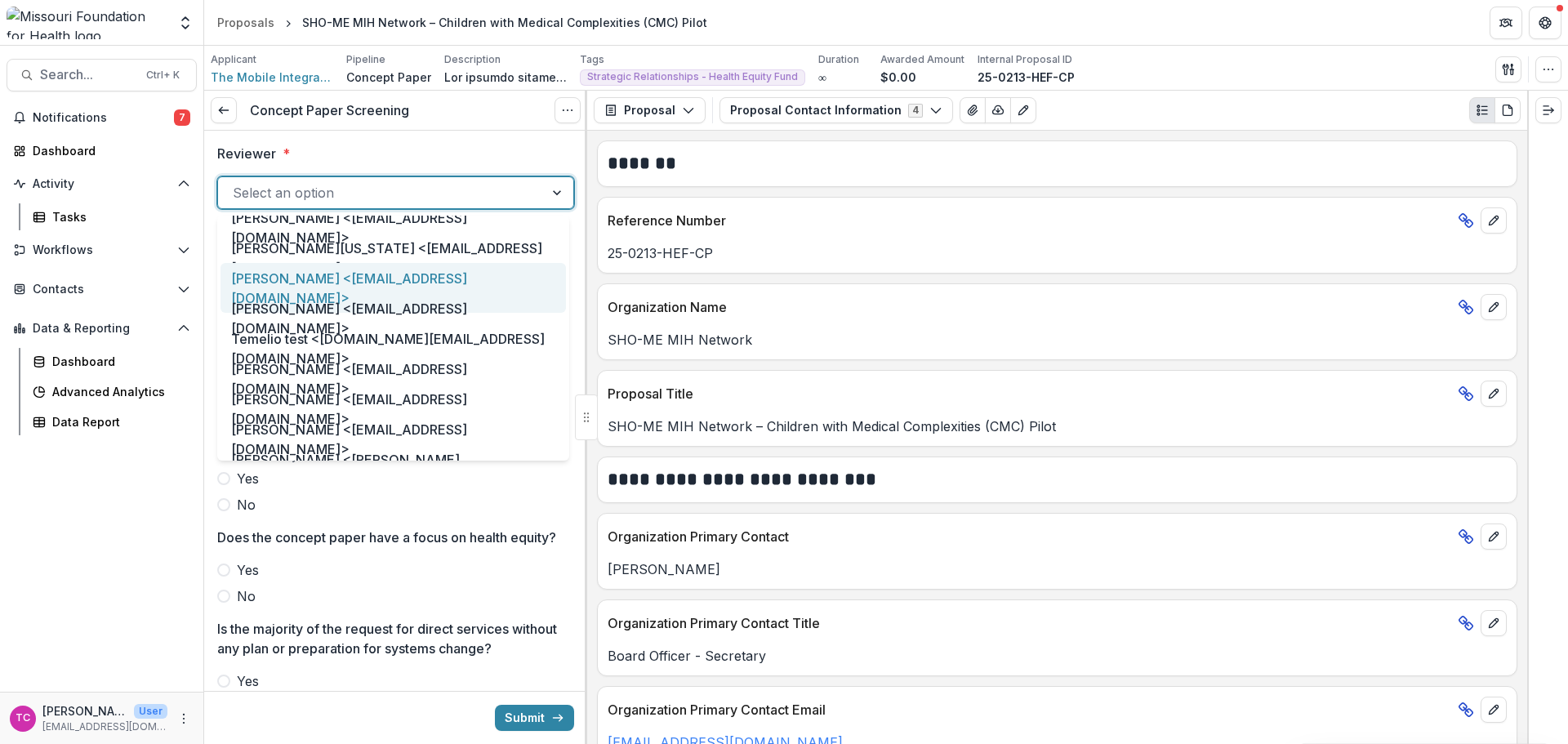
click at [354, 264] on div "[PERSON_NAME] <[EMAIL_ADDRESS][DOMAIN_NAME]>" at bounding box center [392, 288] width 345 height 50
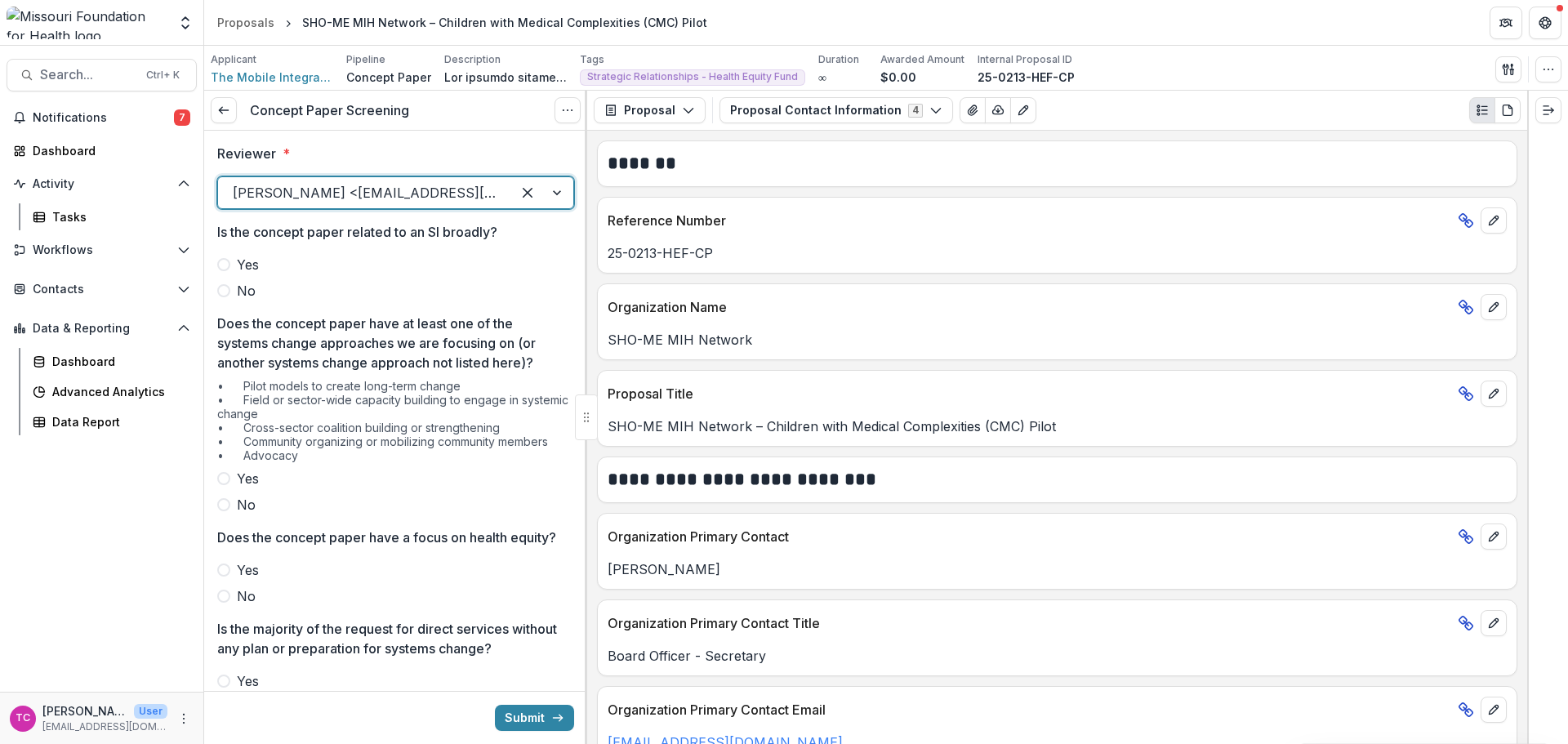
click at [279, 289] on label "No" at bounding box center [396, 290] width 357 height 19
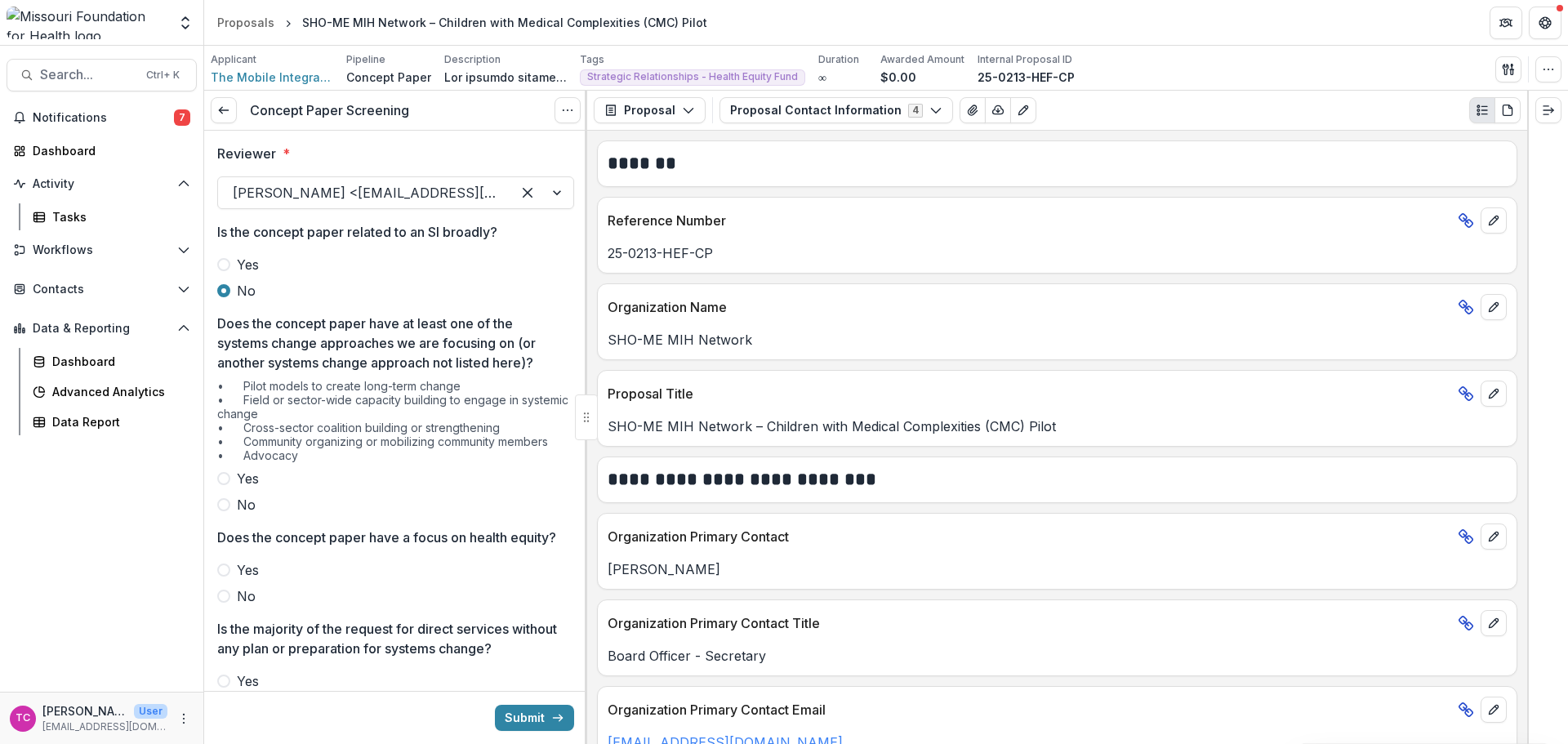
click at [267, 487] on label "Yes" at bounding box center [396, 478] width 357 height 19
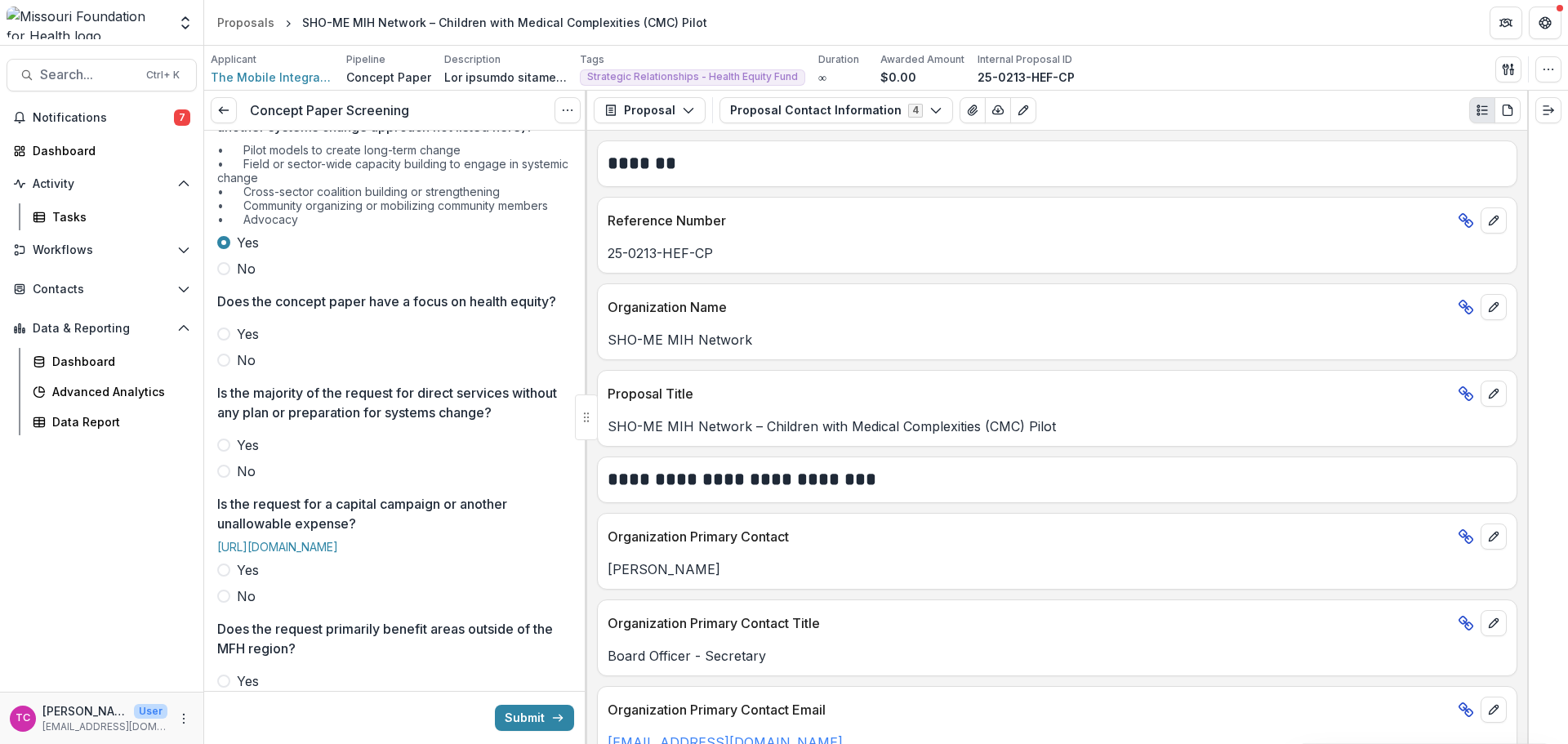
scroll to position [245, 0]
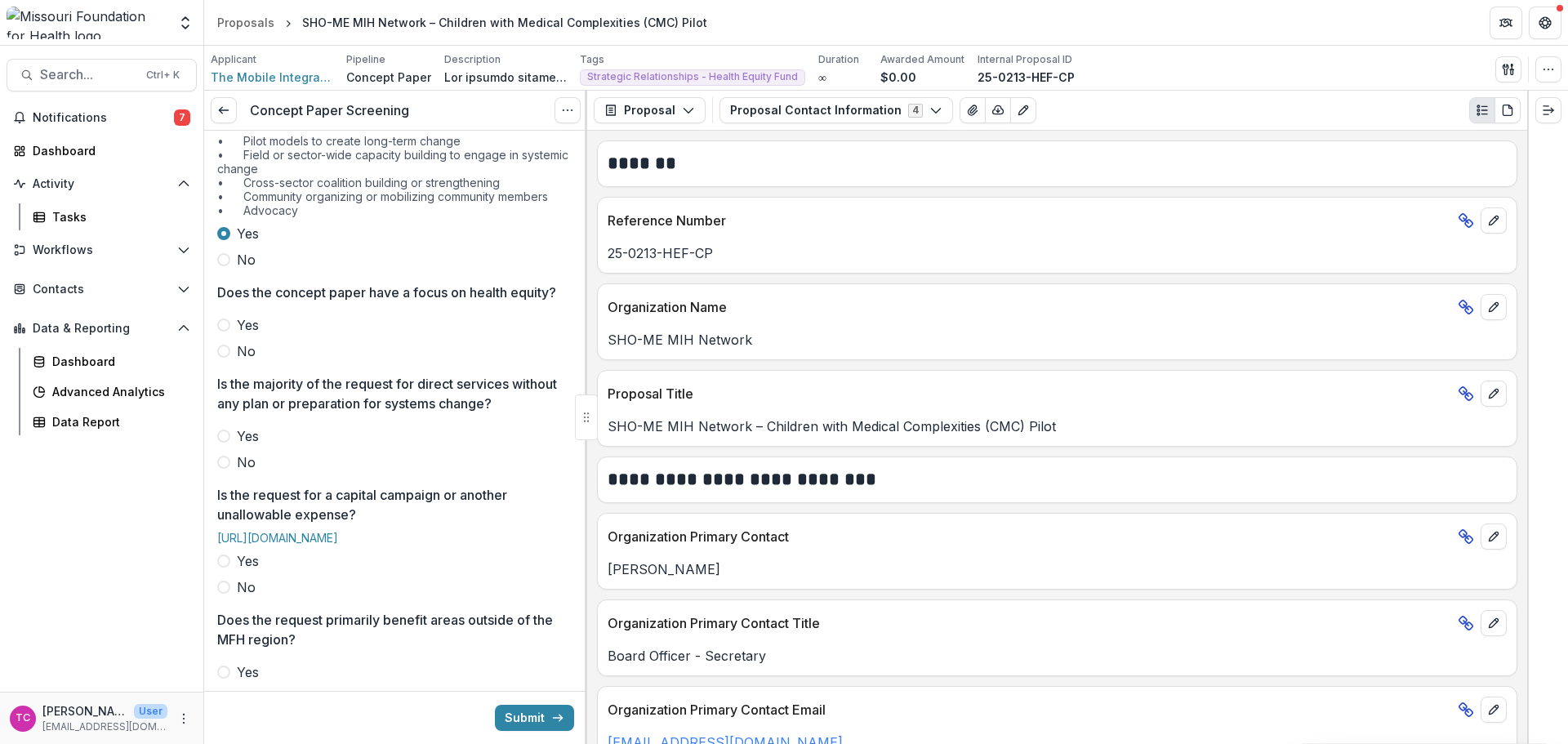
click at [254, 316] on div at bounding box center [396, 311] width 357 height 6
click at [232, 358] on div "Yes No" at bounding box center [396, 338] width 357 height 45
click at [239, 335] on span "Yes" at bounding box center [247, 325] width 22 height 19
click at [225, 469] on span at bounding box center [224, 462] width 13 height 13
drag, startPoint x: 212, startPoint y: 633, endPoint x: 225, endPoint y: 635, distance: 13.2
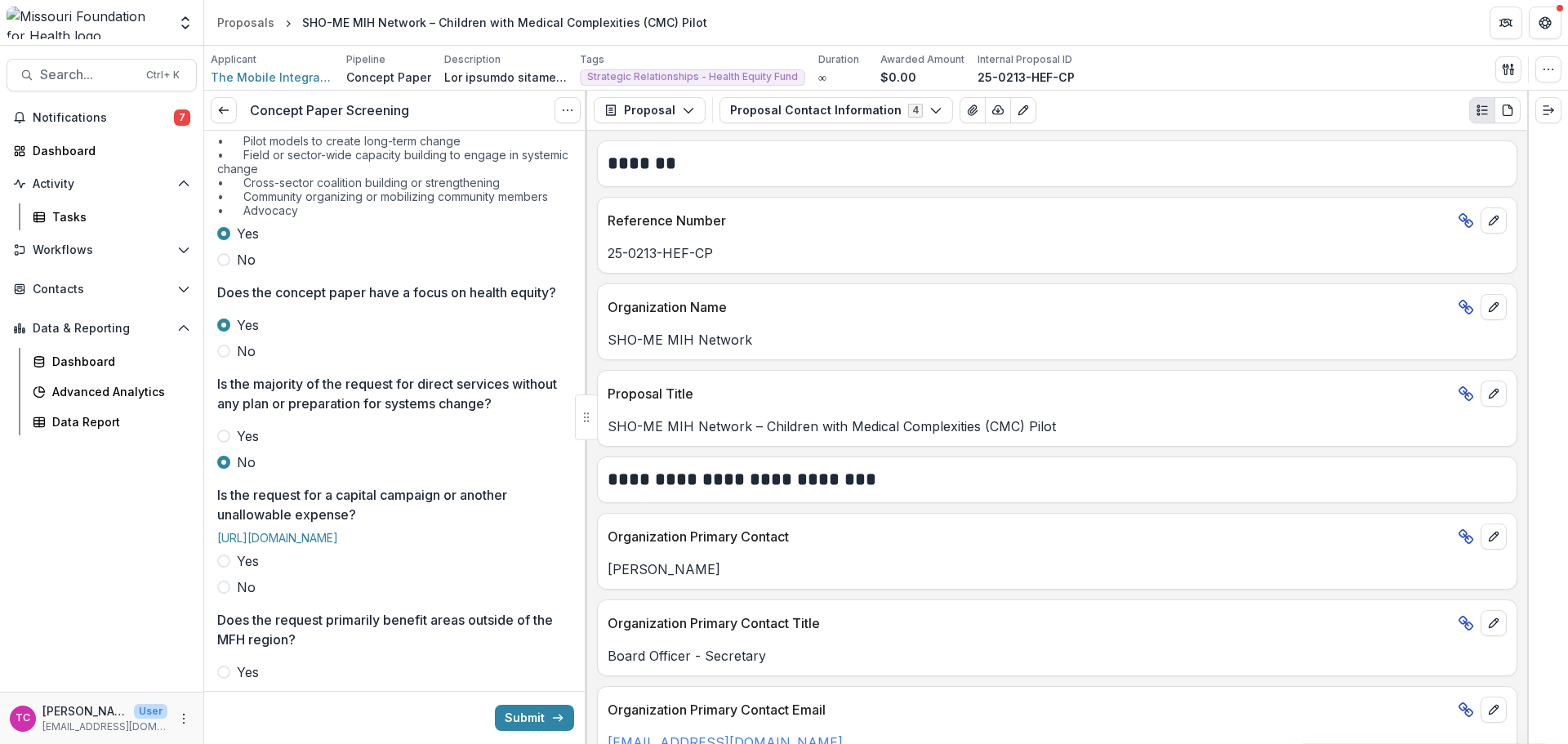
click at [212, 633] on div "Reviewer * [PERSON_NAME] <[EMAIL_ADDRESS][DOMAIN_NAME]> Is the concept paper re…" at bounding box center [396, 499] width 383 height 1228
click at [236, 597] on label "No" at bounding box center [396, 588] width 357 height 19
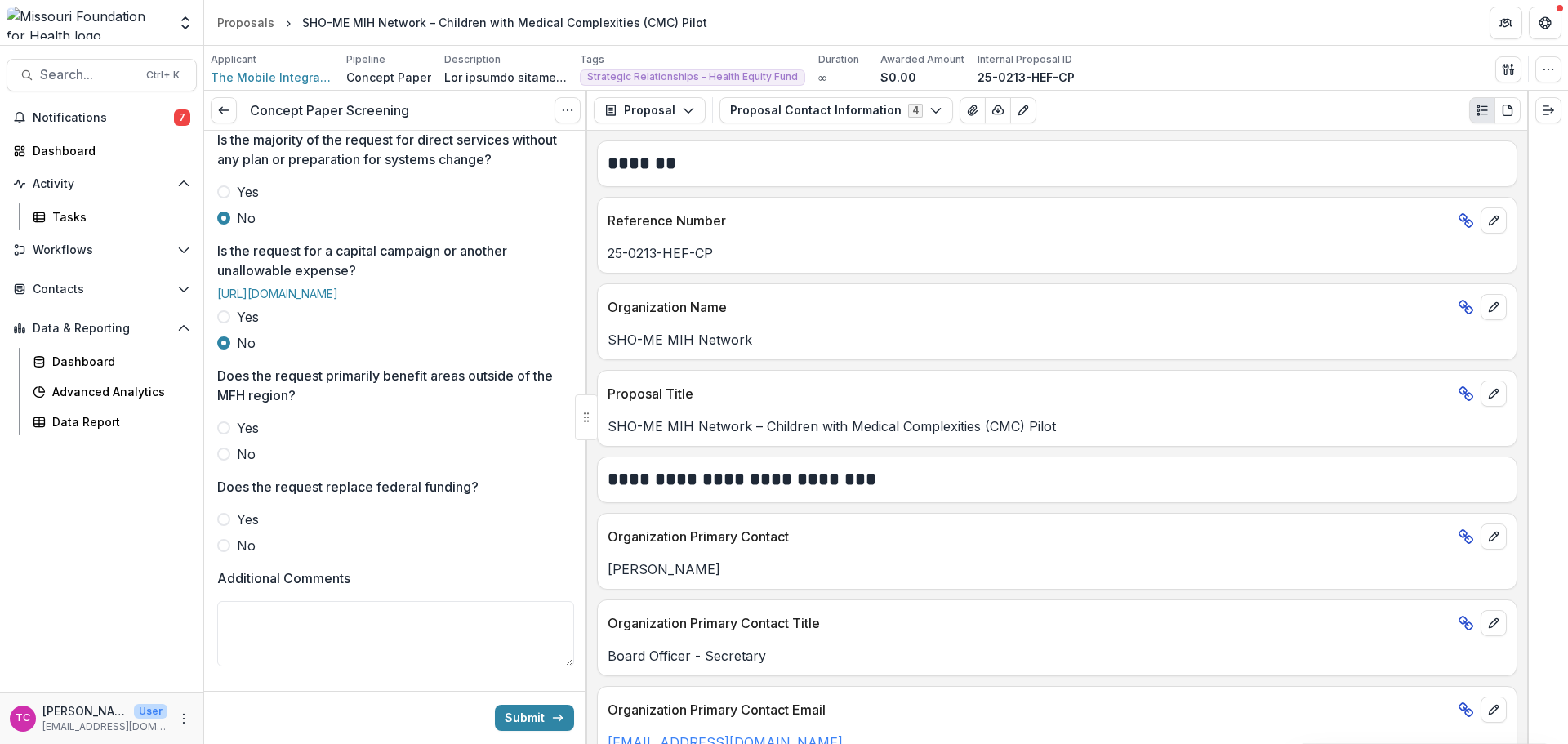
scroll to position [490, 0]
click at [253, 463] on span "No" at bounding box center [246, 453] width 18 height 19
click at [239, 554] on span "No" at bounding box center [246, 545] width 18 height 19
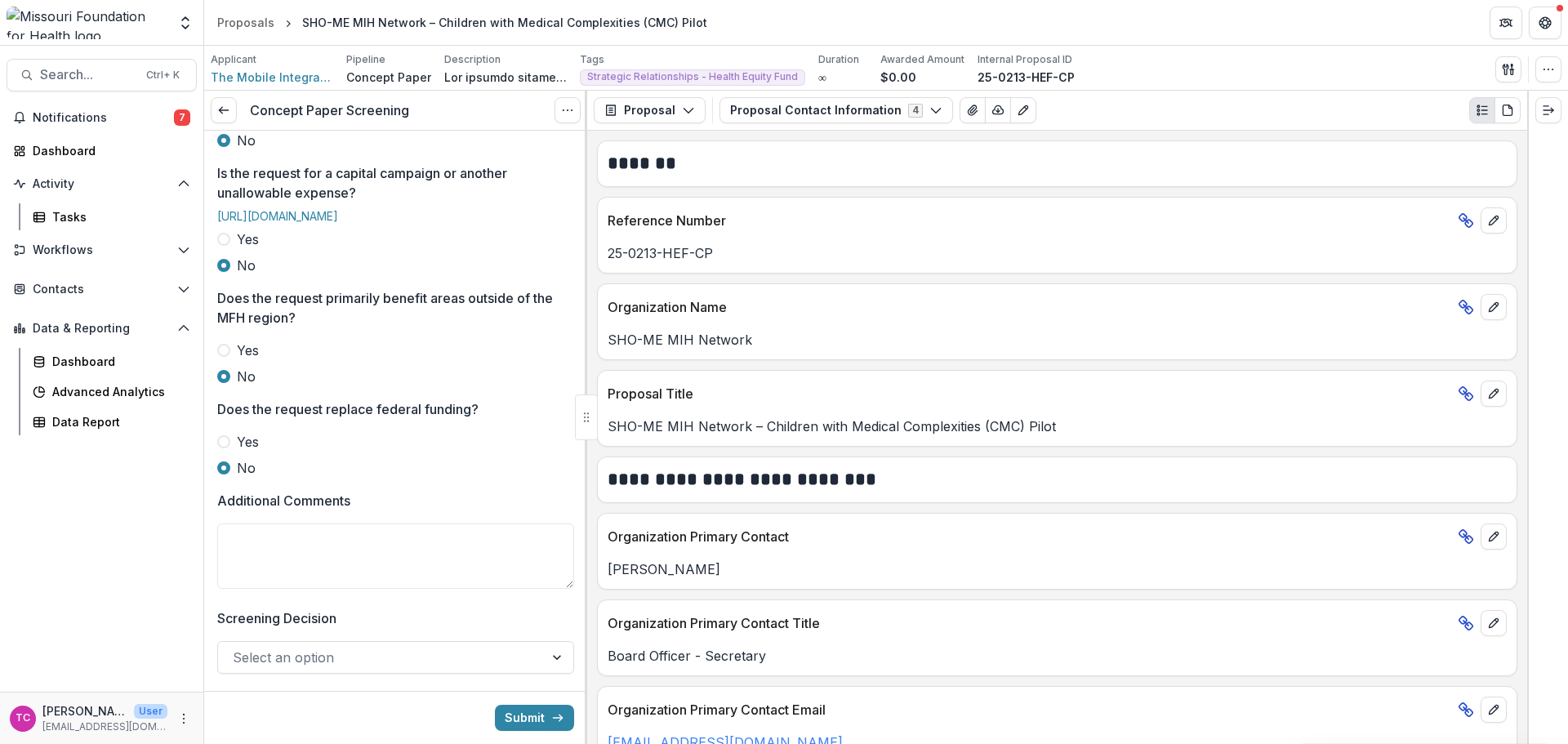
scroll to position [741, 0]
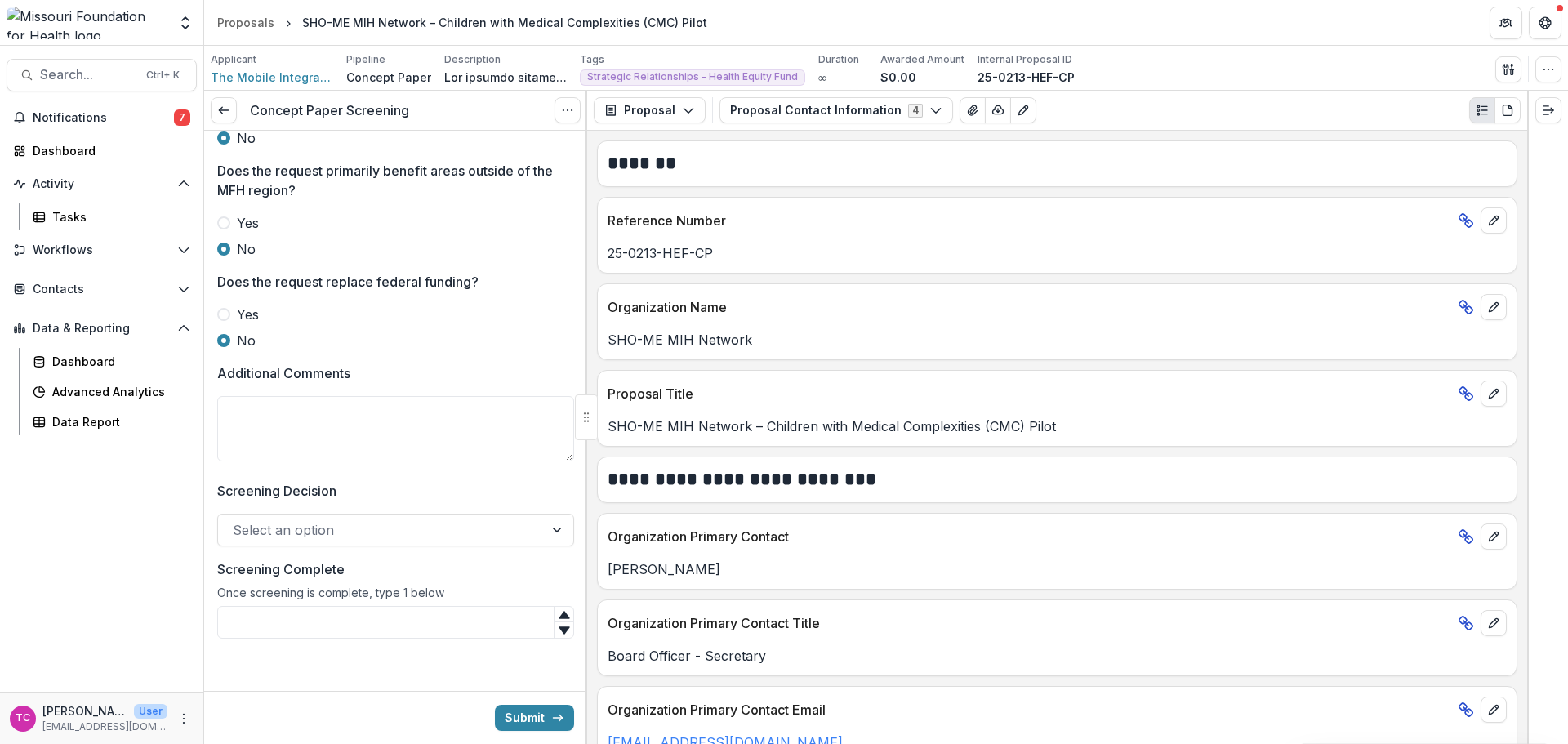
click at [302, 528] on div at bounding box center [380, 530] width 296 height 23
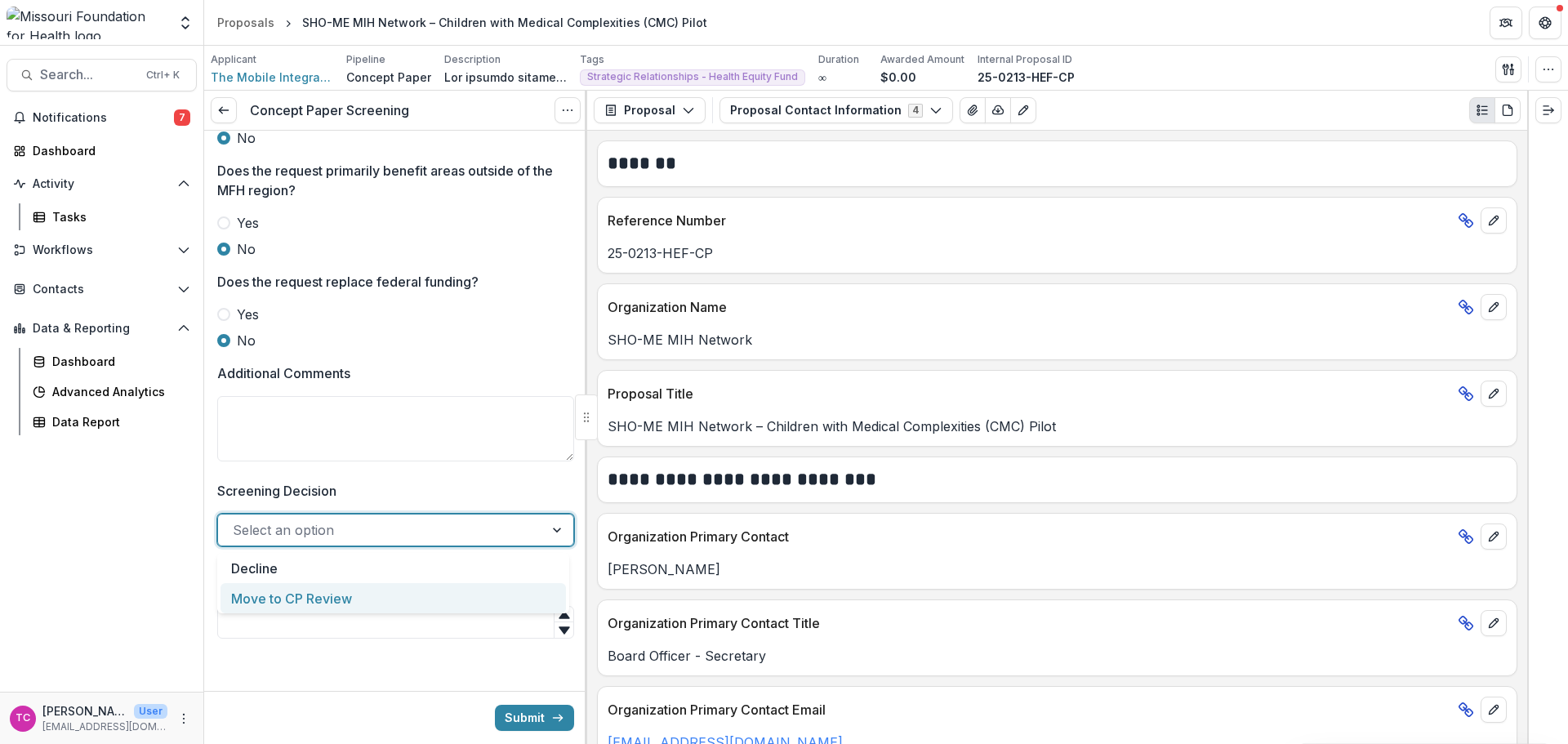
click at [307, 603] on div "Move to CP Review" at bounding box center [392, 598] width 345 height 31
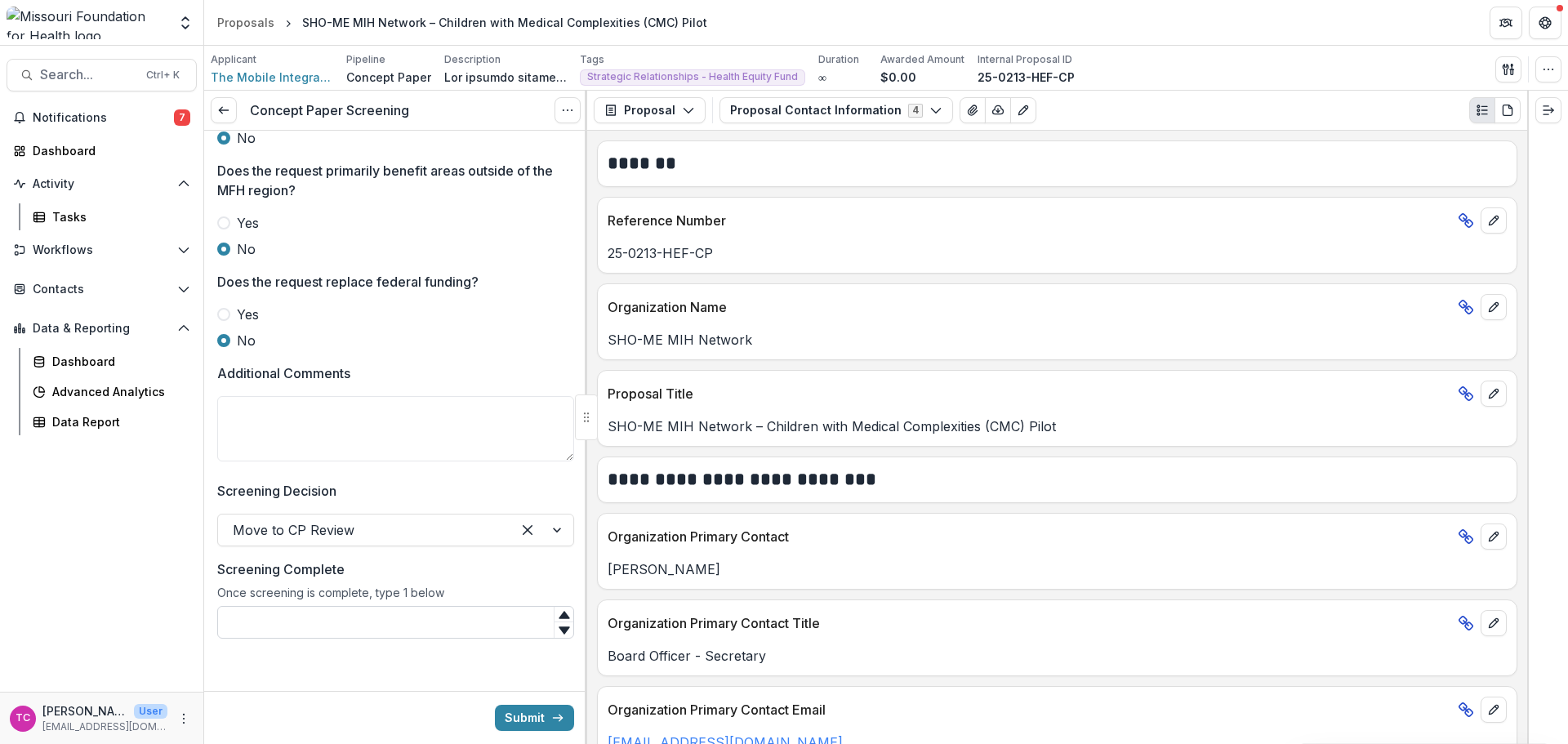
click at [315, 627] on input "Screening Complete" at bounding box center [396, 622] width 357 height 32
type input "*"
click at [468, 717] on div "Submit" at bounding box center [396, 717] width 383 height 53
click at [510, 718] on button "Submit" at bounding box center [534, 718] width 80 height 26
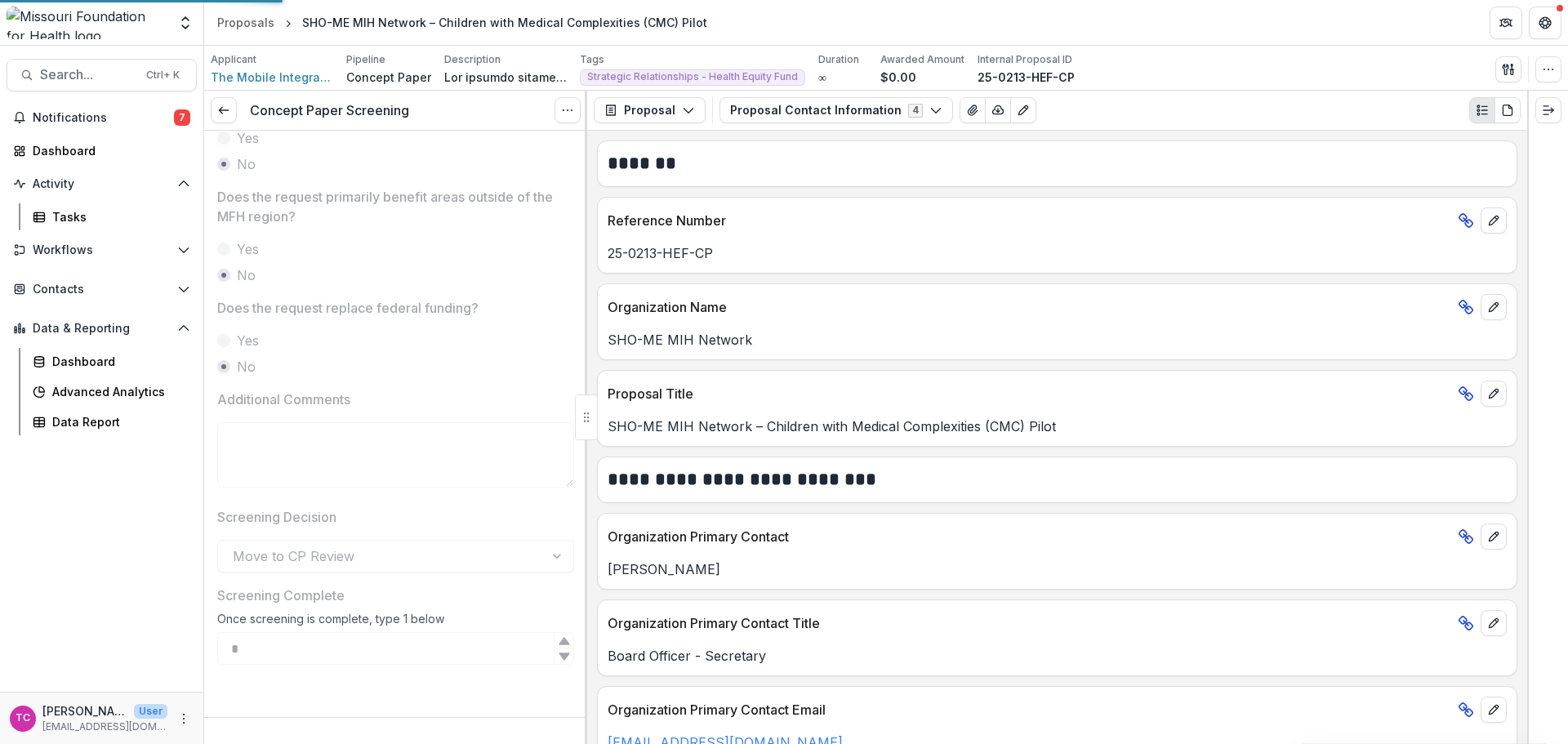
scroll to position [715, 0]
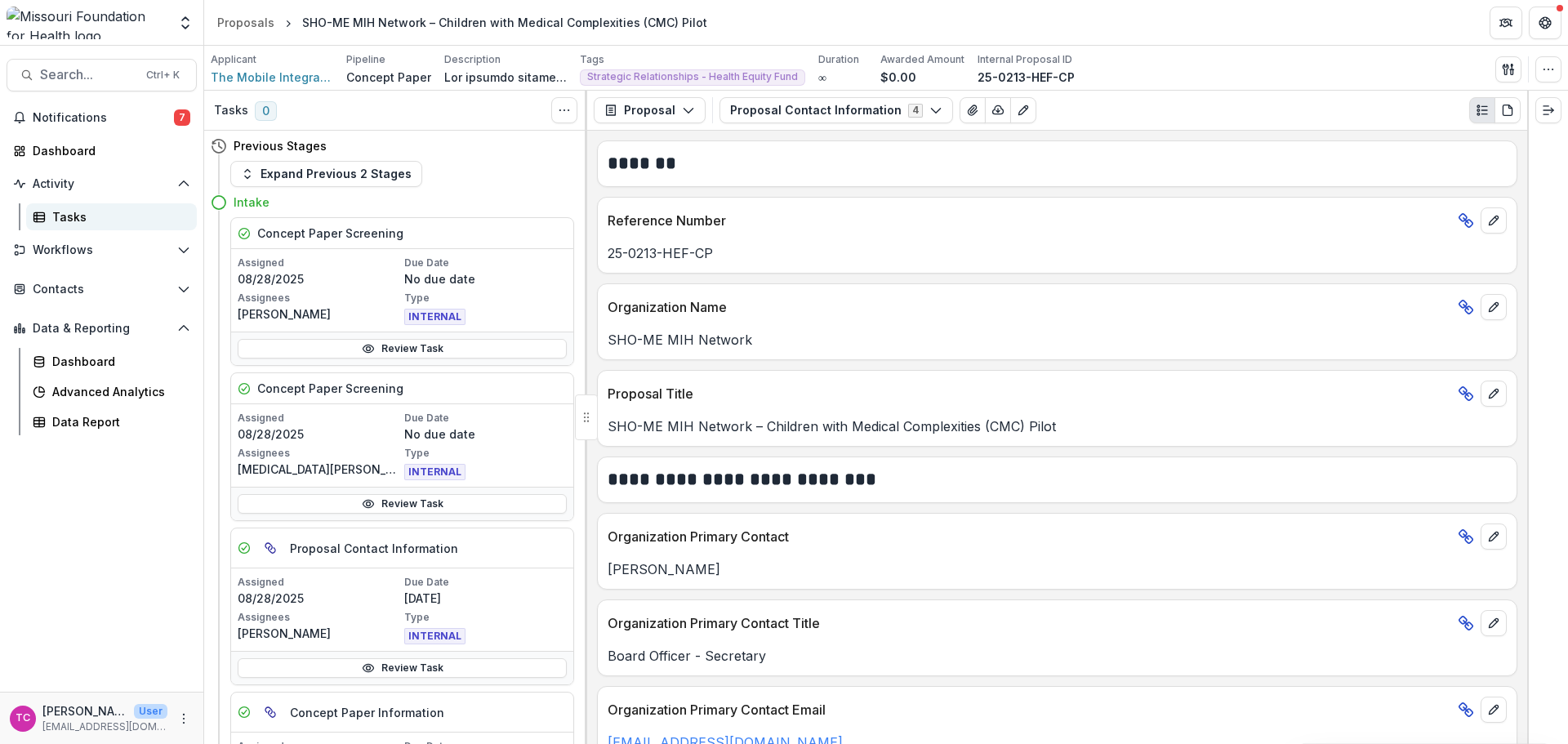
click at [52, 205] on link "Tasks" at bounding box center [111, 217] width 170 height 27
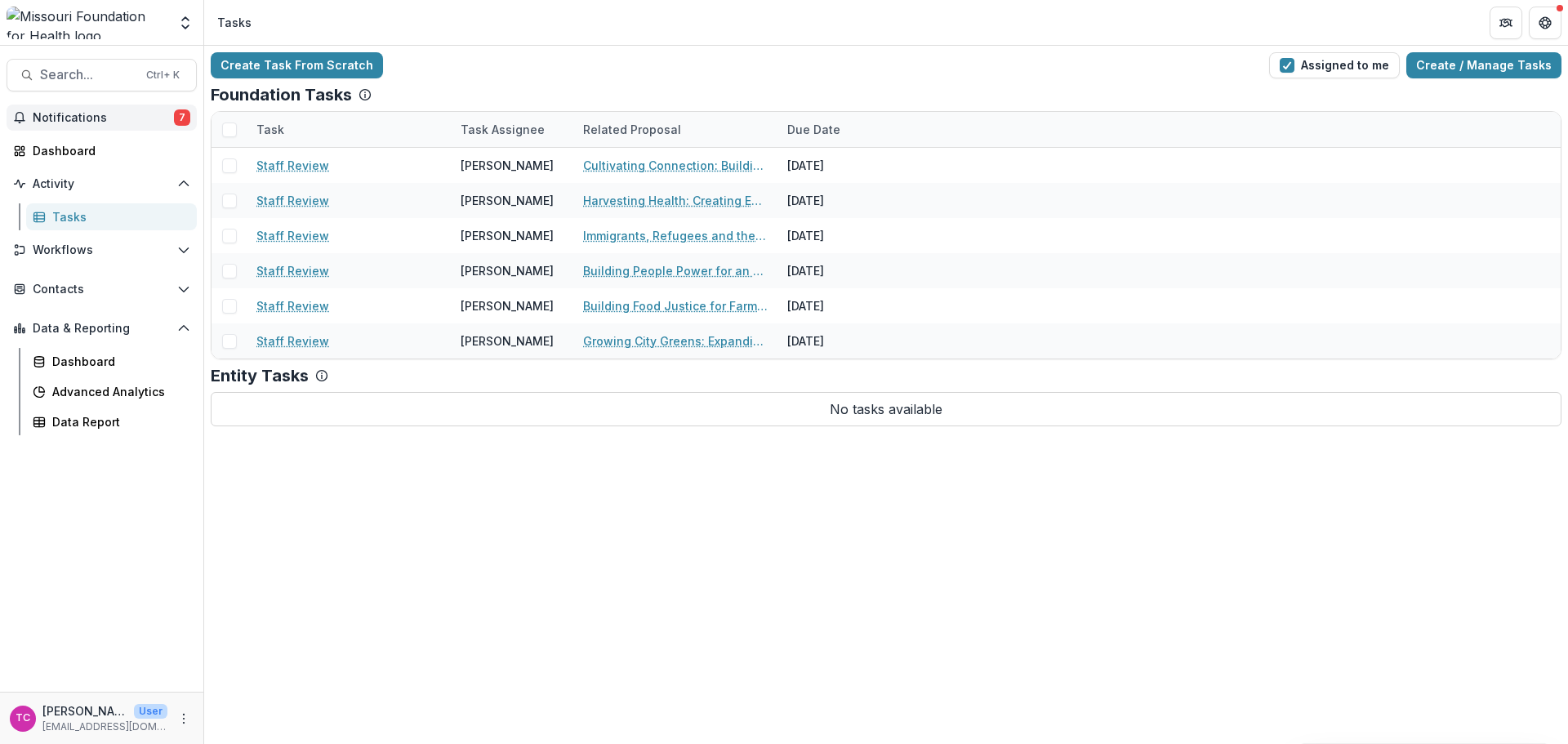
click at [105, 115] on span "Notifications" at bounding box center [103, 118] width 142 height 14
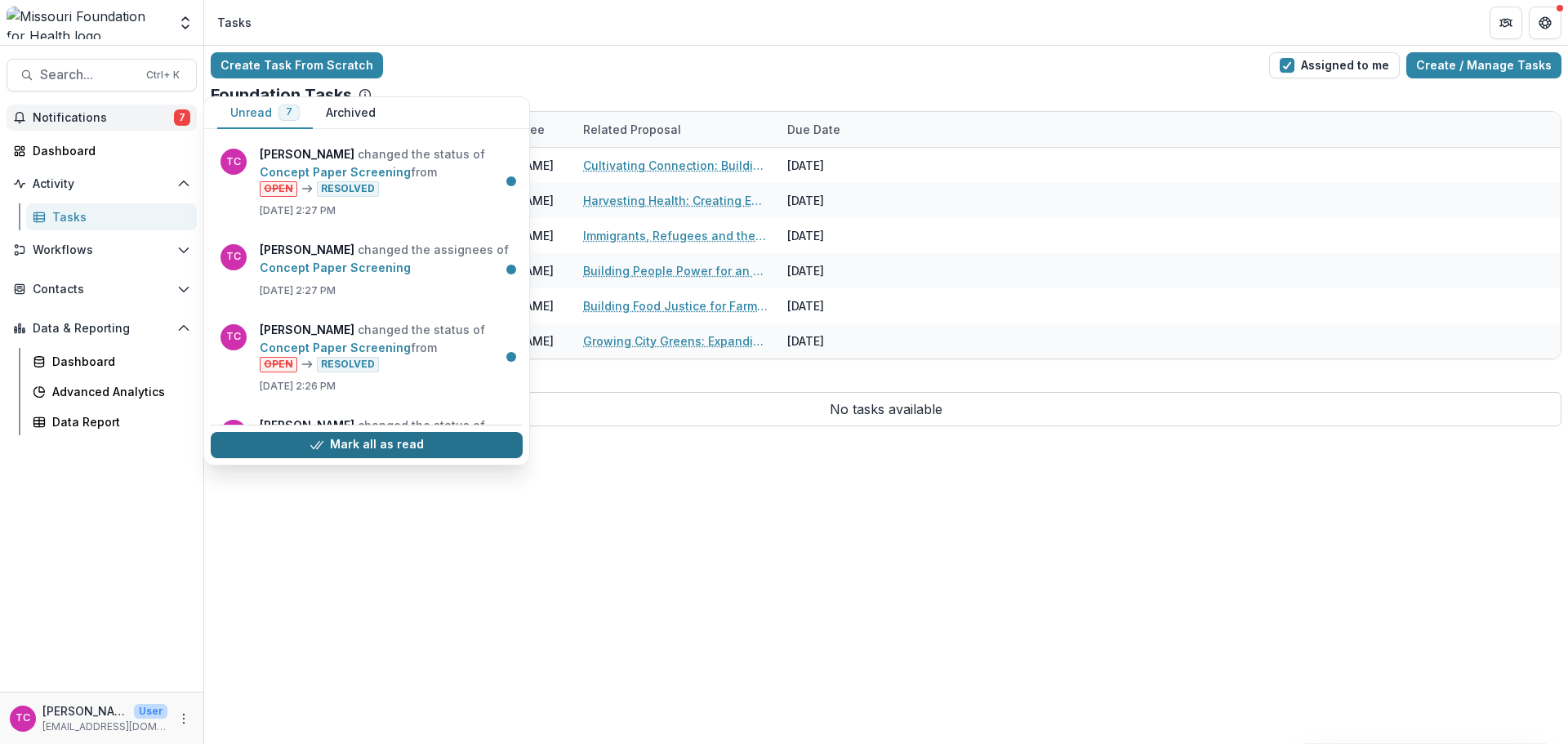
click at [405, 444] on button "Mark all as read" at bounding box center [366, 445] width 312 height 26
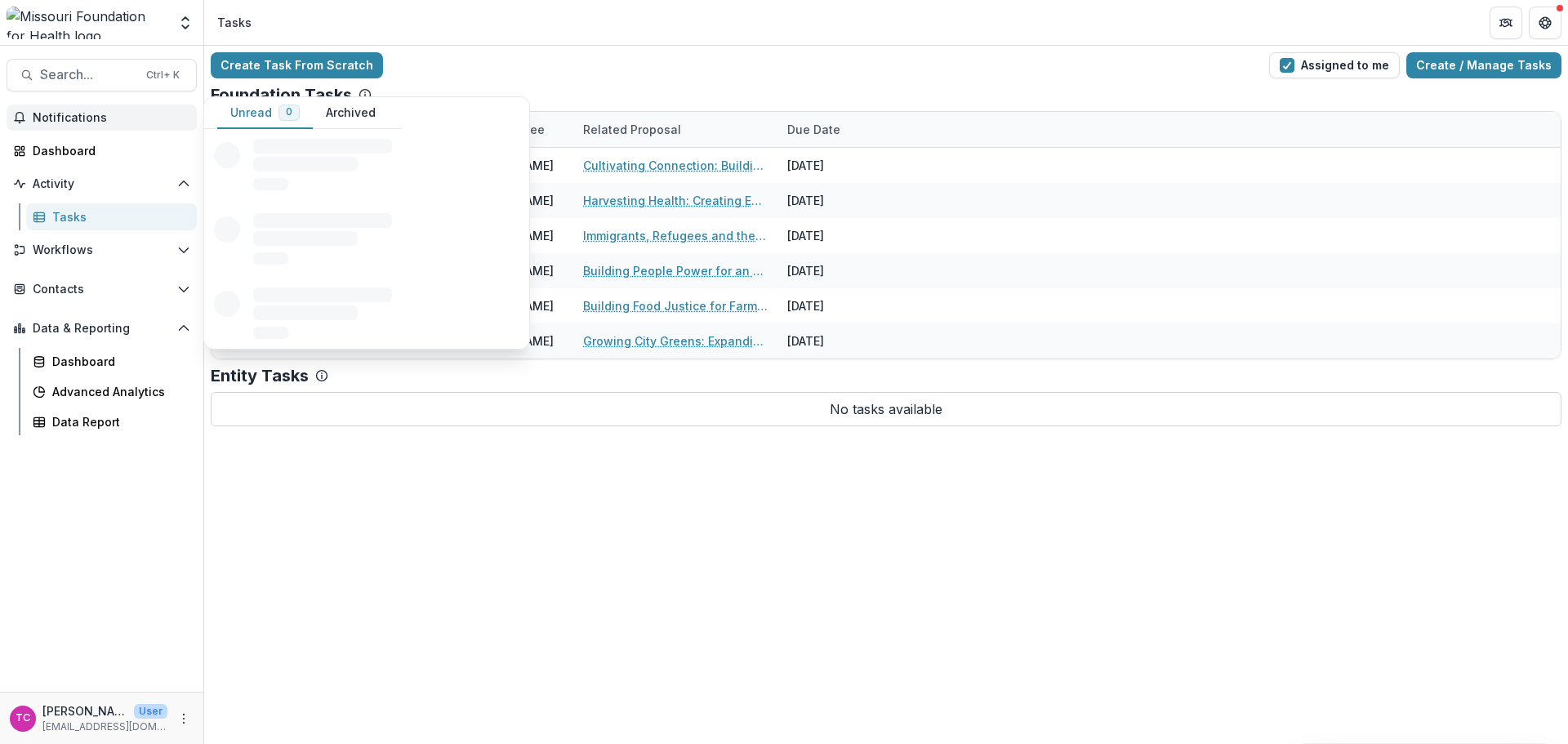
click at [628, 510] on div "Create Task From Scratch Assigned to me Create / Manage Tasks Foundation Tasks …" at bounding box center [886, 394] width 1363 height 699
